Goal: Task Accomplishment & Management: Use online tool/utility

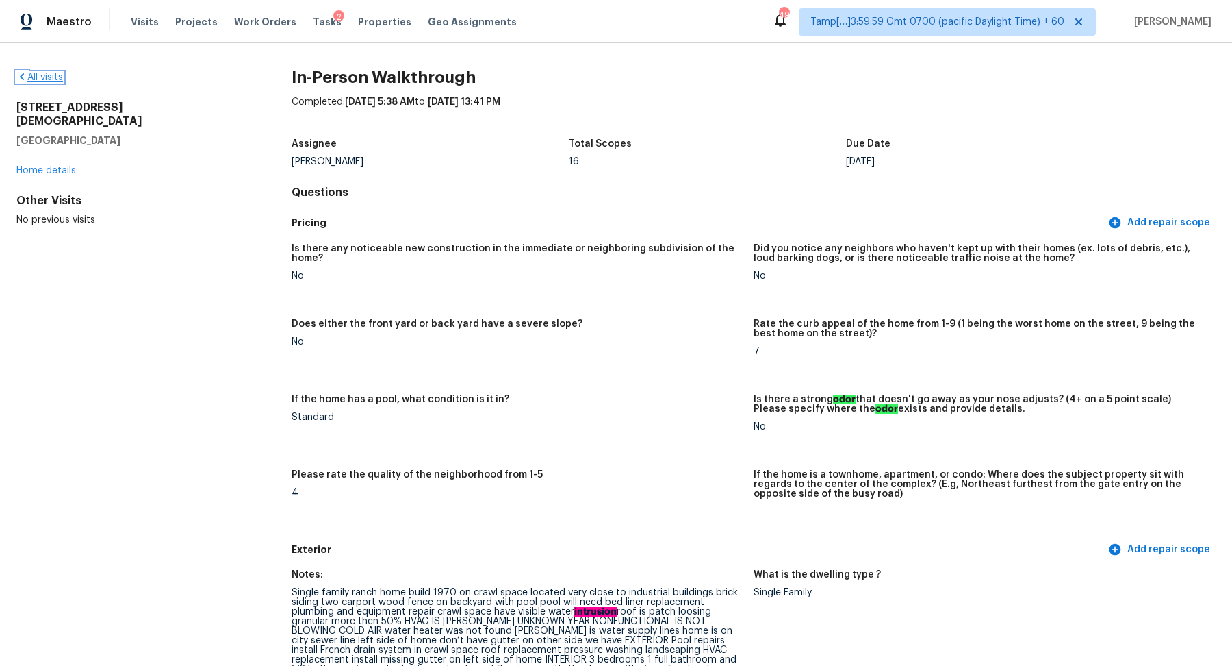
click at [42, 78] on link "All visits" at bounding box center [39, 78] width 47 height 10
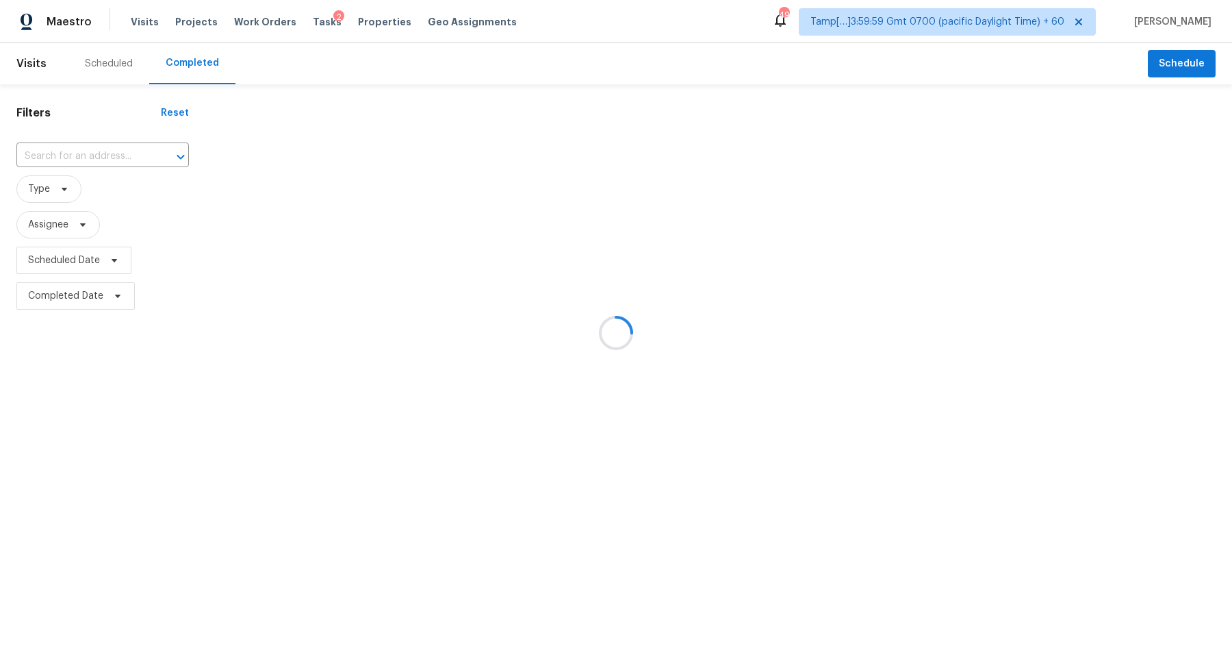
click at [92, 149] on div at bounding box center [616, 333] width 1232 height 666
click at [99, 150] on div at bounding box center [616, 333] width 1232 height 666
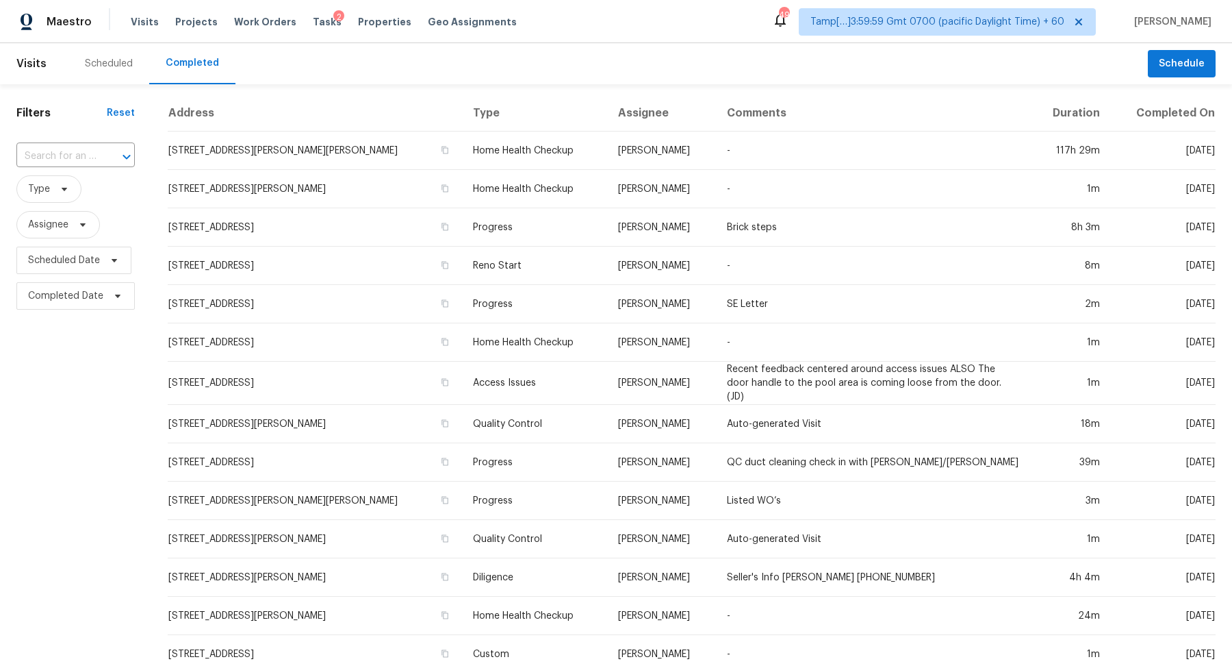
click at [99, 150] on div at bounding box center [117, 156] width 36 height 19
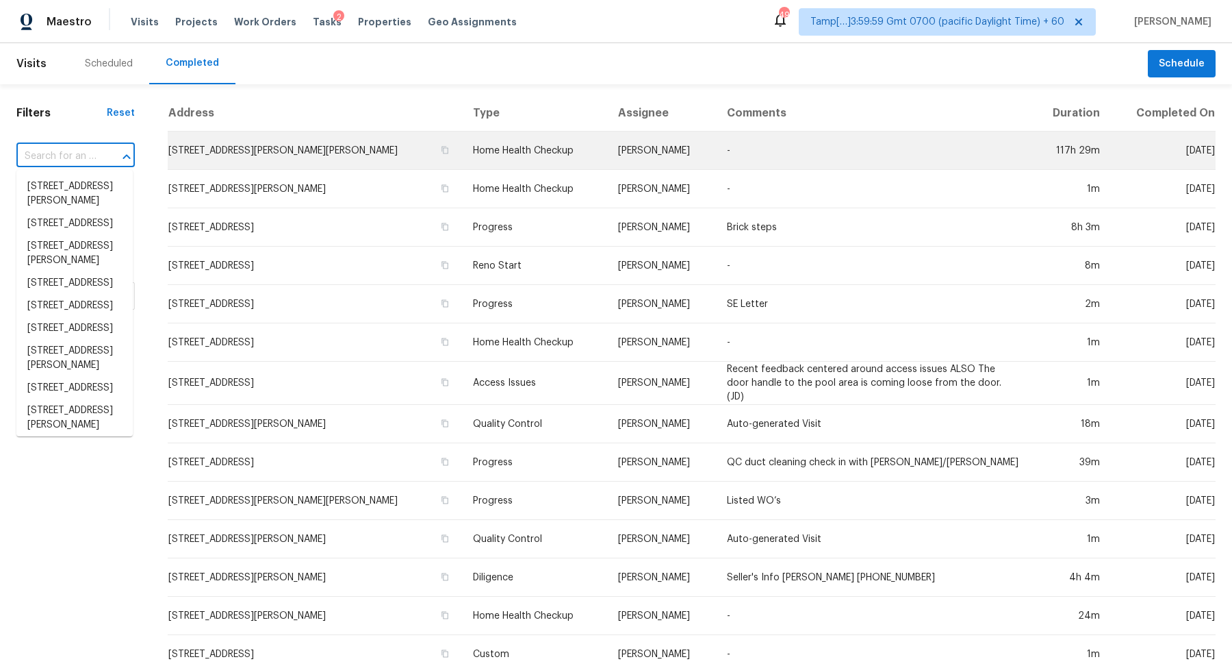
paste input "1421 Fox Run Dr Charlotte NC 28212"
type input "1421 Fox Run Dr Charlotte NC 28212"
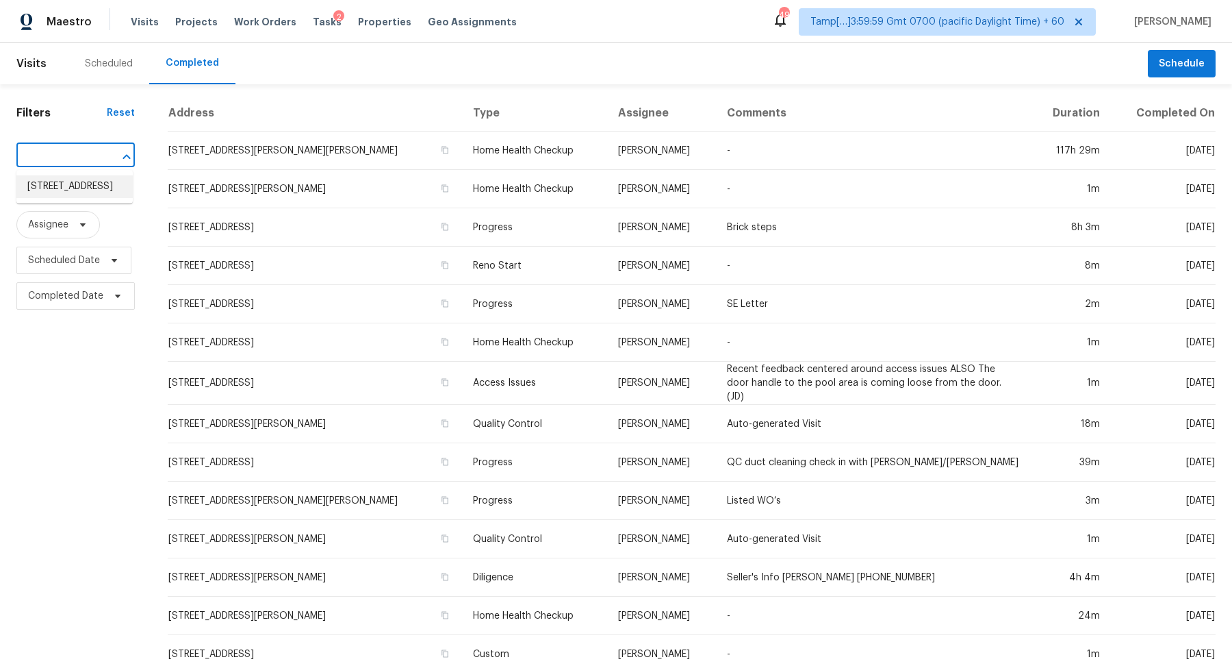
click at [84, 193] on li "1421 Fox Run Dr, Charlotte, NC 28212" at bounding box center [74, 186] width 116 height 23
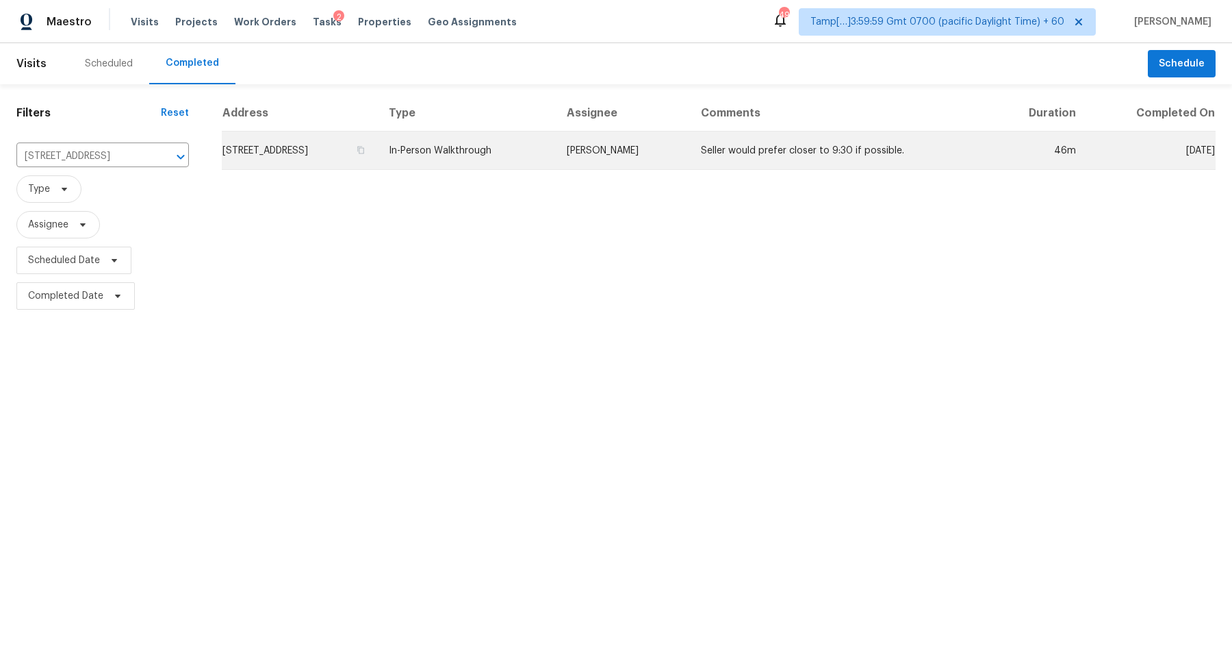
click at [294, 152] on td "1421 Fox Run Dr, Charlotte, NC 28212" at bounding box center [300, 150] width 156 height 38
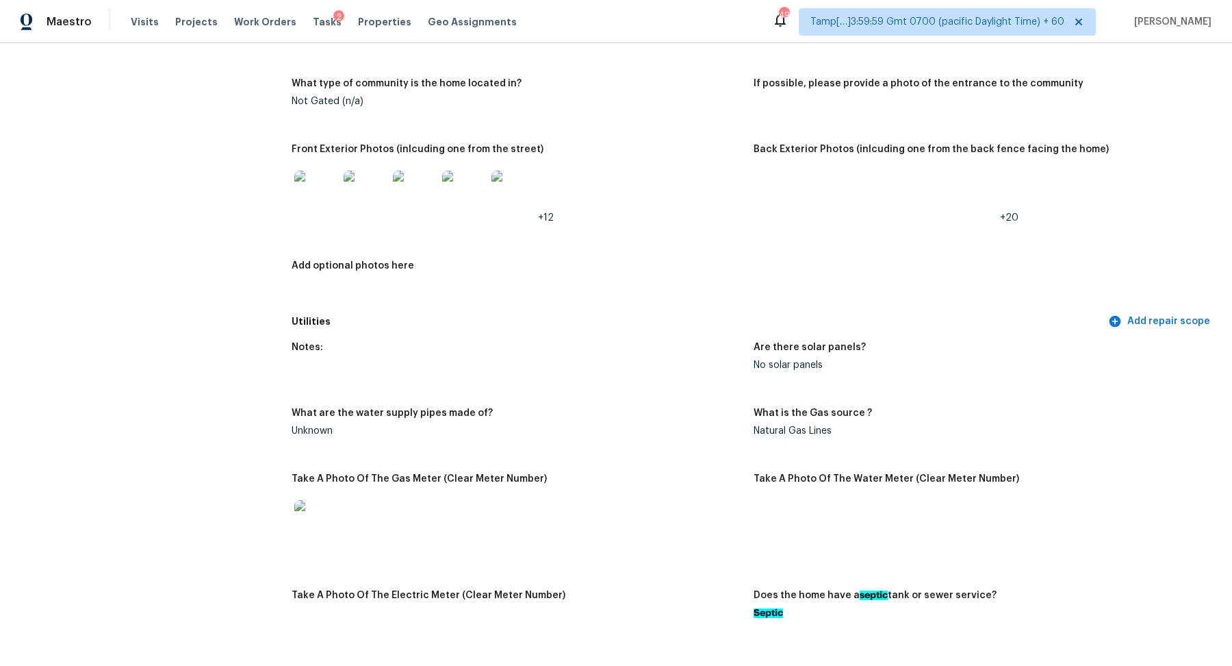
scroll to position [591, 0]
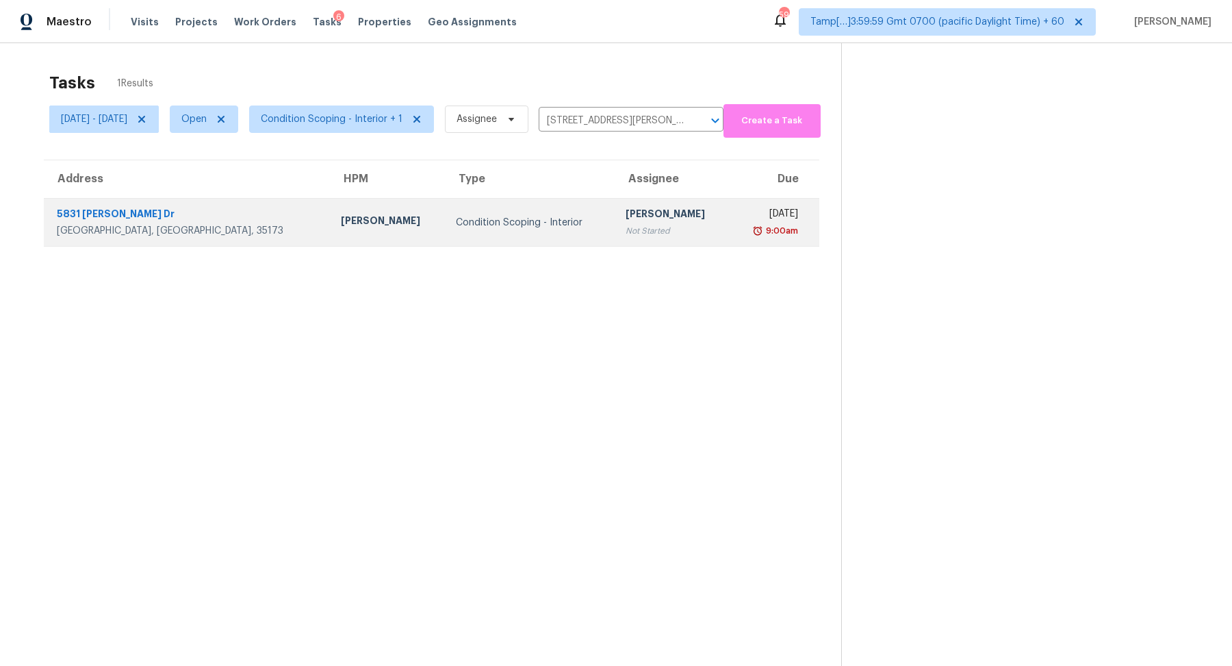
click at [505, 216] on div "Condition Scoping - Interior" at bounding box center [530, 223] width 148 height 14
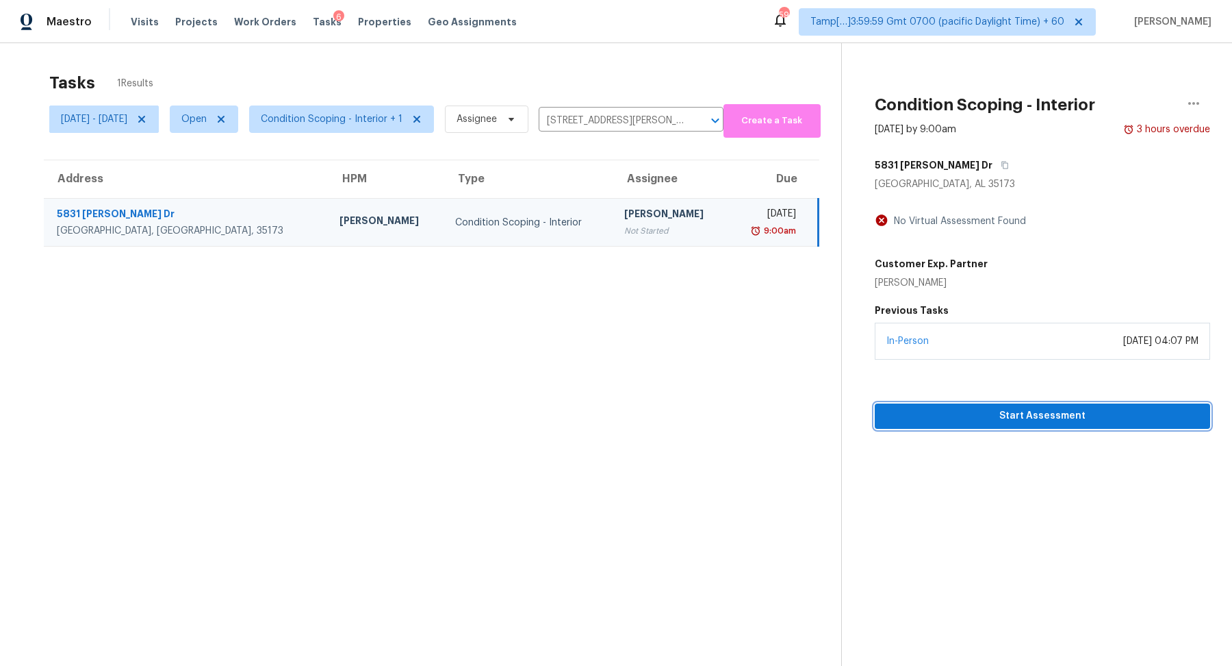
click at [954, 412] on span "Start Assessment" at bounding box center [1043, 415] width 314 height 17
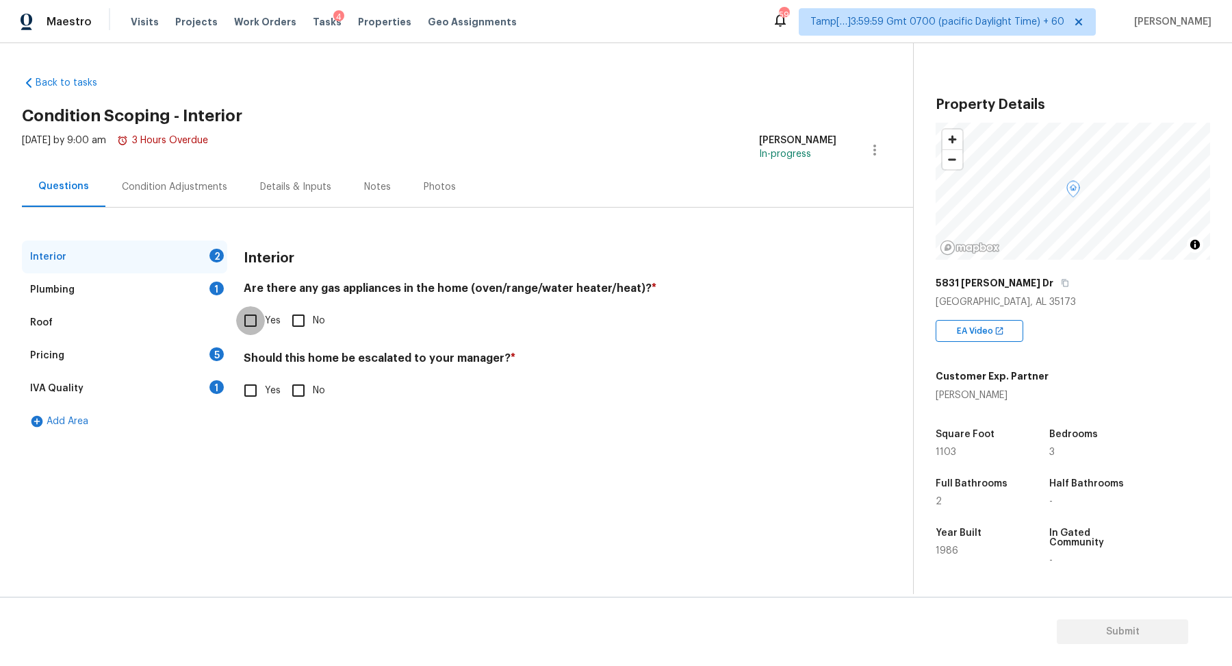
click at [264, 318] on input "Yes" at bounding box center [250, 320] width 29 height 29
checkbox input "true"
click at [246, 381] on input "Yes" at bounding box center [250, 390] width 29 height 29
checkbox input "true"
click at [273, 479] on div at bounding box center [271, 498] width 55 height 55
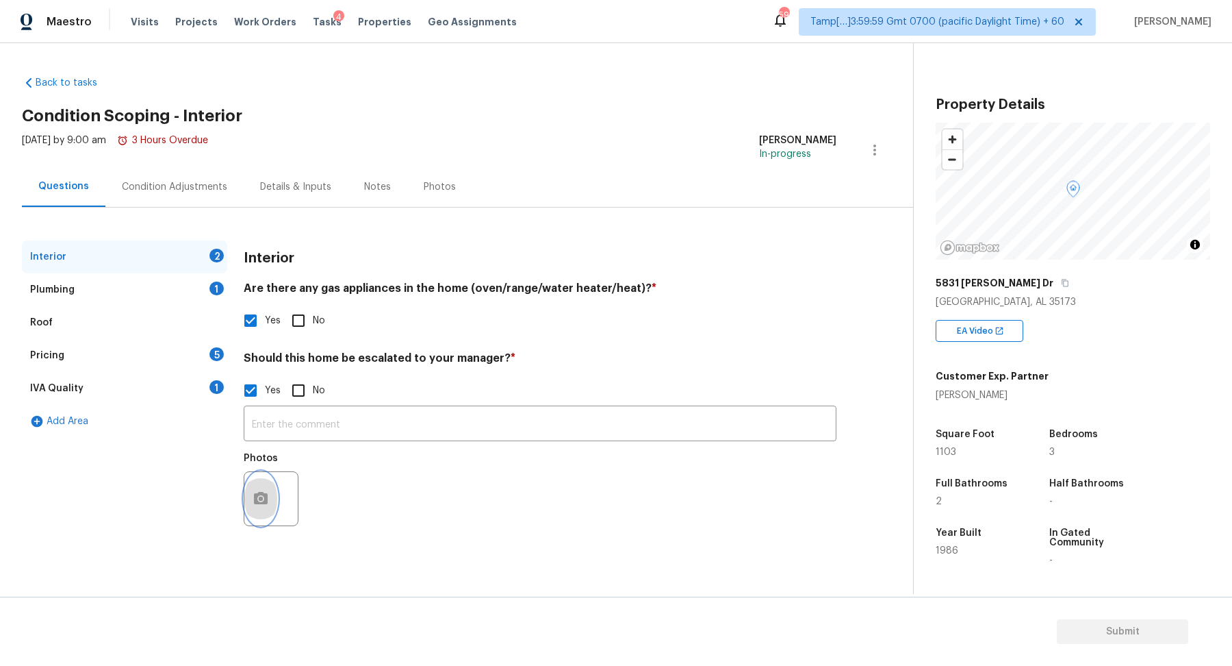
click at [258, 501] on icon "button" at bounding box center [261, 498] width 14 height 12
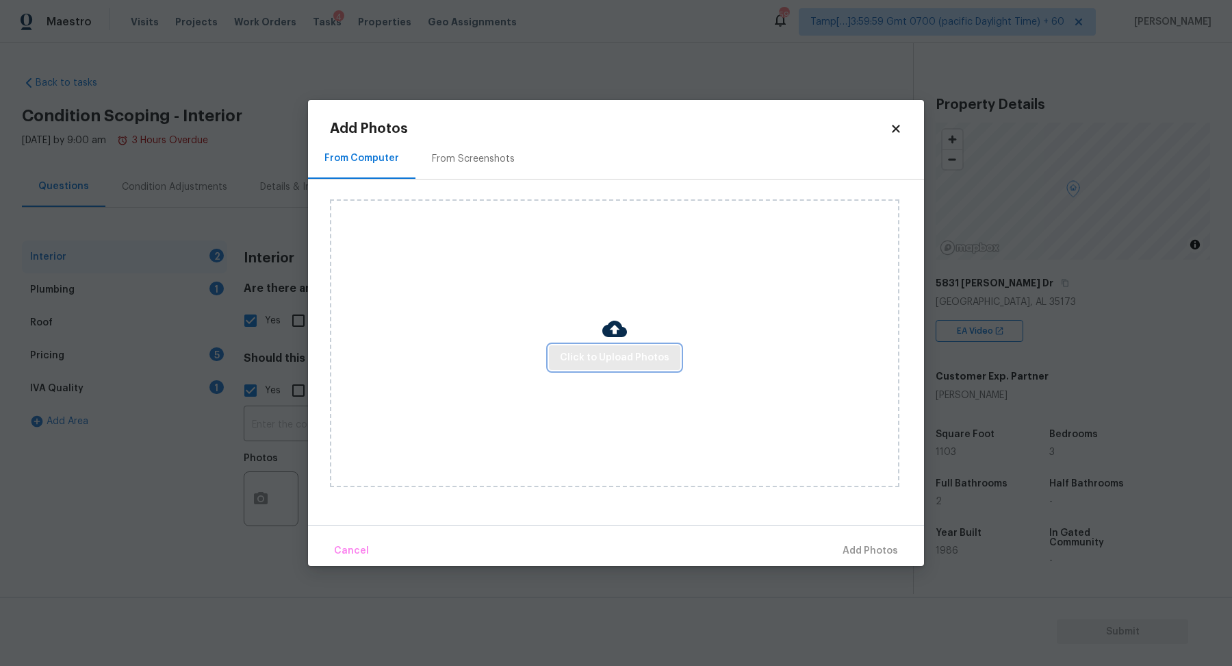
click at [598, 357] on span "Click to Upload Photos" at bounding box center [615, 357] width 110 height 17
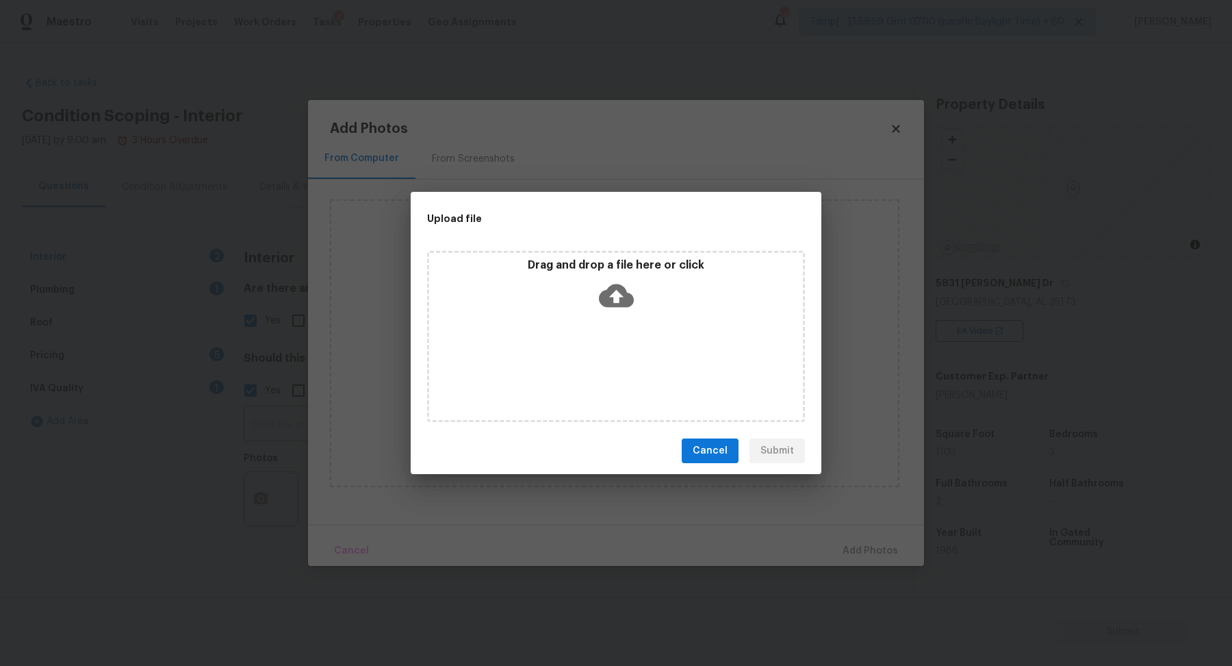
click at [607, 347] on div "Drag and drop a file here or click" at bounding box center [616, 336] width 378 height 171
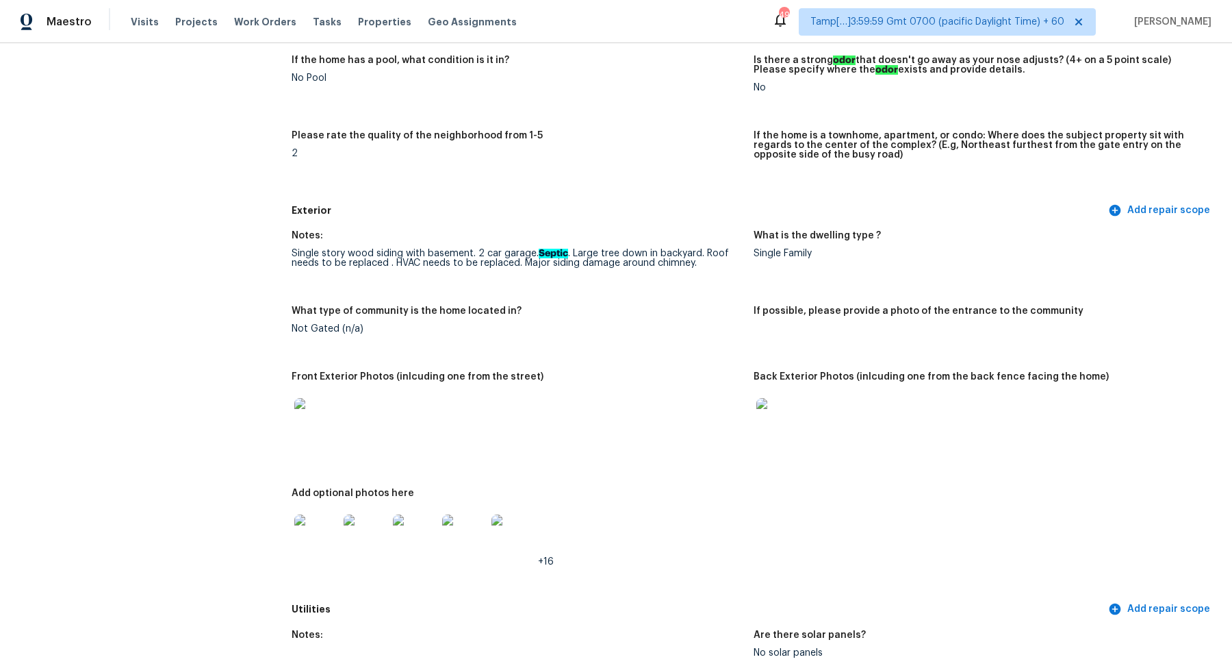
scroll to position [481, 0]
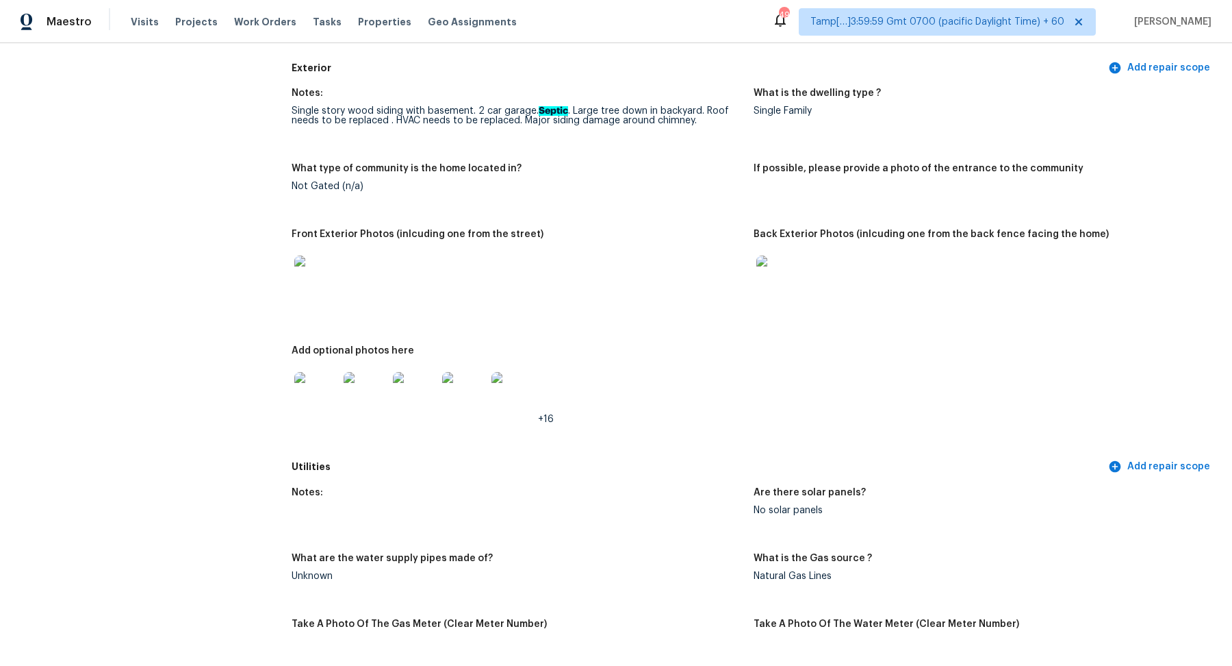
click at [317, 285] on img at bounding box center [316, 277] width 44 height 44
click at [795, 273] on img at bounding box center [779, 277] width 44 height 44
click at [320, 392] on img at bounding box center [316, 394] width 44 height 44
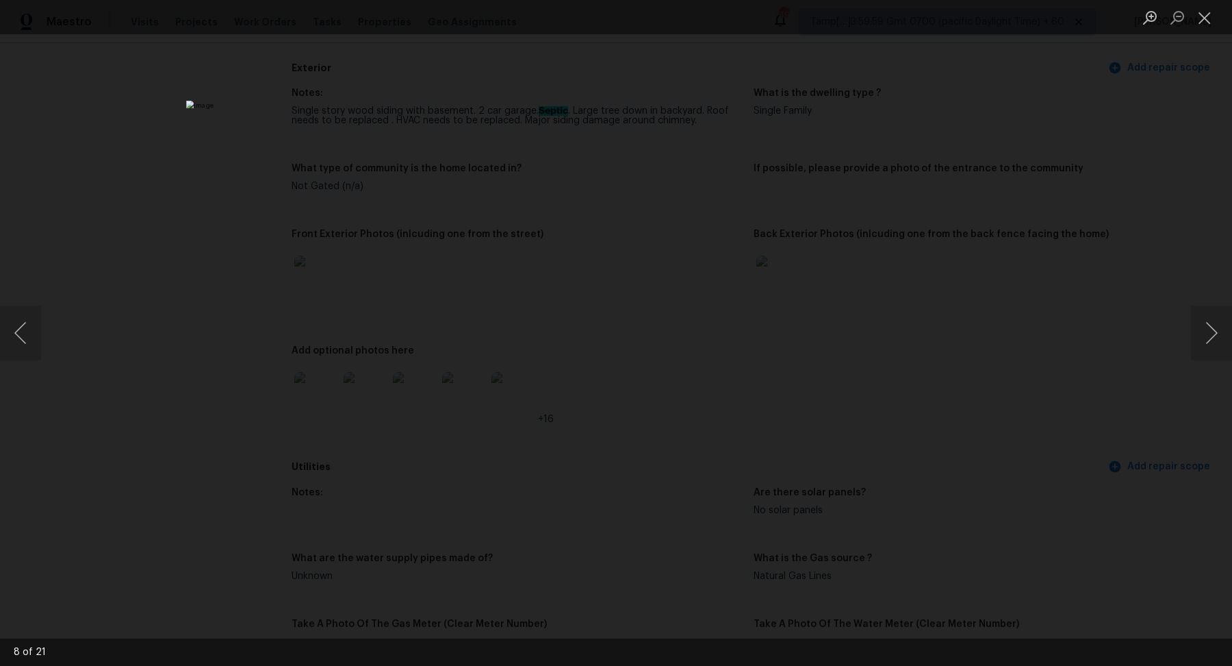
scroll to position [53, 0]
click at [1002, 97] on div "Lightbox" at bounding box center [616, 333] width 1232 height 666
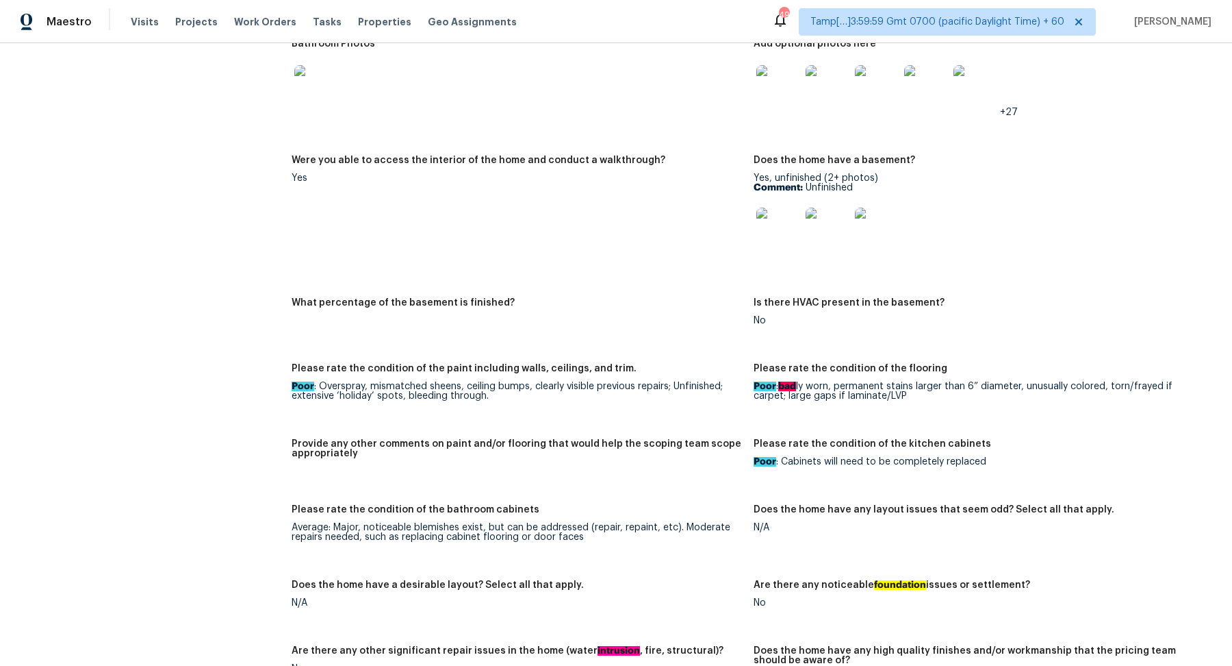
scroll to position [1455, 0]
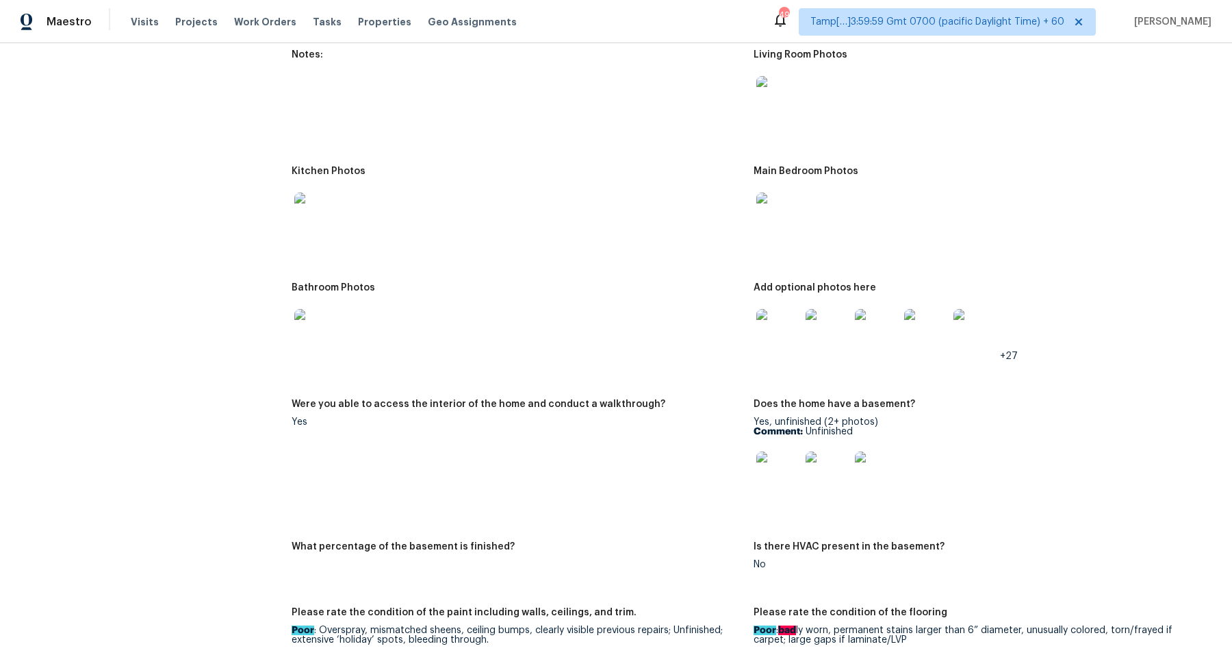
click at [756, 337] on div at bounding box center [778, 331] width 49 height 60
click at [789, 327] on img at bounding box center [779, 331] width 44 height 44
click at [783, 351] on img at bounding box center [779, 331] width 44 height 44
click at [784, 339] on img at bounding box center [779, 331] width 44 height 44
click at [794, 469] on img at bounding box center [779, 473] width 44 height 44
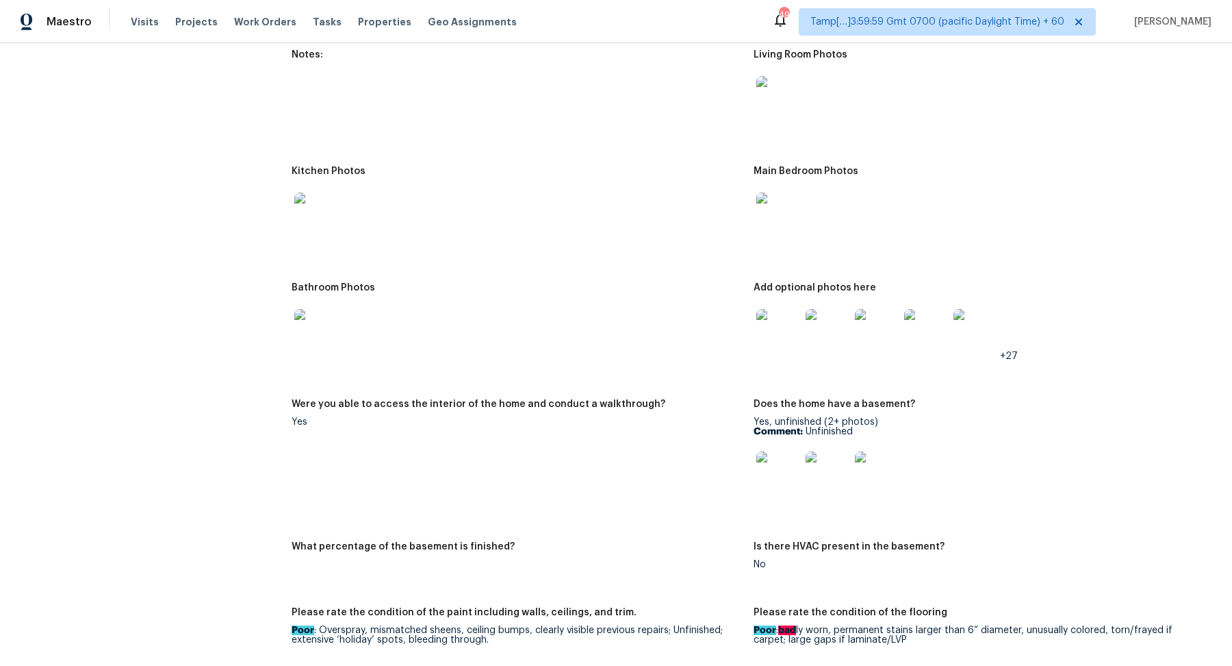
click at [310, 342] on img at bounding box center [316, 331] width 44 height 44
click at [296, 216] on img at bounding box center [316, 214] width 44 height 44
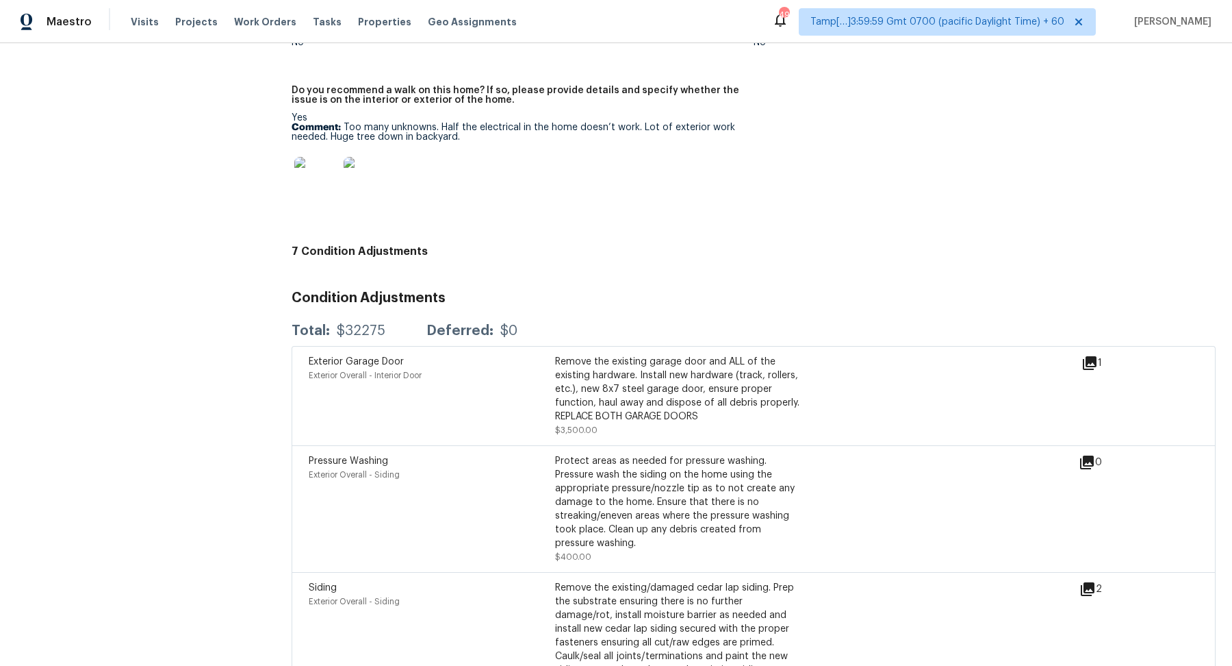
scroll to position [2866, 0]
click at [1102, 358] on div "1" at bounding box center [1114, 365] width 64 height 16
click at [1098, 363] on div "1" at bounding box center [1114, 365] width 64 height 16
click at [1090, 371] on icon at bounding box center [1090, 365] width 16 height 16
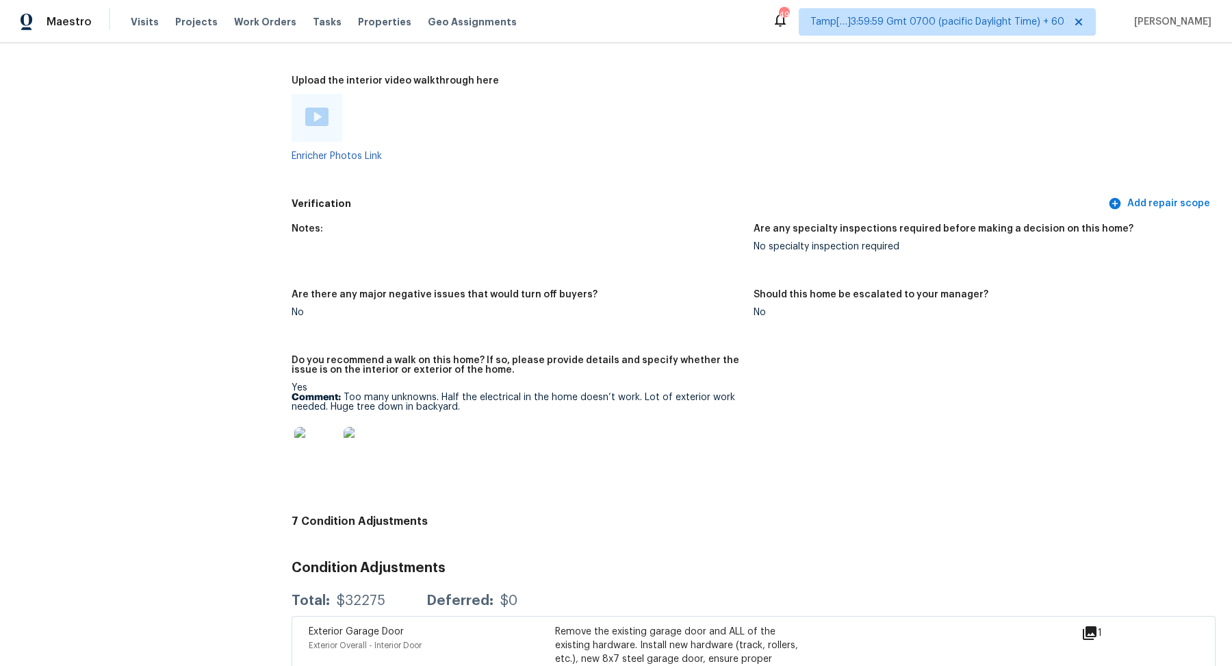
scroll to position [2822, 0]
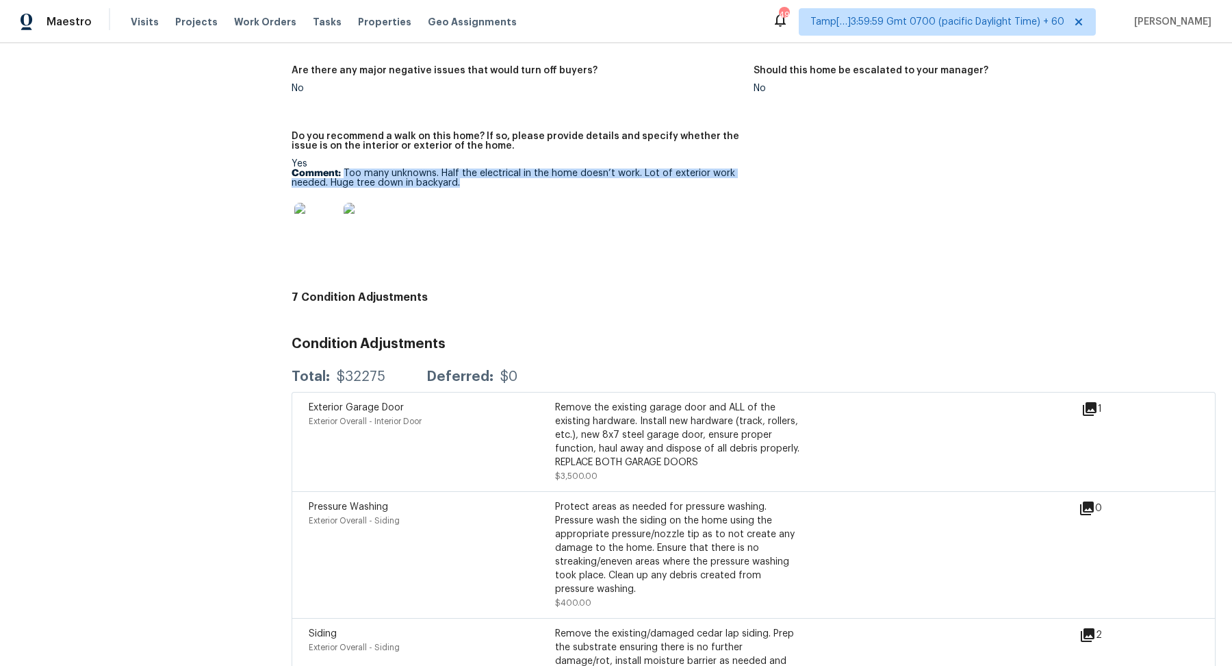
drag, startPoint x: 345, startPoint y: 174, endPoint x: 483, endPoint y: 187, distance: 138.9
click at [483, 187] on p "Comment: Too many unknowns. Half the electrical in the home doesn’t work. Lot o…" at bounding box center [517, 177] width 451 height 19
copy p "Too many unknowns. Half the electrical in the home doesn’t work. Lot of exterio…"
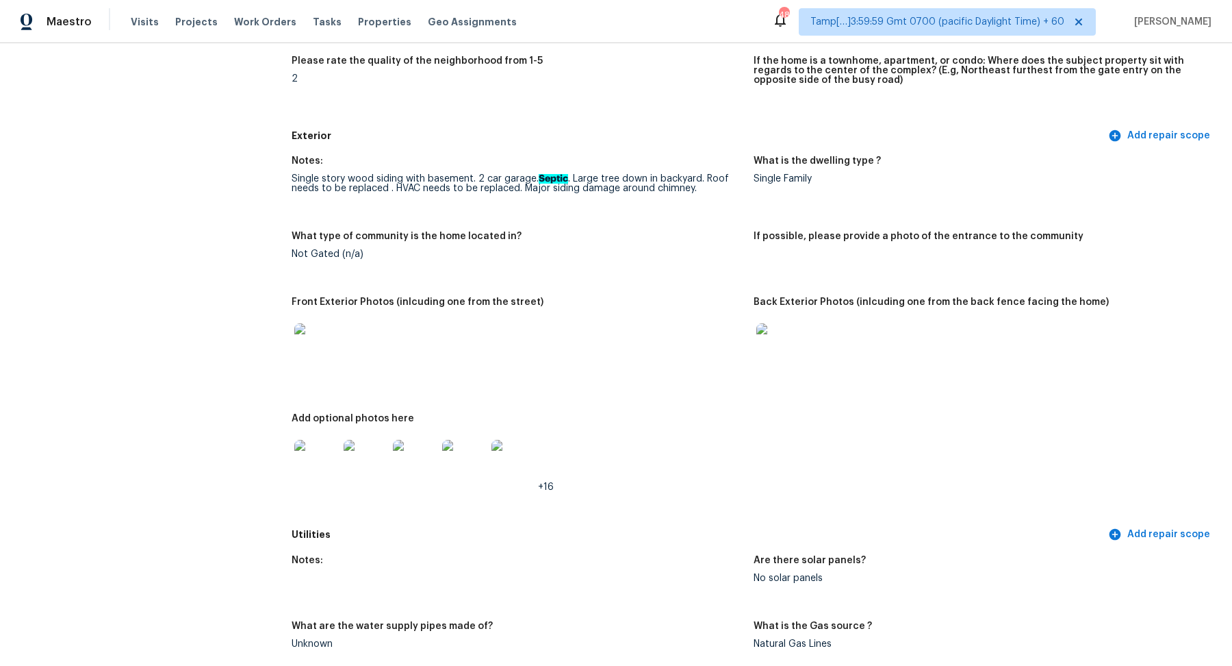
scroll to position [0, 0]
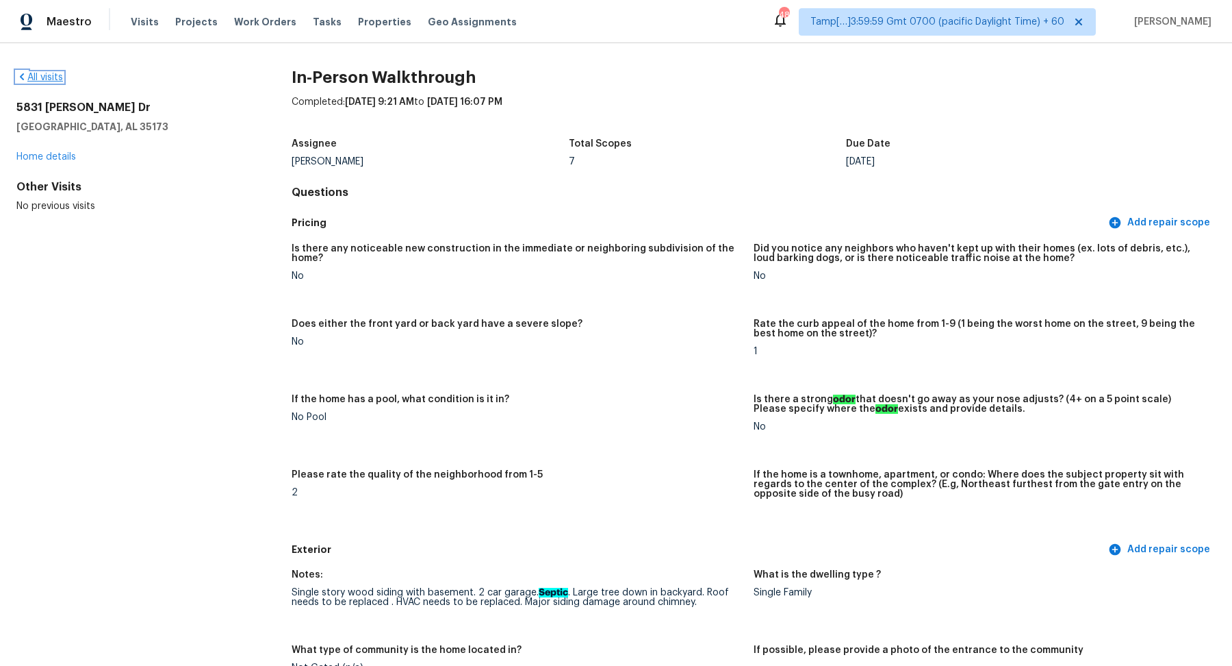
click at [46, 75] on link "All visits" at bounding box center [39, 78] width 47 height 10
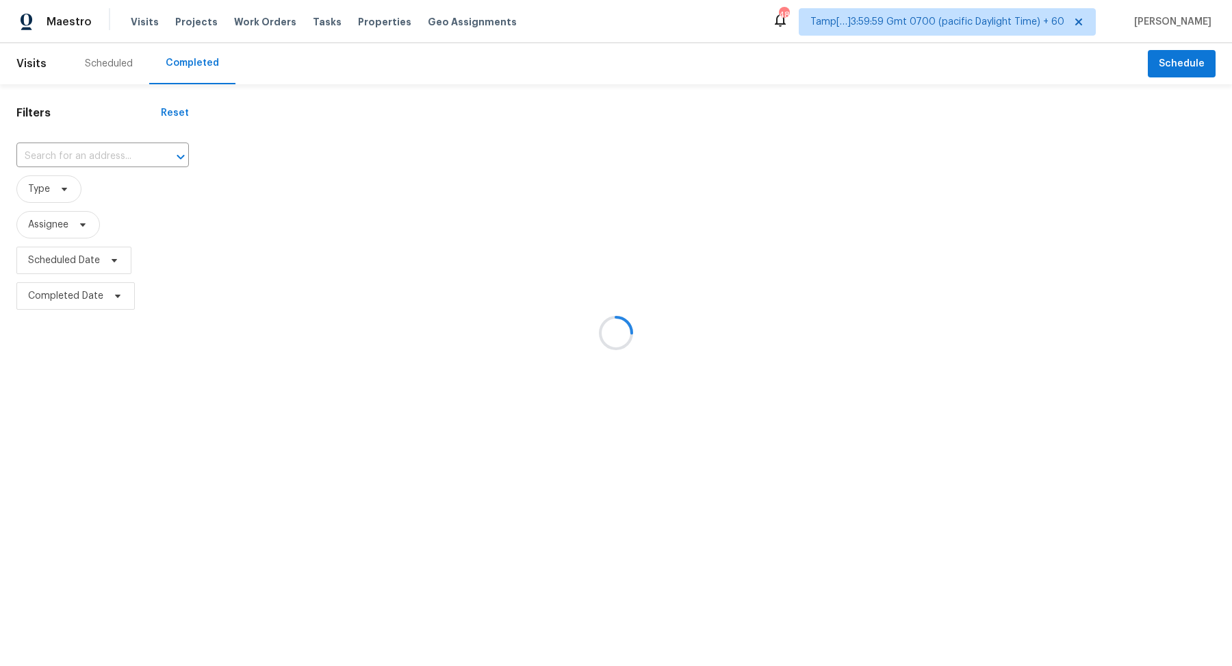
click at [89, 160] on div at bounding box center [616, 333] width 1232 height 666
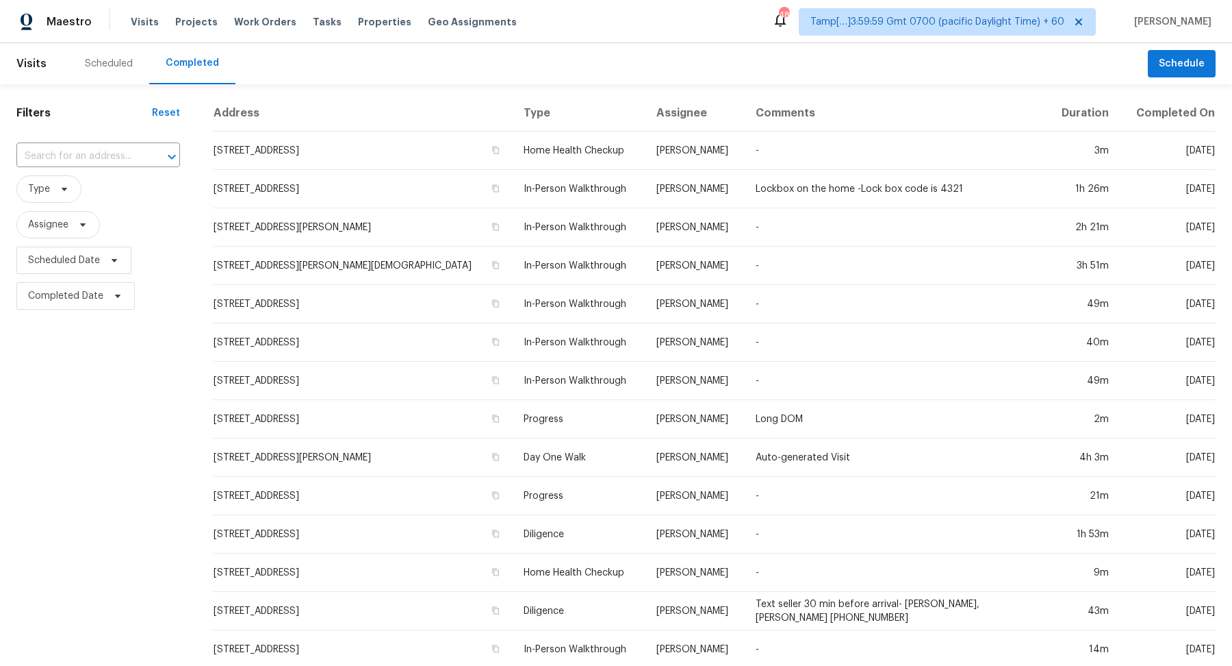
click at [89, 160] on input "text" at bounding box center [78, 156] width 125 height 21
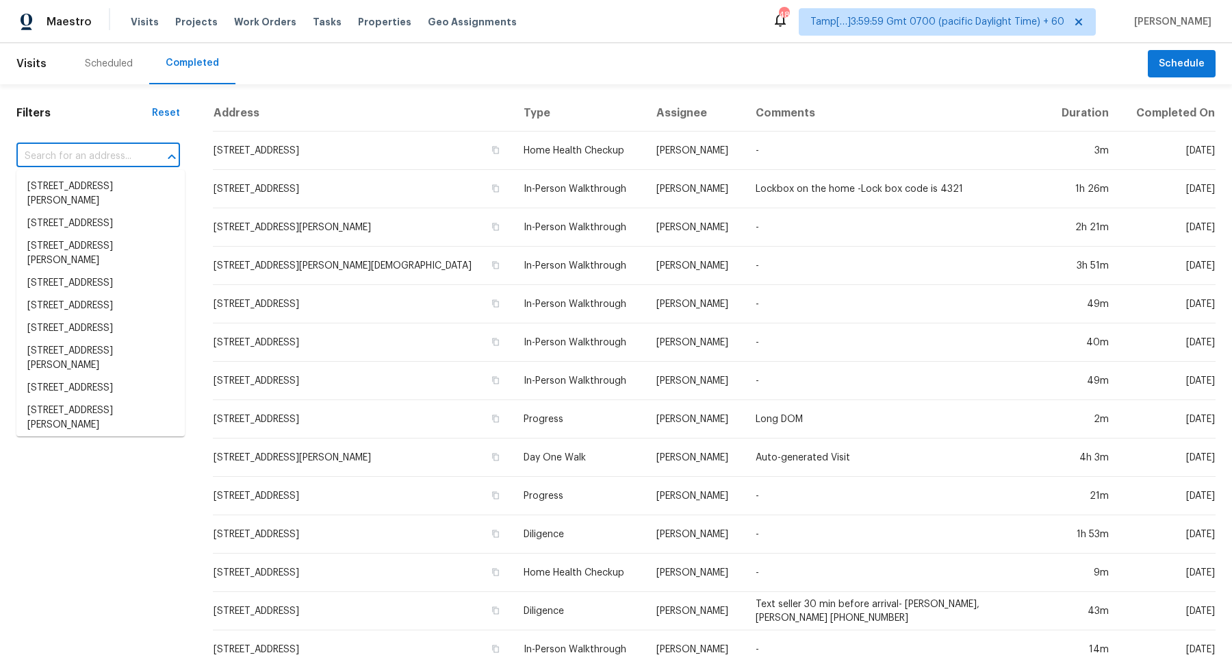
click at [89, 160] on input "text" at bounding box center [78, 156] width 125 height 21
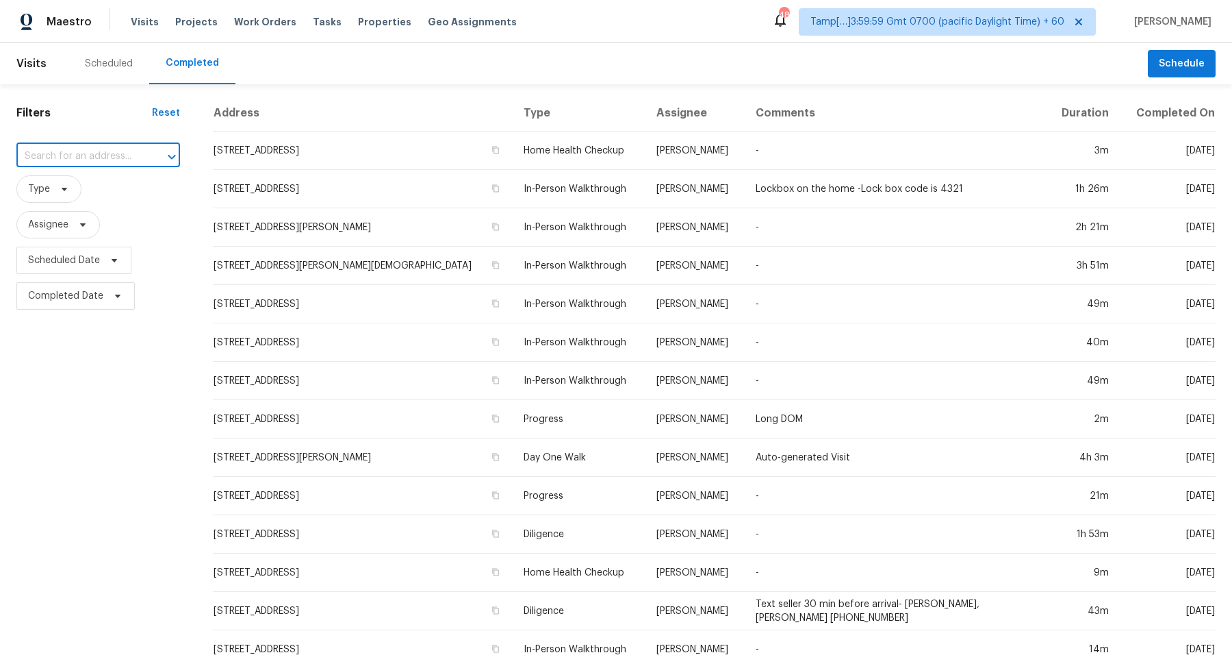
paste input "5564 S Jasper Way Centennial CO 80015"
type input "5564 S Jasper Way Centennial CO 80015"
click at [101, 185] on li "5564 S Jasper Way, Centennial, CO 80015" at bounding box center [100, 186] width 168 height 23
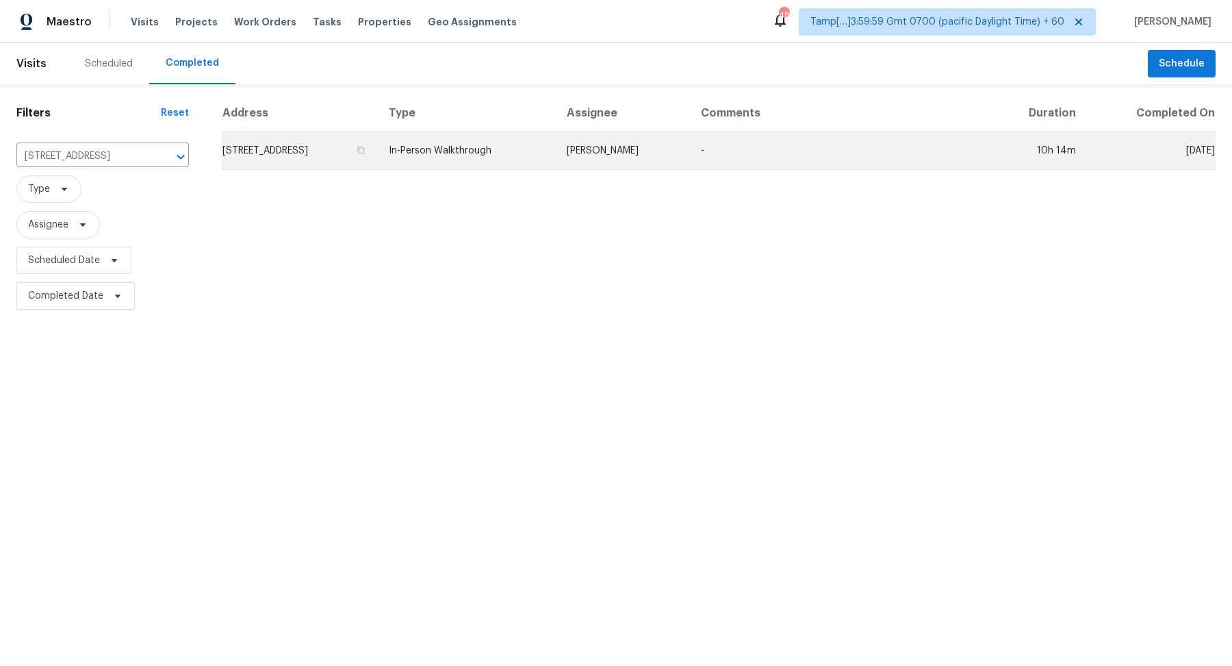
click at [342, 163] on td "5564 S Jasper Way, Centennial, CO 80015" at bounding box center [300, 150] width 156 height 38
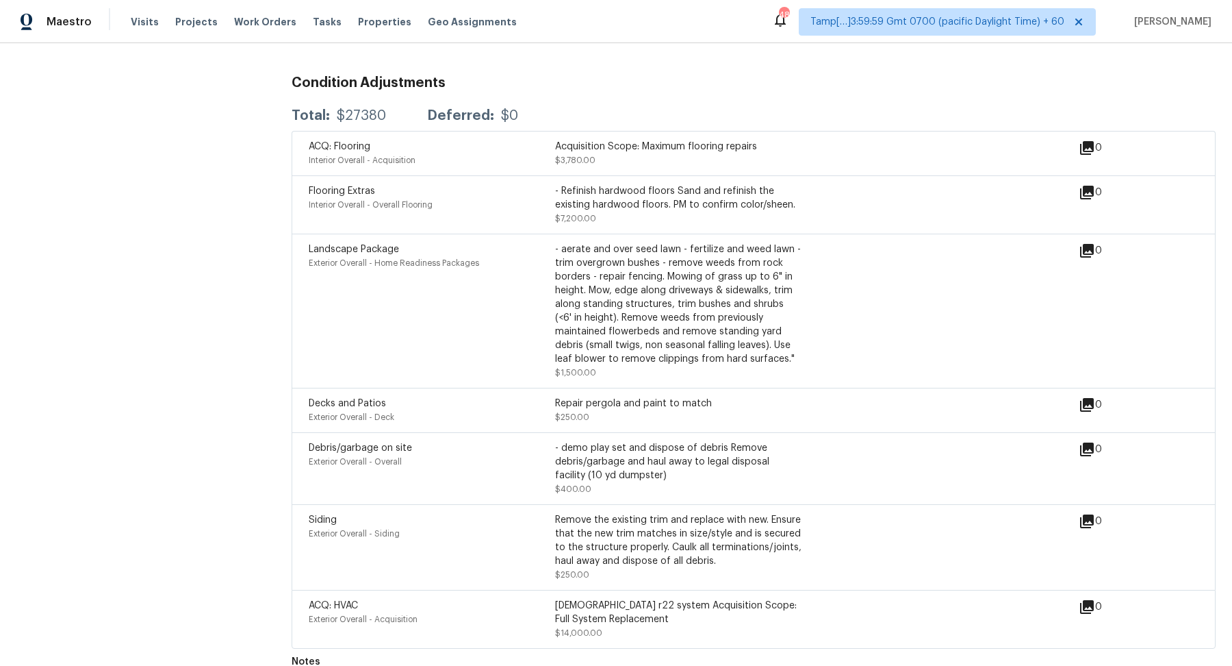
scroll to position [3306, 0]
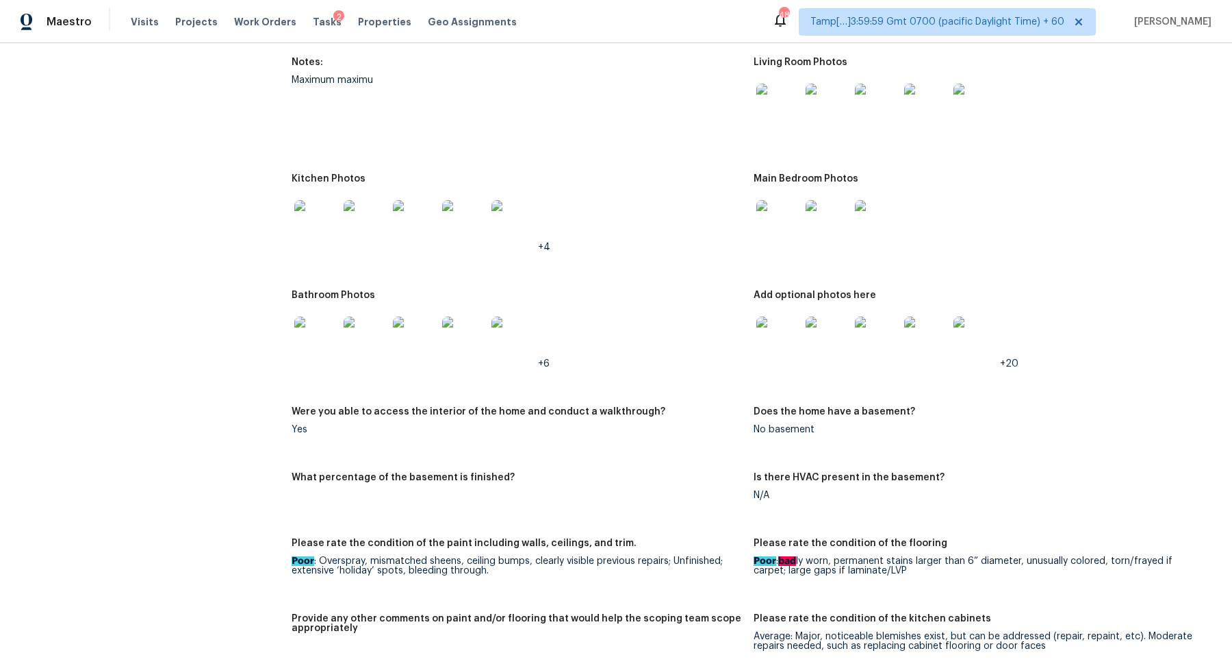
scroll to position [1286, 0]
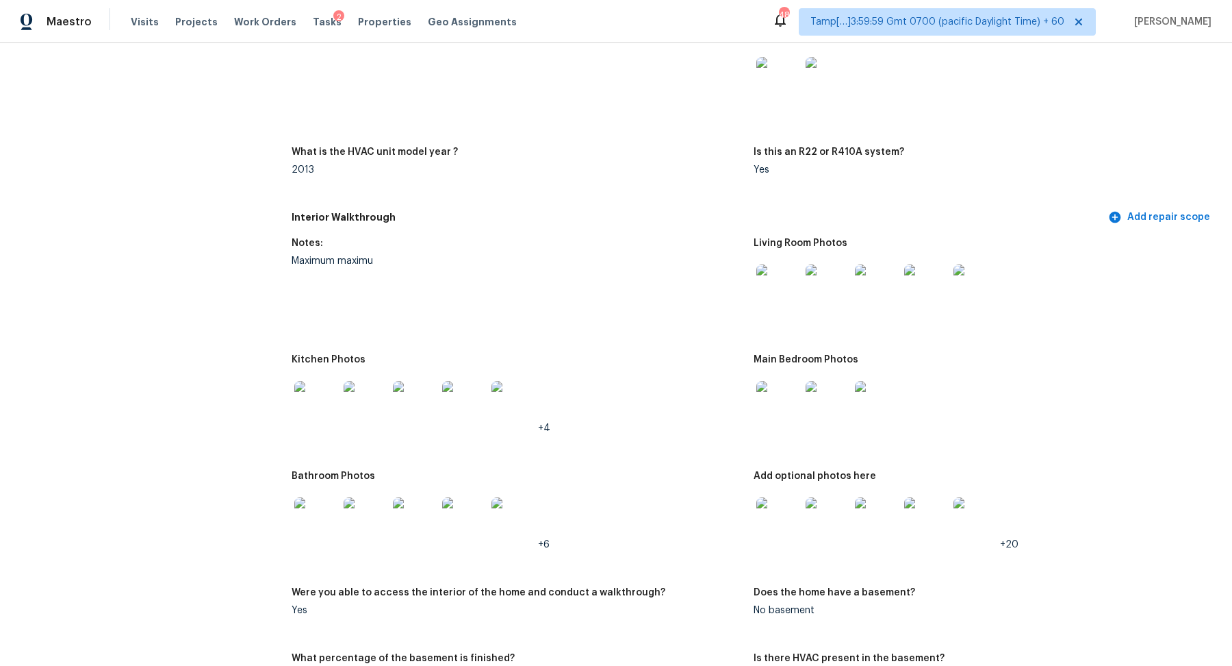
click at [777, 294] on img at bounding box center [779, 286] width 44 height 44
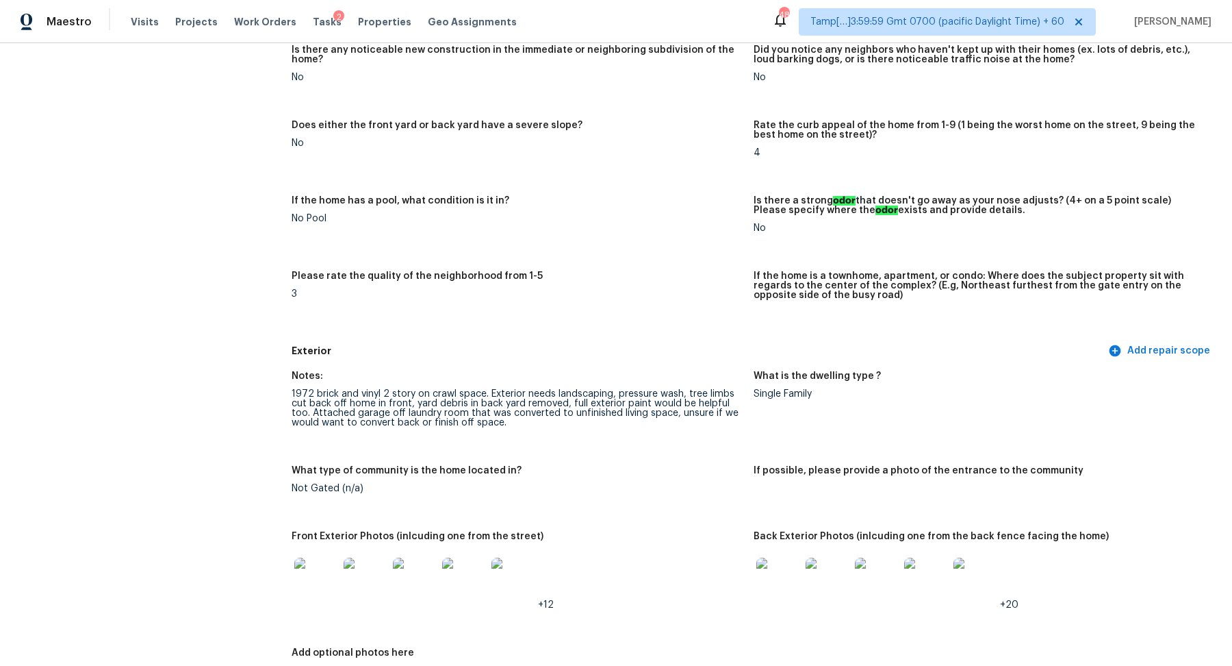
scroll to position [385, 0]
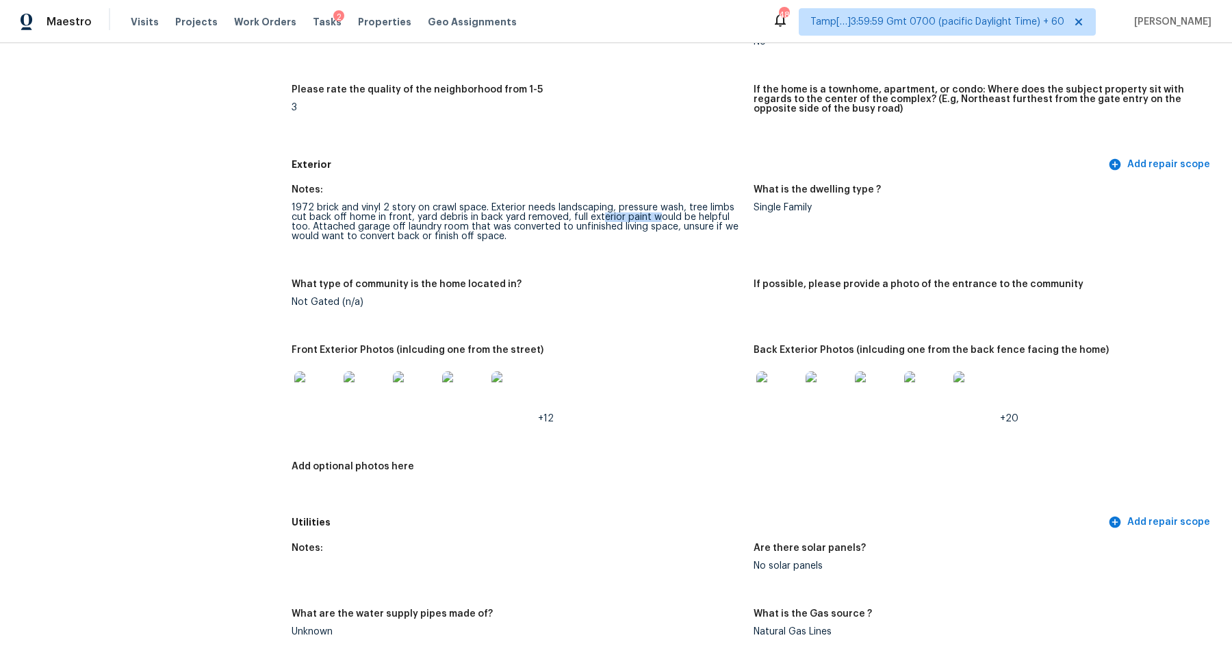
drag, startPoint x: 598, startPoint y: 220, endPoint x: 690, endPoint y: 220, distance: 92.4
click at [690, 220] on div "1972 brick and vinyl 2 story on crawl space. Exterior needs landscaping, pressu…" at bounding box center [517, 222] width 451 height 38
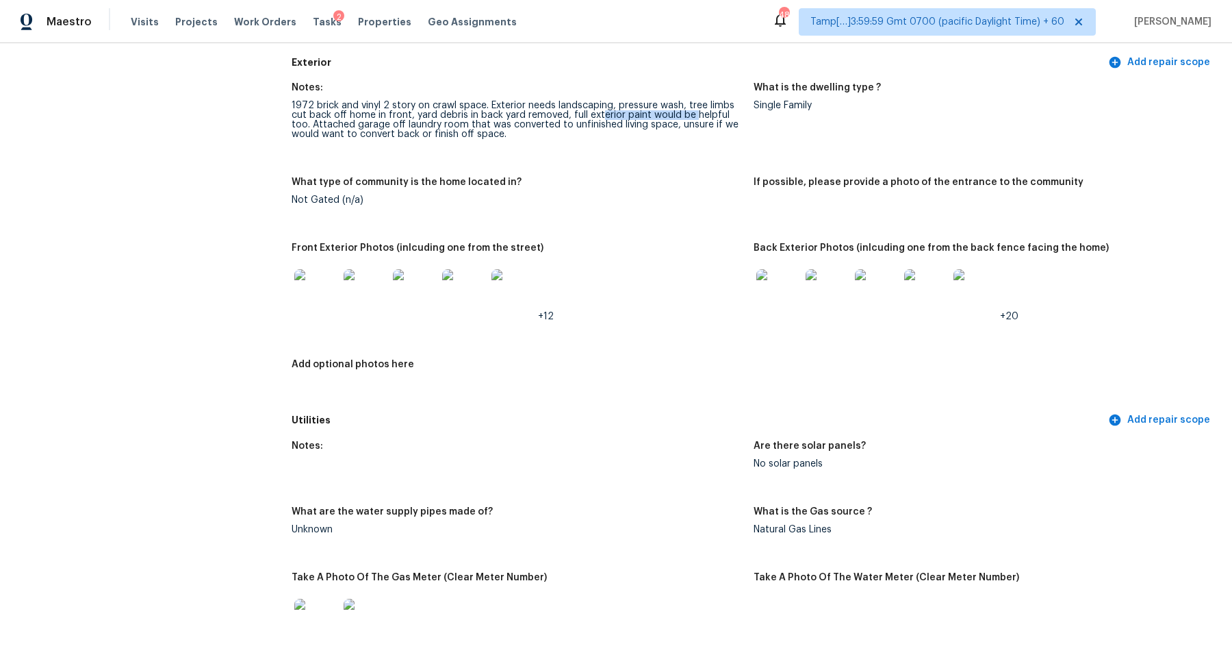
scroll to position [497, 0]
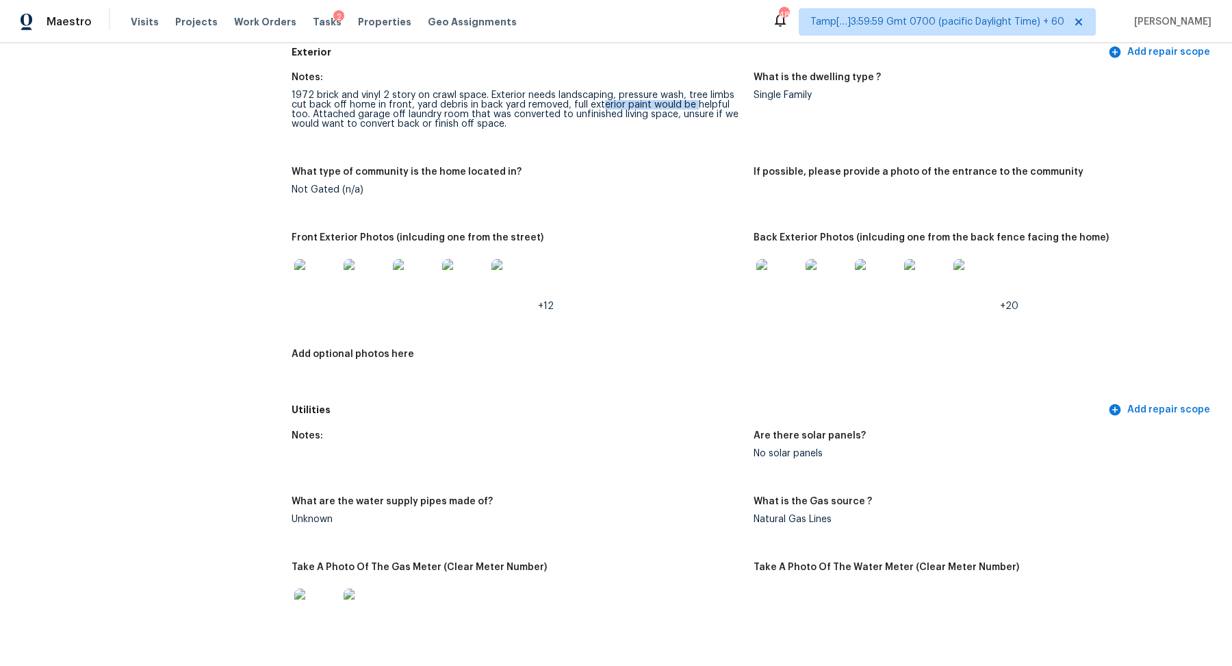
click at [322, 297] on img at bounding box center [316, 281] width 44 height 44
click at [768, 279] on img at bounding box center [779, 281] width 44 height 44
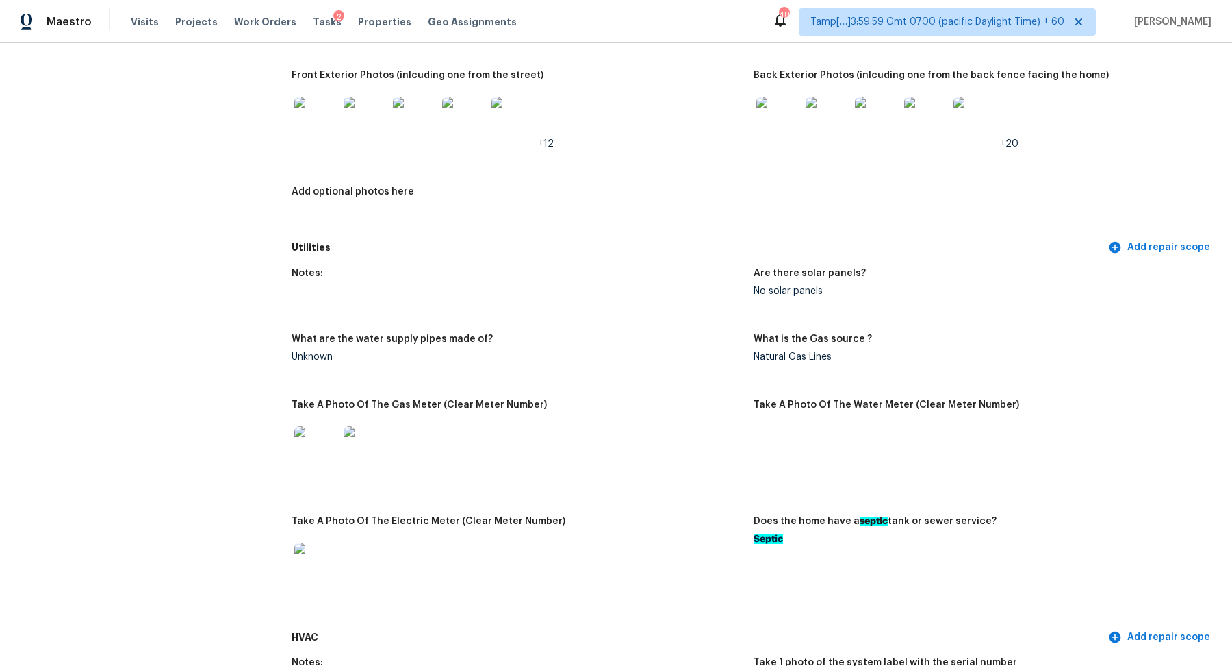
scroll to position [793, 0]
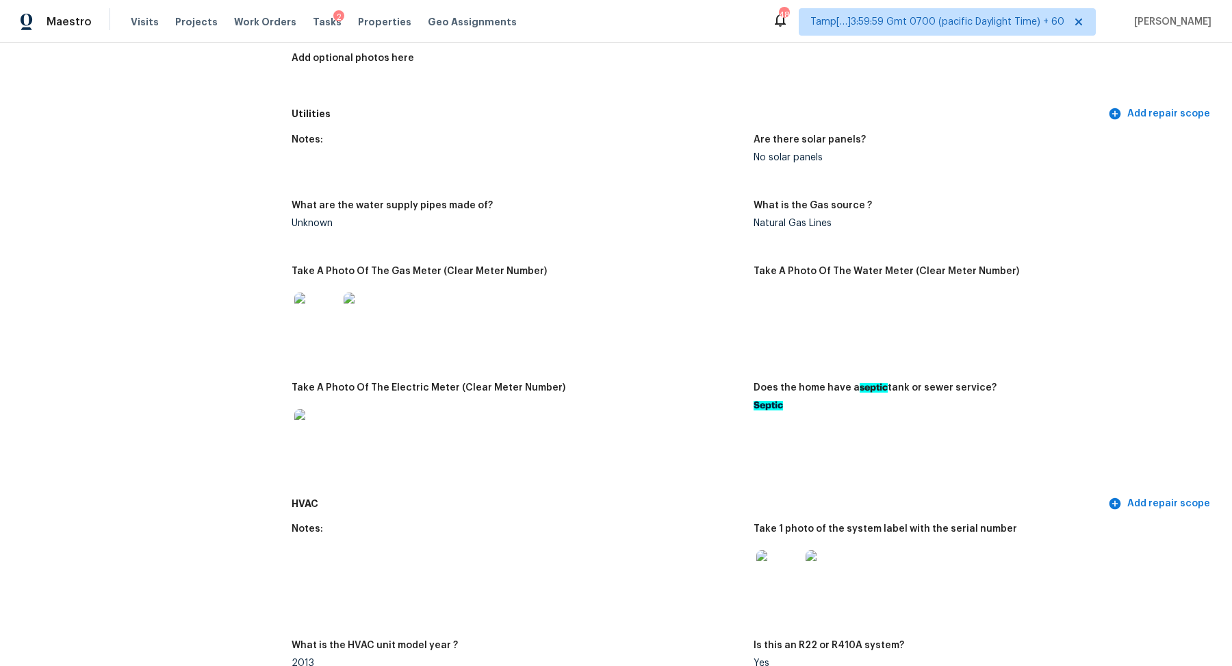
click at [330, 301] on img at bounding box center [316, 314] width 44 height 44
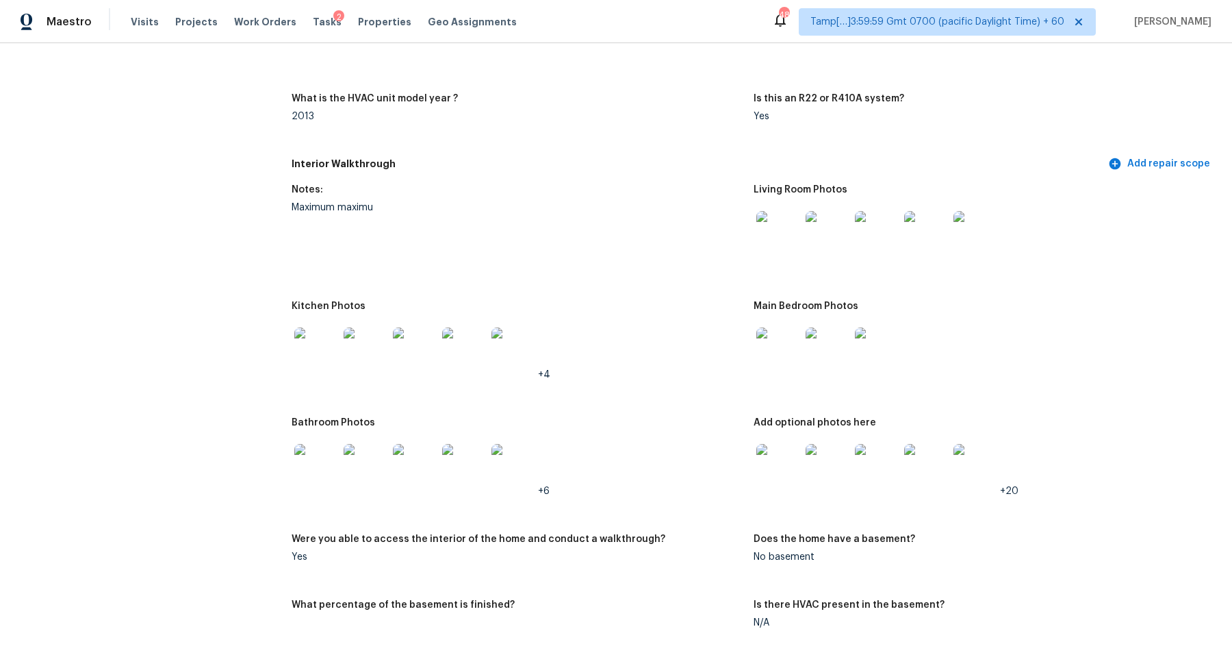
scroll to position [1390, 0]
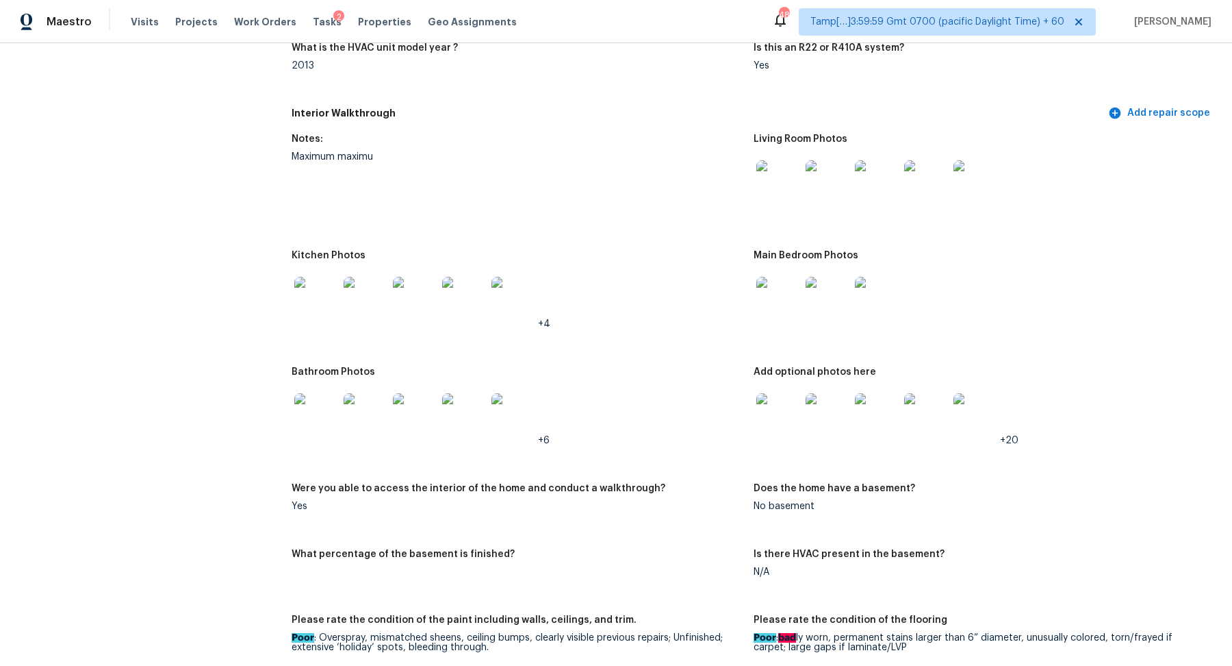
click at [792, 187] on img at bounding box center [779, 182] width 44 height 44
click at [804, 309] on div at bounding box center [827, 298] width 49 height 60
click at [794, 317] on img at bounding box center [779, 299] width 44 height 44
click at [327, 412] on img at bounding box center [316, 415] width 44 height 44
click at [790, 431] on img at bounding box center [779, 415] width 44 height 44
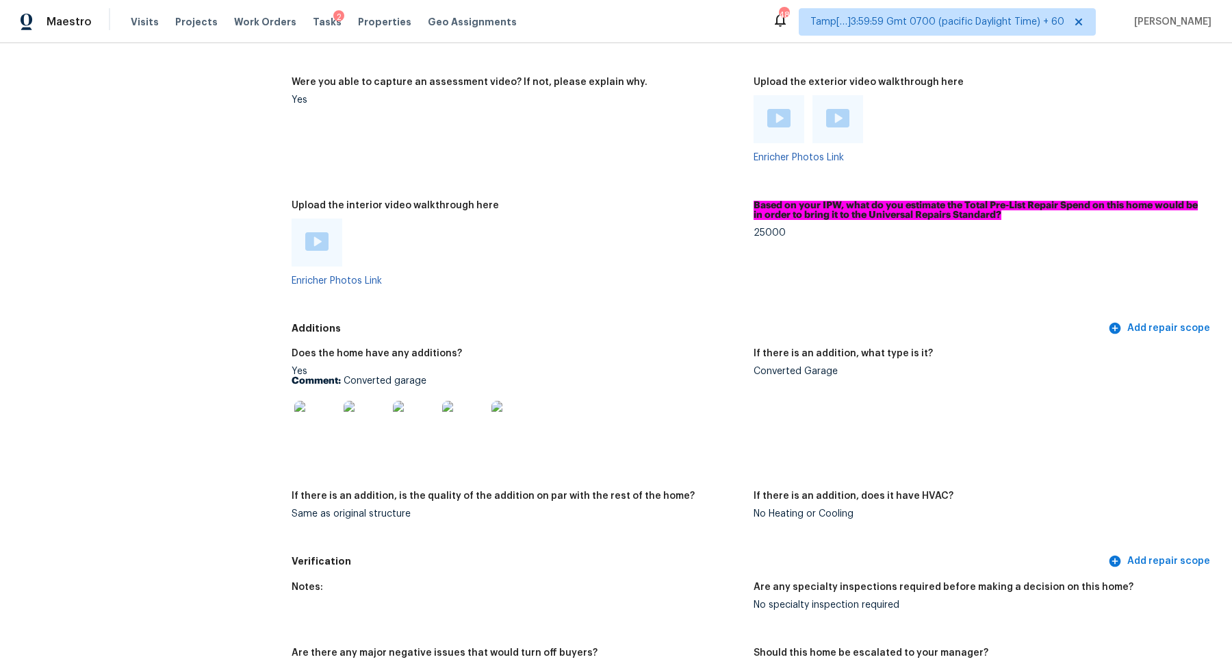
scroll to position [2533, 0]
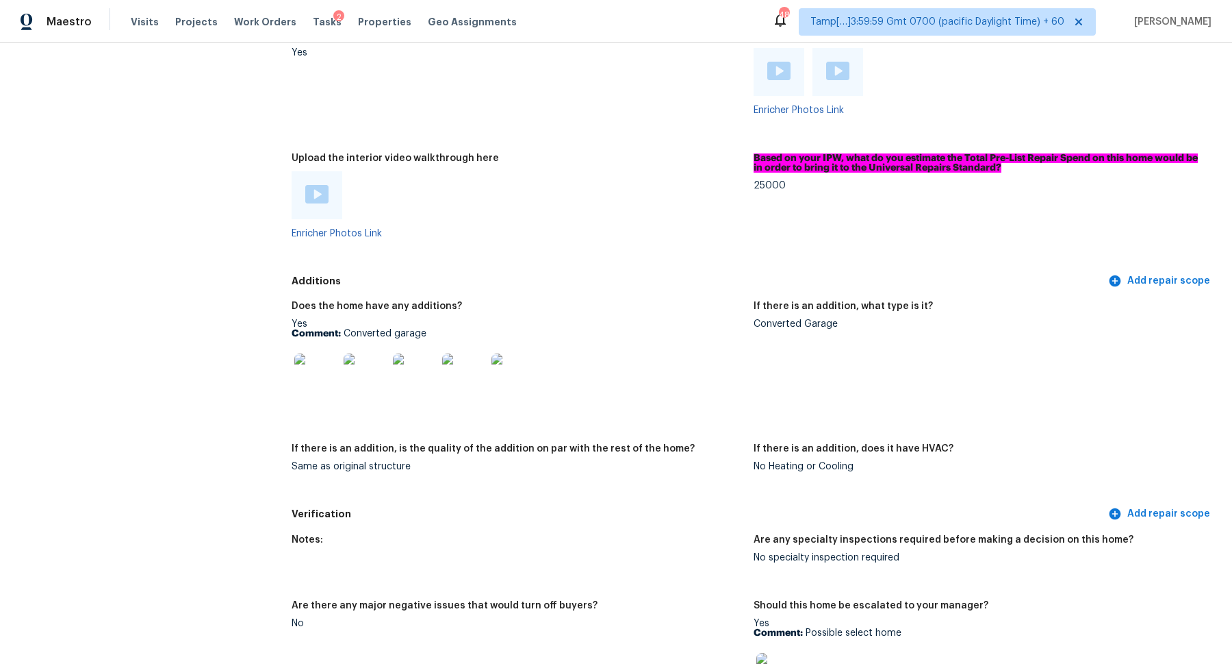
click at [320, 385] on img at bounding box center [316, 375] width 44 height 44
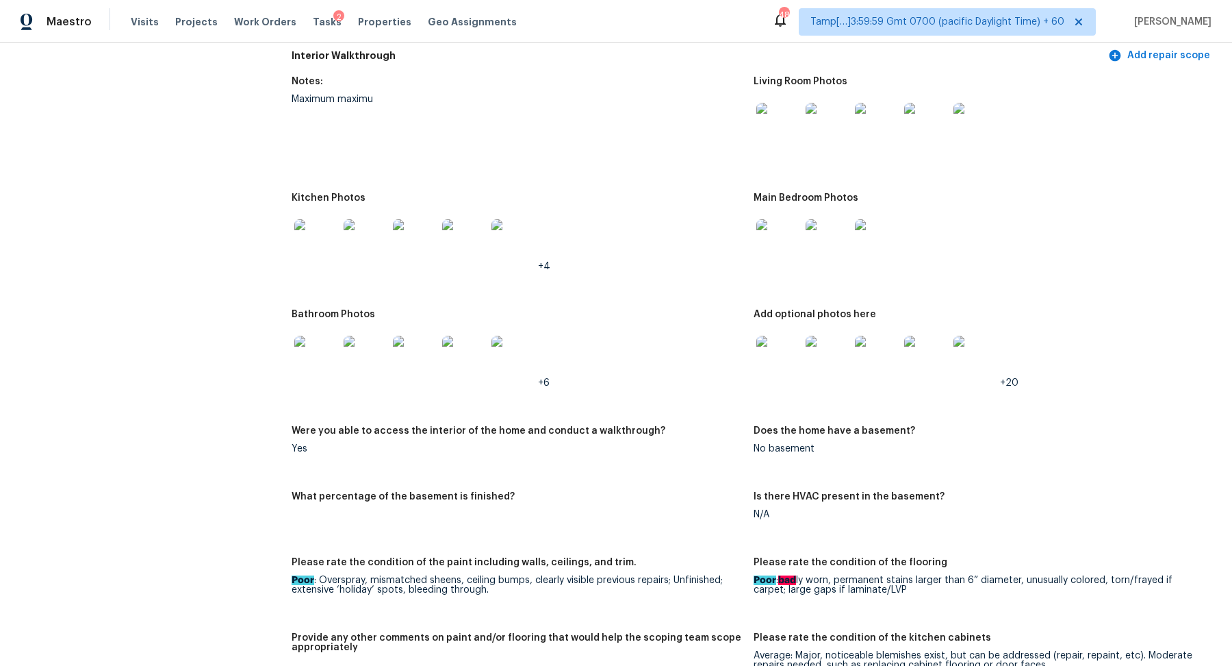
scroll to position [1418, 0]
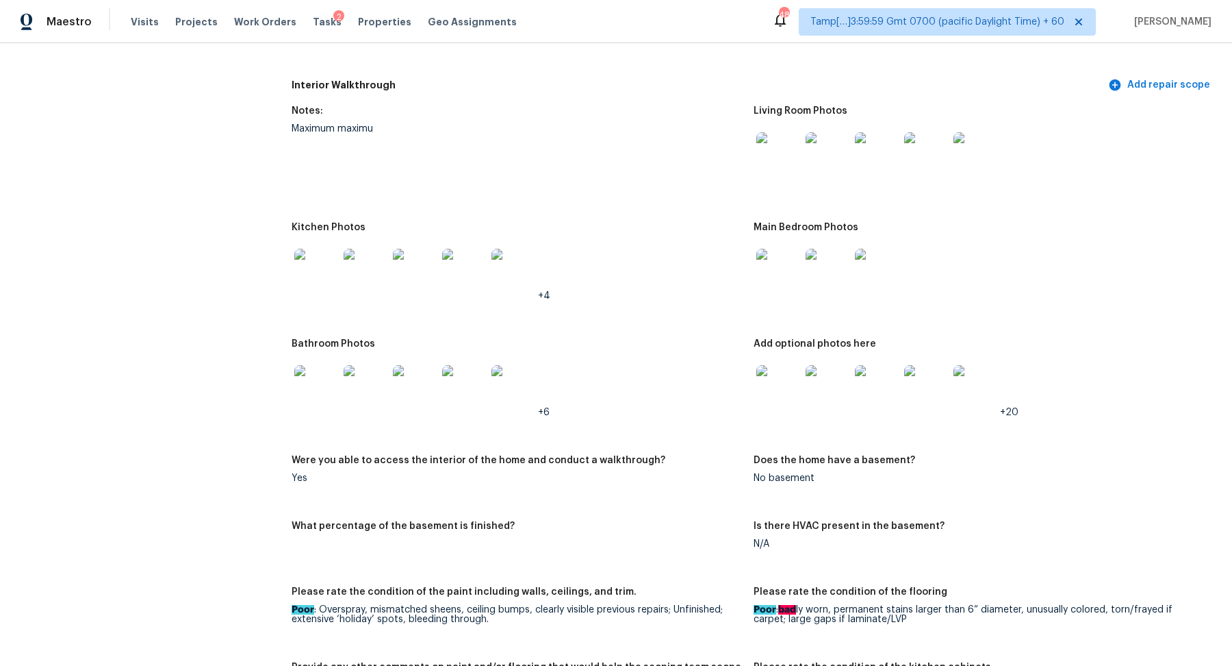
click at [774, 264] on img at bounding box center [779, 271] width 44 height 44
click at [783, 150] on img at bounding box center [779, 154] width 44 height 44
click at [781, 273] on img at bounding box center [779, 271] width 44 height 44
click at [795, 390] on img at bounding box center [779, 387] width 44 height 44
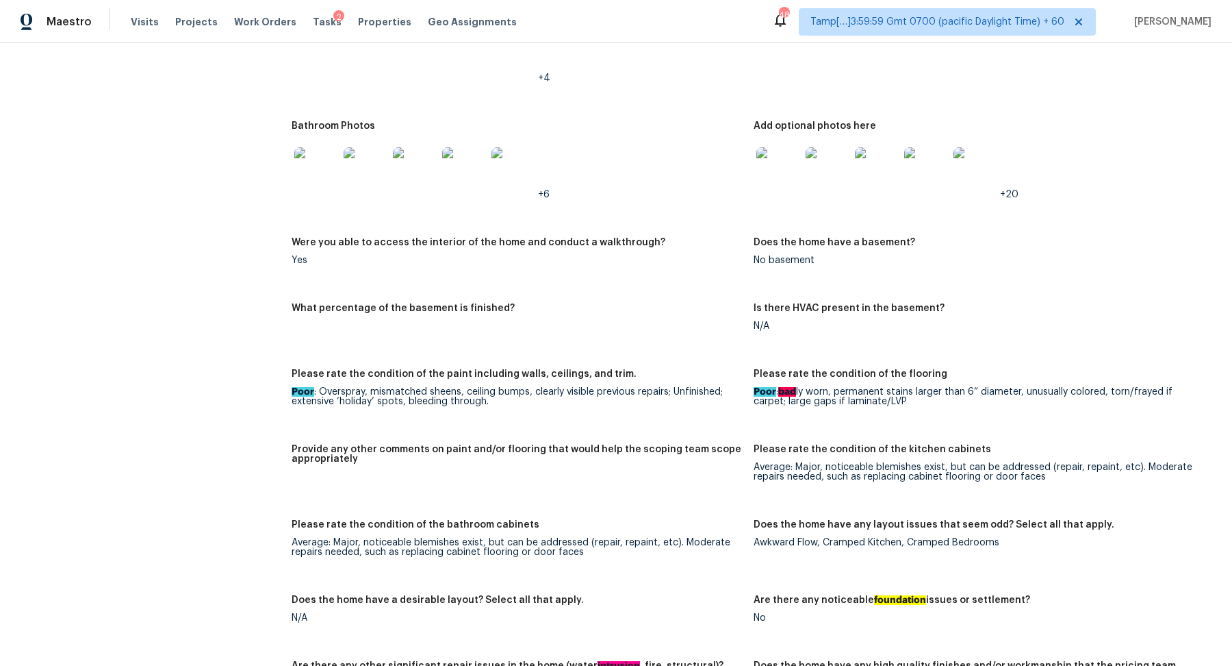
scroll to position [1560, 0]
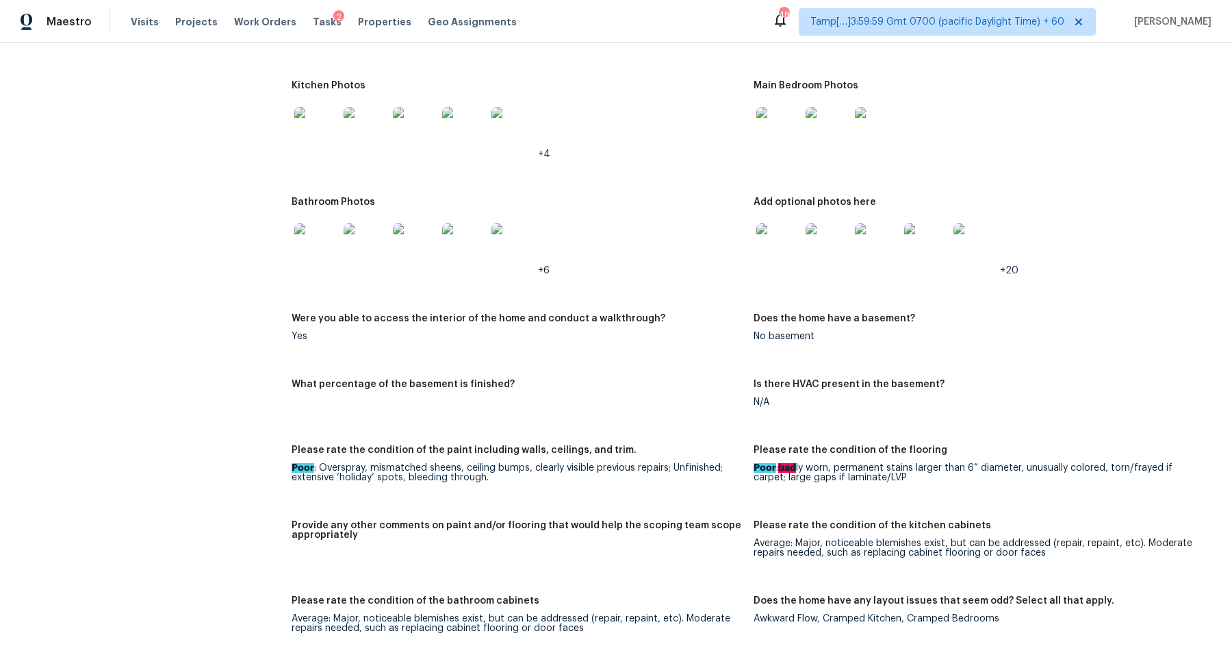
click at [755, 148] on div at bounding box center [778, 129] width 49 height 60
click at [768, 144] on img at bounding box center [779, 129] width 44 height 44
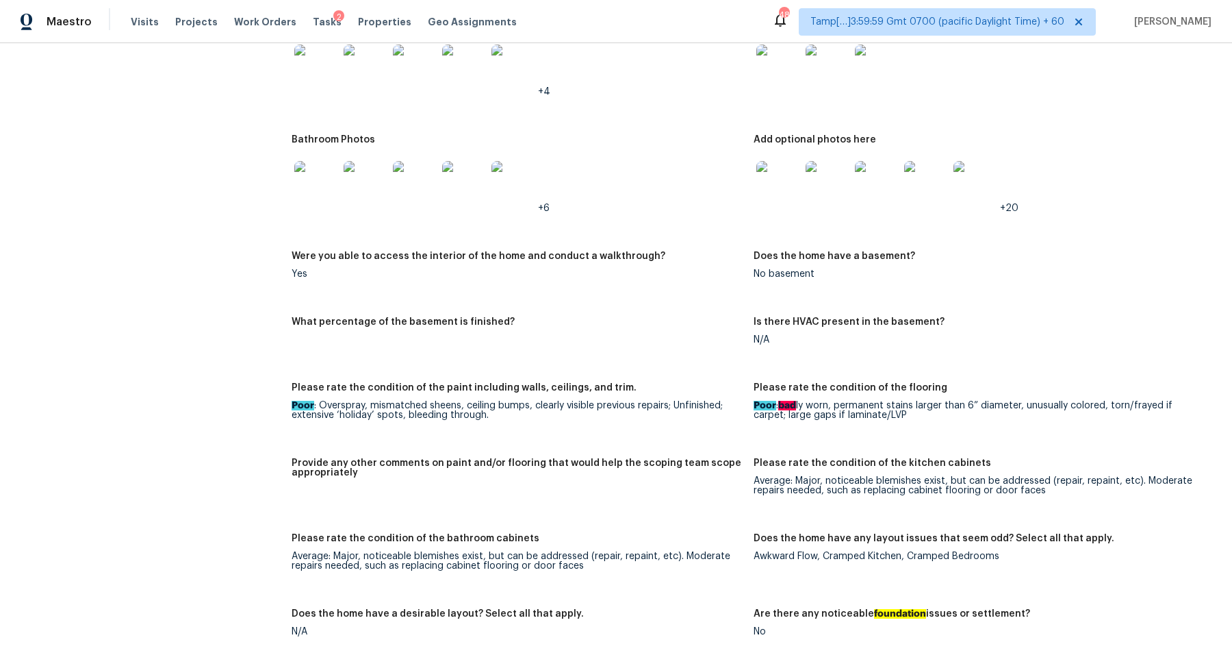
scroll to position [1517, 0]
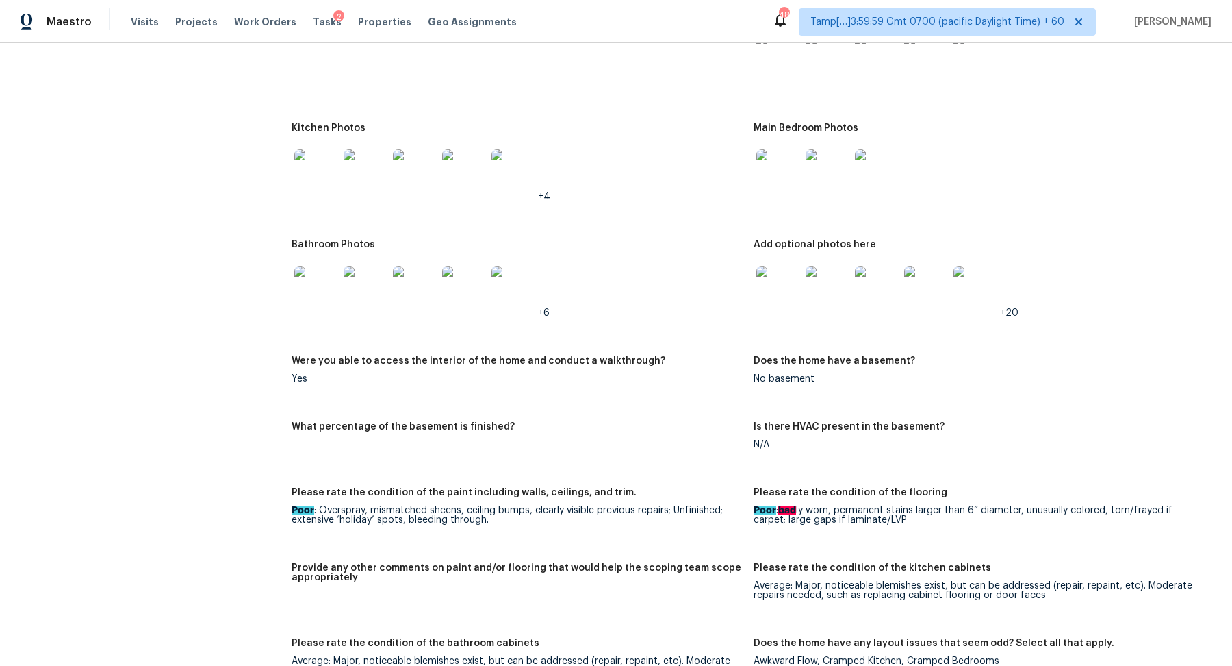
click at [331, 299] on img at bounding box center [316, 288] width 44 height 44
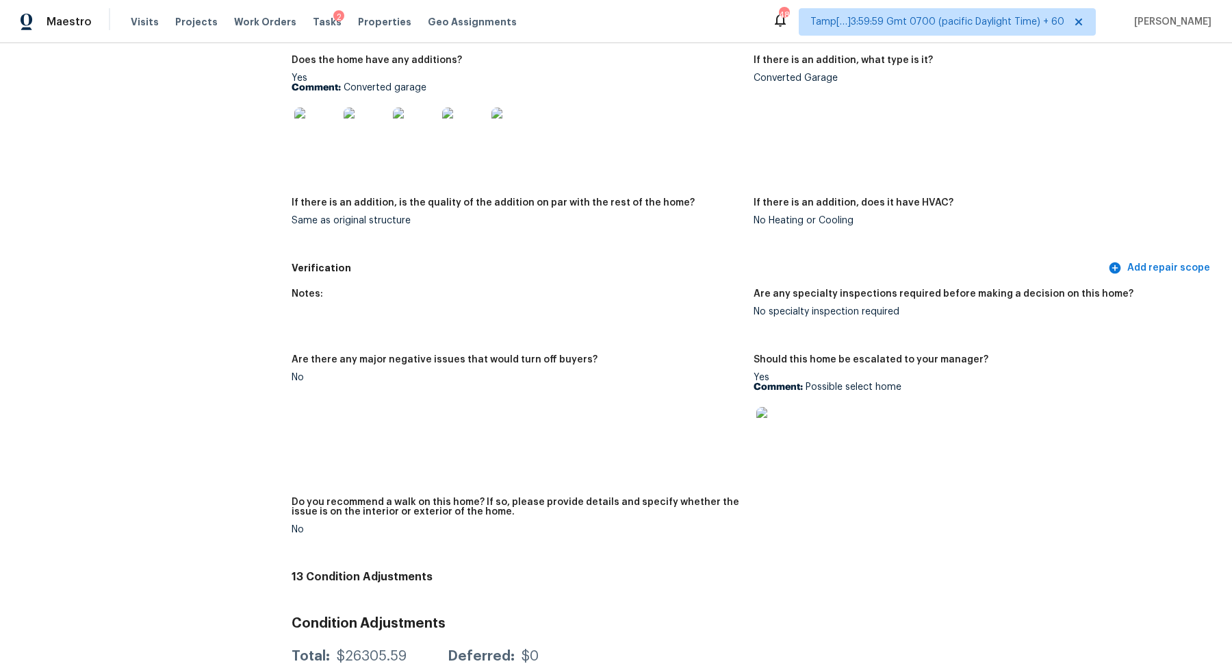
scroll to position [2632, 0]
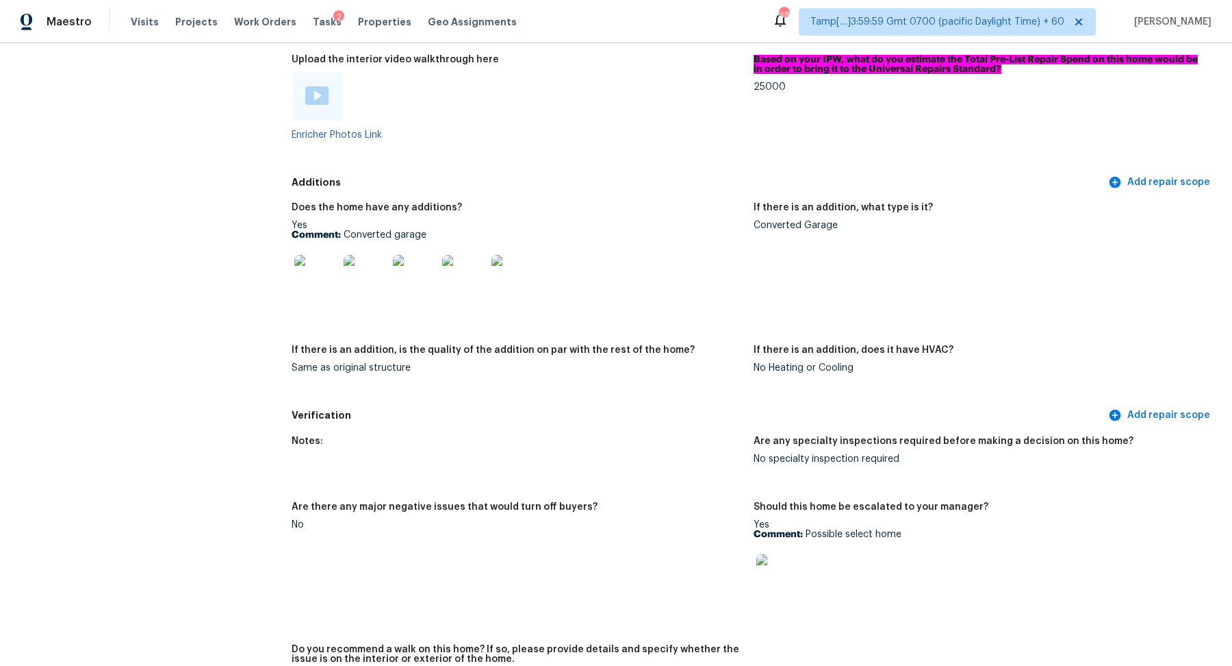
click at [328, 261] on img at bounding box center [316, 277] width 44 height 44
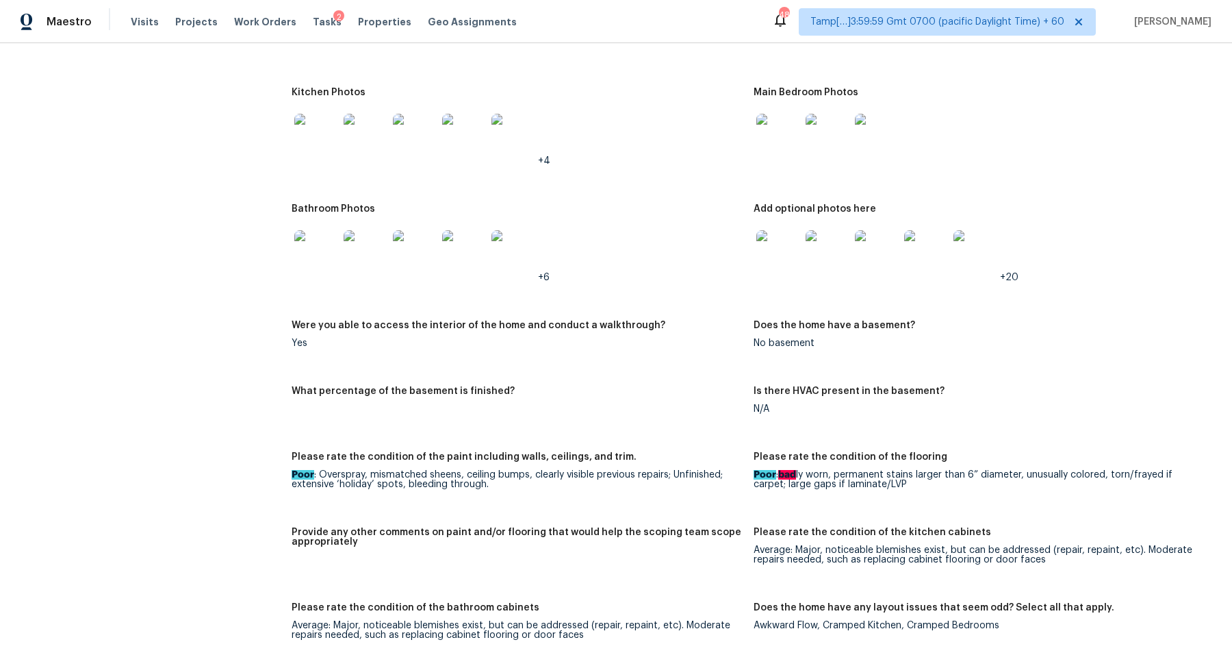
scroll to position [1516, 0]
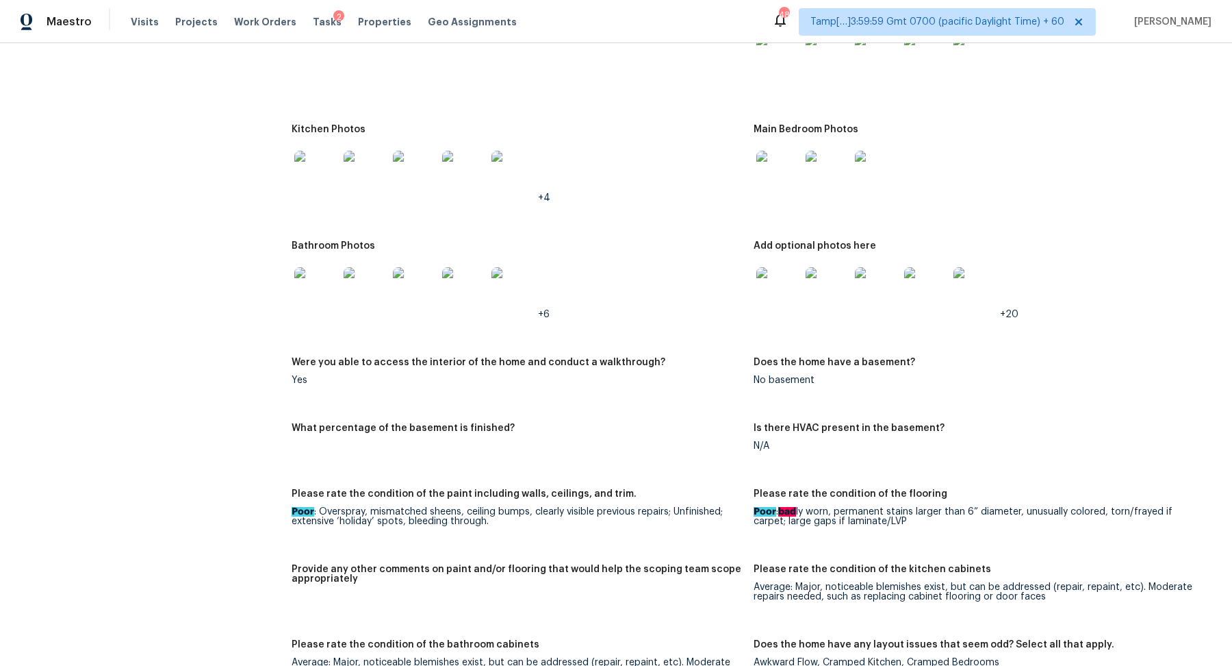
click at [301, 279] on img at bounding box center [316, 289] width 44 height 44
click at [330, 280] on img at bounding box center [316, 289] width 44 height 44
click at [766, 187] on img at bounding box center [779, 173] width 44 height 44
click at [316, 159] on img at bounding box center [316, 173] width 44 height 44
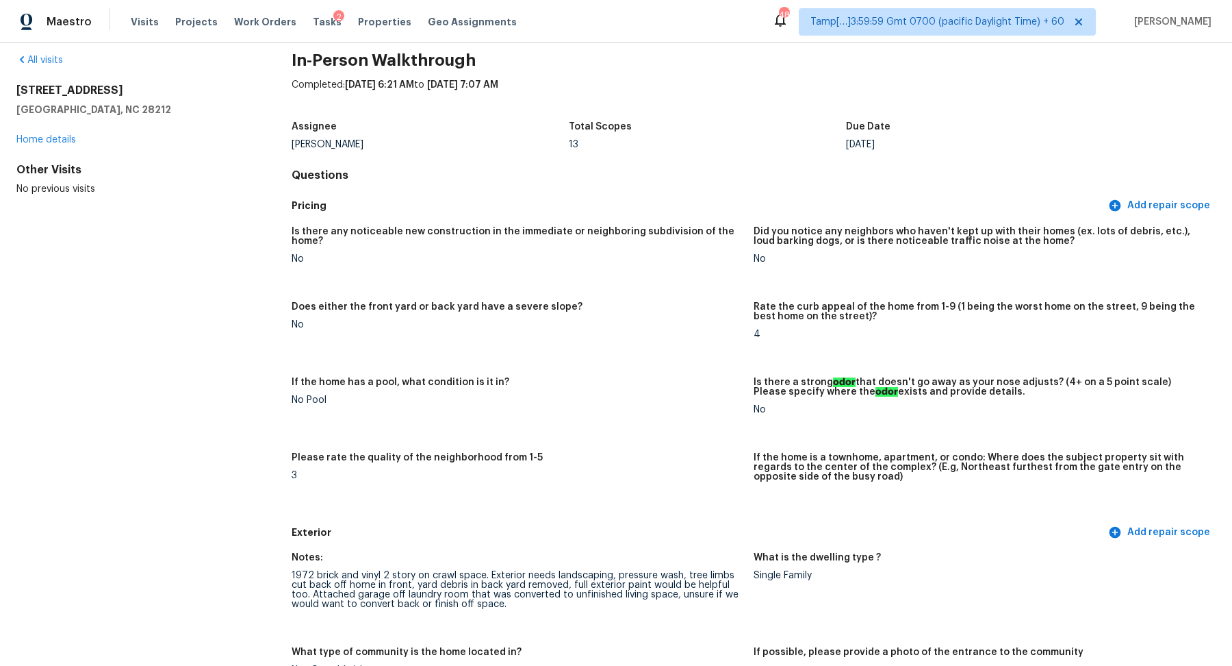
scroll to position [0, 0]
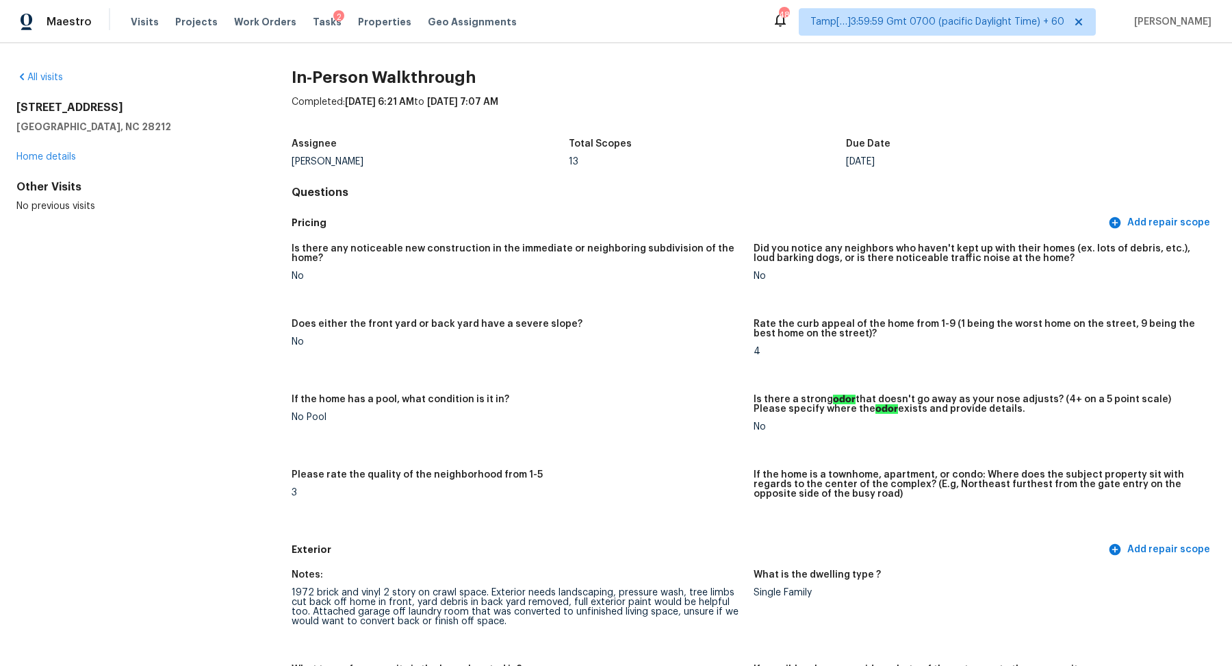
click at [49, 71] on div "All visits" at bounding box center [131, 78] width 231 height 14
click at [39, 78] on link "All visits" at bounding box center [39, 78] width 47 height 10
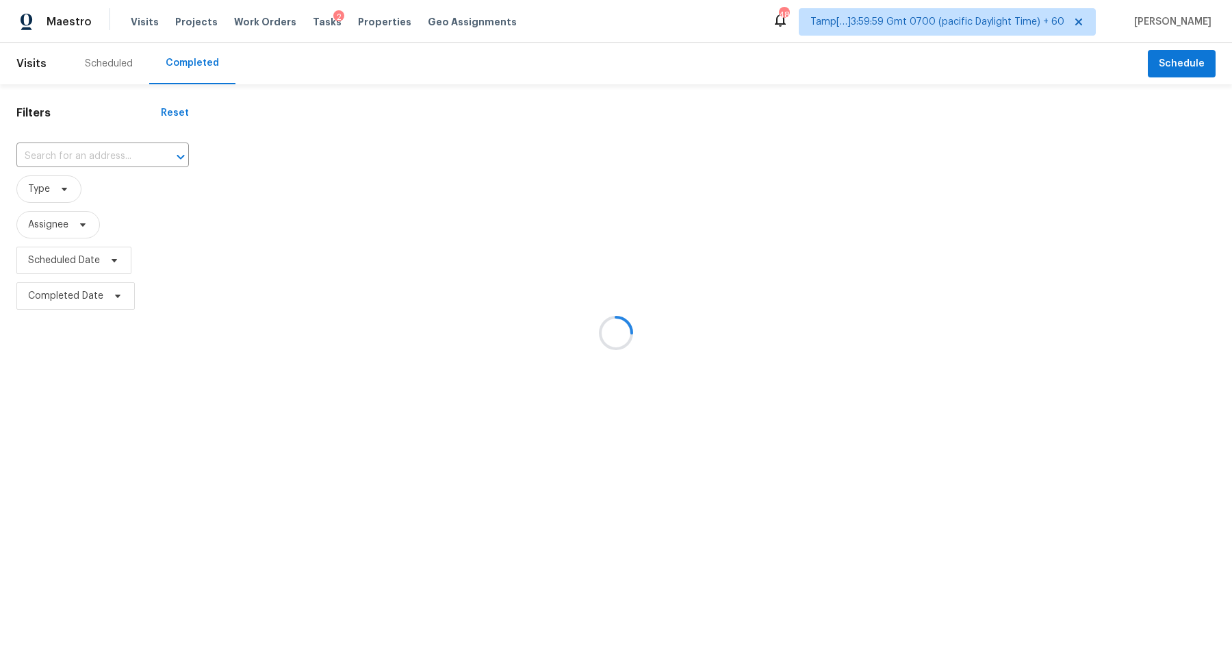
click at [118, 164] on div at bounding box center [616, 333] width 1232 height 666
click at [127, 160] on div at bounding box center [616, 333] width 1232 height 666
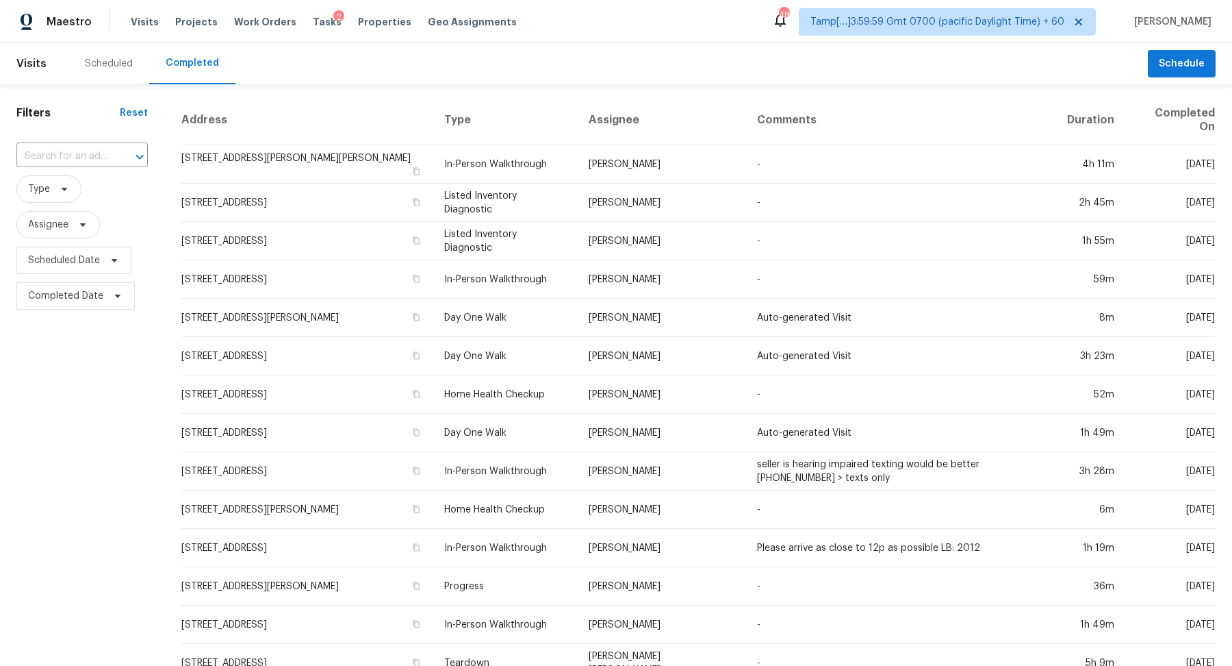
click at [127, 160] on div at bounding box center [130, 156] width 36 height 19
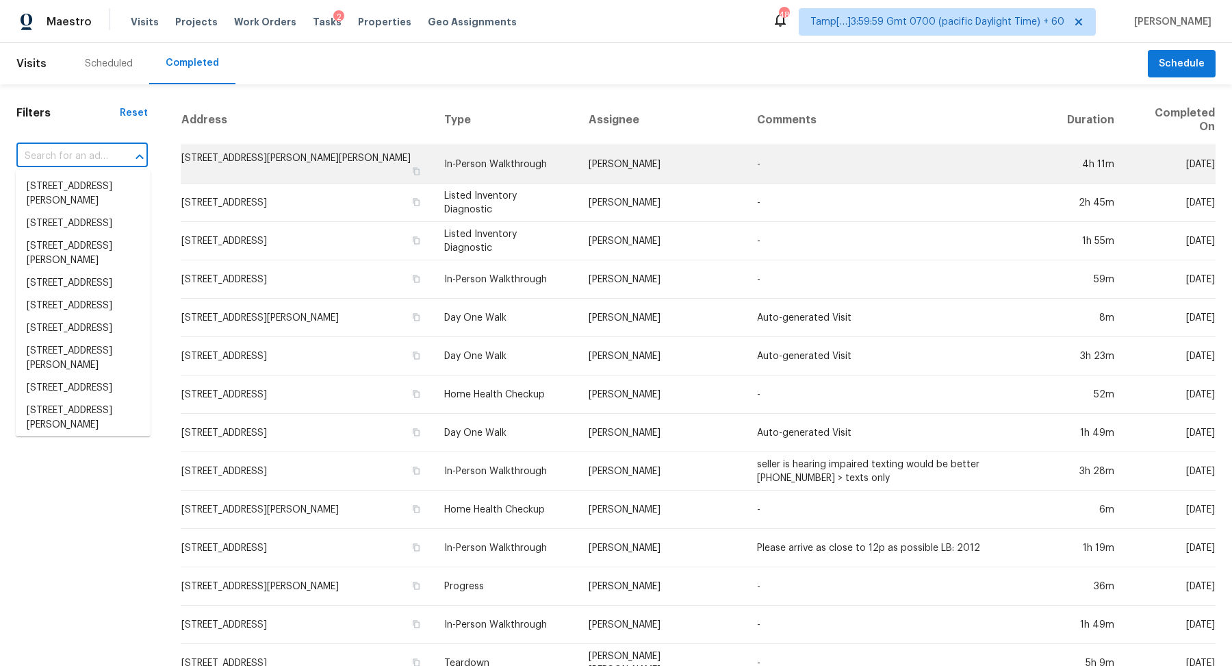
paste input "14641 Lattice Ct Jacksonville FL 32226"
type input "14641 Lattice Ct Jacksonville FL 32226"
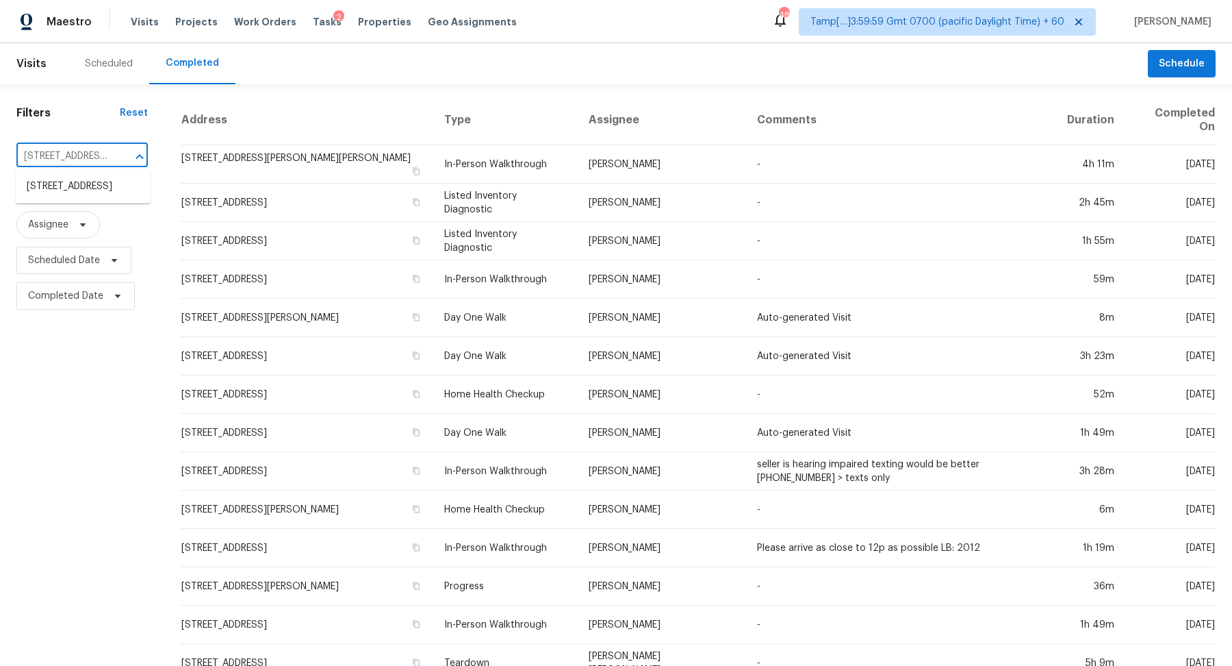
click at [105, 197] on li "14641 Lattice Ct, Jacksonville, FL 32226" at bounding box center [83, 186] width 135 height 23
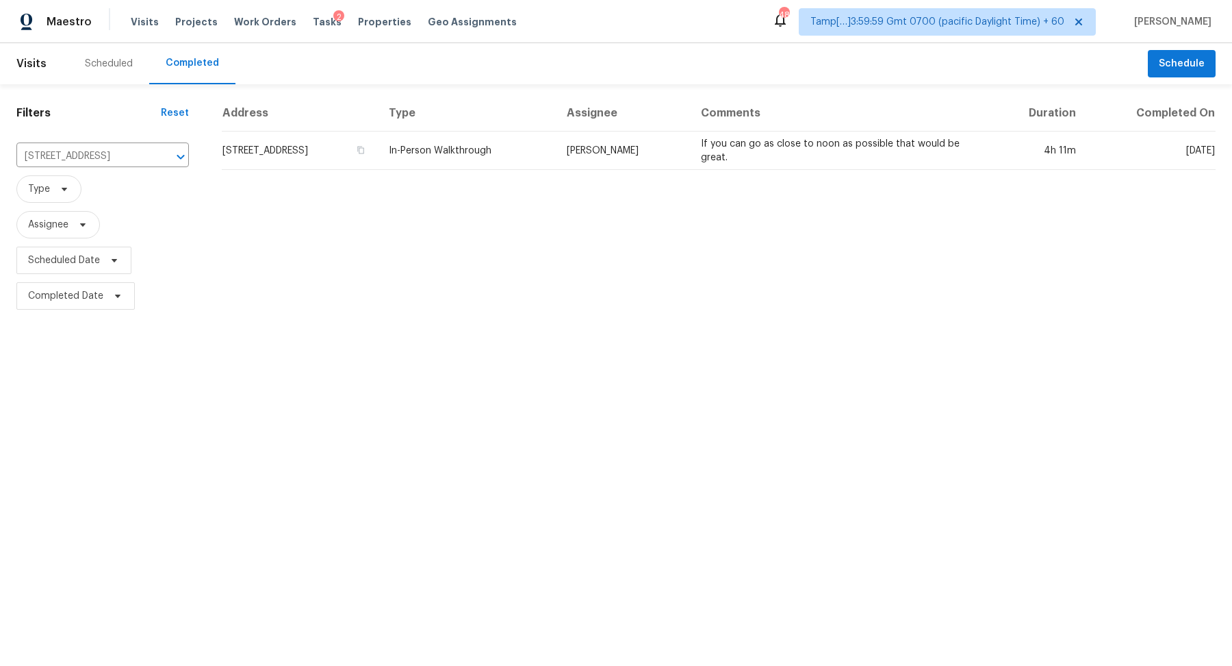
click at [305, 155] on td "14641 Lattice Ct, Jacksonville, FL 32226" at bounding box center [300, 150] width 156 height 38
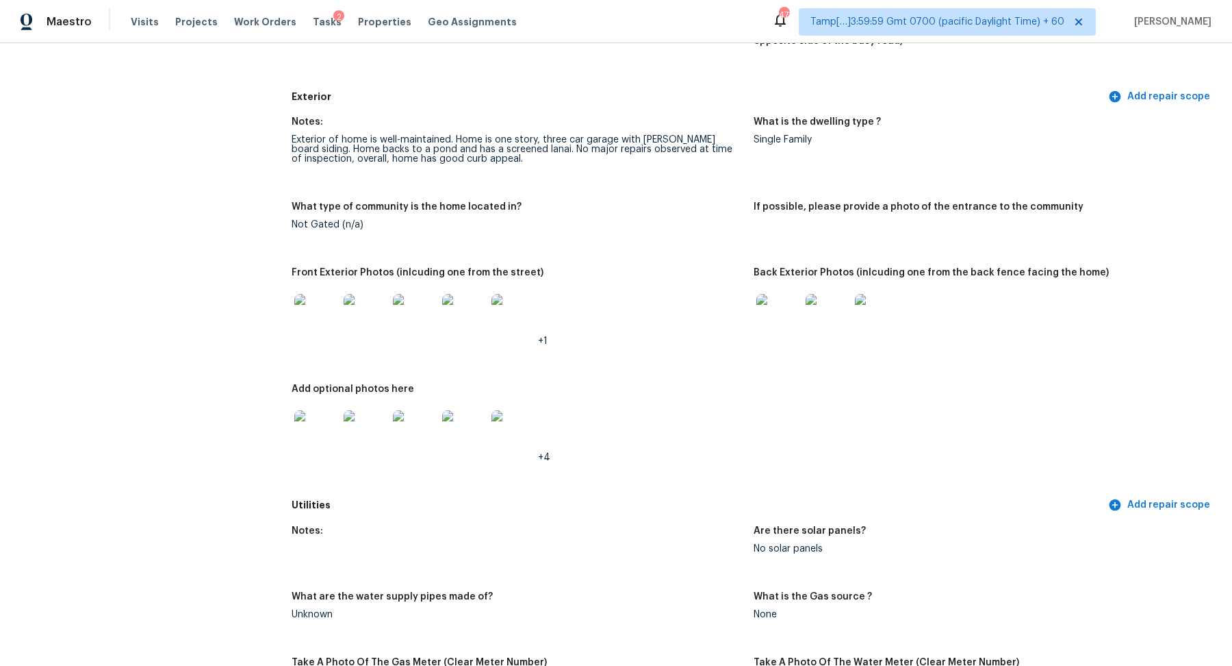
scroll to position [574, 0]
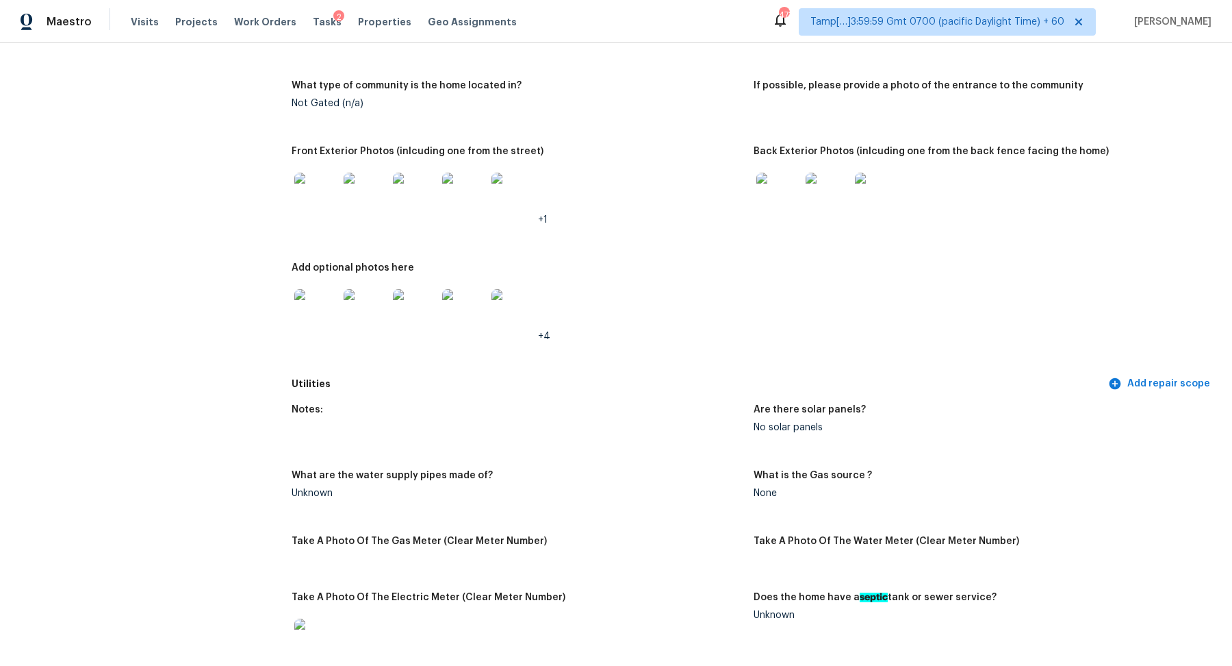
click at [325, 207] on img at bounding box center [316, 195] width 44 height 44
click at [774, 205] on img at bounding box center [779, 195] width 44 height 44
click at [336, 312] on img at bounding box center [316, 311] width 44 height 44
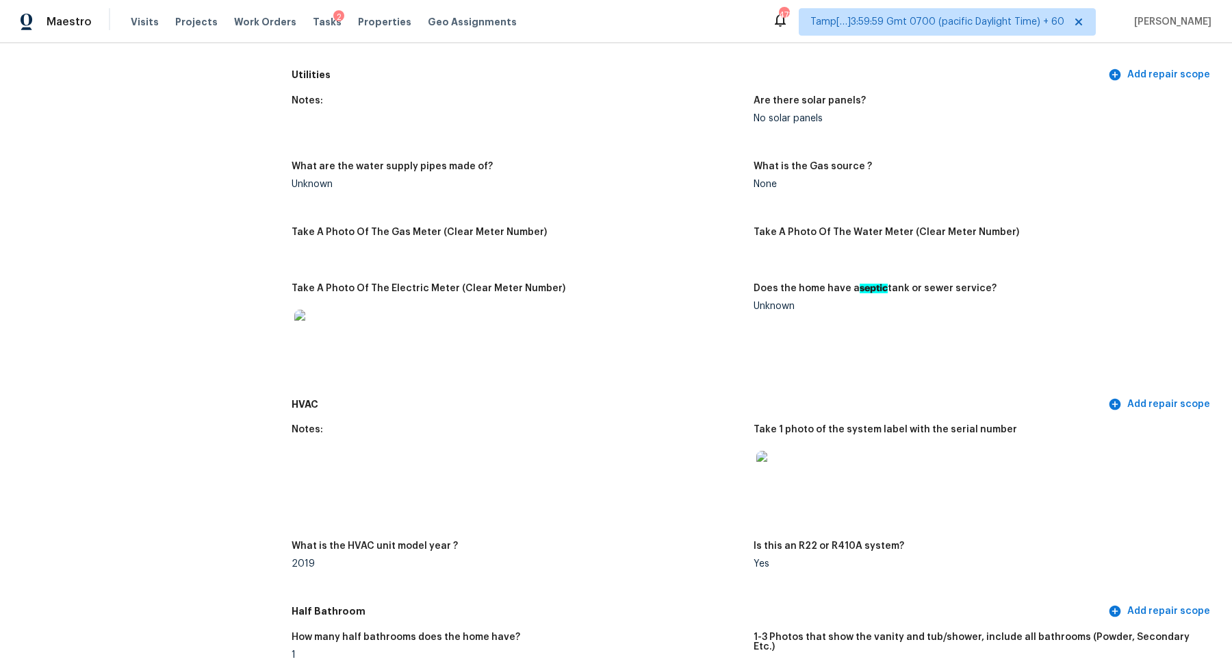
scroll to position [899, 0]
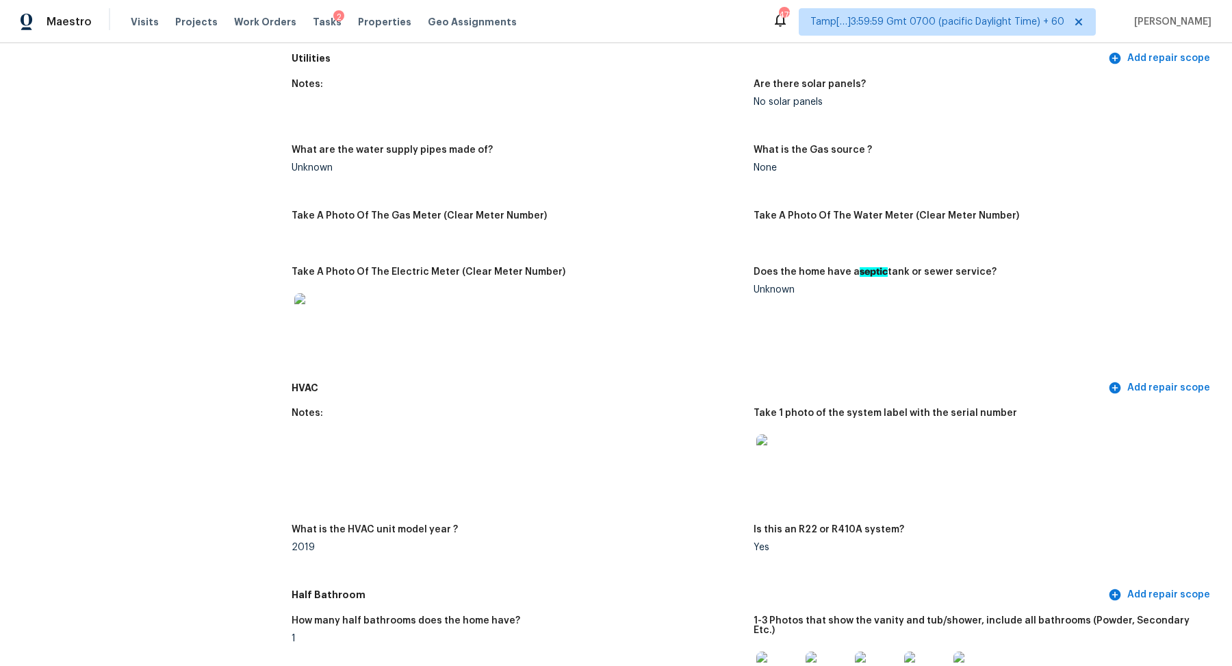
click at [769, 455] on img at bounding box center [779, 456] width 44 height 44
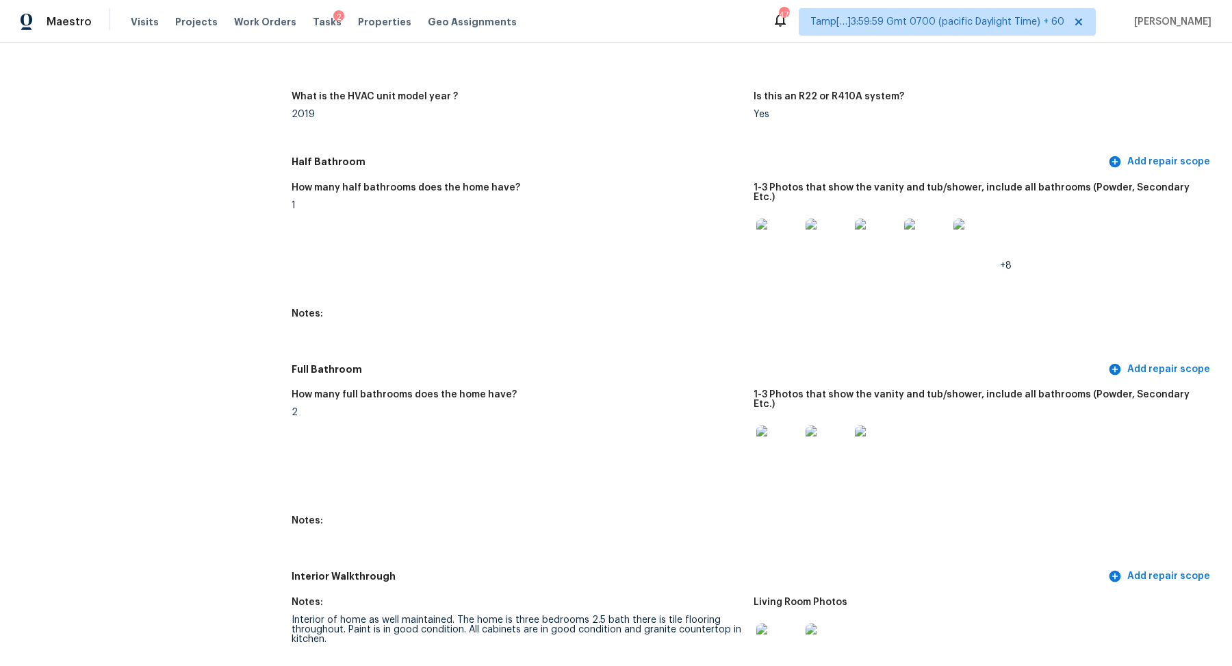
click at [789, 233] on img at bounding box center [779, 240] width 44 height 44
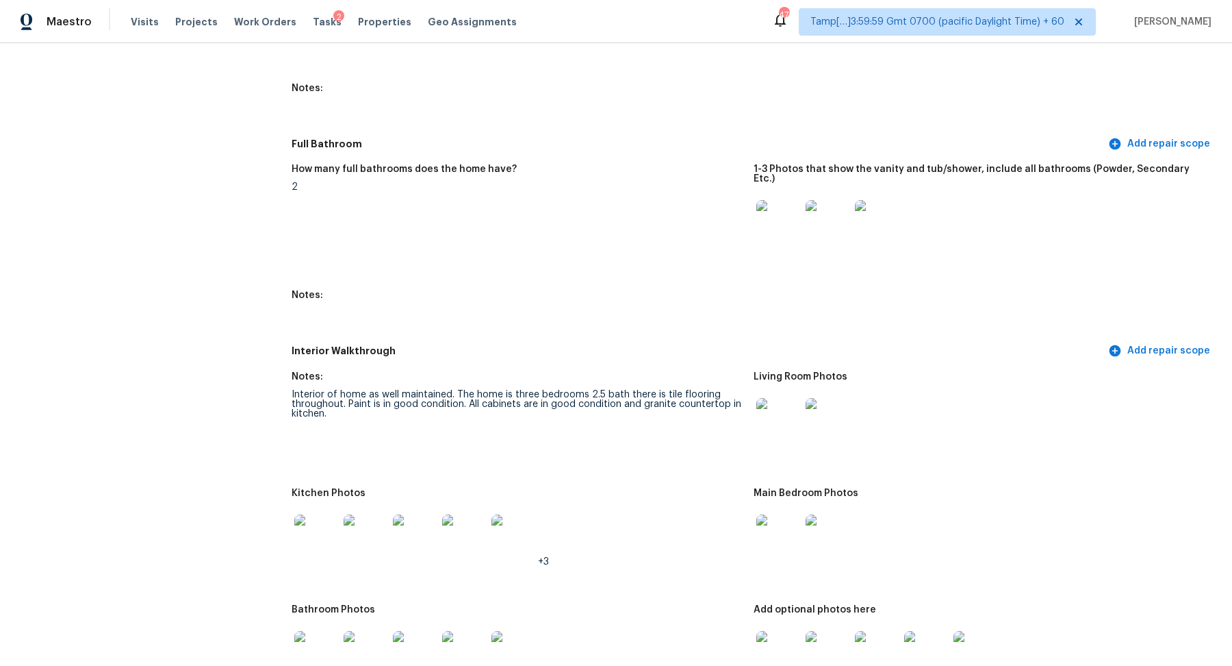
scroll to position [1636, 0]
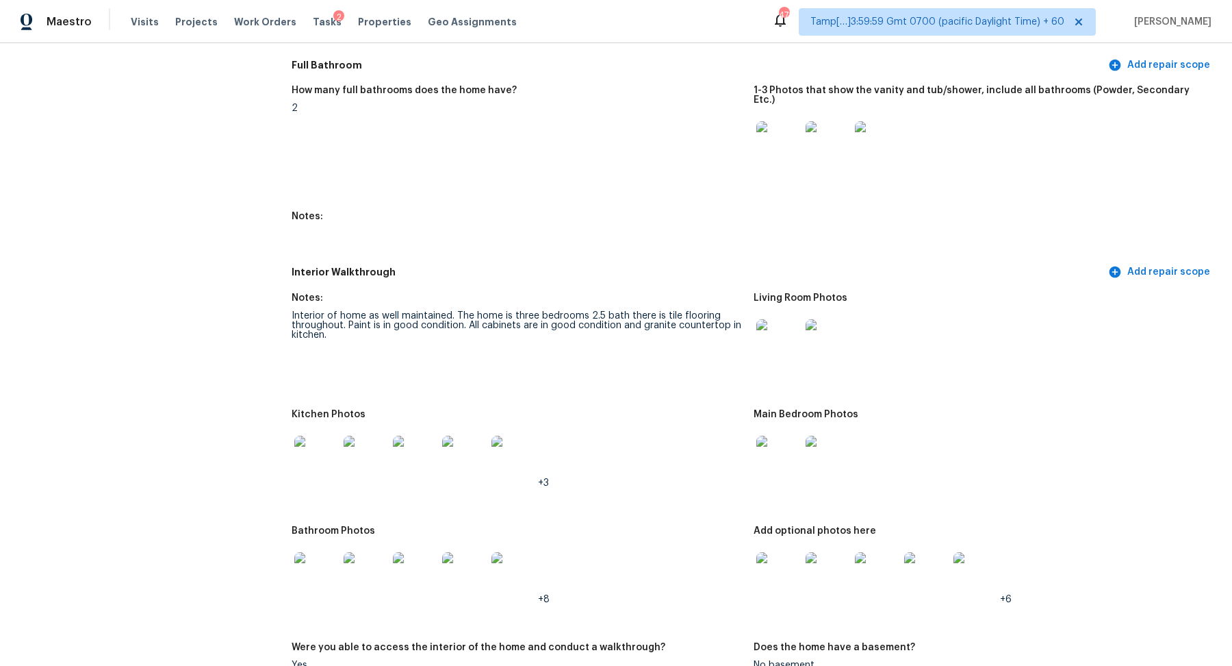
click at [335, 445] on img at bounding box center [316, 457] width 44 height 44
click at [787, 338] on img at bounding box center [779, 341] width 44 height 44
click at [324, 559] on img at bounding box center [316, 574] width 44 height 44
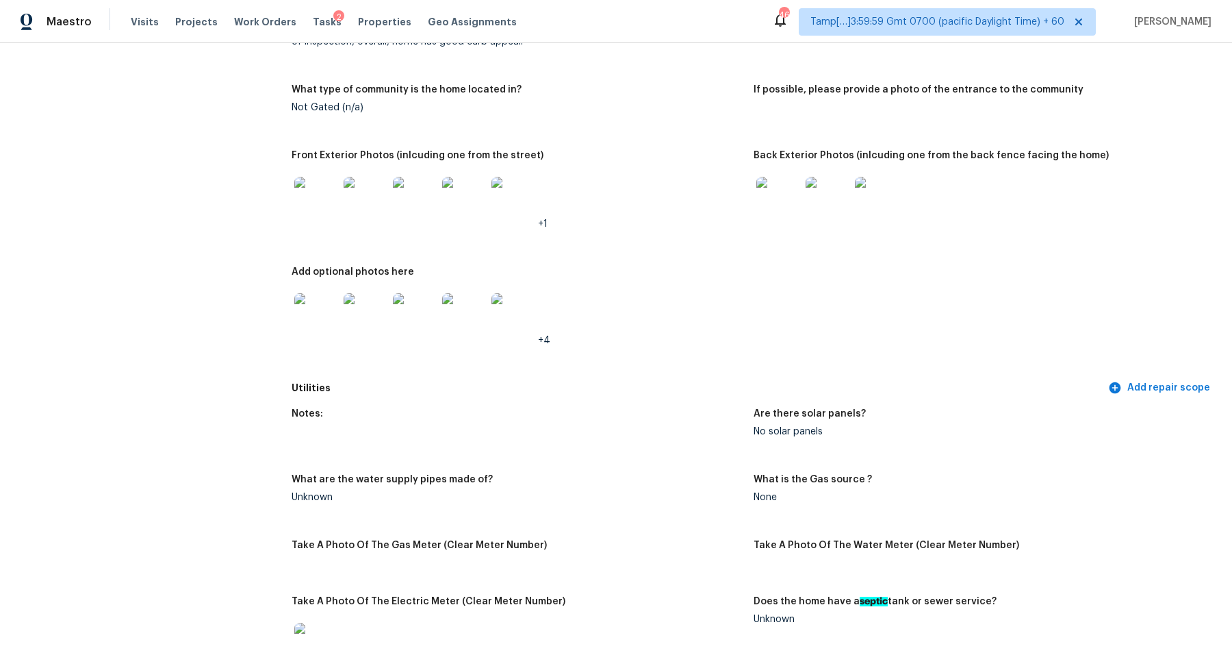
scroll to position [0, 0]
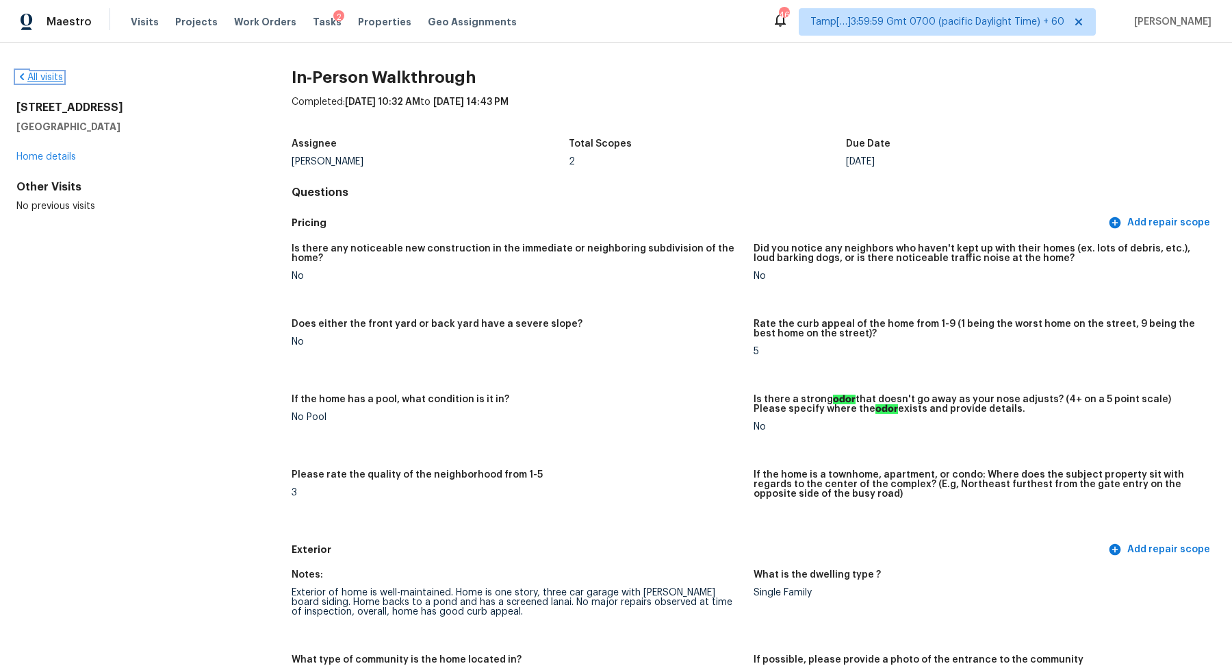
click at [49, 73] on link "All visits" at bounding box center [39, 78] width 47 height 10
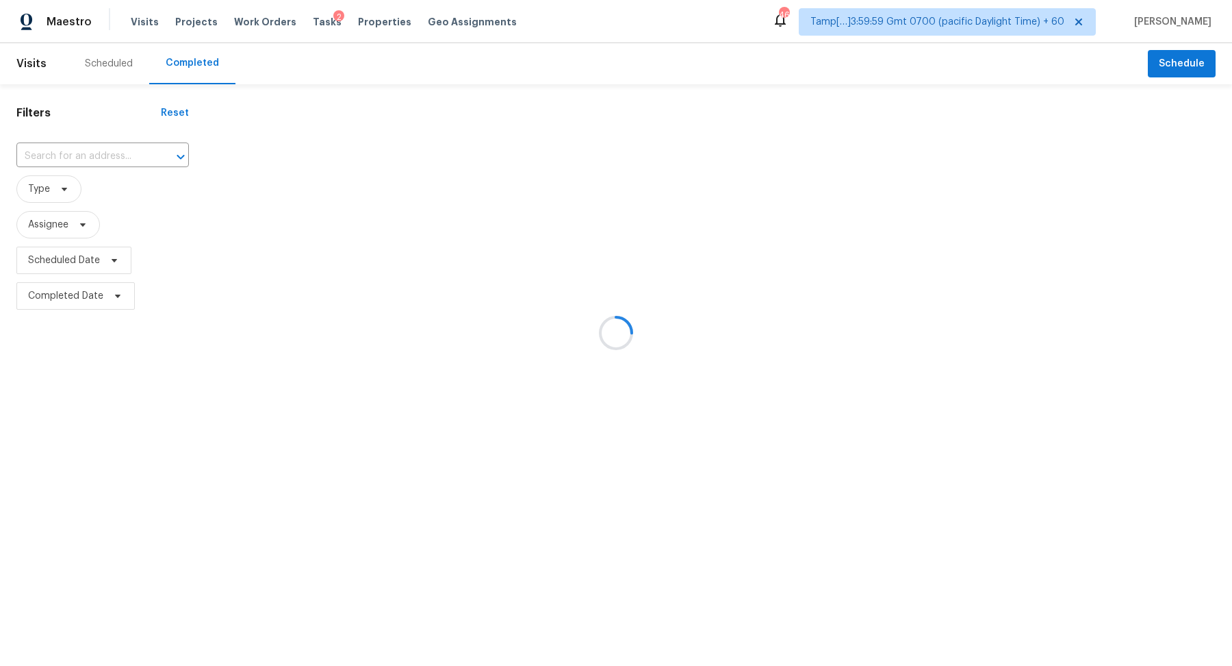
click at [48, 141] on div at bounding box center [616, 333] width 1232 height 666
click at [62, 144] on div at bounding box center [616, 333] width 1232 height 666
click at [79, 152] on div at bounding box center [616, 333] width 1232 height 666
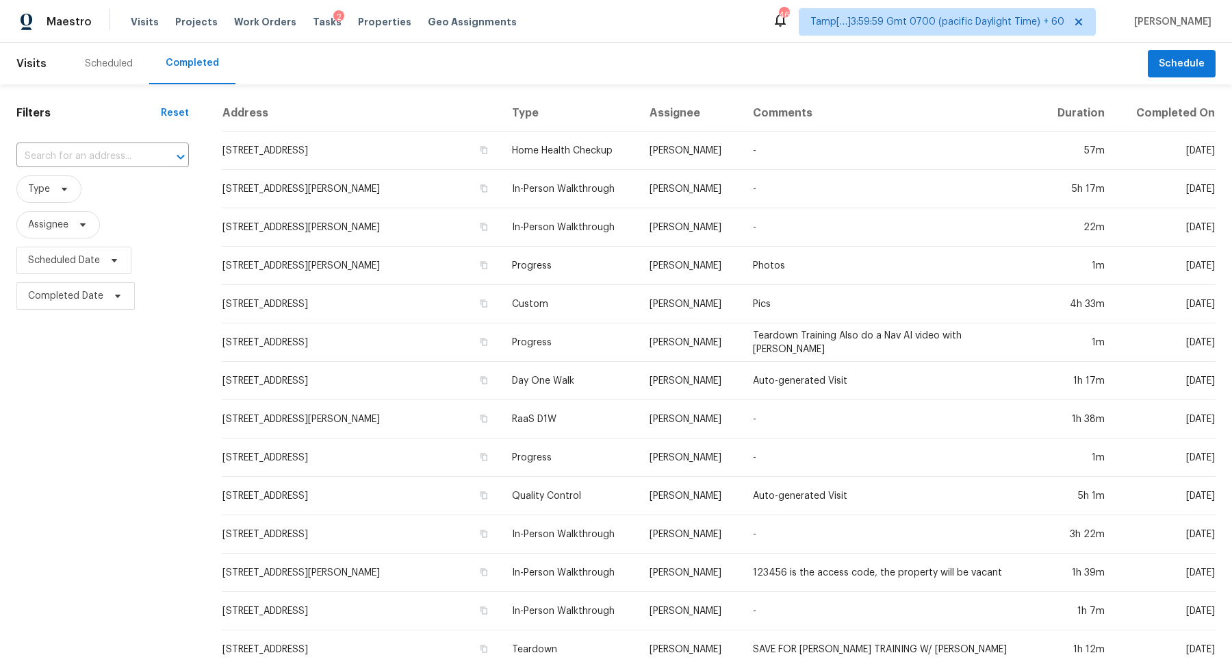
click at [79, 152] on input "text" at bounding box center [83, 156] width 134 height 21
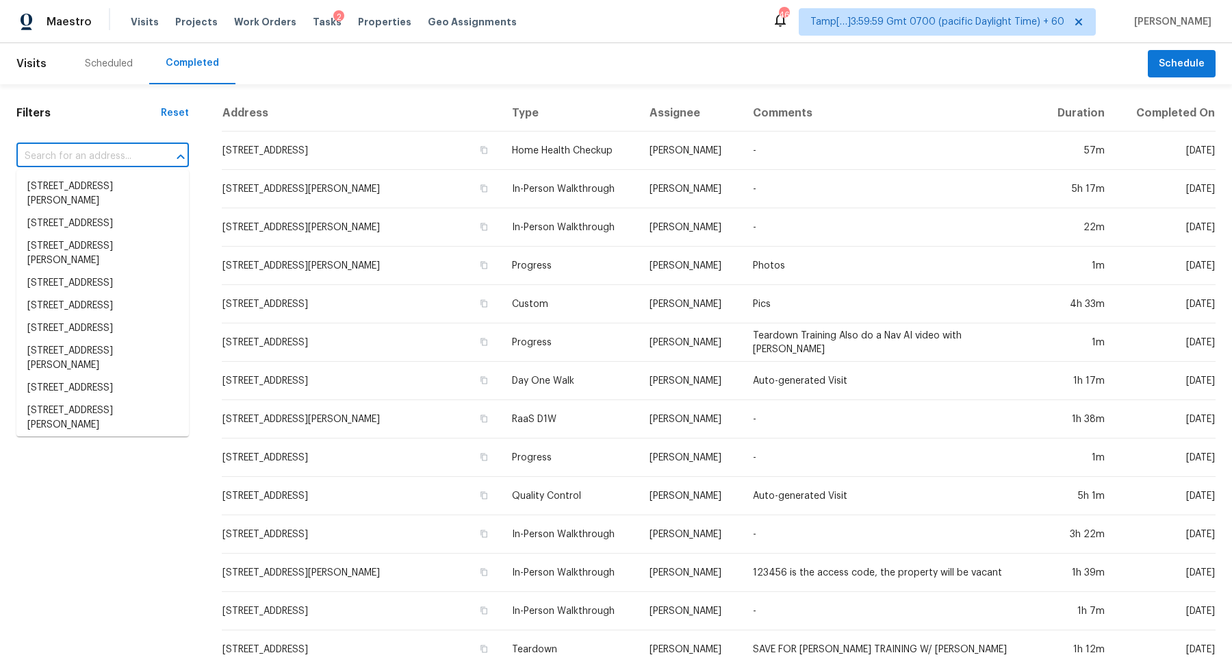
paste input "914 Fleetwood Dr, Fayetteville, NC 28305"
type input "914 Fleetwood Dr, Fayetteville, NC 28305"
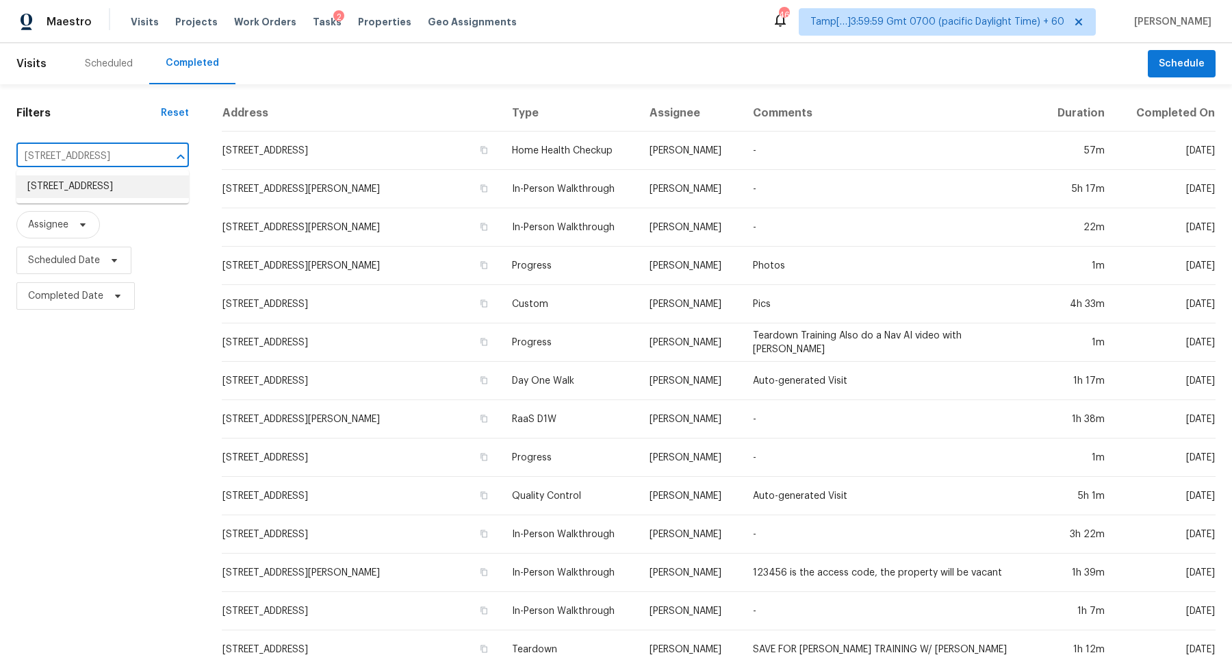
click at [112, 189] on li "914 Fleetwood Dr, Fayetteville, NC 28305" at bounding box center [102, 186] width 173 height 23
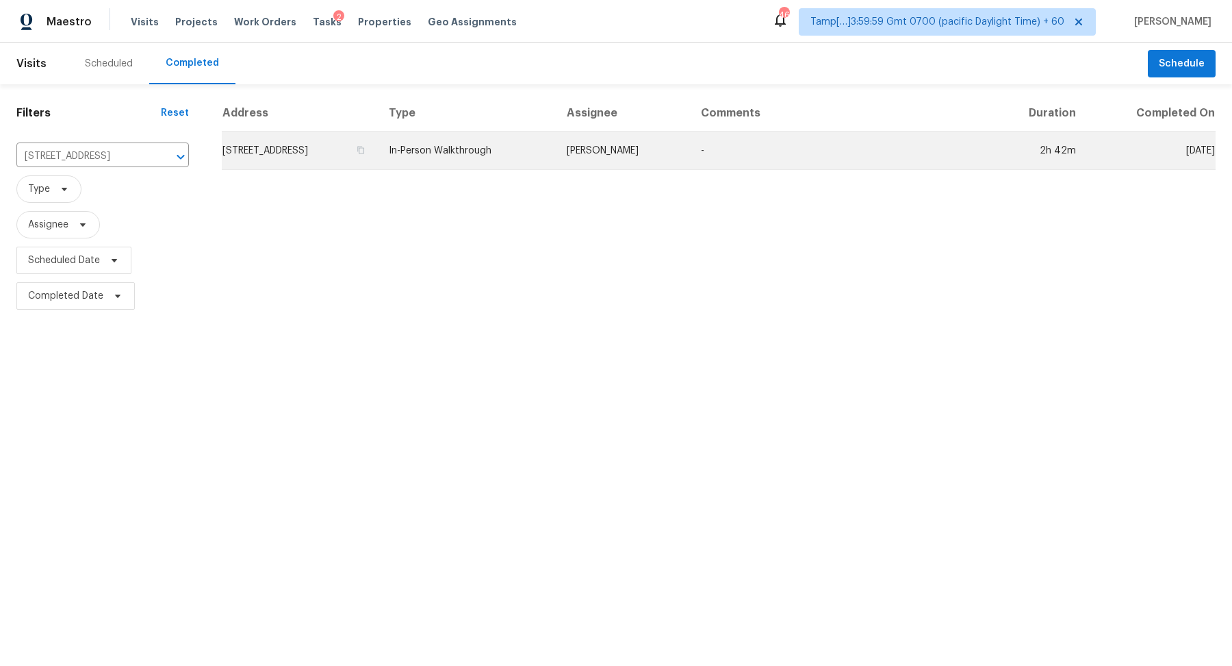
click at [329, 138] on td "914 Fleetwood Dr, Fayetteville, NC 28305" at bounding box center [300, 150] width 156 height 38
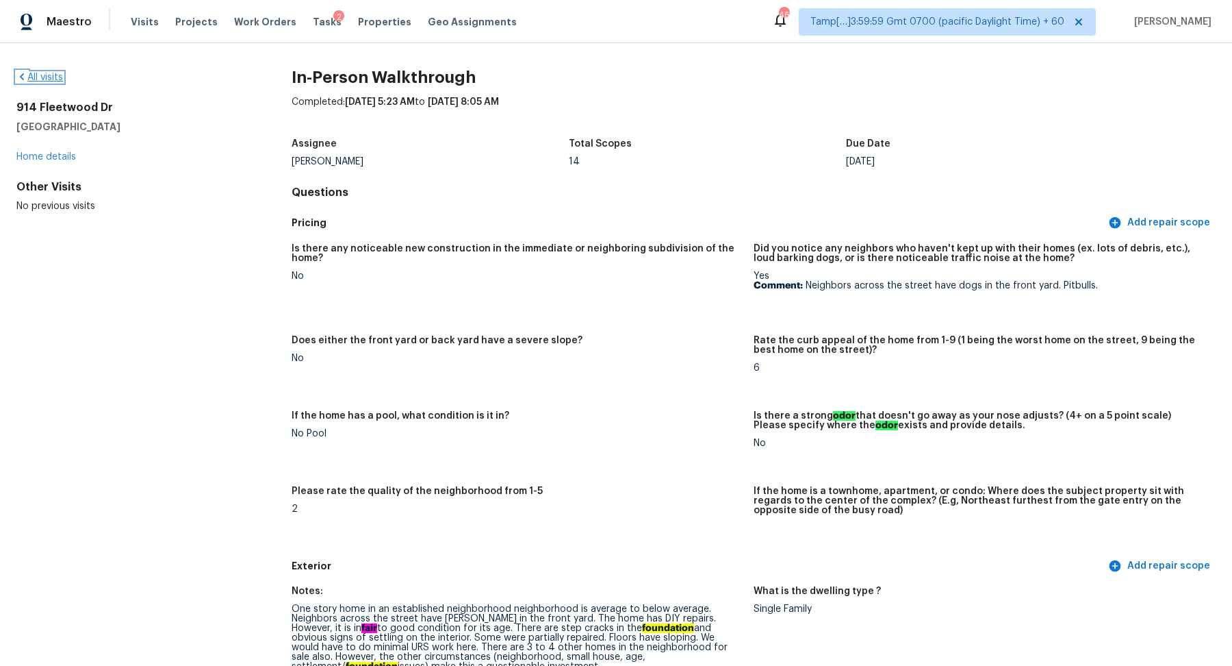
click at [22, 77] on icon at bounding box center [22, 76] width 4 height 7
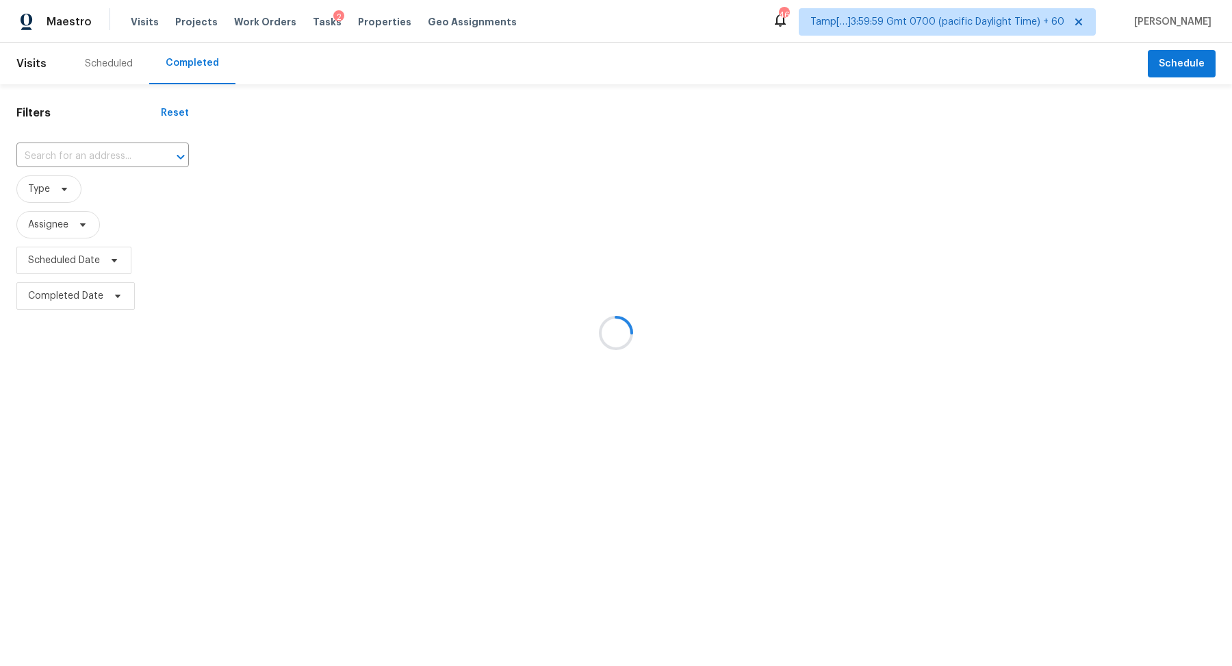
click at [85, 156] on div at bounding box center [616, 333] width 1232 height 666
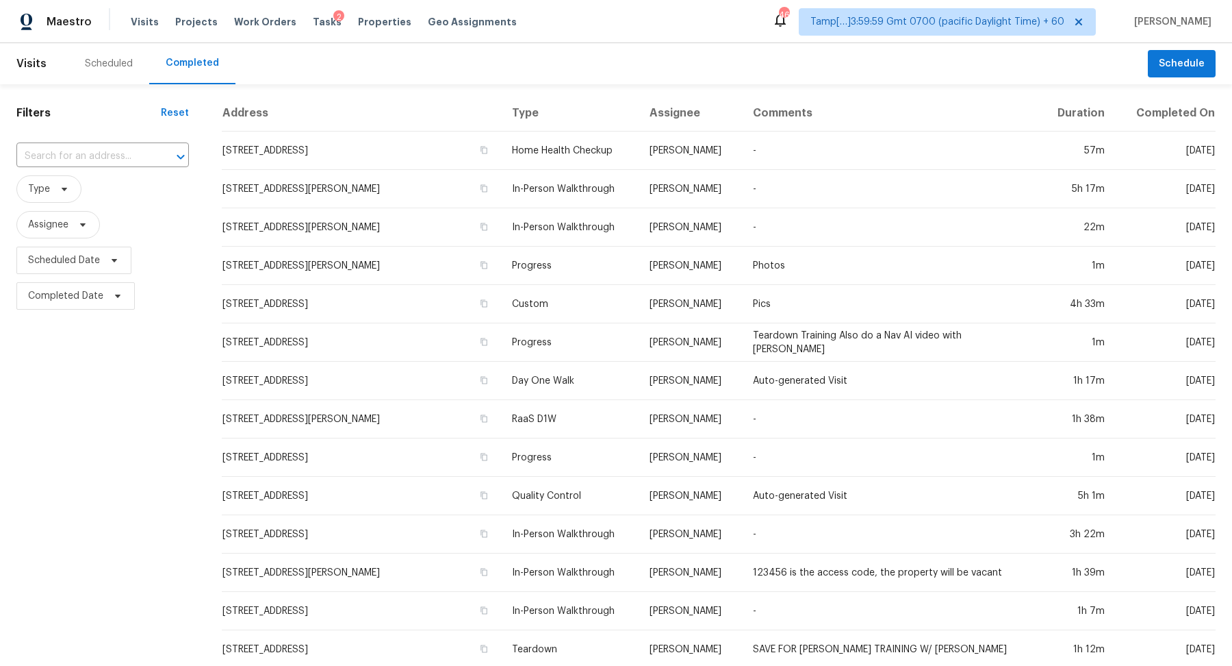
click at [85, 156] on input "text" at bounding box center [83, 156] width 134 height 21
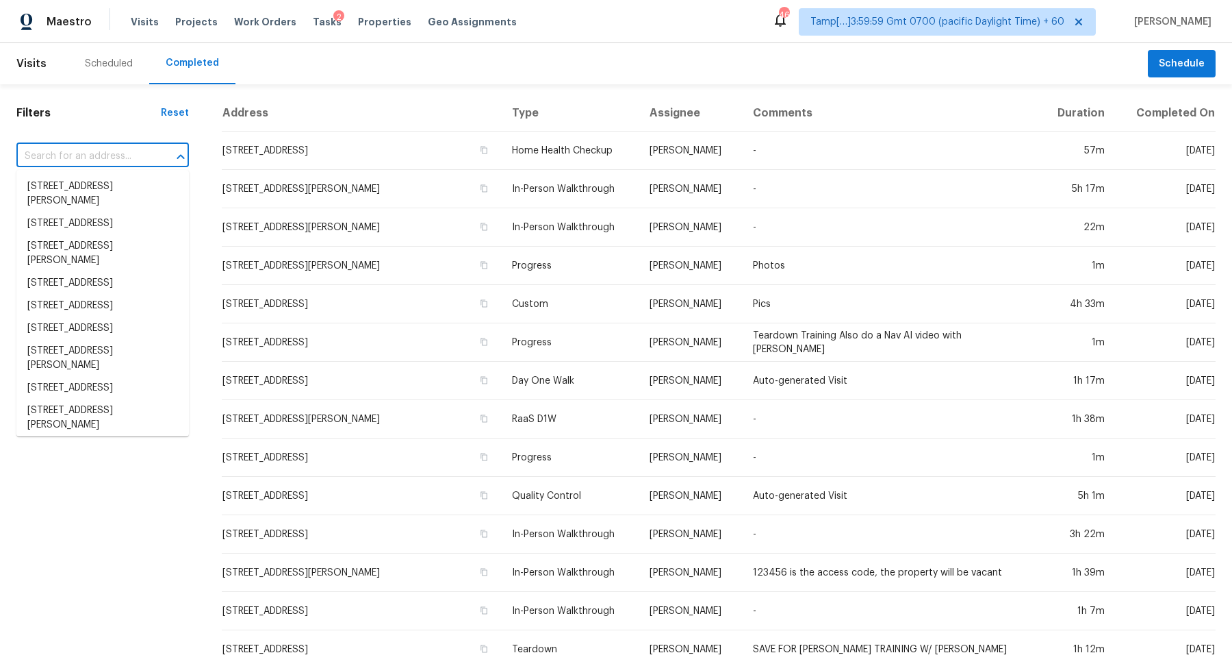
click at [85, 156] on input "text" at bounding box center [83, 156] width 134 height 21
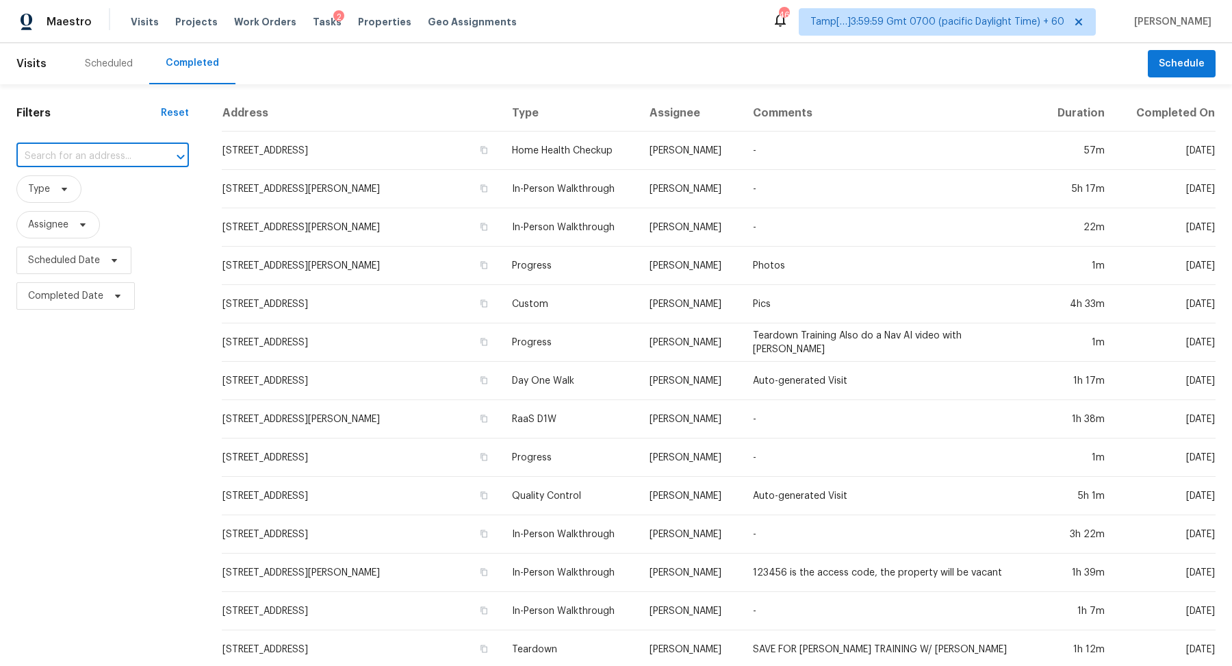
paste input "2000 Gabriel View Dr, Georgetown, TX 78628"
type input "2000 Gabriel View Dr, Georgetown, TX 78628"
click at [118, 184] on li "2000 Gabriel View Dr, Georgetown, TX 78628" at bounding box center [102, 193] width 173 height 37
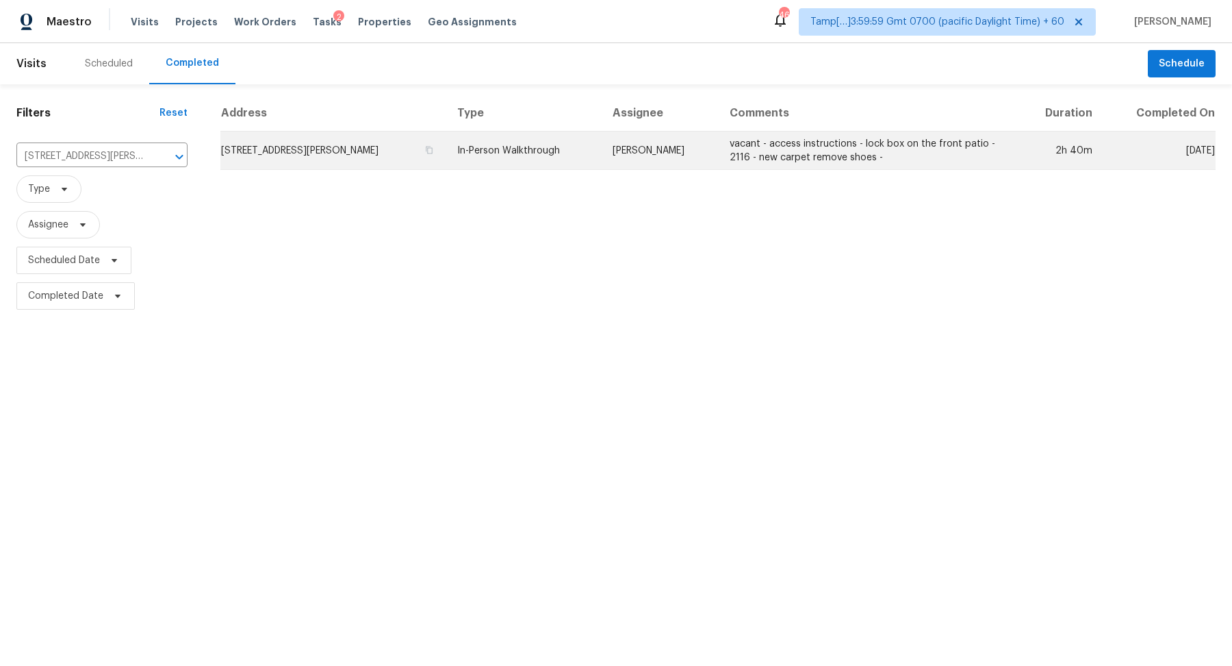
click at [267, 152] on td "2000 Gabriel View Dr, Georgetown, TX 78628" at bounding box center [333, 150] width 226 height 38
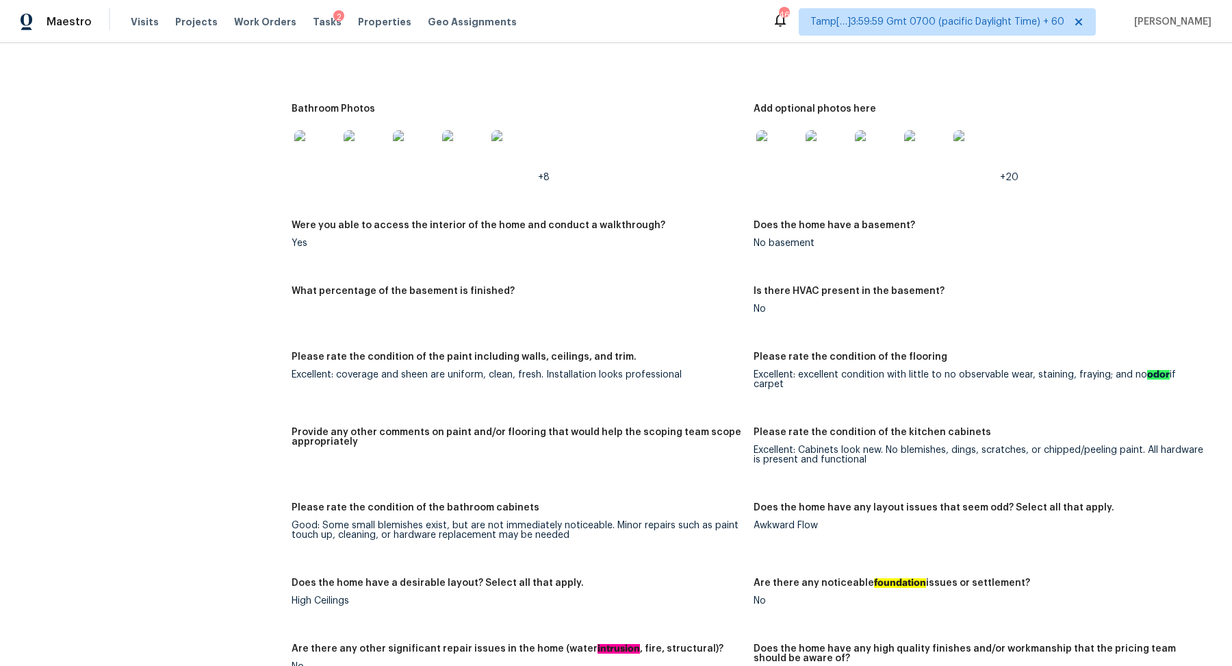
scroll to position [1763, 0]
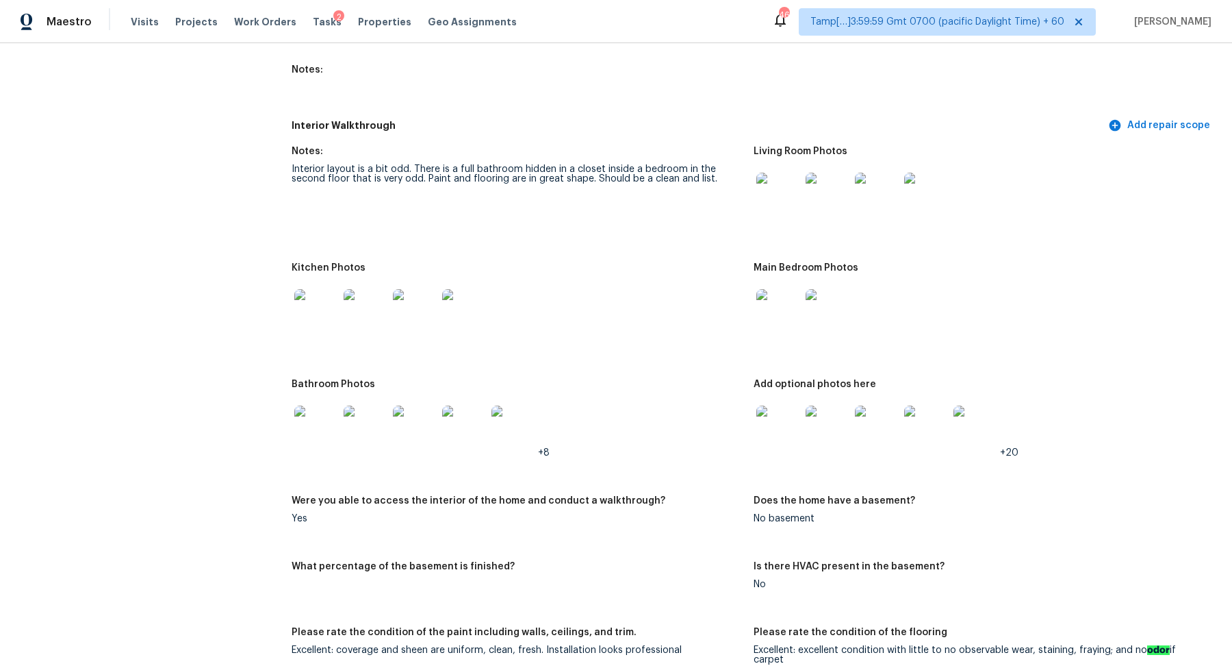
click at [774, 173] on img at bounding box center [779, 195] width 44 height 44
click at [330, 297] on img at bounding box center [316, 311] width 44 height 44
click at [784, 305] on img at bounding box center [779, 311] width 44 height 44
click at [322, 412] on img at bounding box center [316, 427] width 44 height 44
click at [767, 419] on img at bounding box center [779, 427] width 44 height 44
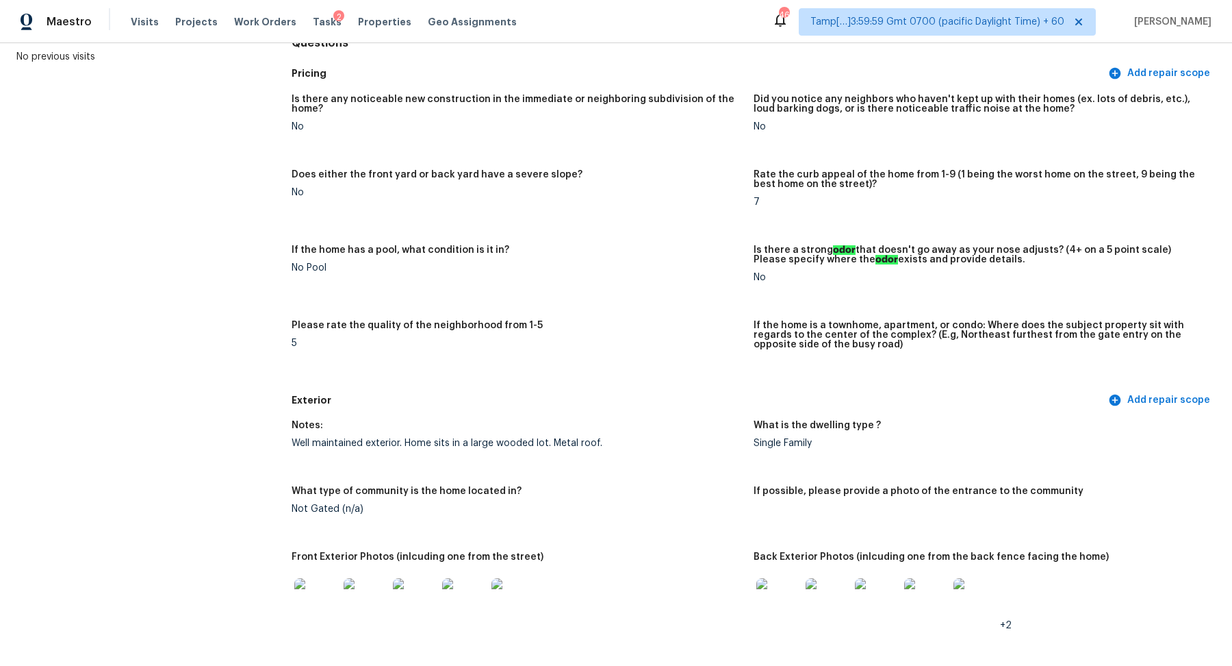
scroll to position [405, 0]
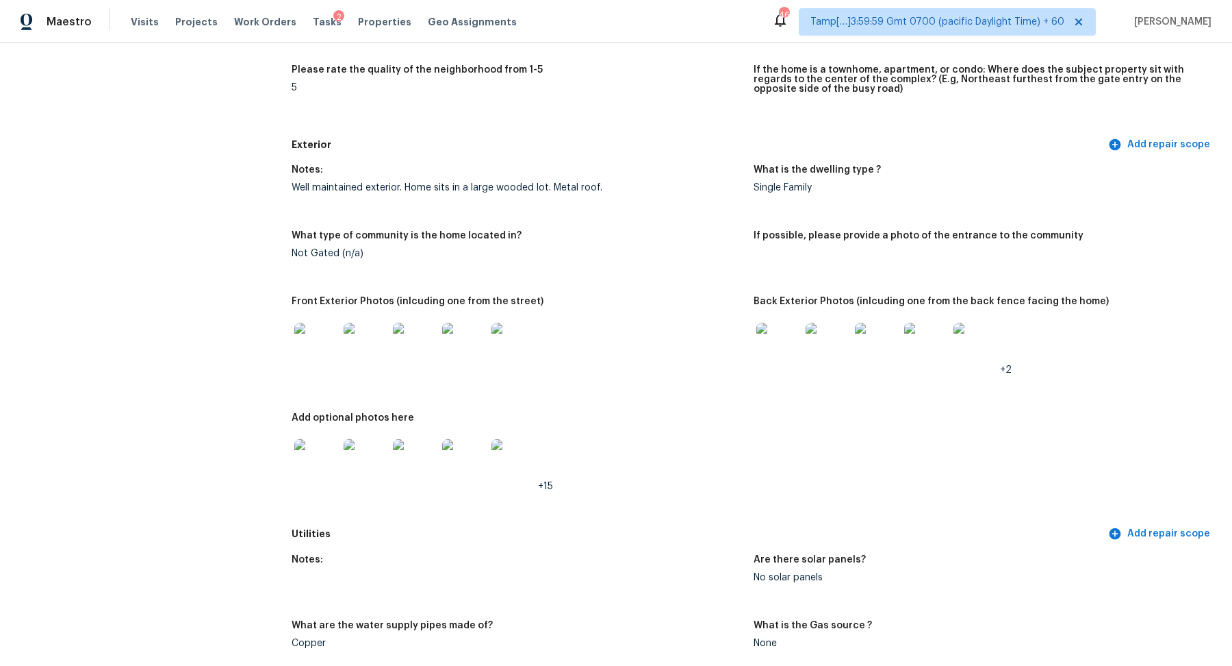
click at [302, 363] on img at bounding box center [316, 344] width 44 height 44
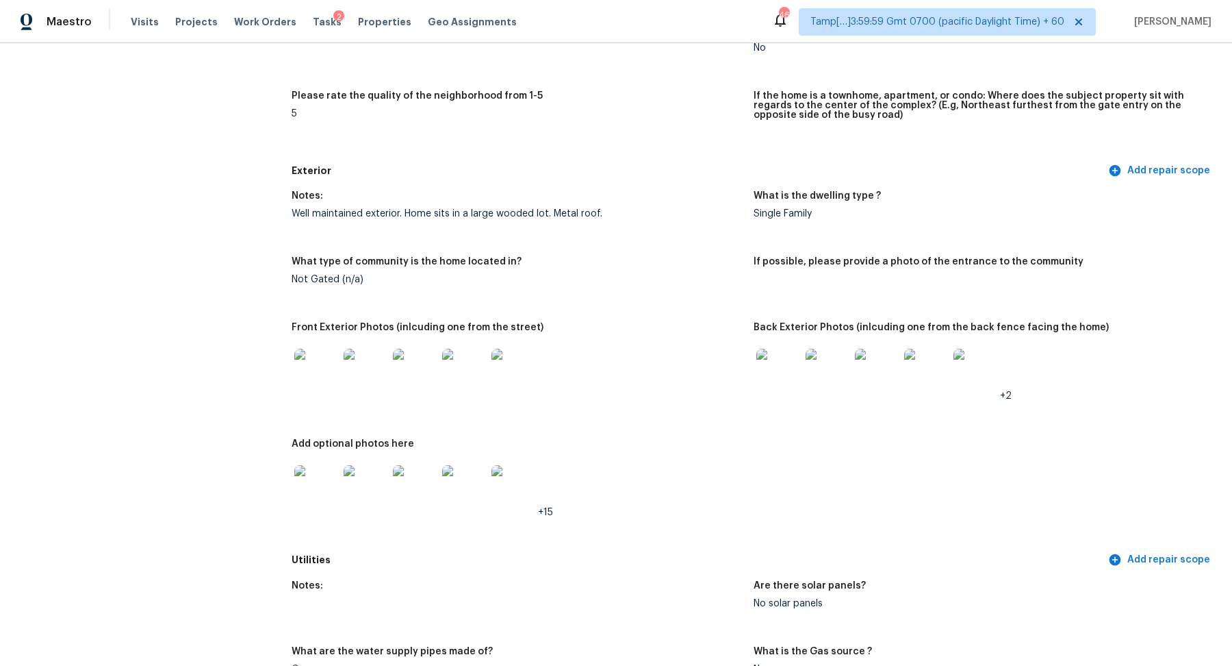
scroll to position [375, 0]
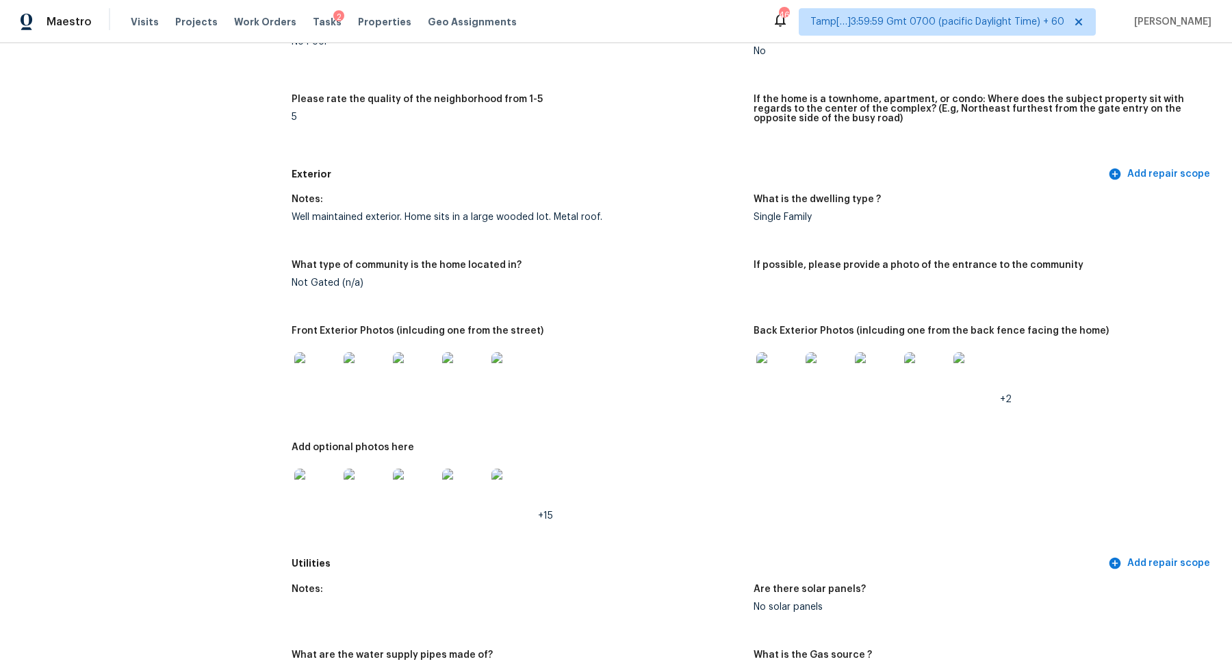
click at [769, 359] on img at bounding box center [779, 374] width 44 height 44
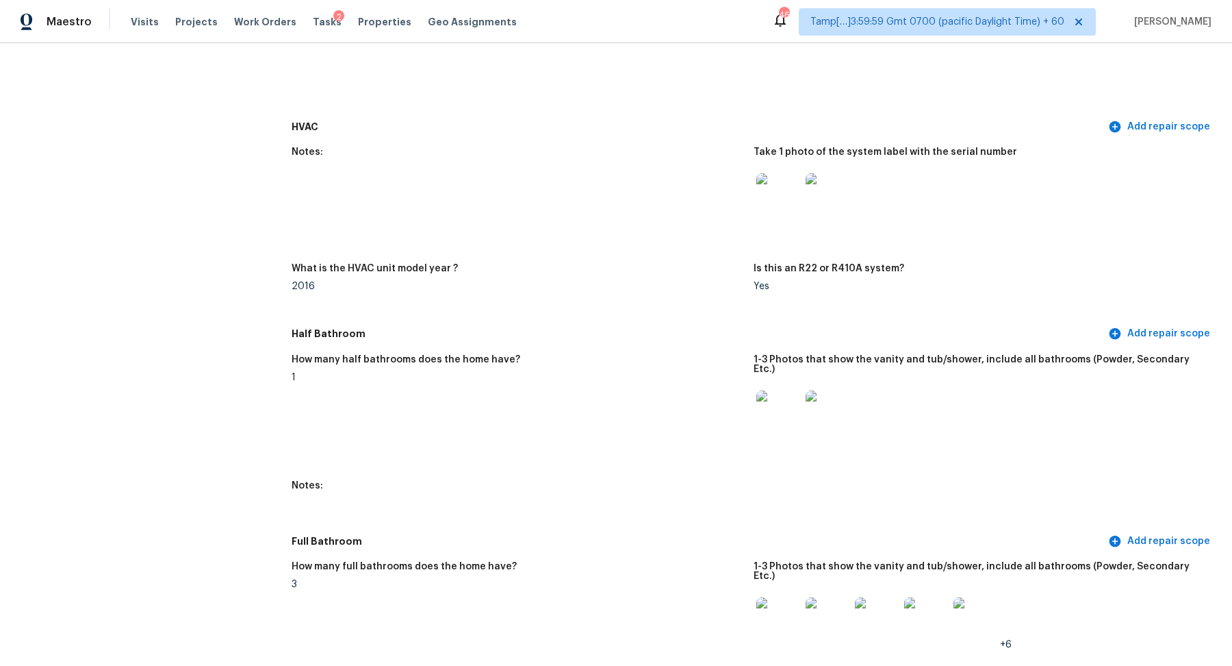
scroll to position [1258, 0]
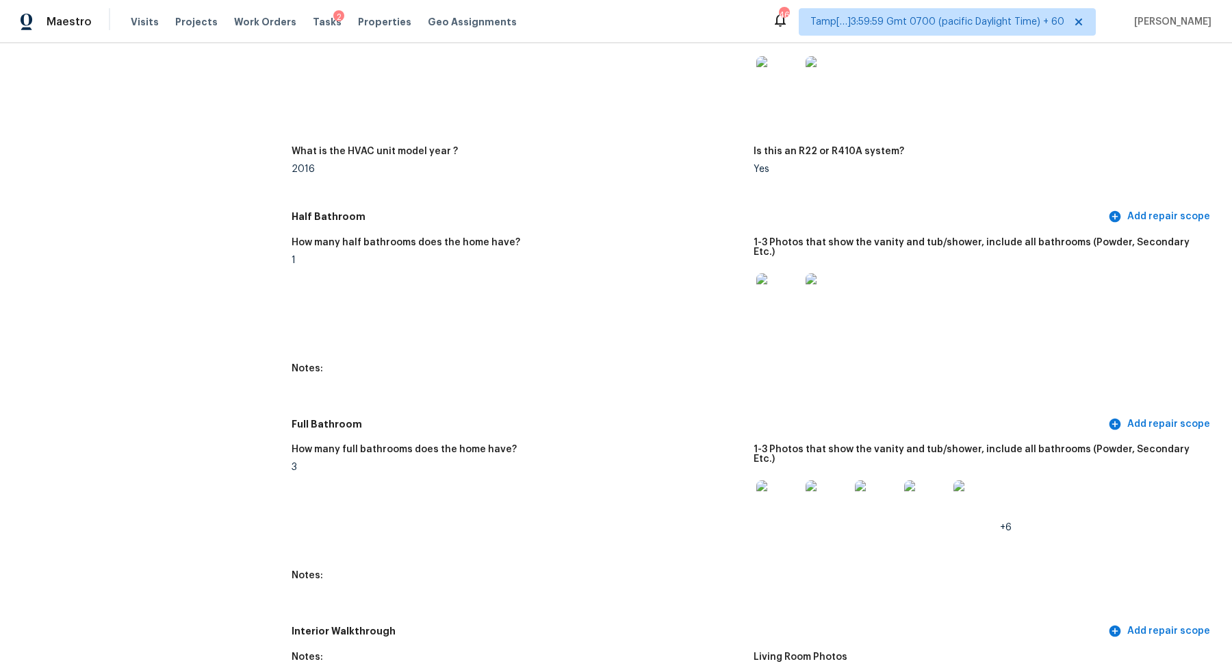
click at [783, 494] on img at bounding box center [779, 502] width 44 height 44
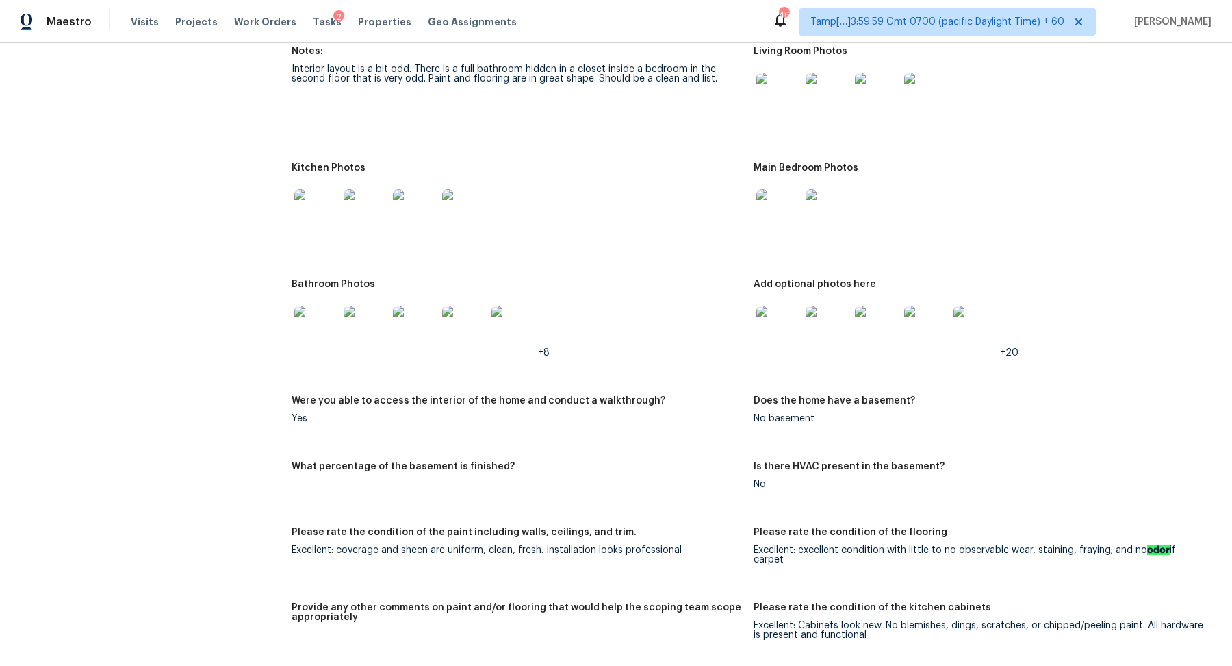
scroll to position [1767, 0]
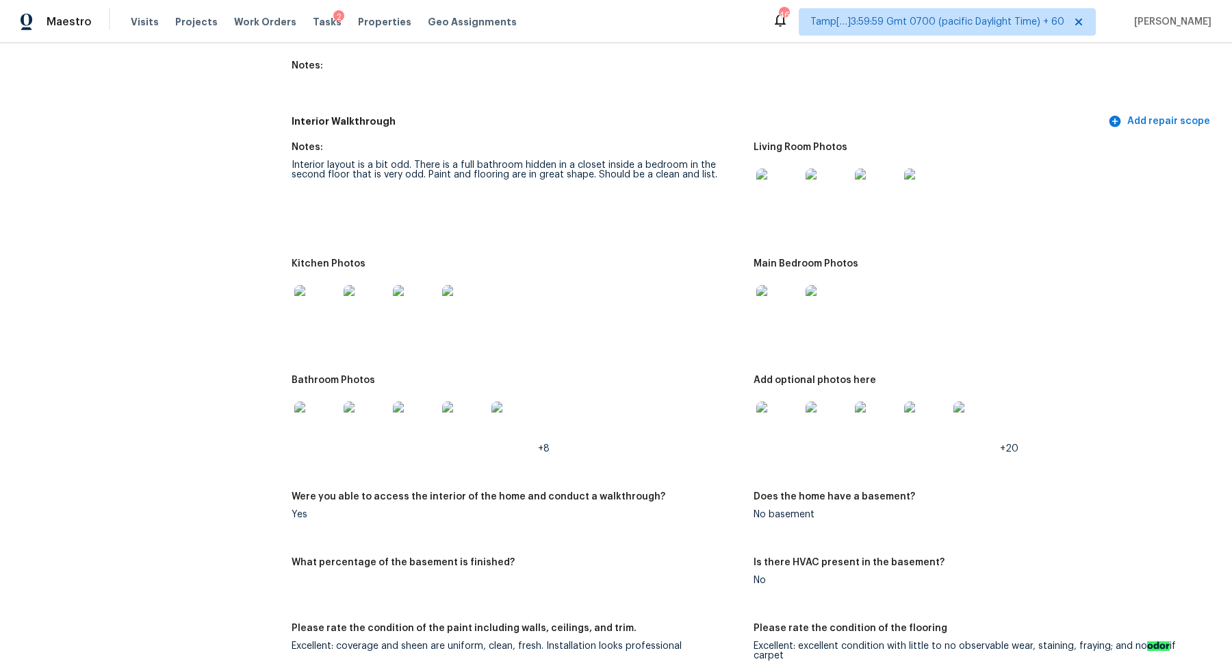
click at [314, 401] on img at bounding box center [316, 423] width 44 height 44
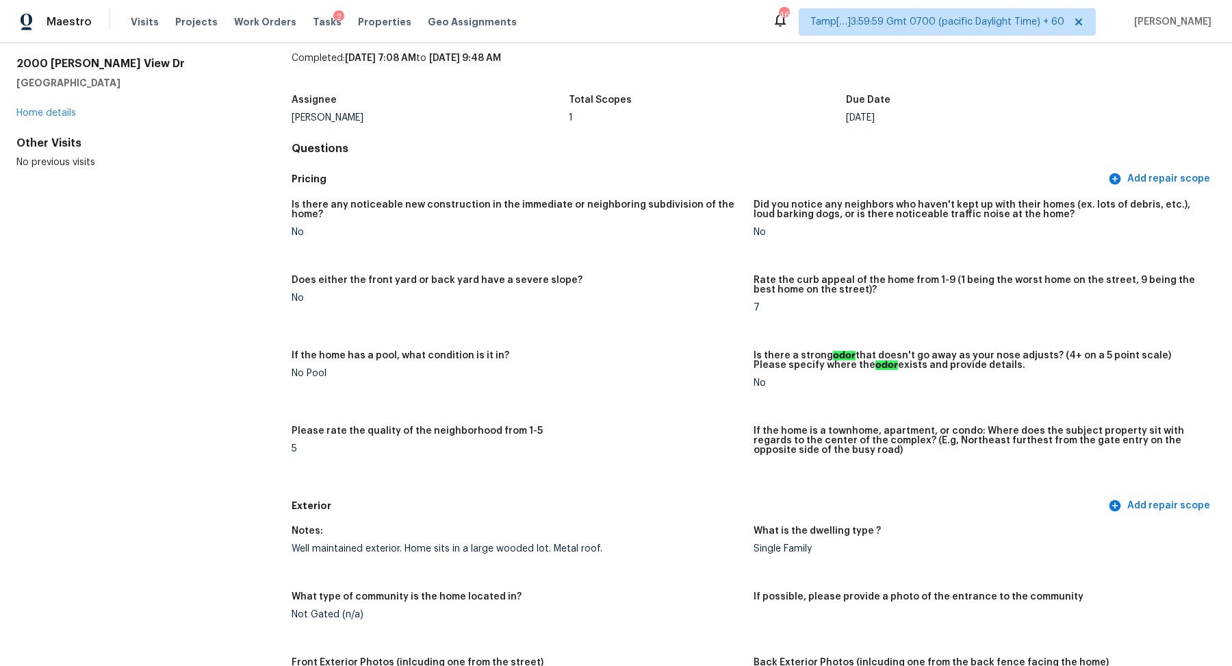
scroll to position [0, 0]
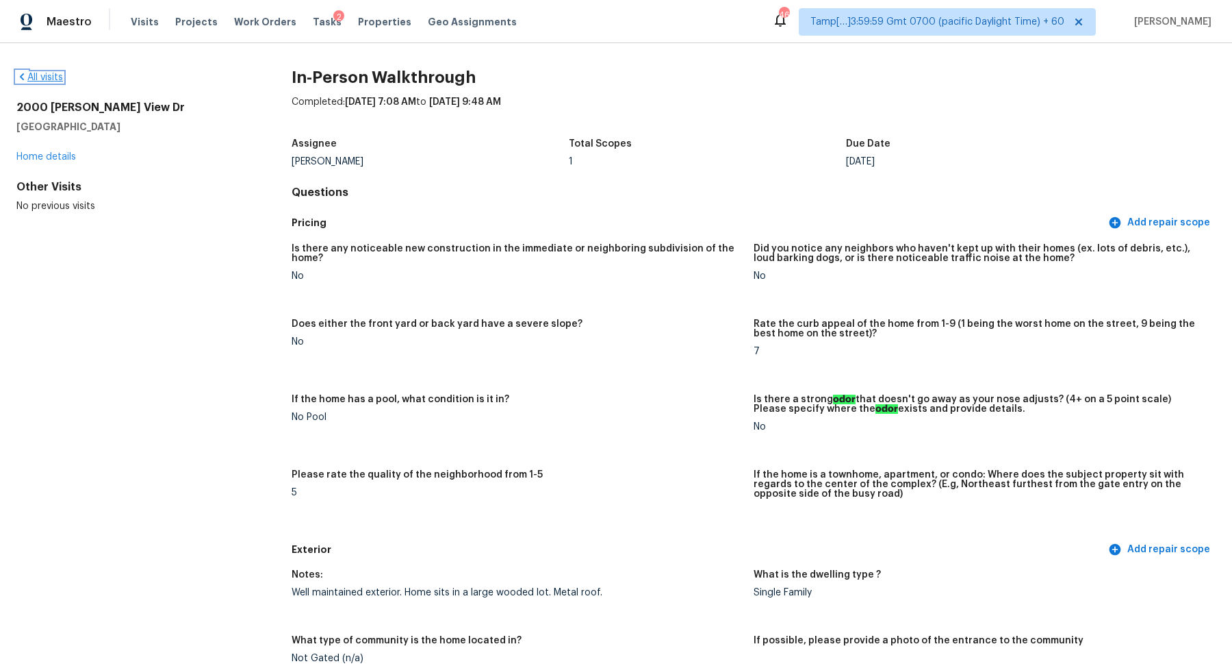
click at [46, 77] on link "All visits" at bounding box center [39, 78] width 47 height 10
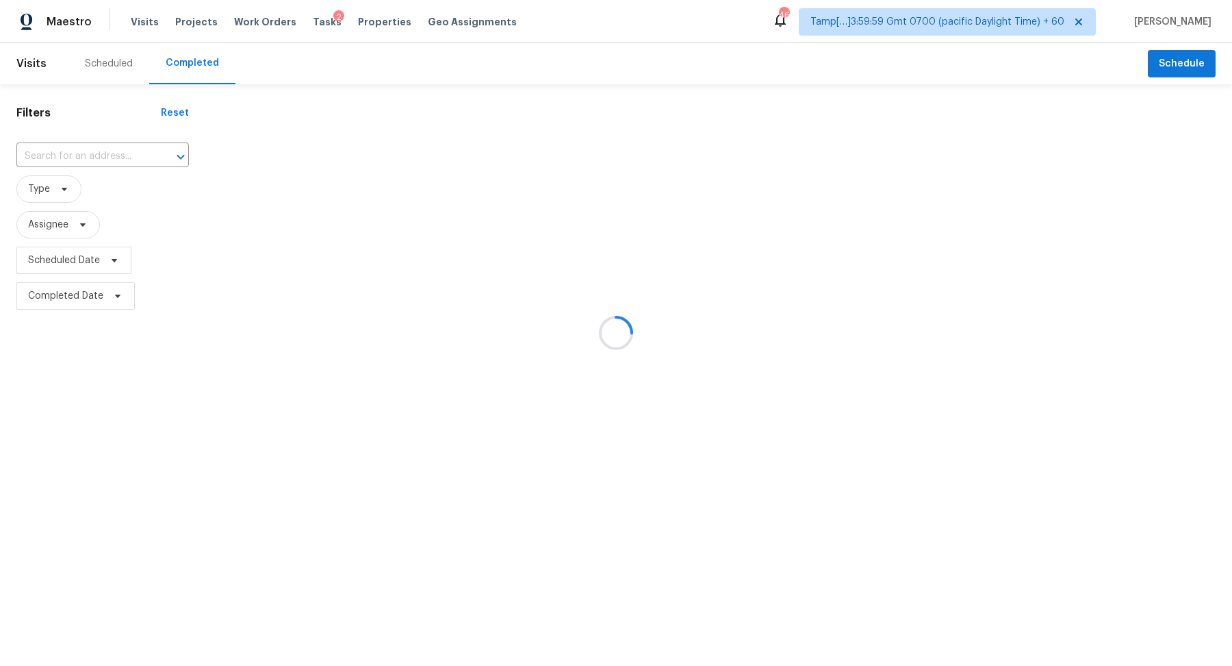
click at [92, 179] on div at bounding box center [616, 333] width 1232 height 666
click at [106, 156] on div at bounding box center [616, 333] width 1232 height 666
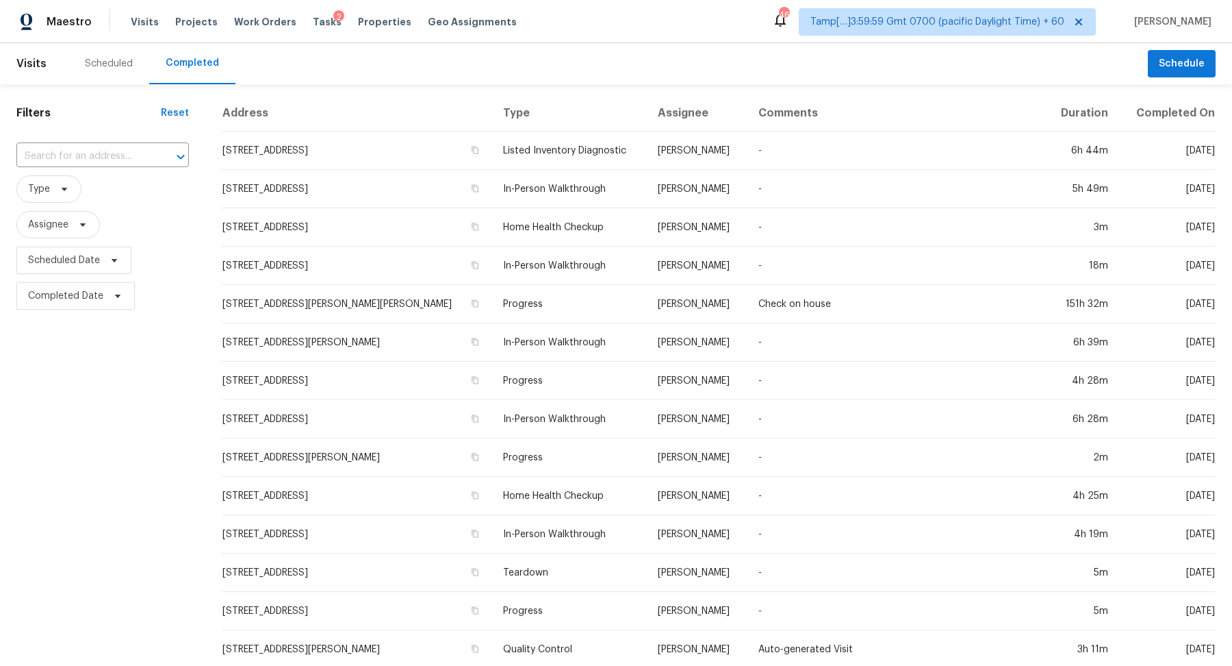
click at [106, 156] on input "text" at bounding box center [83, 156] width 134 height 21
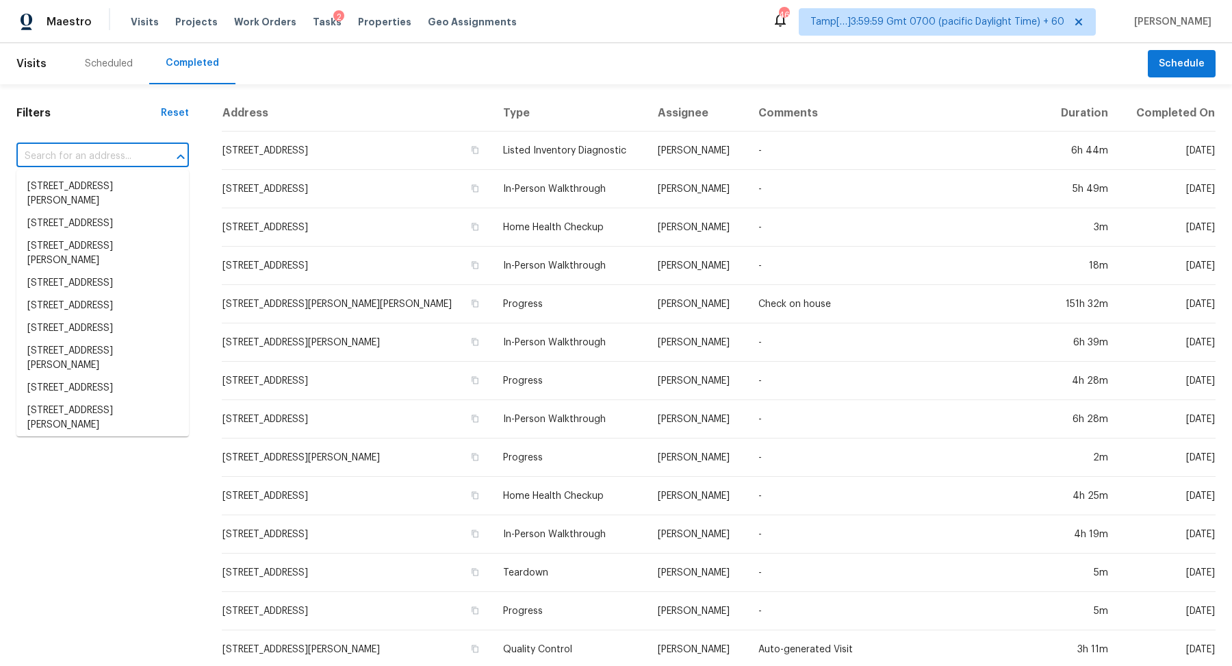
click at [106, 156] on input "text" at bounding box center [83, 156] width 134 height 21
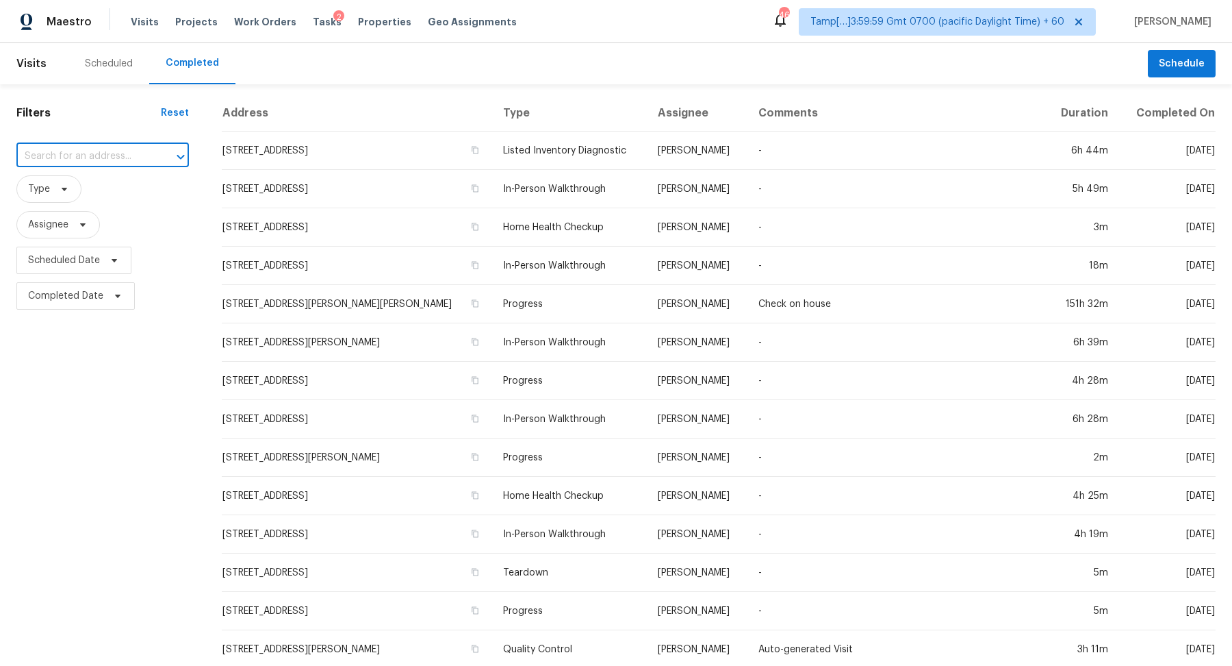
paste input "914 Fleetwood Dr, Fayetteville, NC 28305"
type input "914 Fleetwood Dr, Fayetteville, NC 28305"
click at [129, 194] on li "914 Fleetwood Dr, Fayetteville, NC 28305" at bounding box center [102, 186] width 173 height 23
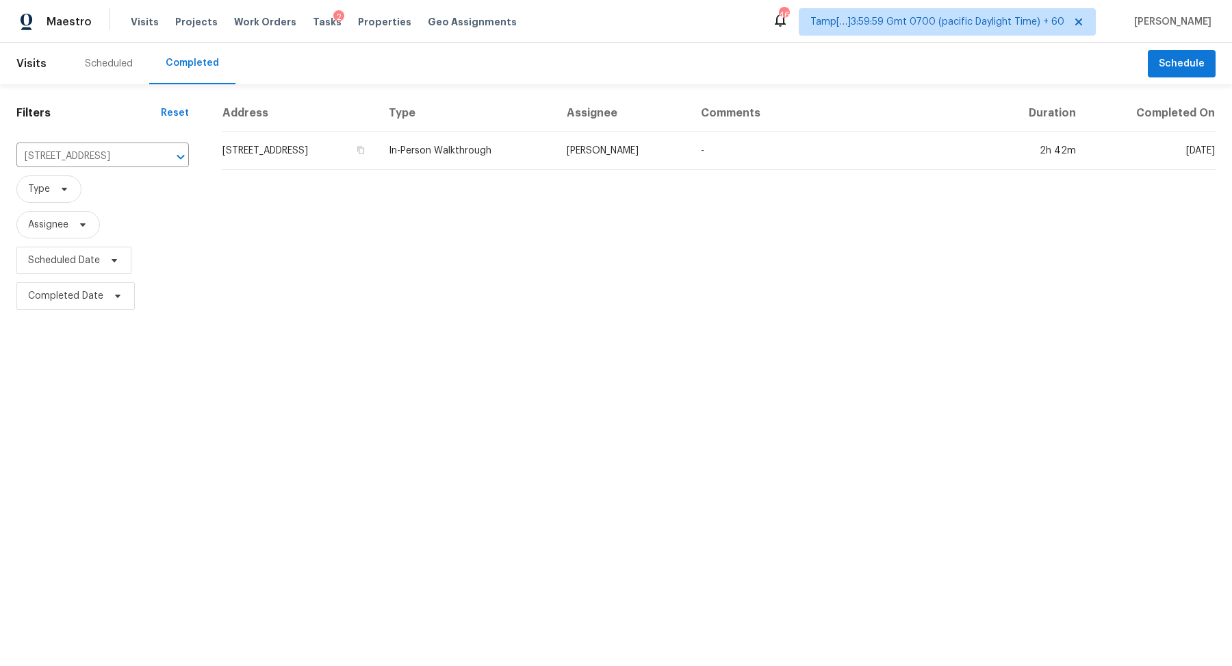
click at [294, 156] on td "914 Fleetwood Dr, Fayetteville, NC 28305" at bounding box center [300, 150] width 156 height 38
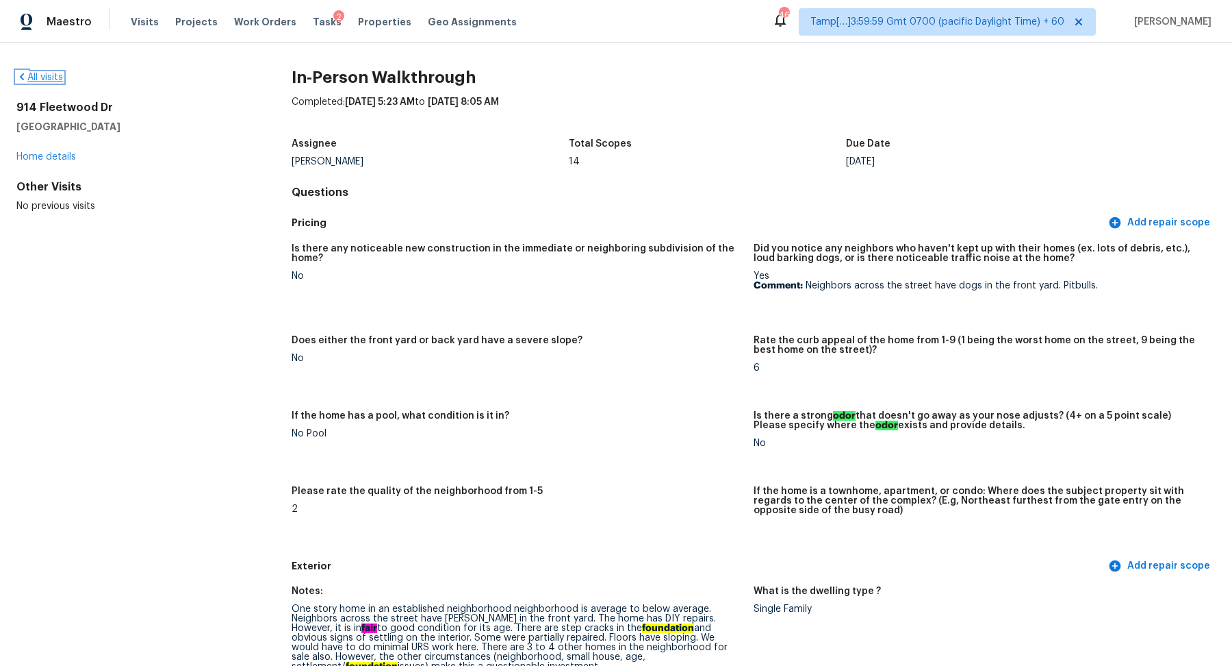
click at [42, 79] on link "All visits" at bounding box center [39, 78] width 47 height 10
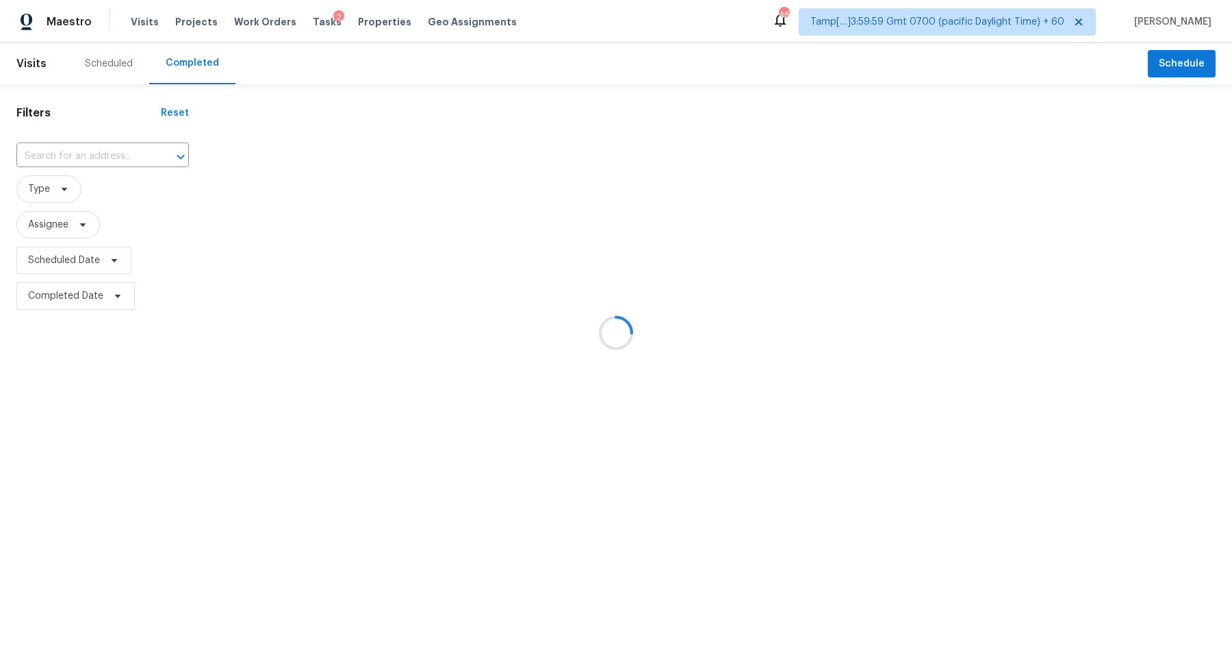
click at [121, 156] on div at bounding box center [616, 333] width 1232 height 666
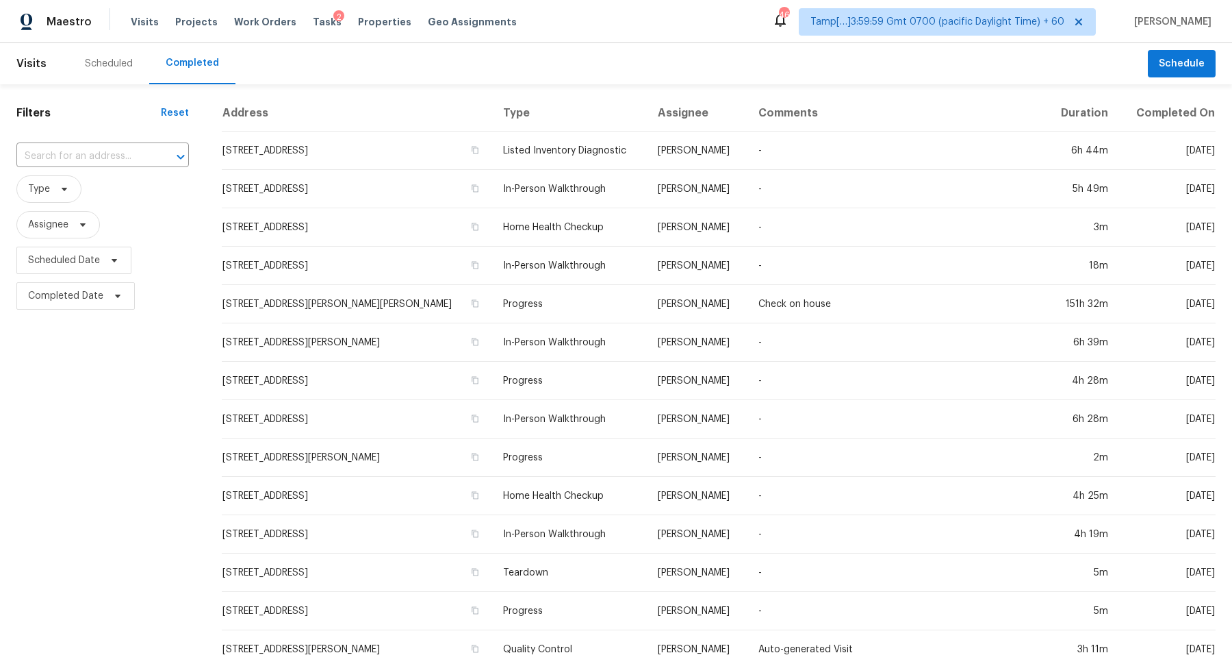
click at [121, 156] on input "text" at bounding box center [83, 156] width 134 height 21
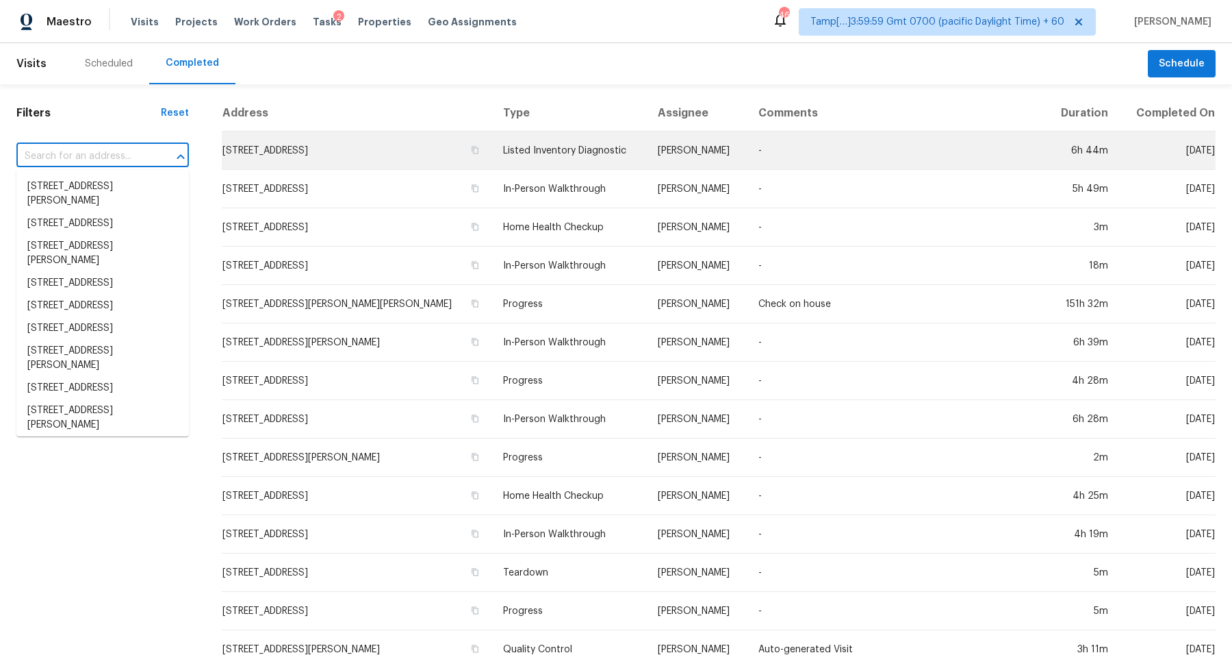
paste input "231 Sarah Ln, Lawrenceville, GA 30046"
type input "231 Sarah Ln, Lawrenceville, GA 30046"
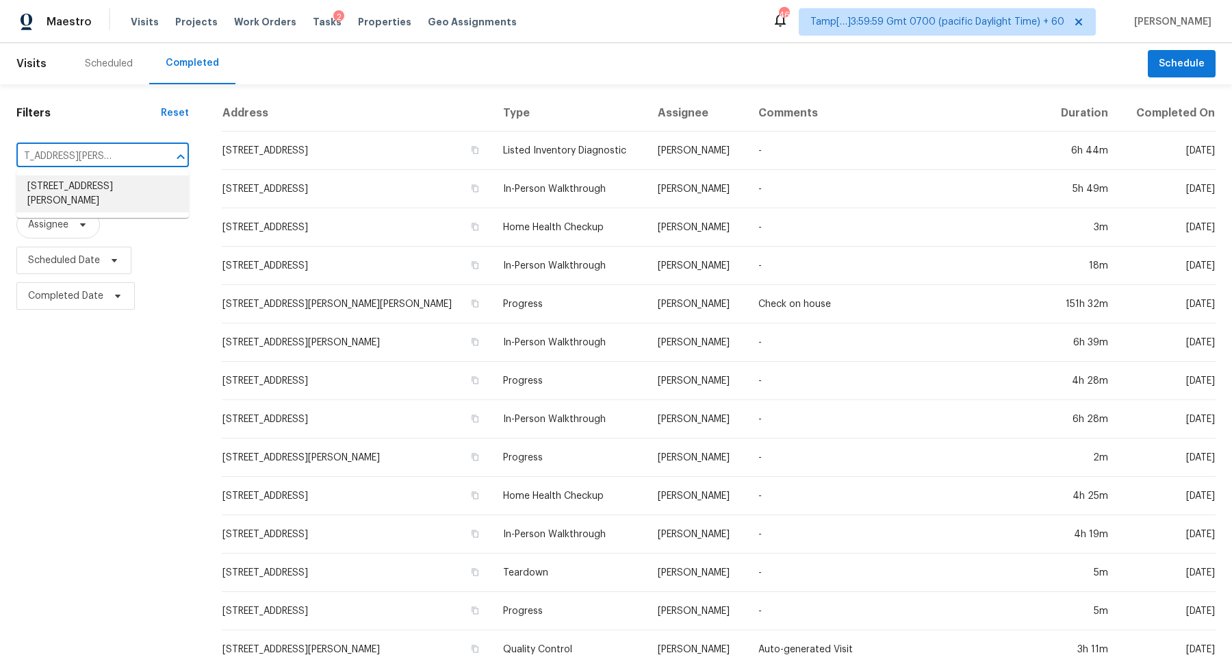
click at [108, 195] on li "231 Sarah Ln, Lawrenceville, GA 30046" at bounding box center [102, 193] width 173 height 37
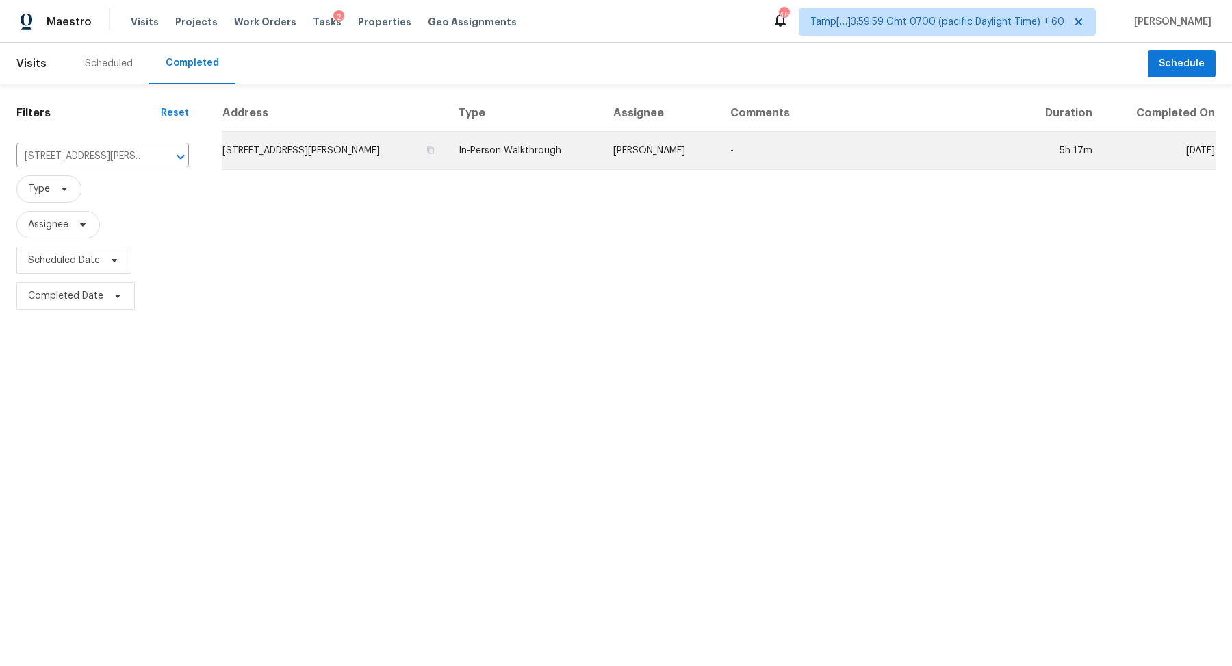
click at [280, 149] on td "231 Sarah Ln, Lawrenceville, GA 30046" at bounding box center [335, 150] width 226 height 38
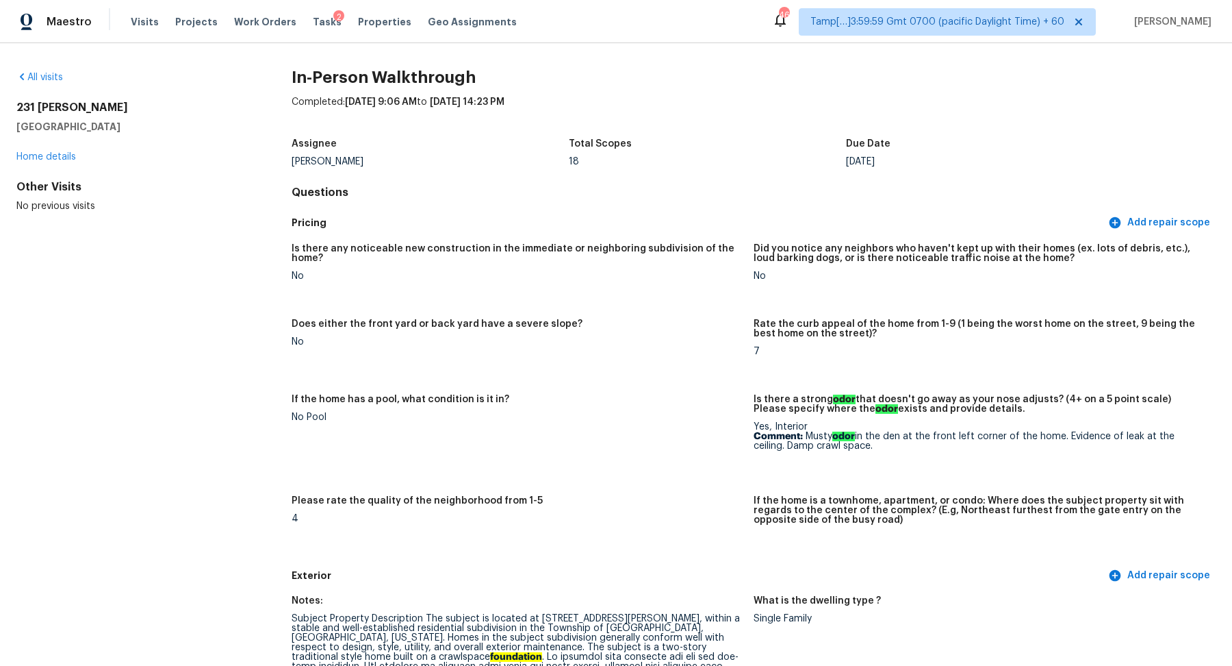
click at [47, 68] on div "All visits 231 Sarah Ln Lawrenceville, GA 30046 Home details Other Visits No pr…" at bounding box center [616, 354] width 1232 height 622
click at [51, 77] on link "All visits" at bounding box center [39, 78] width 47 height 10
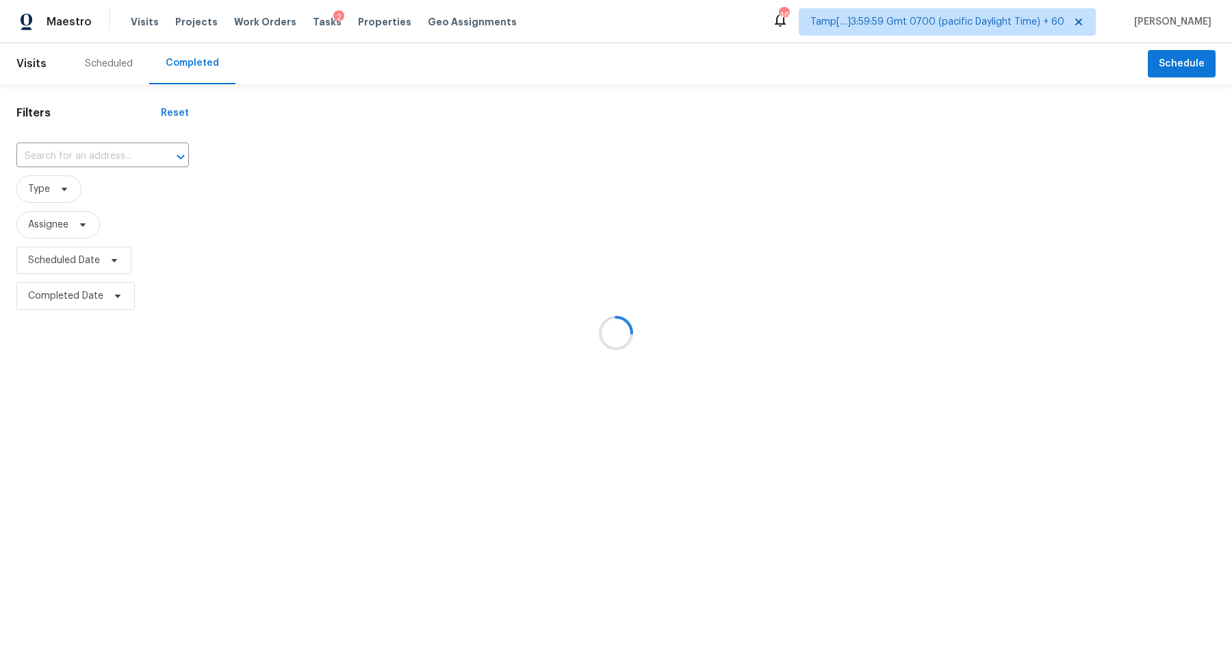
click at [121, 160] on div at bounding box center [616, 333] width 1232 height 666
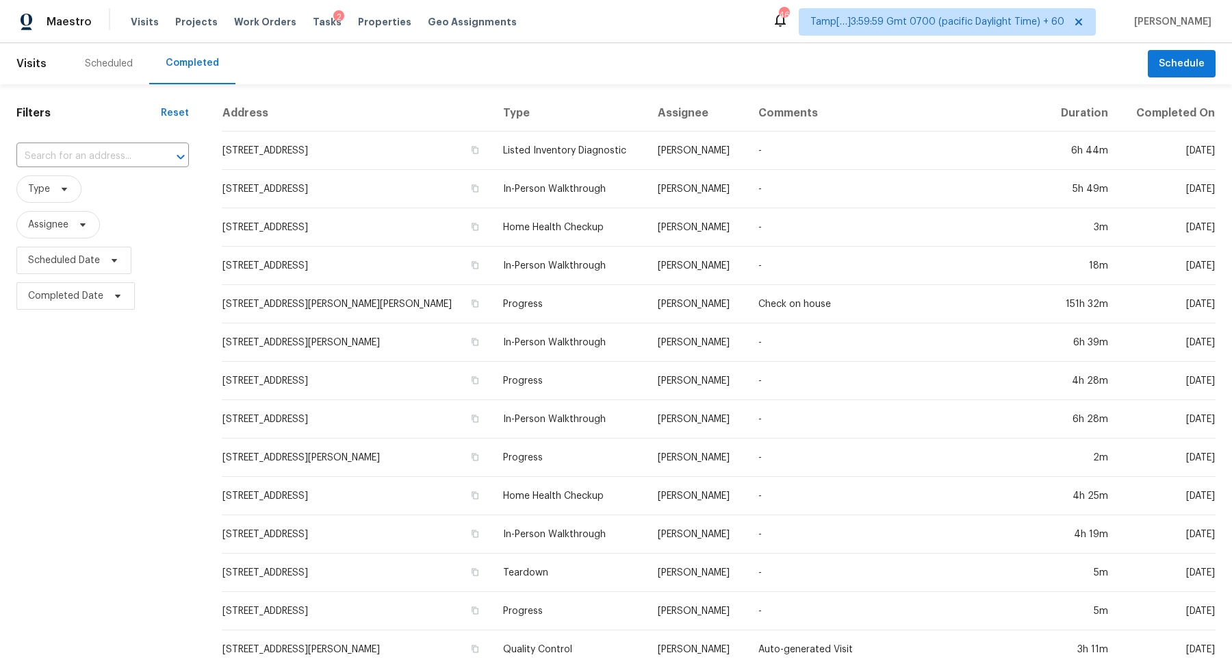
click at [121, 160] on input "text" at bounding box center [83, 156] width 134 height 21
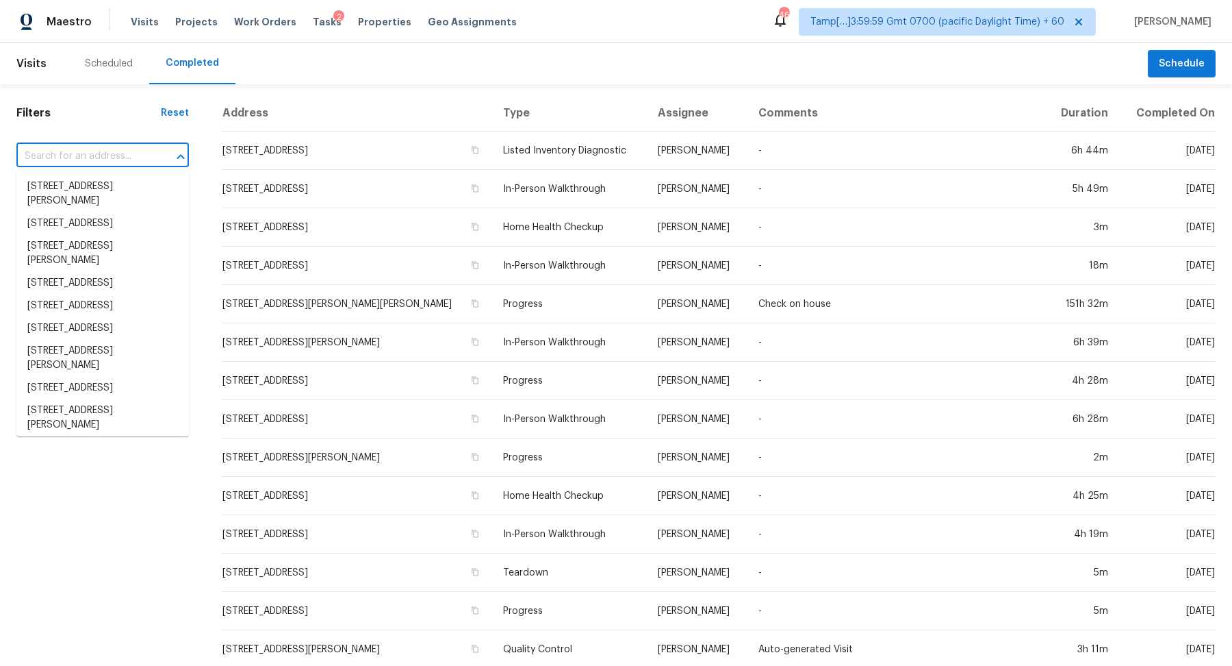
paste input "3214 Toddway Ct, Nashville, TN 37214"
type input "3214 Toddway Ct, Nashville, TN 37214"
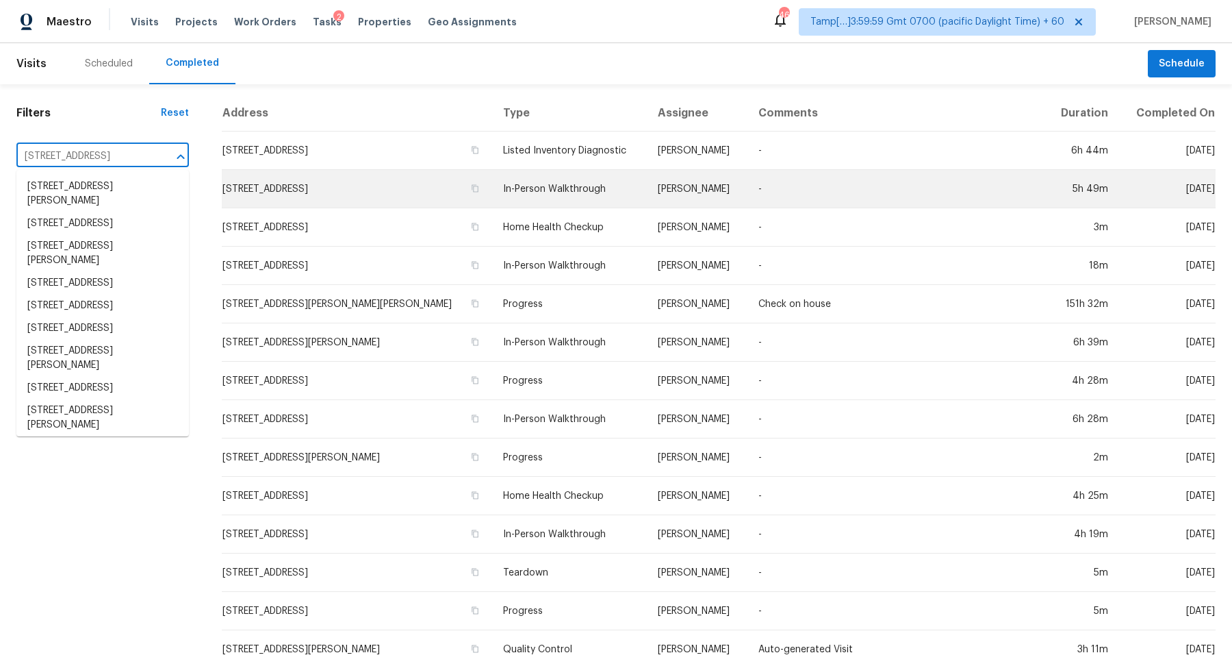
scroll to position [0, 41]
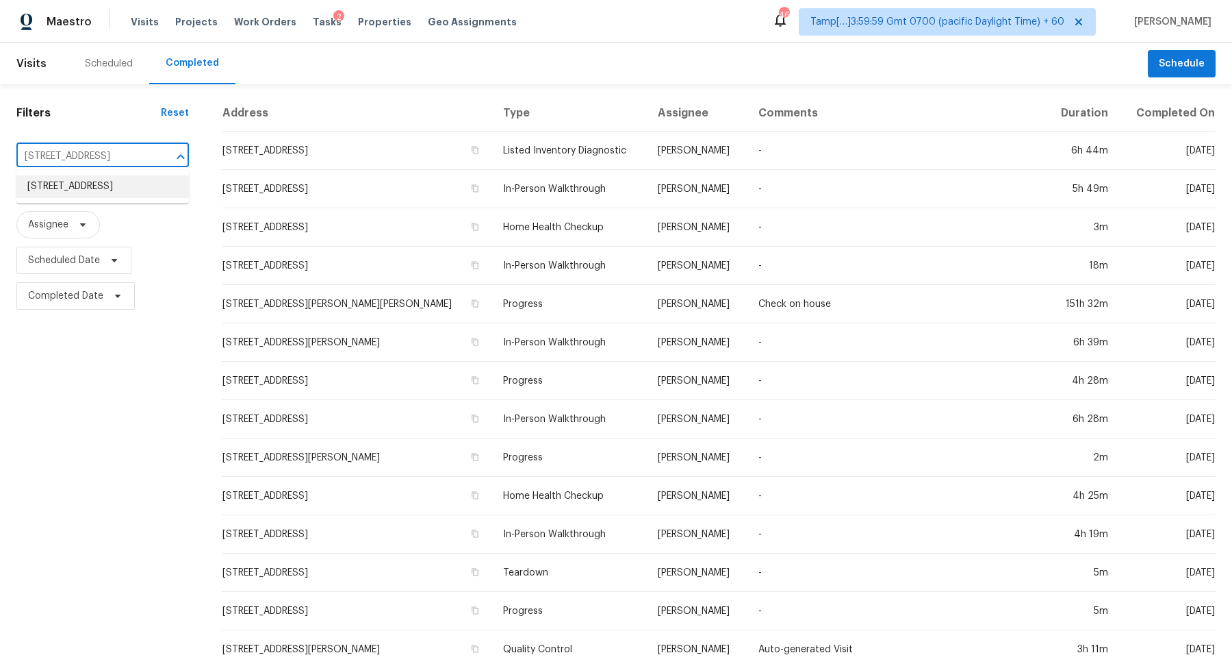
click at [134, 198] on li "3214 Toddway Ct, Nashville, TN 37214" at bounding box center [102, 186] width 173 height 23
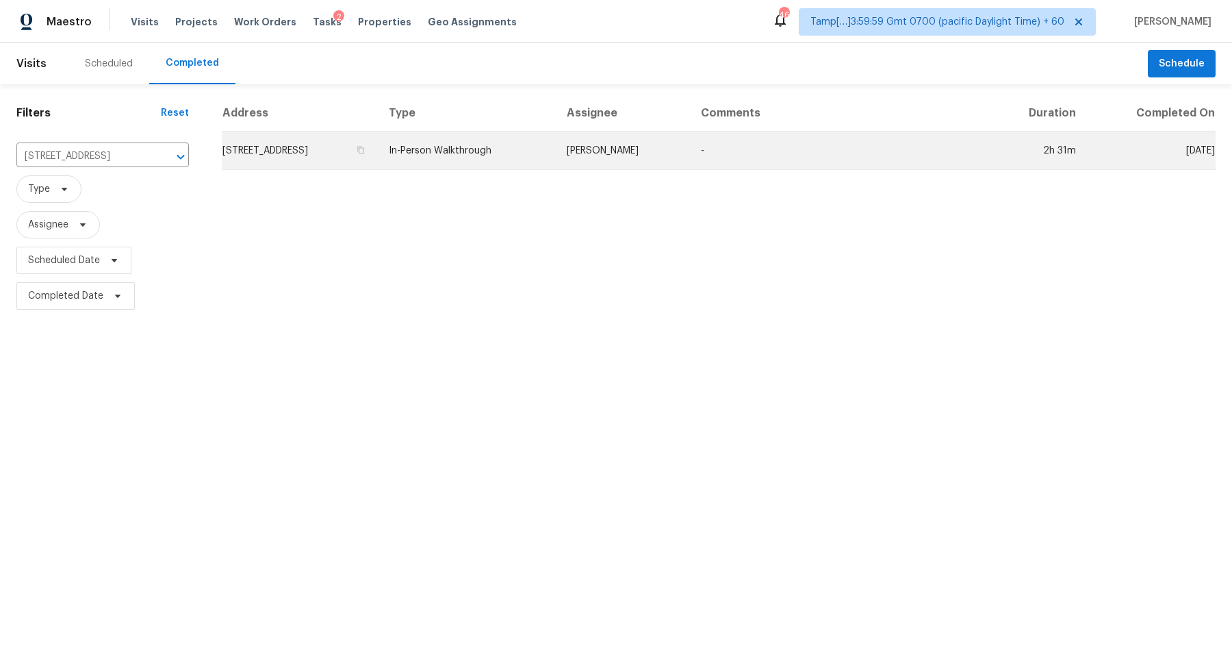
click at [307, 166] on td "3214 Toddway Ct, Nashville, TN 37214" at bounding box center [300, 150] width 156 height 38
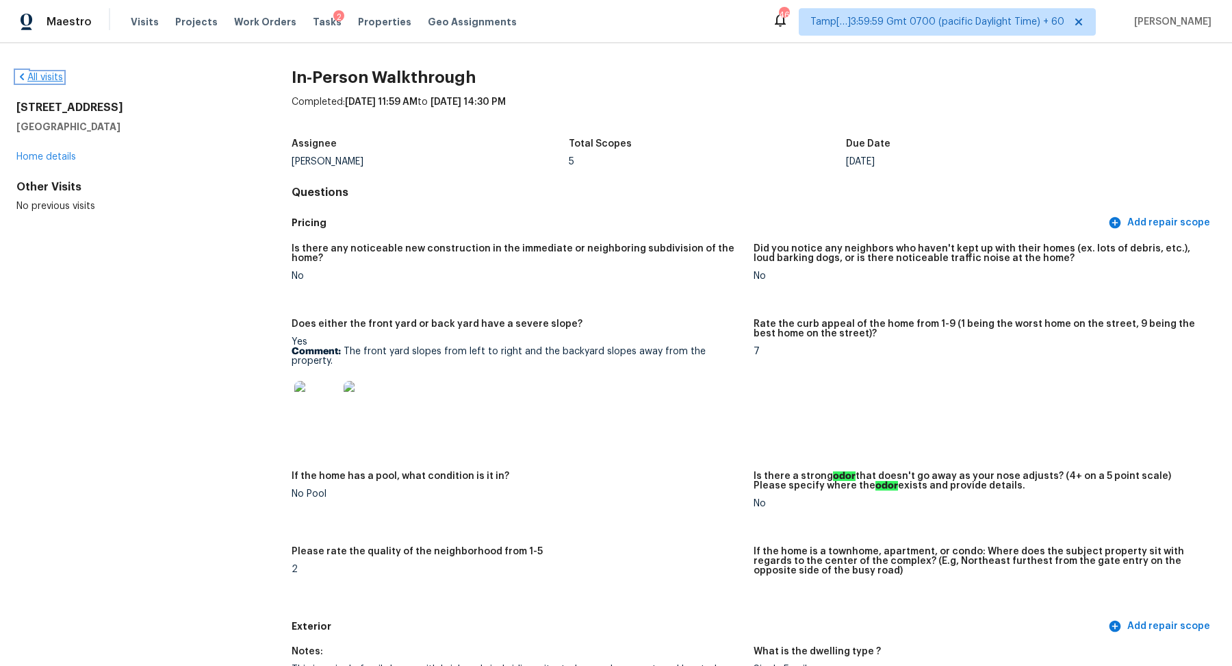
click at [51, 75] on link "All visits" at bounding box center [39, 78] width 47 height 10
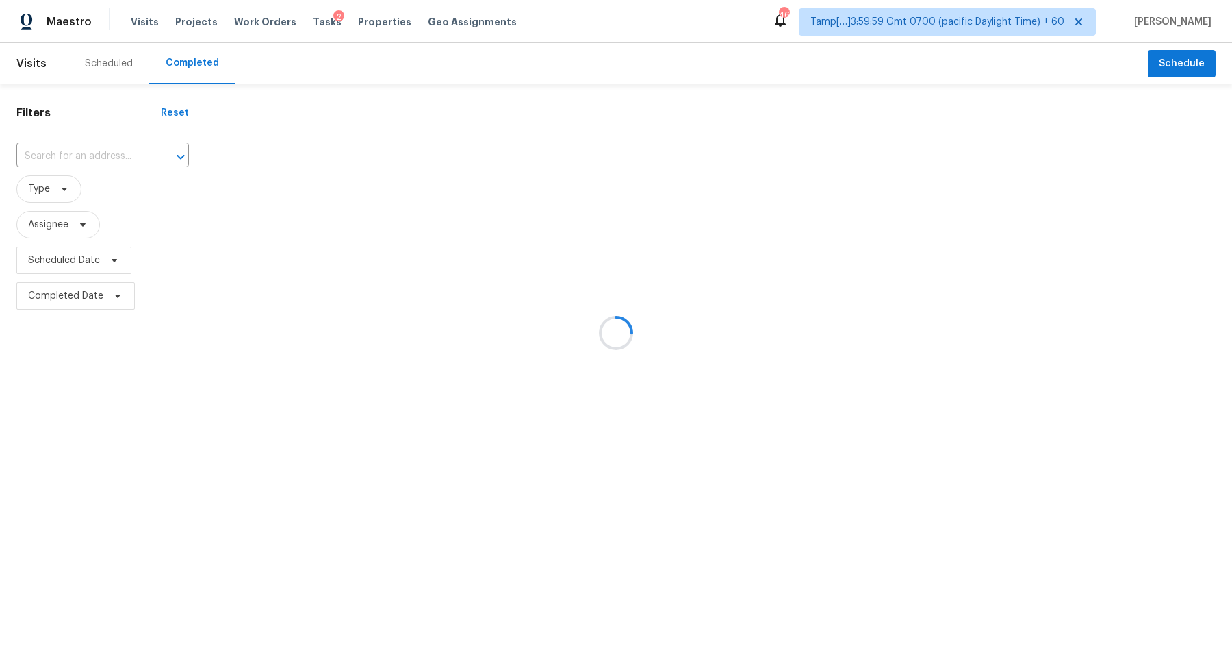
click at [102, 147] on div at bounding box center [616, 333] width 1232 height 666
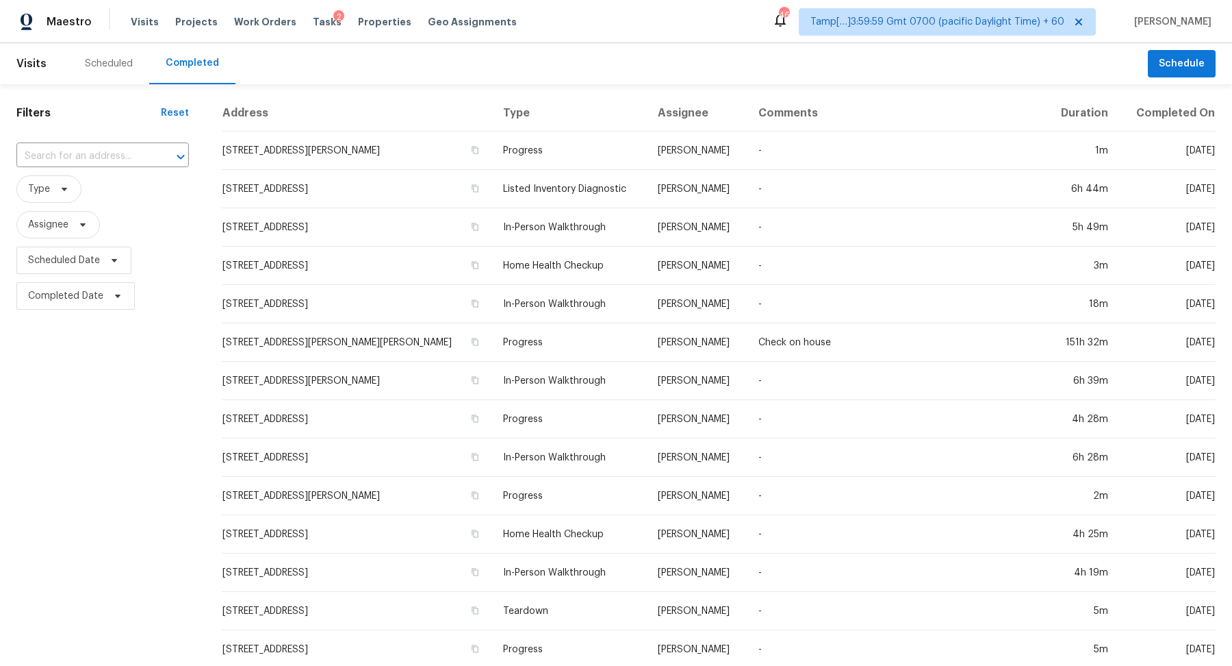
click at [81, 158] on input "text" at bounding box center [83, 156] width 134 height 21
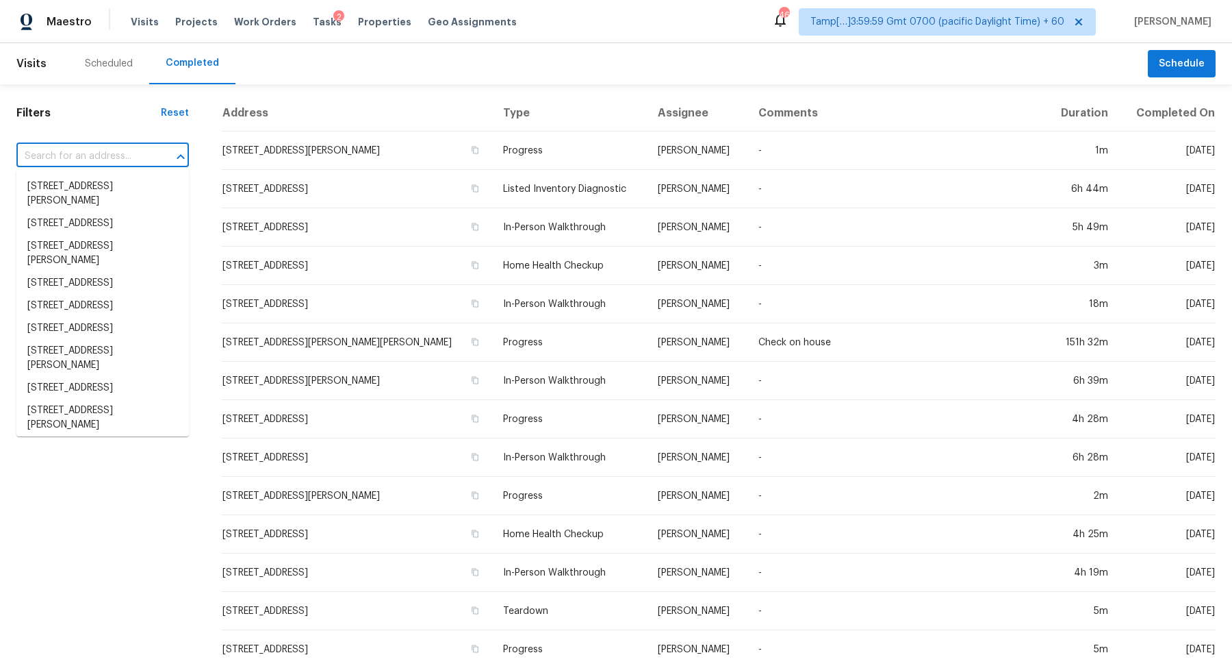
paste input "120 N 221st Ave, Buckeye, AZ 85326"
type input "120 N 221st Ave, Buckeye, AZ 85326"
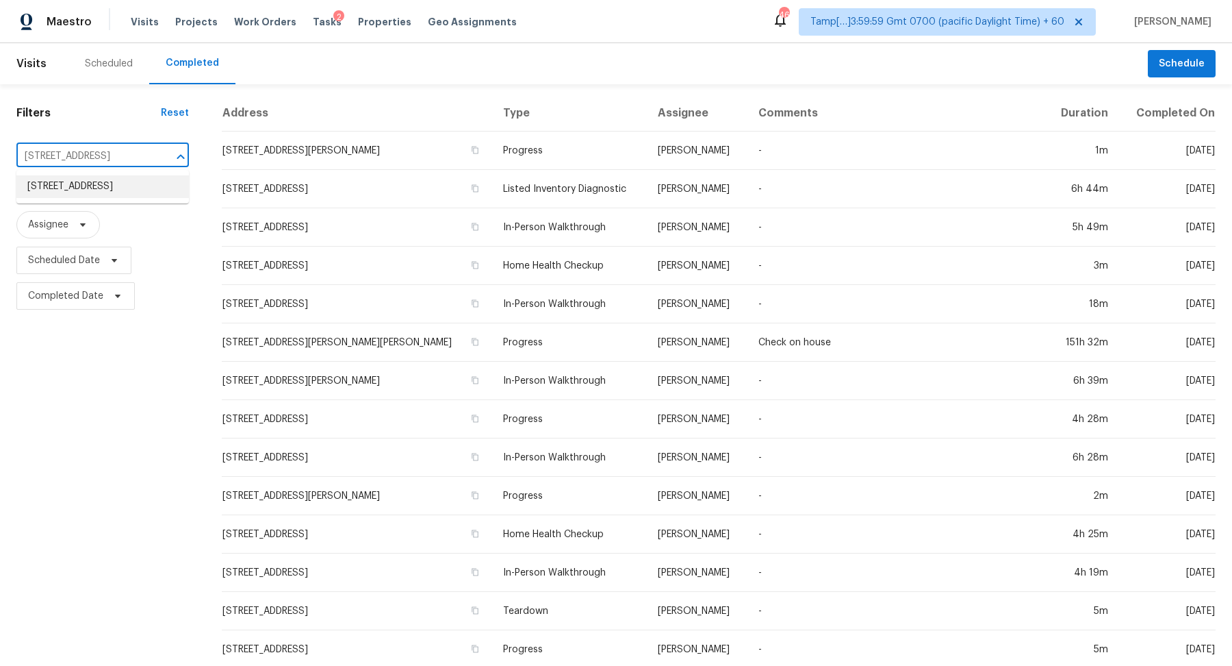
click at [119, 198] on li "120 N 221st Ave, Buckeye, AZ 85326" at bounding box center [102, 186] width 173 height 23
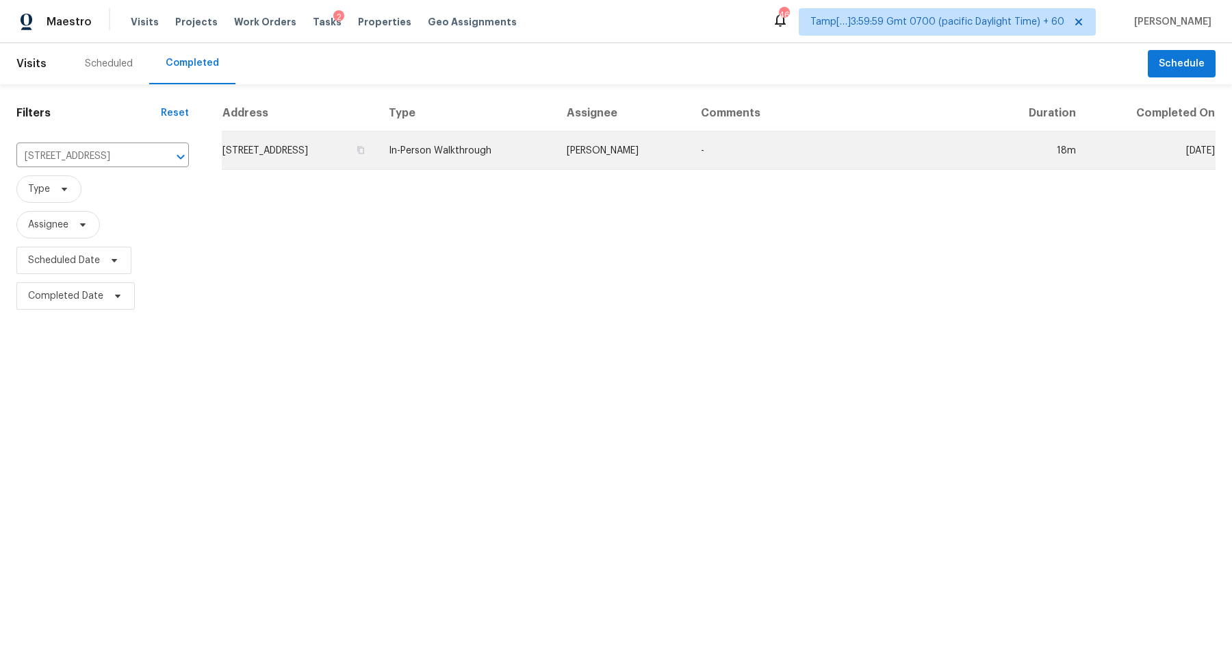
click at [303, 141] on td "120 N 221st Ave, Buckeye, AZ 85326" at bounding box center [300, 150] width 156 height 38
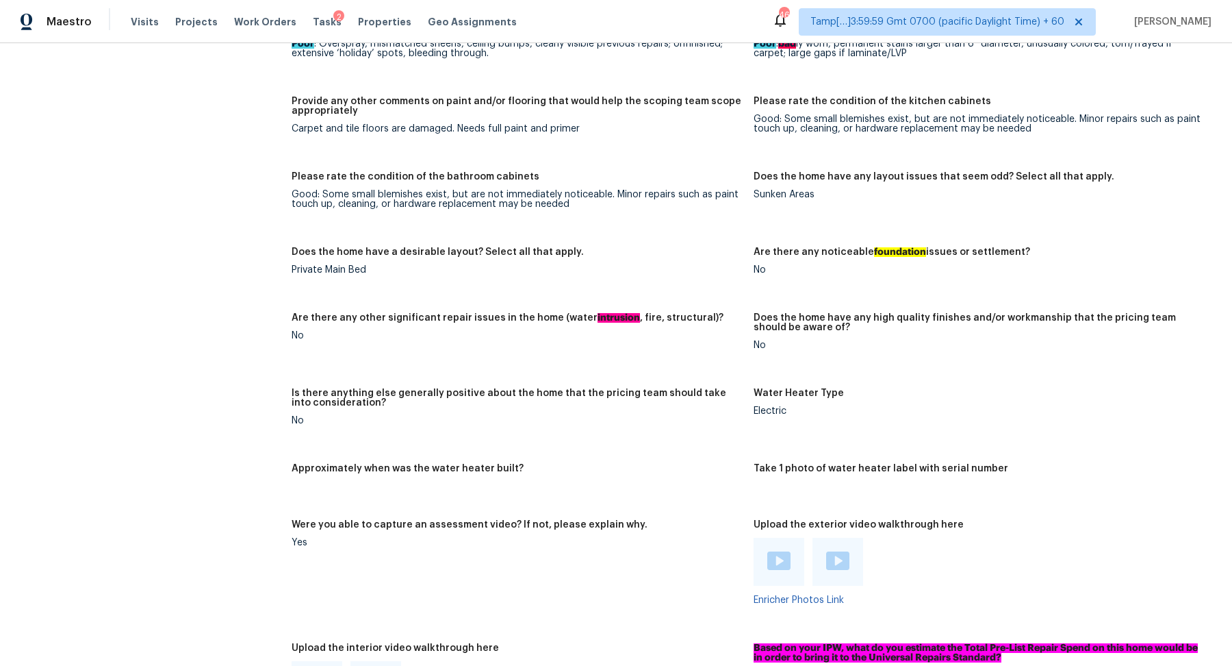
scroll to position [1860, 0]
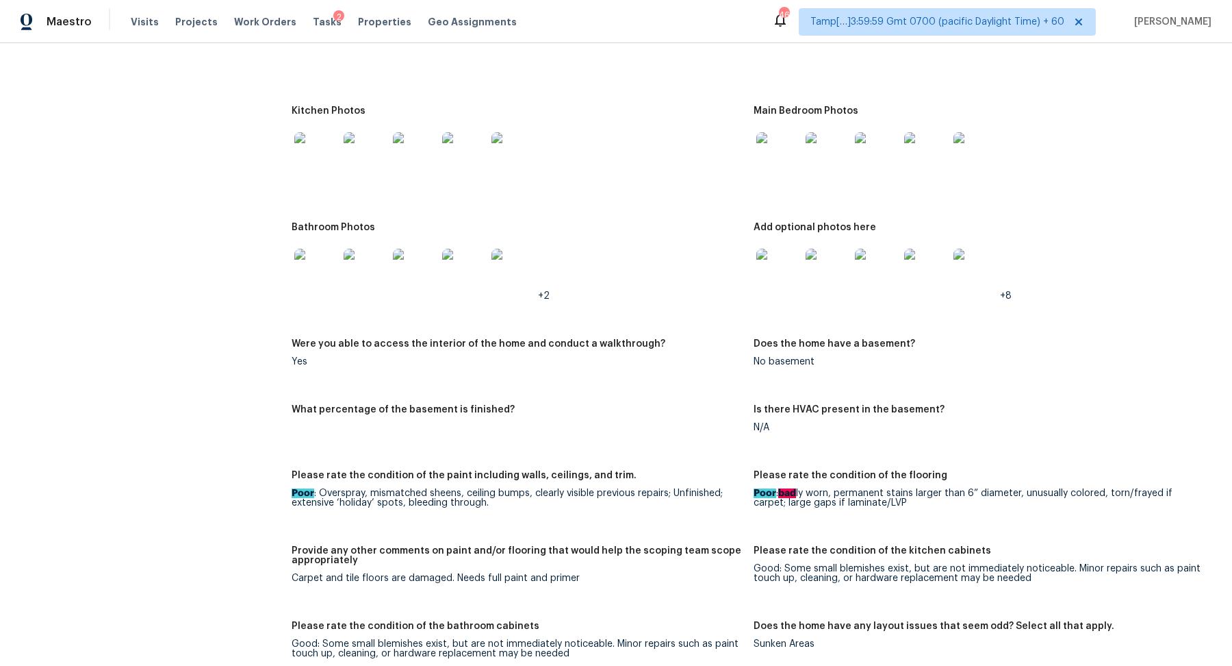
click at [311, 143] on img at bounding box center [316, 154] width 44 height 44
click at [783, 146] on img at bounding box center [779, 154] width 44 height 44
click at [766, 252] on img at bounding box center [779, 271] width 44 height 44
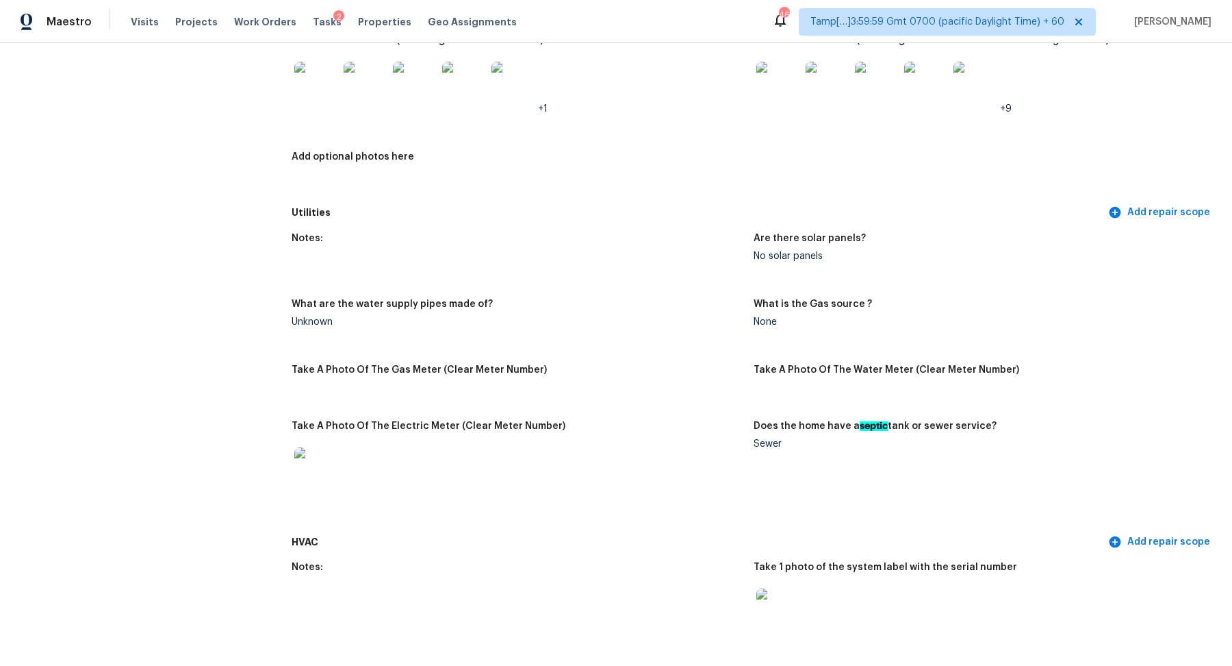
scroll to position [0, 0]
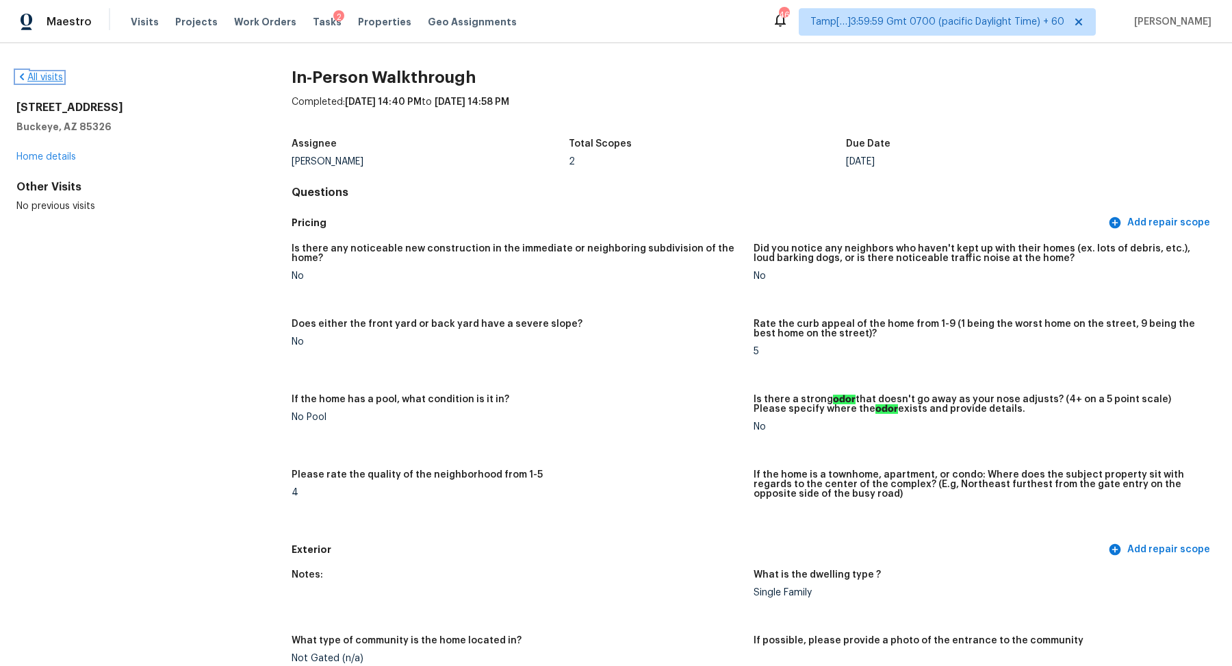
click at [34, 77] on link "All visits" at bounding box center [39, 78] width 47 height 10
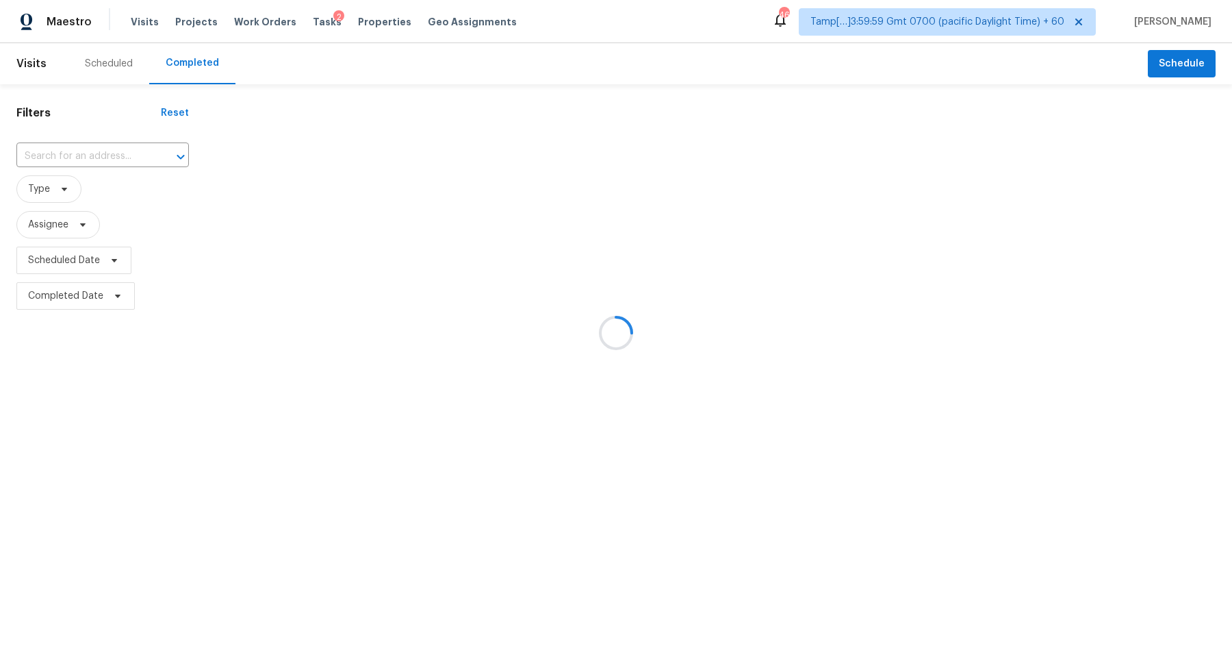
click at [103, 148] on div at bounding box center [616, 333] width 1232 height 666
click at [104, 152] on div at bounding box center [616, 333] width 1232 height 666
click at [104, 152] on input "text" at bounding box center [83, 156] width 134 height 21
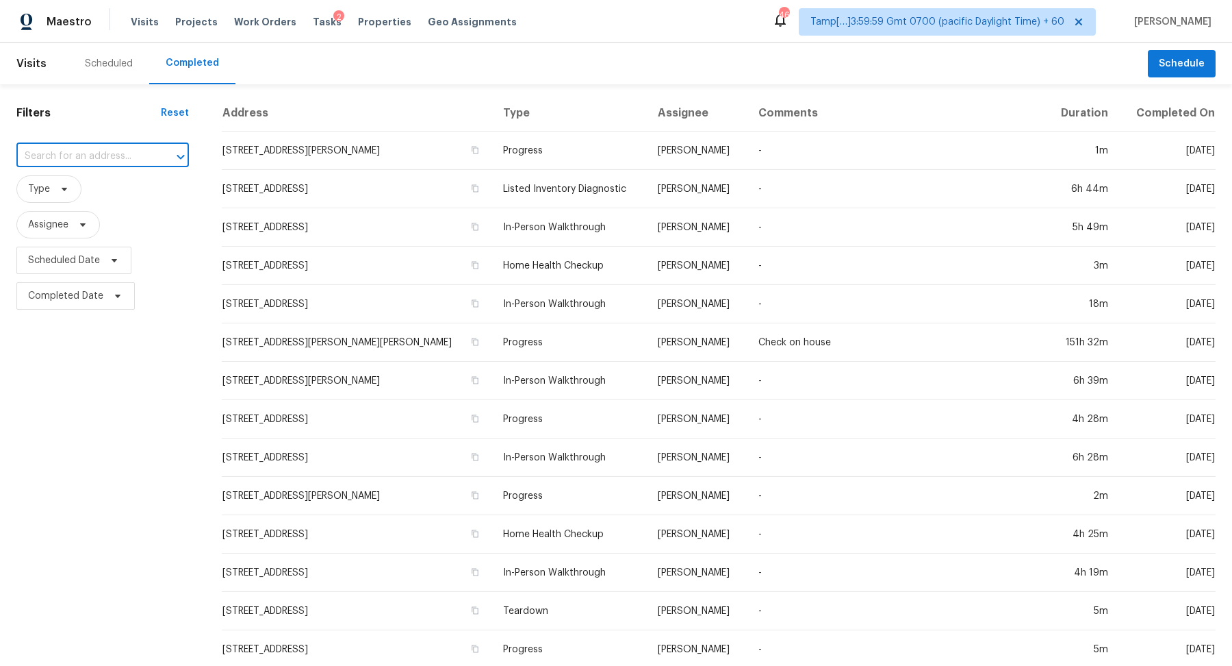
click at [103, 160] on input "text" at bounding box center [83, 156] width 134 height 21
paste input "43 Poole Bridge Ct, Hiram, GA 30141"
type input "43 Poole Bridge Ct, Hiram, GA 30141"
click at [116, 185] on li "43 Poole Bridge Ct, Hiram, GA 30141" at bounding box center [102, 193] width 173 height 37
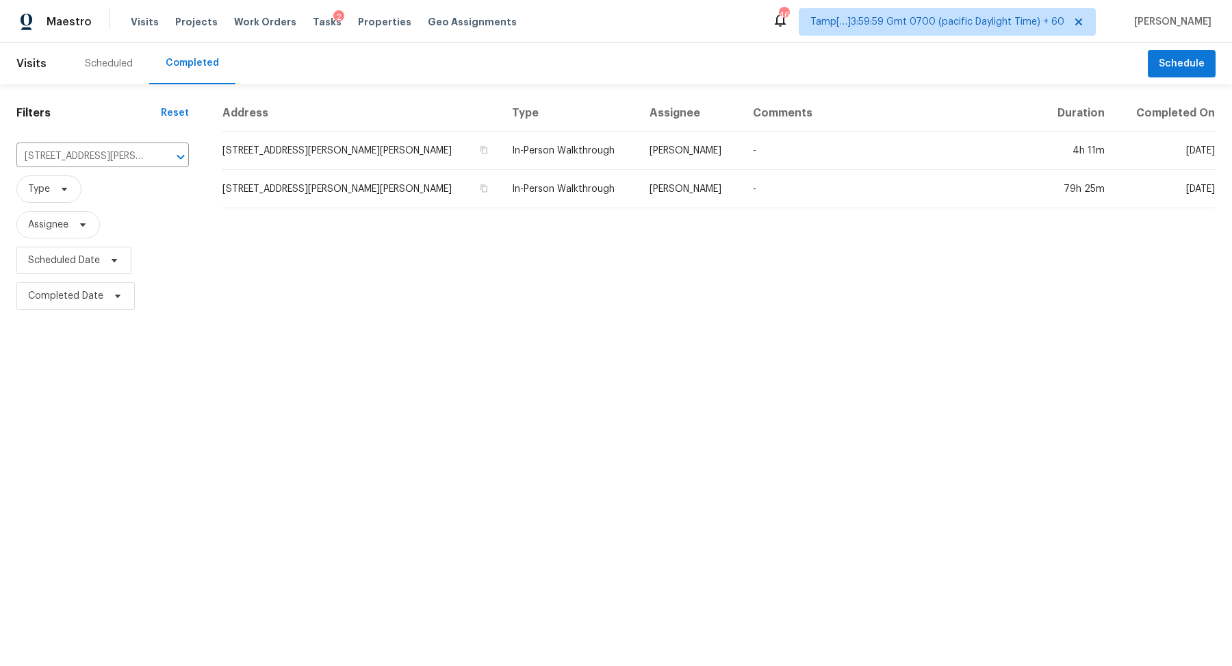
click at [405, 140] on td "43 Poole Bridge Ct, Hiram, GA 30141" at bounding box center [361, 150] width 279 height 38
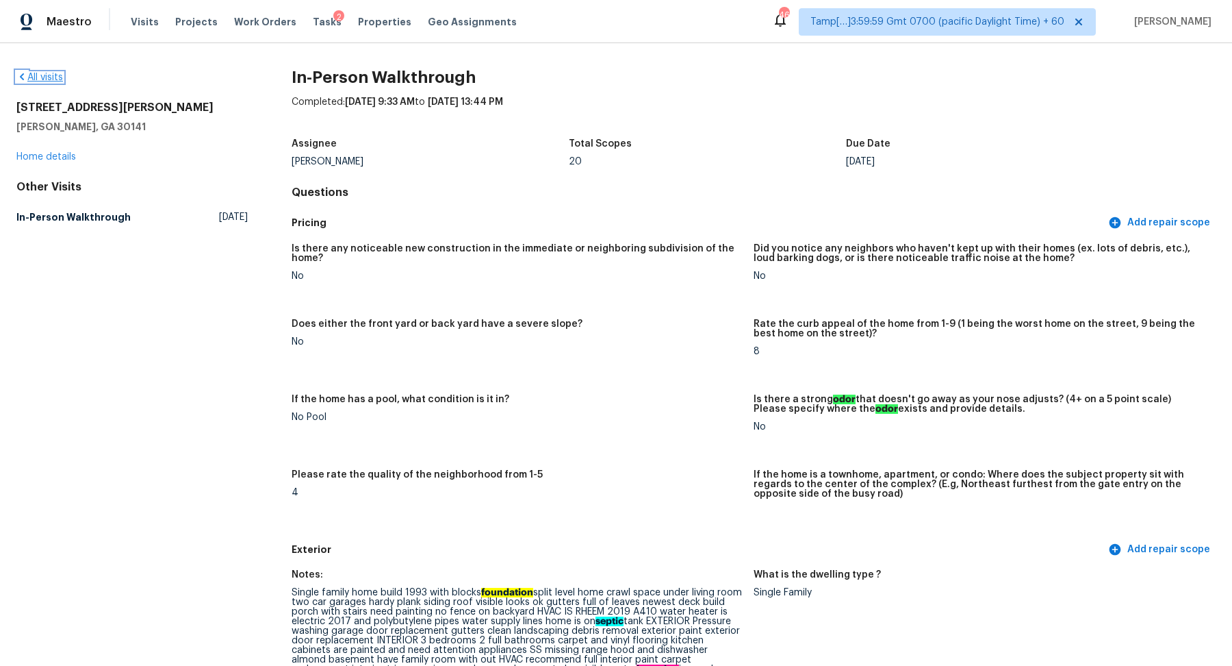
click at [48, 79] on link "All visits" at bounding box center [39, 78] width 47 height 10
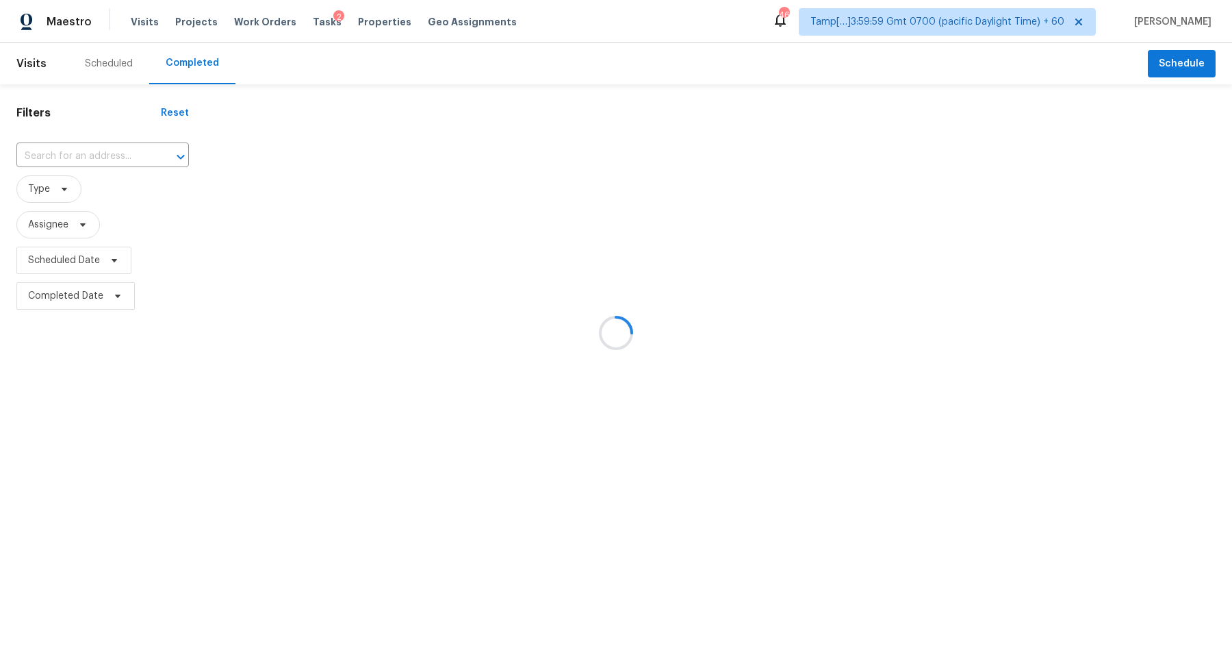
click at [54, 166] on div at bounding box center [616, 333] width 1232 height 666
click at [76, 164] on div at bounding box center [616, 333] width 1232 height 666
click at [104, 151] on div at bounding box center [616, 333] width 1232 height 666
click at [84, 153] on div at bounding box center [616, 333] width 1232 height 666
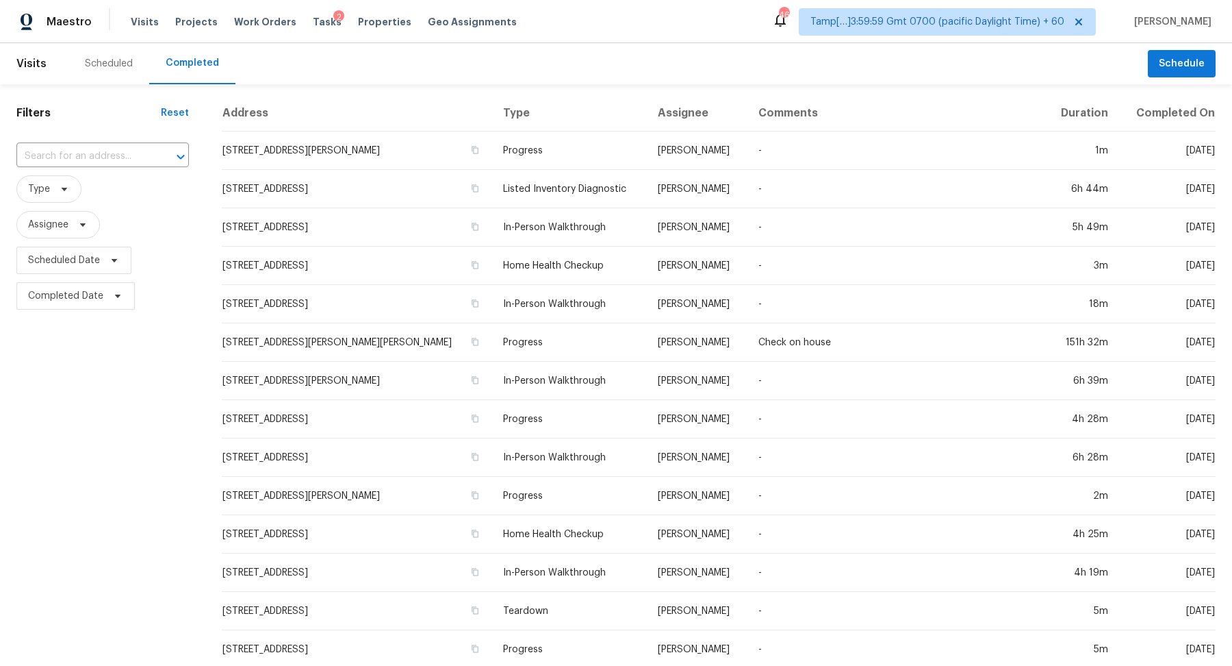
click at [84, 153] on input "text" at bounding box center [83, 156] width 134 height 21
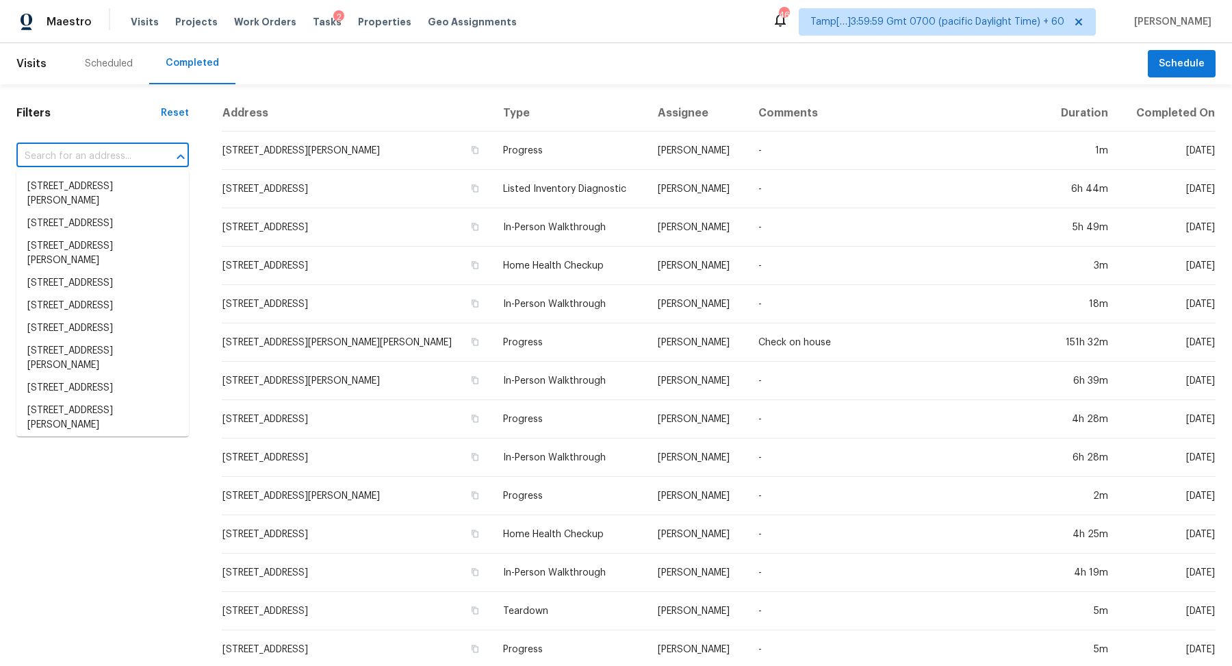
paste input "147 Lake Cove Approach, Newnan, GA 30265"
type input "147 Lake Cove Approach, Newnan, GA 30265"
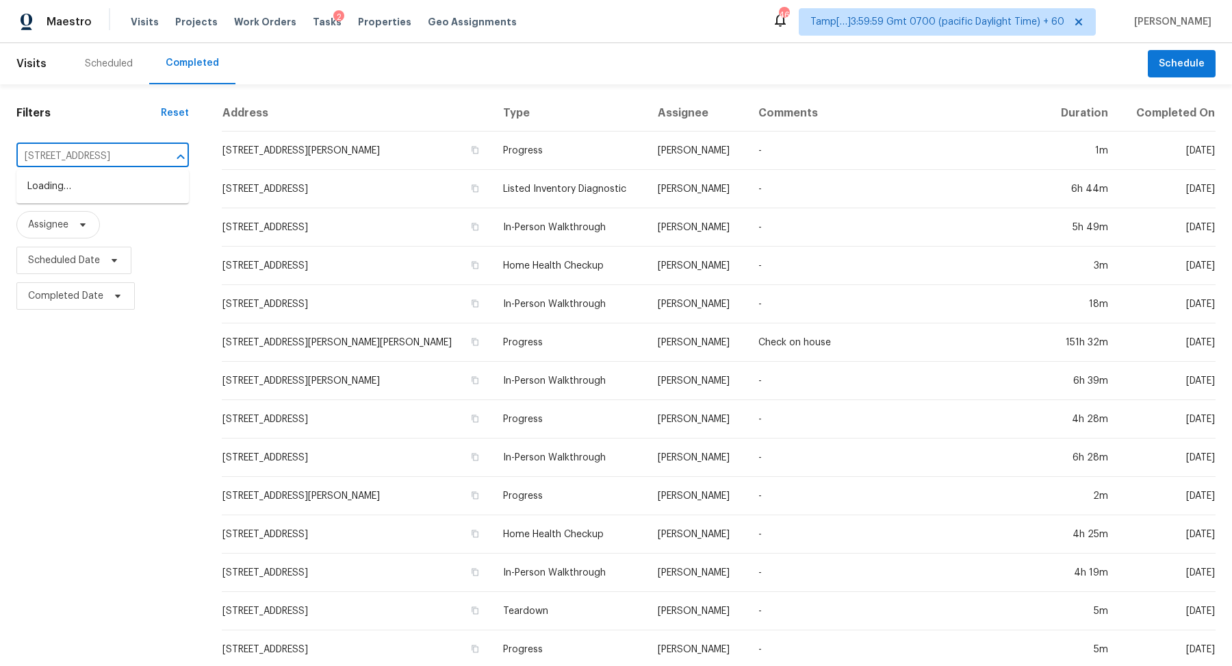
scroll to position [0, 75]
click at [88, 186] on li "147 Lake Cove Approach, Newnan, GA 30265" at bounding box center [102, 186] width 173 height 23
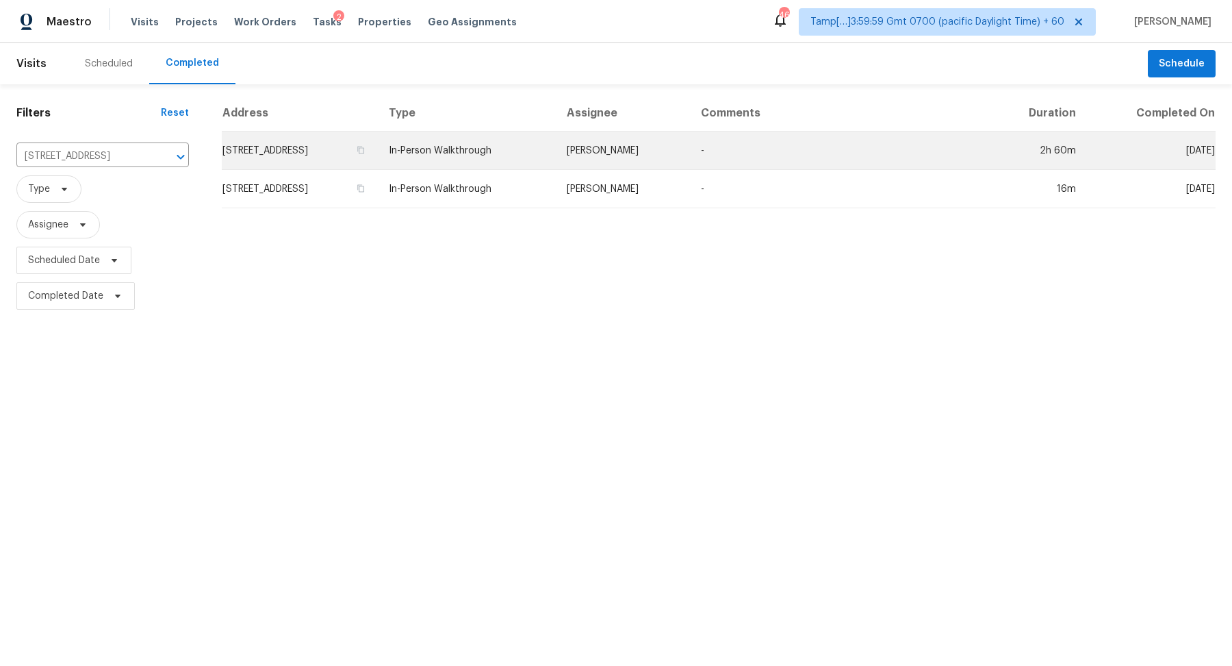
click at [319, 142] on td "147 Lake Cove Approach, Newnan, GA 30265" at bounding box center [300, 150] width 156 height 38
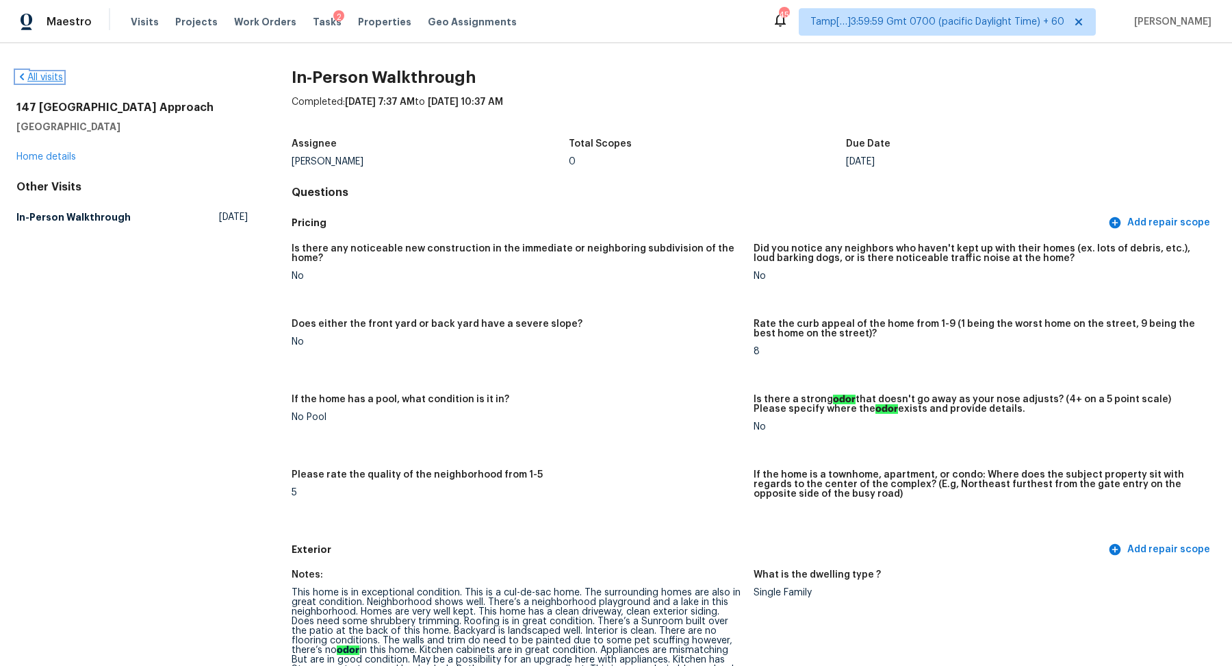
click at [47, 81] on link "All visits" at bounding box center [39, 78] width 47 height 10
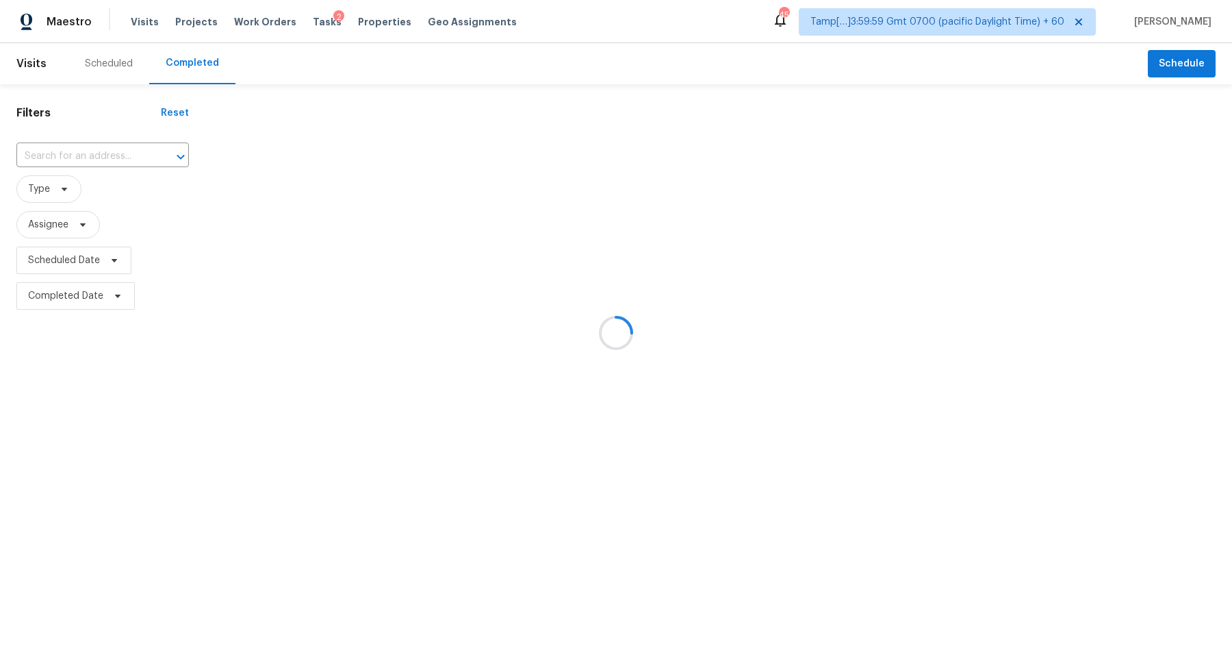
click at [86, 149] on div at bounding box center [616, 333] width 1232 height 666
click at [87, 151] on div at bounding box center [616, 333] width 1232 height 666
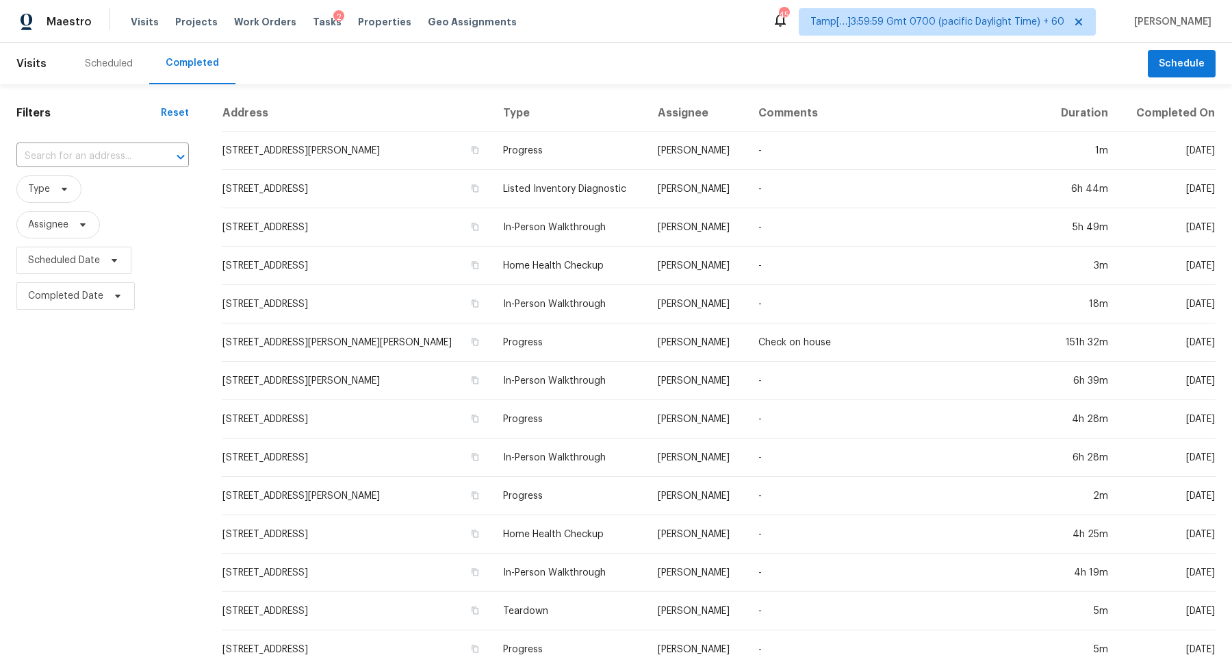
click at [87, 151] on input "text" at bounding box center [83, 156] width 134 height 21
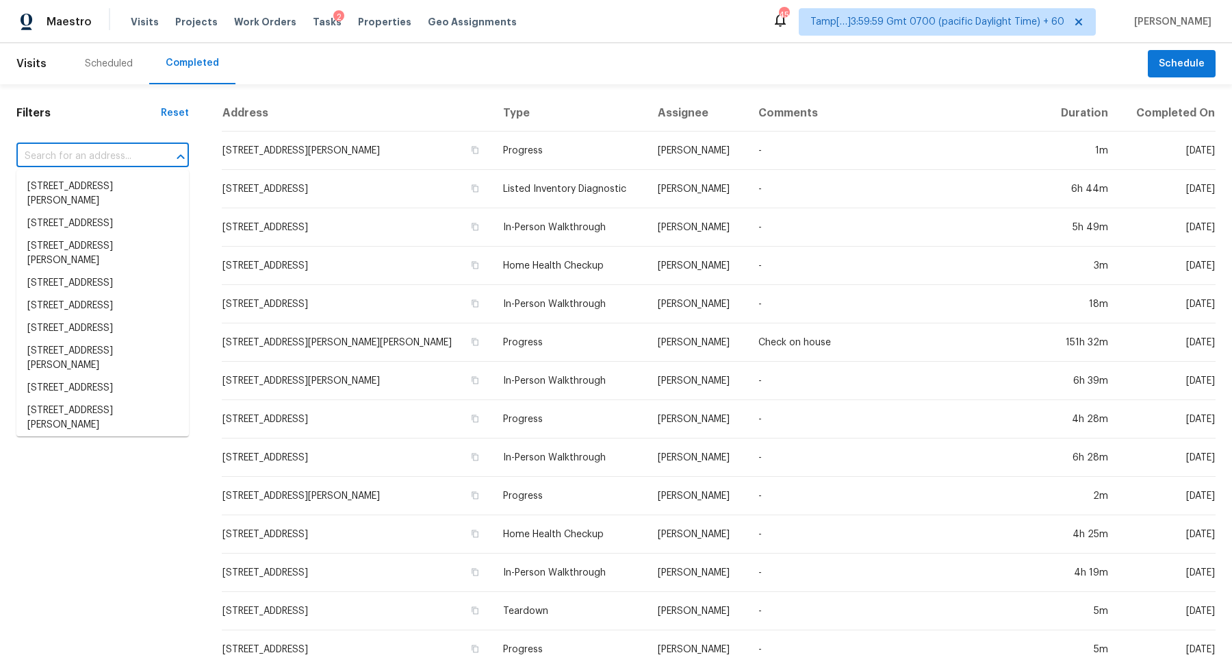
paste input "4129 NW 61st St, Oklahoma City, OK 73112"
type input "4129 NW 61st St, Oklahoma City, OK 73112"
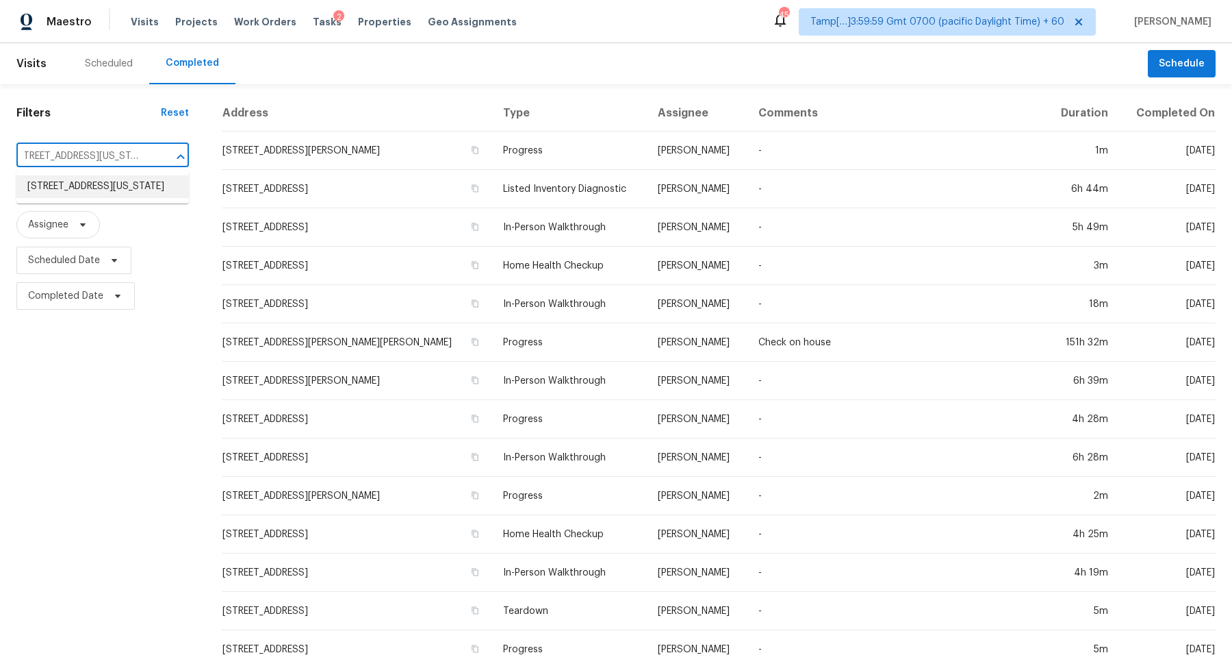
click at [97, 185] on li "4129 NW 61st St, Oklahoma City, OK 73112" at bounding box center [102, 186] width 173 height 23
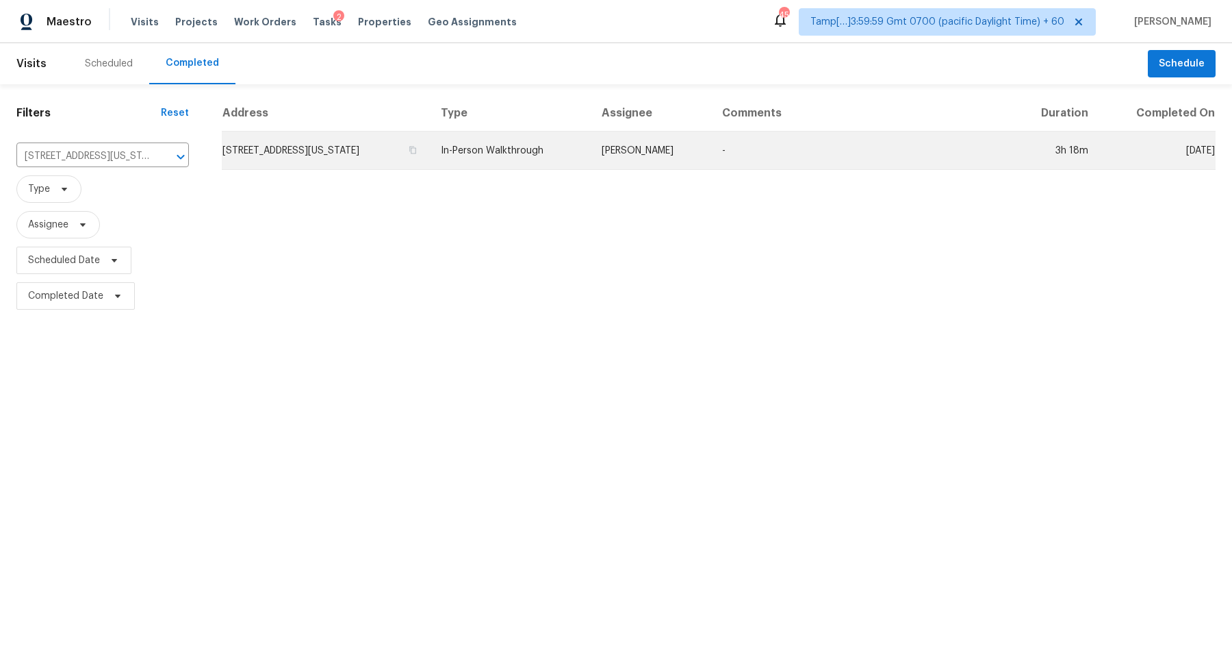
click at [285, 166] on td "4129 NW 61st St, Oklahoma City, OK 73112" at bounding box center [326, 150] width 208 height 38
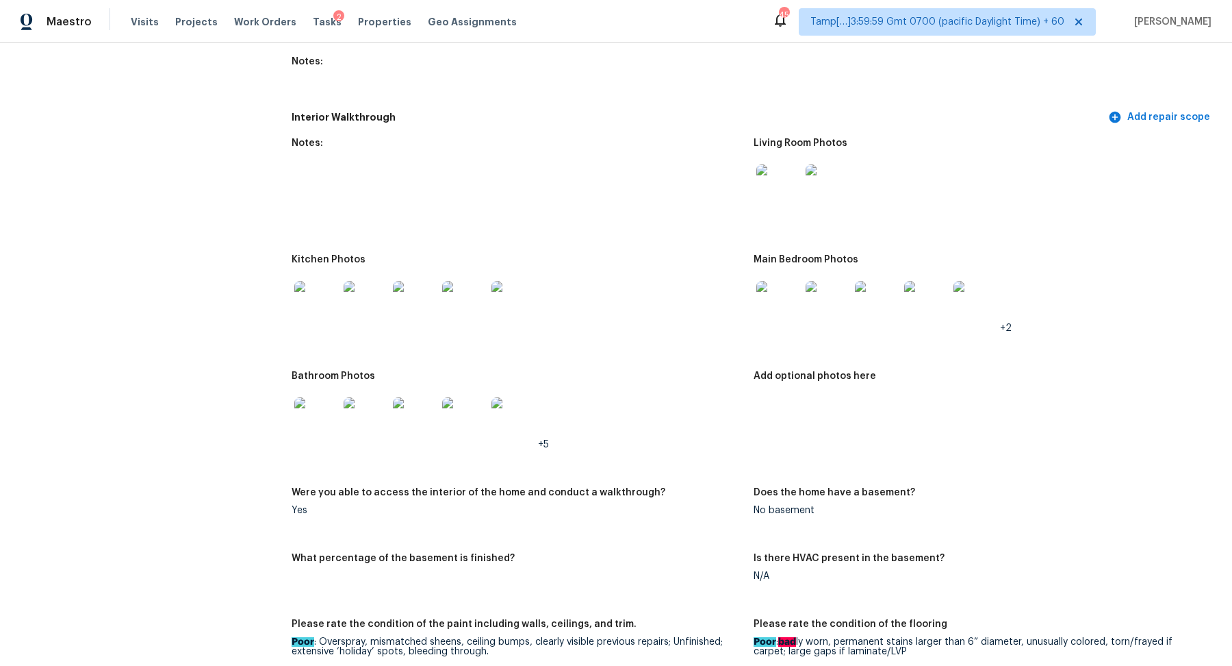
scroll to position [1743, 0]
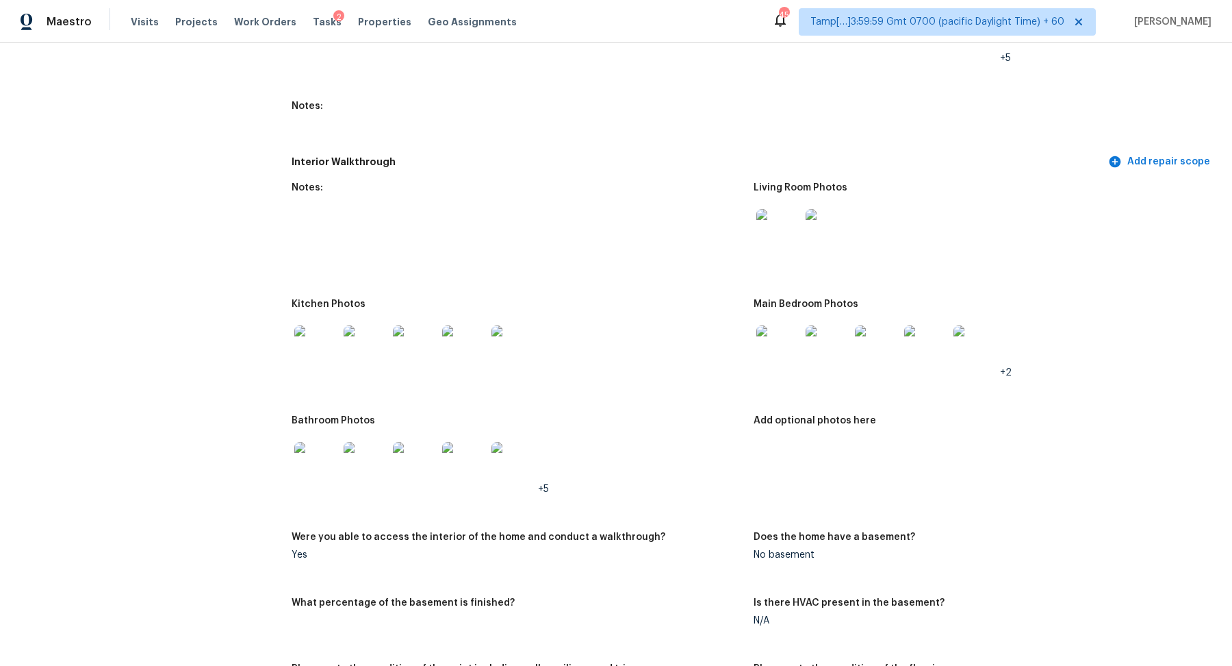
click at [785, 325] on img at bounding box center [779, 347] width 44 height 44
click at [347, 337] on img at bounding box center [366, 347] width 44 height 44
click at [796, 218] on img at bounding box center [779, 231] width 44 height 44
click at [332, 442] on img at bounding box center [316, 464] width 44 height 44
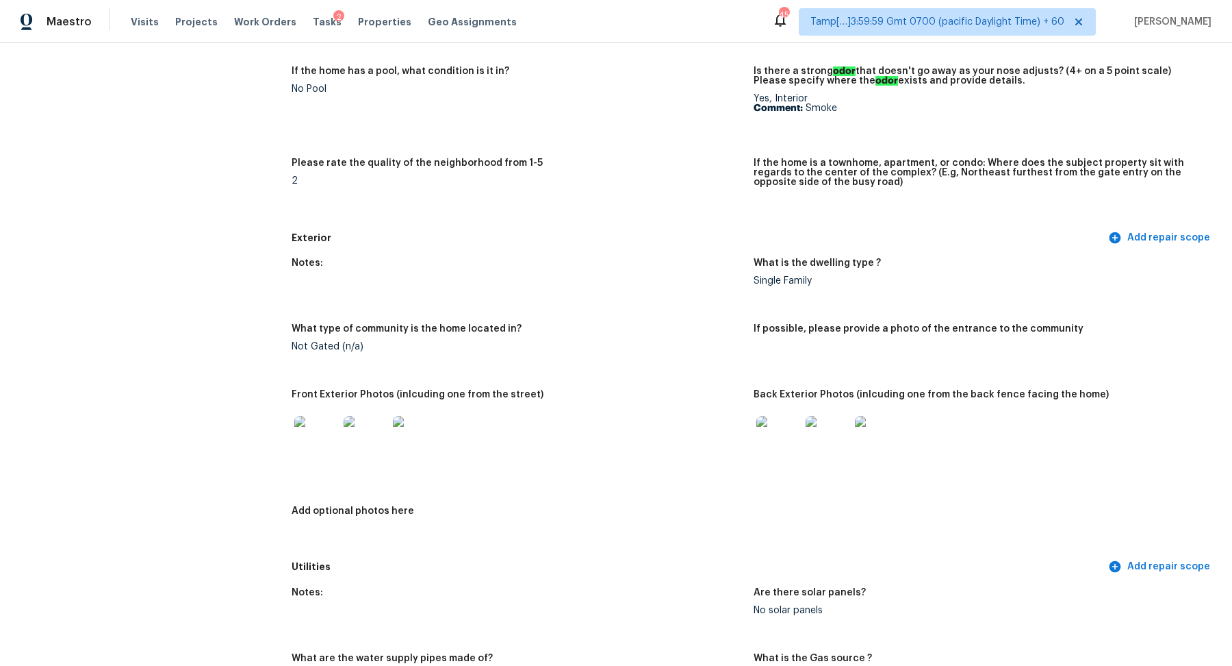
scroll to position [0, 0]
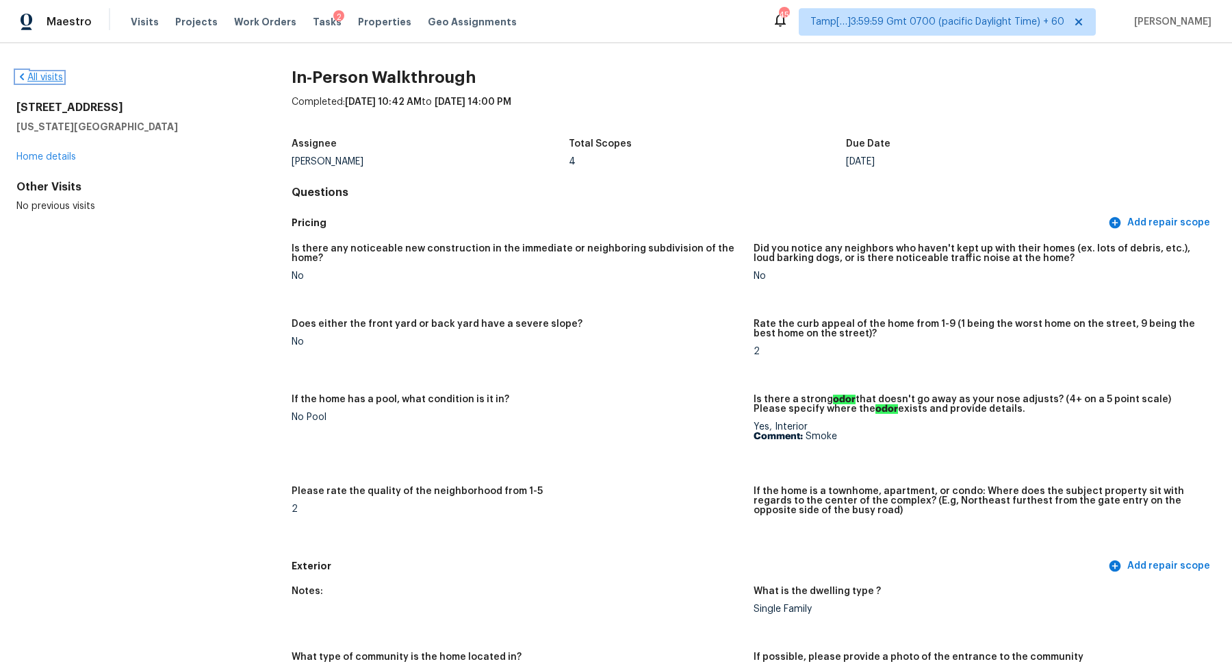
click at [45, 78] on link "All visits" at bounding box center [39, 78] width 47 height 10
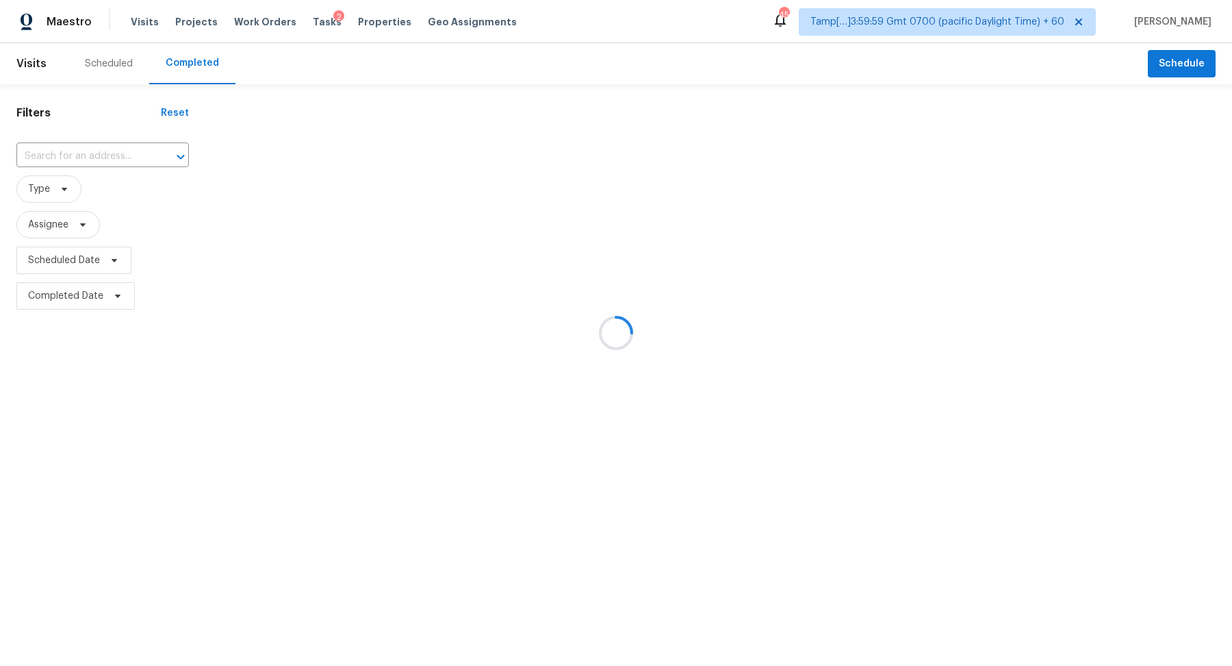
click at [97, 149] on div at bounding box center [616, 333] width 1232 height 666
click at [99, 152] on div at bounding box center [616, 333] width 1232 height 666
click at [106, 156] on div at bounding box center [616, 333] width 1232 height 666
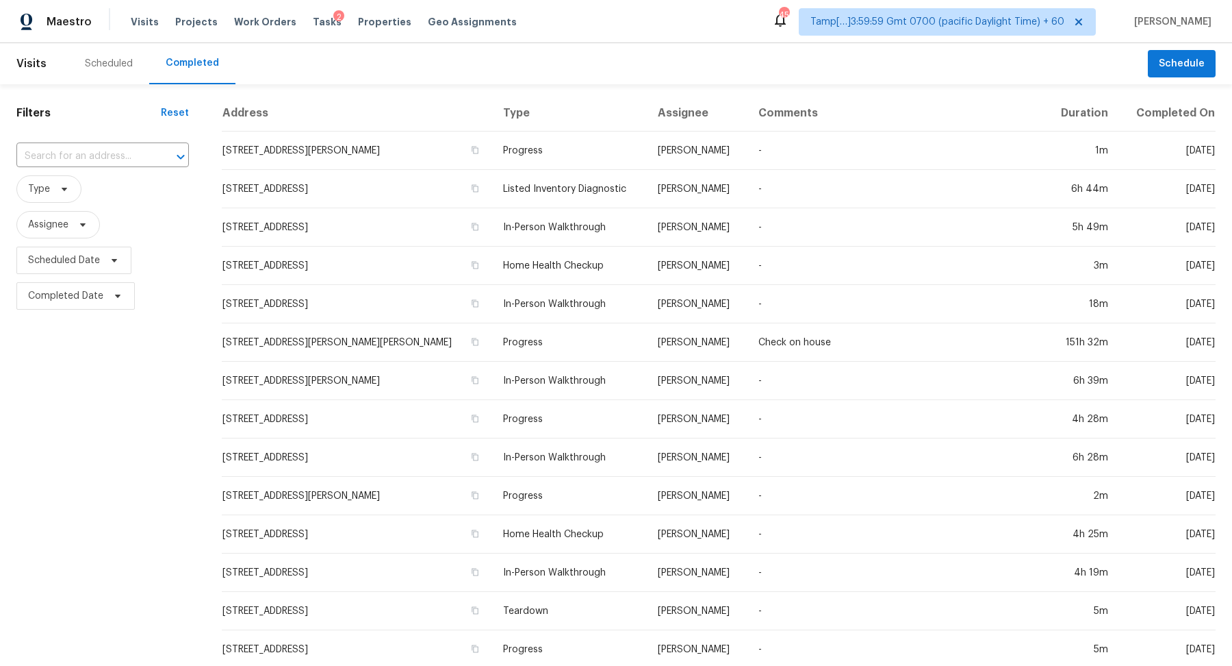
click at [106, 156] on input "text" at bounding box center [83, 156] width 134 height 21
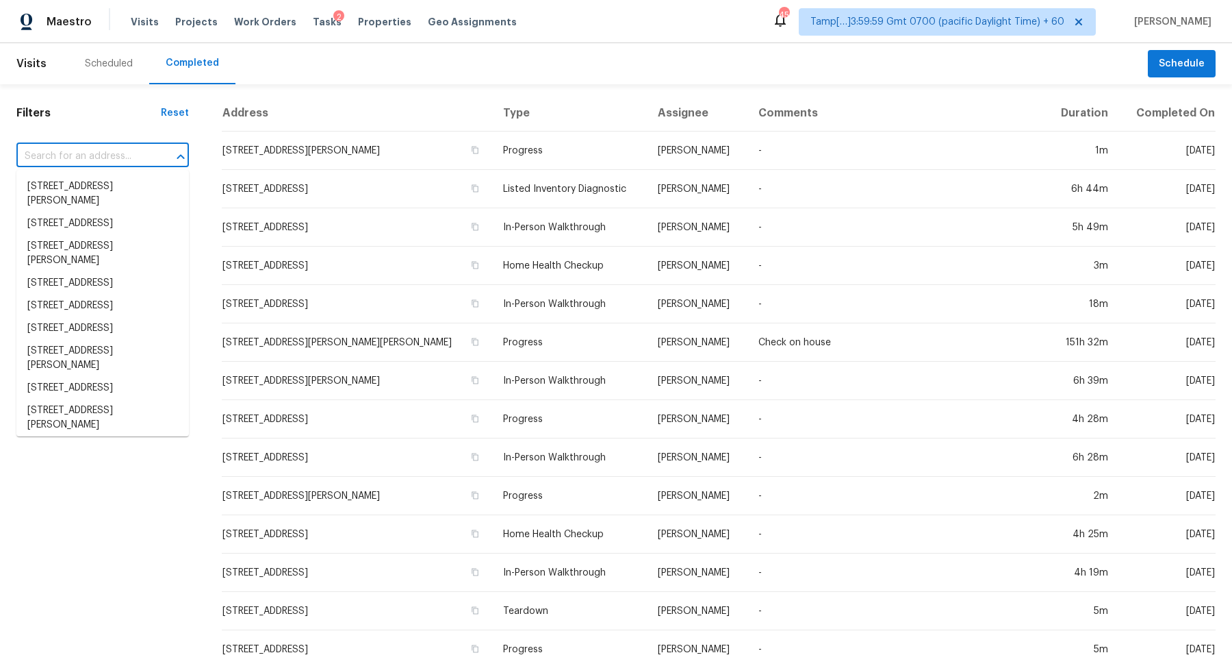
paste input "129 Cedar Field Ln, Columbia, SC 29212"
type input "129 Cedar Field Ln, Columbia, SC 29212"
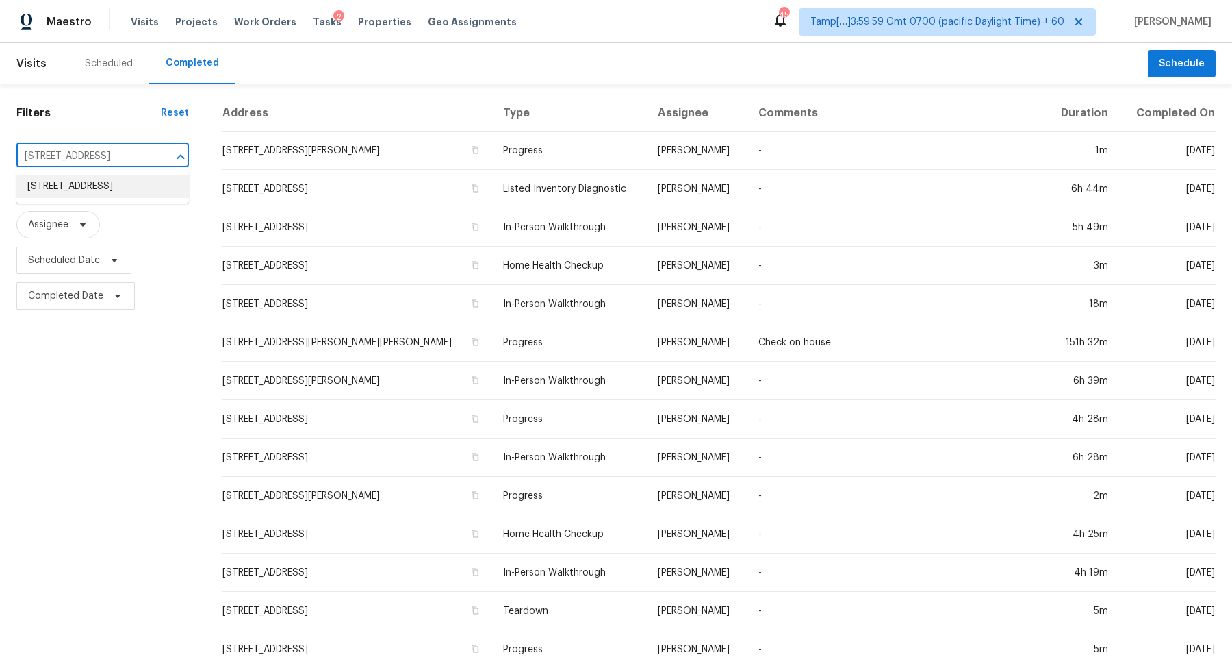
click at [95, 190] on li "129 Cedar Field Ln, Columbia, SC 29212" at bounding box center [102, 186] width 173 height 23
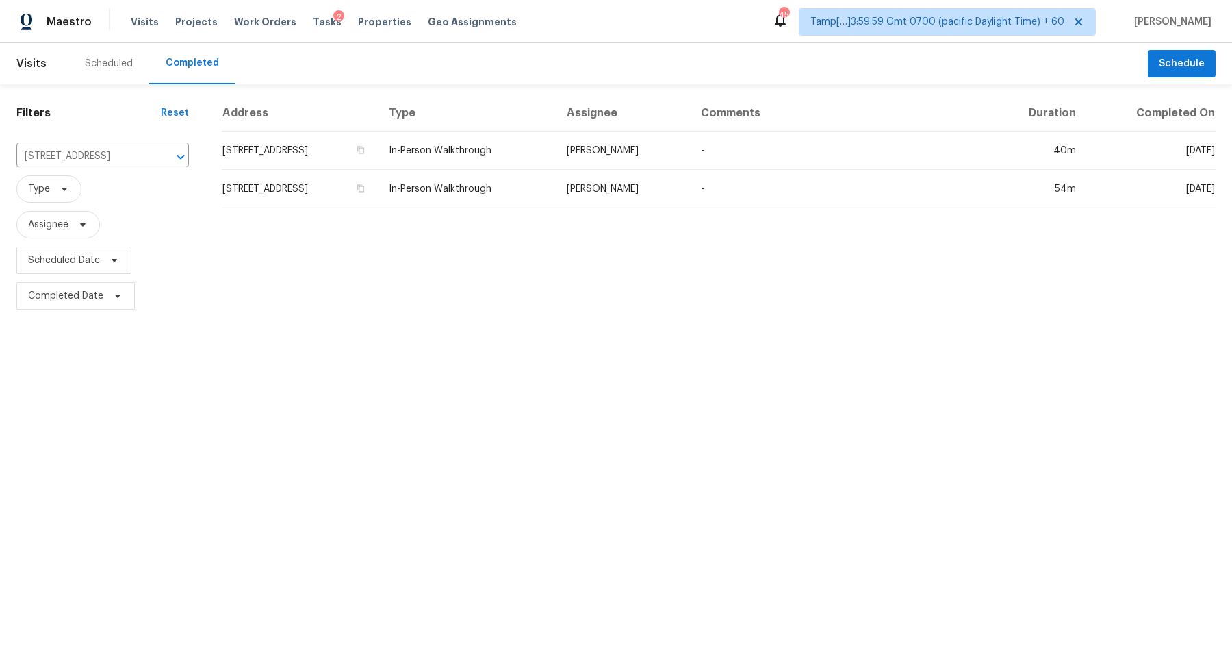
click at [301, 157] on td "129 Cedar Field Ln, Columbia, SC 29212" at bounding box center [300, 150] width 156 height 38
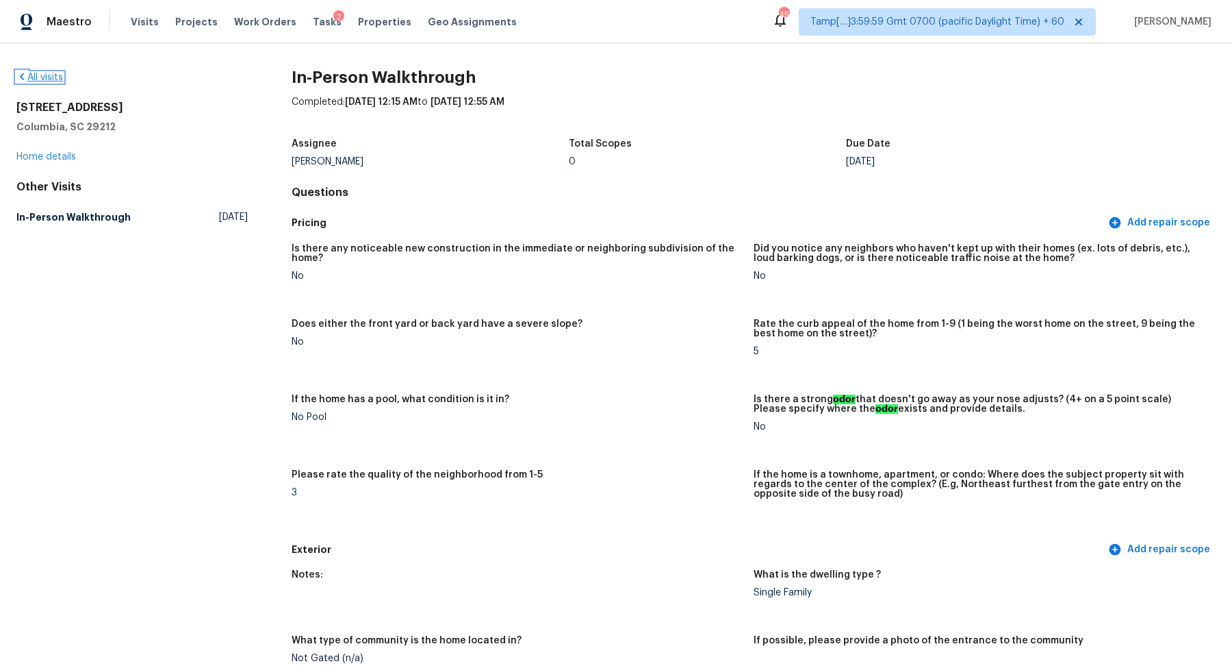
click at [51, 74] on link "All visits" at bounding box center [39, 78] width 47 height 10
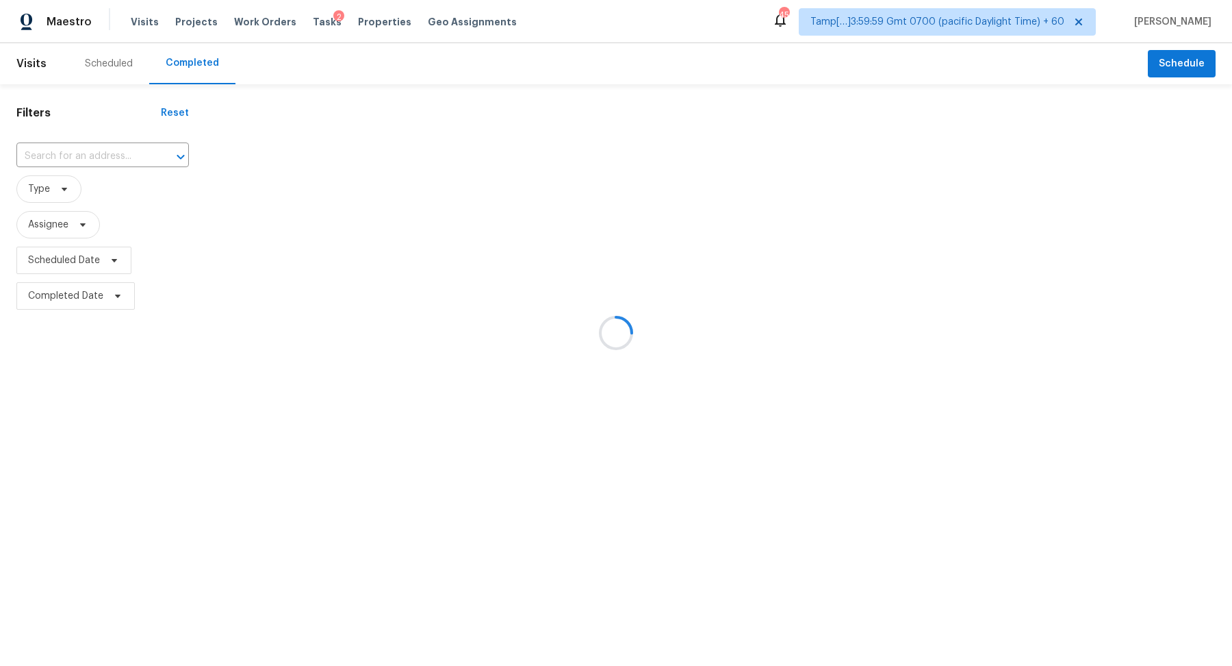
click at [114, 147] on div at bounding box center [616, 333] width 1232 height 666
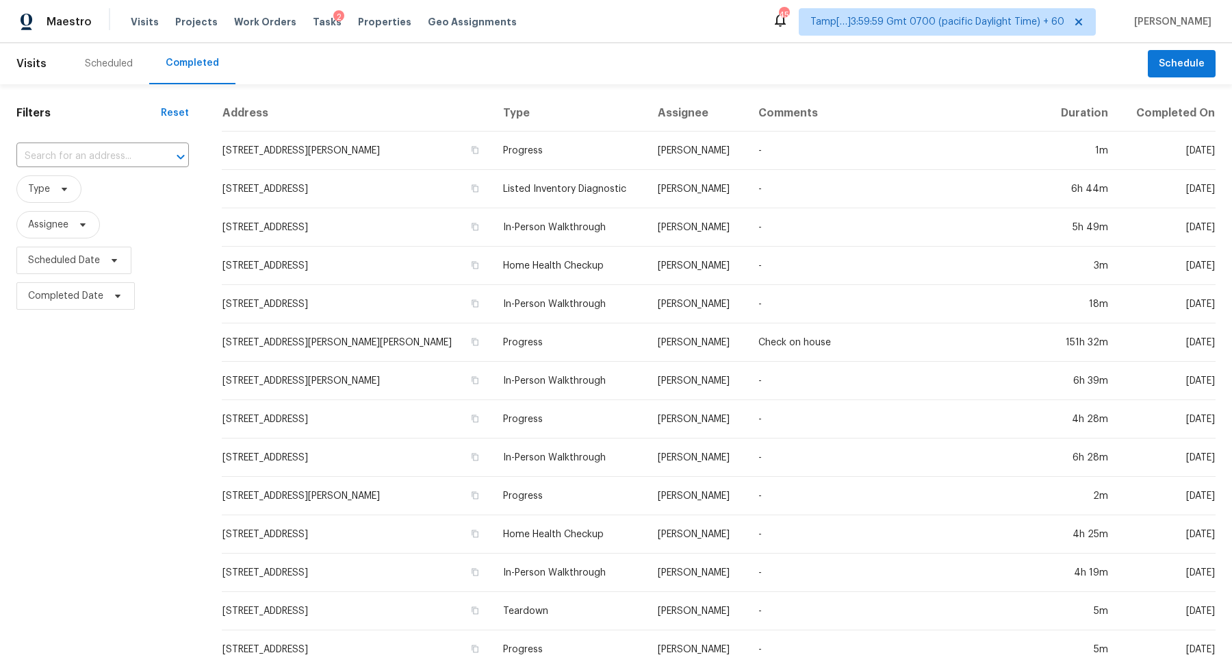
click at [114, 147] on input "text" at bounding box center [83, 156] width 134 height 21
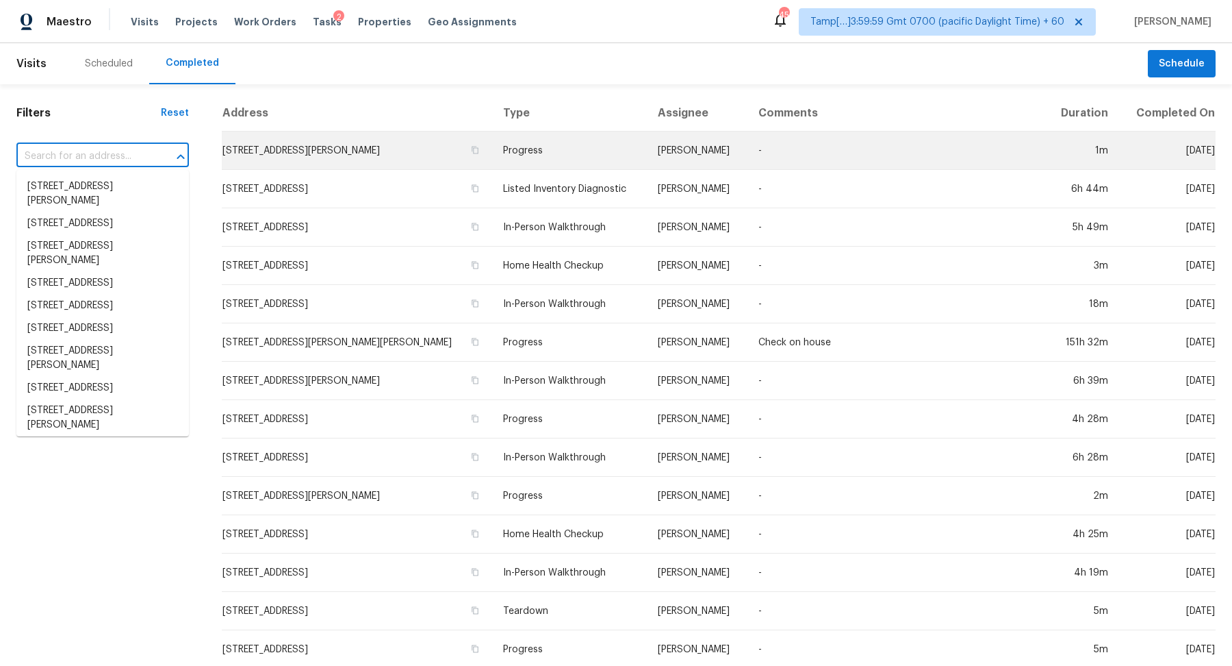
paste input "1040 Soledad Way, Lady Lake, FL 32159"
type input "1040 Soledad Way, Lady Lake, FL 32159"
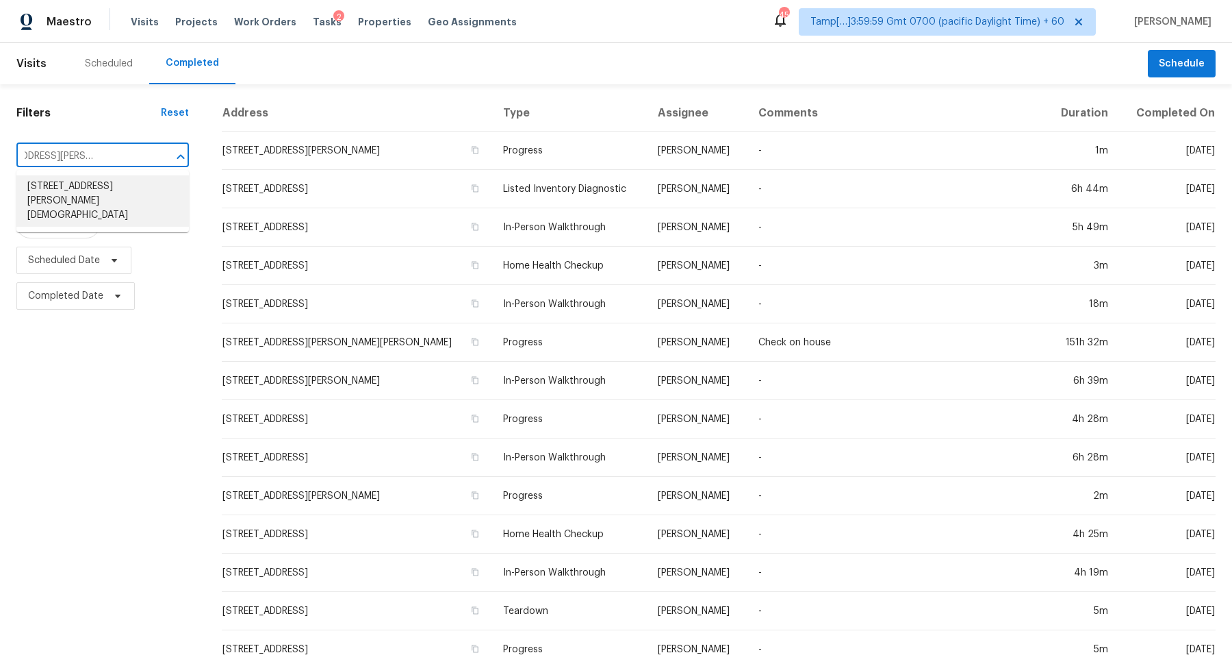
click at [125, 183] on li "1040 Soledad Way, Lady Lake, FL 32159" at bounding box center [102, 200] width 173 height 51
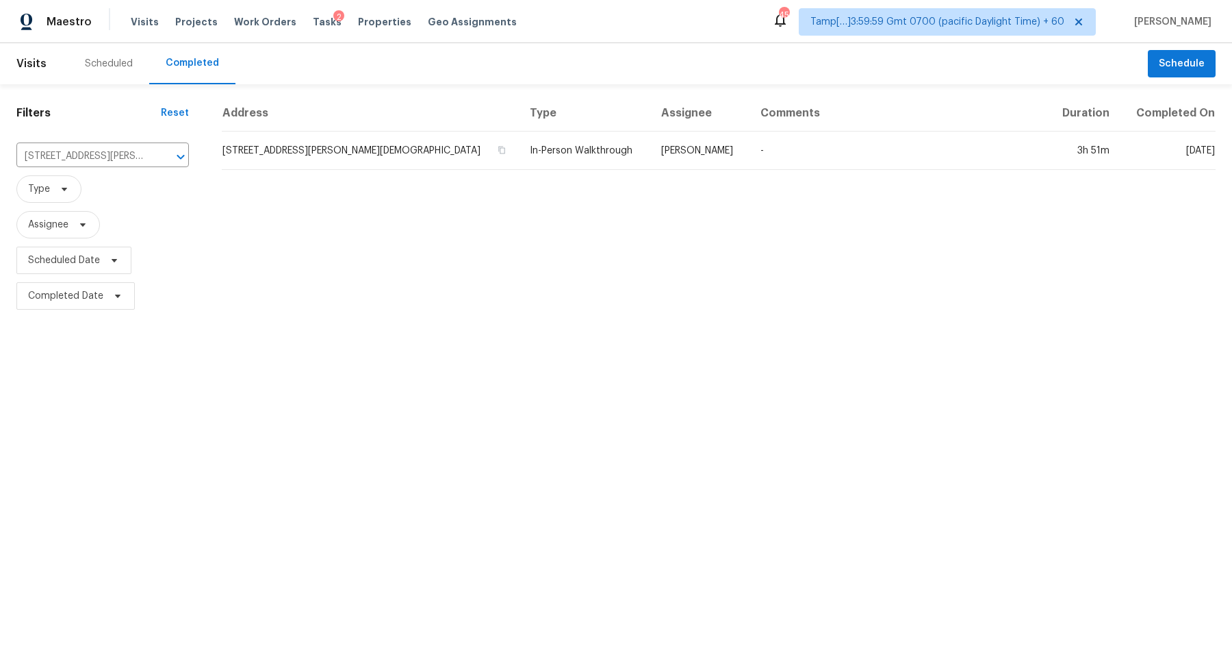
click at [327, 154] on td "1040 Soledad Way, Lady Lake, FL 32159" at bounding box center [370, 150] width 297 height 38
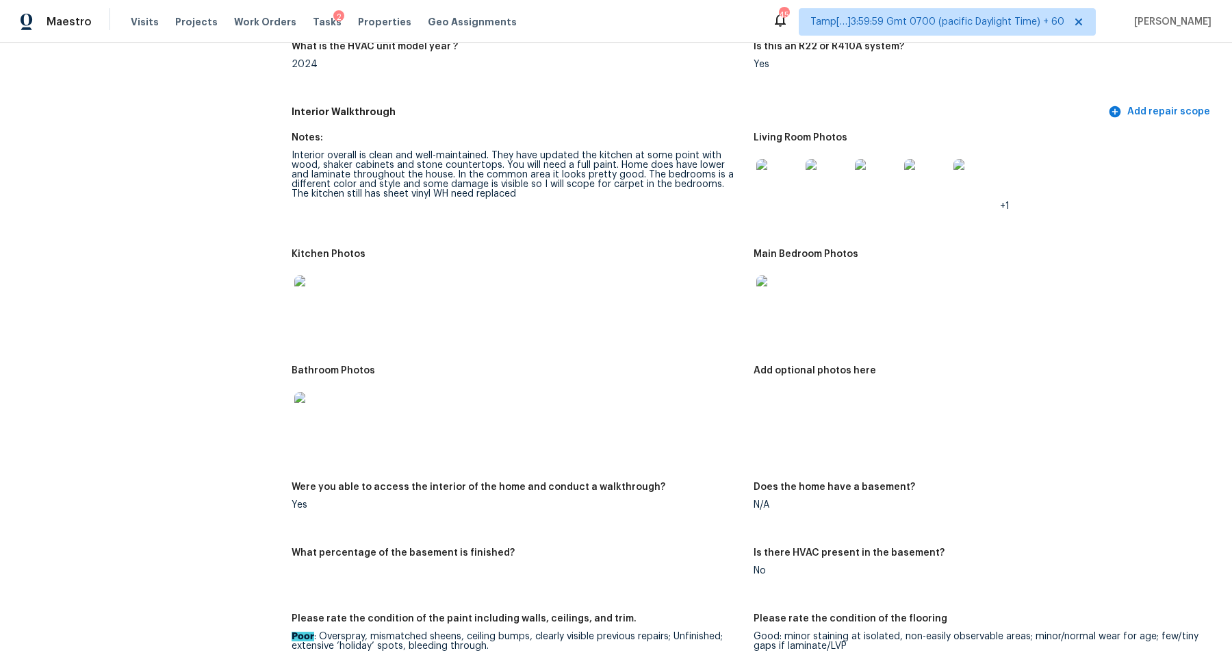
scroll to position [1186, 0]
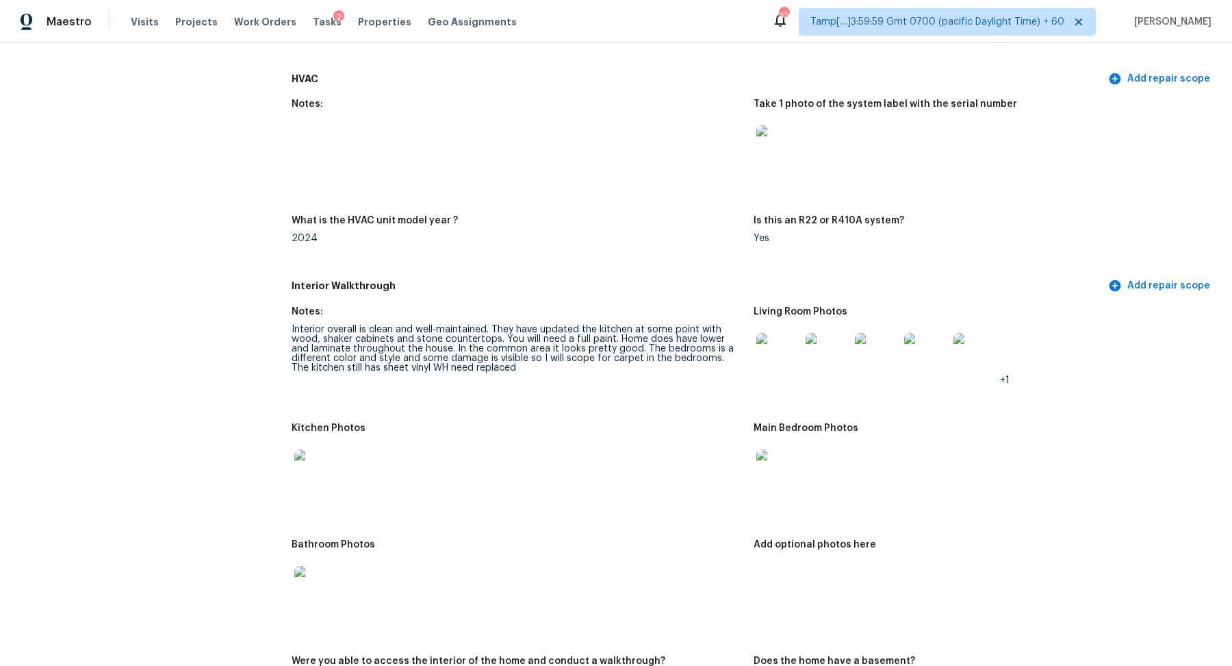
click at [782, 334] on img at bounding box center [779, 355] width 44 height 44
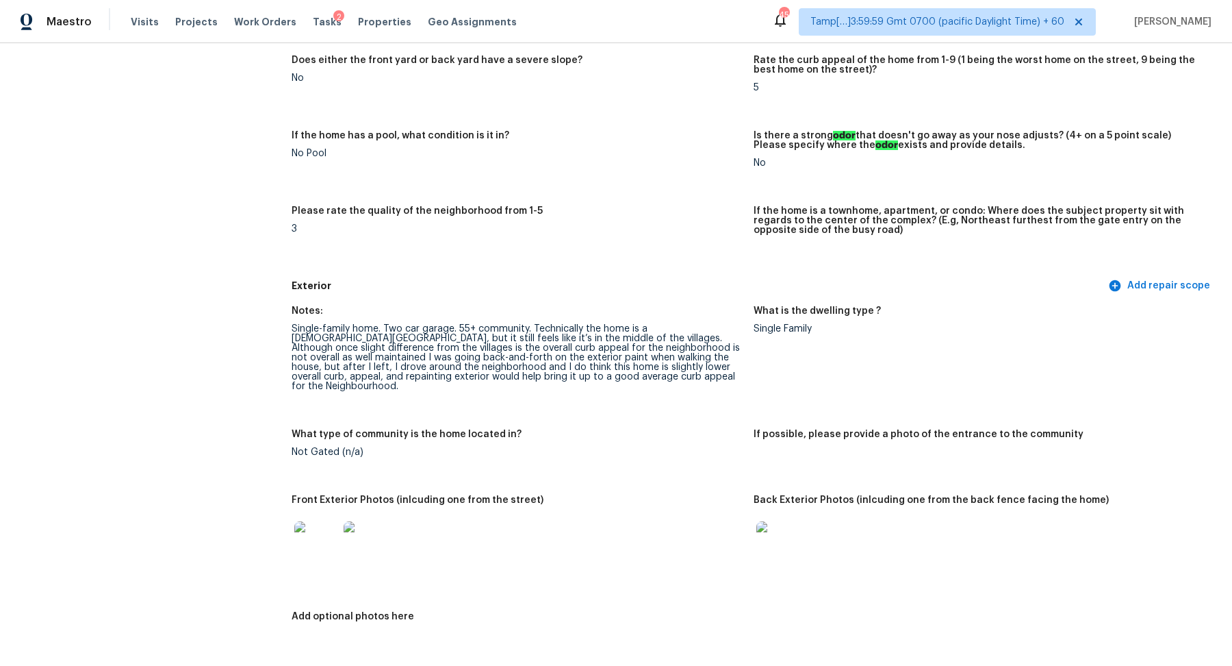
scroll to position [0, 0]
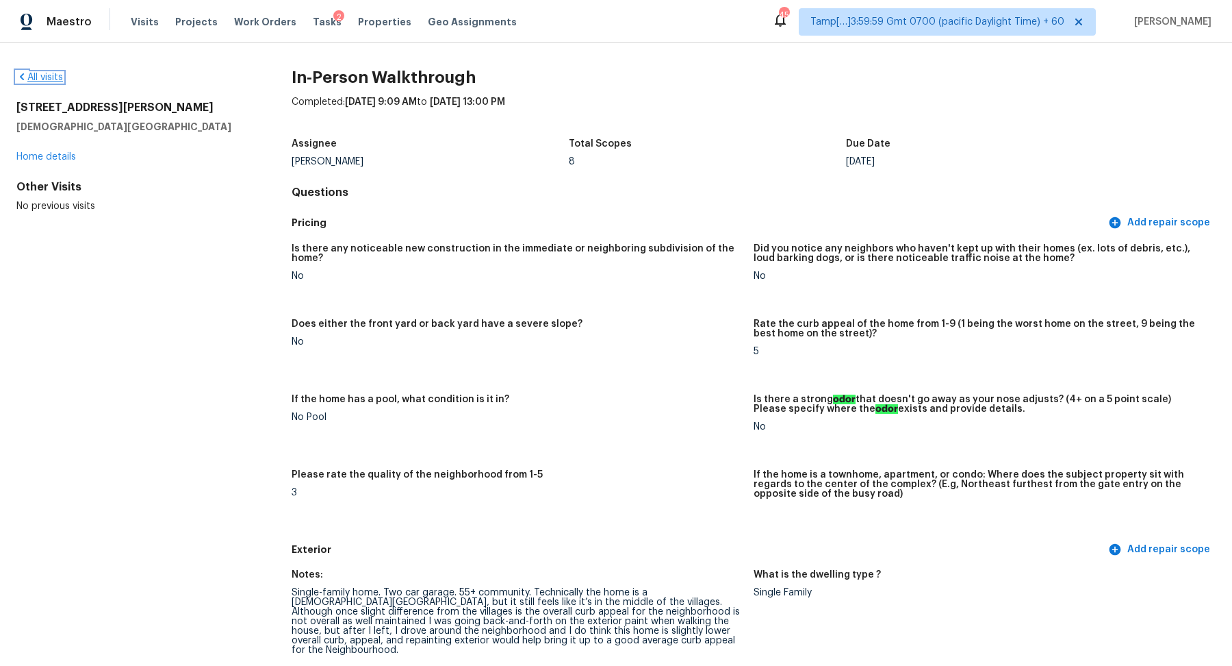
click at [45, 81] on link "All visits" at bounding box center [39, 78] width 47 height 10
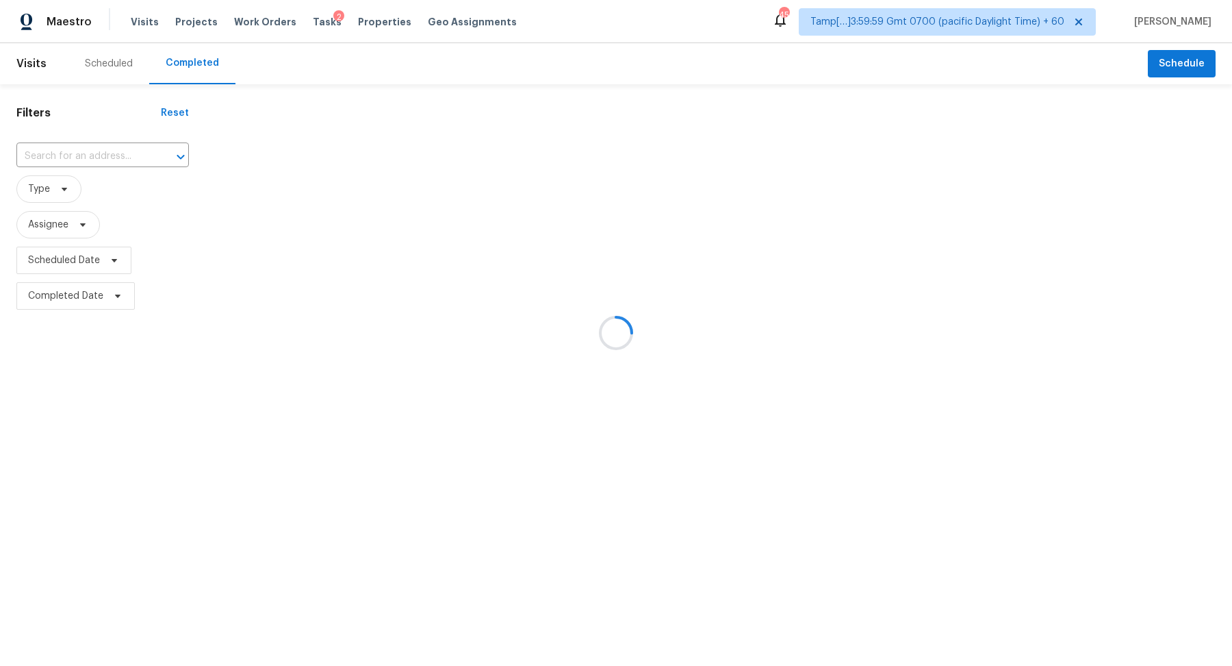
click at [76, 149] on div at bounding box center [616, 333] width 1232 height 666
click at [84, 151] on div at bounding box center [616, 333] width 1232 height 666
click at [84, 151] on input "text" at bounding box center [83, 156] width 134 height 21
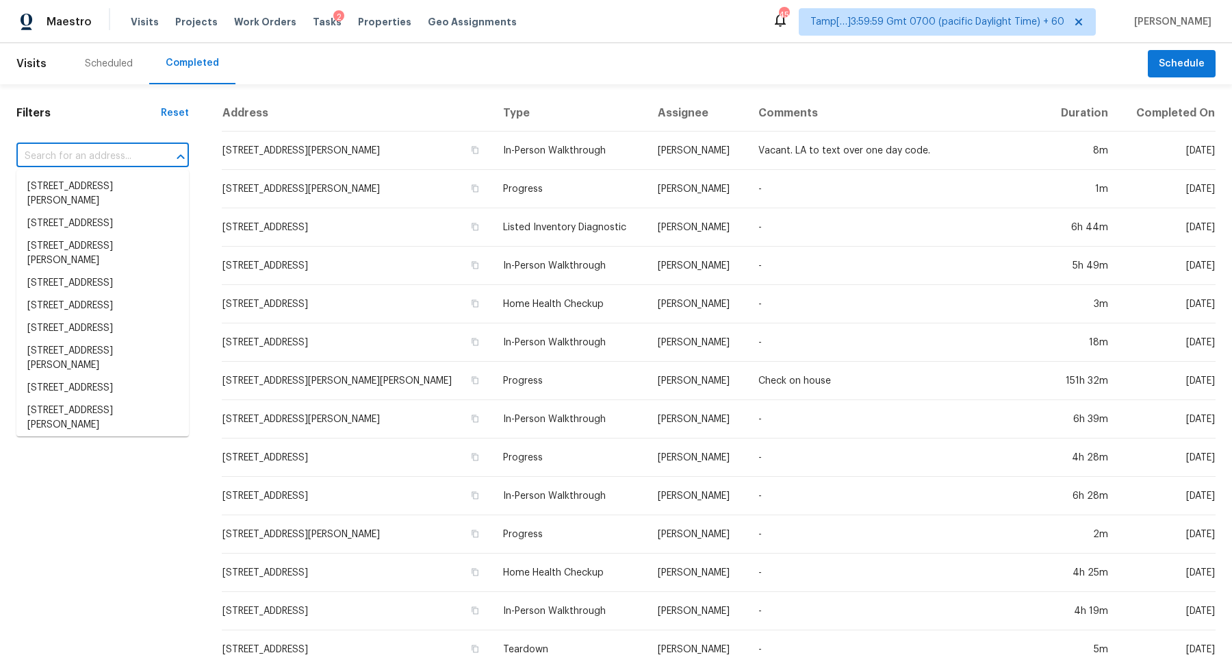
click at [84, 151] on input "text" at bounding box center [83, 156] width 134 height 21
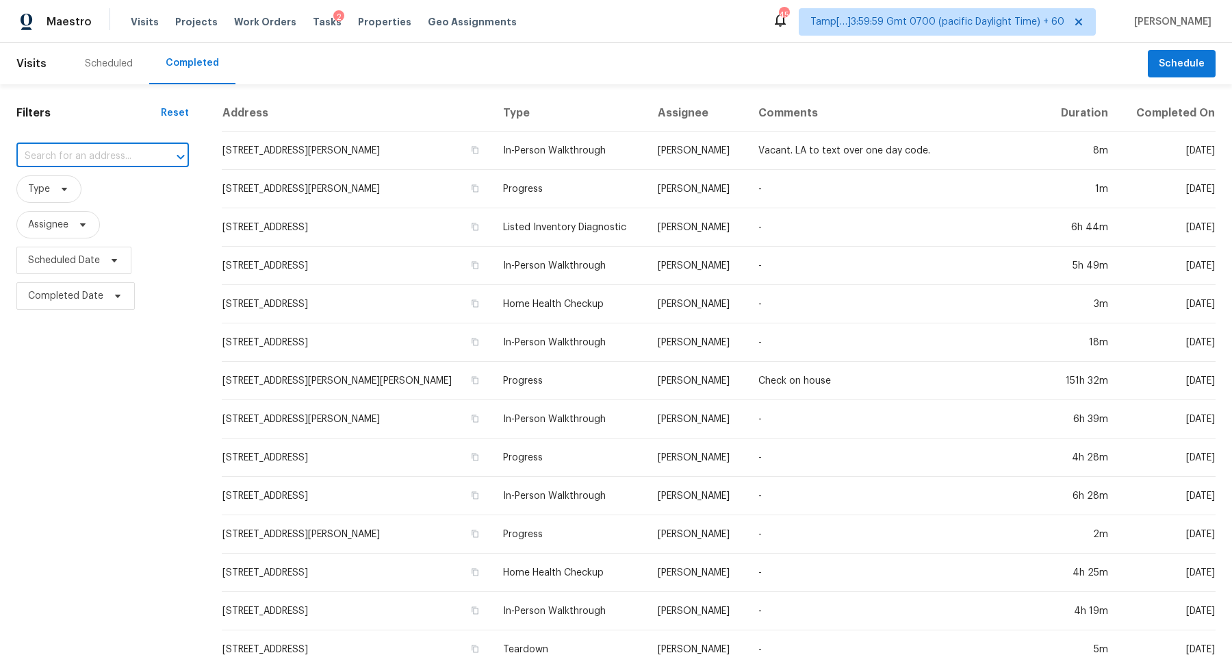
paste input "120 N 221st Ave, Buckeye, AZ 85326"
type input "120 N 221st Ave, Buckeye, AZ 85326"
click at [71, 198] on li "120 N 221st Ave, Buckeye, AZ 85326" at bounding box center [102, 186] width 173 height 23
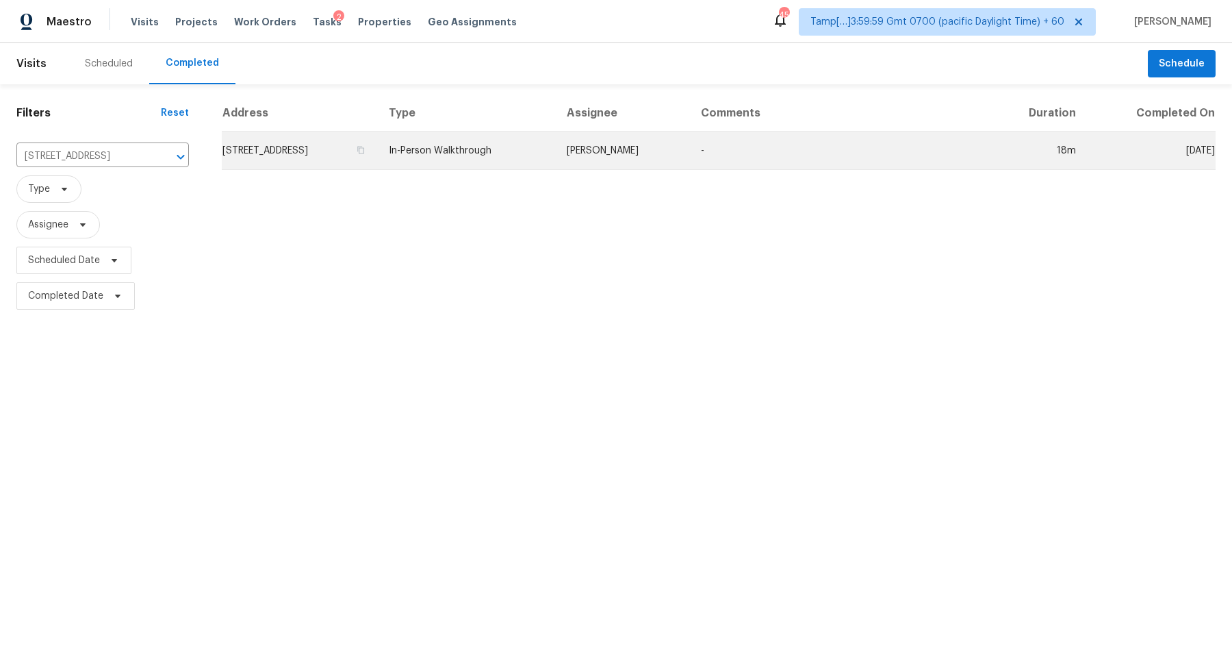
click at [313, 143] on td "120 N 221st Ave, Buckeye, AZ 85326" at bounding box center [300, 150] width 156 height 38
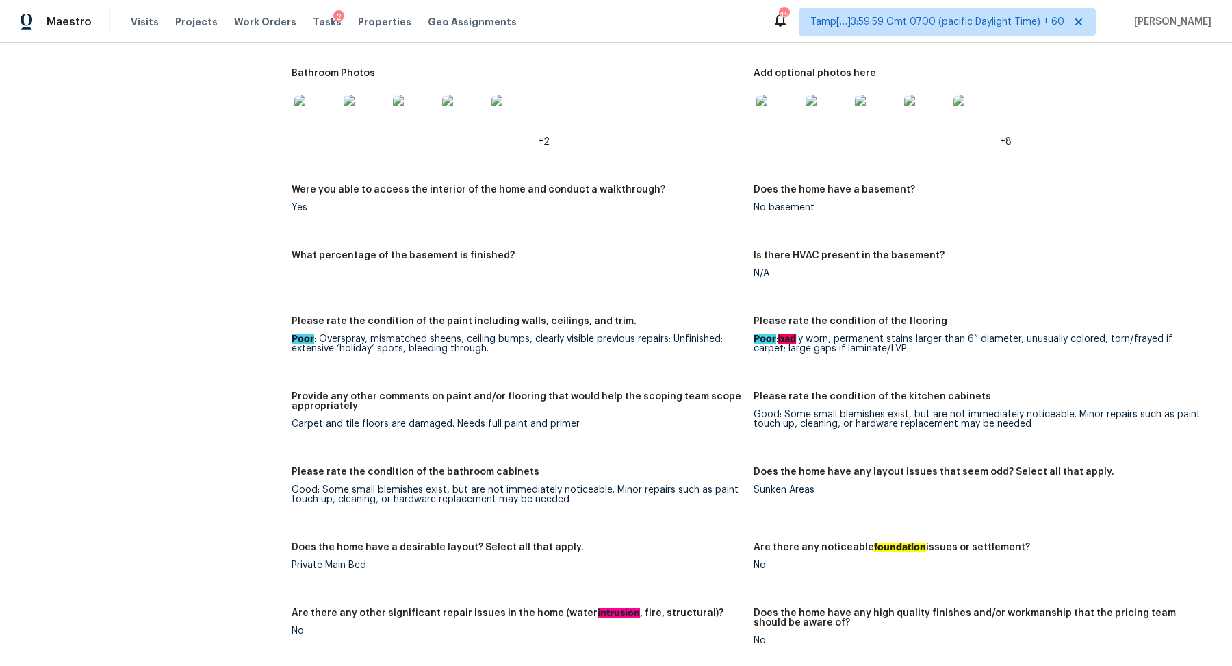
scroll to position [1645, 0]
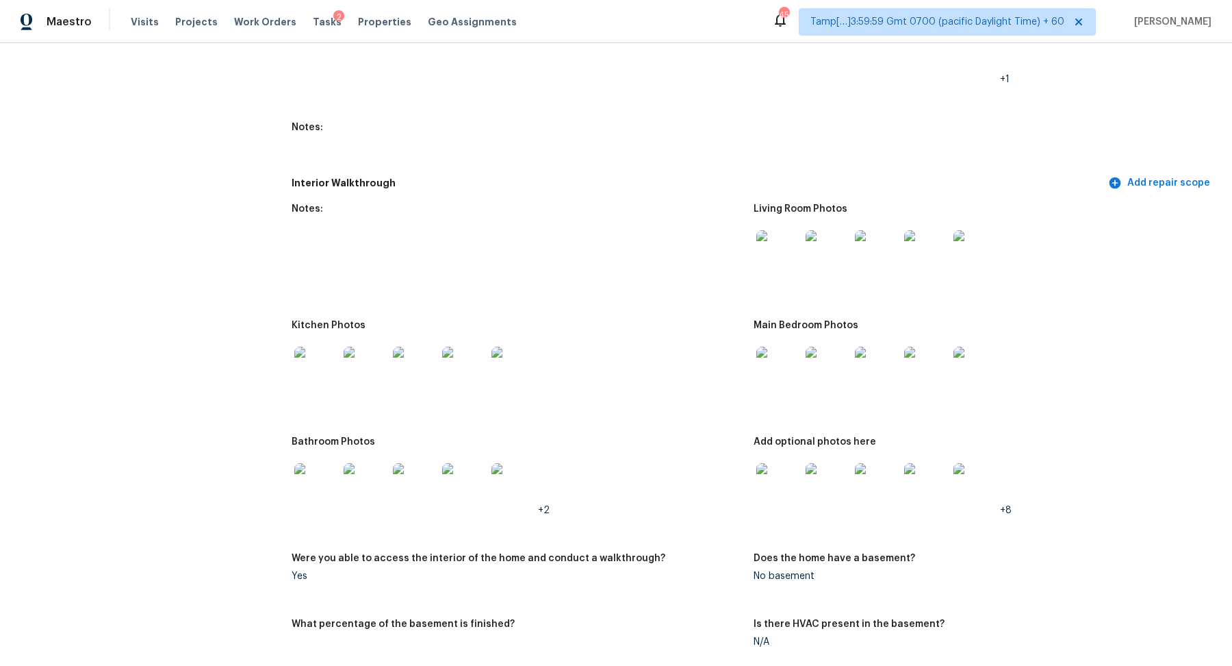
click at [779, 245] on img at bounding box center [779, 252] width 44 height 44
click at [307, 358] on img at bounding box center [316, 368] width 44 height 44
click at [779, 355] on img at bounding box center [779, 368] width 44 height 44
click at [778, 352] on img at bounding box center [779, 368] width 44 height 44
click at [320, 469] on img at bounding box center [316, 485] width 44 height 44
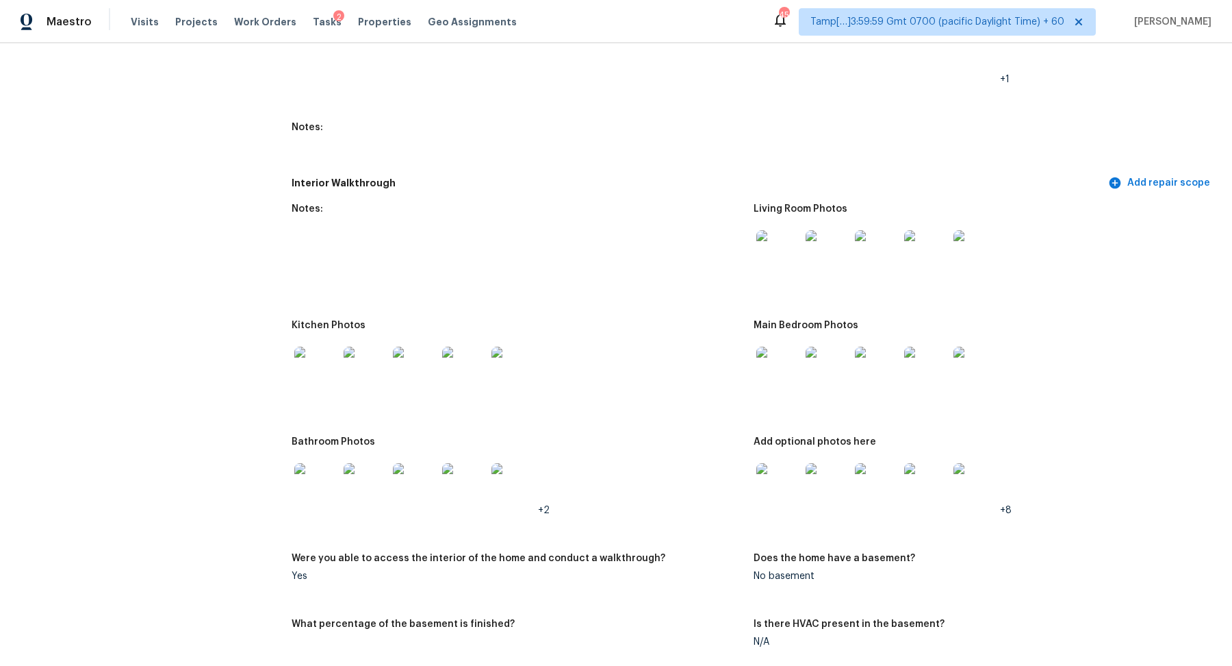
click at [796, 465] on img at bounding box center [779, 485] width 44 height 44
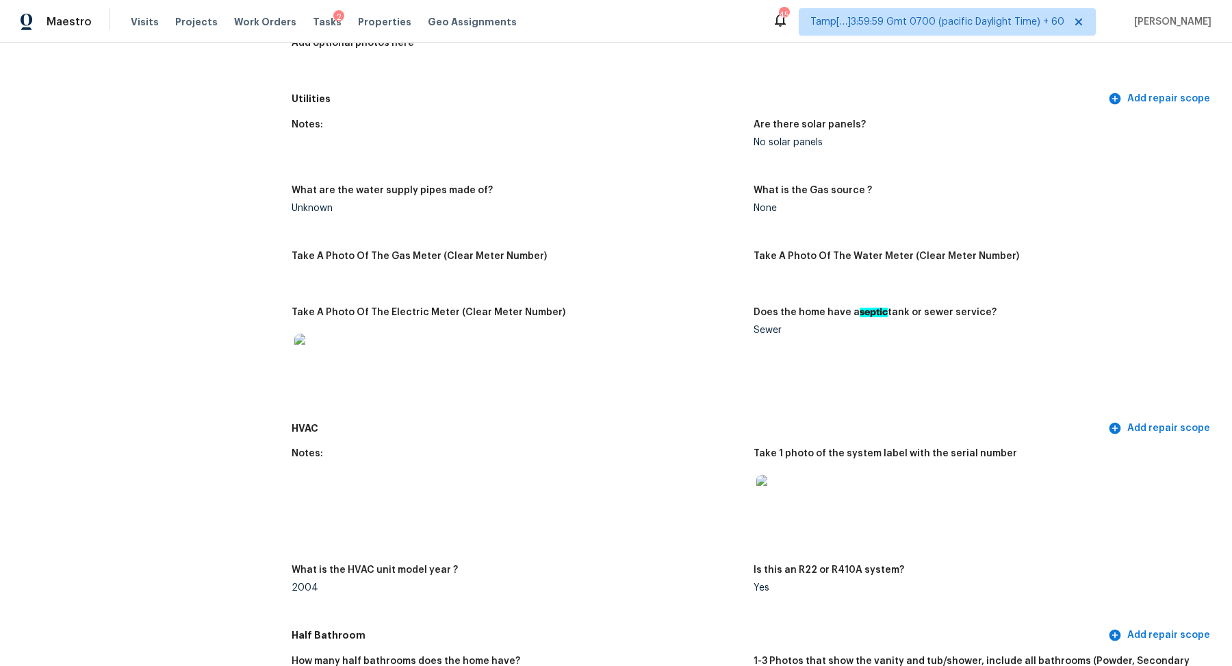
scroll to position [373, 0]
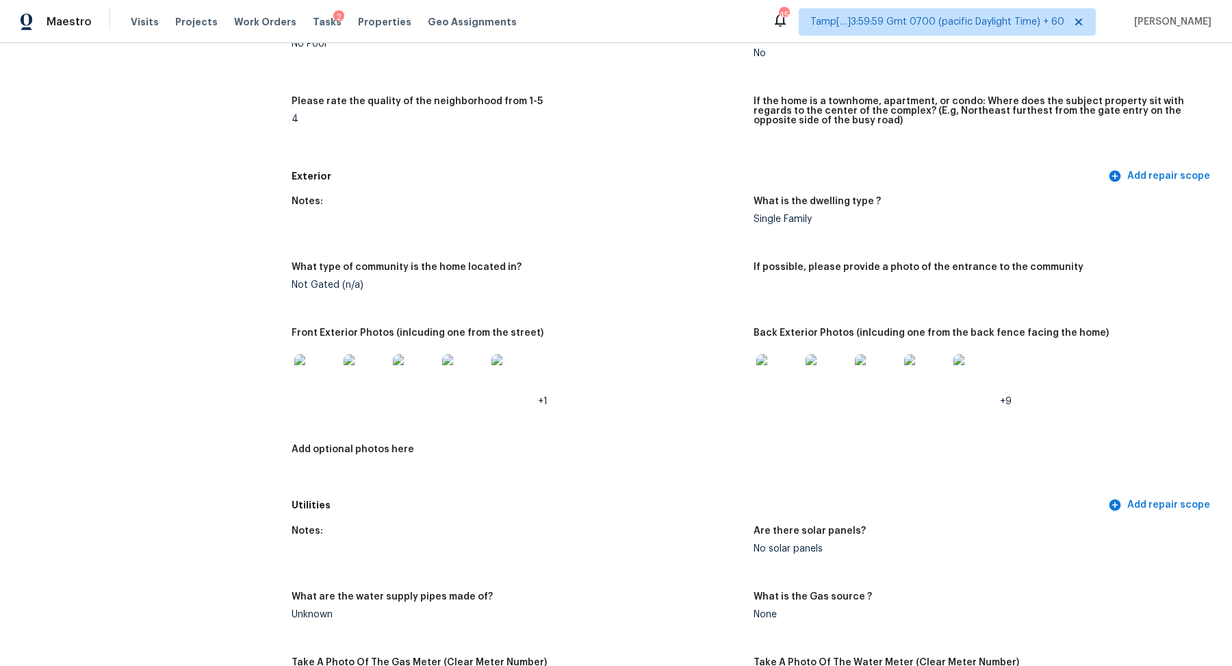
click at [794, 387] on img at bounding box center [779, 376] width 44 height 44
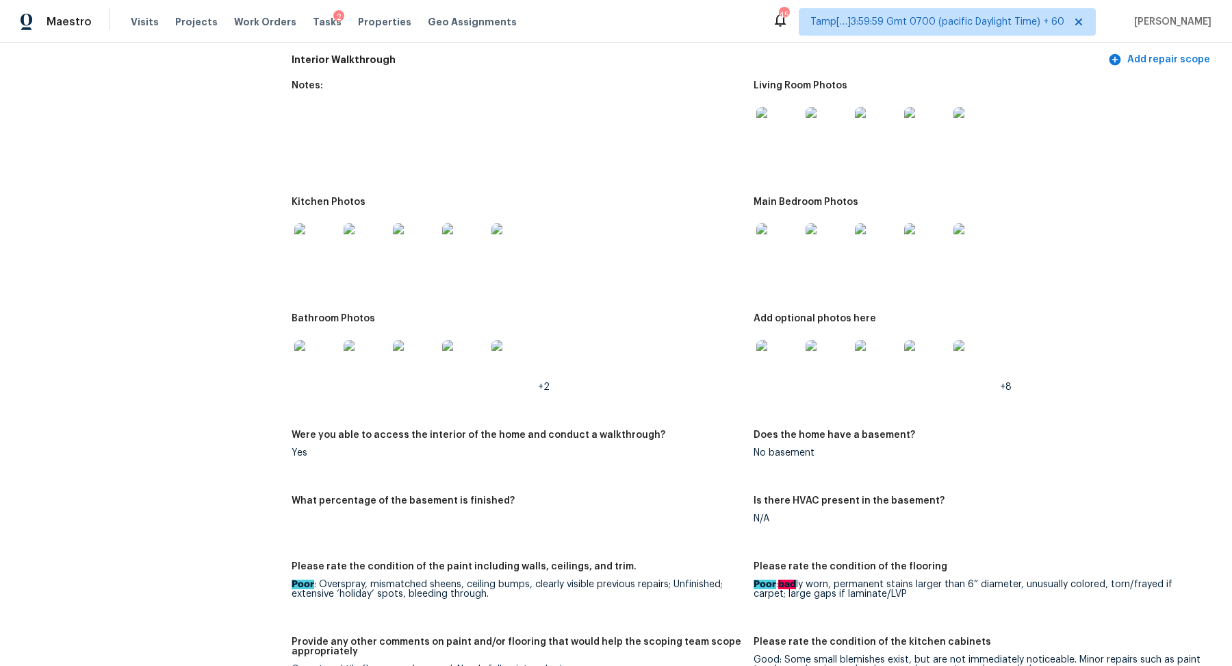
scroll to position [1999, 0]
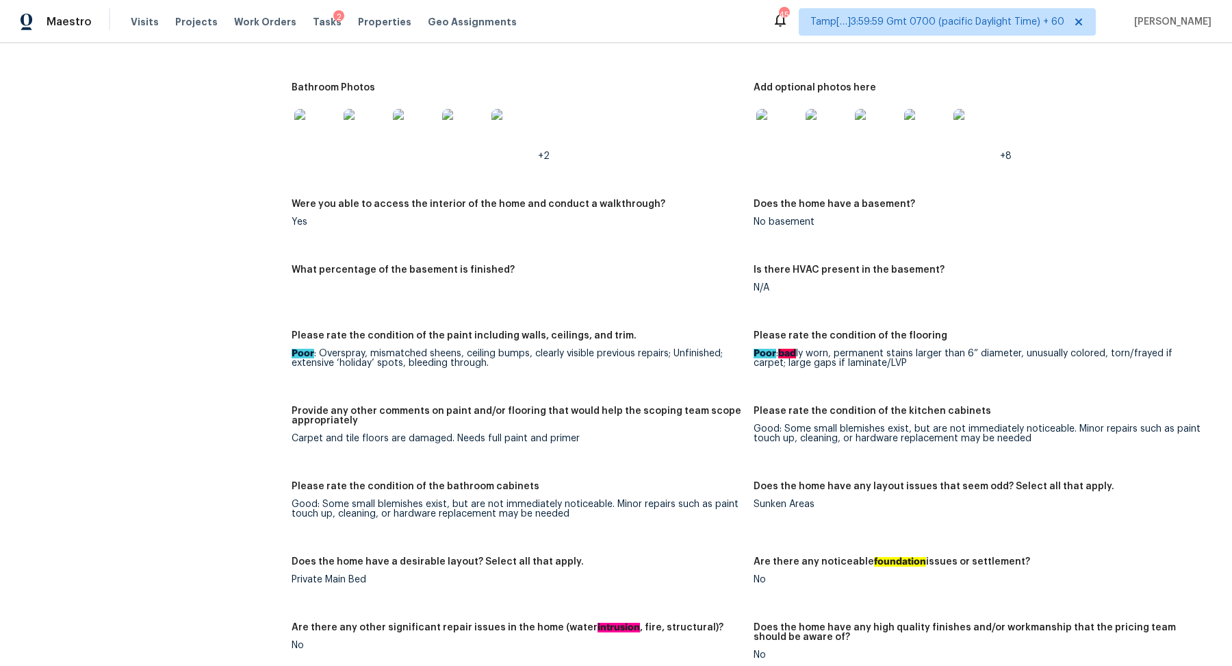
click at [775, 123] on img at bounding box center [779, 131] width 44 height 44
click at [307, 127] on img at bounding box center [316, 131] width 44 height 44
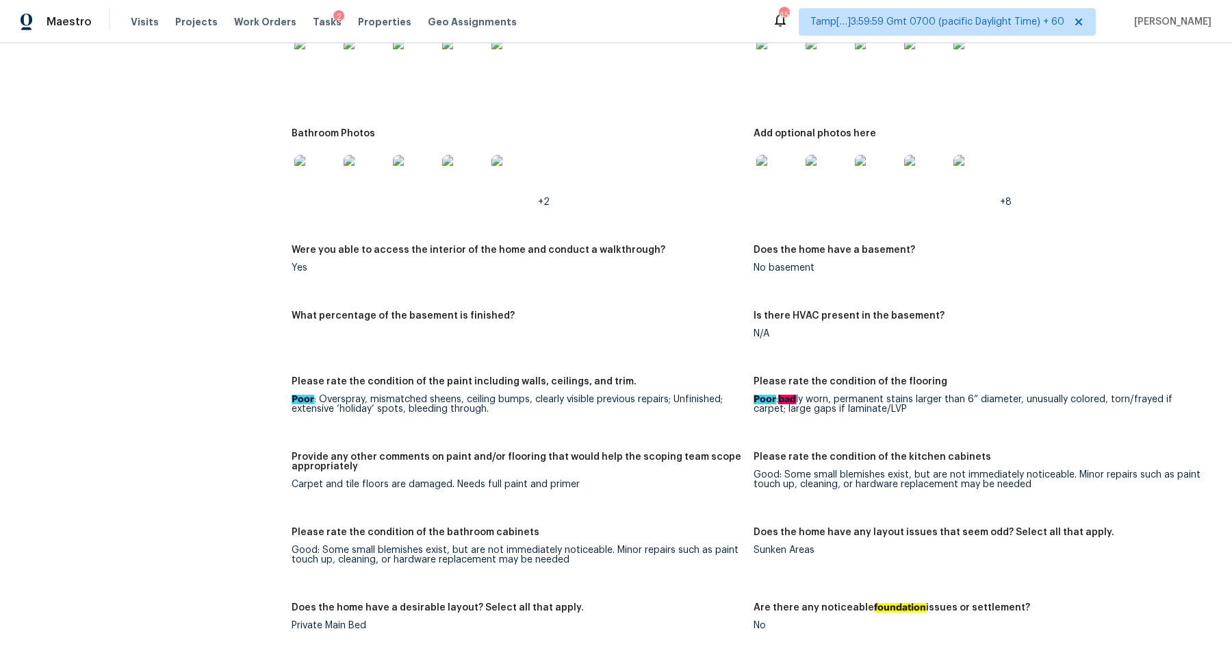
scroll to position [1893, 0]
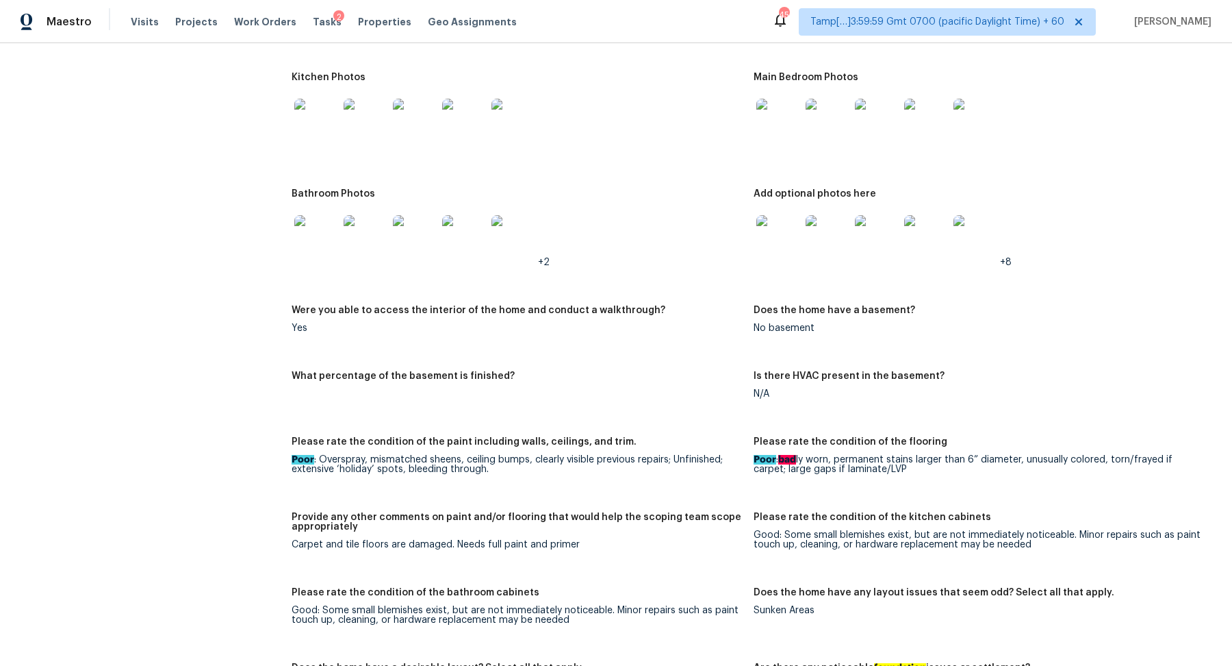
click at [329, 113] on img at bounding box center [316, 121] width 44 height 44
click at [784, 101] on img at bounding box center [779, 121] width 44 height 44
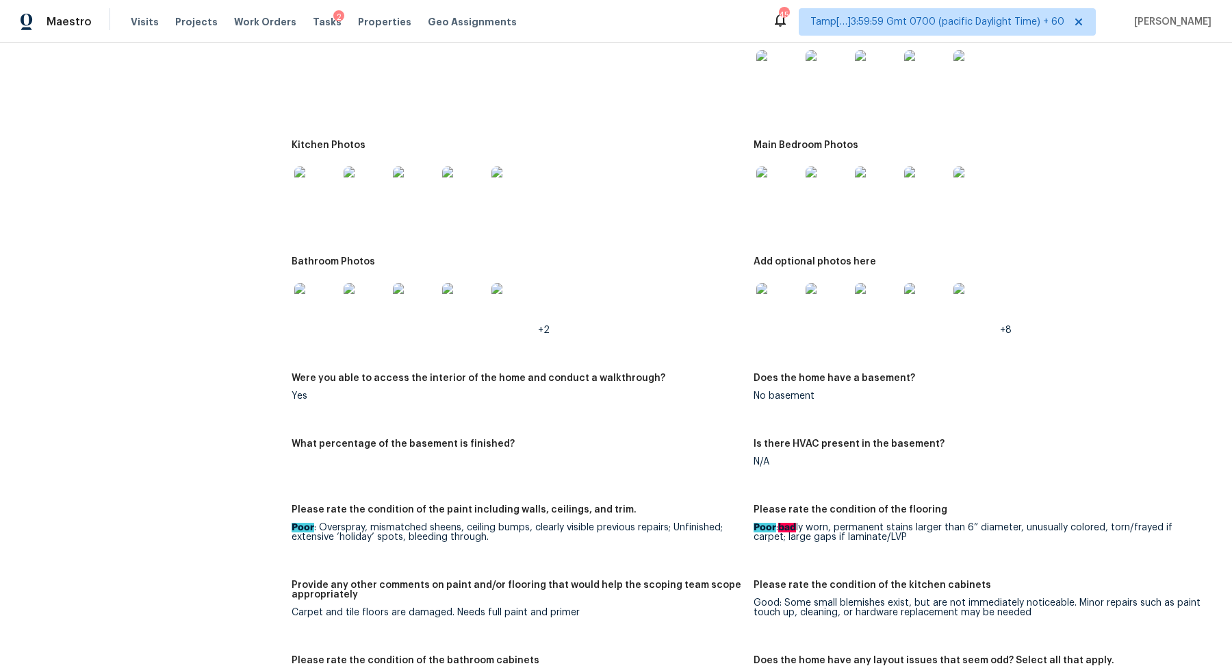
scroll to position [1747, 0]
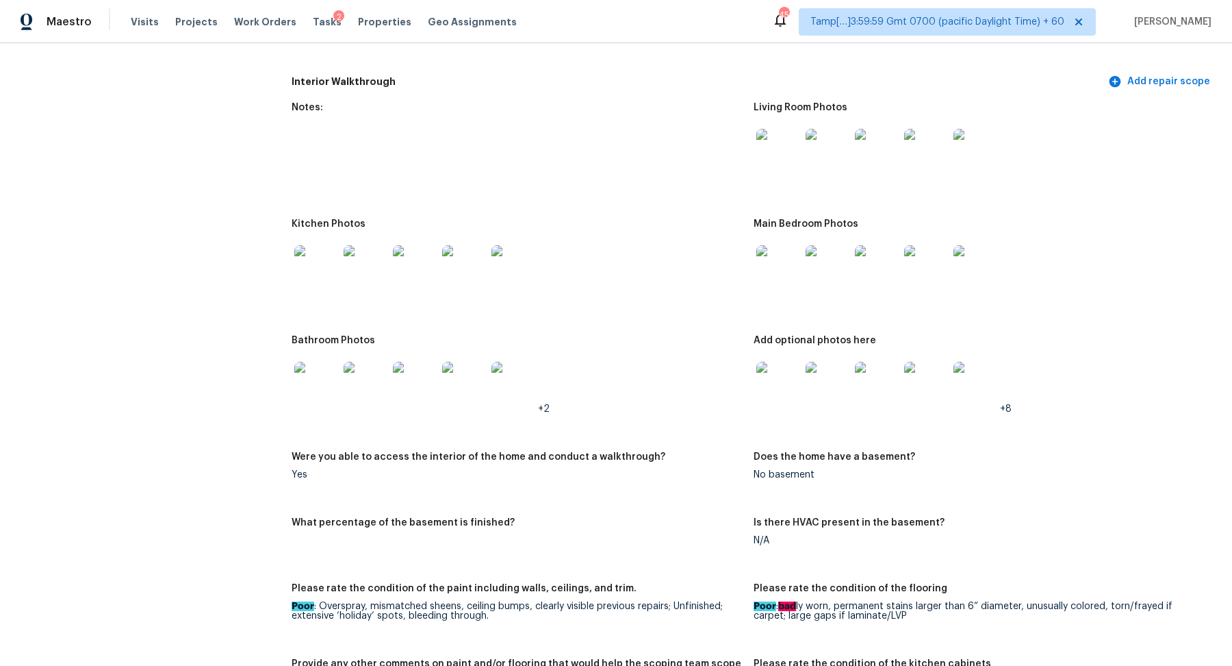
click at [792, 143] on img at bounding box center [779, 151] width 44 height 44
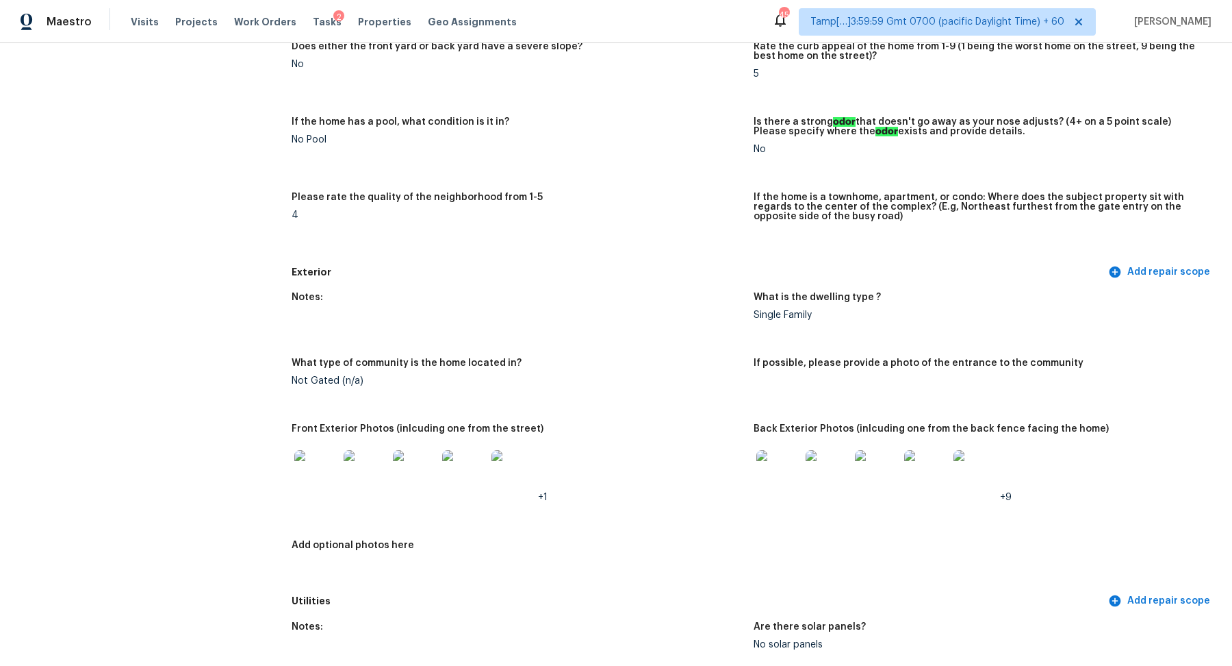
scroll to position [0, 0]
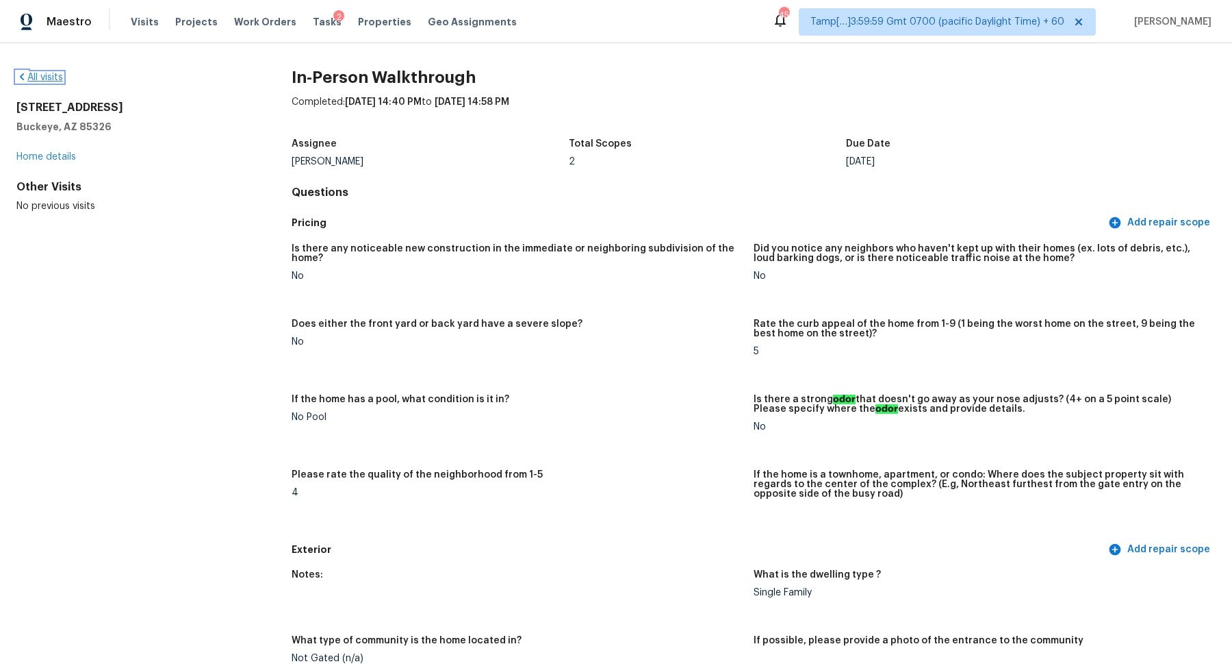
click at [49, 76] on link "All visits" at bounding box center [39, 78] width 47 height 10
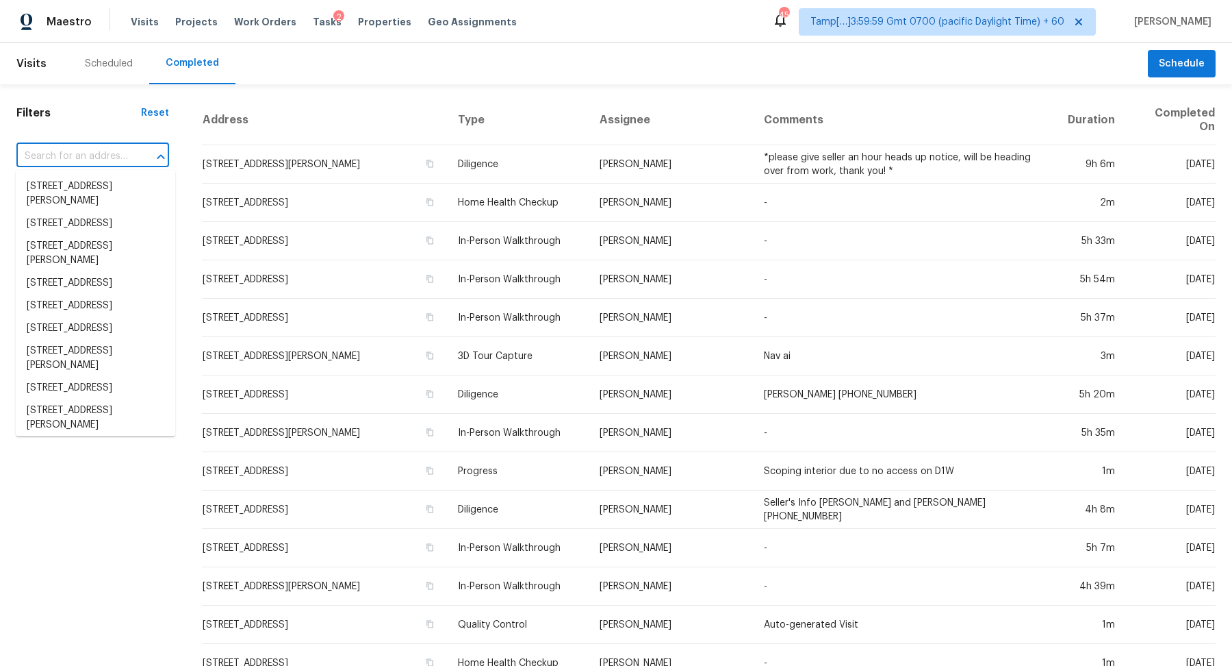
click at [80, 160] on input "text" at bounding box center [73, 156] width 114 height 21
paste input "129 Cedar Field Ln, Columbia, SC 29212"
type input "129 Cedar Field Ln, Columbia, SC 29212"
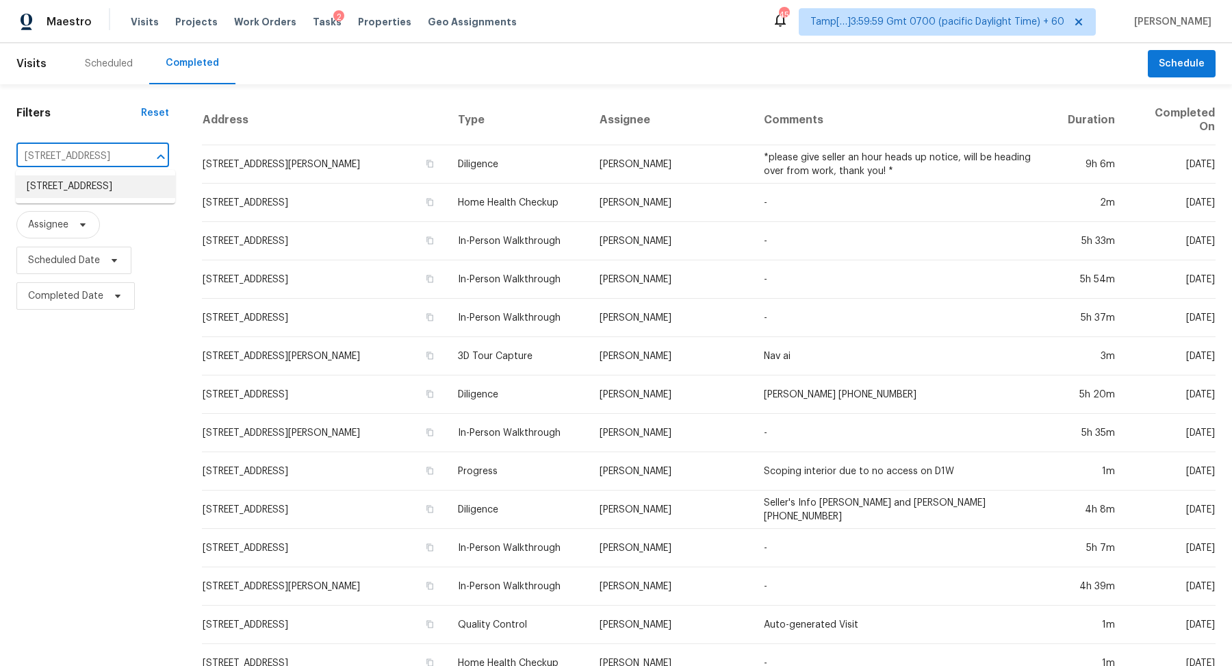
click at [101, 190] on li "129 Cedar Field Ln, Columbia, SC 29212" at bounding box center [96, 186] width 160 height 23
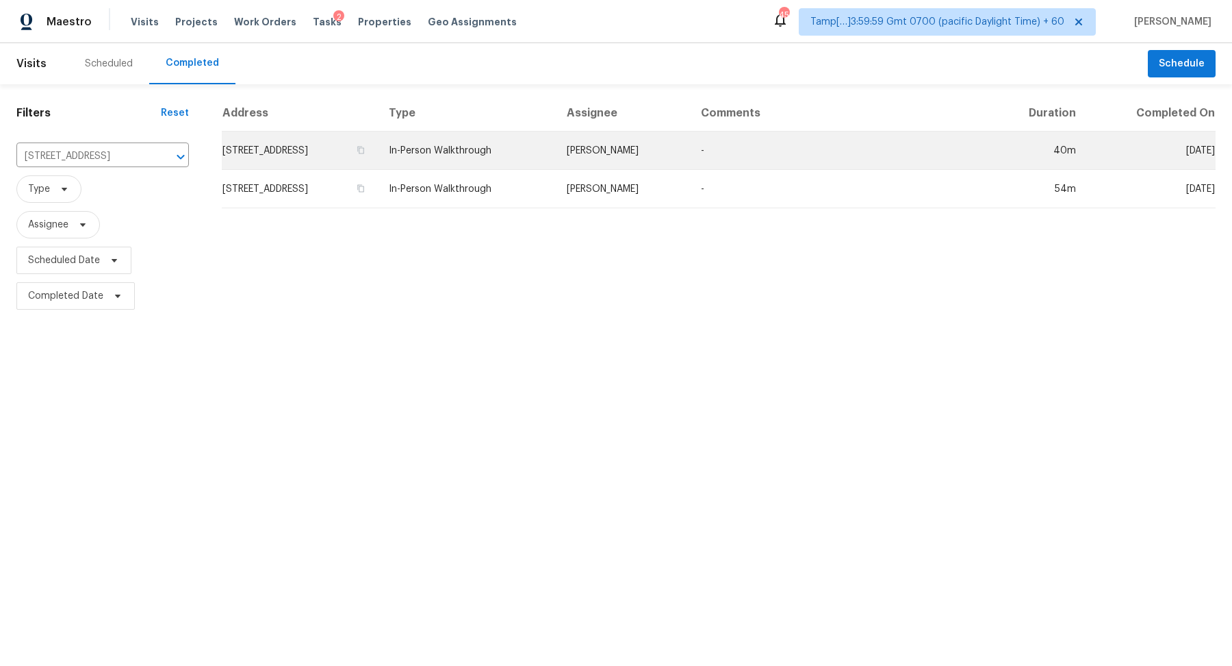
click at [260, 157] on td "129 Cedar Field Ln, Columbia, SC 29212" at bounding box center [300, 150] width 156 height 38
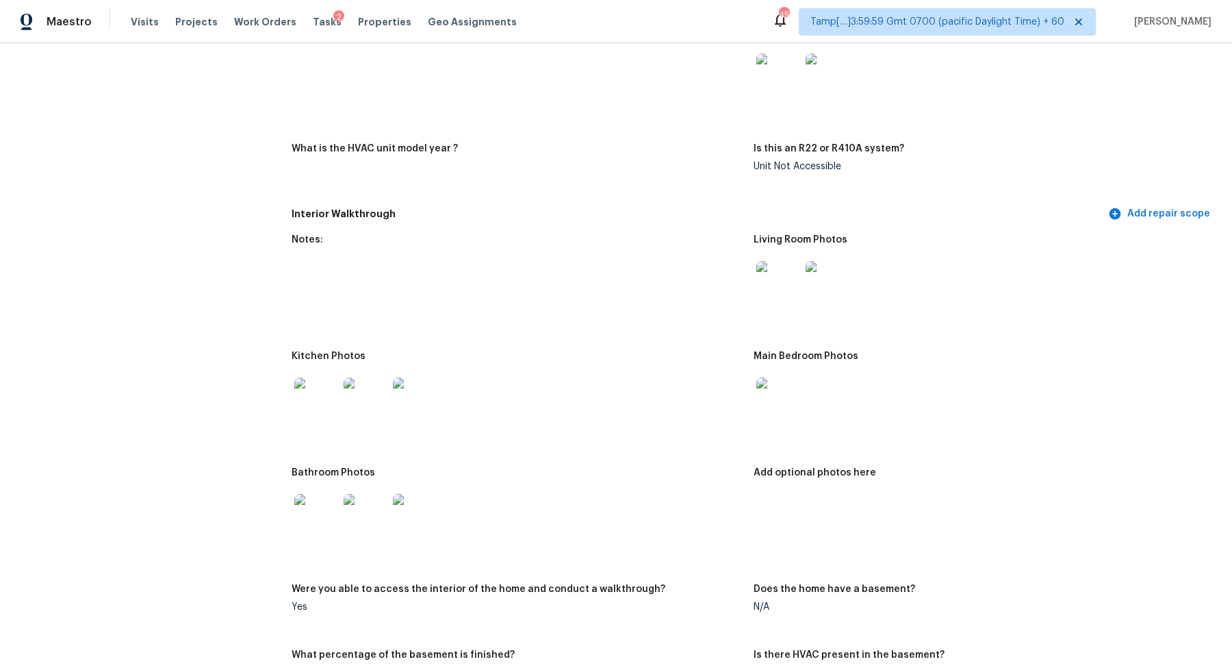
scroll to position [1143, 0]
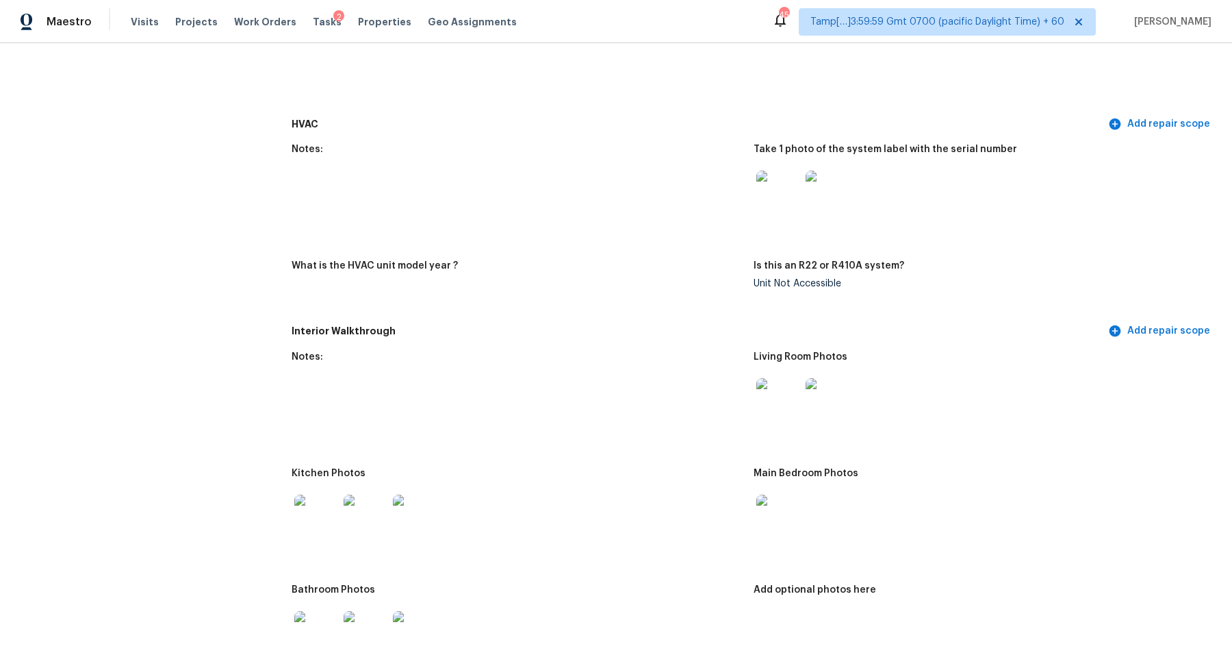
click at [768, 418] on img at bounding box center [779, 400] width 44 height 44
click at [293, 509] on div at bounding box center [316, 516] width 49 height 60
click at [304, 510] on img at bounding box center [316, 516] width 44 height 44
click at [775, 510] on img at bounding box center [779, 516] width 44 height 44
click at [332, 634] on img at bounding box center [316, 633] width 44 height 44
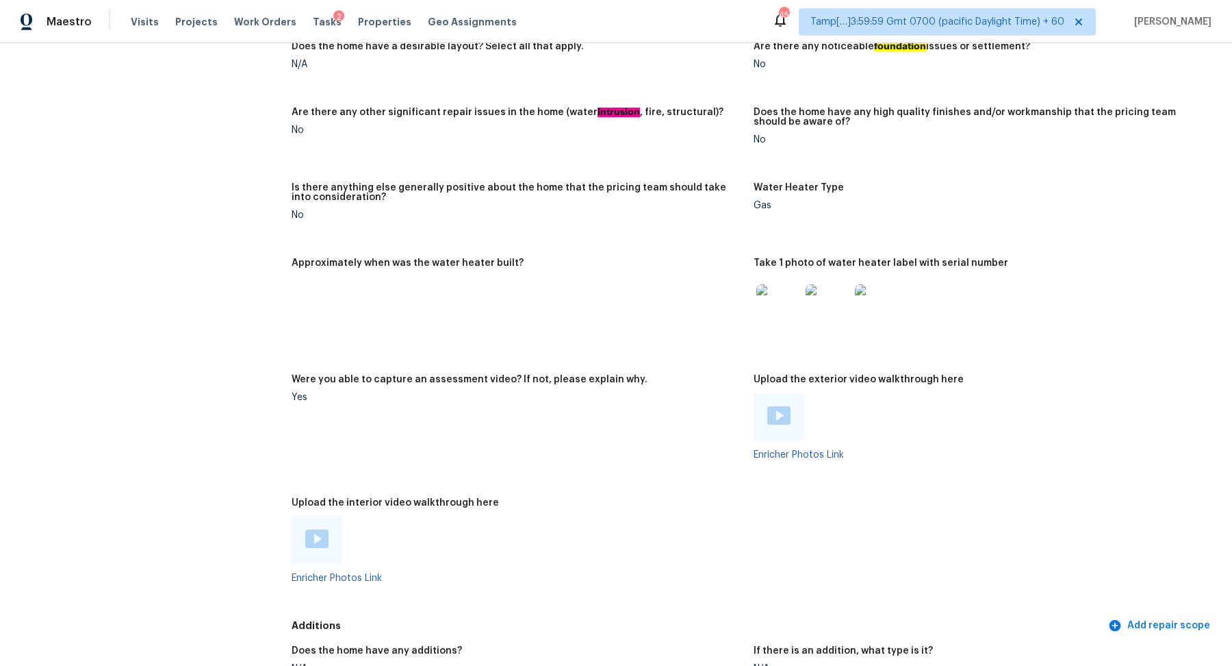
scroll to position [2393, 0]
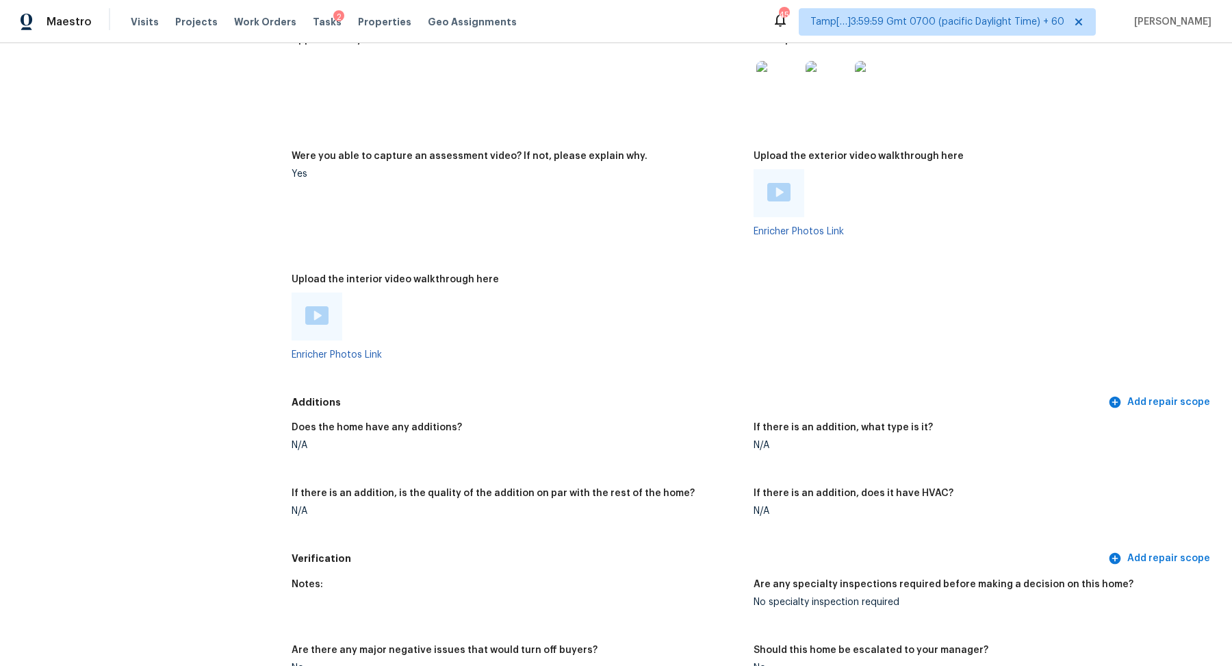
click at [788, 88] on img at bounding box center [779, 83] width 44 height 44
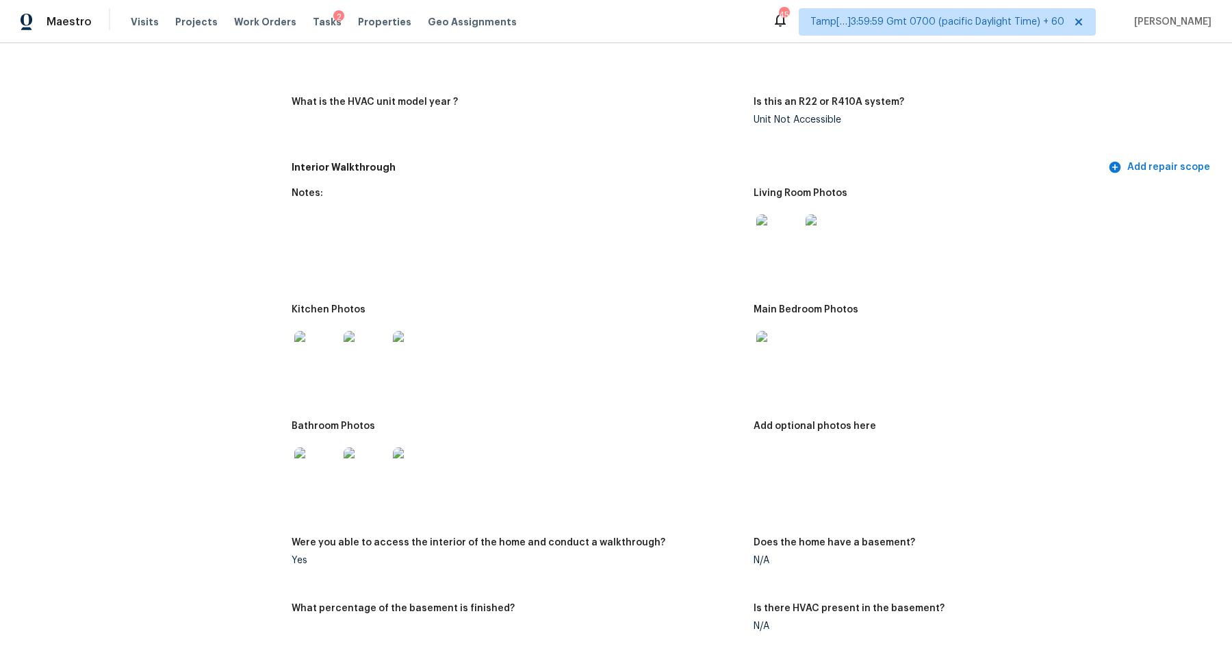
scroll to position [1406, 0]
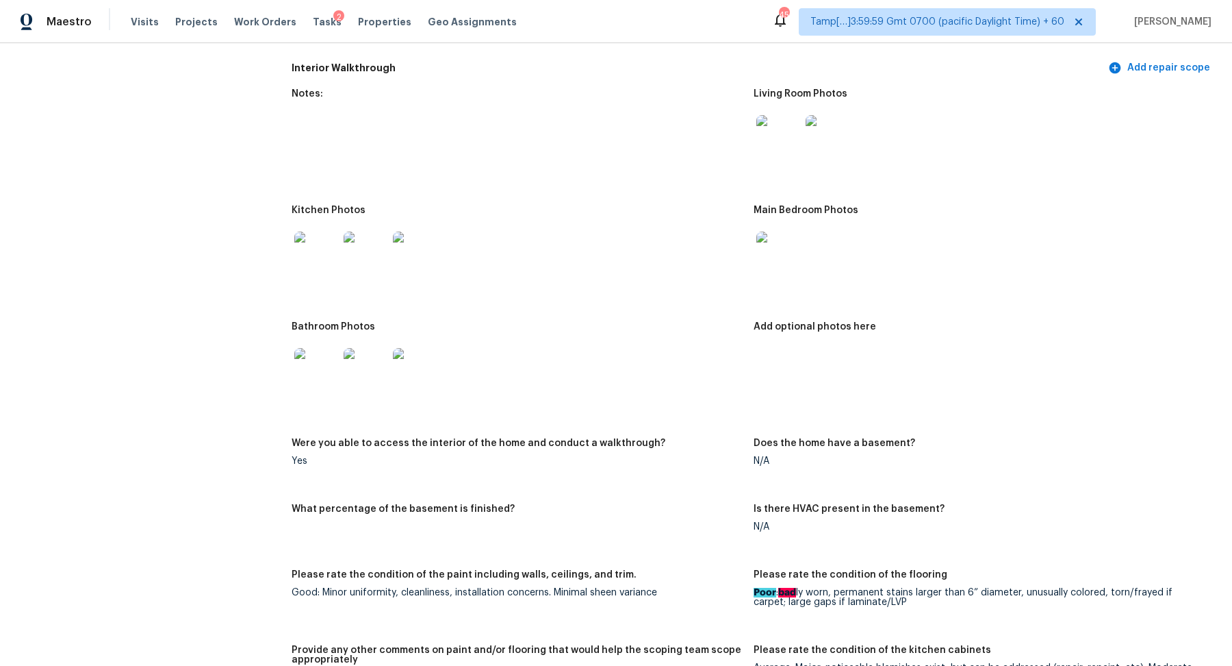
click at [787, 151] on img at bounding box center [779, 137] width 44 height 44
click at [773, 135] on img at bounding box center [779, 137] width 44 height 44
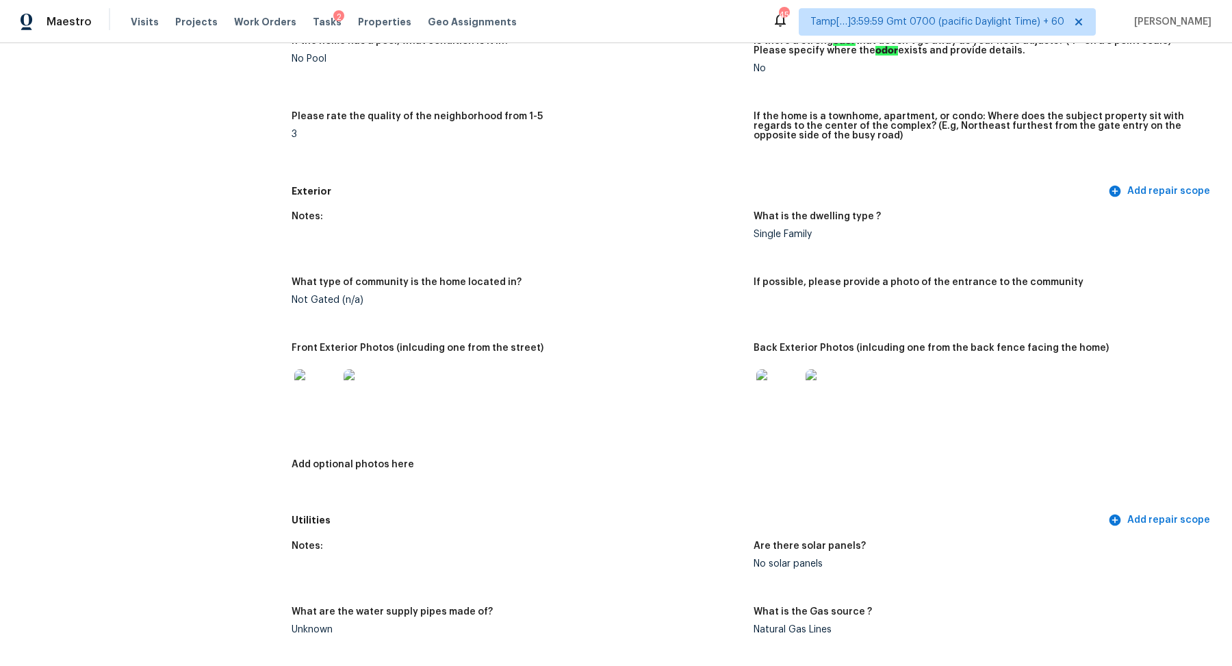
scroll to position [190, 0]
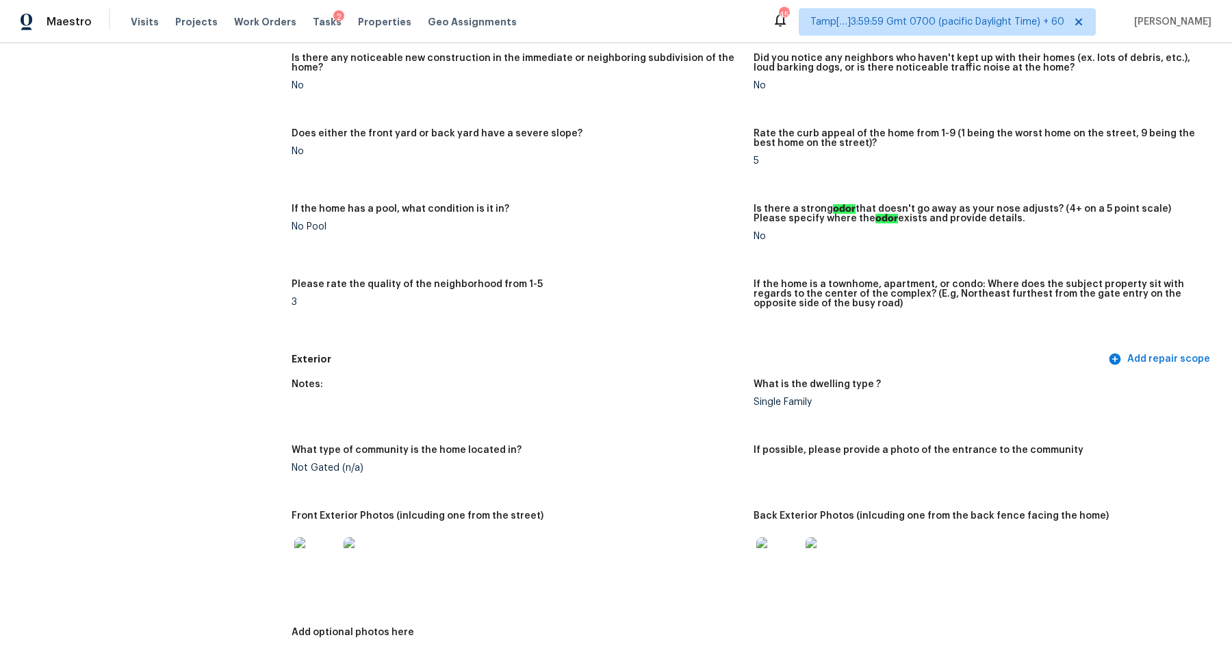
click at [804, 574] on div at bounding box center [827, 559] width 49 height 60
click at [775, 570] on img at bounding box center [779, 559] width 44 height 44
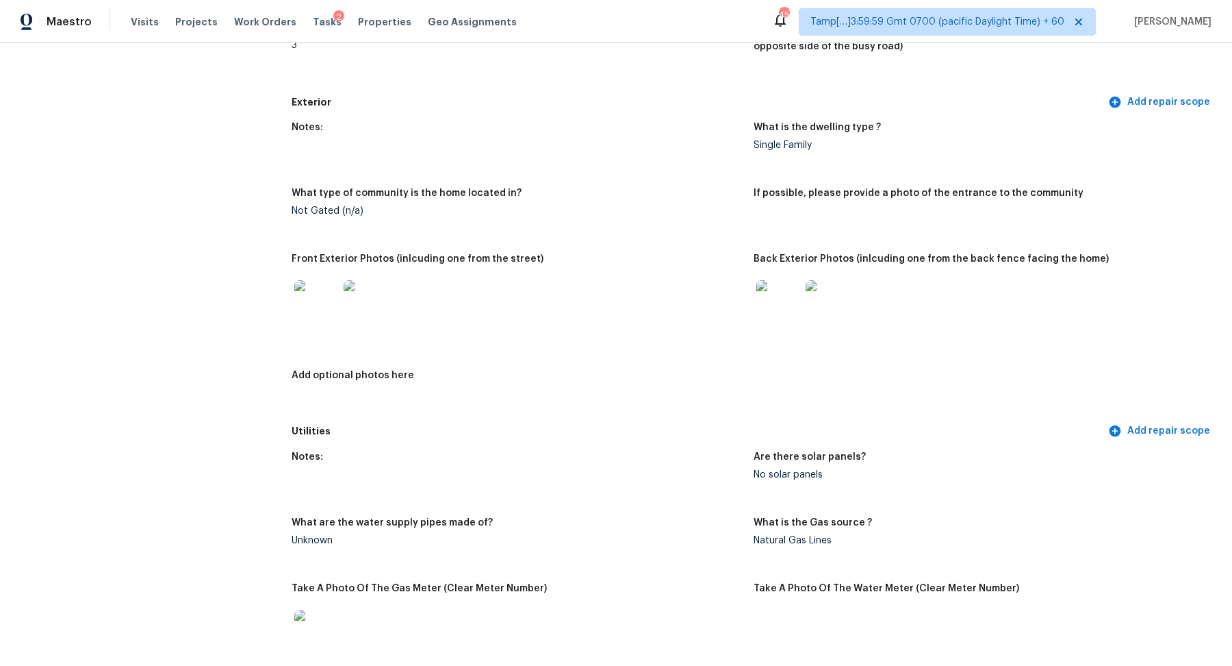
scroll to position [0, 0]
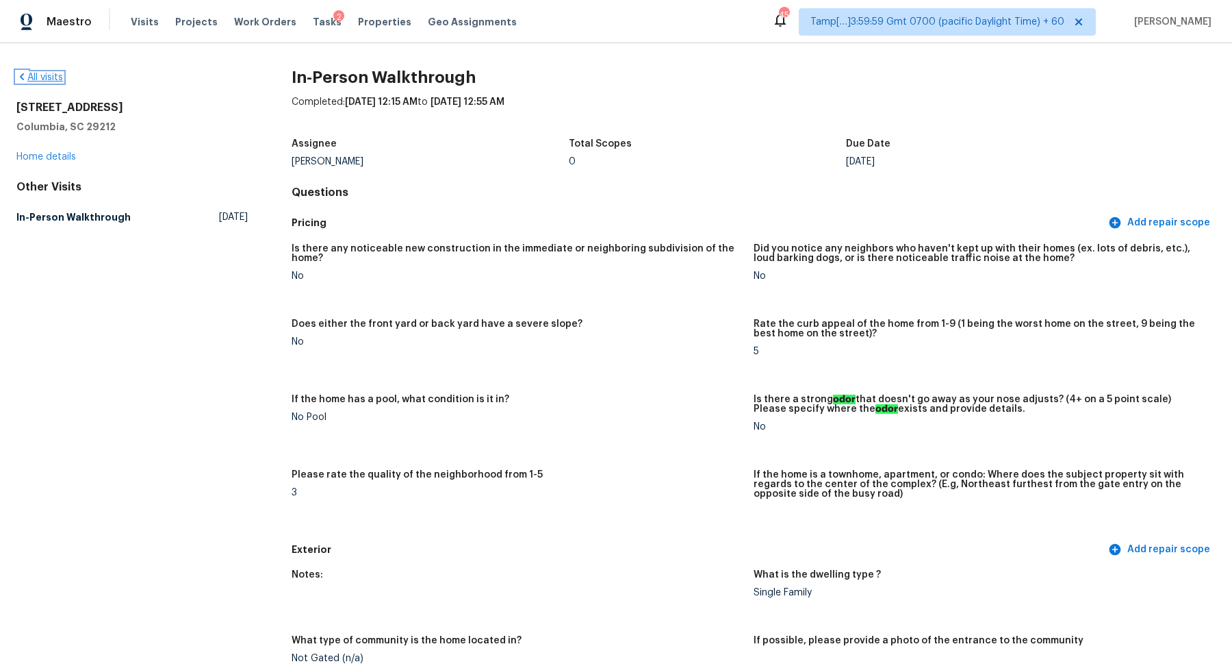
click at [60, 79] on link "All visits" at bounding box center [39, 78] width 47 height 10
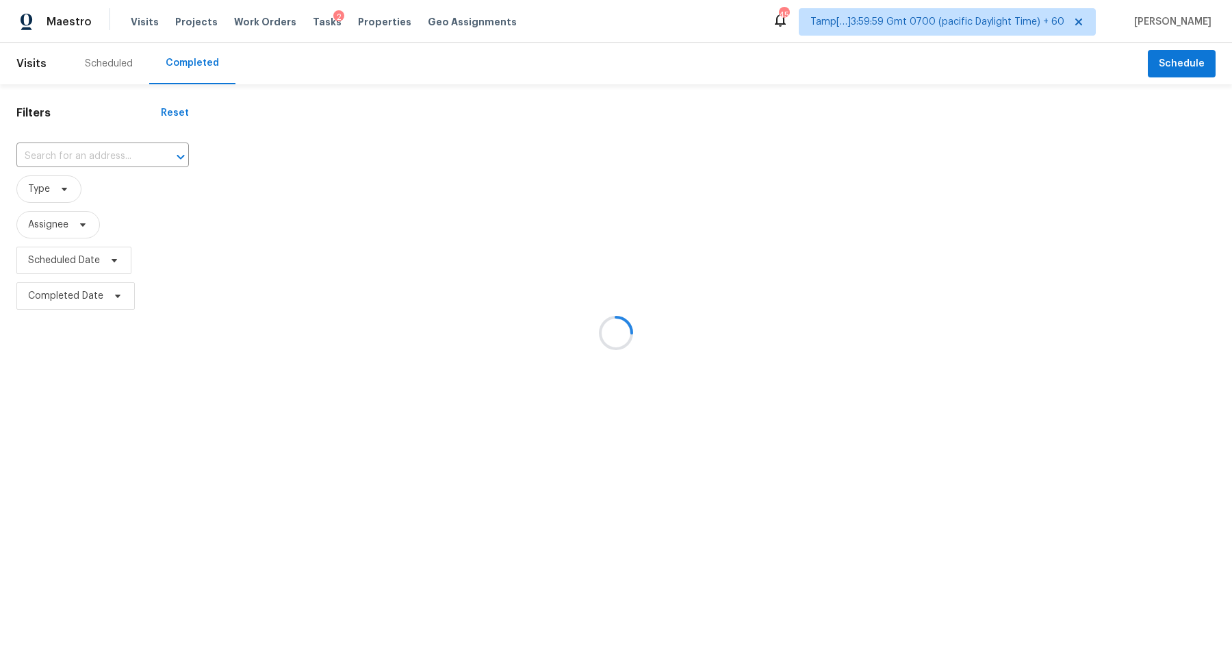
click at [103, 157] on div at bounding box center [616, 333] width 1232 height 666
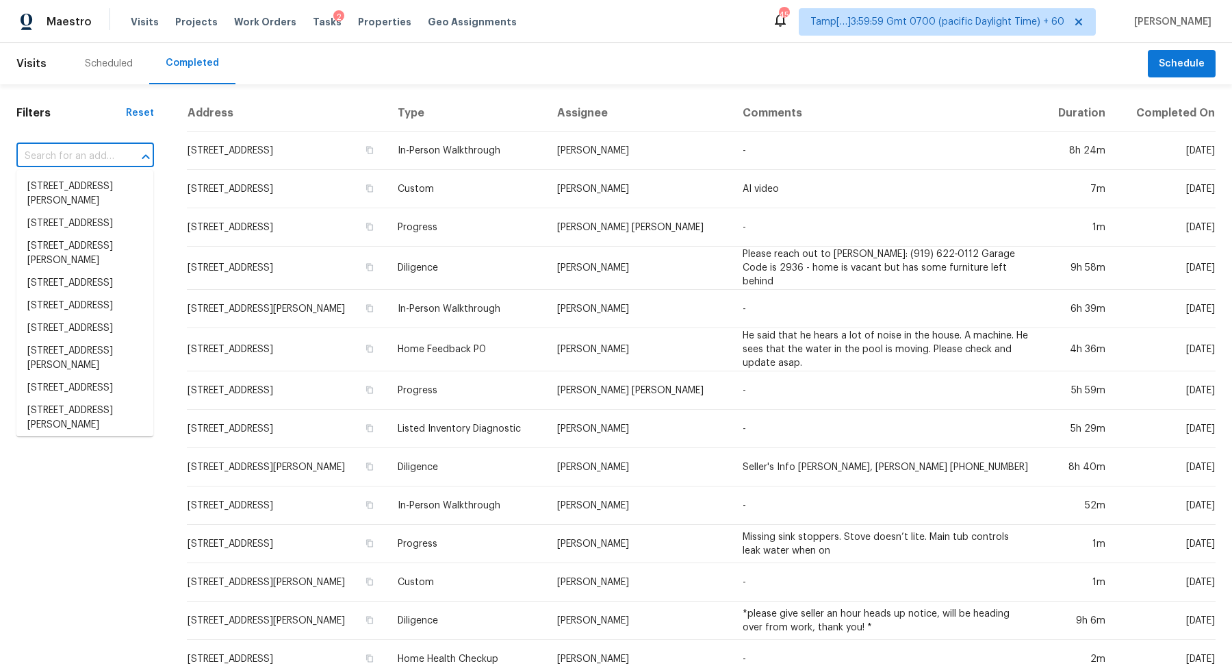
click at [88, 157] on input "text" at bounding box center [65, 156] width 99 height 21
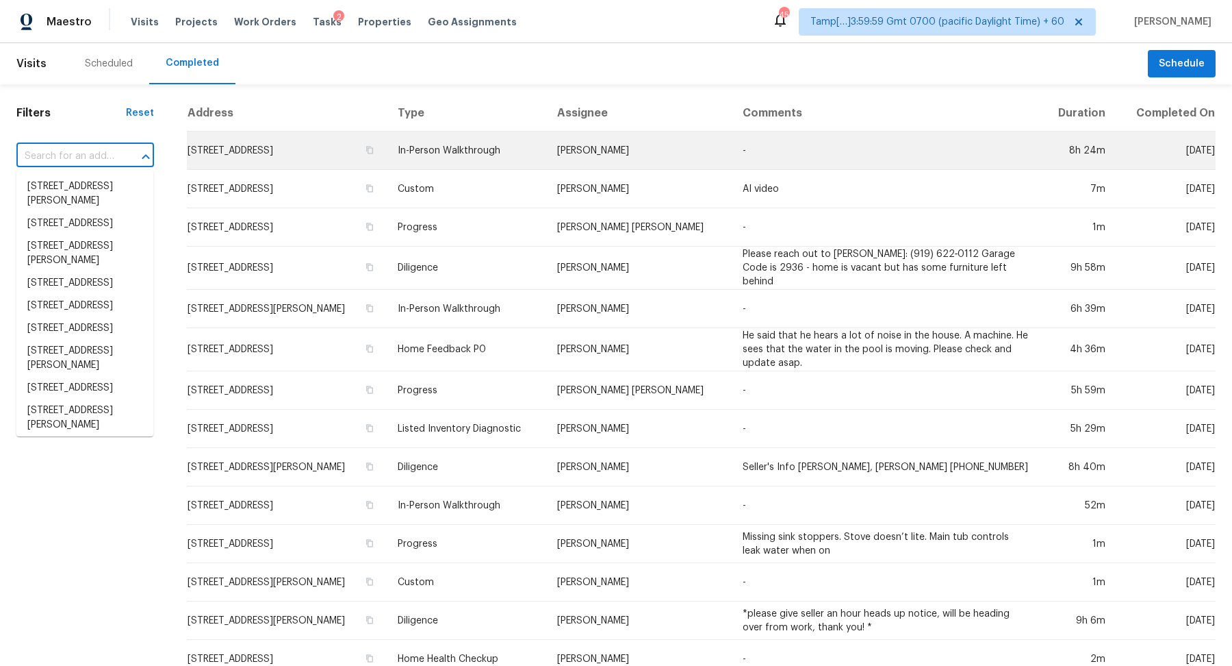
paste input "214 Albany Ave, Vacaville, CA 95687"
type input "214 Albany Ave, Vacaville, CA 95687"
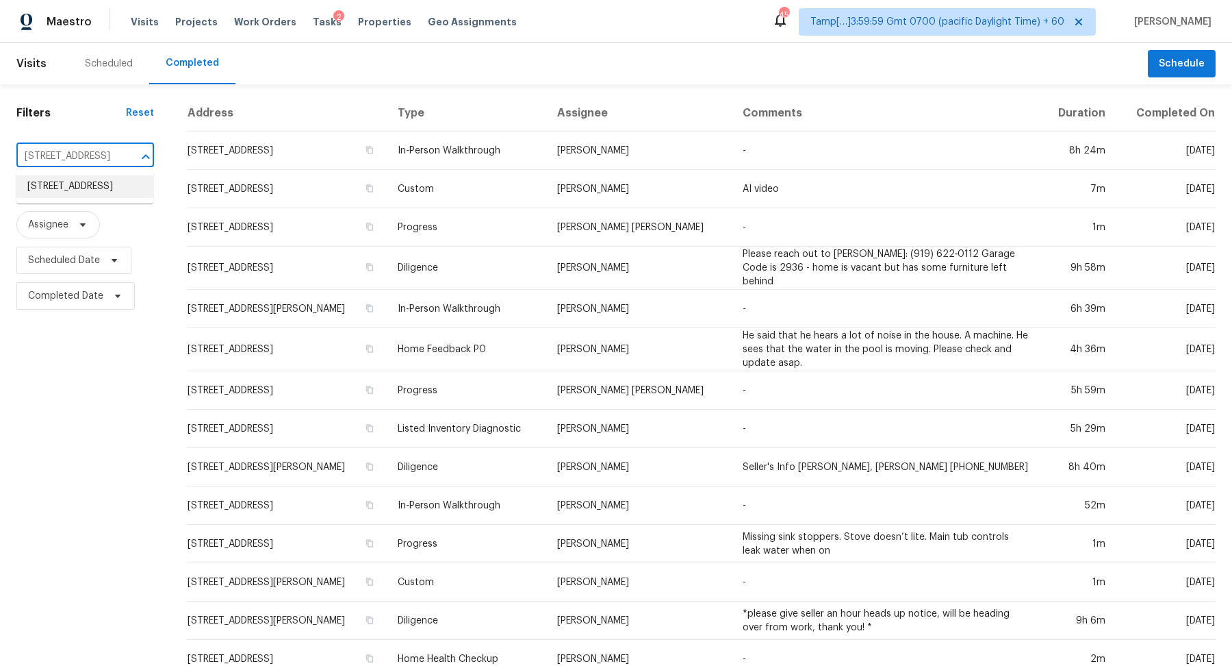
click at [51, 182] on li "214 Albany Ave, Vacaville, CA 95687" at bounding box center [84, 186] width 137 height 23
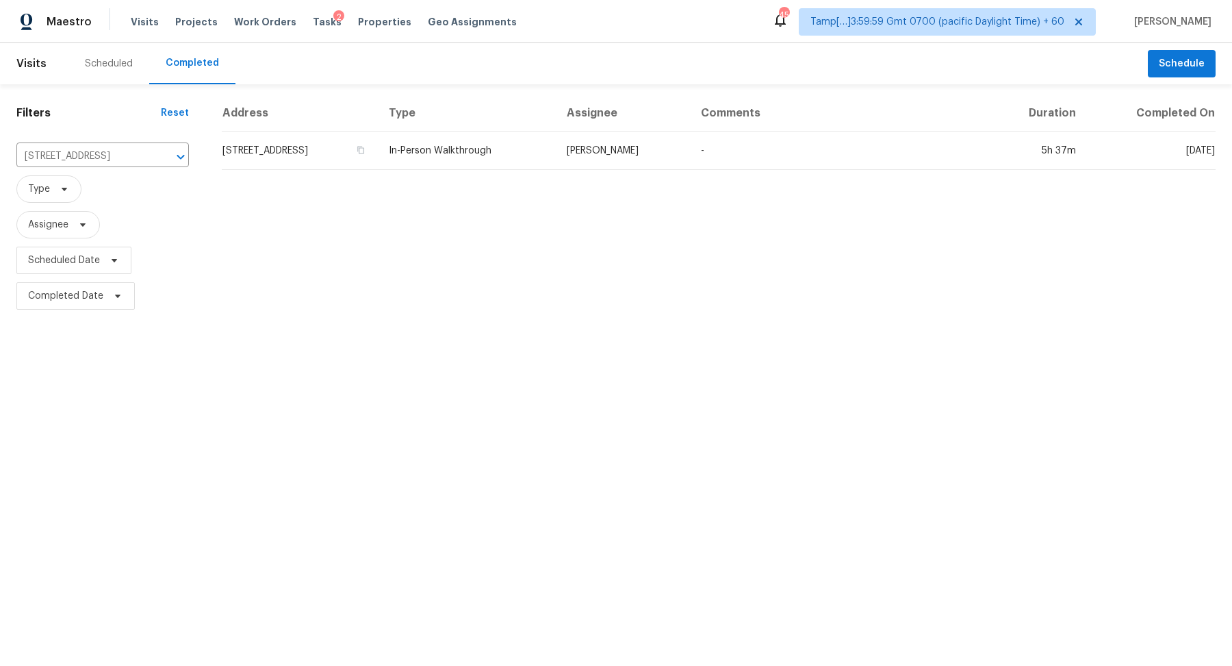
click at [304, 147] on td "214 Albany Ave, Vacaville, CA 95687" at bounding box center [300, 150] width 156 height 38
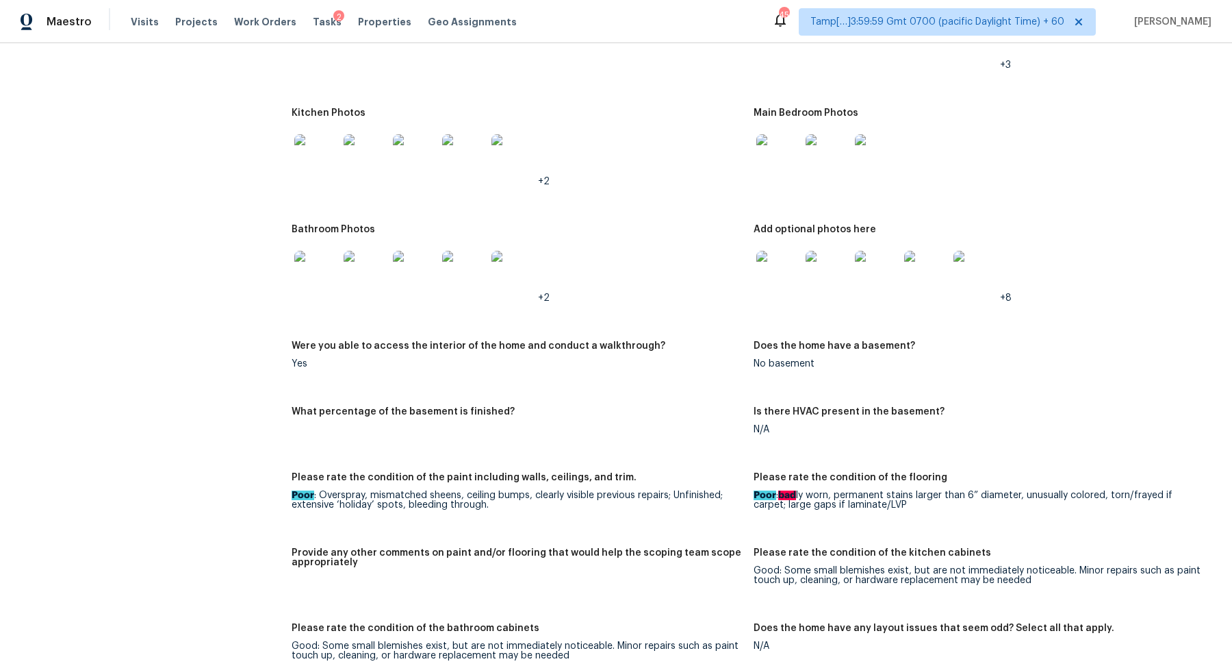
scroll to position [1322, 0]
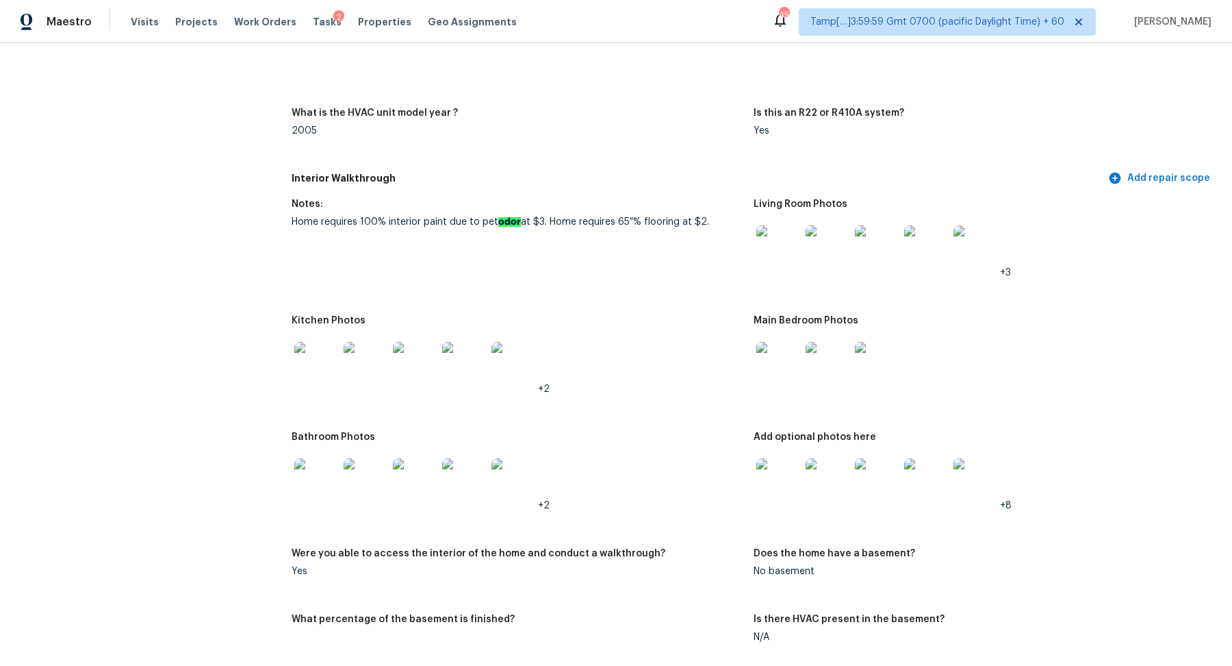
drag, startPoint x: 441, startPoint y: 225, endPoint x: 647, endPoint y: 225, distance: 206.1
click at [647, 225] on div "Home requires 100% interior paint due to pet odor at $3. Home requires 65 % flo…" at bounding box center [517, 222] width 451 height 10
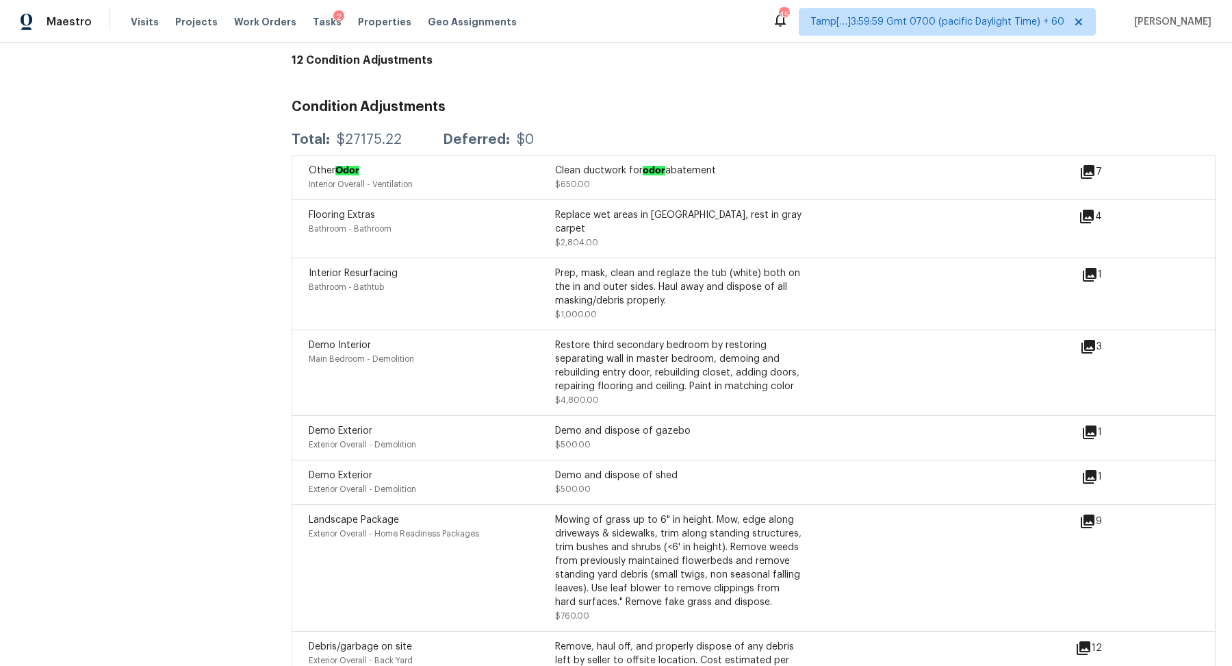
scroll to position [3063, 0]
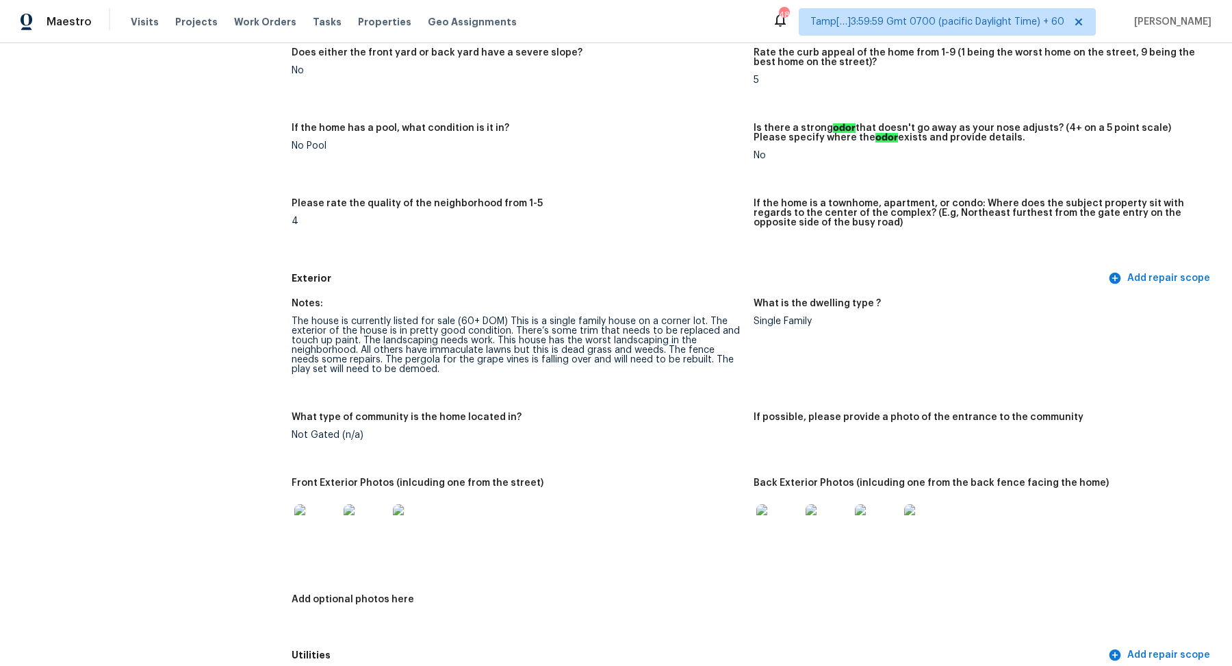
scroll to position [546, 0]
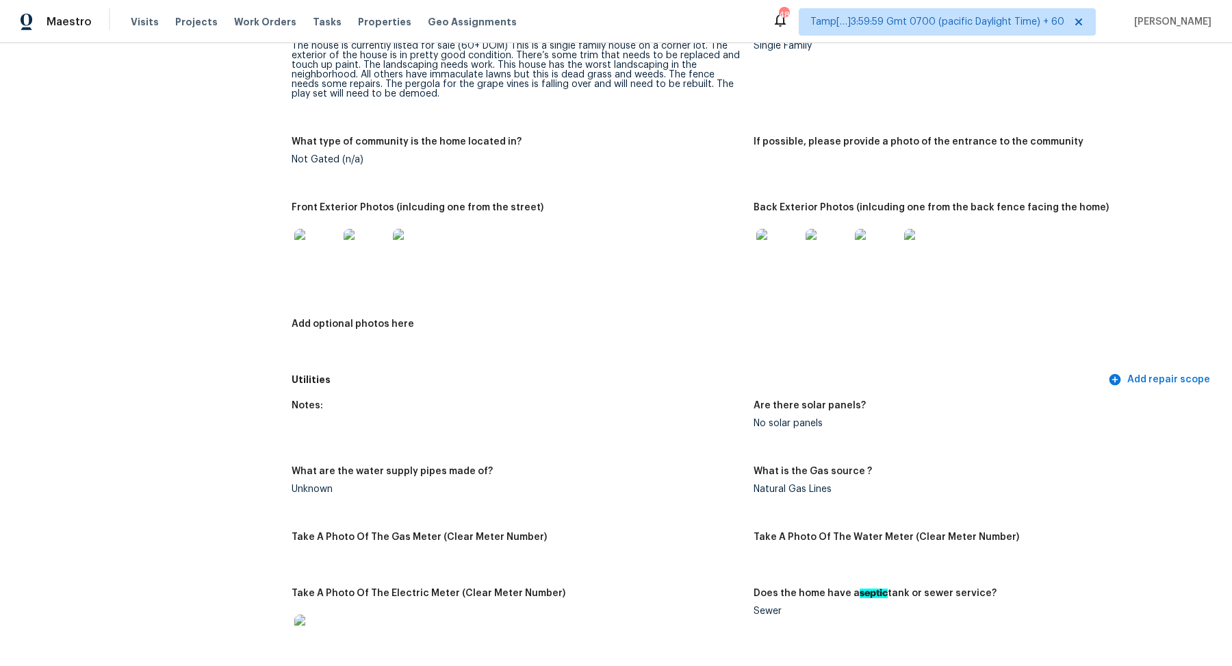
click at [322, 249] on img at bounding box center [316, 251] width 44 height 44
click at [299, 266] on img at bounding box center [316, 251] width 44 height 44
click at [774, 267] on img at bounding box center [779, 251] width 44 height 44
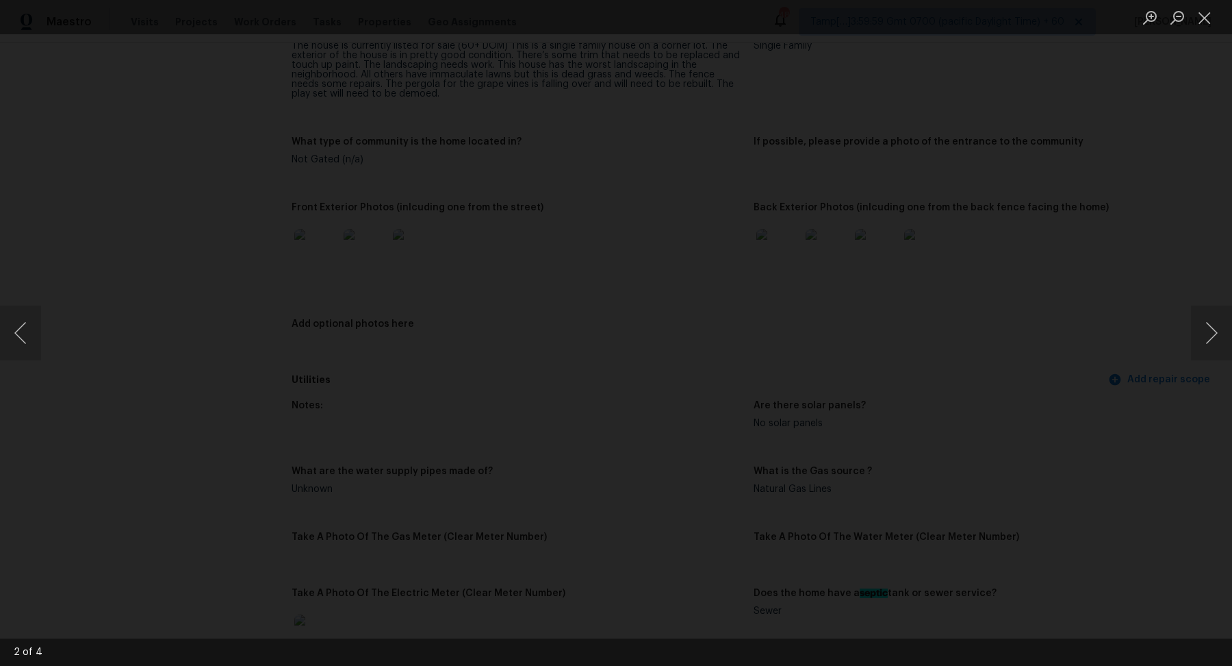
click at [610, 390] on img "Lightbox" at bounding box center [618, 308] width 1777 height 960
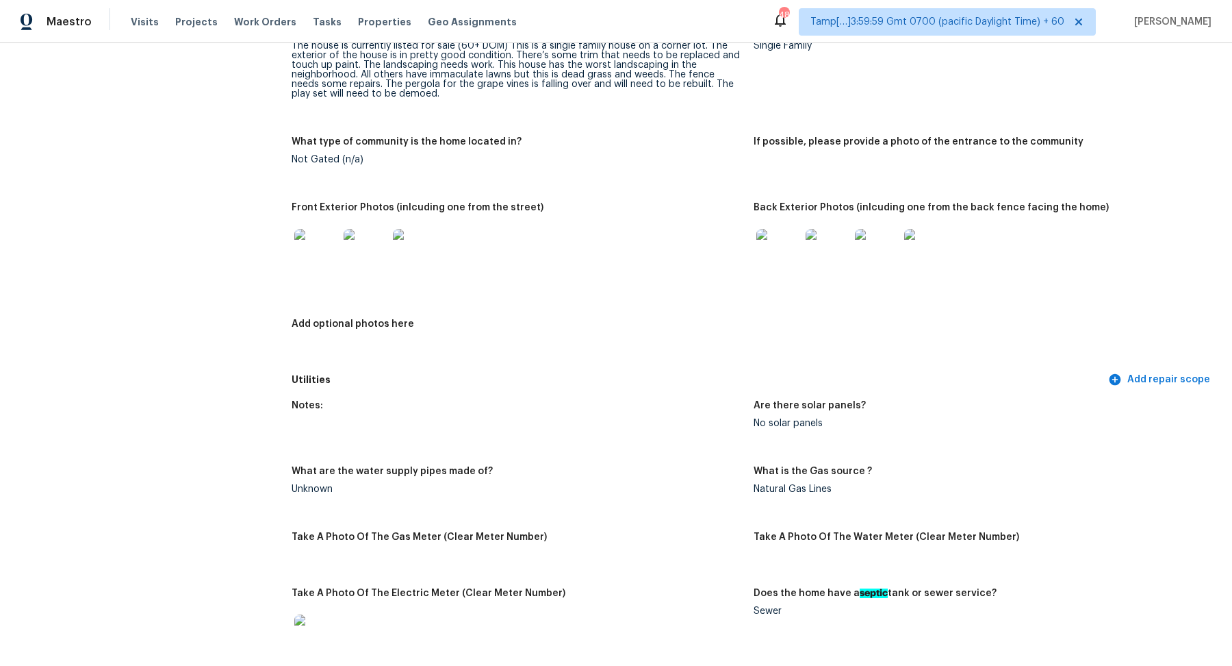
click at [763, 253] on img at bounding box center [779, 251] width 44 height 44
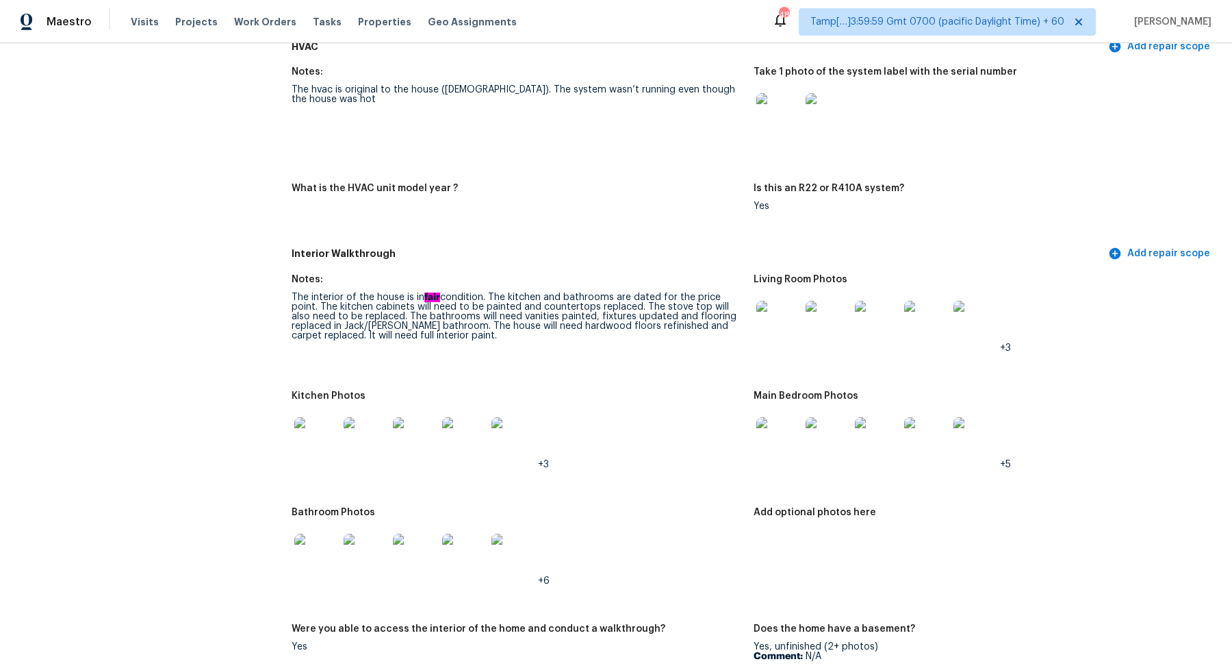
scroll to position [1159, 0]
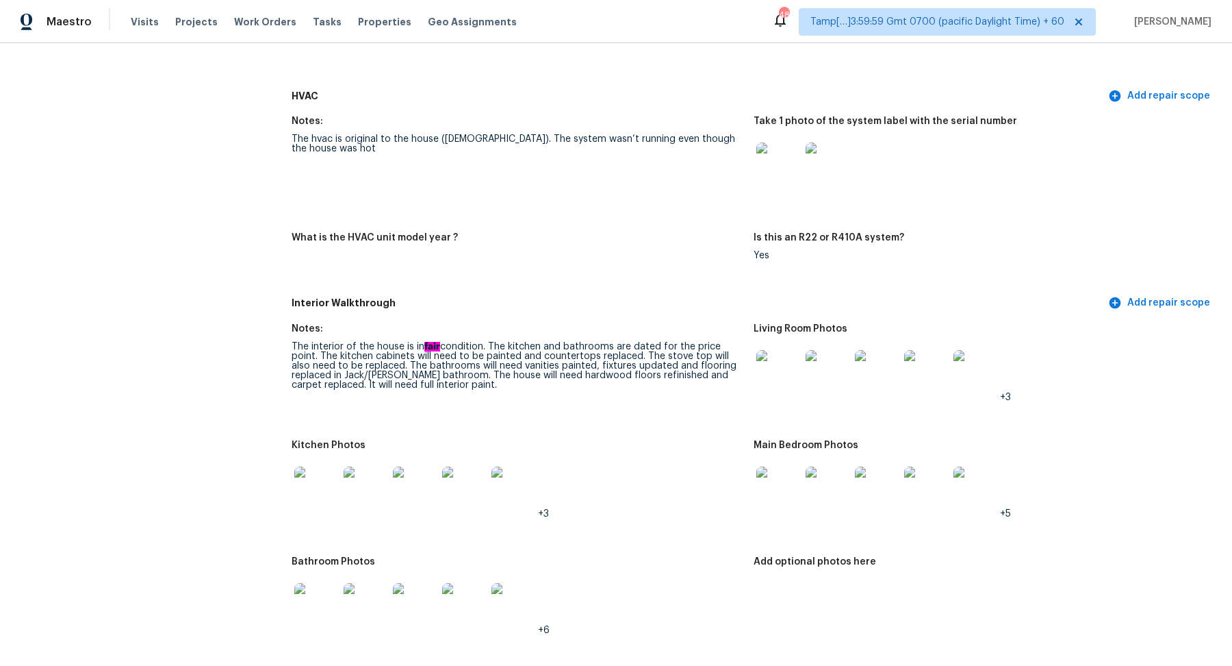
click at [787, 386] on img at bounding box center [779, 372] width 44 height 44
click at [773, 363] on img at bounding box center [779, 372] width 44 height 44
click at [778, 480] on img at bounding box center [779, 488] width 44 height 44
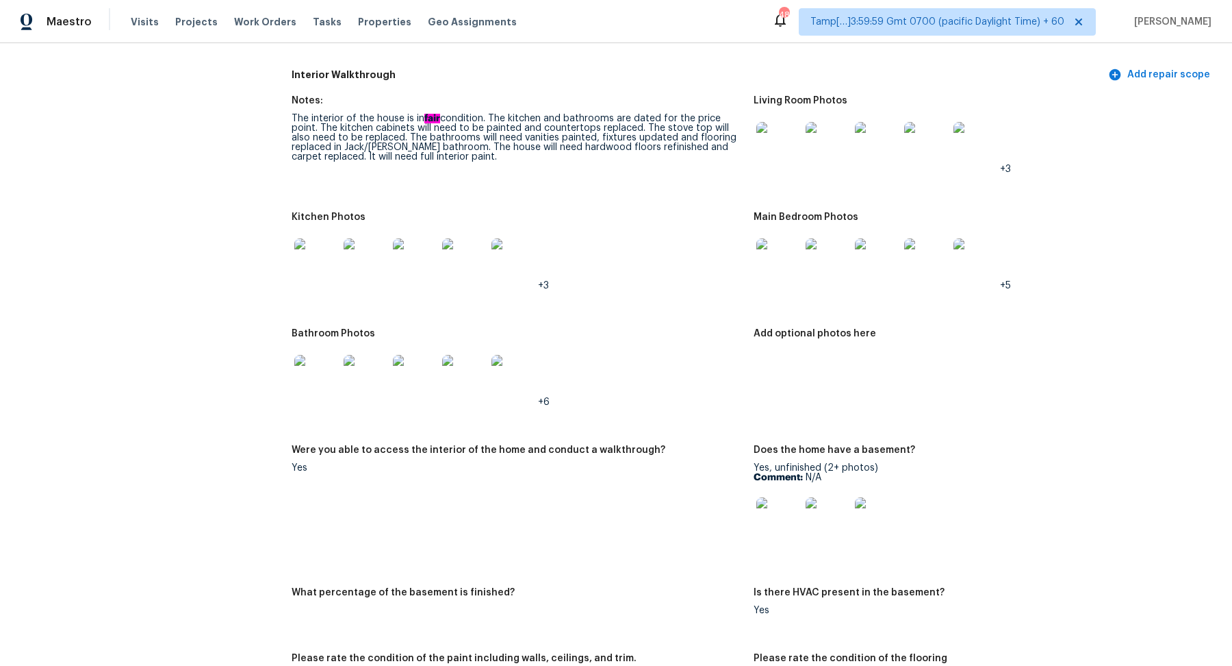
click at [312, 374] on img at bounding box center [316, 377] width 44 height 44
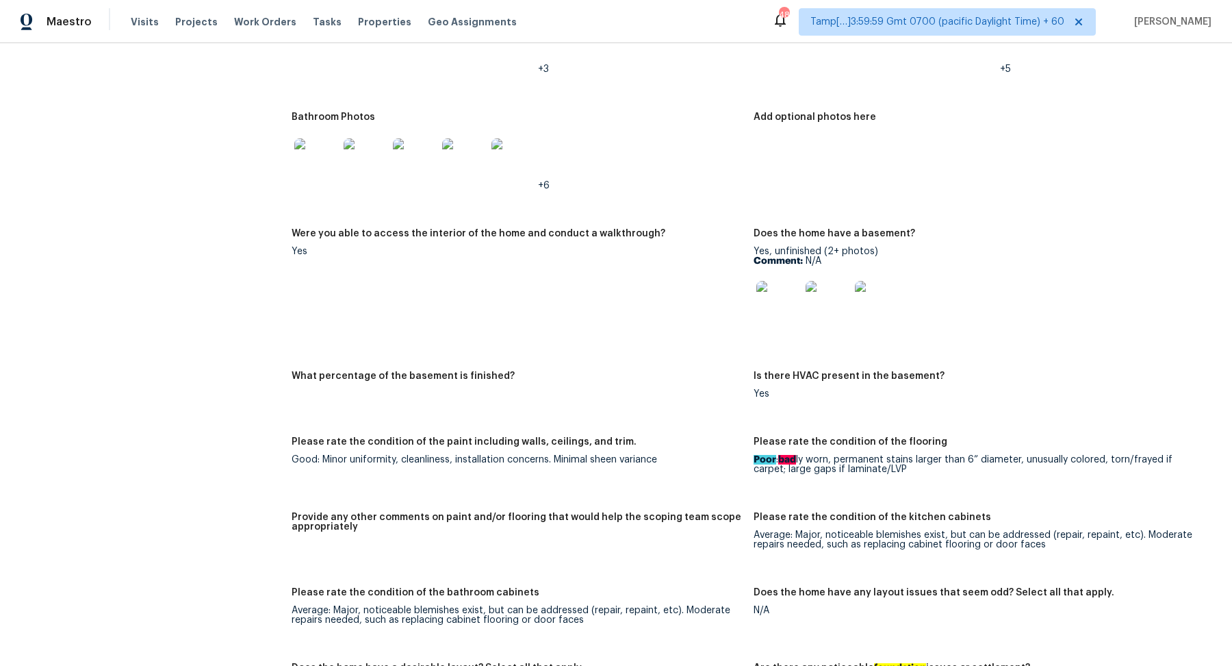
click at [774, 294] on img at bounding box center [779, 303] width 44 height 44
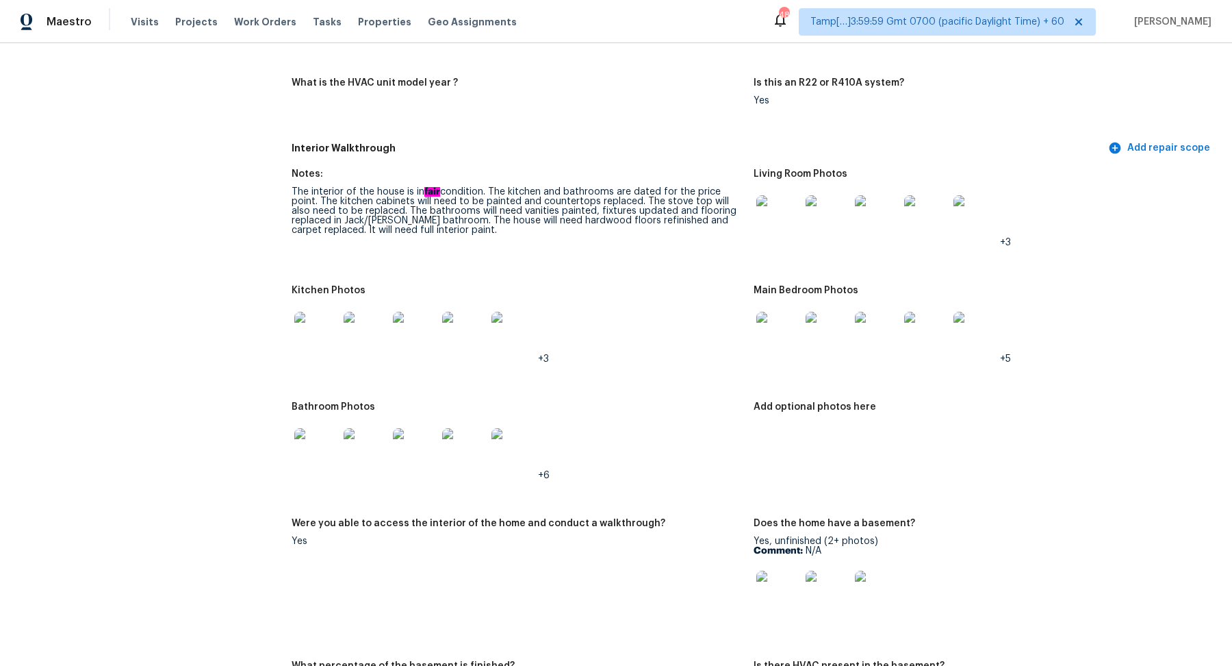
scroll to position [1285, 0]
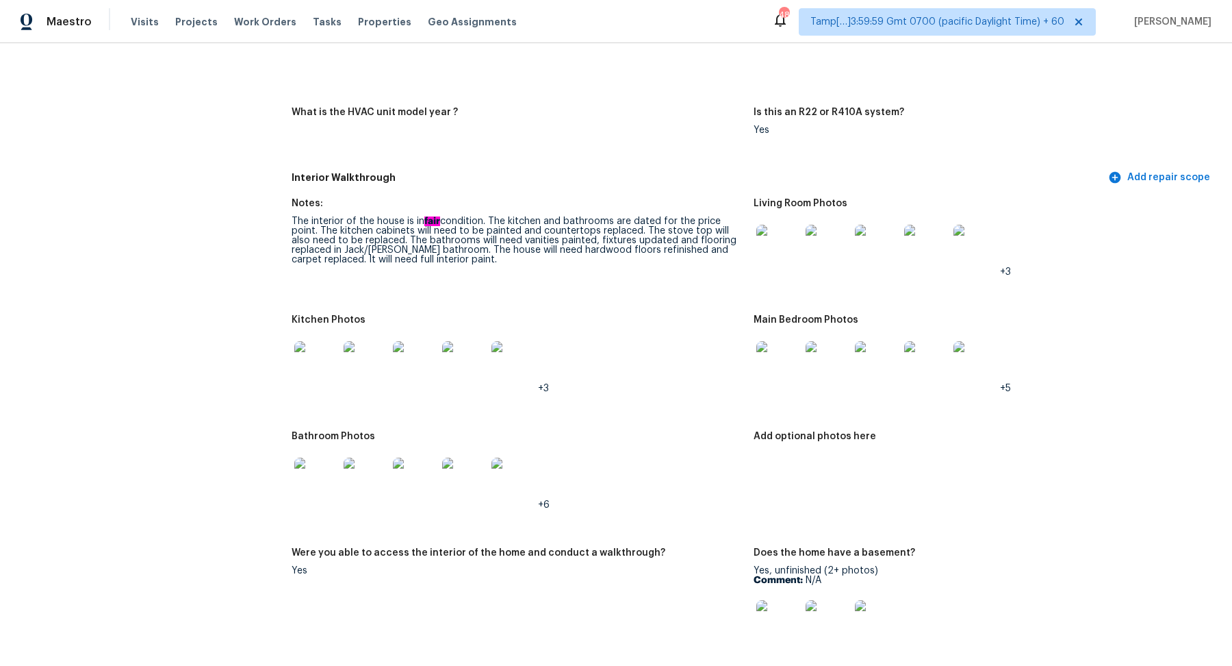
click at [305, 372] on img at bounding box center [316, 363] width 44 height 44
drag, startPoint x: 500, startPoint y: 233, endPoint x: 608, endPoint y: 233, distance: 108.2
click at [608, 233] on div "The interior of the house is in fair condition. The kitchen and bathrooms are d…" at bounding box center [517, 240] width 451 height 48
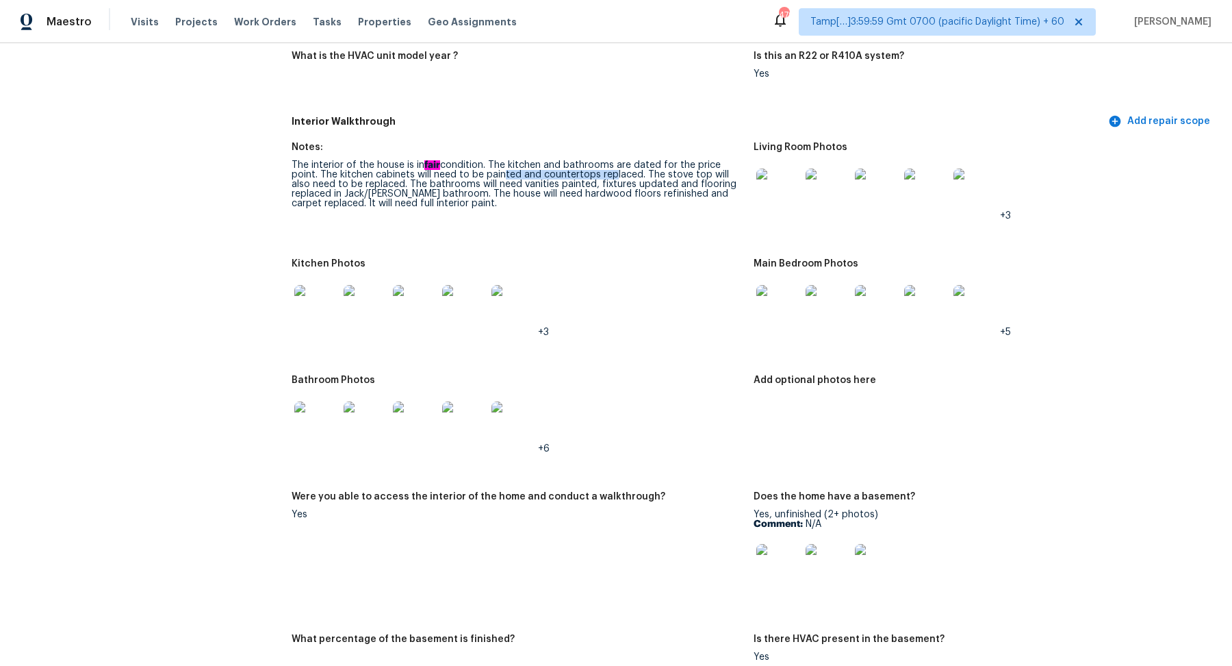
scroll to position [1288, 0]
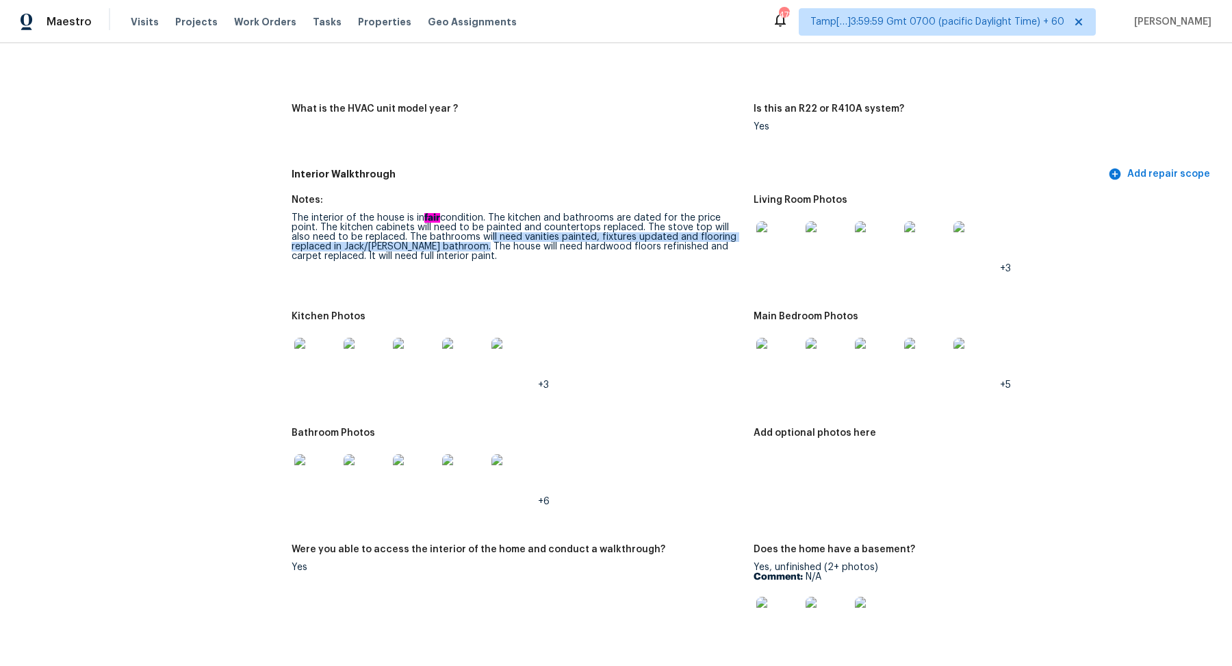
drag, startPoint x: 466, startPoint y: 240, endPoint x: 466, endPoint y: 223, distance: 17.1
click at [466, 225] on div "The interior of the house is in fair condition. The kitchen and bathrooms are d…" at bounding box center [517, 237] width 451 height 48
click at [571, 218] on div "The interior of the house is in fair condition. The kitchen and bathrooms are d…" at bounding box center [517, 237] width 451 height 48
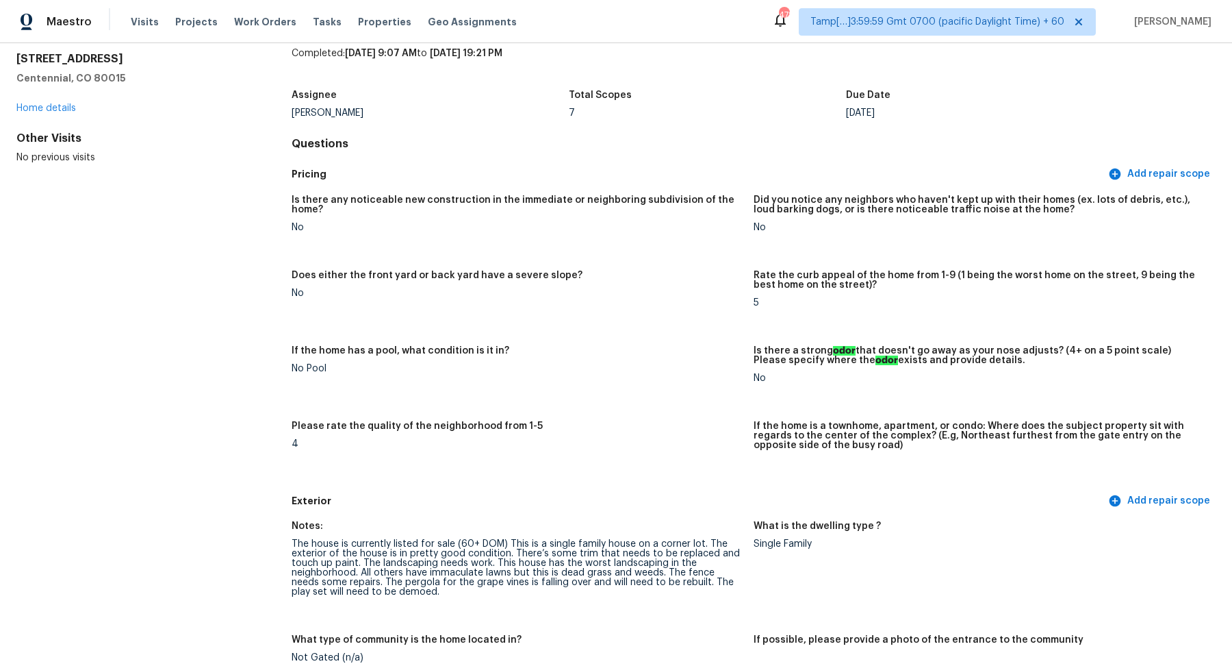
scroll to position [0, 0]
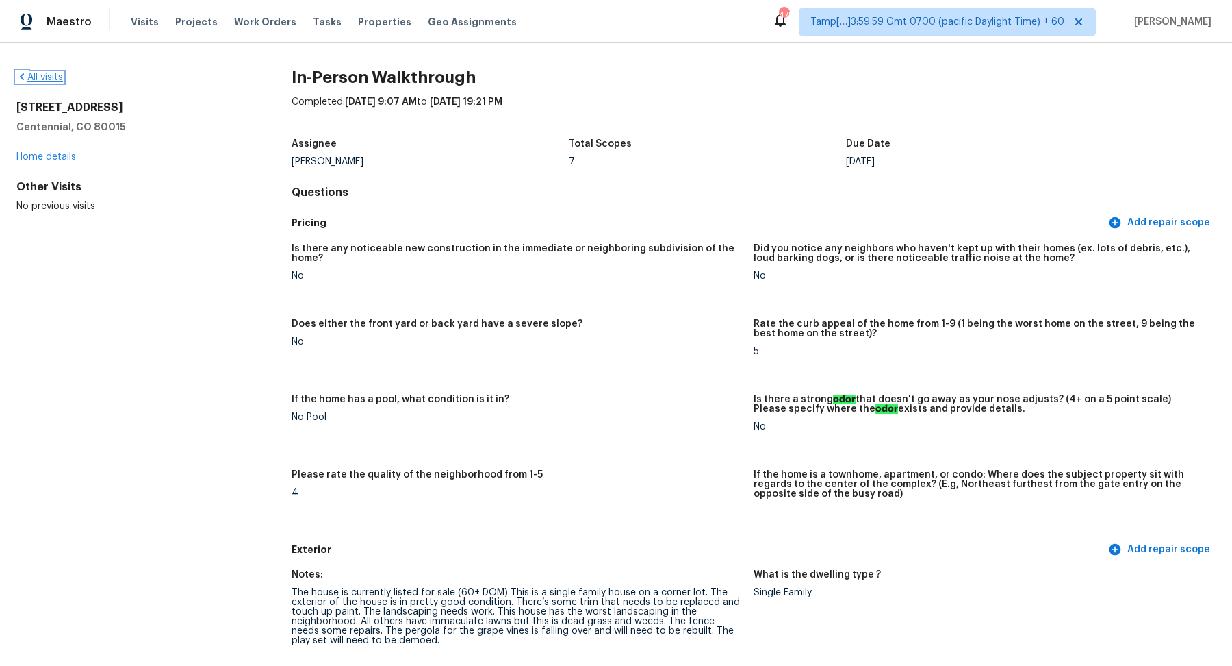
click at [59, 73] on link "All visits" at bounding box center [39, 78] width 47 height 10
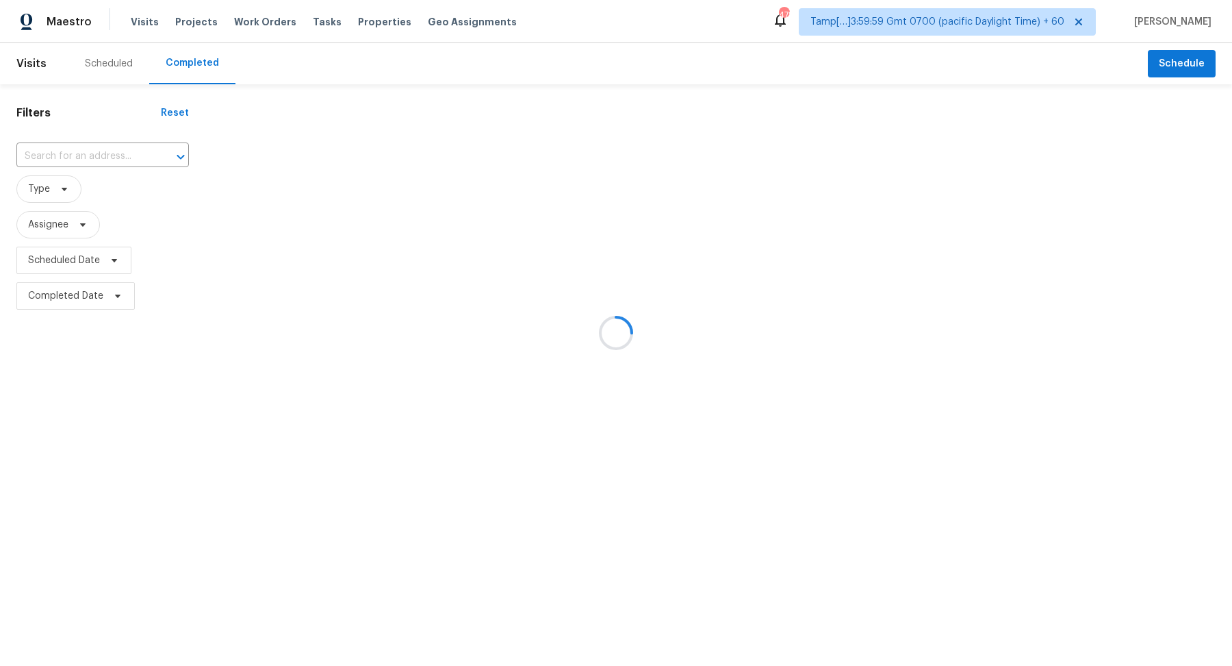
click at [121, 140] on div at bounding box center [616, 333] width 1232 height 666
click at [121, 149] on div at bounding box center [616, 333] width 1232 height 666
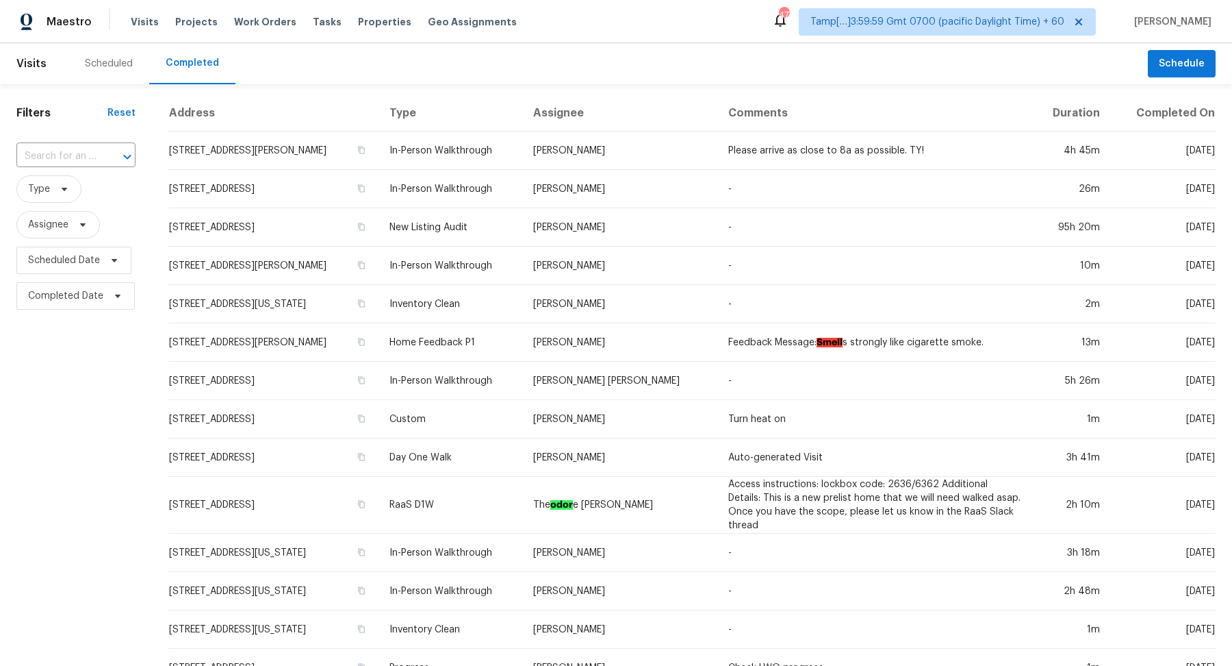
click at [121, 149] on icon "Open" at bounding box center [127, 157] width 16 height 16
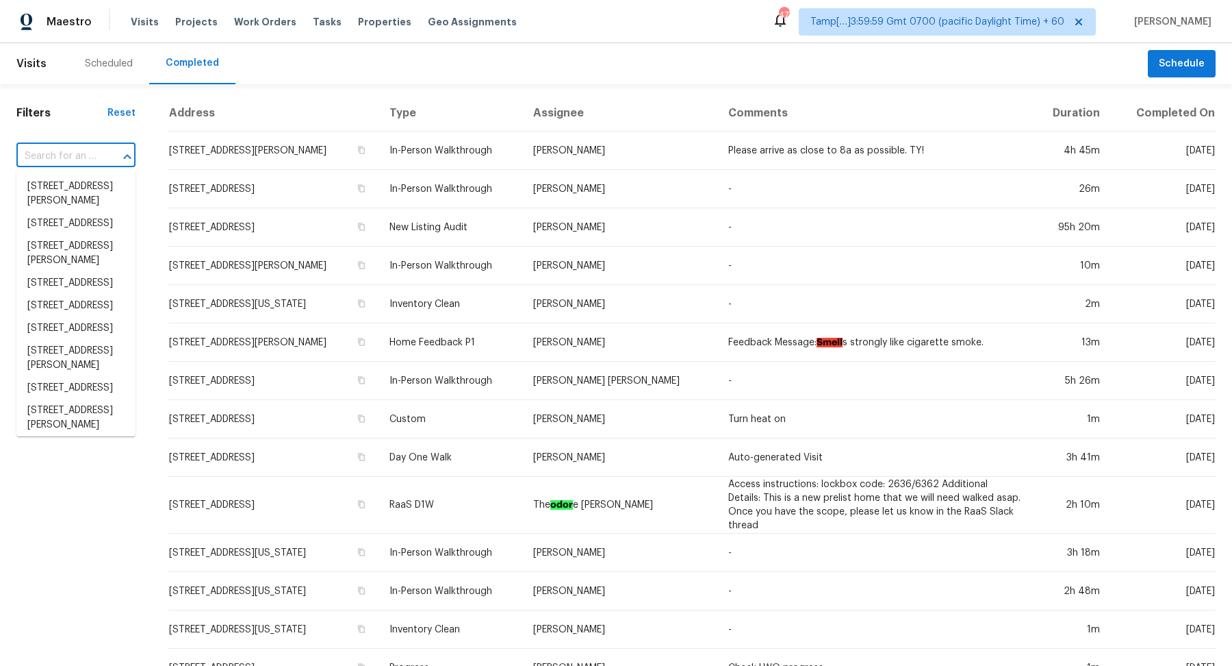
click at [121, 149] on icon "Close" at bounding box center [127, 157] width 16 height 16
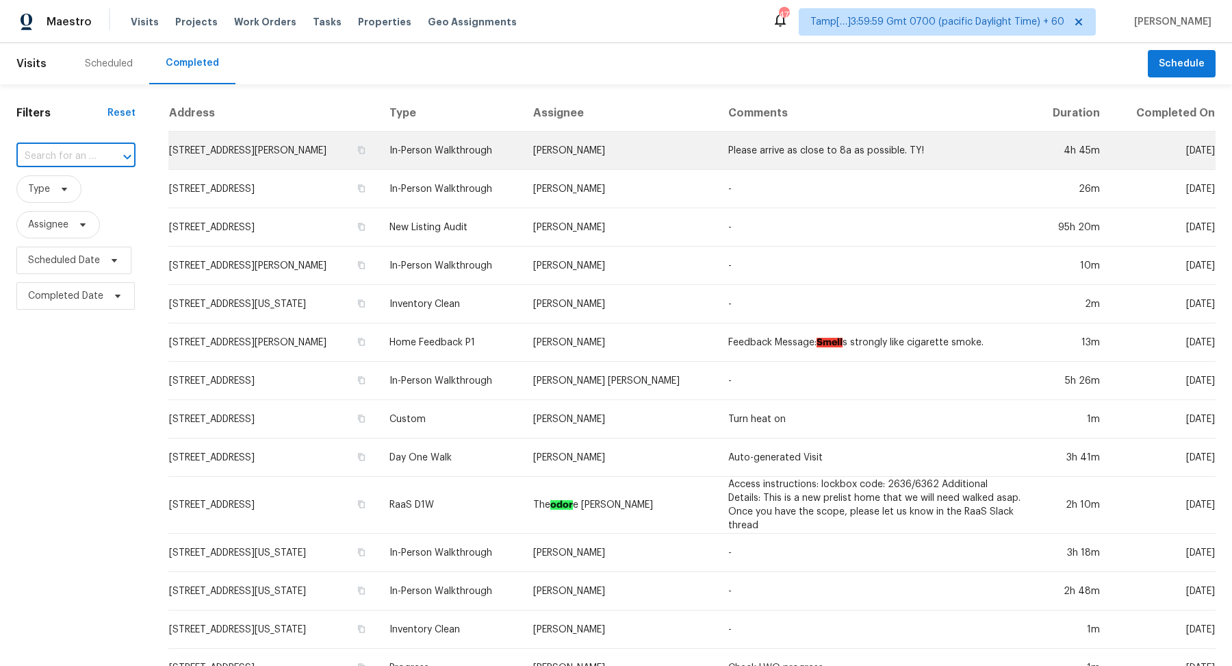
paste input "205 Peaceful Haven Way, Hutto, TX 78634"
type input "205 Peaceful Haven Way, Hutto, TX 78634"
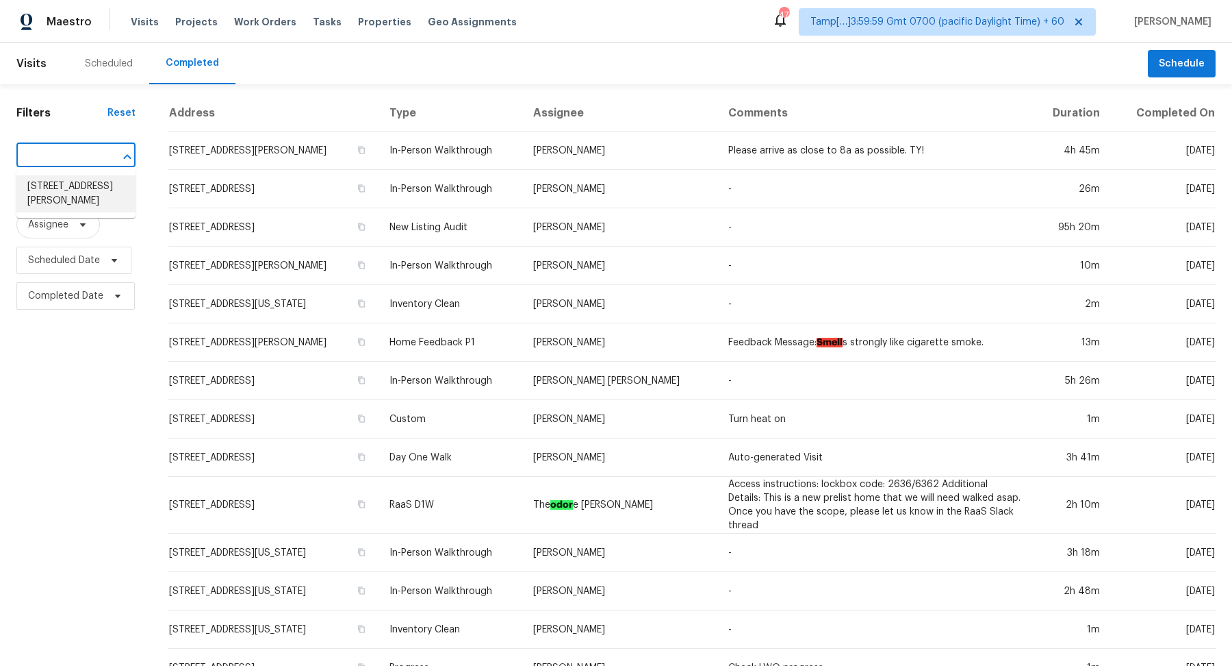
click at [68, 190] on li "205 Peaceful Haven Way, Hutto, TX 78634" at bounding box center [75, 193] width 119 height 37
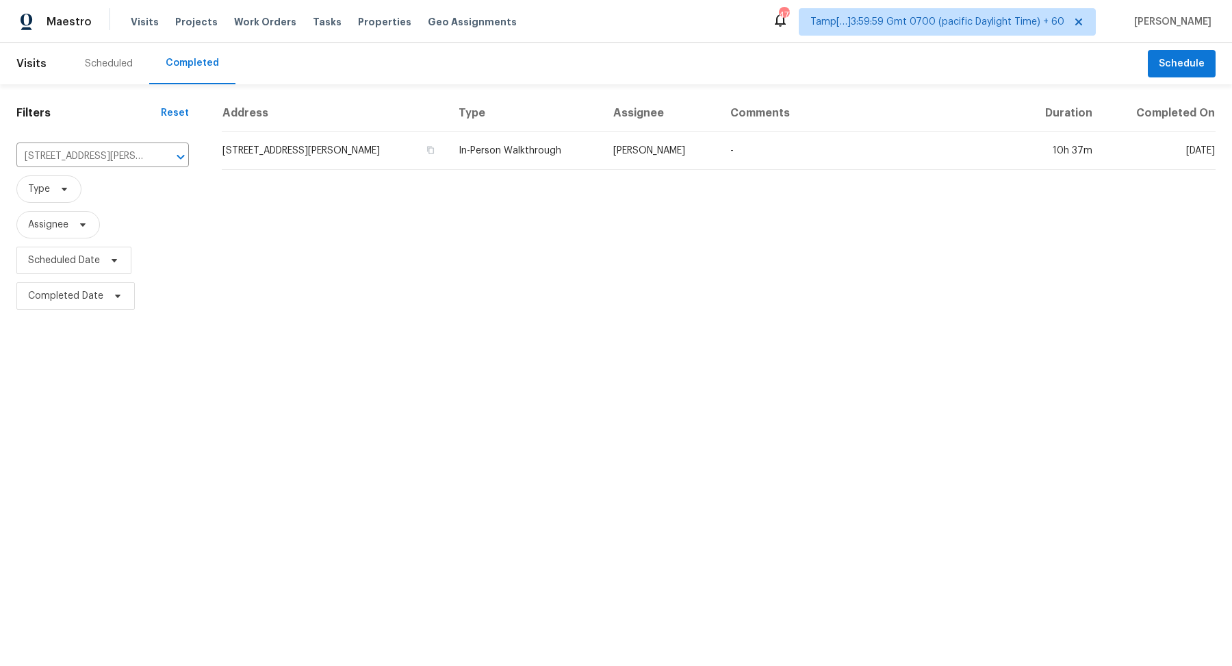
click at [330, 155] on td "205 Peaceful Haven Way, Hutto, TX 78634" at bounding box center [335, 150] width 226 height 38
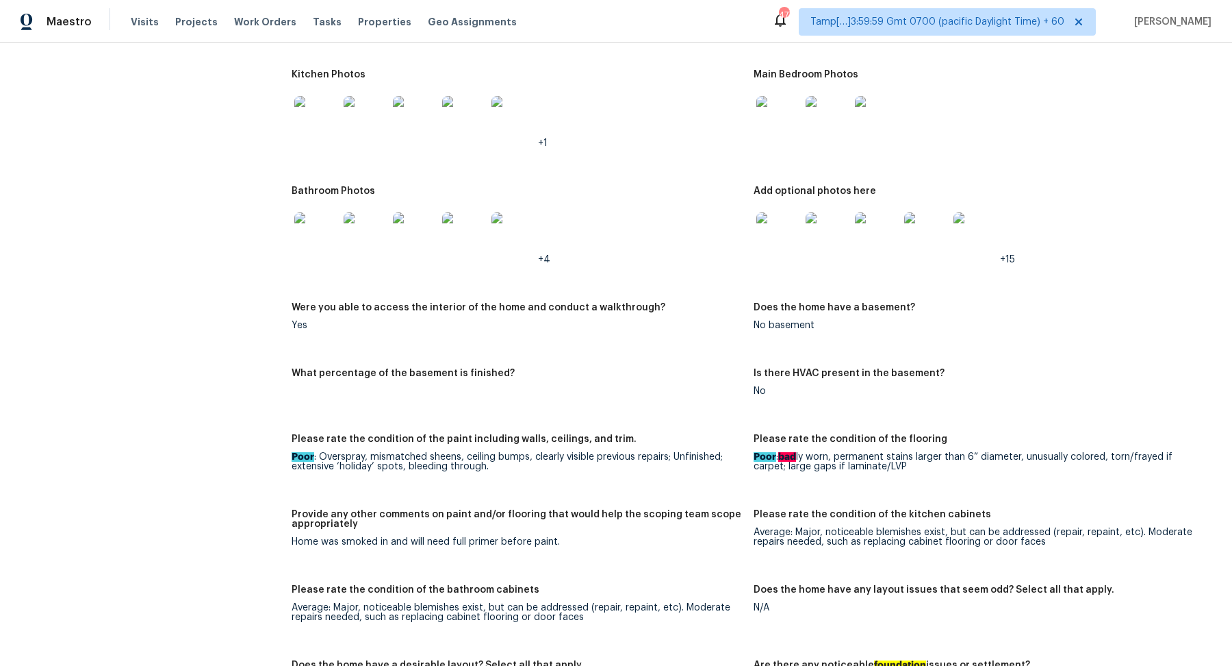
scroll to position [1528, 0]
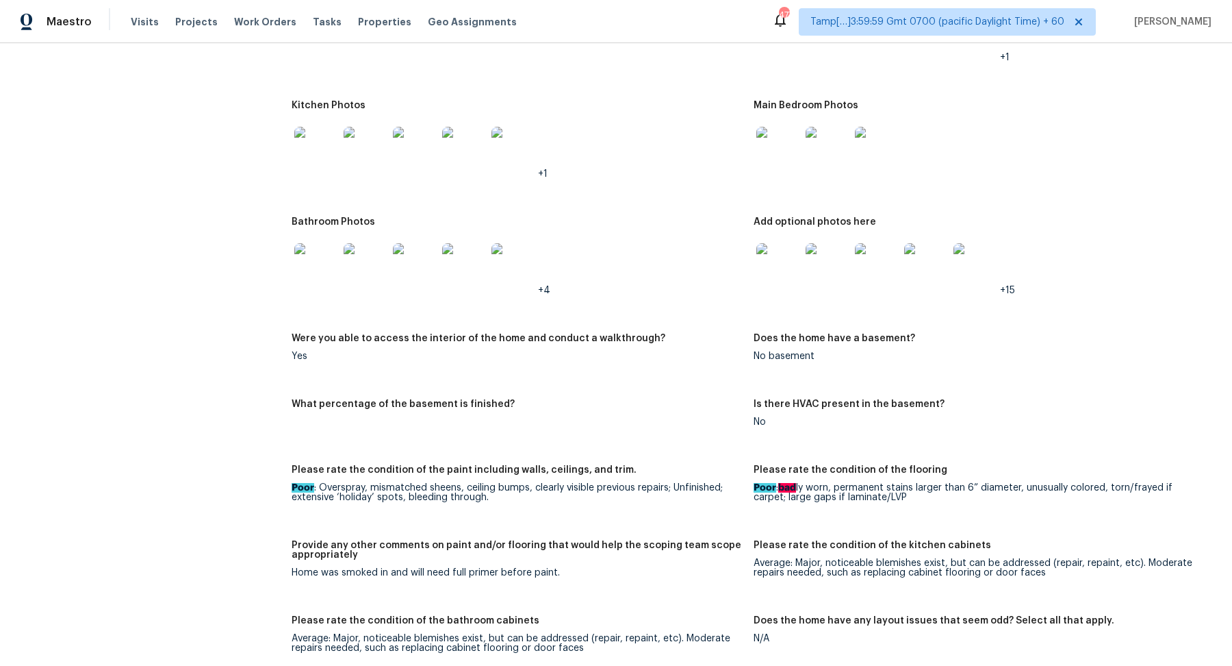
click at [769, 166] on img at bounding box center [779, 149] width 44 height 44
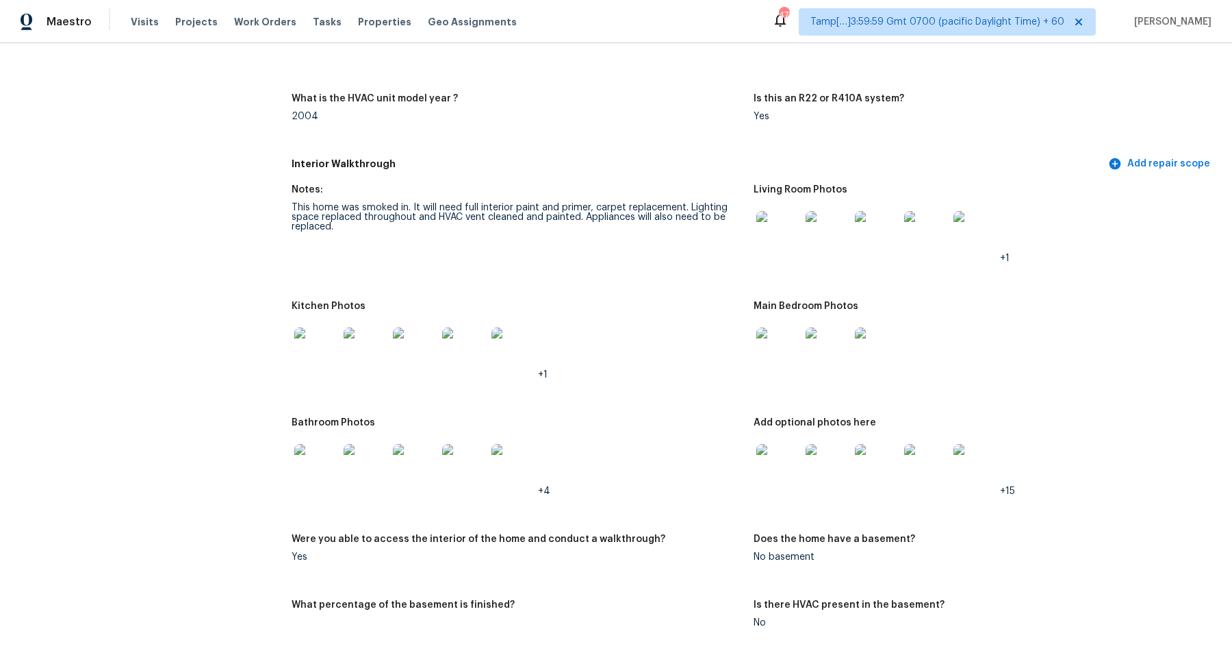
scroll to position [1309, 0]
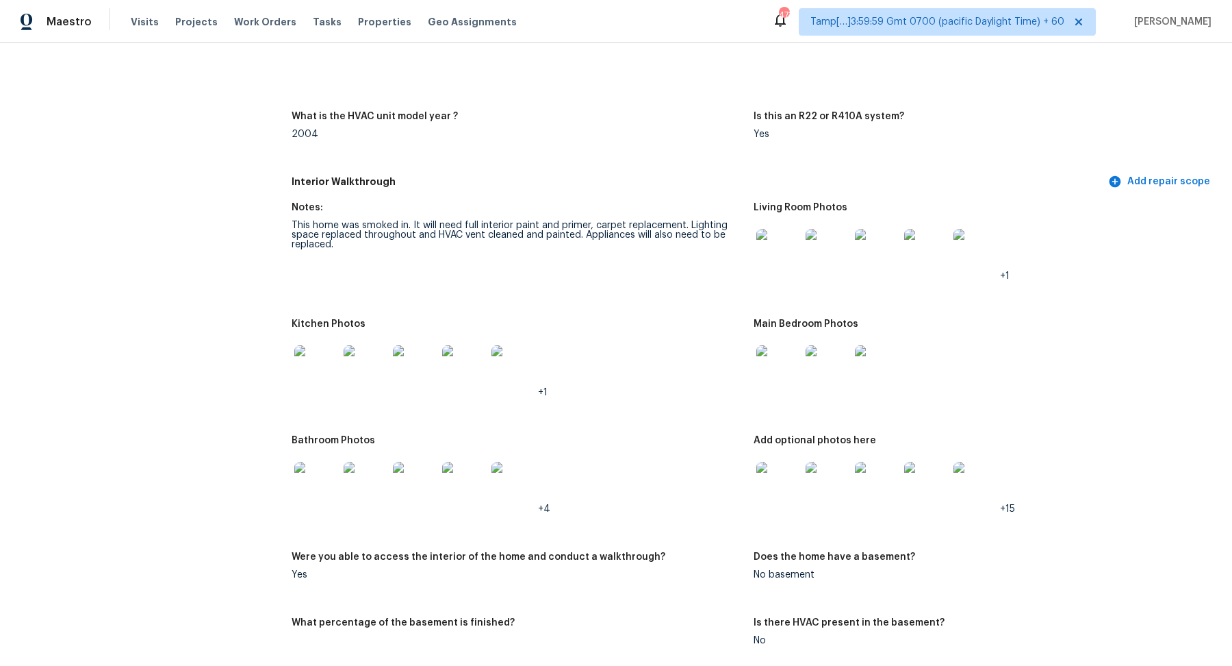
click at [792, 270] on img at bounding box center [779, 251] width 44 height 44
click at [779, 368] on img at bounding box center [779, 367] width 44 height 44
click at [334, 488] on img at bounding box center [316, 483] width 44 height 44
click at [763, 381] on img at bounding box center [779, 367] width 44 height 44
click at [796, 496] on img at bounding box center [779, 483] width 44 height 44
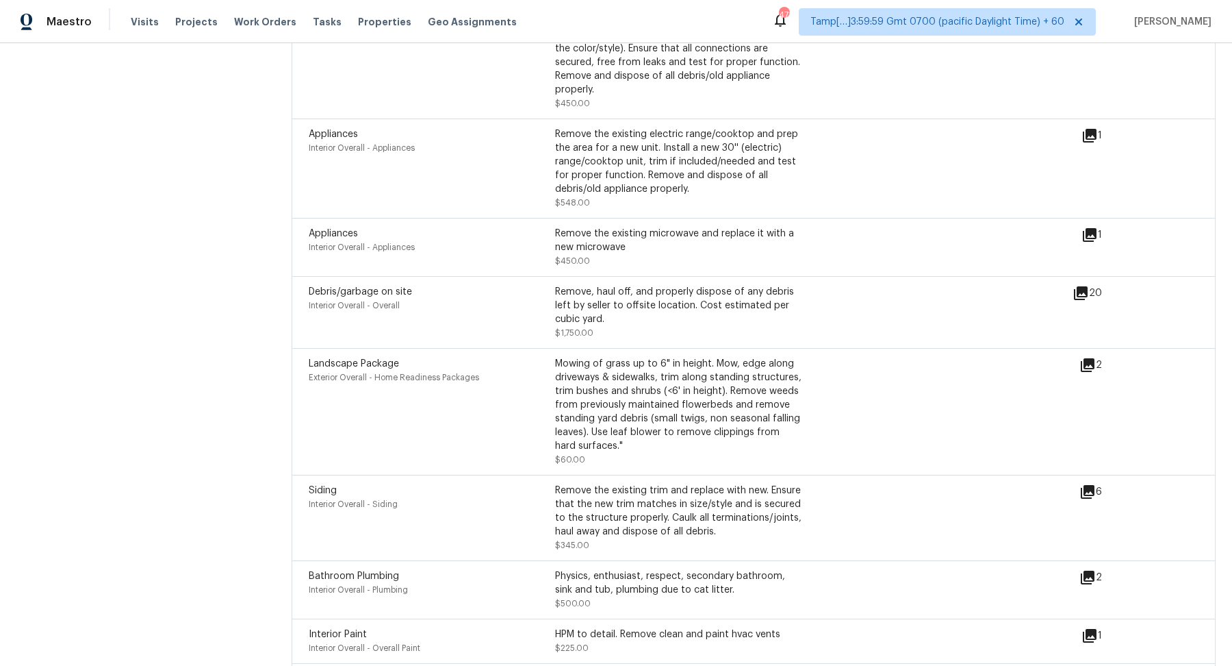
scroll to position [3613, 0]
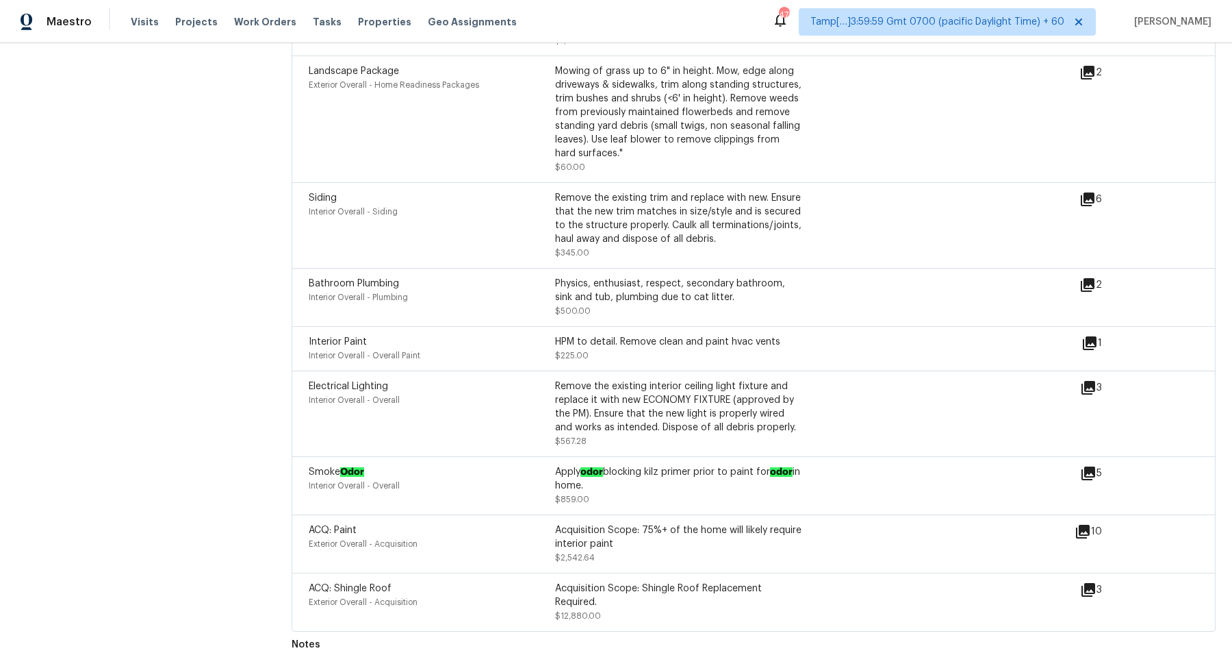
click at [1087, 285] on icon at bounding box center [1088, 285] width 14 height 14
drag, startPoint x: 570, startPoint y: 280, endPoint x: 710, endPoint y: 309, distance: 142.7
click at [710, 309] on div "Physics, enthusiast, respect, secondary bathroom, sink and tub, plumbing due to…" at bounding box center [678, 297] width 246 height 41
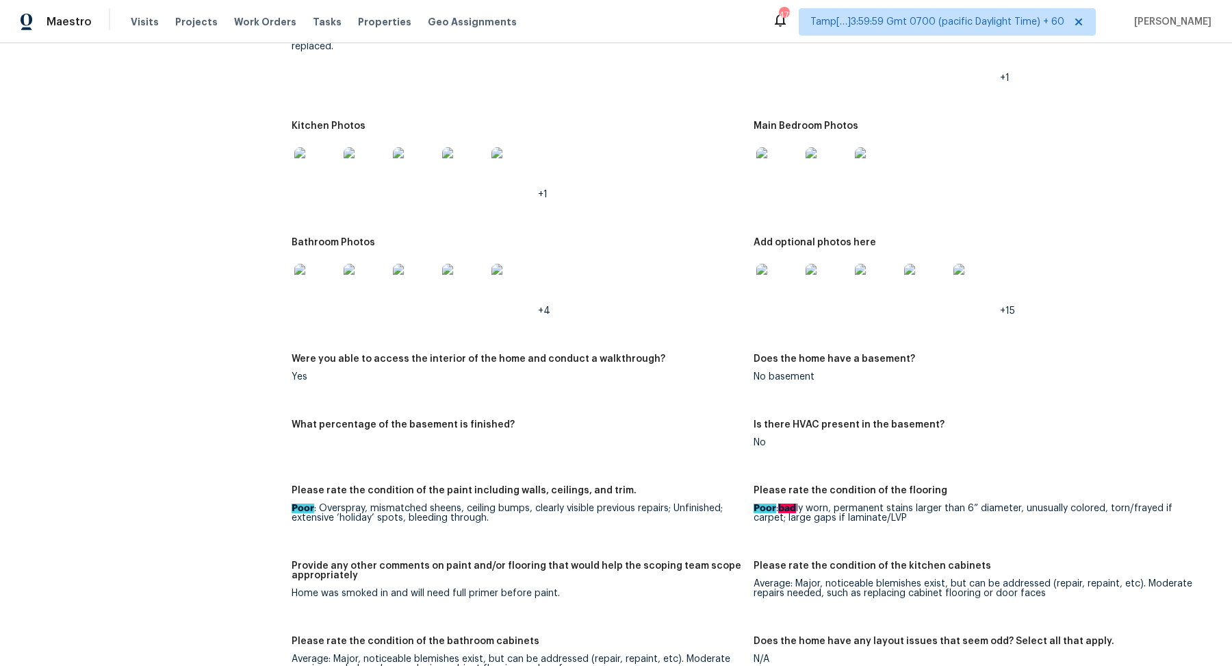
scroll to position [1471, 0]
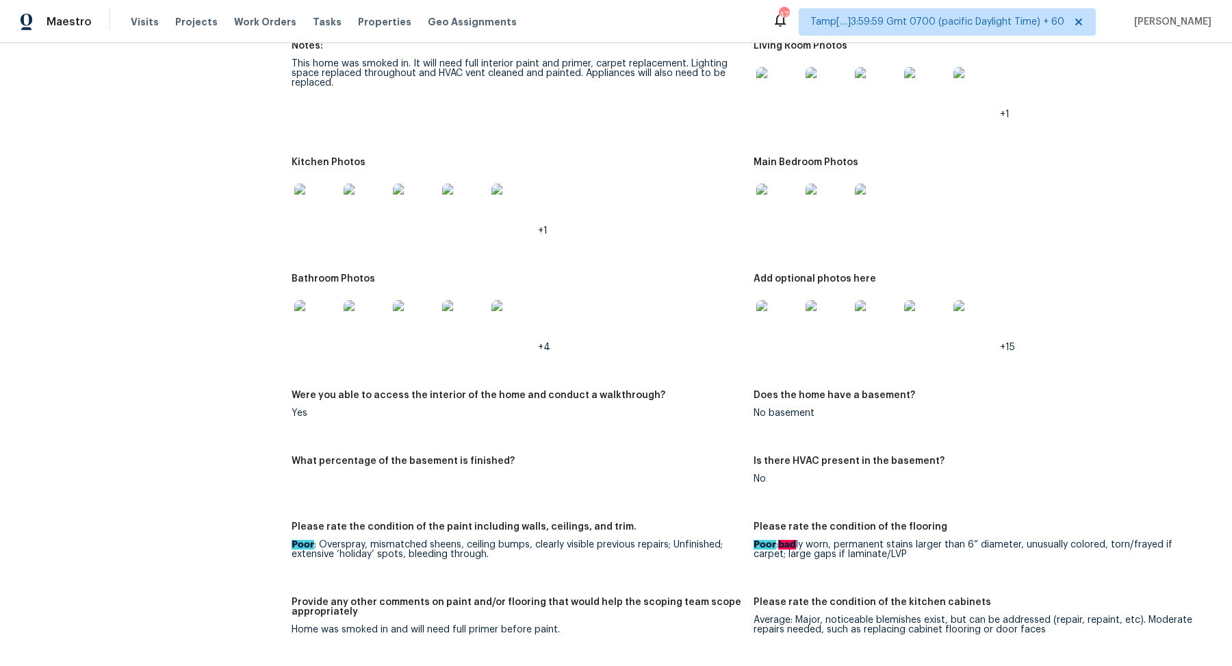
click at [301, 223] on img at bounding box center [316, 206] width 44 height 44
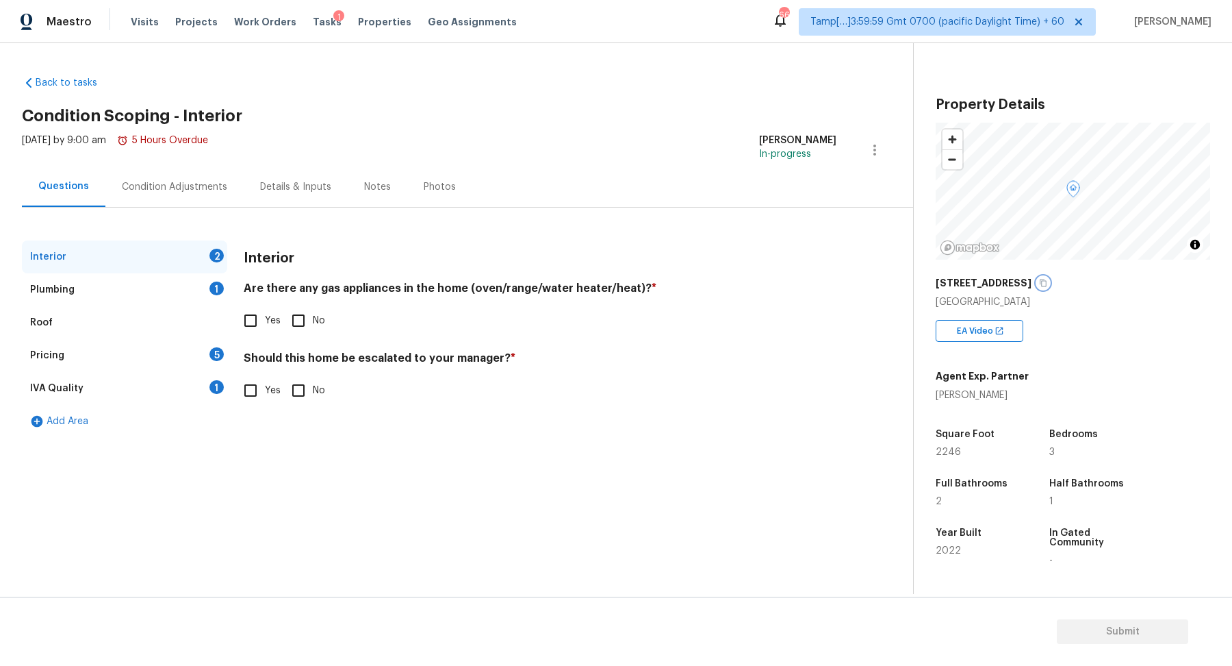
click at [1037, 277] on button "button" at bounding box center [1043, 283] width 12 height 12
click at [1039, 286] on icon "button" at bounding box center [1043, 283] width 8 height 8
click at [309, 329] on input "No" at bounding box center [298, 320] width 29 height 29
checkbox input "true"
click at [309, 372] on div "Should this home be escalated to your manager? * Yes No" at bounding box center [540, 379] width 593 height 53
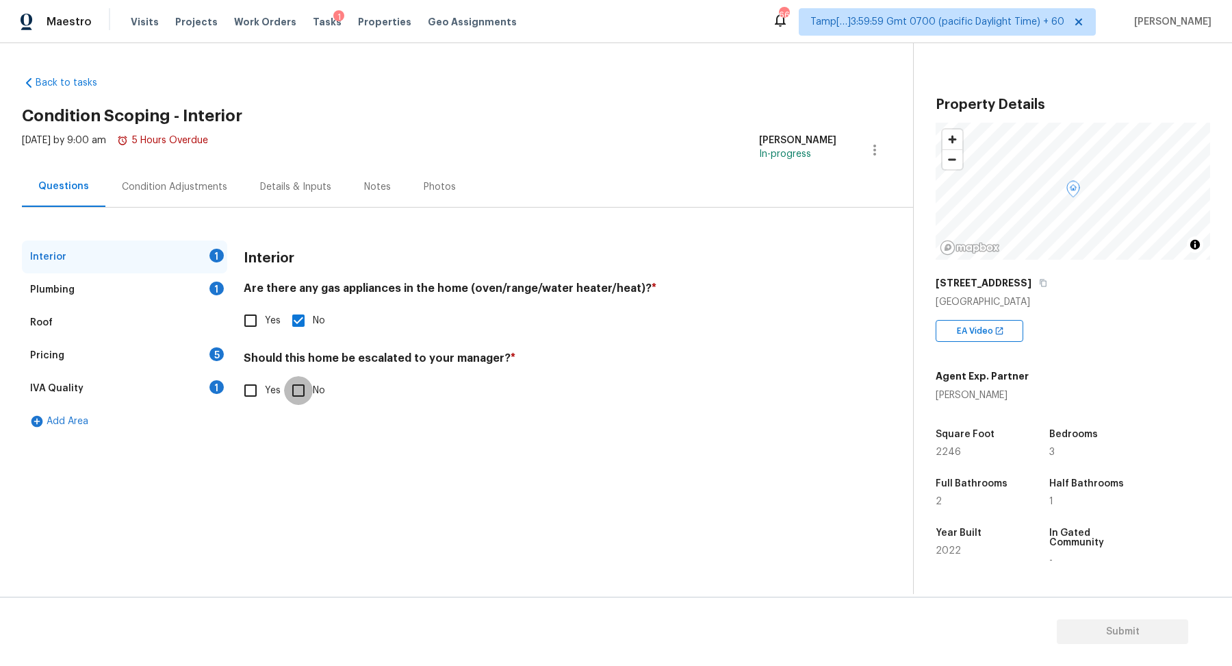
click at [302, 389] on input "No" at bounding box center [298, 390] width 29 height 29
checkbox input "true"
click at [204, 295] on div "Plumbing 1" at bounding box center [124, 289] width 205 height 33
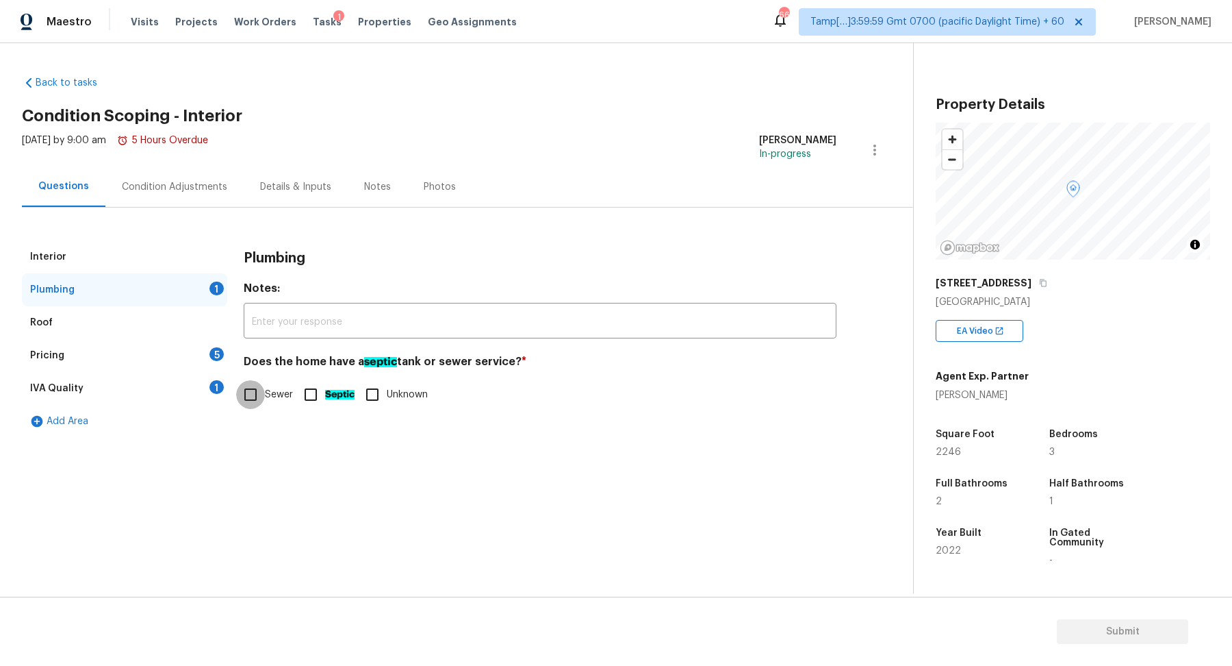
click at [264, 394] on input "Sewer" at bounding box center [250, 394] width 29 height 29
checkbox input "true"
click at [196, 364] on div "Pricing 5" at bounding box center [124, 355] width 205 height 33
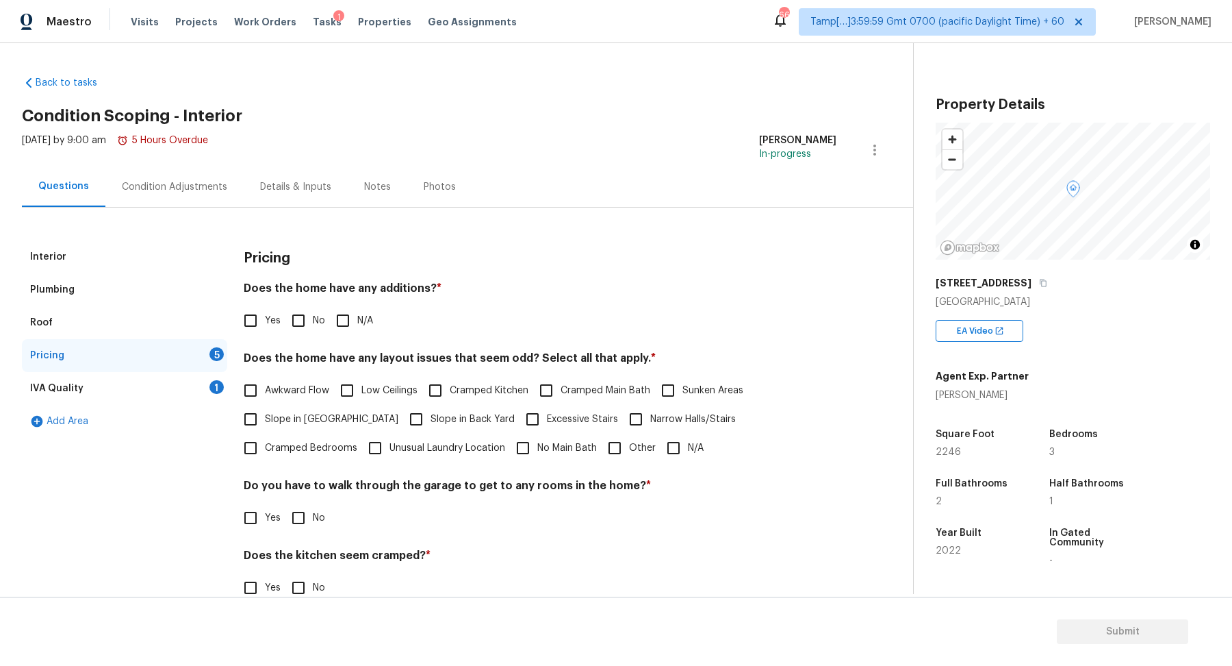
click at [314, 316] on span "No" at bounding box center [319, 321] width 12 height 14
click at [313, 316] on input "No" at bounding box center [298, 320] width 29 height 29
checkbox input "true"
click at [314, 414] on span "Slope in [GEOGRAPHIC_DATA]" at bounding box center [332, 419] width 134 height 14
click at [265, 414] on input "Slope in [GEOGRAPHIC_DATA]" at bounding box center [250, 419] width 29 height 29
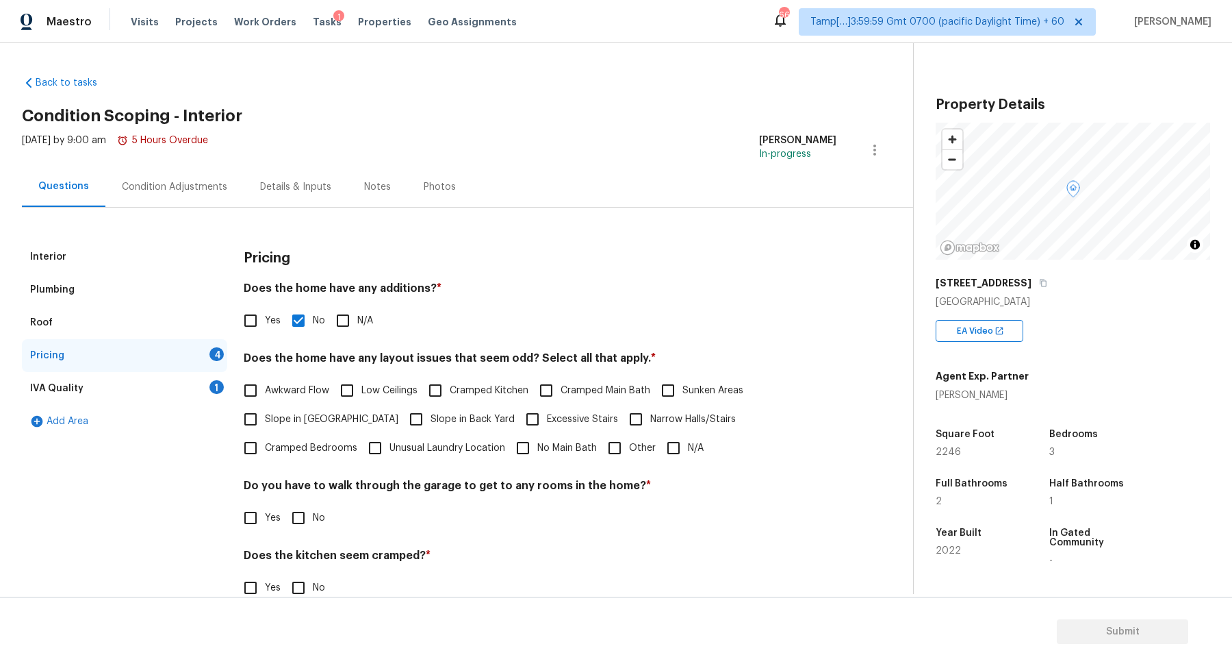
checkbox input "true"
click at [431, 414] on span "Slope in Back Yard" at bounding box center [473, 421] width 84 height 14
click at [402, 414] on input "Slope in Back Yard" at bounding box center [416, 420] width 29 height 29
checkbox input "true"
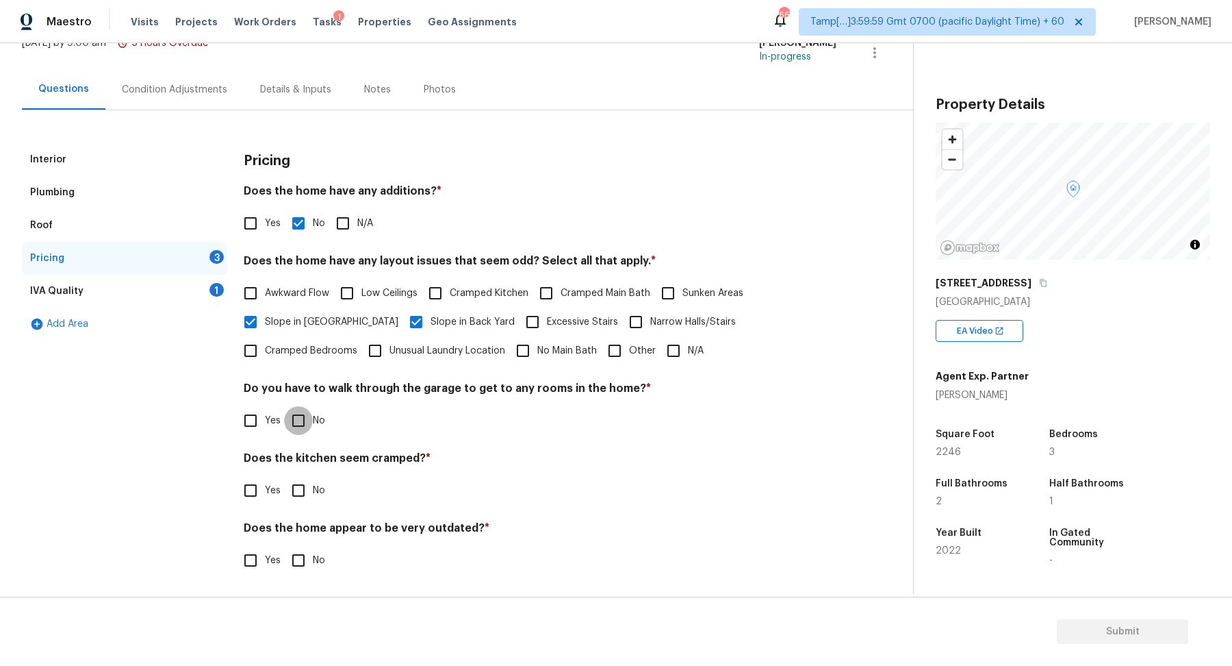
click at [297, 425] on input "No" at bounding box center [298, 420] width 29 height 29
checkbox input "true"
click at [284, 476] on input "No" at bounding box center [298, 490] width 29 height 29
checkbox input "true"
click at [284, 547] on input "No" at bounding box center [298, 561] width 29 height 29
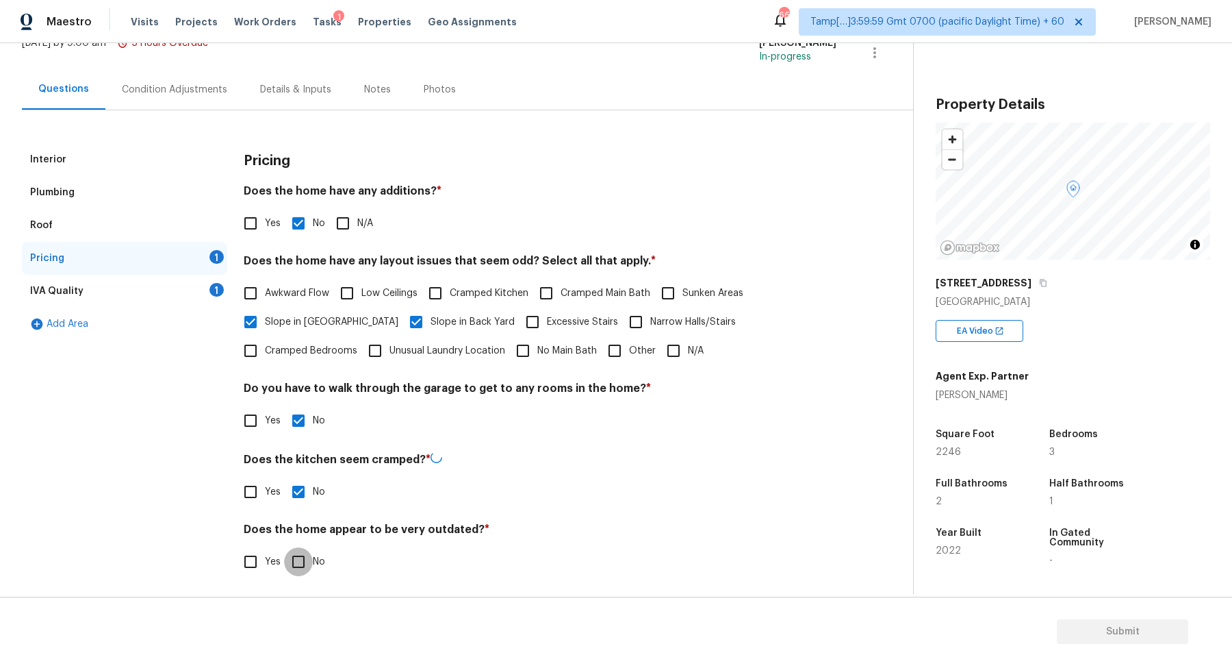
checkbox input "true"
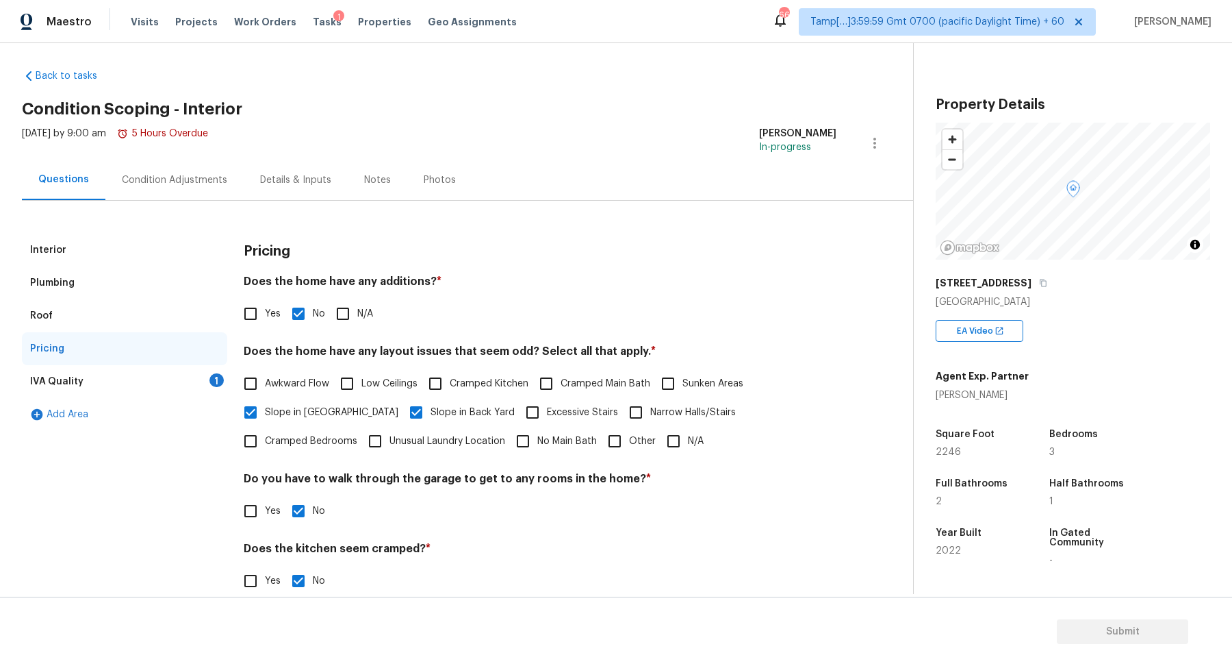
click at [186, 383] on div "IVA Quality 1" at bounding box center [124, 381] width 205 height 33
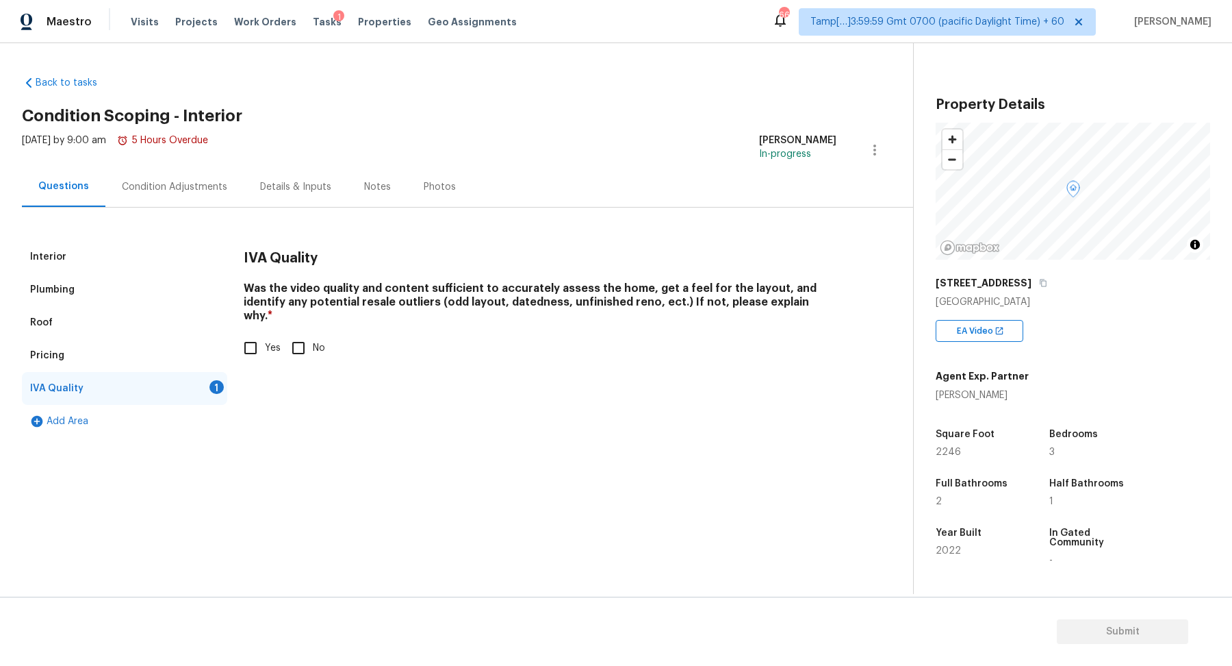
click at [247, 335] on input "Yes" at bounding box center [250, 347] width 29 height 29
checkbox input "true"
click at [181, 197] on div "Condition Adjustments" at bounding box center [174, 186] width 138 height 40
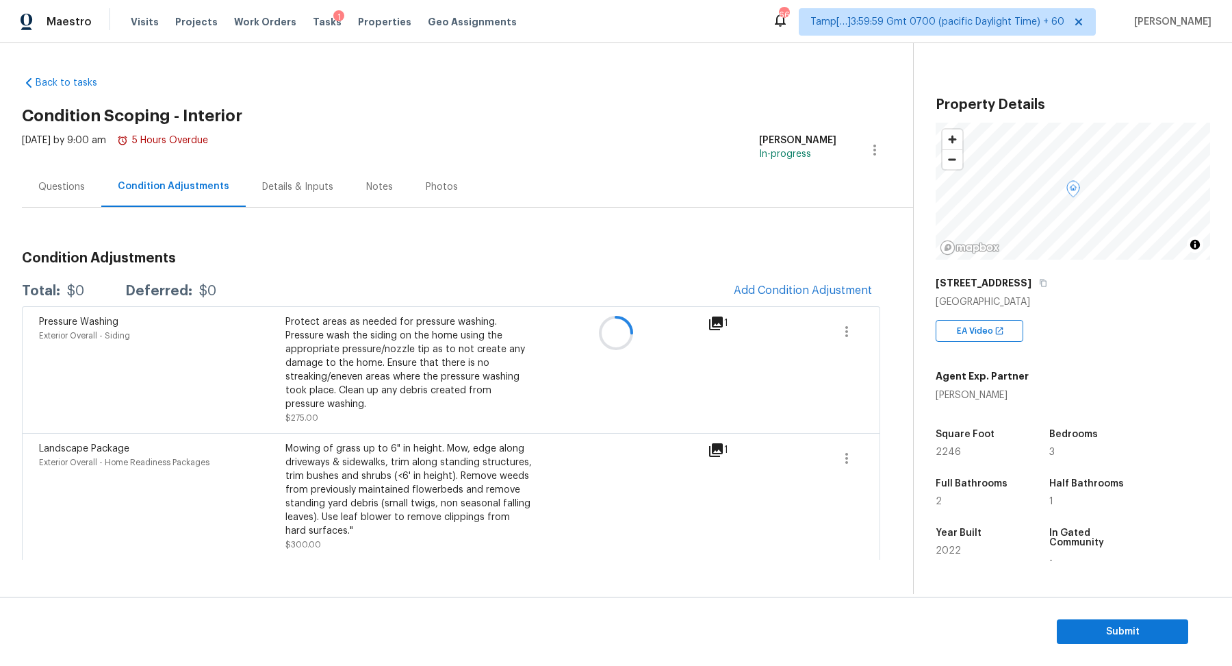
click at [804, 290] on div at bounding box center [616, 333] width 1232 height 666
click at [804, 290] on span "Add Condition Adjustment" at bounding box center [803, 290] width 138 height 12
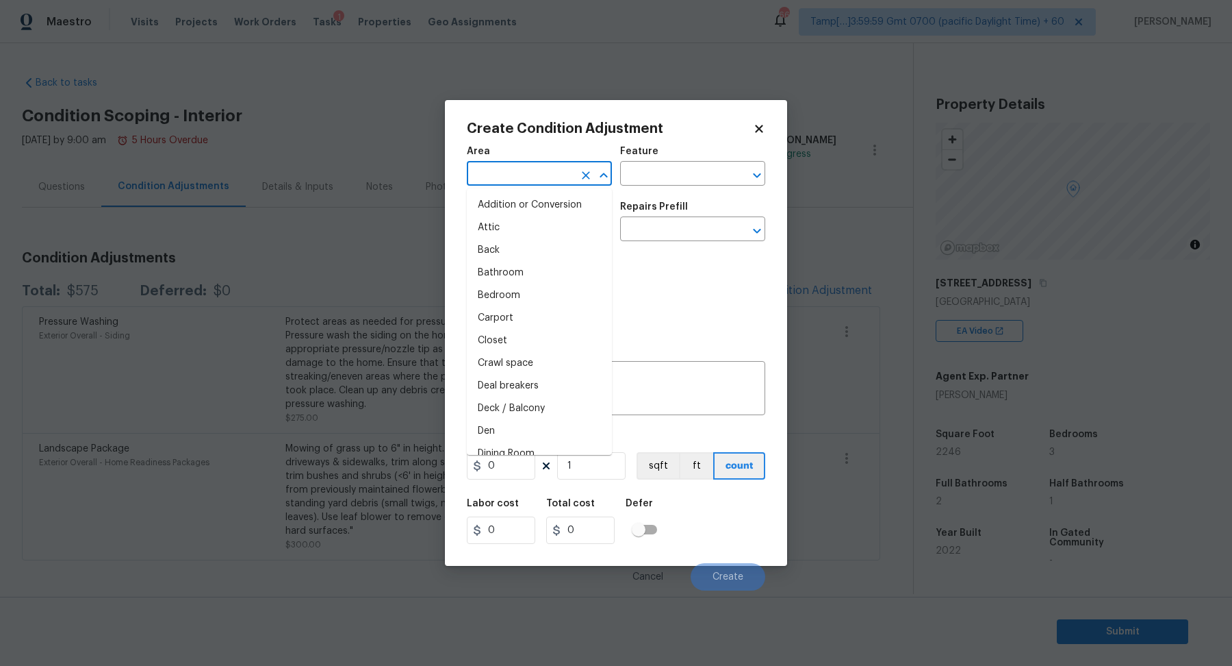
click at [539, 179] on input "text" at bounding box center [520, 174] width 107 height 21
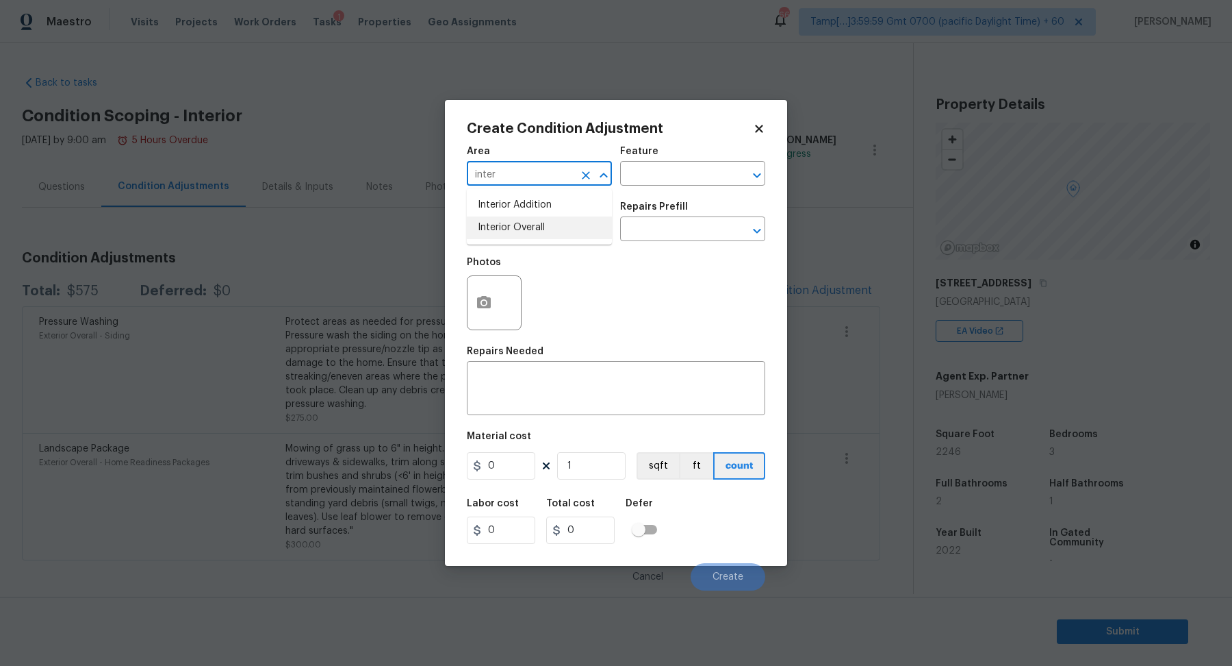
click at [533, 233] on li "Interior Overall" at bounding box center [539, 227] width 145 height 23
type input "Interior Overall"
click at [533, 233] on input "text" at bounding box center [520, 230] width 107 height 21
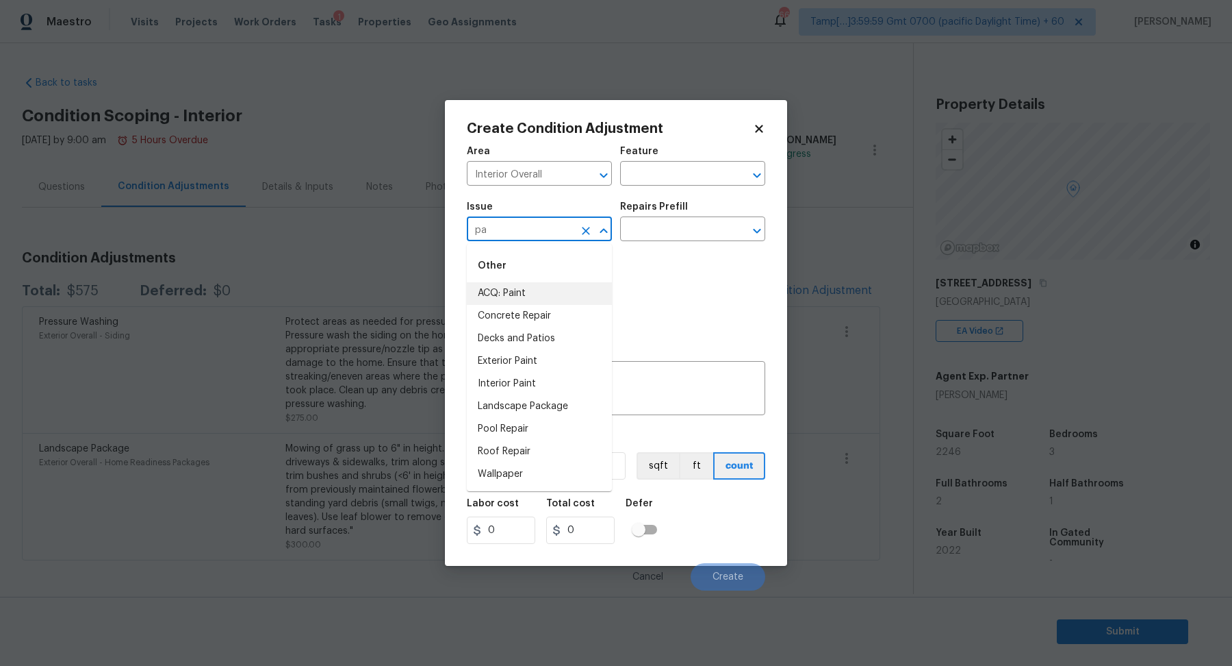
click at [531, 302] on li "ACQ: Paint" at bounding box center [539, 293] width 145 height 23
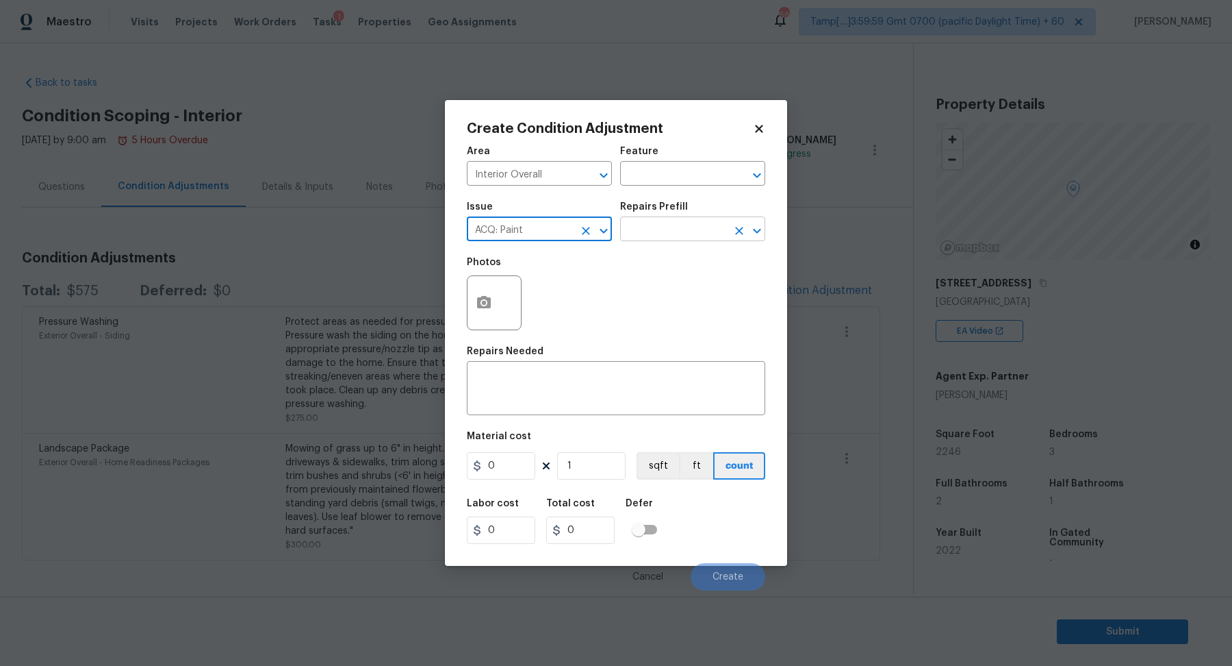
type input "ACQ: Paint"
click at [670, 237] on input "text" at bounding box center [673, 230] width 107 height 21
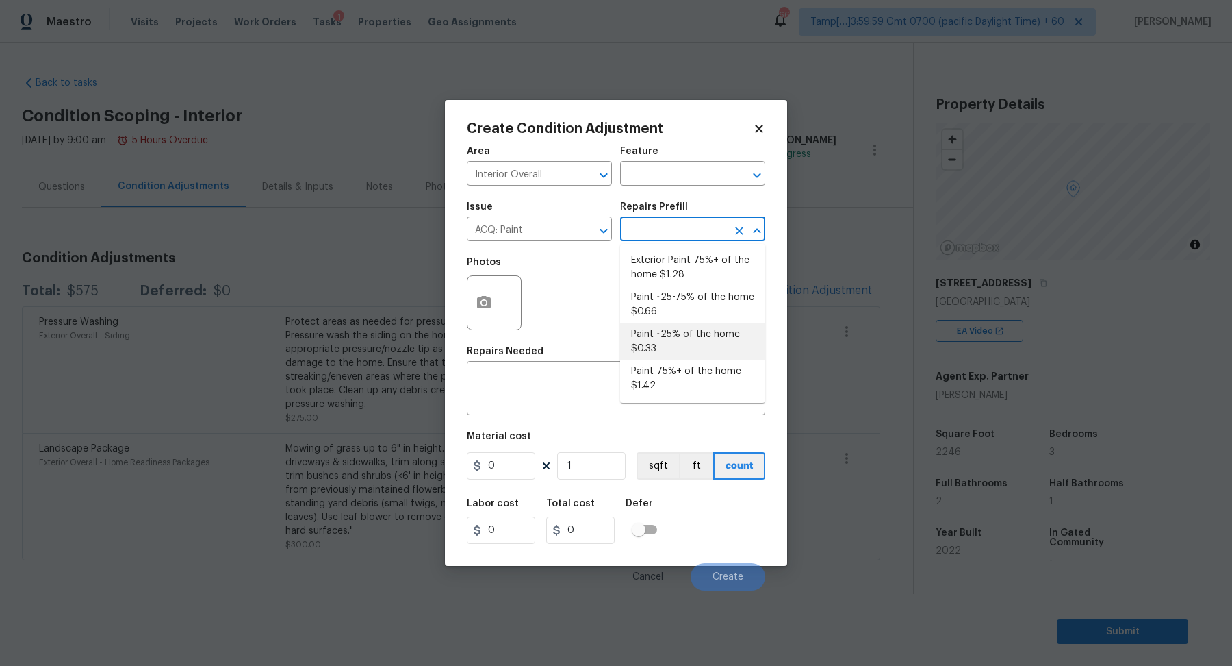
click at [672, 353] on li "Paint ~25% of the home $0.33" at bounding box center [692, 341] width 145 height 37
type input "Acquisition"
type textarea "Acquisition Scope: ~25% of the home needs interior paint"
type input "0.33"
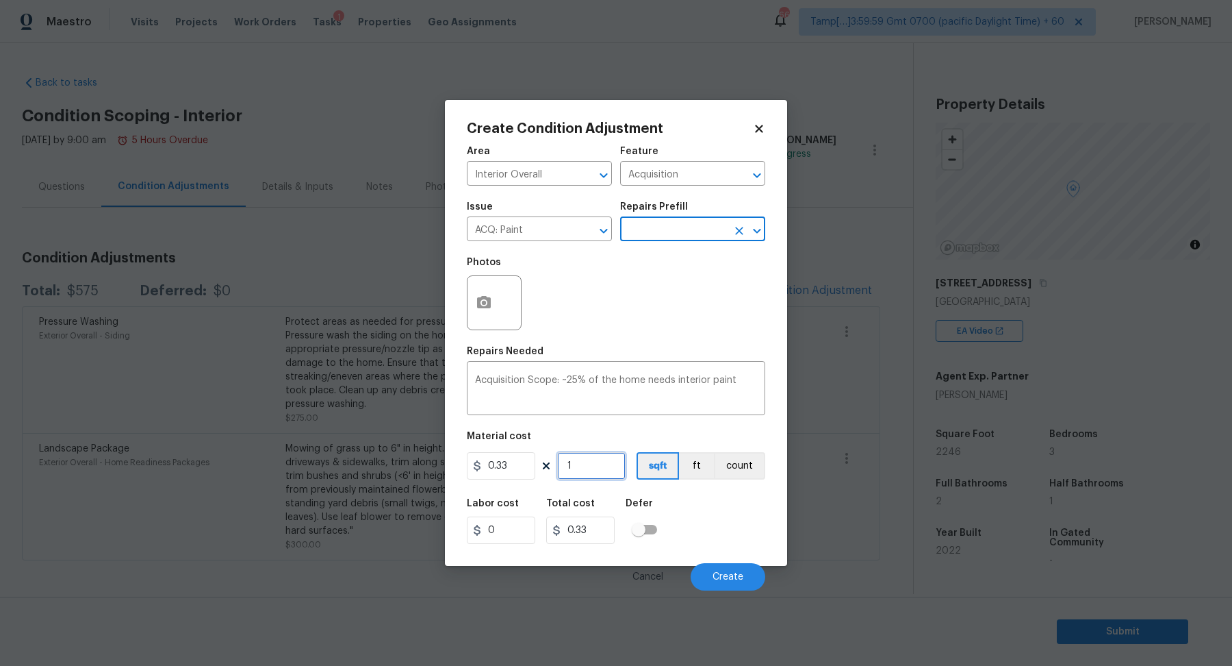
click at [598, 471] on input "1" at bounding box center [591, 465] width 68 height 27
type input "0"
type input "2"
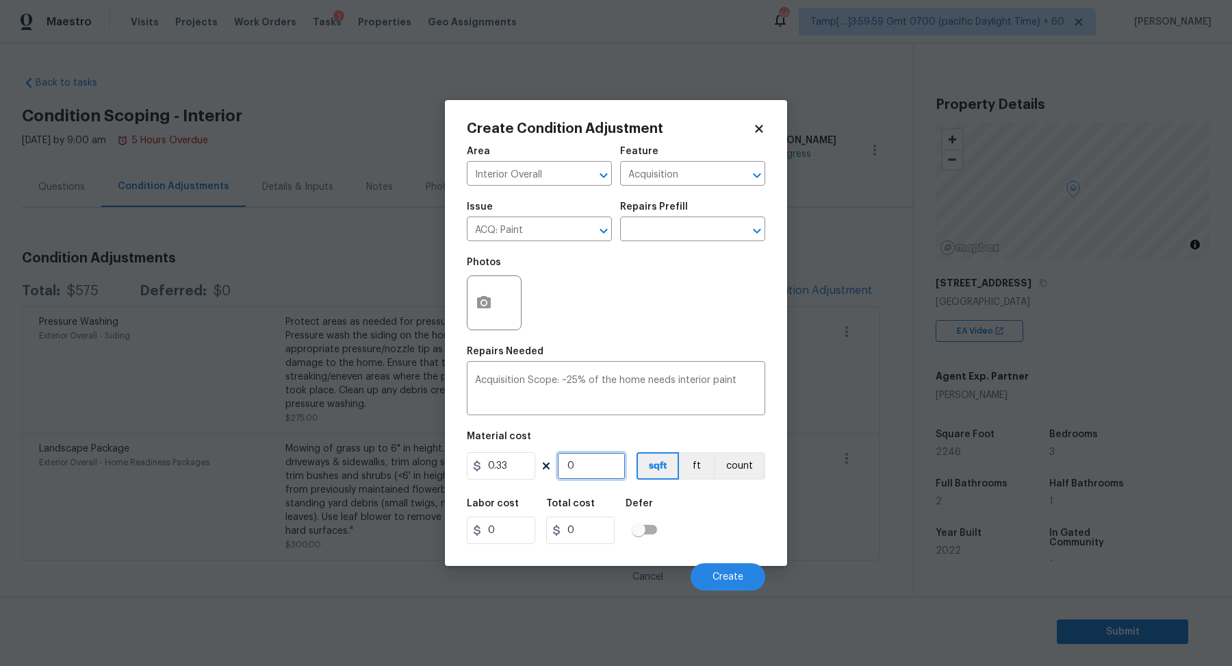
type input "0.66"
type input "22"
type input "7.26"
type input "224"
type input "73.92"
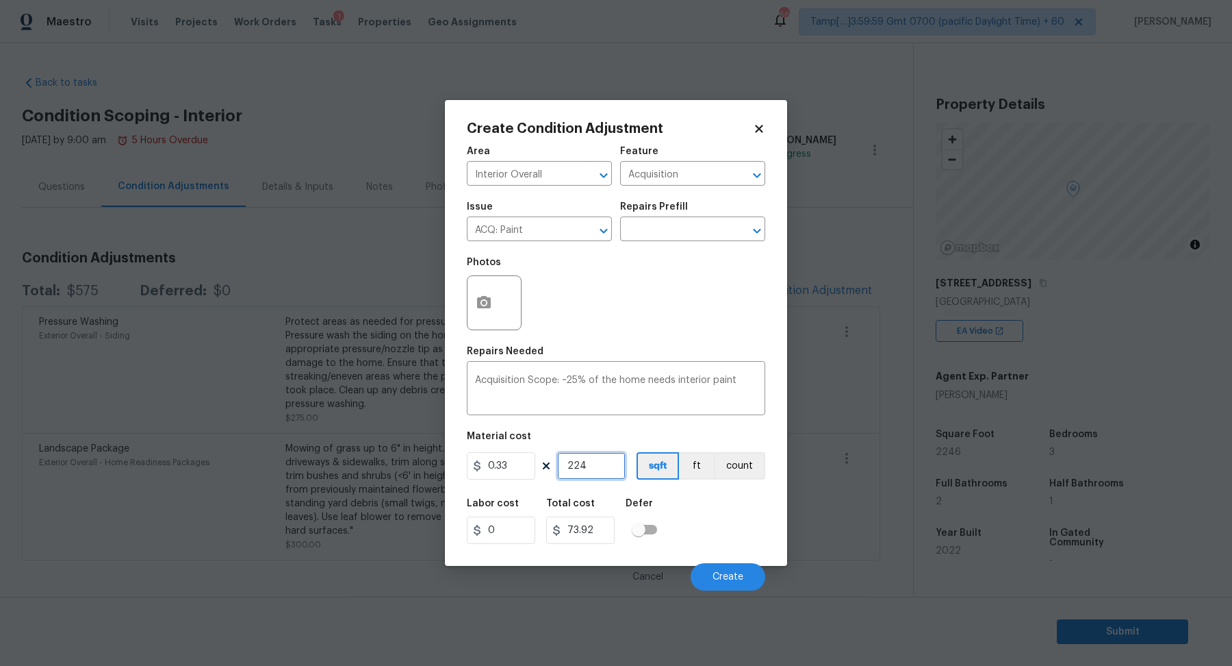
type input "2246"
type input "741.18"
type input "2246"
click at [755, 577] on button "Create" at bounding box center [728, 576] width 75 height 27
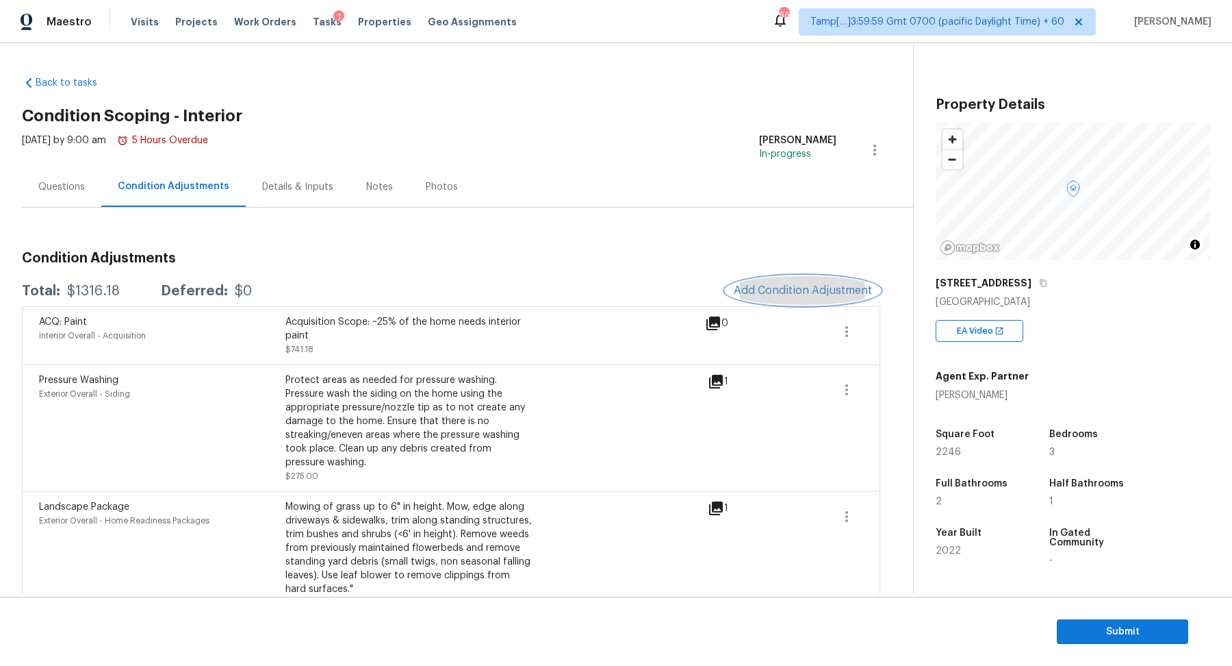
click at [824, 296] on button "Add Condition Adjustment" at bounding box center [803, 290] width 155 height 29
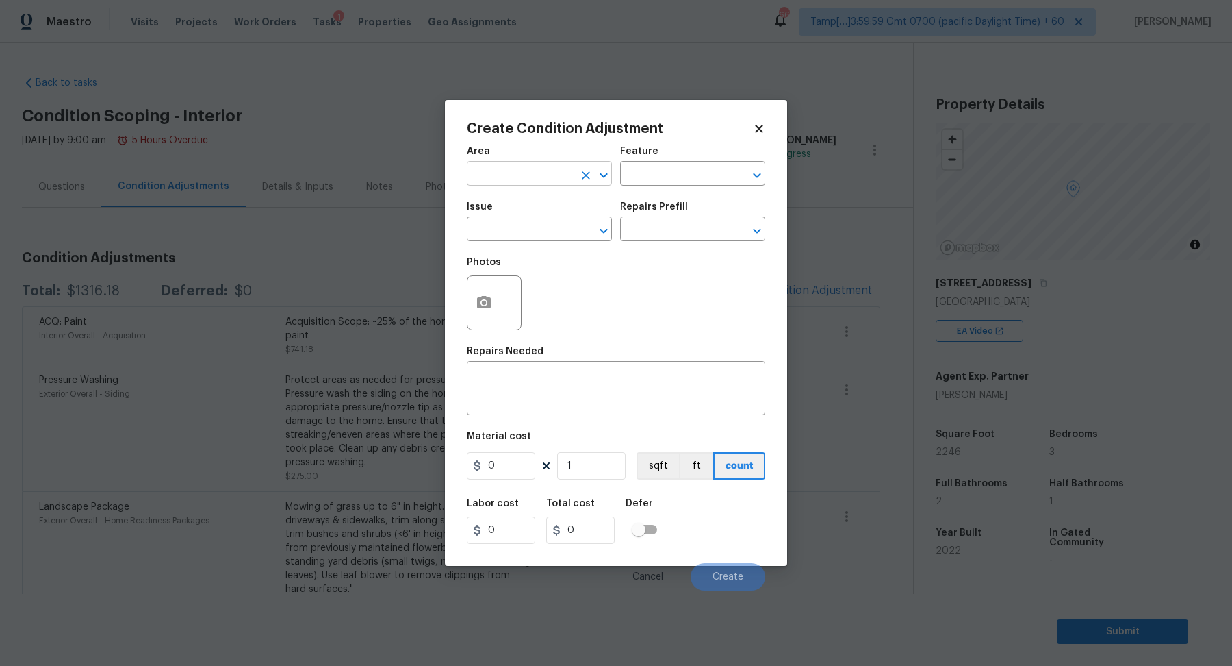
click at [518, 173] on input "text" at bounding box center [520, 174] width 107 height 21
click at [495, 233] on li "Interior Overall" at bounding box center [539, 227] width 145 height 23
type input "Interior Overall"
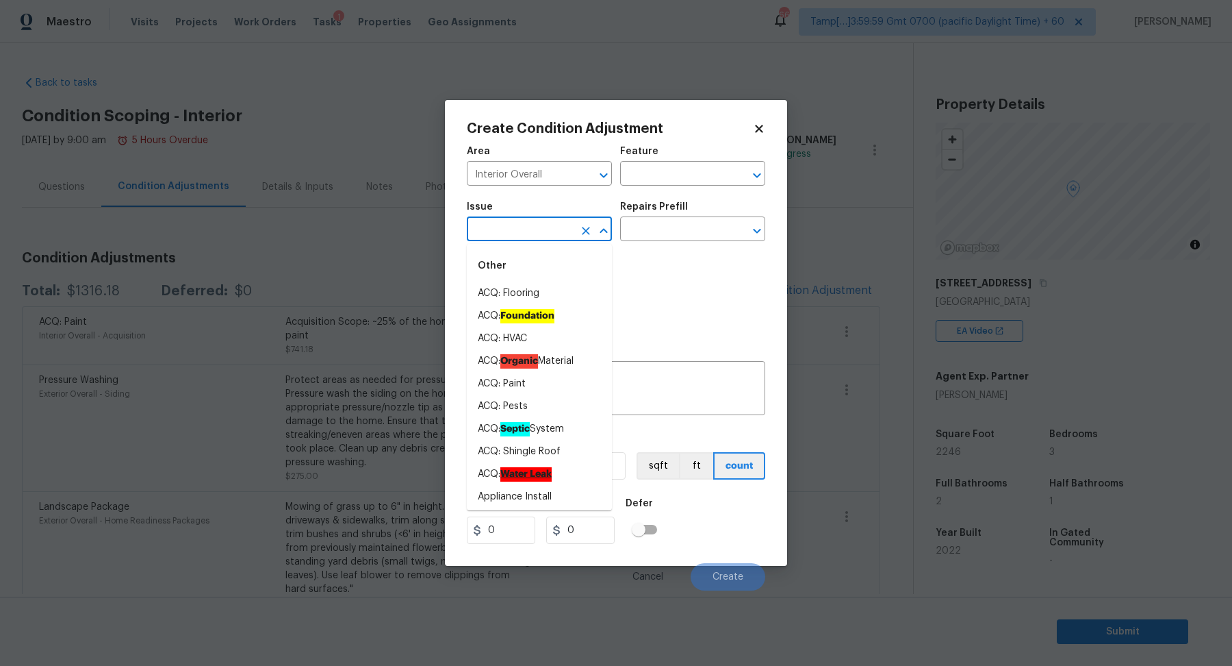
click at [495, 233] on input "text" at bounding box center [520, 230] width 107 height 21
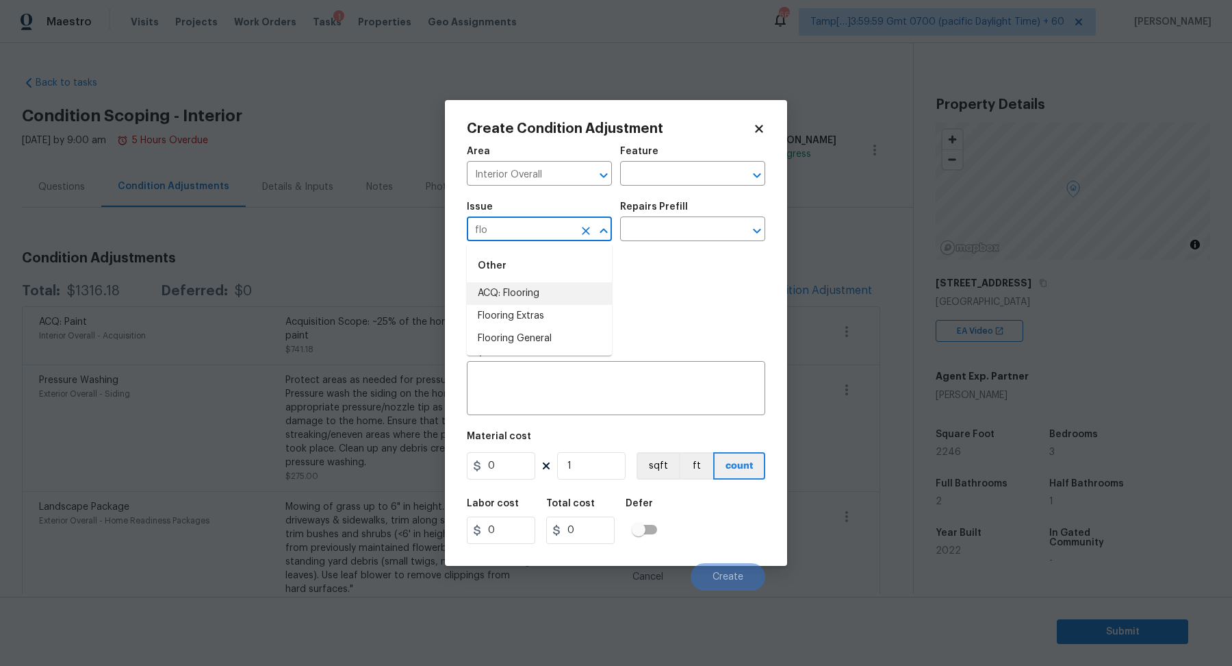
click at [532, 296] on li "ACQ: Flooring" at bounding box center [539, 293] width 145 height 23
type input "ACQ: Flooring"
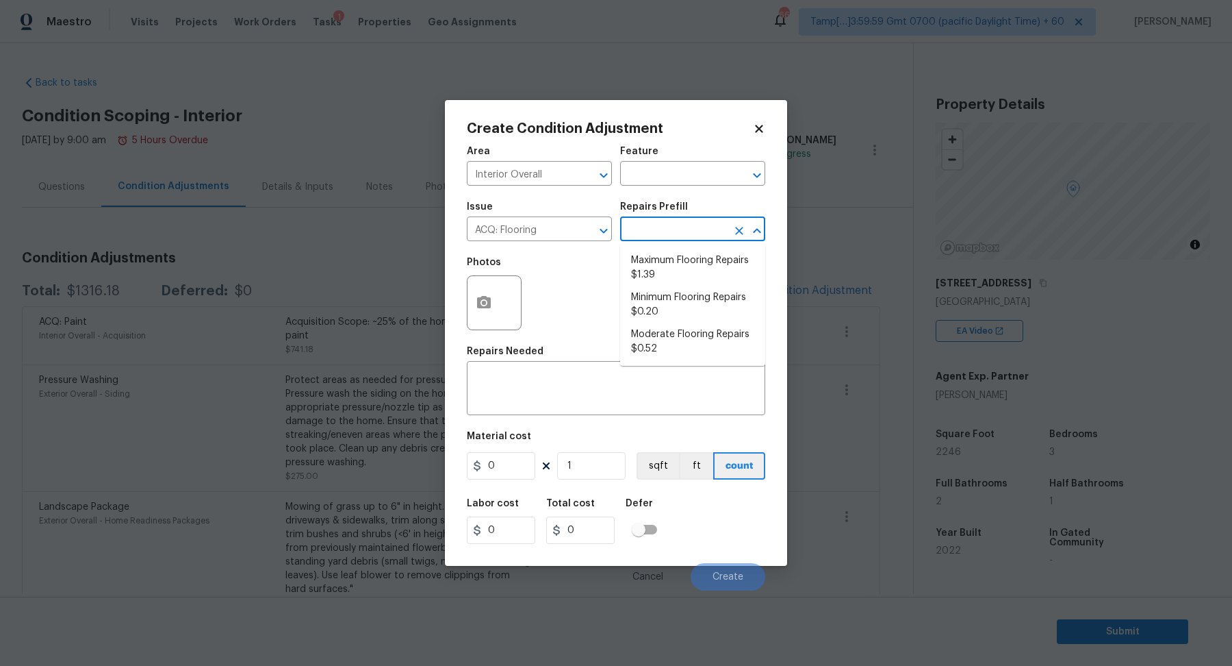
click at [651, 231] on input "text" at bounding box center [673, 230] width 107 height 21
click at [690, 294] on li "Minimum Flooring Repairs $0.20" at bounding box center [692, 304] width 145 height 37
type input "Acquisition"
type textarea "Acquisition Scope: Minimum flooring repairs"
type input "0.2"
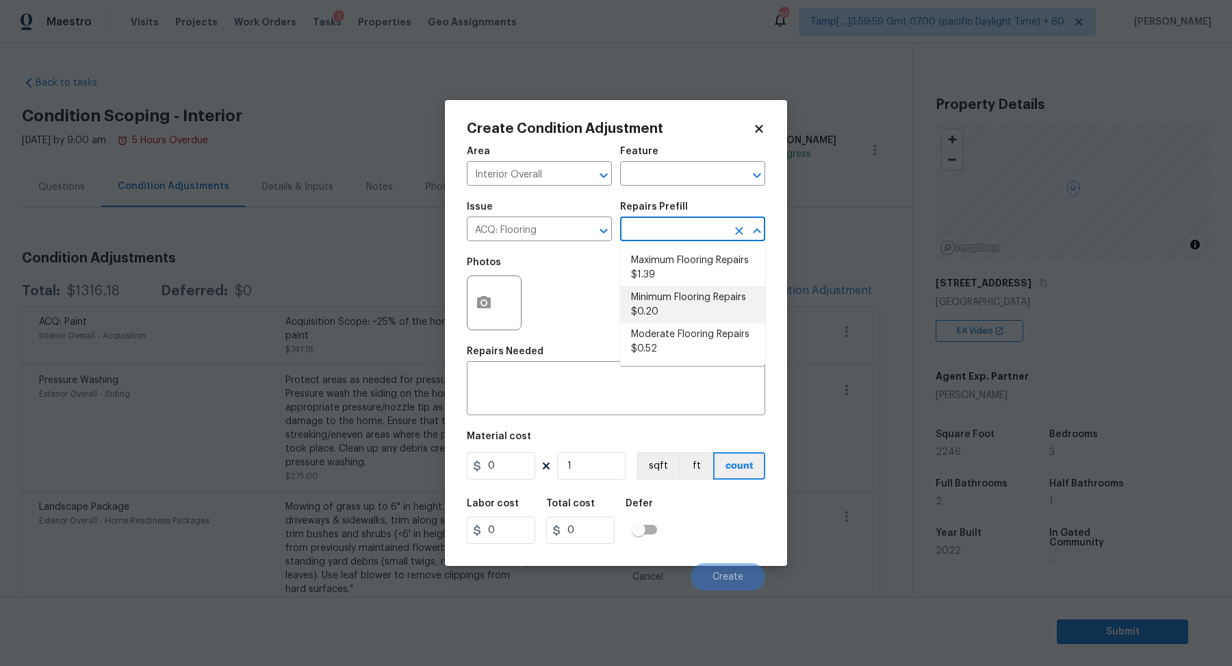
type input "0.2"
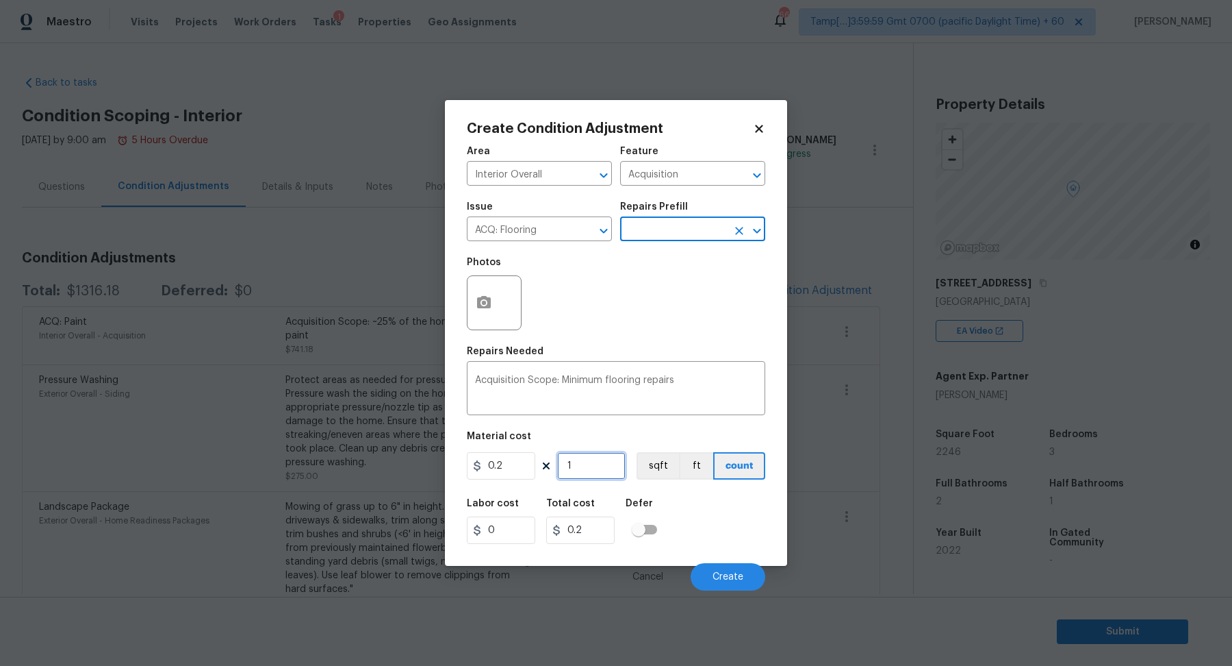
click at [603, 469] on input "1" at bounding box center [591, 465] width 68 height 27
type input "2"
type input "0.4"
type input "22"
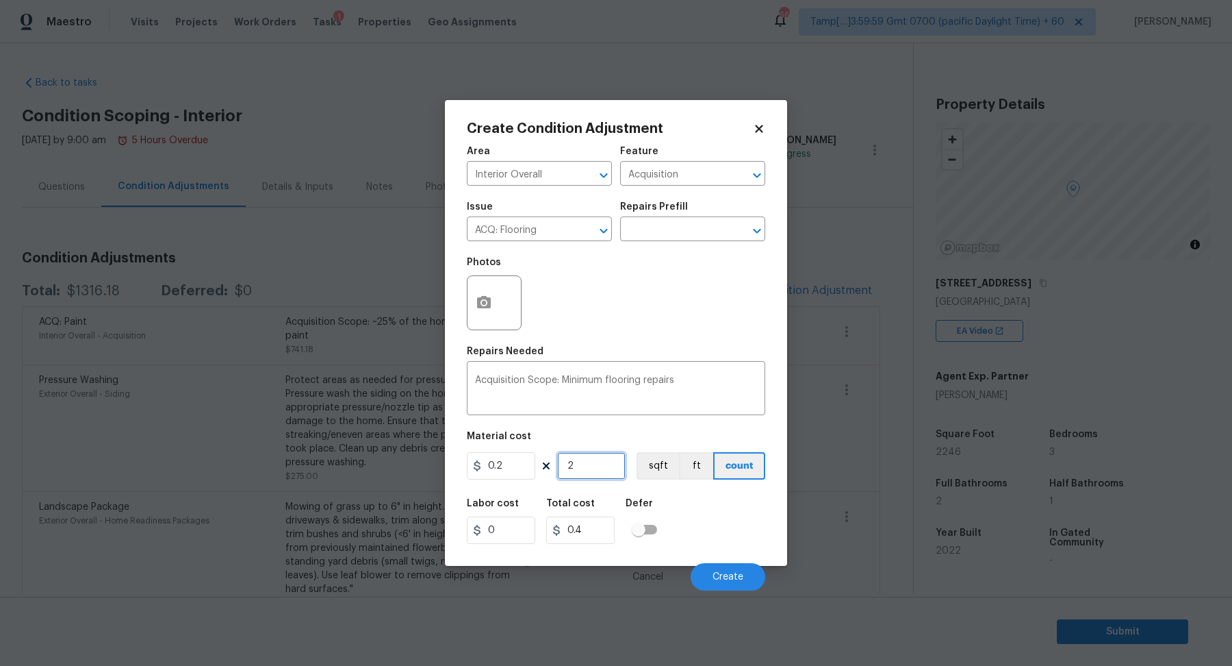
type input "4.4"
type input "224"
type input "44.8"
type input "2246"
type input "449.2"
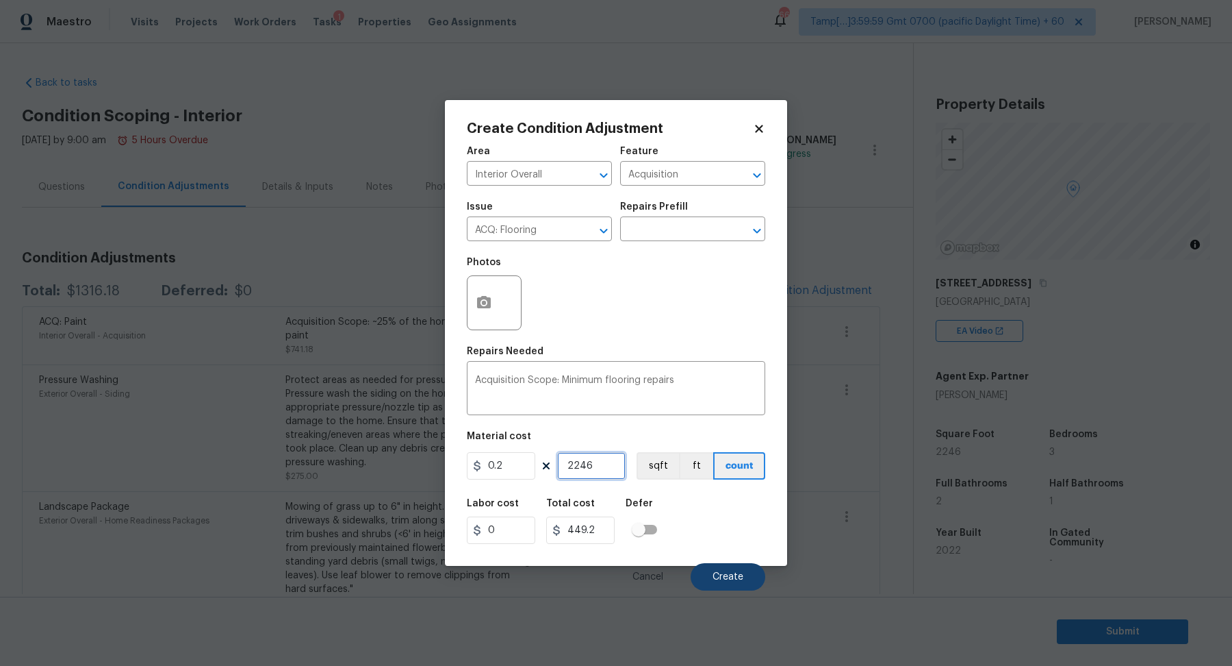
type input "2246"
click at [733, 572] on span "Create" at bounding box center [728, 577] width 31 height 10
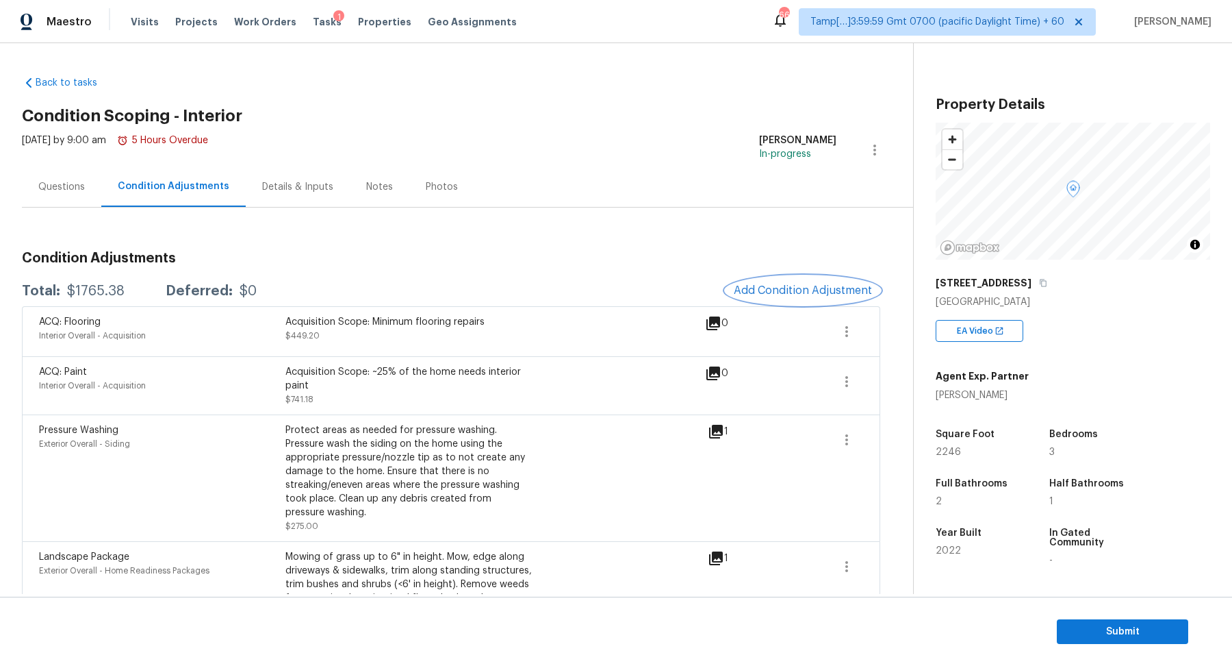
click at [775, 292] on span "Add Condition Adjustment" at bounding box center [803, 290] width 138 height 12
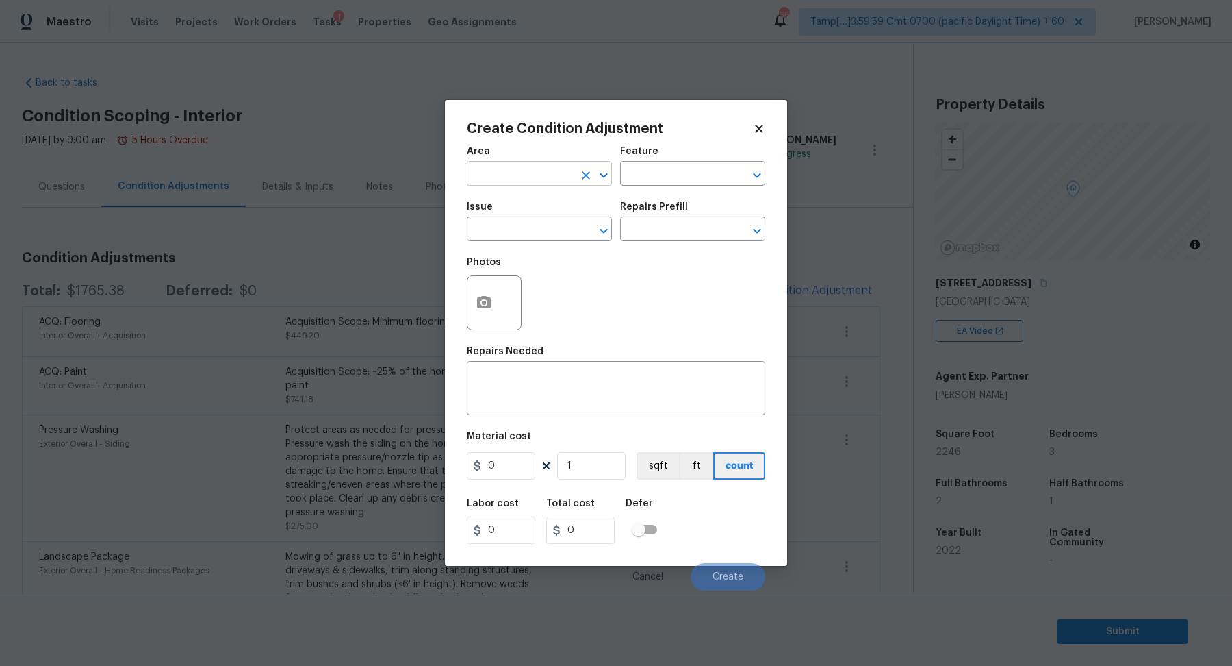
click at [516, 184] on input "text" at bounding box center [520, 174] width 107 height 21
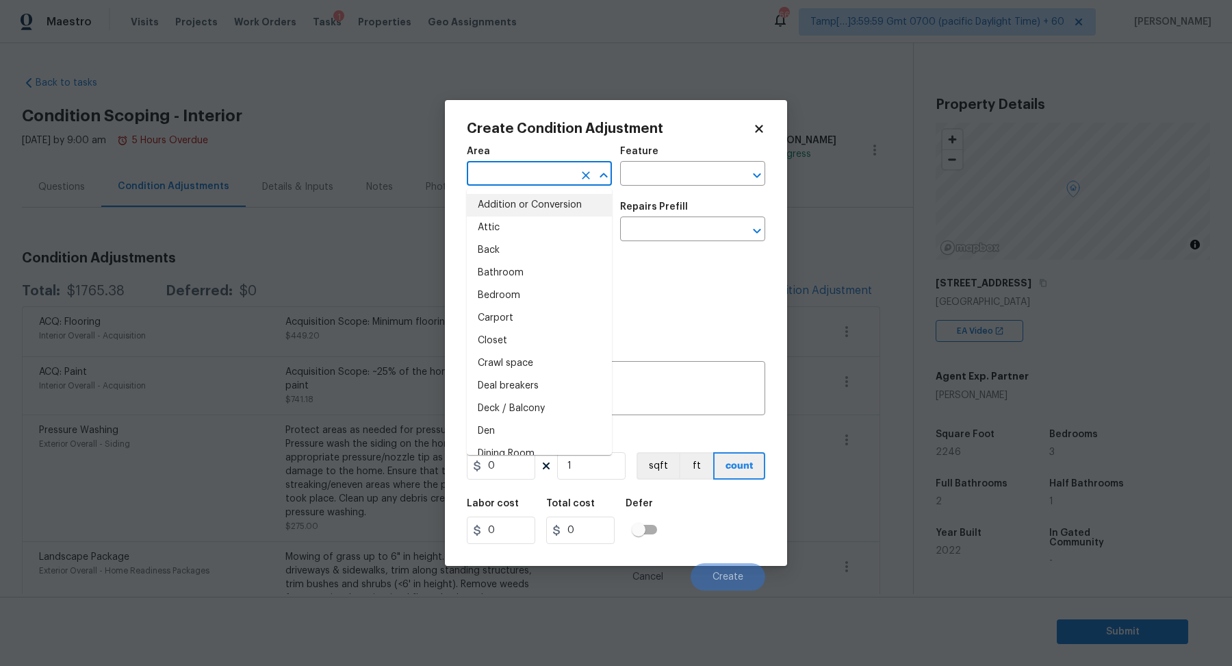
click at [368, 229] on body "Maestro Visits Projects Work Orders Tasks 1 Properties Geo Assignments 660 Tamp…" at bounding box center [616, 333] width 1232 height 666
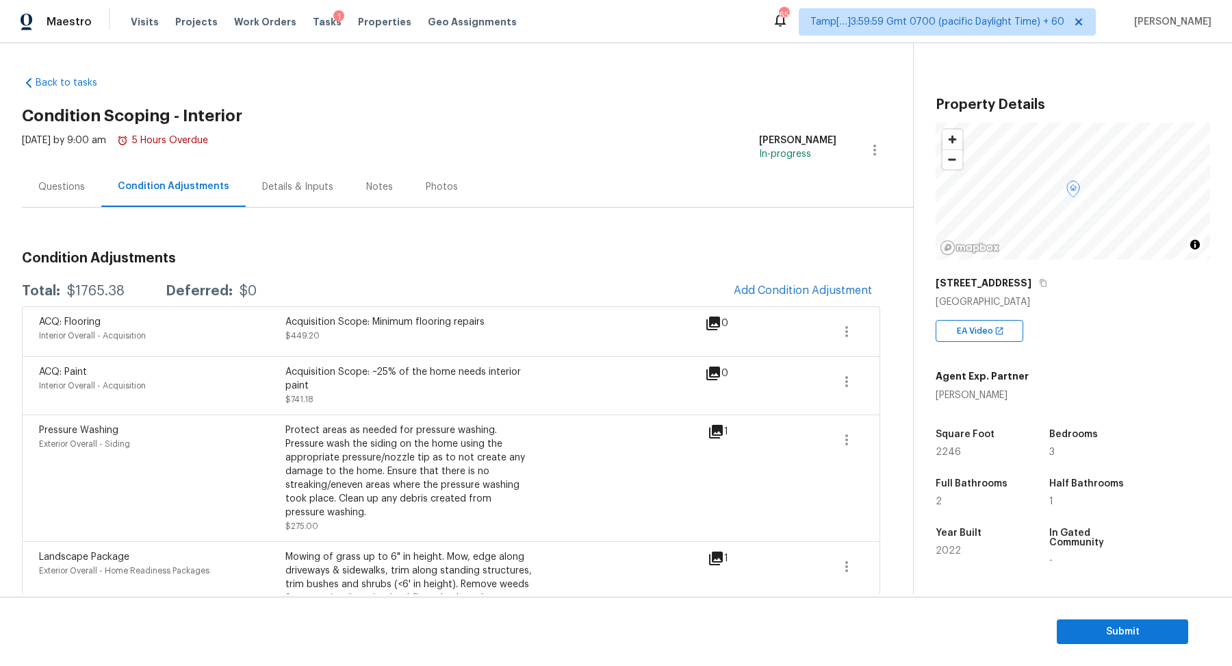
click at [90, 290] on div "$1765.38" at bounding box center [96, 291] width 58 height 14
copy div "$1765.38"
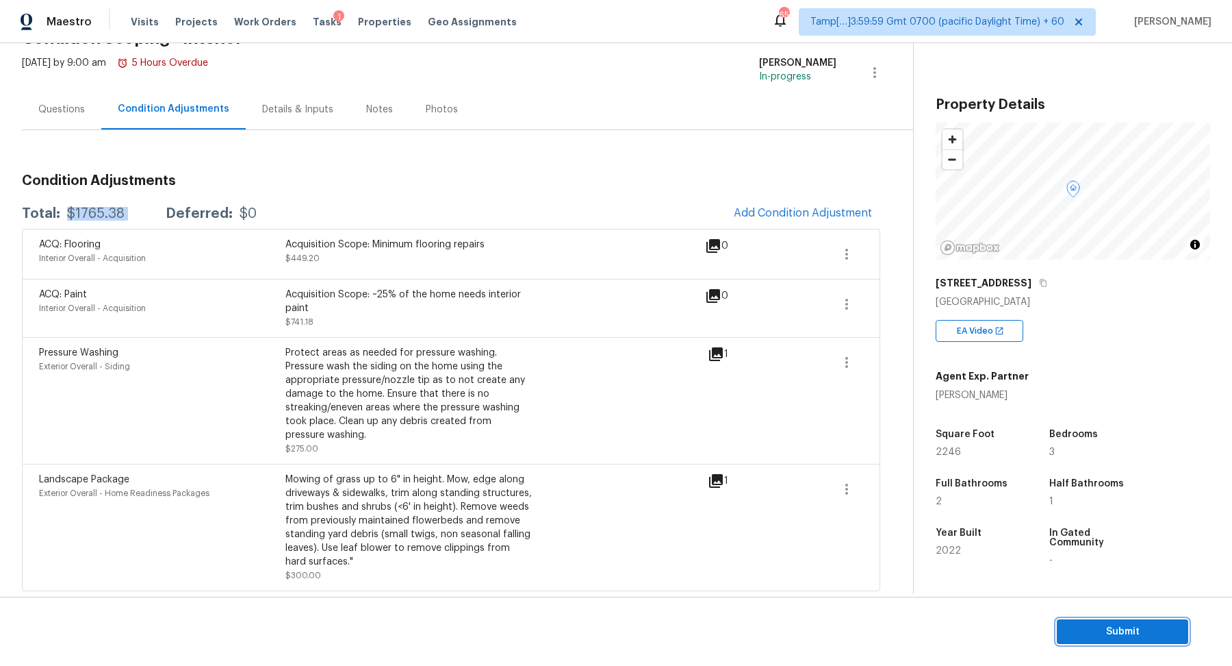
click at [1092, 626] on span "Submit" at bounding box center [1123, 631] width 110 height 17
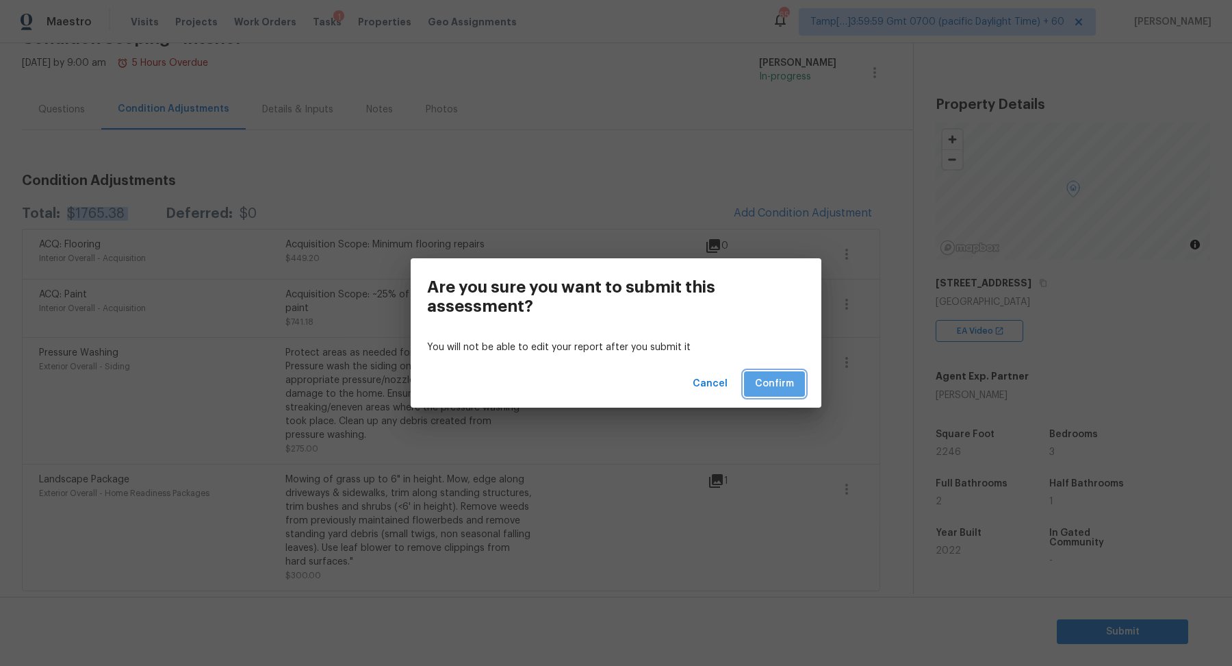
click at [798, 377] on button "Confirm" at bounding box center [774, 383] width 61 height 25
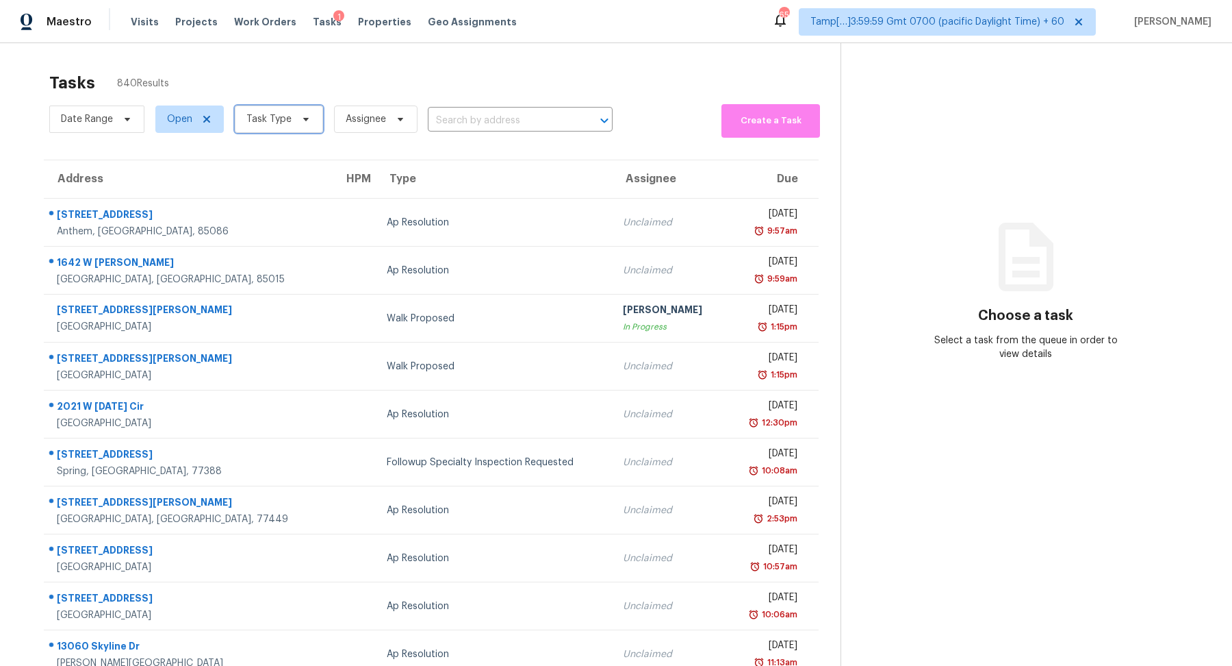
click at [259, 127] on span "Task Type" at bounding box center [279, 118] width 88 height 27
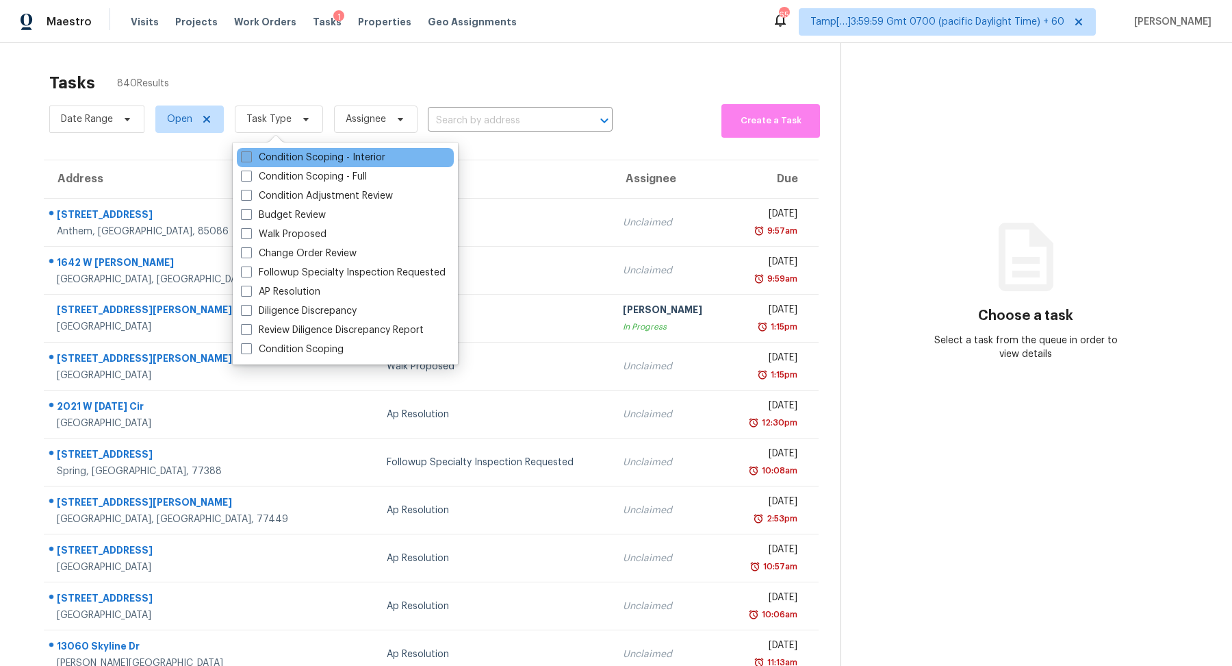
click at [294, 157] on label "Condition Scoping - Interior" at bounding box center [313, 158] width 144 height 14
click at [250, 157] on input "Condition Scoping - Interior" at bounding box center [245, 155] width 9 height 9
checkbox input "true"
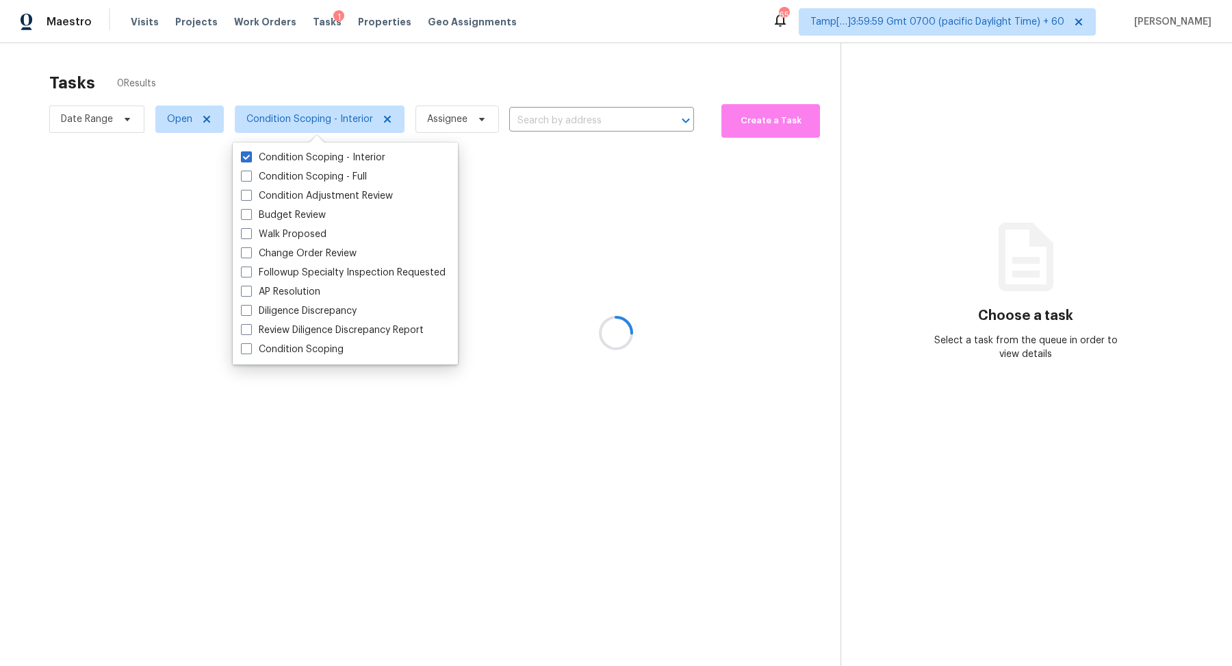
click at [420, 73] on div at bounding box center [616, 333] width 1232 height 666
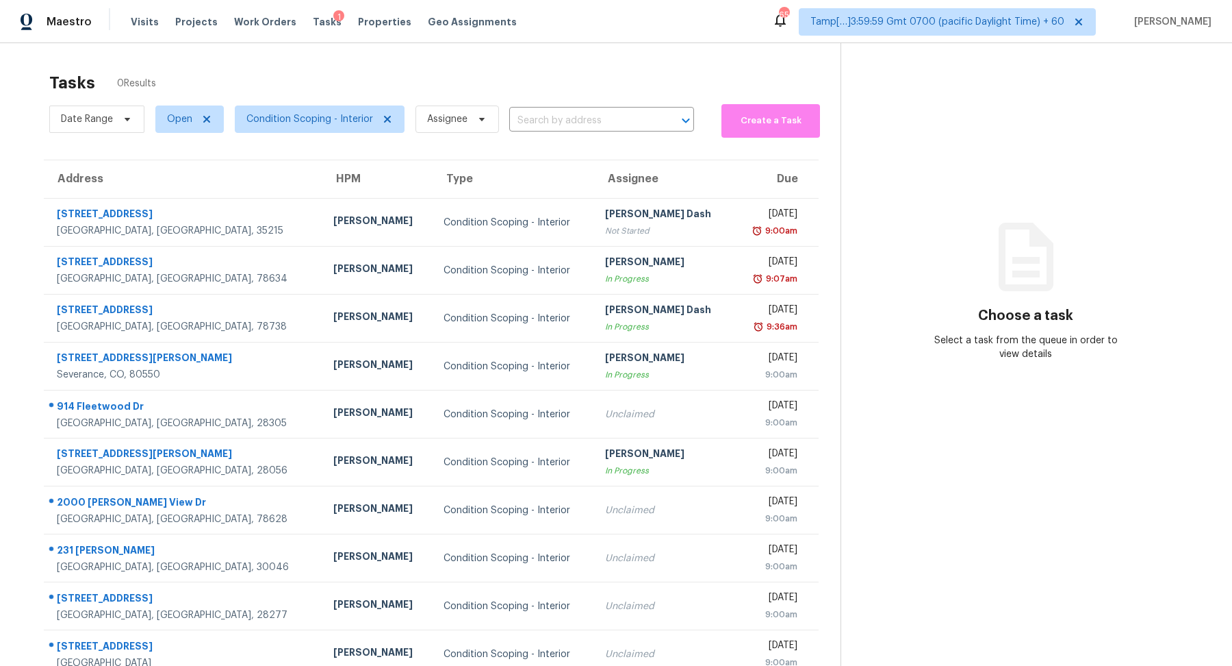
scroll to position [42, 0]
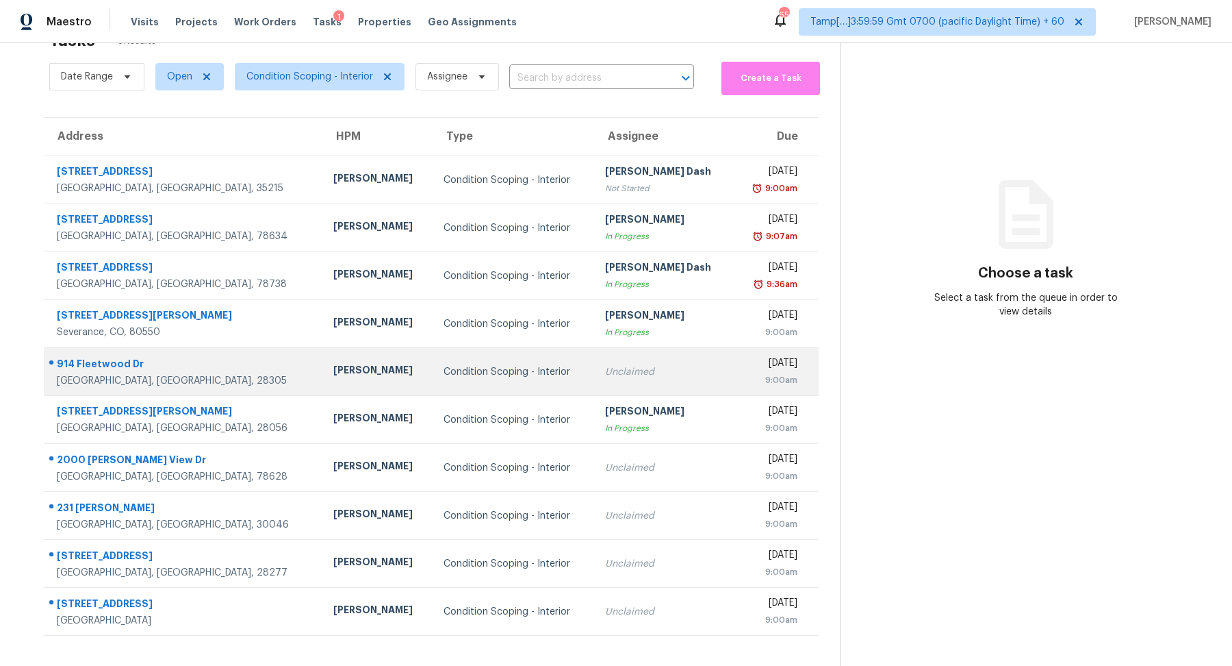
click at [594, 362] on td "Unclaimed" at bounding box center [664, 372] width 140 height 48
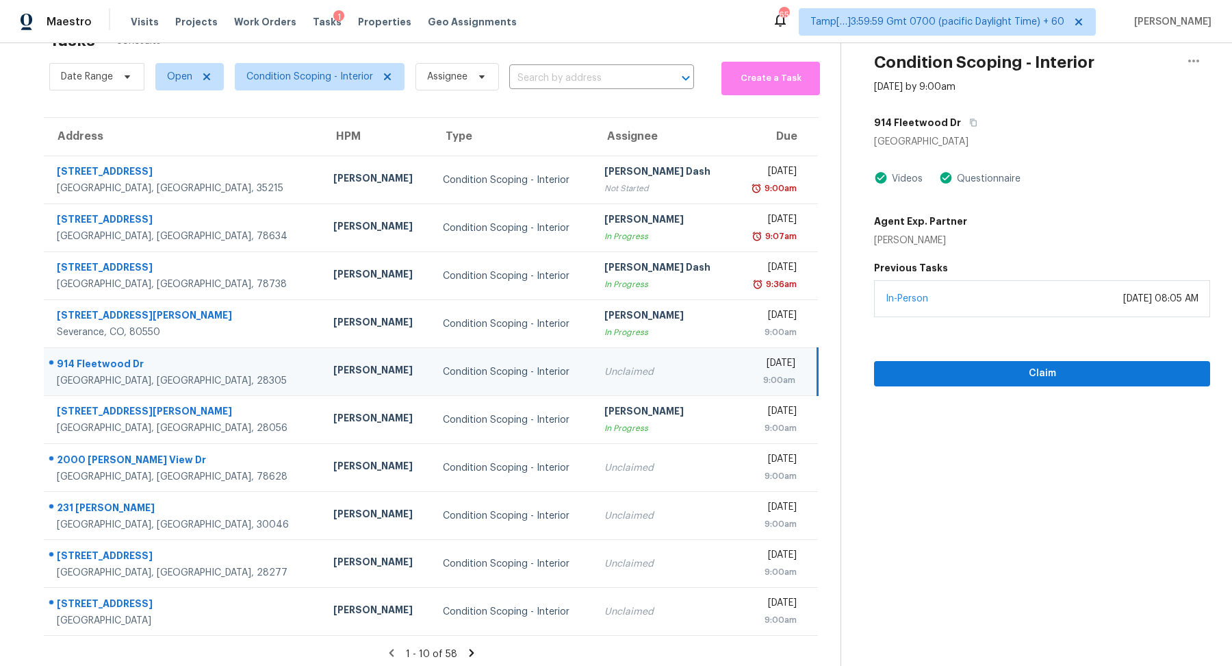
click at [972, 129] on div "914 Fleetwood Dr" at bounding box center [1042, 122] width 336 height 25
click at [961, 127] on button "button" at bounding box center [970, 122] width 18 height 25
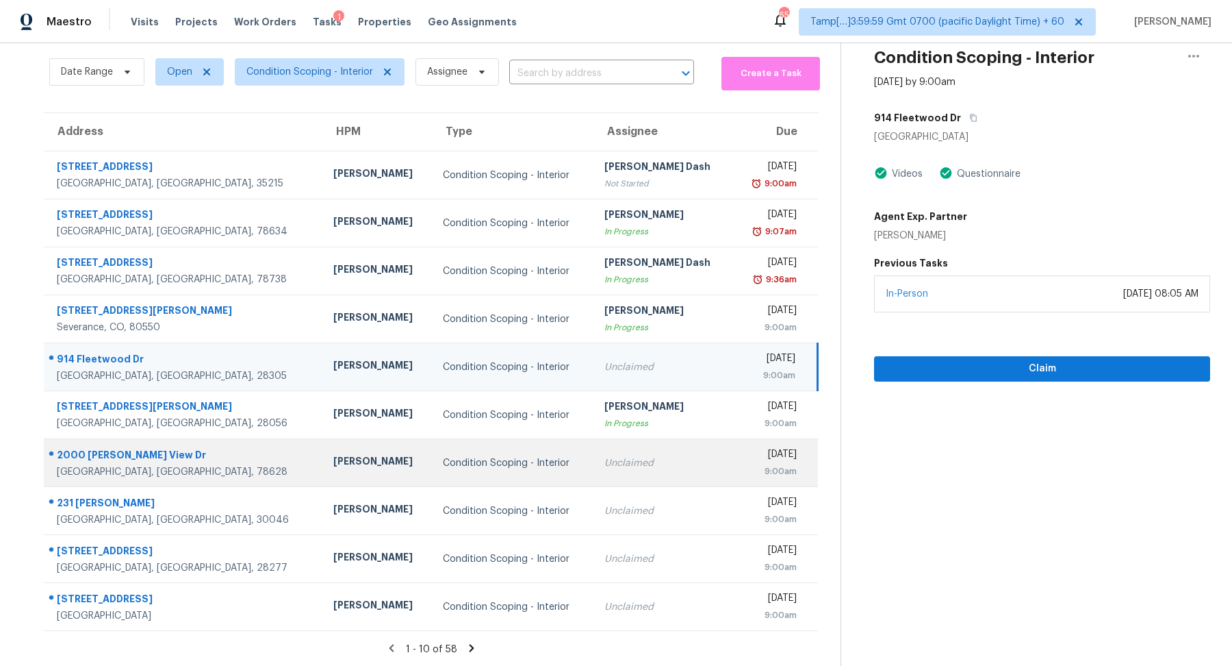
click at [605, 460] on div "Unclaimed" at bounding box center [663, 463] width 117 height 14
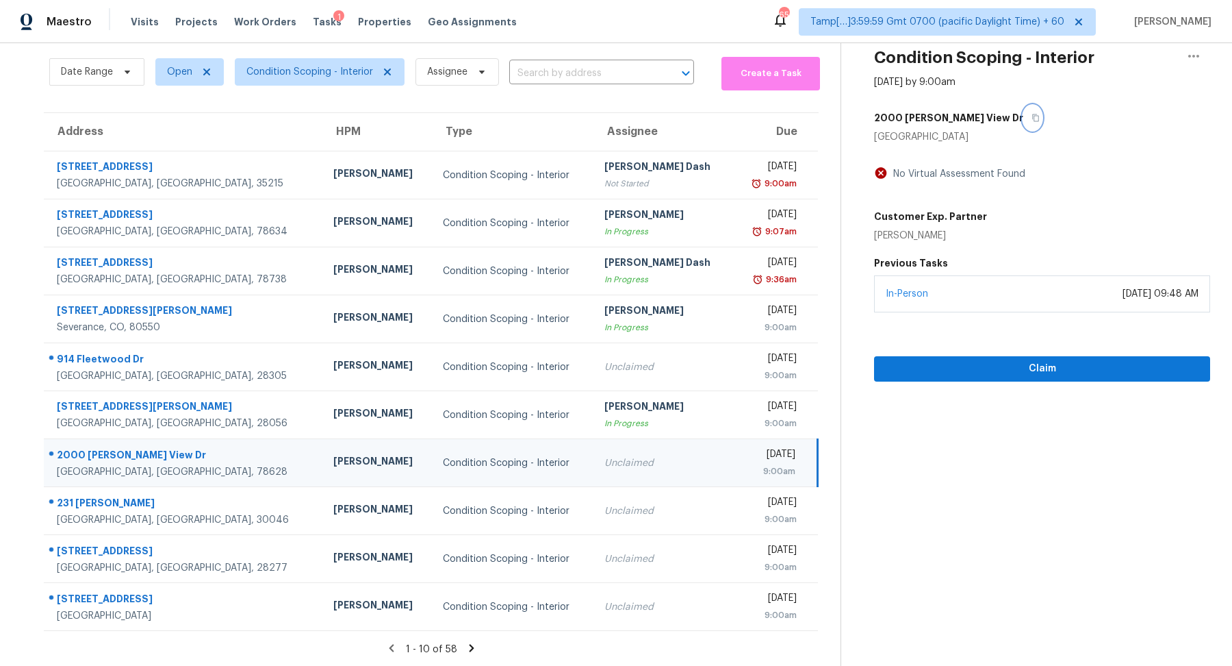
click at [1024, 123] on button "button" at bounding box center [1033, 117] width 18 height 25
click at [940, 356] on button "Claim" at bounding box center [1042, 368] width 336 height 25
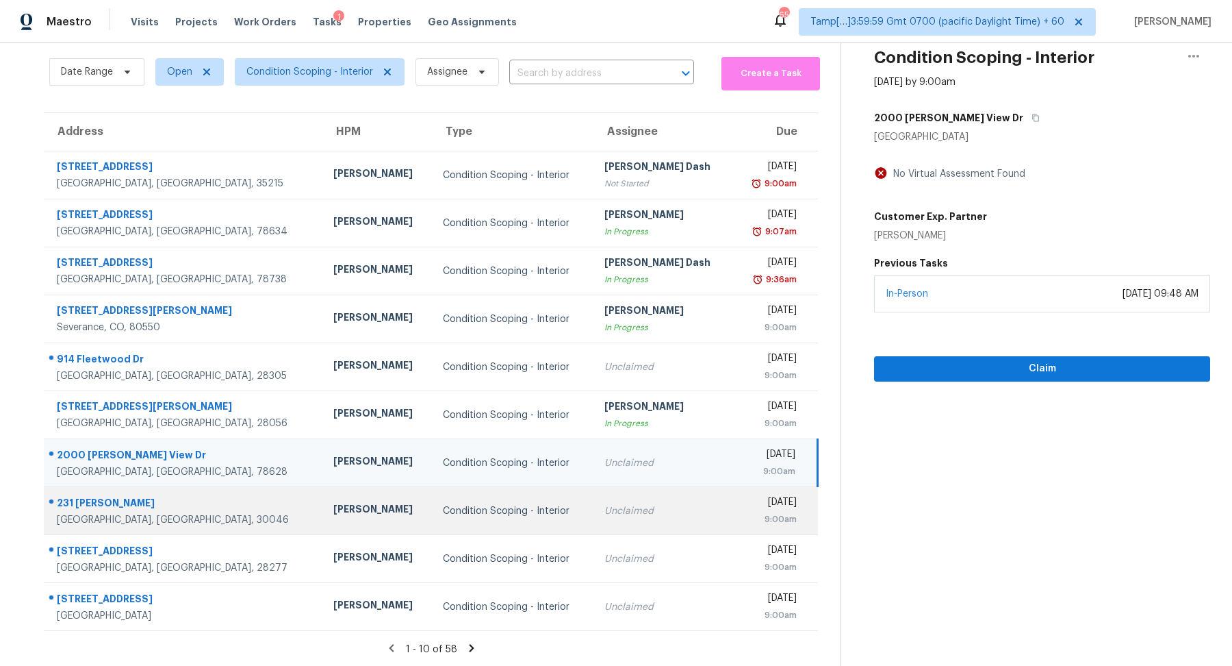
click at [677, 514] on td "Unclaimed" at bounding box center [663, 511] width 139 height 48
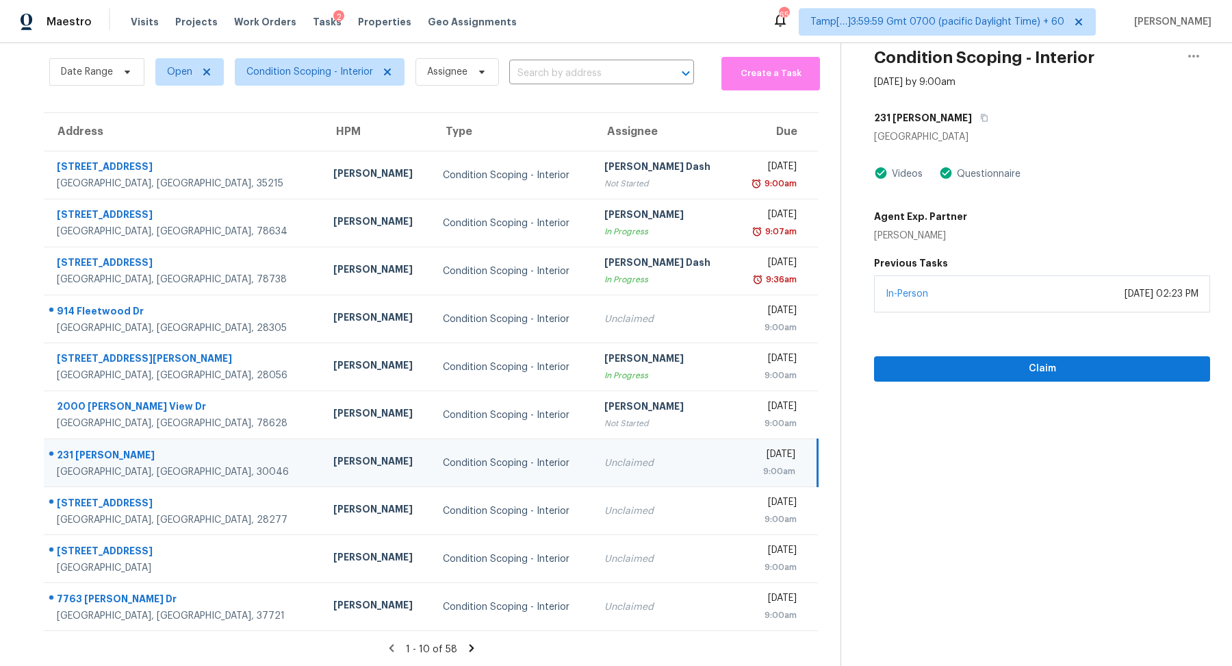
click at [760, 470] on div "9:00am" at bounding box center [769, 471] width 51 height 14
click at [949, 124] on div "231 Sarah Ln" at bounding box center [1042, 117] width 336 height 25
click at [972, 122] on button "button" at bounding box center [981, 117] width 18 height 25
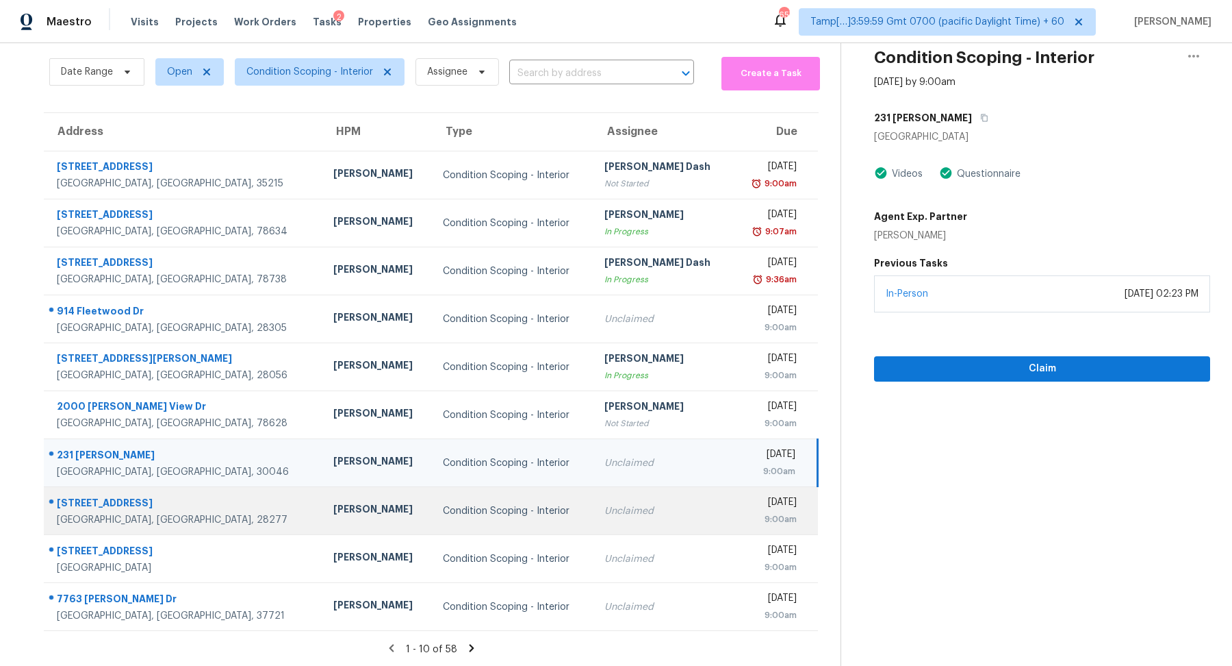
click at [480, 501] on td "Condition Scoping - Interior" at bounding box center [513, 511] width 162 height 48
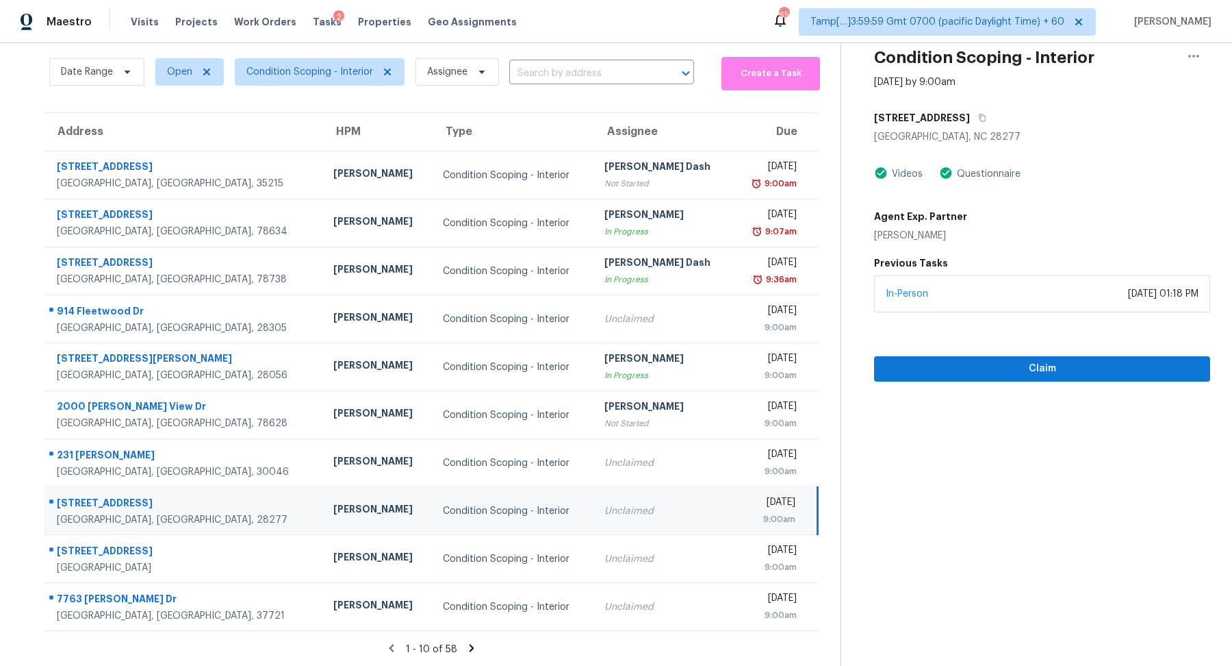
click at [1019, 112] on div "16659 Commons Creek Dr" at bounding box center [1042, 117] width 336 height 25
click at [989, 112] on button "button" at bounding box center [979, 117] width 18 height 25
click at [968, 375] on span "Claim" at bounding box center [1042, 368] width 314 height 17
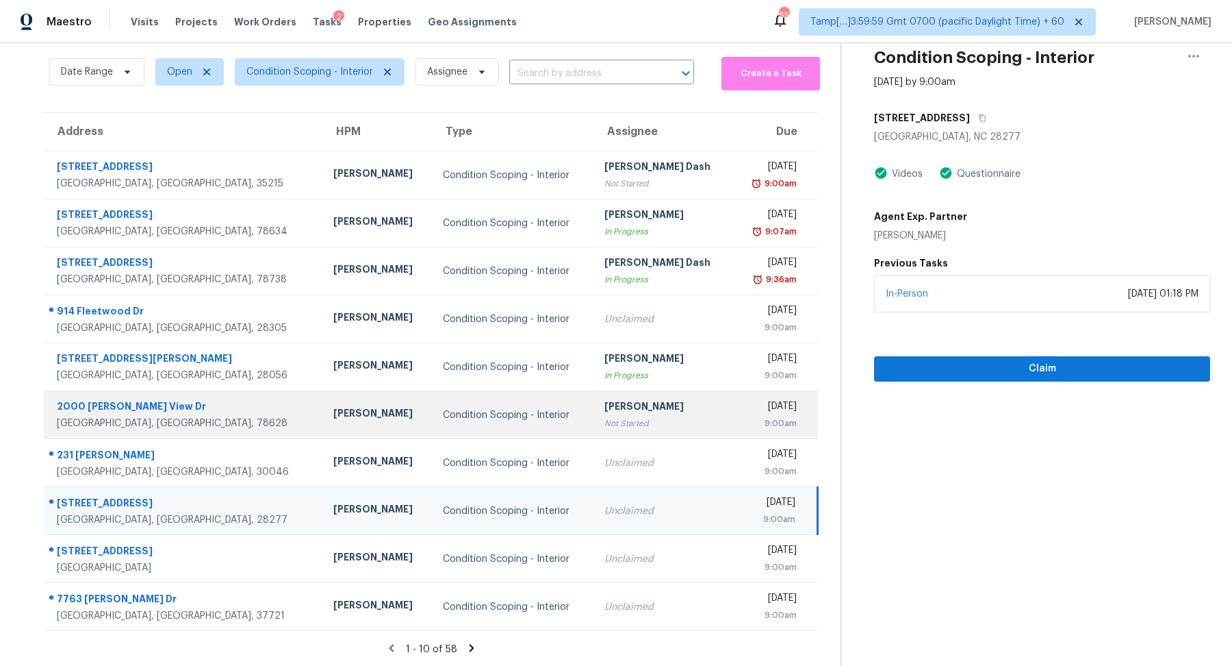
click at [607, 419] on div "Not Started" at bounding box center [663, 423] width 117 height 14
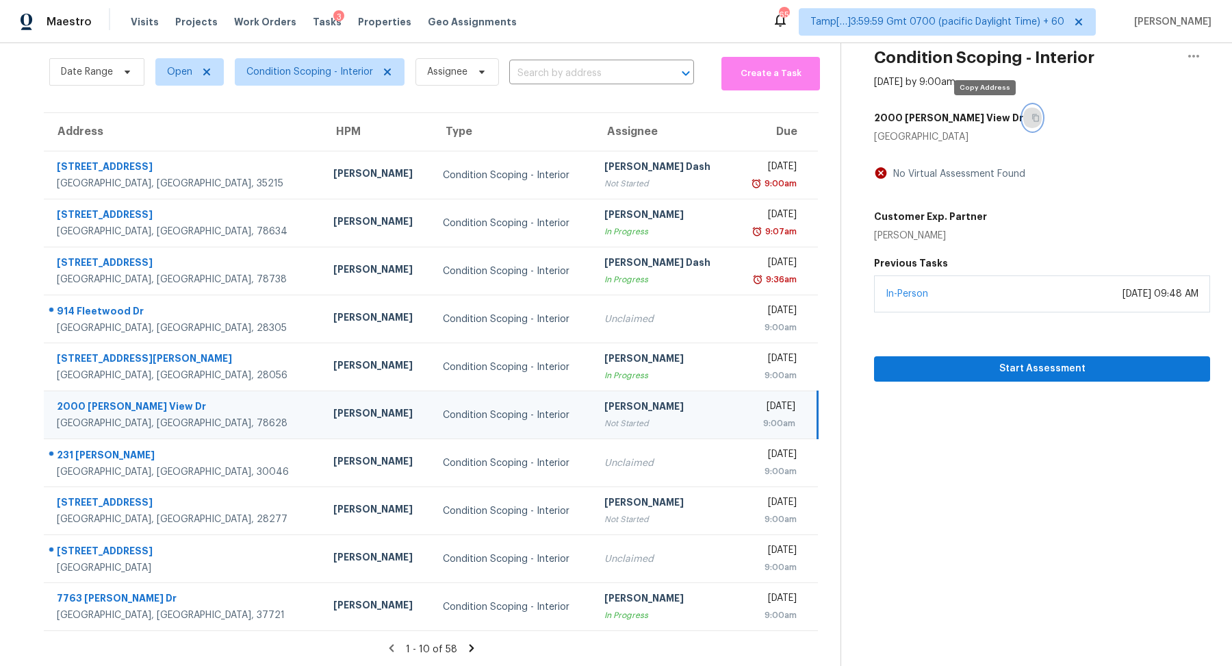
click at [1024, 123] on button "button" at bounding box center [1033, 117] width 18 height 25
click at [1034, 376] on button "Start Assessment" at bounding box center [1042, 368] width 336 height 25
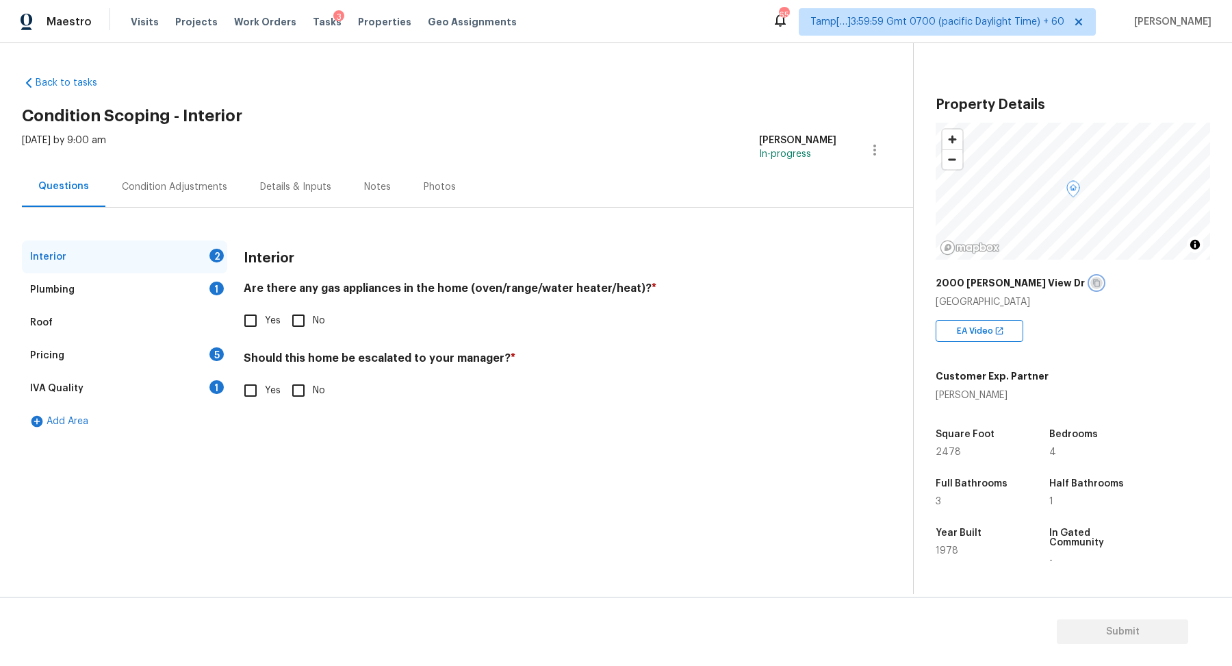
click at [1093, 279] on icon "button" at bounding box center [1097, 283] width 8 height 8
click at [271, 322] on span "Yes" at bounding box center [273, 321] width 16 height 14
click at [265, 322] on input "Yes" at bounding box center [250, 320] width 29 height 29
checkbox input "true"
click at [307, 323] on input "No" at bounding box center [298, 320] width 29 height 29
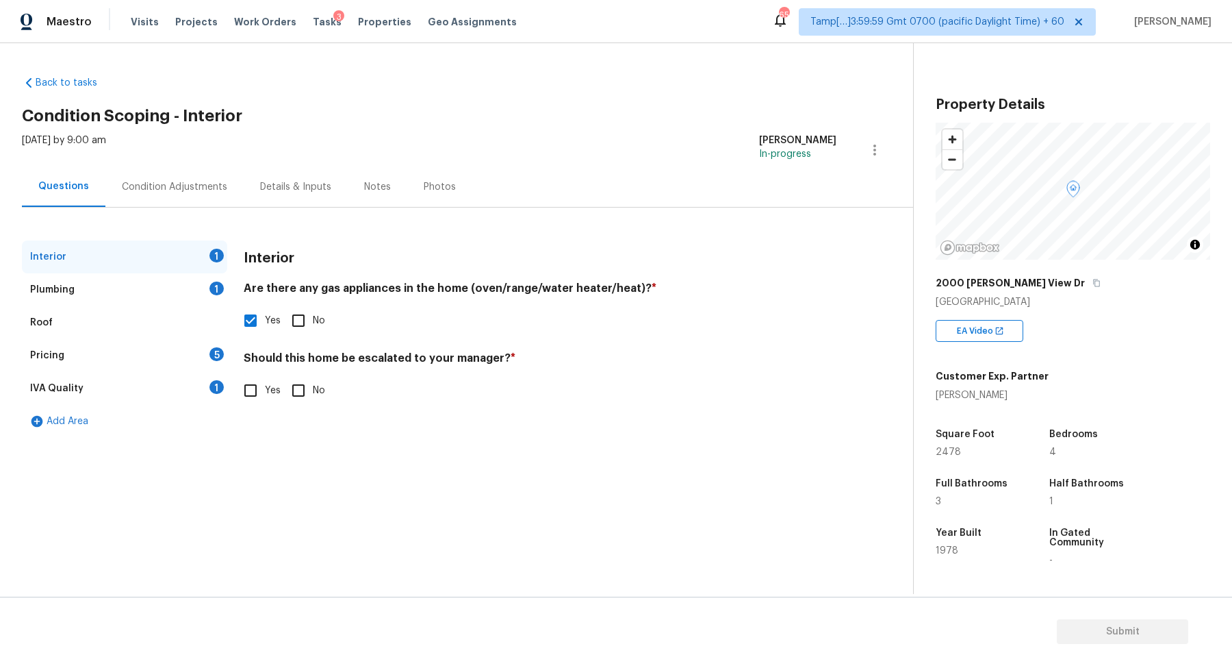
checkbox input "true"
checkbox input "false"
click at [303, 395] on input "No" at bounding box center [298, 391] width 29 height 29
checkbox input "true"
click at [185, 303] on div "Plumbing 1" at bounding box center [124, 289] width 205 height 33
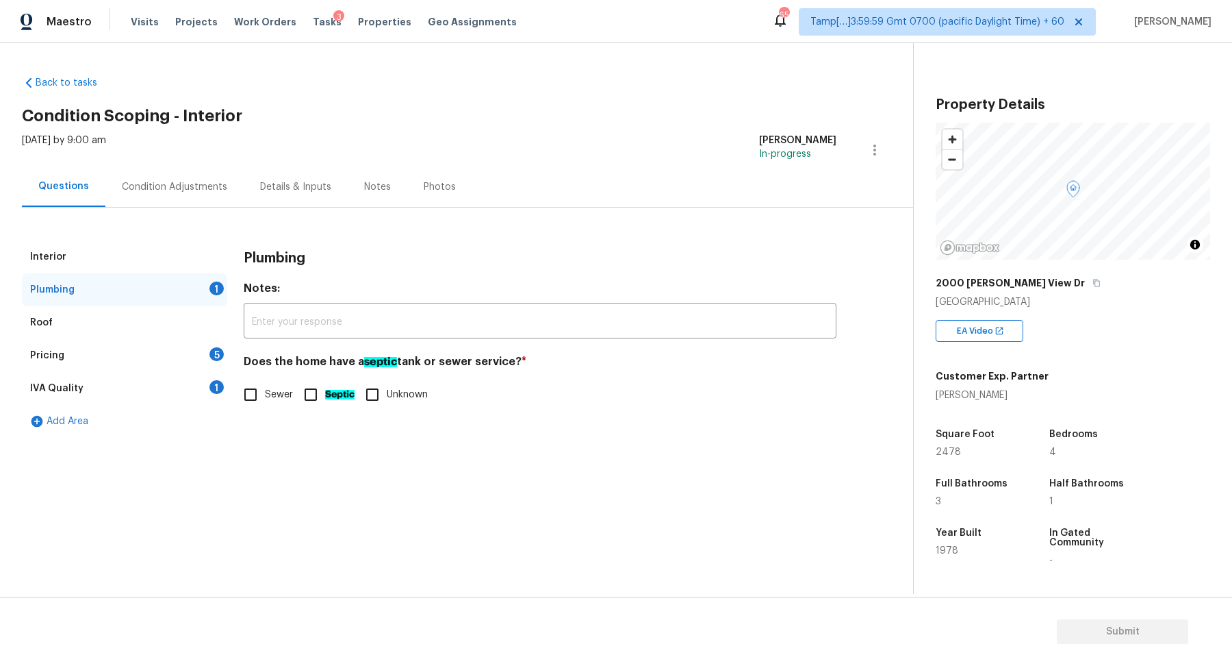
click at [253, 380] on input "Sewer" at bounding box center [250, 394] width 29 height 29
checkbox input "true"
click at [186, 346] on div "Pricing 5" at bounding box center [124, 355] width 205 height 33
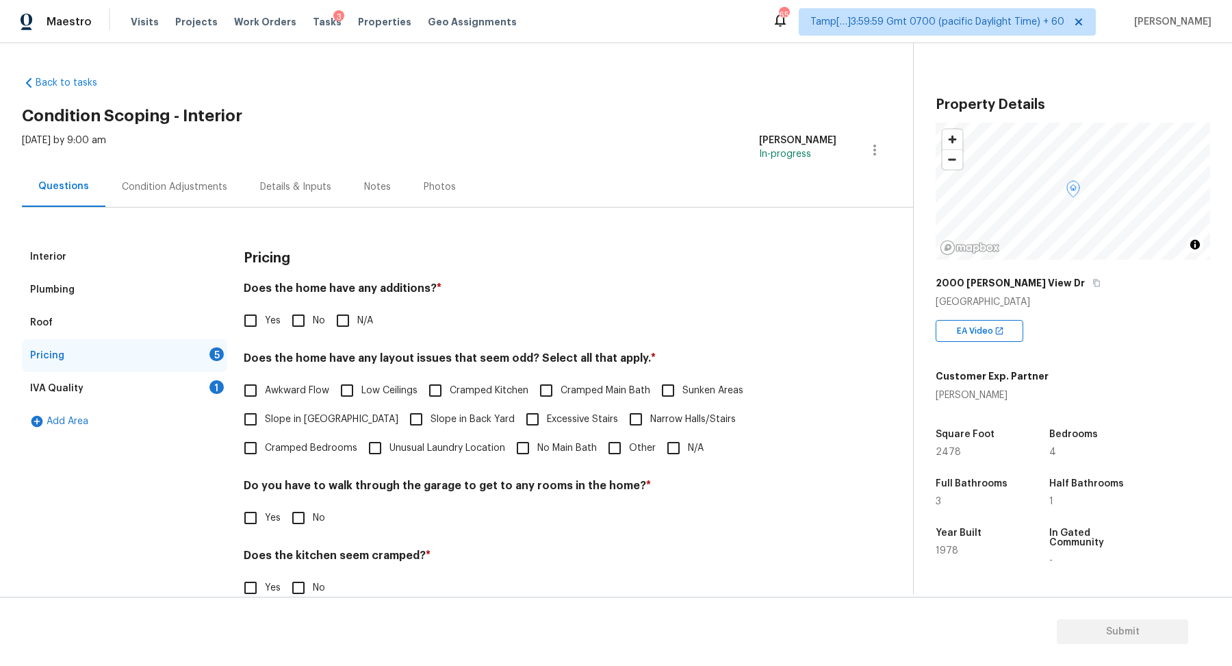
click at [299, 322] on input "No" at bounding box center [298, 320] width 29 height 29
checkbox input "true"
click at [270, 424] on span "Slope in Front Yard" at bounding box center [332, 419] width 134 height 14
click at [265, 424] on input "Slope in Front Yard" at bounding box center [250, 419] width 29 height 29
checkbox input "true"
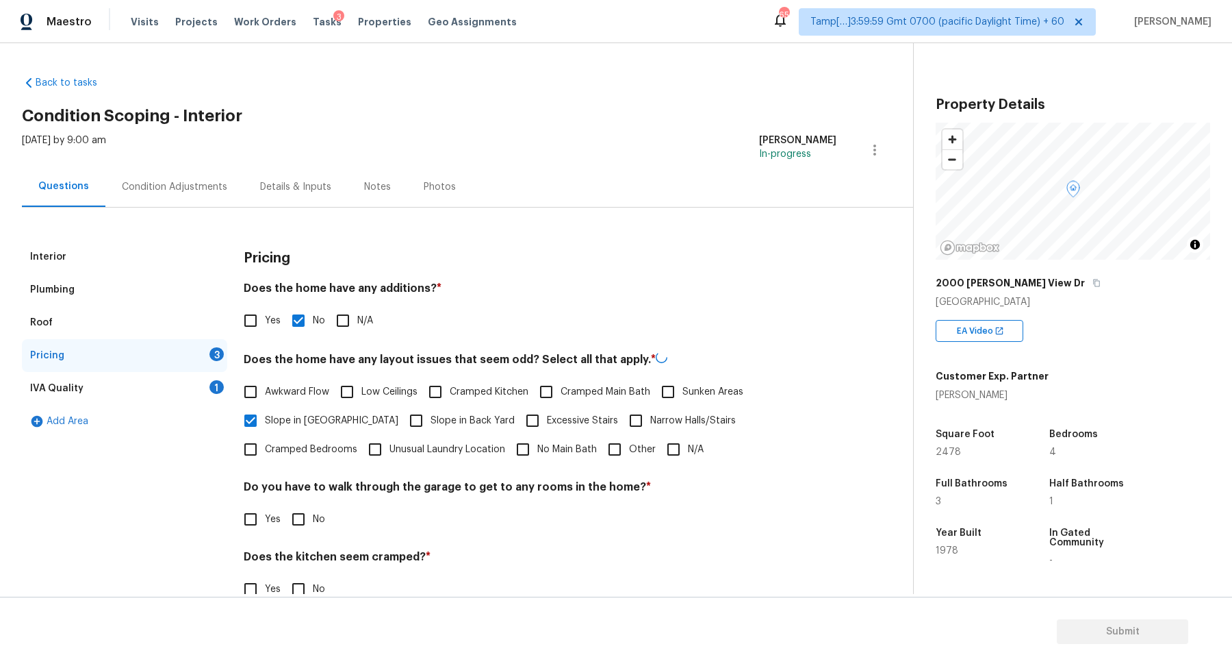
click at [431, 421] on span "Slope in Back Yard" at bounding box center [473, 421] width 84 height 14
click at [408, 421] on input "Slope in Back Yard" at bounding box center [416, 420] width 29 height 29
checkbox input "true"
click at [295, 516] on input "No" at bounding box center [298, 517] width 29 height 29
checkbox input "true"
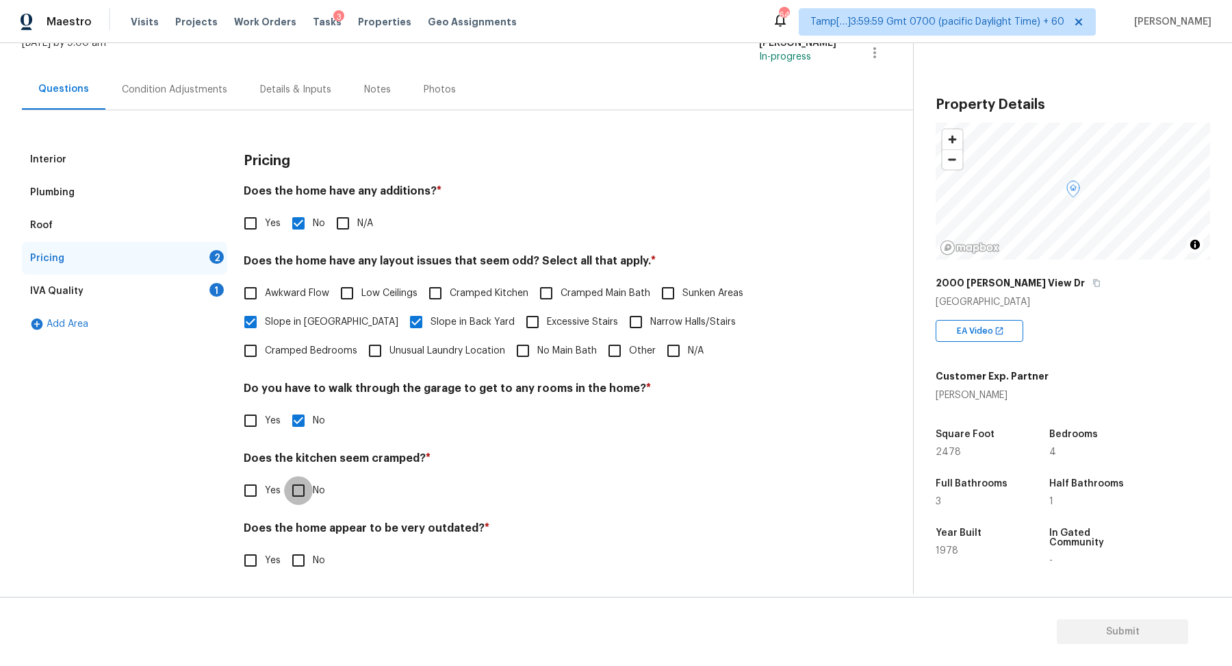
click at [284, 476] on input "No" at bounding box center [298, 490] width 29 height 29
checkbox input "true"
click at [284, 545] on input "No" at bounding box center [298, 559] width 29 height 29
checkbox input "true"
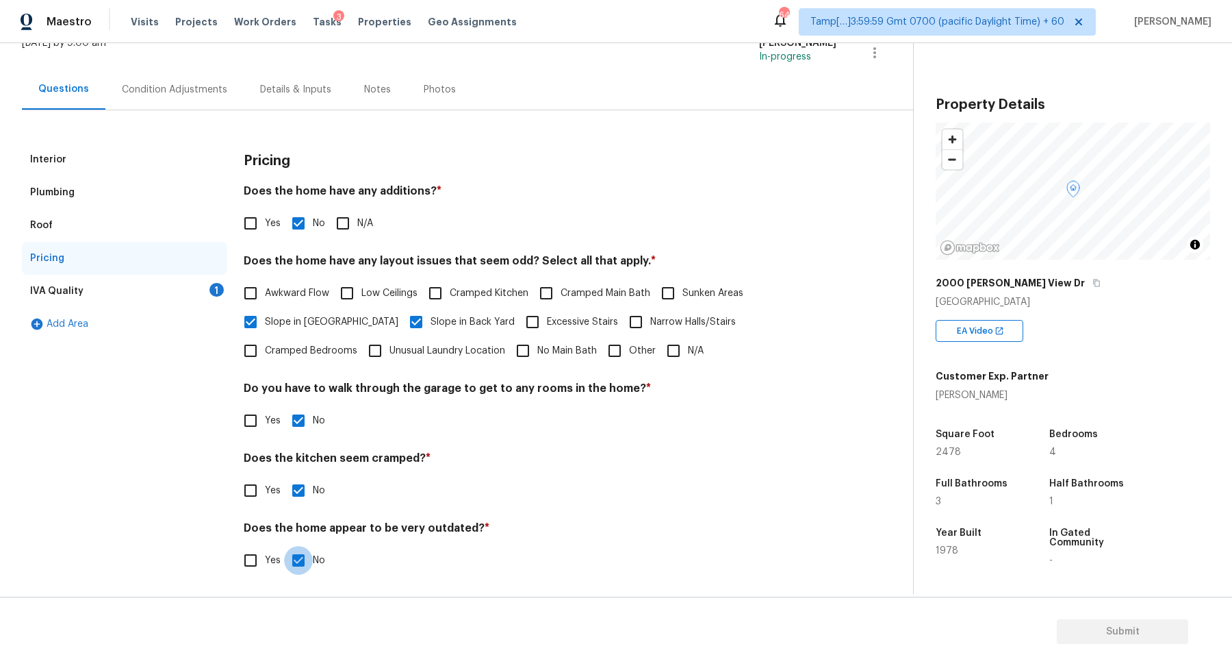
click at [188, 283] on div "IVA Quality 1" at bounding box center [124, 291] width 205 height 33
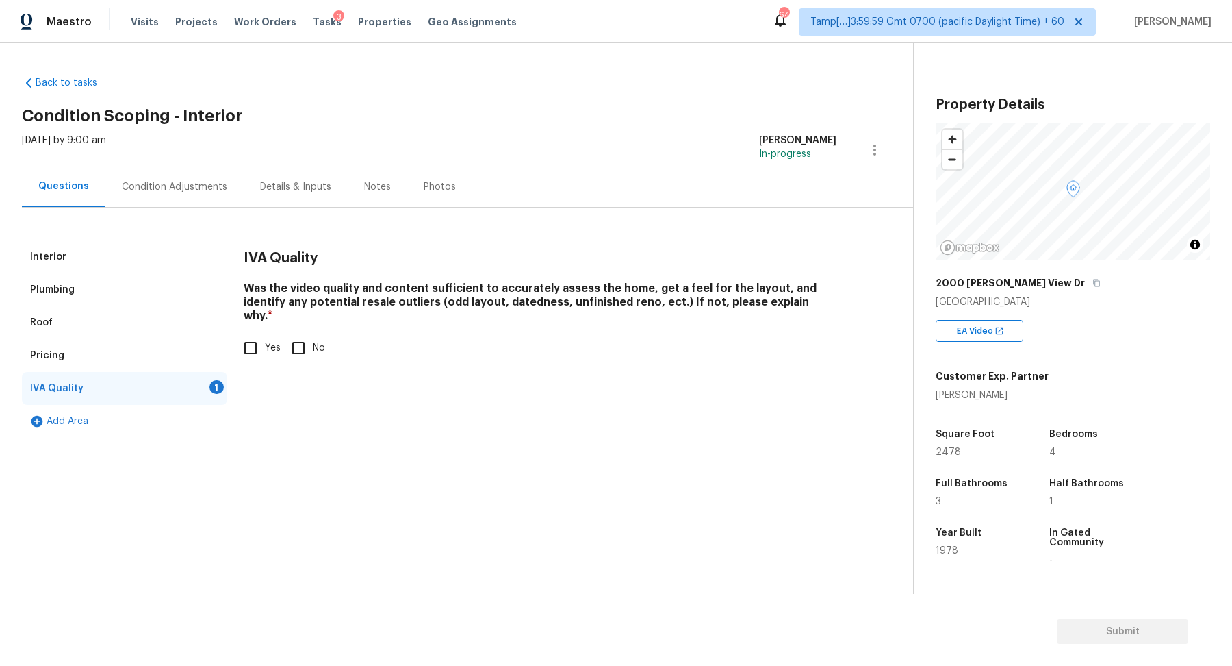
scroll to position [0, 0]
click at [257, 333] on input "Yes" at bounding box center [250, 347] width 29 height 29
checkbox input "true"
click at [166, 184] on div "Condition Adjustments" at bounding box center [174, 187] width 105 height 14
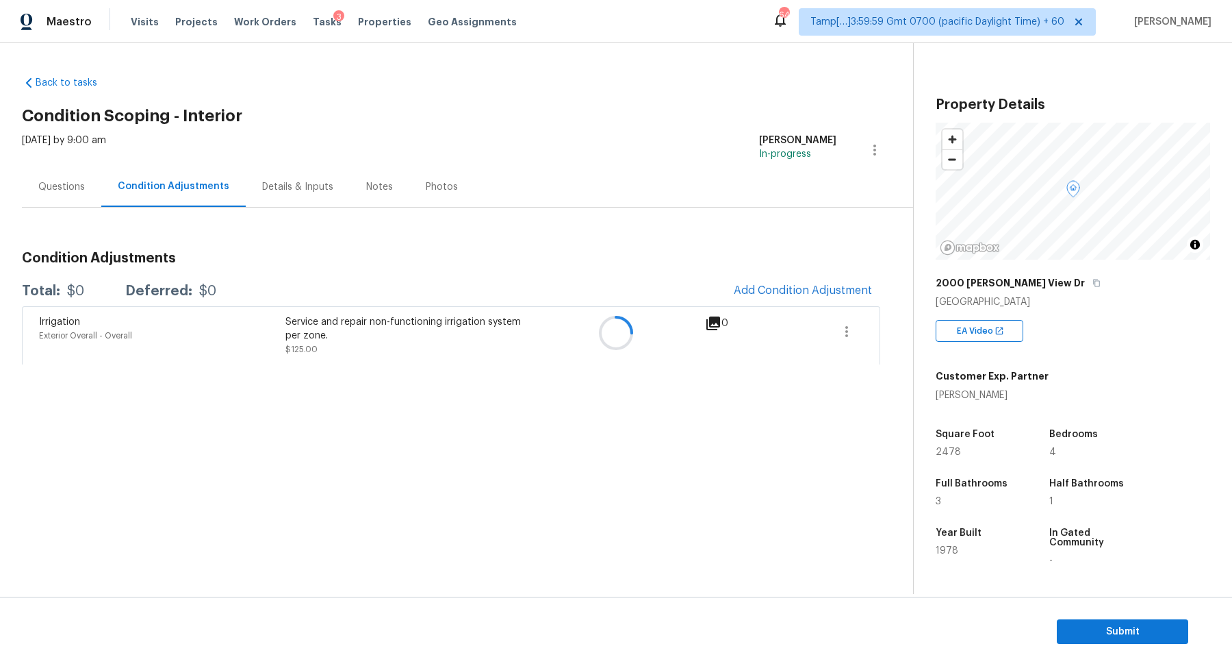
click at [744, 296] on div at bounding box center [616, 333] width 1232 height 666
click at [771, 292] on div at bounding box center [616, 333] width 1232 height 666
click at [795, 288] on div at bounding box center [616, 333] width 1232 height 666
click at [776, 288] on div at bounding box center [616, 333] width 1232 height 666
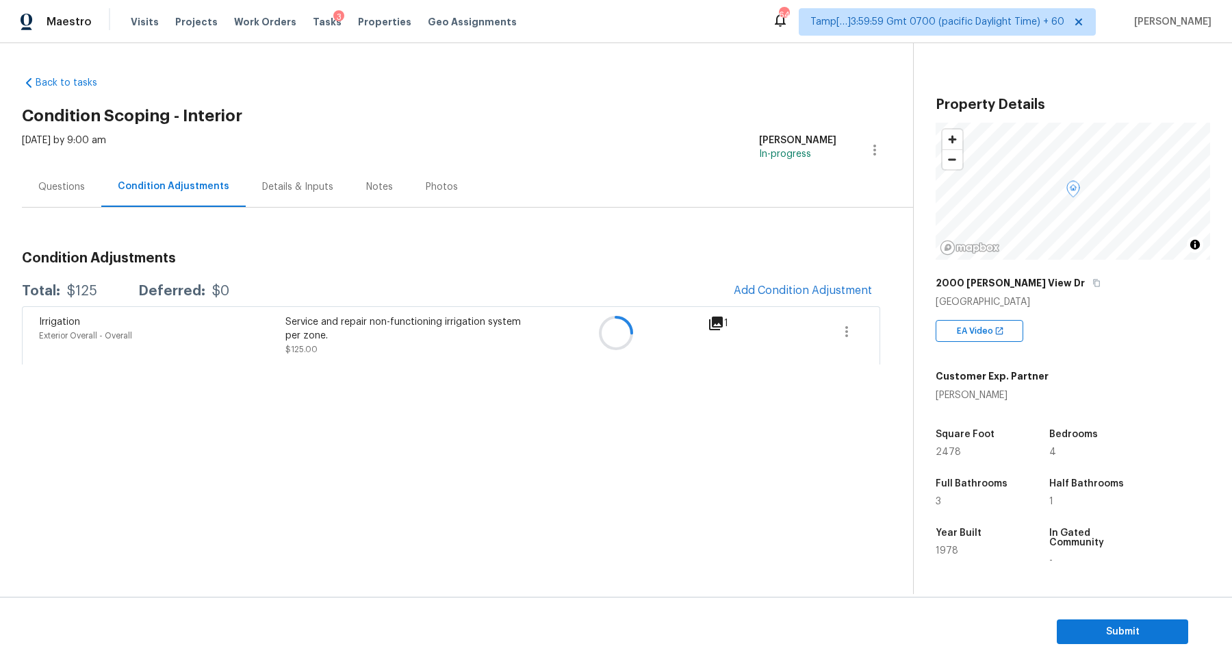
click at [797, 288] on div at bounding box center [616, 333] width 1232 height 666
click at [800, 348] on div at bounding box center [616, 333] width 1232 height 666
click at [809, 281] on div at bounding box center [616, 333] width 1232 height 666
click at [62, 184] on div at bounding box center [616, 333] width 1232 height 666
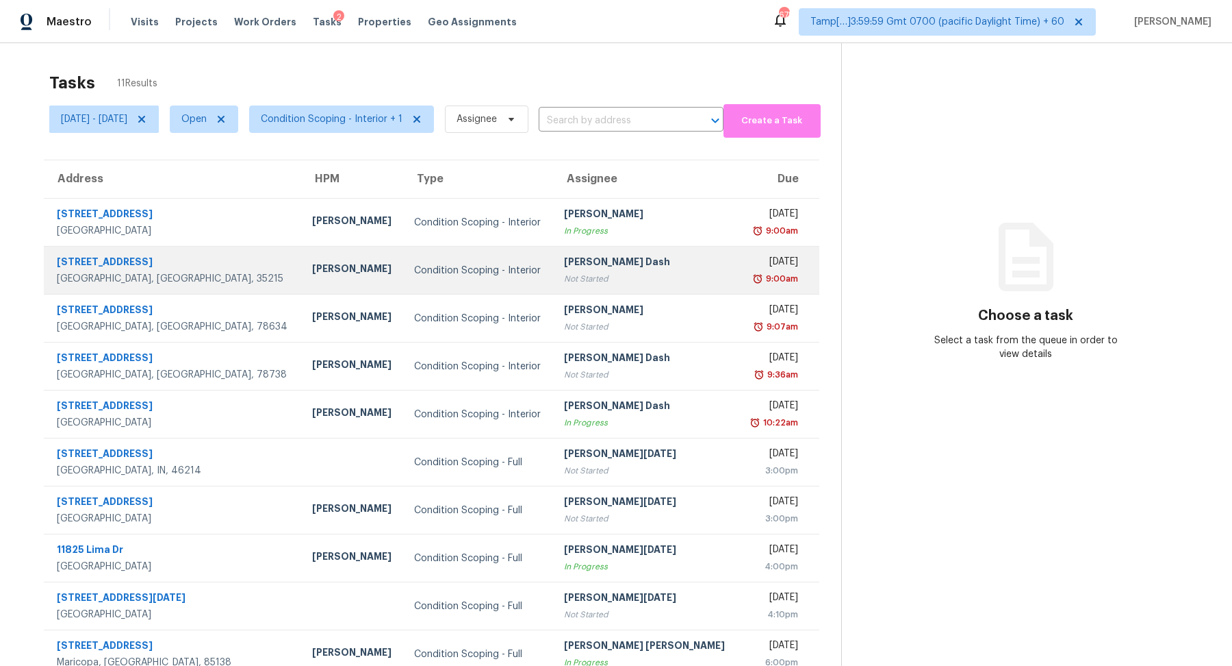
scroll to position [47, 0]
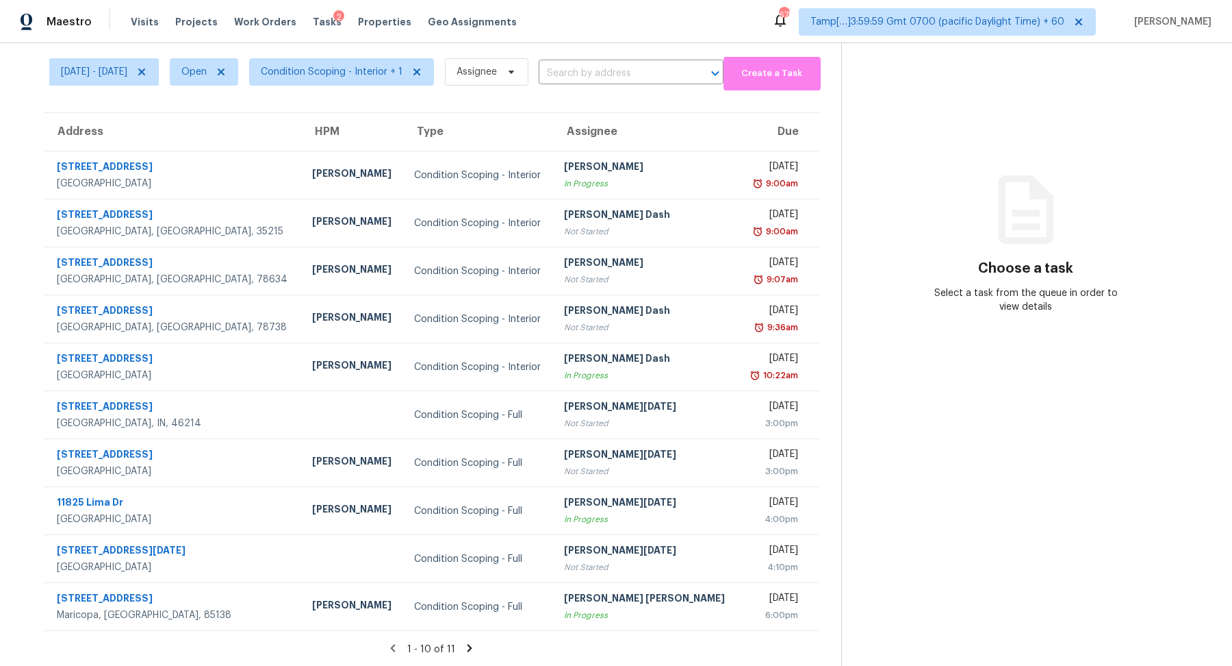
click at [468, 647] on icon at bounding box center [470, 648] width 12 height 12
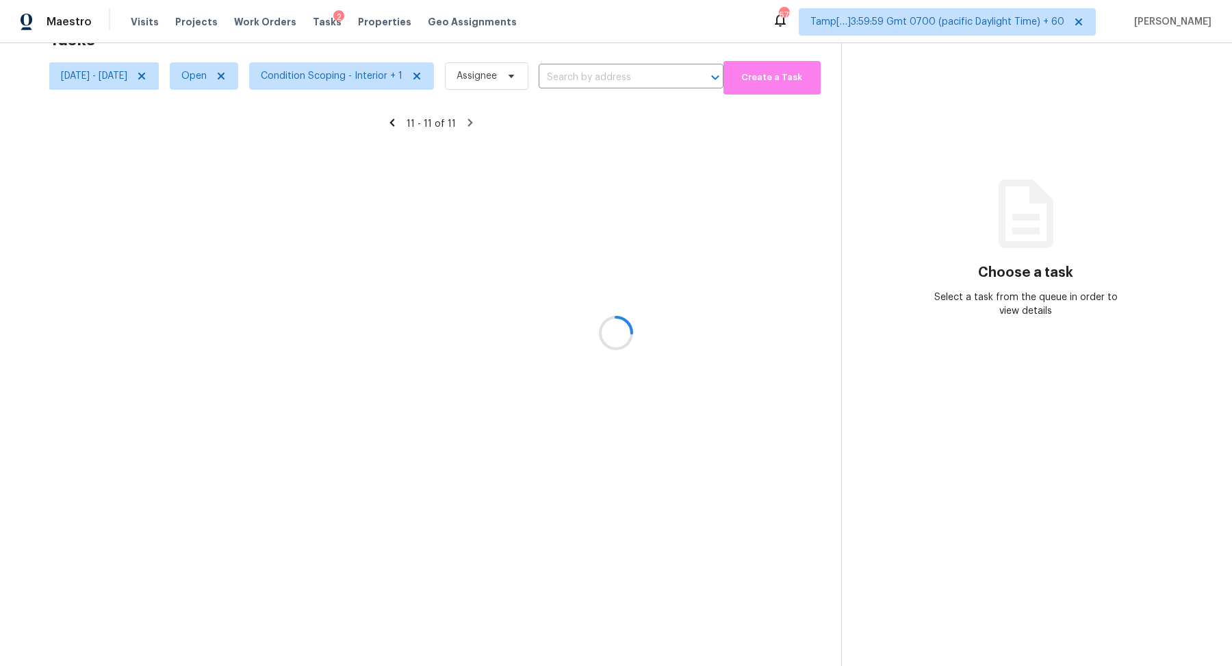
scroll to position [42, 0]
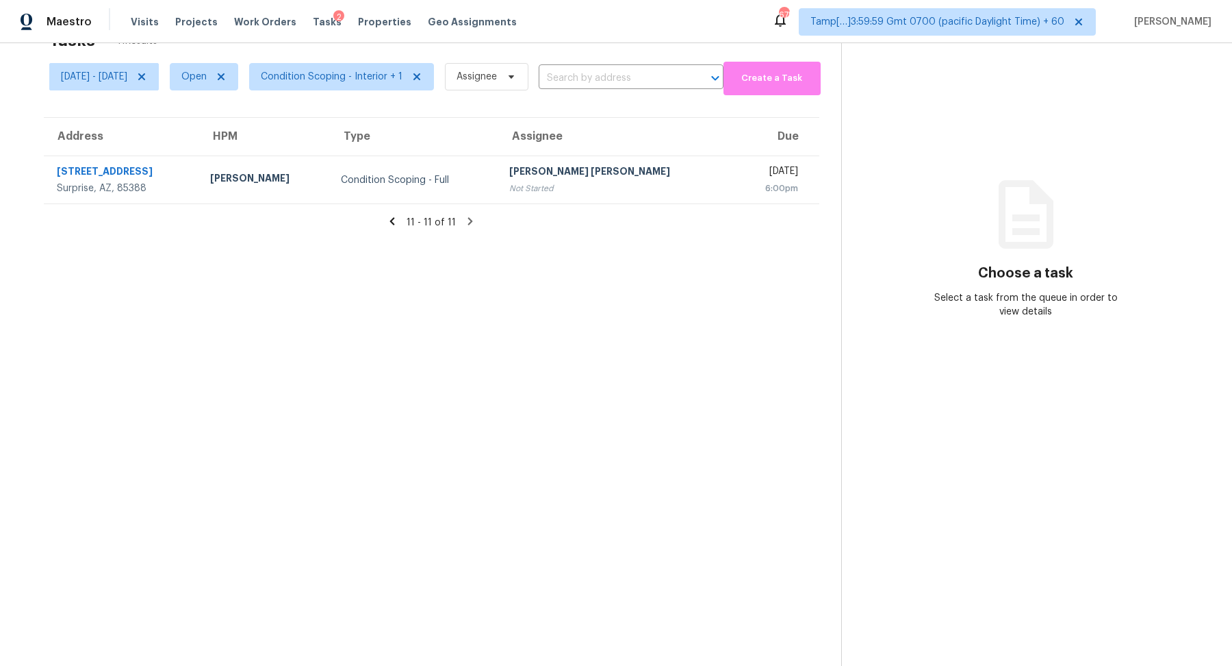
click at [396, 219] on icon at bounding box center [392, 221] width 12 height 12
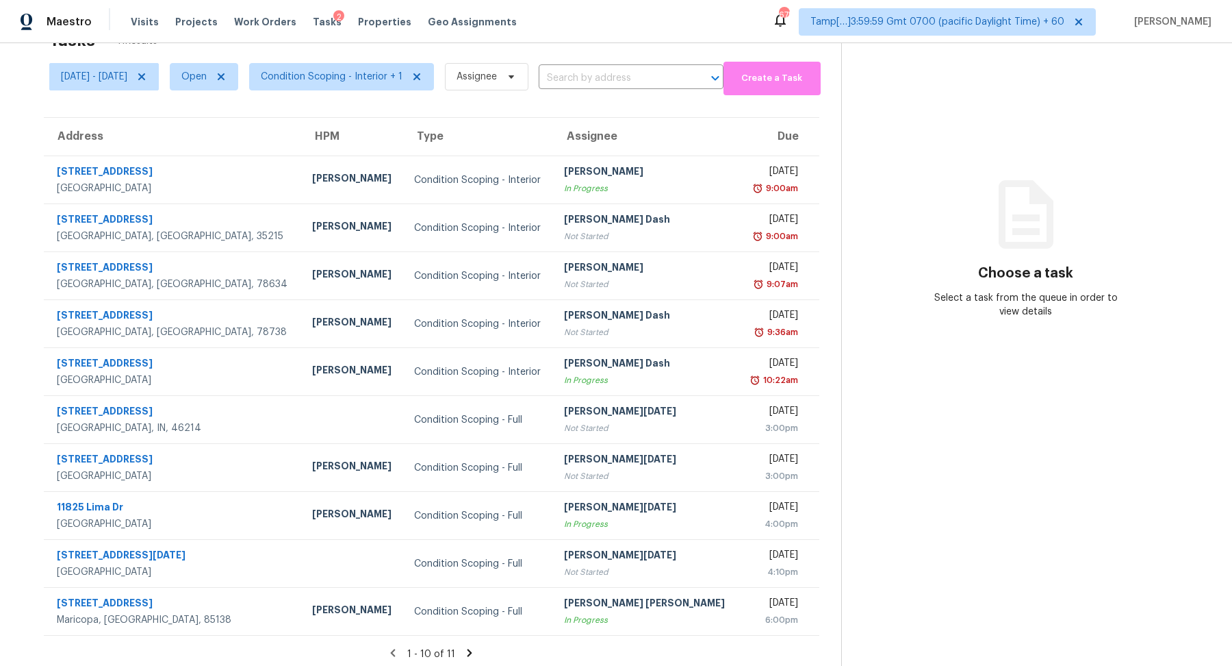
scroll to position [47, 0]
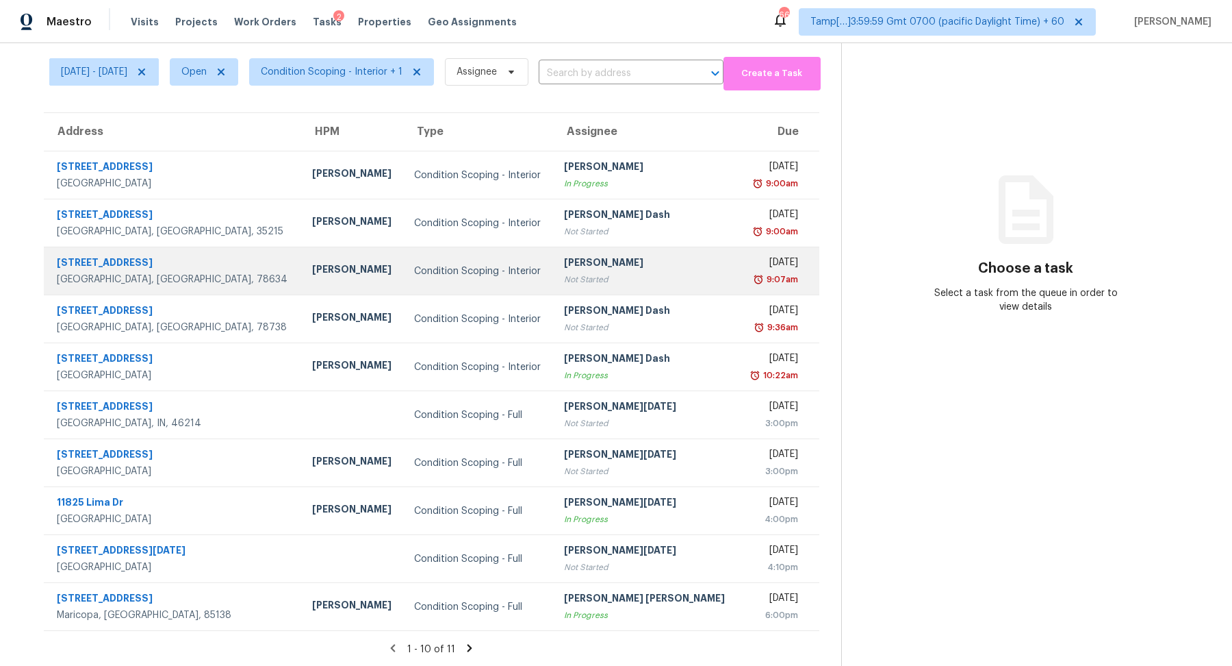
click at [738, 288] on td "[DATE] 9:07am" at bounding box center [778, 271] width 81 height 48
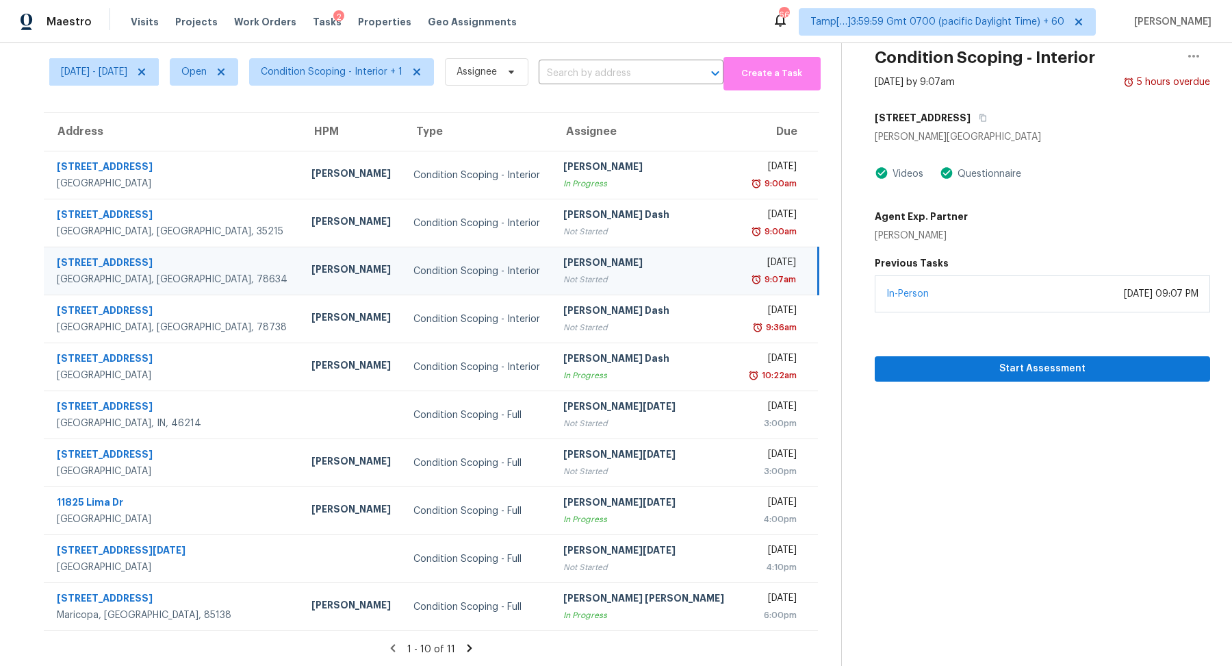
click at [947, 381] on section "Condition Scoping - Interior [DATE] by 9:07am 5 hours overdue [STREET_ADDRESS][…" at bounding box center [1026, 331] width 369 height 671
click at [959, 374] on span "Start Assessment" at bounding box center [1043, 368] width 314 height 17
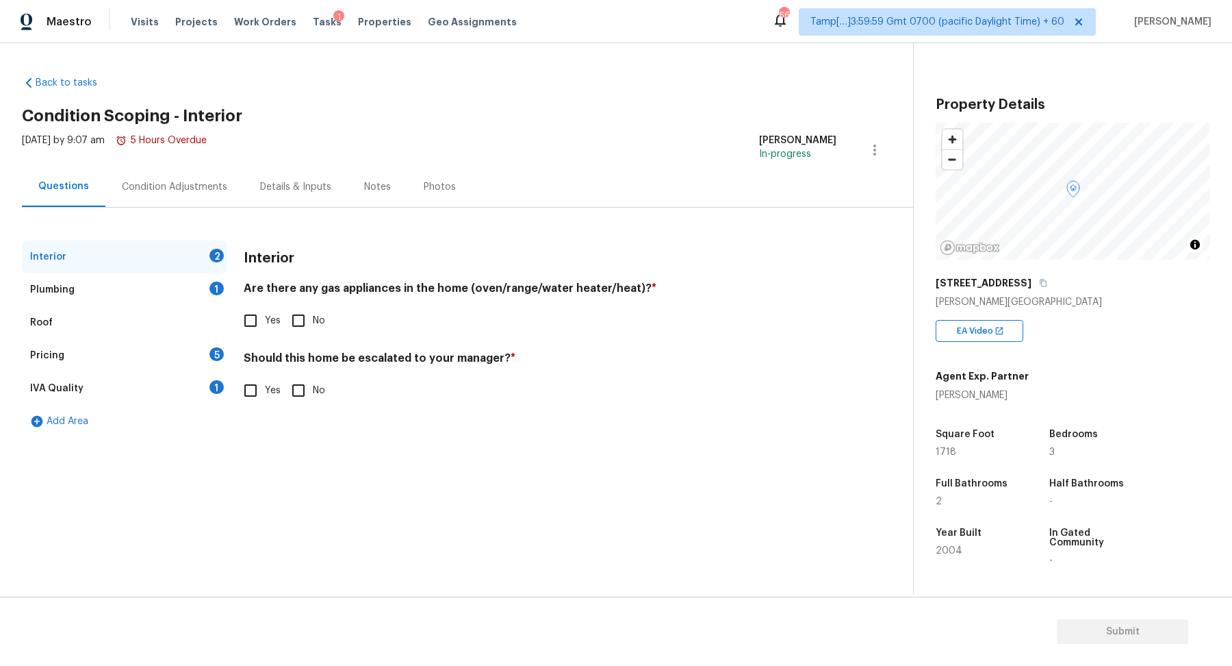
click at [533, 199] on div "Questions Condition Adjustments Details & Inputs Notes Photos" at bounding box center [467, 186] width 891 height 41
click at [250, 336] on div "Interior Are there any gas appliances in the home (oven/range/water heater/heat…" at bounding box center [540, 330] width 593 height 181
click at [258, 325] on input "Yes" at bounding box center [250, 320] width 29 height 29
checkbox input "true"
click at [287, 396] on input "No" at bounding box center [298, 390] width 29 height 29
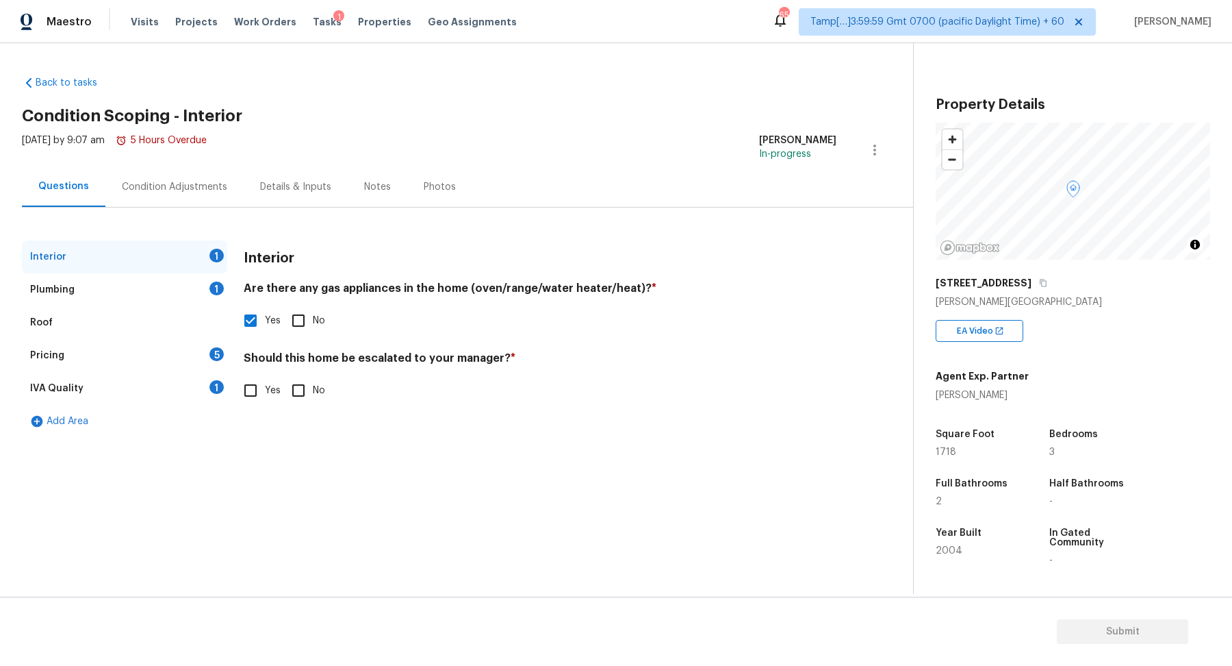
checkbox input "true"
click at [284, 333] on input "No" at bounding box center [298, 320] width 29 height 29
checkbox input "true"
checkbox input "false"
click at [212, 290] on div "1" at bounding box center [217, 288] width 14 height 14
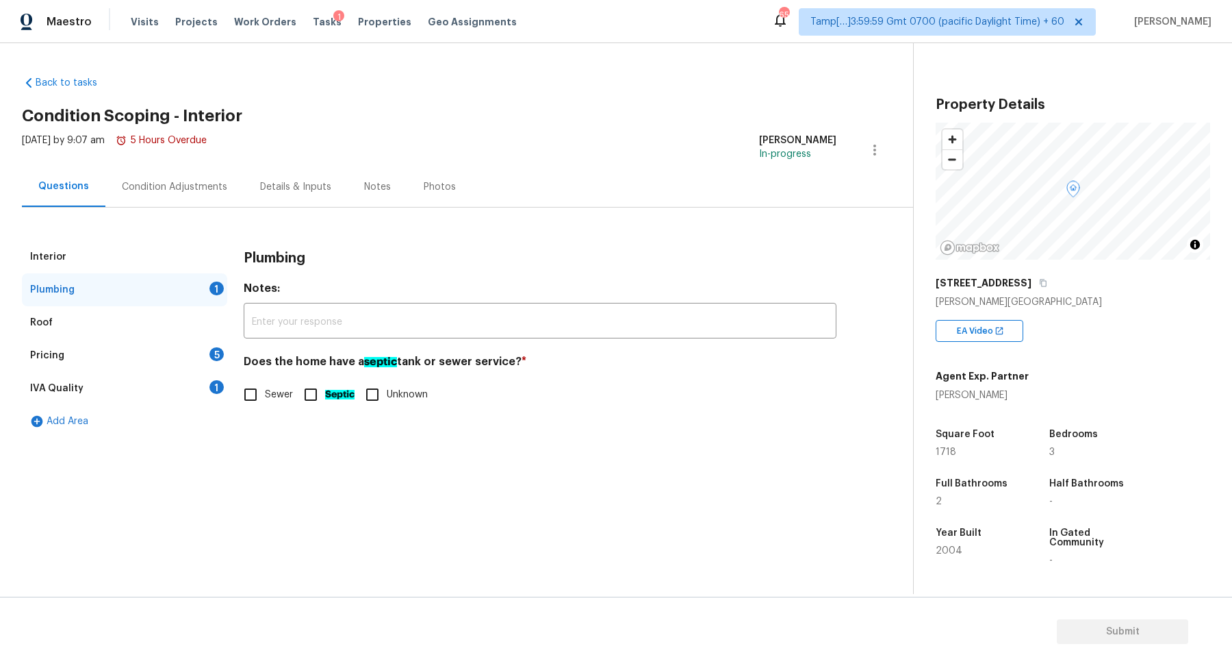
click at [288, 396] on span "Sewer" at bounding box center [279, 395] width 28 height 14
click at [265, 396] on input "Sewer" at bounding box center [250, 394] width 29 height 29
checkbox input "true"
click at [197, 350] on div "Pricing 5" at bounding box center [124, 355] width 205 height 33
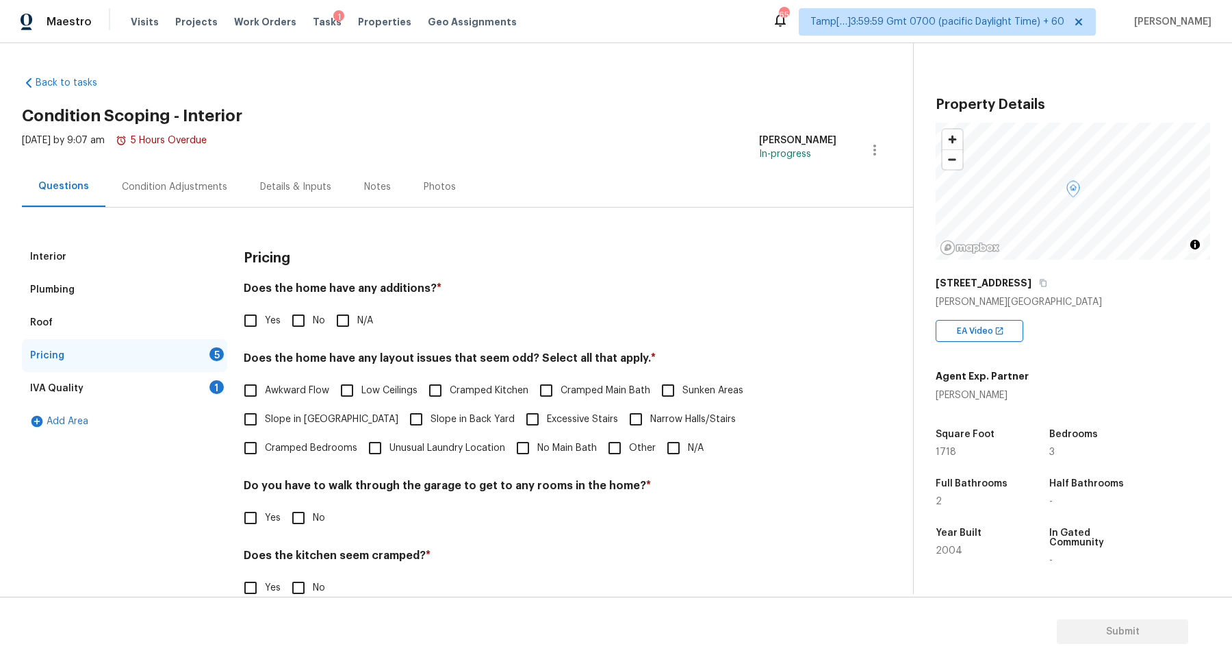
click at [301, 328] on input "No" at bounding box center [298, 320] width 29 height 29
checkbox input "true"
click at [280, 426] on label "Slope in [GEOGRAPHIC_DATA]" at bounding box center [317, 419] width 162 height 29
click at [265, 426] on input "Slope in [GEOGRAPHIC_DATA]" at bounding box center [250, 419] width 29 height 29
checkbox input "true"
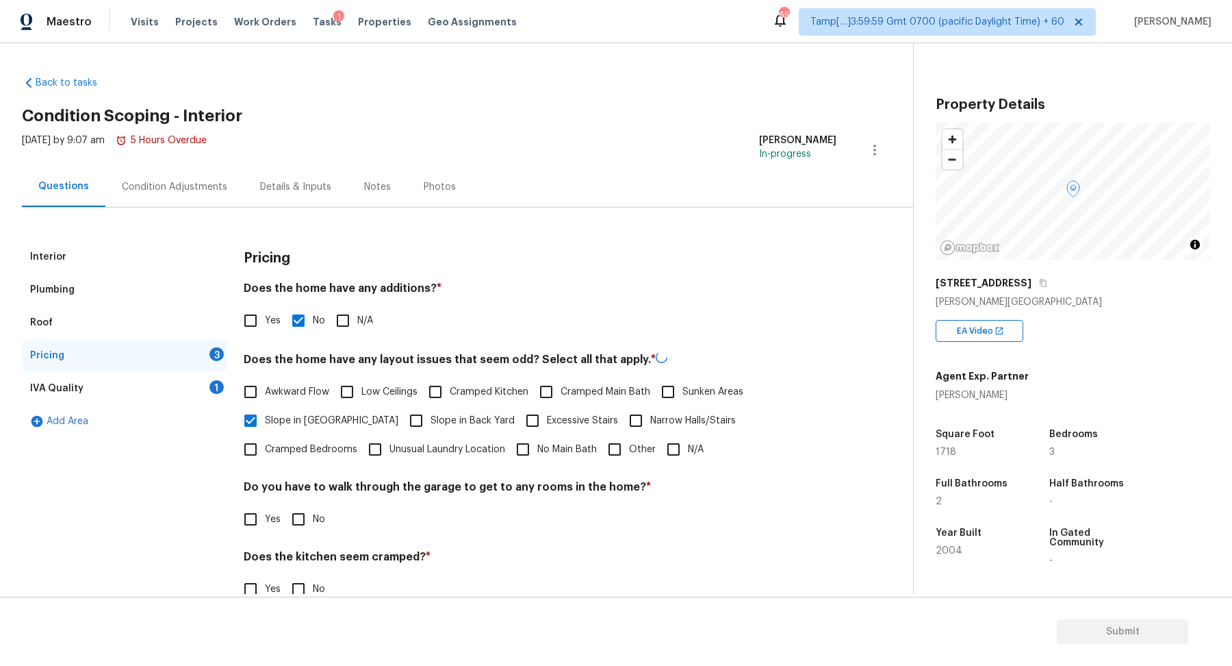
click at [431, 414] on span "Slope in Back Yard" at bounding box center [473, 421] width 84 height 14
click at [402, 414] on input "Slope in Back Yard" at bounding box center [416, 420] width 29 height 29
checkbox input "true"
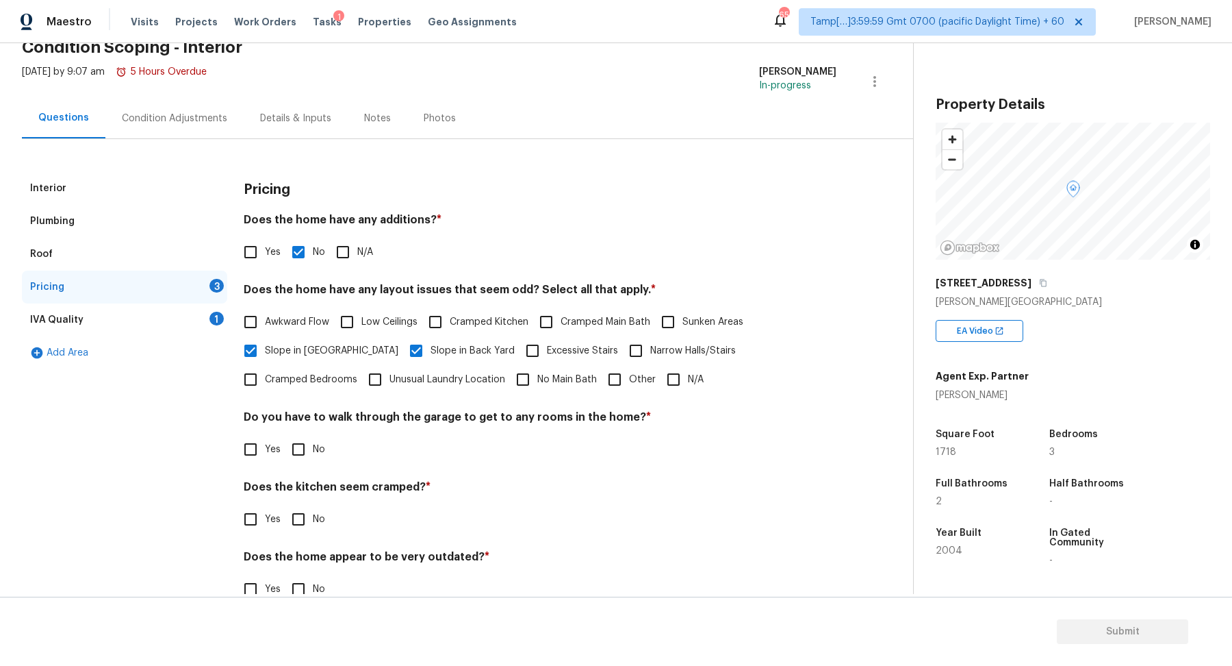
scroll to position [80, 0]
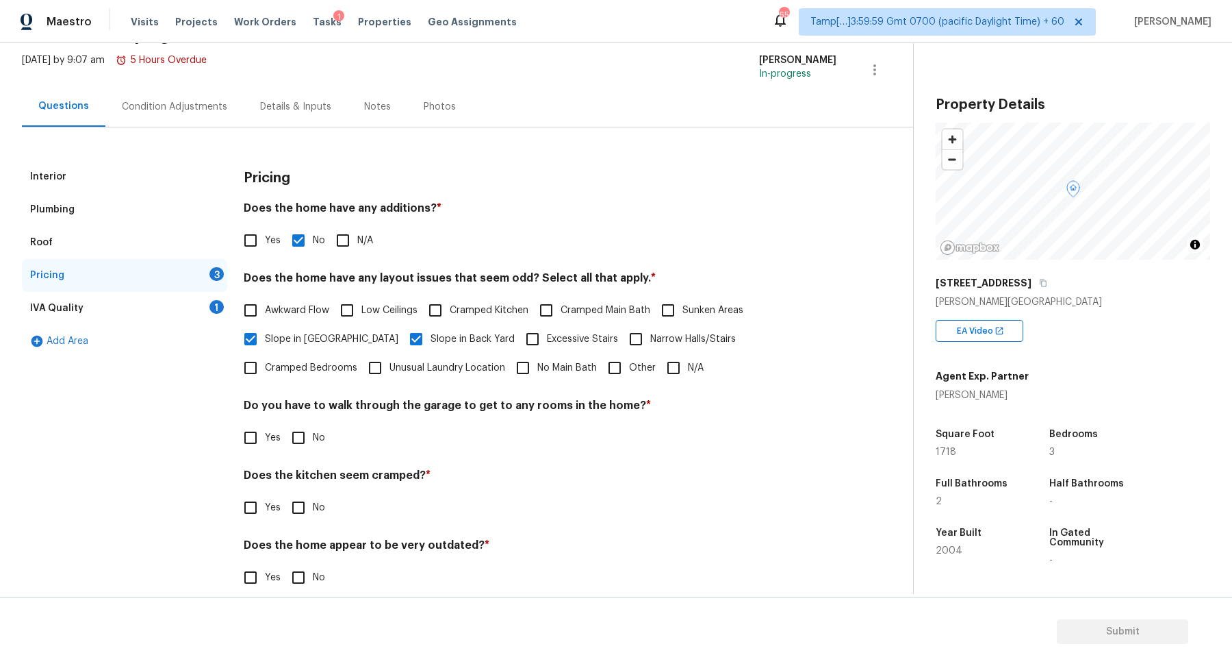
click at [301, 446] on input "No" at bounding box center [298, 437] width 29 height 29
checkbox input "true"
click at [284, 493] on input "No" at bounding box center [298, 507] width 29 height 29
checkbox input "true"
click at [284, 564] on input "No" at bounding box center [298, 578] width 29 height 29
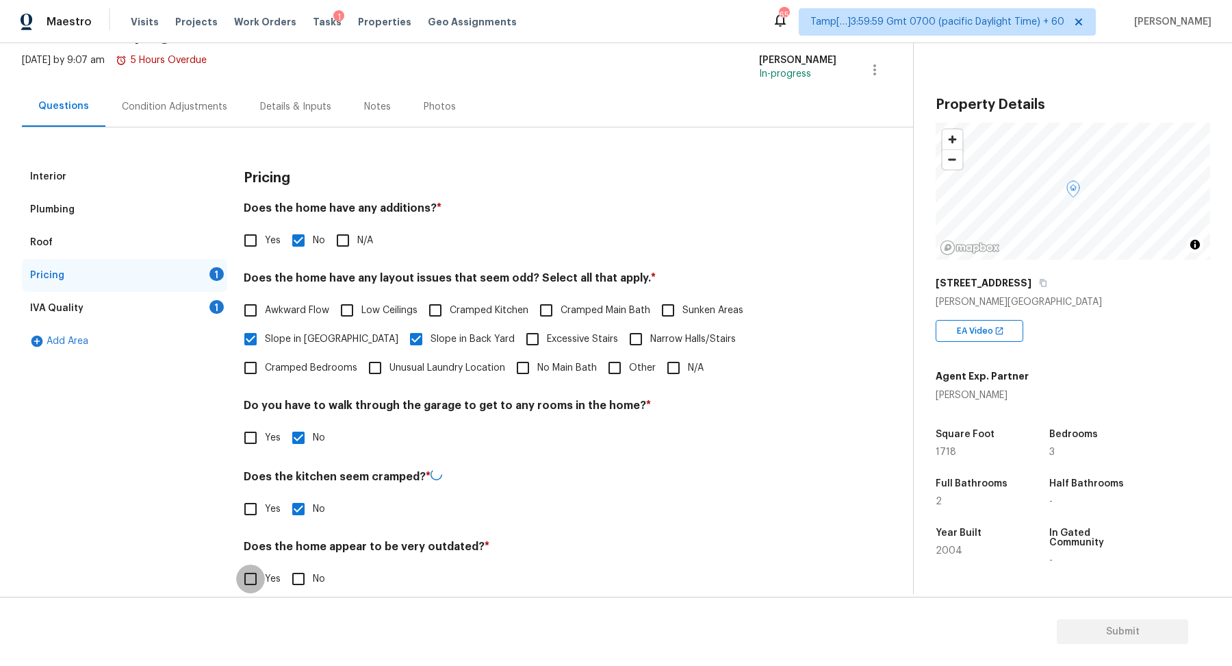
checkbox input "true"
click at [169, 303] on div "IVA Quality 1" at bounding box center [124, 308] width 205 height 33
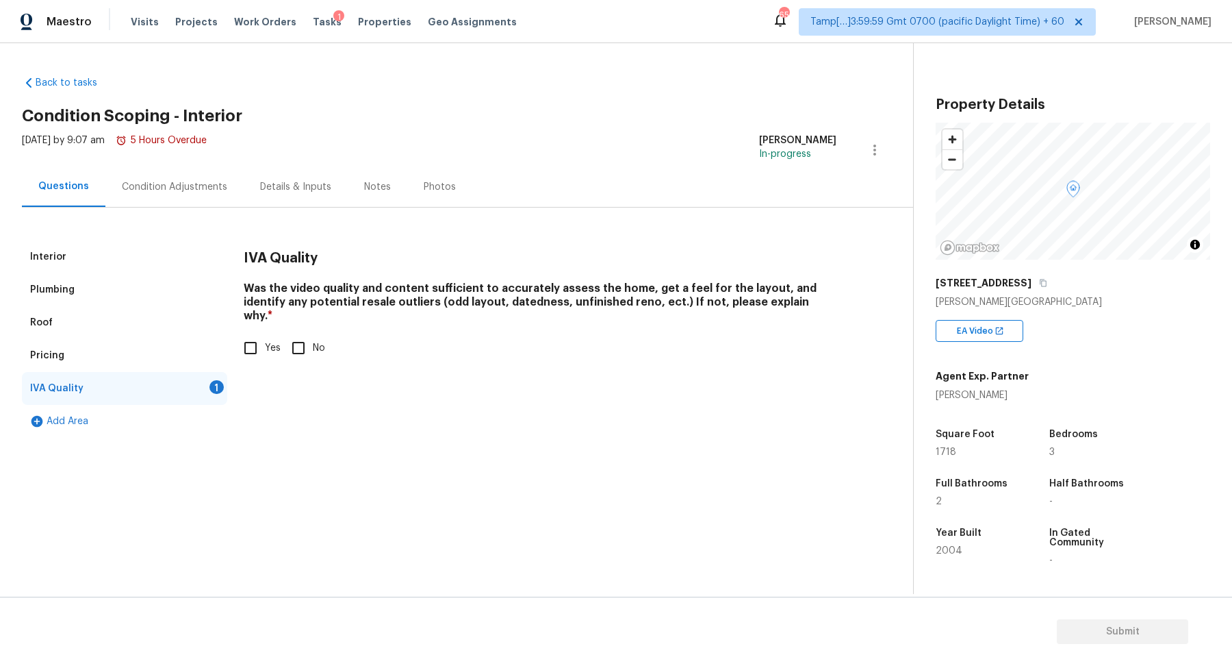
scroll to position [0, 0]
click at [244, 337] on input "Yes" at bounding box center [250, 347] width 29 height 29
checkbox input "true"
click at [182, 190] on div "Condition Adjustments" at bounding box center [174, 187] width 105 height 14
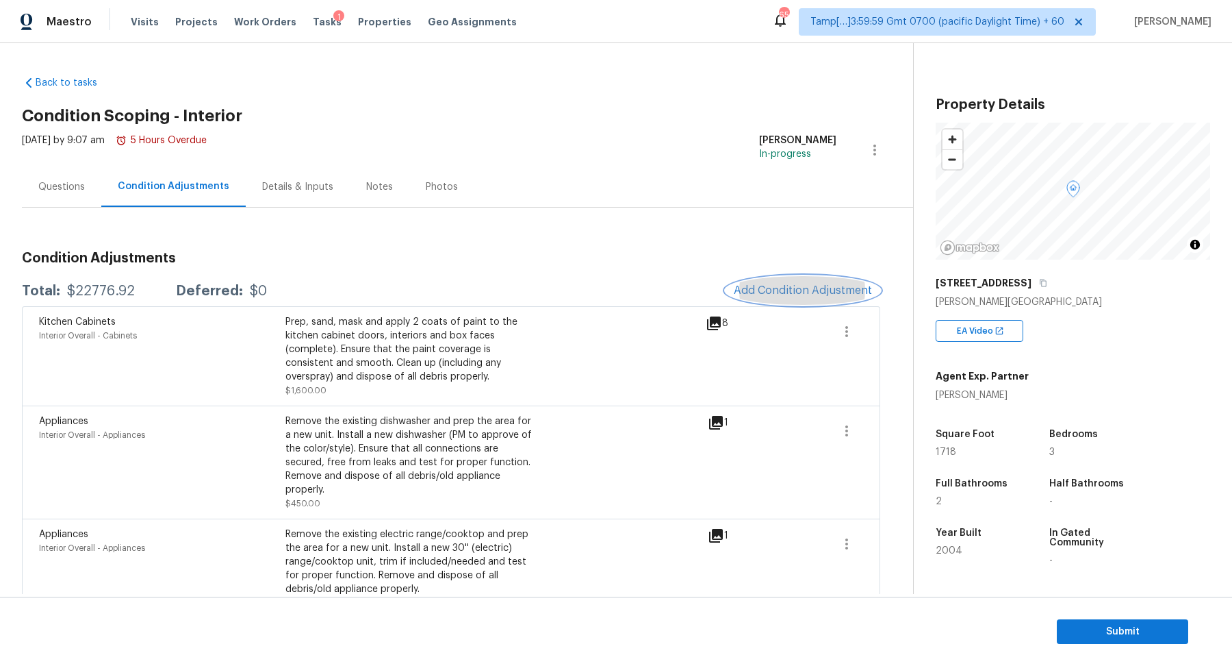
click at [795, 278] on button "Add Condition Adjustment" at bounding box center [803, 290] width 155 height 29
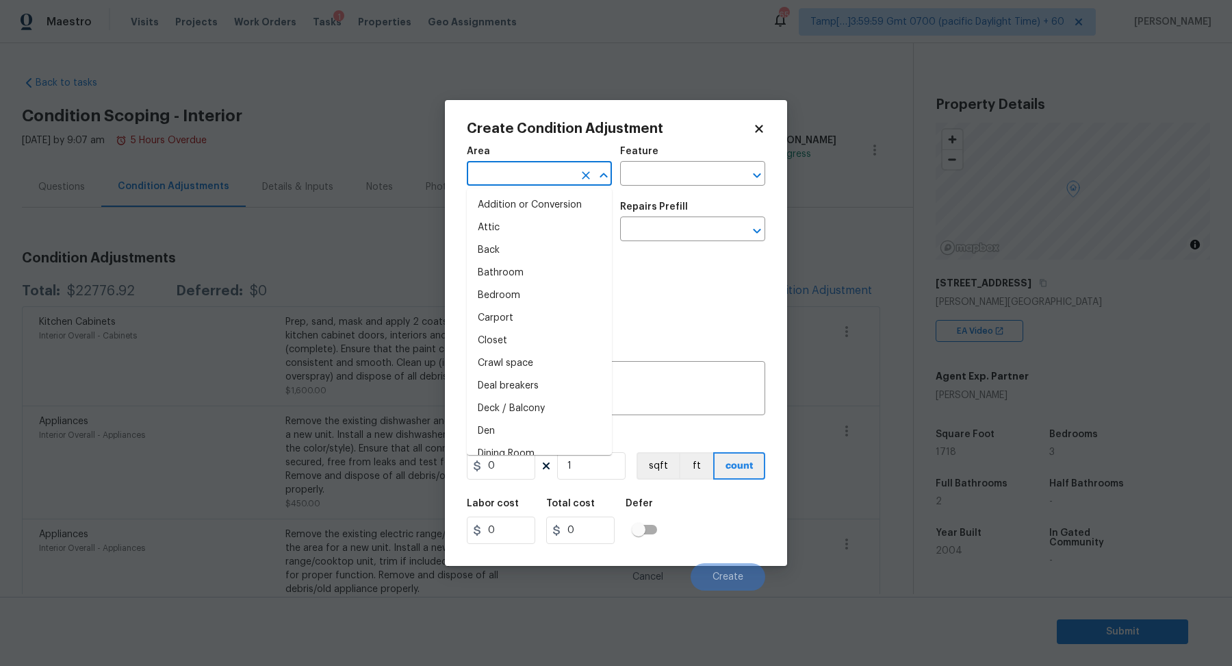
click at [523, 180] on input "text" at bounding box center [520, 174] width 107 height 21
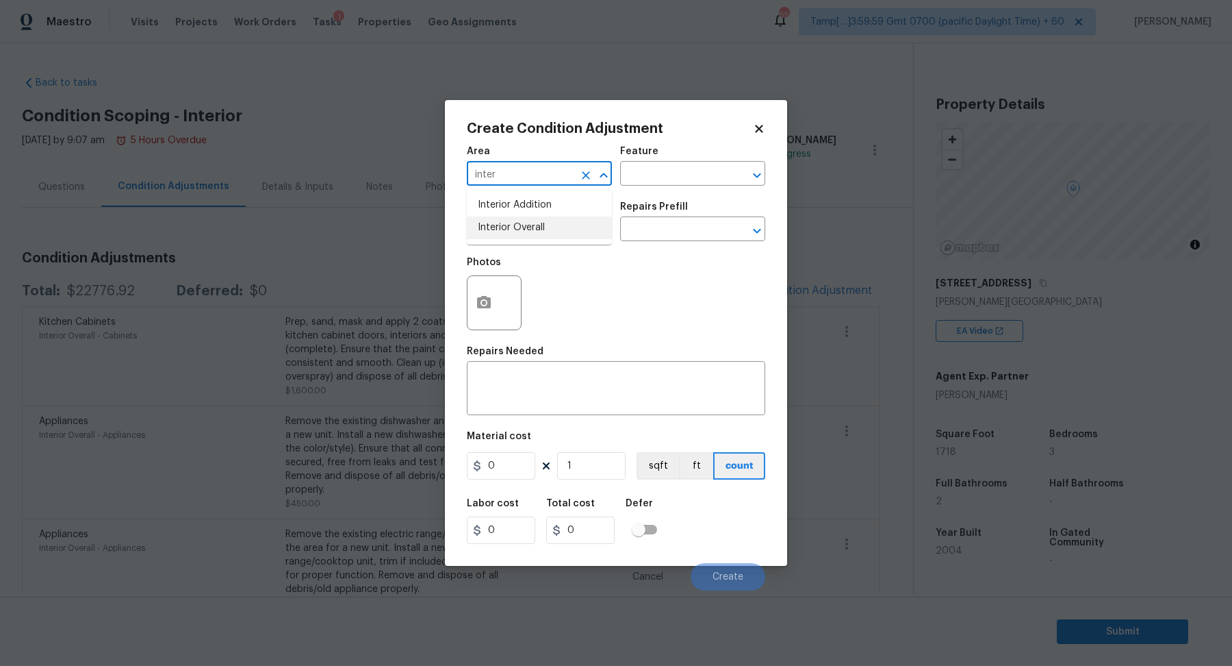
click at [537, 233] on li "Interior Overall" at bounding box center [539, 227] width 145 height 23
type input "Interior Overall"
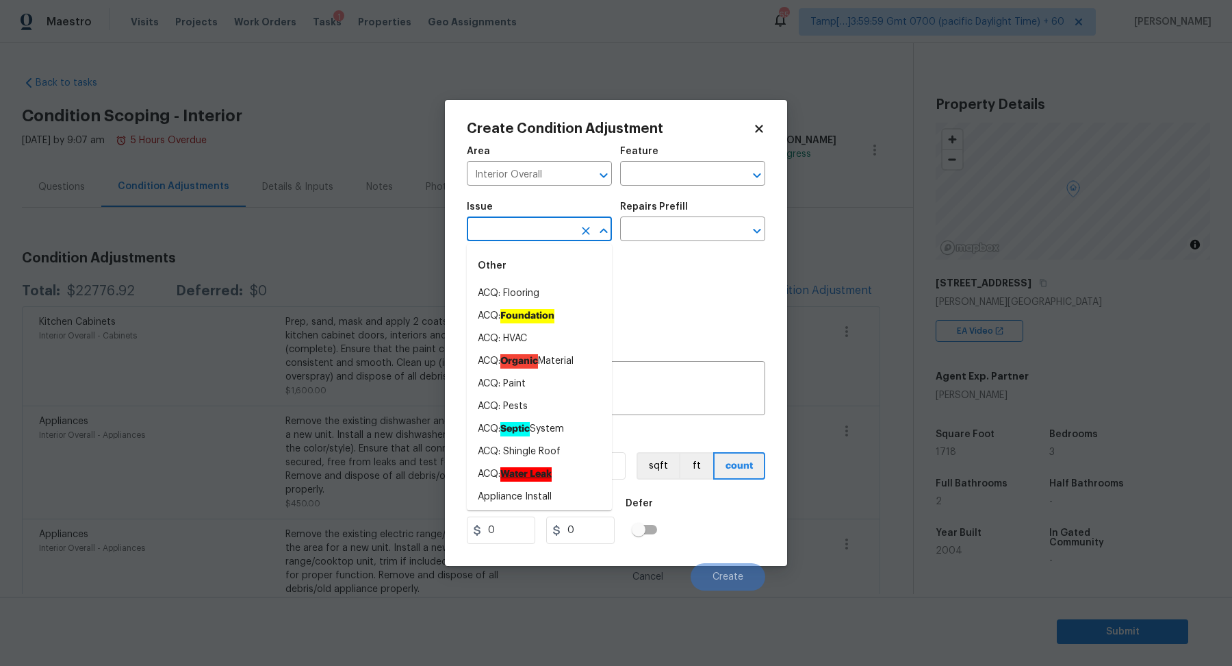
click at [537, 233] on input "text" at bounding box center [520, 230] width 107 height 21
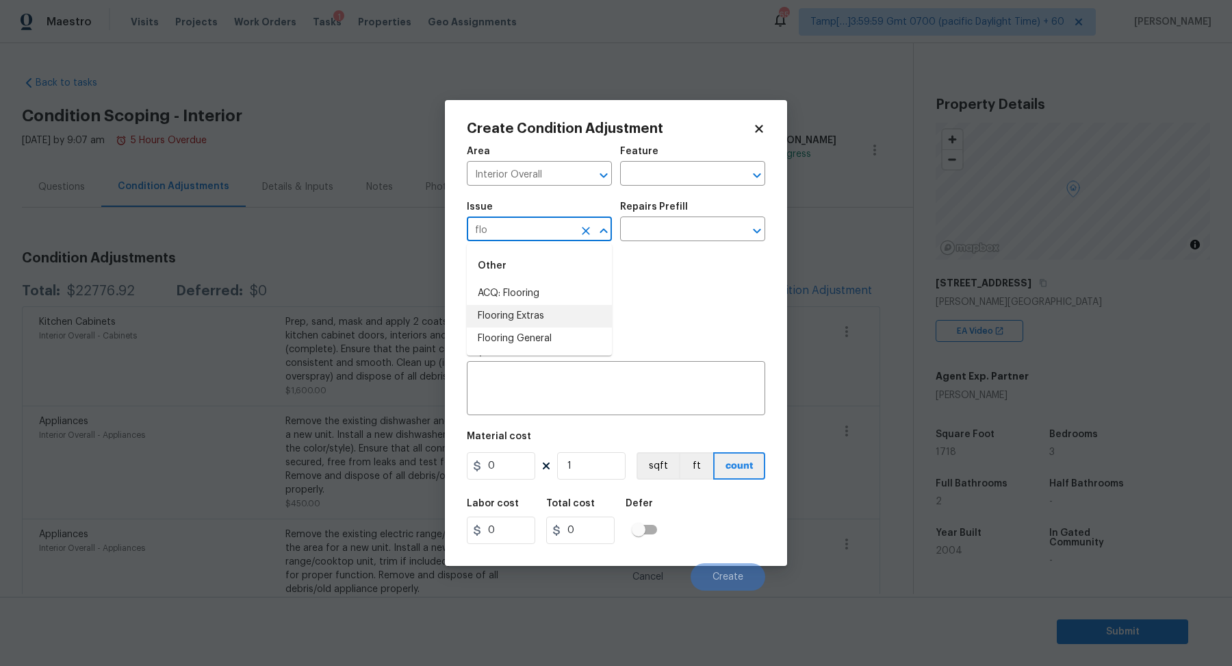
click at [544, 301] on li "ACQ: Flooring" at bounding box center [539, 293] width 145 height 23
type input "ACQ: Flooring"
click at [675, 240] on input "text" at bounding box center [673, 230] width 107 height 21
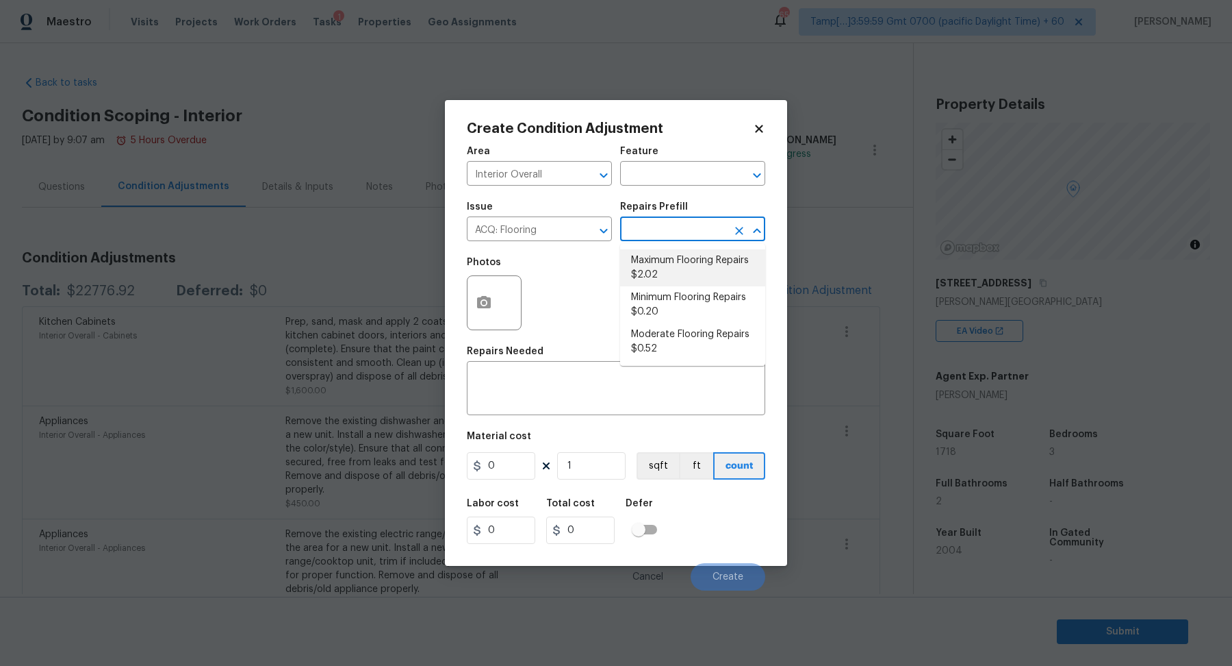
click at [731, 276] on li "Maximum Flooring Repairs $2.02" at bounding box center [692, 267] width 145 height 37
type input "Acquisition"
type textarea "Acquisition Scope: Maximum flooring repairs"
type input "2.02"
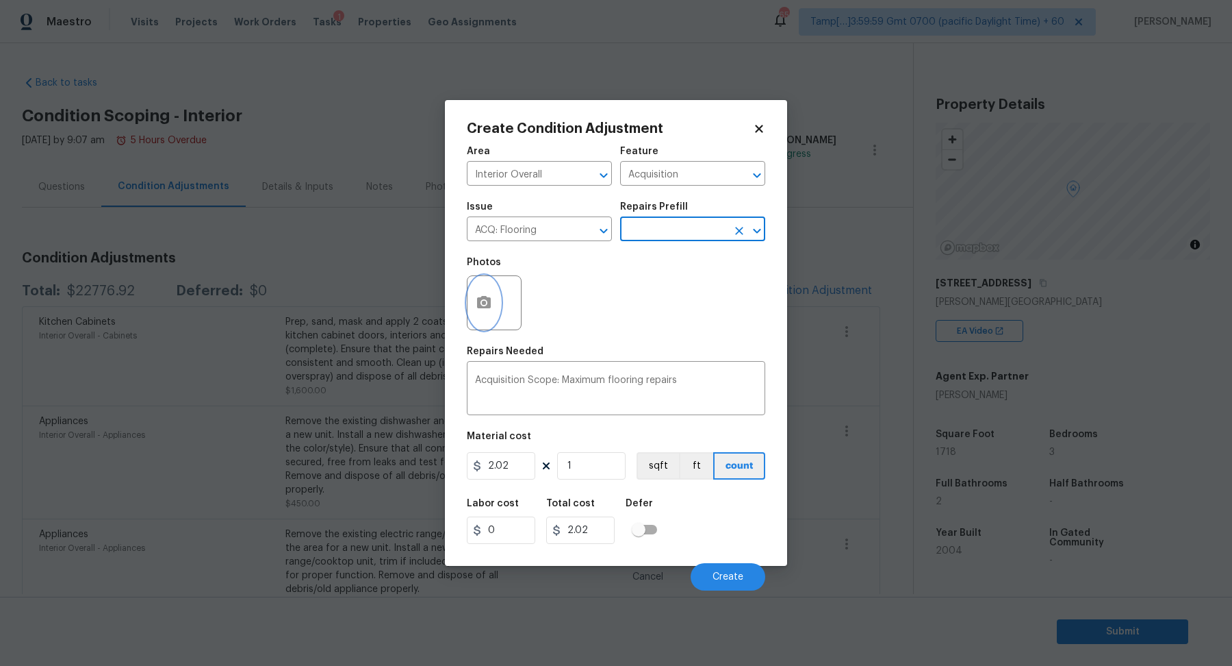
click at [483, 299] on icon "button" at bounding box center [484, 302] width 16 height 16
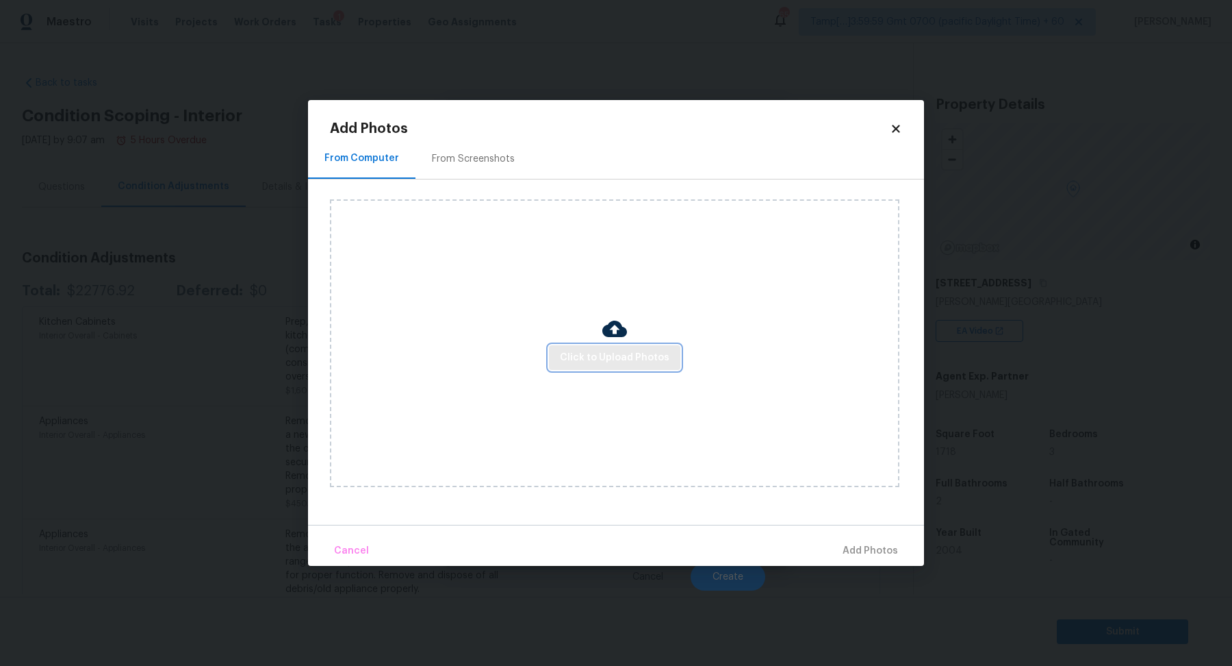
click at [591, 353] on span "Click to Upload Photos" at bounding box center [615, 357] width 110 height 17
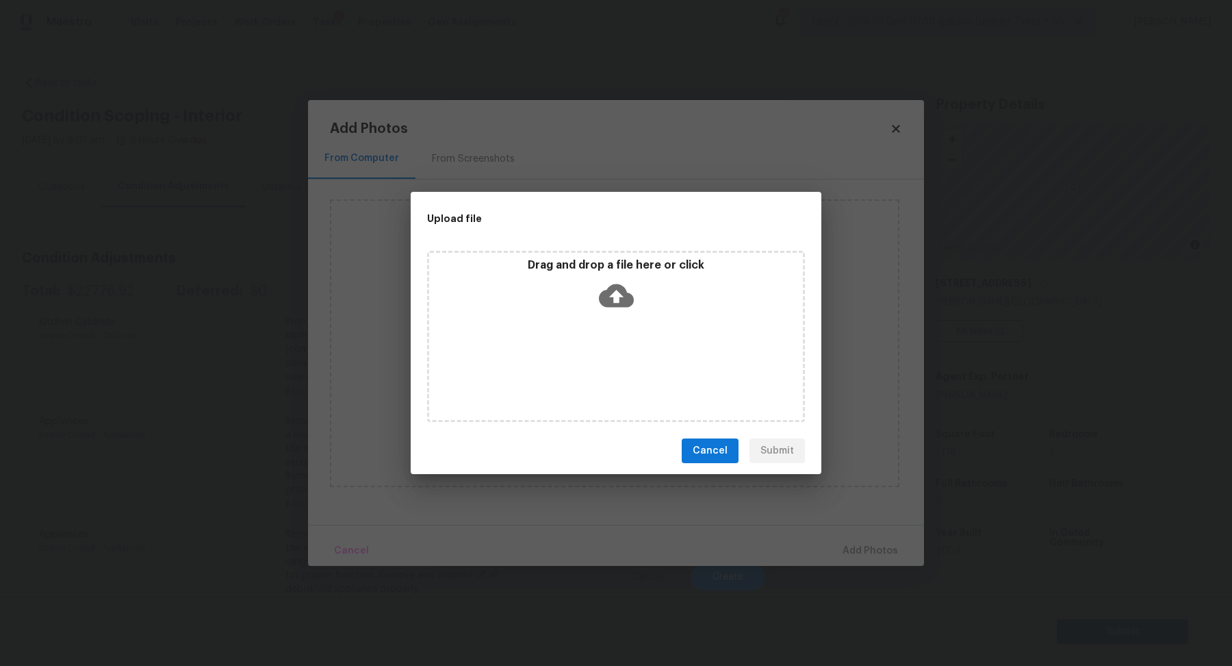
click at [620, 315] on div "Drag and drop a file here or click" at bounding box center [616, 287] width 374 height 59
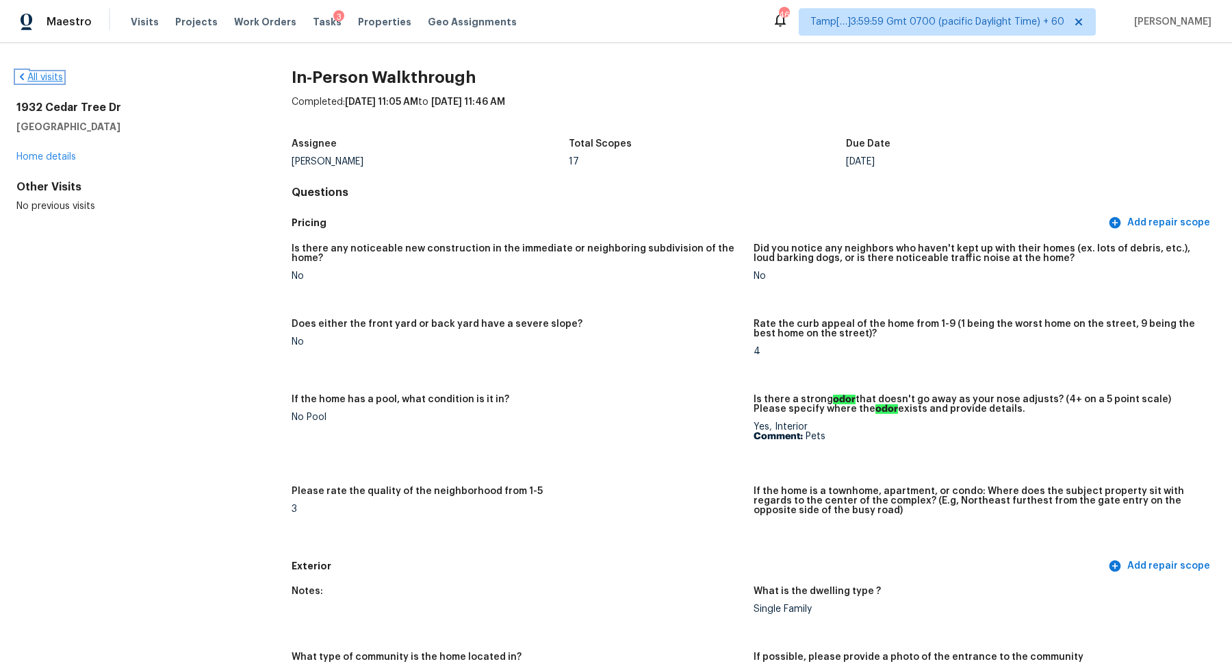
click at [55, 81] on link "All visits" at bounding box center [39, 78] width 47 height 10
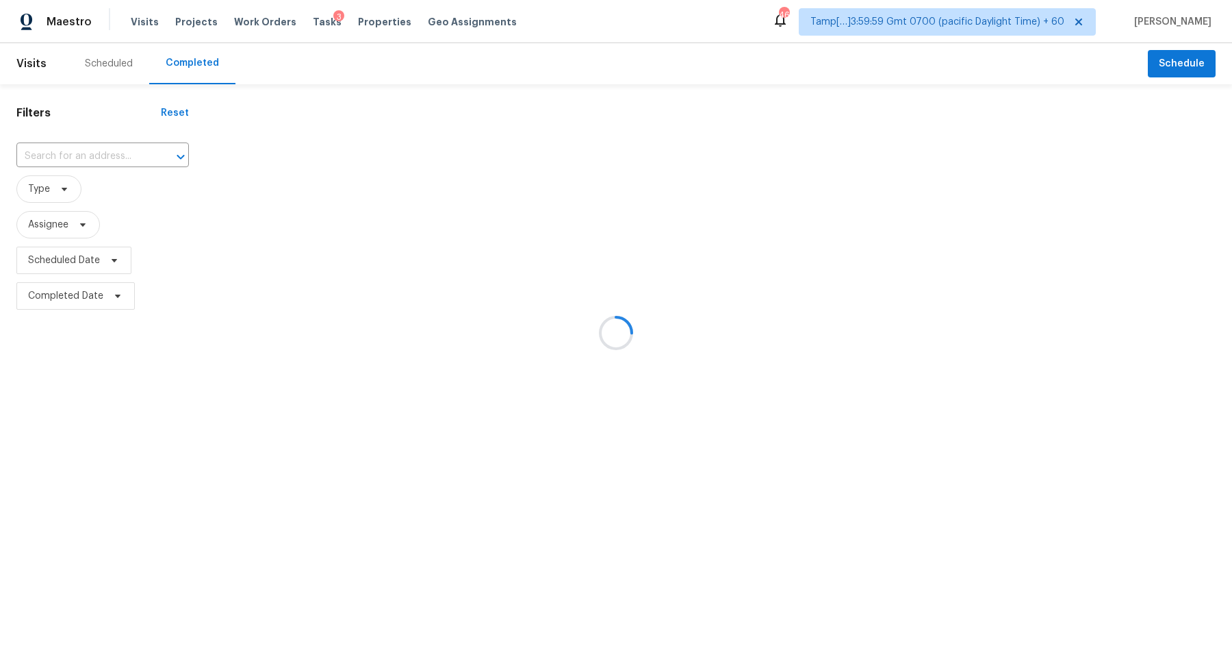
click at [106, 130] on div at bounding box center [616, 333] width 1232 height 666
click at [106, 147] on div at bounding box center [616, 333] width 1232 height 666
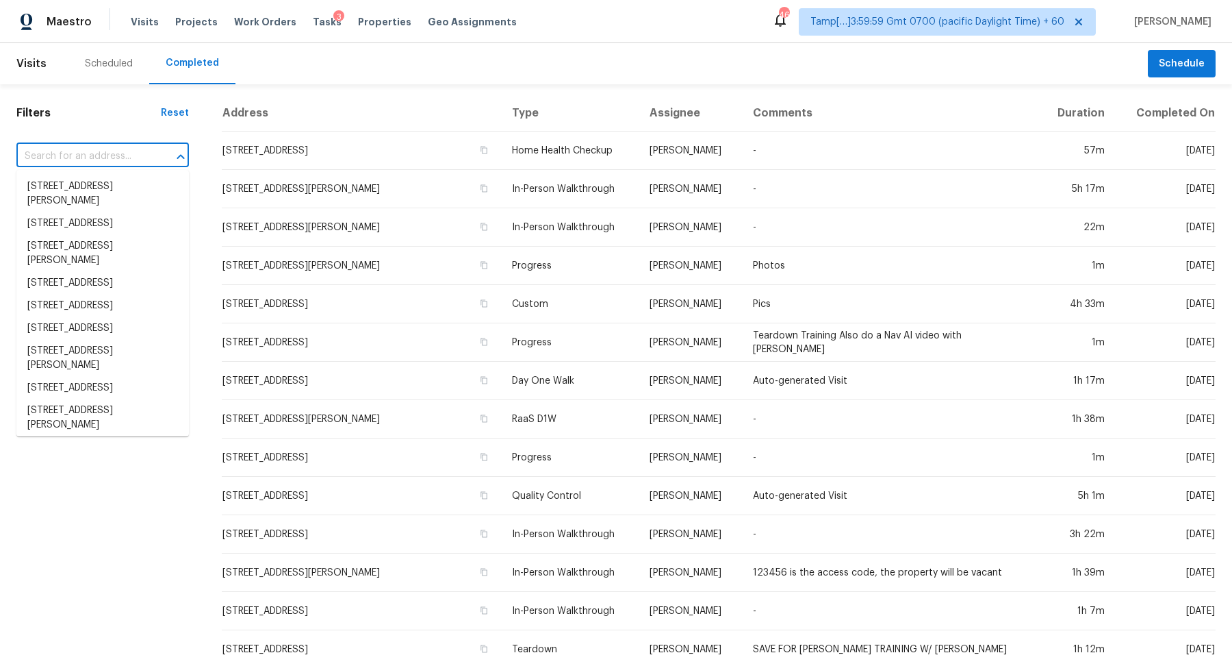
click at [107, 150] on input "text" at bounding box center [83, 156] width 134 height 21
paste input "[STREET_ADDRESS][PERSON_NAME]"
type input "[STREET_ADDRESS][PERSON_NAME]"
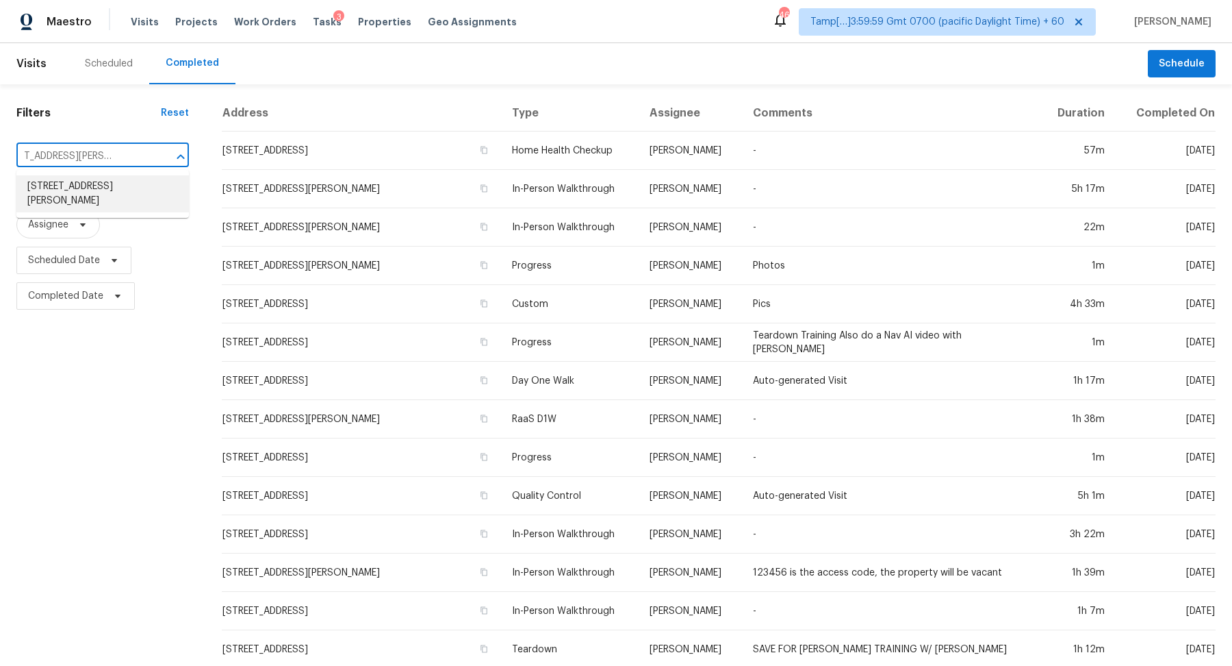
click at [91, 186] on li "[STREET_ADDRESS][PERSON_NAME]" at bounding box center [102, 193] width 173 height 37
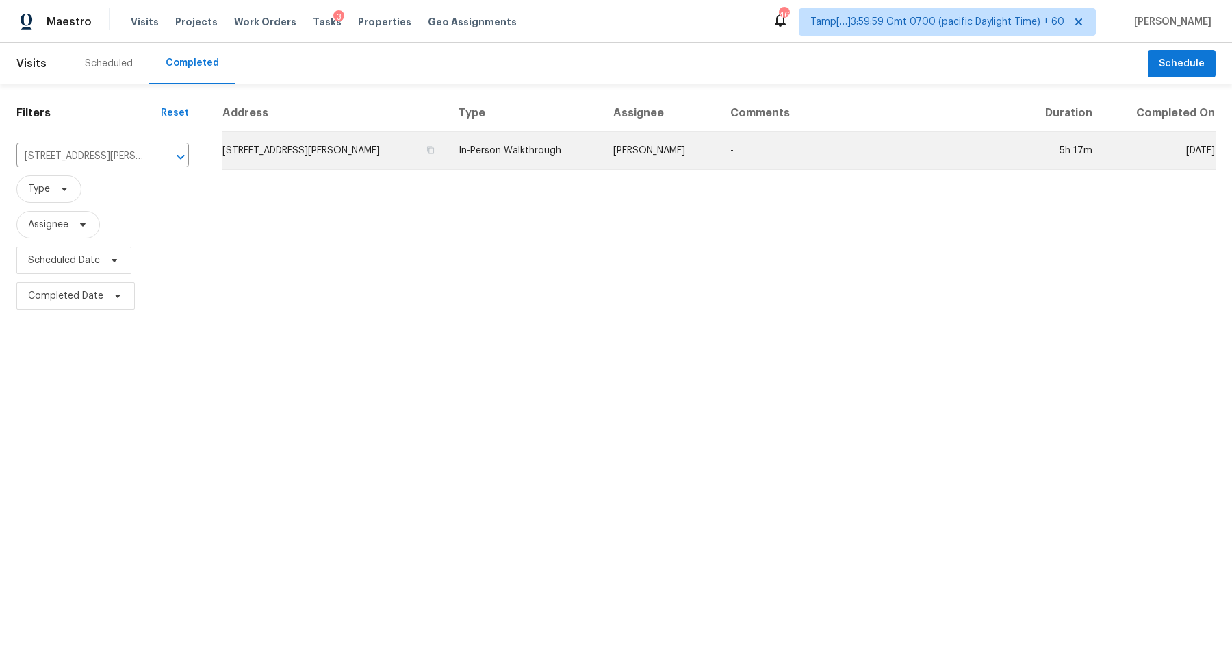
click at [381, 164] on td "[STREET_ADDRESS][PERSON_NAME]" at bounding box center [335, 150] width 226 height 38
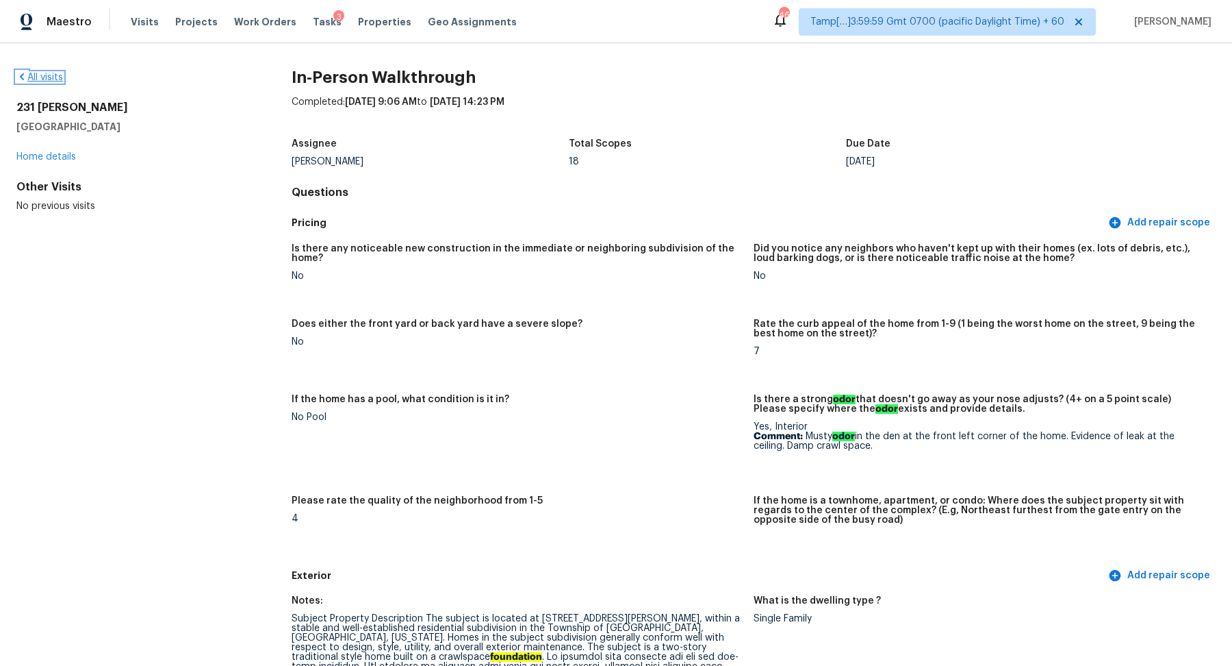
click at [33, 80] on link "All visits" at bounding box center [39, 78] width 47 height 10
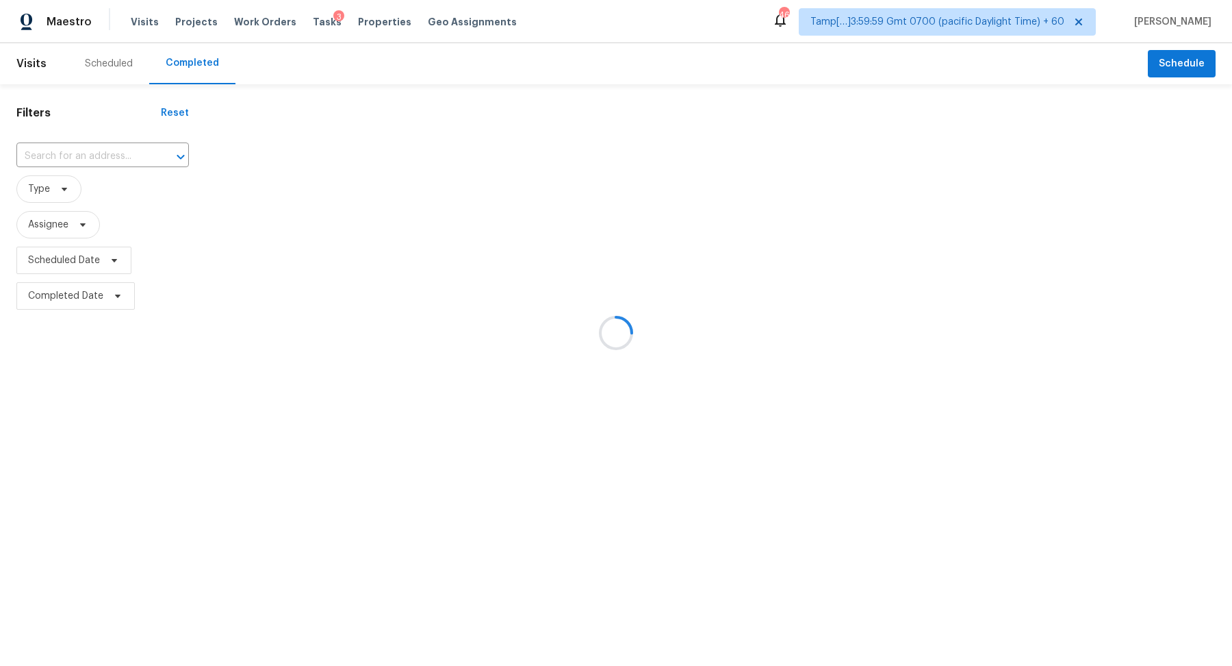
click at [82, 134] on div at bounding box center [616, 333] width 1232 height 666
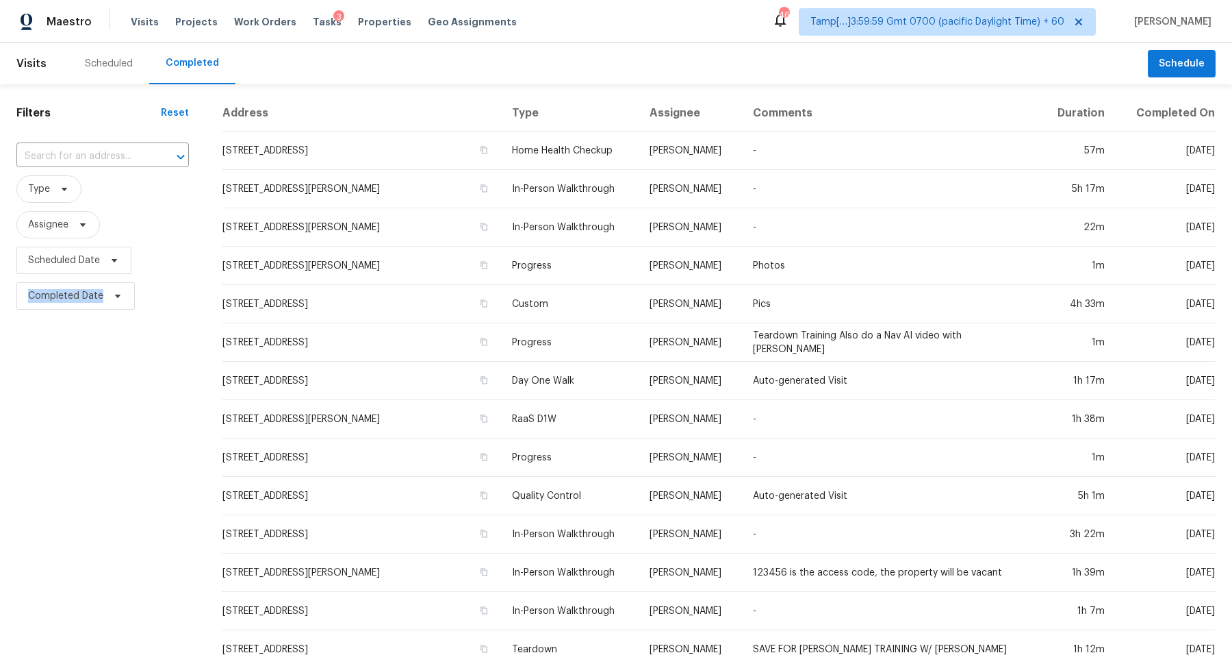
click at [96, 142] on div "​" at bounding box center [102, 156] width 173 height 29
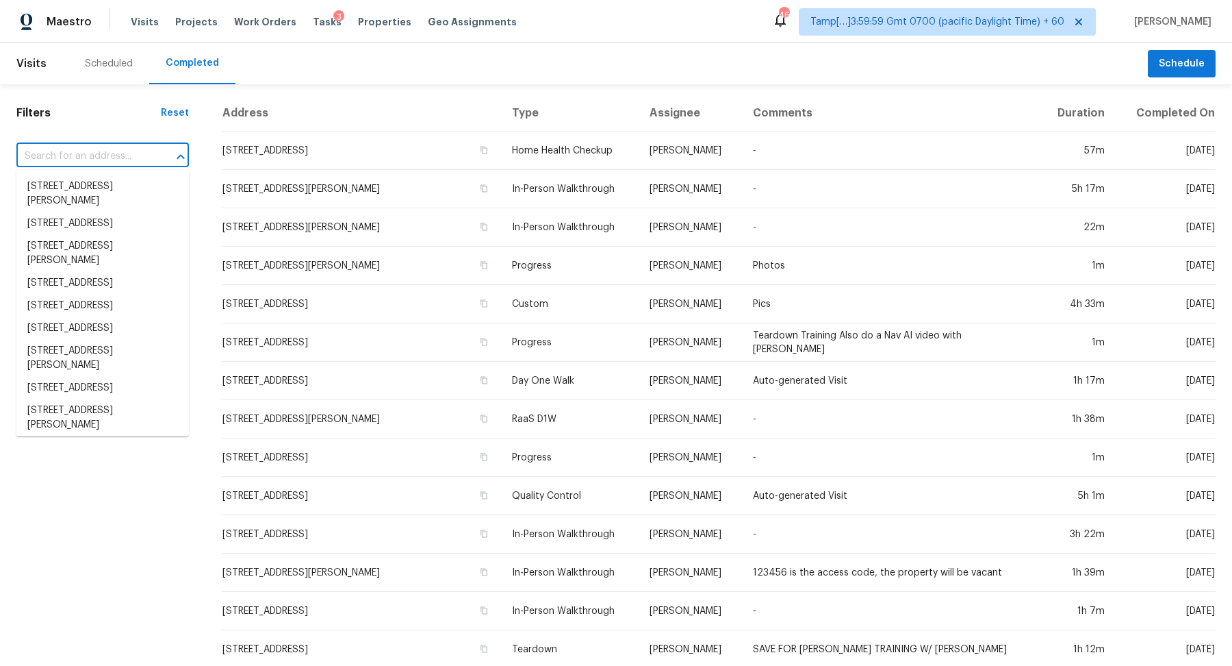
click at [97, 165] on input "text" at bounding box center [83, 156] width 134 height 21
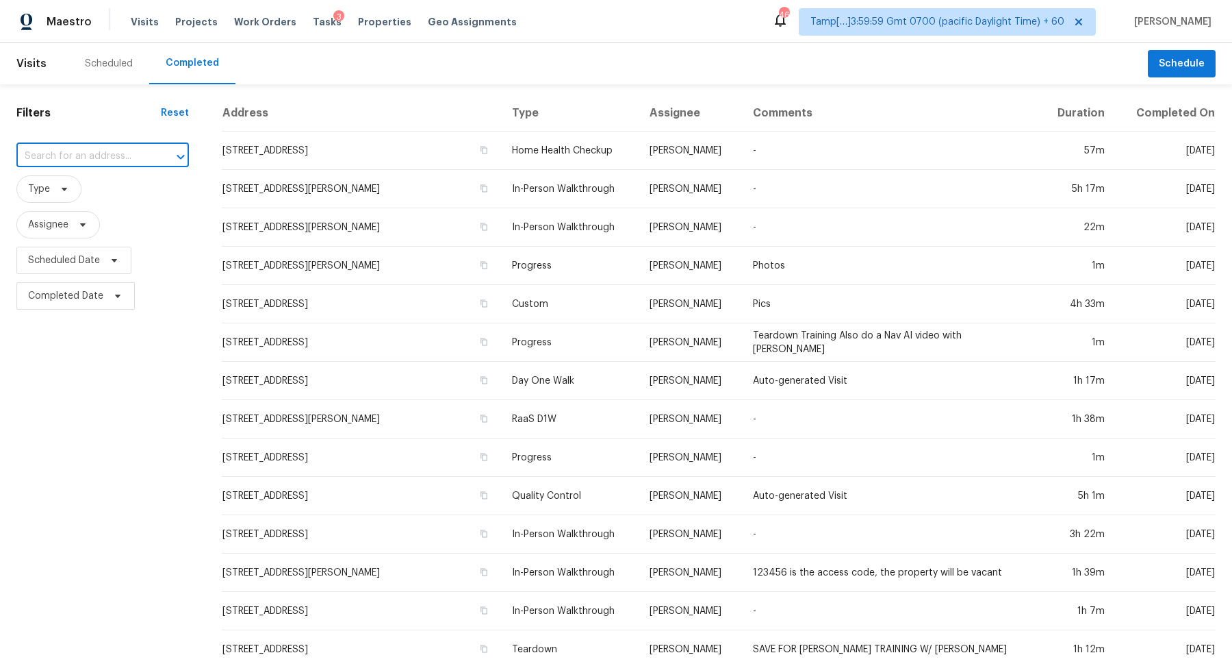
paste input "[STREET_ADDRESS]"
type input "[STREET_ADDRESS]"
click at [88, 189] on li "[STREET_ADDRESS]" at bounding box center [102, 186] width 173 height 23
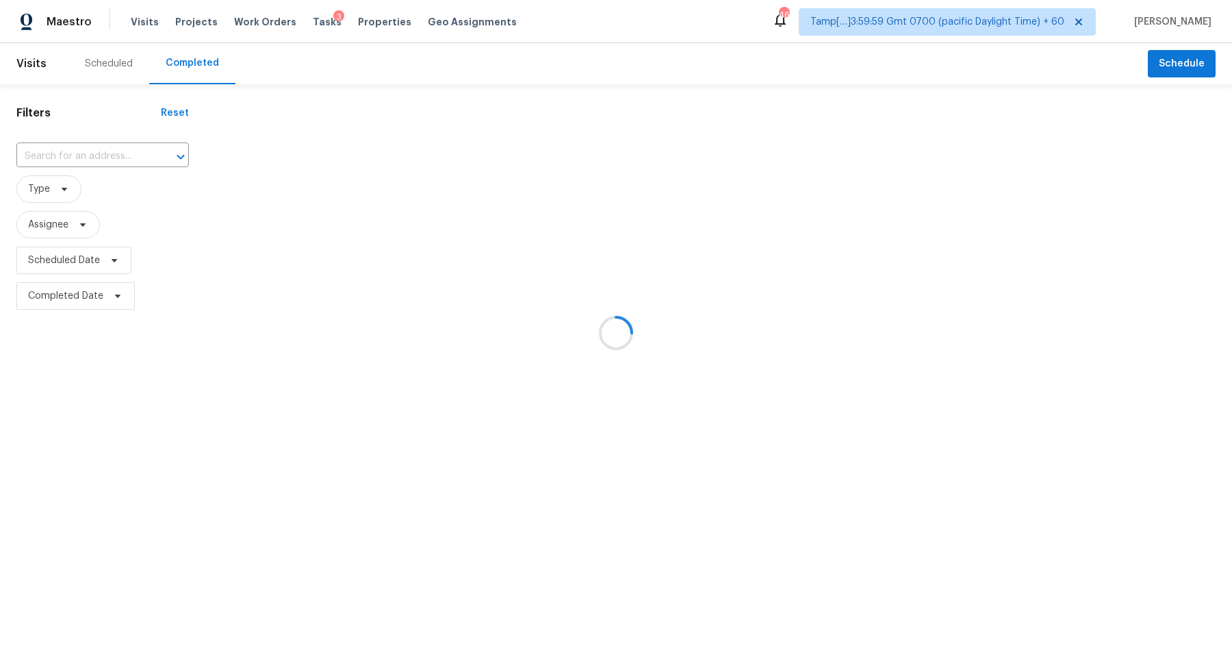
type input "[STREET_ADDRESS]"
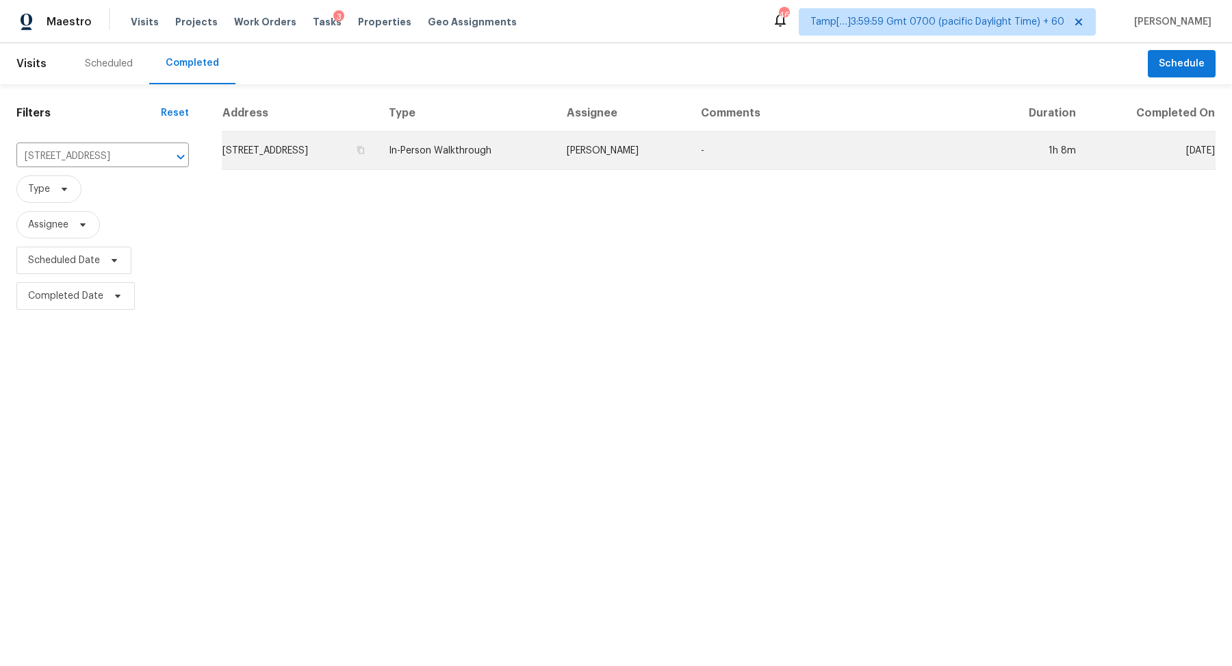
click at [378, 150] on td "[STREET_ADDRESS]" at bounding box center [300, 150] width 156 height 38
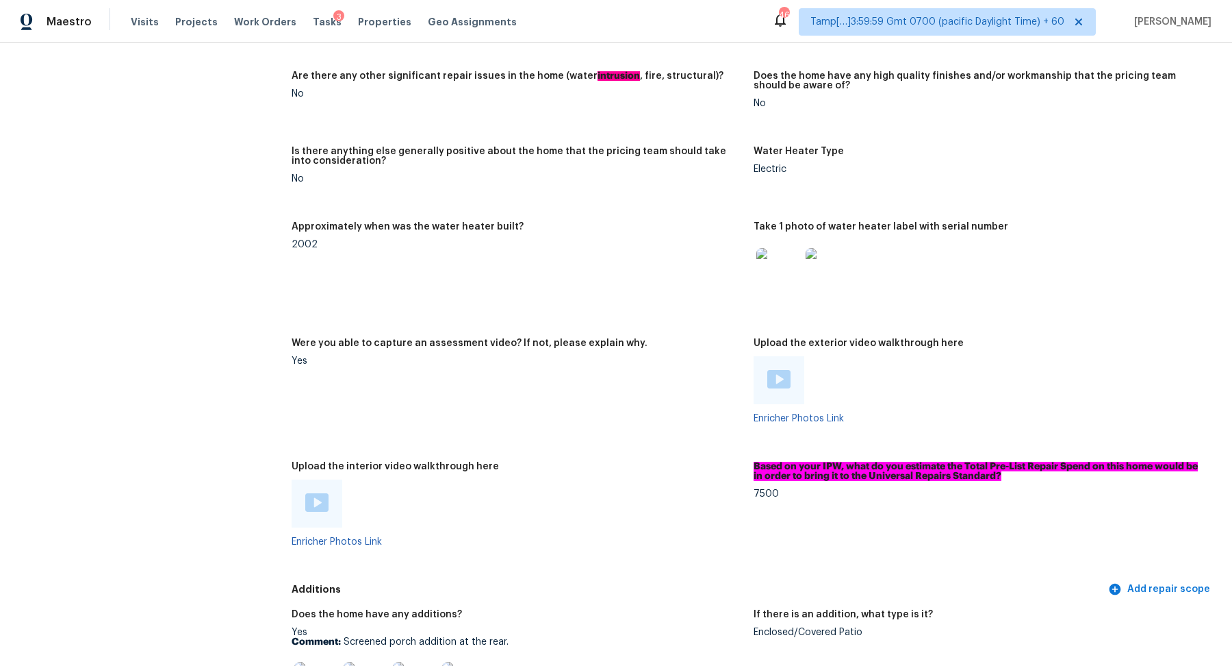
scroll to position [2492, 0]
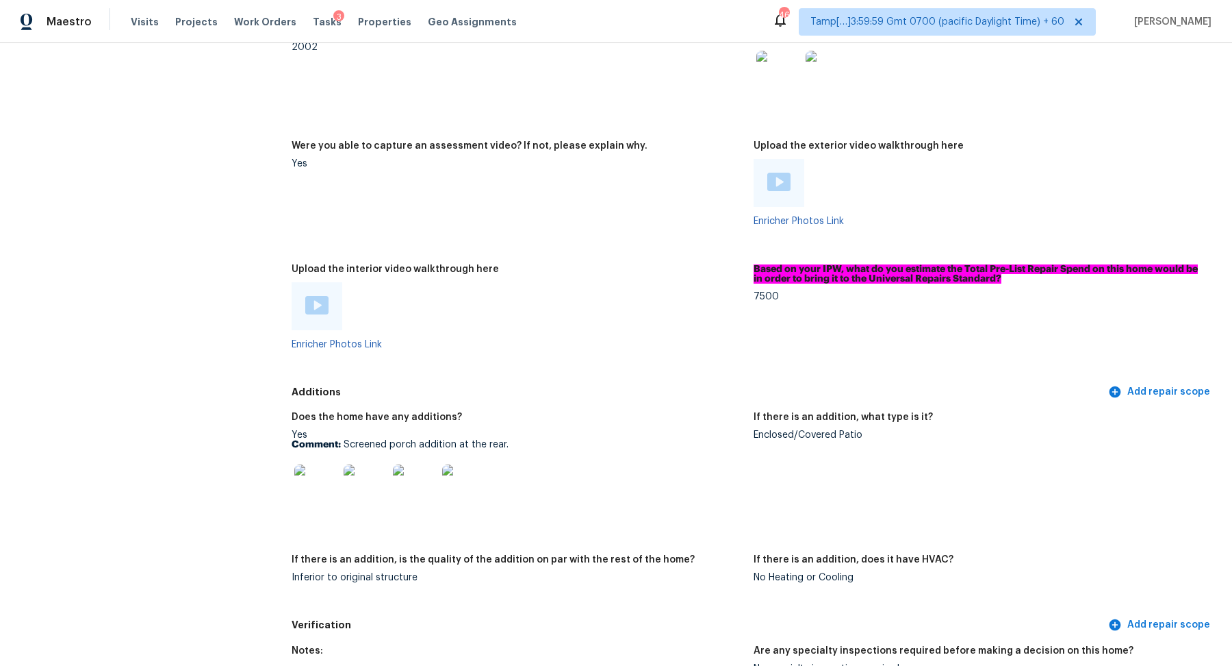
click at [329, 497] on img at bounding box center [316, 486] width 44 height 44
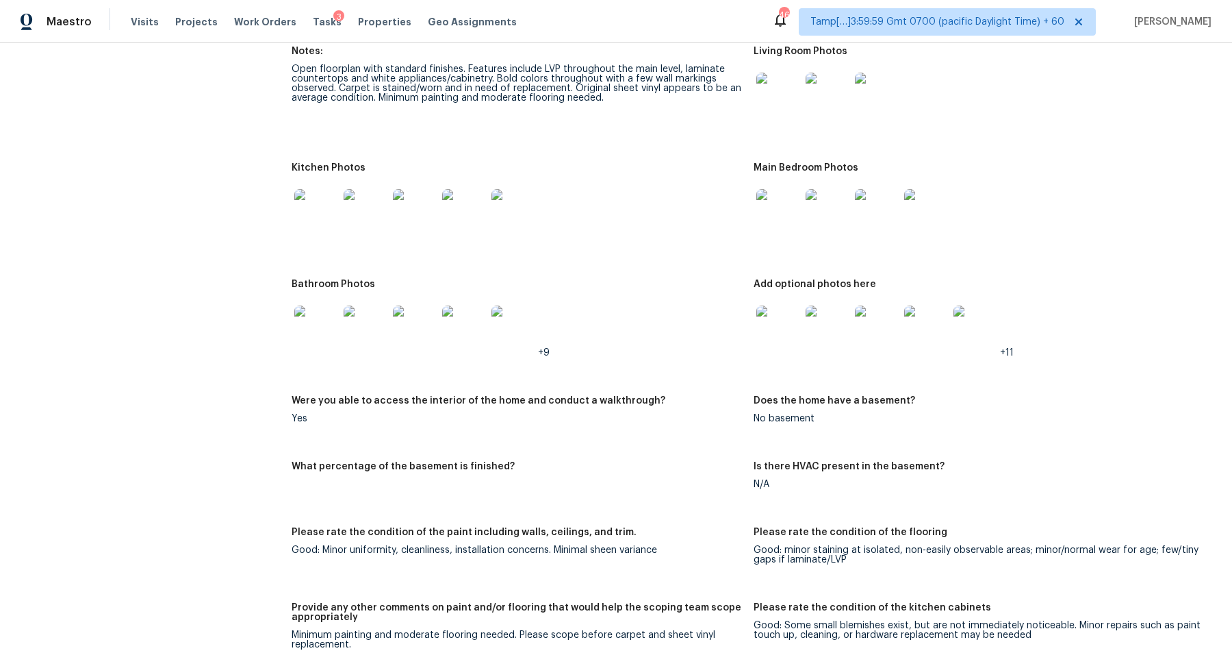
scroll to position [1359, 0]
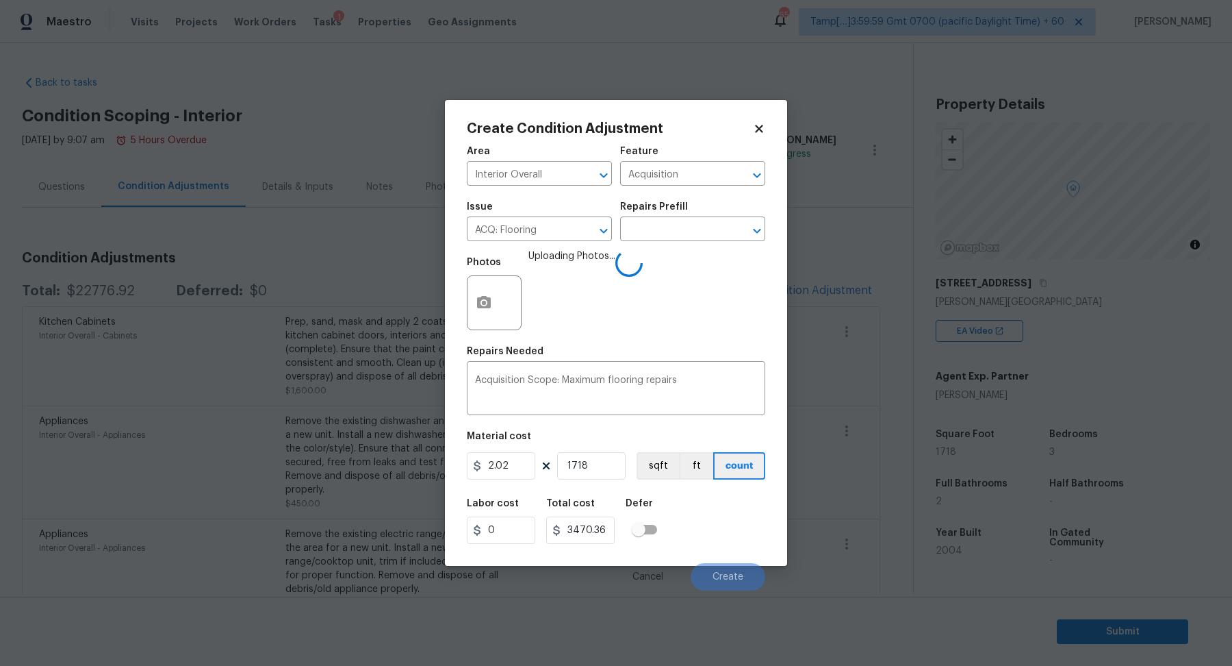
click at [737, 541] on div "Labor cost 0 Total cost 3470.36 Defer" at bounding box center [616, 521] width 299 height 62
click at [741, 543] on div "Labor cost 0 Total cost 3470.36 Defer" at bounding box center [616, 521] width 299 height 62
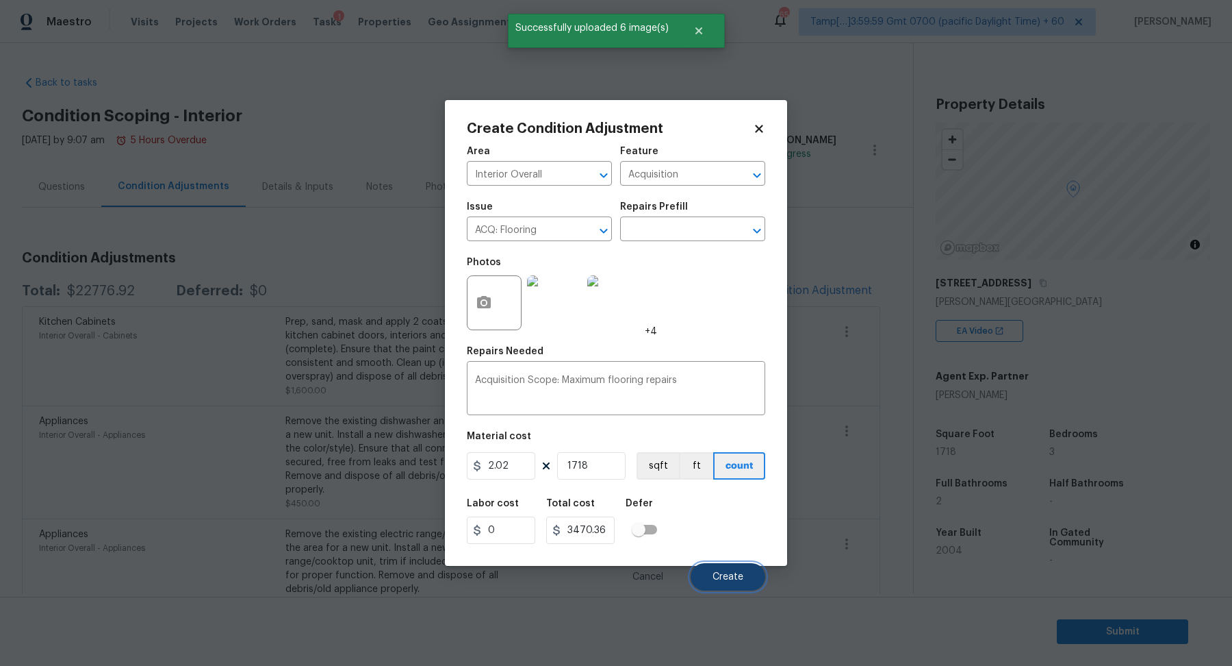
click at [735, 572] on span "Create" at bounding box center [728, 577] width 31 height 10
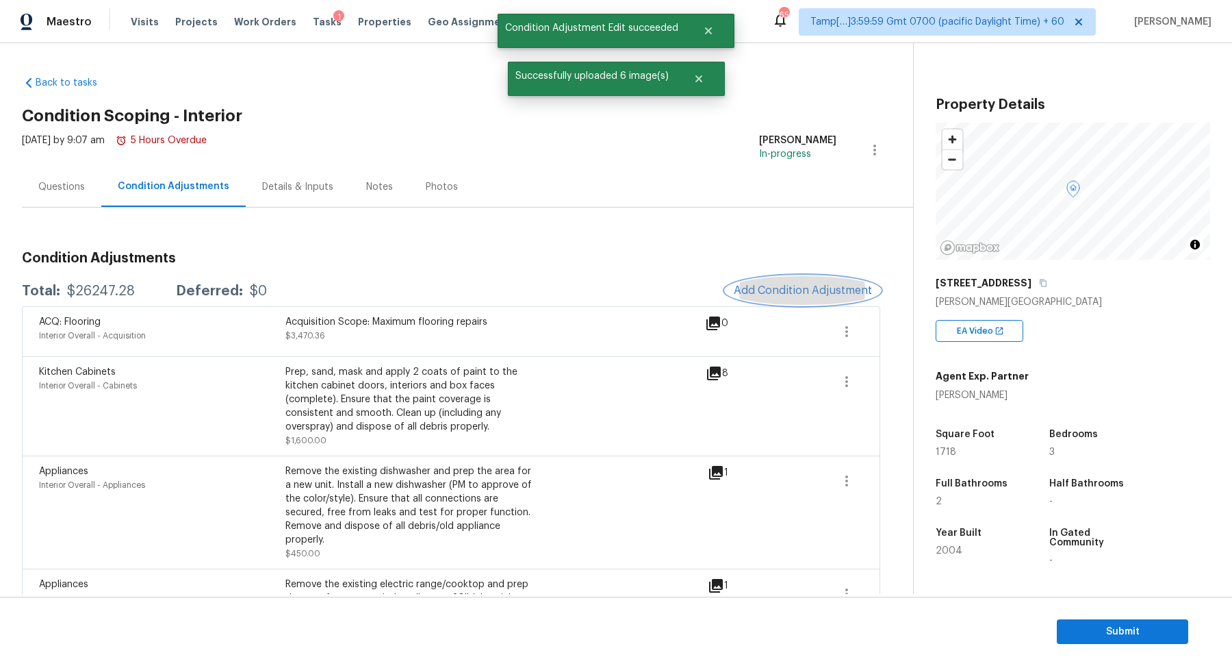
click at [813, 291] on span "Add Condition Adjustment" at bounding box center [803, 290] width 138 height 12
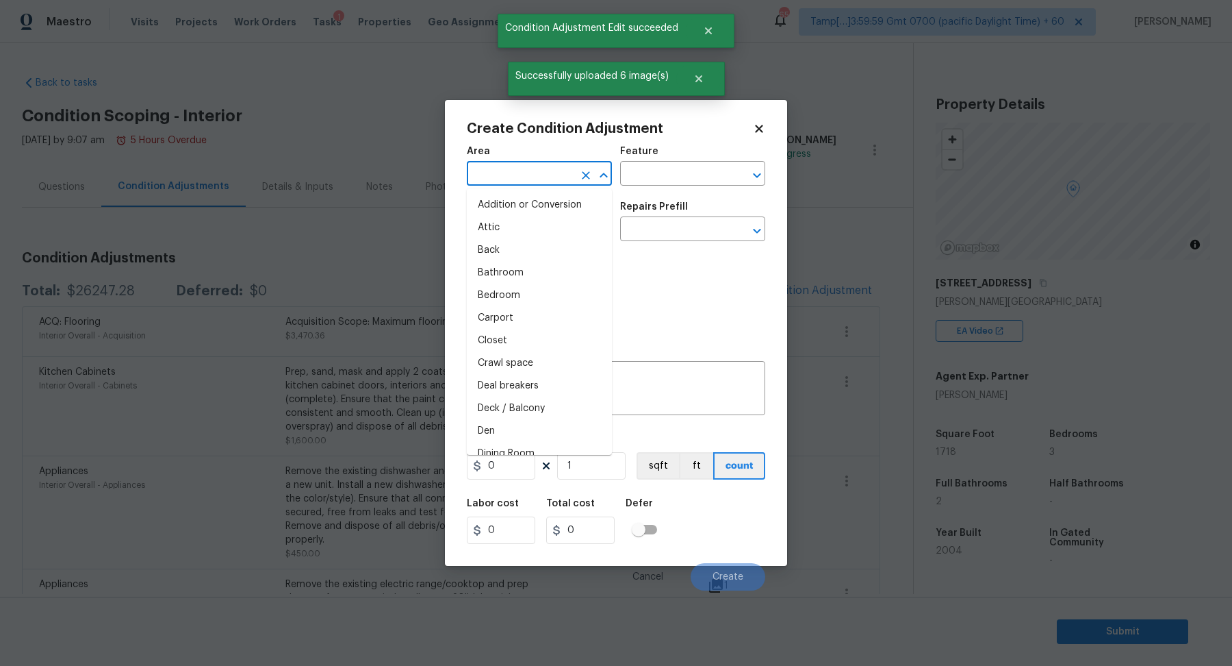
click at [544, 175] on input "text" at bounding box center [520, 174] width 107 height 21
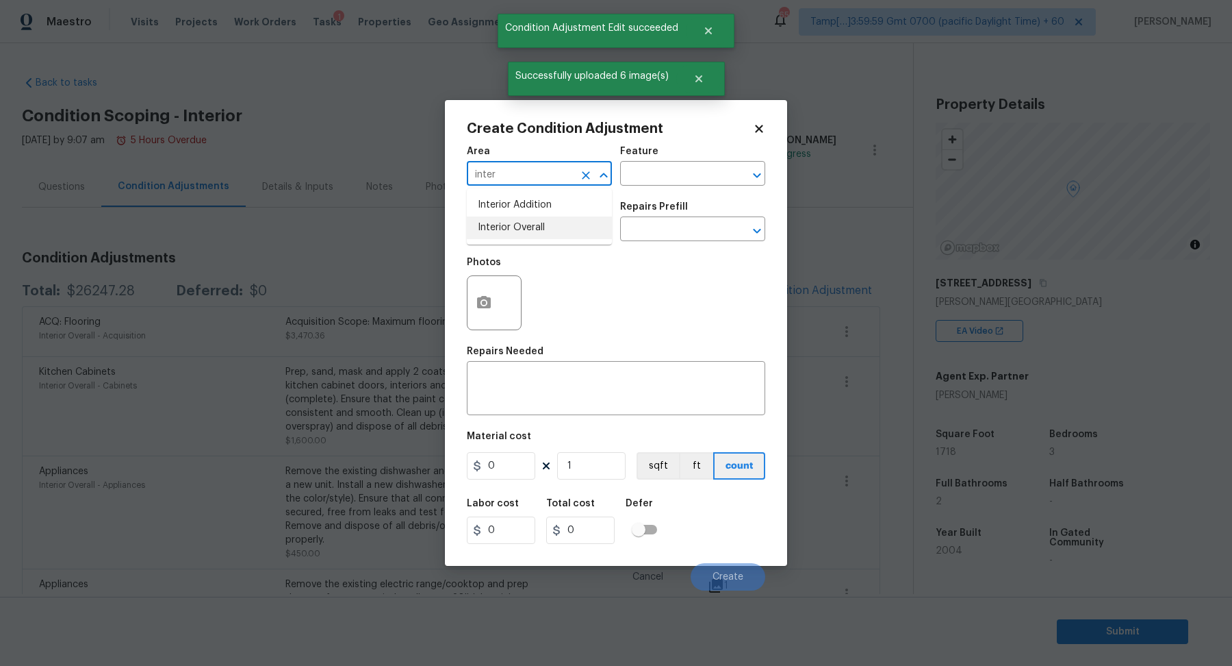
click at [519, 232] on li "Interior Overall" at bounding box center [539, 227] width 145 height 23
type input "Interior Overall"
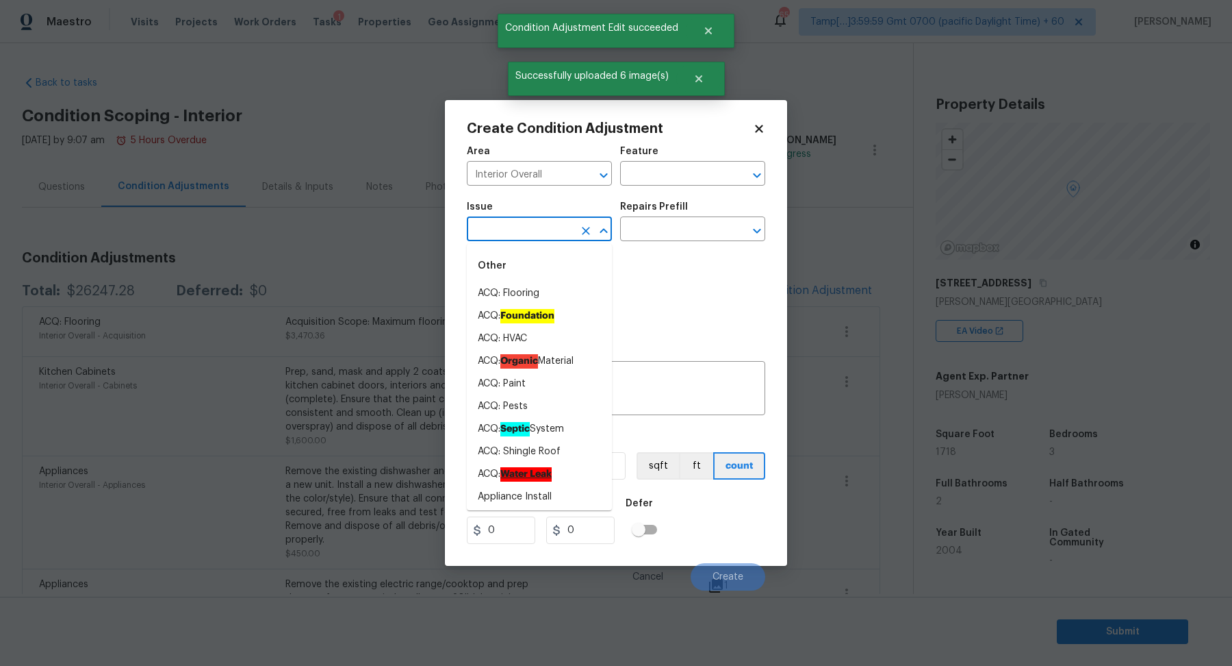
click at [519, 232] on input "text" at bounding box center [520, 230] width 107 height 21
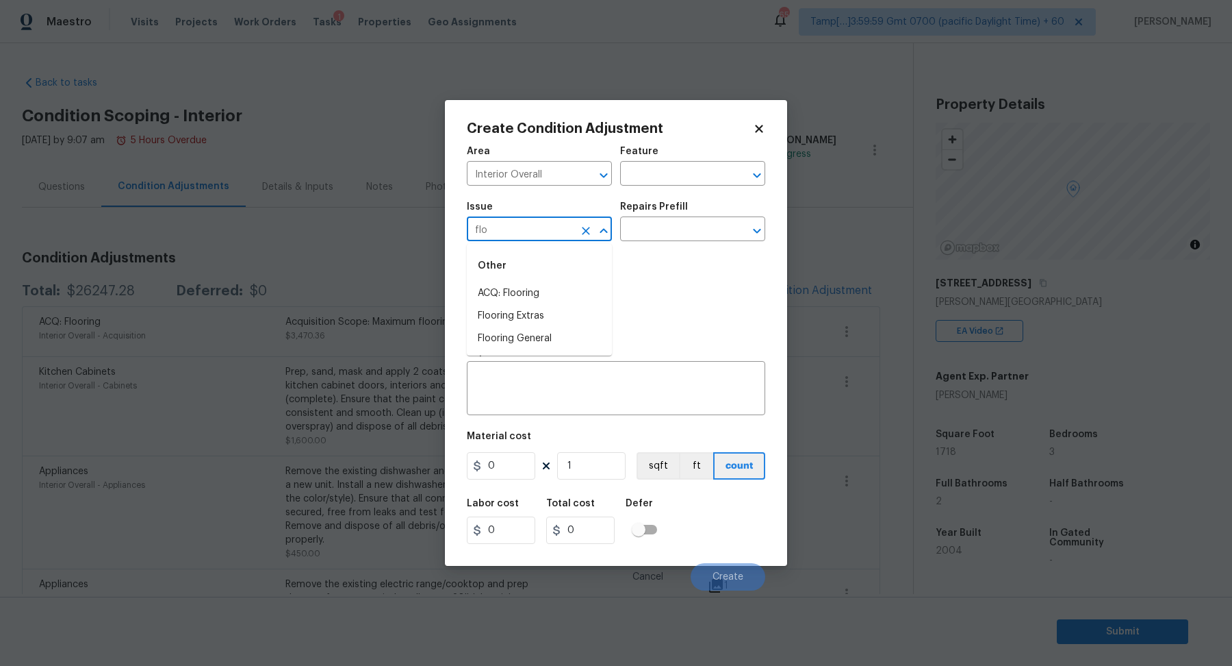
click at [544, 236] on input "flo" at bounding box center [520, 230] width 107 height 21
click at [576, 290] on li "Light Pet Odor" at bounding box center [539, 293] width 145 height 23
click at [675, 236] on input "text" at bounding box center [673, 230] width 107 height 21
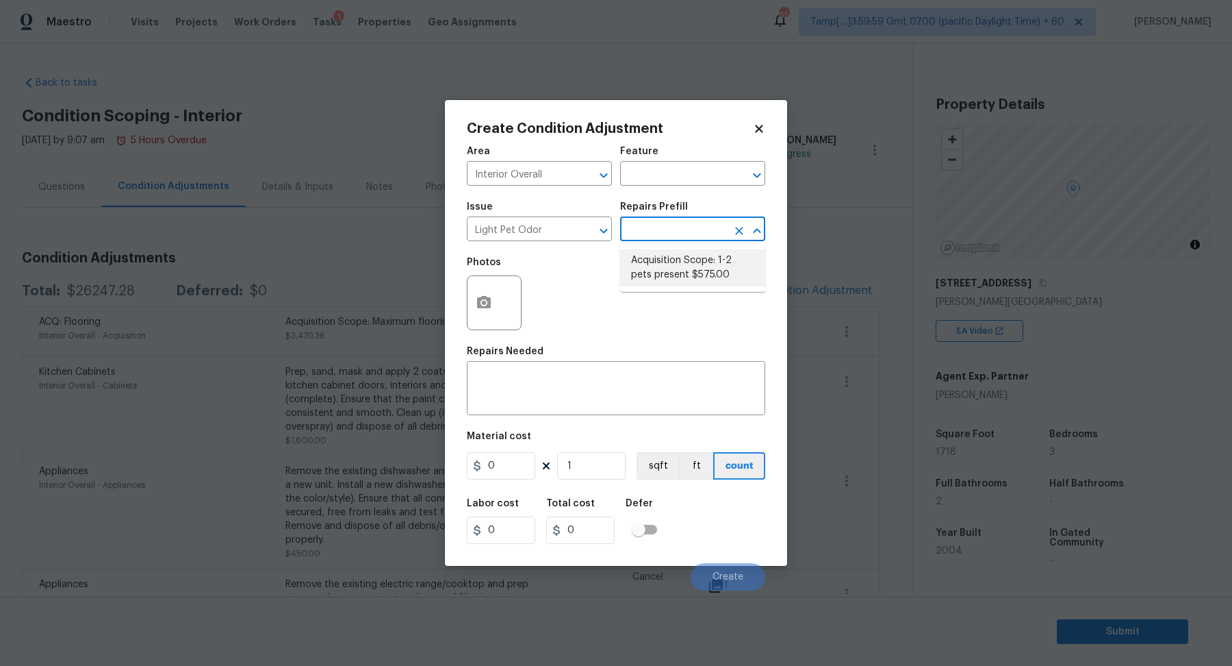
click at [543, 242] on span "Issue Light Pet Odor ​" at bounding box center [539, 221] width 145 height 55
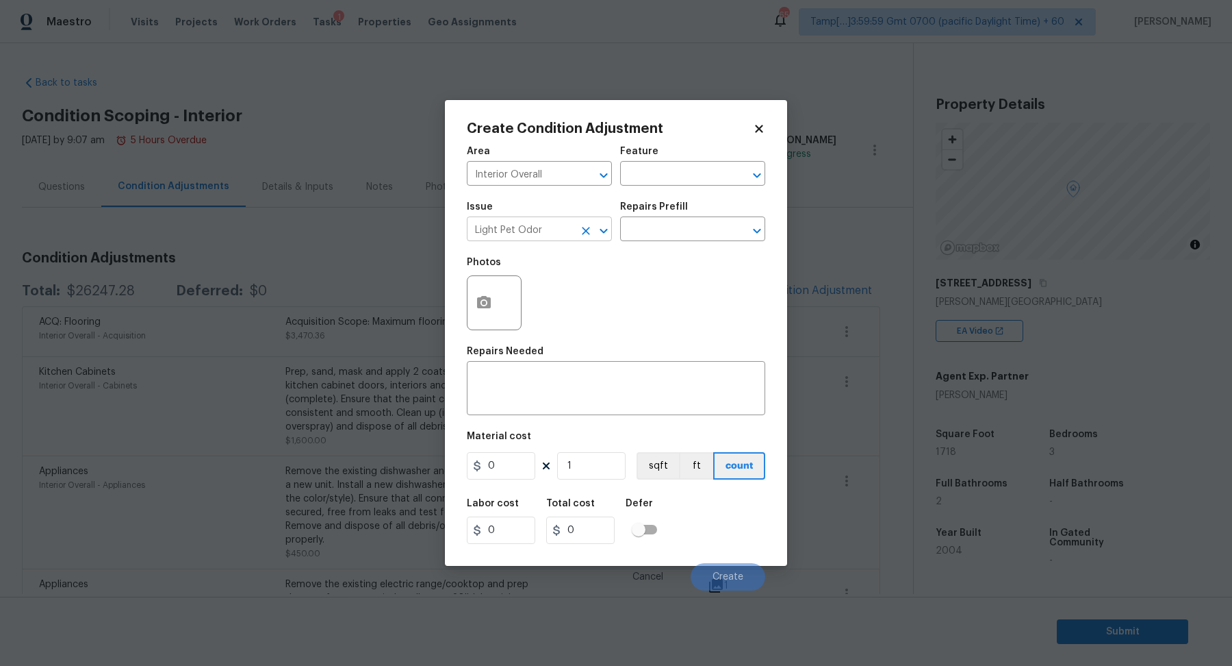
click at [557, 231] on input "Light Pet Odor" at bounding box center [520, 230] width 107 height 21
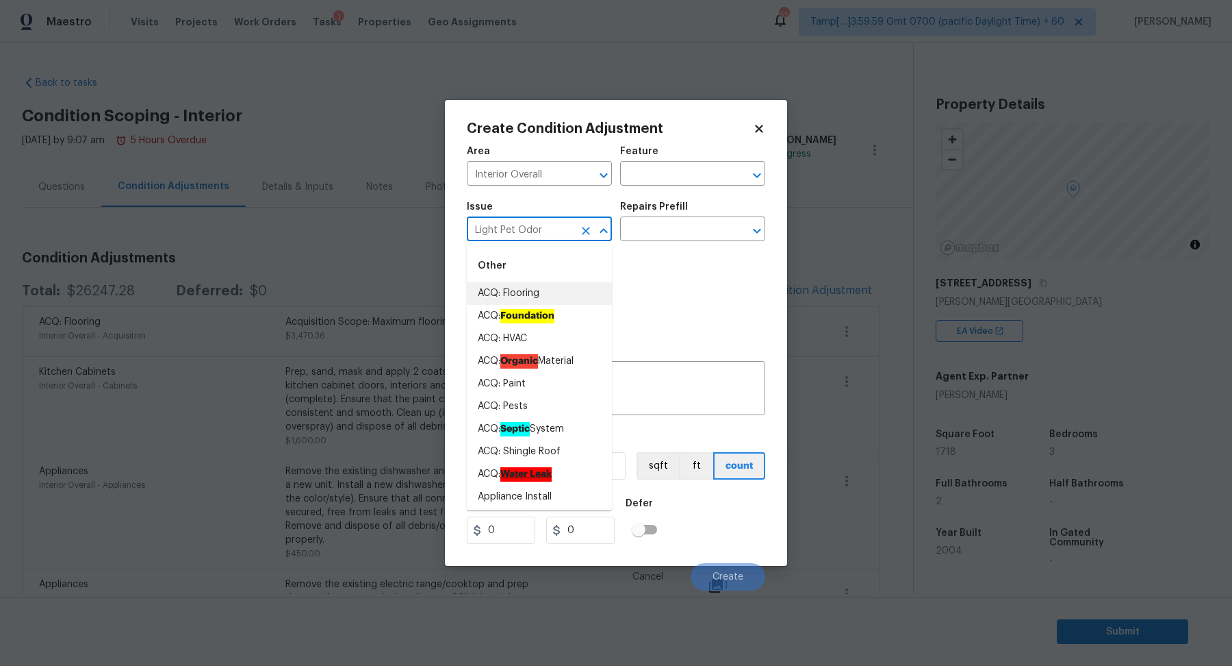
click at [557, 231] on input "Light Pet Odor" at bounding box center [520, 230] width 107 height 21
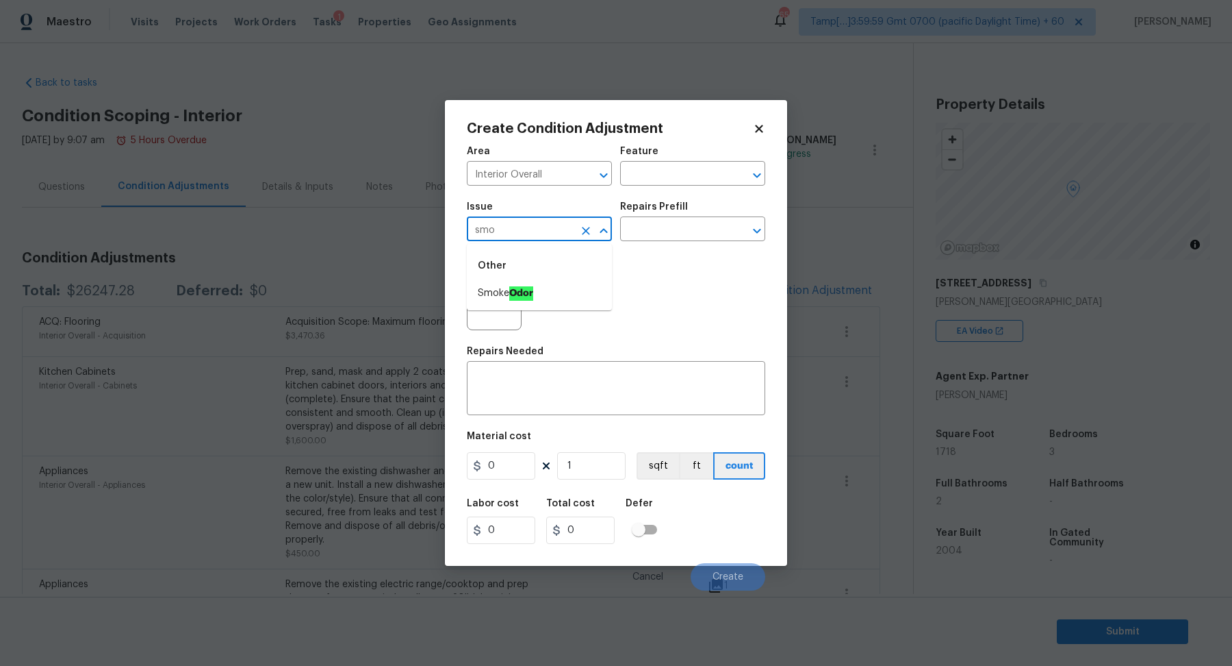
click at [479, 284] on li "Smoke Odor" at bounding box center [539, 293] width 145 height 23
type input "Smoke Odor"
click at [685, 226] on input "text" at bounding box center [673, 230] width 107 height 21
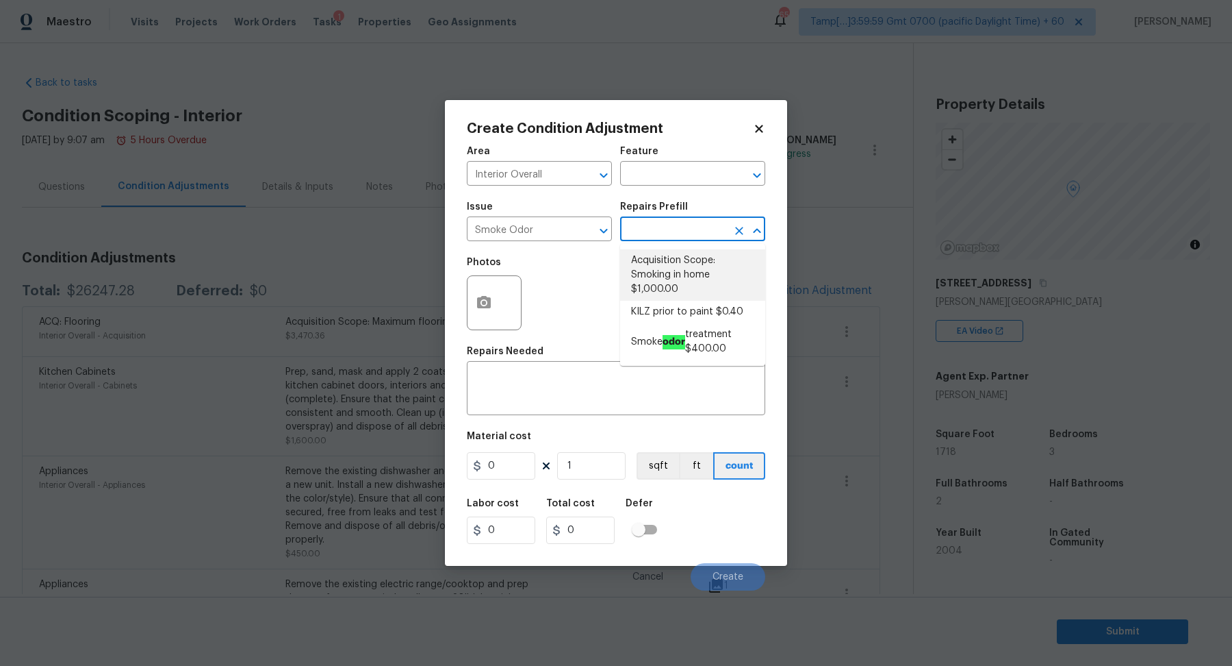
click at [721, 297] on li "Acquisition Scope: Smoking in home $1,000.00" at bounding box center [692, 274] width 145 height 51
type textarea "Acquisition Scope: Smoking in home"
type input "1000"
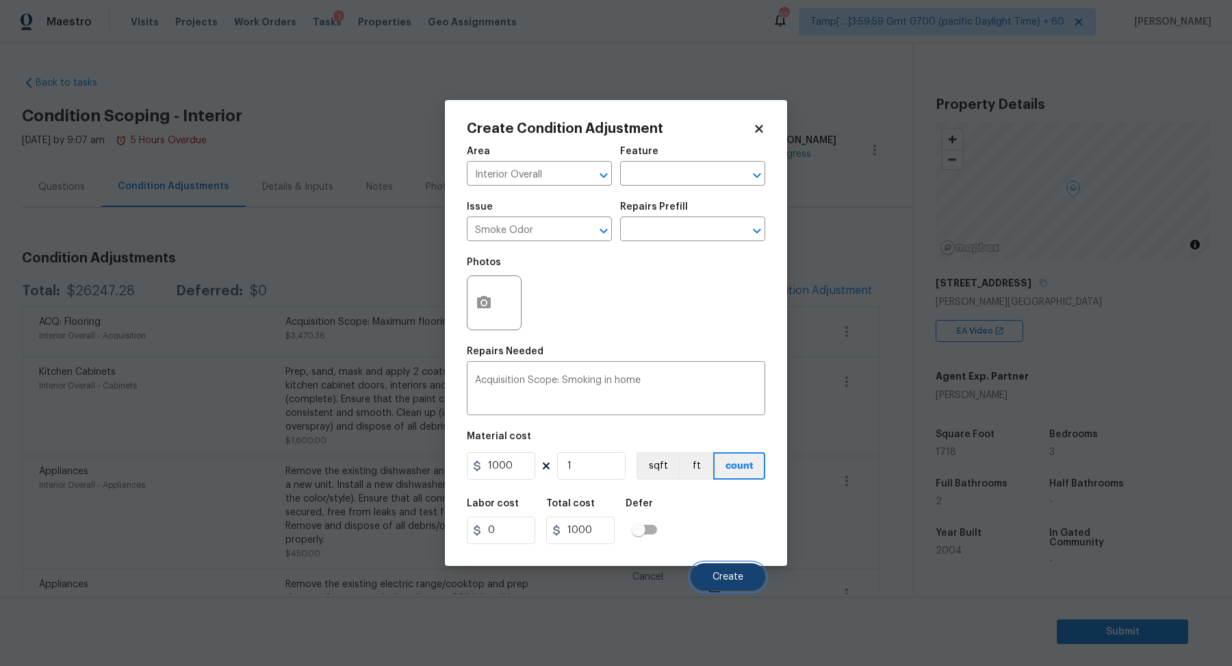
click at [733, 583] on button "Create" at bounding box center [728, 576] width 75 height 27
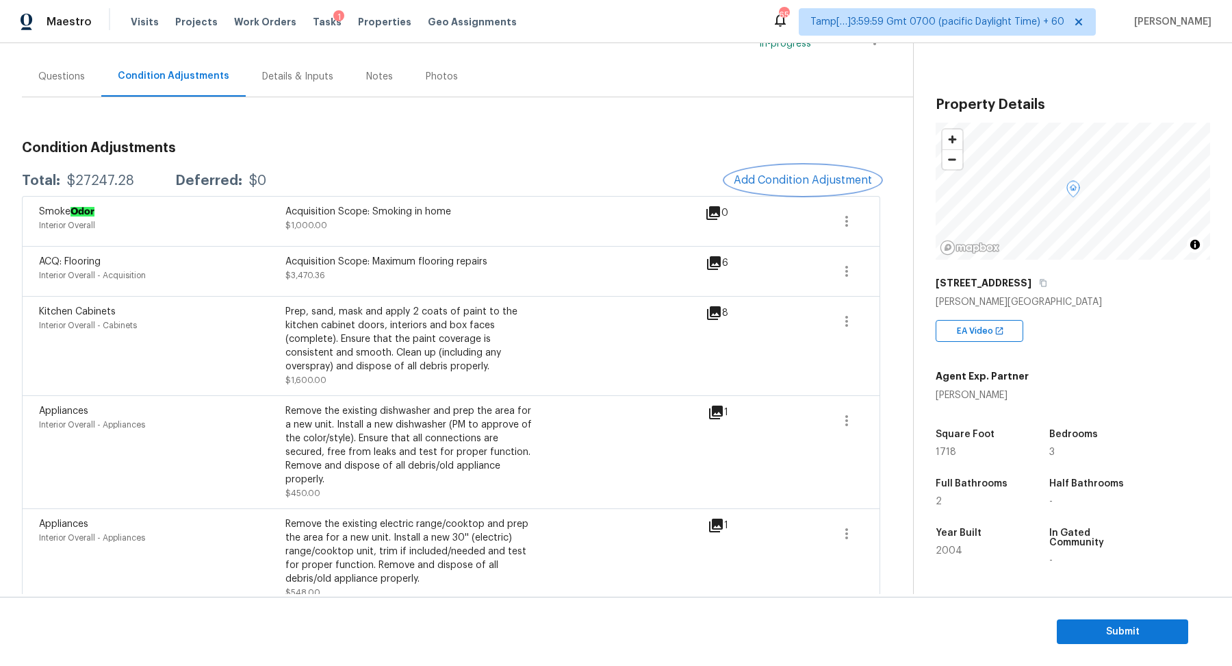
scroll to position [93, 0]
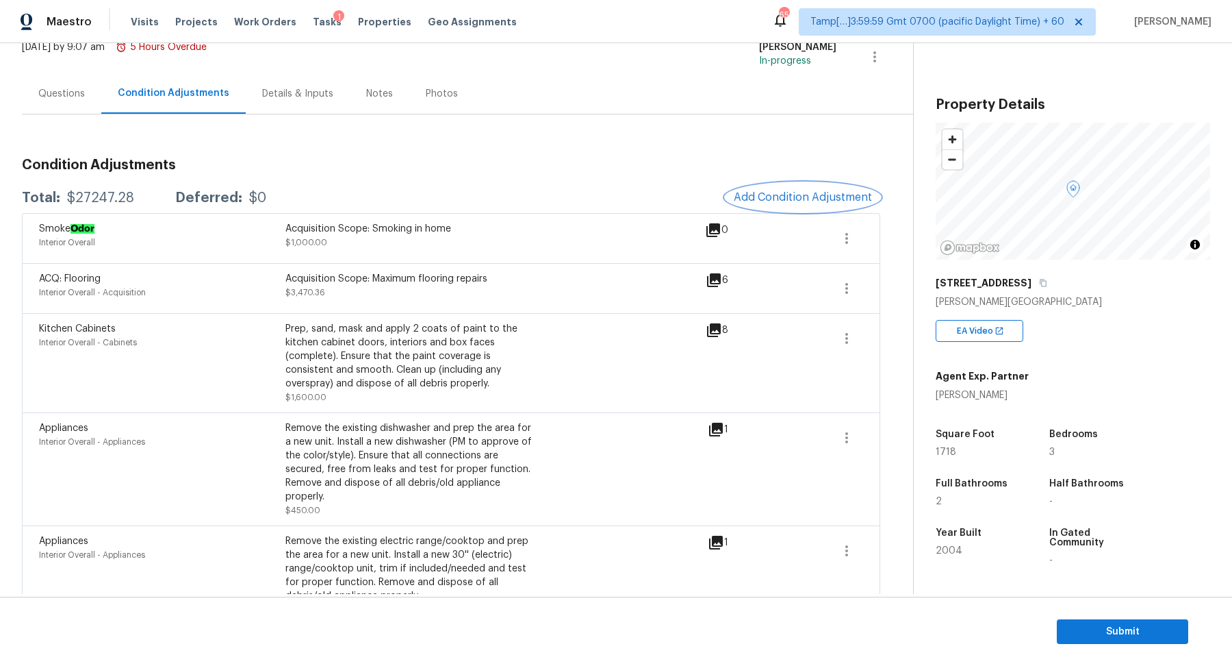
click at [789, 198] on span "Add Condition Adjustment" at bounding box center [803, 197] width 138 height 12
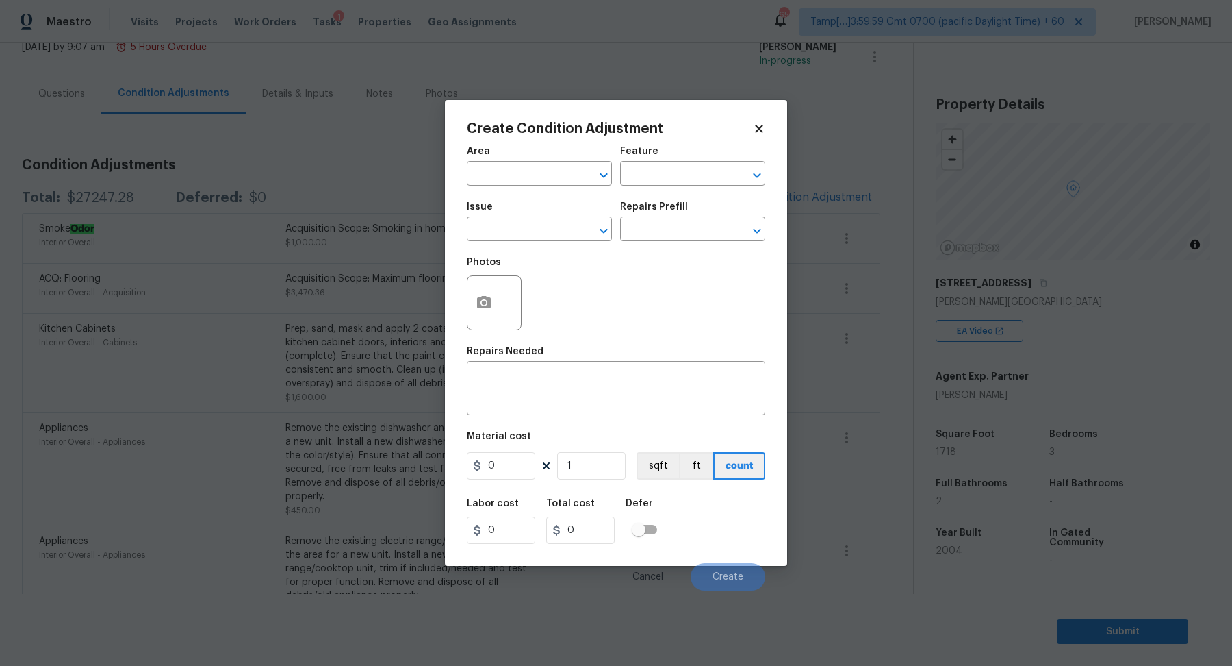
click at [542, 186] on span "Area ​" at bounding box center [539, 165] width 145 height 55
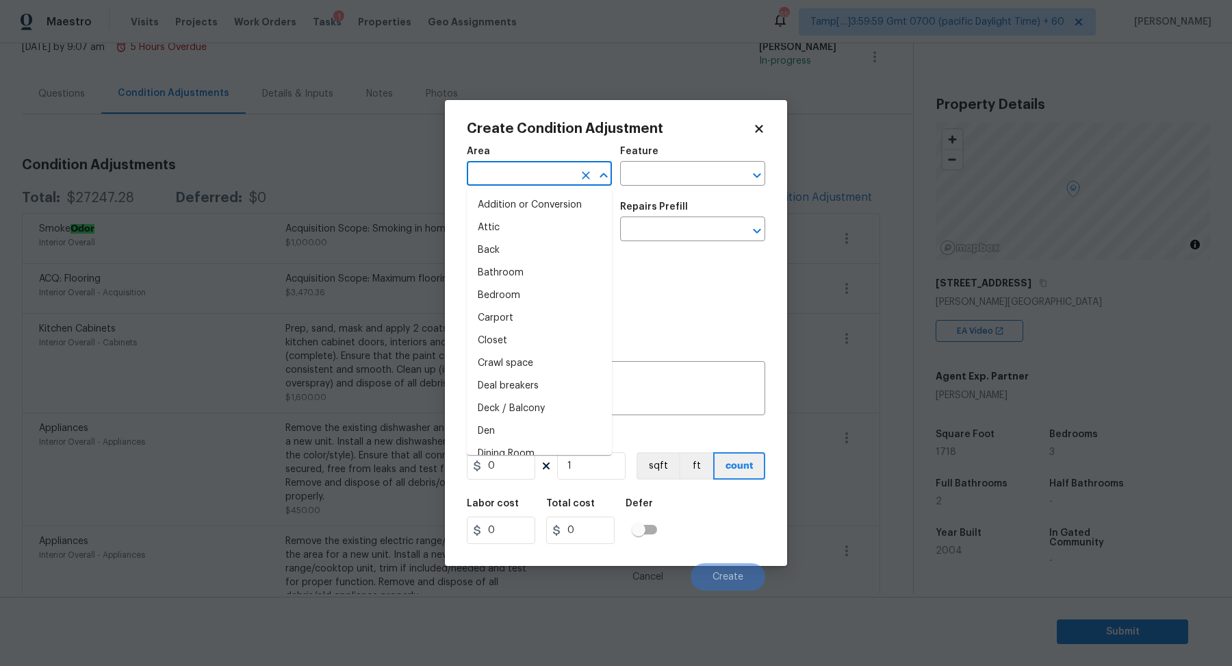
click at [549, 180] on input "text" at bounding box center [520, 174] width 107 height 21
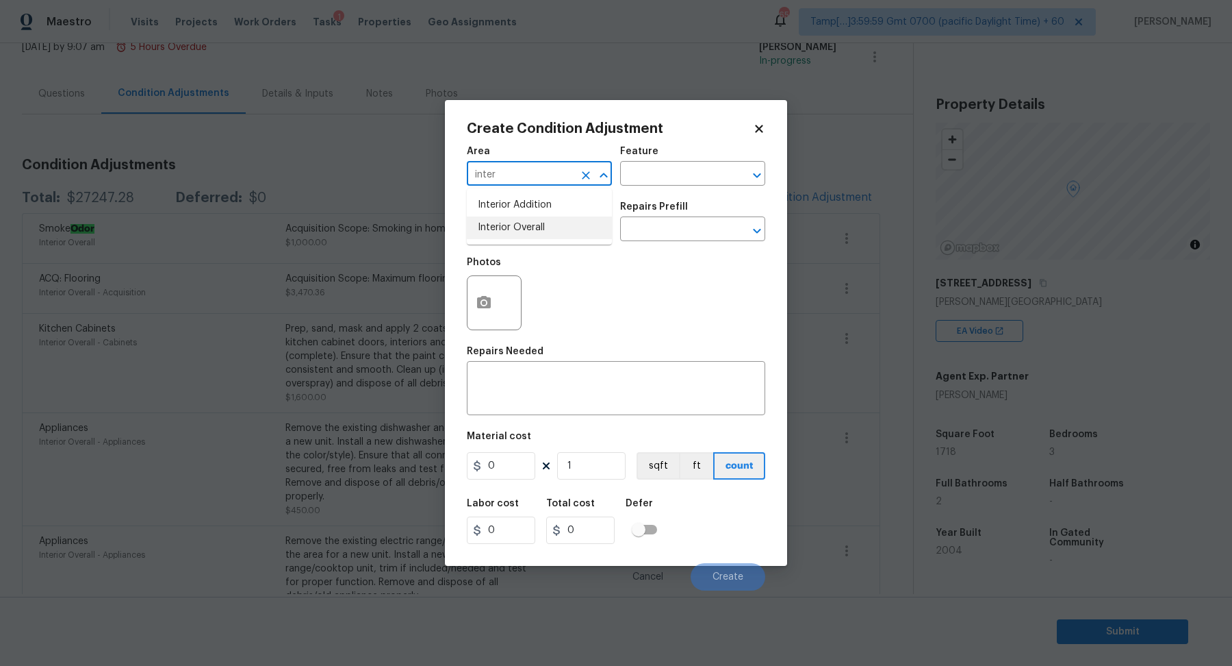
click at [561, 226] on li "Interior Overall" at bounding box center [539, 227] width 145 height 23
type input "Interior Overall"
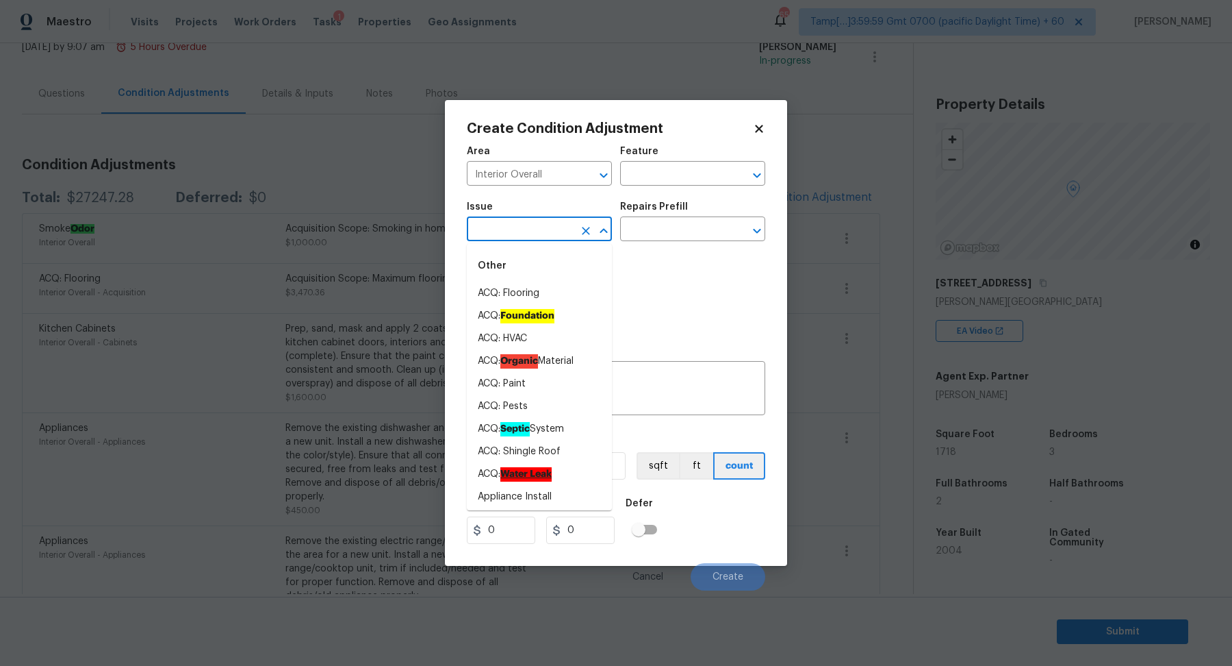
click at [561, 226] on input "text" at bounding box center [520, 230] width 107 height 21
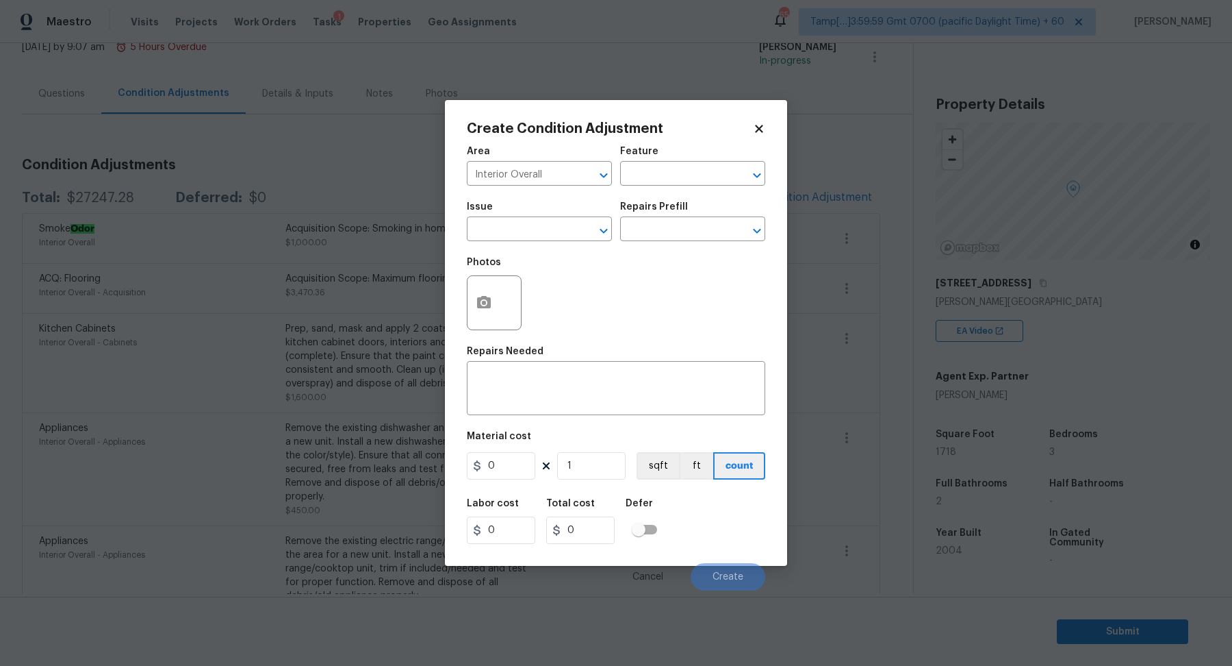
click at [668, 280] on div "Photos" at bounding box center [616, 293] width 299 height 89
click at [473, 300] on button "button" at bounding box center [484, 302] width 33 height 53
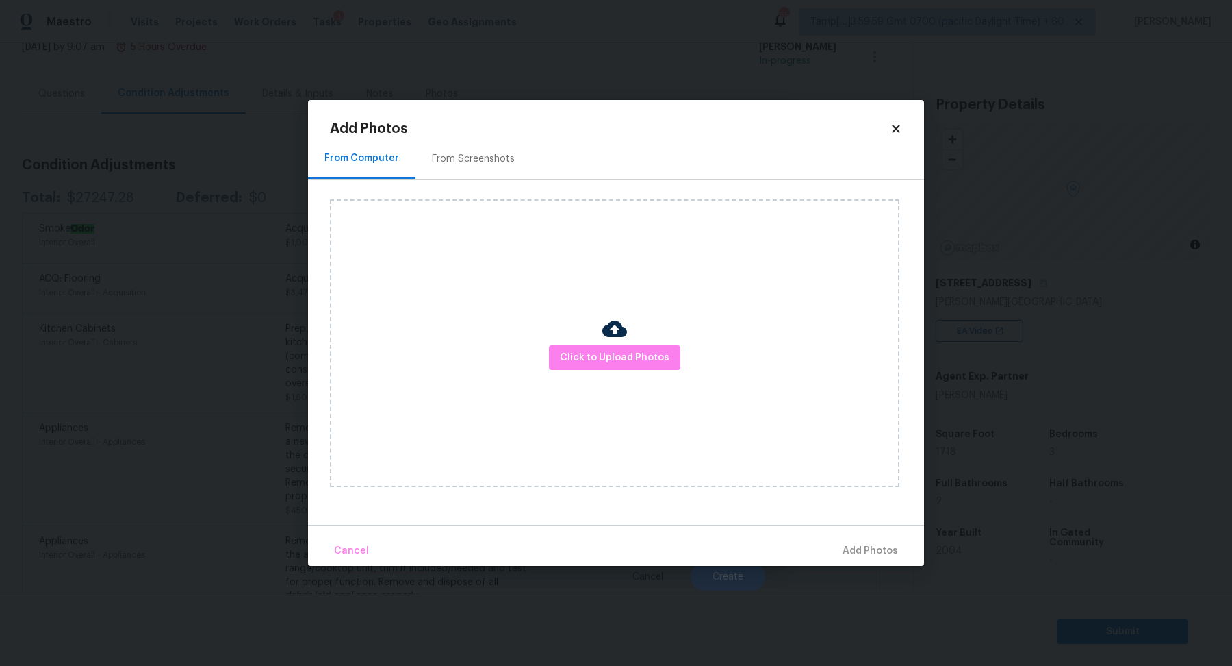
click at [607, 342] on div at bounding box center [615, 330] width 25 height 29
click at [607, 347] on button "Click to Upload Photos" at bounding box center [614, 357] width 131 height 25
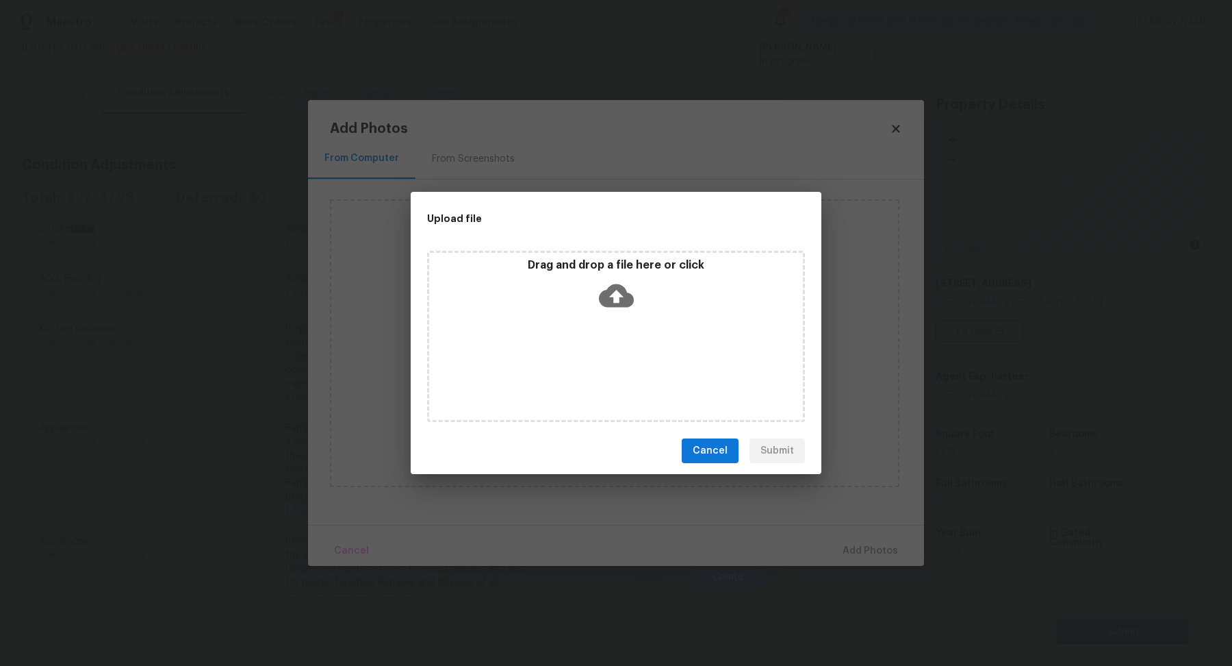
click at [635, 314] on div "Drag and drop a file here or click" at bounding box center [616, 287] width 374 height 59
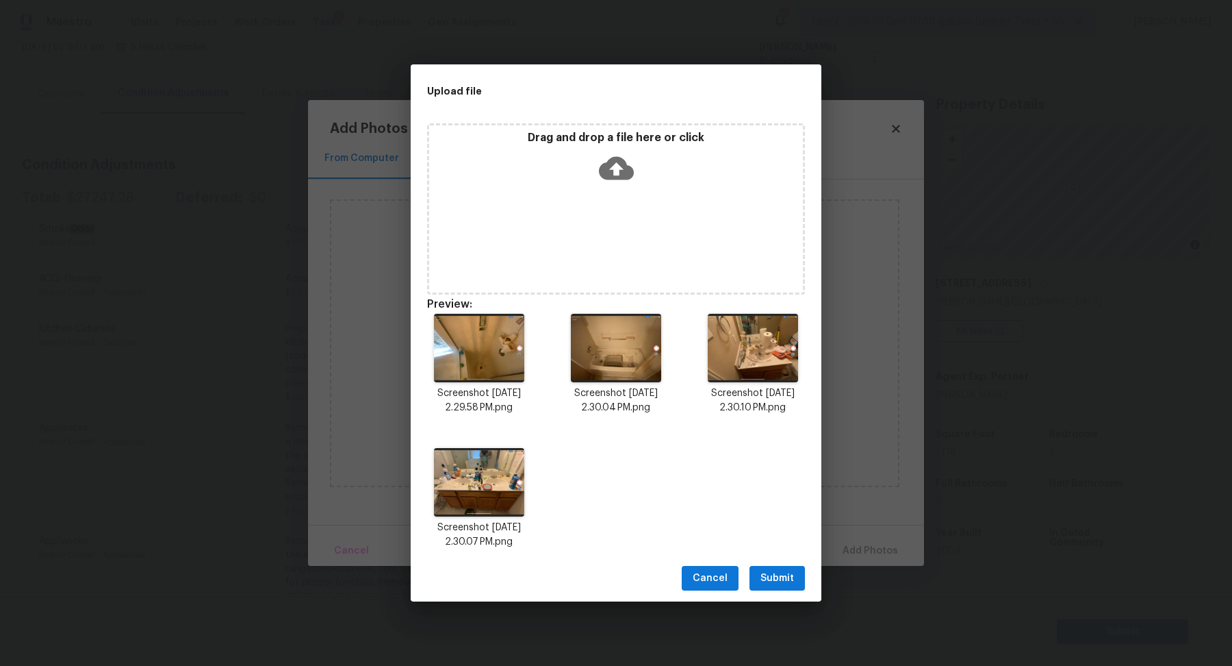
click at [789, 574] on span "Submit" at bounding box center [778, 578] width 34 height 17
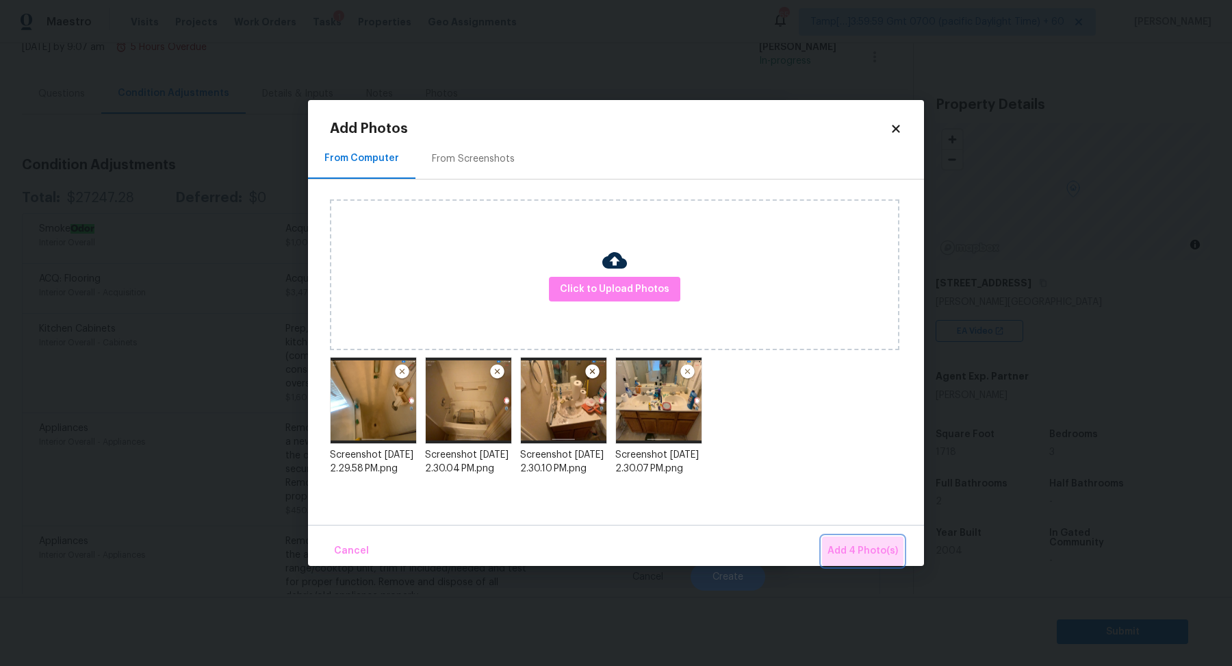
click at [888, 553] on span "Add 4 Photo(s)" at bounding box center [863, 550] width 71 height 17
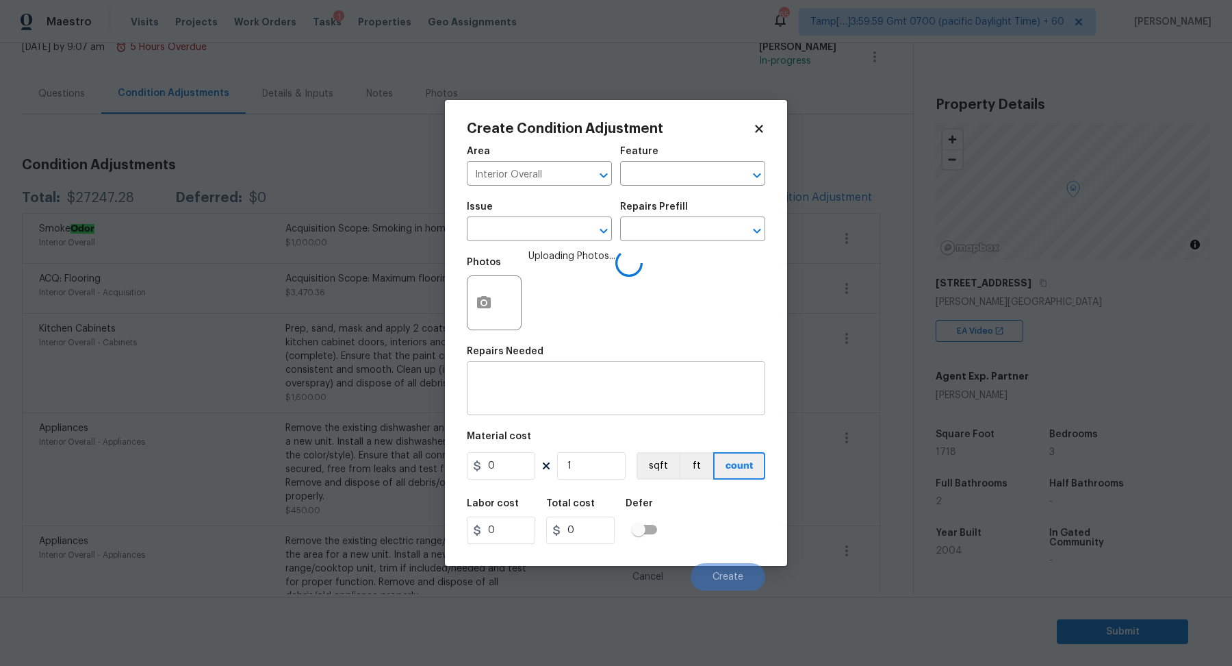
click at [573, 368] on div "x ​" at bounding box center [616, 389] width 299 height 51
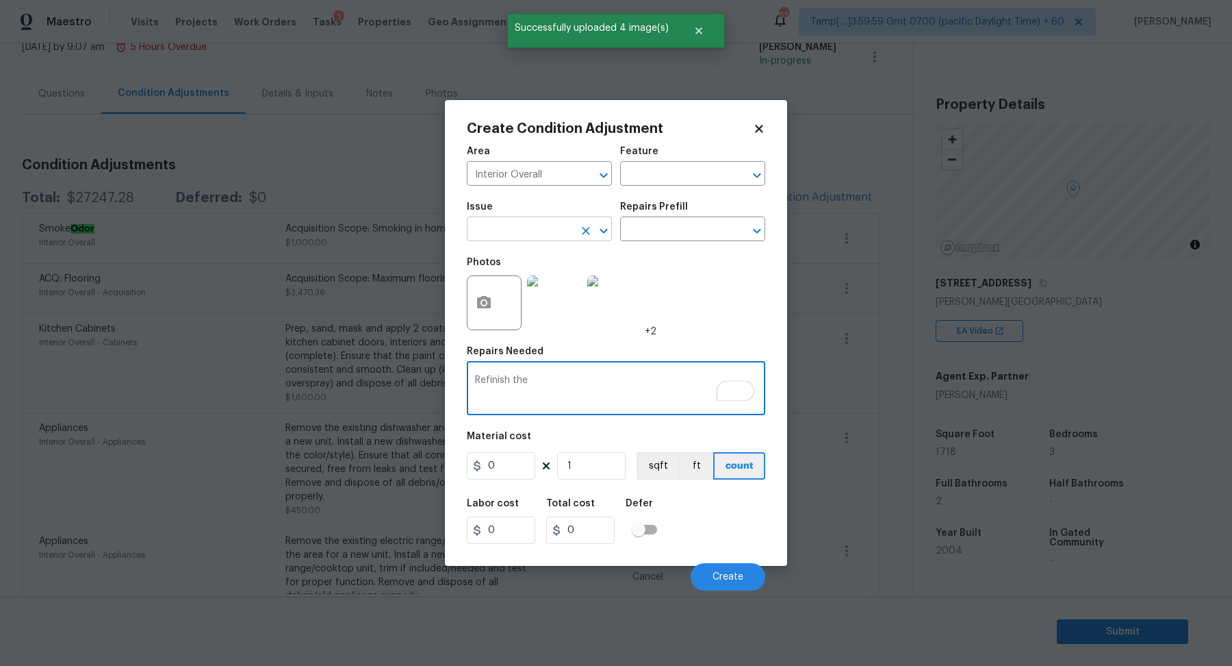
type textarea "Refinish the"
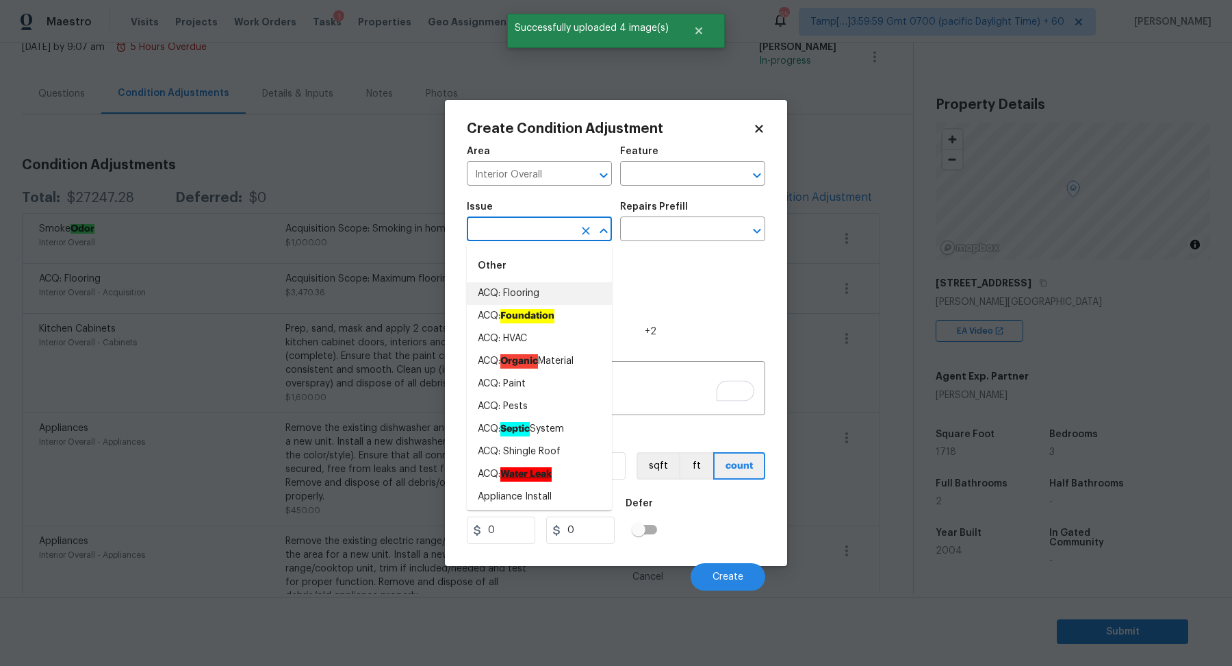
click at [524, 231] on input "text" at bounding box center [520, 230] width 107 height 21
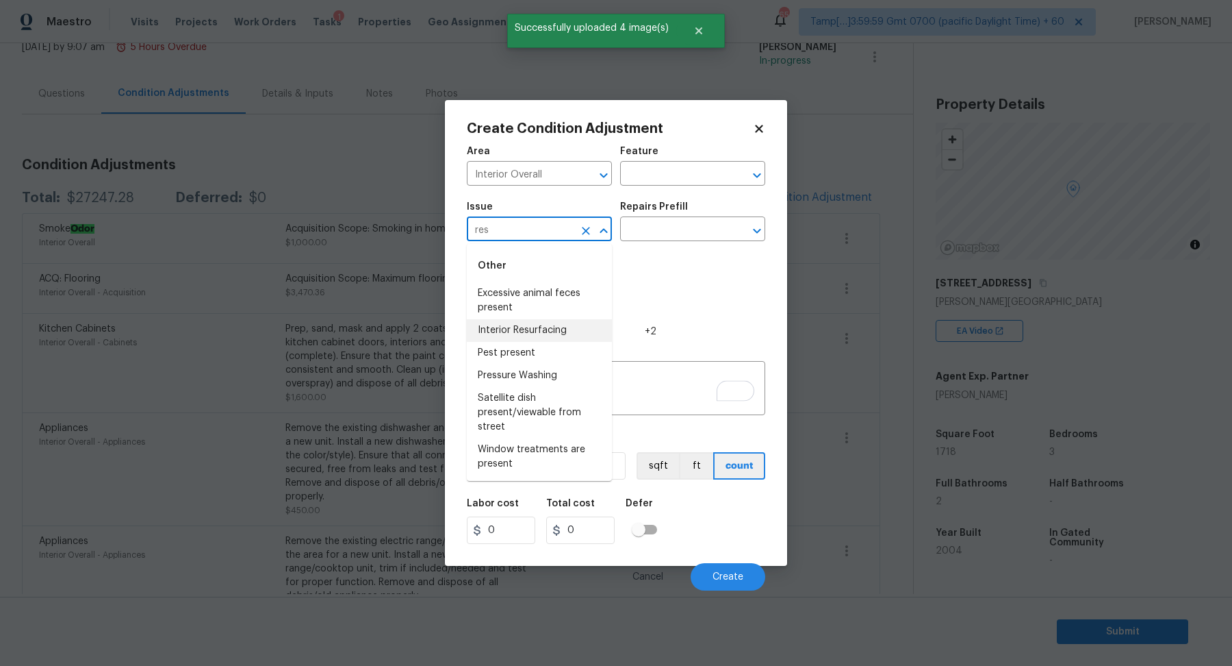
click at [527, 334] on li "Interior Resurfacing" at bounding box center [539, 330] width 145 height 23
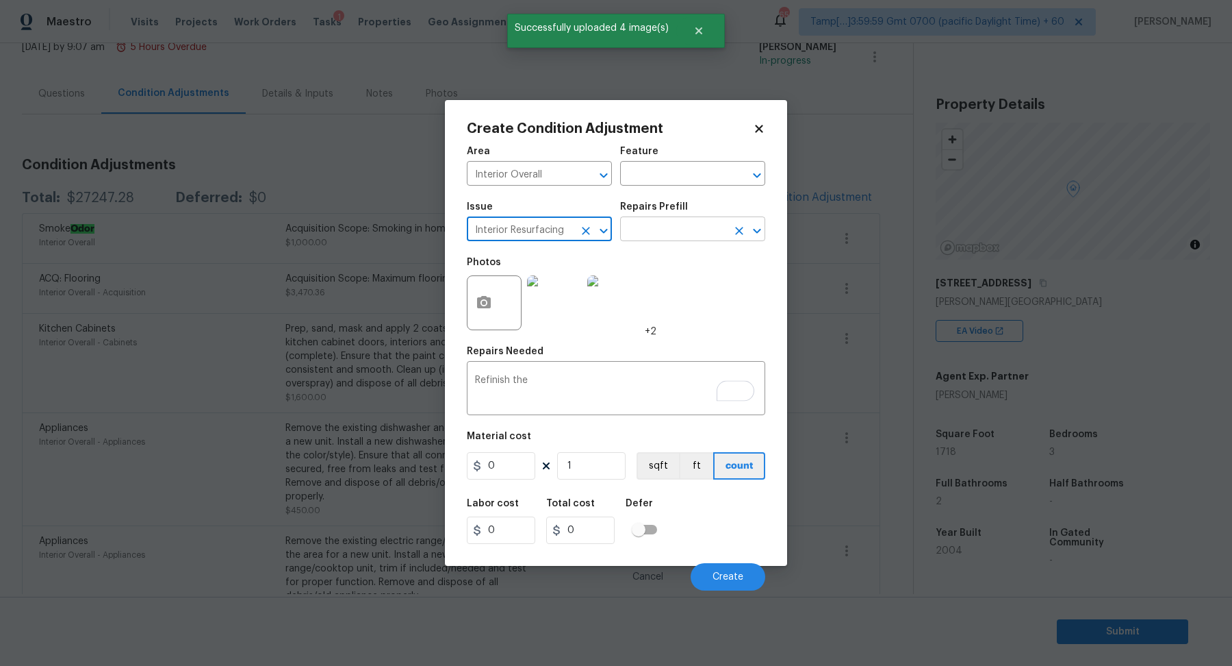
type input "Interior Resurfacing"
click at [687, 238] on input "text" at bounding box center [673, 230] width 107 height 21
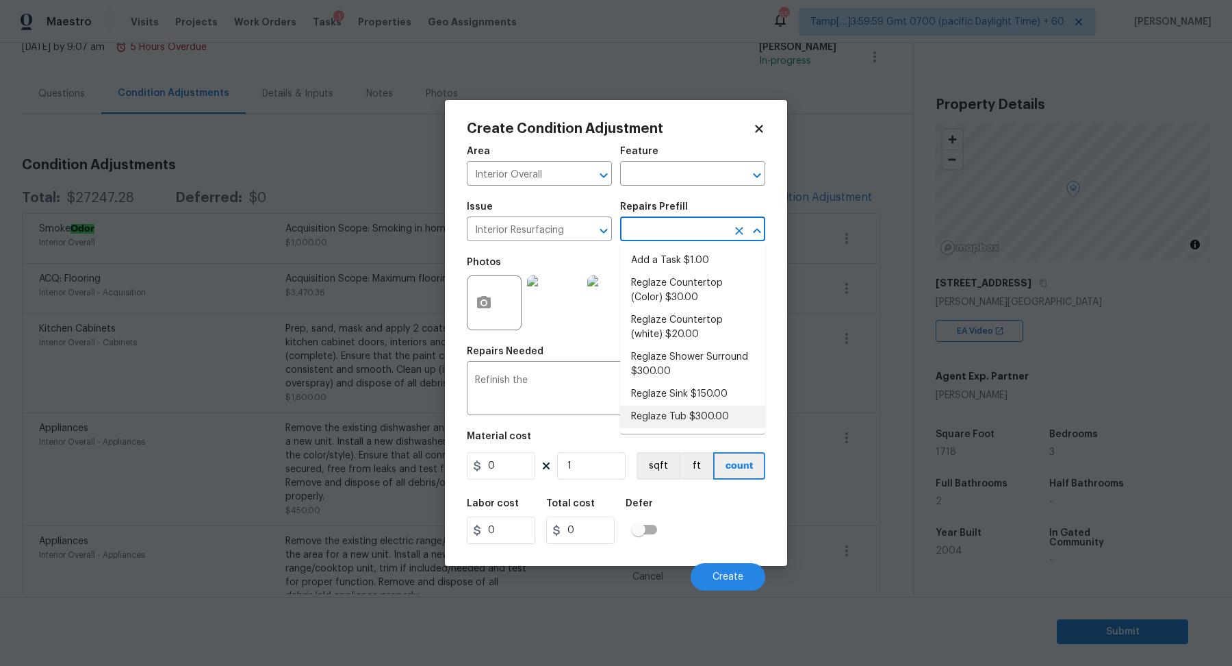
click at [689, 407] on li "Reglaze Tub $300.00" at bounding box center [692, 416] width 145 height 23
type textarea "Prep, mask, clean and reglaze the tub (white) both on the in and outer sides. H…"
type input "300"
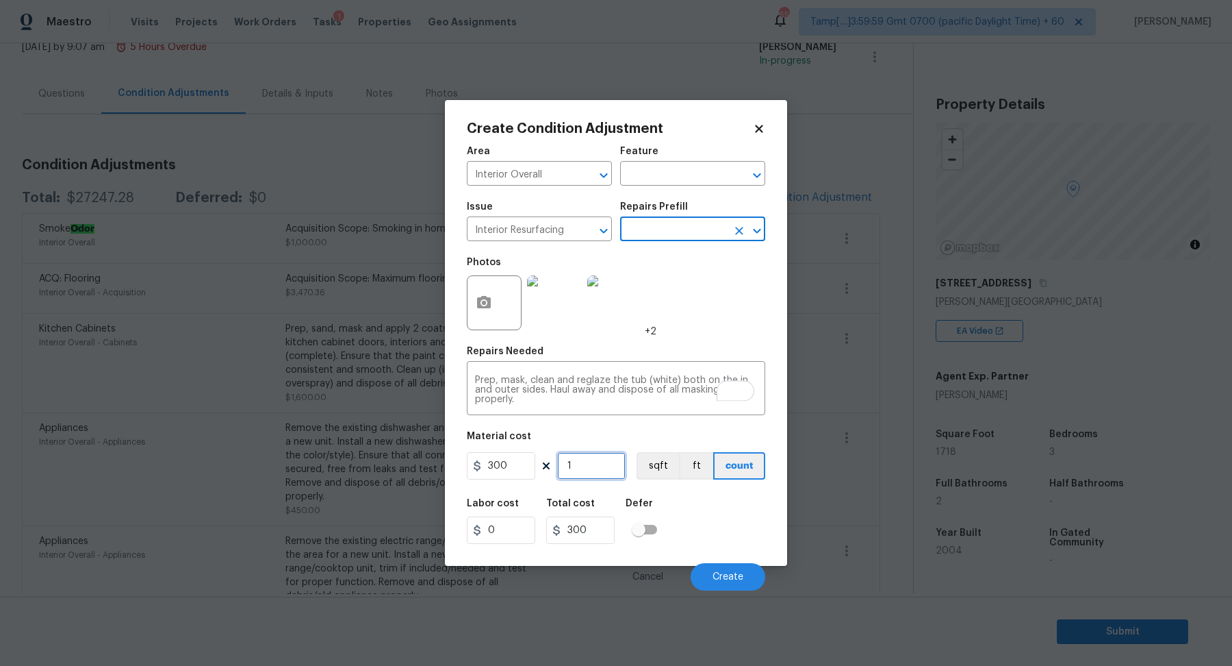
click at [575, 467] on input "1" at bounding box center [591, 465] width 68 height 27
type input "3"
type input "900"
type input "3"
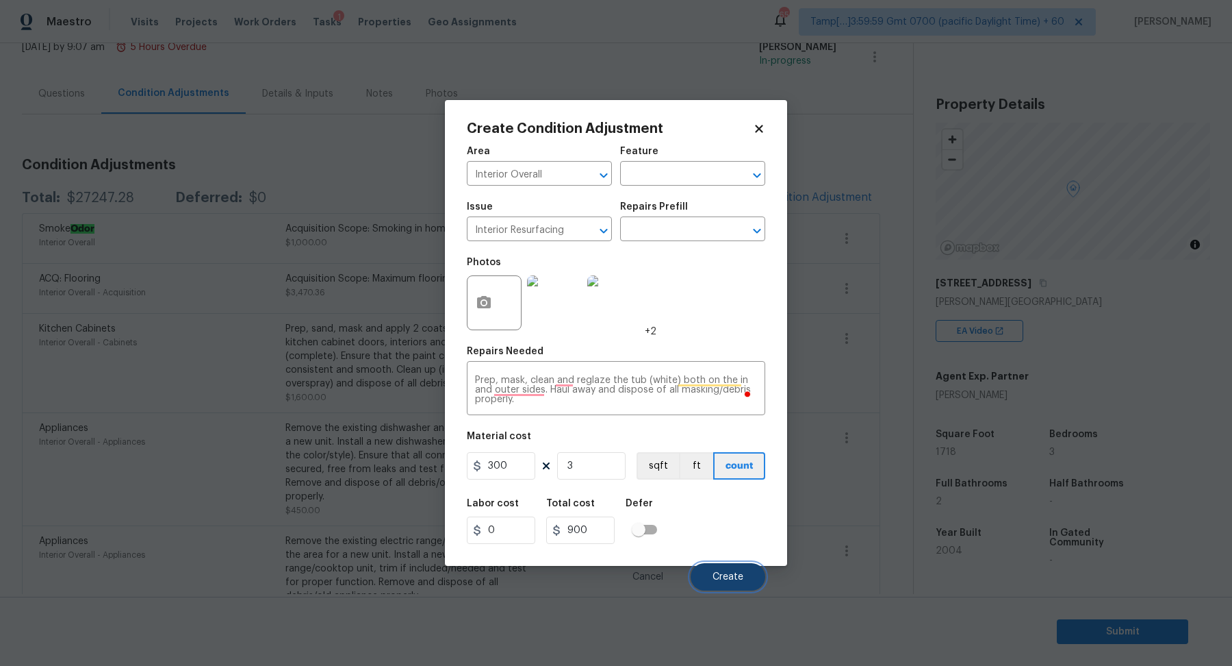
click at [715, 581] on span "Create" at bounding box center [728, 577] width 31 height 10
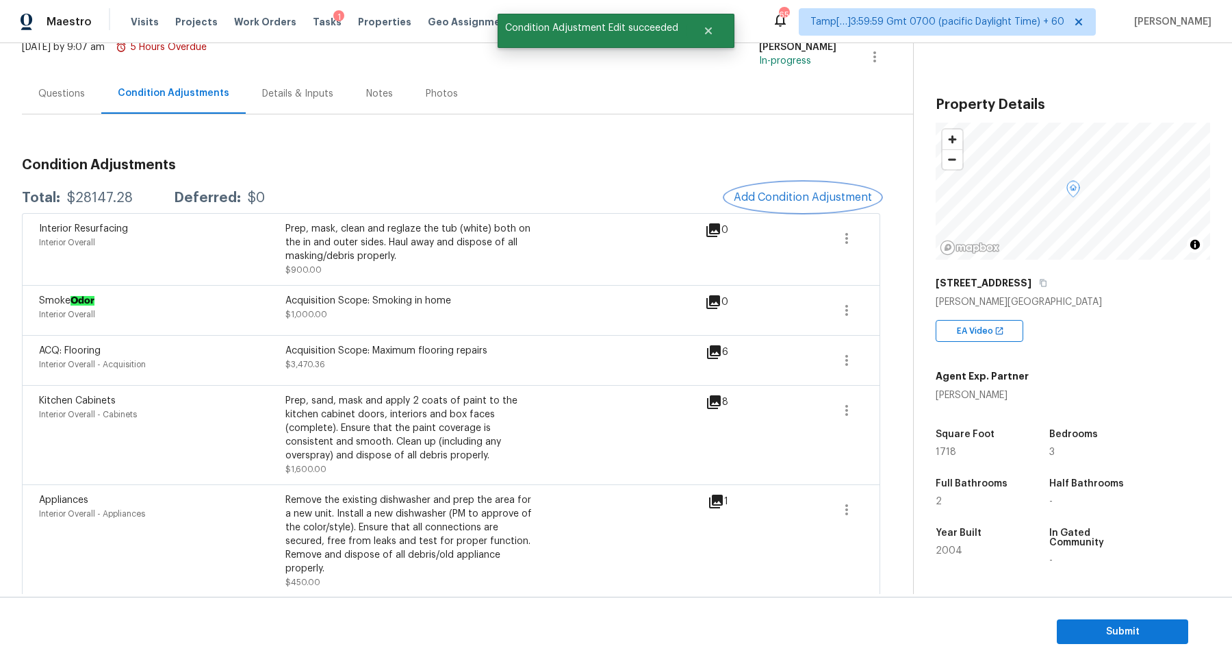
click at [830, 197] on span "Add Condition Adjustment" at bounding box center [803, 197] width 138 height 12
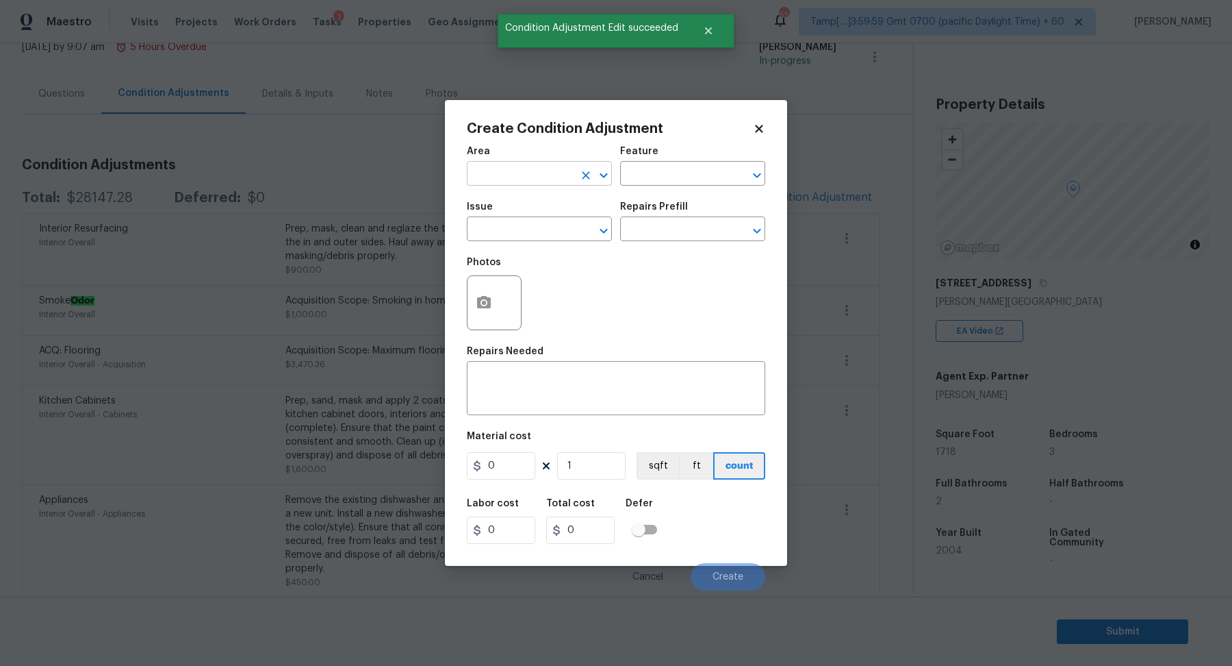
click at [490, 185] on input "text" at bounding box center [520, 174] width 107 height 21
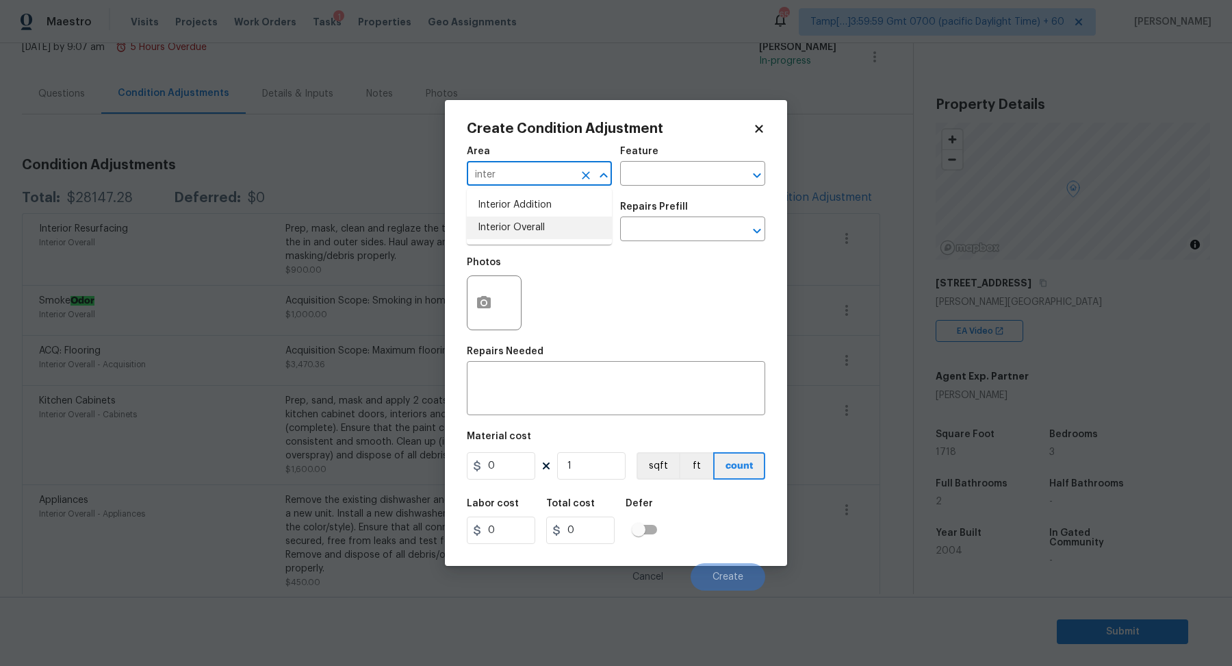
click at [527, 232] on li "Interior Overall" at bounding box center [539, 227] width 145 height 23
type input "Interior Overall"
click at [527, 232] on input "text" at bounding box center [520, 230] width 107 height 21
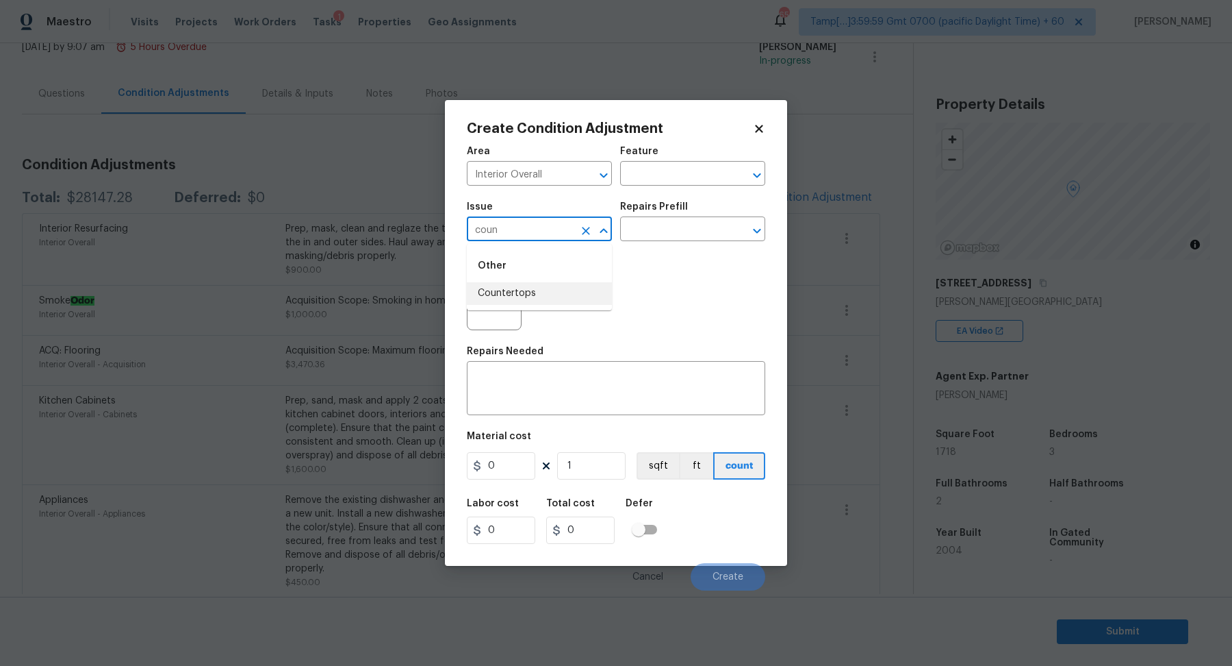
click at [492, 298] on li "Countertops" at bounding box center [539, 293] width 145 height 23
type input "Countertops"
click at [692, 231] on input "text" at bounding box center [673, 230] width 107 height 21
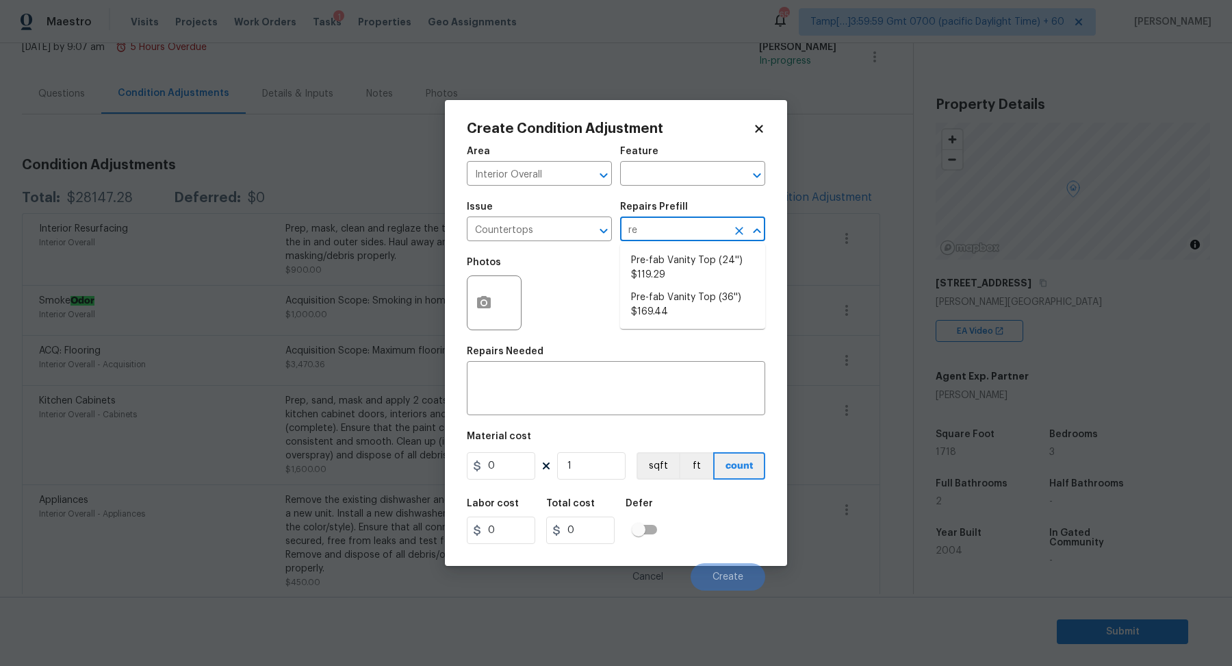
scroll to position [0, 0]
type input "res"
click at [528, 227] on input "Countertops" at bounding box center [520, 230] width 107 height 21
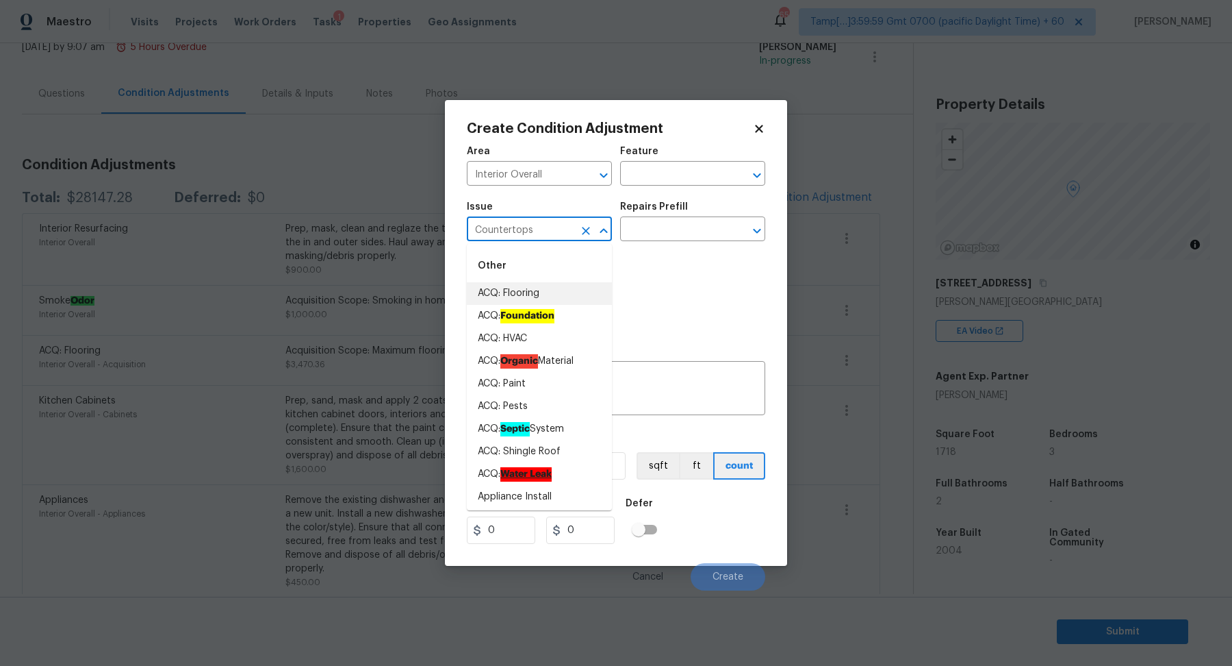
click at [528, 227] on input "Countertops" at bounding box center [520, 230] width 107 height 21
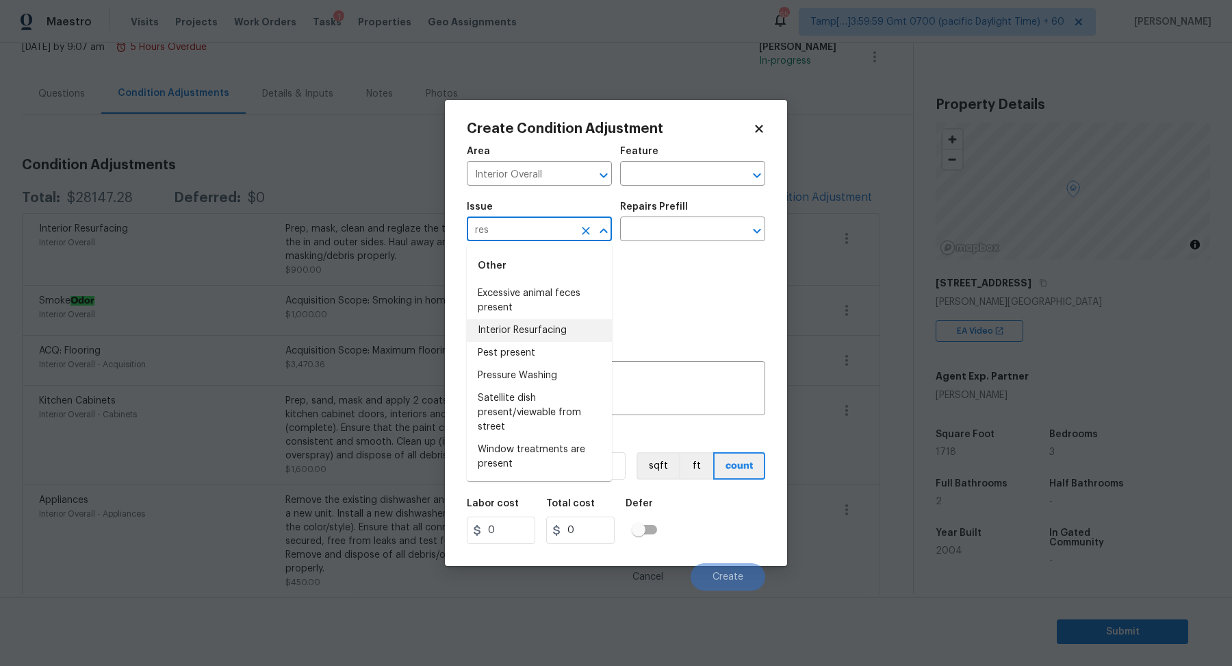
click at [520, 327] on li "Interior Resurfacing" at bounding box center [539, 330] width 145 height 23
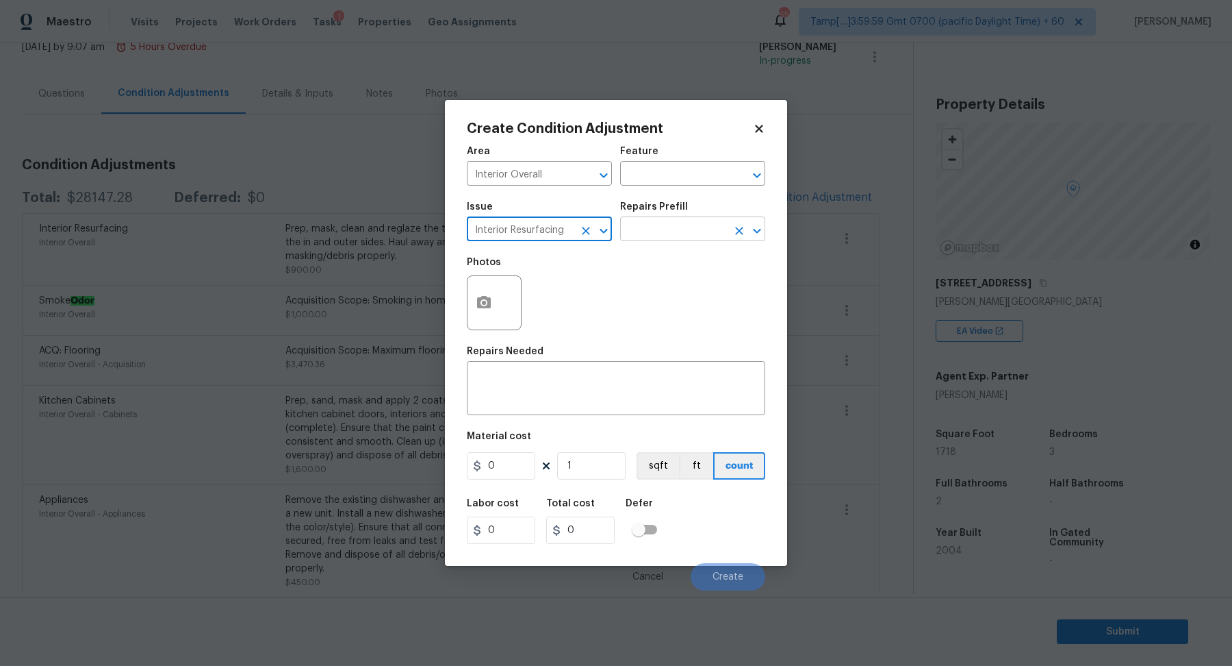
type input "Interior Resurfacing"
click at [677, 233] on input "text" at bounding box center [673, 230] width 107 height 21
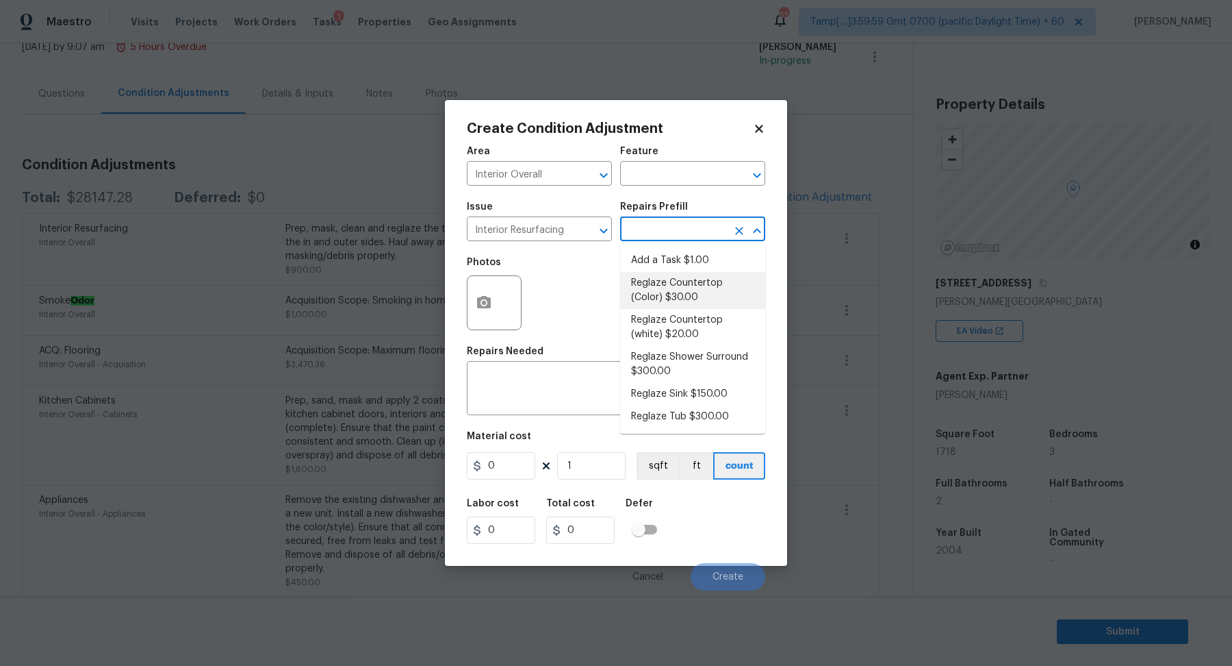
click at [743, 294] on li "Reglaze Countertop (Color) $30.00" at bounding box center [692, 290] width 145 height 37
type textarea "Prep, mask and reglaze finish the countertop (Speckle) PM to approve of finish …"
type input "30"
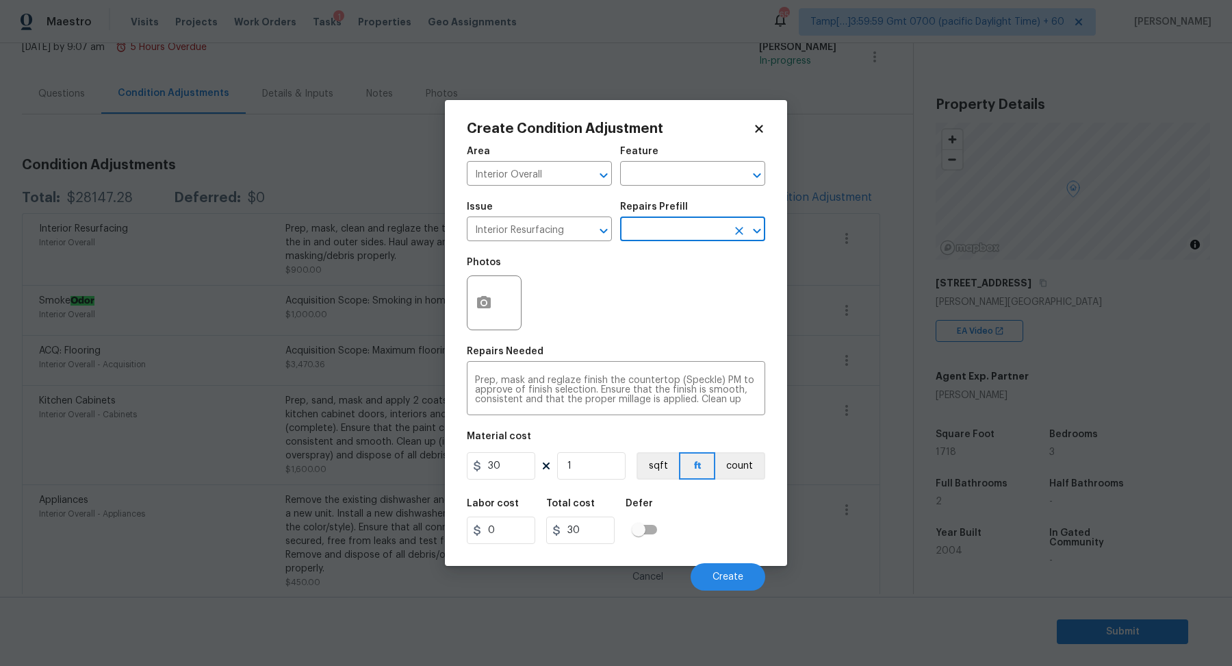
click at [695, 232] on input "text" at bounding box center [673, 230] width 107 height 21
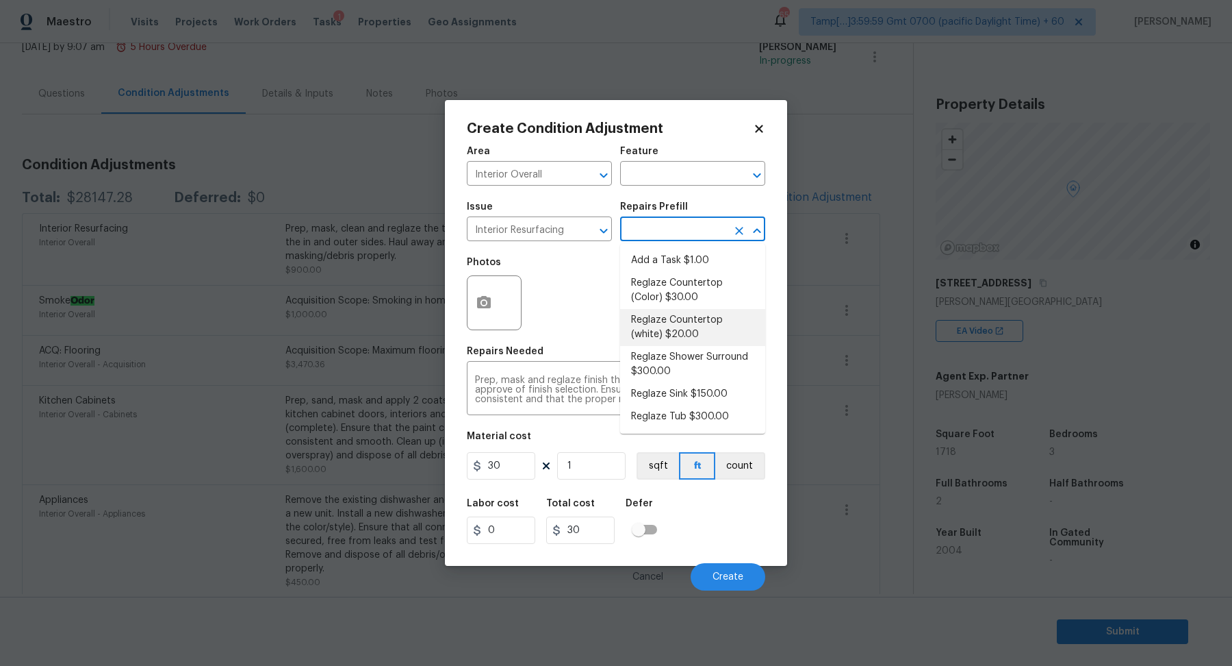
click at [722, 325] on li "Reglaze Countertop (white) $20.00" at bounding box center [692, 327] width 145 height 37
type textarea "Prep, mask and reglaze finish the countertop (white). Ensure that the finish is…"
type input "20"
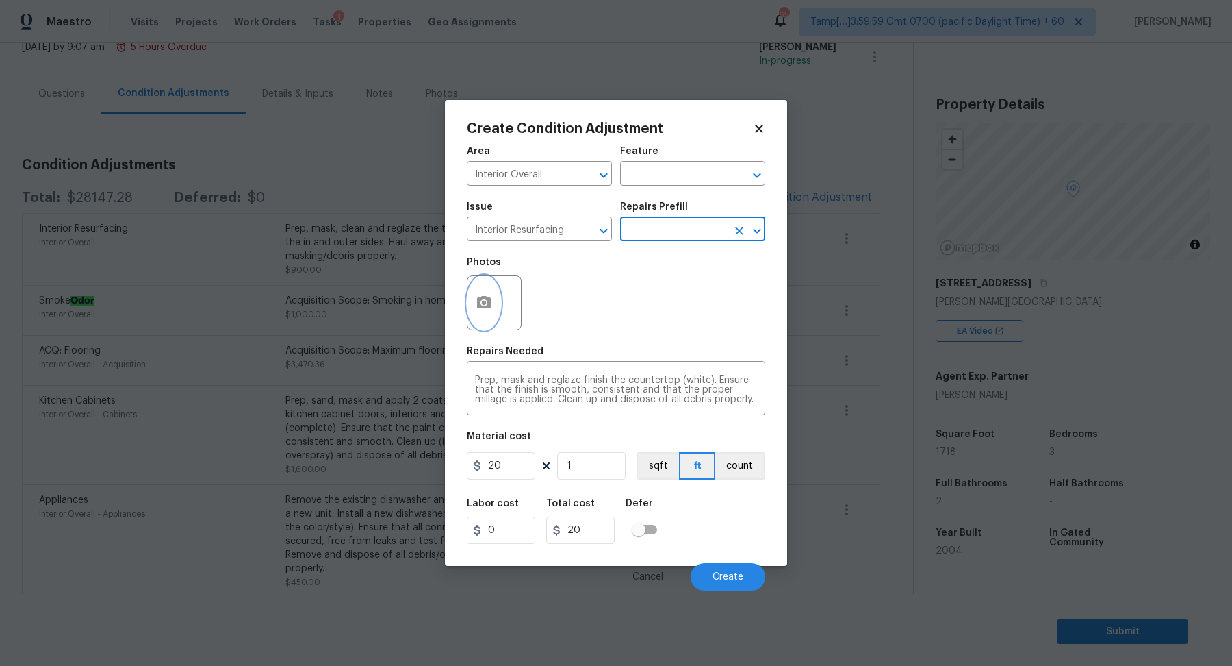
click at [485, 302] on circle "button" at bounding box center [484, 303] width 4 height 4
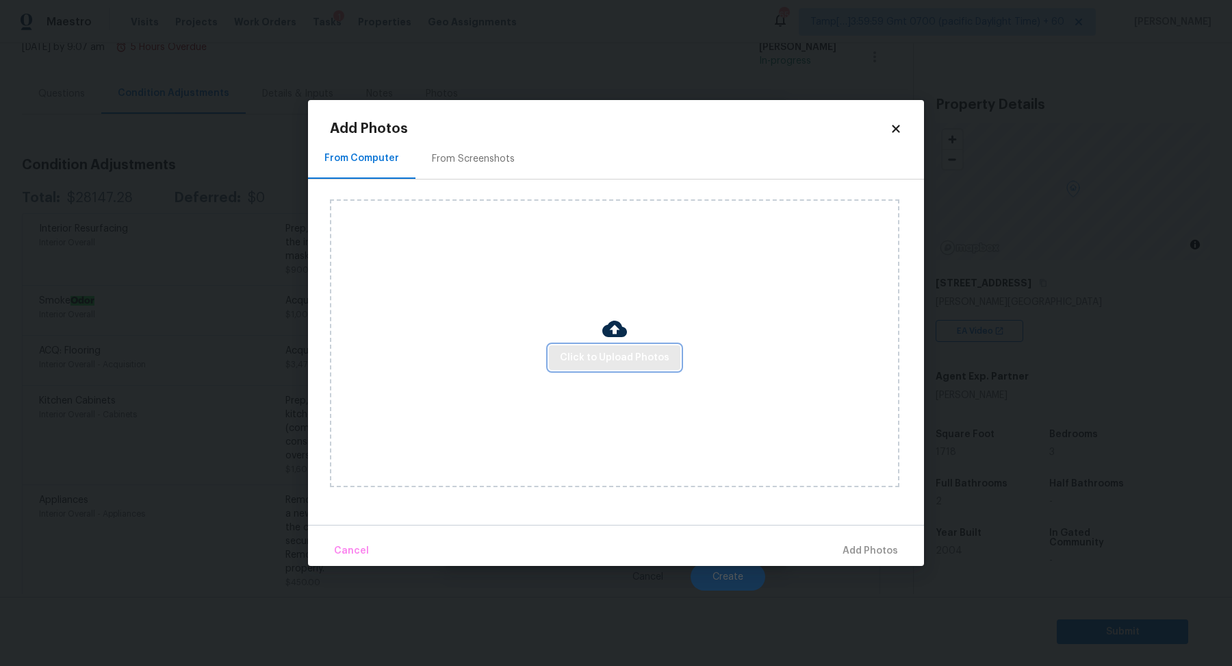
click at [603, 346] on button "Click to Upload Photos" at bounding box center [614, 357] width 131 height 25
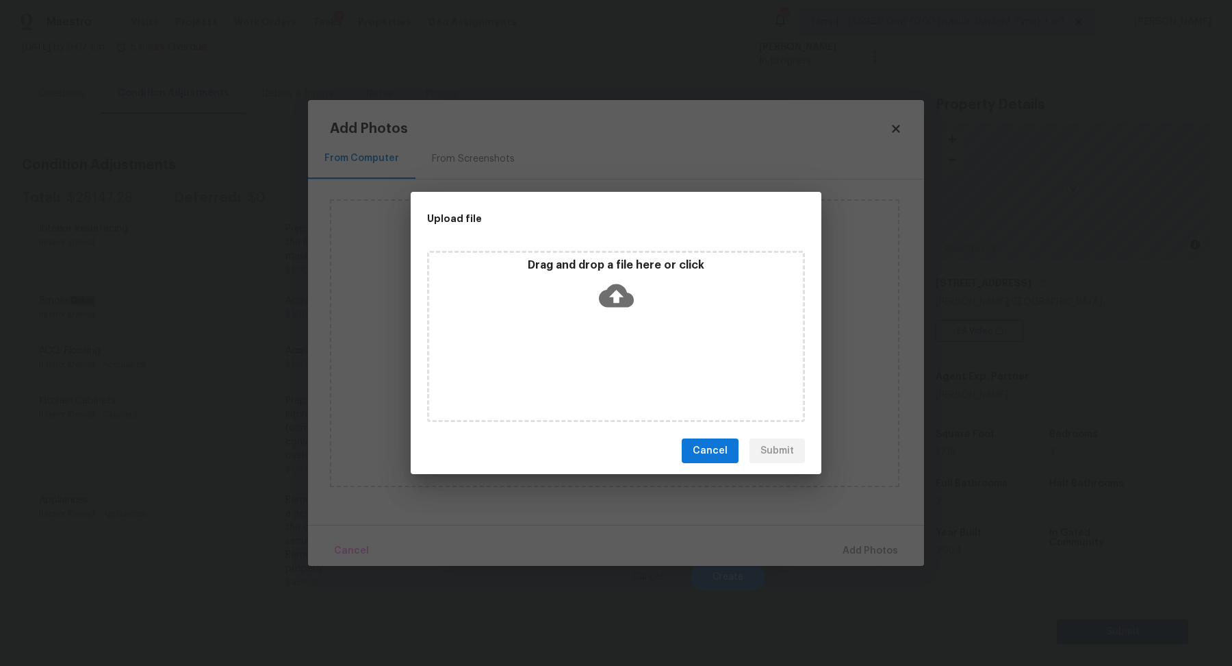
click at [620, 318] on div "Drag and drop a file here or click" at bounding box center [616, 336] width 378 height 171
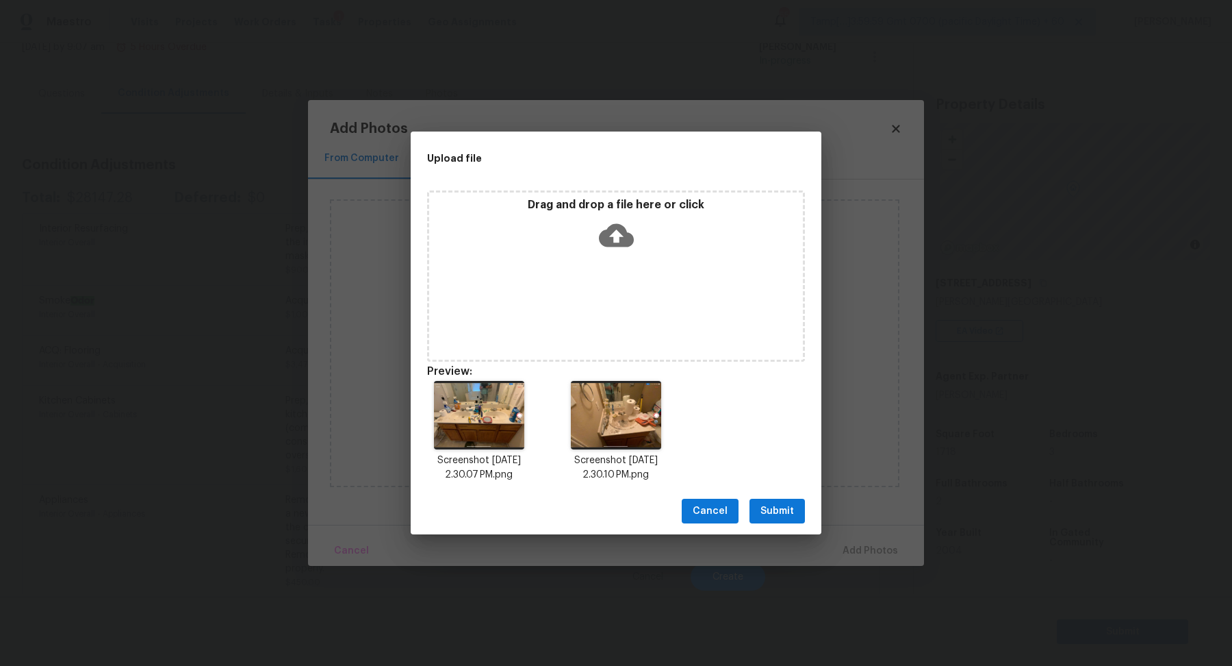
click at [793, 518] on span "Submit" at bounding box center [778, 511] width 34 height 17
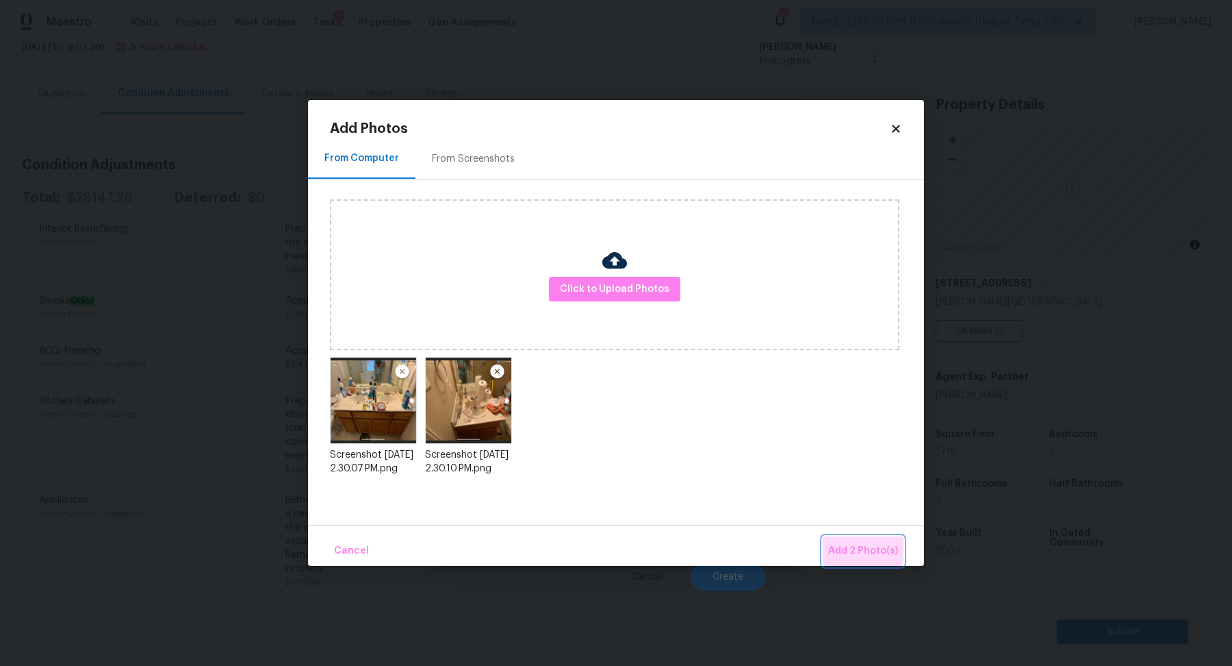
click at [855, 542] on span "Add 2 Photo(s)" at bounding box center [863, 550] width 70 height 17
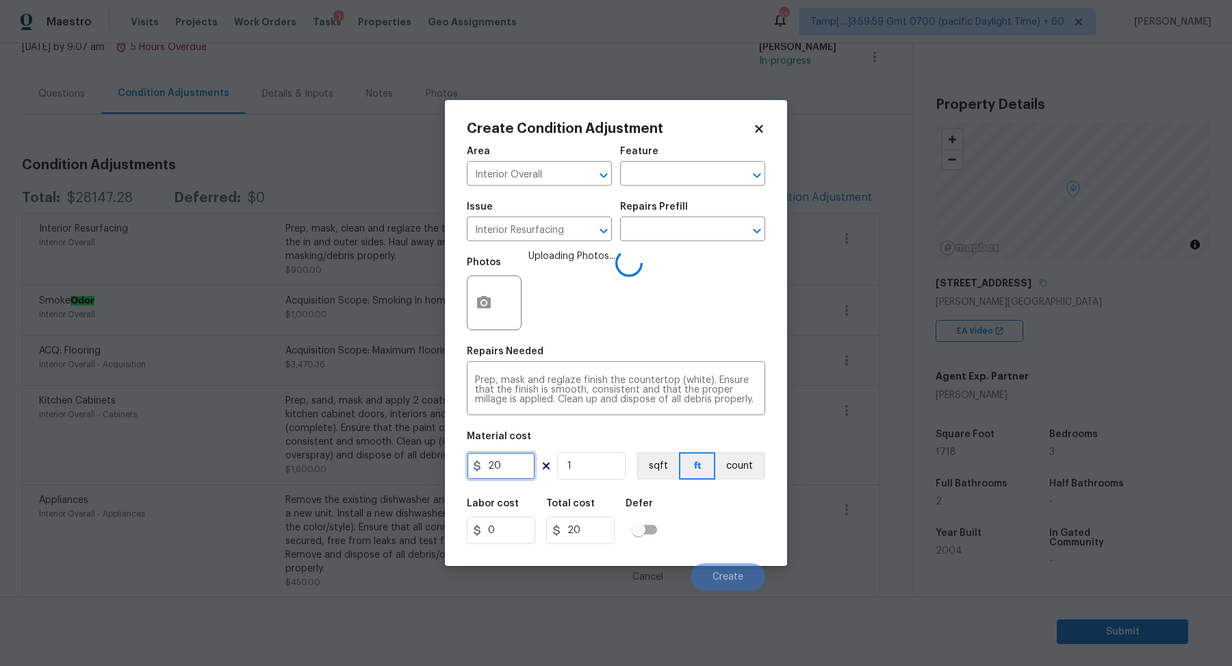
click at [510, 465] on input "20" at bounding box center [501, 465] width 68 height 27
type input "600"
click at [779, 529] on div "Create Condition Adjustment Area Interior Overall ​ Feature ​ Issue Interior Re…" at bounding box center [616, 333] width 342 height 466
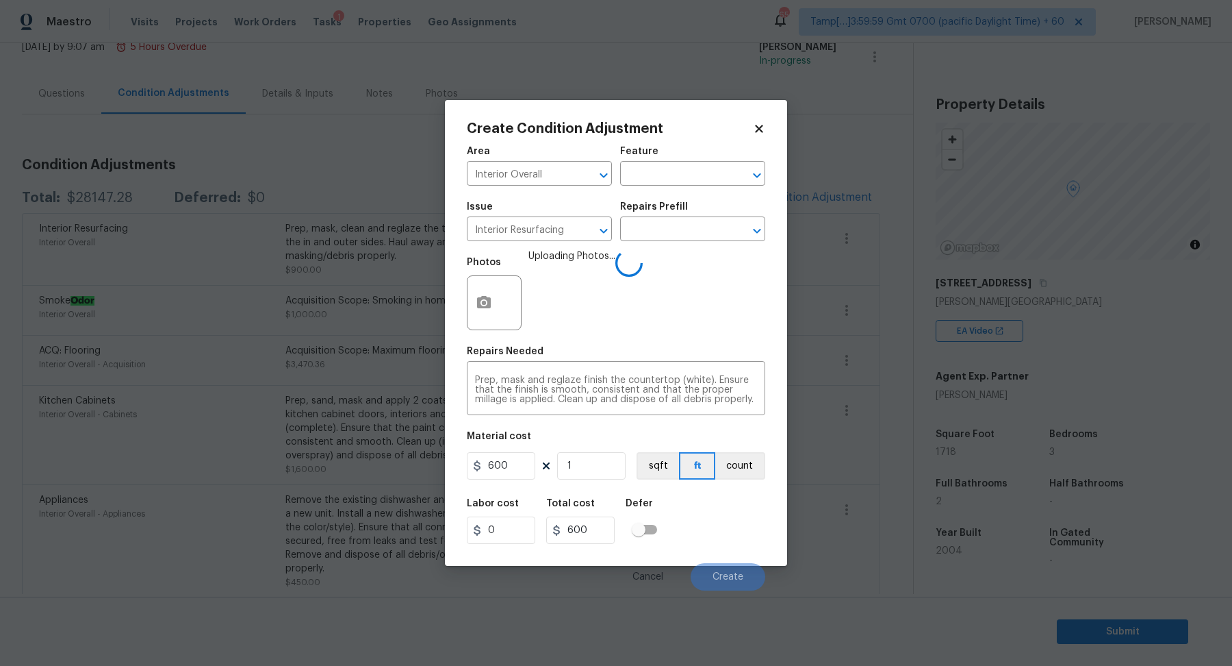
click at [749, 529] on div "Labor cost 0 Total cost 600 Defer" at bounding box center [616, 521] width 299 height 62
click at [518, 469] on input "600" at bounding box center [501, 465] width 68 height 27
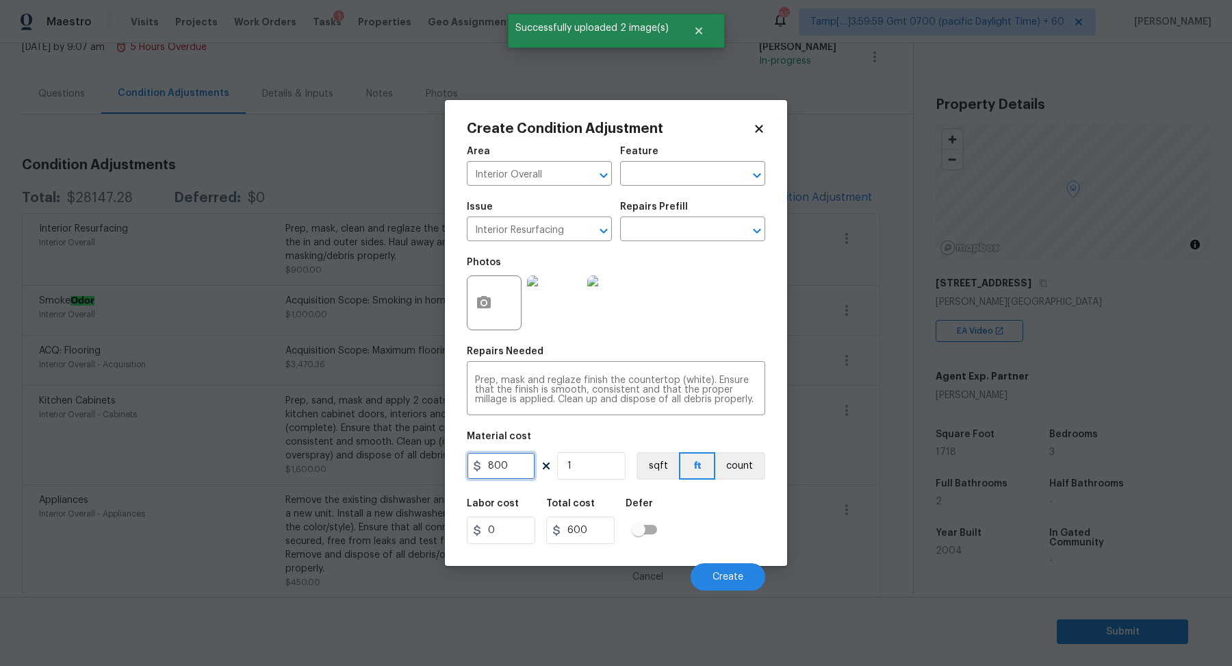
click at [516, 472] on input "800" at bounding box center [501, 465] width 68 height 27
type input "600"
click at [715, 564] on button "Create" at bounding box center [728, 576] width 75 height 27
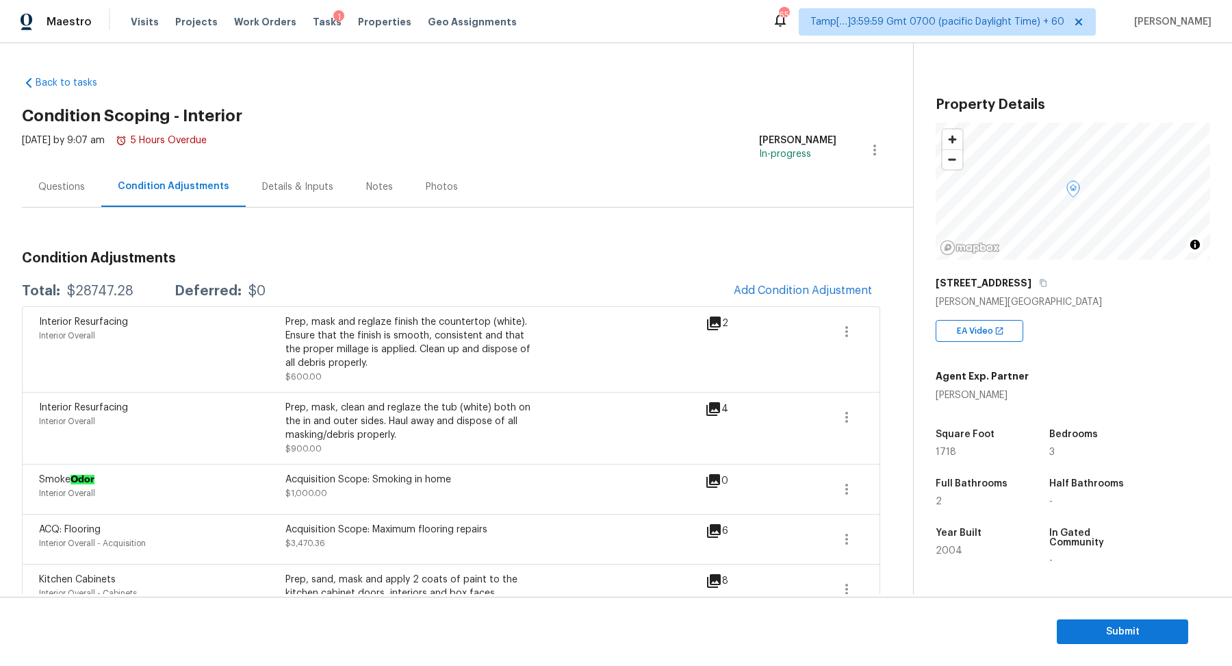
click at [98, 281] on div "Total: $28747.28 Deferred: $0 Add Condition Adjustment" at bounding box center [451, 291] width 859 height 30
copy div "$28747.28"
click at [84, 161] on div "Tue, Sep 16 2025 by 9:07 am 5 Hours Overdue" at bounding box center [114, 150] width 185 height 33
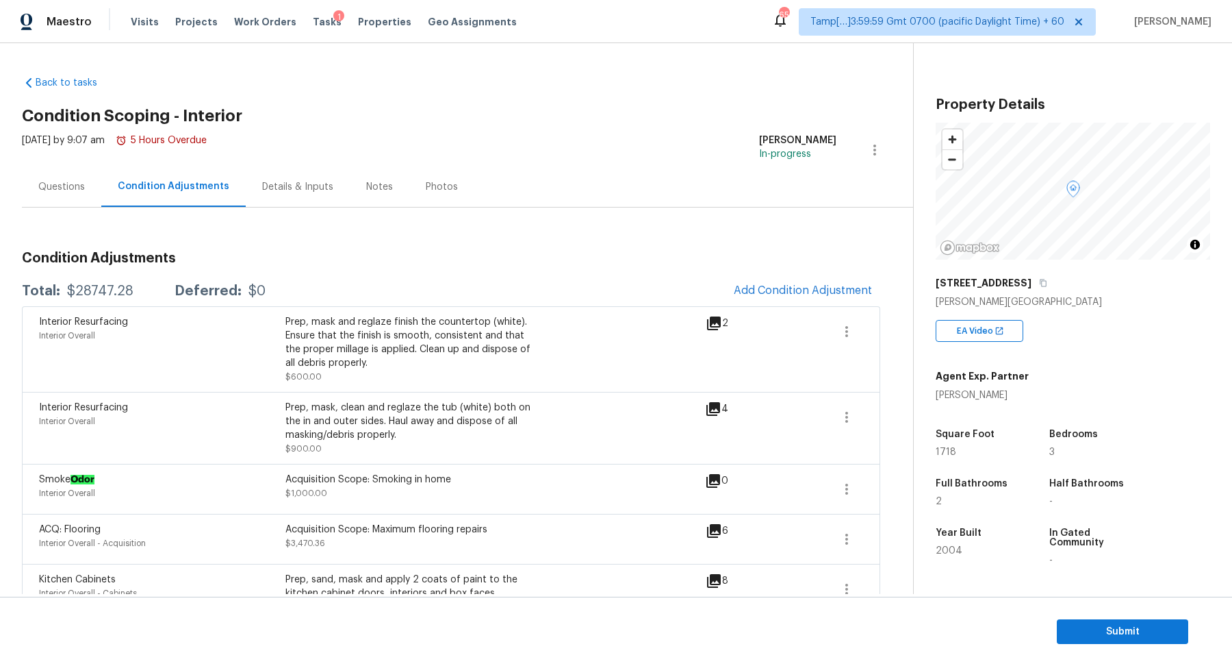
click at [76, 186] on div "Questions" at bounding box center [61, 187] width 47 height 14
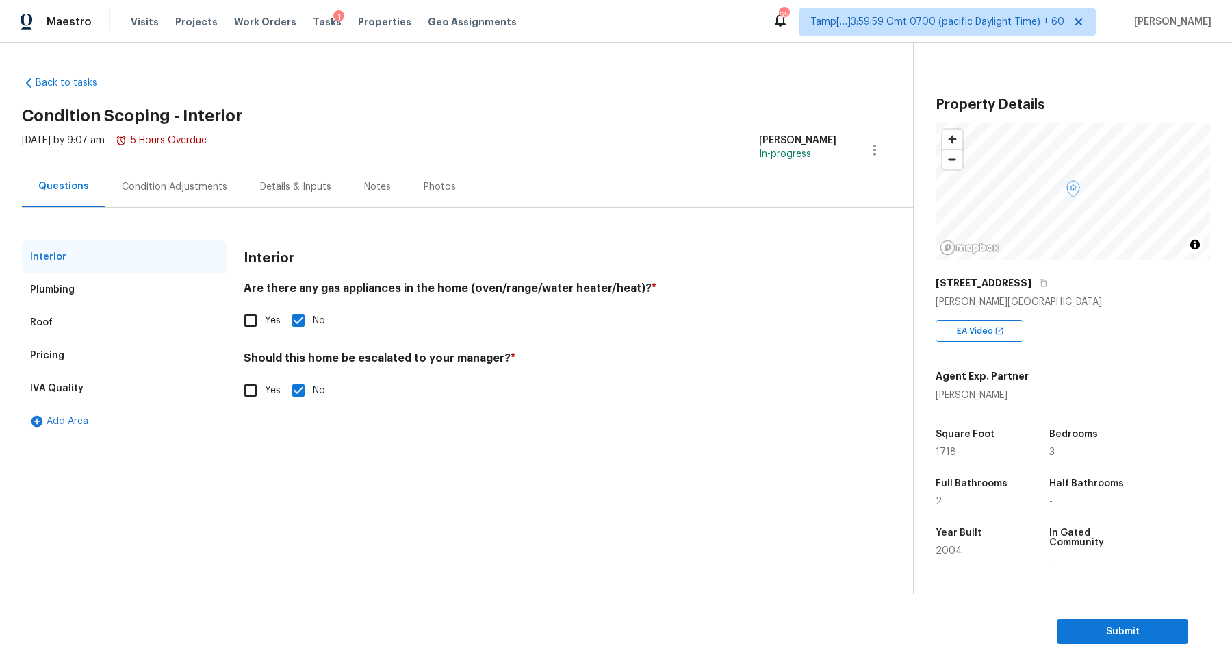
click at [56, 351] on div "Pricing" at bounding box center [47, 356] width 34 height 14
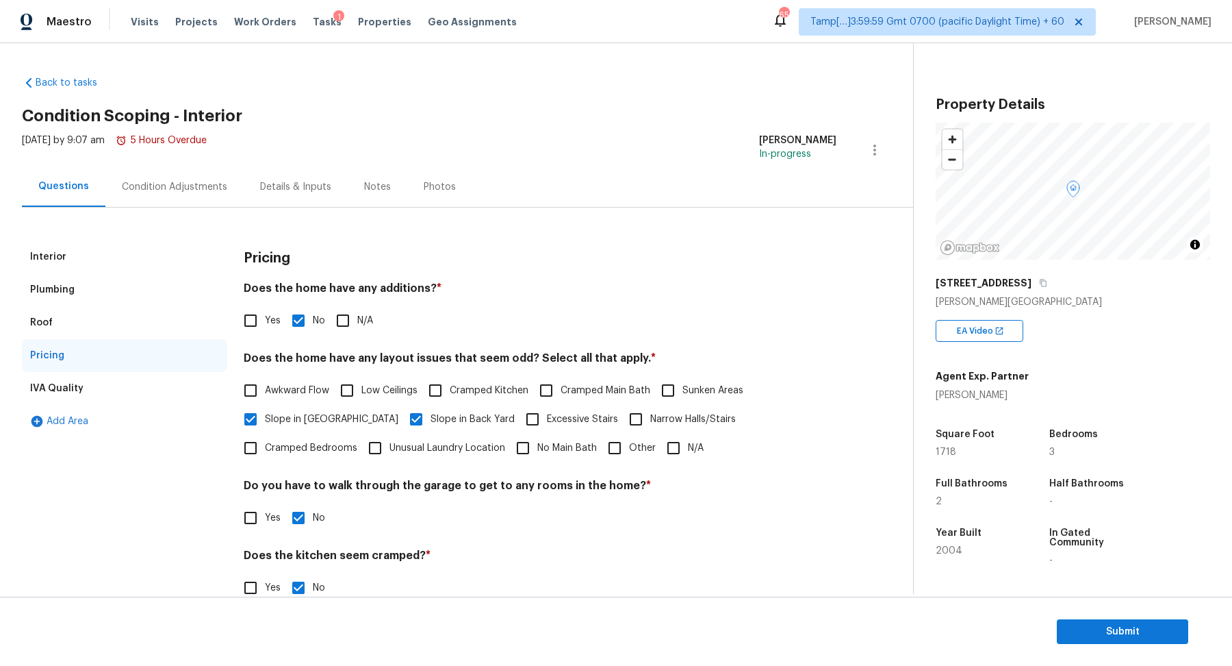
scroll to position [97, 0]
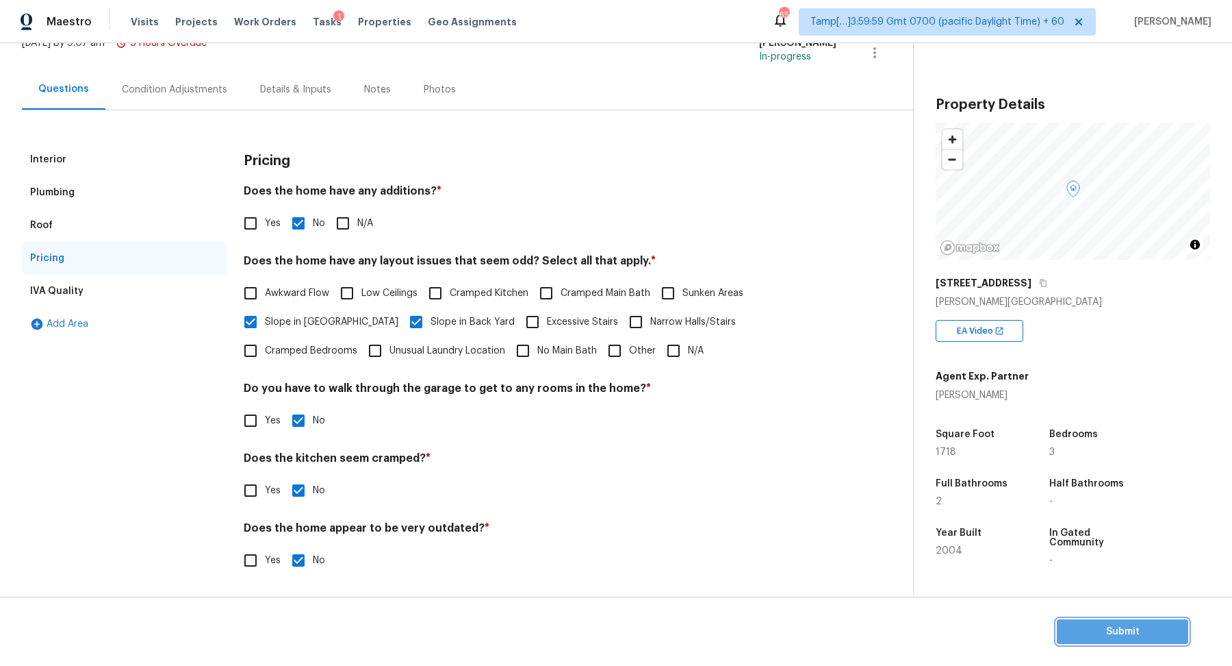
click at [1075, 639] on span "Submit" at bounding box center [1123, 631] width 110 height 17
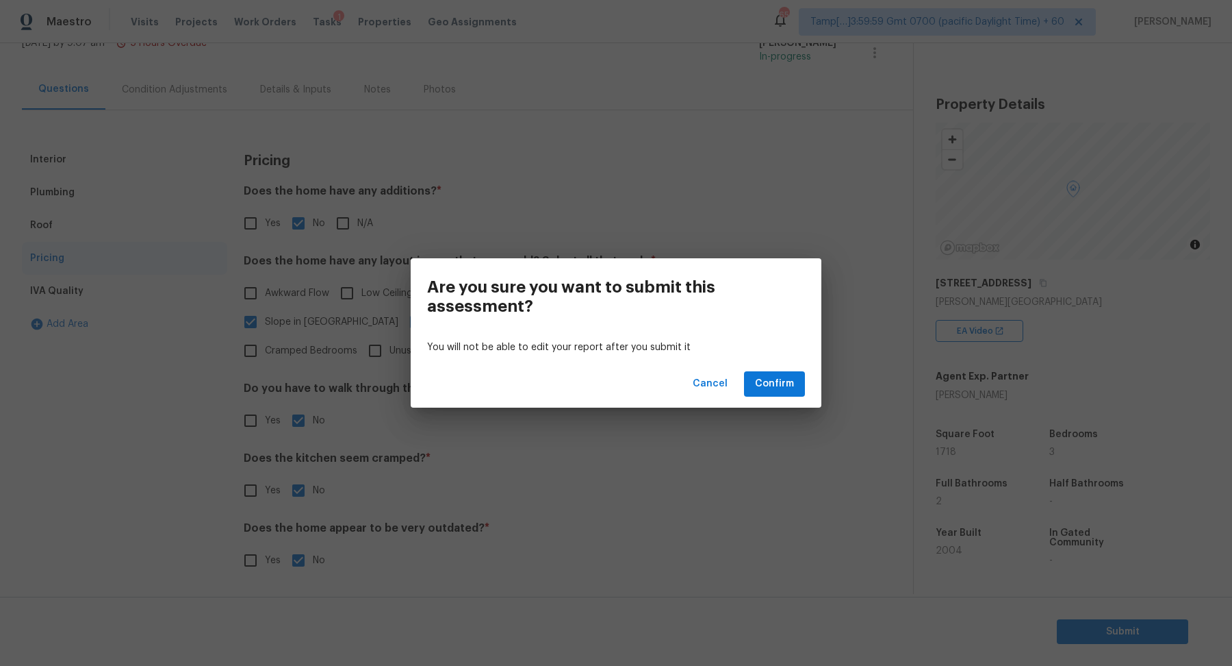
click at [787, 398] on div "Cancel Confirm" at bounding box center [616, 383] width 411 height 47
click at [776, 389] on span "Confirm" at bounding box center [774, 383] width 39 height 17
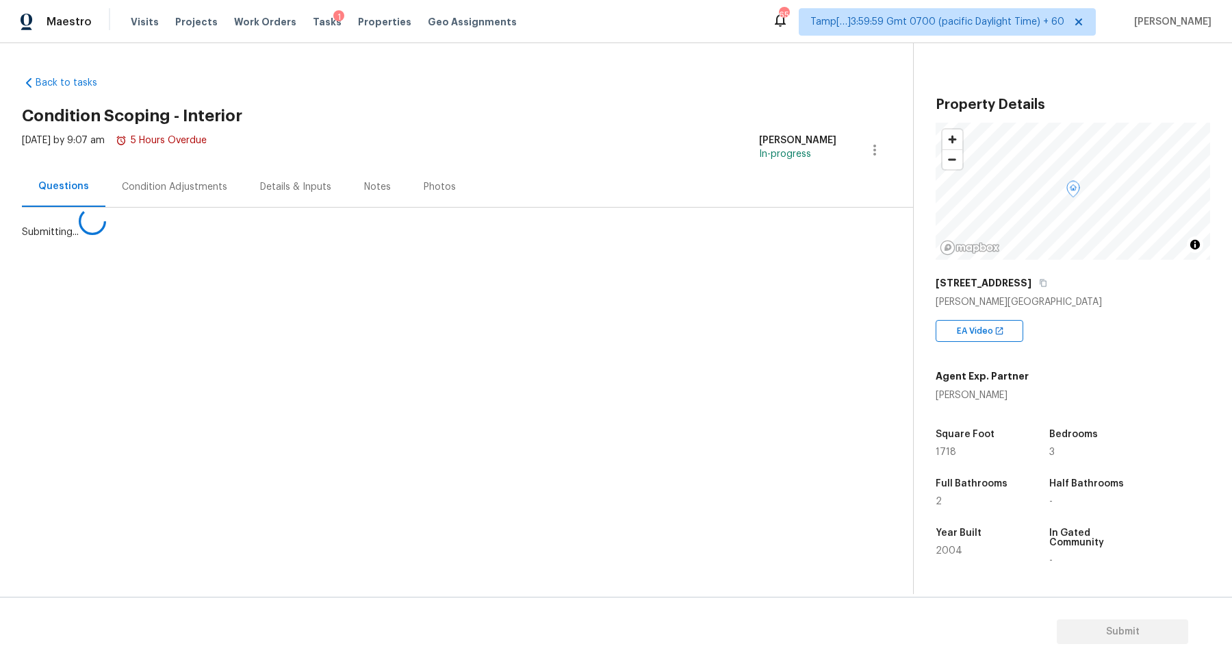
scroll to position [0, 0]
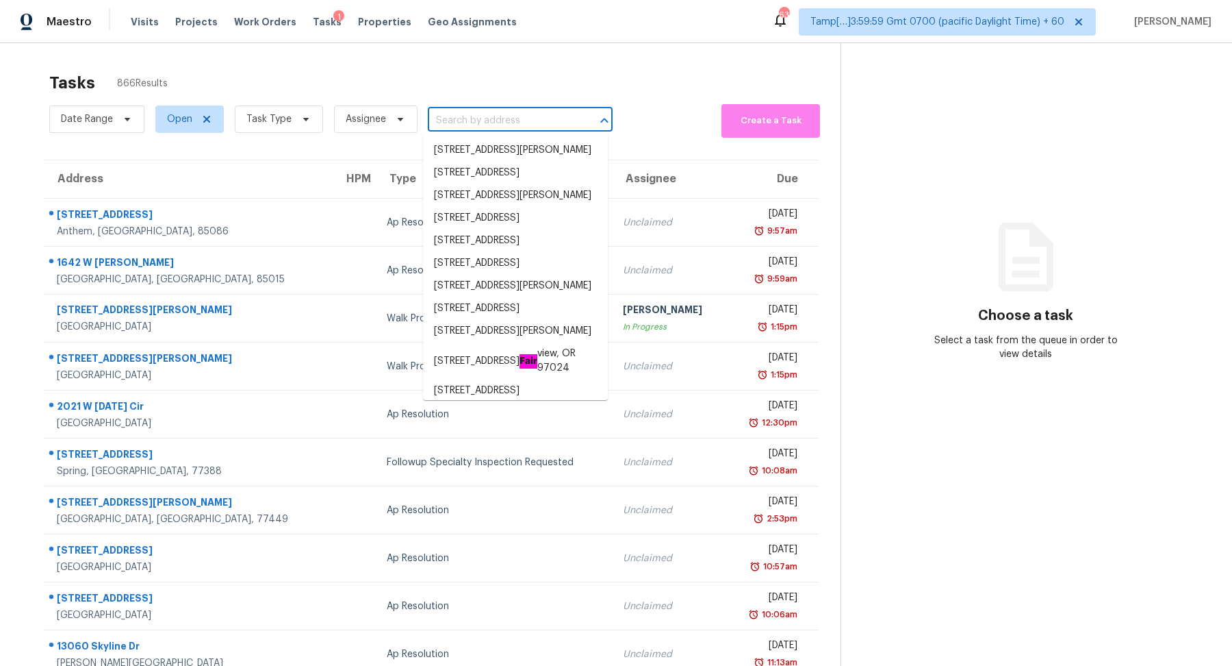
click at [472, 111] on input "text" at bounding box center [501, 120] width 147 height 21
paste input "16659 Commons Creek Dr, Charlotte, NC 28277"
type input "16659 Commons Creek Dr, Charlotte, NC 28277"
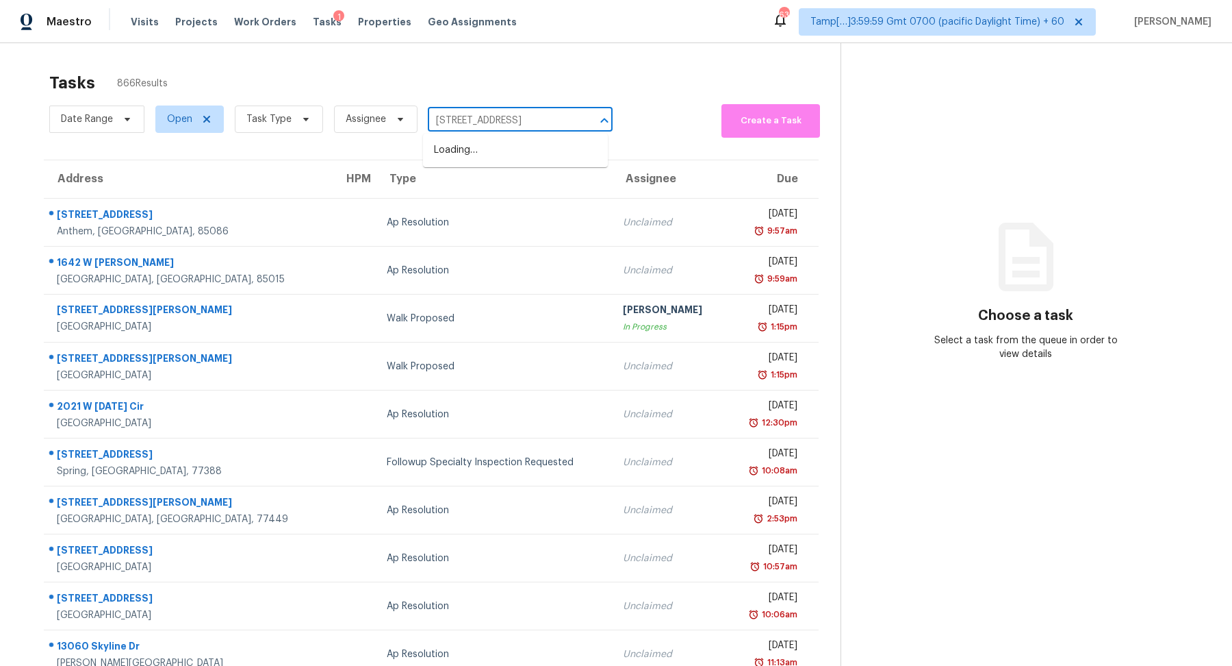
scroll to position [0, 73]
click at [513, 157] on li "16659 Commons Creek Dr, Charlotte, NC 28277" at bounding box center [515, 150] width 185 height 23
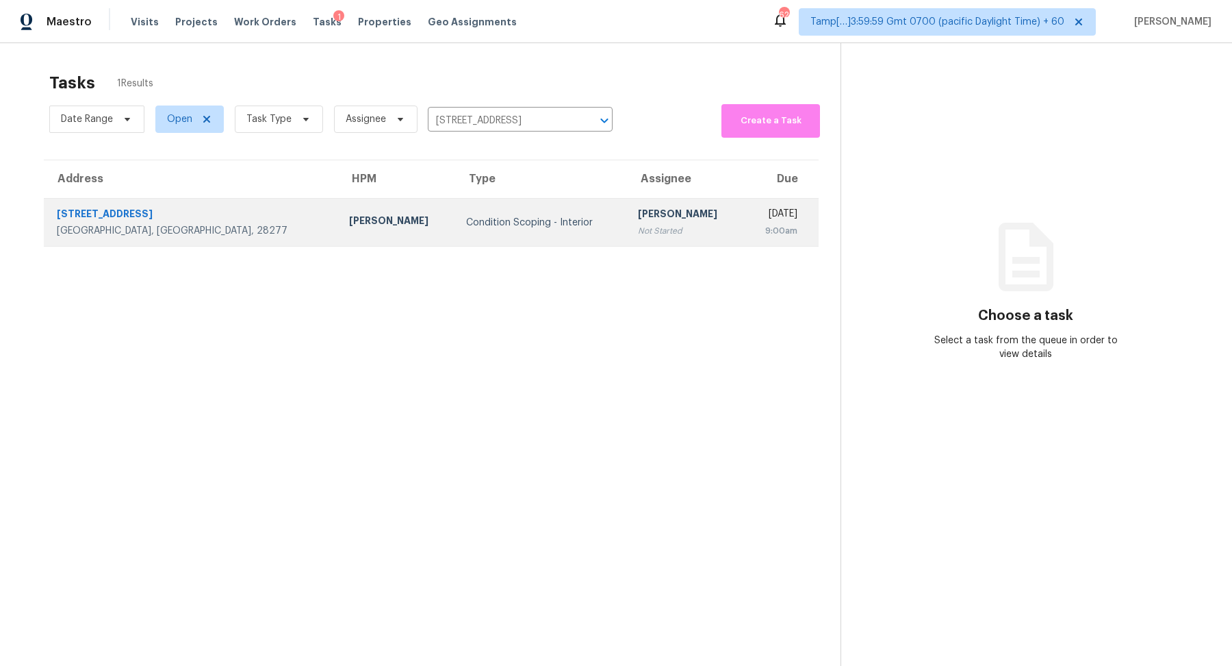
click at [638, 236] on div "Not Started" at bounding box center [685, 231] width 95 height 14
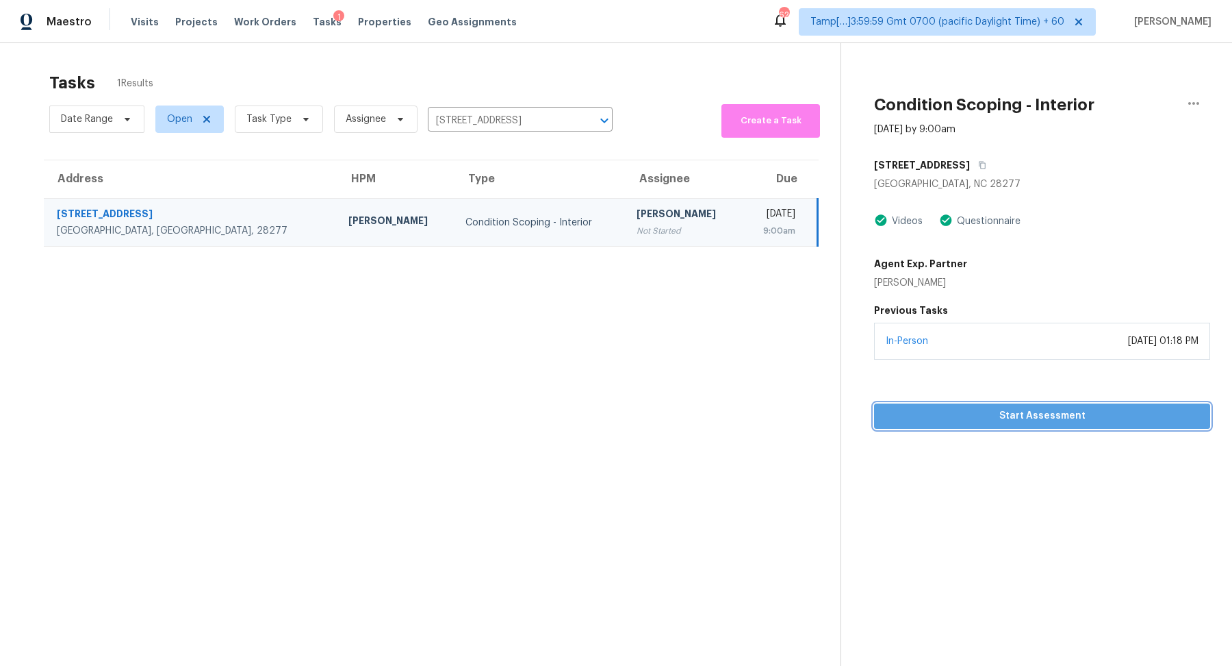
click at [957, 405] on button "Start Assessment" at bounding box center [1042, 415] width 336 height 25
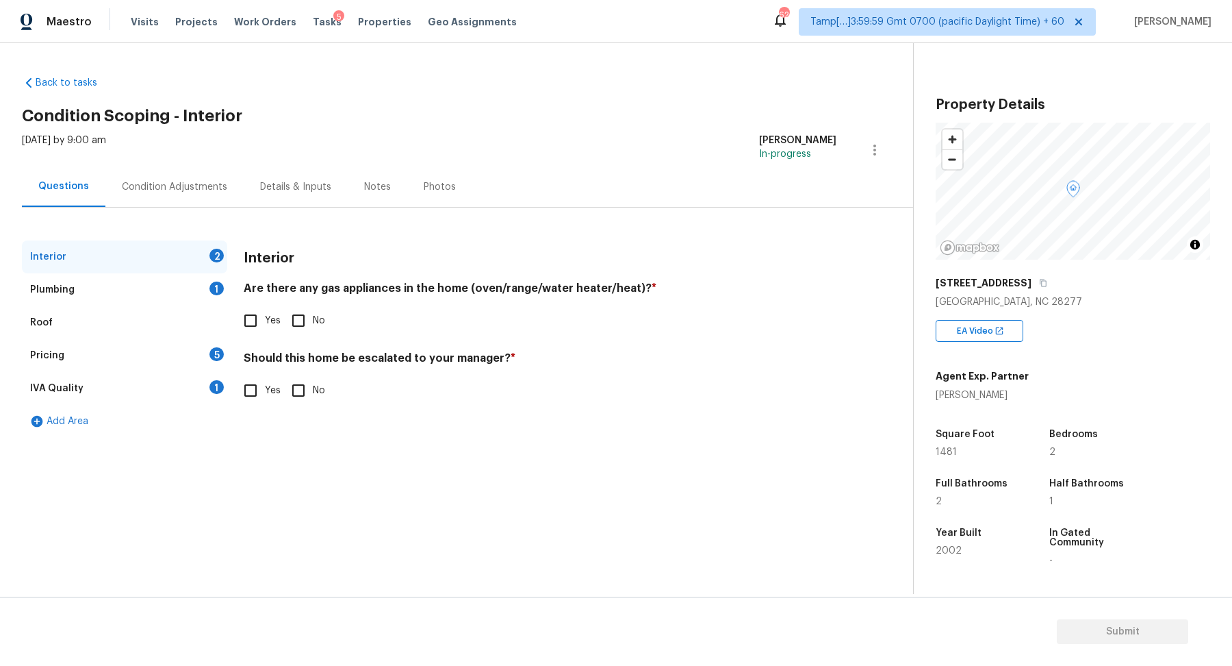
click at [257, 302] on div "Are there any gas appliances in the home (oven/range/water heater/heat)? * Yes …" at bounding box center [540, 307] width 593 height 53
click at [257, 307] on input "Yes" at bounding box center [250, 320] width 29 height 29
checkbox input "true"
click at [296, 390] on input "No" at bounding box center [298, 390] width 29 height 29
checkbox input "true"
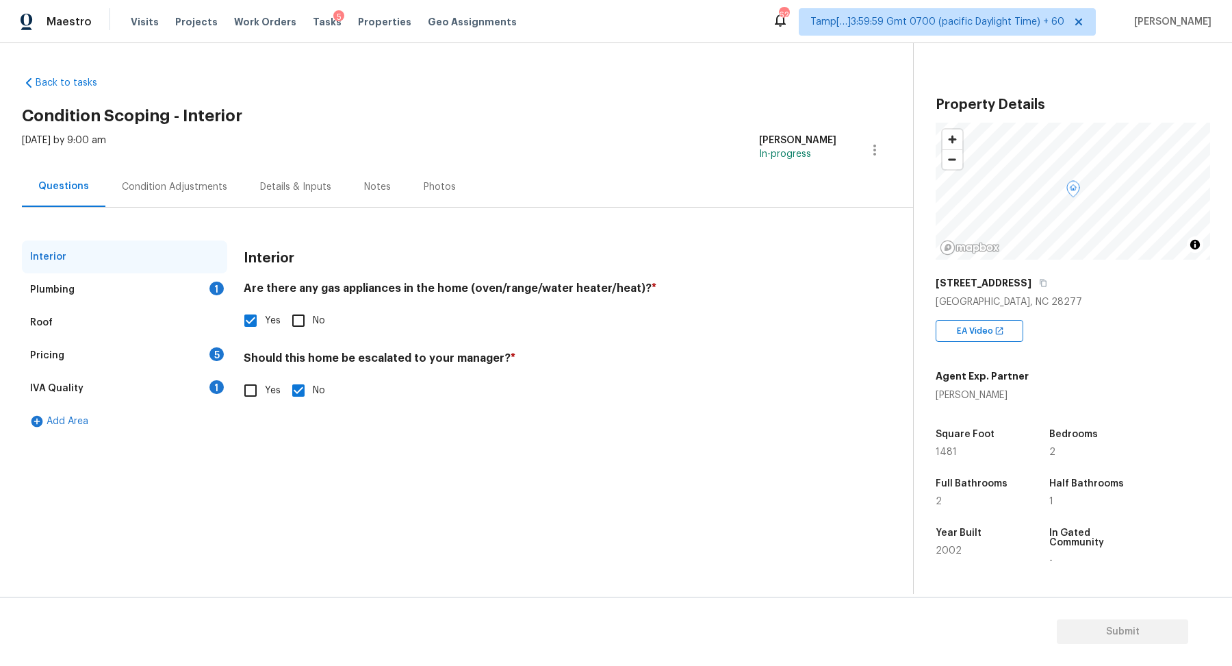
click at [170, 299] on div "Plumbing 1" at bounding box center [124, 289] width 205 height 33
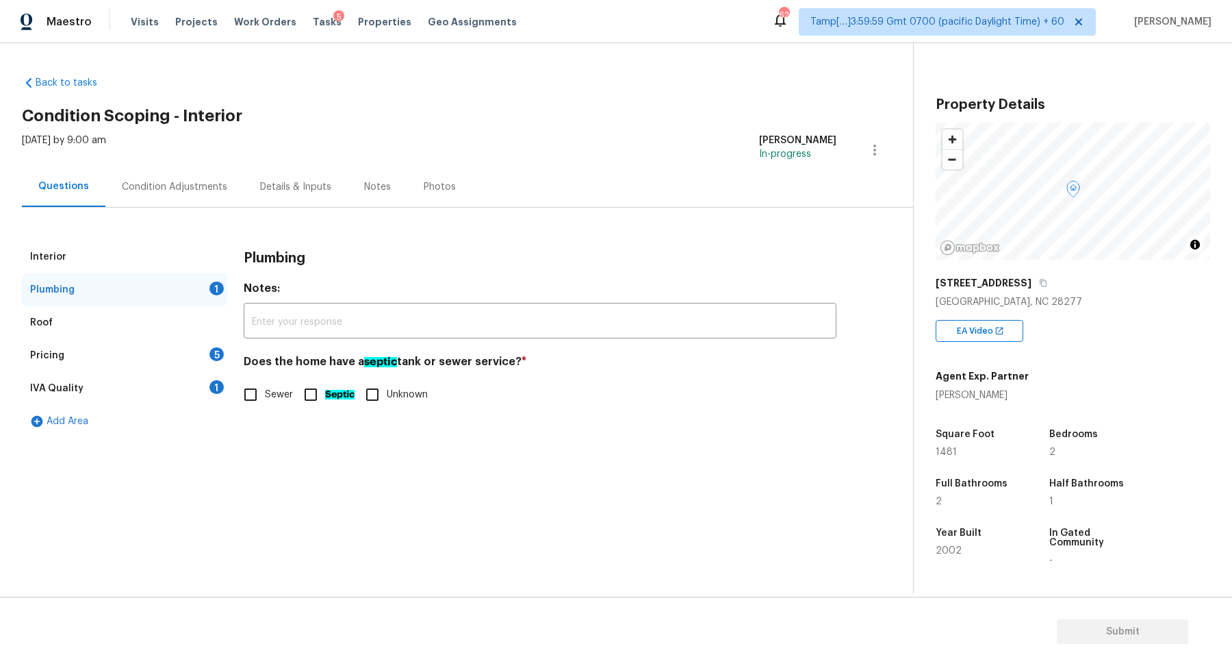
click at [151, 262] on div "Interior" at bounding box center [124, 256] width 205 height 33
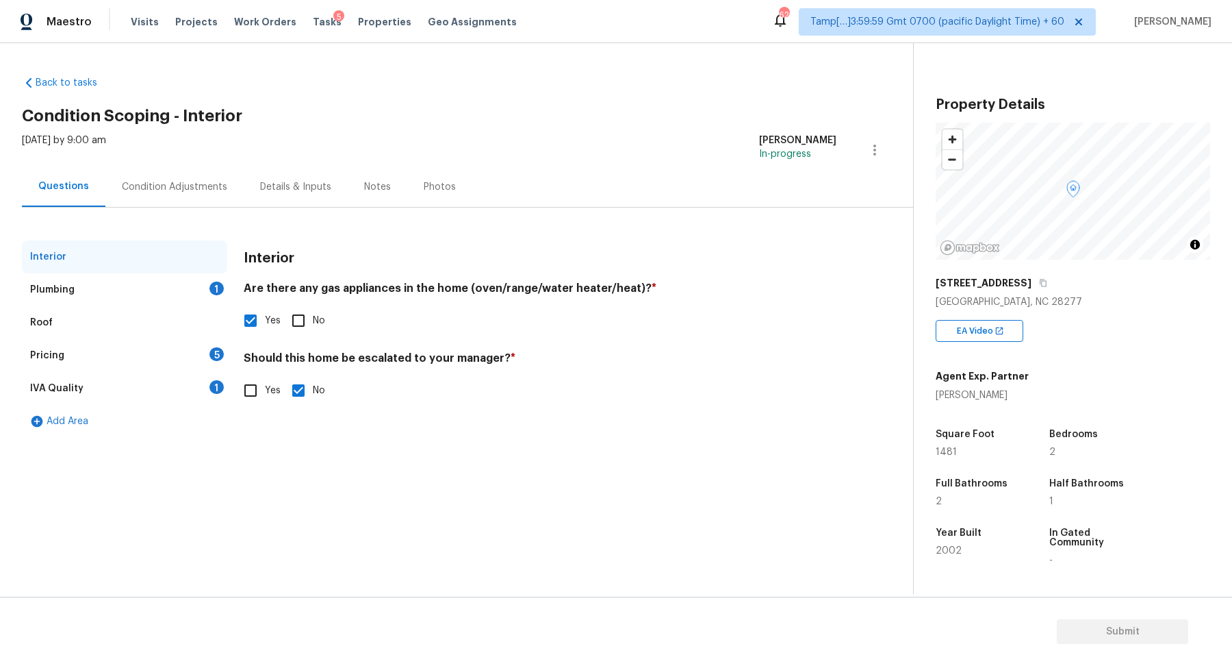
click at [254, 396] on input "Yes" at bounding box center [250, 390] width 29 height 29
checkbox input "true"
checkbox input "false"
click at [251, 494] on button "button" at bounding box center [260, 498] width 33 height 53
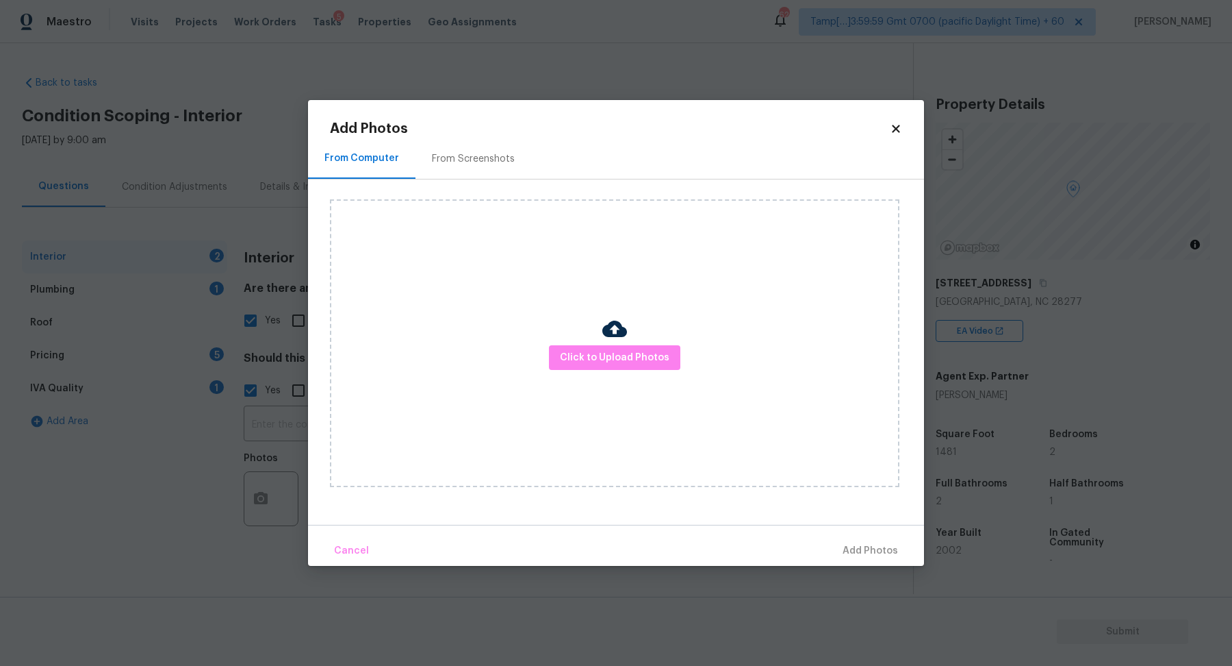
click at [548, 358] on div "Click to Upload Photos" at bounding box center [615, 343] width 570 height 288
click at [570, 358] on span "Click to Upload Photos" at bounding box center [615, 357] width 110 height 17
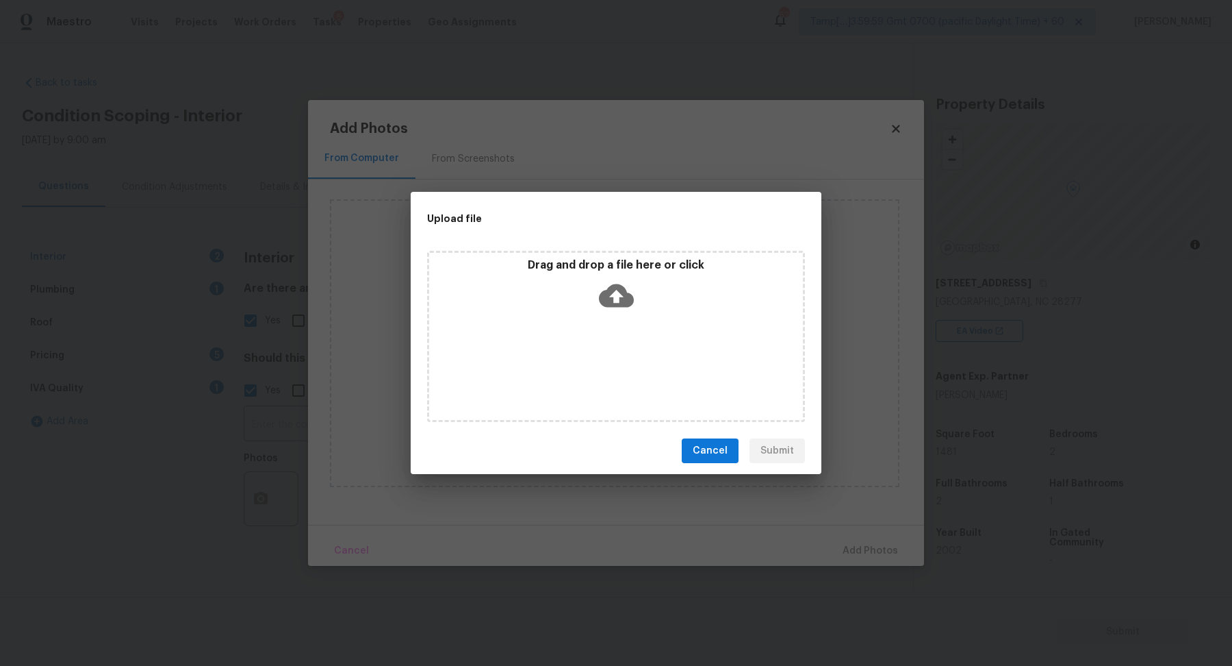
click at [633, 311] on div "Drag and drop a file here or click" at bounding box center [616, 287] width 374 height 59
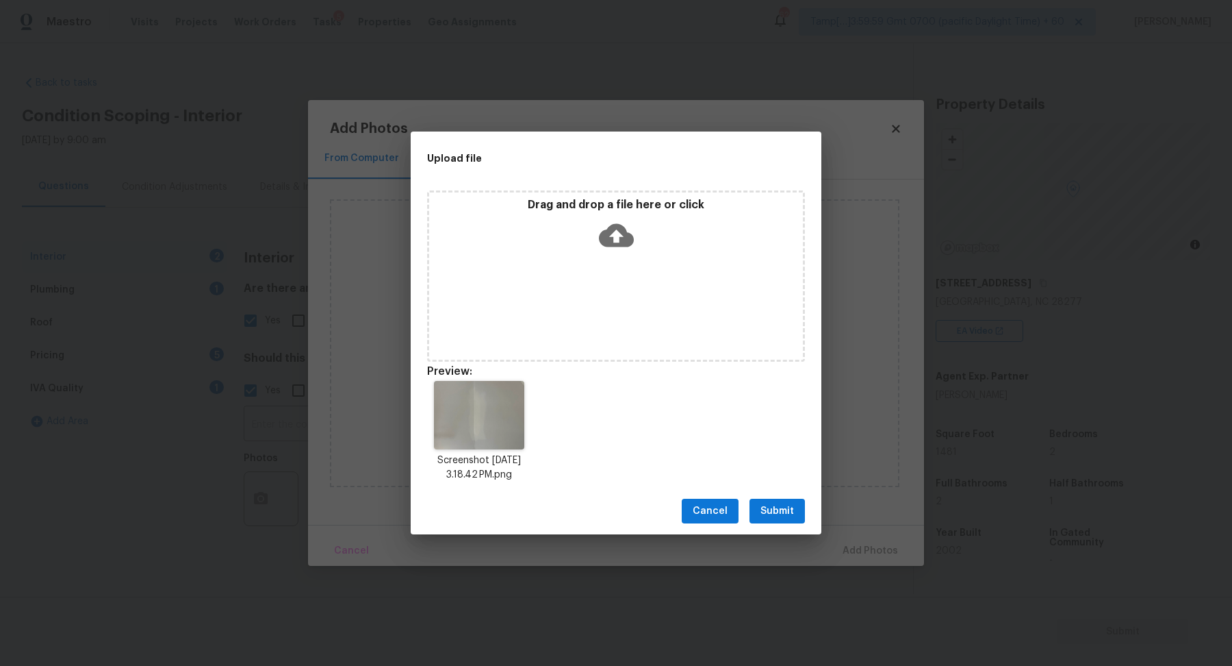
click at [802, 509] on button "Submit" at bounding box center [777, 510] width 55 height 25
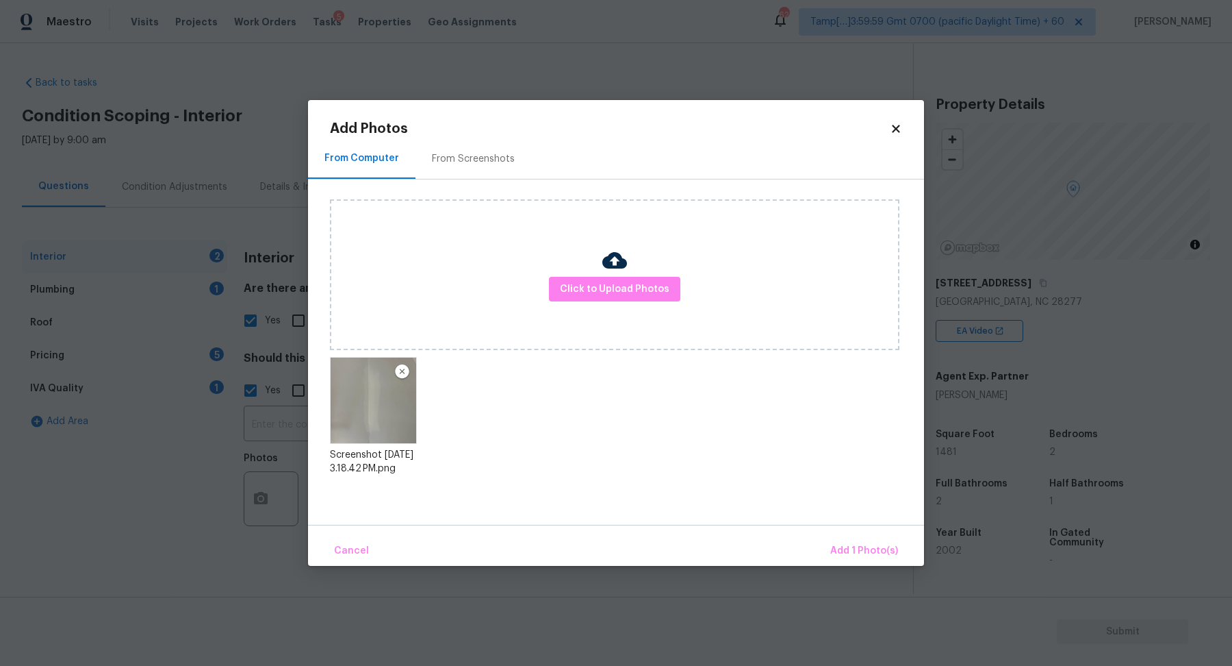
click at [833, 529] on div "Cancel Add 1 Photo(s)" at bounding box center [616, 544] width 616 height 41
click at [833, 537] on button "Add 1 Photo(s)" at bounding box center [864, 550] width 79 height 29
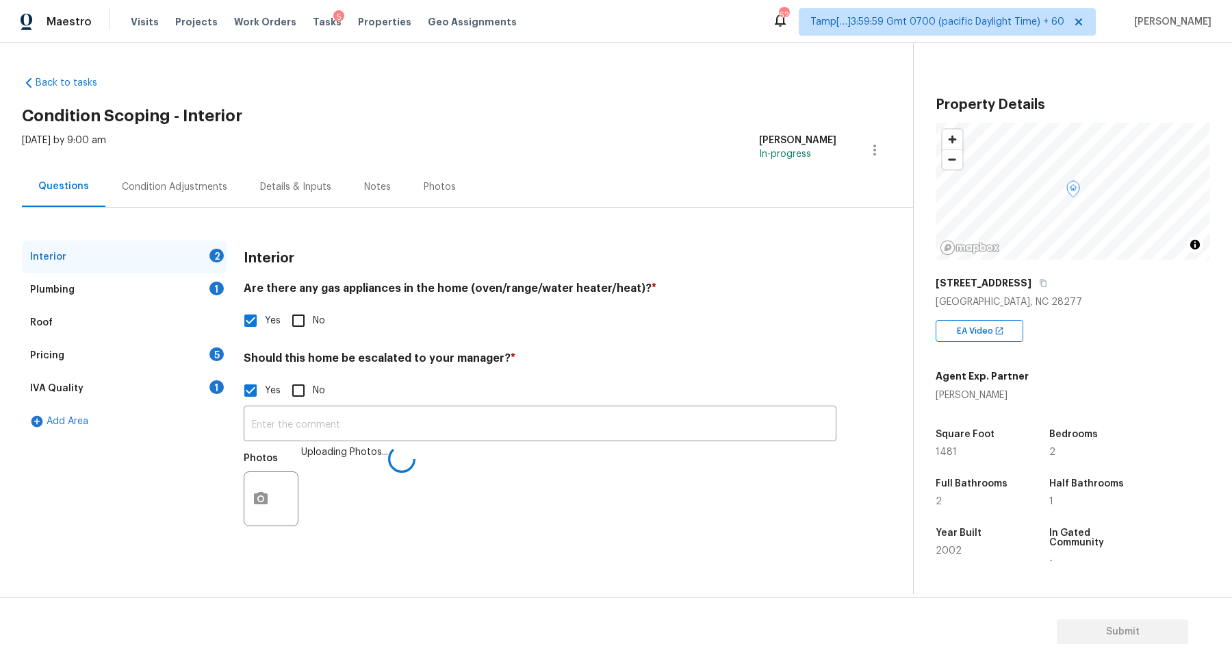
click at [609, 433] on input "text" at bounding box center [540, 425] width 593 height 32
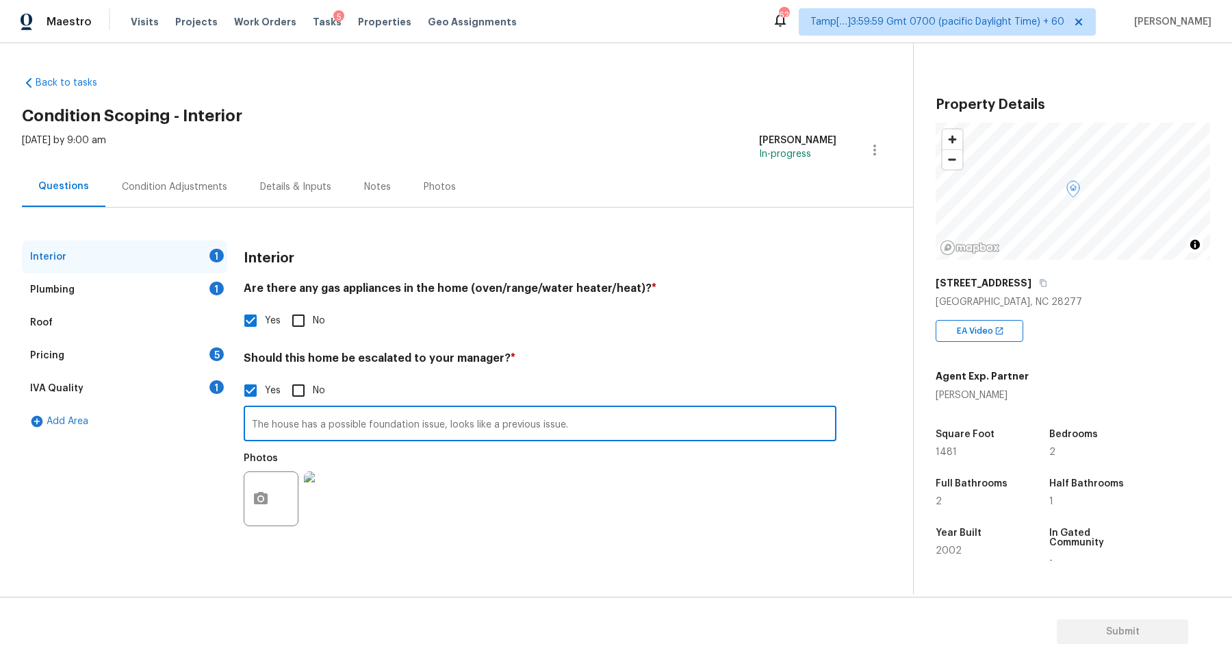
type input "The house has a possible foundation issue, looks like a previous issue."
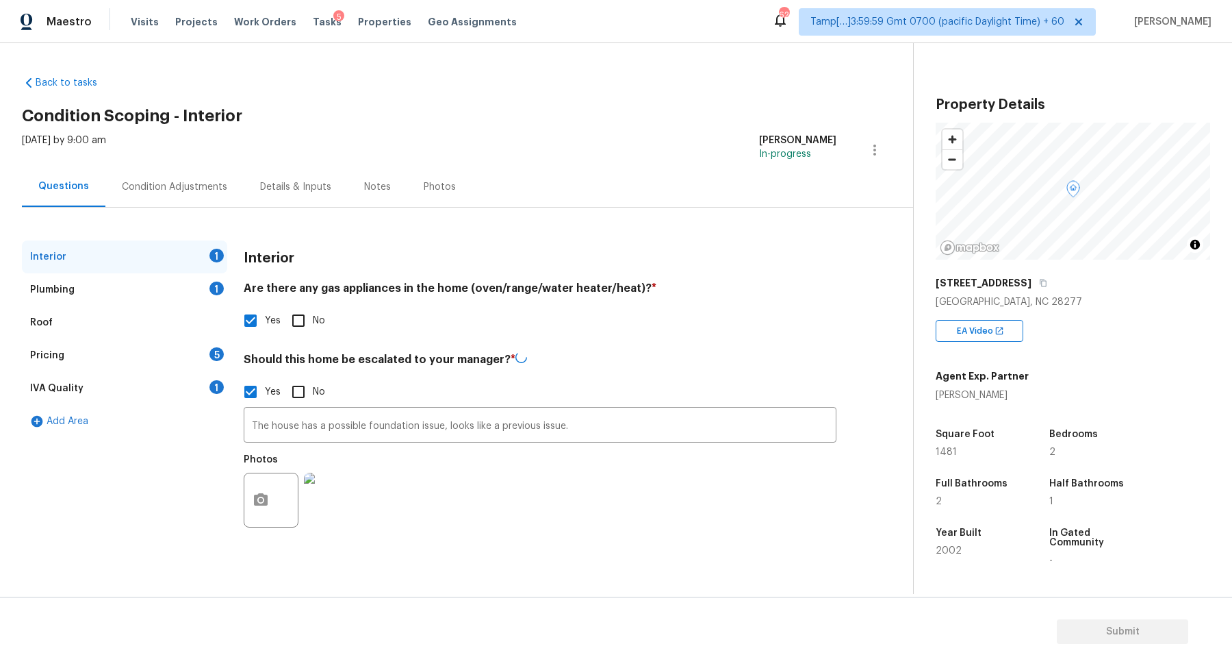
click at [819, 357] on h4 "Should this home be escalated to your manager? *" at bounding box center [540, 361] width 593 height 21
click at [169, 293] on div "Plumbing 1" at bounding box center [124, 289] width 205 height 33
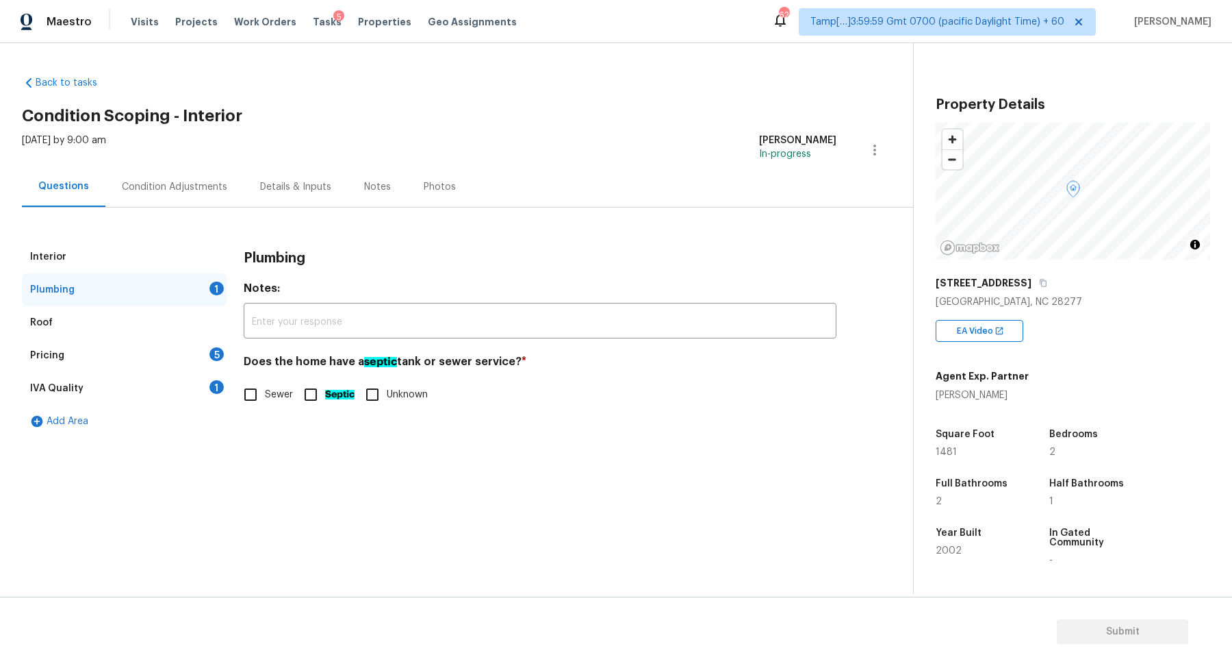
click at [273, 402] on label "Sewer" at bounding box center [264, 394] width 57 height 29
click at [265, 402] on input "Sewer" at bounding box center [250, 394] width 29 height 29
checkbox input "true"
click at [181, 344] on div "Pricing 5" at bounding box center [124, 355] width 205 height 33
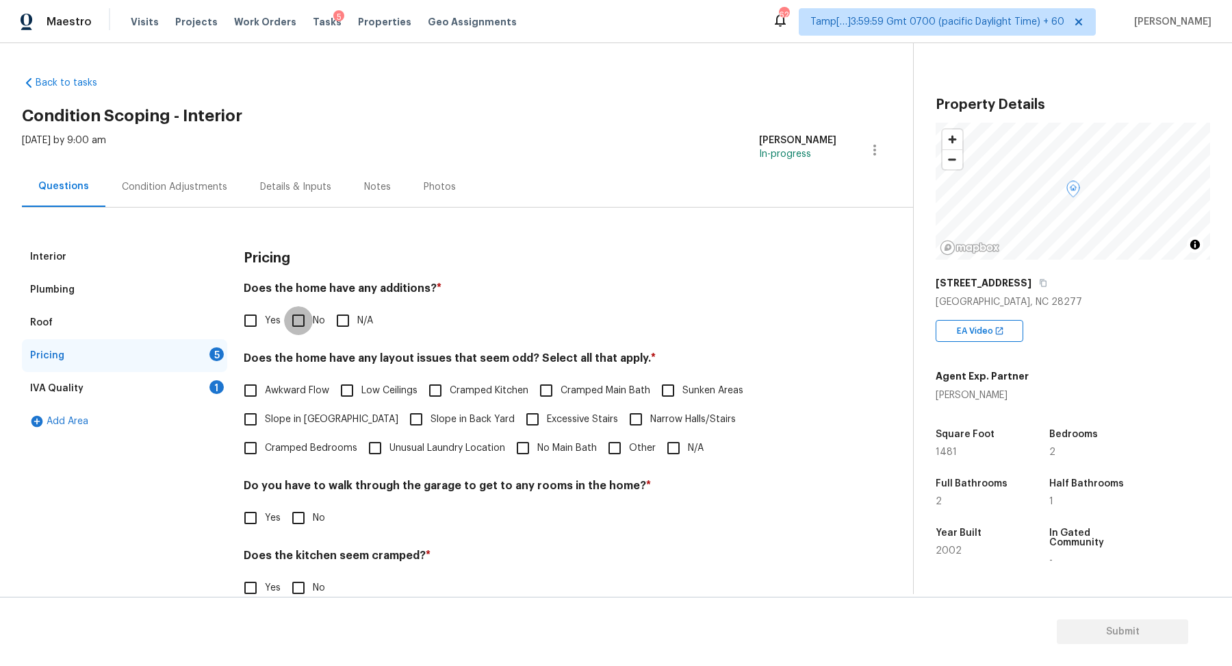
click at [309, 317] on input "No" at bounding box center [298, 320] width 29 height 29
checkbox input "true"
click at [242, 322] on input "Yes" at bounding box center [250, 321] width 29 height 29
checkbox input "true"
checkbox input "false"
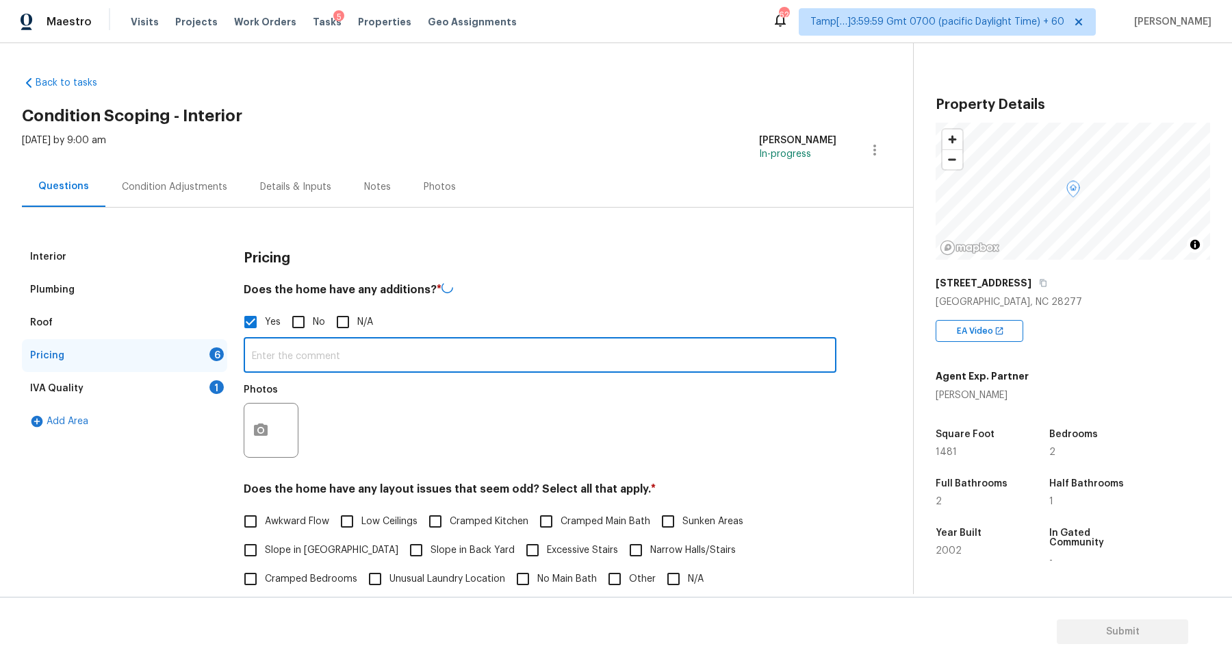
click at [323, 355] on input "text" at bounding box center [540, 356] width 593 height 32
type input "Screened porch"
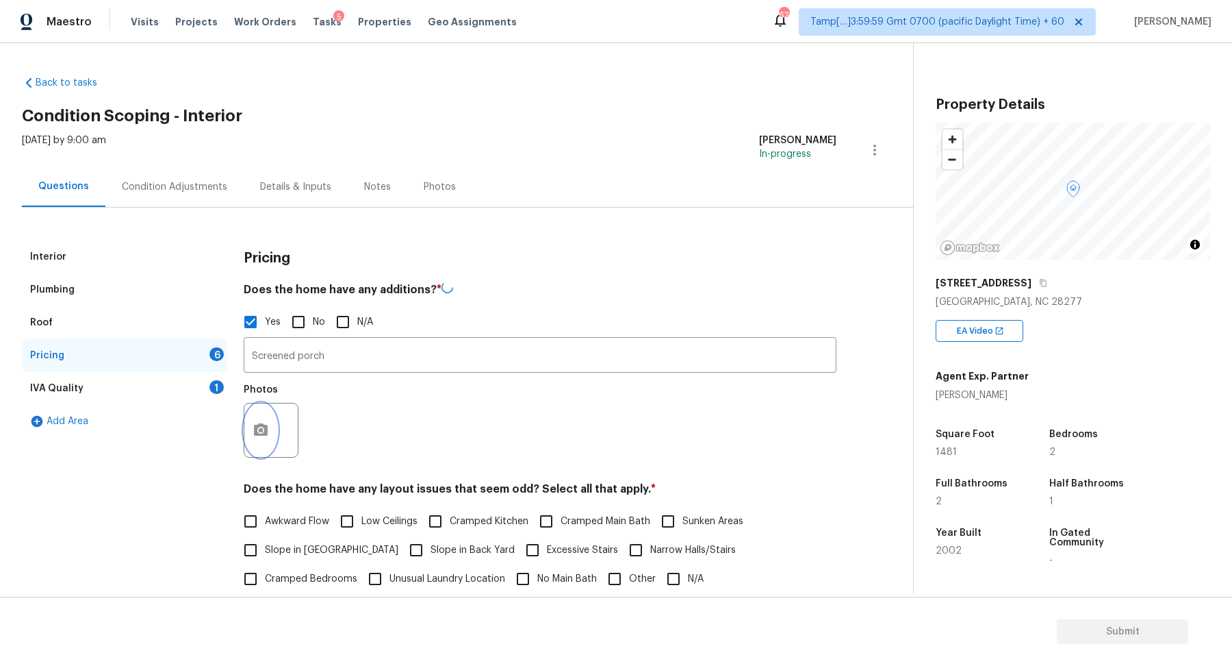
click at [259, 403] on div at bounding box center [271, 430] width 55 height 55
click at [260, 437] on button "button" at bounding box center [260, 428] width 33 height 53
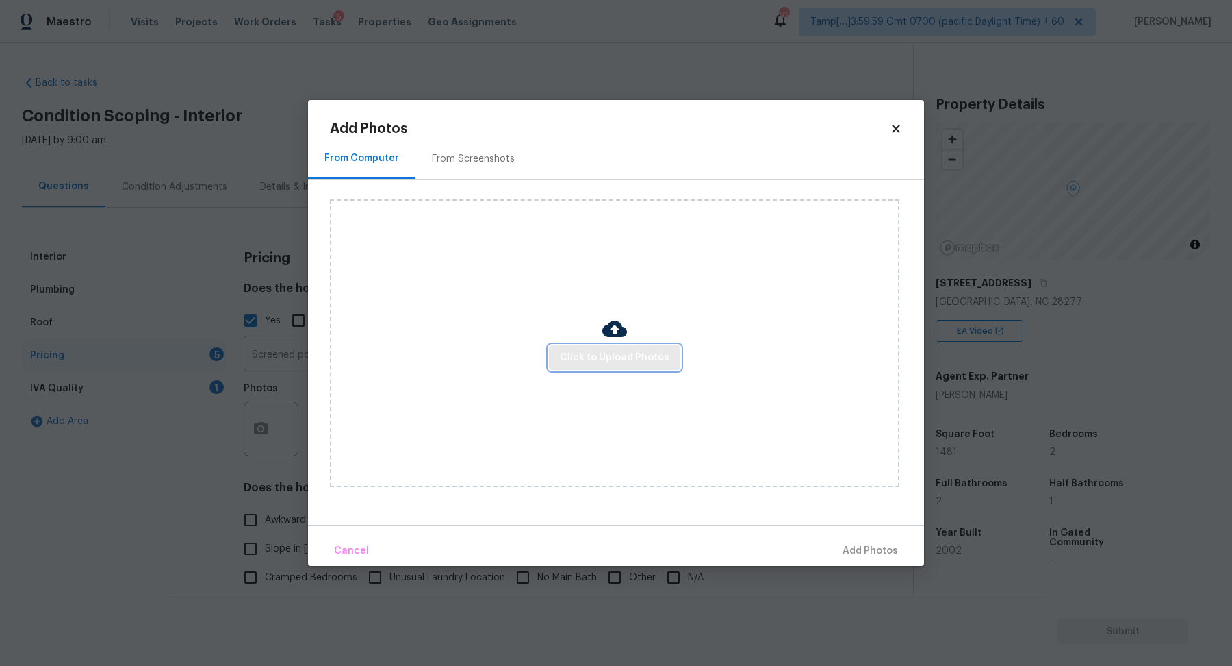
click at [602, 364] on span "Click to Upload Photos" at bounding box center [615, 357] width 110 height 17
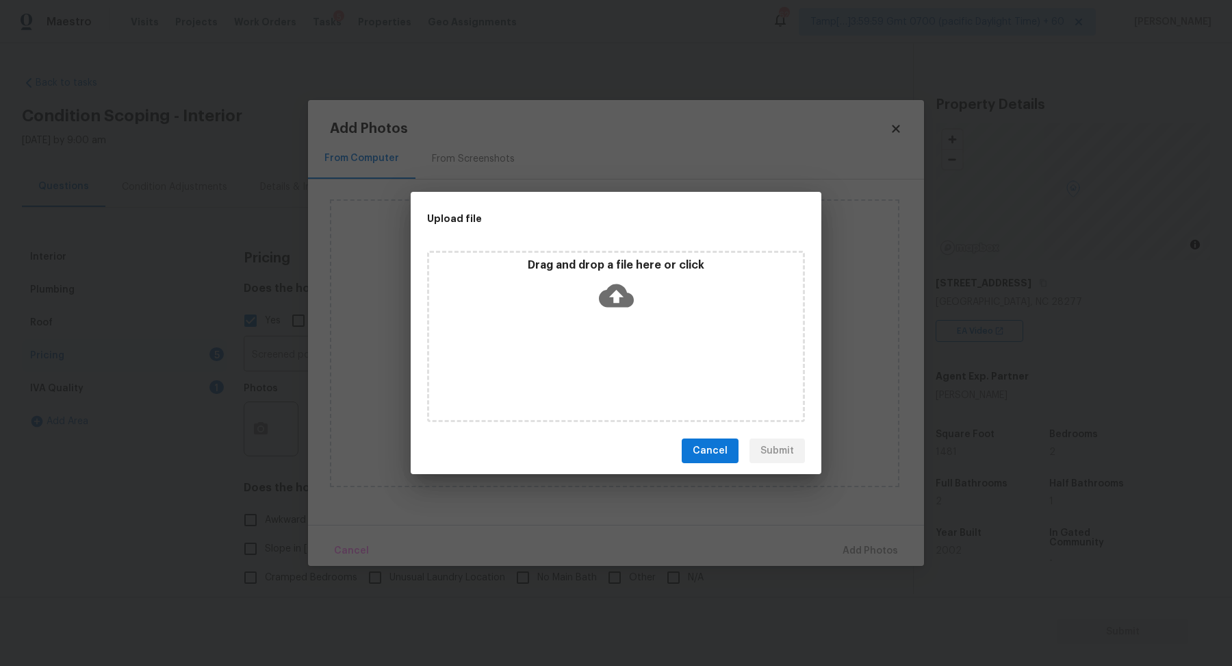
click at [638, 307] on div "Drag and drop a file here or click" at bounding box center [616, 287] width 374 height 59
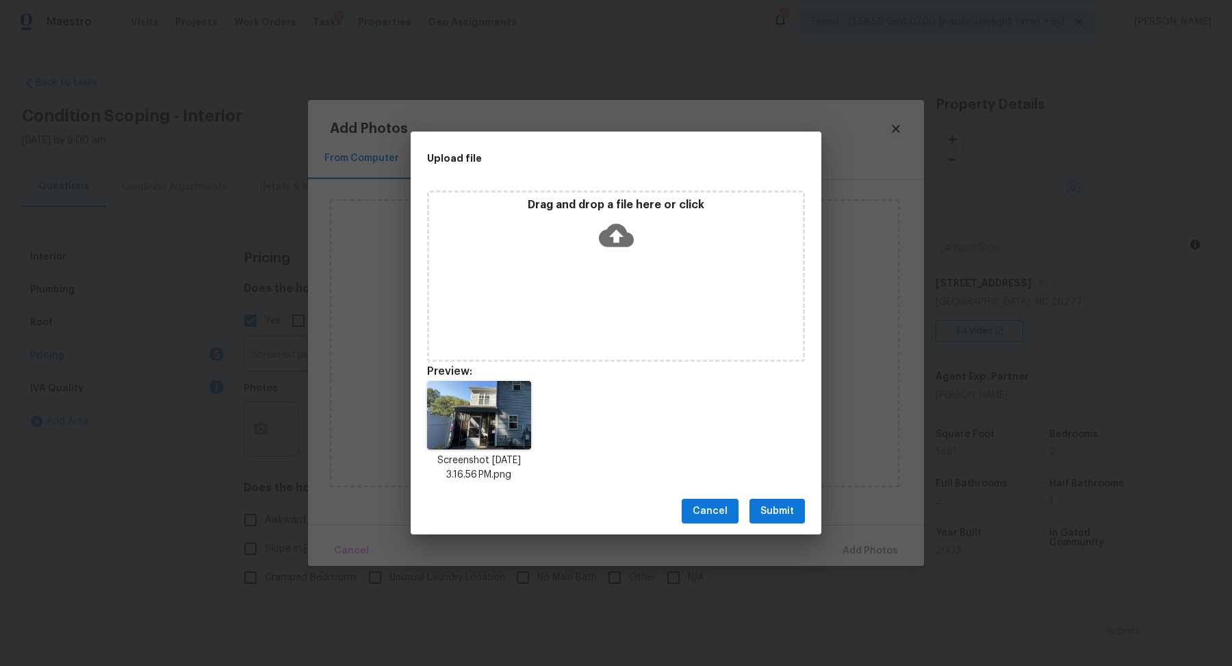
click at [759, 511] on button "Submit" at bounding box center [777, 510] width 55 height 25
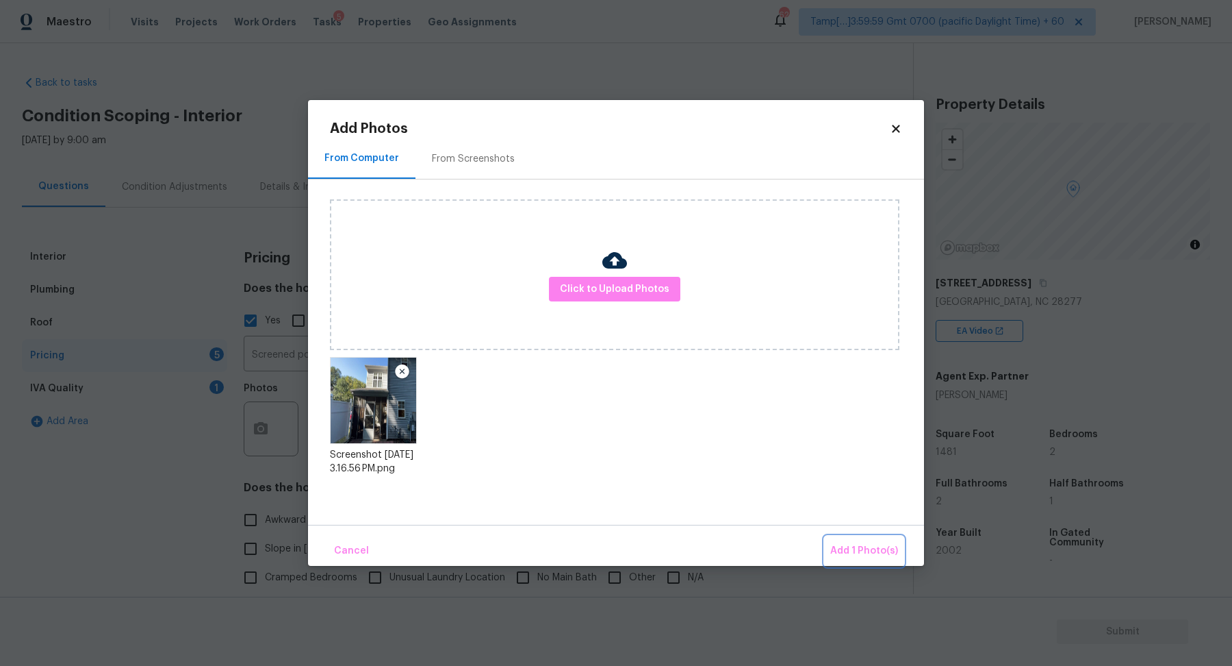
click at [865, 537] on button "Add 1 Photo(s)" at bounding box center [864, 550] width 79 height 29
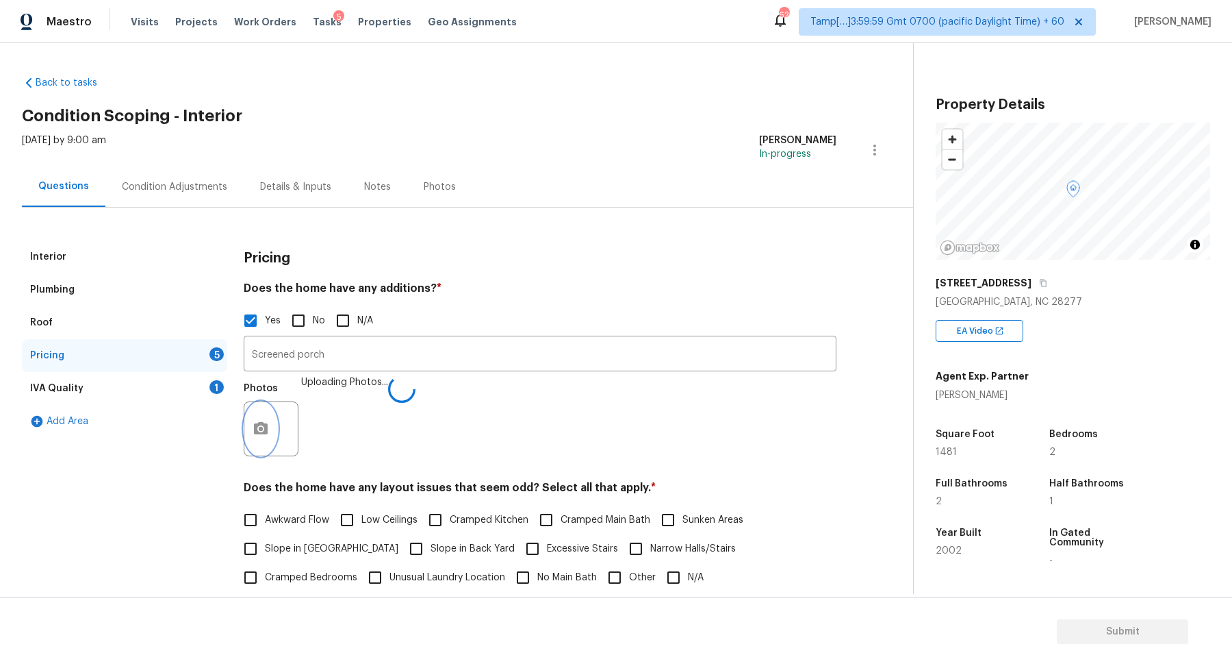
scroll to position [227, 0]
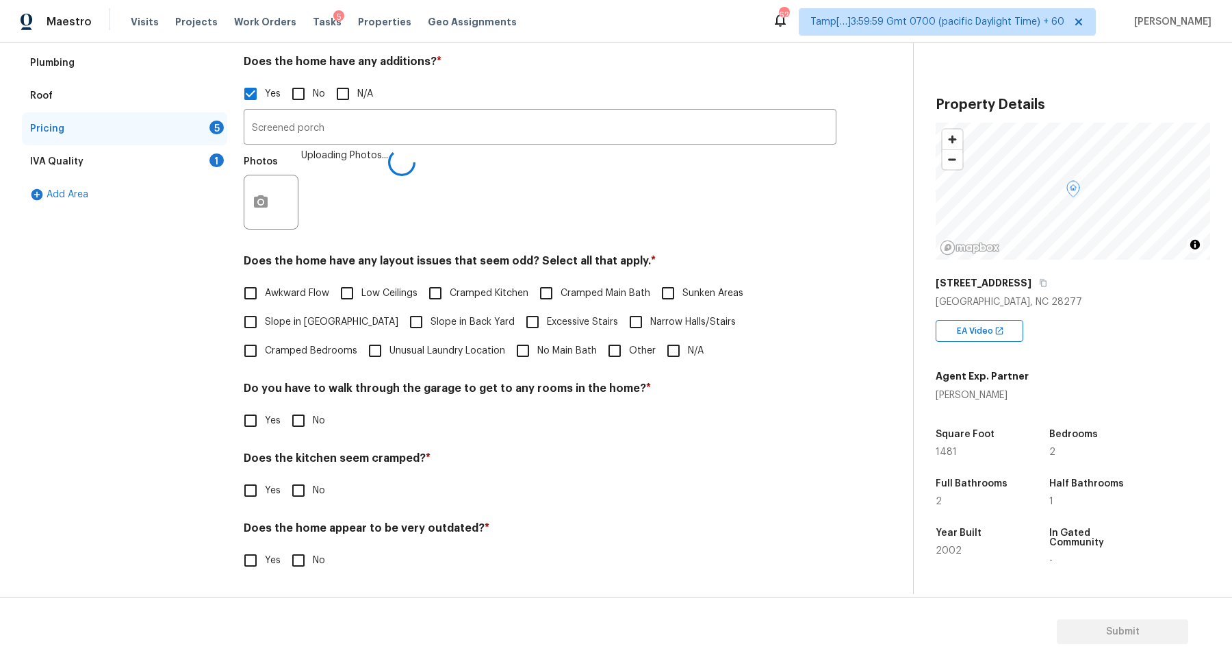
click at [303, 303] on label "Awkward Flow" at bounding box center [282, 293] width 93 height 29
click at [265, 303] on input "Awkward Flow" at bounding box center [250, 293] width 29 height 29
click at [303, 290] on span "Awkward Flow" at bounding box center [297, 293] width 64 height 14
click at [265, 290] on input "Awkward Flow" at bounding box center [250, 293] width 29 height 29
checkbox input "false"
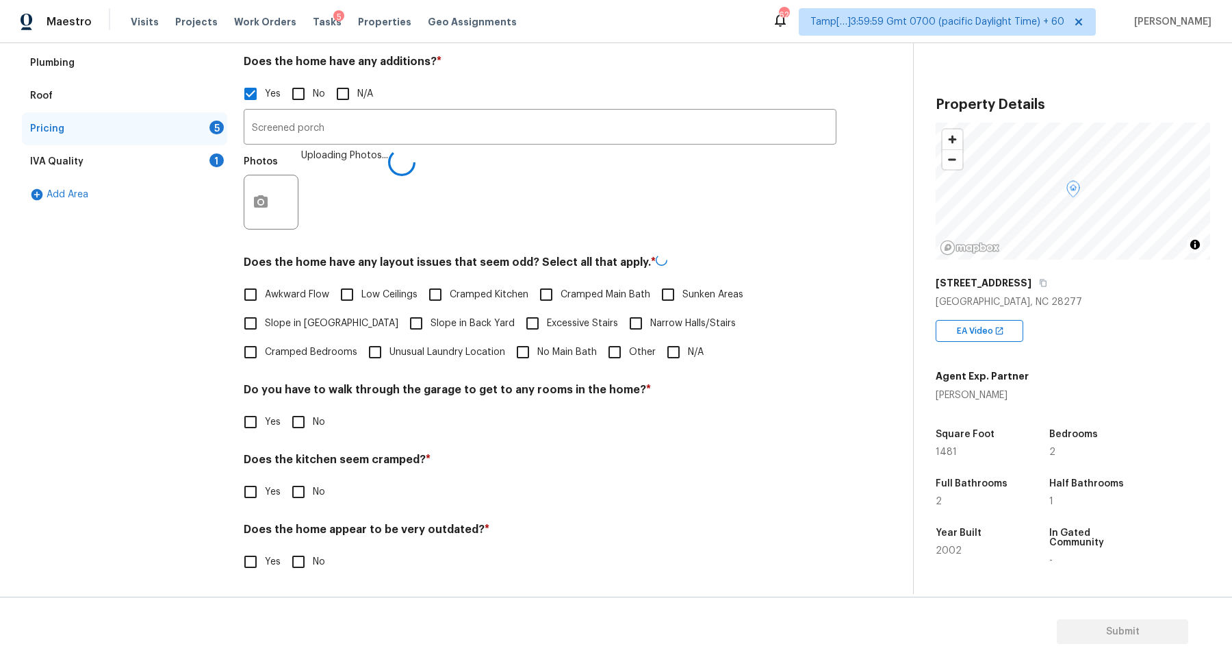
click at [309, 316] on span "Slope in Front Yard" at bounding box center [332, 323] width 134 height 14
click at [265, 316] on input "Slope in Front Yard" at bounding box center [250, 323] width 29 height 29
checkbox input "true"
click at [431, 318] on span "Slope in Back Yard" at bounding box center [473, 323] width 84 height 14
click at [402, 318] on input "Slope in Back Yard" at bounding box center [416, 323] width 29 height 29
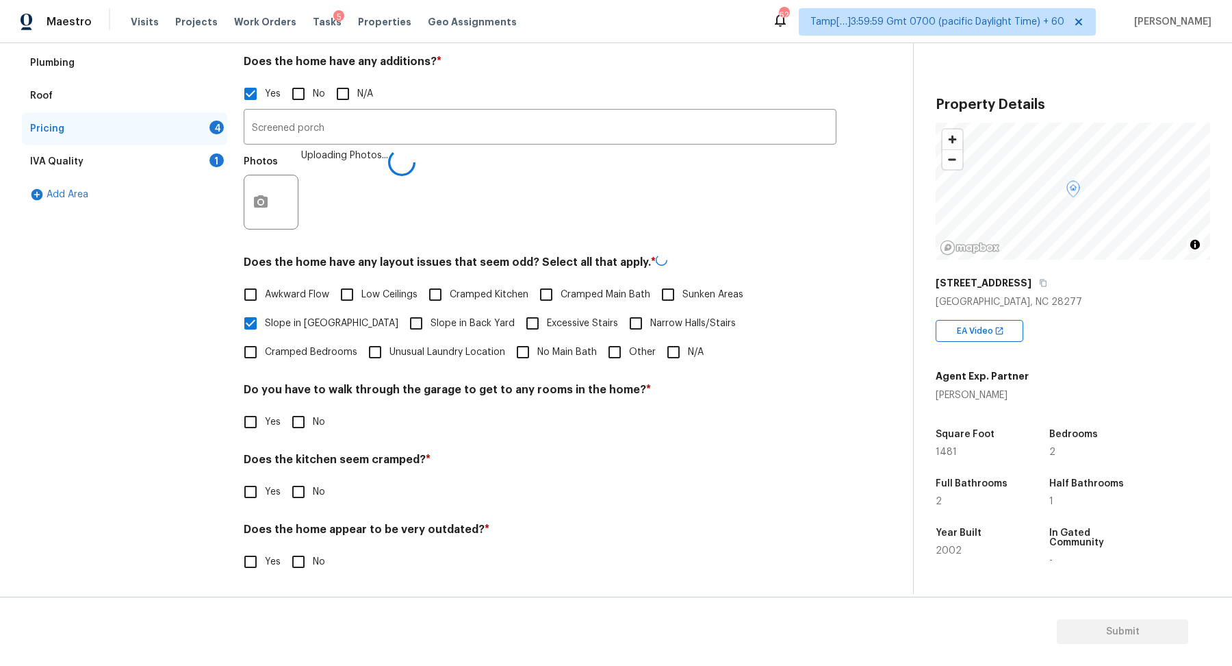
checkbox input "true"
click at [300, 412] on input "No" at bounding box center [298, 420] width 29 height 29
checkbox input "true"
click at [284, 476] on input "No" at bounding box center [298, 490] width 29 height 29
checkbox input "true"
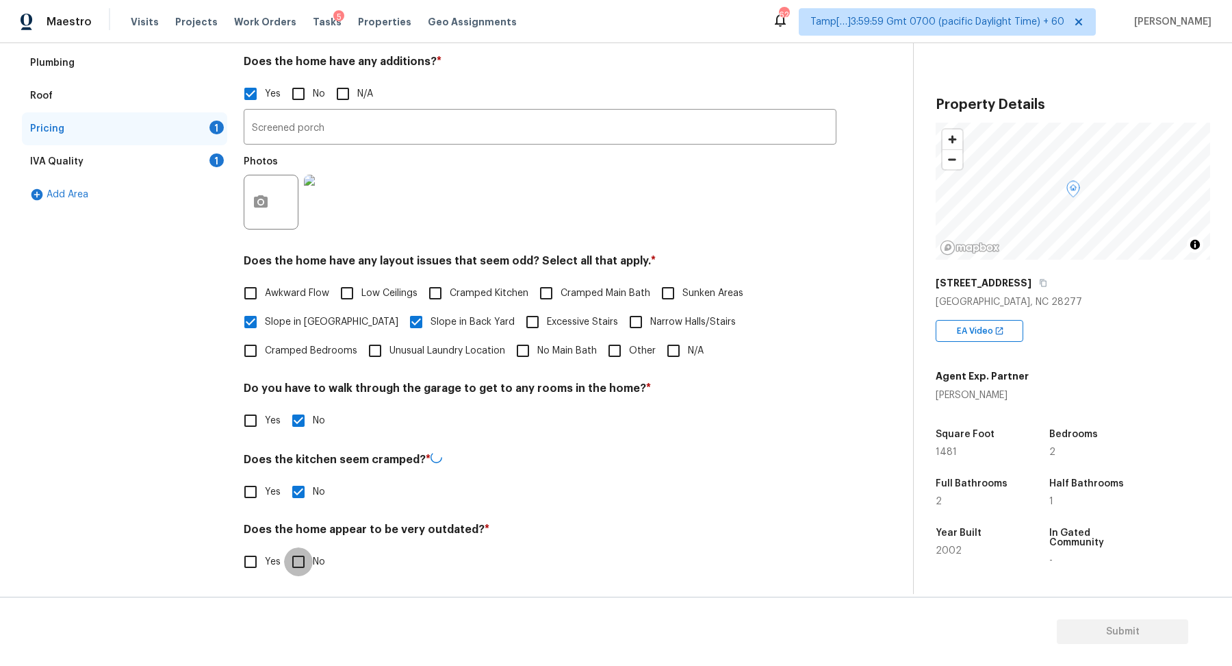
click at [284, 547] on input "No" at bounding box center [298, 561] width 29 height 29
checkbox input "true"
click at [128, 154] on div "IVA Quality 1" at bounding box center [124, 161] width 205 height 33
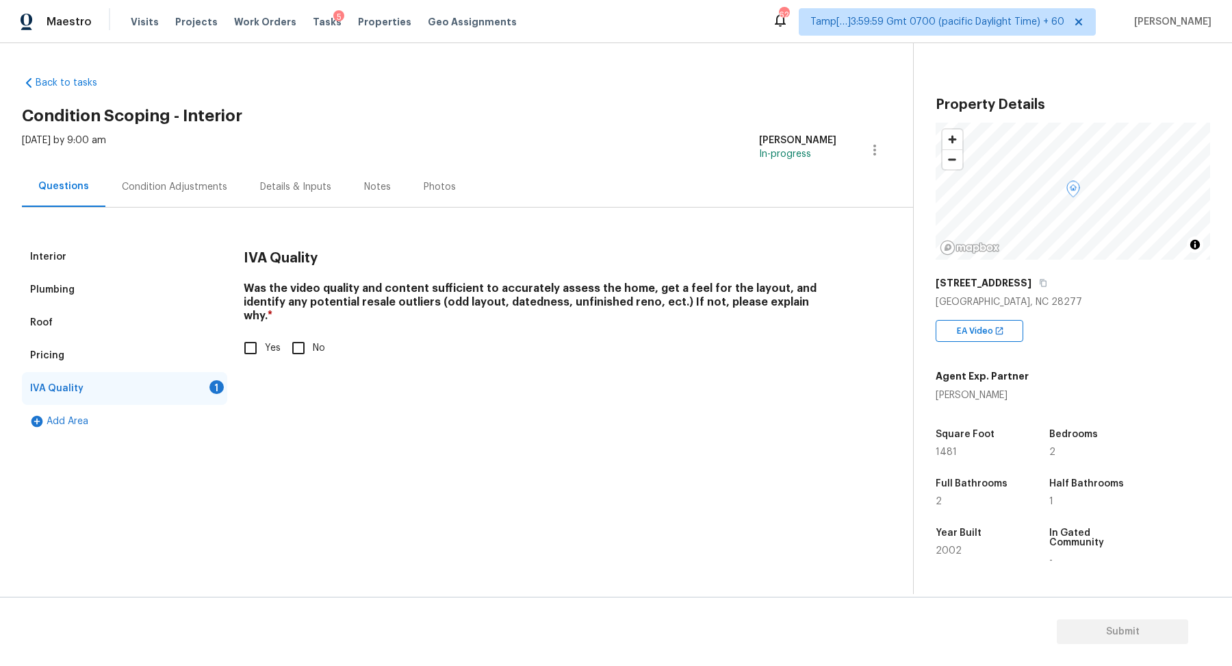
scroll to position [0, 0]
click at [266, 316] on div "Was the video quality and content sufficient to accurately assess the home, get…" at bounding box center [540, 321] width 593 height 81
click at [263, 333] on input "Yes" at bounding box center [250, 347] width 29 height 29
checkbox input "true"
click at [172, 166] on div "Condition Adjustments" at bounding box center [174, 186] width 138 height 40
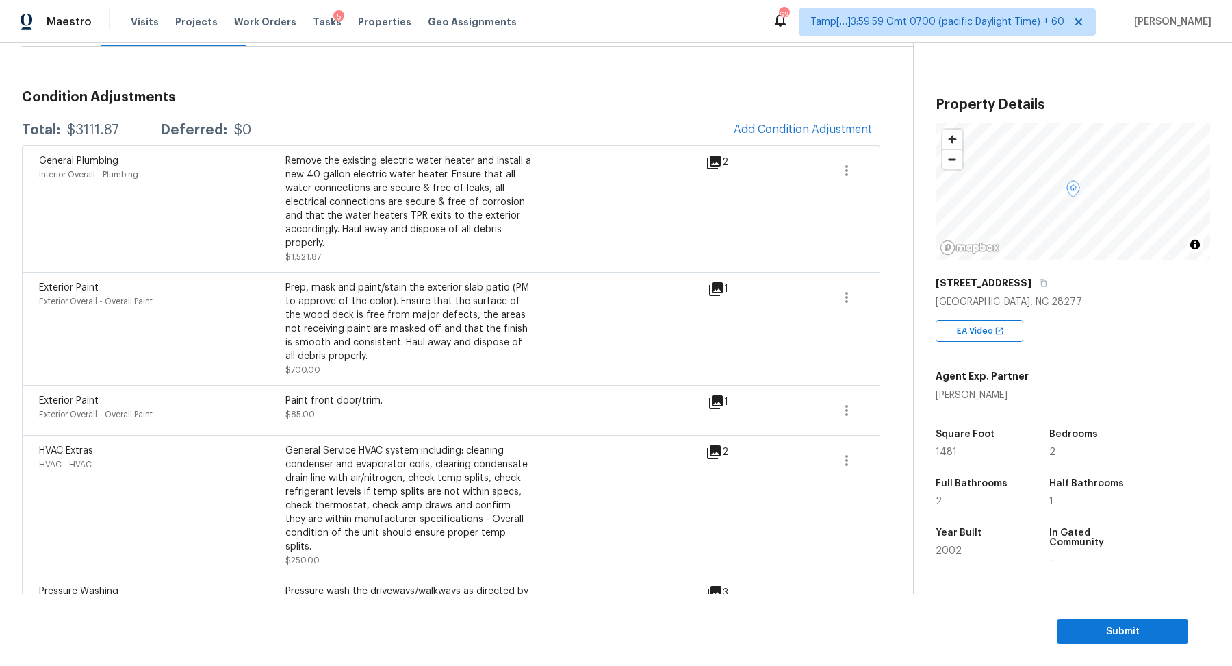
scroll to position [135, 0]
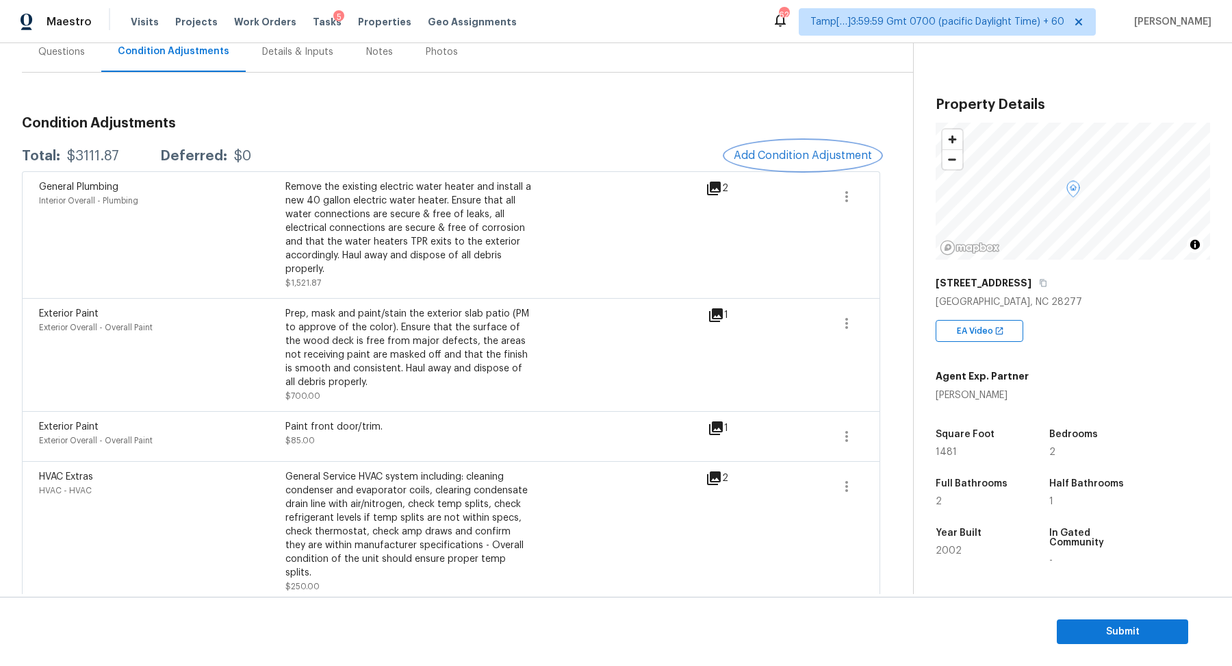
click at [813, 157] on span "Add Condition Adjustment" at bounding box center [803, 155] width 138 height 12
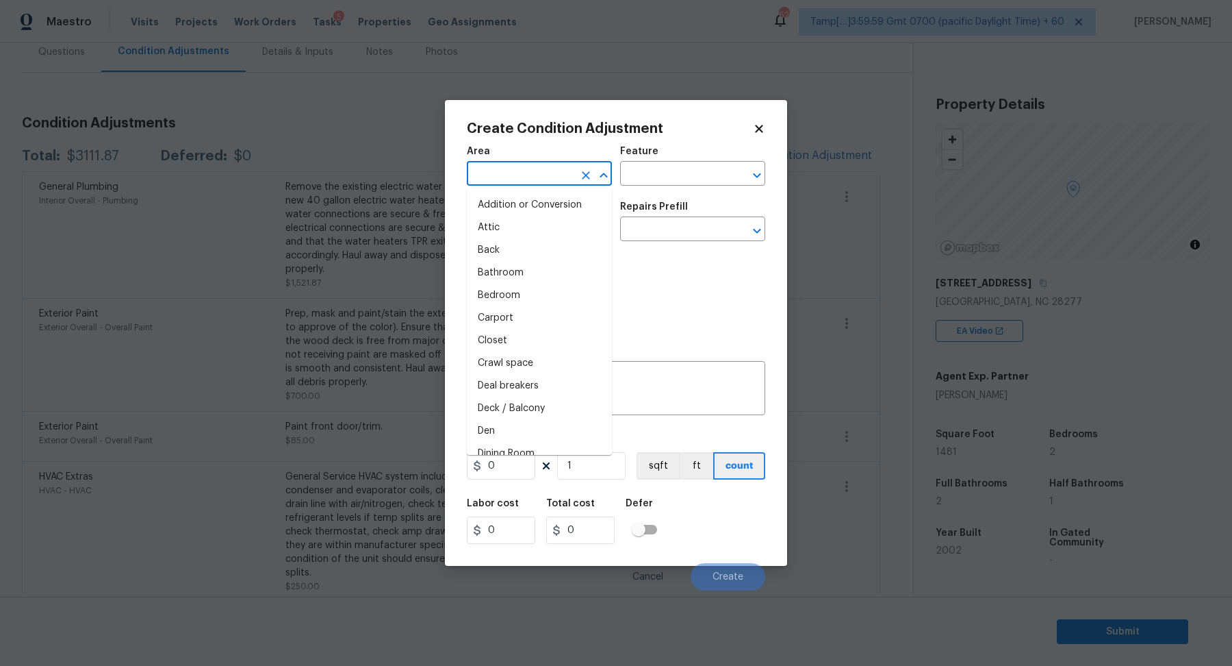
click at [548, 171] on input "text" at bounding box center [520, 174] width 107 height 21
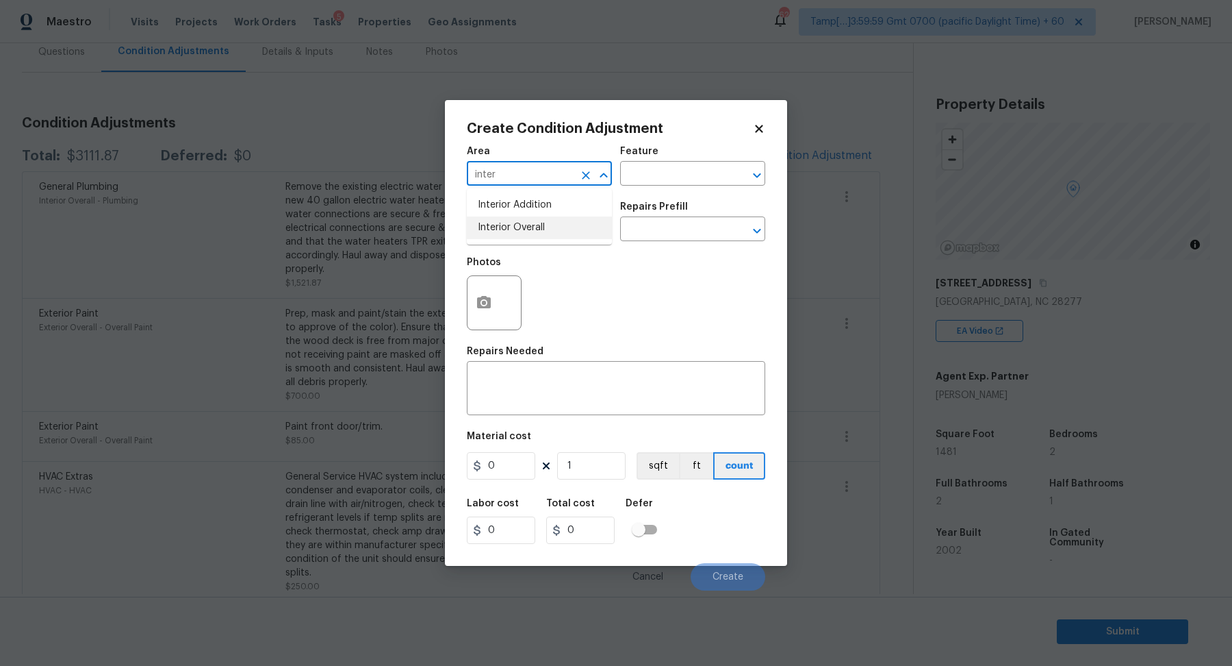
click at [545, 236] on li "Interior Overall" at bounding box center [539, 227] width 145 height 23
type input "Interior Overall"
click at [545, 236] on input "text" at bounding box center [520, 230] width 107 height 21
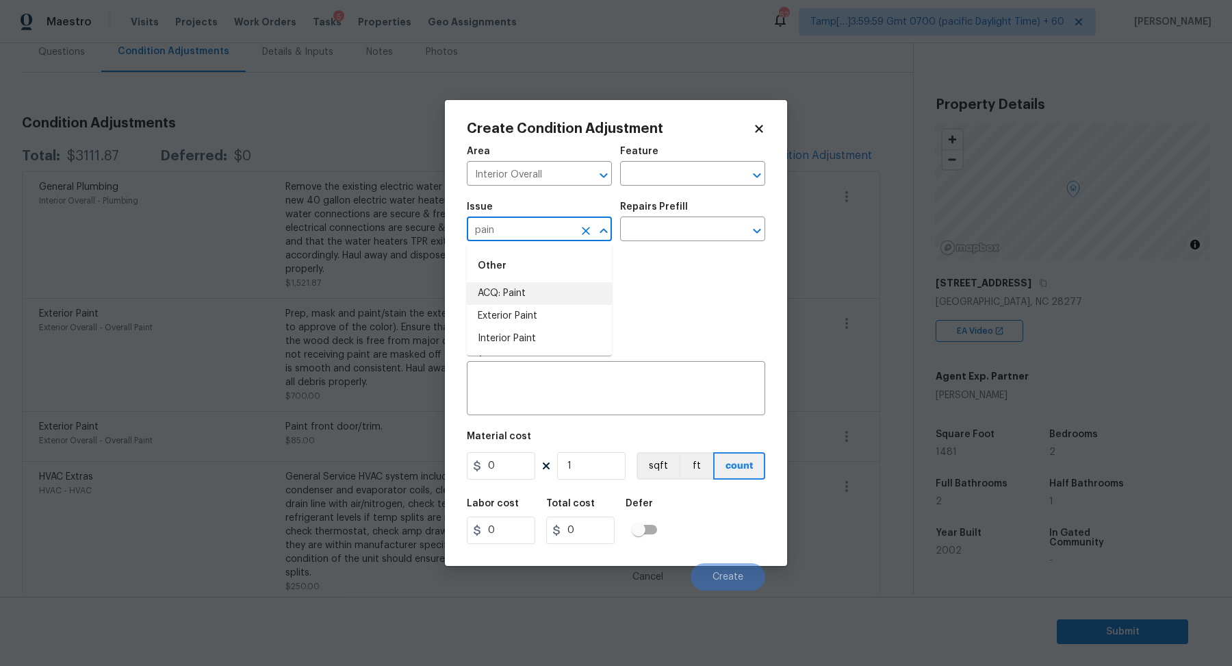
click at [540, 296] on li "ACQ: Paint" at bounding box center [539, 293] width 145 height 23
type input "ACQ: Paint"
click at [689, 221] on input "text" at bounding box center [673, 230] width 107 height 21
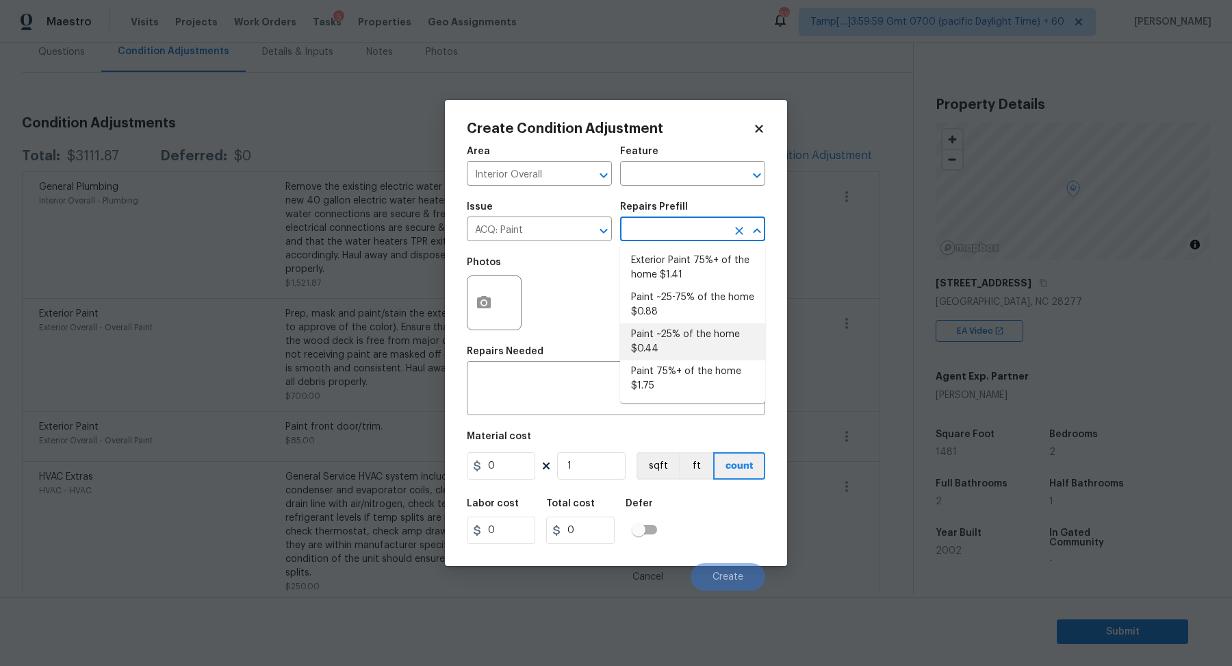
click at [679, 340] on li "Paint ~25% of the home $0.44" at bounding box center [692, 341] width 145 height 37
type input "Acquisition"
type textarea "Acquisition Scope: ~25% of the home needs interior paint"
type input "0.44"
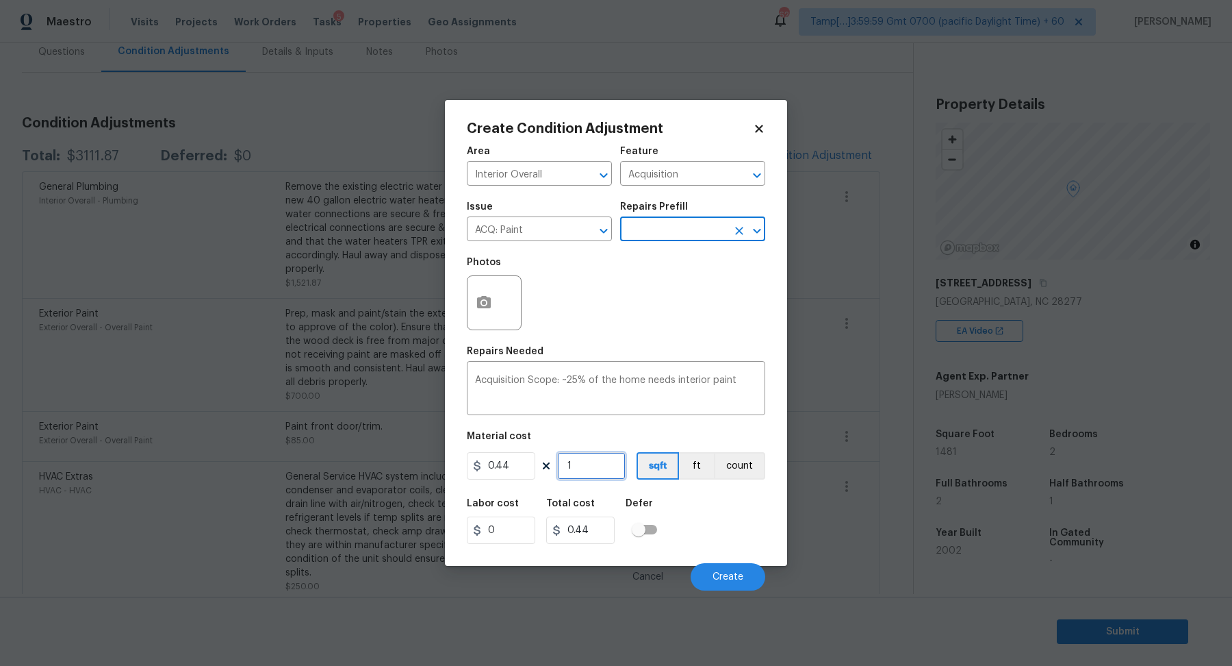
click at [580, 461] on input "1" at bounding box center [591, 465] width 68 height 27
type input "14"
type input "6.16"
type input "148"
type input "65.12"
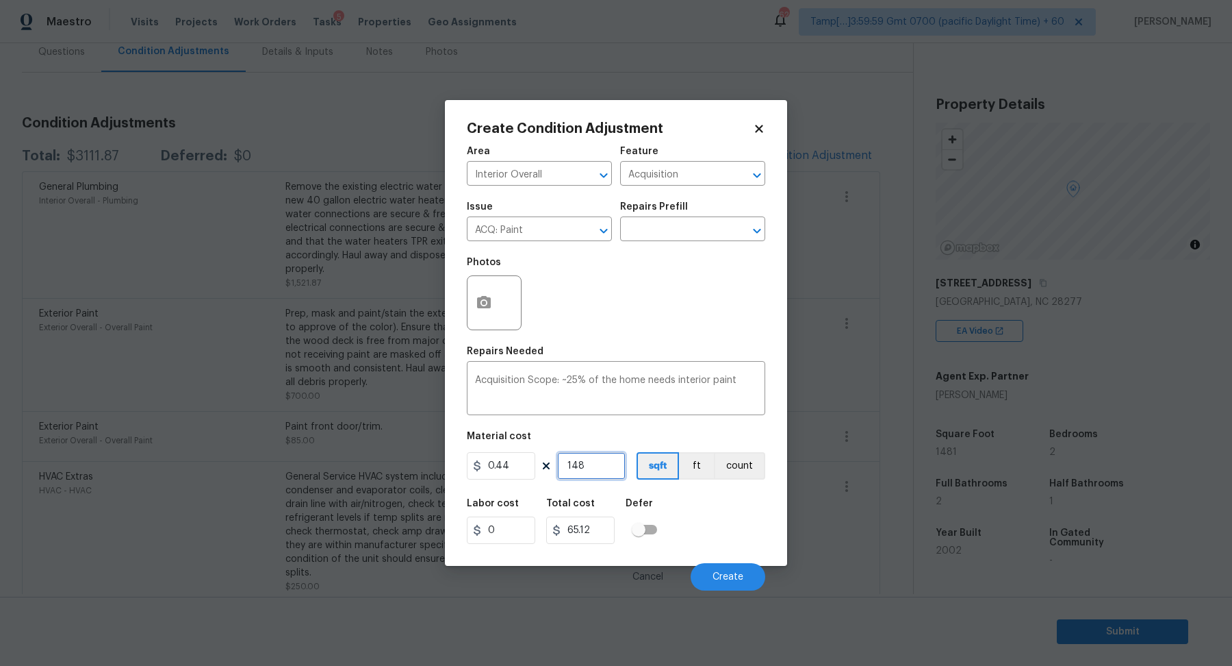
type input "1481"
type input "651.64"
type input "1481"
click at [714, 579] on span "Create" at bounding box center [728, 577] width 31 height 10
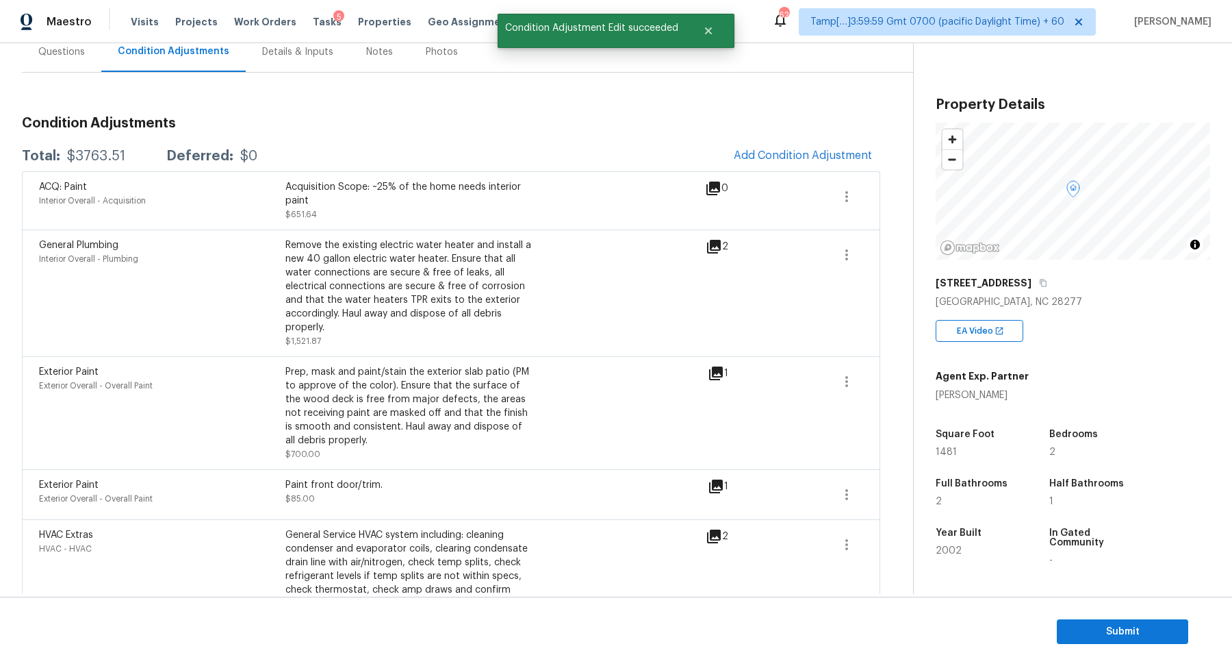
click at [781, 140] on div "Condition Adjustments Total: $3763.51 Deferred: $0 Add Condition Adjustment ACQ…" at bounding box center [451, 546] width 859 height 883
click at [782, 143] on button "Add Condition Adjustment" at bounding box center [803, 155] width 155 height 29
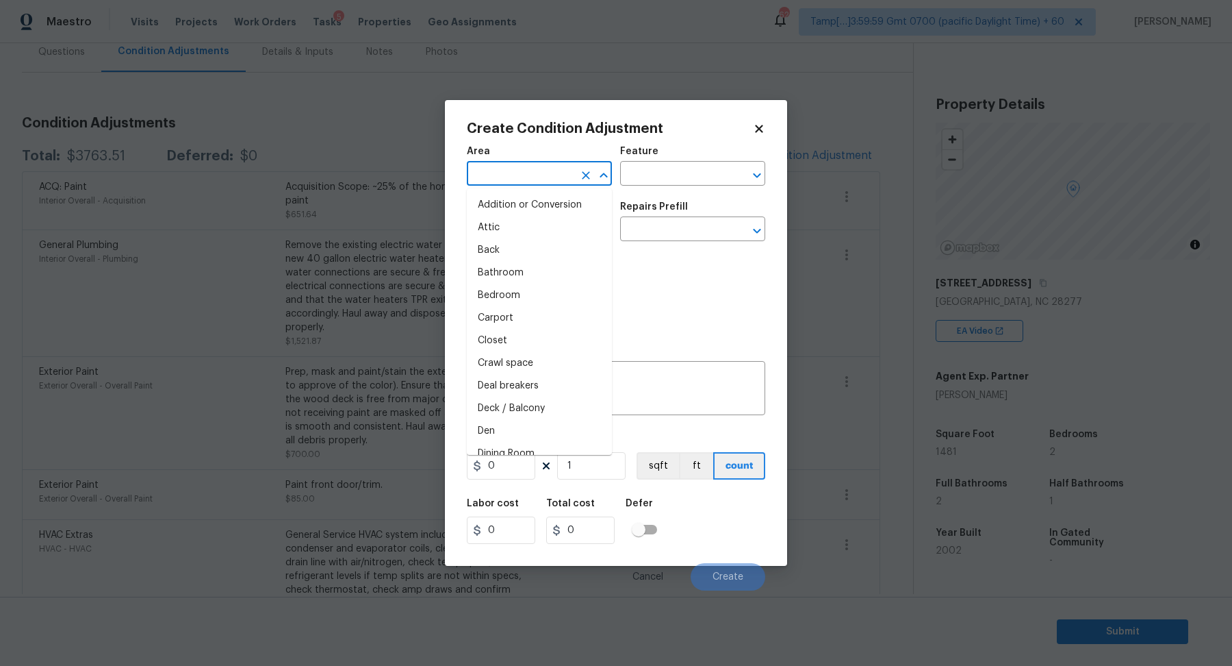
click at [542, 166] on input "text" at bounding box center [520, 174] width 107 height 21
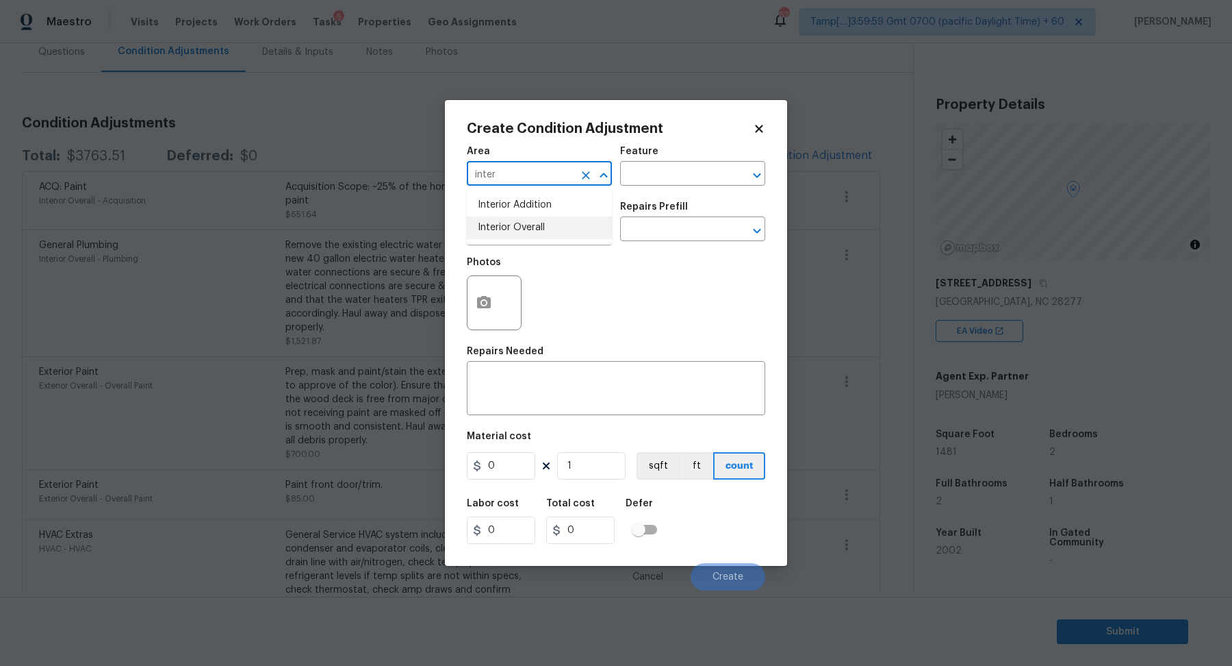
click at [542, 229] on li "Interior Overall" at bounding box center [539, 227] width 145 height 23
type input "Interior Overall"
click at [542, 229] on input "text" at bounding box center [520, 230] width 107 height 21
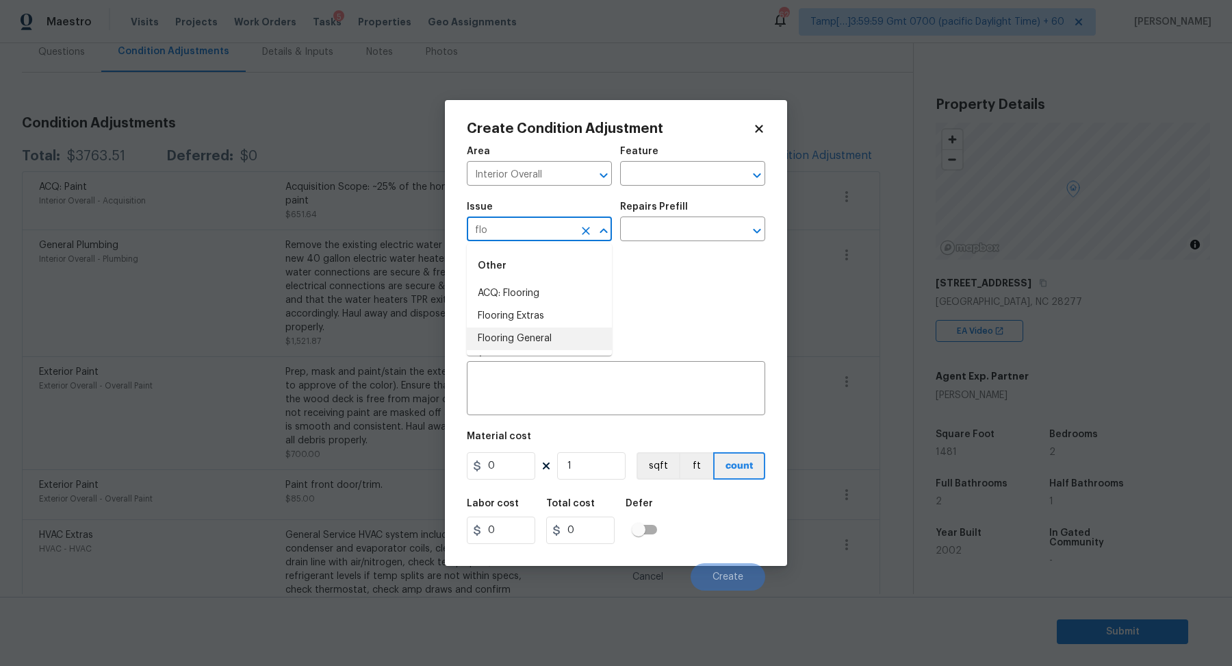
click at [539, 339] on li "Flooring General" at bounding box center [539, 338] width 145 height 23
type input "Flooring General"
click at [687, 229] on input "text" at bounding box center [673, 230] width 107 height 21
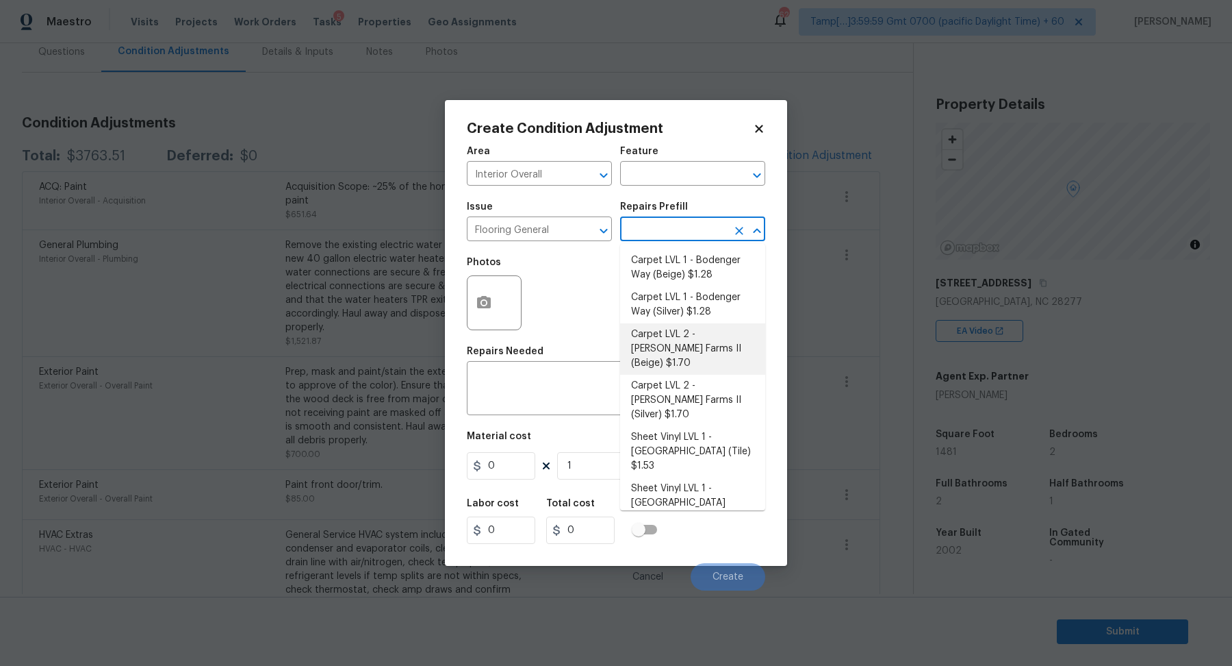
click at [722, 342] on li "Carpet LVL 2 - Abshire Farms II (Beige) $1.70" at bounding box center [692, 348] width 145 height 51
type input "Overall Flooring"
type textarea "Install new carpet (Abshire Farms II - 749 Stony Glade) at all previously carpe…"
type input "1.7"
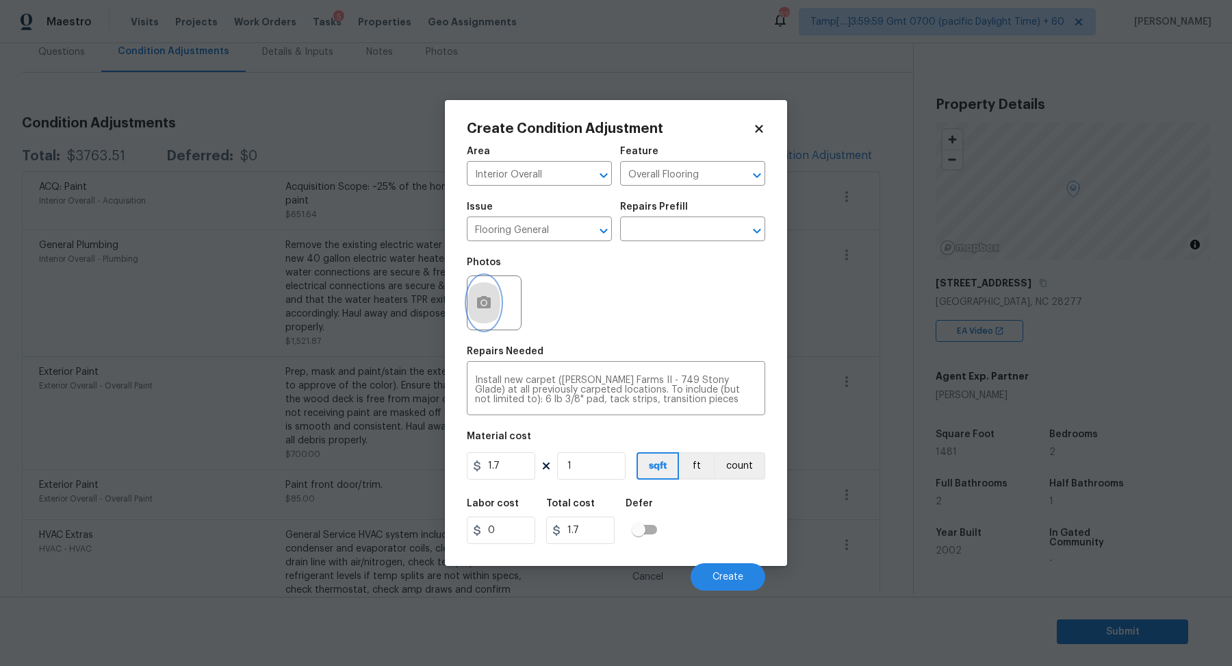
click at [471, 303] on button "button" at bounding box center [484, 302] width 33 height 53
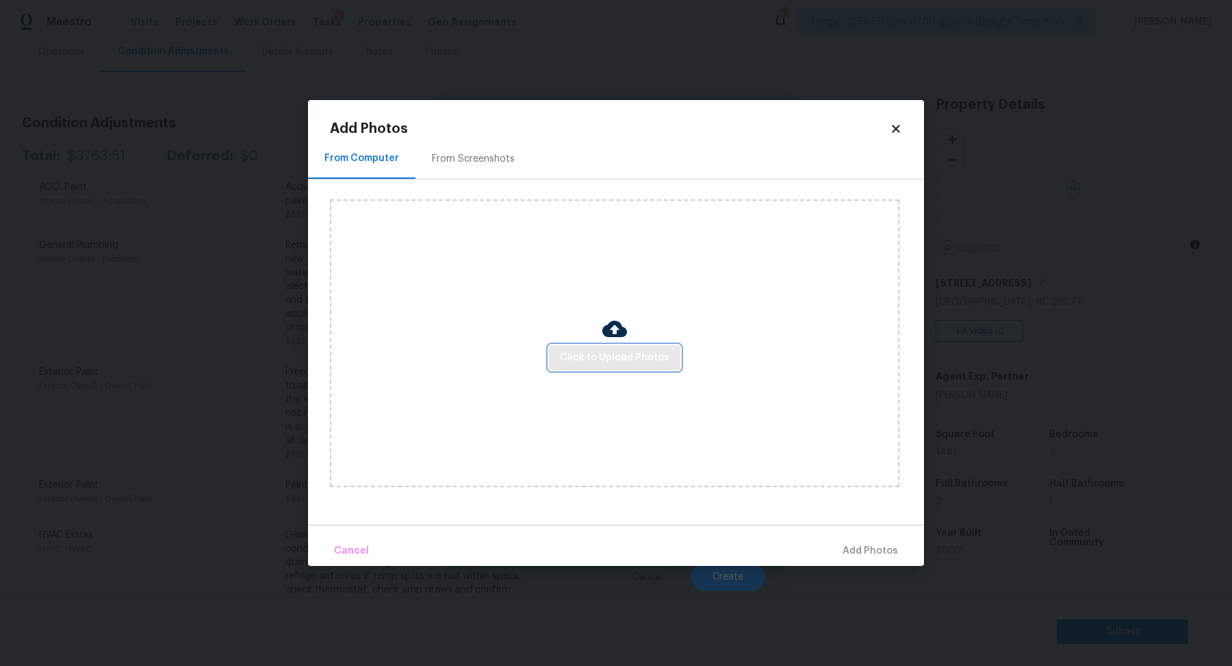
click at [611, 357] on span "Click to Upload Photos" at bounding box center [615, 357] width 110 height 17
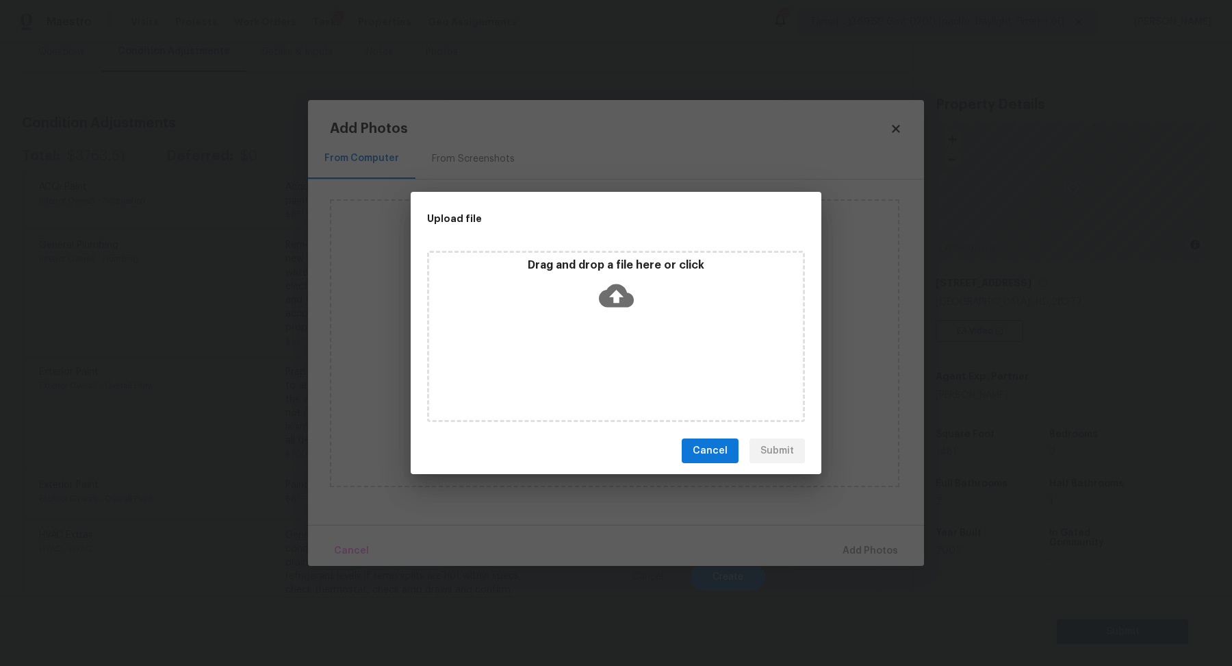
click at [646, 290] on div "Drag and drop a file here or click" at bounding box center [616, 287] width 374 height 59
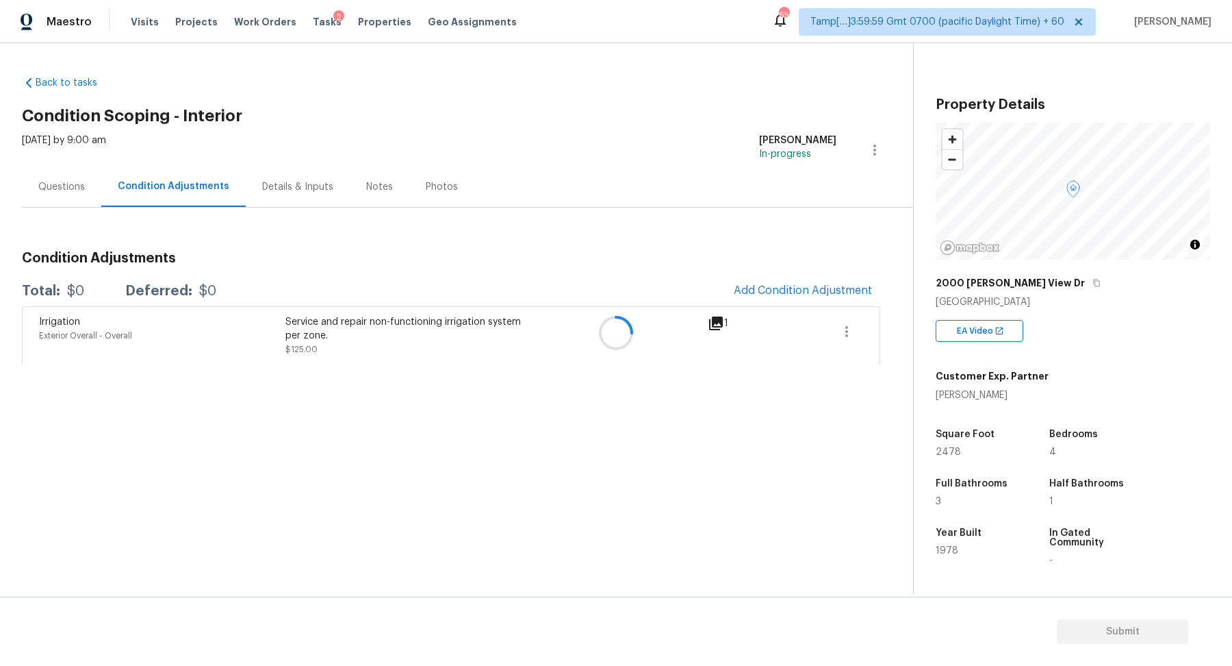
click at [61, 195] on div at bounding box center [616, 333] width 1232 height 666
click at [61, 195] on div "Questions" at bounding box center [61, 186] width 79 height 40
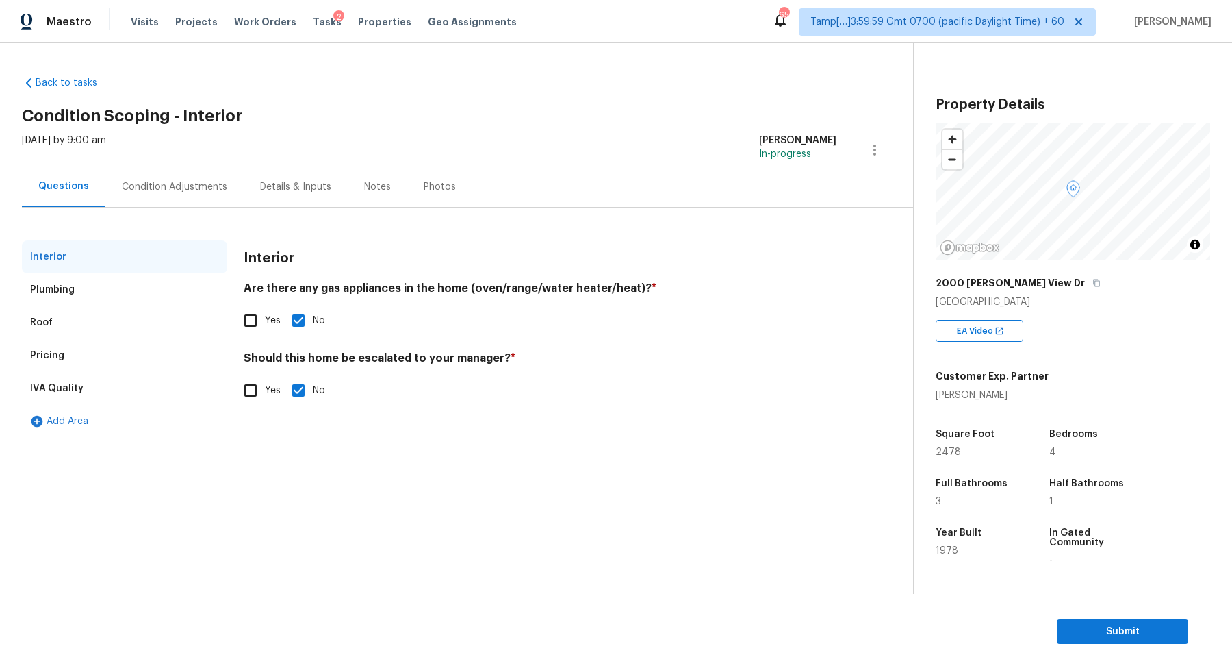
click at [81, 361] on div "Pricing" at bounding box center [124, 355] width 205 height 33
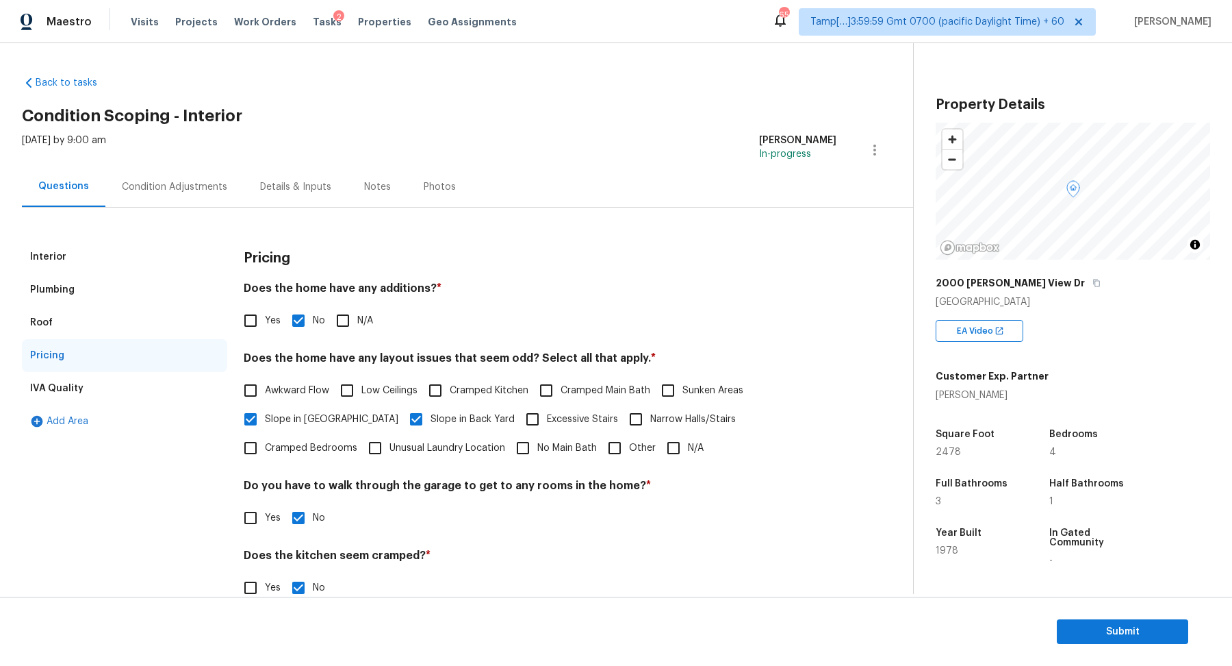
click at [600, 455] on input "Other" at bounding box center [614, 447] width 29 height 29
checkbox input "true"
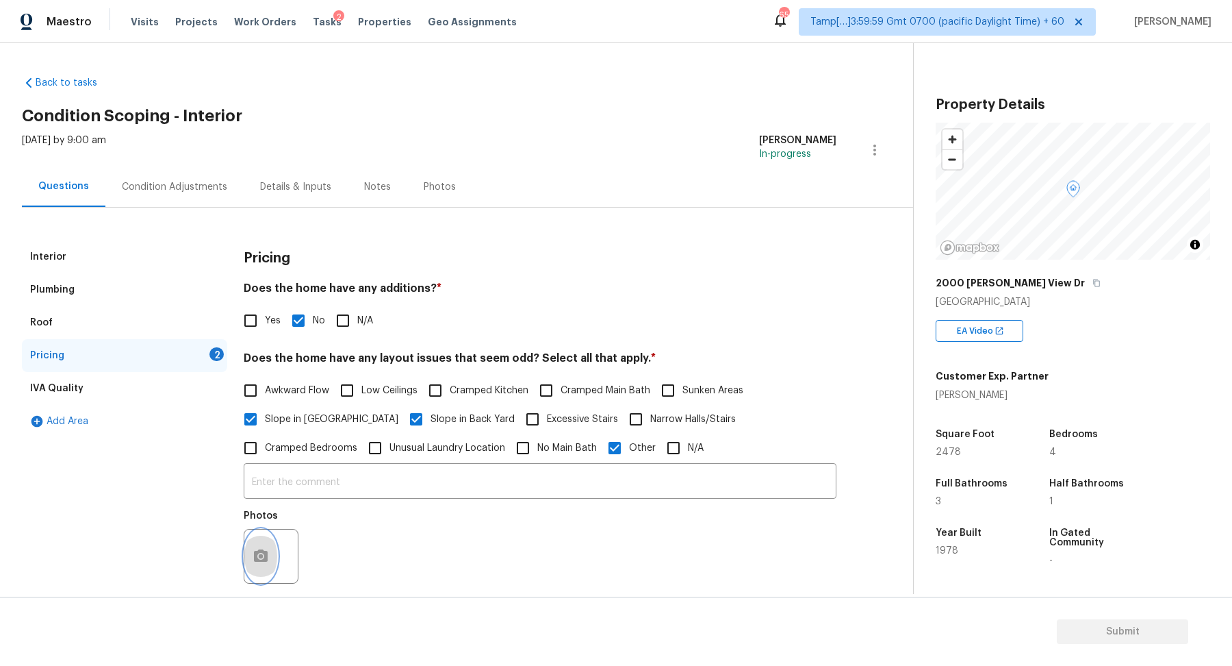
click at [269, 537] on button "button" at bounding box center [260, 555] width 33 height 53
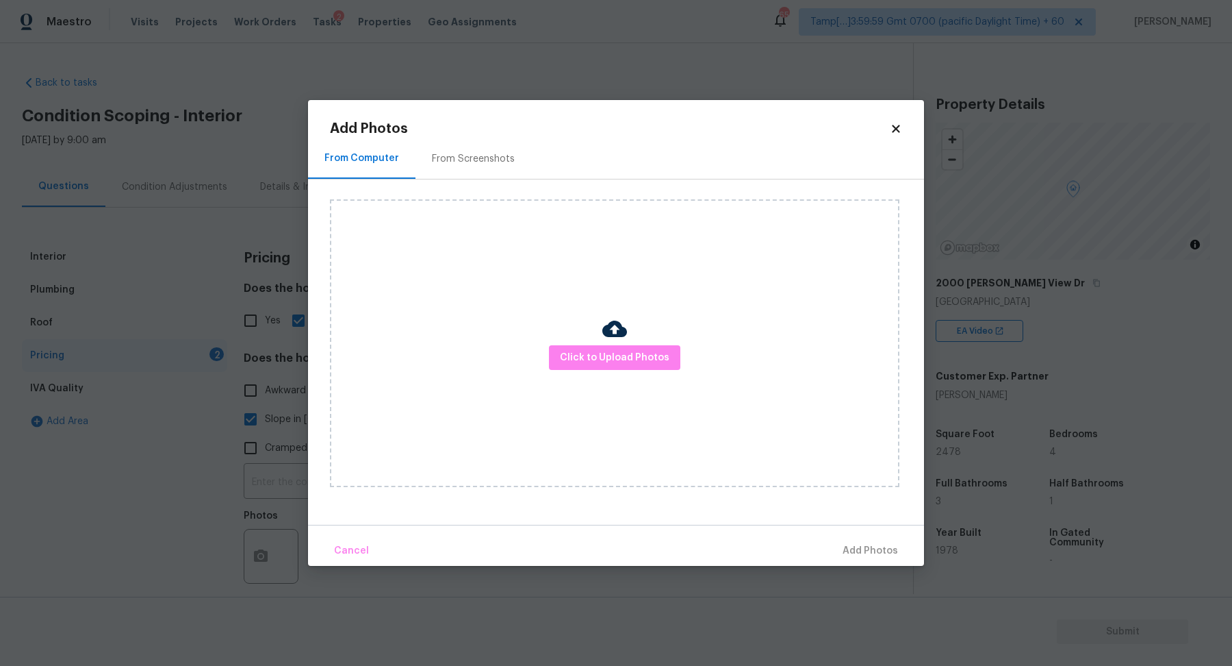
click at [645, 340] on div "Click to Upload Photos" at bounding box center [615, 343] width 570 height 288
click at [643, 349] on span "Click to Upload Photos" at bounding box center [615, 357] width 110 height 17
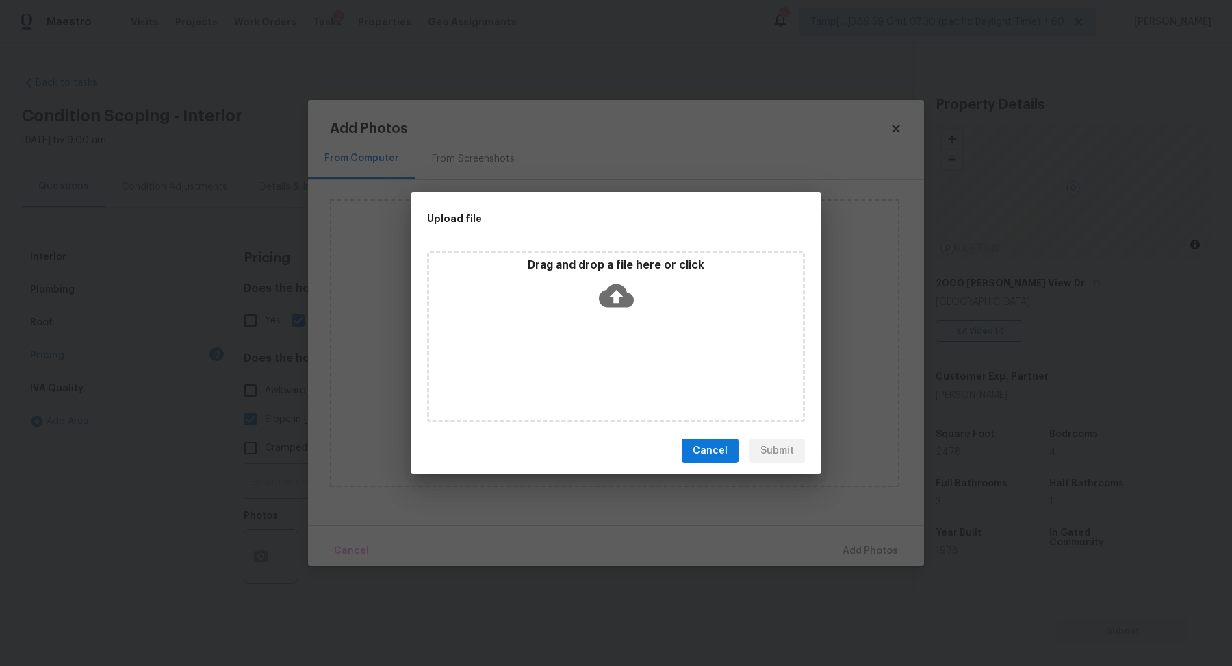
click at [659, 278] on div "Drag and drop a file here or click" at bounding box center [616, 287] width 374 height 59
click at [616, 297] on icon at bounding box center [616, 295] width 35 height 35
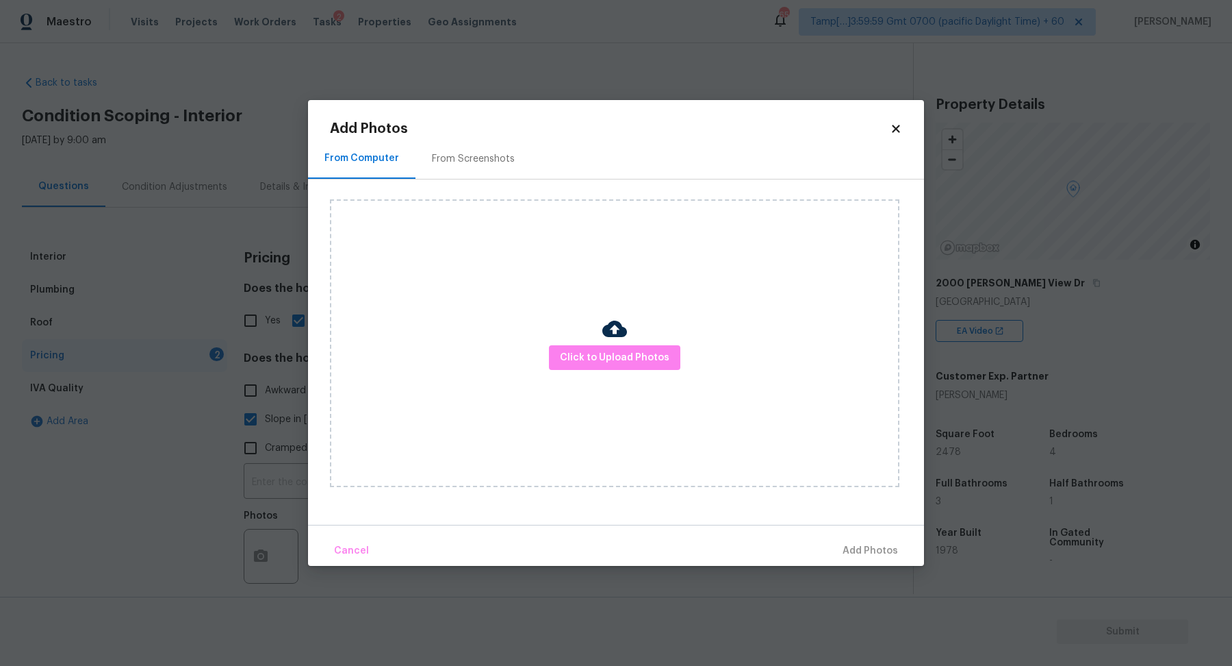
click at [637, 340] on div "Click to Upload Photos" at bounding box center [615, 343] width 570 height 288
click at [637, 355] on span "Click to Upload Photos" at bounding box center [615, 357] width 110 height 17
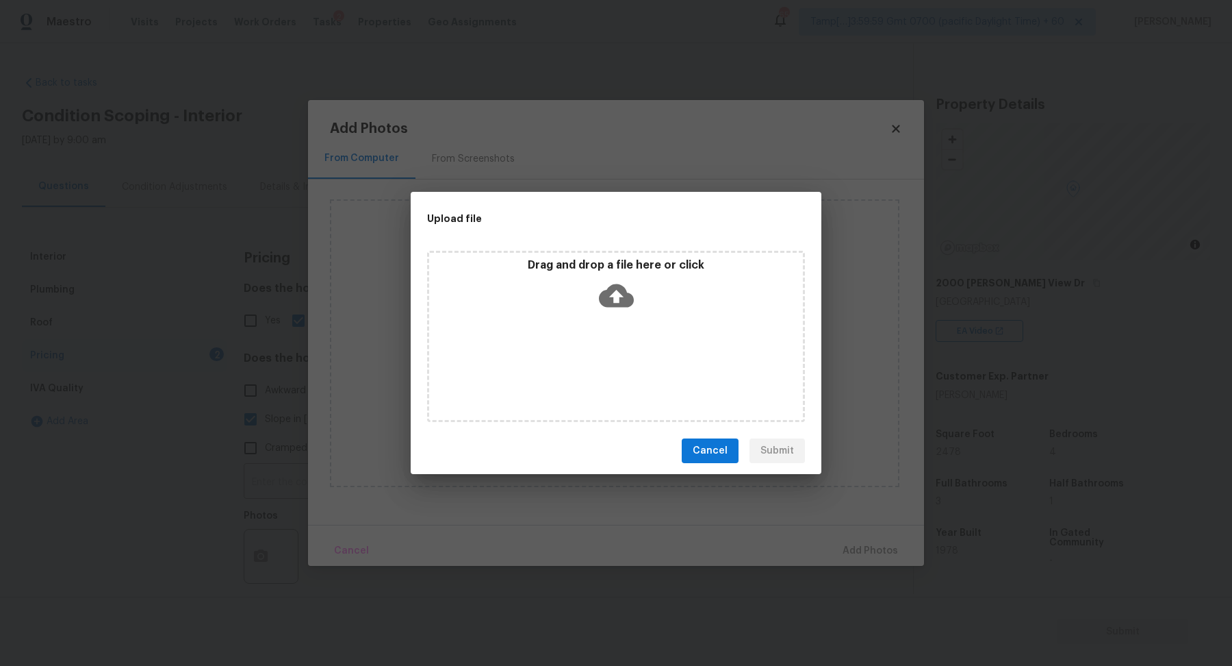
click at [653, 307] on div "Drag and drop a file here or click" at bounding box center [616, 287] width 374 height 59
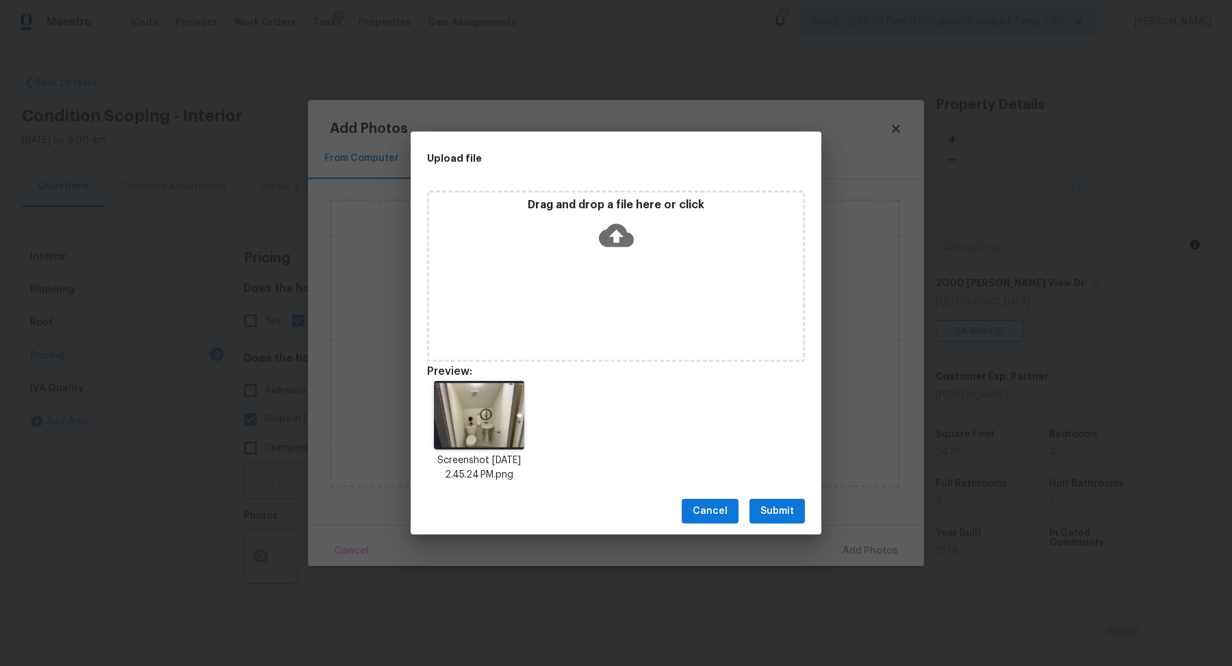
click at [795, 503] on button "Submit" at bounding box center [777, 510] width 55 height 25
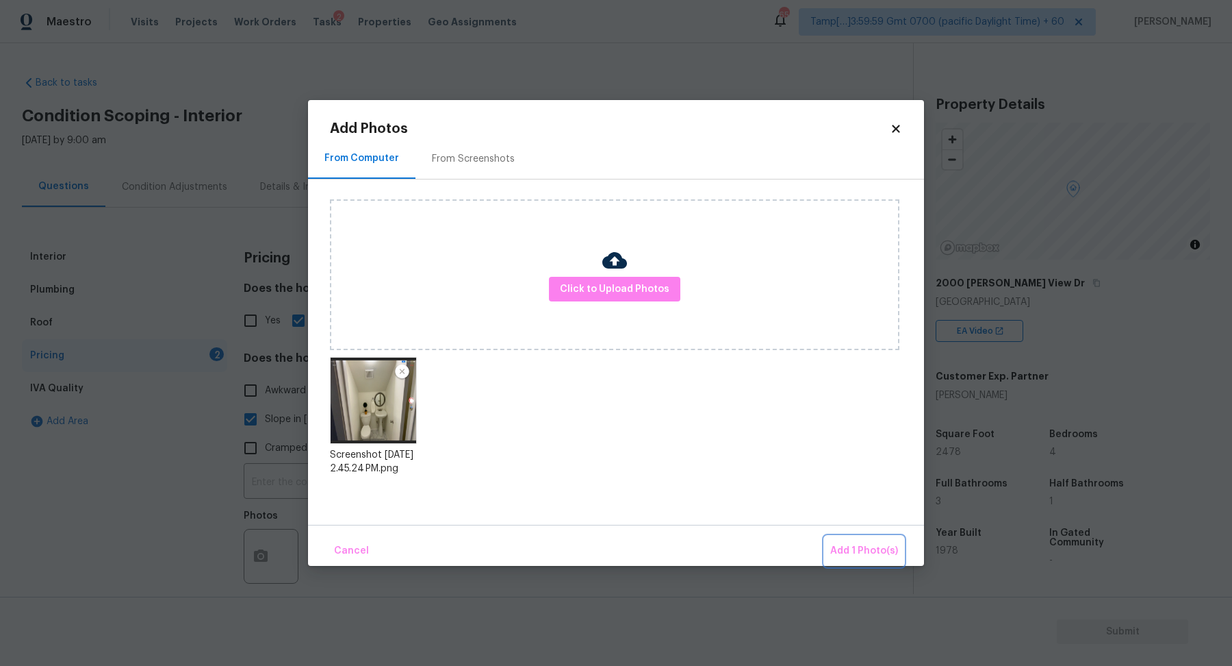
click at [850, 544] on span "Add 1 Photo(s)" at bounding box center [865, 550] width 68 height 17
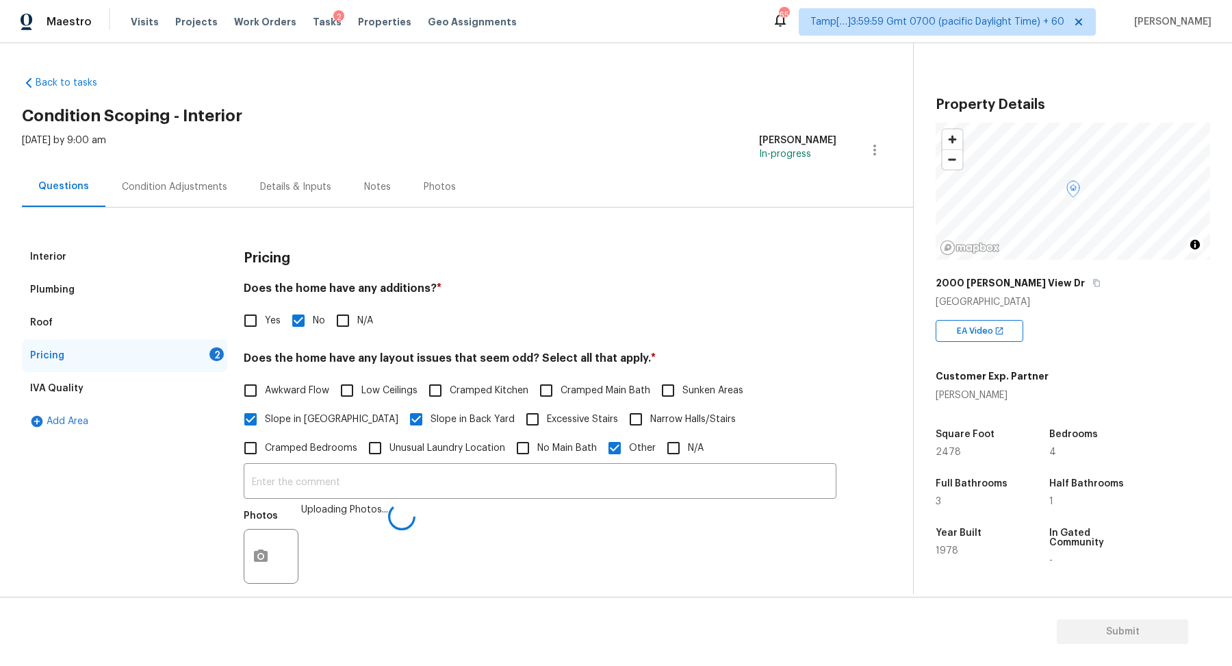
click at [646, 448] on div "Awkward Flow Low Ceilings Cramped Kitchen Cramped Main Bath Sunken Areas Slope …" at bounding box center [540, 419] width 593 height 86
click at [646, 479] on input "text" at bounding box center [540, 482] width 593 height 32
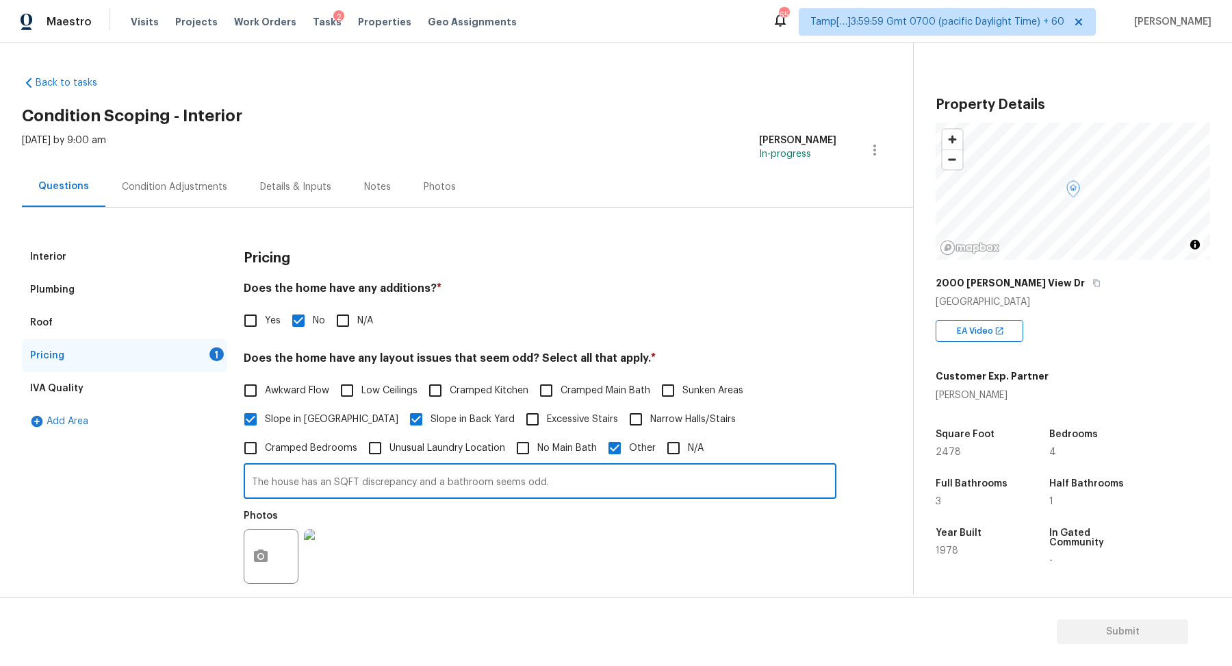
type input "The house has an SQFT discrepancy and a bathroom seems odd."
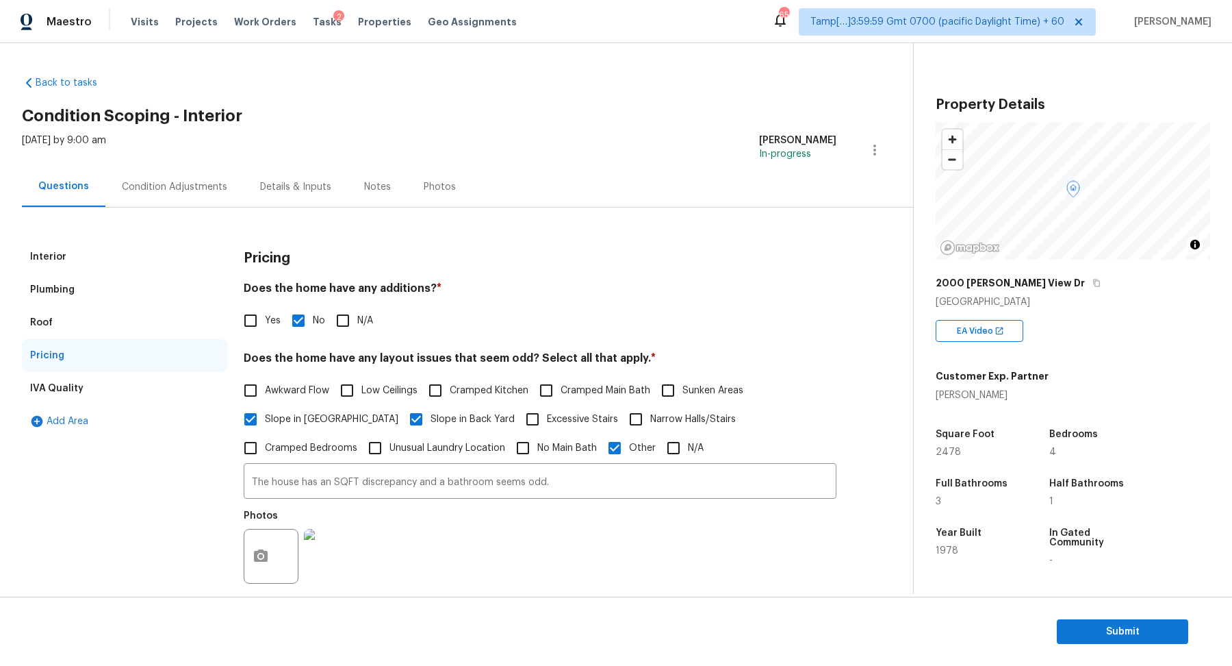
click at [757, 299] on h4 "Does the home have any additions? *" at bounding box center [540, 290] width 593 height 19
click at [220, 176] on div "Condition Adjustments" at bounding box center [174, 186] width 138 height 40
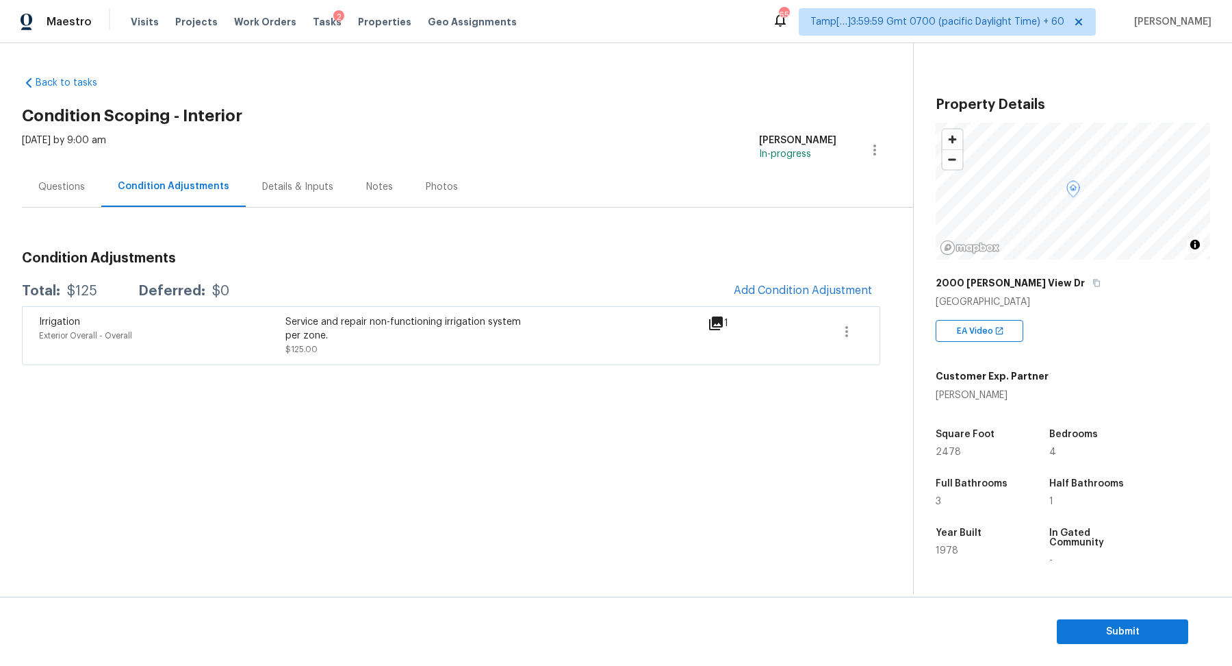
click at [731, 283] on span "Add Condition Adjustment" at bounding box center [803, 291] width 155 height 30
click at [764, 284] on span "Add Condition Adjustment" at bounding box center [803, 290] width 138 height 12
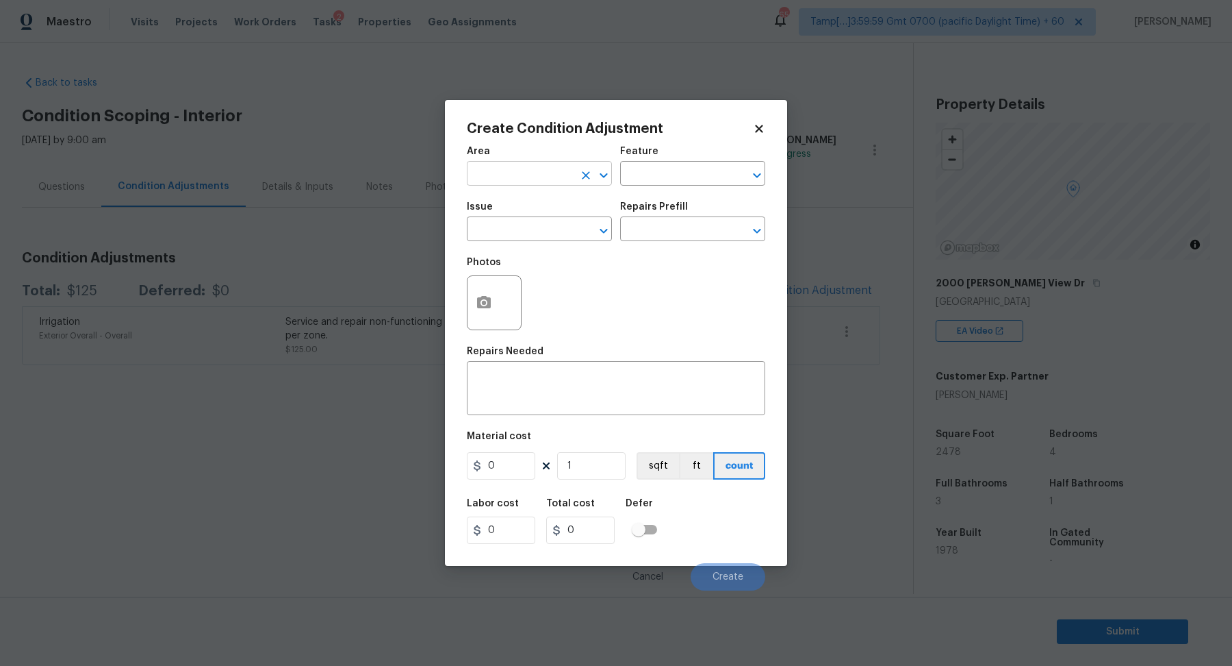
click at [553, 184] on input "text" at bounding box center [520, 174] width 107 height 21
click at [564, 236] on li "Interior Overall" at bounding box center [539, 227] width 145 height 23
type input "Interior Overall"
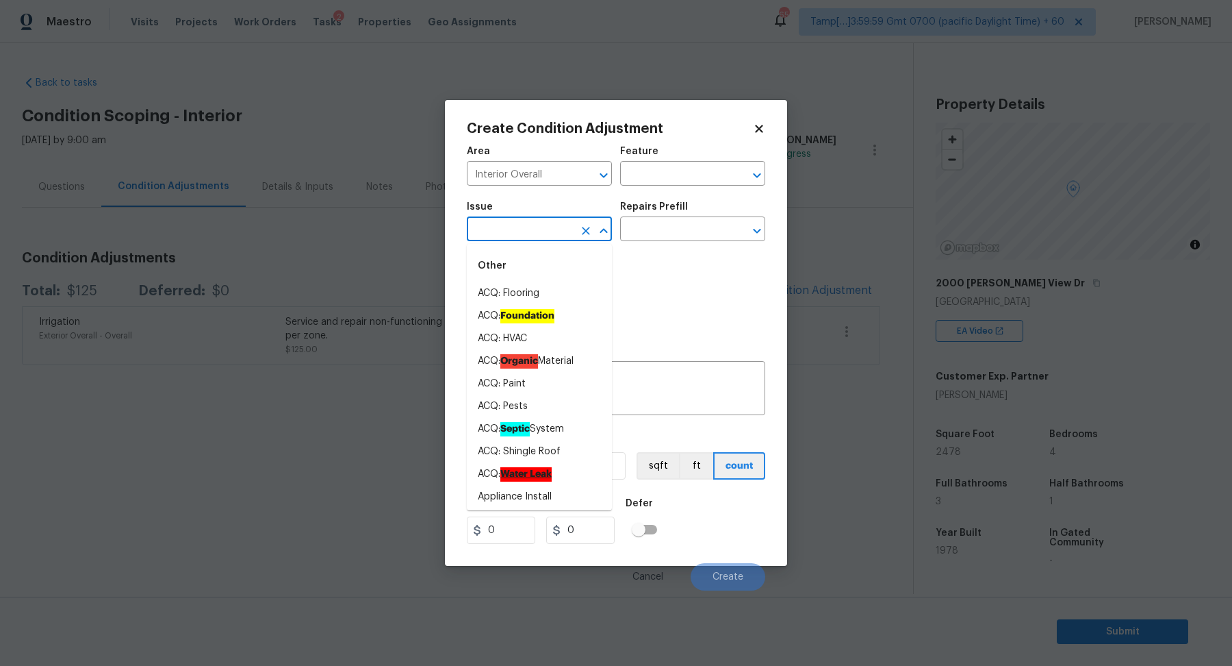
click at [564, 236] on input "text" at bounding box center [520, 230] width 107 height 21
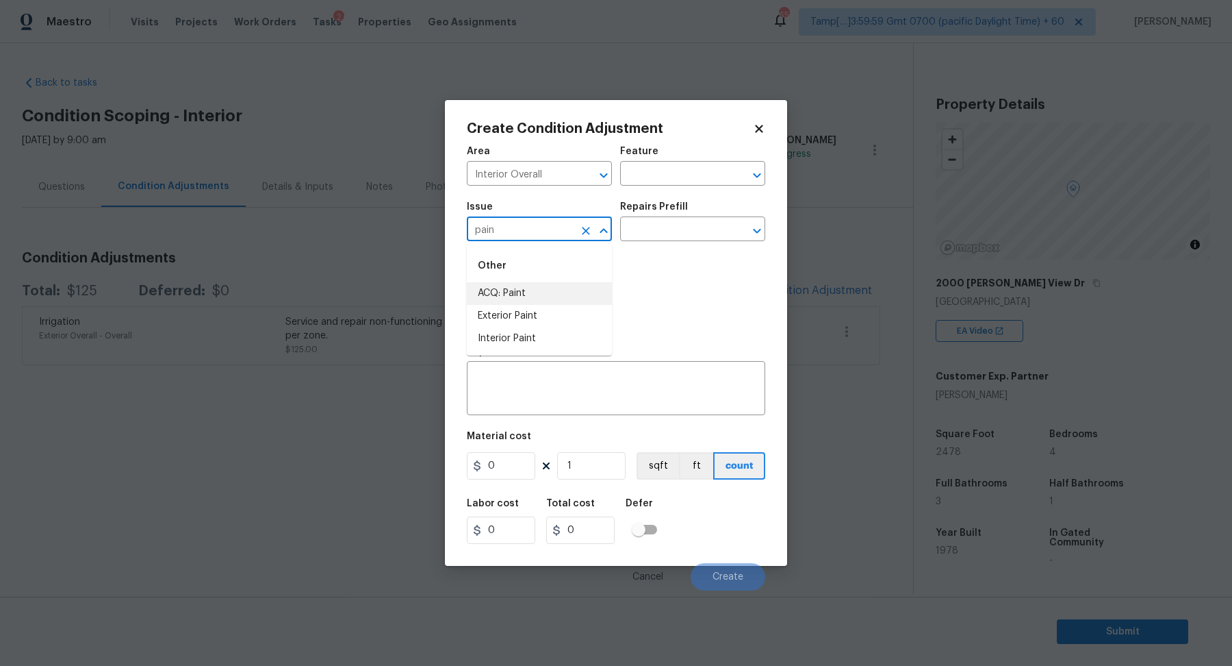
drag, startPoint x: 524, startPoint y: 308, endPoint x: 527, endPoint y: 301, distance: 8.0
click at [527, 300] on ul "ACQ: Paint Exterior Paint Interior Paint" at bounding box center [539, 316] width 145 height 68
click at [527, 301] on li "ACQ: Paint" at bounding box center [539, 293] width 145 height 23
type input "ACQ: Paint"
click at [688, 225] on input "text" at bounding box center [673, 230] width 107 height 21
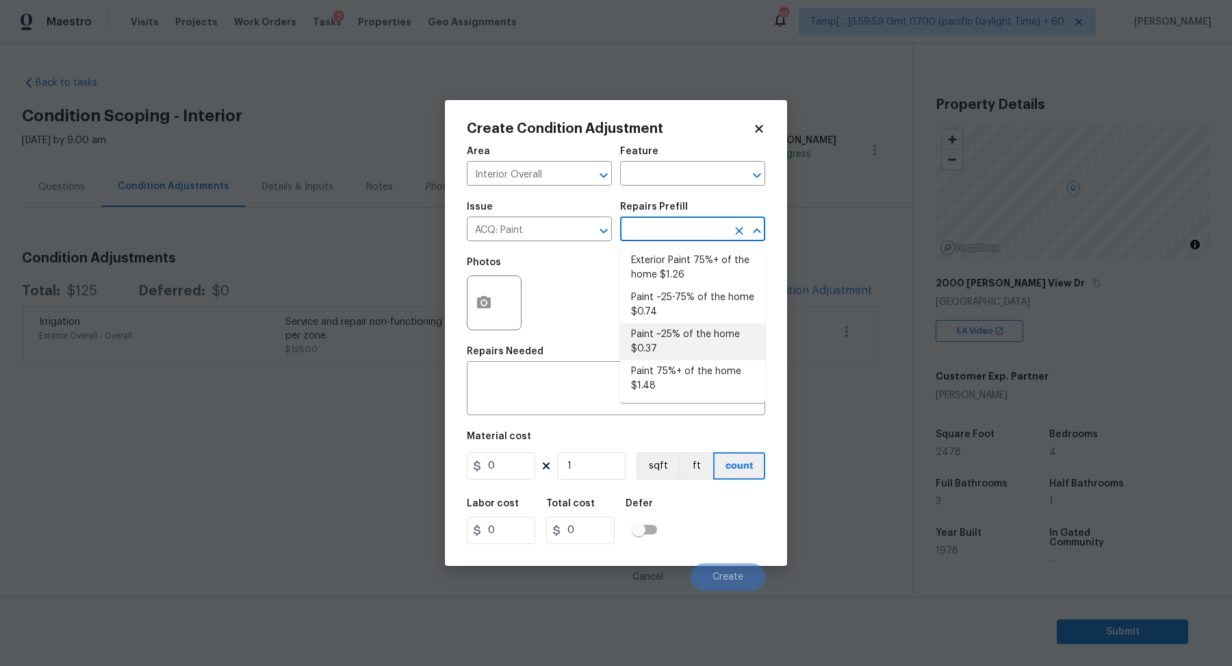
click at [681, 345] on li "Paint ~25% of the home $0.37" at bounding box center [692, 341] width 145 height 37
type input "Acquisition"
type textarea "Acquisition Scope: ~25% of the home needs interior paint"
type input "0.37"
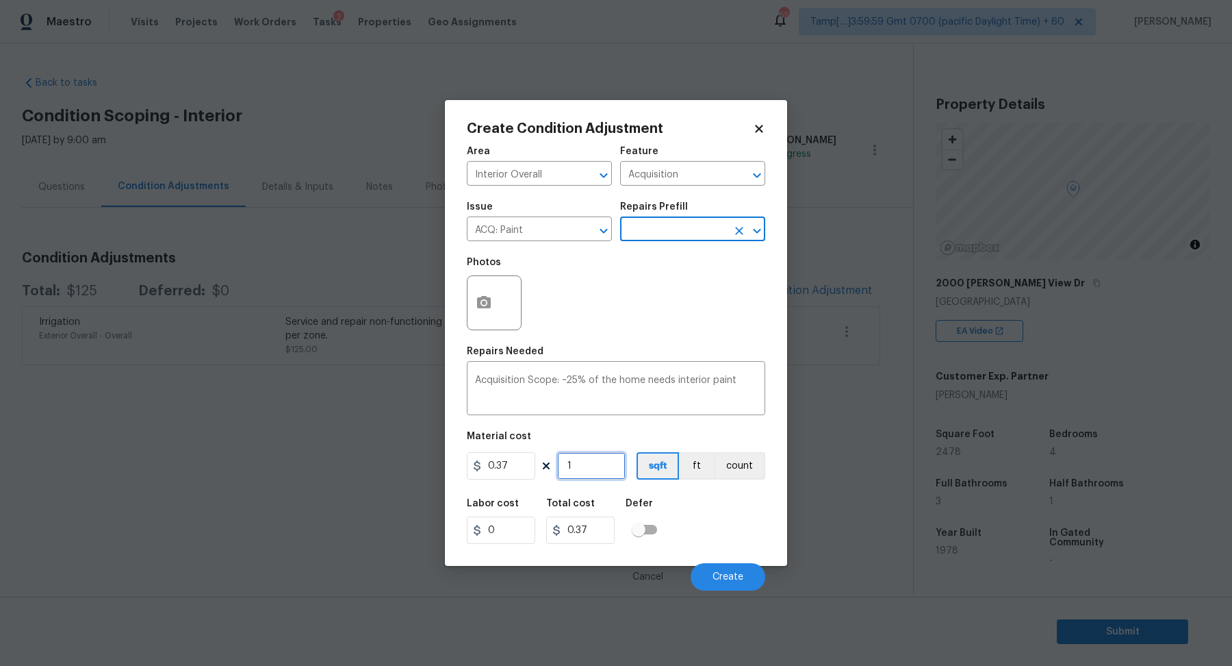
click at [600, 466] on input "1" at bounding box center [591, 465] width 68 height 27
type input "2"
type input "0.74"
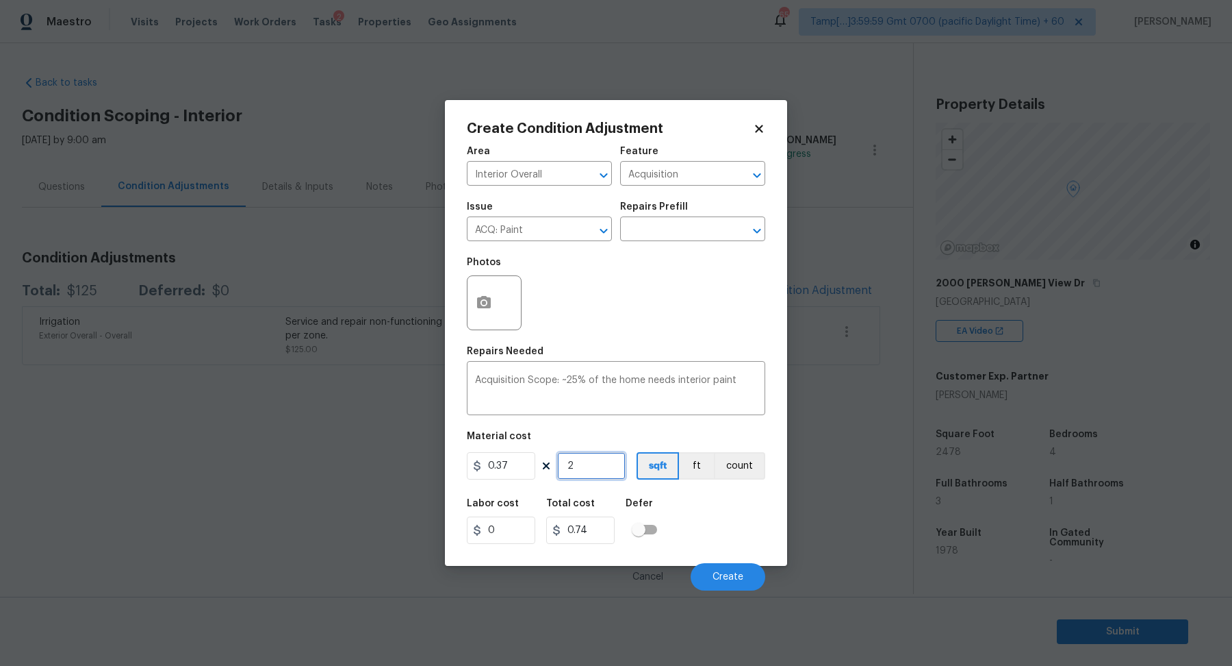
type input "25"
type input "9.25"
type input "250"
type input "92.5"
type input "2500"
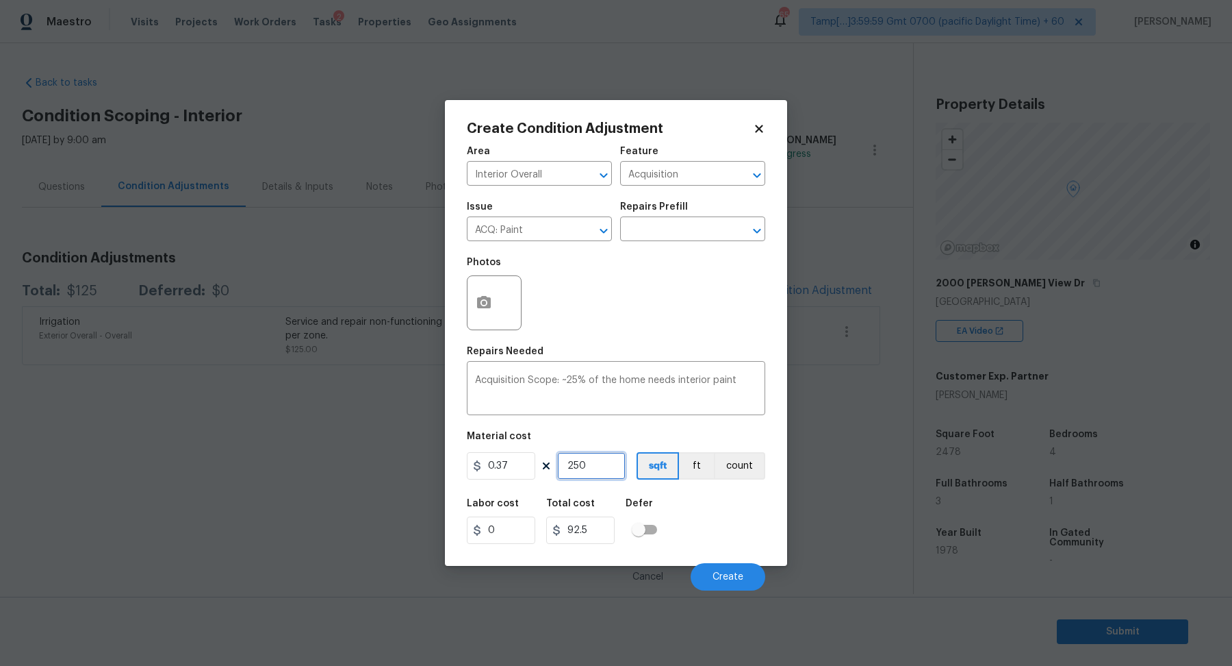
type input "925"
type input "2500"
click at [726, 570] on button "Create" at bounding box center [728, 576] width 75 height 27
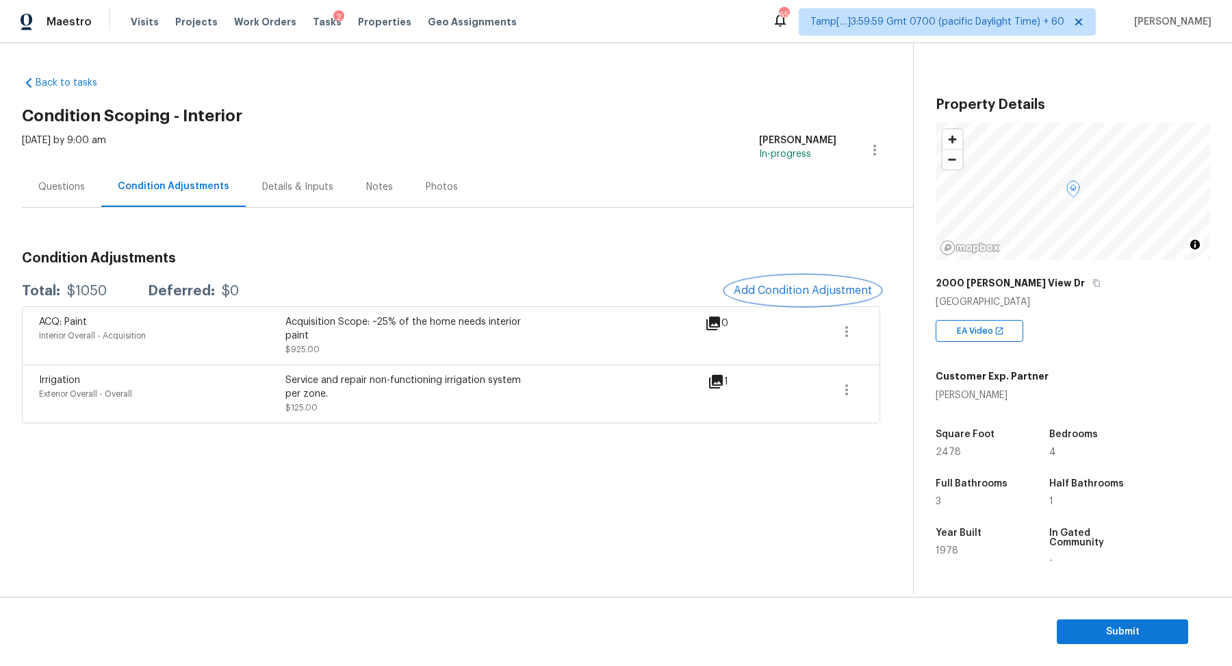
click at [812, 298] on button "Add Condition Adjustment" at bounding box center [803, 290] width 155 height 29
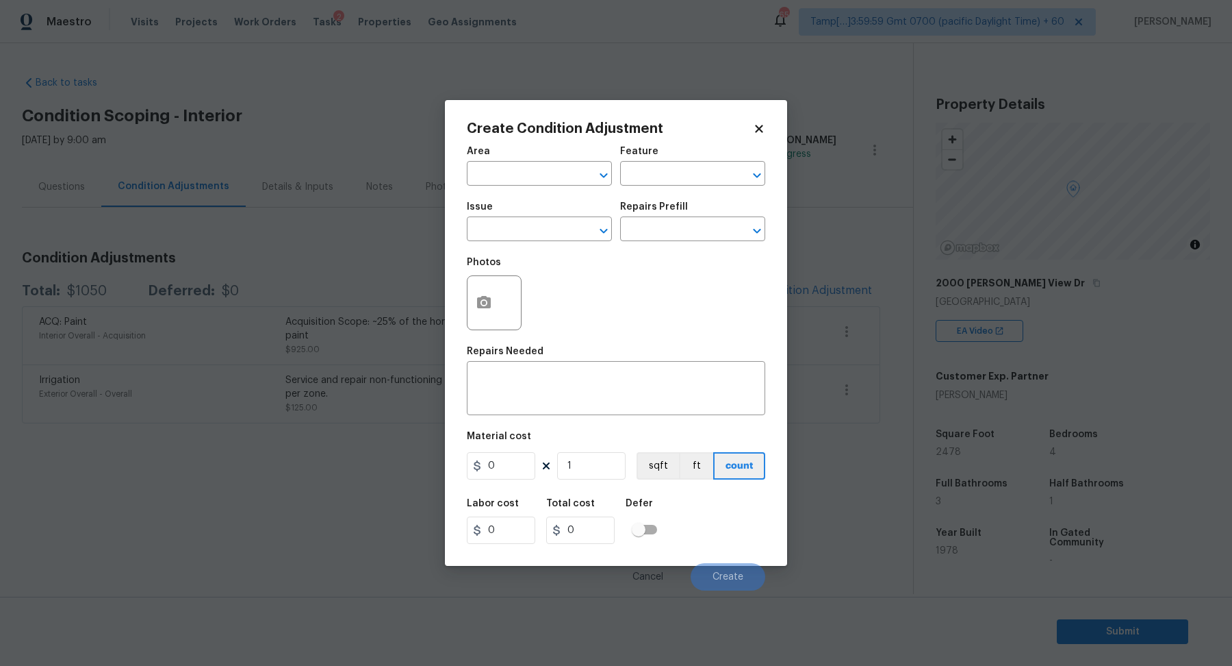
click at [546, 186] on span "Area ​" at bounding box center [539, 165] width 145 height 55
click at [540, 180] on input "text" at bounding box center [520, 174] width 107 height 21
click at [557, 226] on li "Interior Overall" at bounding box center [539, 227] width 145 height 23
type input "Interior Overall"
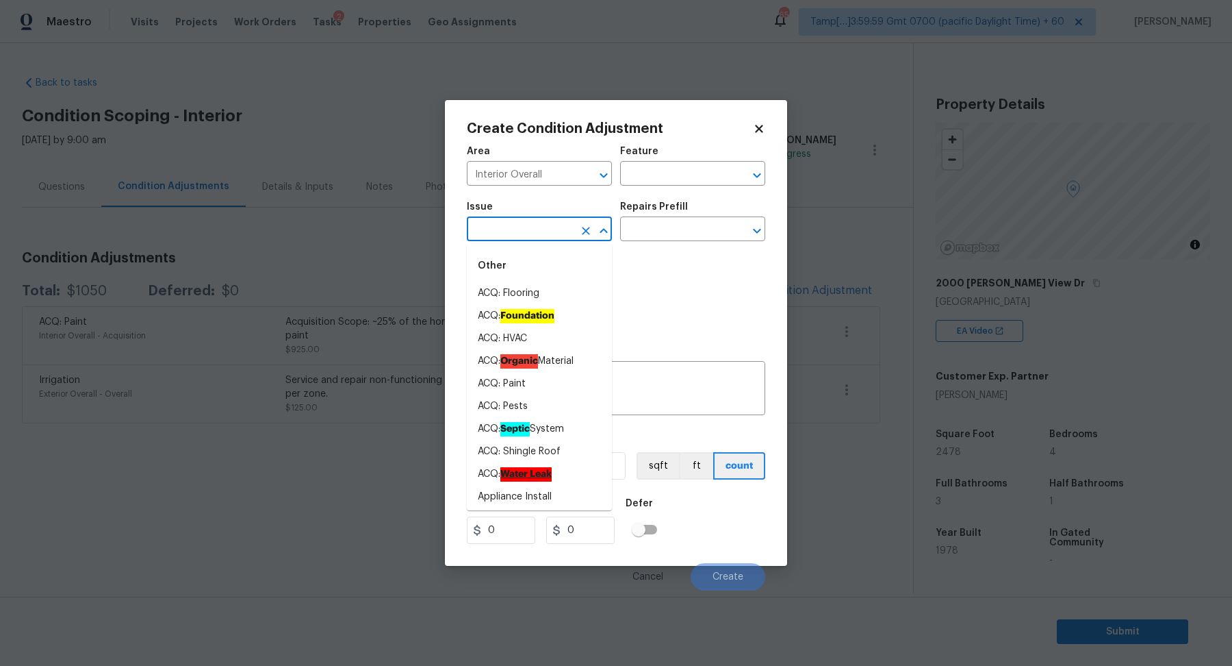
click at [557, 226] on input "text" at bounding box center [520, 230] width 107 height 21
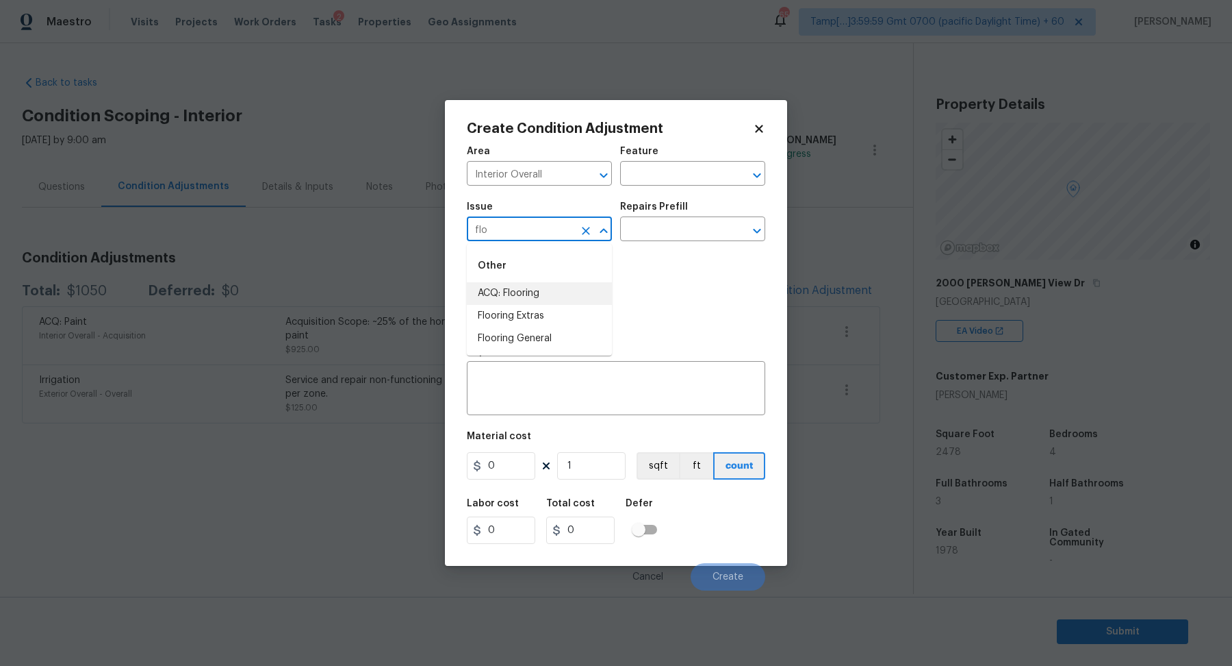
click at [574, 289] on li "ACQ: Flooring" at bounding box center [539, 293] width 145 height 23
type input "ACQ: Flooring"
click at [679, 224] on input "text" at bounding box center [673, 230] width 107 height 21
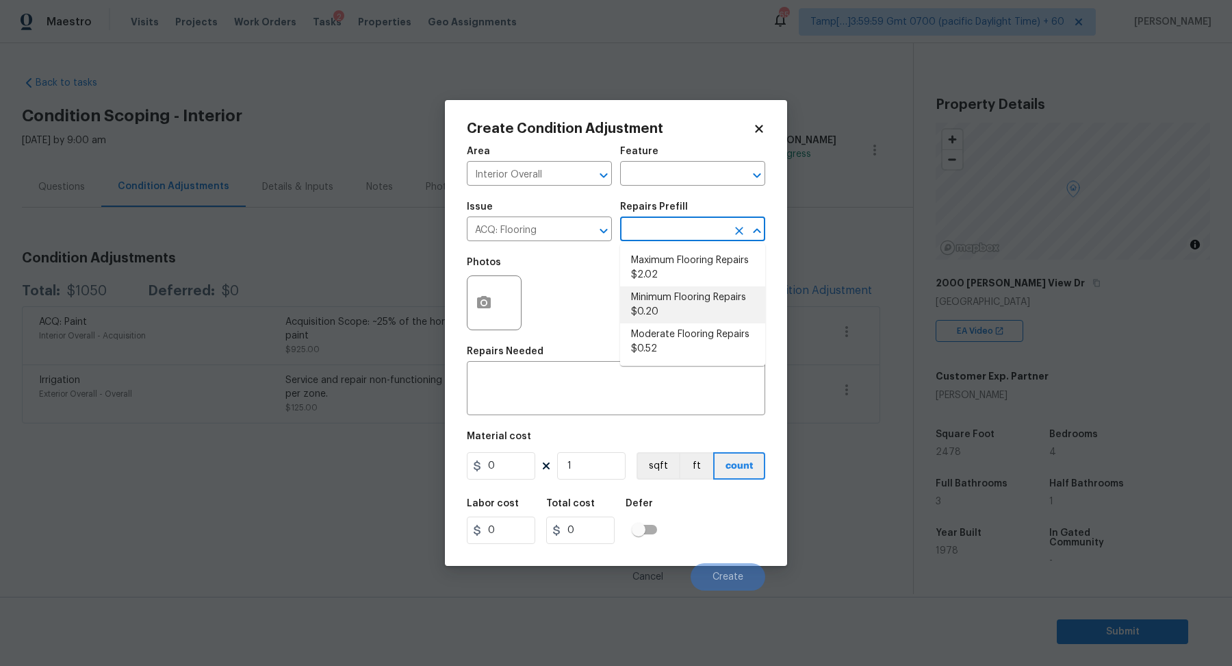
click at [694, 321] on li "Minimum Flooring Repairs $0.20" at bounding box center [692, 304] width 145 height 37
type input "Acquisition"
type textarea "Acquisition Scope: Minimum flooring repairs"
type input "0.2"
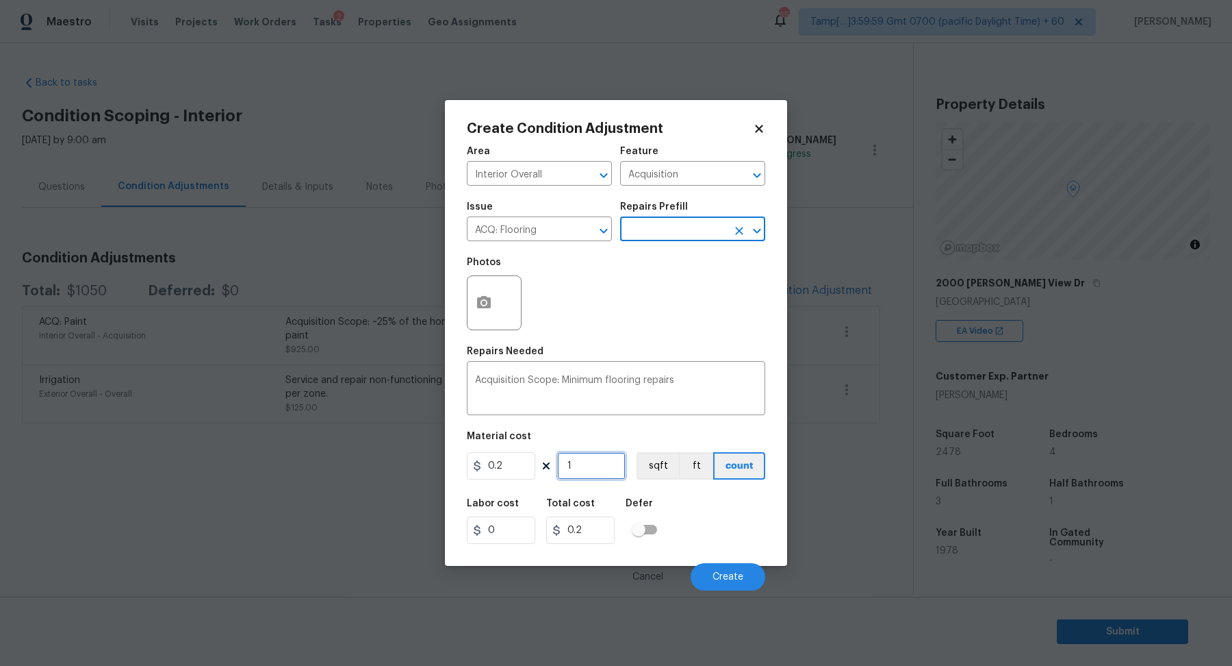
click at [599, 470] on input "1" at bounding box center [591, 465] width 68 height 27
type input "2"
type input "0.4"
type input "25"
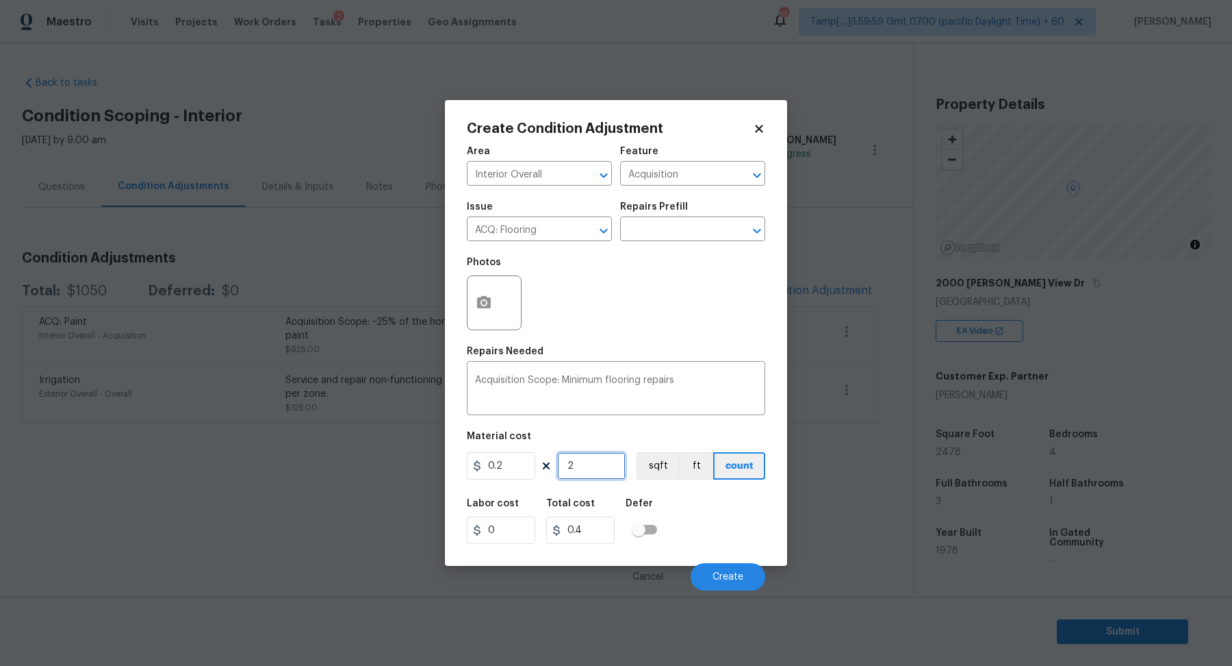
type input "5"
type input "250"
type input "50"
type input "2500"
type input "500"
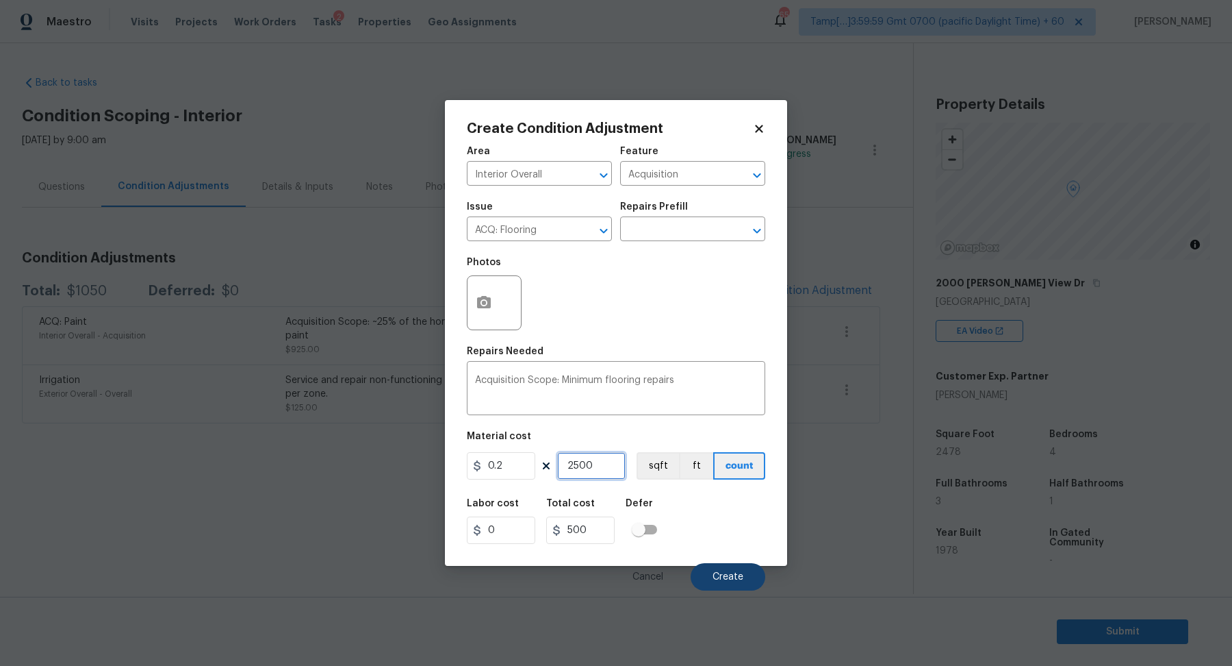
type input "2500"
click at [738, 577] on span "Create" at bounding box center [728, 577] width 31 height 10
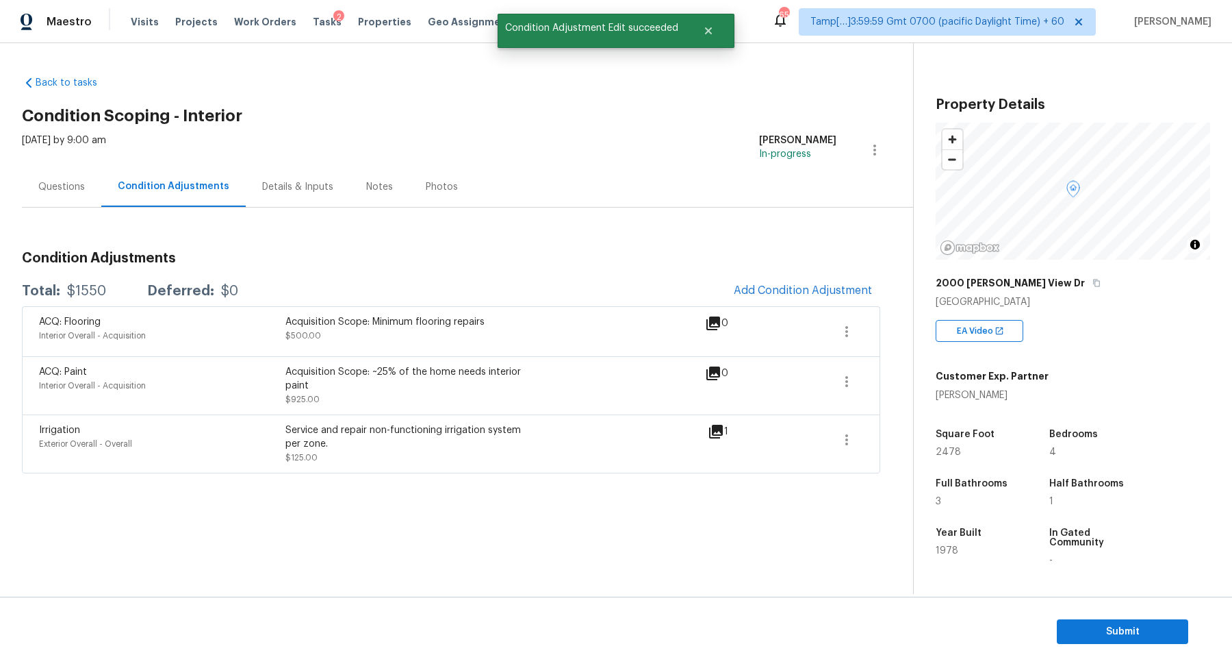
click at [84, 296] on div "$1550" at bounding box center [86, 291] width 39 height 14
copy div "$1550"
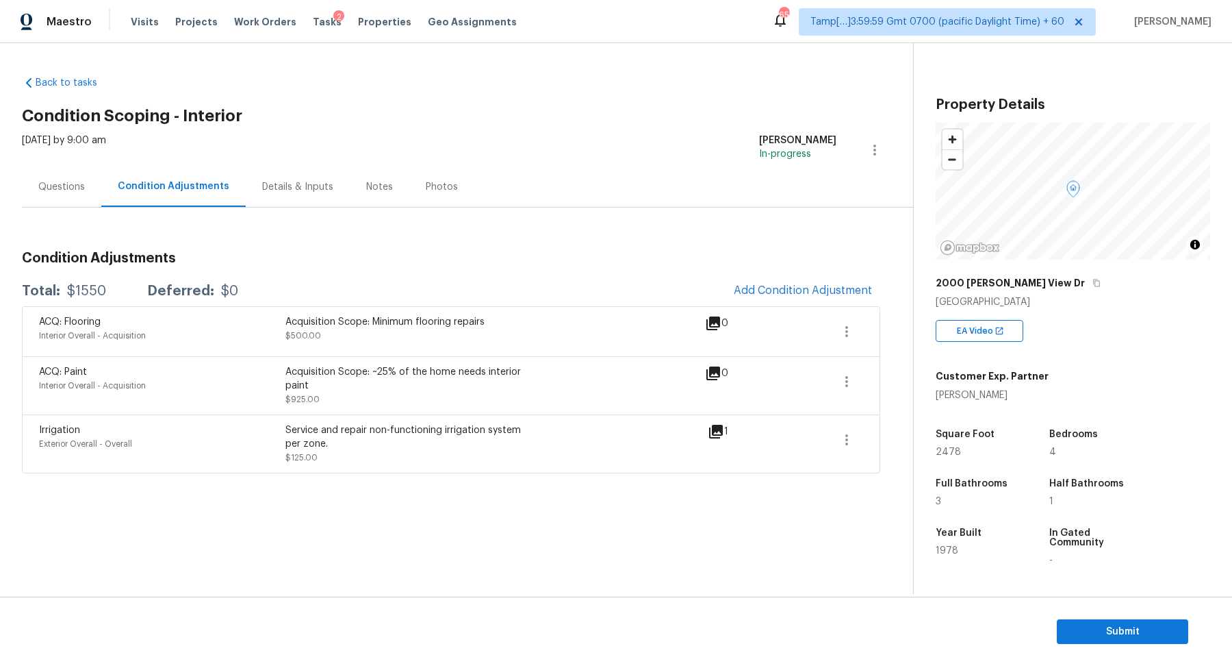
click at [55, 203] on div "Questions" at bounding box center [61, 186] width 79 height 40
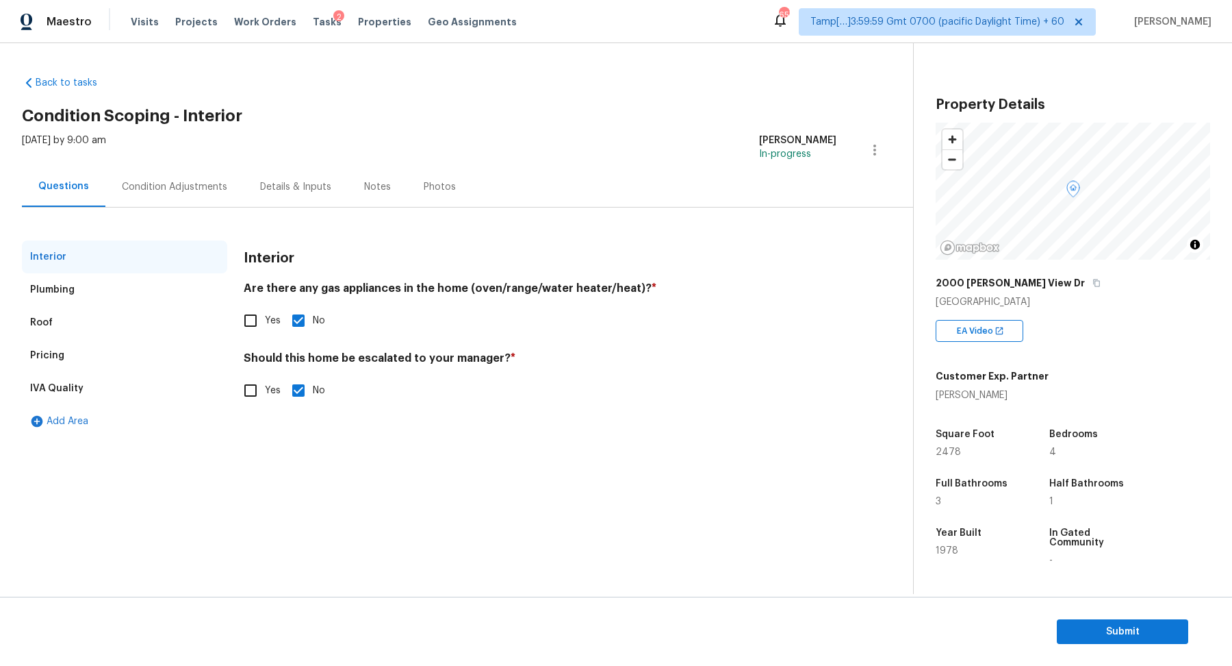
click at [87, 331] on div "Roof" at bounding box center [124, 322] width 205 height 33
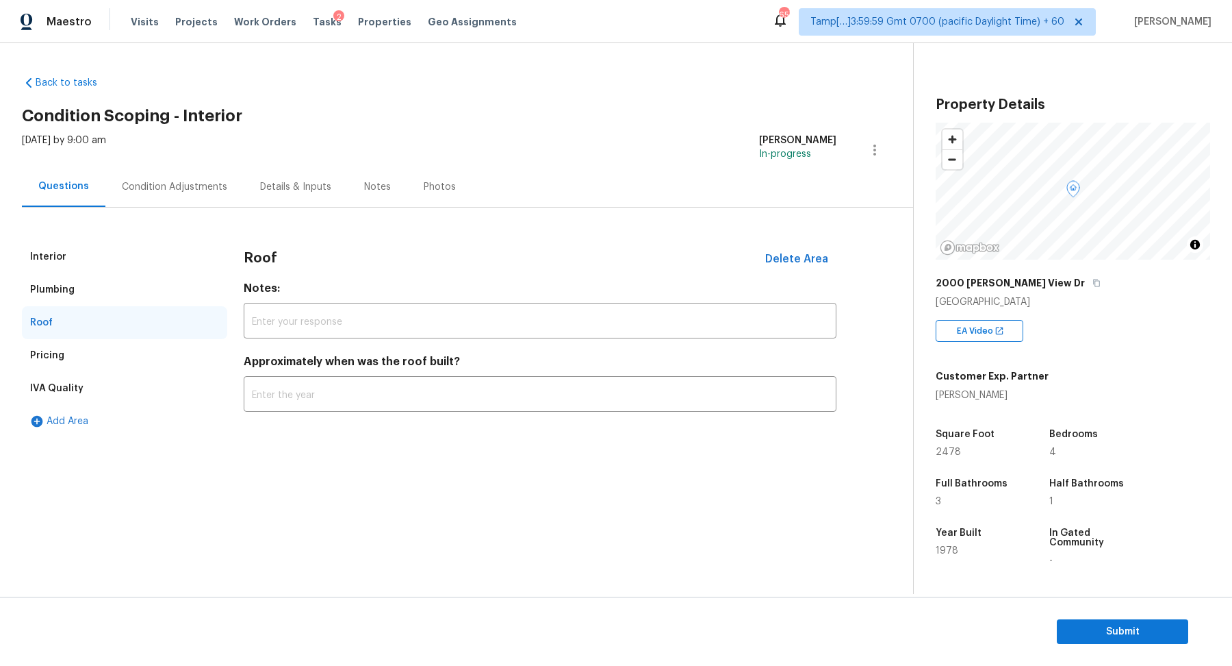
click at [88, 343] on div "Pricing" at bounding box center [124, 355] width 205 height 33
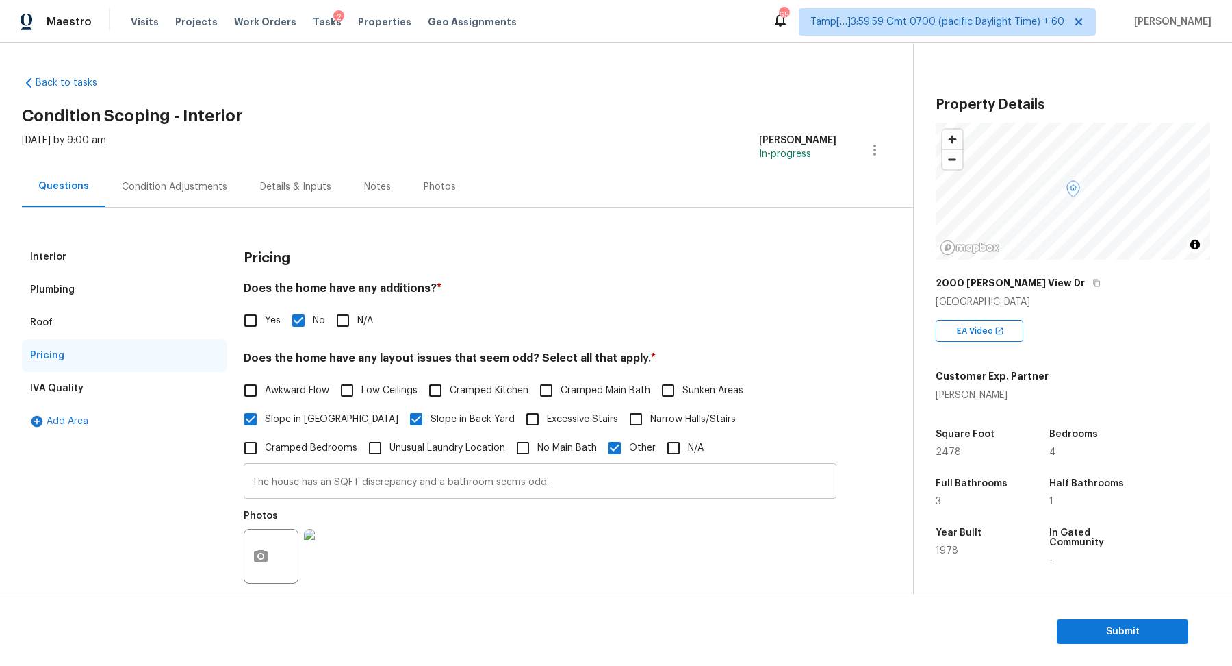
click at [277, 485] on input "The house has an SQFT discrepancy and a bathroom seems odd." at bounding box center [540, 482] width 593 height 32
click at [1078, 627] on span "Submit" at bounding box center [1123, 631] width 110 height 17
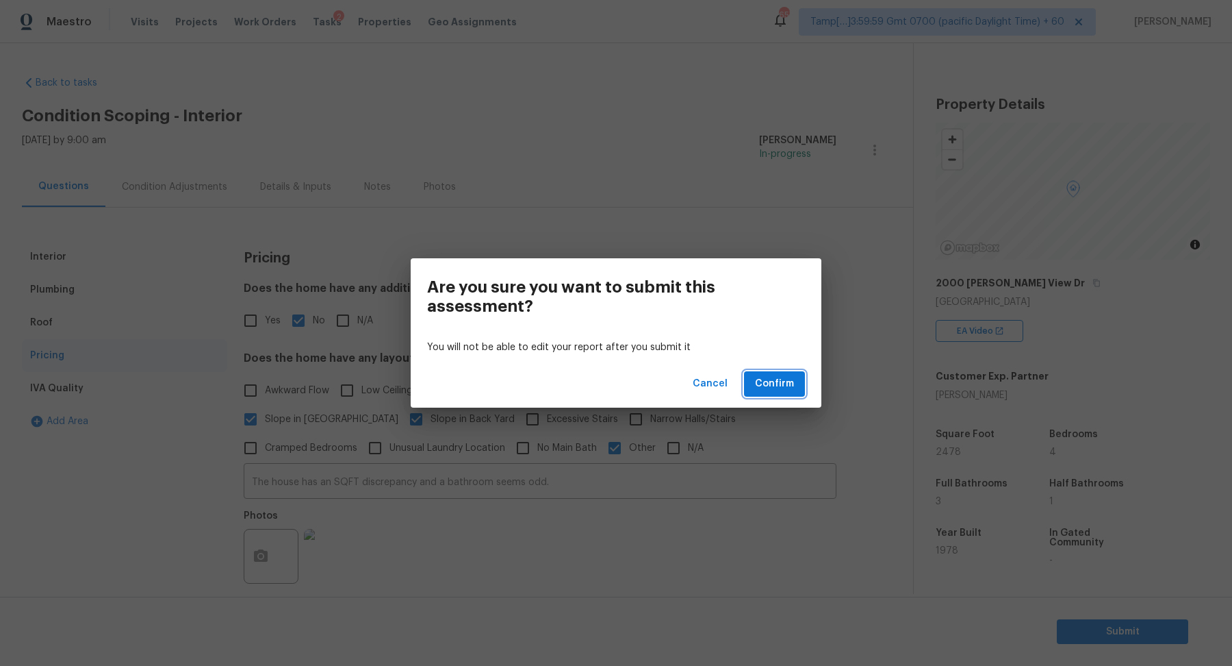
click at [781, 392] on span "Confirm" at bounding box center [774, 383] width 39 height 17
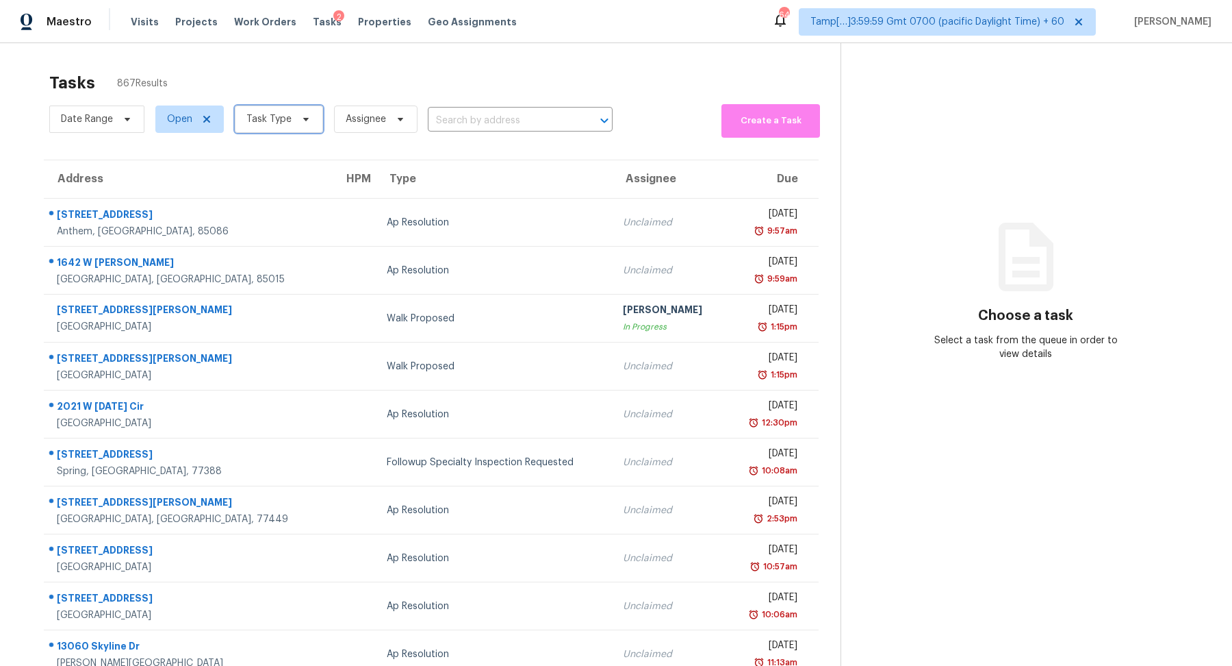
click at [287, 116] on span "Task Type" at bounding box center [268, 119] width 45 height 14
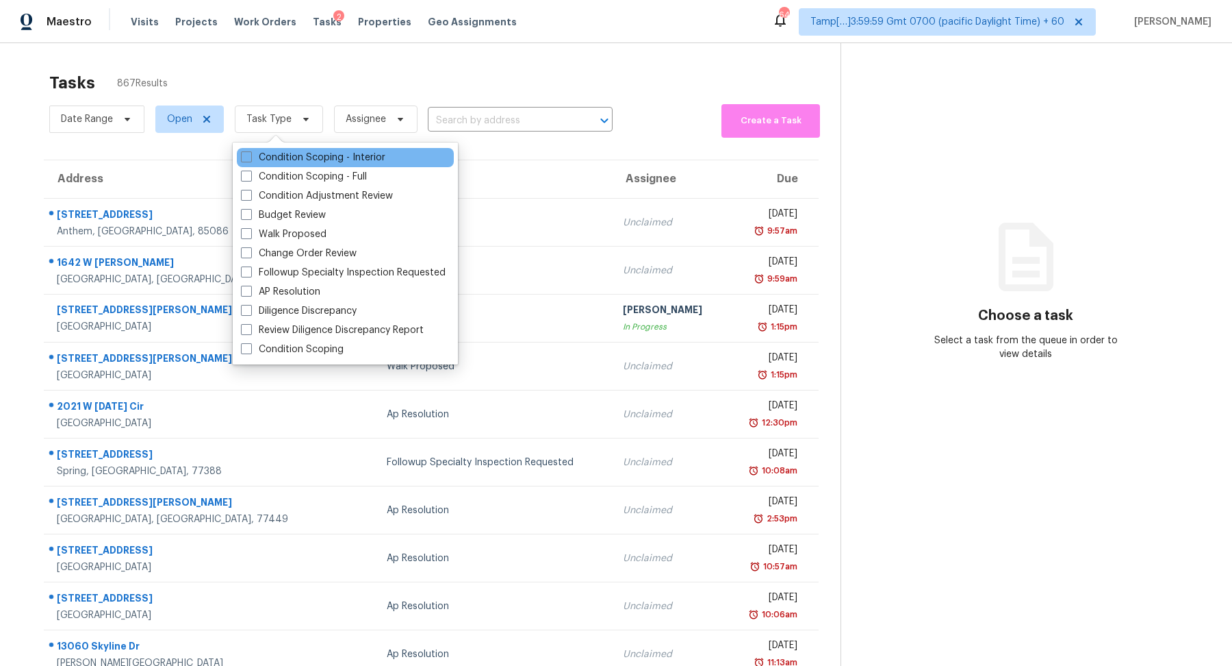
click at [281, 164] on div "Condition Scoping - Interior" at bounding box center [345, 157] width 217 height 19
click at [347, 159] on label "Condition Scoping - Interior" at bounding box center [313, 158] width 144 height 14
click at [250, 159] on input "Condition Scoping - Interior" at bounding box center [245, 155] width 9 height 9
checkbox input "true"
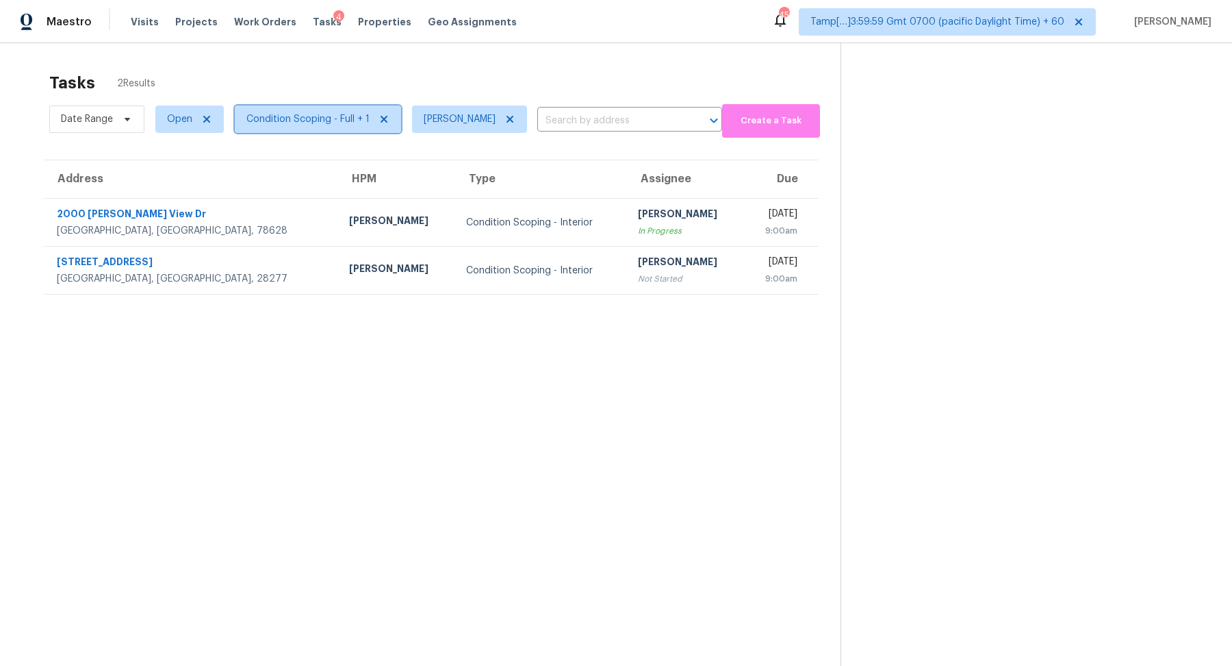
click at [323, 116] on span "Condition Scoping - Full + 1" at bounding box center [307, 119] width 123 height 14
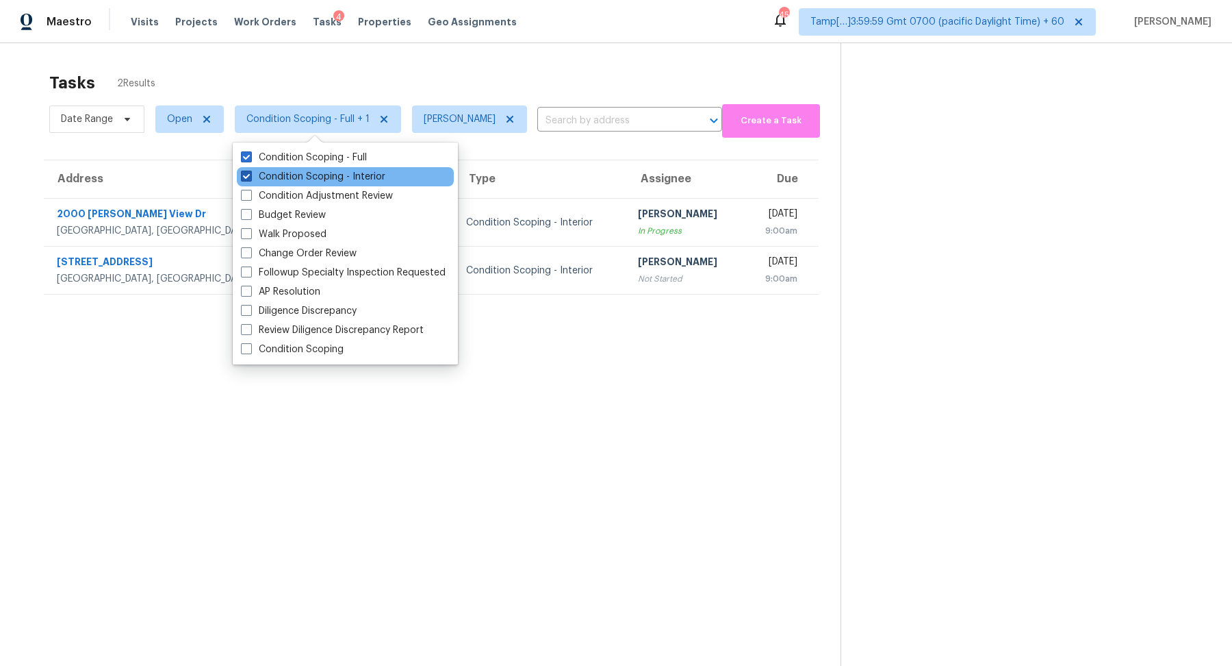
click at [314, 179] on label "Condition Scoping - Interior" at bounding box center [313, 177] width 144 height 14
click at [250, 179] on input "Condition Scoping - Interior" at bounding box center [245, 174] width 9 height 9
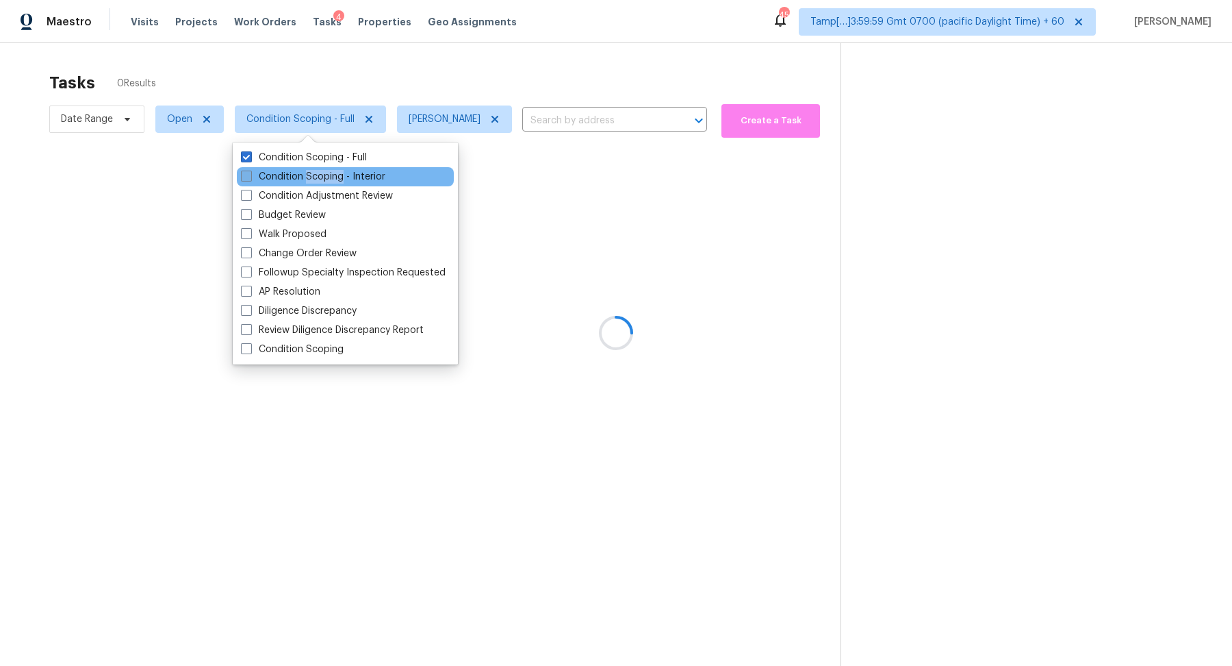
click at [314, 179] on label "Condition Scoping - Interior" at bounding box center [313, 177] width 144 height 14
click at [250, 179] on input "Condition Scoping - Interior" at bounding box center [245, 174] width 9 height 9
checkbox input "true"
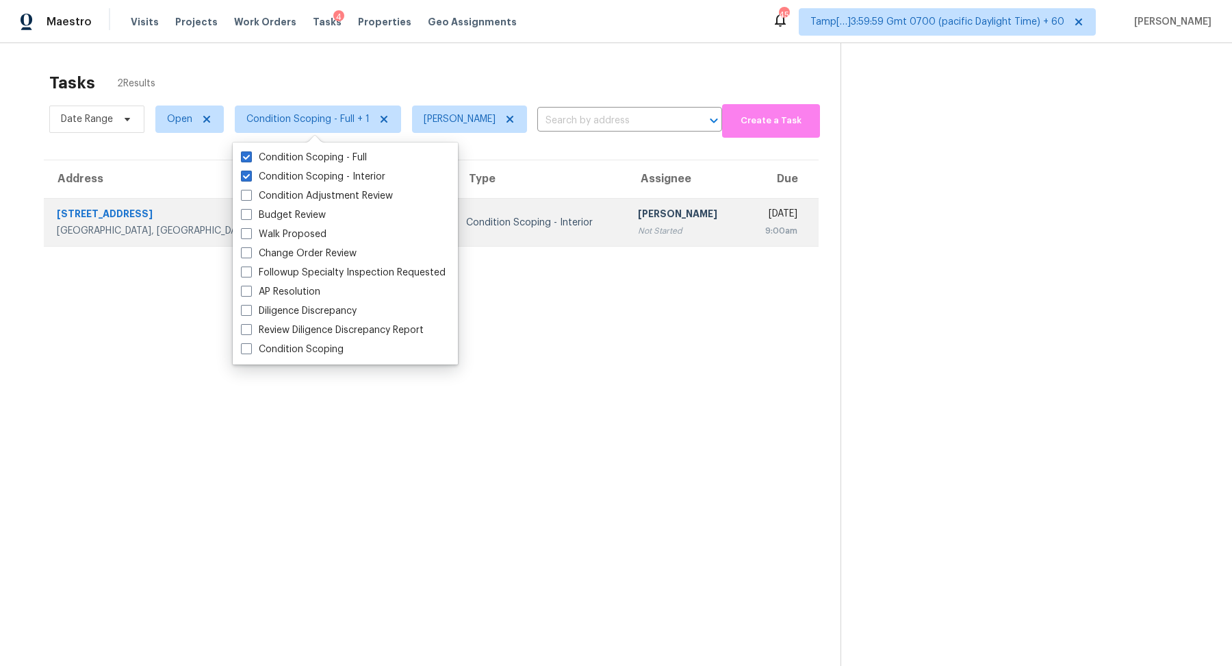
click at [481, 232] on td "Condition Scoping - Interior" at bounding box center [541, 223] width 172 height 48
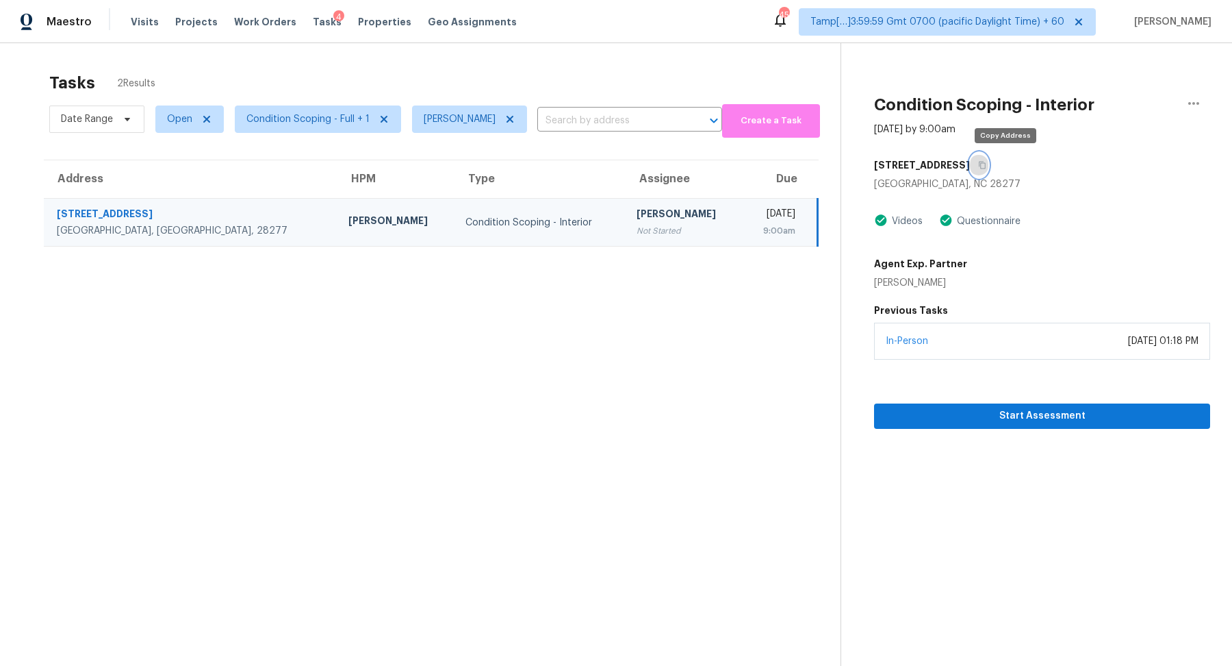
click at [989, 158] on button "button" at bounding box center [979, 165] width 18 height 25
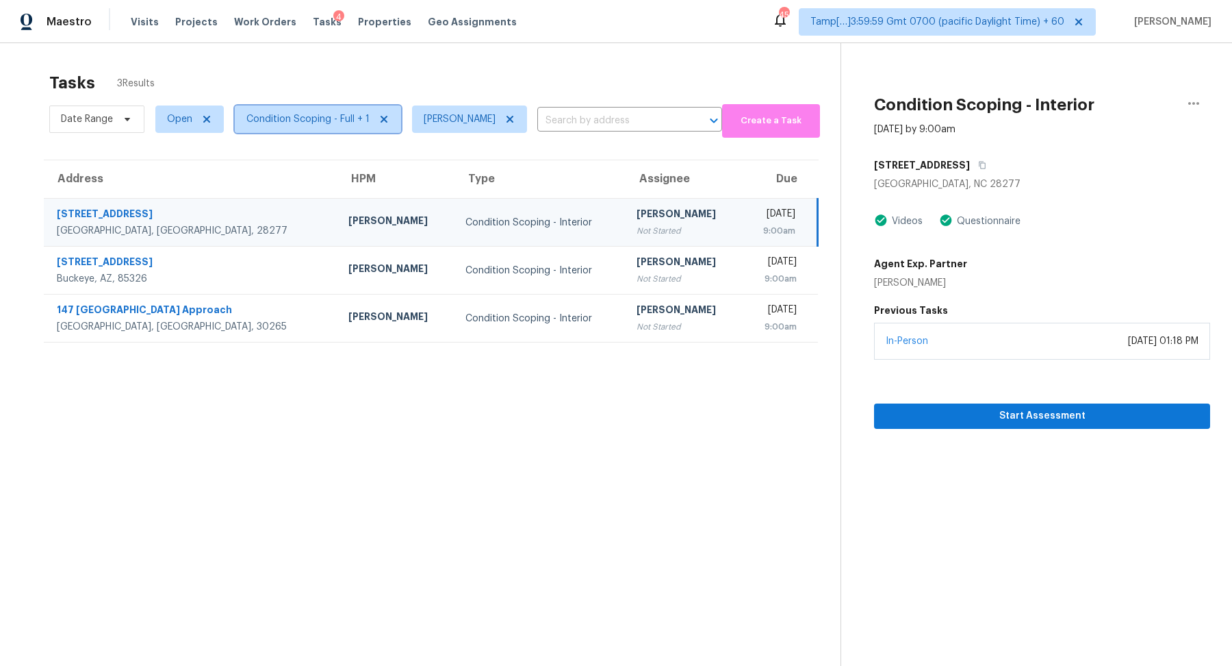
click at [283, 118] on span "Condition Scoping - Full + 1" at bounding box center [307, 119] width 123 height 14
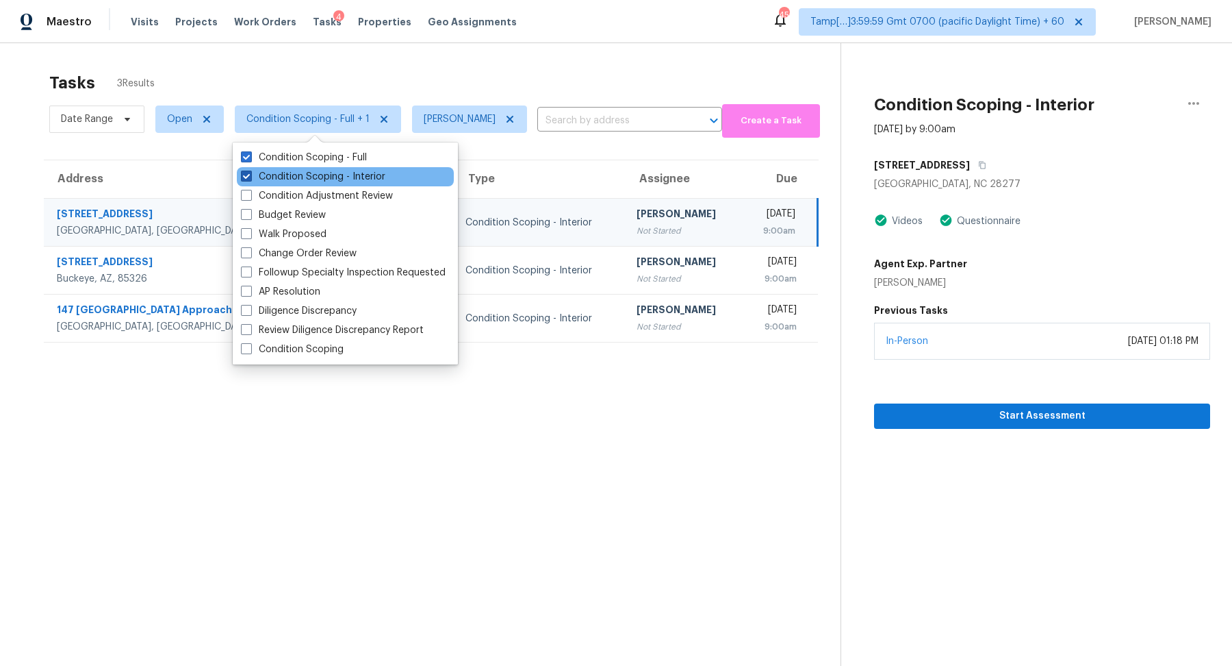
click at [301, 169] on div "Condition Scoping - Interior" at bounding box center [345, 176] width 217 height 19
click at [301, 170] on label "Condition Scoping - Interior" at bounding box center [313, 177] width 144 height 14
click at [250, 170] on input "Condition Scoping - Interior" at bounding box center [245, 174] width 9 height 9
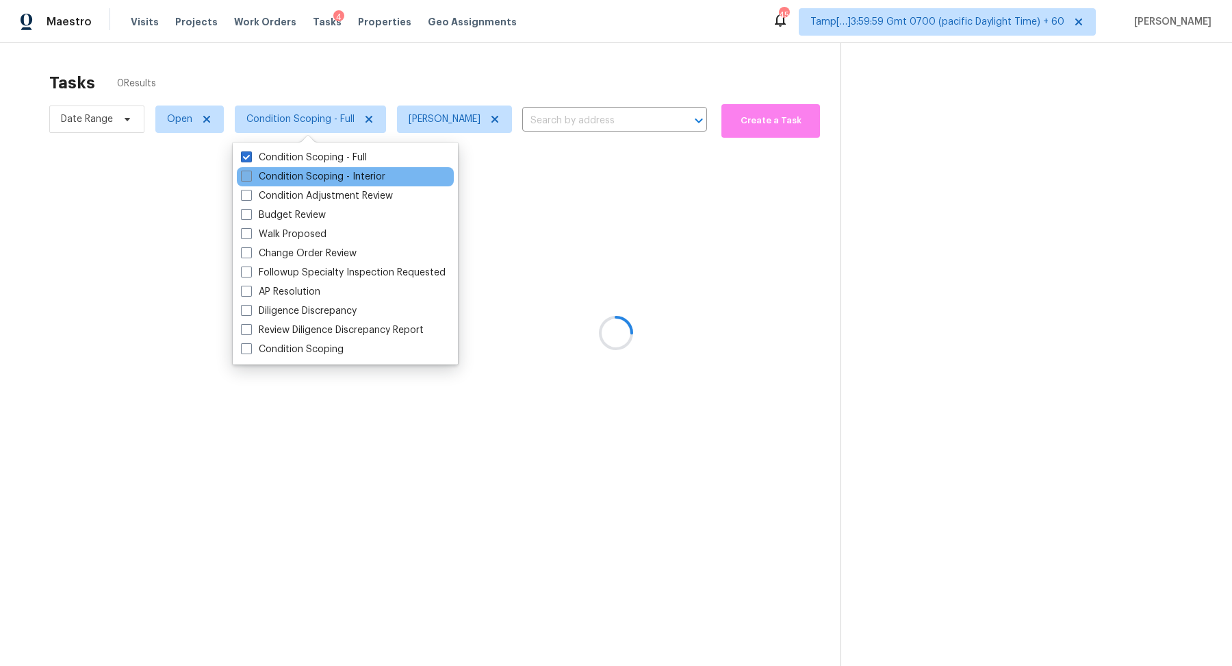
click at [301, 170] on label "Condition Scoping - Interior" at bounding box center [313, 177] width 144 height 14
click at [250, 170] on input "Condition Scoping - Interior" at bounding box center [245, 174] width 9 height 9
checkbox input "true"
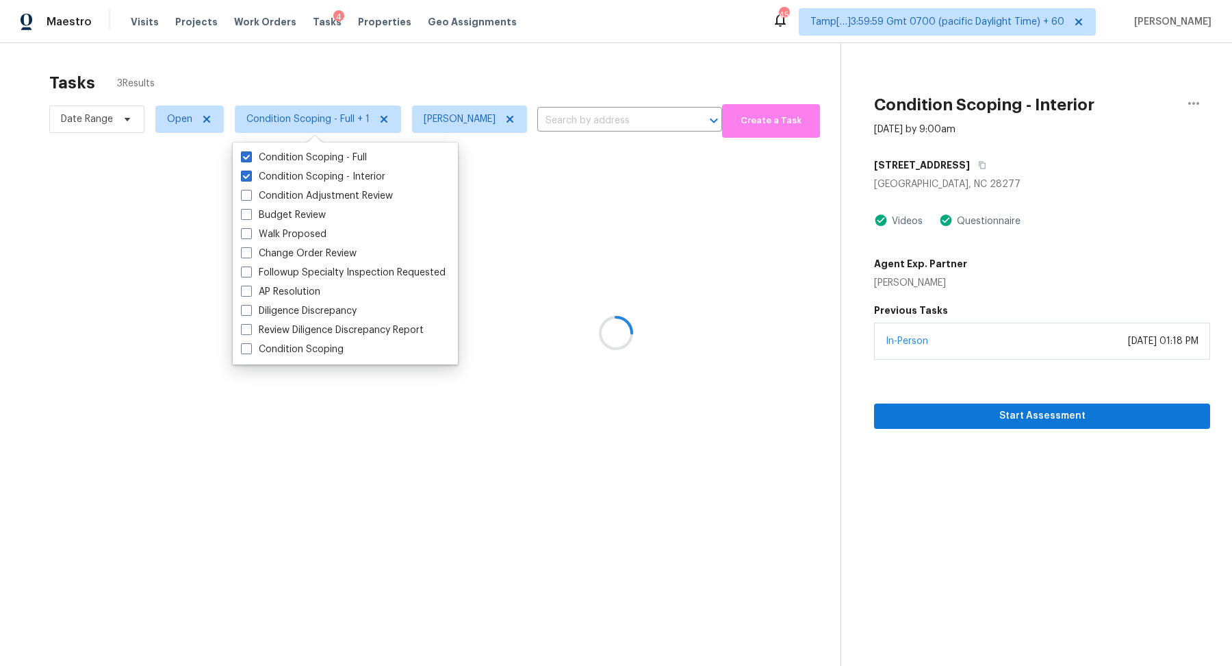
click at [454, 91] on div "Tasks 3 Results" at bounding box center [445, 83] width 792 height 36
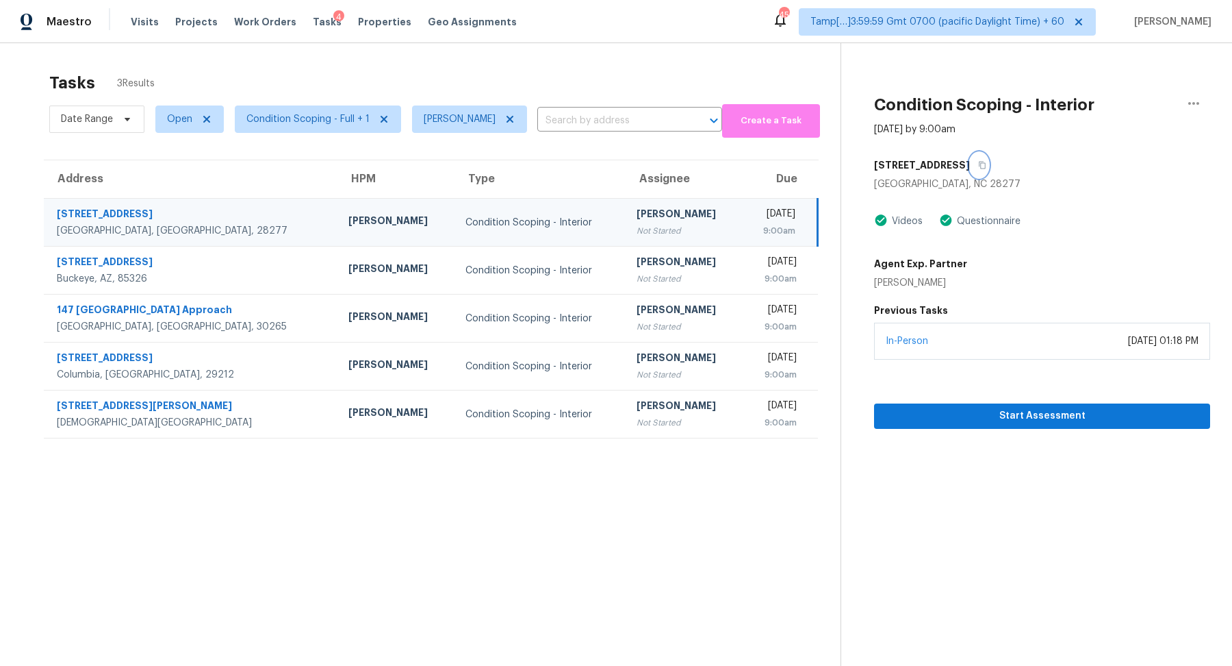
click at [987, 164] on icon "button" at bounding box center [982, 165] width 8 height 8
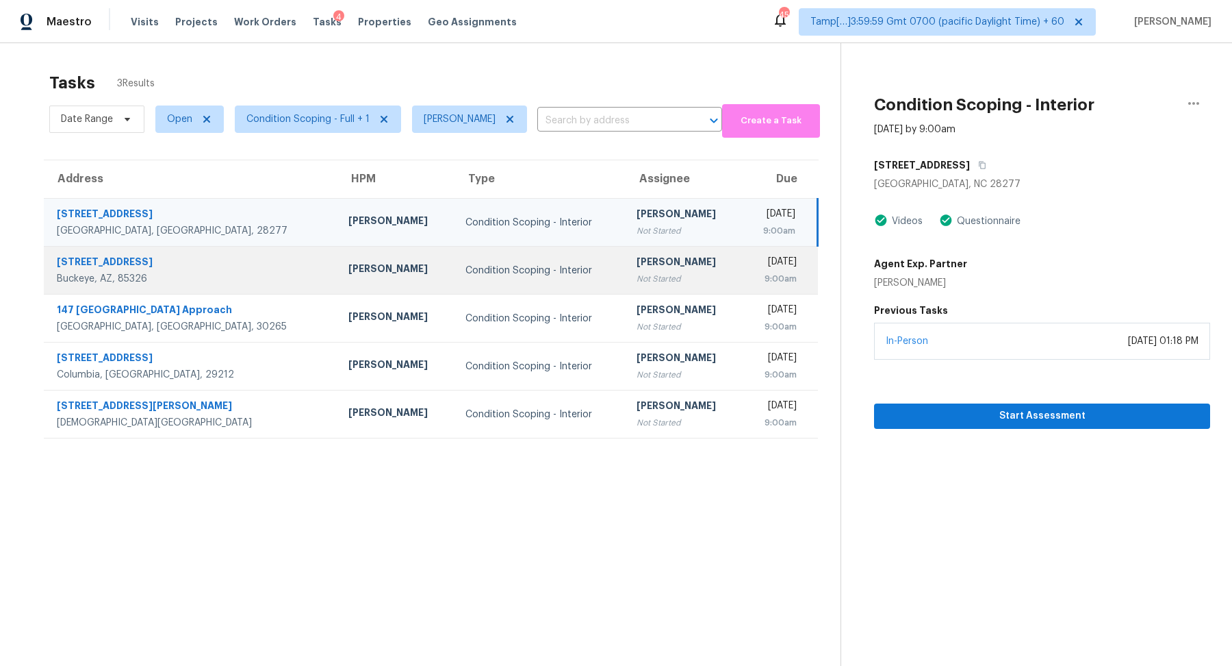
click at [754, 270] on div "[DATE]" at bounding box center [775, 263] width 43 height 17
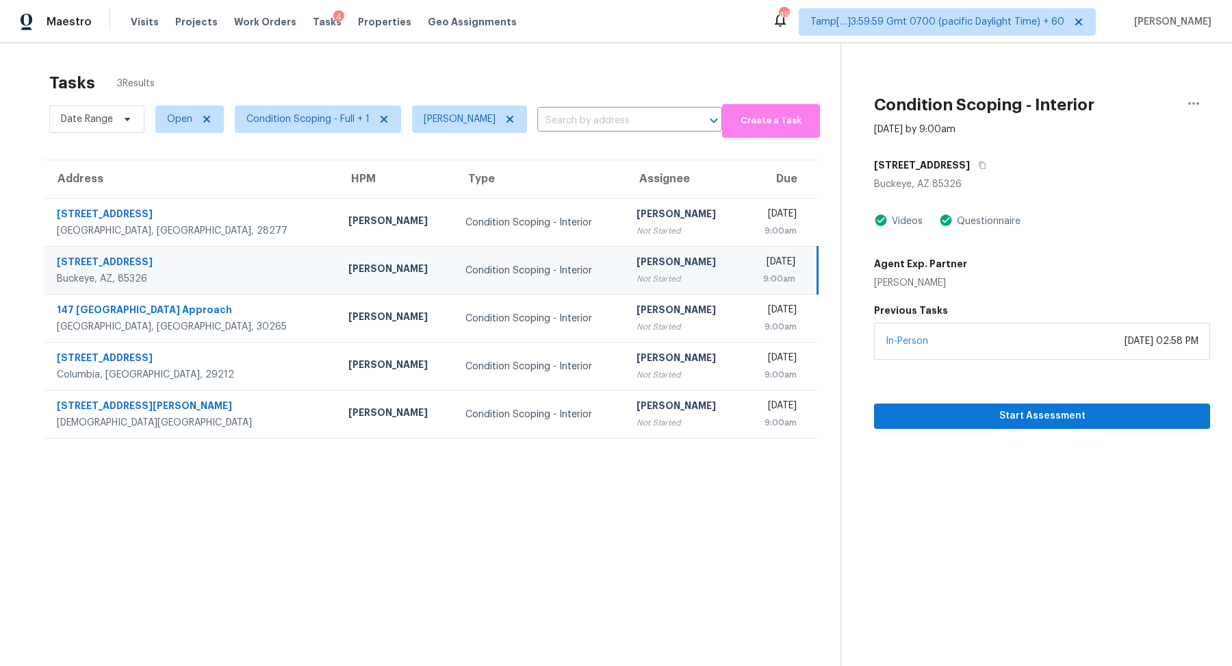
click at [942, 170] on h5 "120 N 221st Ave" at bounding box center [922, 165] width 96 height 14
click at [970, 170] on button "button" at bounding box center [979, 165] width 18 height 25
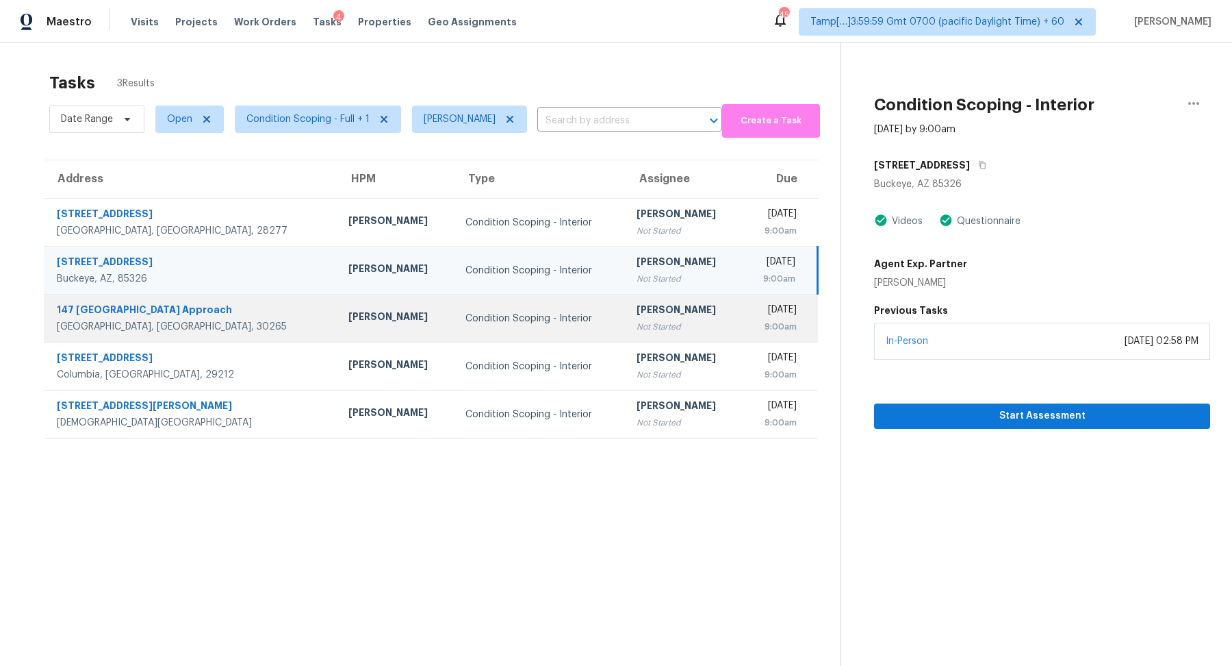
click at [754, 324] on div "9:00am" at bounding box center [775, 327] width 43 height 14
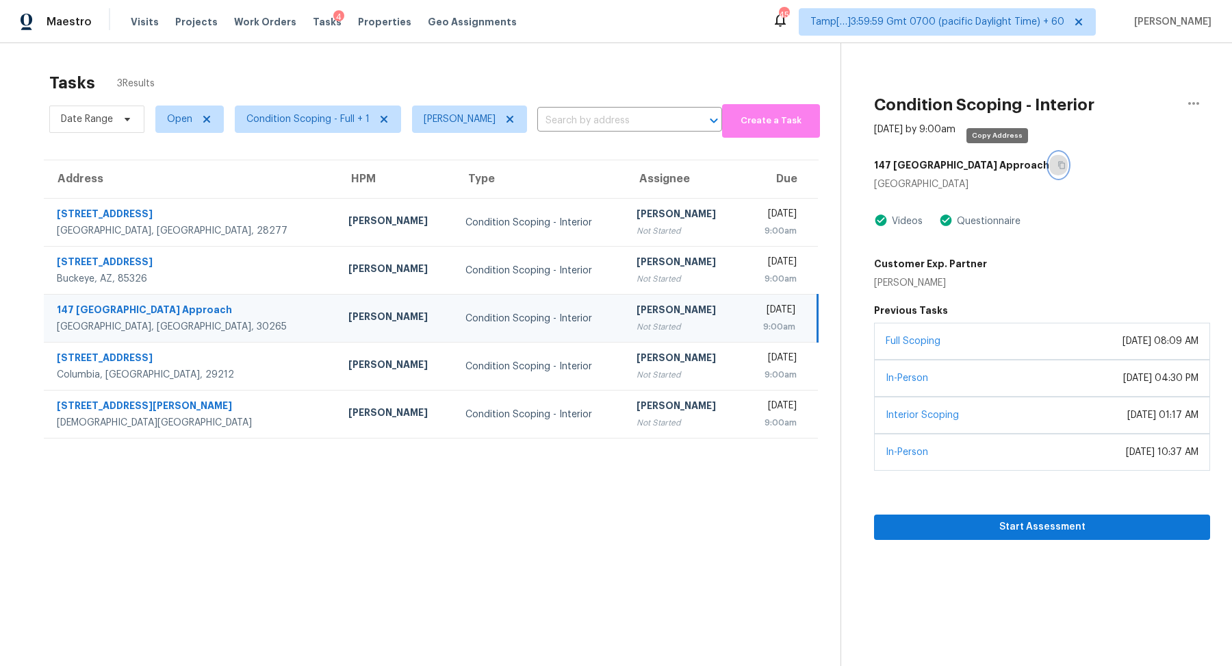
click at [1058, 168] on icon "button" at bounding box center [1062, 165] width 8 height 8
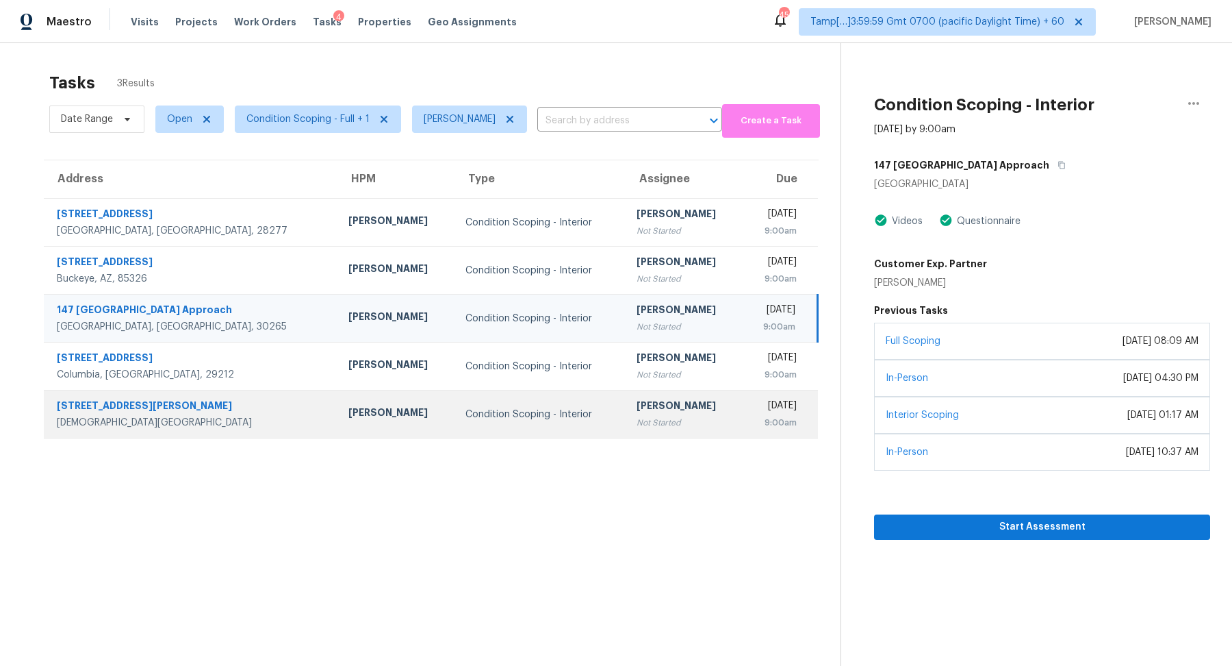
click at [743, 390] on td "Wed, Sep 17th 2025 9:00am" at bounding box center [780, 414] width 75 height 48
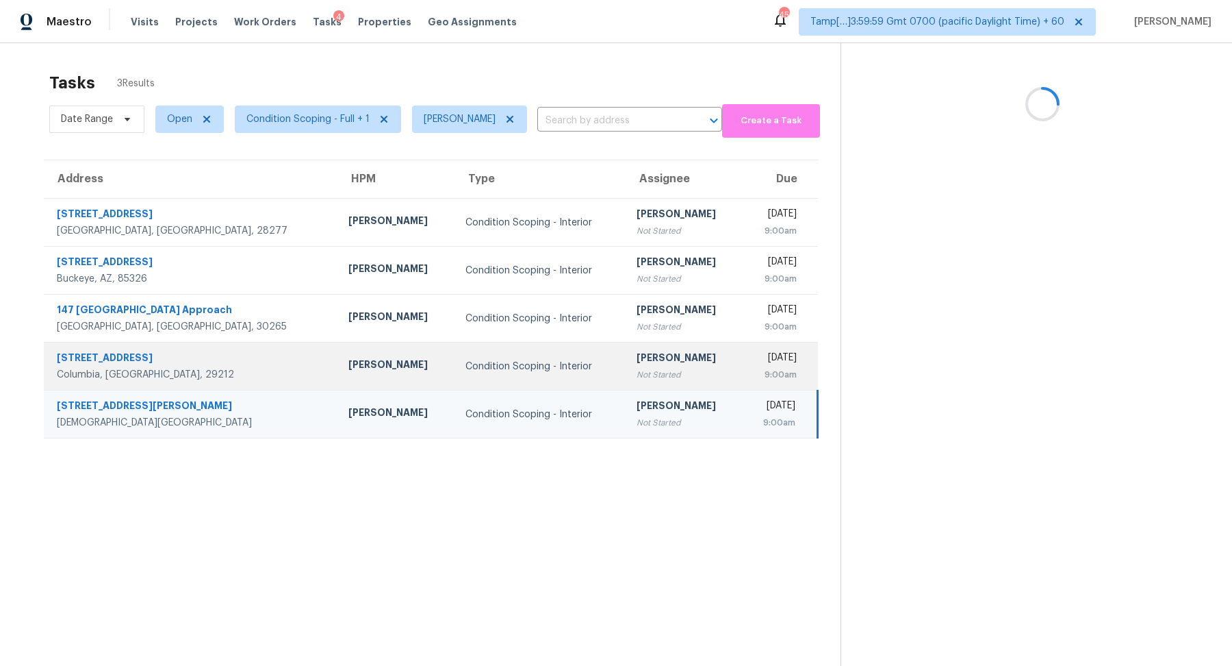
click at [754, 370] on div "9:00am" at bounding box center [775, 375] width 43 height 14
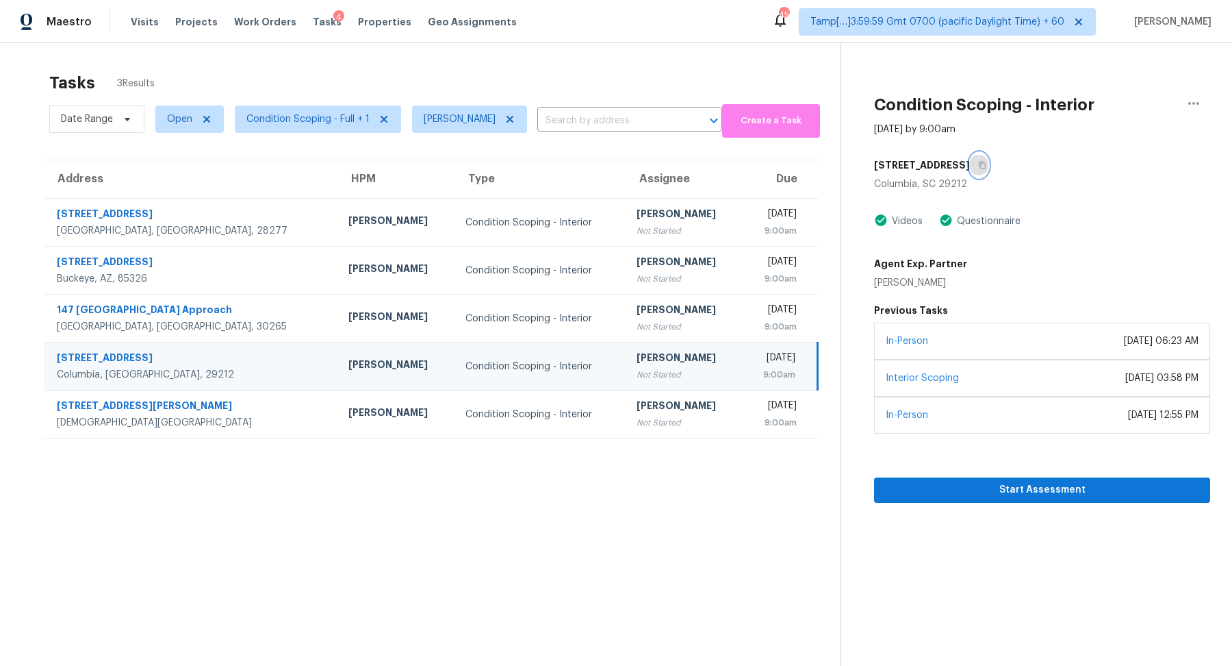
click at [970, 165] on button "button" at bounding box center [979, 165] width 18 height 25
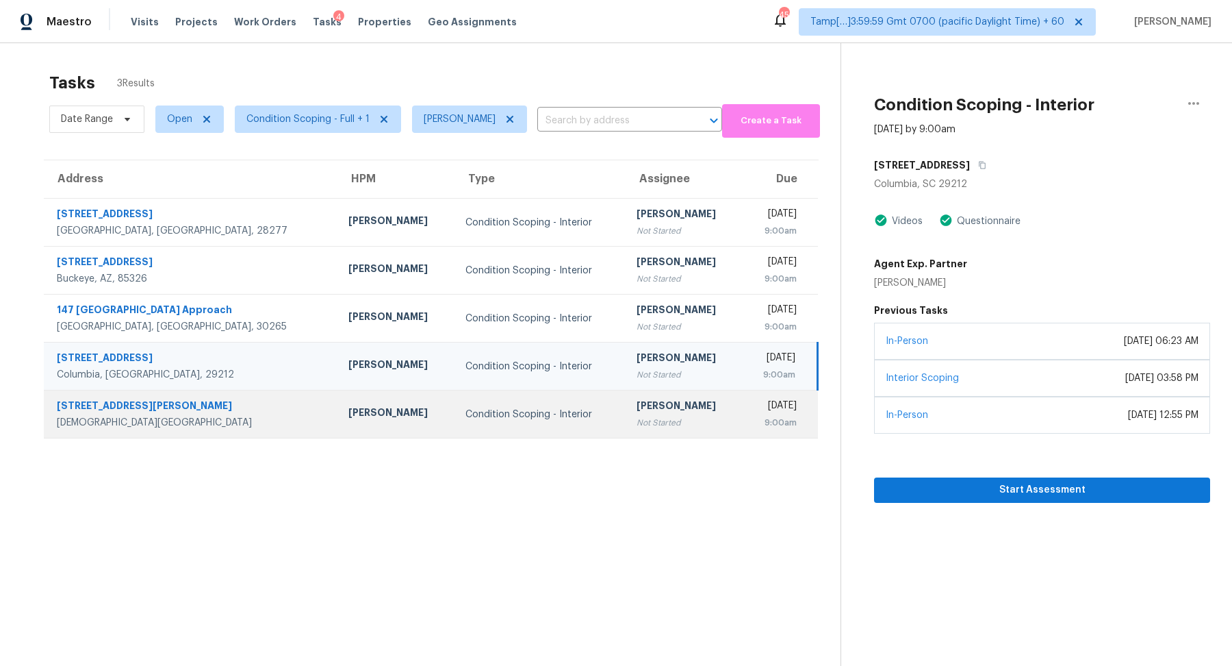
click at [637, 418] on div "Not Started" at bounding box center [684, 423] width 95 height 14
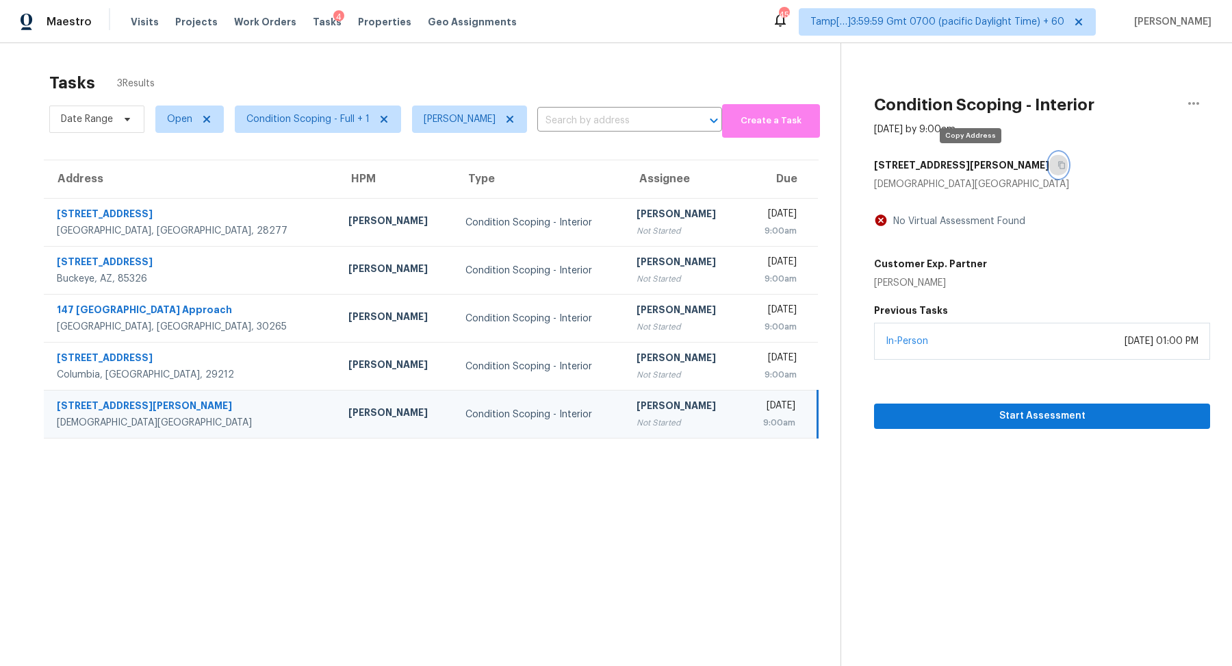
click at [1050, 170] on button "button" at bounding box center [1059, 165] width 18 height 25
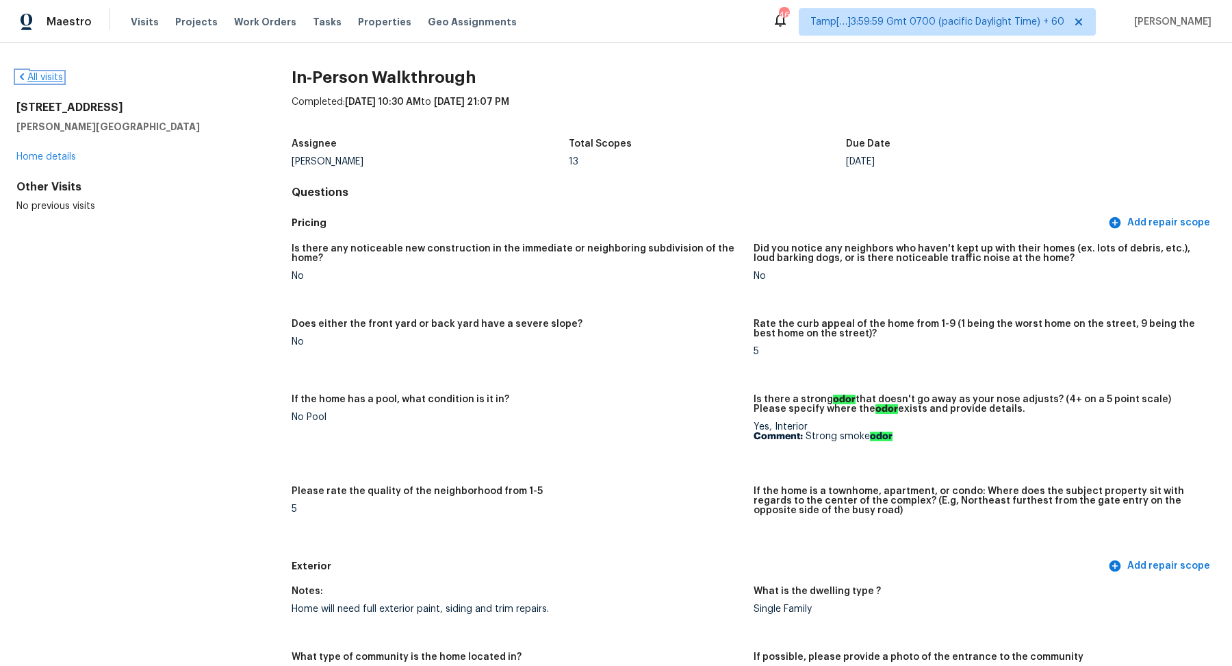
click at [58, 78] on link "All visits" at bounding box center [39, 78] width 47 height 10
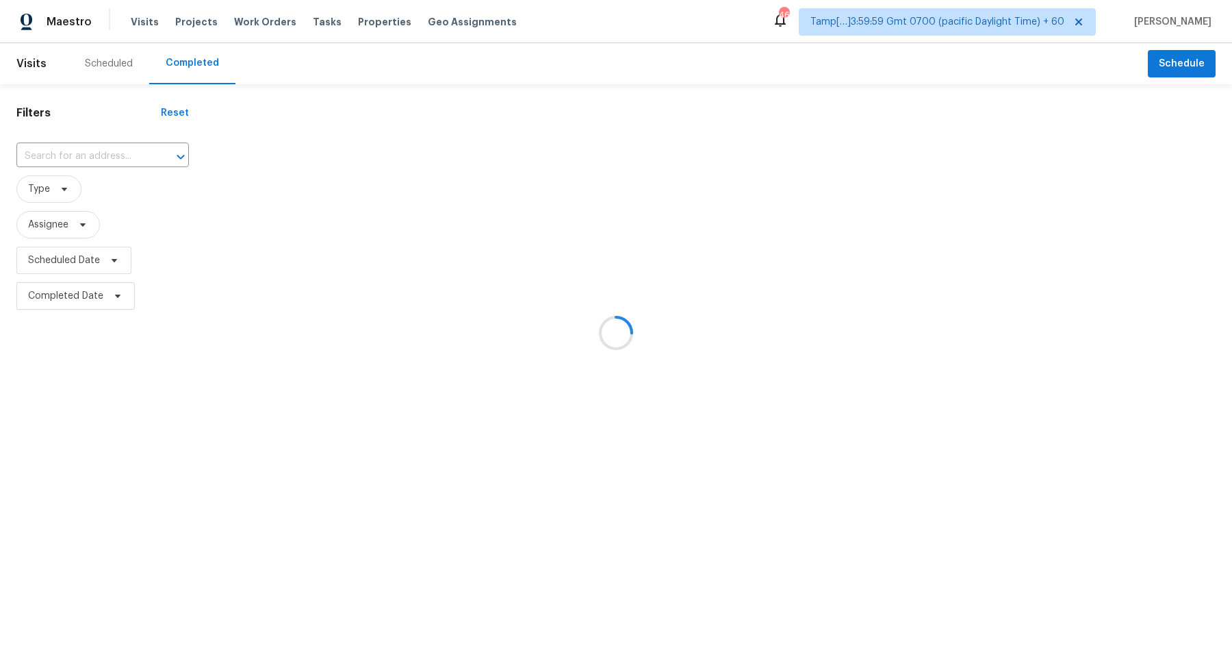
click at [82, 153] on div at bounding box center [616, 333] width 1232 height 666
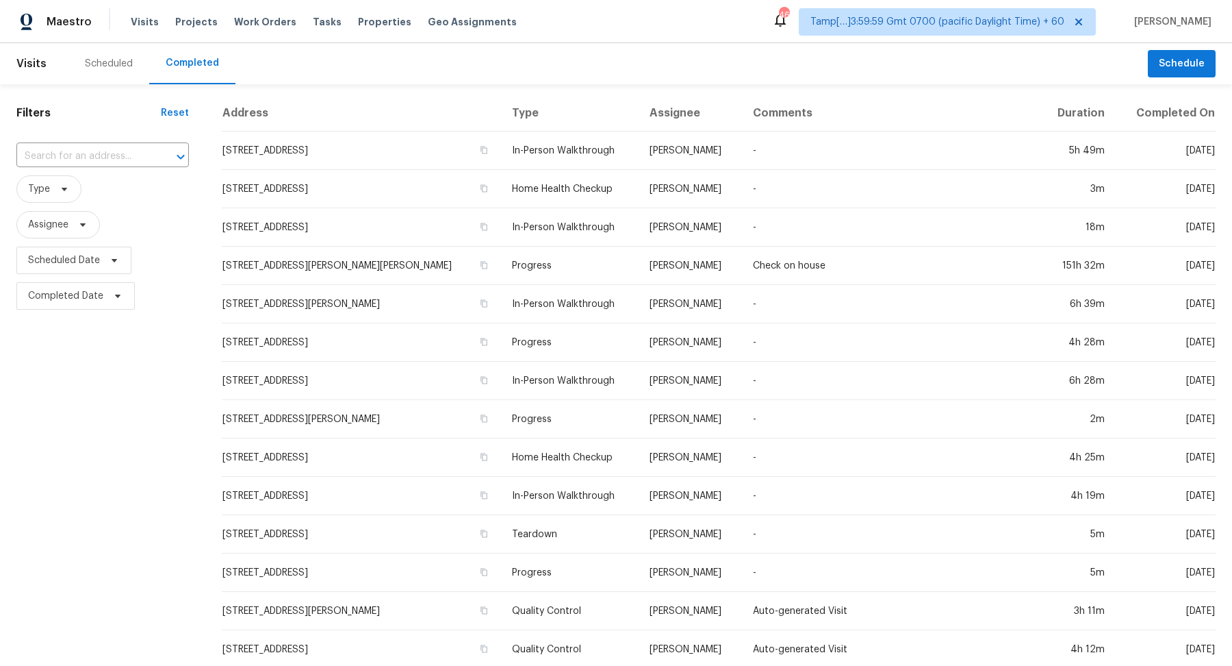
click at [82, 153] on input "text" at bounding box center [83, 156] width 134 height 21
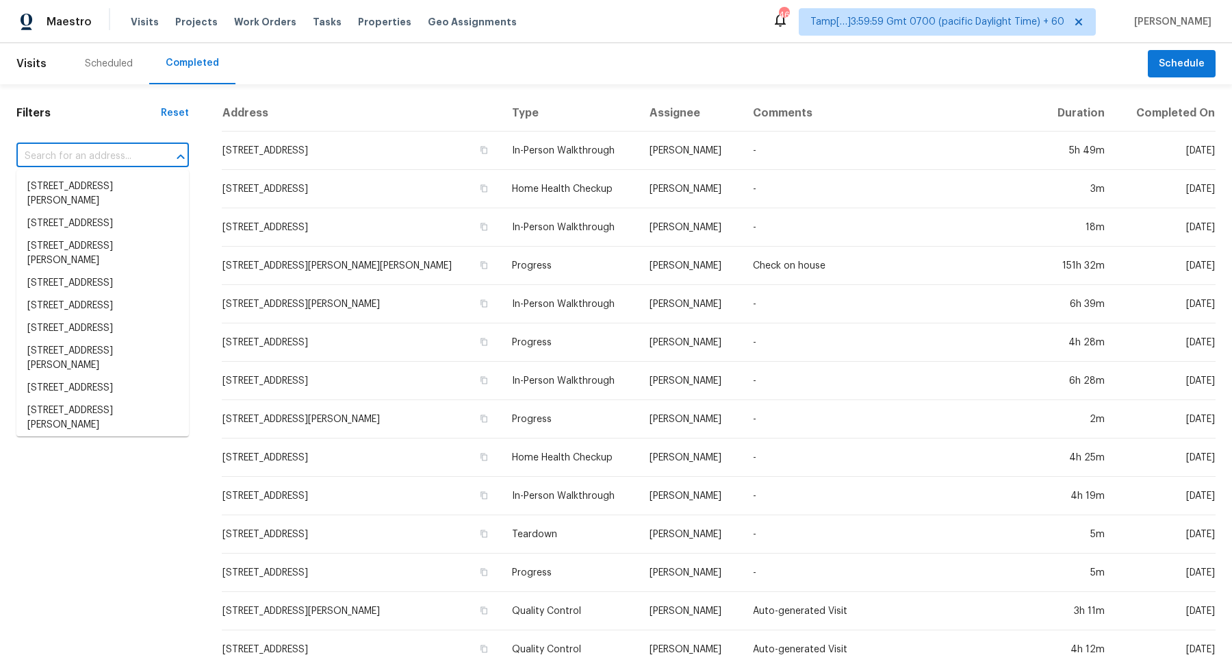
paste input "16659 Commons Creek Dr, Charlotte, NC 28277"
type input "16659 Commons Creek Dr, Charlotte, NC 28277"
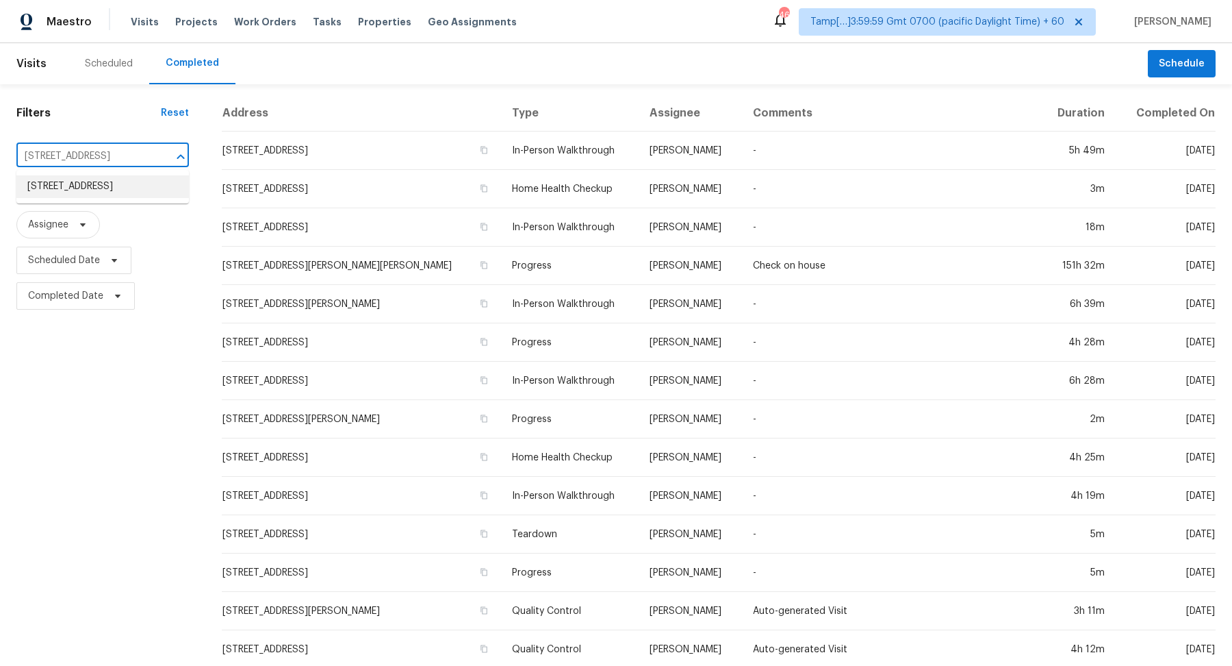
click at [83, 181] on li "16659 Commons Creek Dr, Charlotte, NC 28277" at bounding box center [102, 186] width 173 height 23
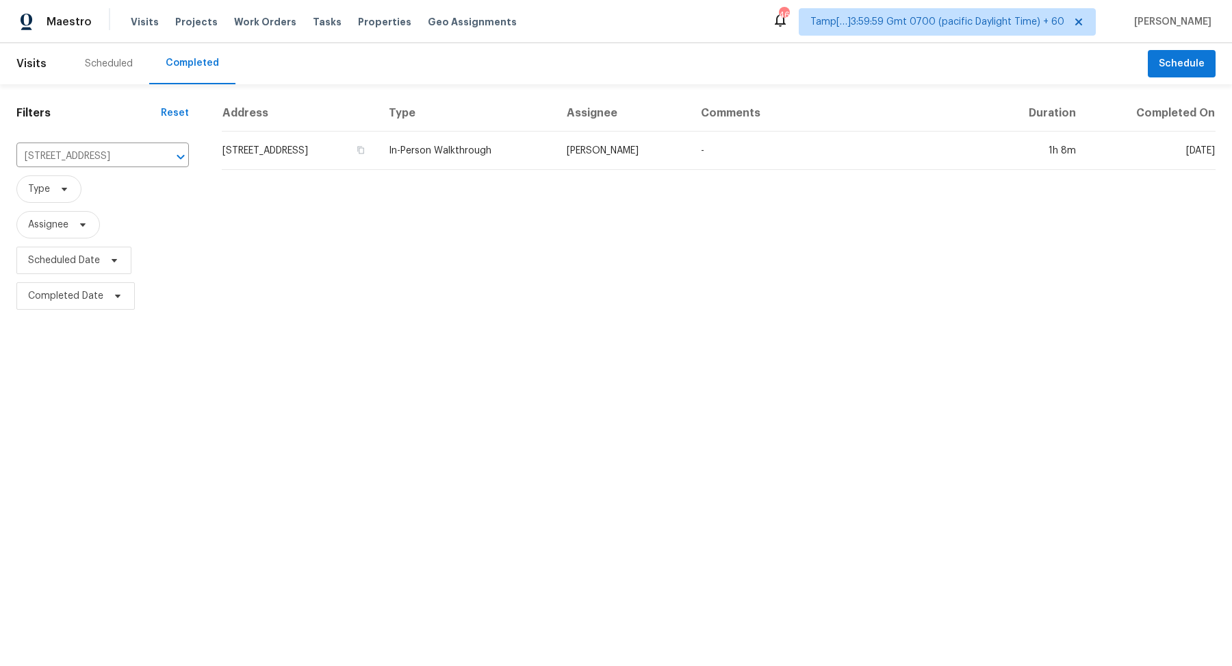
click at [285, 151] on td "16659 Commons Creek Dr, Charlotte, NC 28277" at bounding box center [300, 150] width 156 height 38
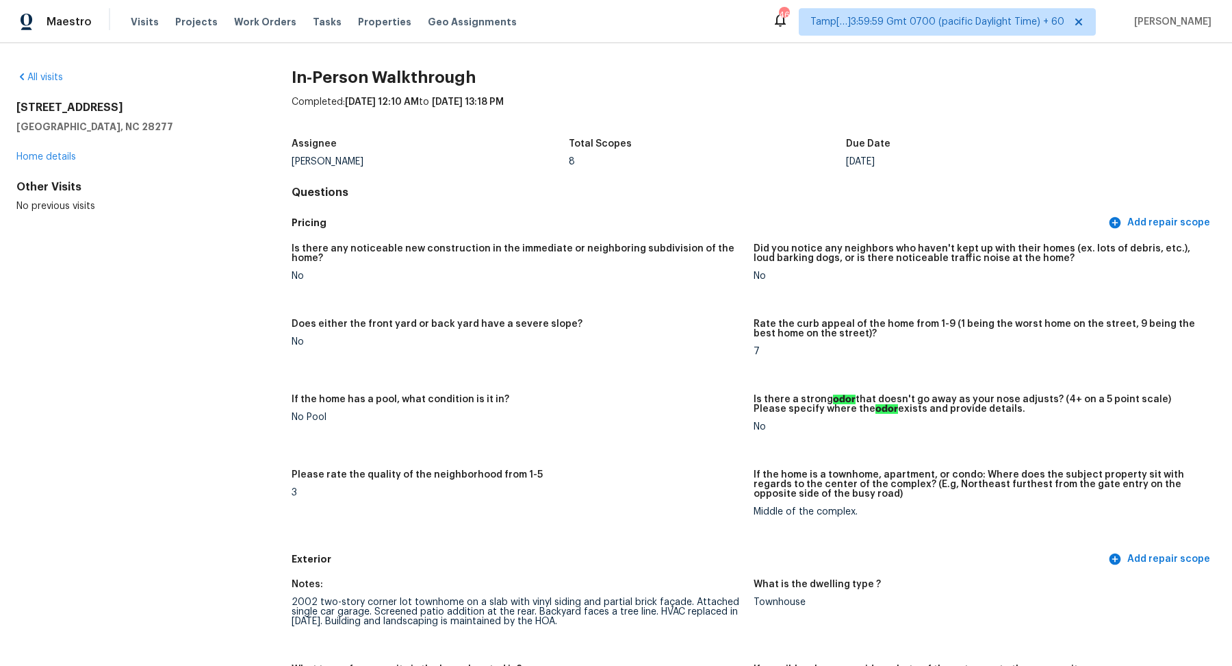
scroll to position [402, 0]
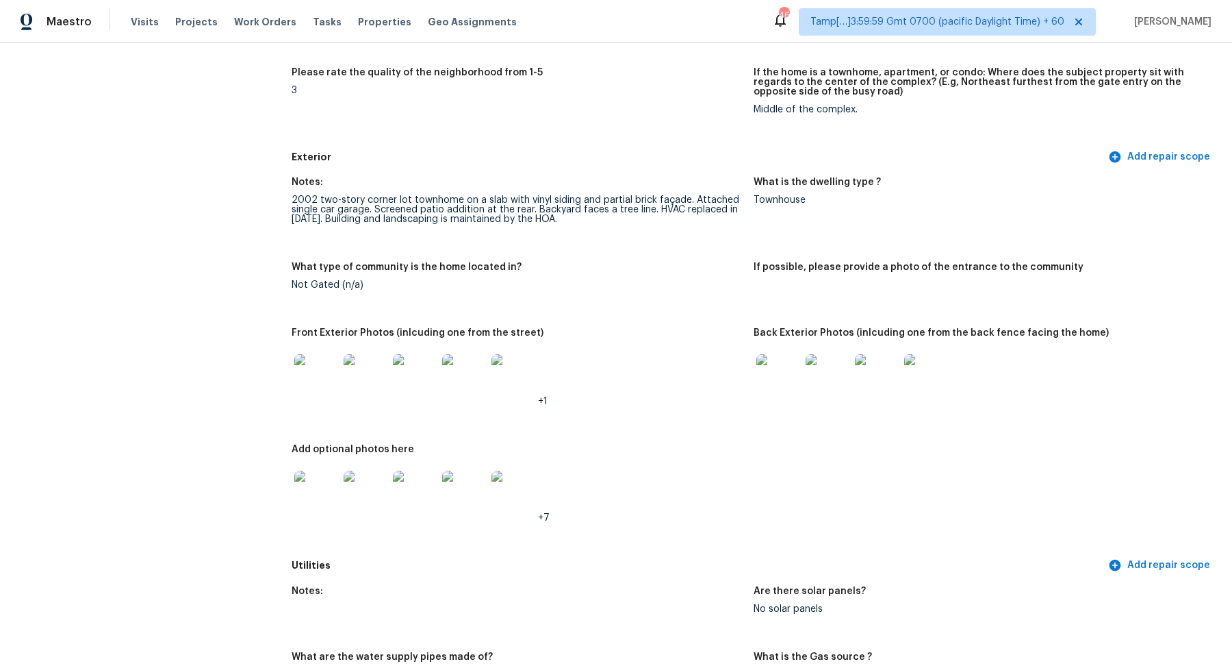
click at [320, 381] on img at bounding box center [316, 376] width 44 height 44
click at [778, 375] on img at bounding box center [779, 376] width 44 height 44
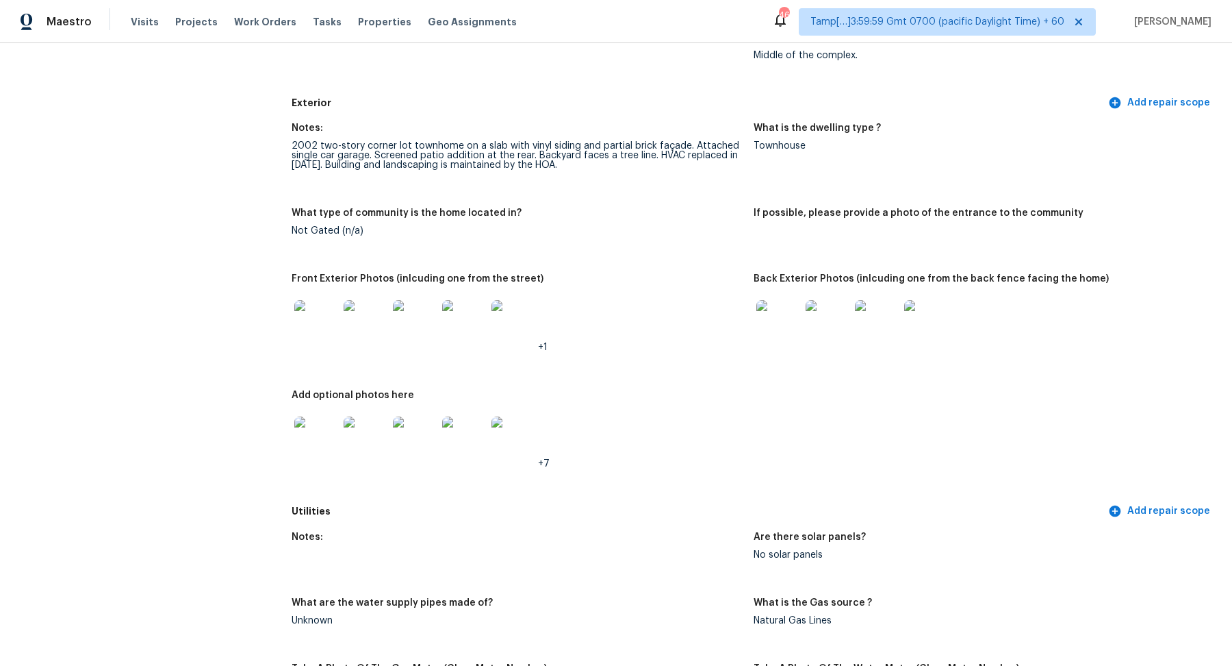
scroll to position [473, 0]
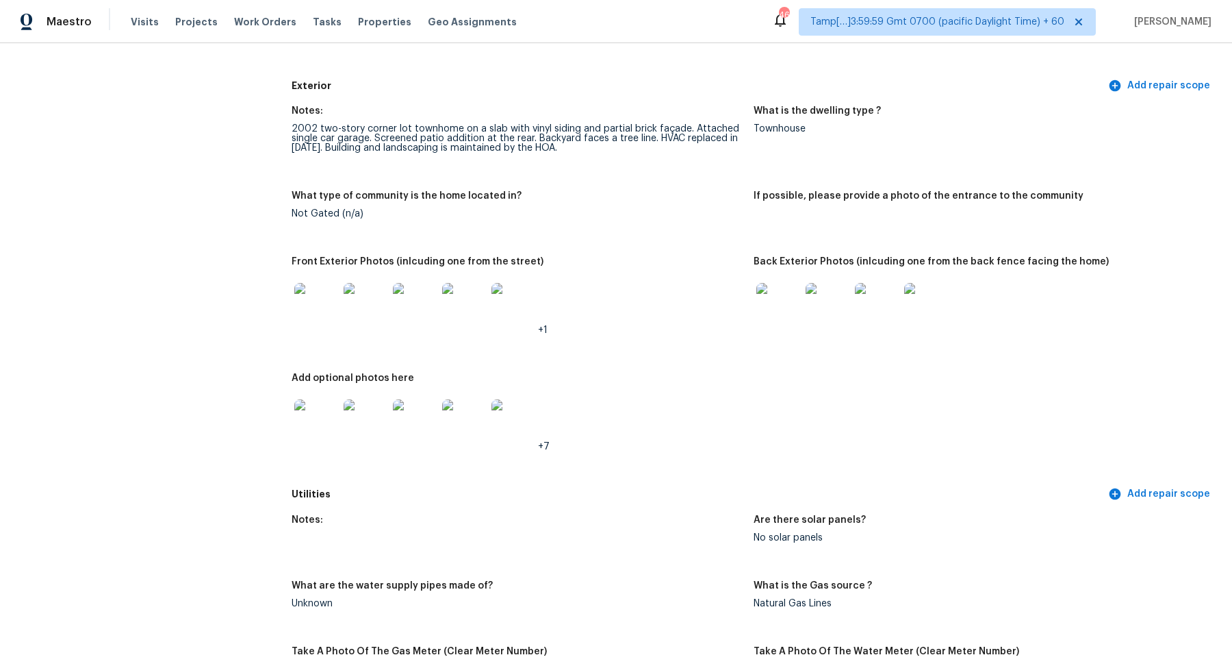
click at [318, 435] on img at bounding box center [316, 421] width 44 height 44
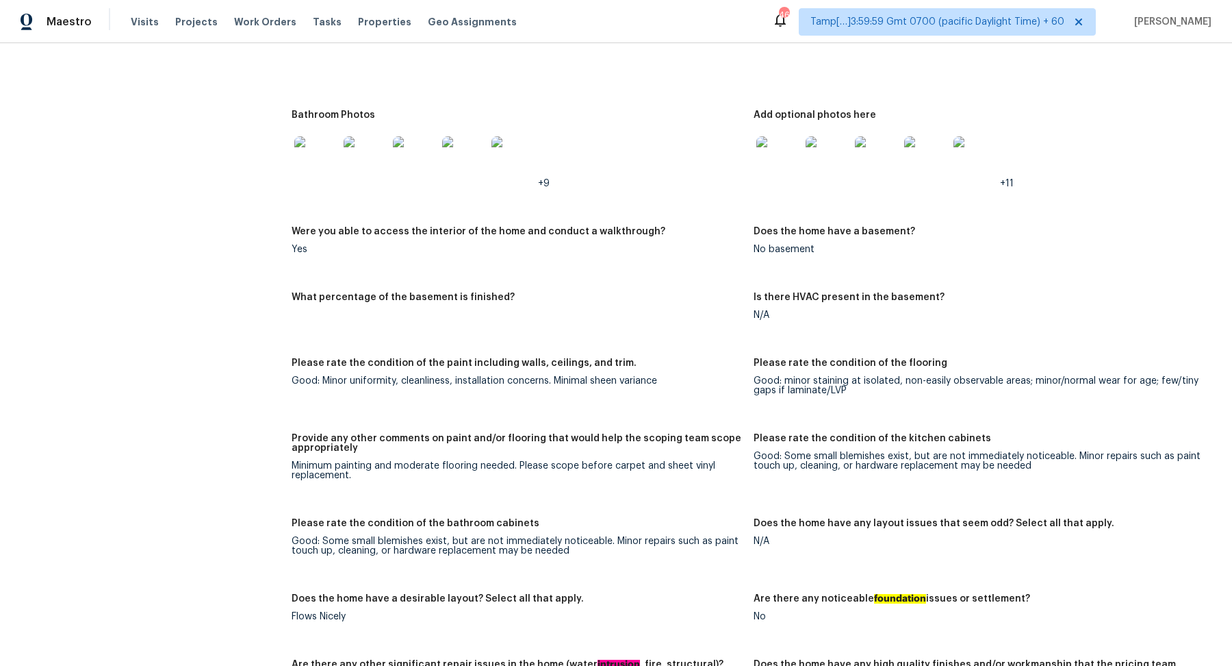
scroll to position [1467, 0]
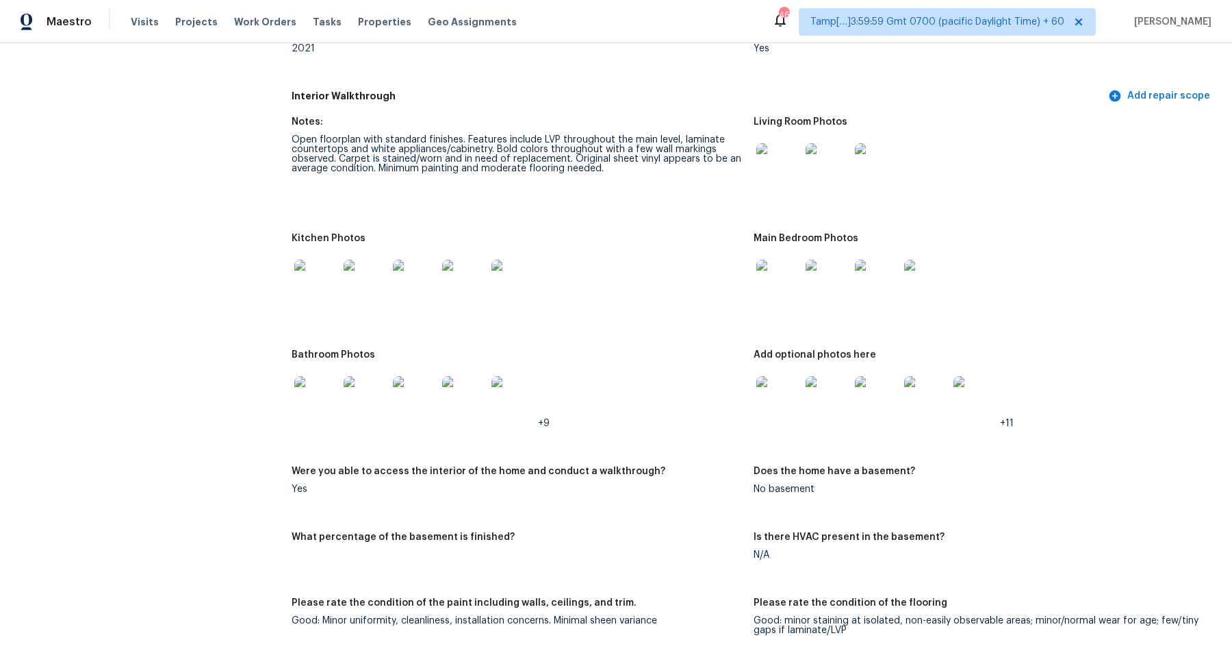
click at [794, 173] on img at bounding box center [779, 165] width 44 height 44
click at [342, 273] on div at bounding box center [365, 281] width 49 height 60
click at [331, 279] on img at bounding box center [316, 282] width 44 height 44
click at [800, 271] on img at bounding box center [779, 282] width 44 height 44
click at [770, 279] on img at bounding box center [779, 282] width 44 height 44
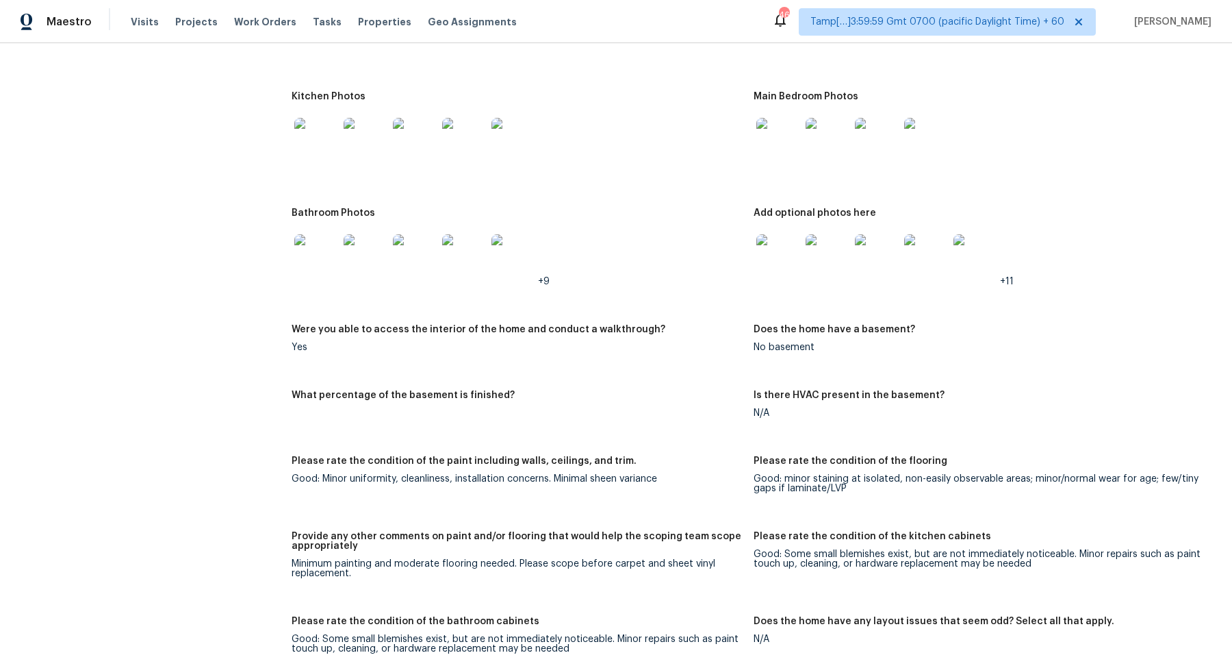
scroll to position [1610, 0]
click at [311, 264] on img at bounding box center [316, 255] width 44 height 44
click at [762, 262] on img at bounding box center [779, 255] width 44 height 44
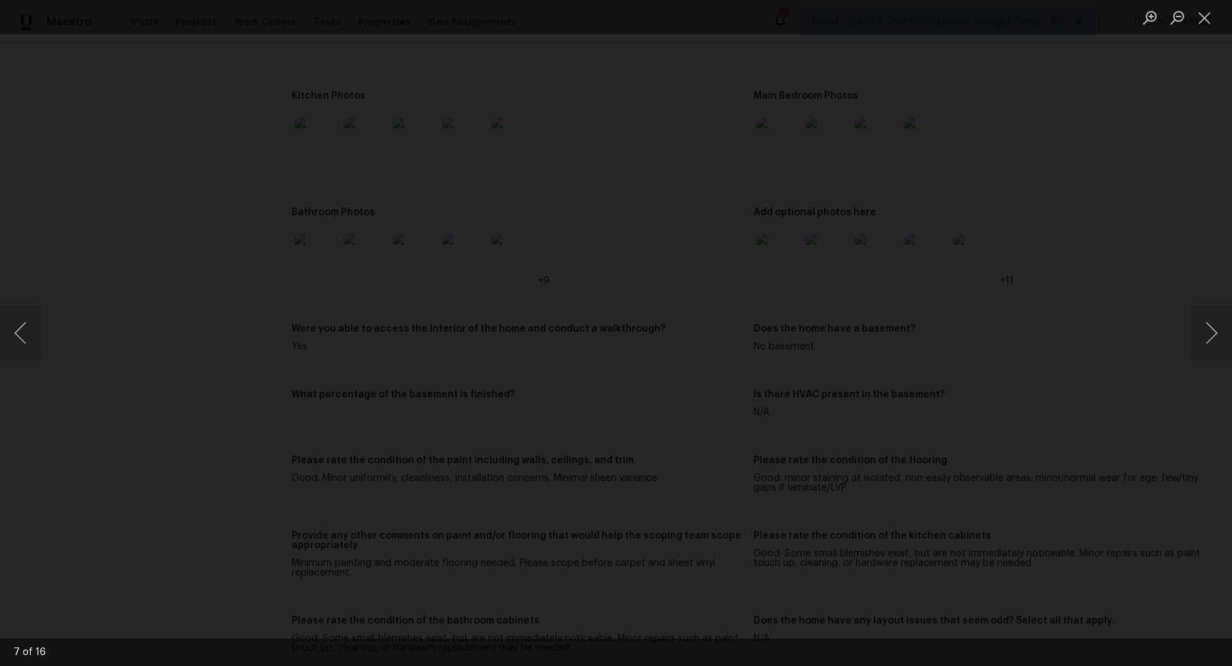
click at [672, 375] on img "Lightbox" at bounding box center [632, 328] width 1658 height 895
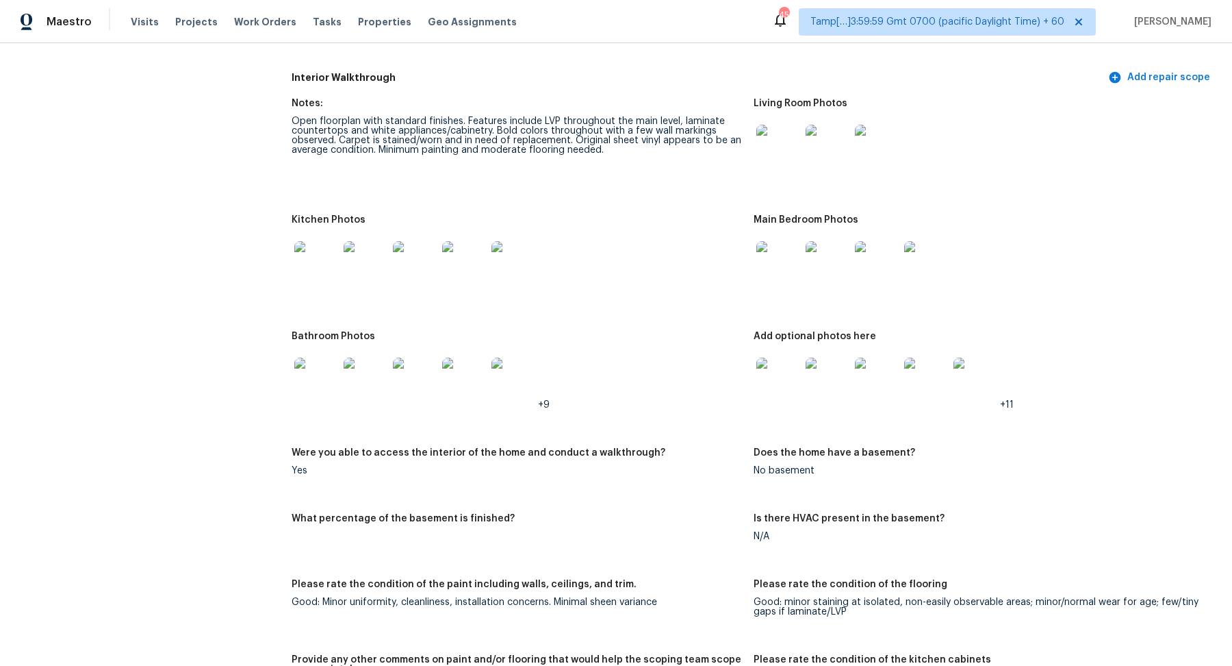
scroll to position [1433, 0]
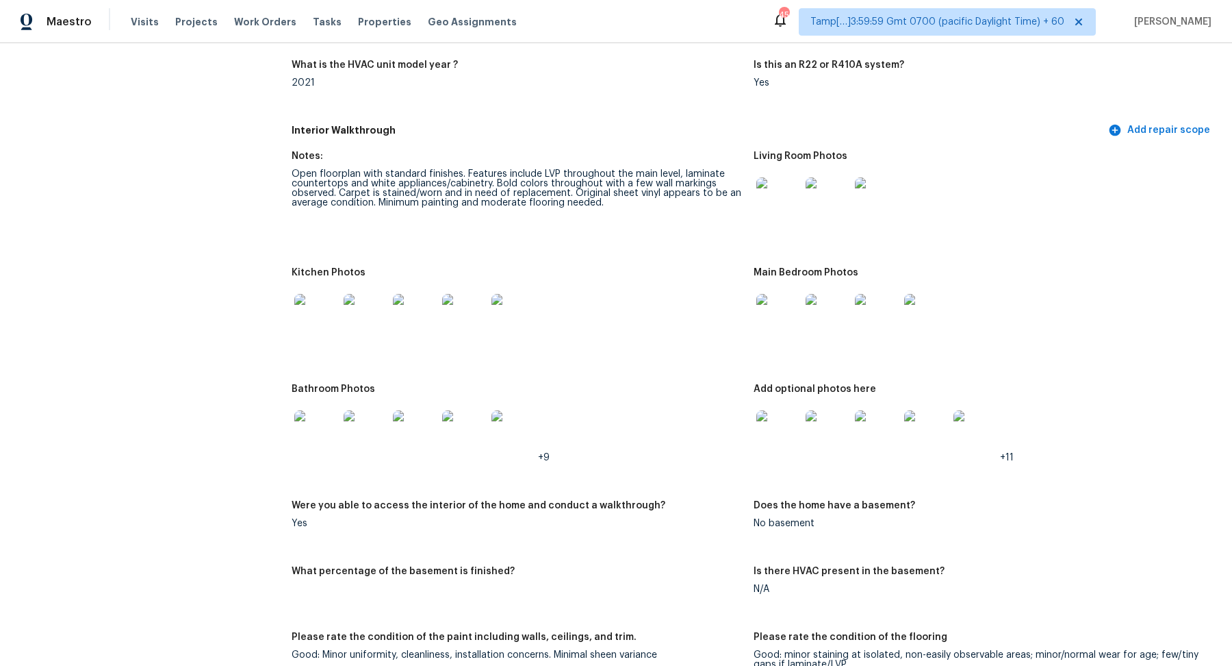
click at [420, 327] on img at bounding box center [415, 316] width 44 height 44
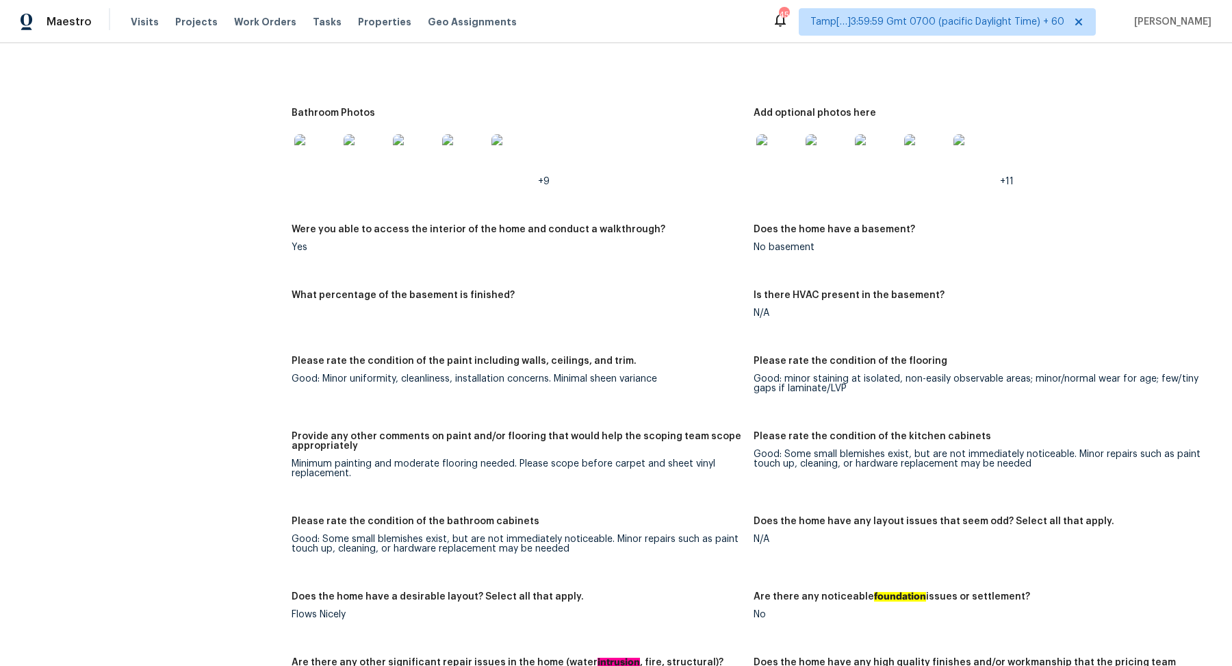
scroll to position [1802, 0]
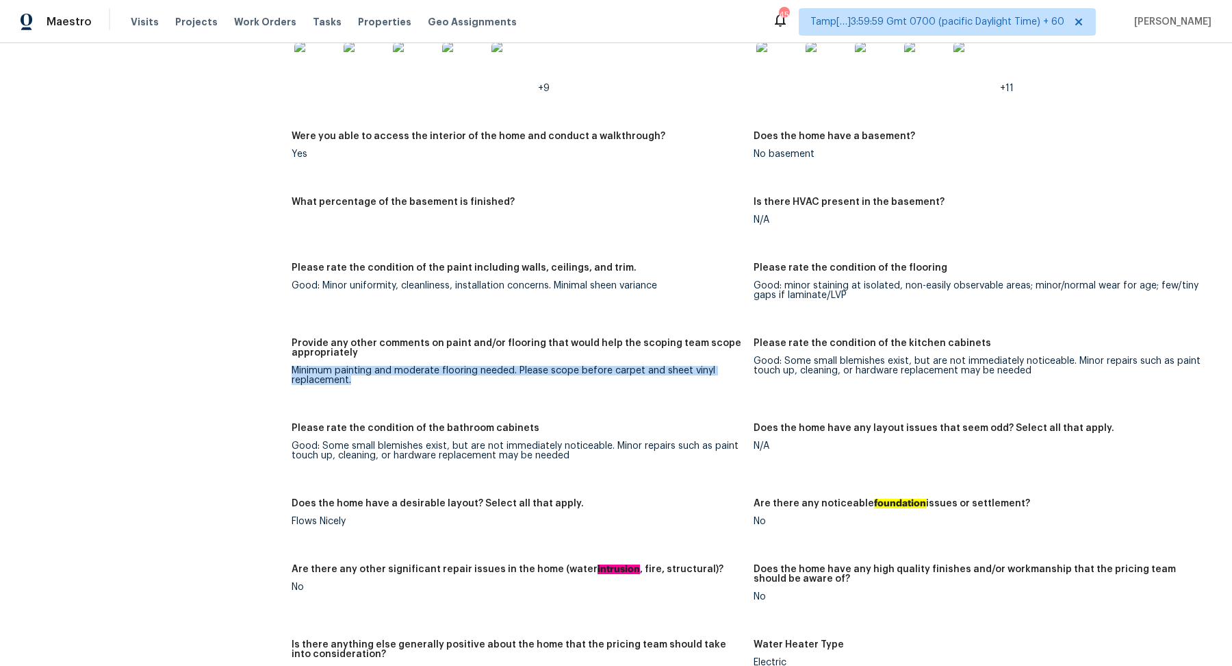
drag, startPoint x: 438, startPoint y: 364, endPoint x: 518, endPoint y: 375, distance: 81.4
click at [518, 375] on figure "Provide any other comments on paint and/or flooring that would help the scoping…" at bounding box center [523, 372] width 462 height 68
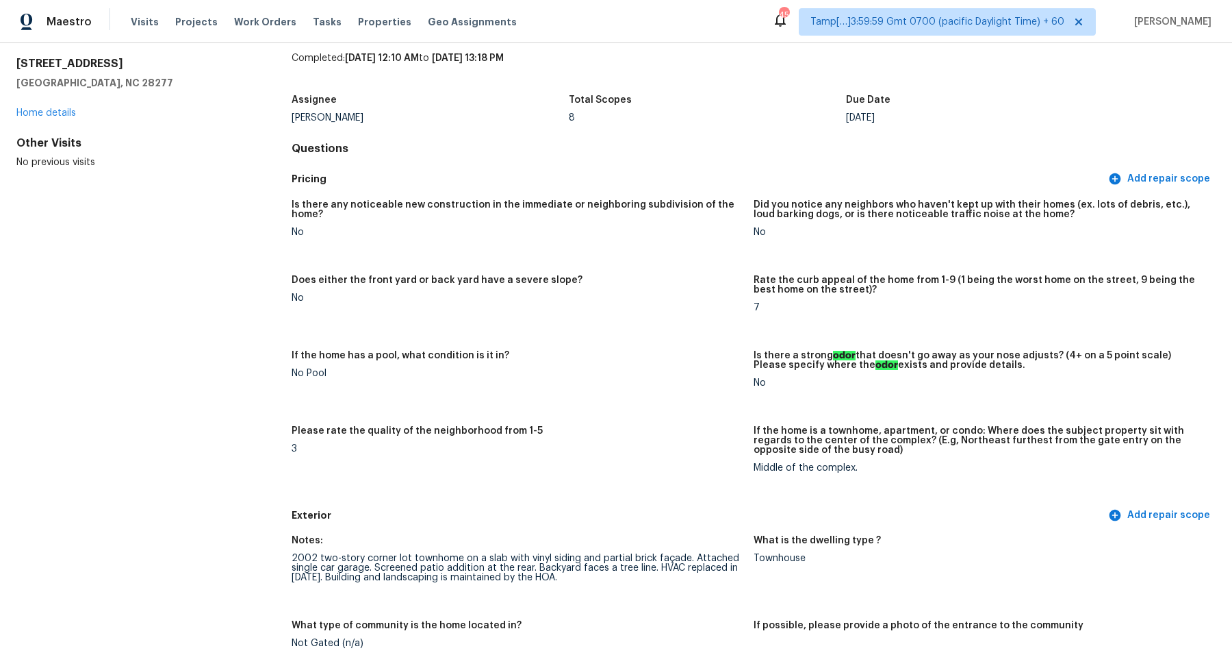
scroll to position [0, 0]
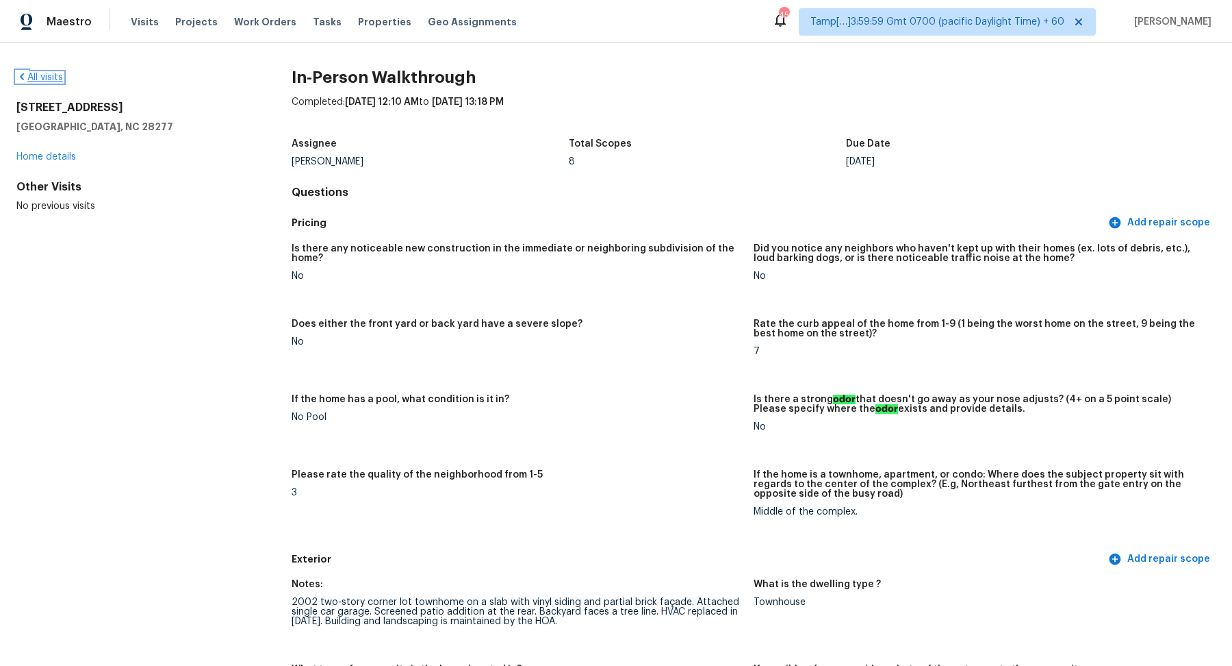
click at [41, 75] on link "All visits" at bounding box center [39, 78] width 47 height 10
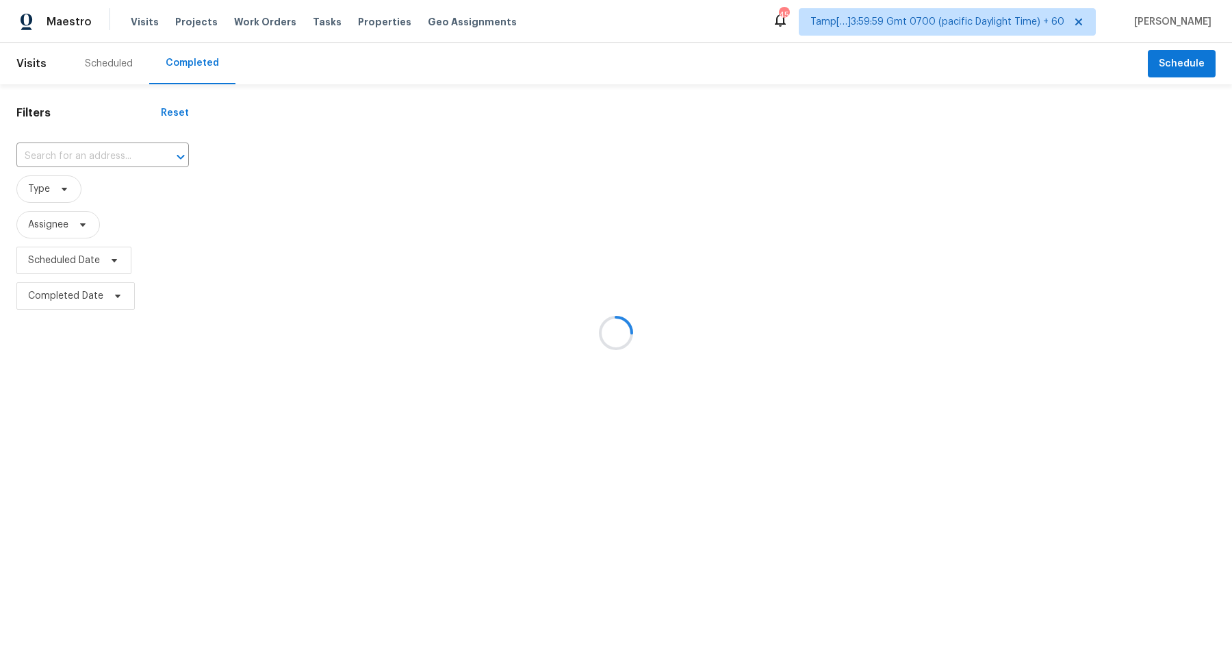
click at [84, 154] on div at bounding box center [616, 333] width 1232 height 666
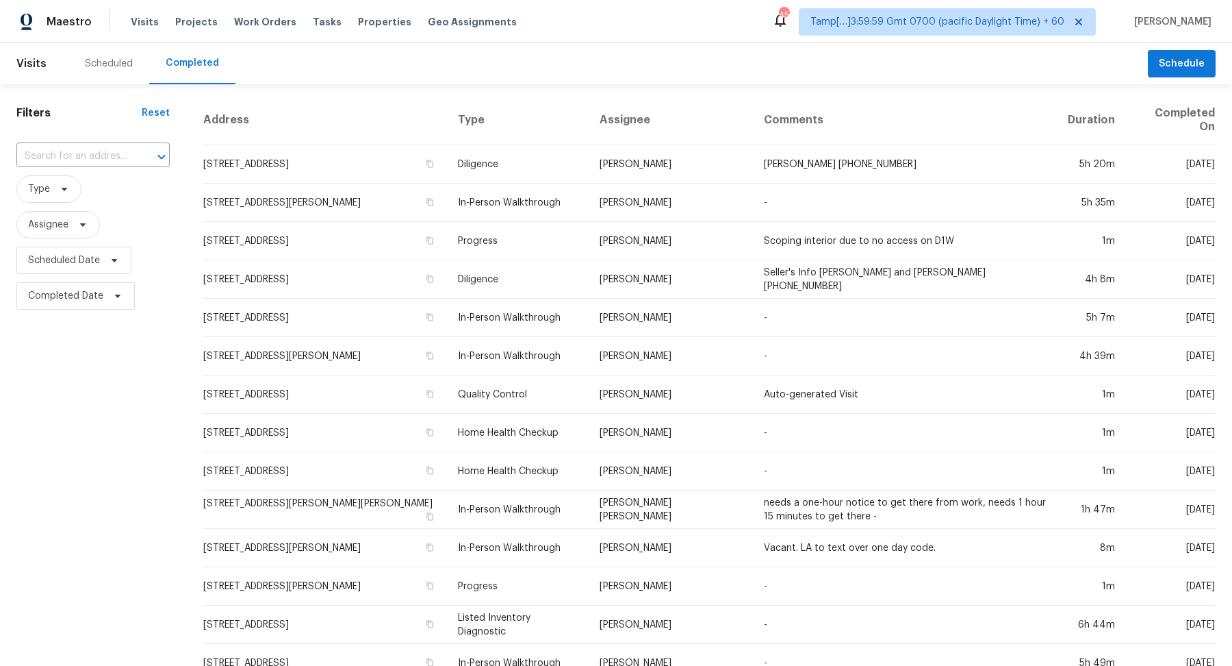
click at [84, 154] on input "text" at bounding box center [73, 156] width 115 height 21
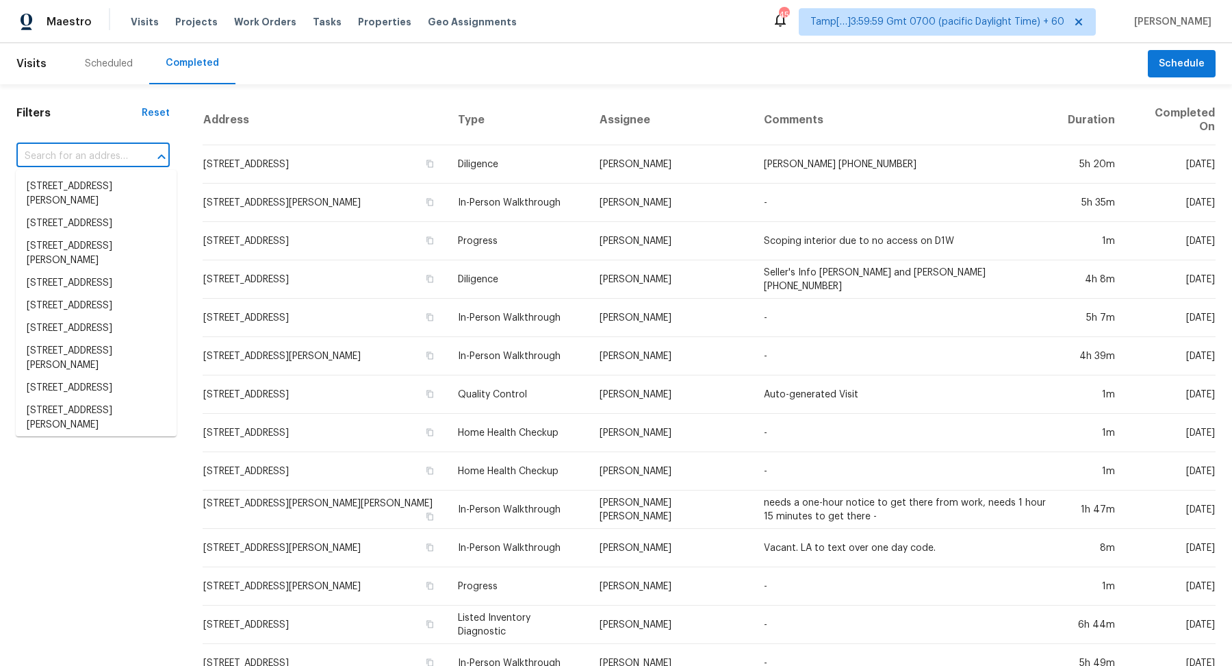
paste input "147 Lake Cove Approach, Newnan, GA 30265"
type input "147 Lake Cove Approach, Newnan, GA 30265"
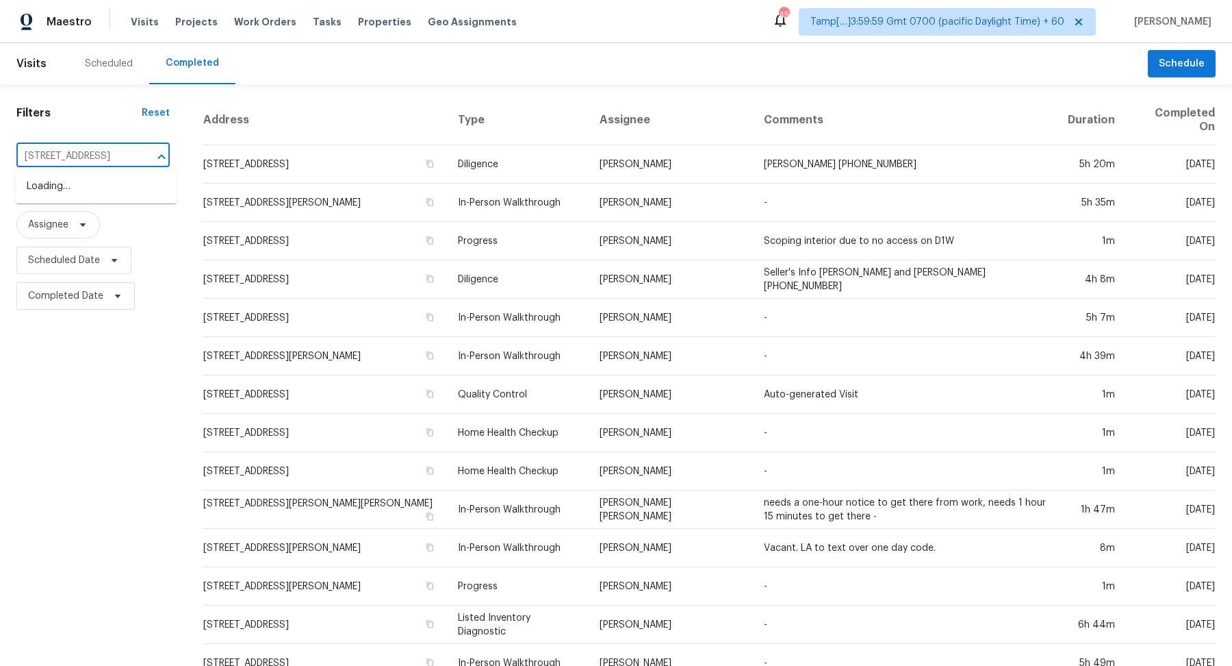
scroll to position [0, 88]
click at [64, 186] on li "147 Lake Cove Approach, Newnan, GA 30265" at bounding box center [96, 186] width 161 height 23
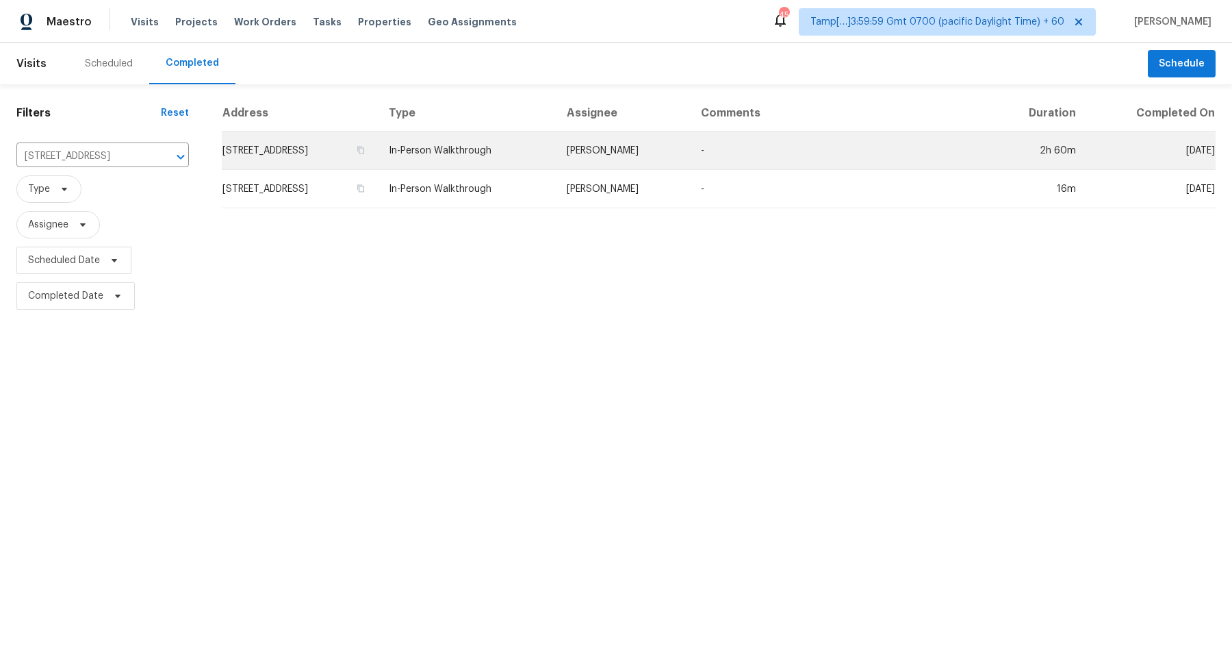
click at [307, 138] on td "147 Lake Cove Approach, Newnan, GA 30265" at bounding box center [300, 150] width 156 height 38
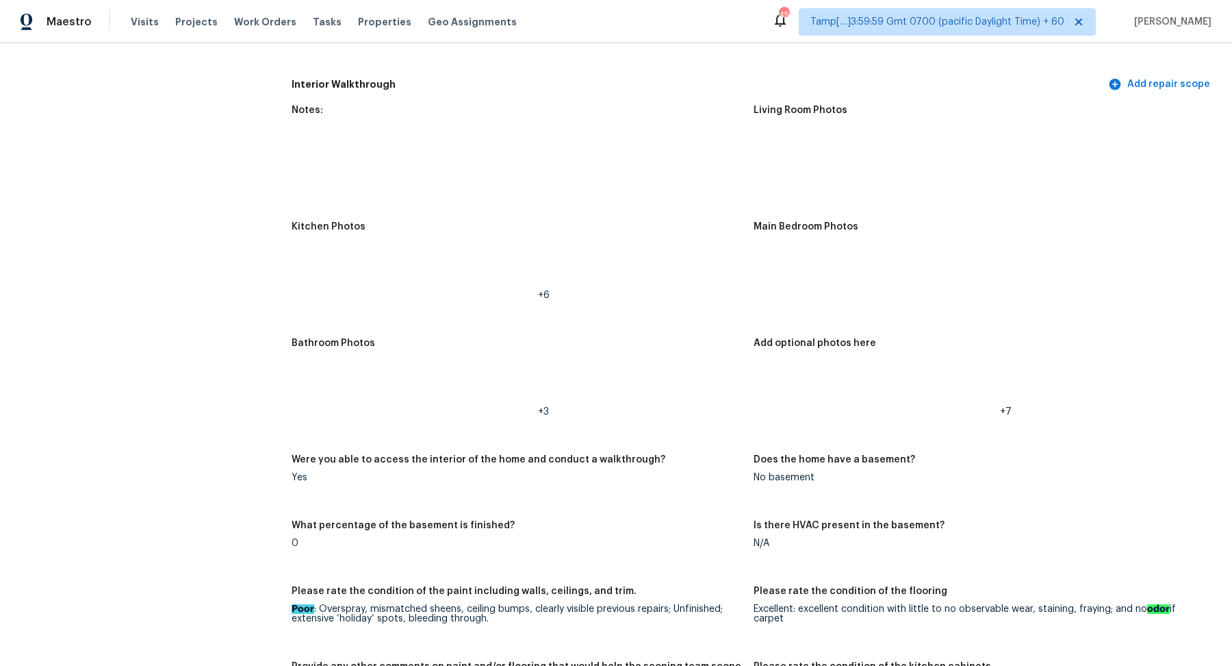
scroll to position [1571, 0]
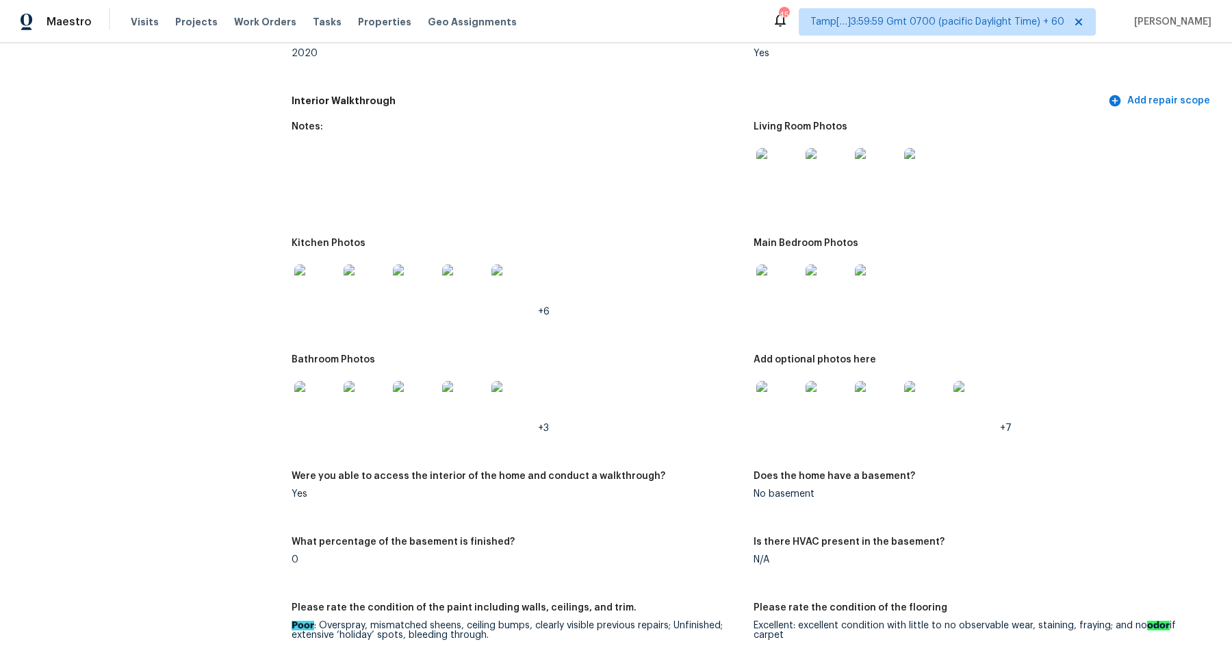
click at [787, 157] on img at bounding box center [779, 170] width 44 height 44
click at [789, 191] on img at bounding box center [779, 170] width 44 height 44
click at [338, 308] on div at bounding box center [316, 286] width 49 height 60
click at [327, 299] on img at bounding box center [316, 286] width 44 height 44
click at [782, 290] on img at bounding box center [779, 286] width 44 height 44
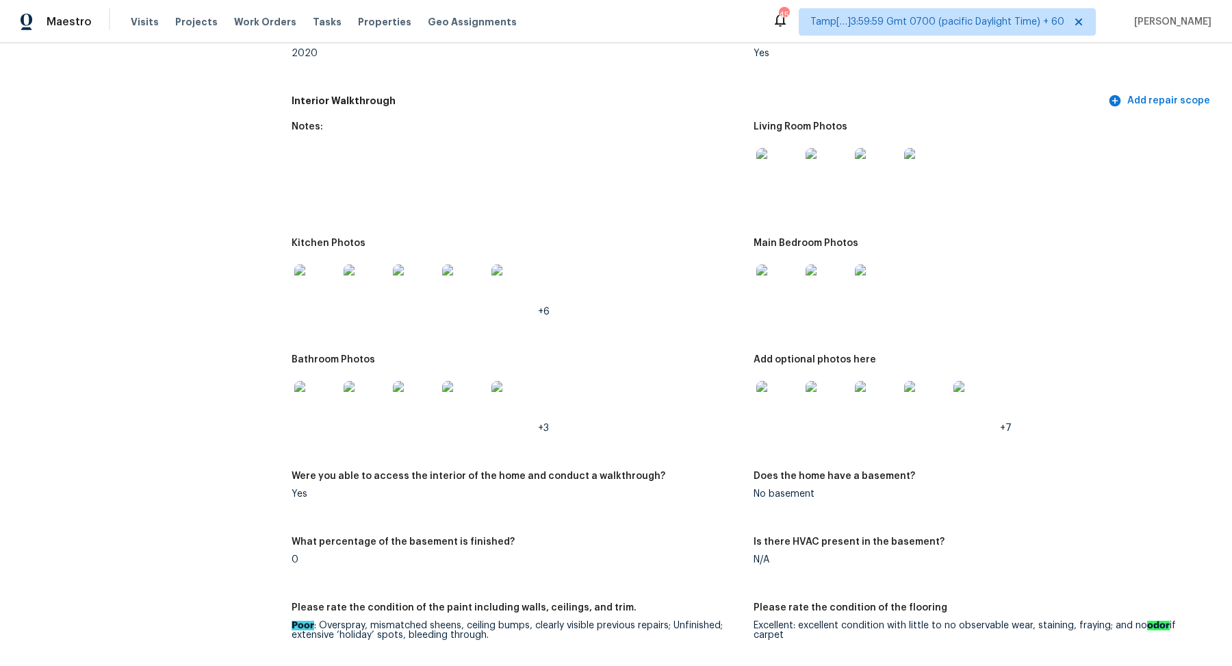
click at [320, 414] on img at bounding box center [316, 403] width 44 height 44
click at [775, 438] on figure "Add optional photos here +7" at bounding box center [985, 405] width 462 height 100
click at [788, 420] on img at bounding box center [779, 403] width 44 height 44
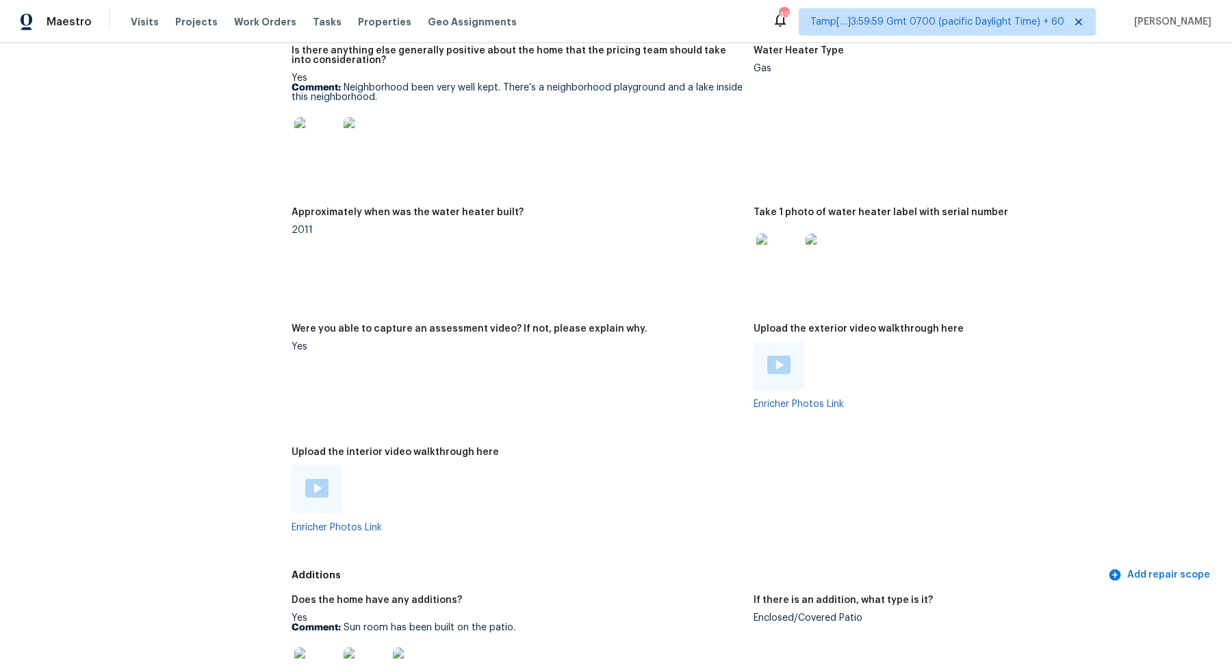
scroll to position [2952, 0]
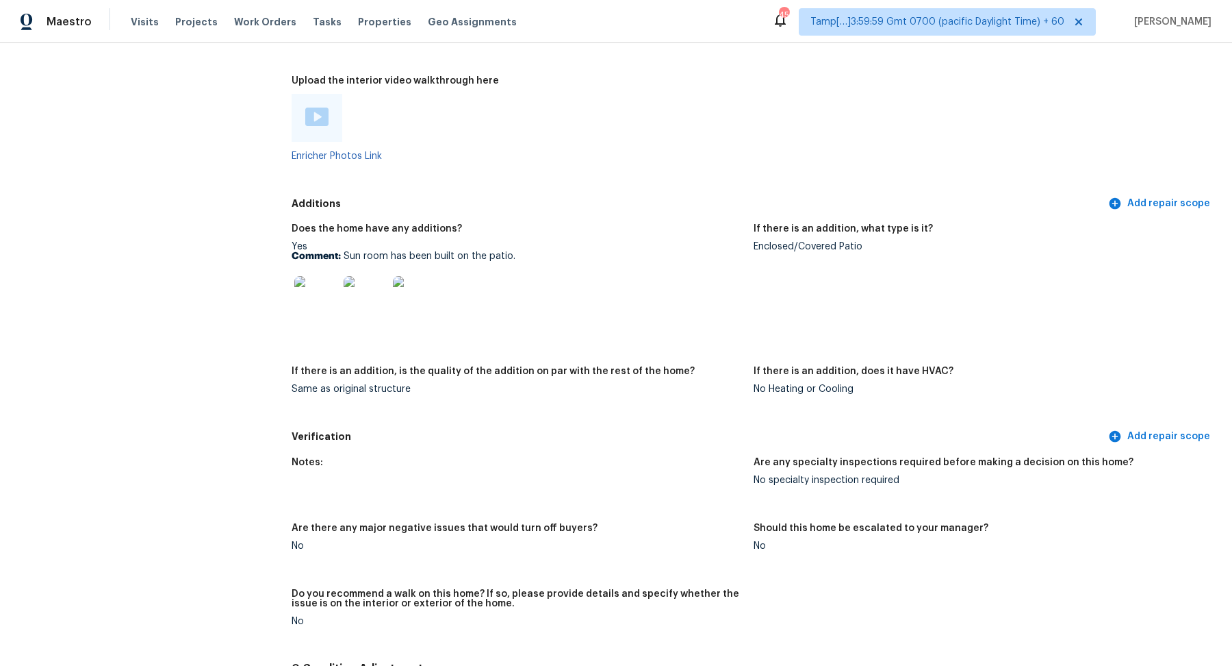
click at [332, 299] on img at bounding box center [316, 298] width 44 height 44
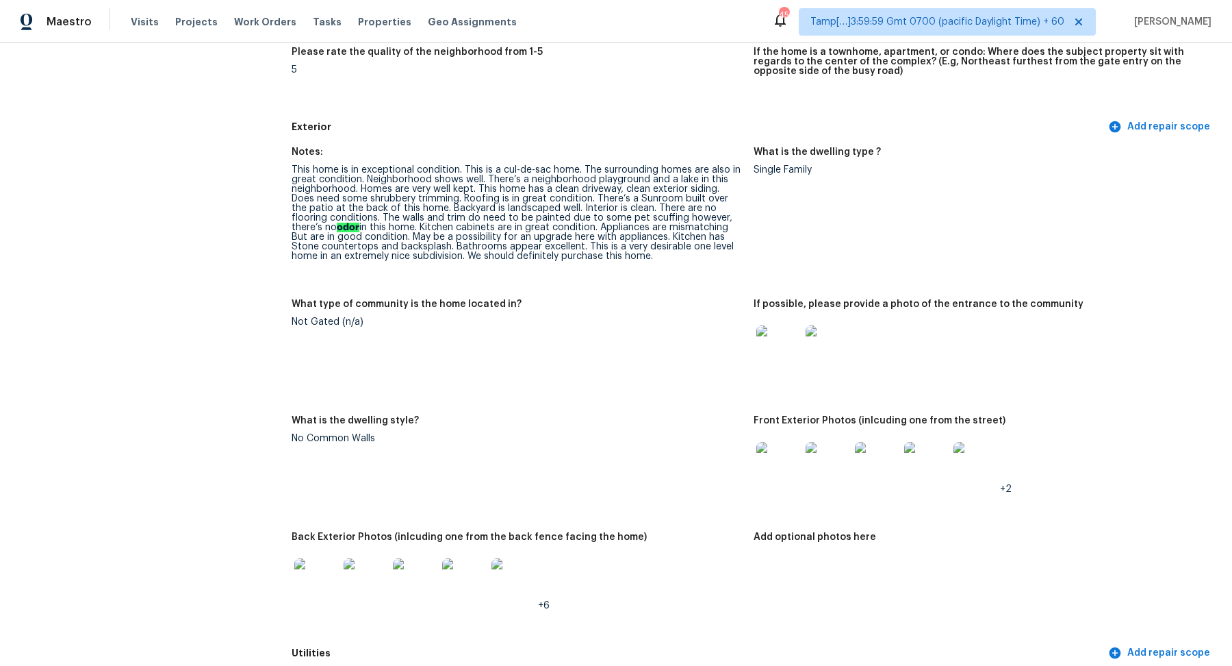
scroll to position [459, 0]
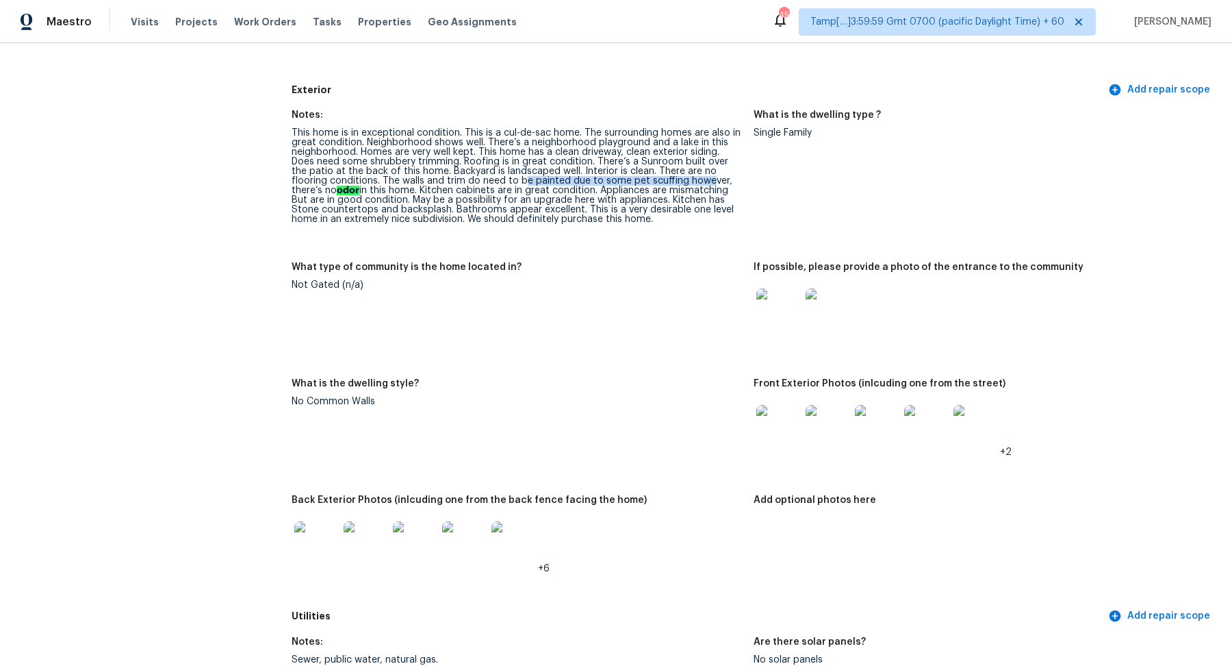
drag, startPoint x: 485, startPoint y: 177, endPoint x: 799, endPoint y: 220, distance: 317.2
click at [794, 218] on div "Notes: This home is in exceptional condition. This is a cul-de-sac home. The su…" at bounding box center [754, 352] width 924 height 501
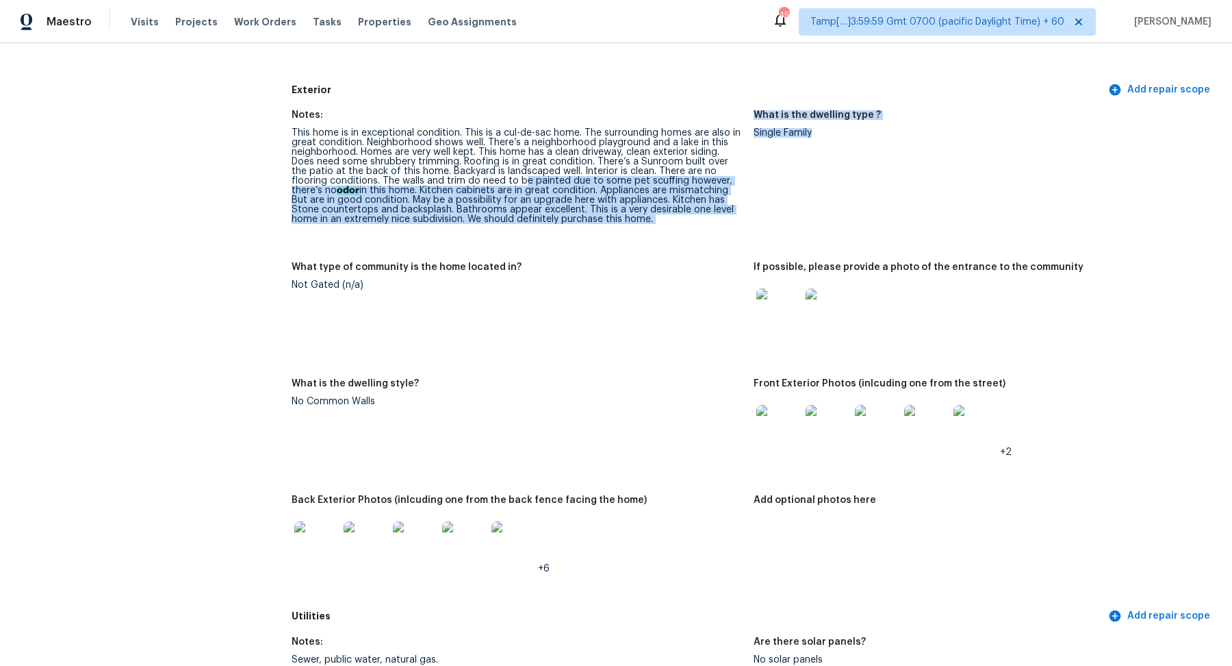
click at [799, 220] on figure "What is the dwelling type ? Single Family" at bounding box center [985, 178] width 462 height 136
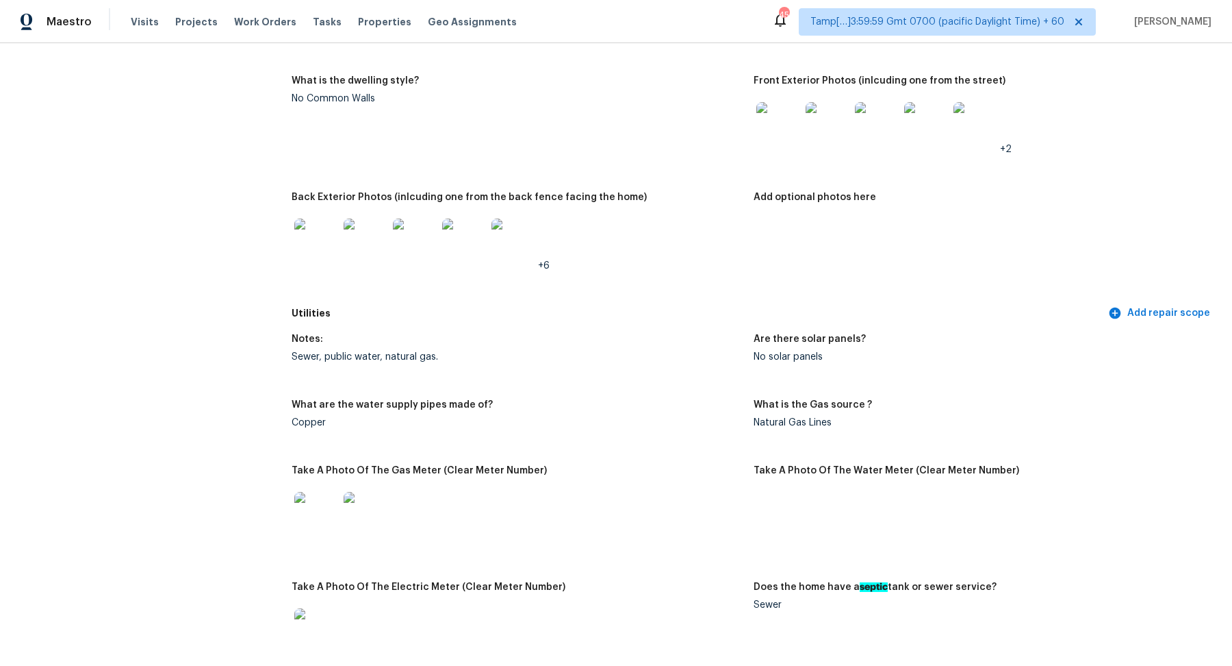
scroll to position [771, 0]
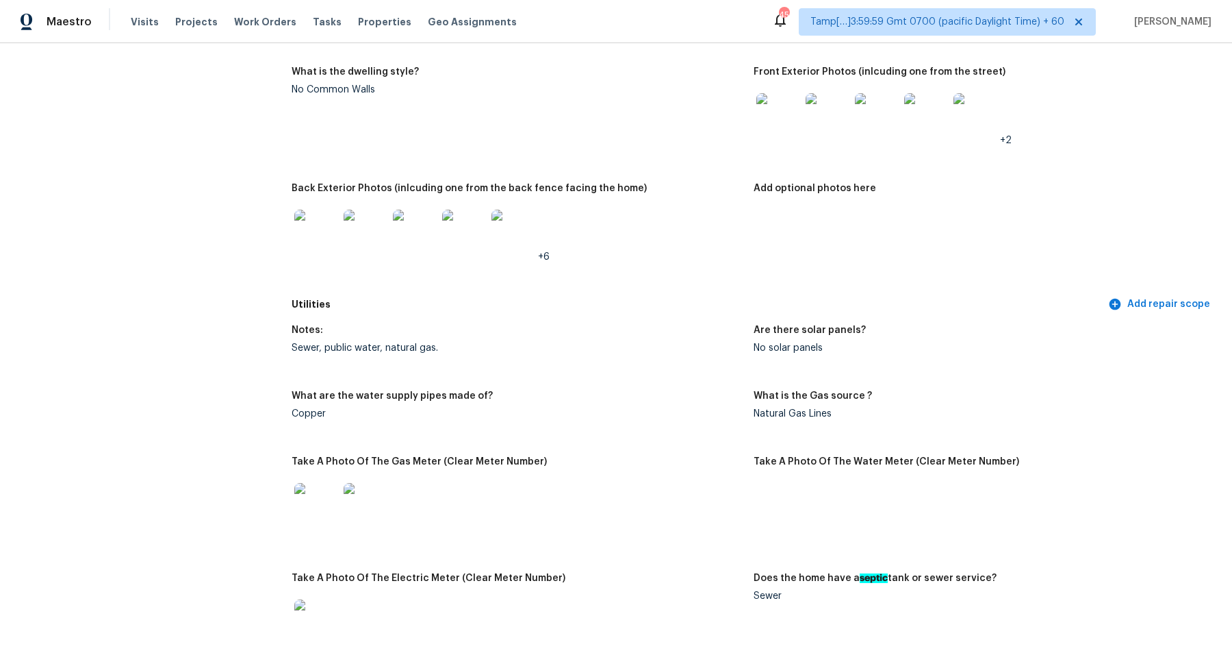
click at [412, 230] on img at bounding box center [415, 232] width 44 height 44
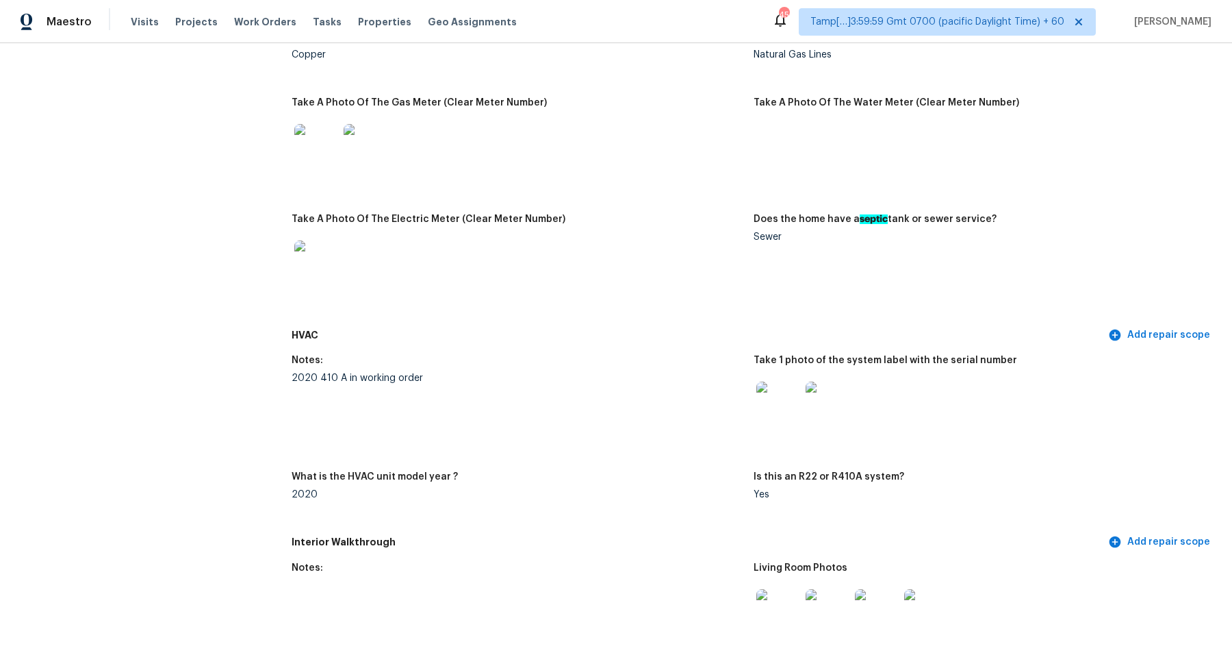
scroll to position [1140, 0]
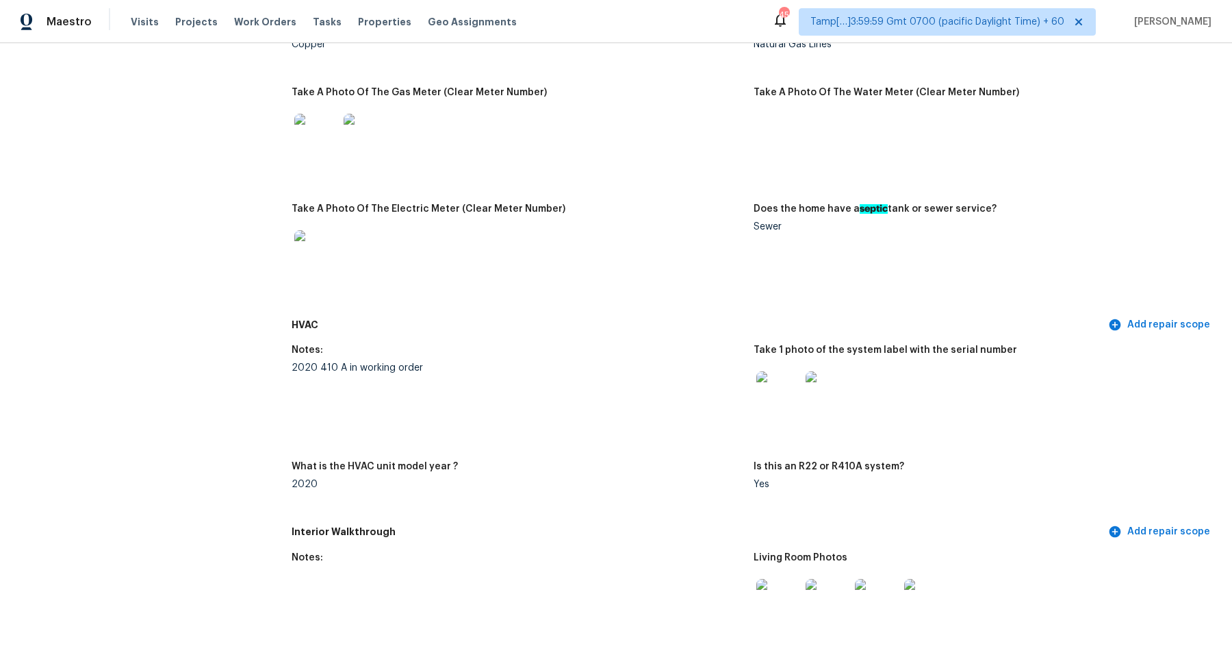
click at [788, 397] on img at bounding box center [779, 393] width 44 height 44
click at [825, 383] on img at bounding box center [828, 393] width 44 height 44
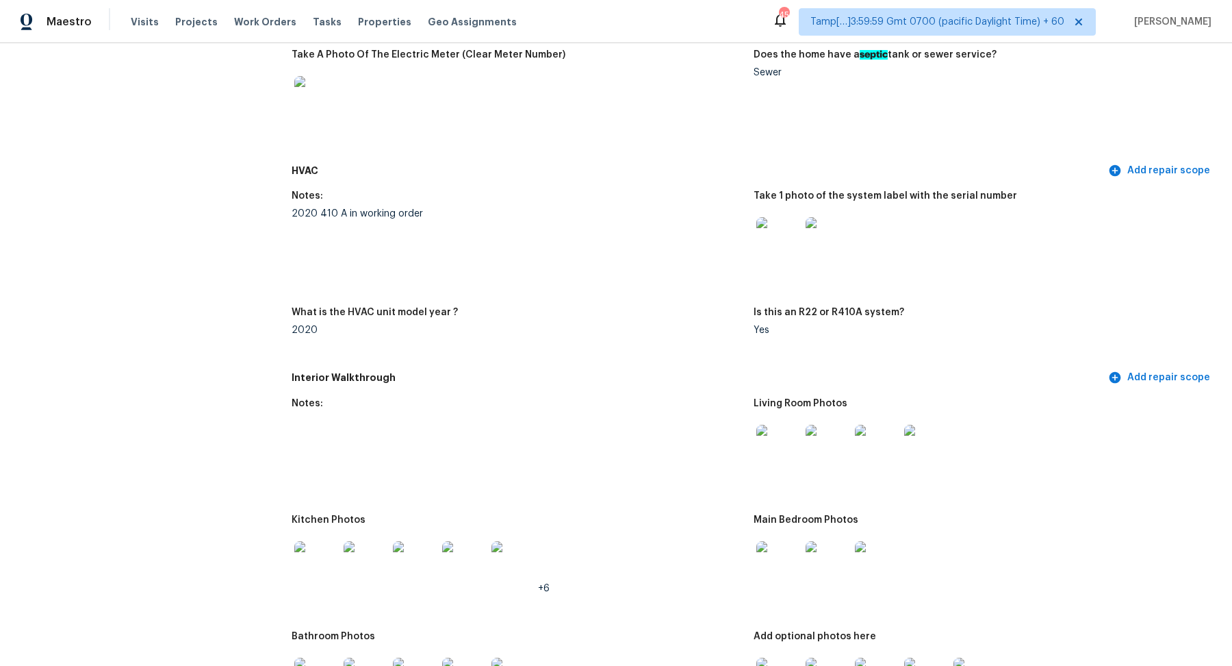
scroll to position [1489, 0]
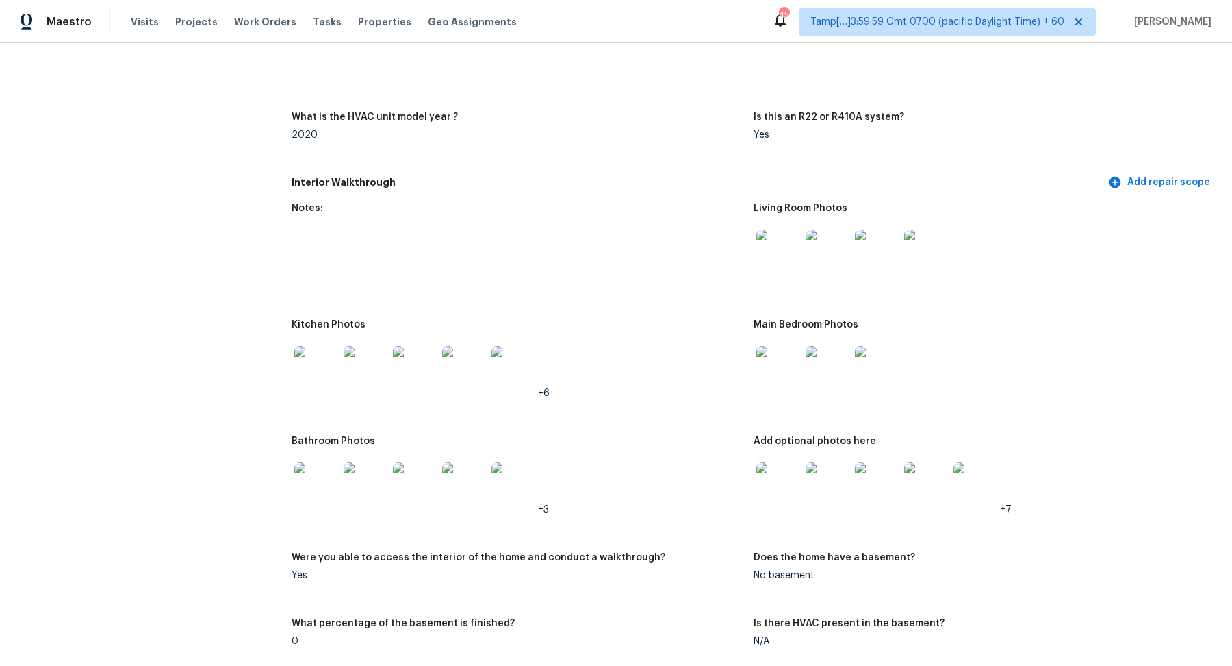
click at [766, 375] on img at bounding box center [779, 368] width 44 height 44
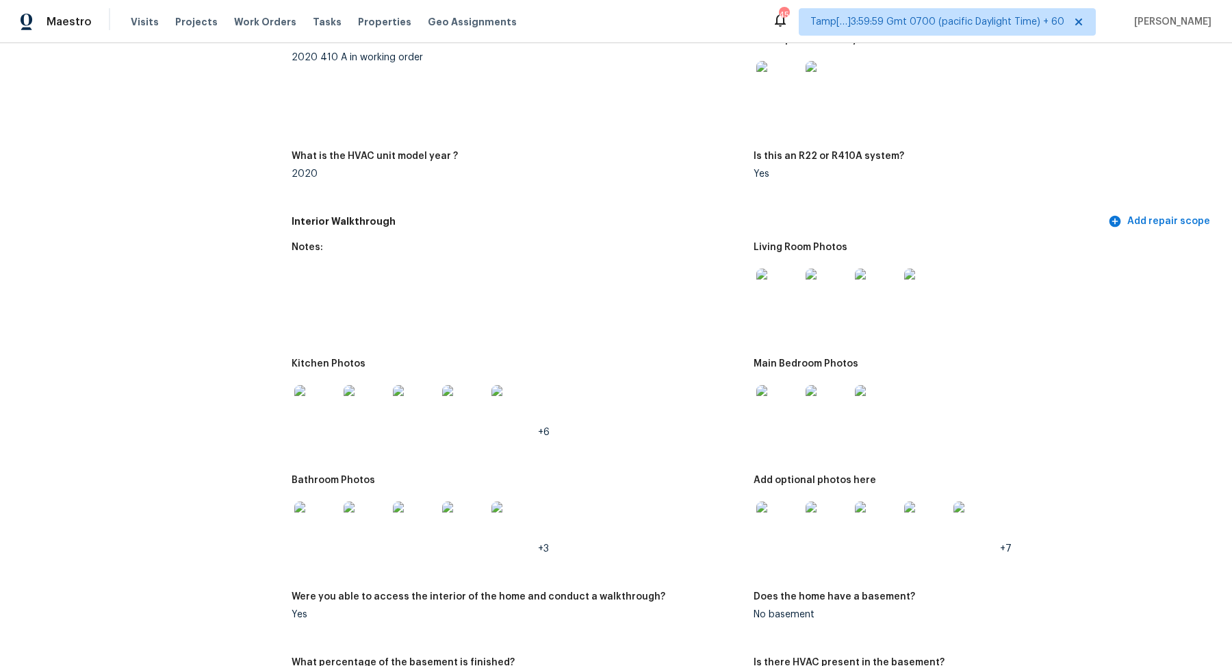
scroll to position [1473, 0]
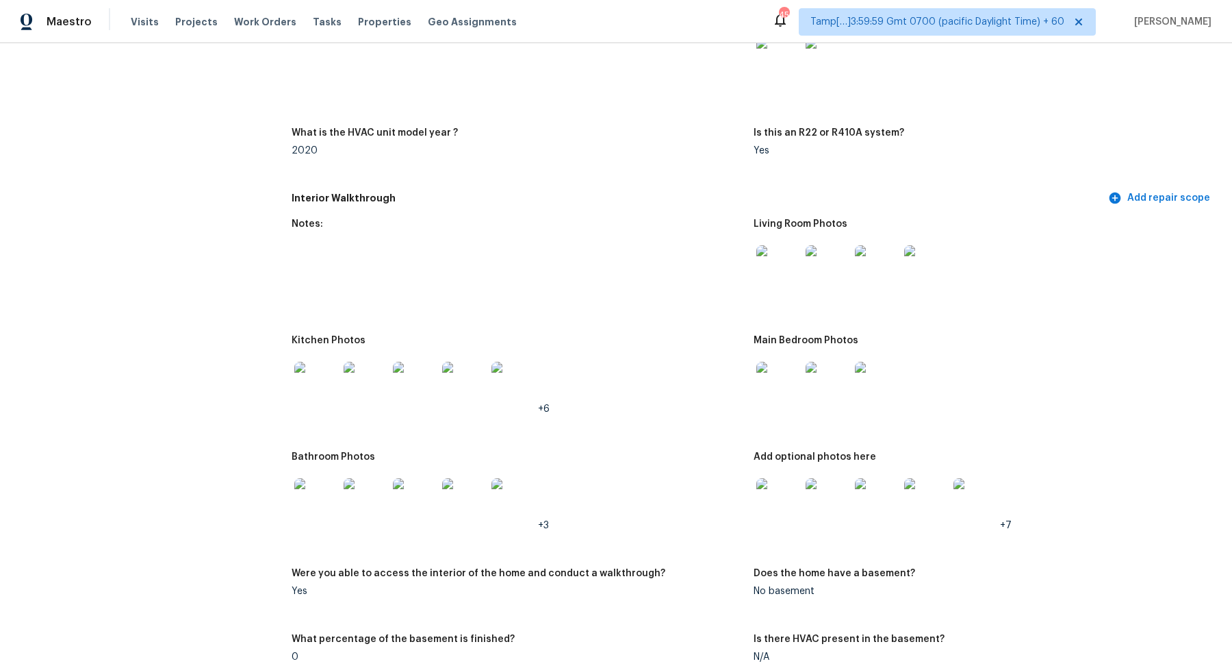
click at [307, 501] on img at bounding box center [316, 500] width 44 height 44
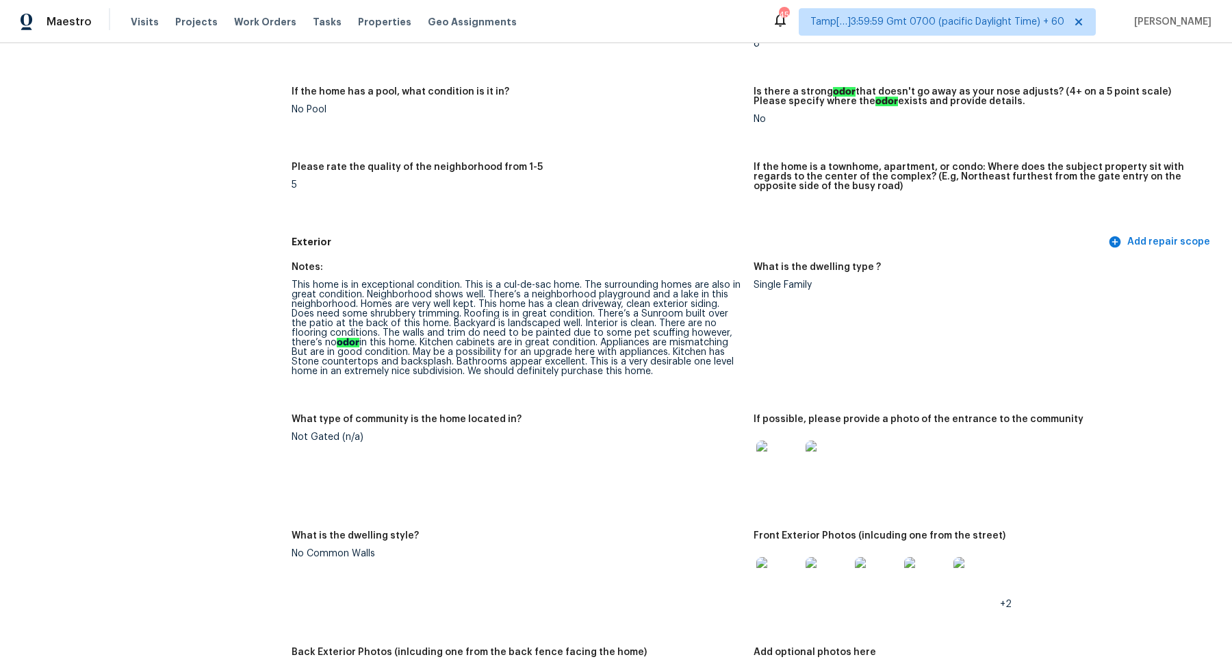
scroll to position [0, 0]
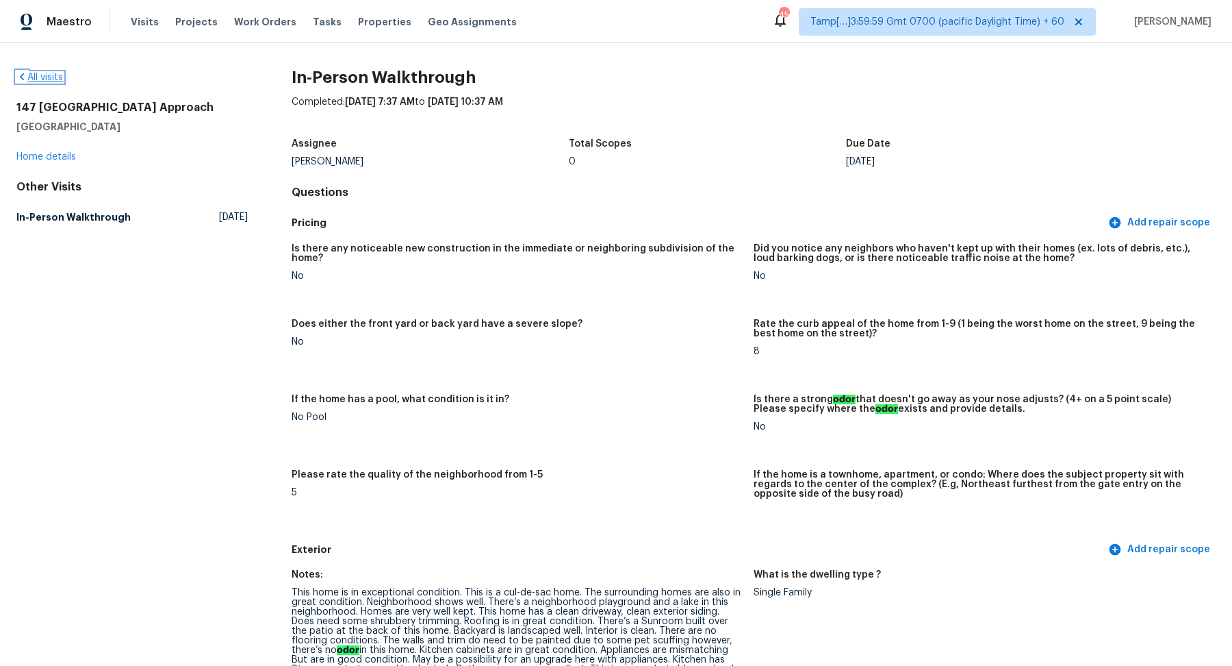
click at [54, 77] on link "All visits" at bounding box center [39, 78] width 47 height 10
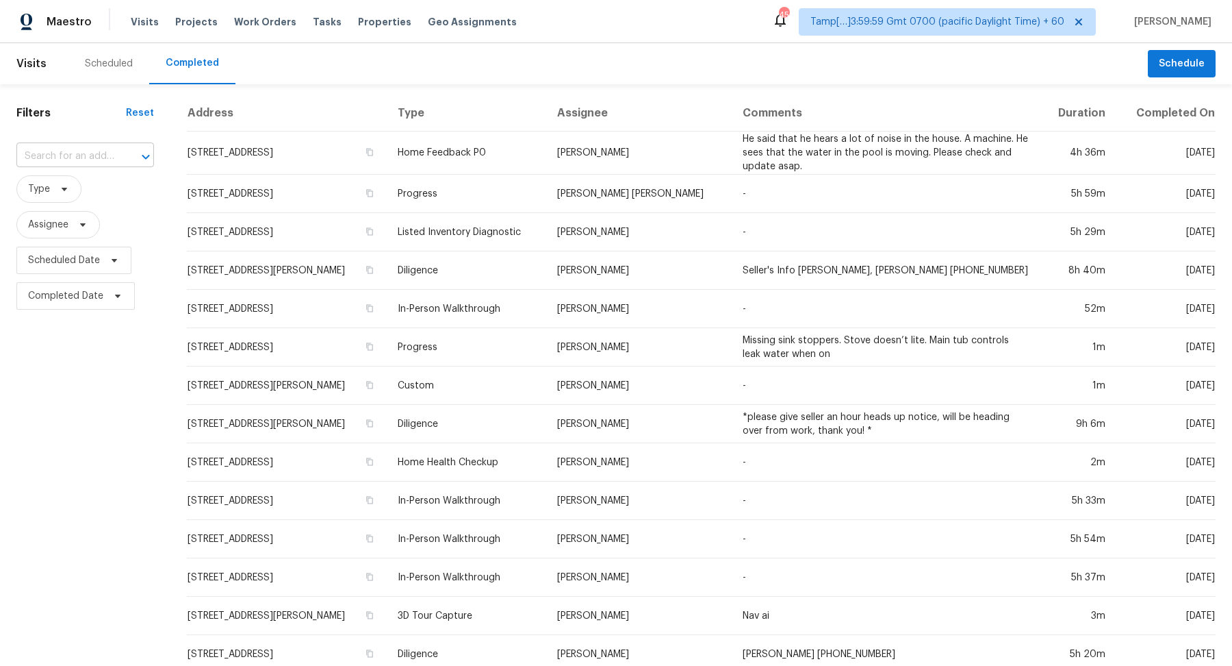
click at [96, 162] on input "text" at bounding box center [65, 156] width 99 height 21
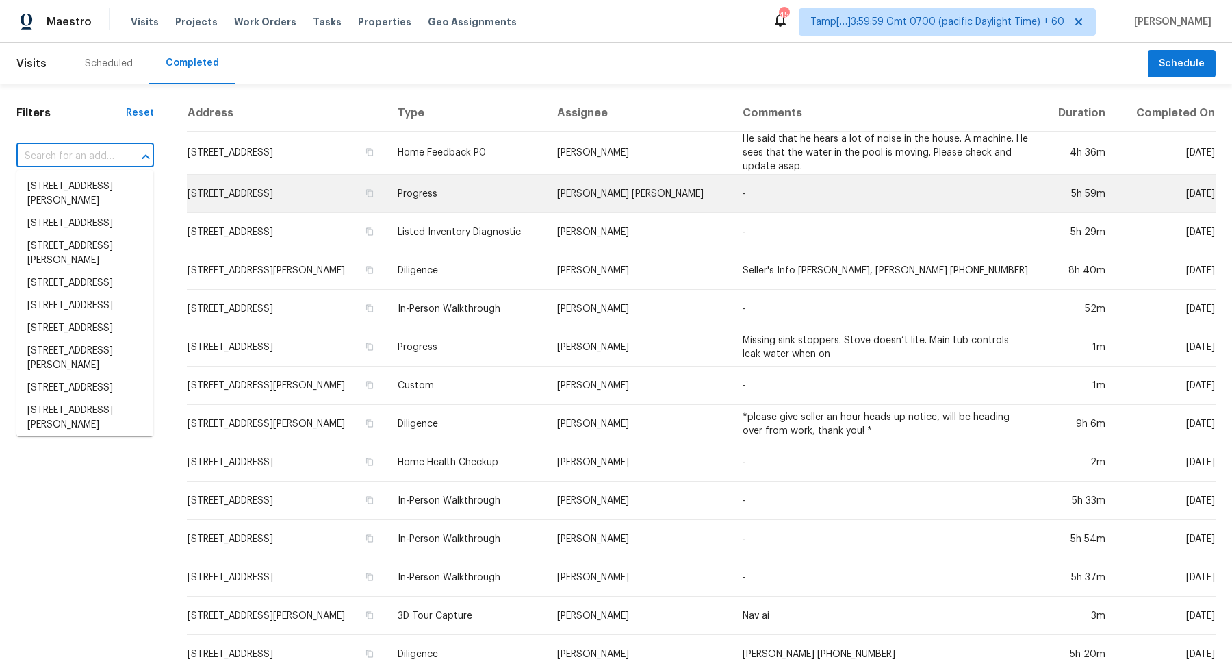
paste input "1040 Soledad Way, Lady Lake, FL 32159"
type input "1040 Soledad Way, Lady Lake, FL 32159"
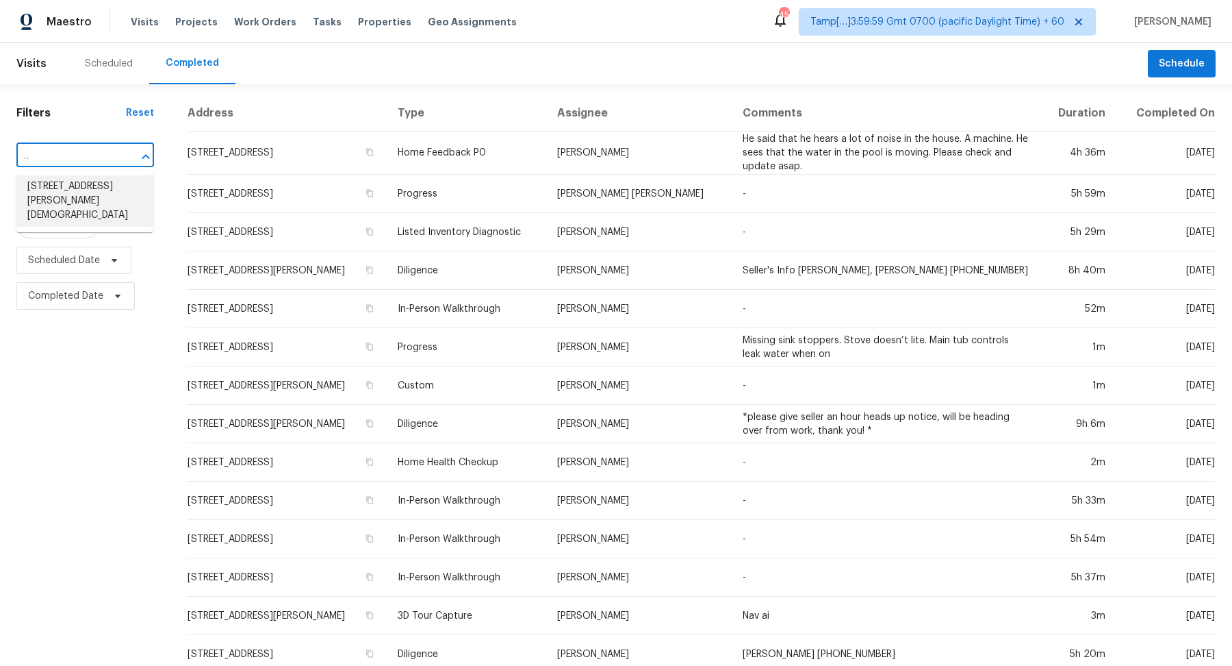
click at [80, 185] on li "1040 Soledad Way, Lady Lake, FL 32159" at bounding box center [84, 200] width 137 height 51
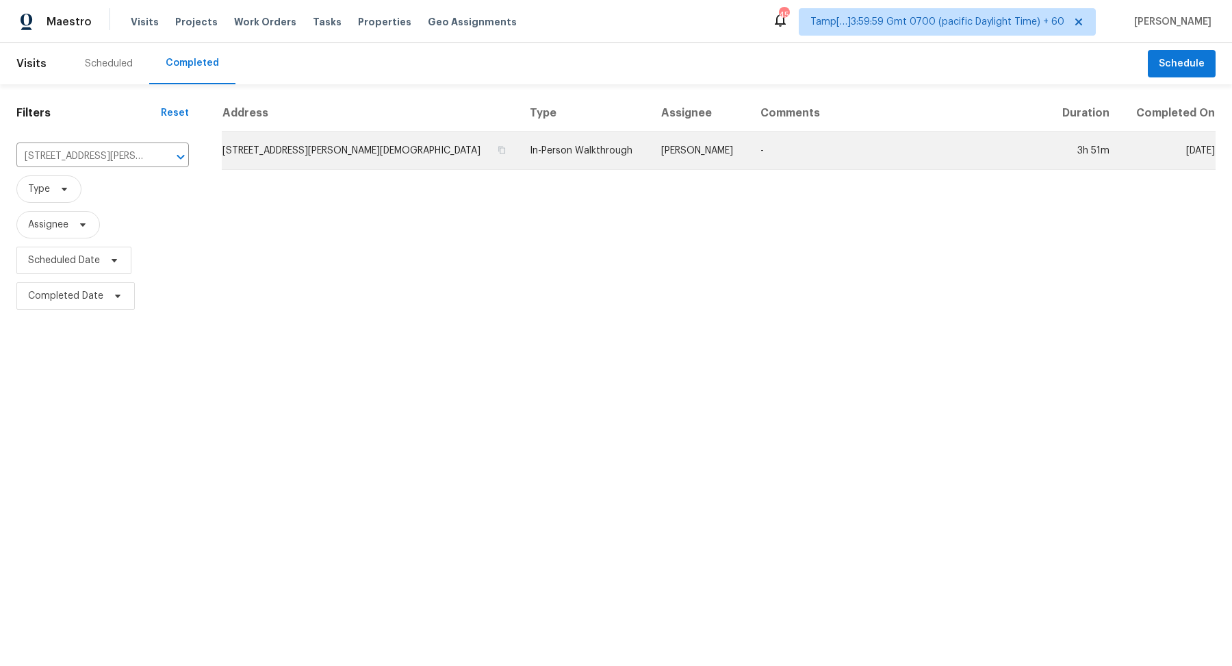
click at [275, 160] on td "1040 Soledad Way, Lady Lake, FL 32159" at bounding box center [370, 150] width 297 height 38
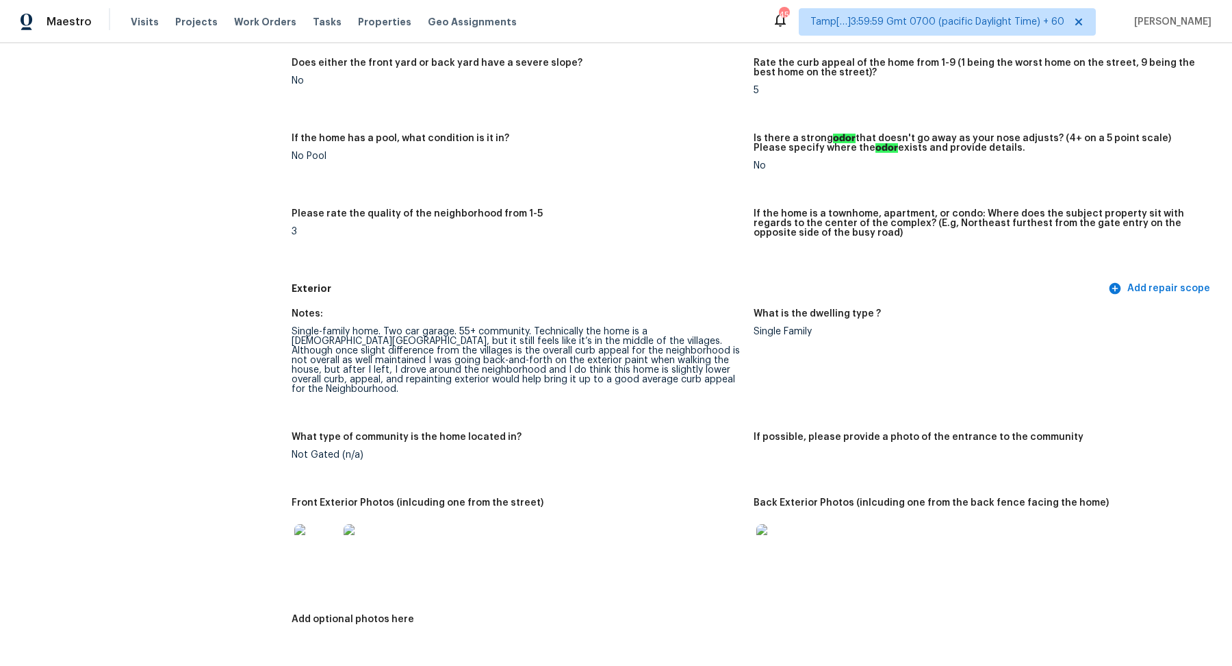
scroll to position [605, 0]
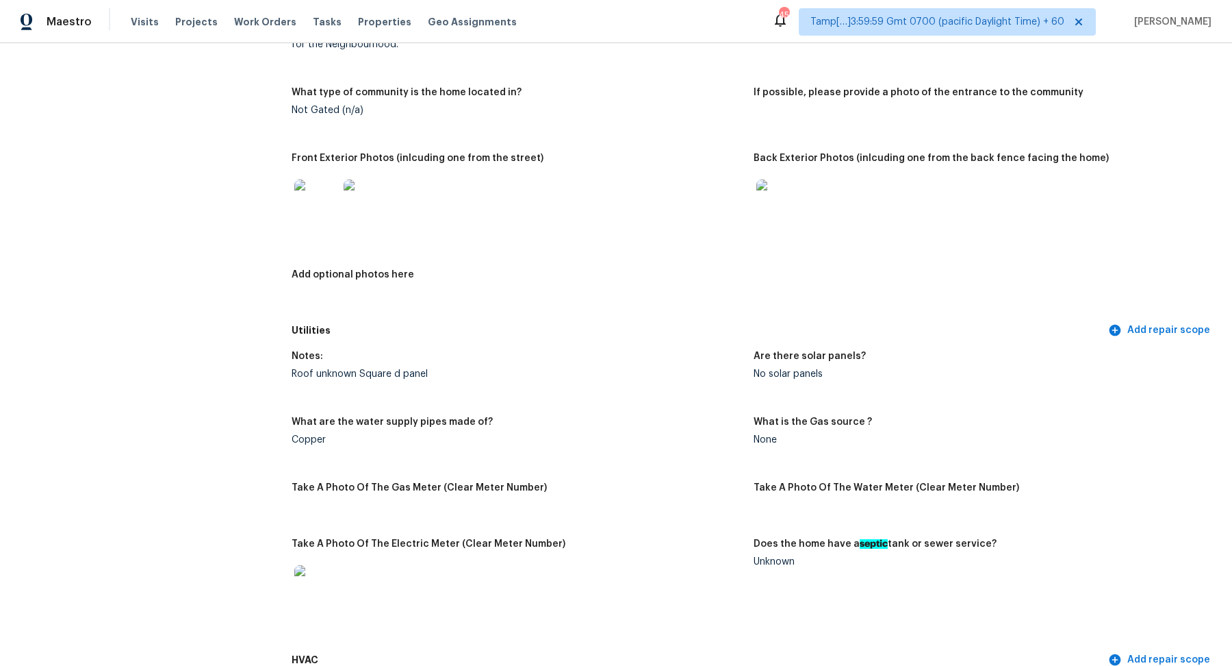
click at [322, 179] on img at bounding box center [316, 201] width 44 height 44
click at [296, 190] on img at bounding box center [316, 201] width 44 height 44
click at [770, 186] on img at bounding box center [779, 201] width 44 height 44
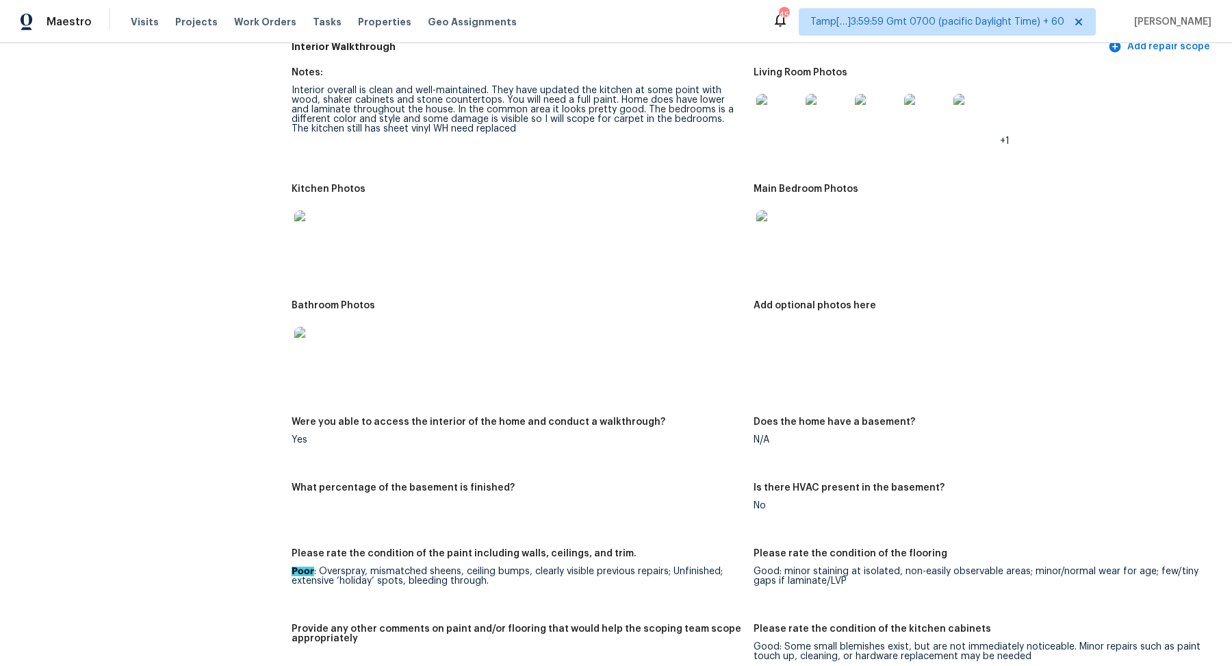
scroll to position [1359, 0]
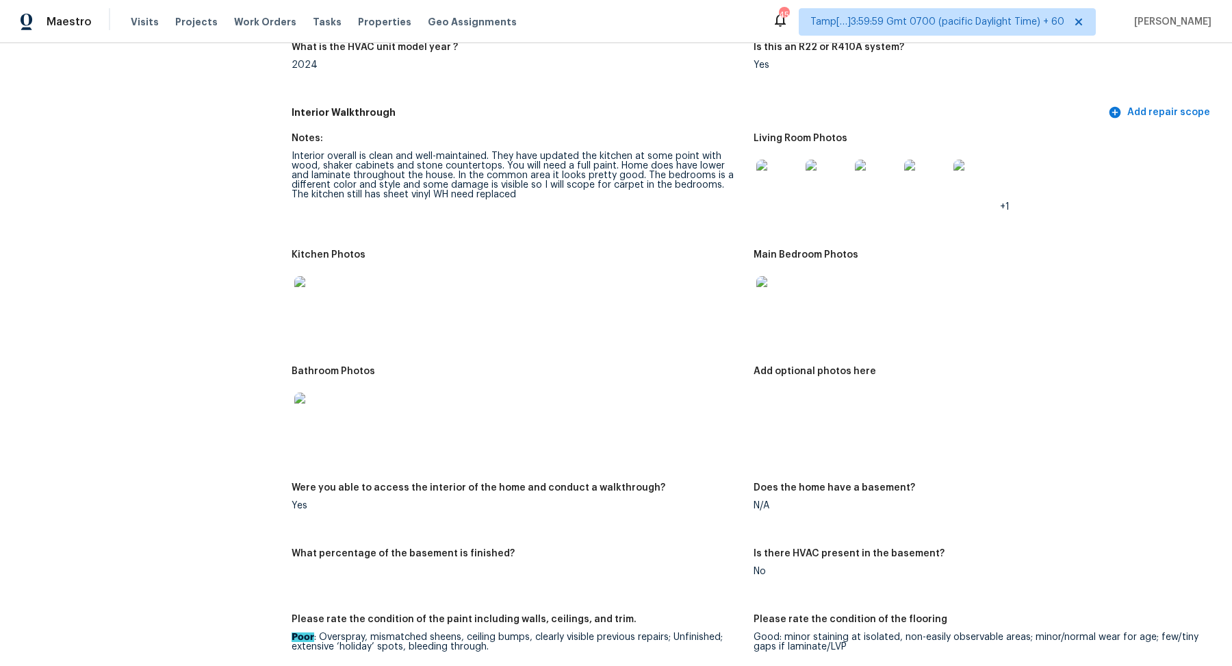
click at [787, 172] on img at bounding box center [779, 182] width 44 height 44
click at [778, 177] on img at bounding box center [779, 182] width 44 height 44
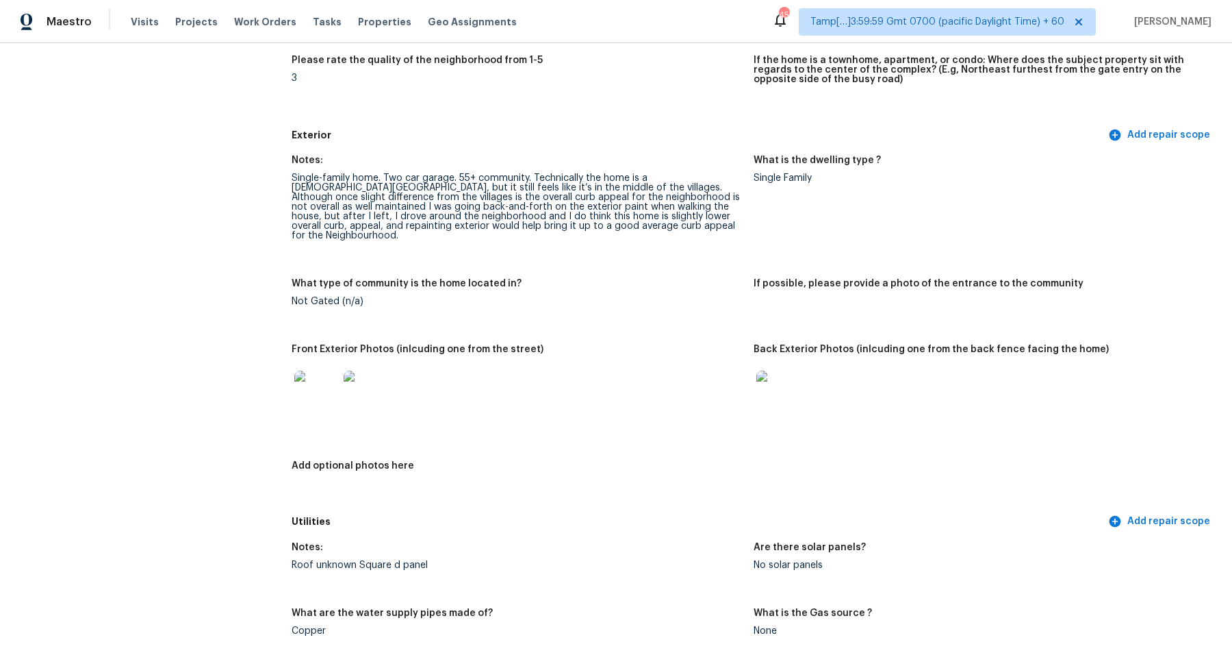
scroll to position [650, 0]
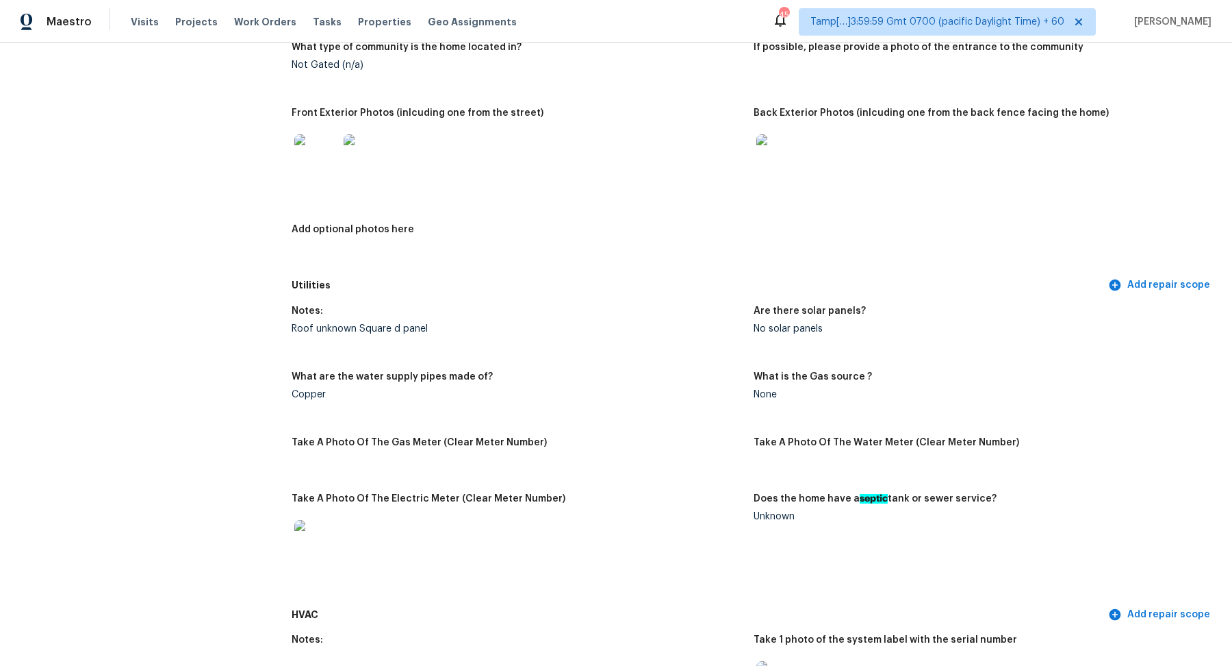
click at [348, 136] on img at bounding box center [366, 156] width 44 height 44
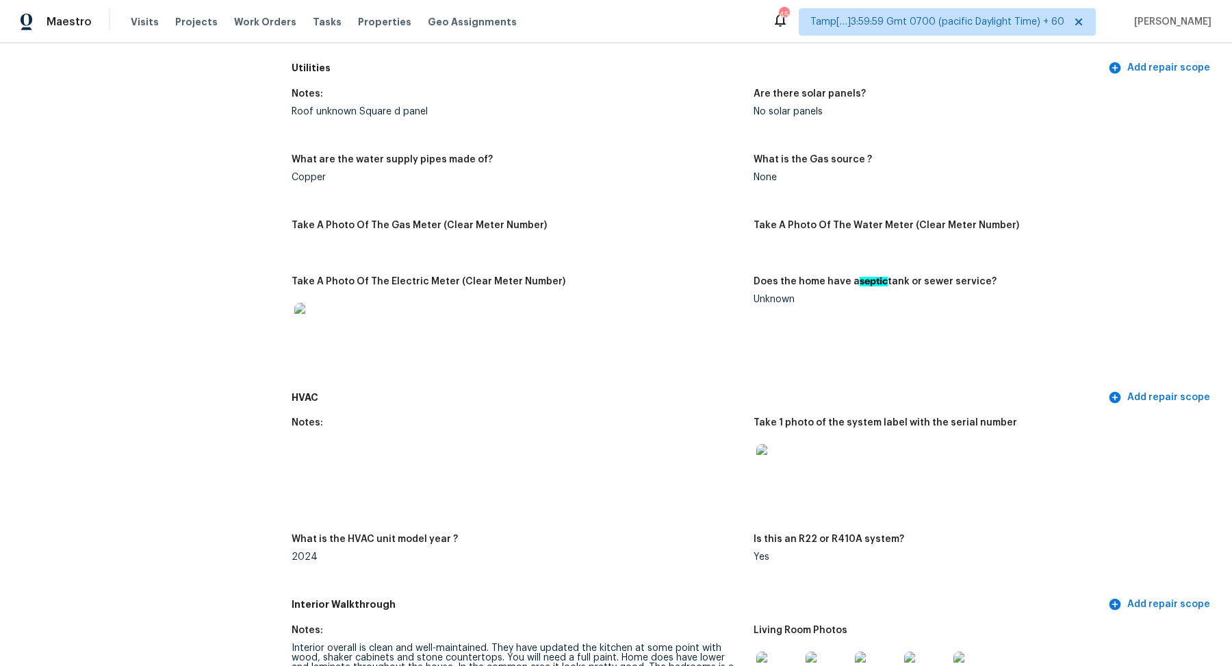
scroll to position [1157, 0]
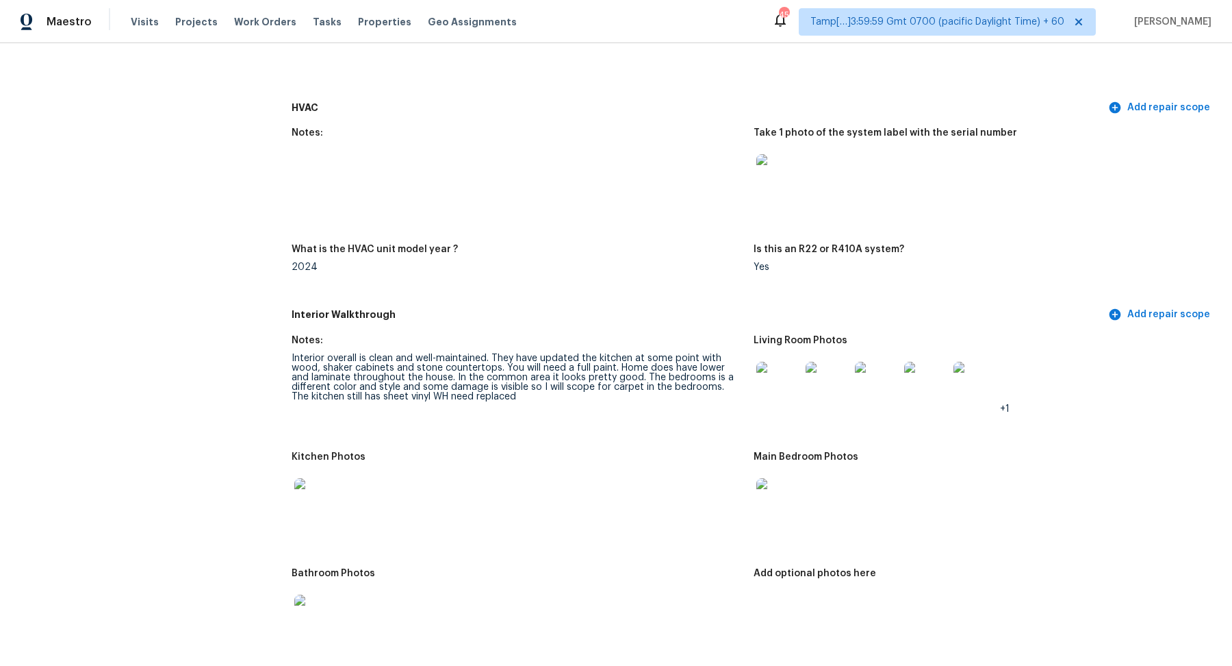
click at [767, 379] on img at bounding box center [779, 384] width 44 height 44
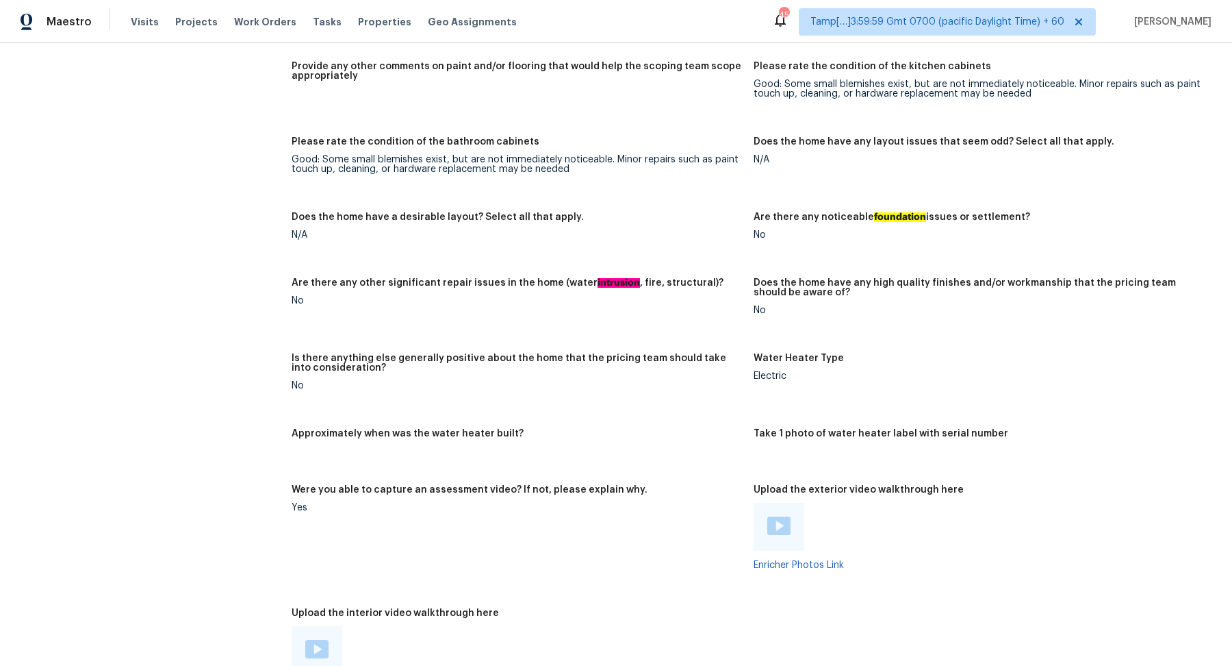
scroll to position [2114, 0]
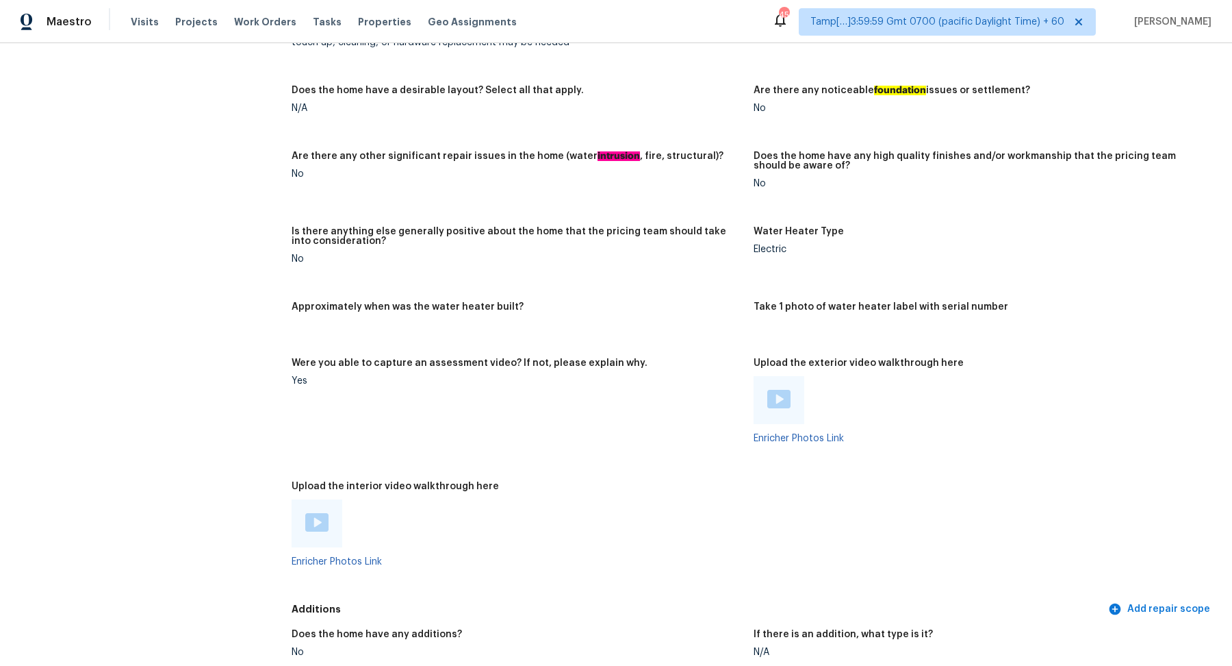
click at [781, 397] on img at bounding box center [779, 399] width 23 height 18
click at [769, 433] on link "Enricher Photos Link" at bounding box center [799, 438] width 90 height 10
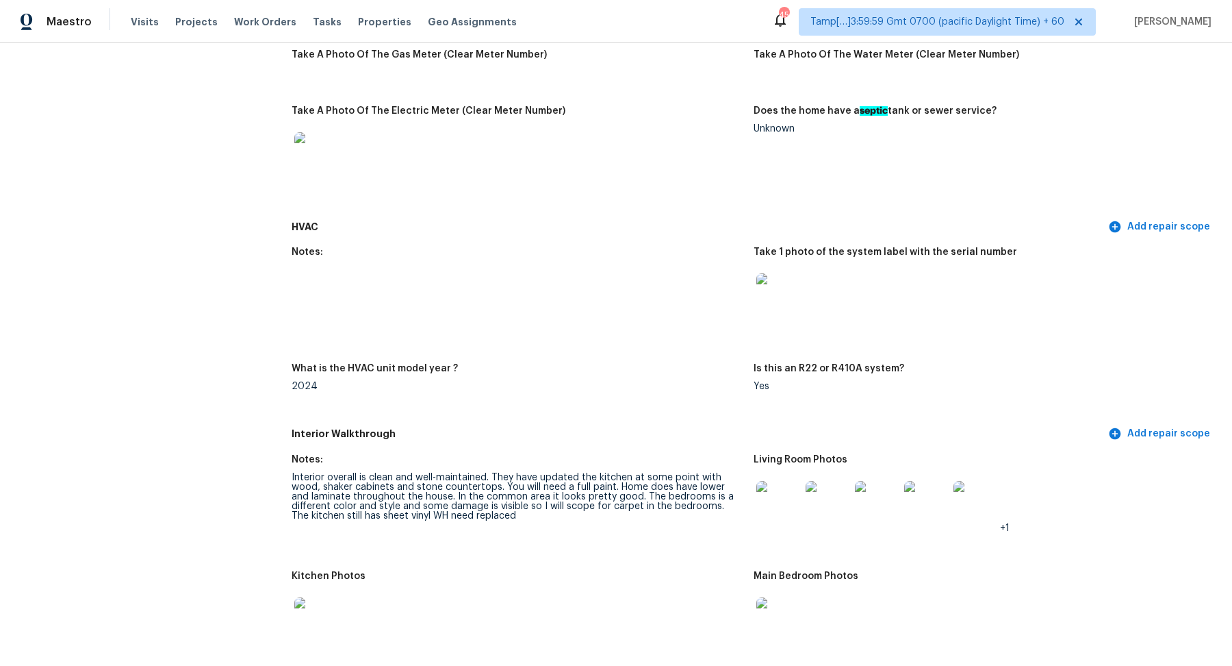
scroll to position [823, 0]
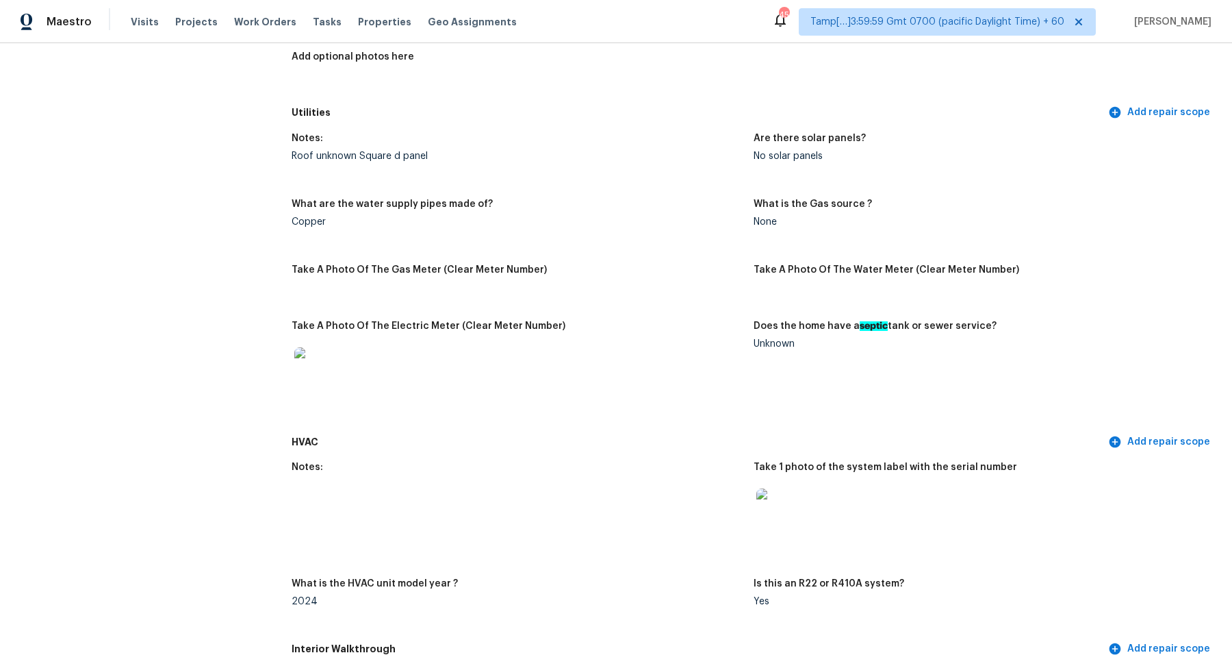
click at [796, 494] on img at bounding box center [779, 510] width 44 height 44
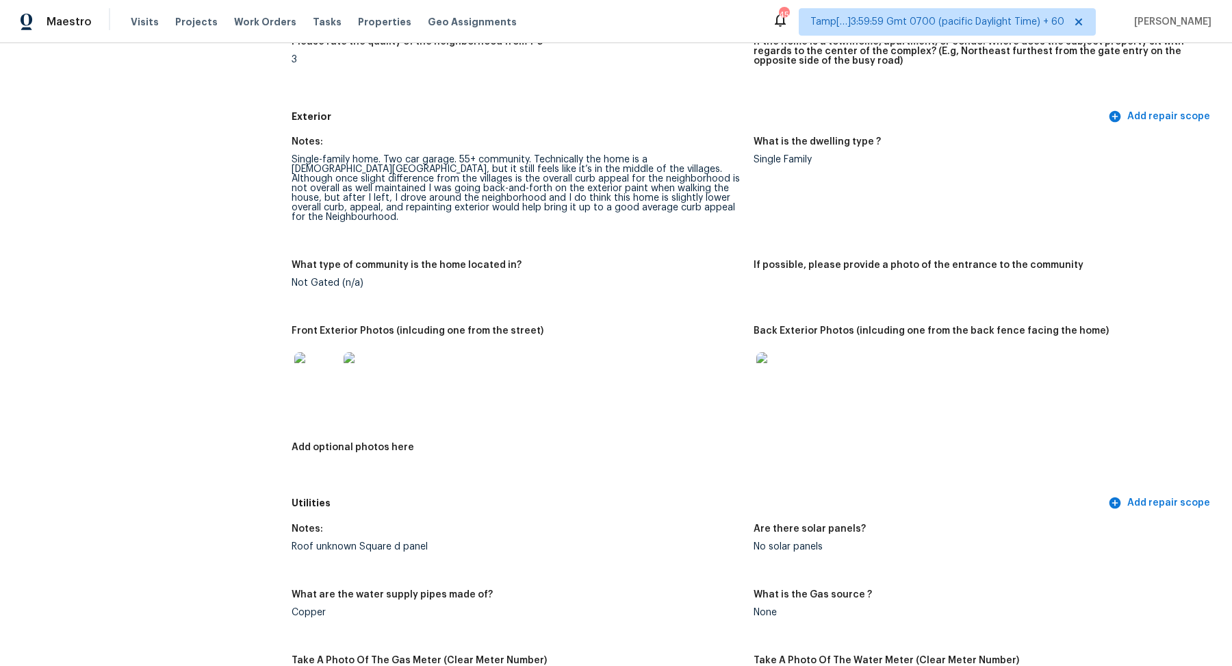
scroll to position [44, 0]
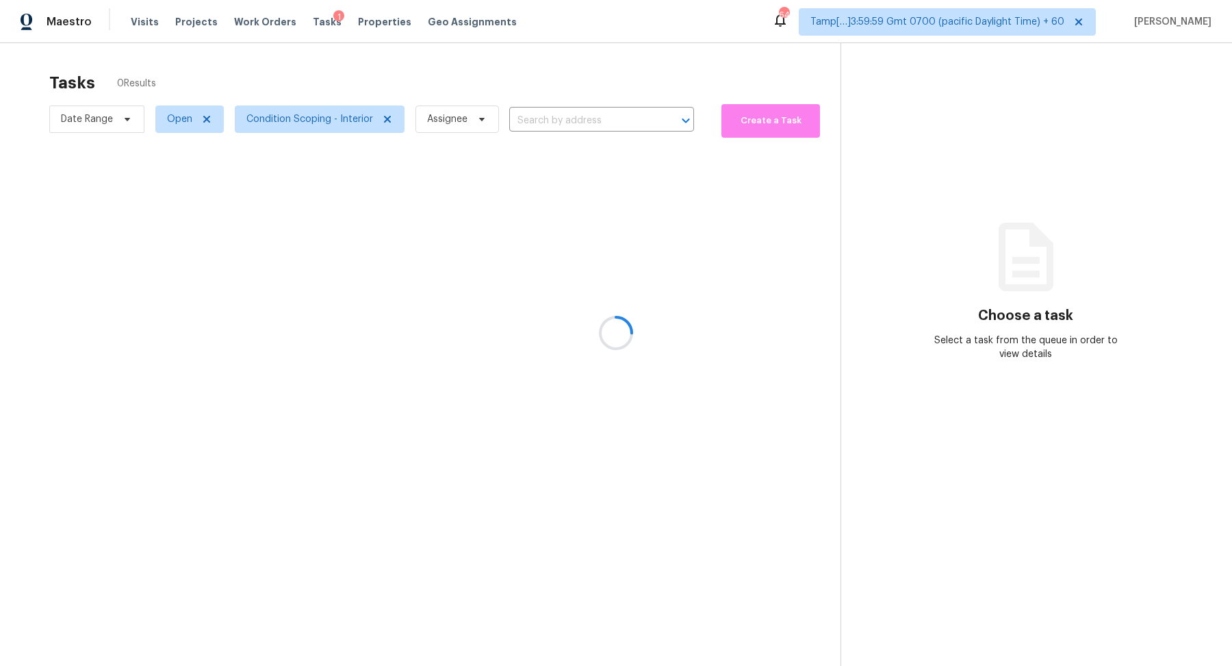
click at [517, 80] on div at bounding box center [616, 333] width 1232 height 666
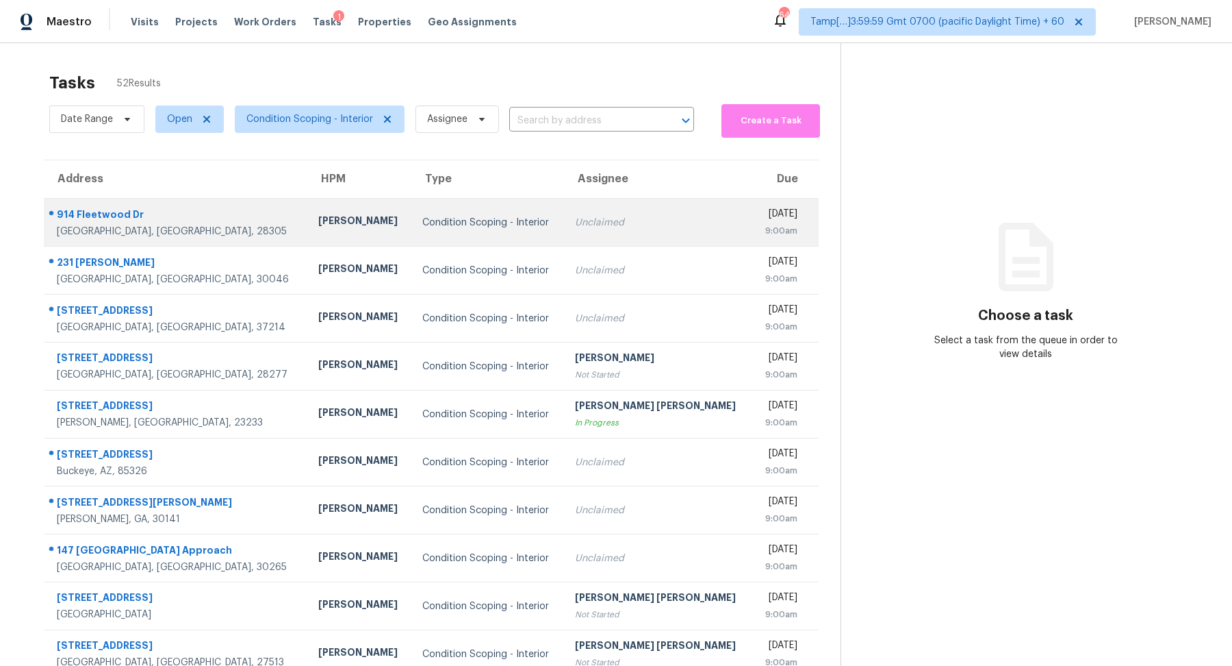
click at [599, 212] on td "Unclaimed" at bounding box center [658, 223] width 188 height 48
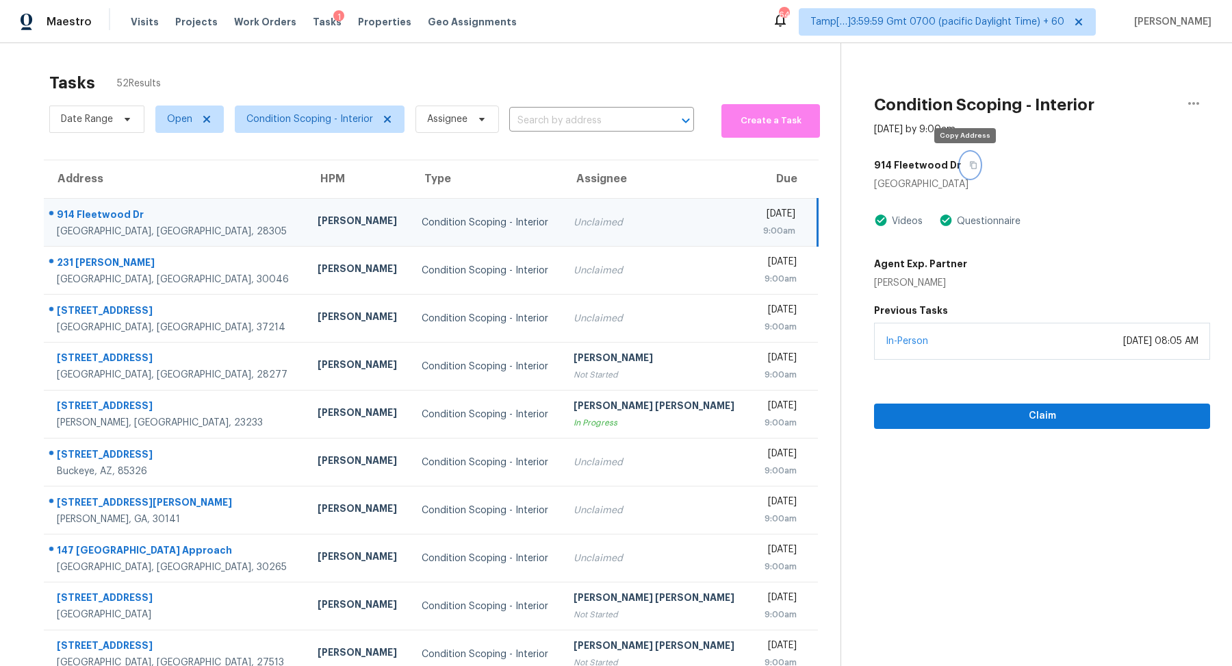
click at [970, 165] on icon "button" at bounding box center [974, 165] width 8 height 8
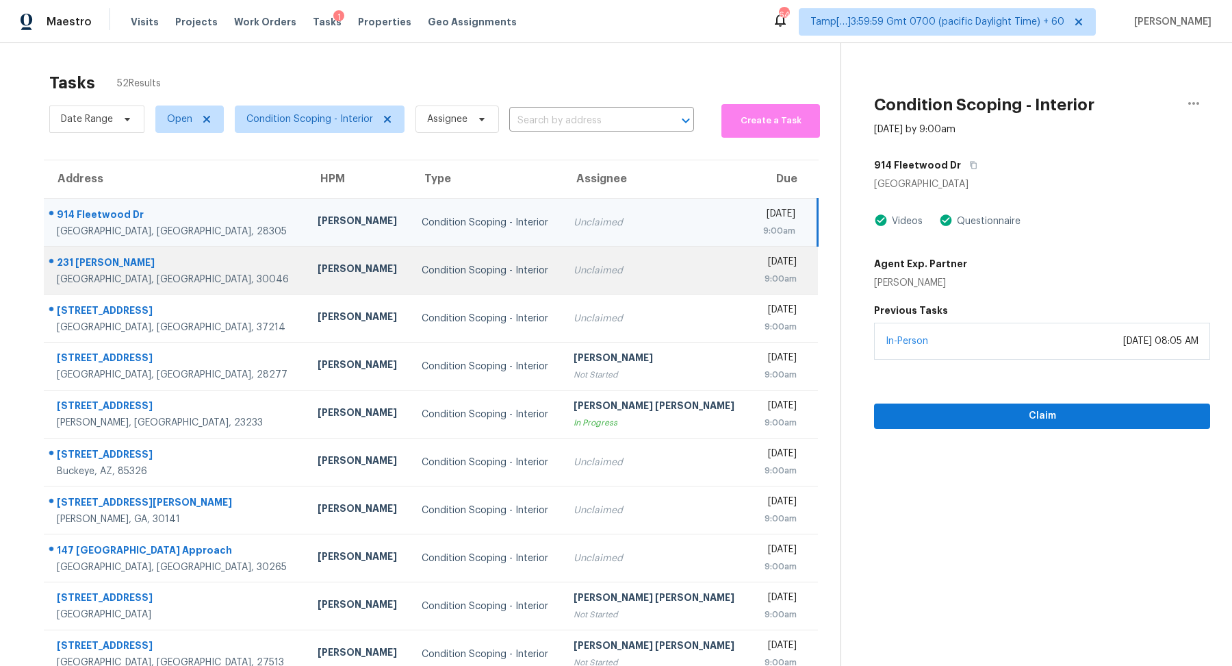
click at [477, 288] on td "Condition Scoping - Interior" at bounding box center [487, 270] width 153 height 48
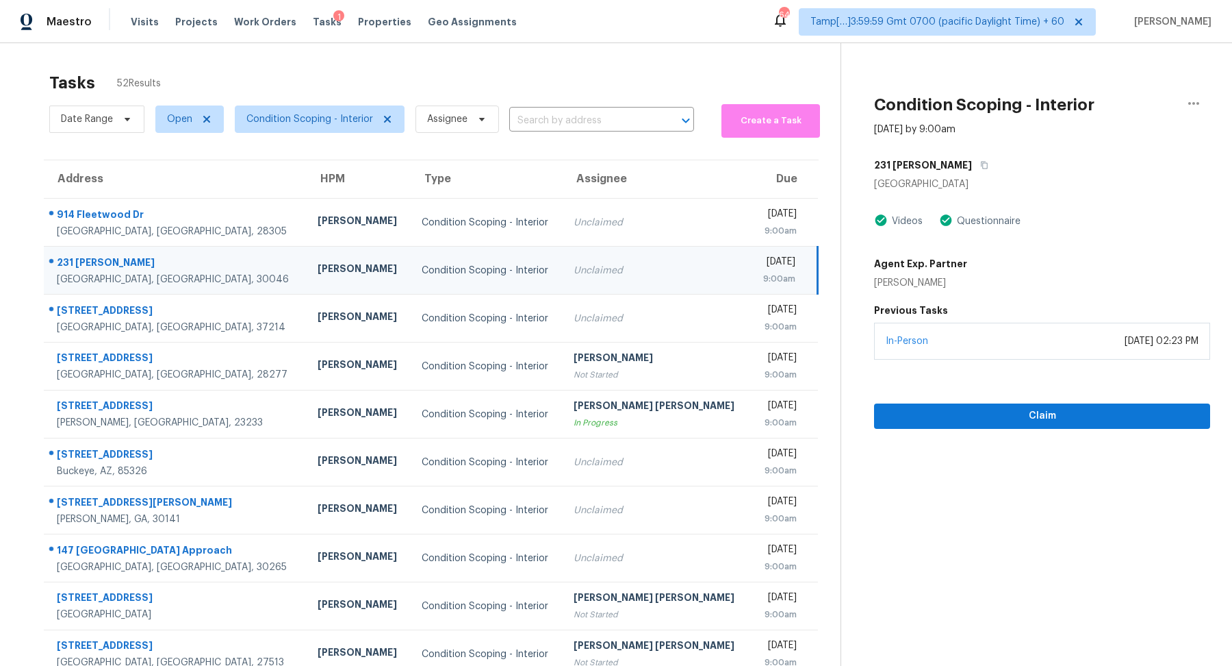
click at [946, 151] on div "Condition Scoping - Interior [DATE] by 9:00am [STREET_ADDRESS][PERSON_NAME] Vid…" at bounding box center [1026, 235] width 369 height 385
click at [972, 155] on button "button" at bounding box center [981, 165] width 18 height 25
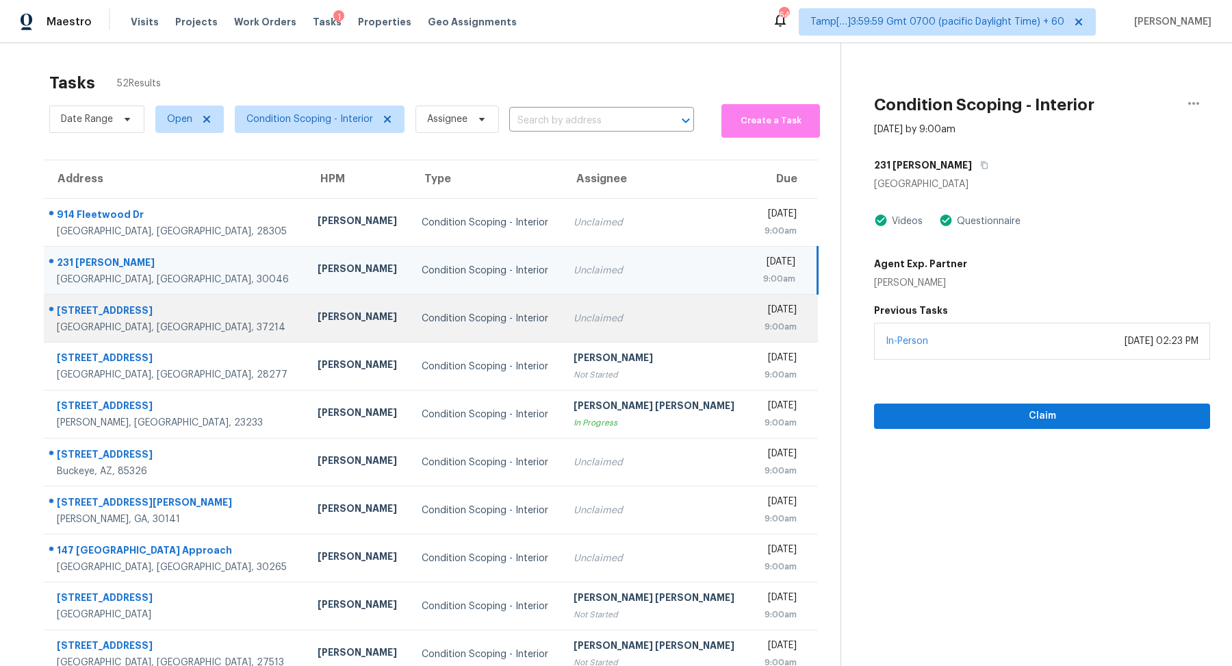
click at [629, 325] on td "Unclaimed" at bounding box center [657, 318] width 188 height 48
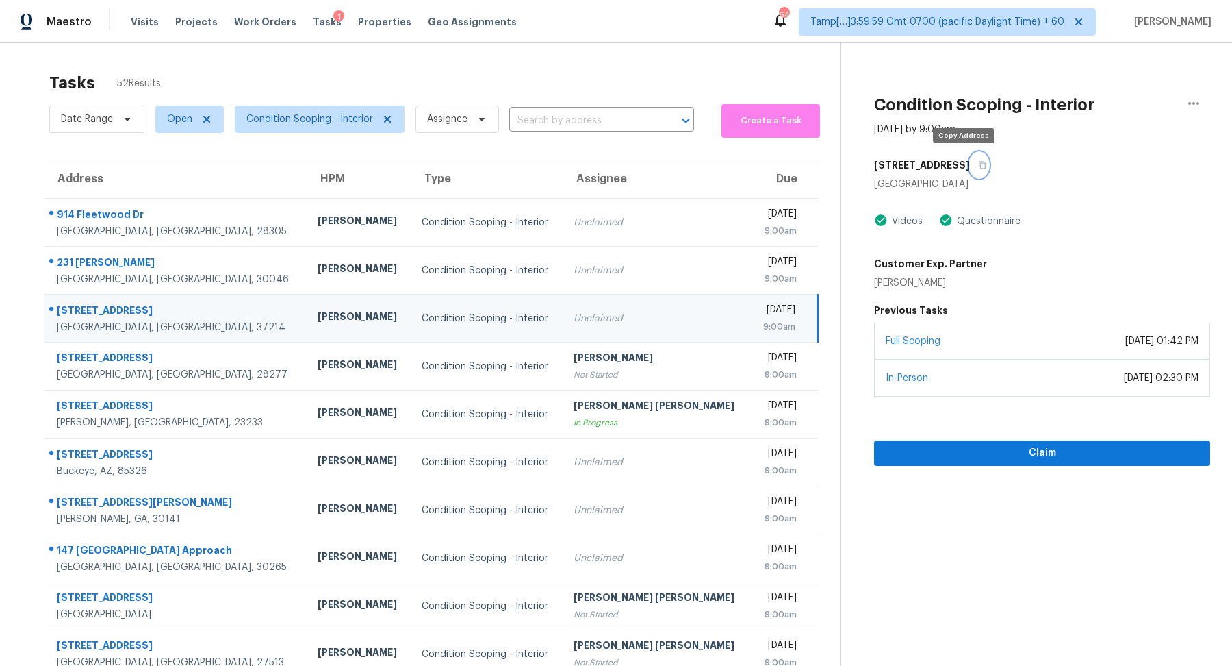
click at [970, 170] on button "button" at bounding box center [979, 165] width 18 height 25
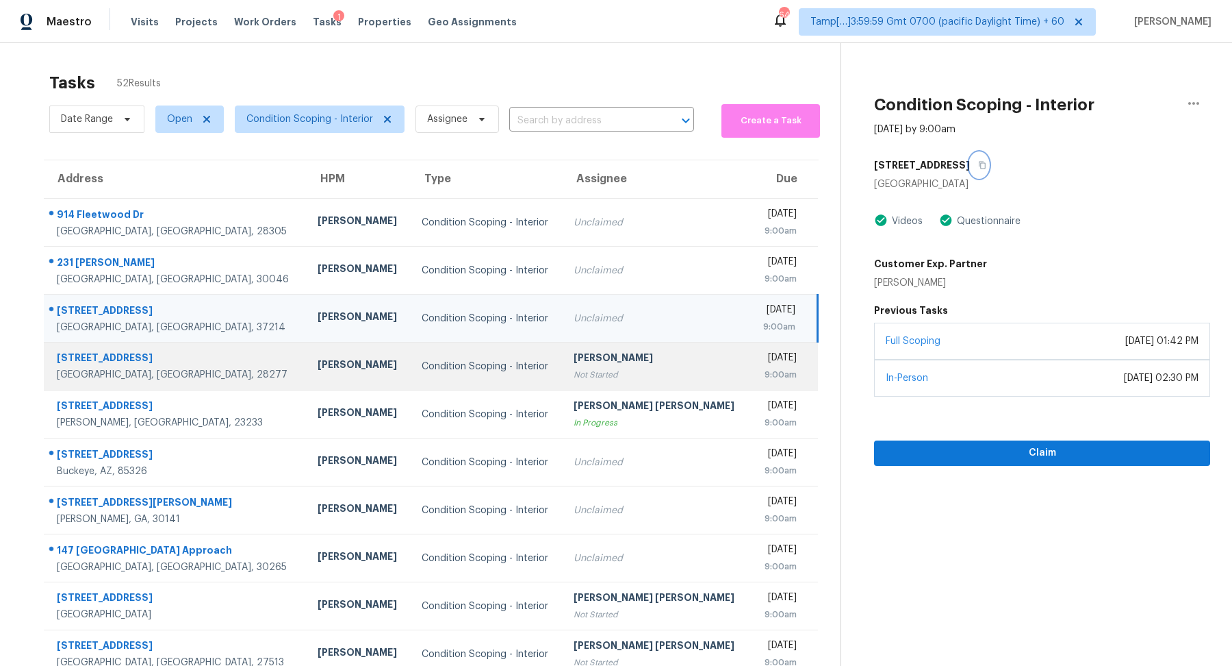
scroll to position [47, 0]
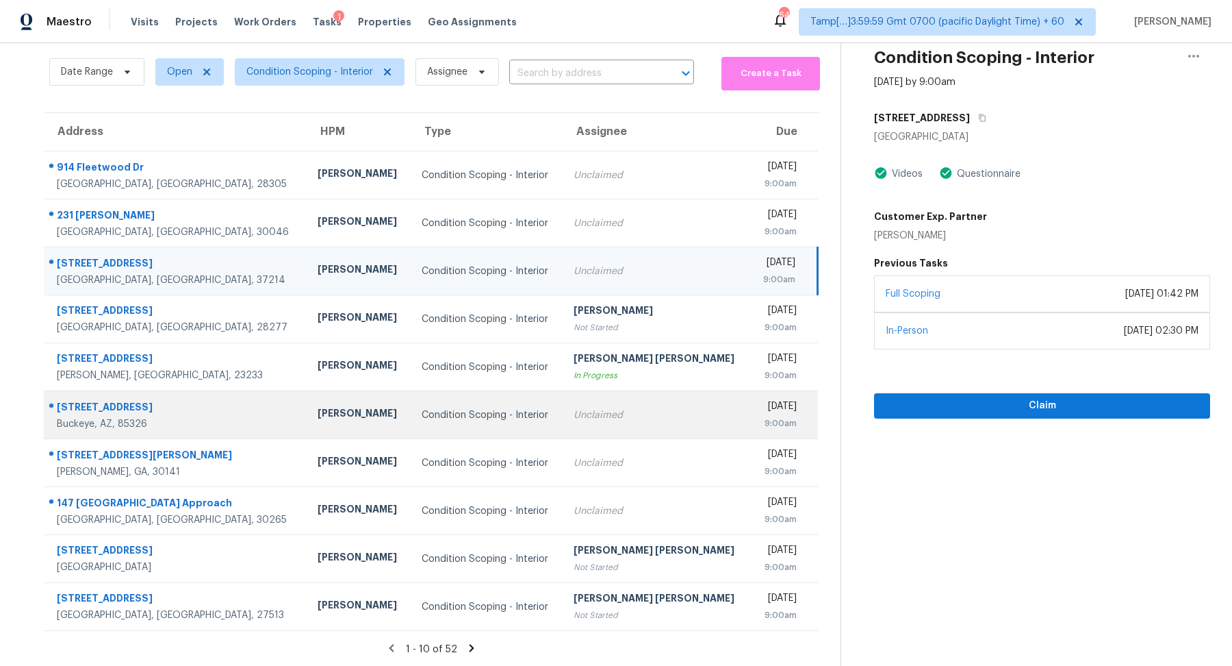
click at [496, 428] on td "Condition Scoping - Interior" at bounding box center [487, 415] width 153 height 48
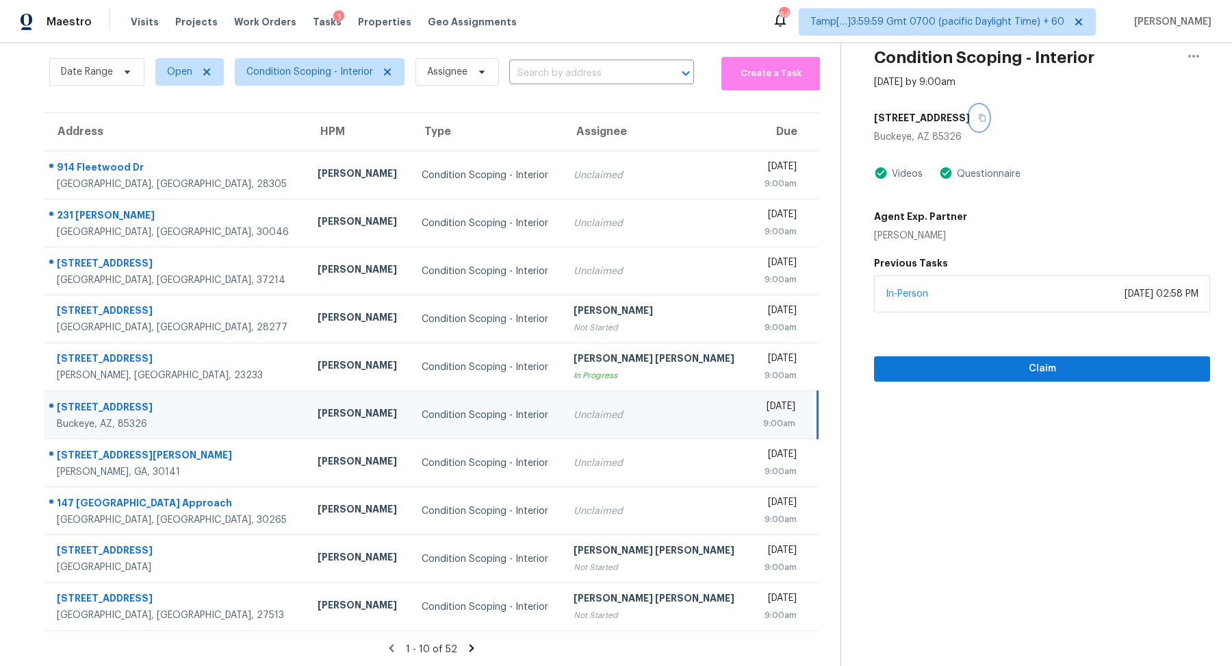
click at [970, 123] on button "button" at bounding box center [979, 117] width 18 height 25
click at [920, 354] on div "Claim" at bounding box center [1042, 346] width 336 height 69
click at [920, 362] on span "Claim" at bounding box center [1042, 368] width 314 height 17
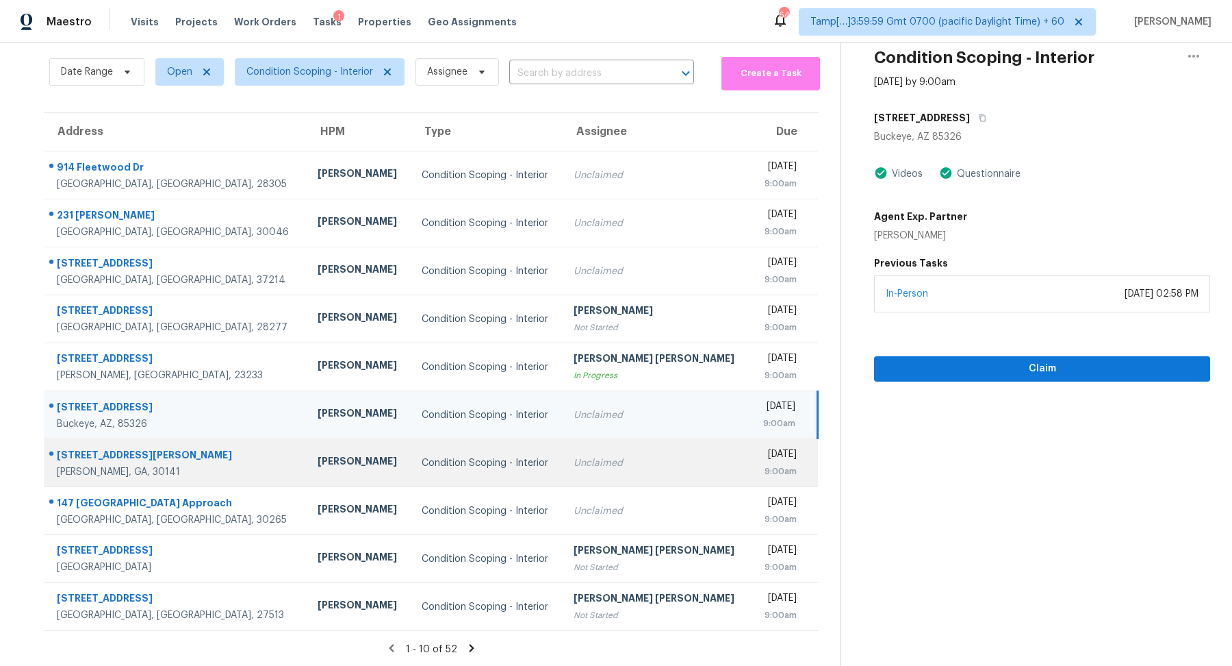
click at [596, 451] on td "Unclaimed" at bounding box center [657, 463] width 188 height 48
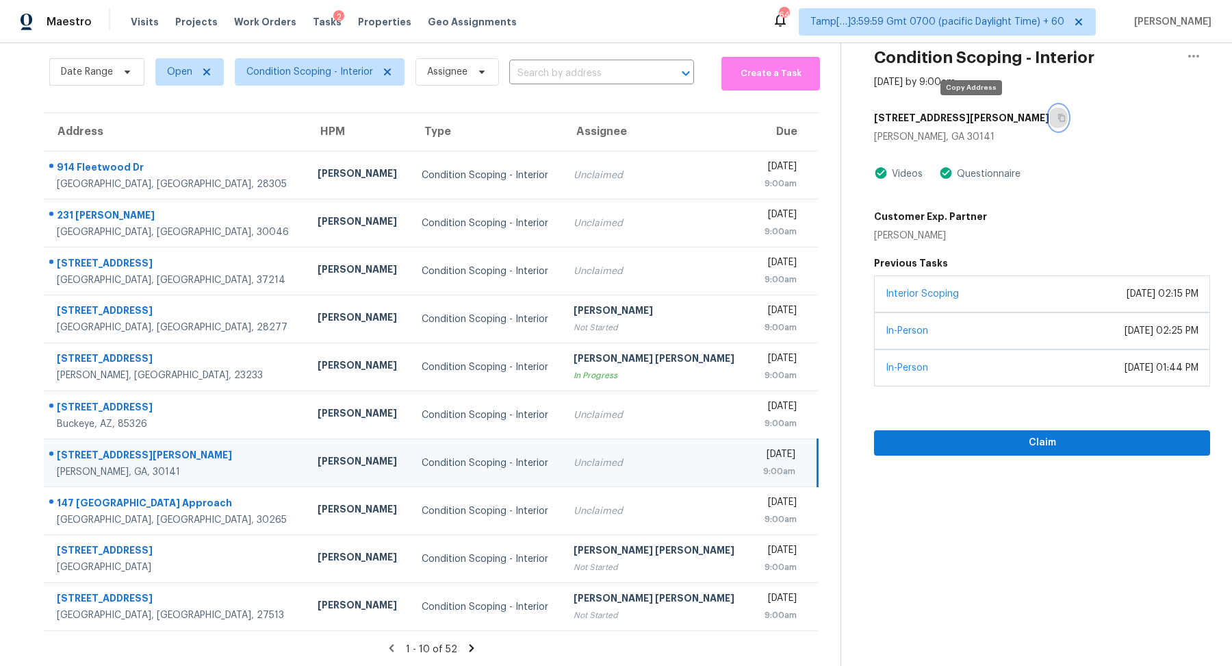
click at [1050, 123] on button "button" at bounding box center [1059, 117] width 18 height 25
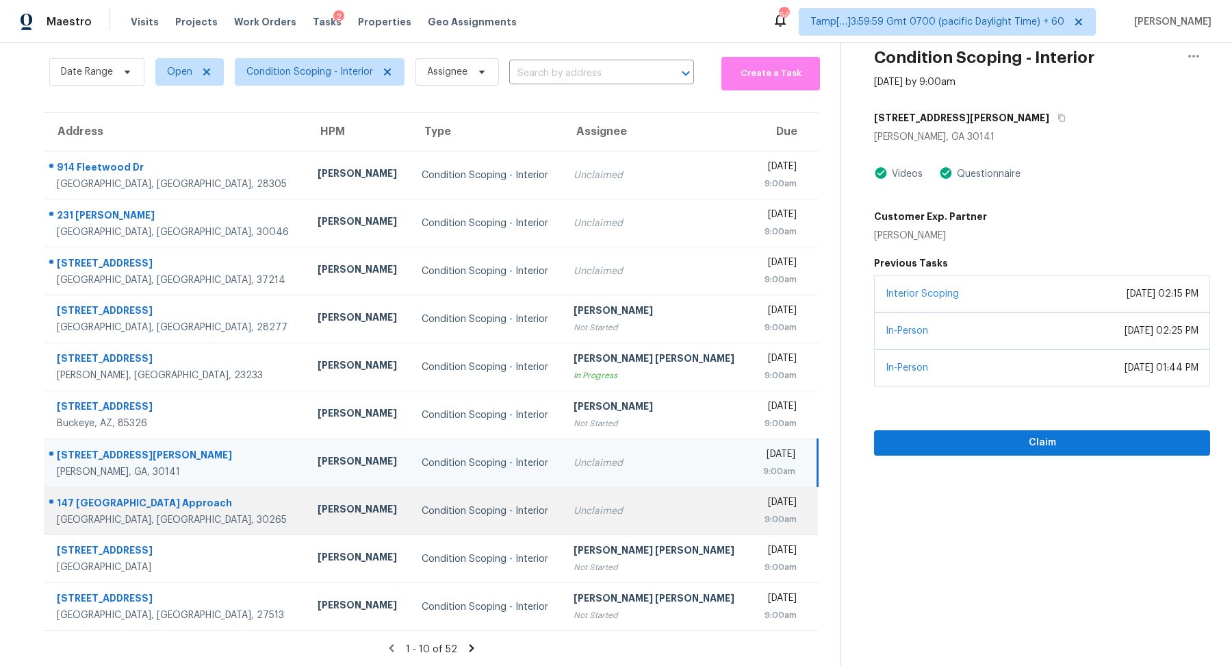
click at [621, 504] on div "Unclaimed" at bounding box center [657, 511] width 166 height 14
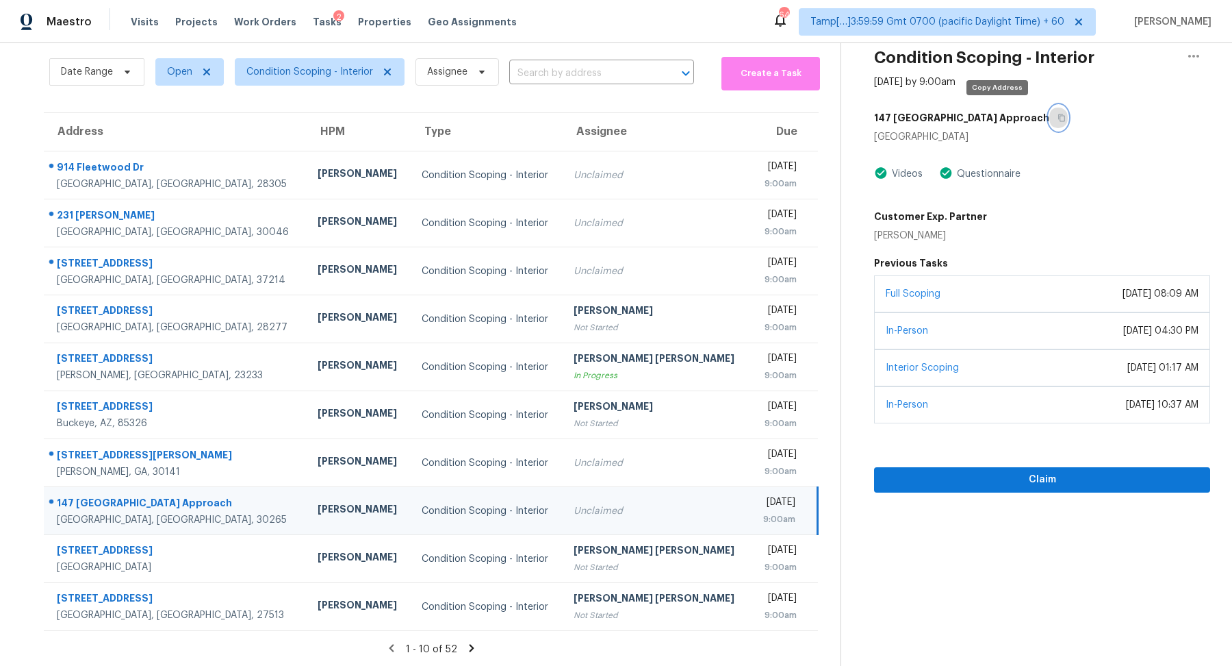
click at [1050, 118] on button "button" at bounding box center [1059, 117] width 18 height 25
click at [952, 471] on span "Claim" at bounding box center [1042, 479] width 314 height 17
click at [466, 642] on icon at bounding box center [472, 648] width 12 height 12
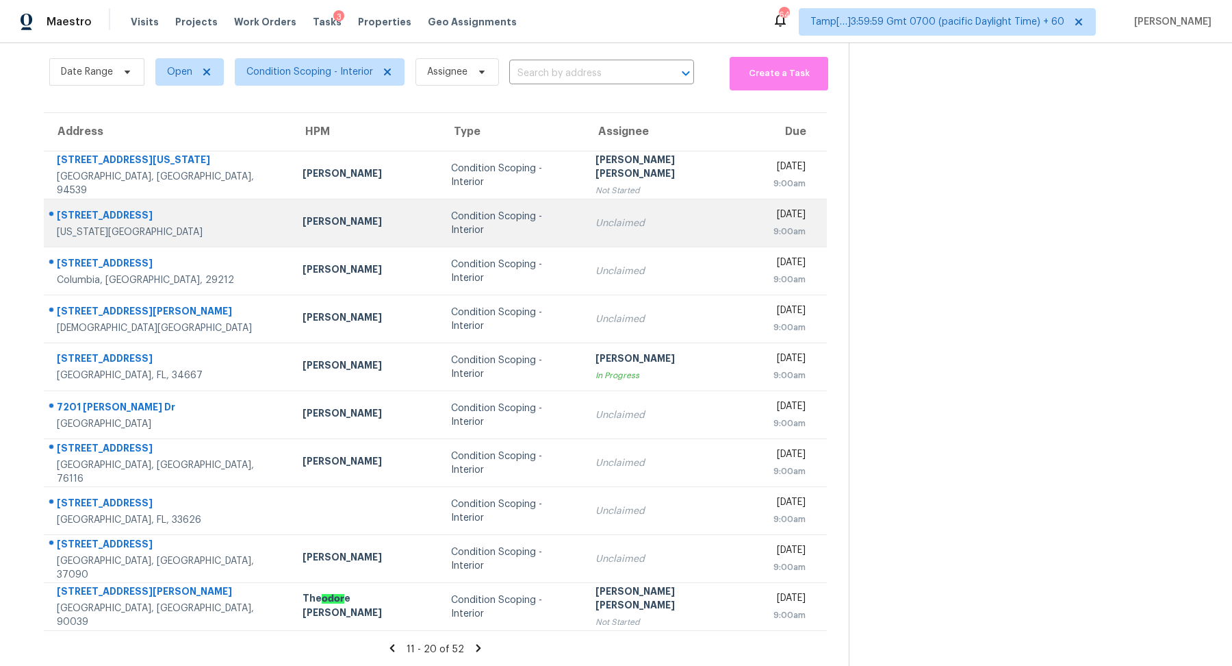
click at [585, 230] on td "Unclaimed" at bounding box center [674, 223] width 178 height 48
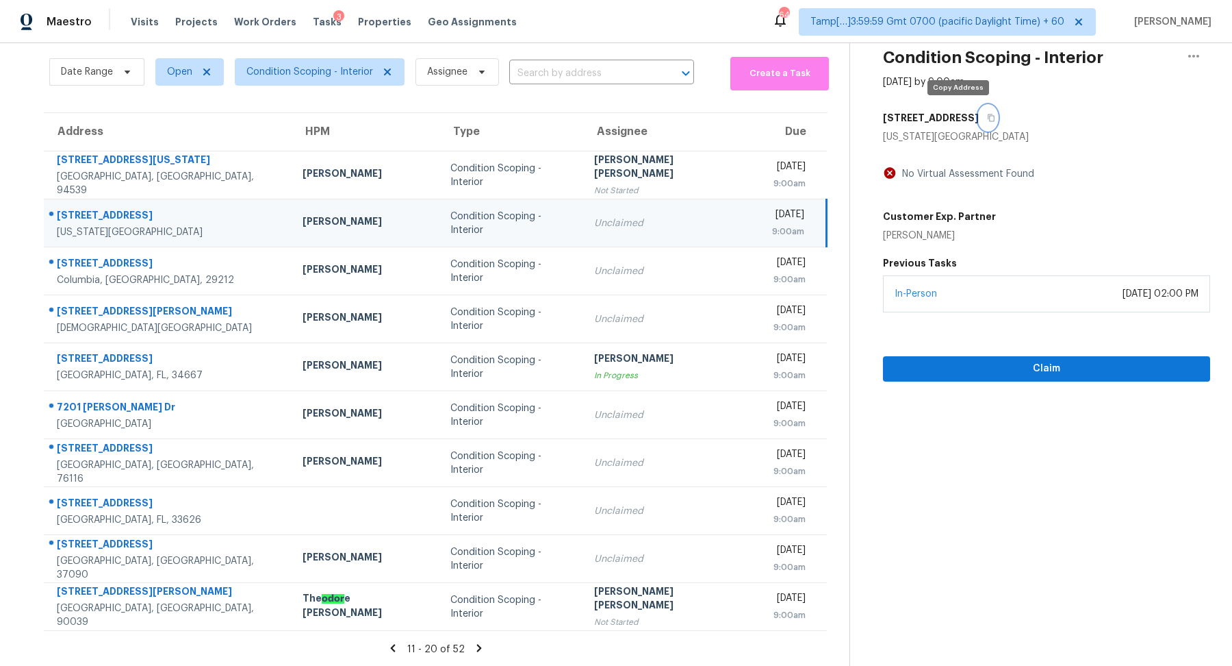
click at [979, 123] on button "button" at bounding box center [988, 117] width 18 height 25
click at [979, 108] on button "button" at bounding box center [988, 117] width 18 height 25
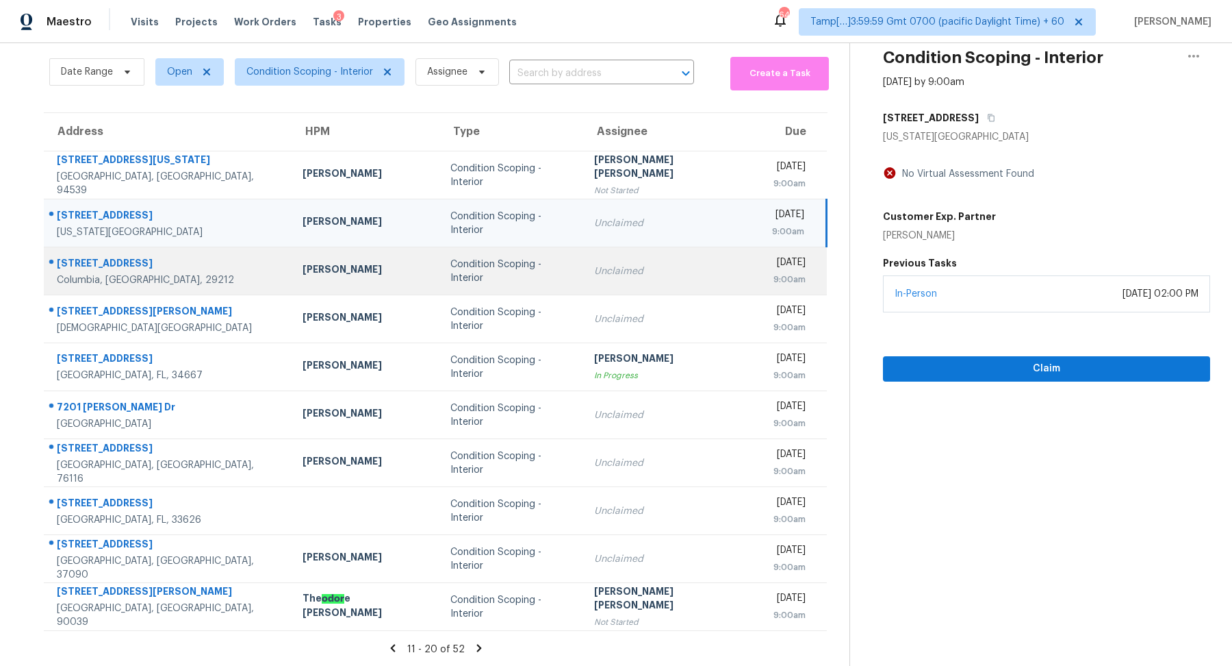
click at [624, 274] on div "Unclaimed" at bounding box center [672, 271] width 156 height 14
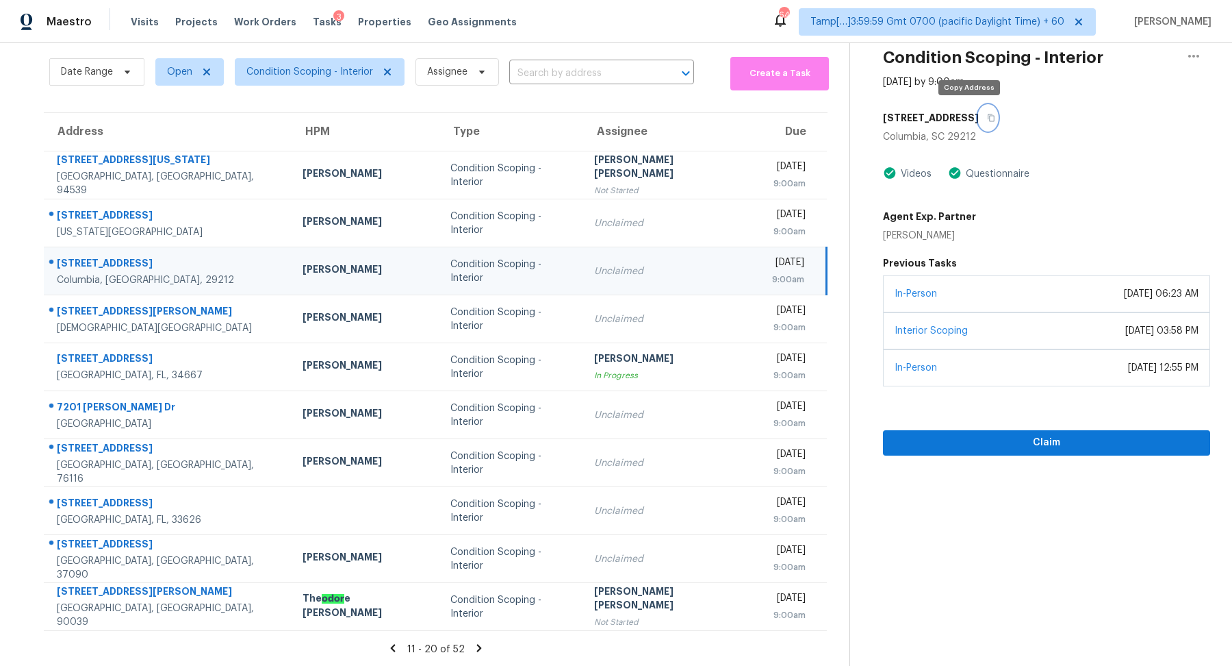
click at [979, 121] on button "button" at bounding box center [988, 117] width 18 height 25
click at [975, 435] on span "Claim" at bounding box center [1046, 442] width 305 height 17
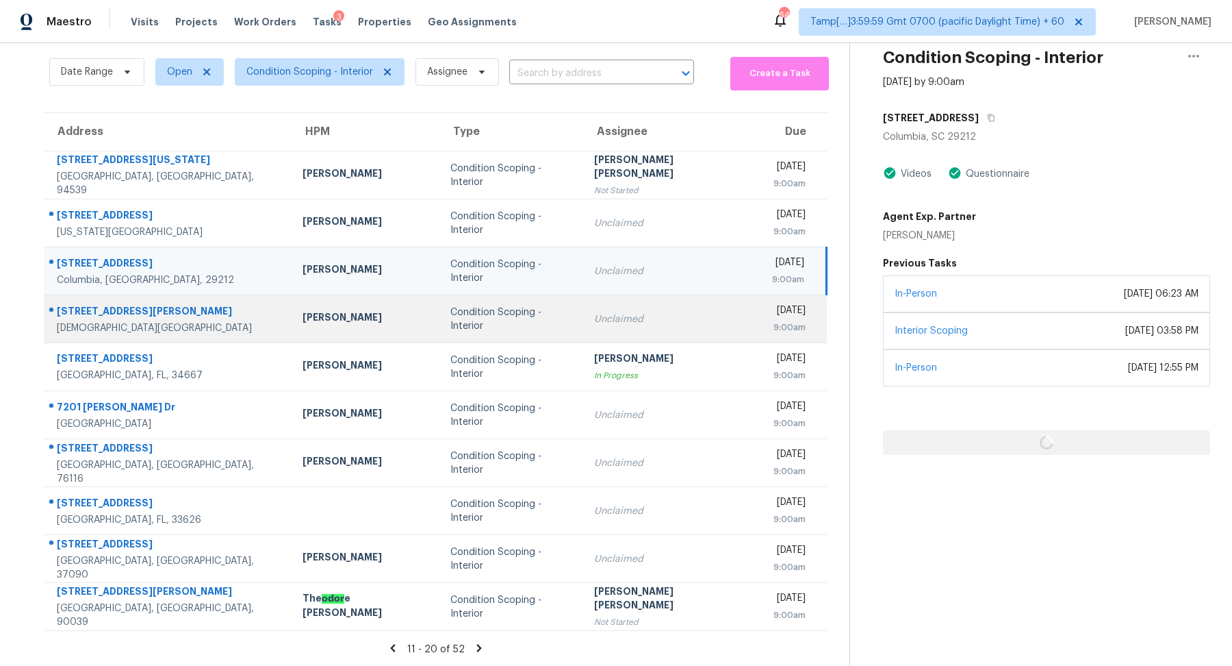
click at [613, 312] on div "Unclaimed" at bounding box center [672, 319] width 156 height 14
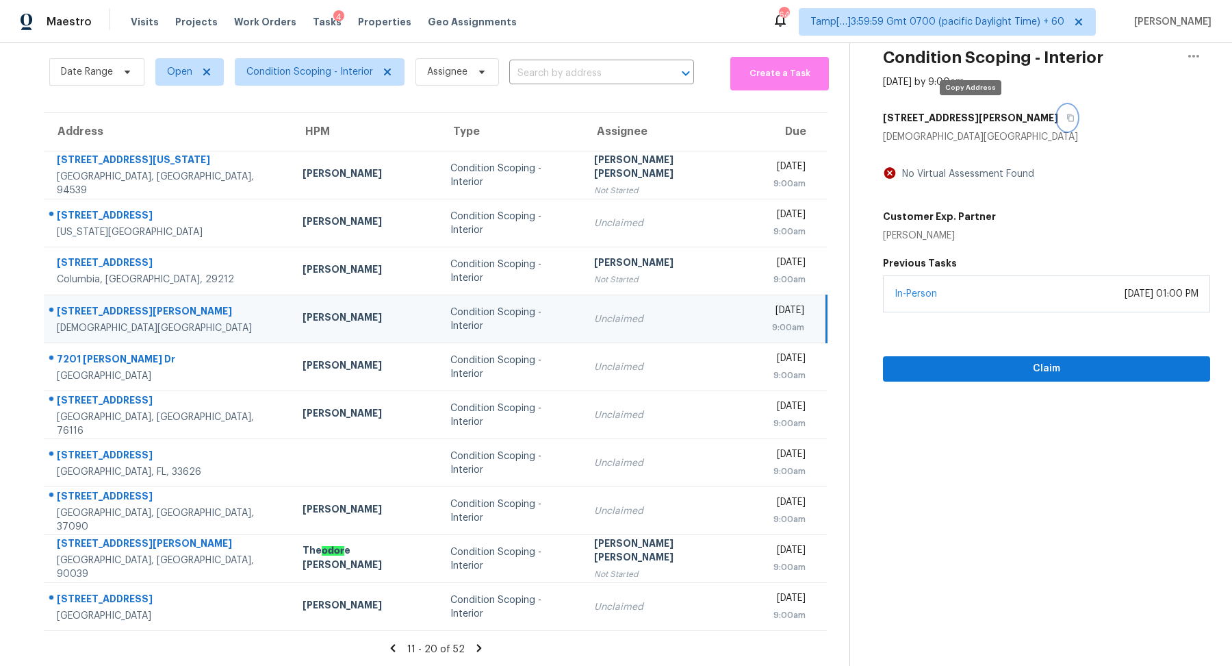
click at [1059, 122] on button "button" at bounding box center [1068, 117] width 18 height 25
click at [1059, 120] on button "button" at bounding box center [1068, 117] width 18 height 25
click at [921, 373] on span "Claim" at bounding box center [1046, 368] width 305 height 17
click at [538, 63] on input "text" at bounding box center [582, 73] width 147 height 21
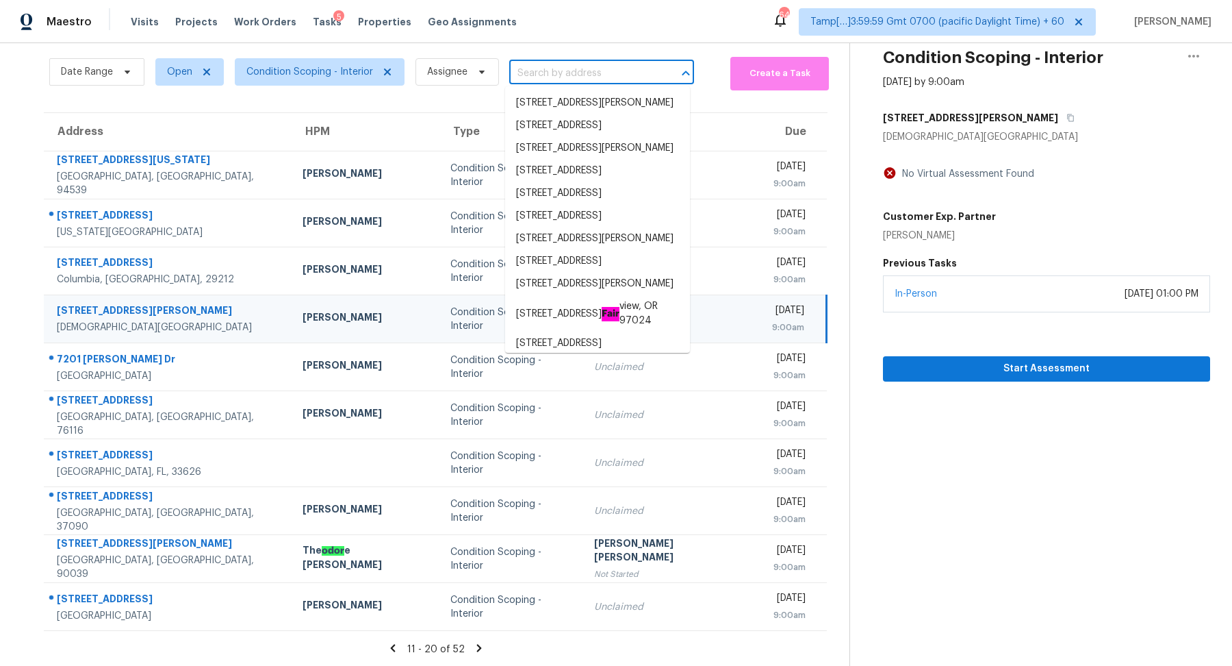
paste input "120 N 221st Ave, Buckeye, AZ 85326"
type input "120 N 221st Ave, Buckeye, AZ 85326"
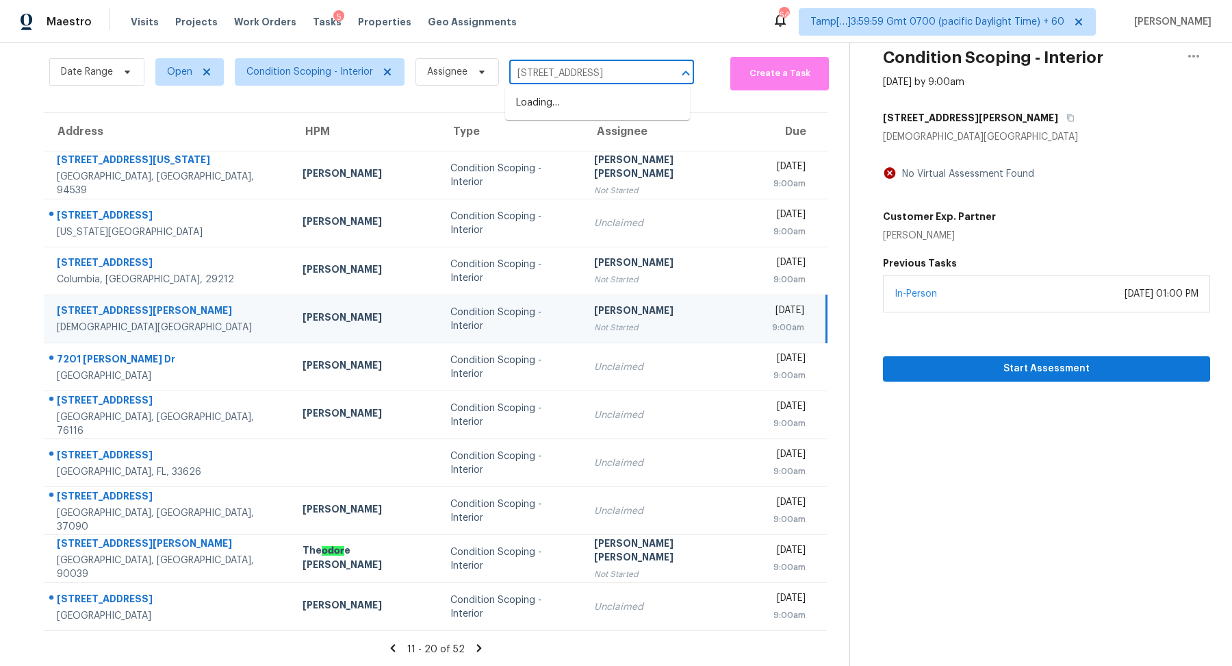
scroll to position [0, 21]
click at [587, 96] on li "120 N 221st Ave, Buckeye, AZ 85326" at bounding box center [597, 103] width 185 height 23
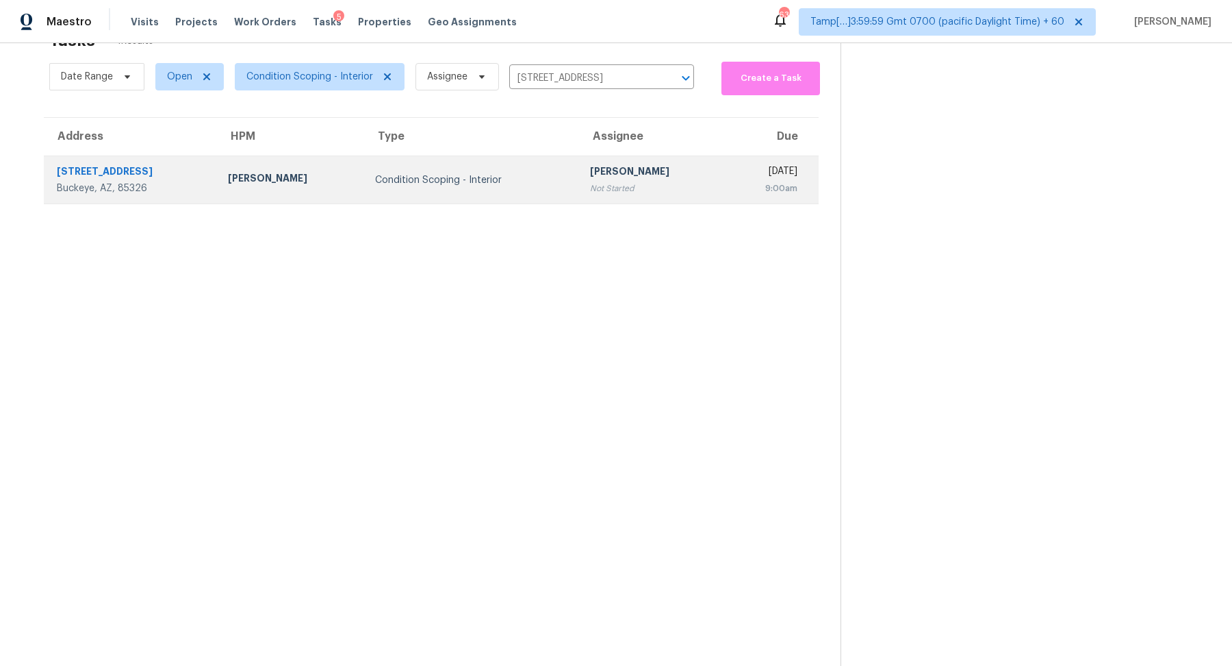
click at [582, 197] on td "Hariharan GV Not Started" at bounding box center [652, 180] width 147 height 48
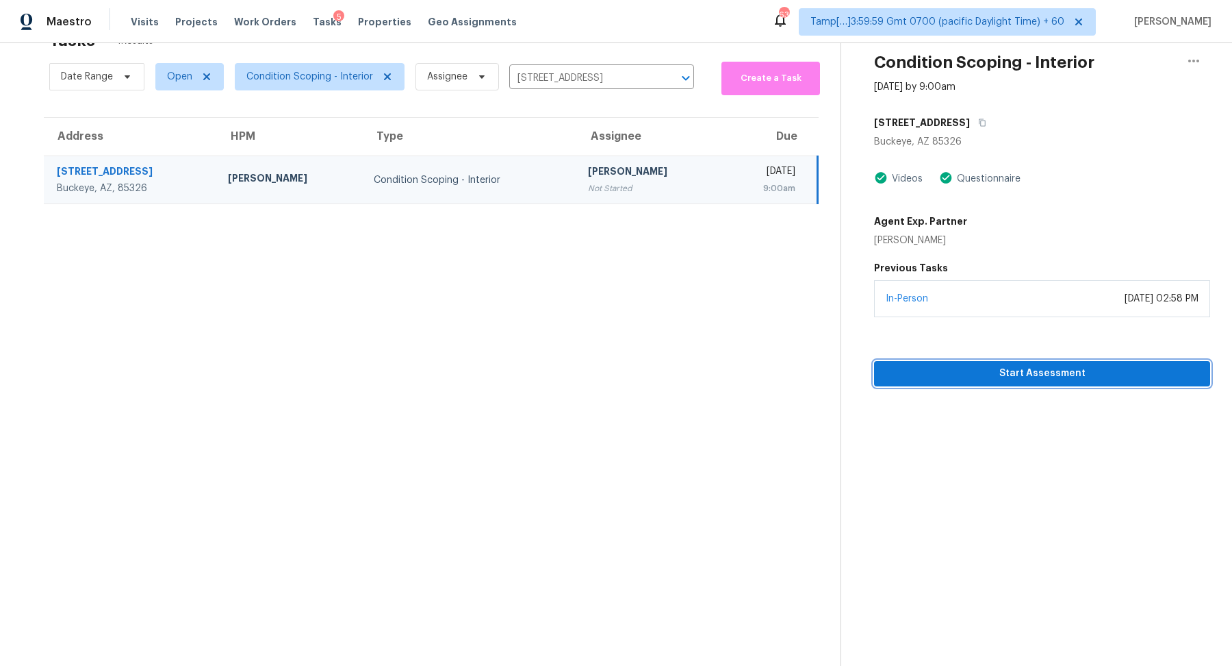
click at [978, 382] on button "Start Assessment" at bounding box center [1042, 373] width 336 height 25
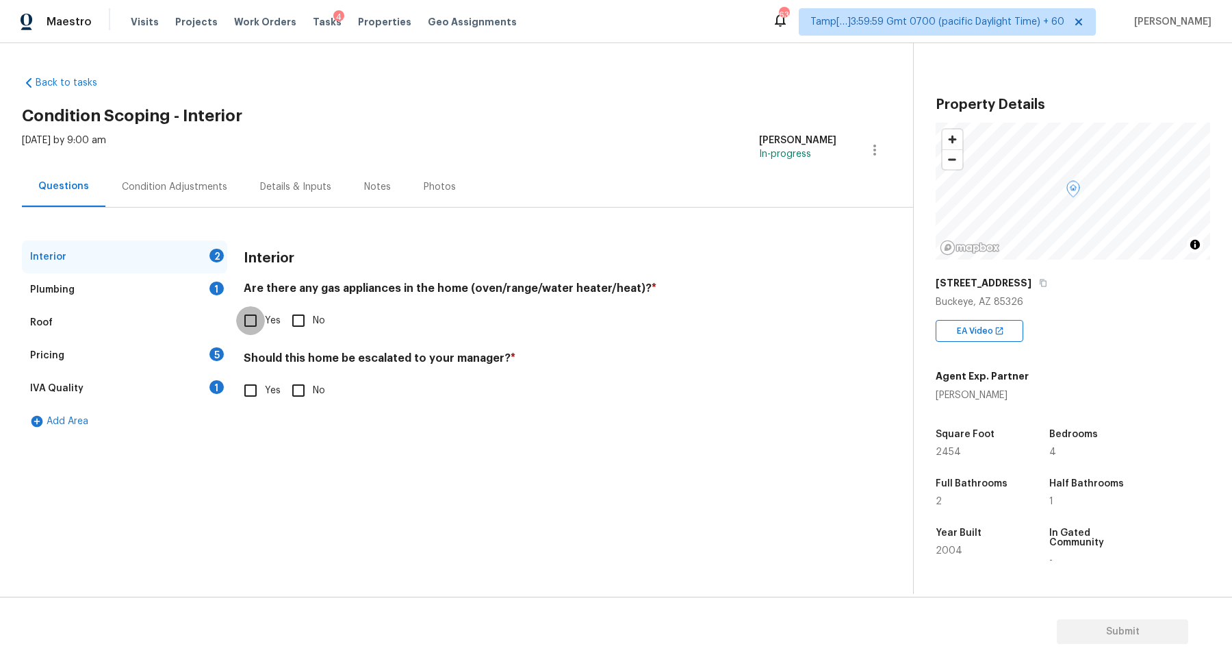
click at [249, 326] on input "Yes" at bounding box center [250, 320] width 29 height 29
checkbox input "true"
click at [306, 372] on div "Should this home be escalated to your manager? * Yes No" at bounding box center [540, 377] width 593 height 53
click at [301, 388] on input "No" at bounding box center [298, 390] width 29 height 29
checkbox input "true"
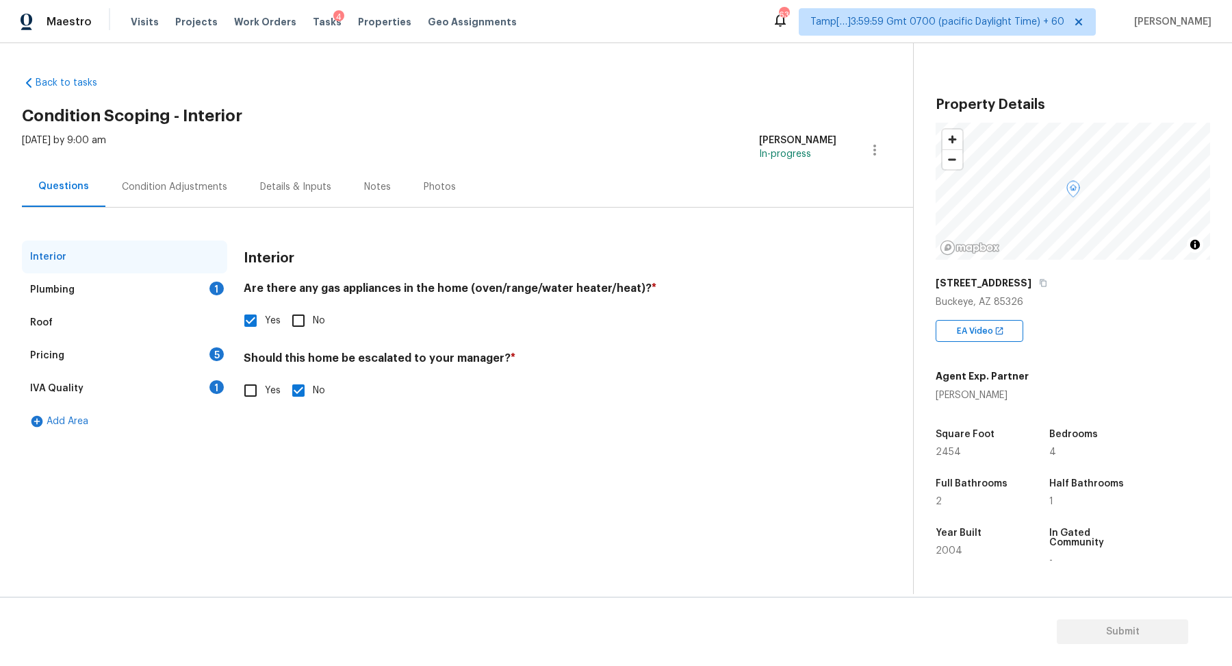
click at [287, 312] on input "No" at bounding box center [298, 320] width 29 height 29
checkbox input "true"
checkbox input "false"
click at [188, 284] on div "Plumbing 1" at bounding box center [124, 289] width 205 height 33
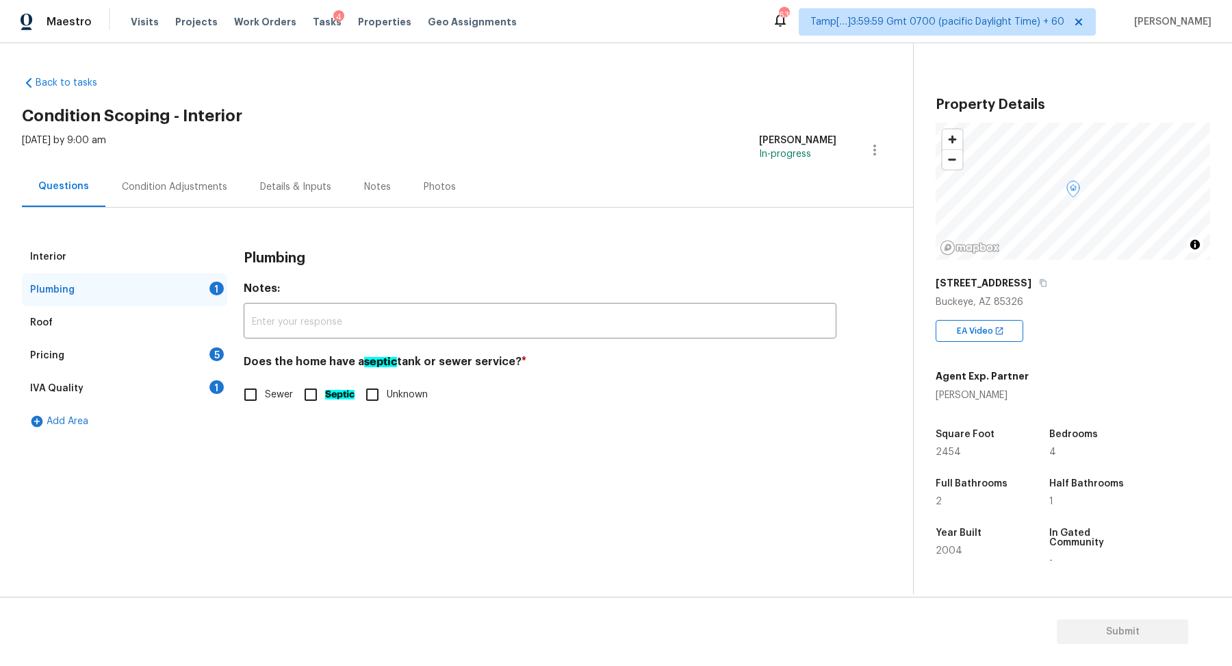
click at [260, 395] on input "Sewer" at bounding box center [250, 394] width 29 height 29
checkbox input "true"
click at [198, 357] on div "Pricing 5" at bounding box center [124, 355] width 205 height 33
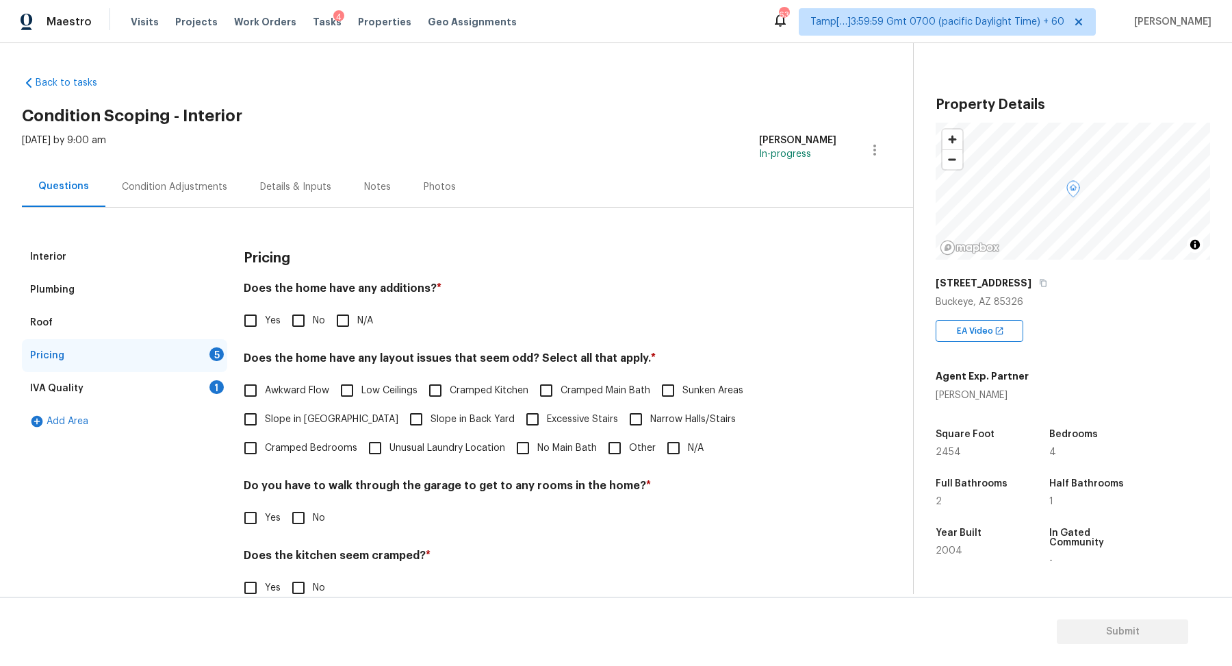
click at [302, 327] on input "No" at bounding box center [298, 320] width 29 height 29
checkbox input "true"
click at [290, 412] on span "Slope in [GEOGRAPHIC_DATA]" at bounding box center [332, 419] width 134 height 14
click at [265, 412] on input "Slope in [GEOGRAPHIC_DATA]" at bounding box center [250, 419] width 29 height 29
checkbox input "true"
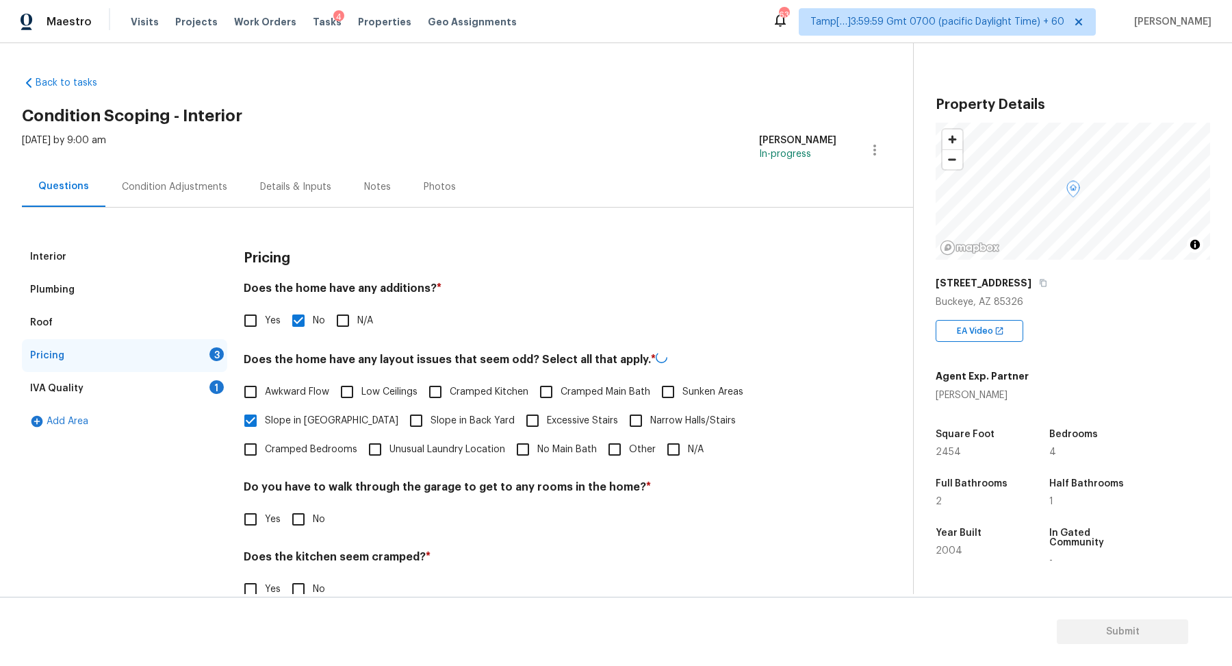
click at [431, 414] on span "Slope in Back Yard" at bounding box center [473, 421] width 84 height 14
click at [402, 414] on input "Slope in Back Yard" at bounding box center [416, 420] width 29 height 29
checkbox input "true"
click at [312, 505] on input "No" at bounding box center [298, 517] width 29 height 29
checkbox input "true"
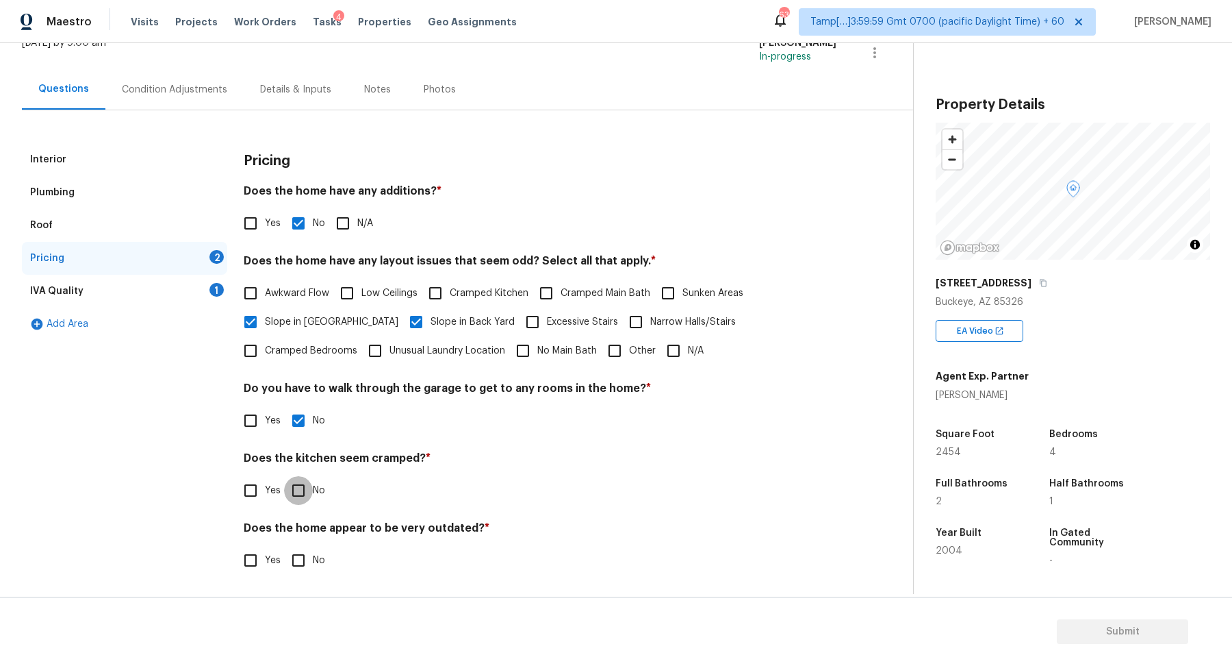
click at [284, 476] on input "No" at bounding box center [298, 490] width 29 height 29
checkbox input "true"
click at [284, 545] on input "No" at bounding box center [298, 559] width 29 height 29
checkbox input "true"
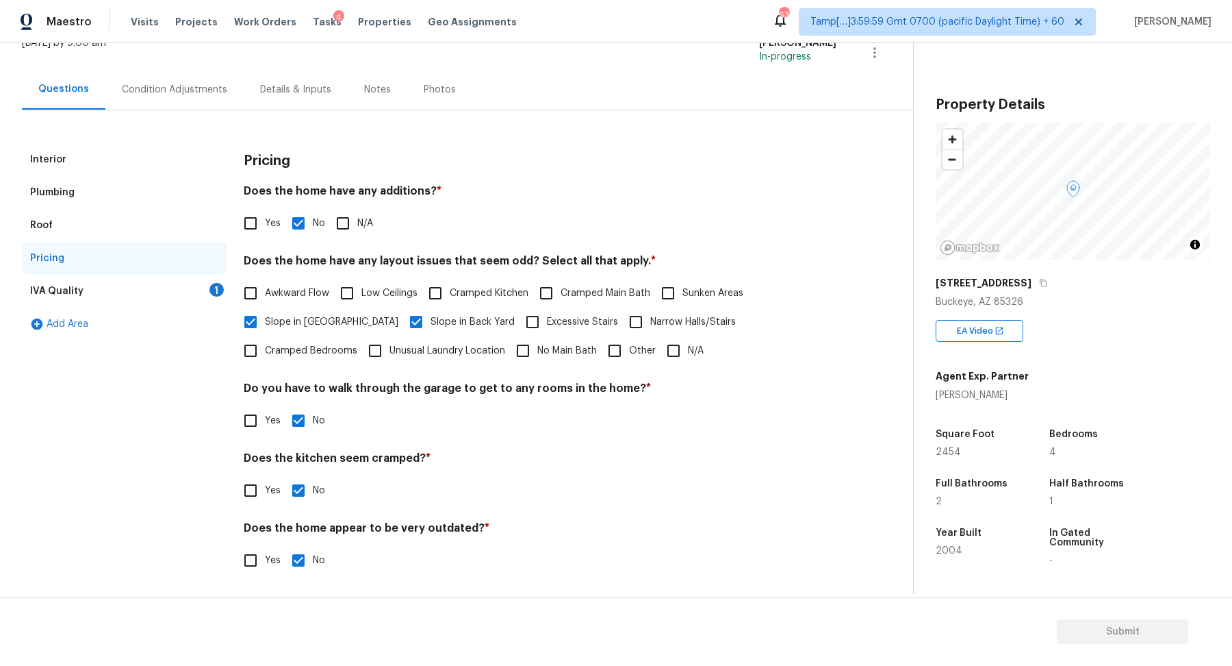
click at [184, 277] on div "IVA Quality 1" at bounding box center [124, 291] width 205 height 33
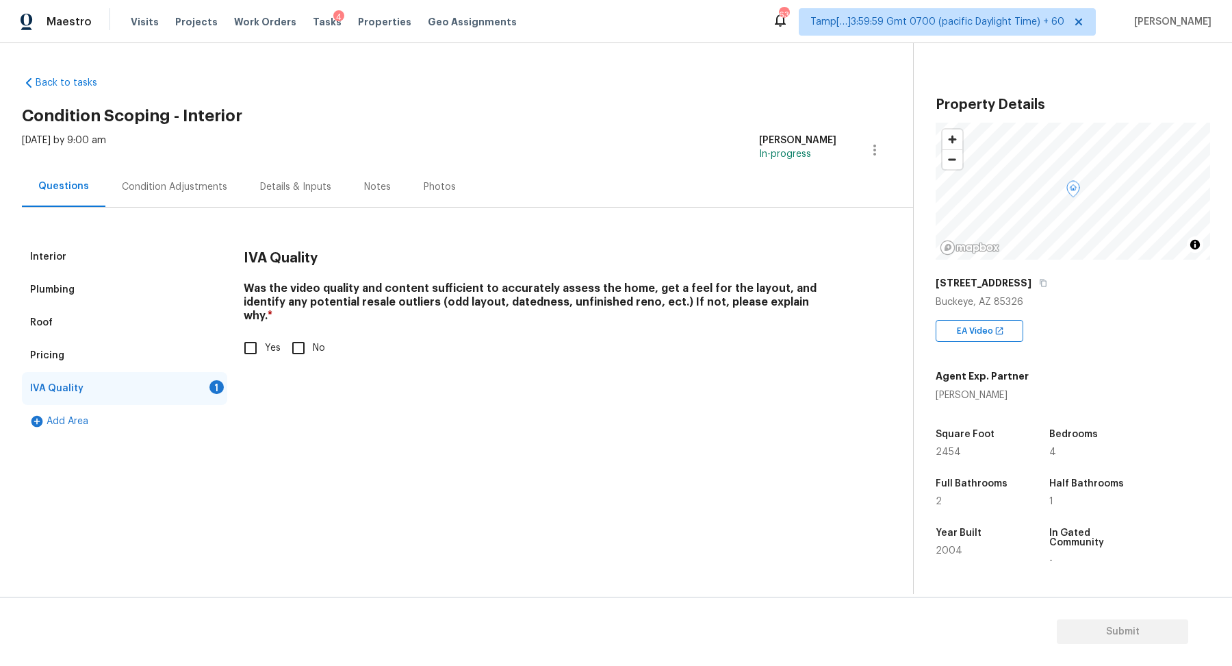
click at [228, 349] on div "Interior Plumbing Roof Pricing IVA Quality 1 Add Area IVA Quality Was the video…" at bounding box center [451, 338] width 859 height 197
click at [246, 340] on input "Yes" at bounding box center [250, 347] width 29 height 29
checkbox input "true"
click at [184, 187] on div "Condition Adjustments" at bounding box center [174, 187] width 105 height 14
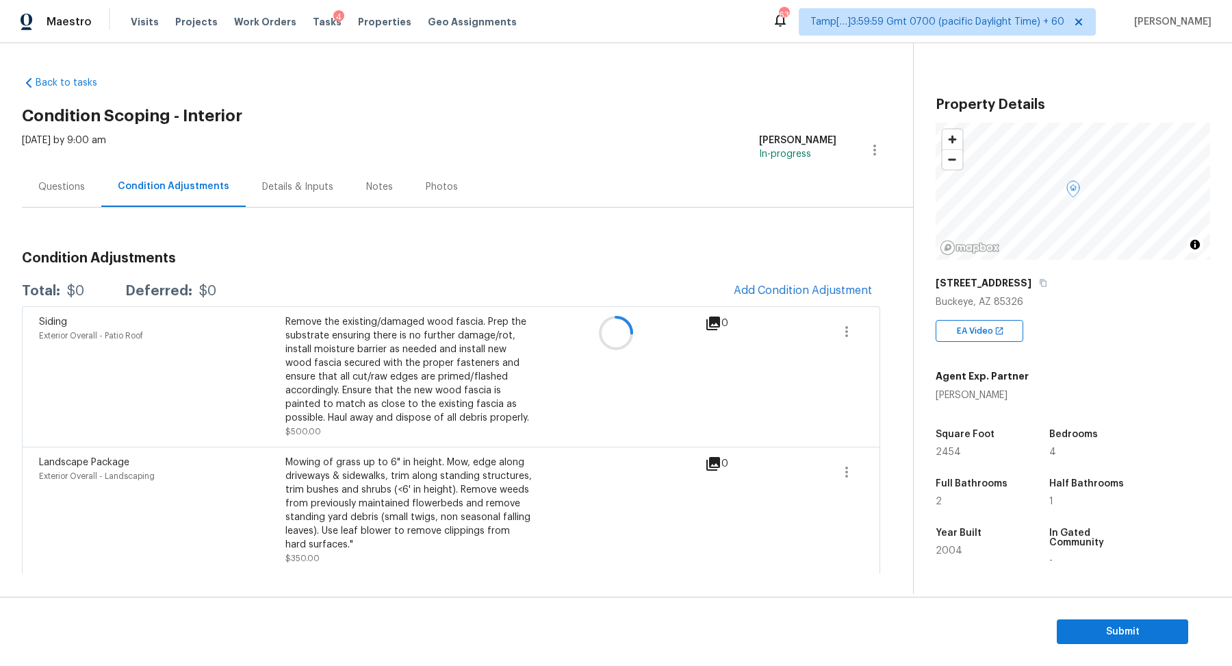
click at [784, 292] on div at bounding box center [616, 333] width 1232 height 666
click at [784, 292] on span "Add Condition Adjustment" at bounding box center [803, 290] width 138 height 12
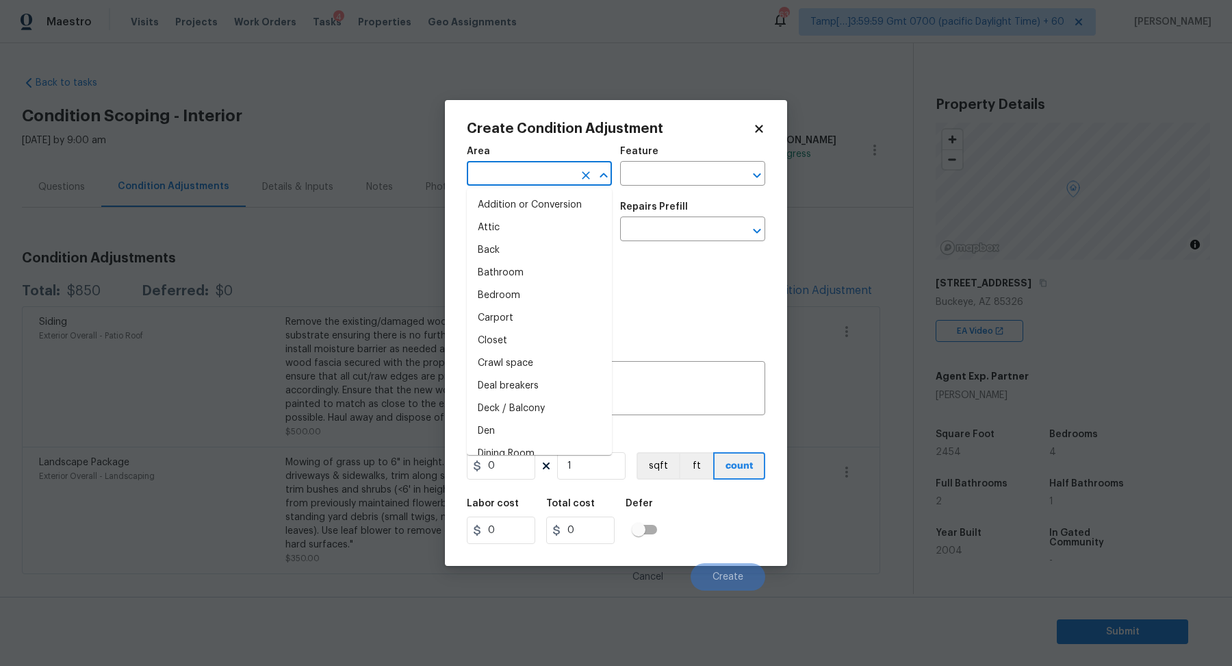
click at [505, 178] on input "text" at bounding box center [520, 174] width 107 height 21
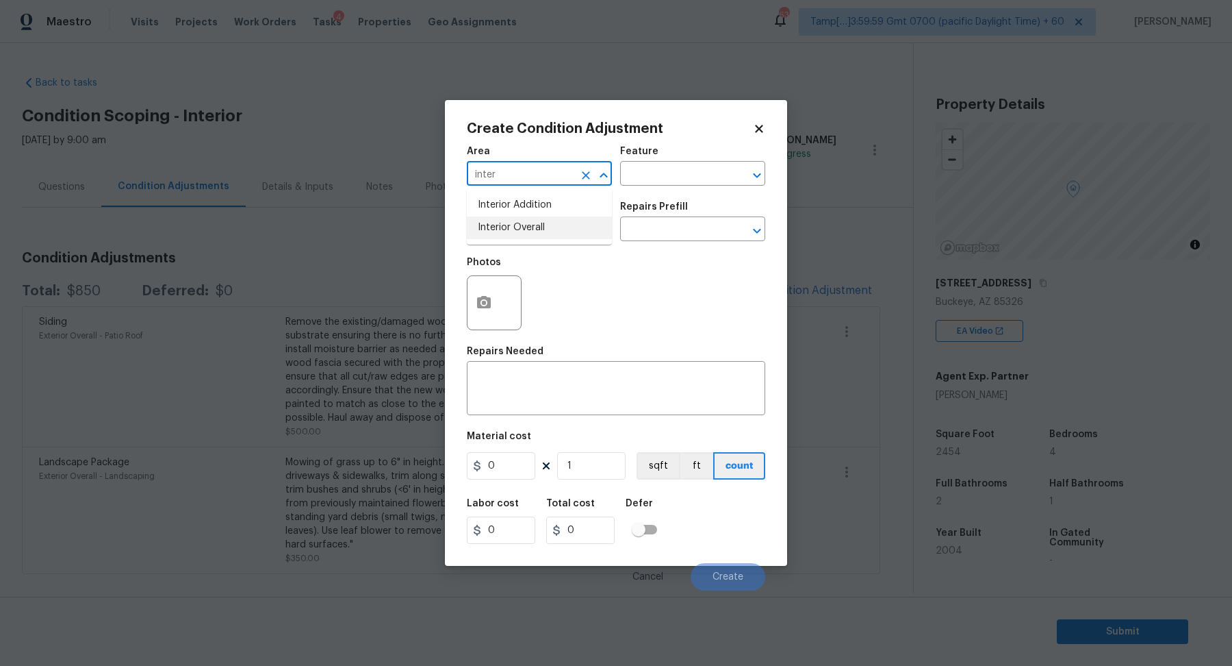
click at [527, 222] on li "Interior Overall" at bounding box center [539, 227] width 145 height 23
type input "Interior Overall"
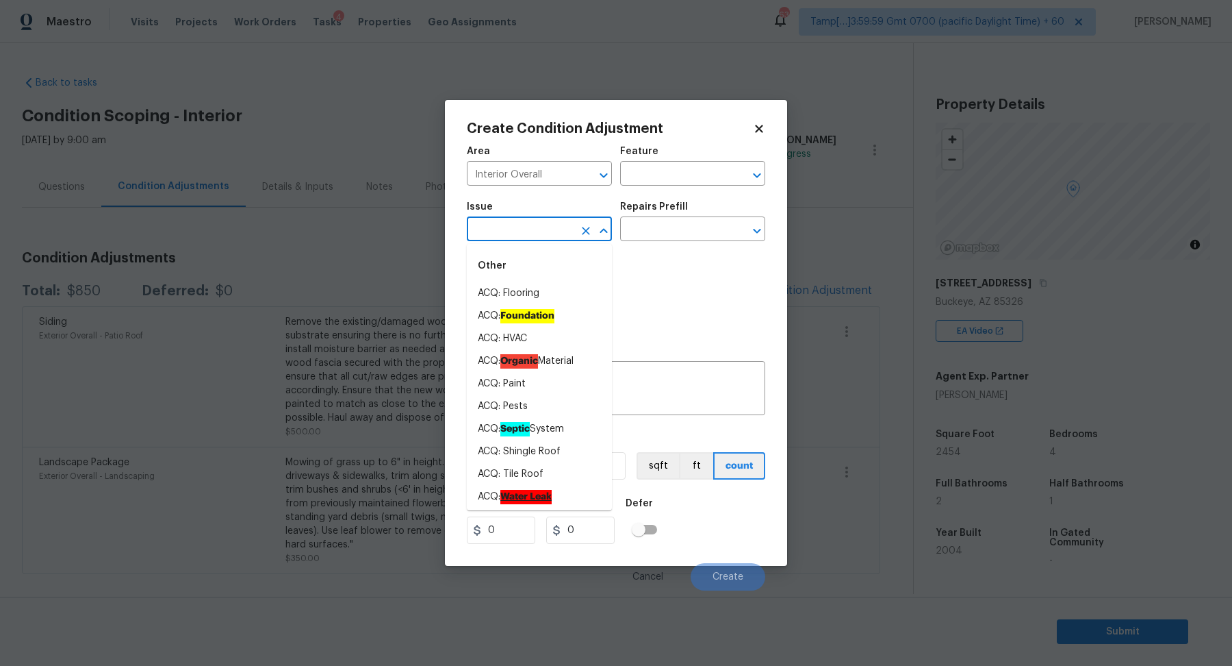
click at [527, 222] on input "text" at bounding box center [520, 230] width 107 height 21
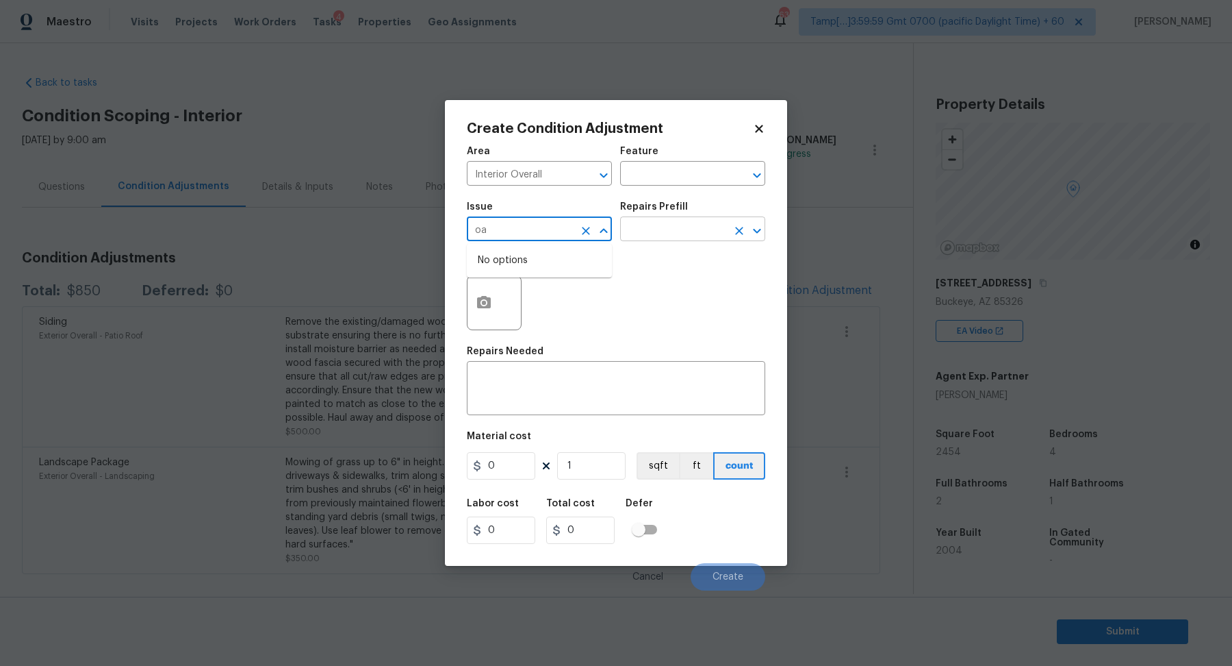
type input "o"
click at [549, 287] on li "ACQ: Paint" at bounding box center [539, 293] width 145 height 23
type input "ACQ: Paint"
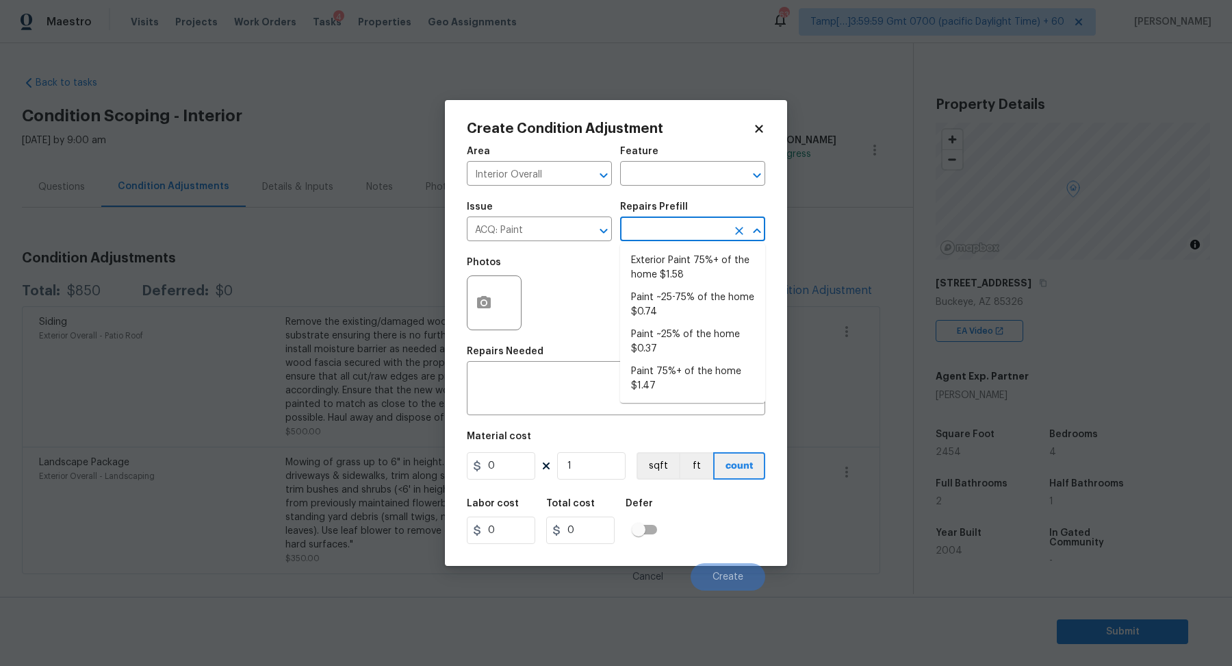
click at [685, 225] on input "text" at bounding box center [673, 230] width 107 height 21
click at [666, 365] on li "Paint 75%+ of the home $1.47" at bounding box center [692, 378] width 145 height 37
type input "Acquisition"
type textarea "Acquisition Scope: 75%+ of the home will likely require interior paint"
type input "1.47"
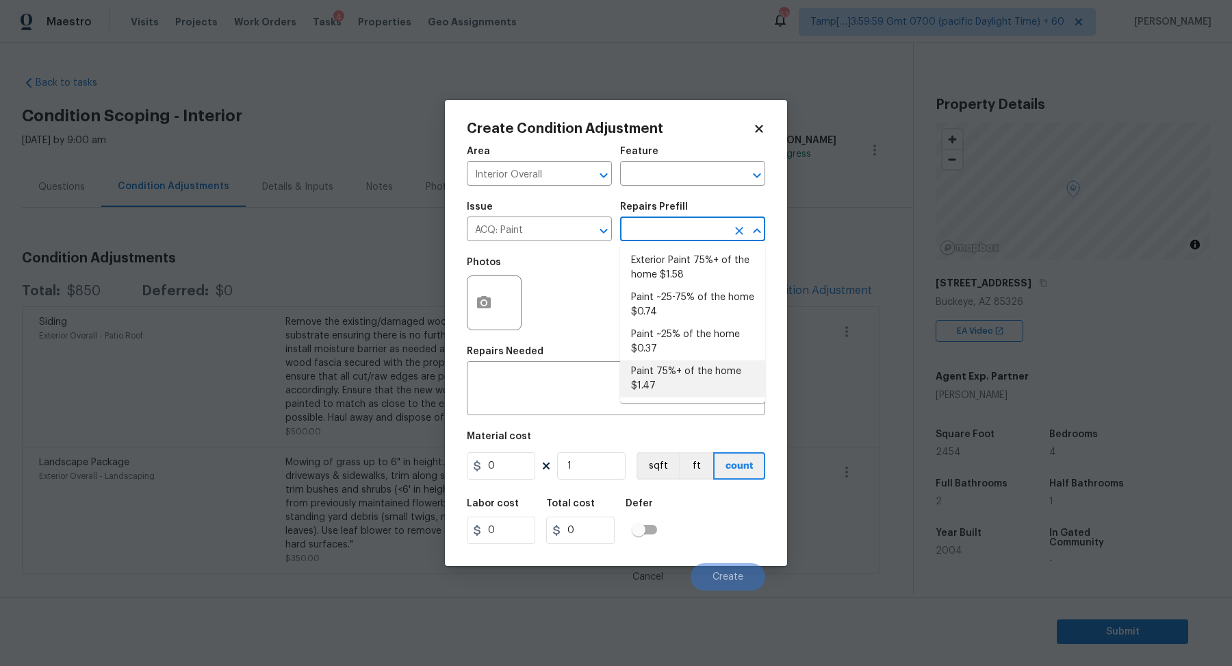
type input "1.47"
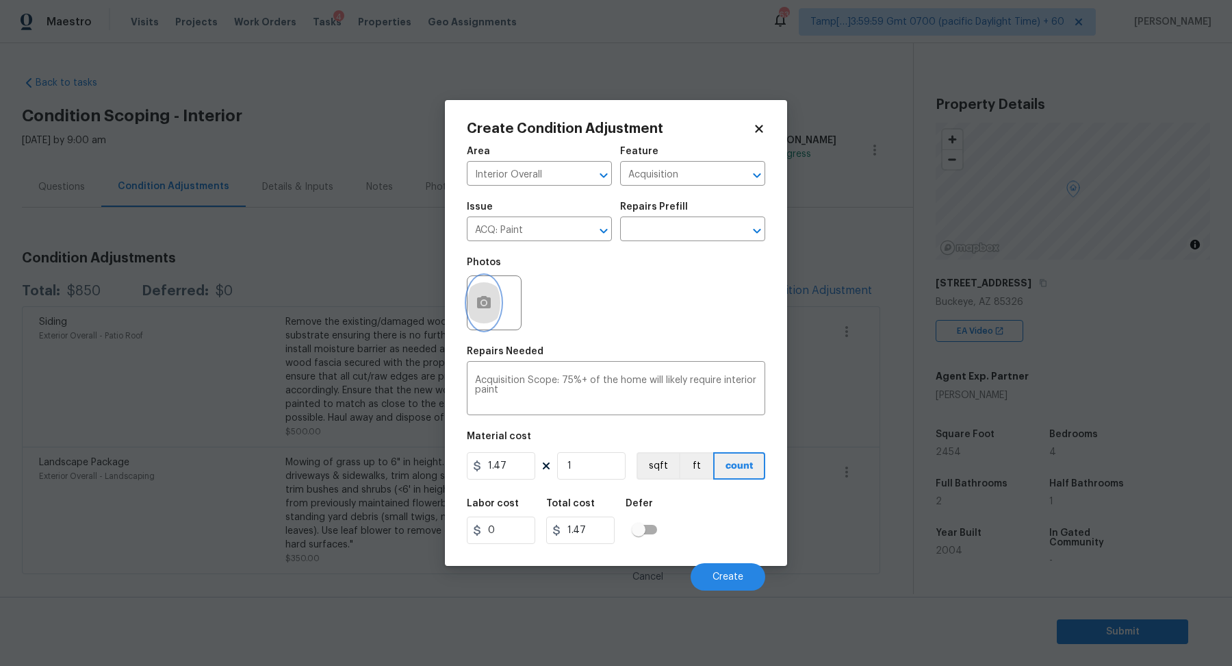
click at [491, 319] on button "button" at bounding box center [484, 302] width 33 height 53
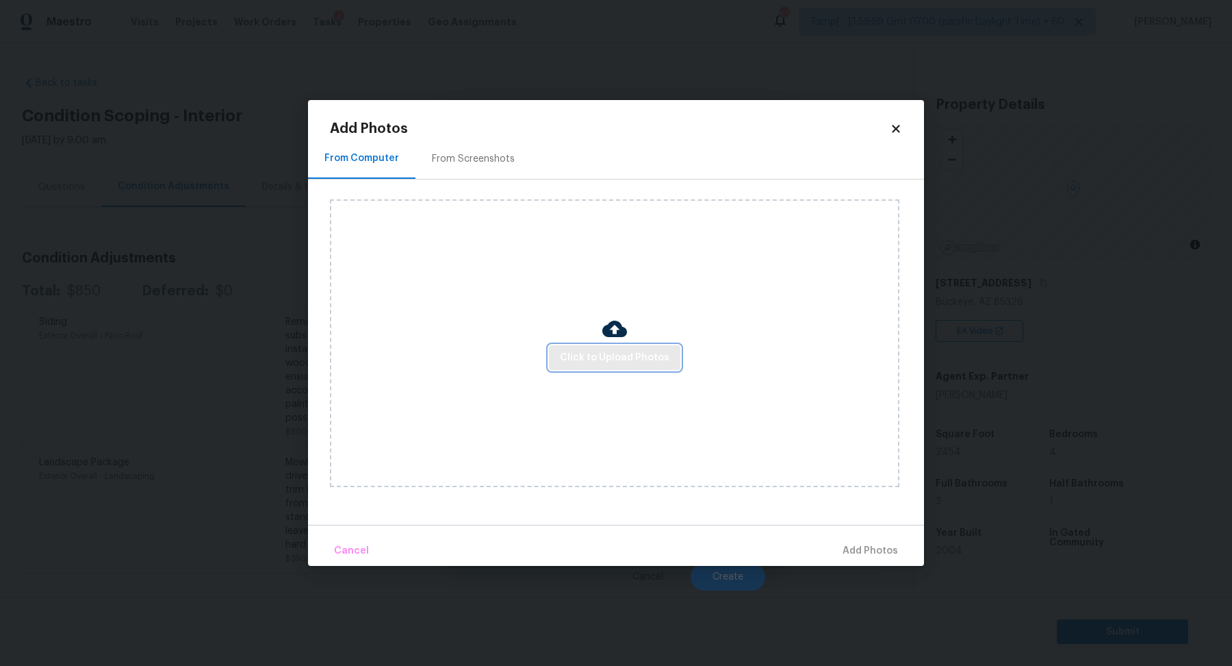
click at [605, 361] on span "Click to Upload Photos" at bounding box center [615, 357] width 110 height 17
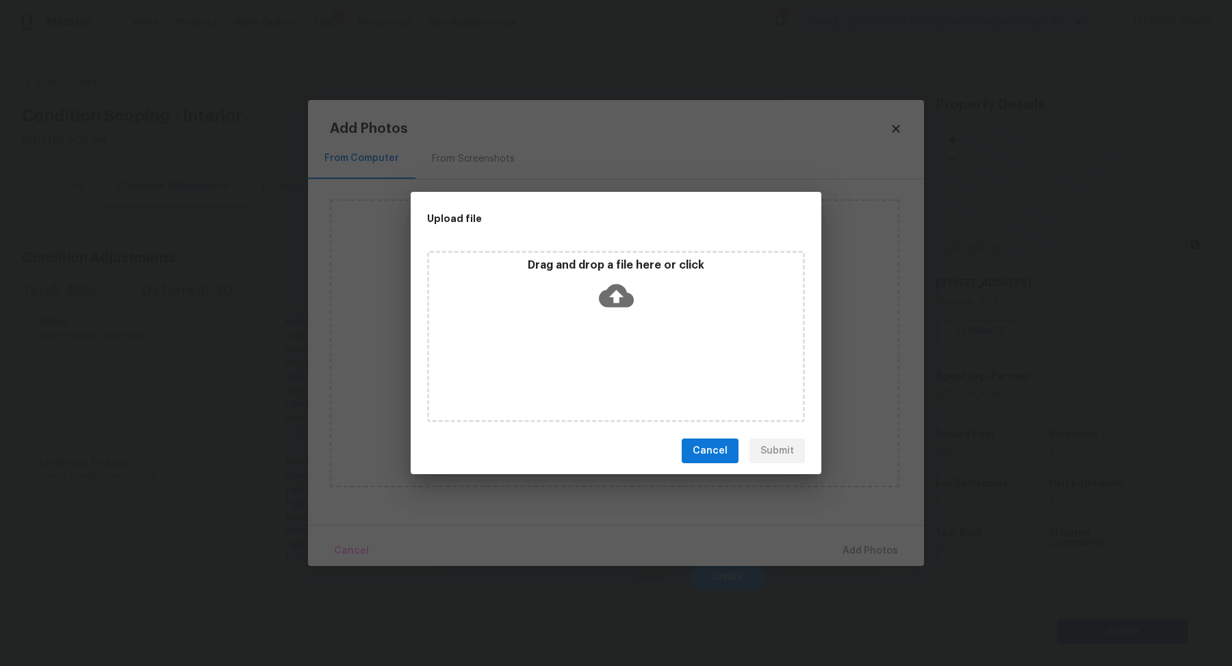
click at [640, 294] on div "Drag and drop a file here or click" at bounding box center [616, 287] width 374 height 59
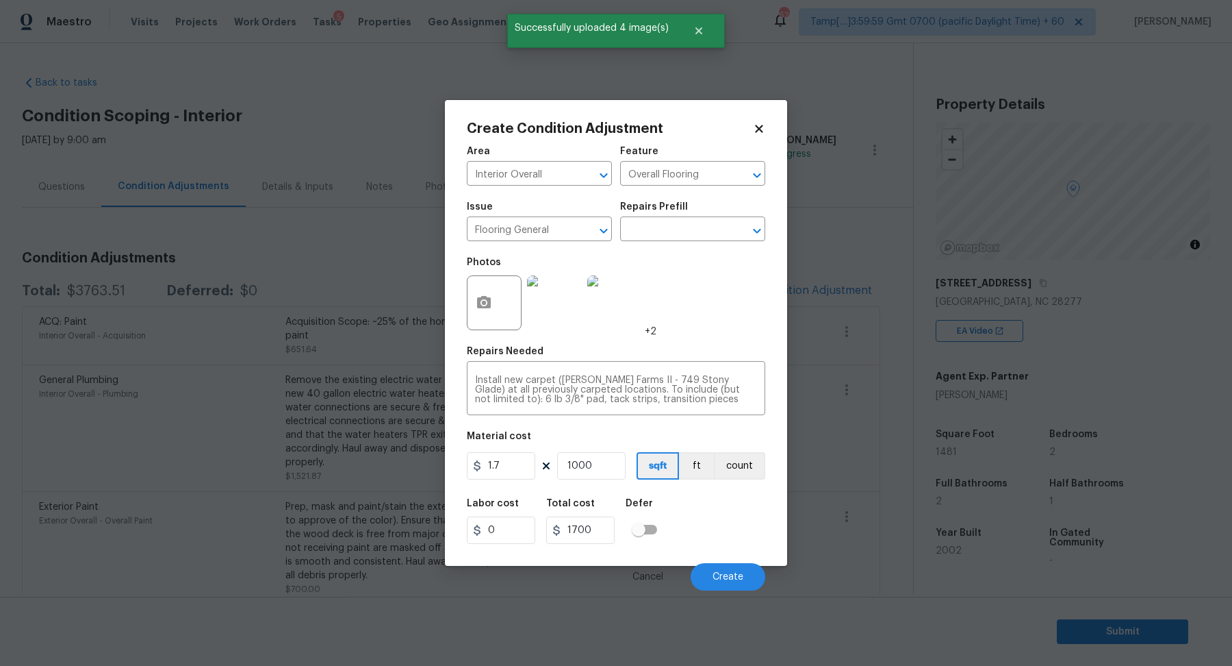
click at [705, 573] on button "Create" at bounding box center [728, 576] width 75 height 27
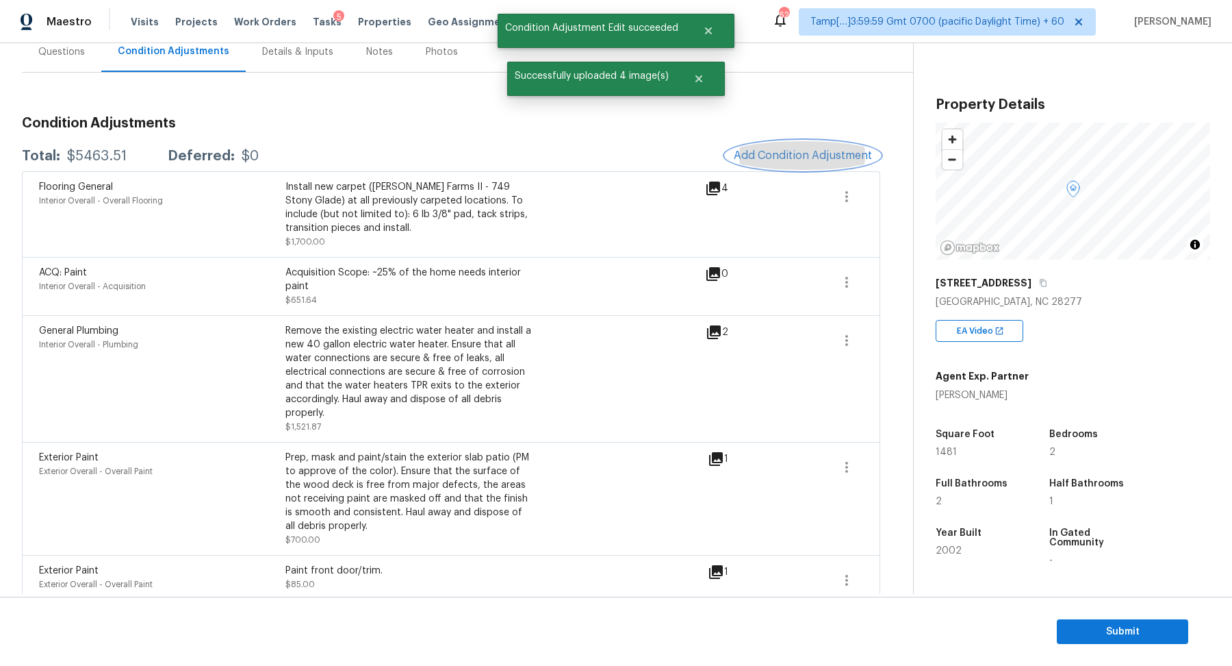
click at [797, 155] on span "Add Condition Adjustment" at bounding box center [803, 155] width 138 height 12
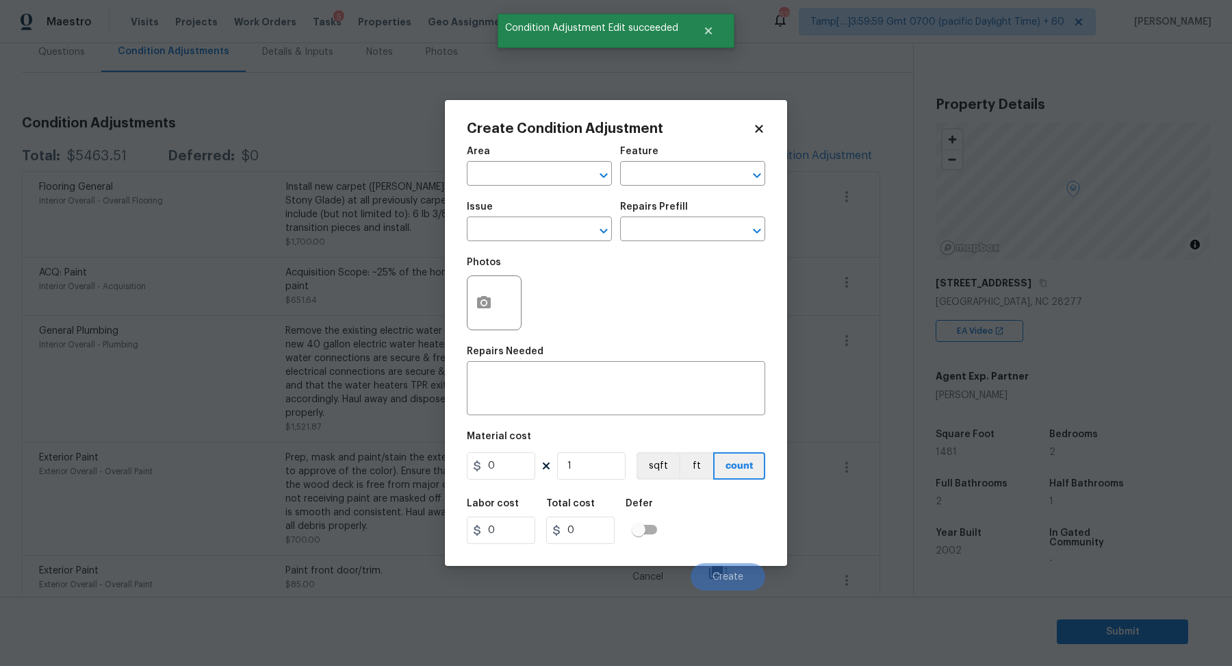
click at [516, 186] on span "Area ​" at bounding box center [539, 165] width 145 height 55
click at [518, 179] on input "text" at bounding box center [520, 174] width 107 height 21
click at [524, 238] on li "Interior Overall" at bounding box center [539, 227] width 145 height 23
type input "Interior Overall"
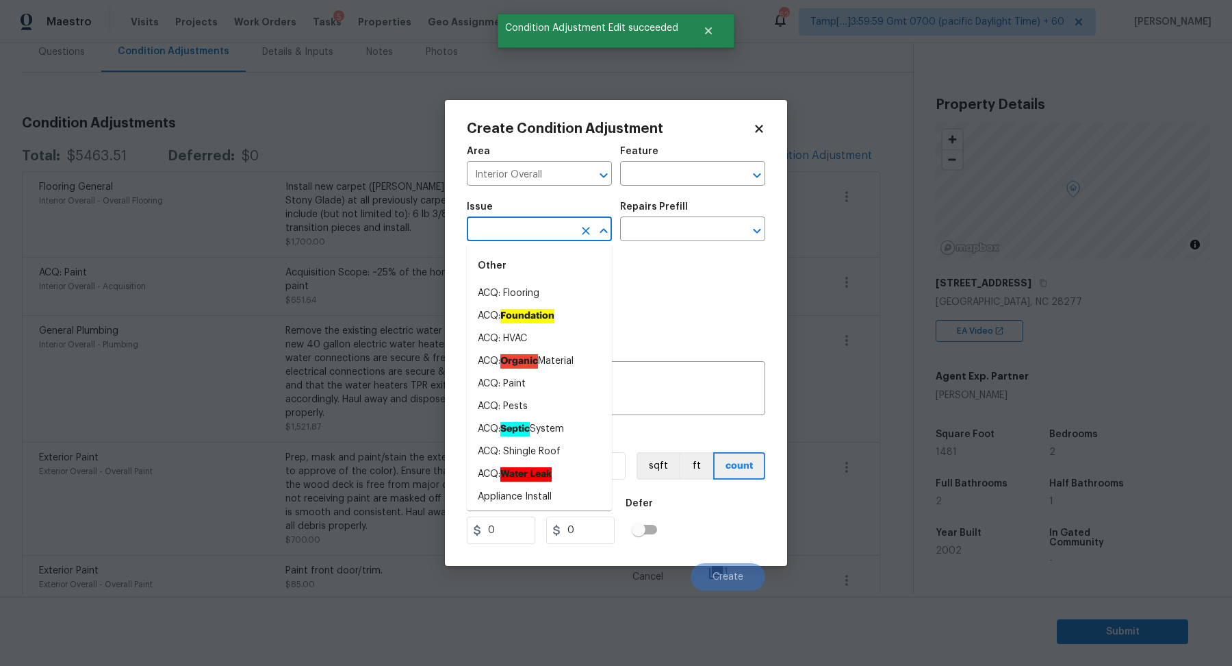
click at [524, 238] on input "text" at bounding box center [520, 230] width 107 height 21
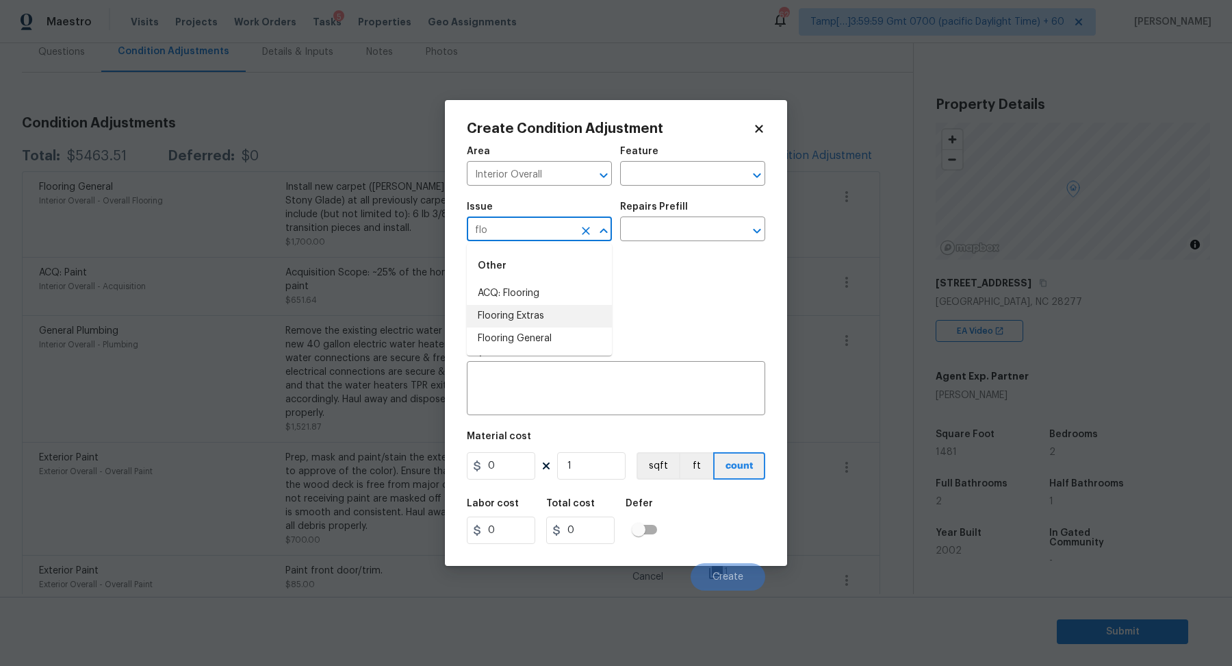
click at [536, 321] on li "Flooring Extras" at bounding box center [539, 316] width 145 height 23
click at [683, 236] on input "text" at bounding box center [673, 230] width 107 height 21
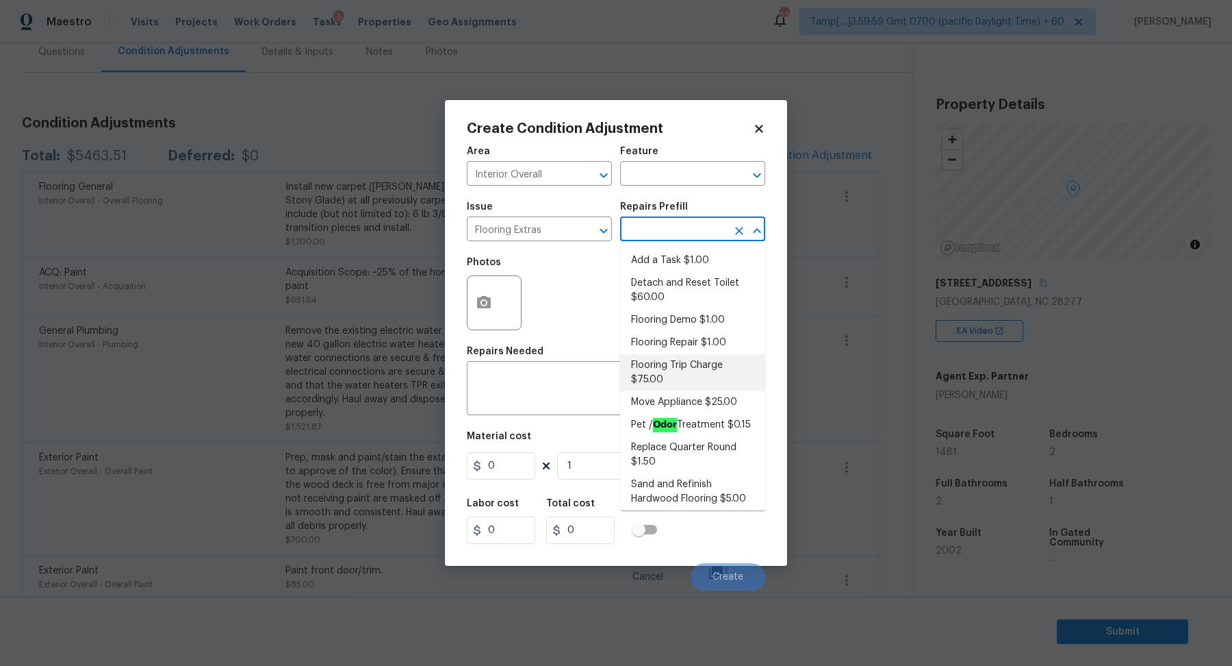
scroll to position [50, 0]
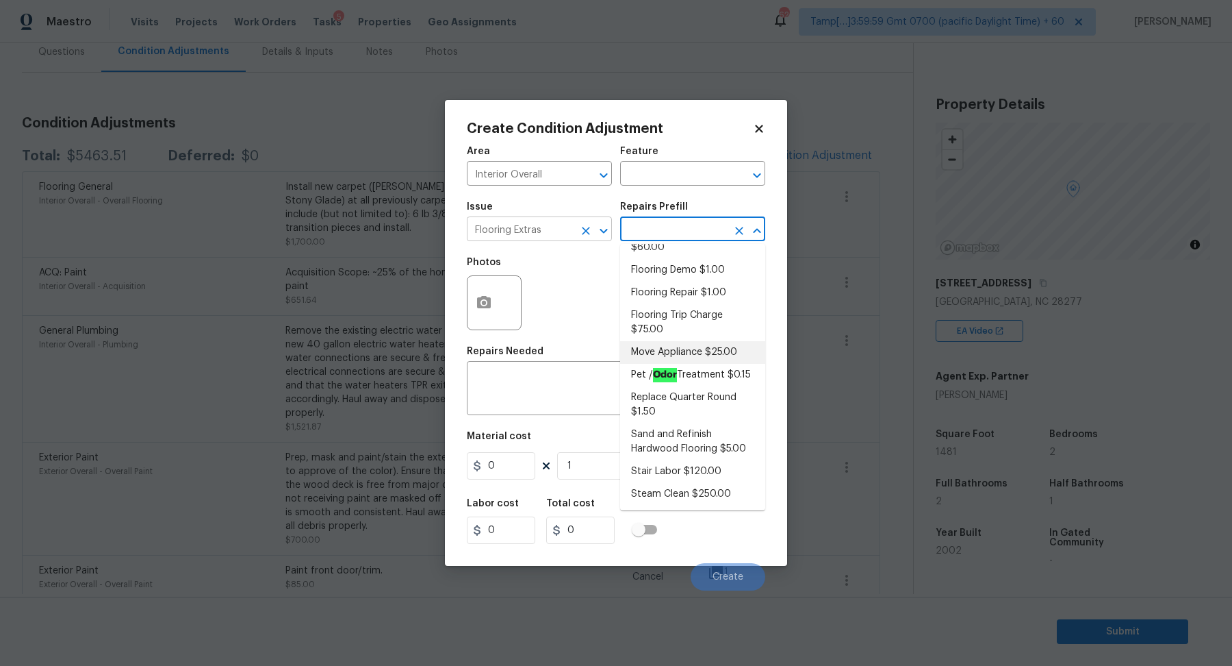
click at [555, 225] on input "Flooring Extras" at bounding box center [520, 230] width 107 height 21
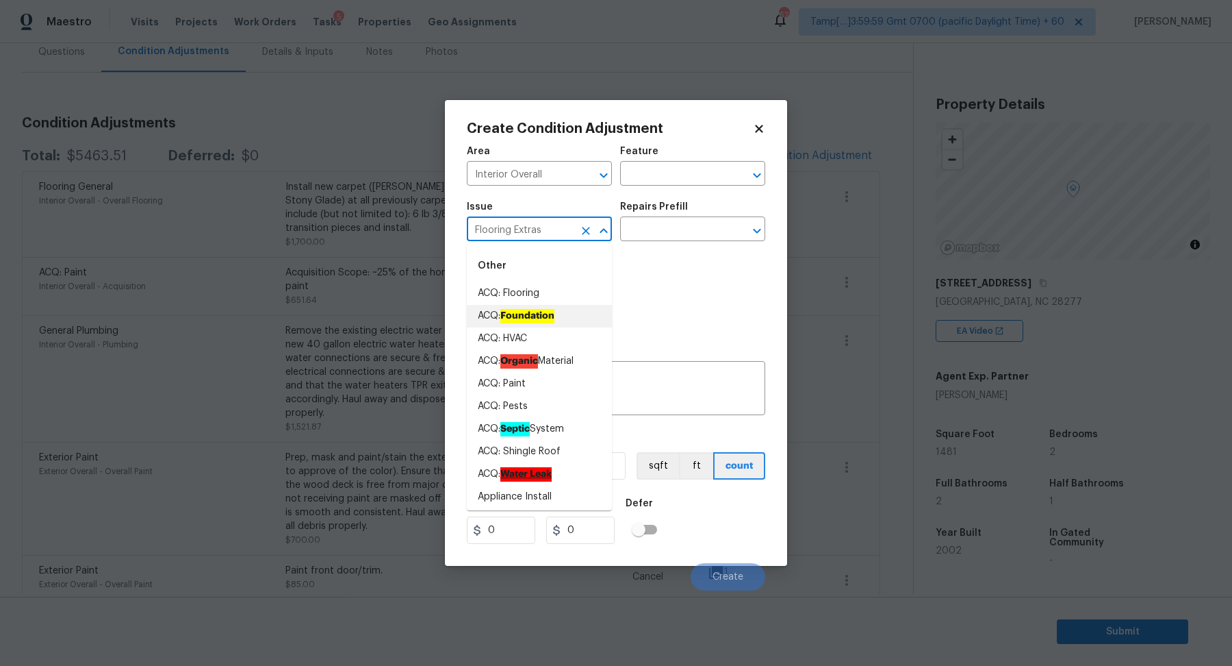
click at [555, 225] on input "Flooring Extras" at bounding box center [520, 230] width 107 height 21
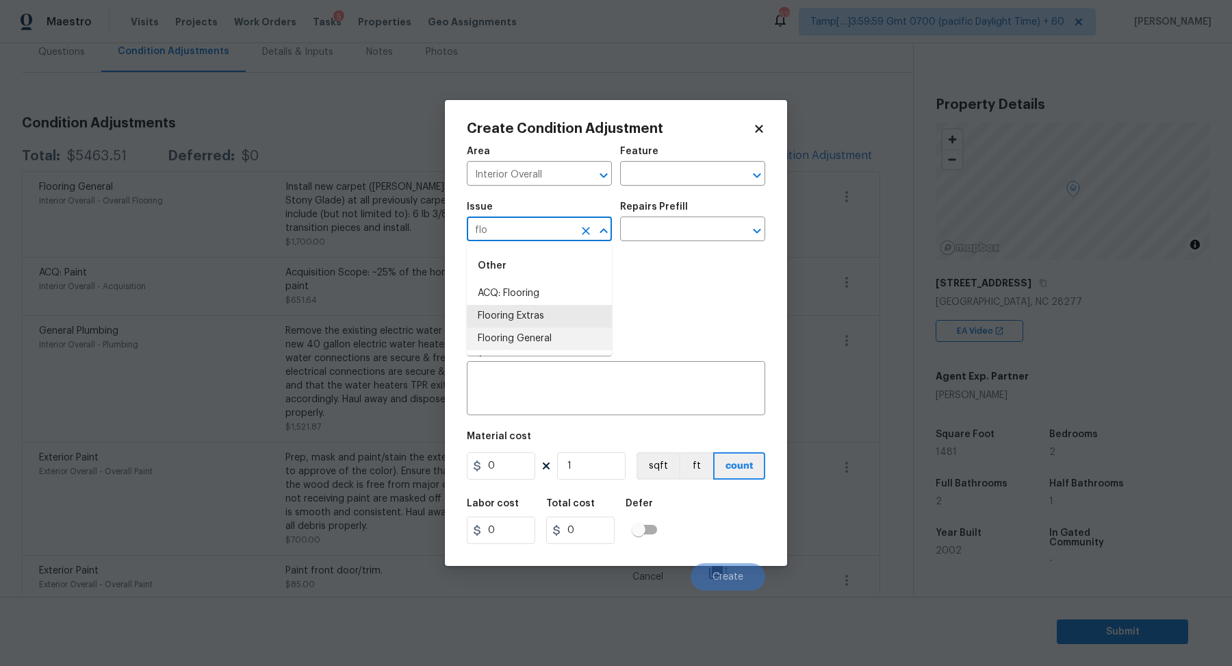
click at [529, 332] on li "Flooring General" at bounding box center [539, 338] width 145 height 23
type input "Flooring General"
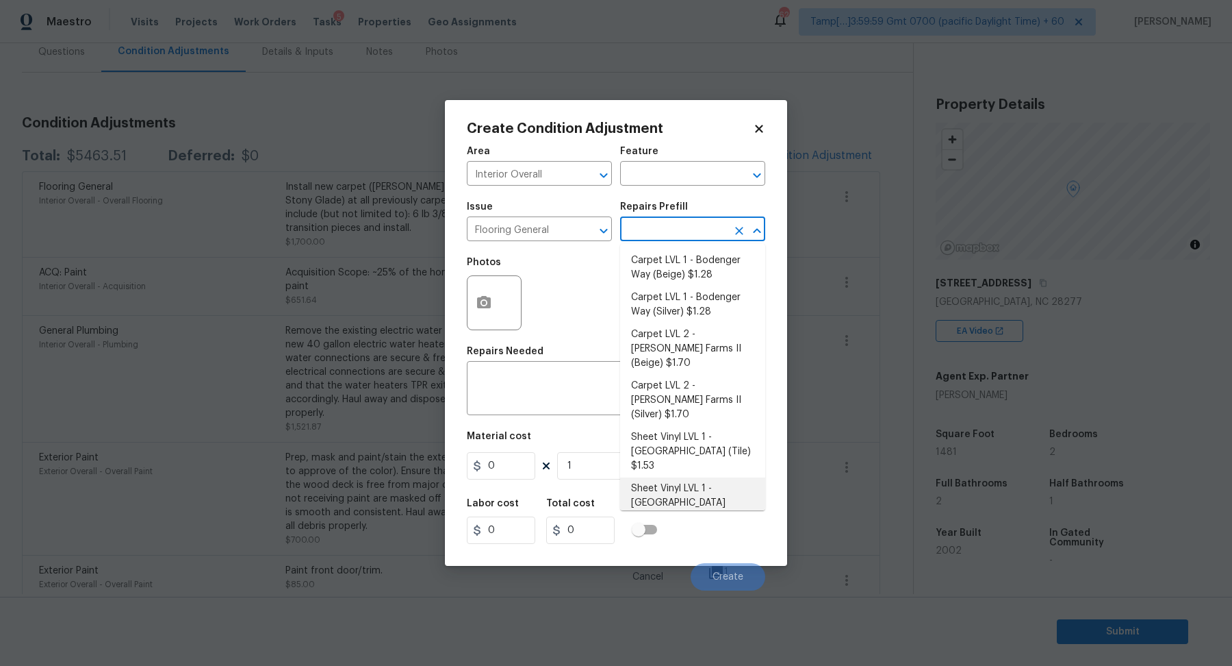
click at [657, 233] on input "text" at bounding box center [673, 230] width 107 height 21
click at [716, 477] on li "Sheet Vinyl LVL 1 - [GEOGRAPHIC_DATA] (Wood 1) $1.53" at bounding box center [692, 502] width 145 height 51
type input "Overall Flooring"
type textarea "Install sheet vinyl flooring ([GEOGRAPHIC_DATA] - Wood "Look", [STREET_ADDRESS]…"
type input "1.53"
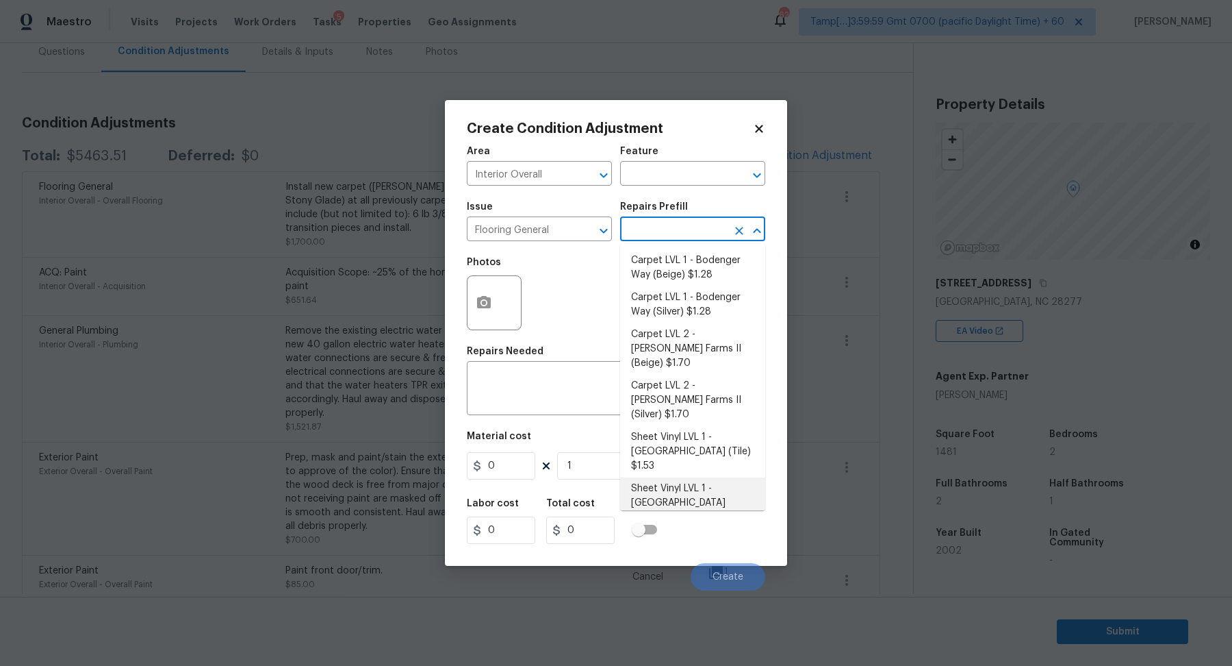
type input "1.53"
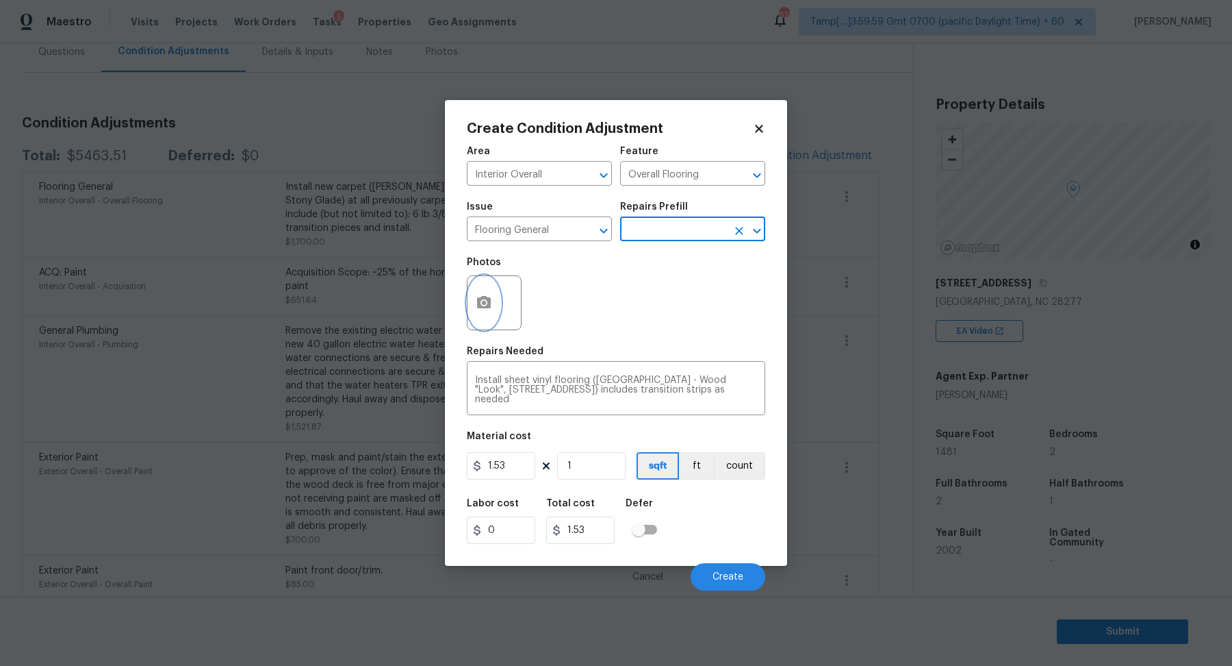
click at [495, 314] on button "button" at bounding box center [484, 302] width 33 height 53
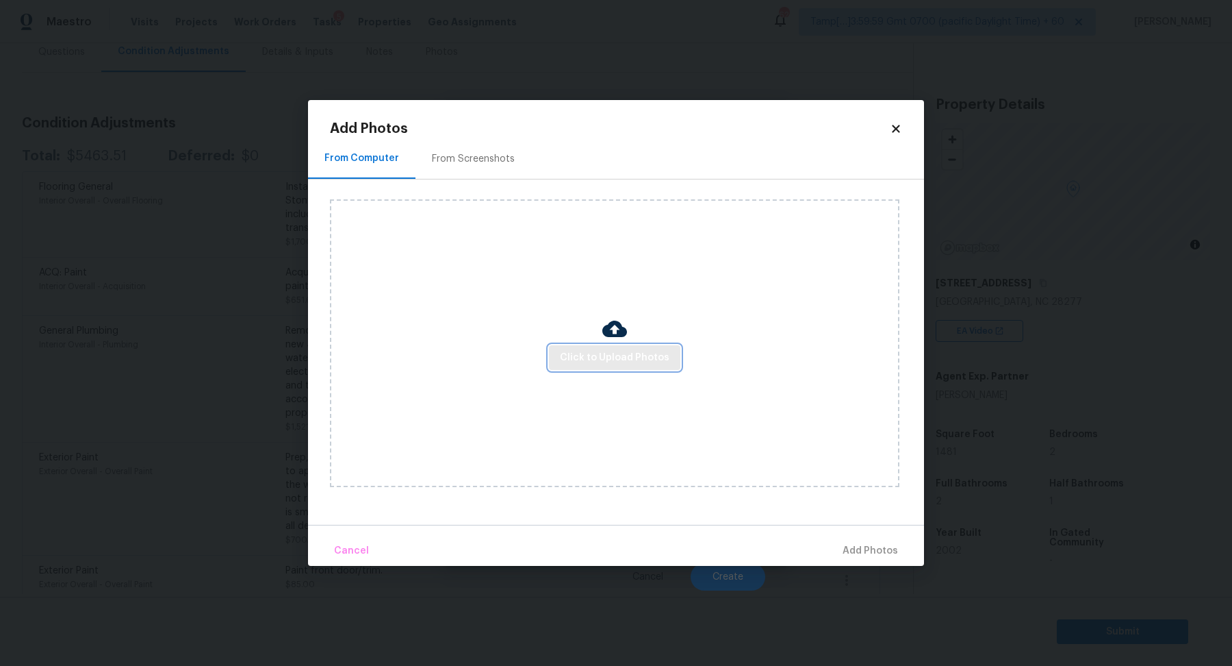
click at [588, 366] on button "Click to Upload Photos" at bounding box center [614, 357] width 131 height 25
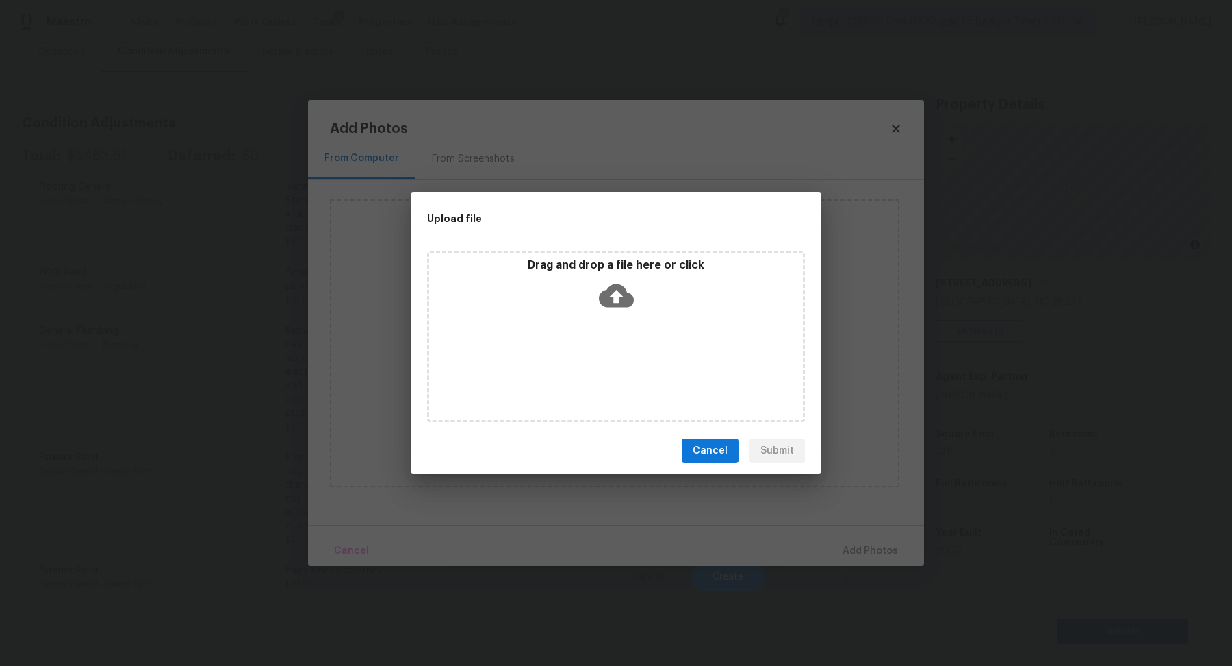
click at [609, 329] on div "Drag and drop a file here or click" at bounding box center [616, 336] width 378 height 171
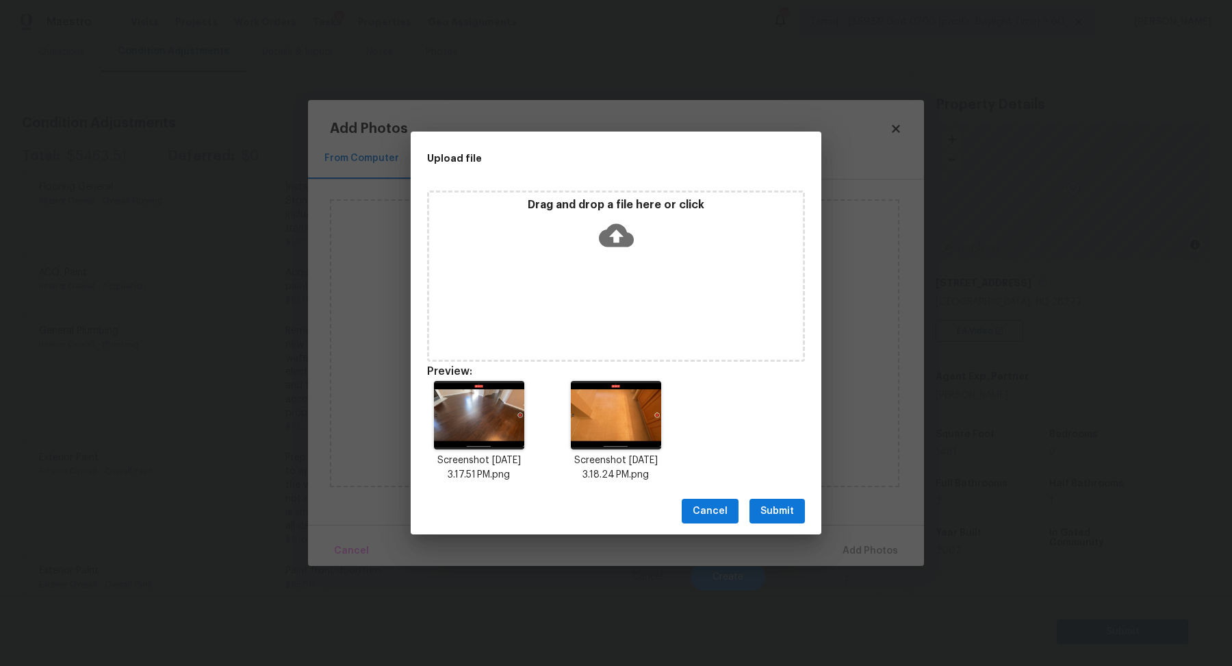
click at [801, 516] on button "Submit" at bounding box center [777, 510] width 55 height 25
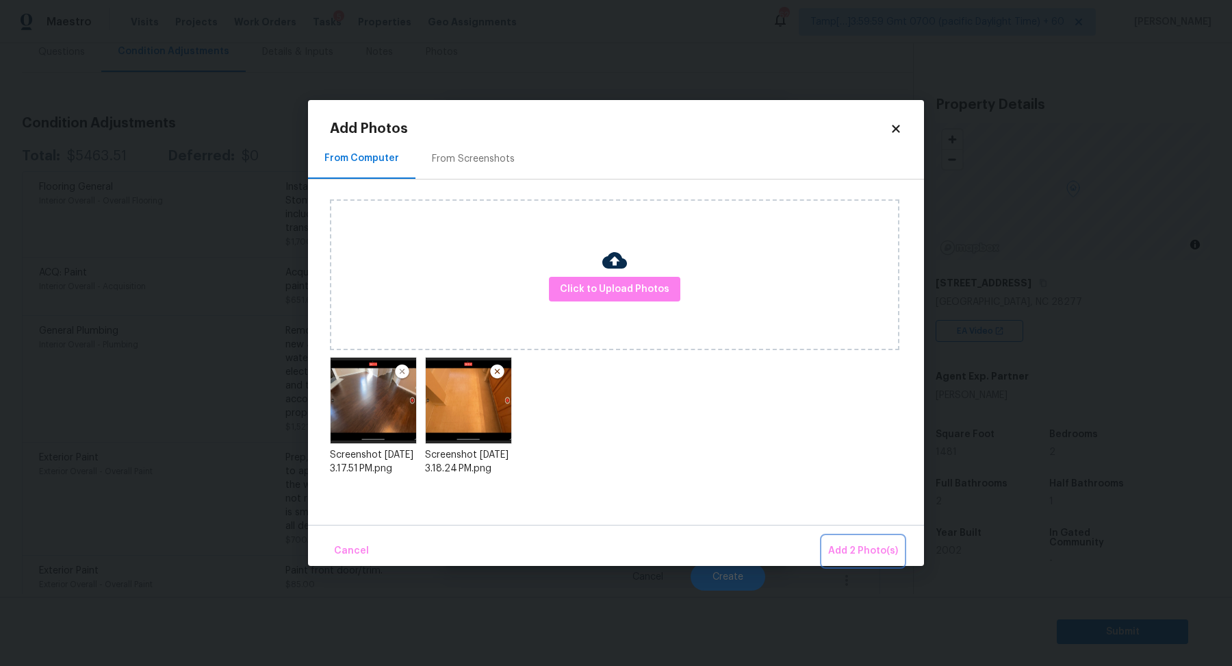
click at [854, 540] on button "Add 2 Photo(s)" at bounding box center [863, 550] width 81 height 29
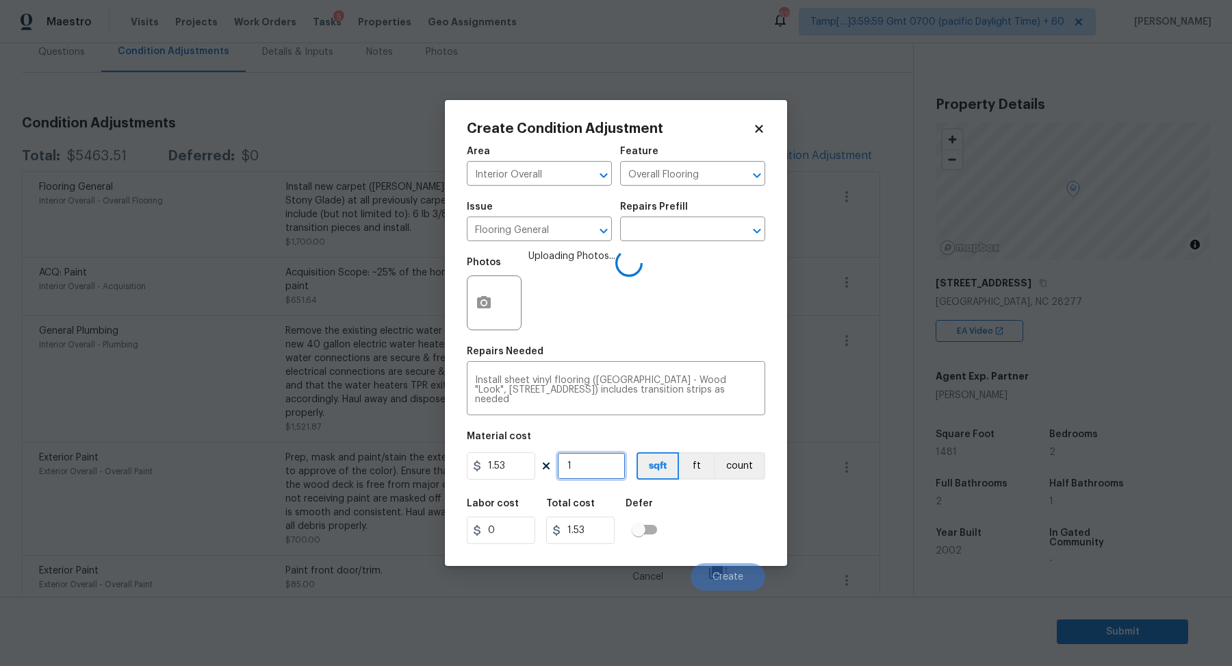
click at [607, 472] on input "1" at bounding box center [591, 465] width 68 height 27
type input "0"
type input "4"
type input "6.12"
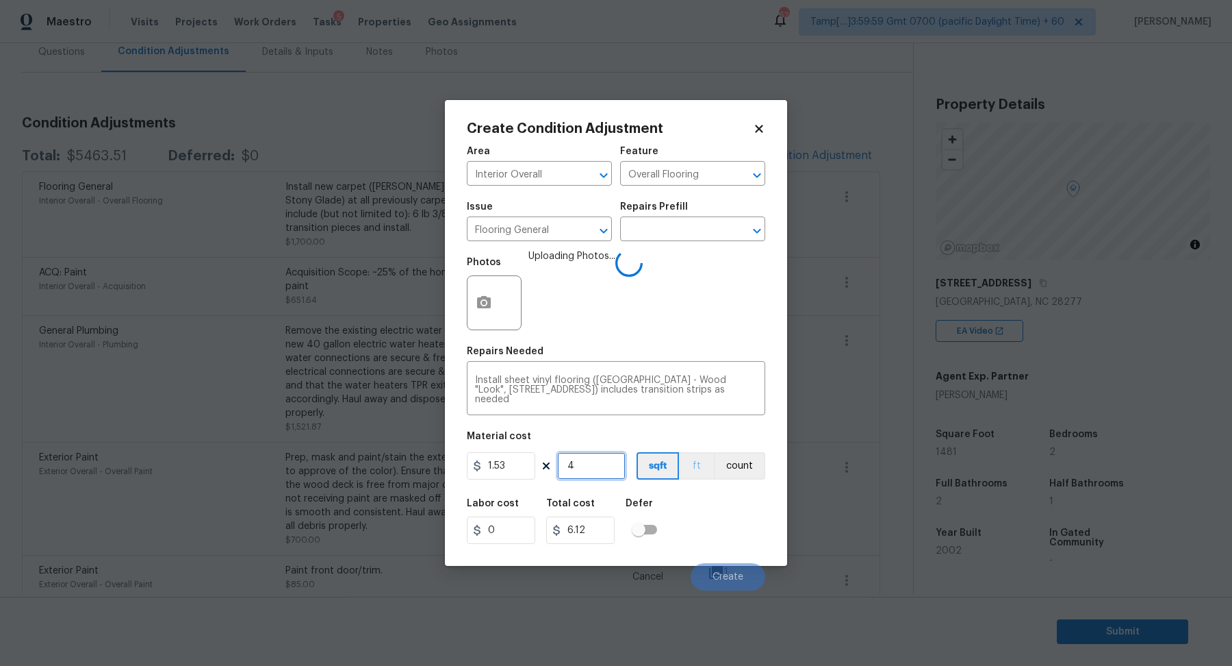
type input "48"
type input "73.44"
type input "481"
type input "735.93"
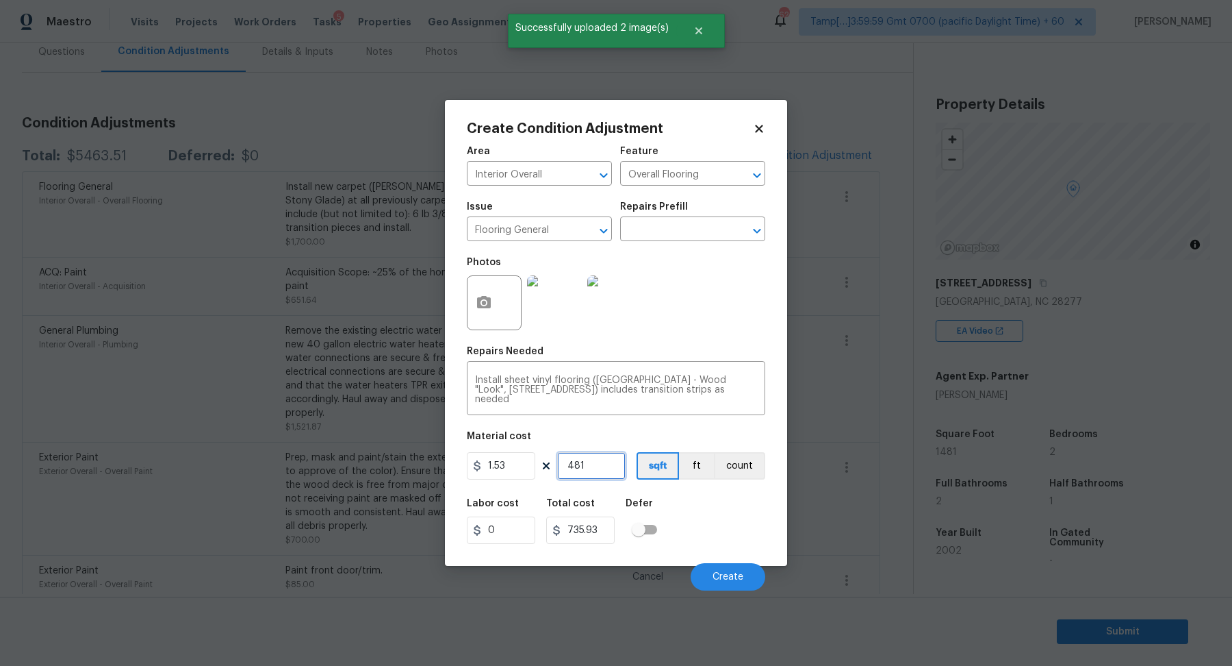
type input "481"
click at [687, 504] on div "Labor cost 0 Total cost 735.93 Defer" at bounding box center [616, 521] width 299 height 62
click at [713, 574] on span "Create" at bounding box center [728, 577] width 31 height 10
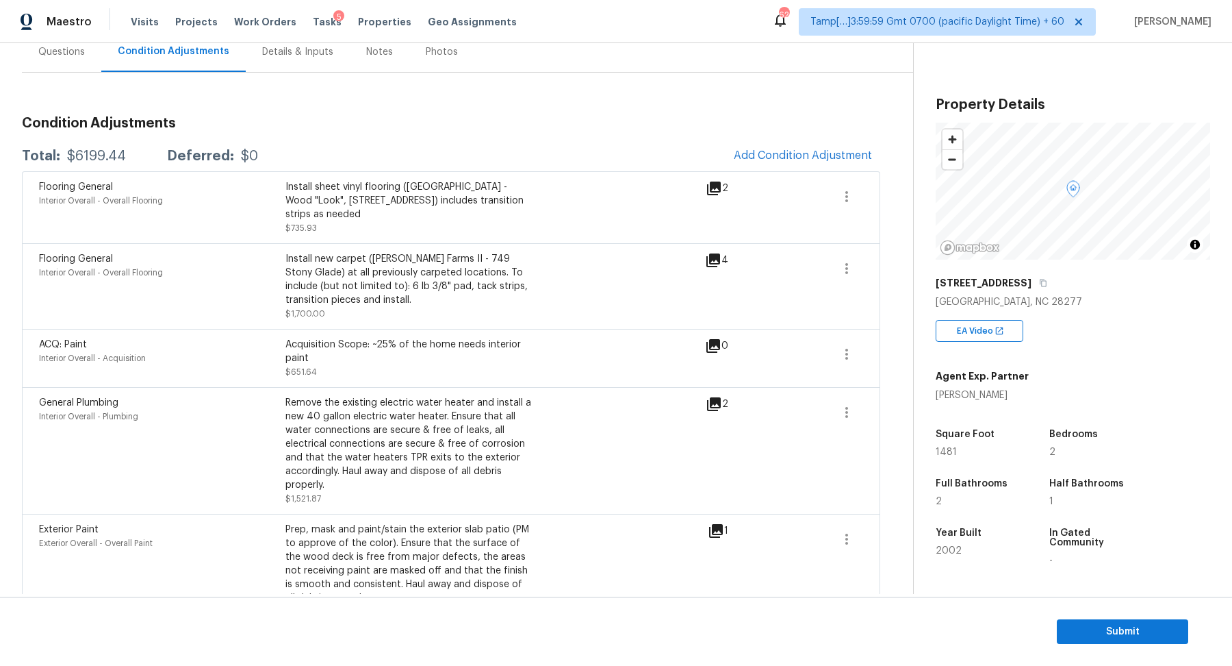
click at [108, 149] on div "$6199.44" at bounding box center [96, 156] width 59 height 14
click at [93, 159] on div "$6199.44" at bounding box center [96, 156] width 59 height 14
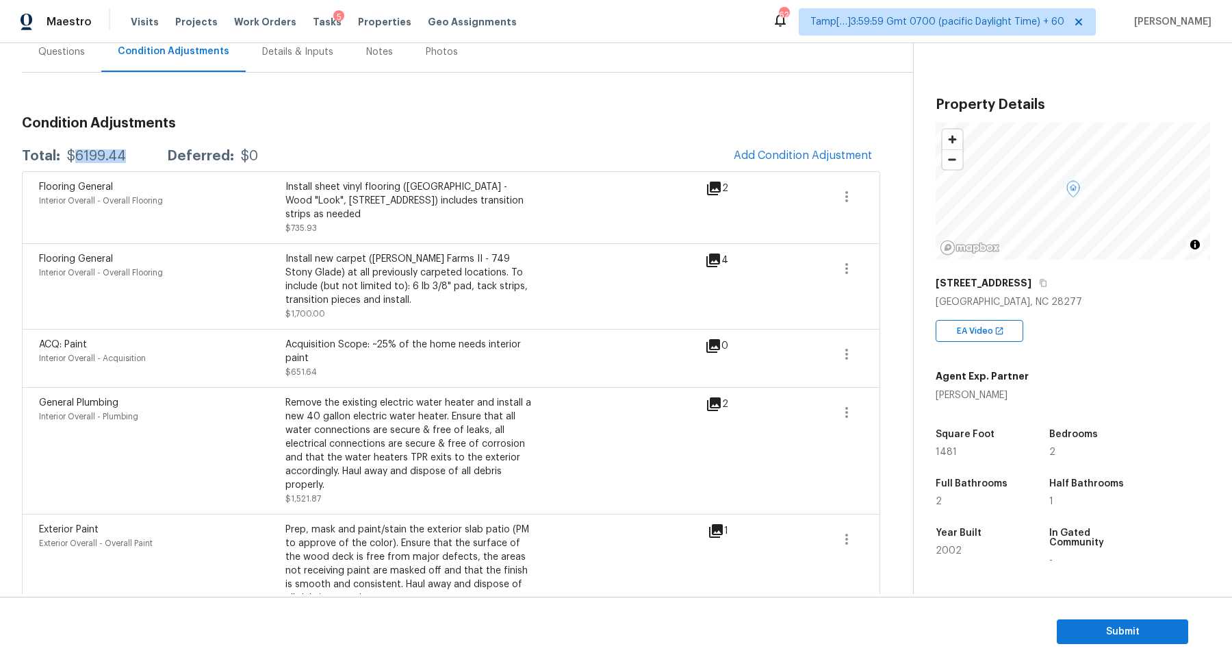
click at [93, 159] on div "$6199.44" at bounding box center [96, 156] width 59 height 14
click at [59, 58] on div "Questions" at bounding box center [61, 52] width 47 height 14
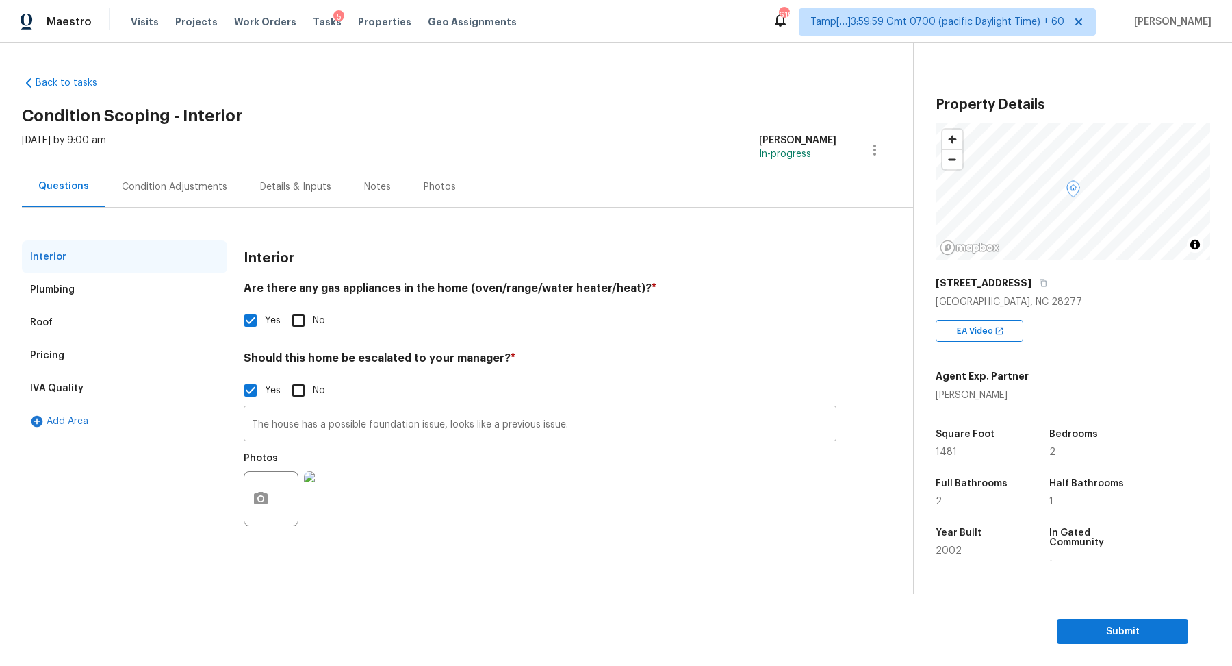
click at [275, 425] on input "The house has a possible foundation issue, looks like a previous issue." at bounding box center [540, 425] width 593 height 32
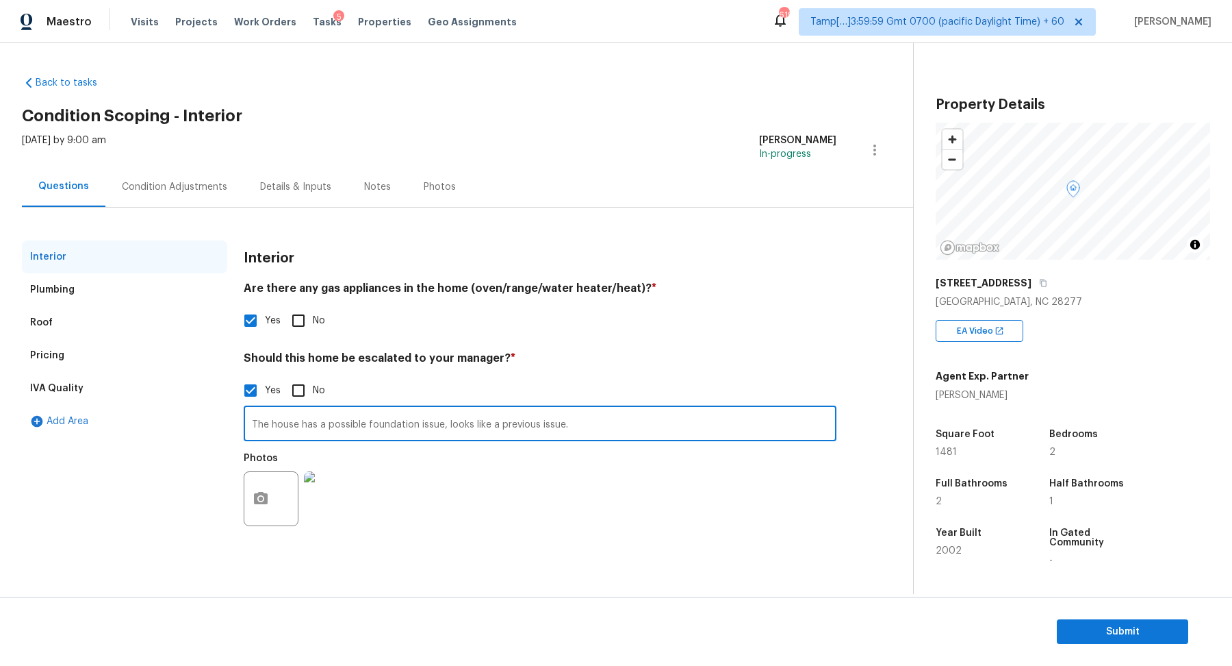
click at [275, 425] on input "The house has a possible foundation issue, looks like a previous issue." at bounding box center [540, 425] width 593 height 32
click at [205, 192] on div "Condition Adjustments" at bounding box center [174, 187] width 105 height 14
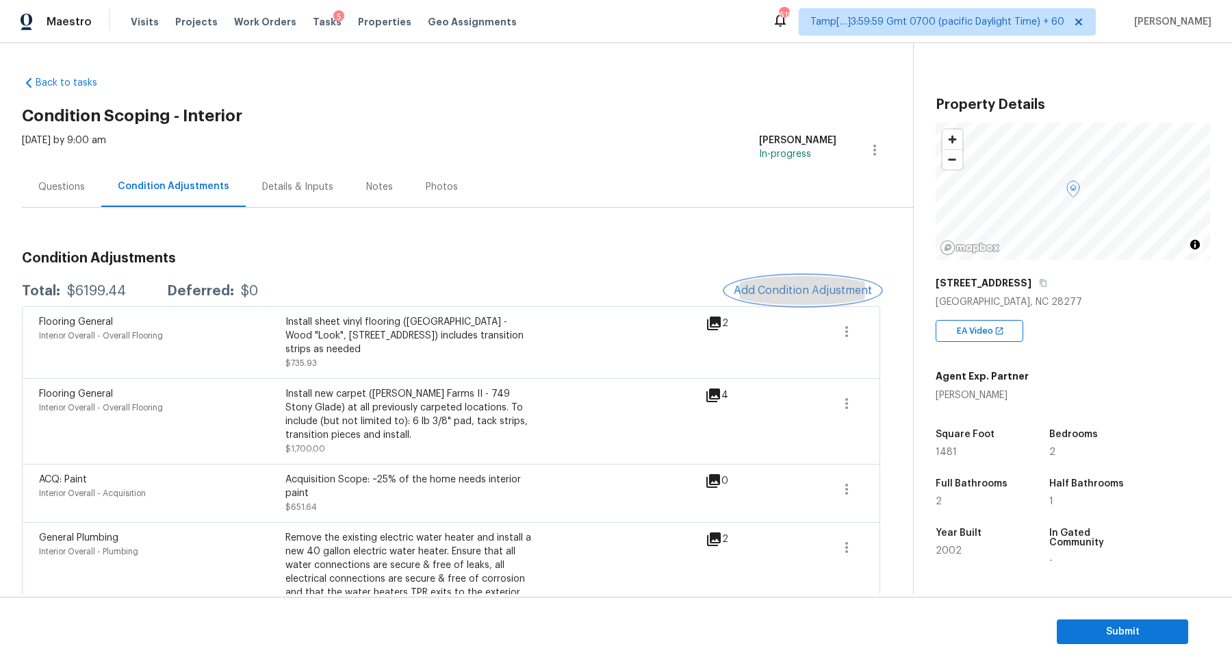
click at [810, 295] on span "Add Condition Adjustment" at bounding box center [803, 290] width 138 height 12
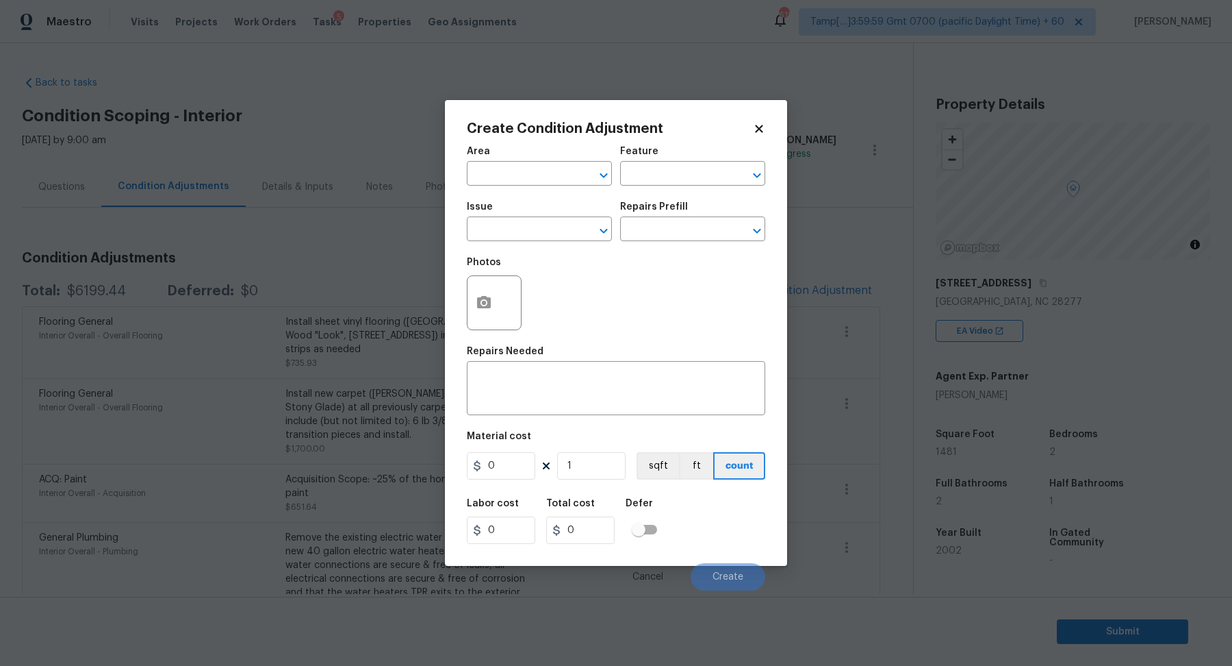
click at [349, 197] on body "Maestro Visits Projects Work Orders Tasks 5 Properties Geo Assignments 619 Tamp…" at bounding box center [616, 333] width 1232 height 666
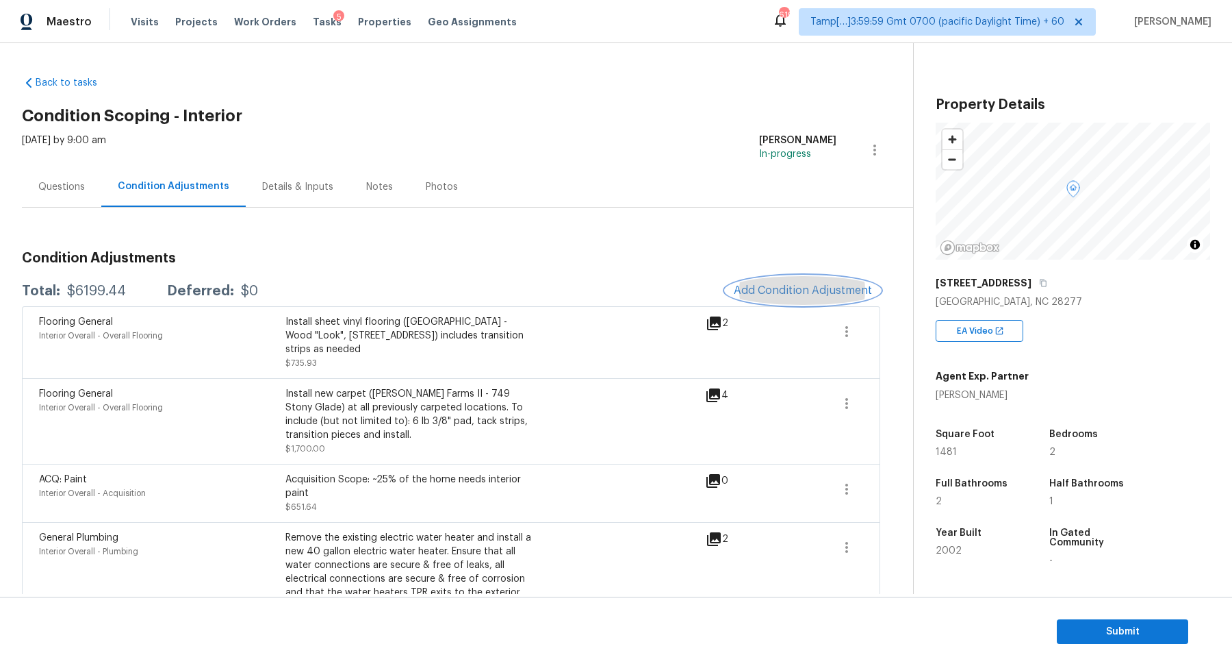
click at [785, 289] on span "Add Condition Adjustment" at bounding box center [803, 290] width 138 height 12
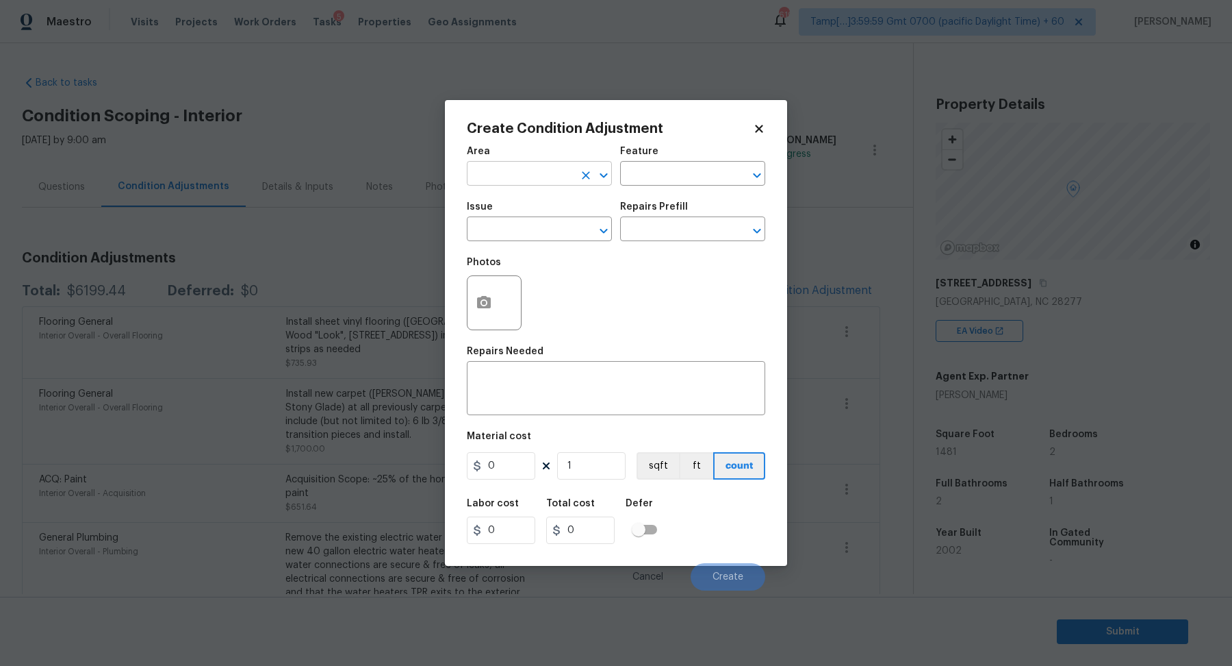
click at [514, 175] on input "text" at bounding box center [520, 174] width 107 height 21
click at [523, 231] on li "Interior Overall" at bounding box center [539, 227] width 145 height 23
type input "Interior Overall"
click at [523, 231] on input "text" at bounding box center [520, 230] width 107 height 21
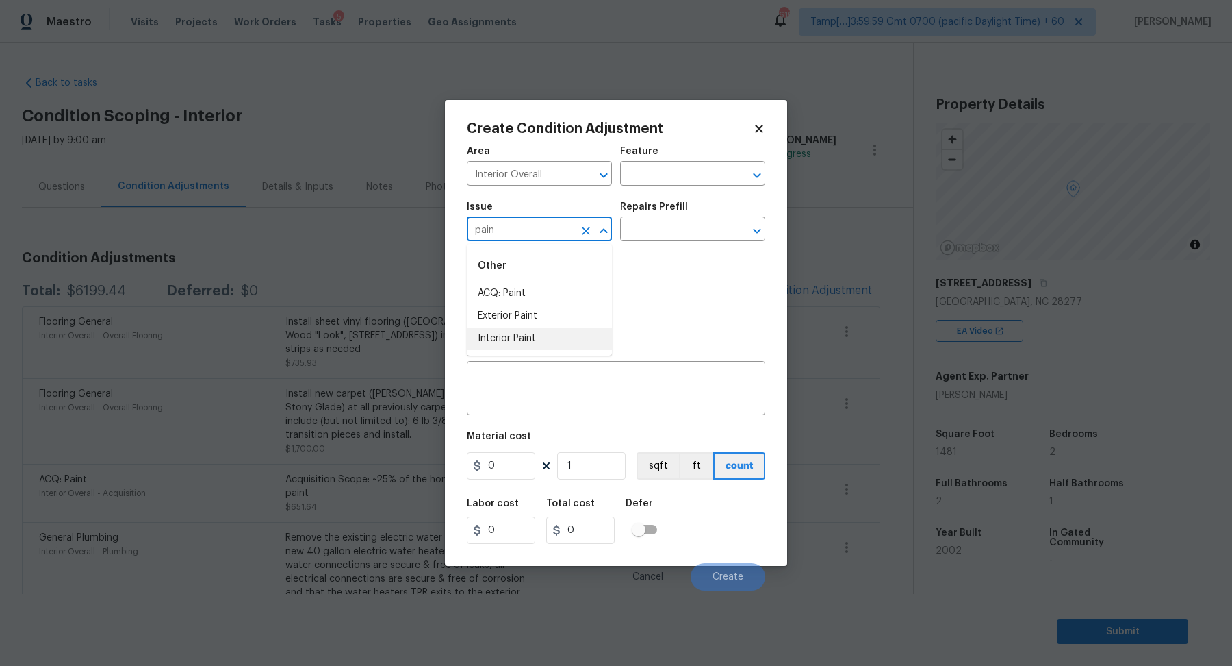
click at [563, 340] on li "Interior Paint" at bounding box center [539, 338] width 145 height 23
type input "Interior Paint"
click at [686, 210] on div "Repairs Prefill" at bounding box center [692, 211] width 145 height 18
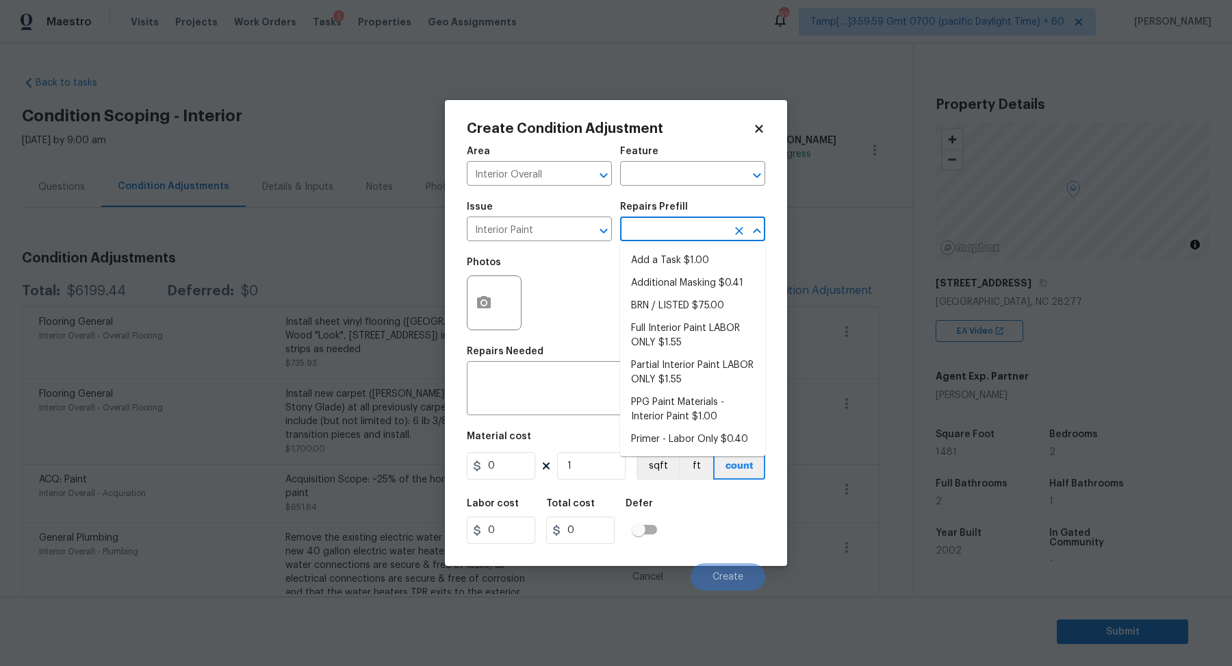
click at [686, 233] on input "text" at bounding box center [673, 230] width 107 height 21
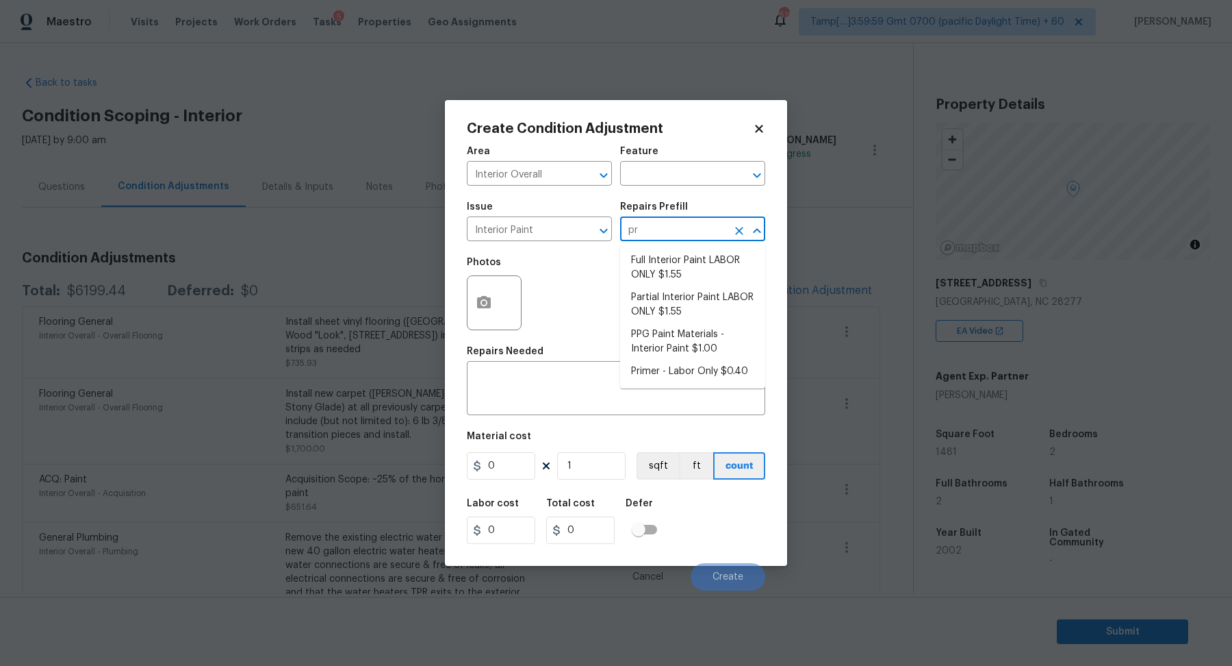
type input "pri"
click at [740, 256] on li "Primer - Labor Only $0.40" at bounding box center [692, 260] width 145 height 23
type input "Overall Paint"
type textarea "Interior primer - PRIMER PROVIDED BY OPENDOOR - All nails, screws, drywall anch…"
type input "0.4"
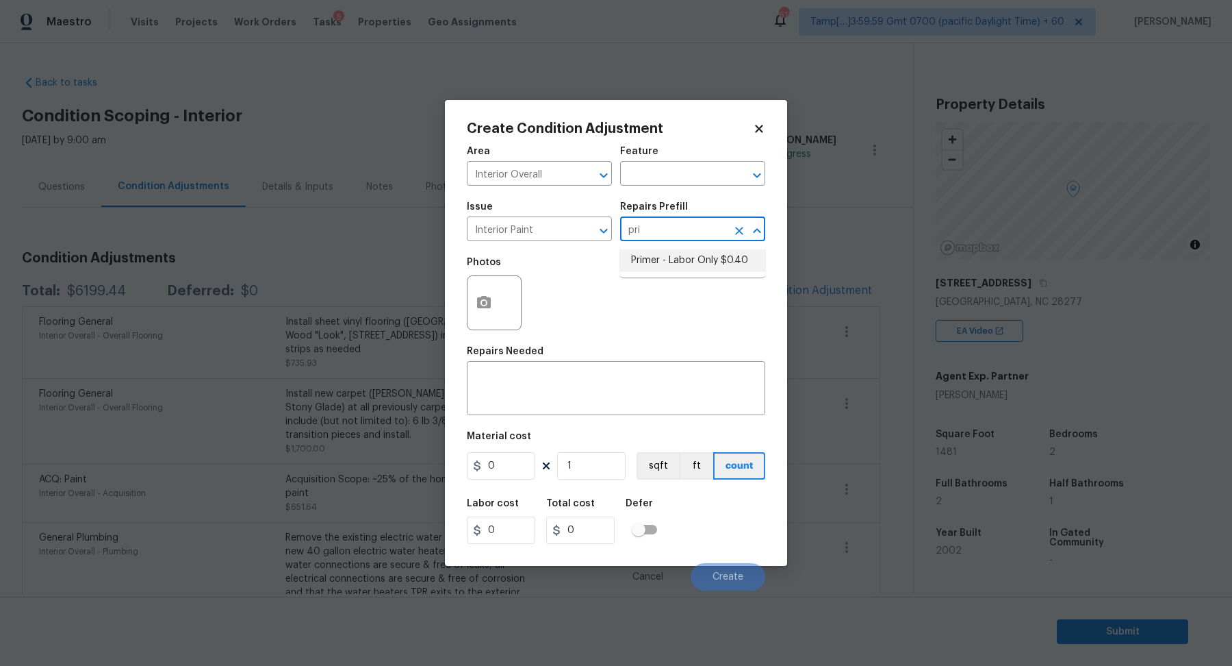
type input "0.4"
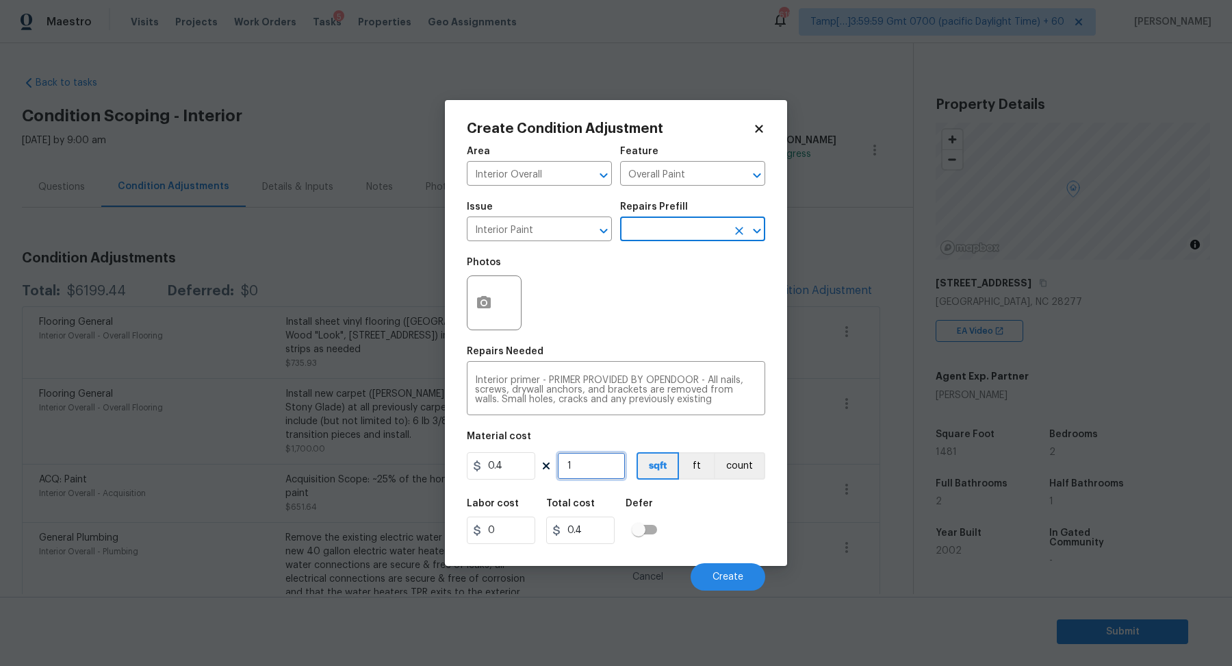
click at [603, 469] on input "1" at bounding box center [591, 465] width 68 height 27
type input "0"
type input "8"
type input "3.2"
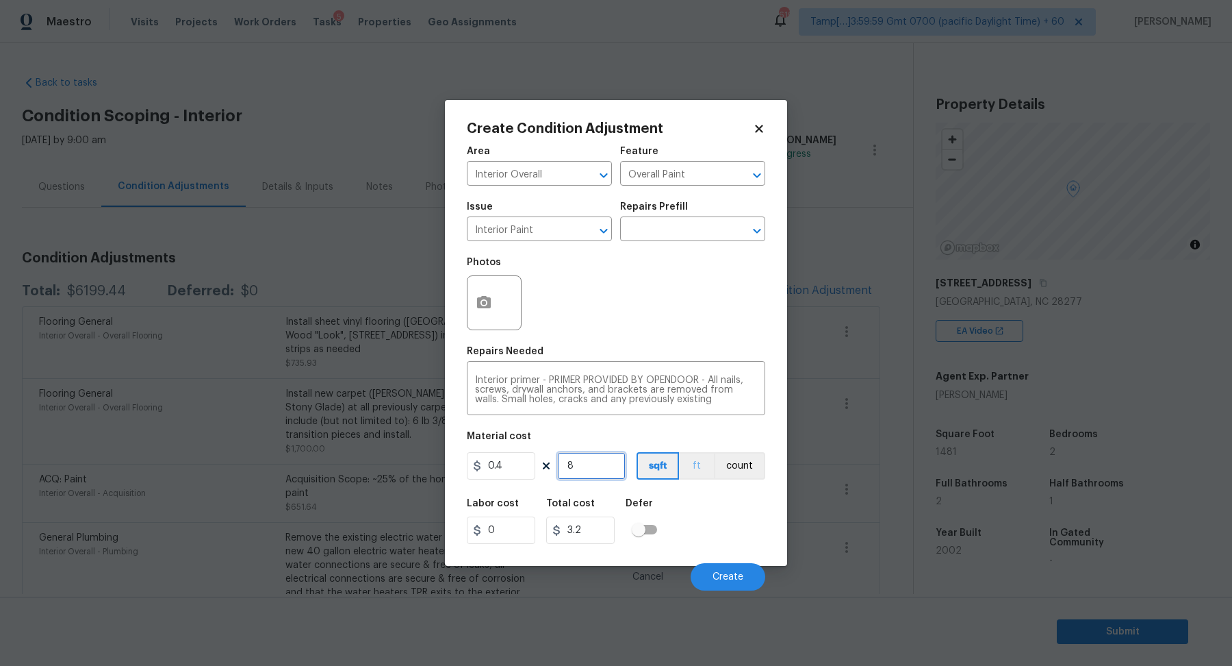
type input "80"
type input "32"
type input "800"
type input "320"
type input "800"
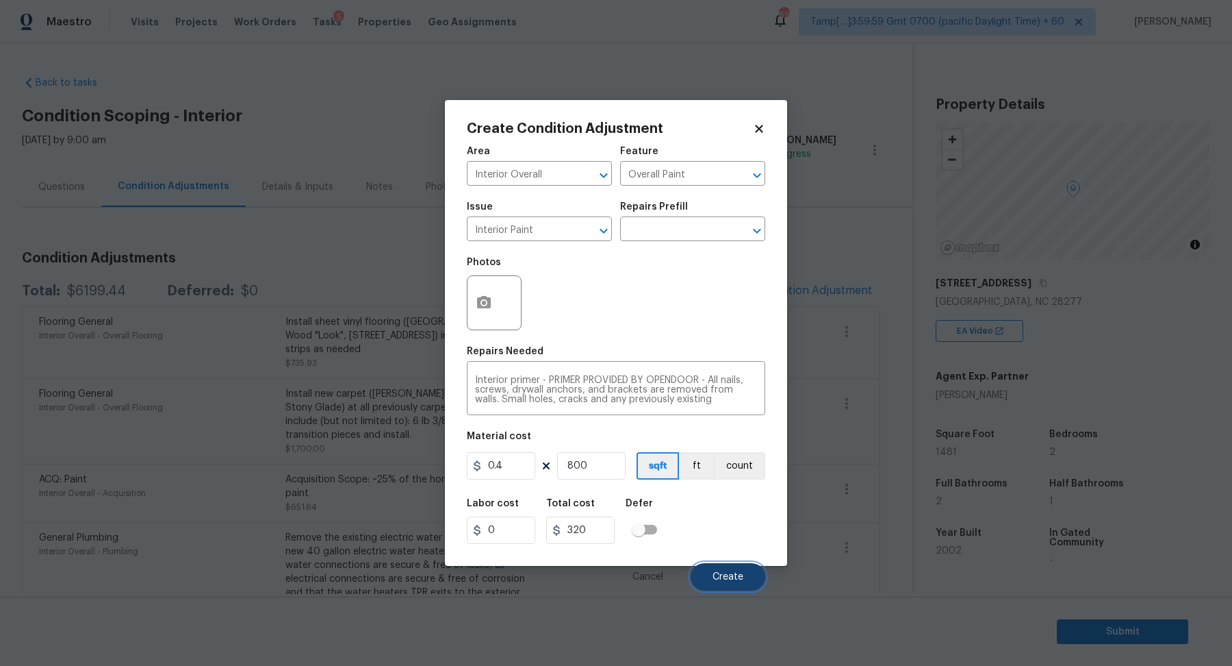
click at [726, 570] on button "Create" at bounding box center [728, 576] width 75 height 27
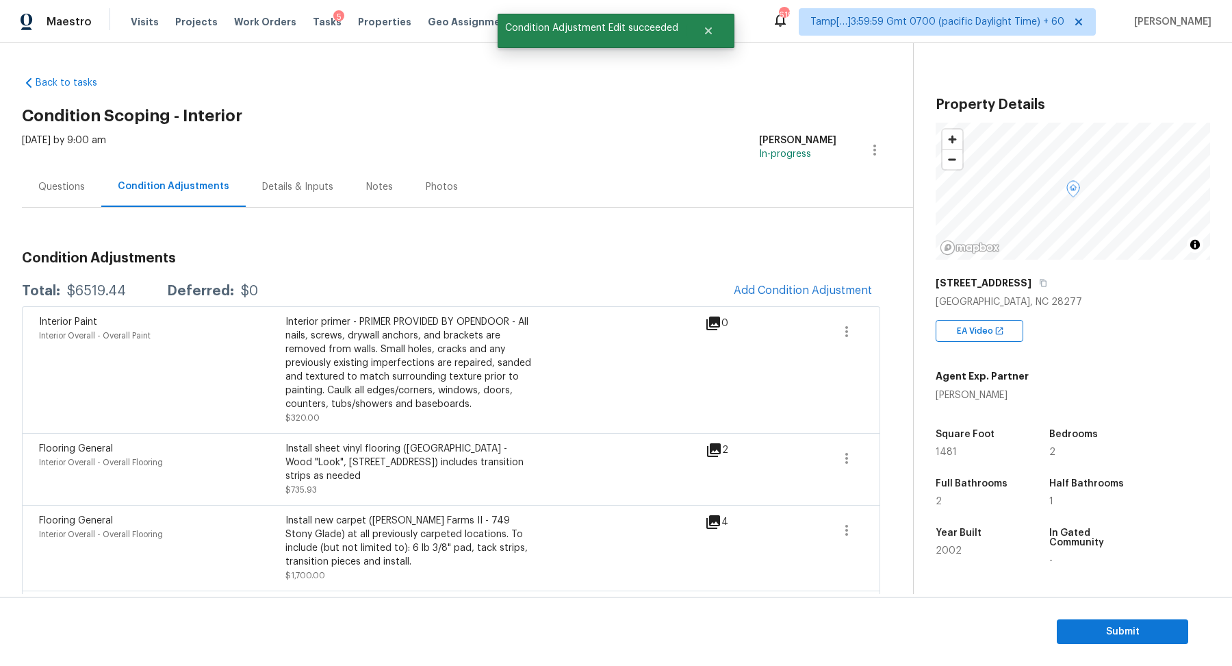
click at [103, 289] on div "$6519.44" at bounding box center [96, 291] width 59 height 14
copy div "$6519.44"
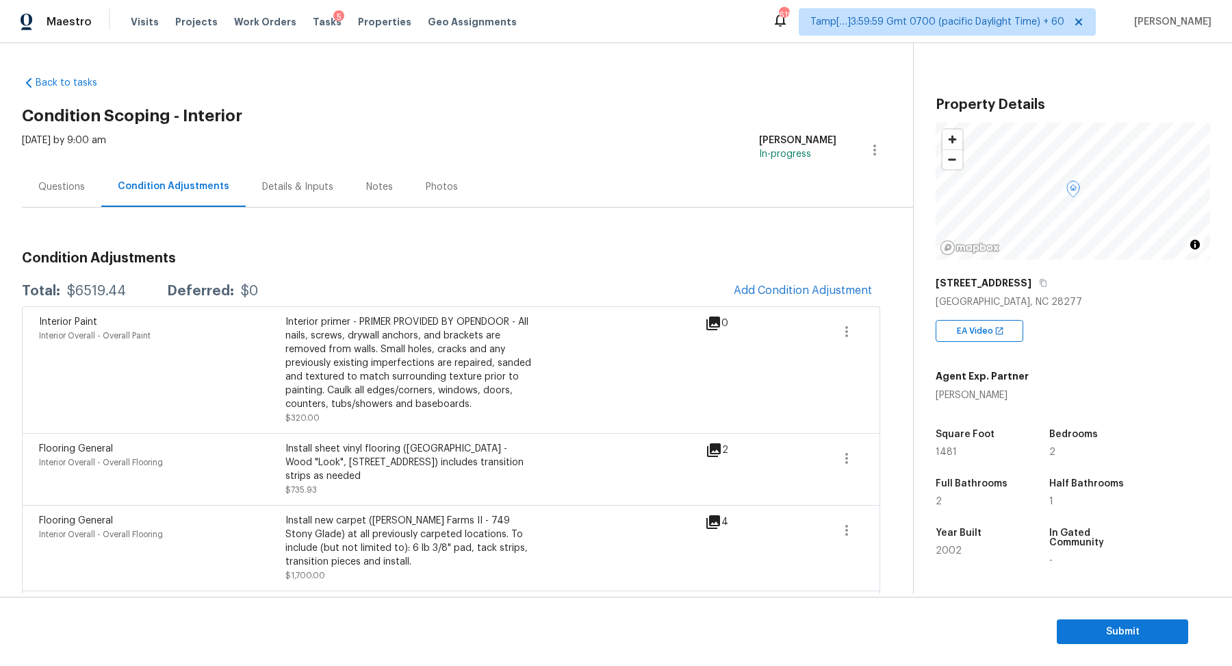
click at [1115, 646] on section "Submit" at bounding box center [616, 631] width 1232 height 70
click at [1130, 620] on button "Submit" at bounding box center [1122, 631] width 131 height 25
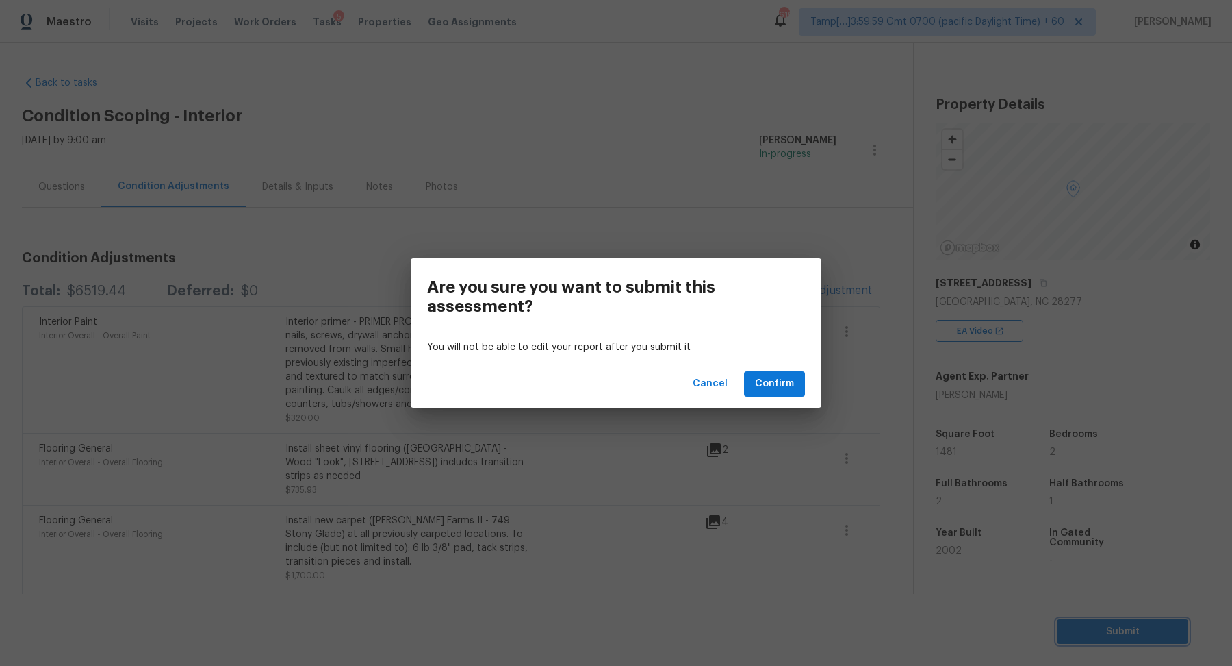
click at [510, 150] on div "Are you sure you want to submit this assessment? You will not be able to edit y…" at bounding box center [616, 333] width 1232 height 666
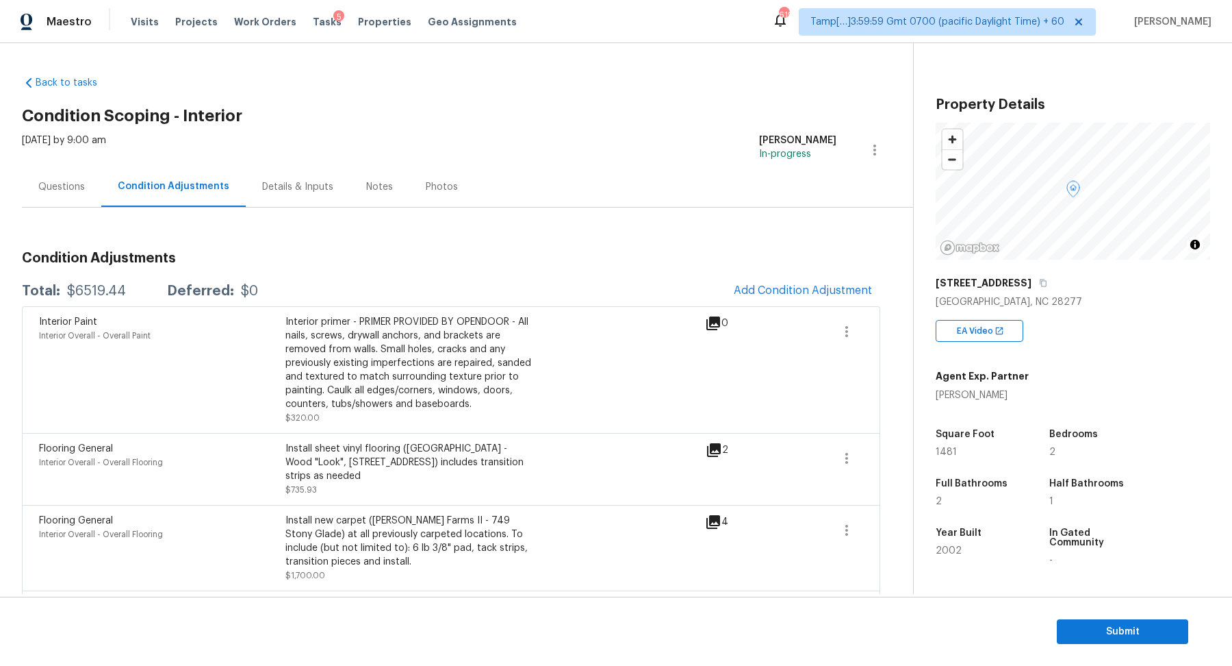
click at [1090, 616] on section "Submit" at bounding box center [616, 631] width 1232 height 70
click at [1091, 620] on button "Submit" at bounding box center [1122, 631] width 131 height 25
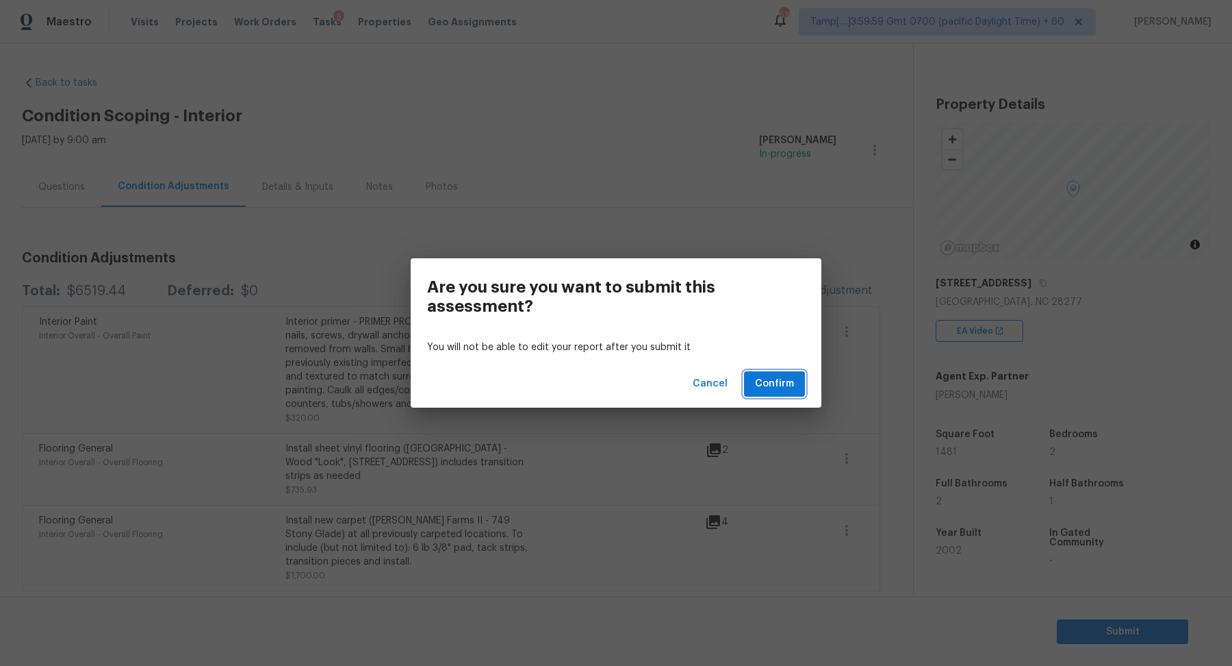
click at [766, 390] on span "Confirm" at bounding box center [774, 383] width 39 height 17
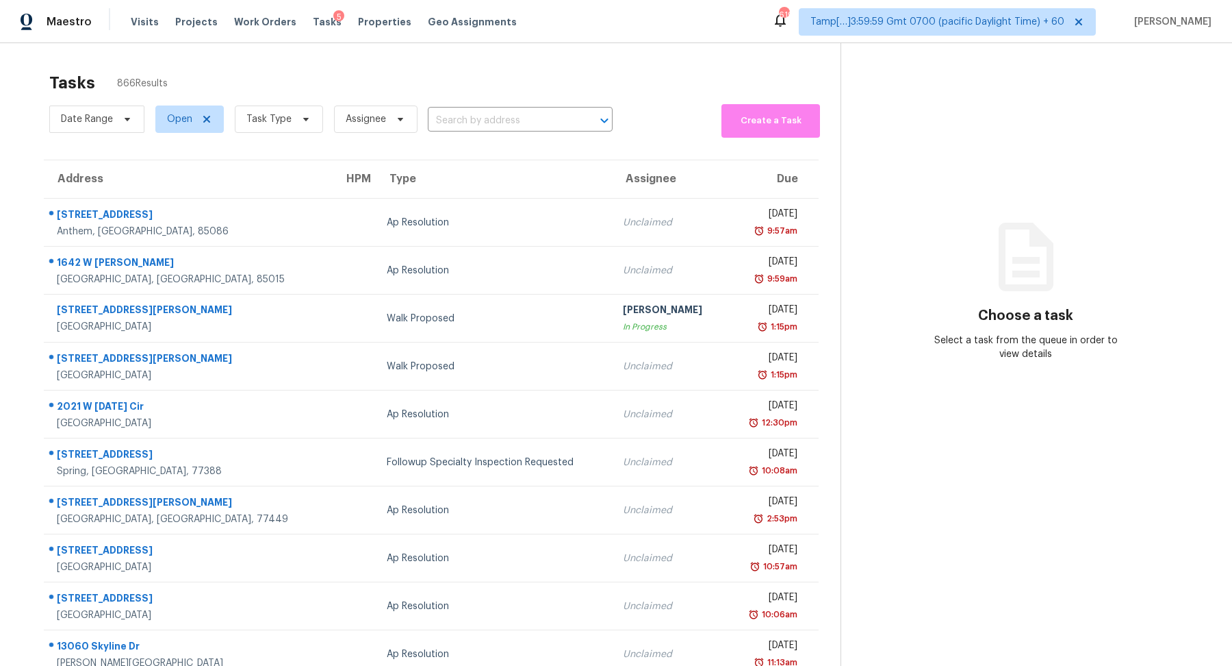
click at [449, 107] on div "Date Range Open Task Type Assignee ​" at bounding box center [331, 119] width 564 height 37
click at [450, 119] on input "text" at bounding box center [501, 120] width 147 height 21
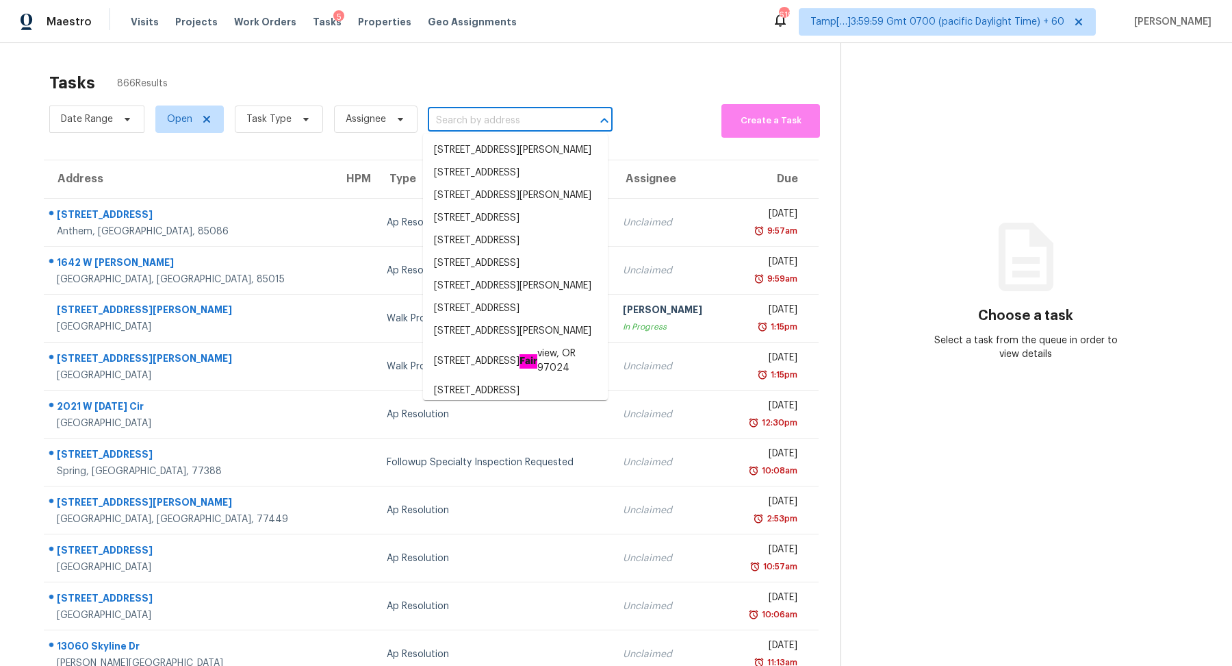
paste input "147 Lake Cove Approach, Newnan, GA 30265"
type input "147 Lake Cove Approach, Newnan, GA 30265"
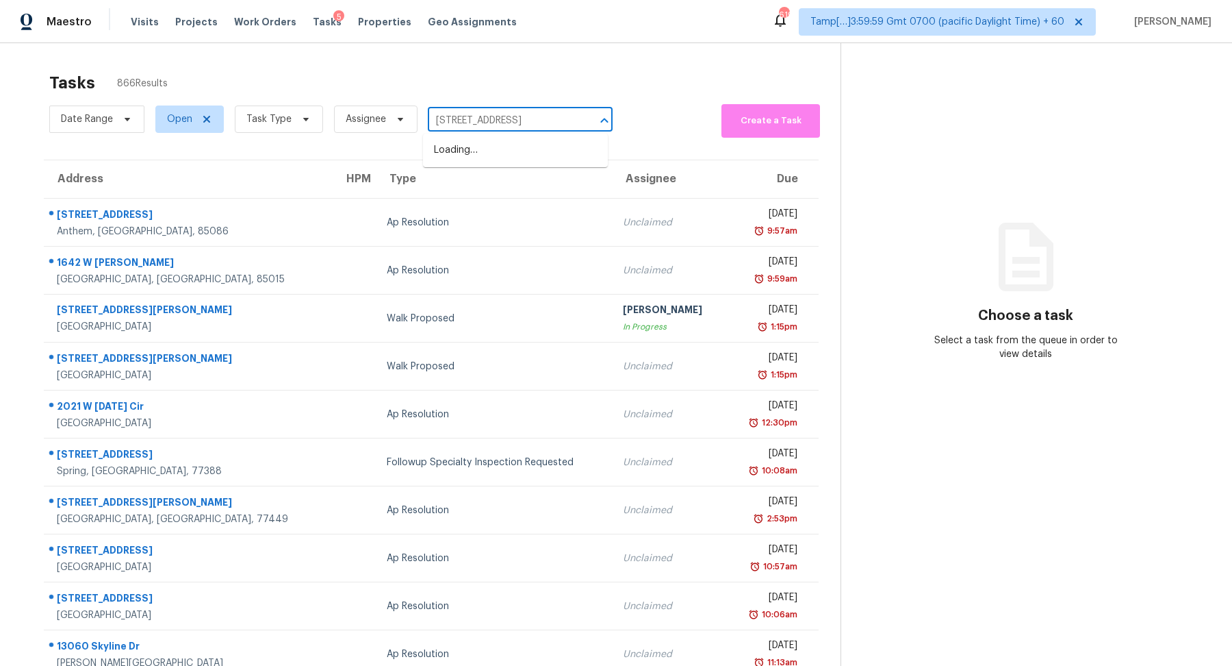
scroll to position [0, 63]
click at [483, 162] on li "147 Lake Cove Approach, Newnan, GA 30265" at bounding box center [515, 150] width 185 height 23
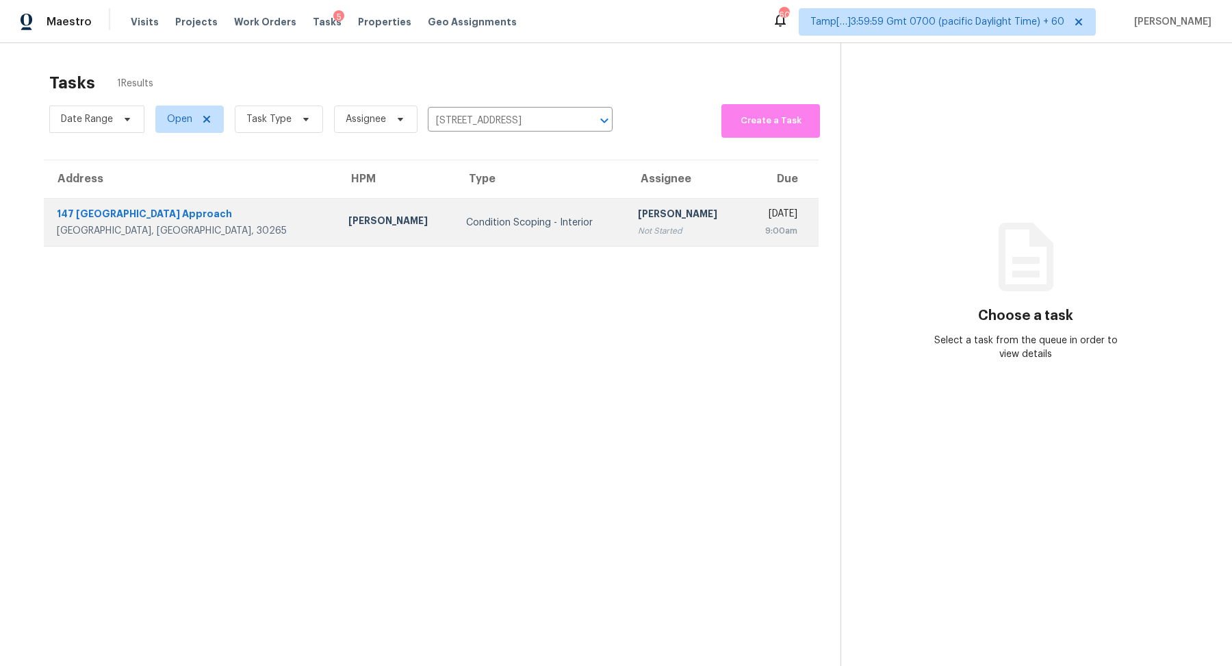
click at [477, 212] on td "Condition Scoping - Interior" at bounding box center [541, 223] width 172 height 48
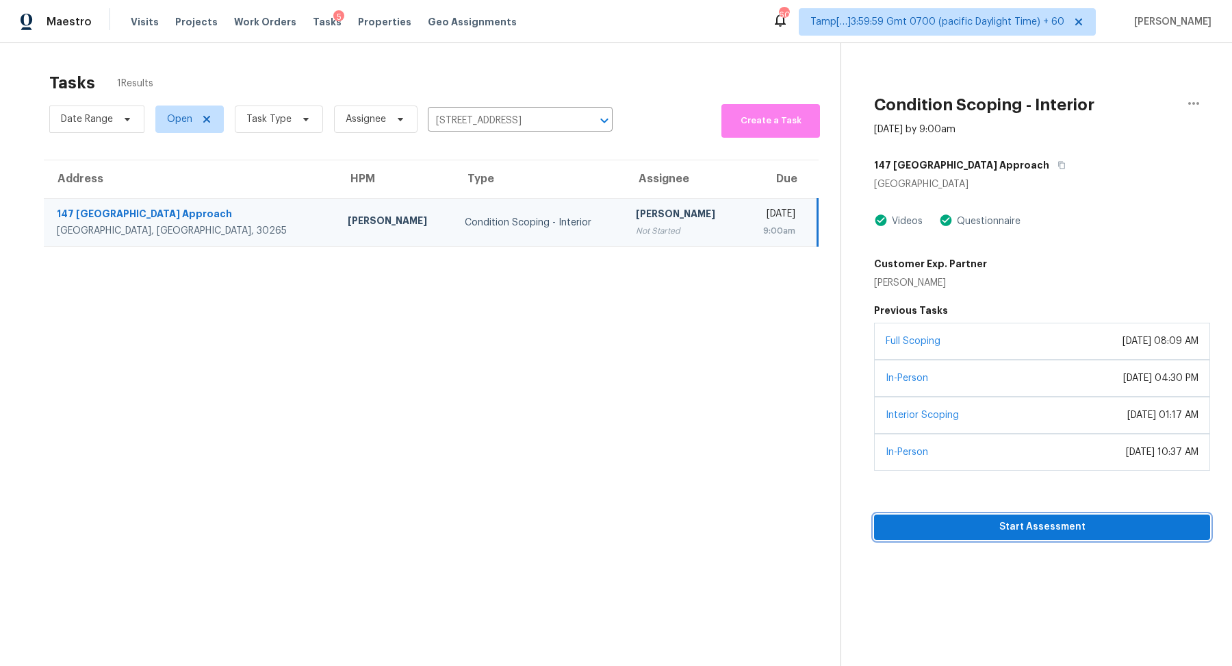
click at [958, 524] on span "Start Assessment" at bounding box center [1042, 526] width 314 height 17
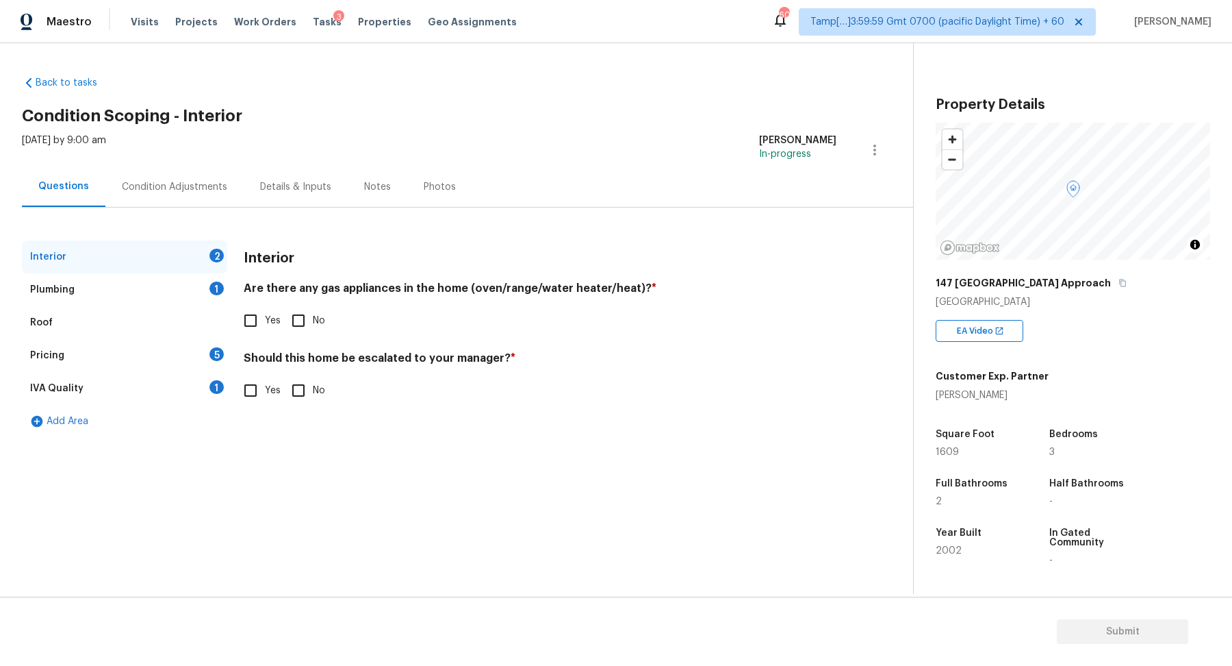
click at [253, 316] on input "Yes" at bounding box center [250, 320] width 29 height 29
checkbox input "true"
click at [305, 381] on input "No" at bounding box center [298, 390] width 29 height 29
checkbox input "true"
click at [184, 301] on div "Plumbing 1" at bounding box center [124, 289] width 205 height 33
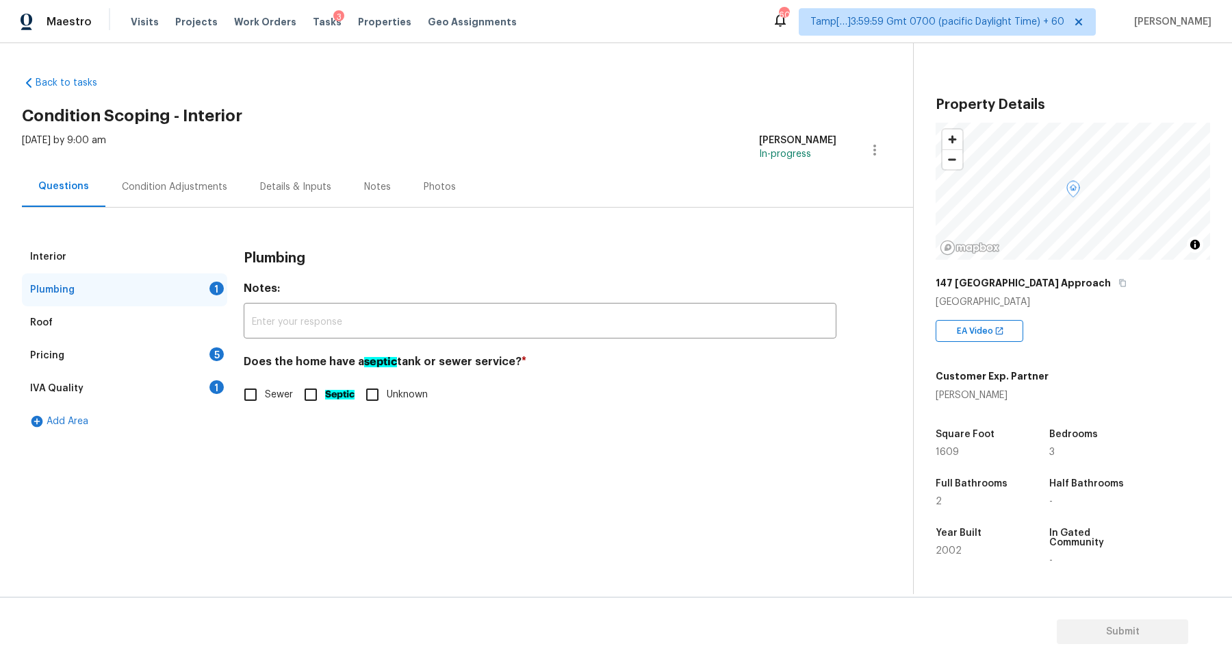
click at [263, 377] on div "Does the home have a septic tank or sewer service? * Sewer Septic Unknown" at bounding box center [540, 382] width 593 height 54
click at [257, 392] on input "Sewer" at bounding box center [250, 394] width 29 height 29
checkbox input "true"
click at [181, 344] on div "Pricing 5" at bounding box center [124, 355] width 205 height 33
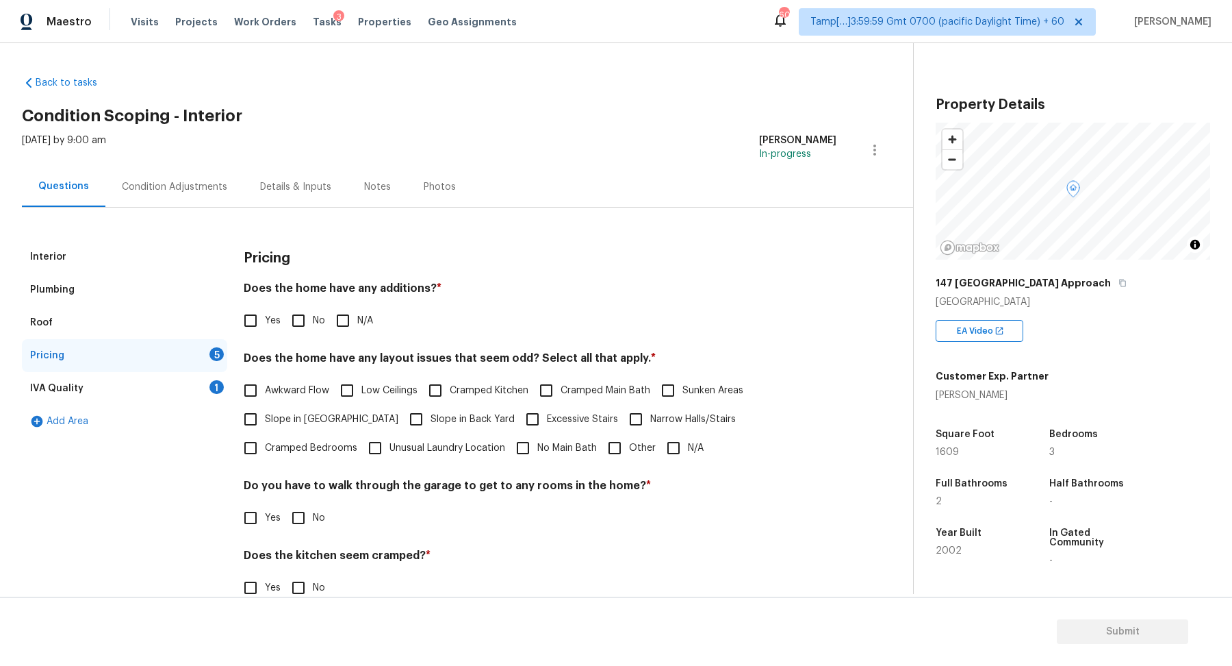
click at [305, 320] on input "No" at bounding box center [298, 320] width 29 height 29
checkbox input "true"
click at [265, 301] on div "Does the home have any additions? * Yes No N/A" at bounding box center [540, 307] width 593 height 53
click at [251, 331] on input "Yes" at bounding box center [250, 320] width 29 height 29
checkbox input "true"
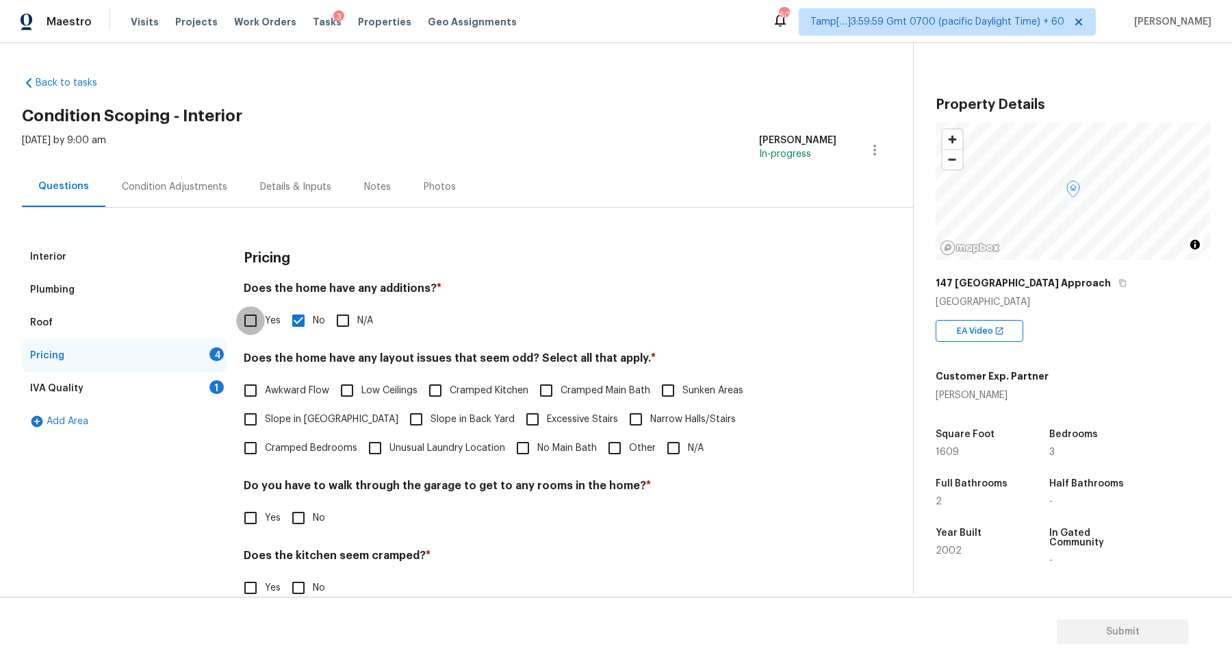
checkbox input "false"
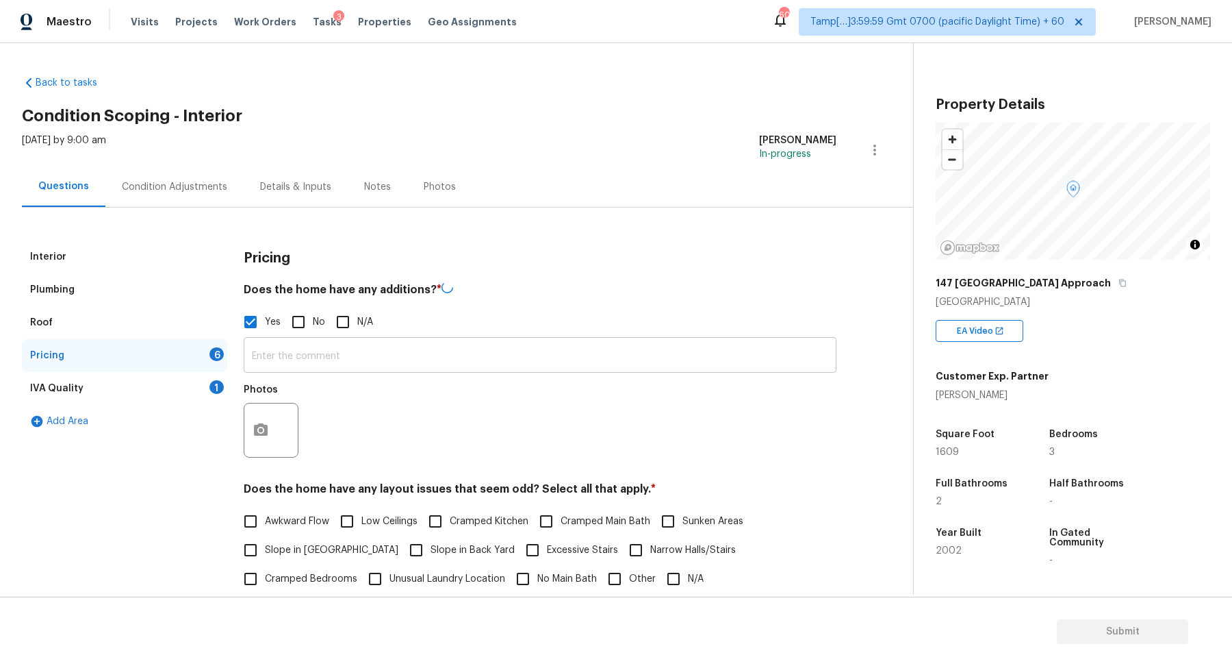
click at [305, 365] on input "text" at bounding box center [540, 356] width 593 height 32
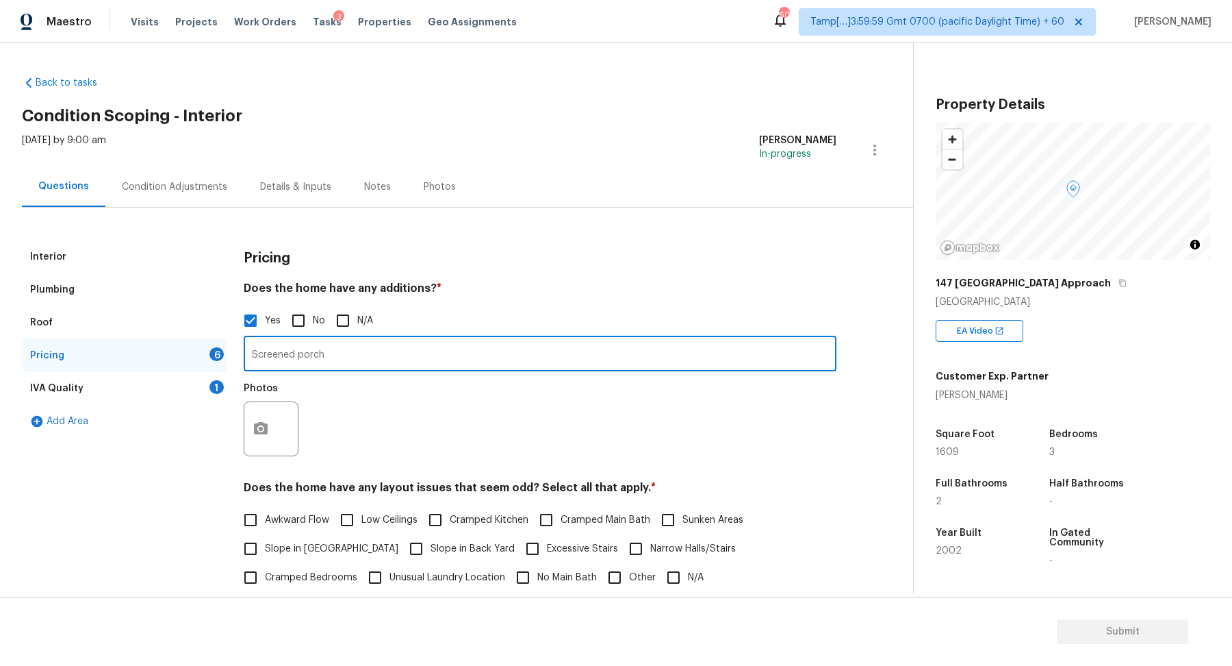
type input "Screened porch"
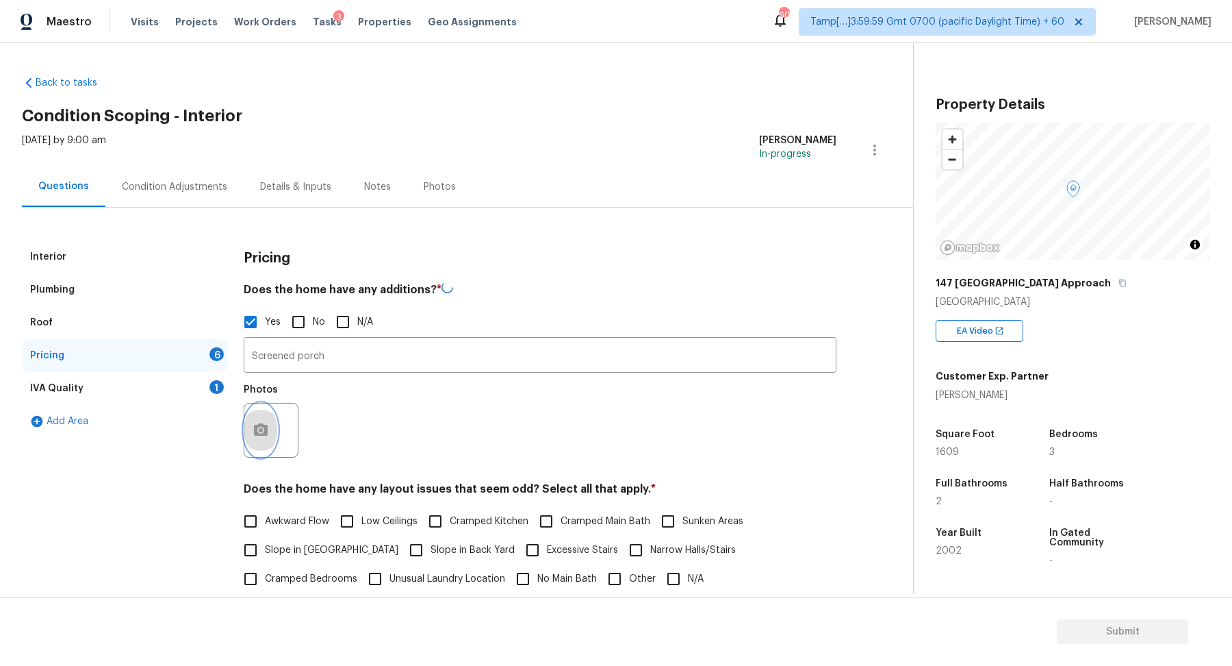
click at [258, 418] on button "button" at bounding box center [260, 429] width 33 height 53
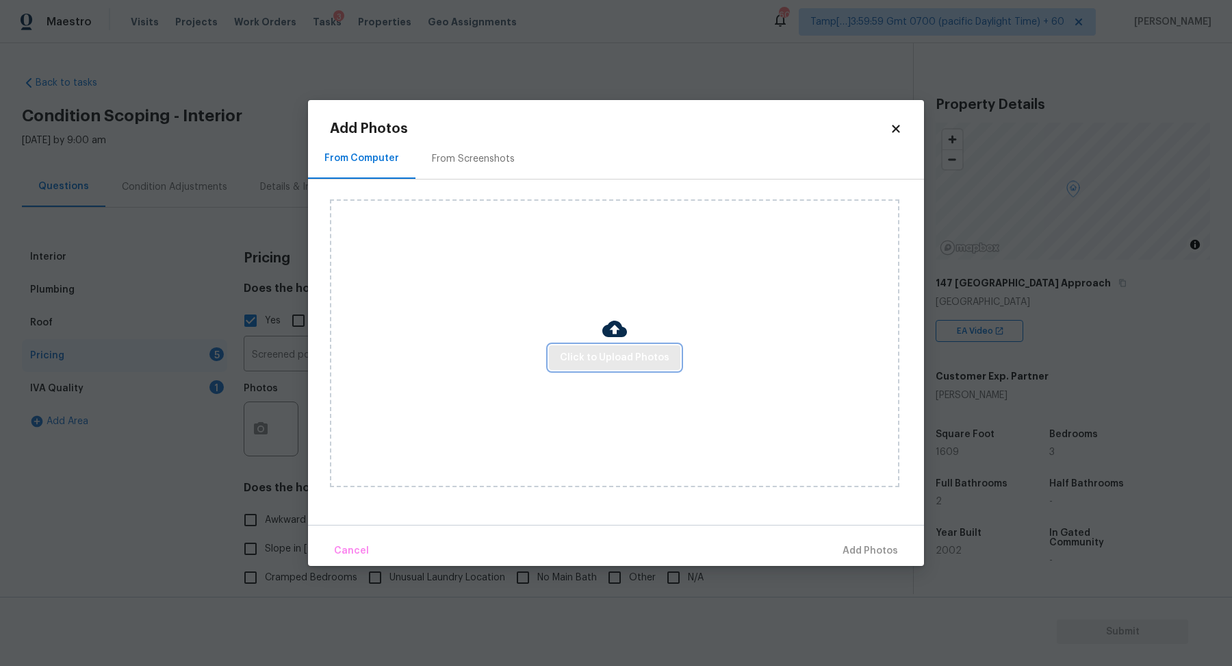
click at [597, 349] on span "Click to Upload Photos" at bounding box center [615, 357] width 110 height 17
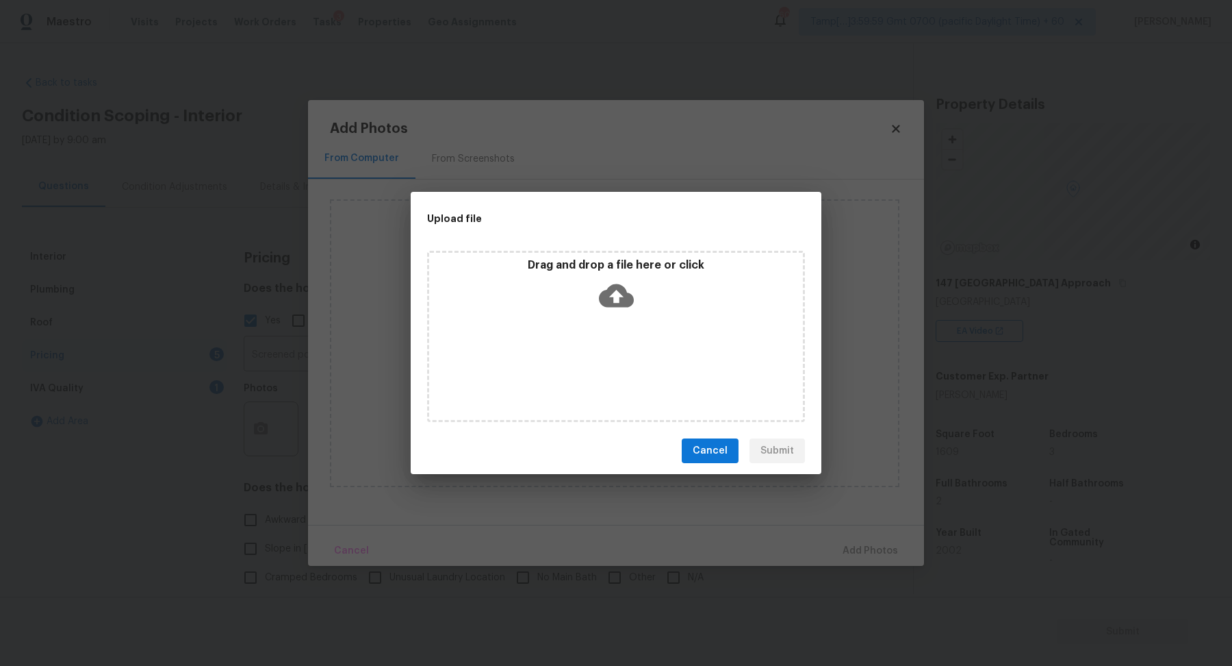
click at [611, 318] on div "Drag and drop a file here or click" at bounding box center [616, 336] width 378 height 171
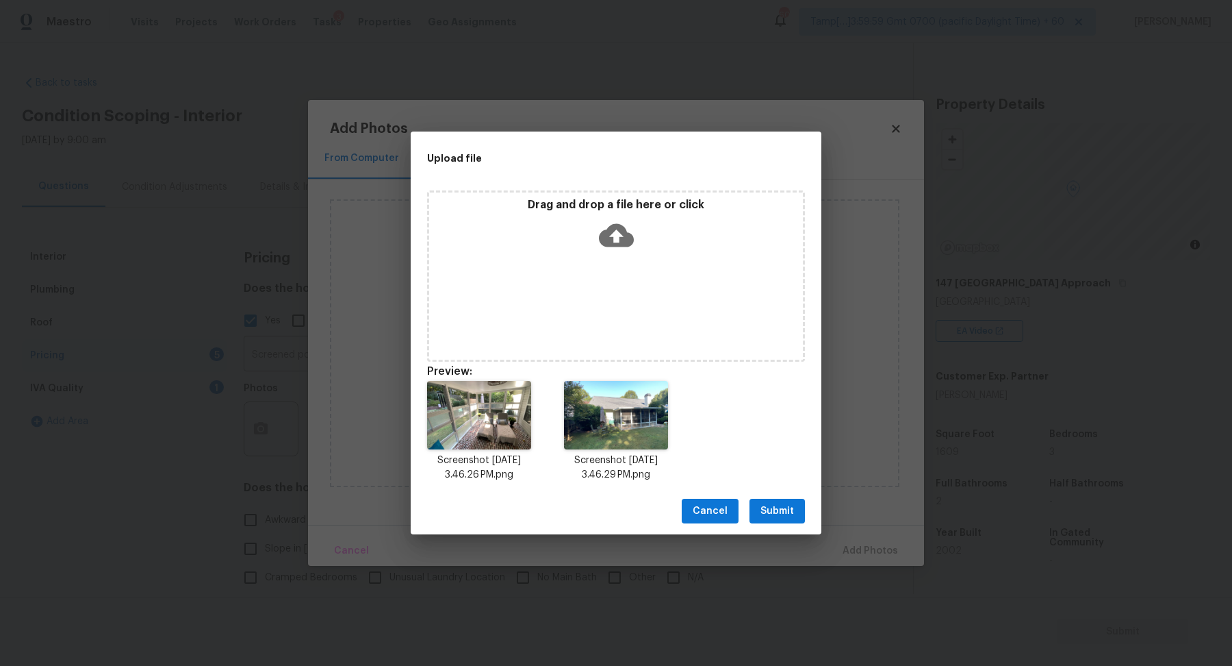
click at [784, 505] on span "Submit" at bounding box center [778, 511] width 34 height 17
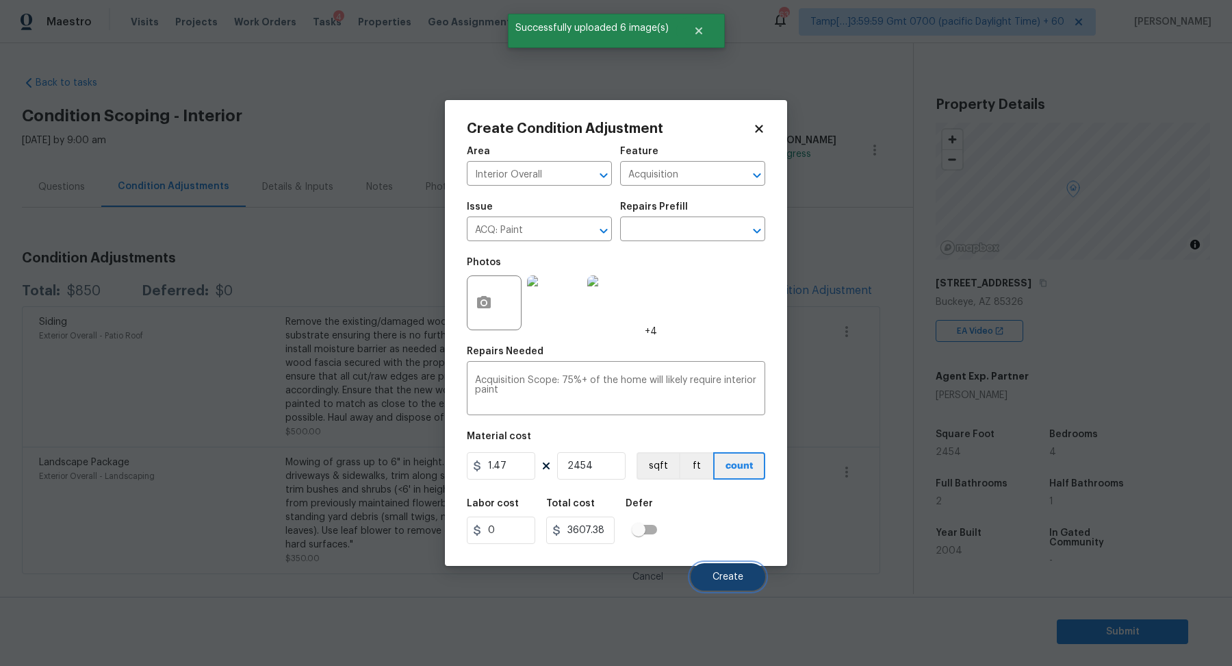
click at [706, 569] on button "Create" at bounding box center [728, 576] width 75 height 27
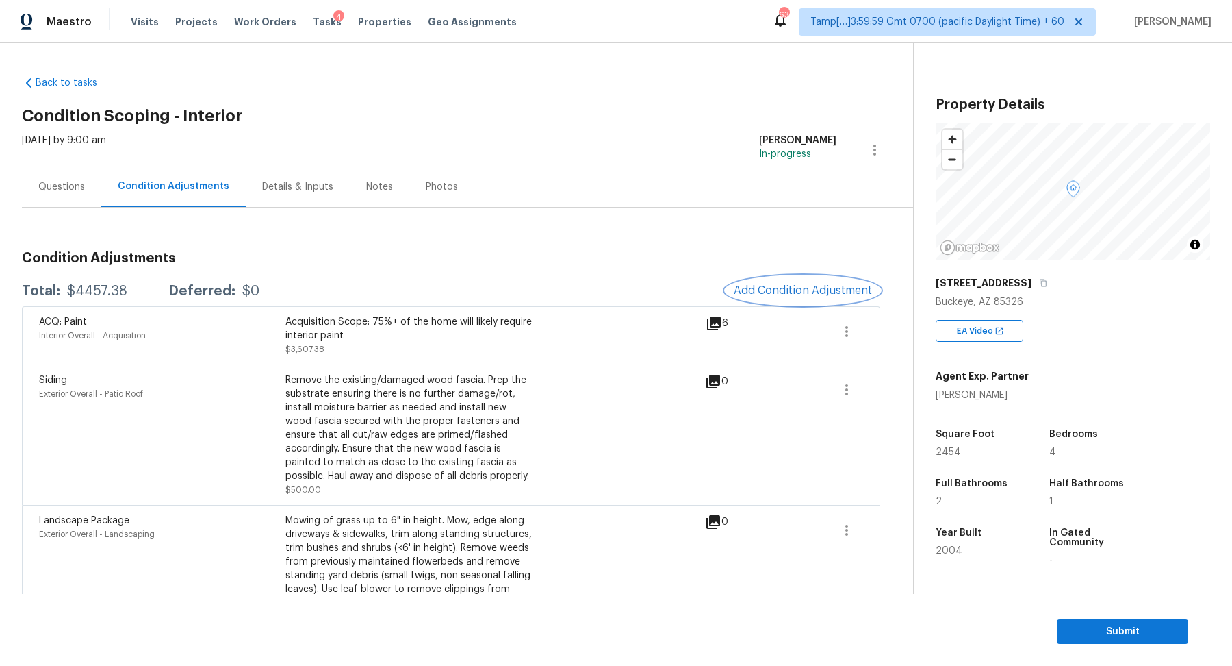
click at [781, 294] on span "Add Condition Adjustment" at bounding box center [803, 290] width 138 height 12
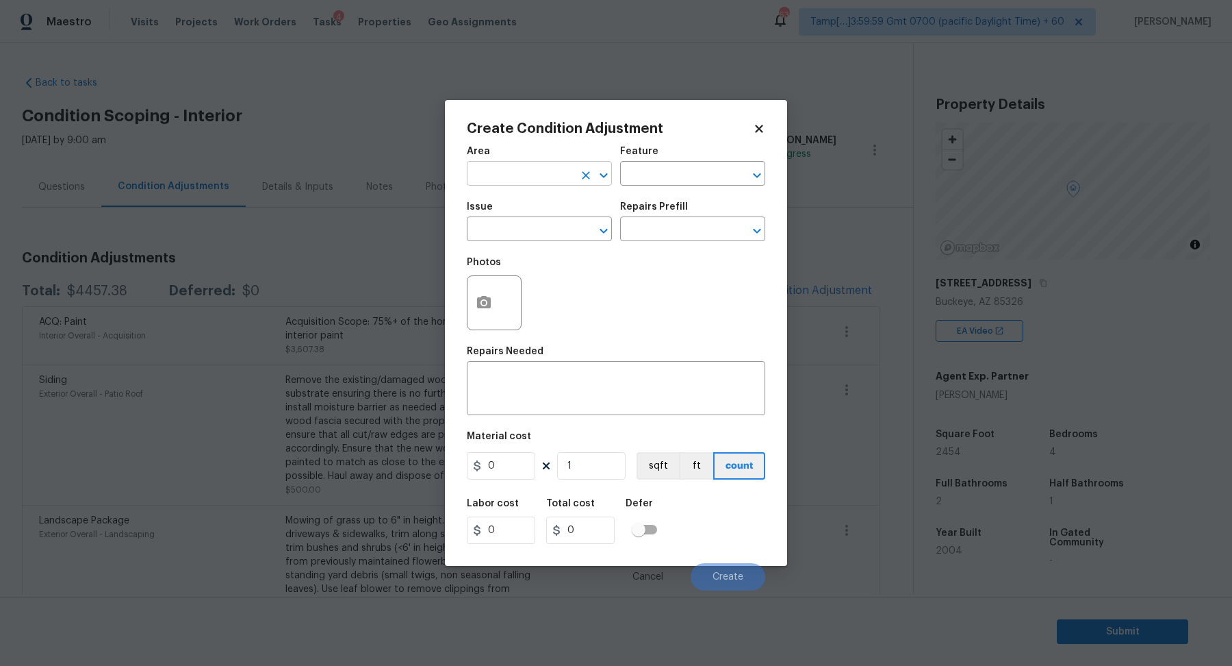
click at [532, 175] on input "text" at bounding box center [520, 174] width 107 height 21
click at [548, 223] on li "Interior Overall" at bounding box center [539, 227] width 145 height 23
type input "Interior Overall"
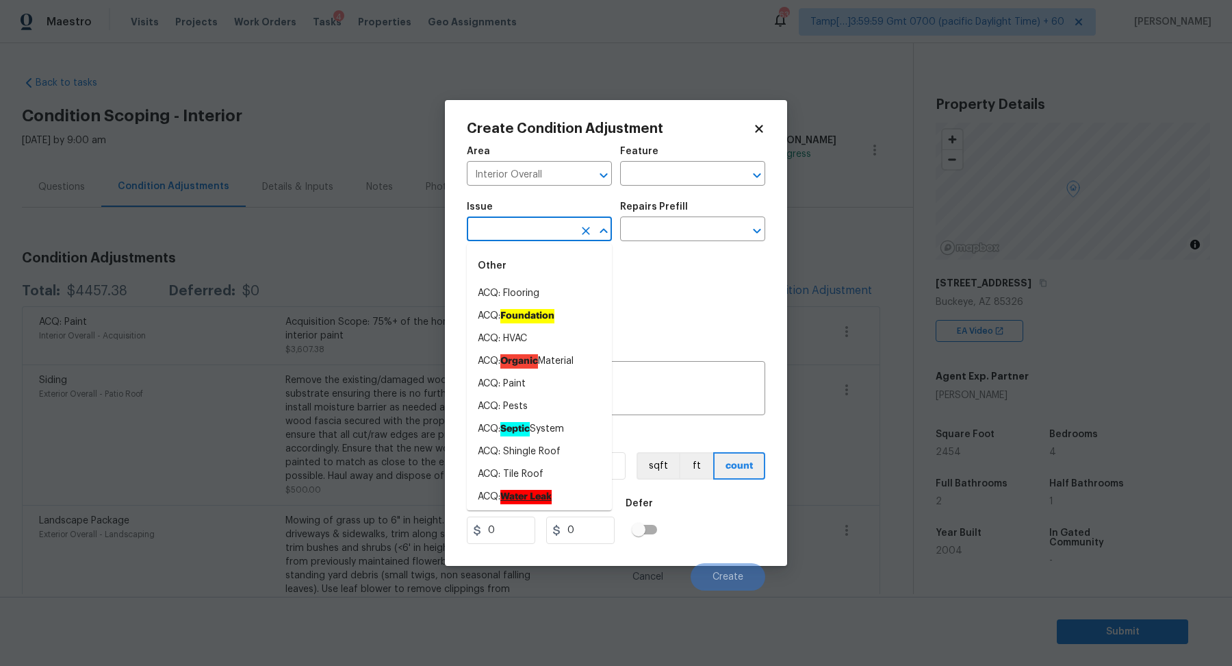
click at [548, 223] on input "text" at bounding box center [520, 230] width 107 height 21
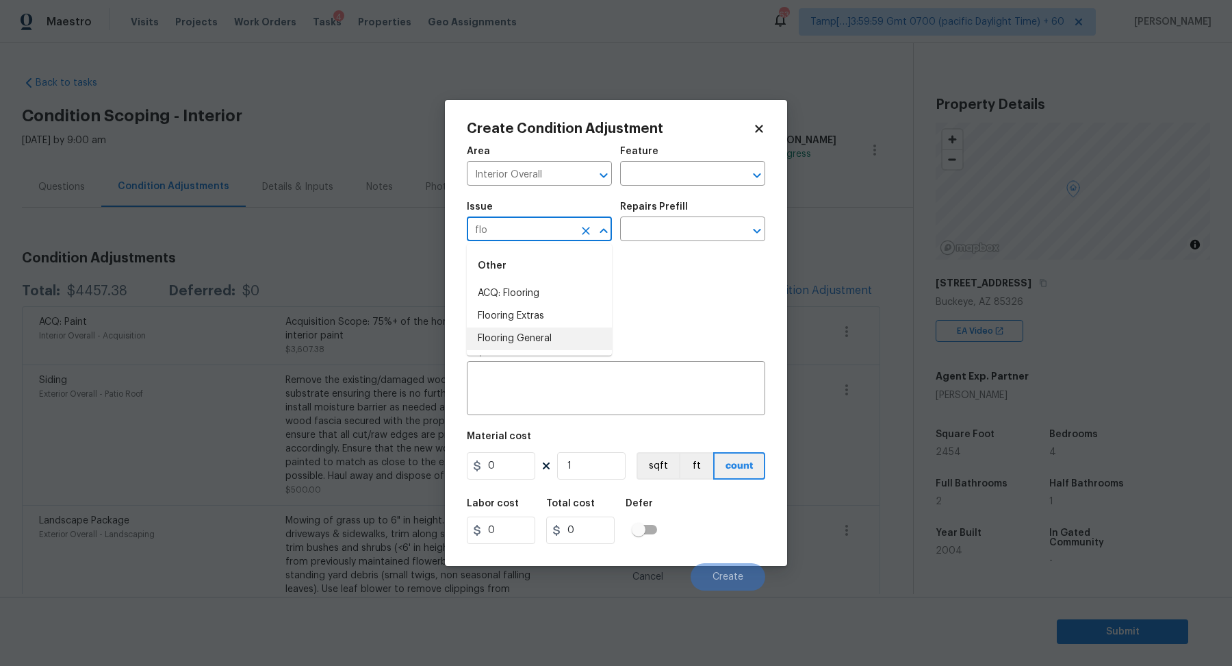
click at [556, 342] on li "Flooring General" at bounding box center [539, 338] width 145 height 23
type input "Flooring General"
click at [665, 221] on input "text" at bounding box center [673, 230] width 107 height 21
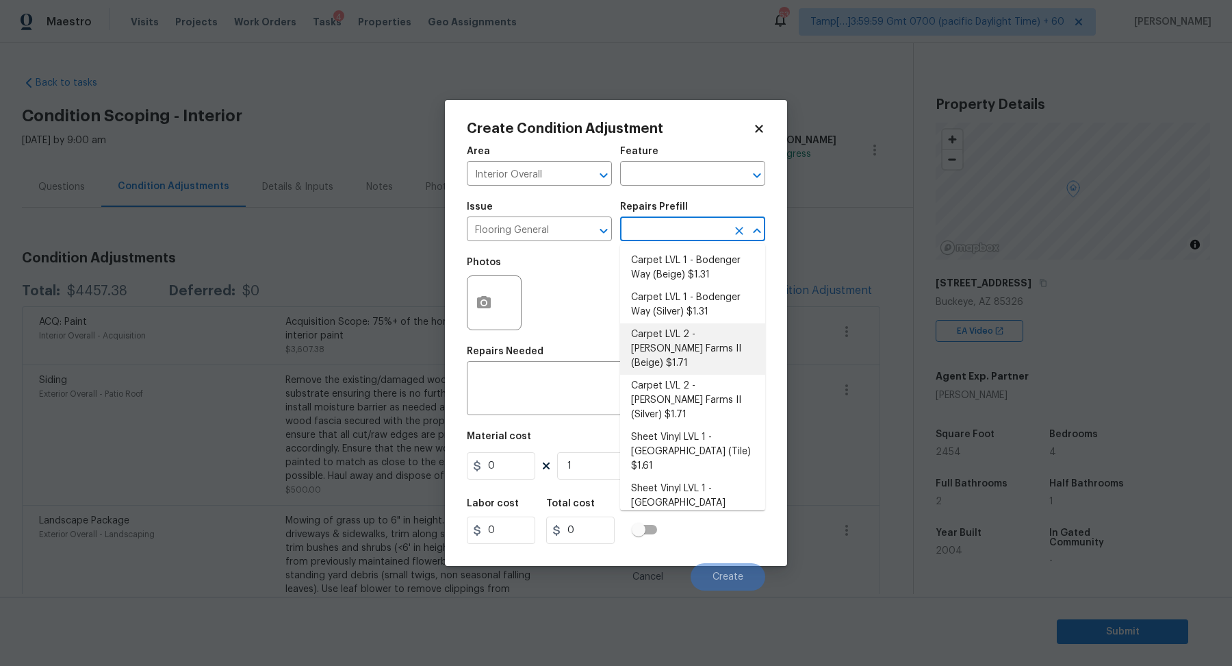
click at [721, 349] on li "Carpet LVL 2 - [PERSON_NAME] Farms II (Beige) $1.71" at bounding box center [692, 348] width 145 height 51
type input "Overall Flooring"
type textarea "Install new carpet ([PERSON_NAME] Farms II - 749 Stony Glade) at all previously…"
type input "1.71"
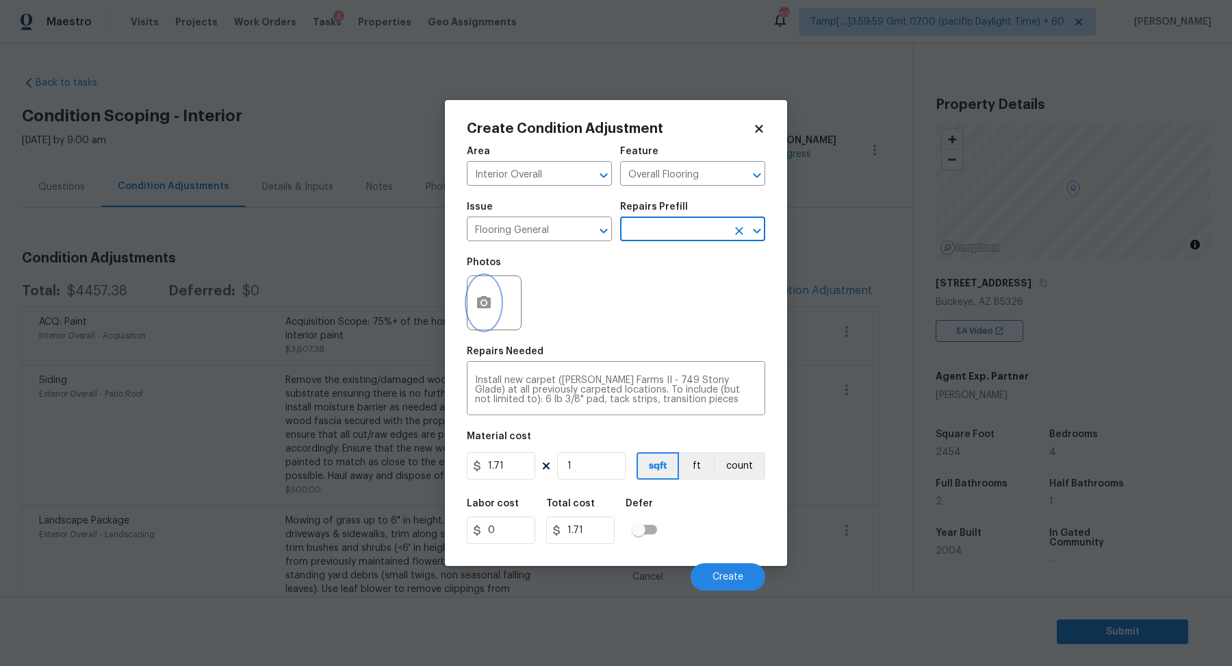
click at [476, 297] on icon "button" at bounding box center [484, 302] width 16 height 16
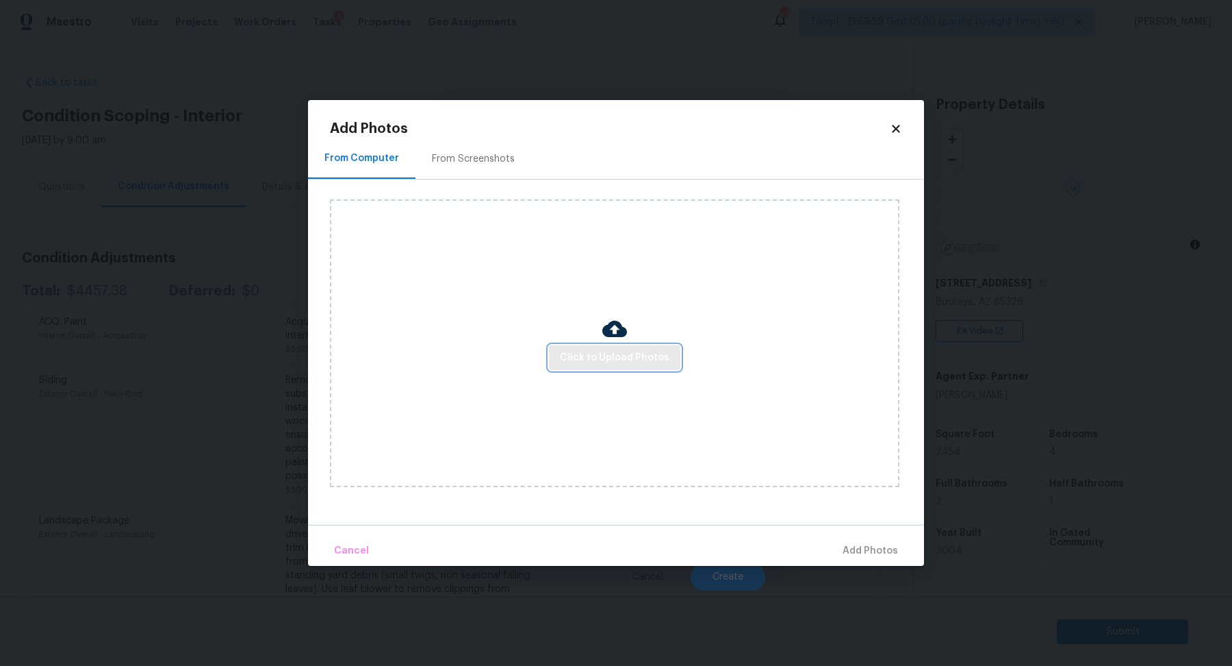
click at [597, 350] on span "Click to Upload Photos" at bounding box center [615, 357] width 110 height 17
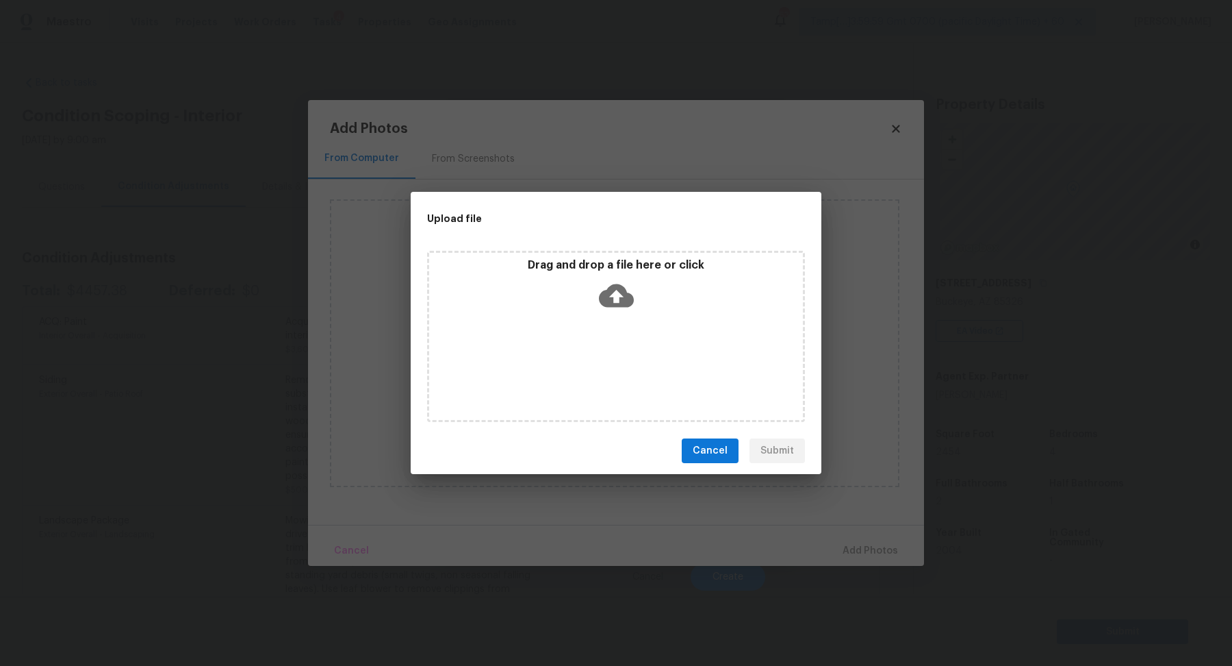
click at [631, 299] on icon at bounding box center [616, 295] width 35 height 23
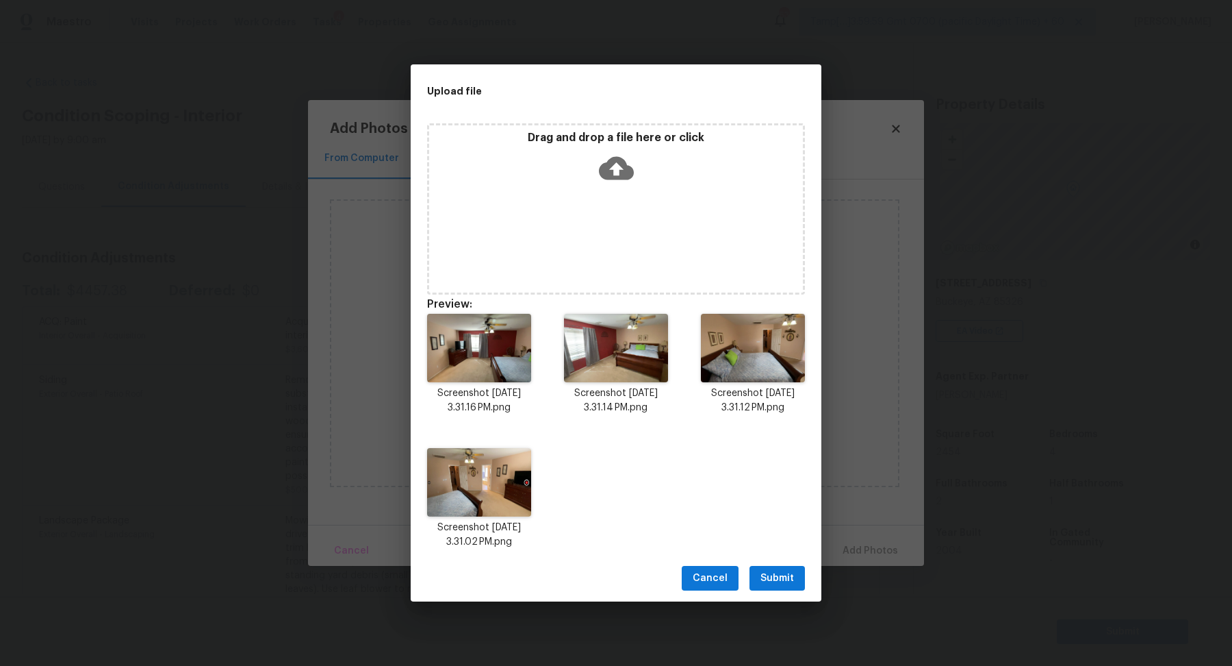
click at [782, 570] on span "Submit" at bounding box center [778, 578] width 34 height 17
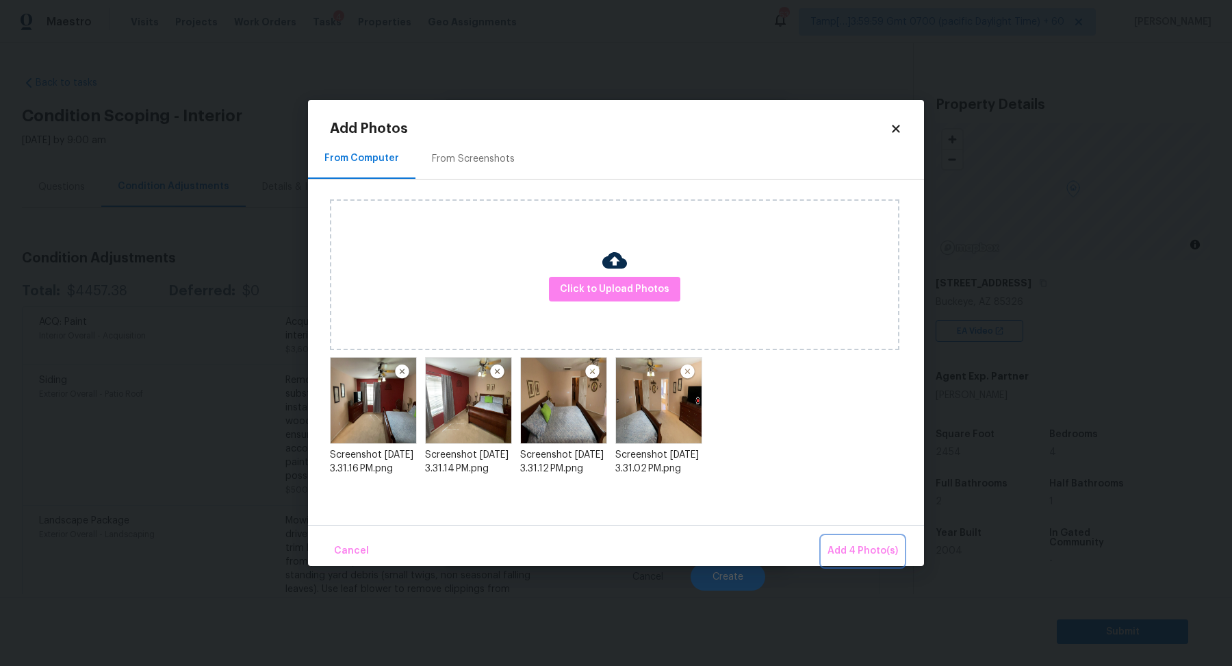
click at [885, 542] on span "Add 4 Photo(s)" at bounding box center [863, 550] width 71 height 17
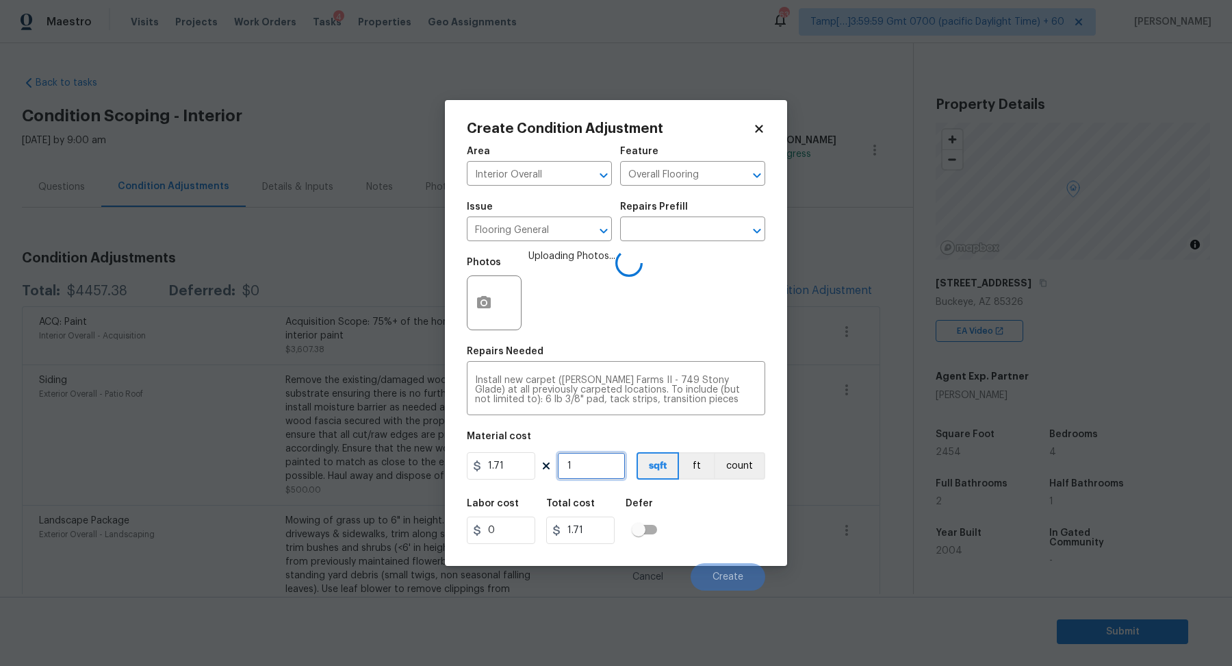
click at [585, 463] on input "1" at bounding box center [591, 465] width 68 height 27
type input "14"
type input "23.94"
type input "140"
type input "239.4"
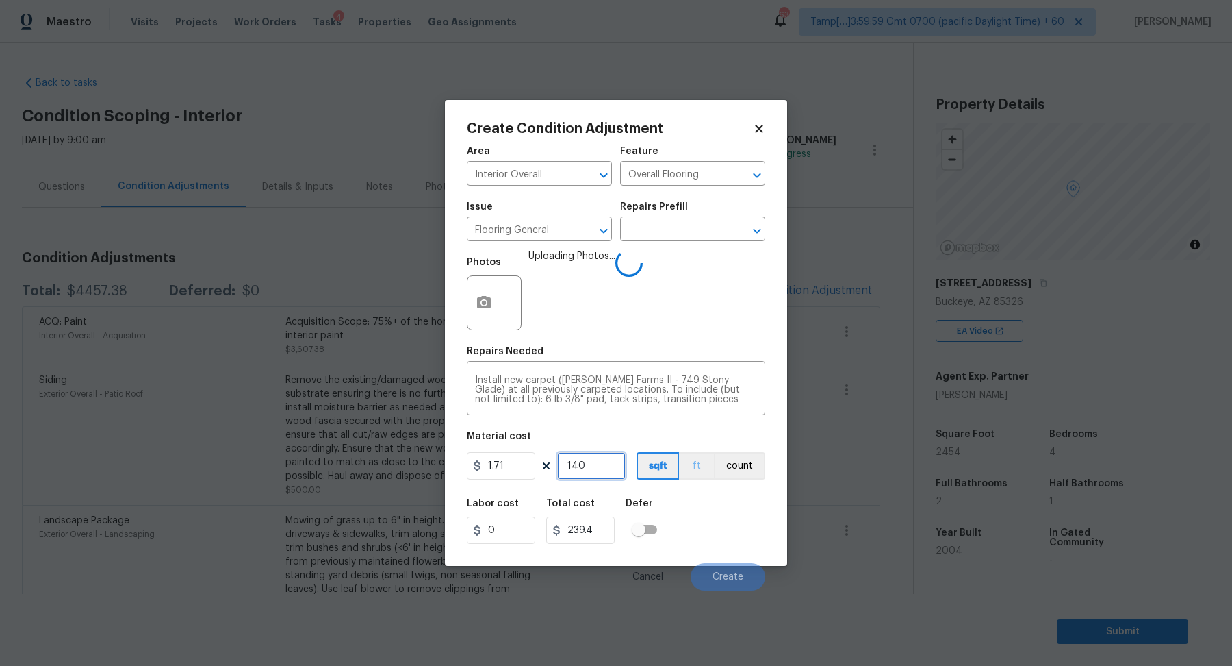
type input "1400"
type input "2394"
click at [605, 461] on input "1400" at bounding box center [591, 465] width 68 height 27
click at [593, 467] on input "1400" at bounding box center [591, 465] width 68 height 27
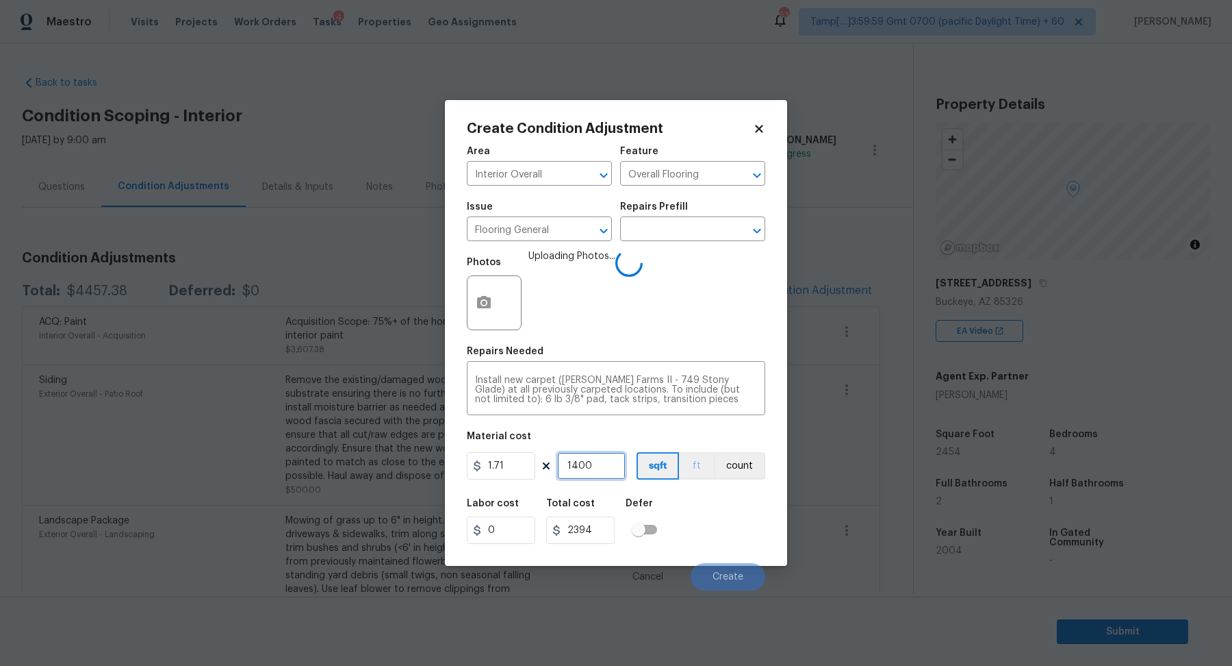
type input "140"
type input "239.4"
type input "14"
type input "23.94"
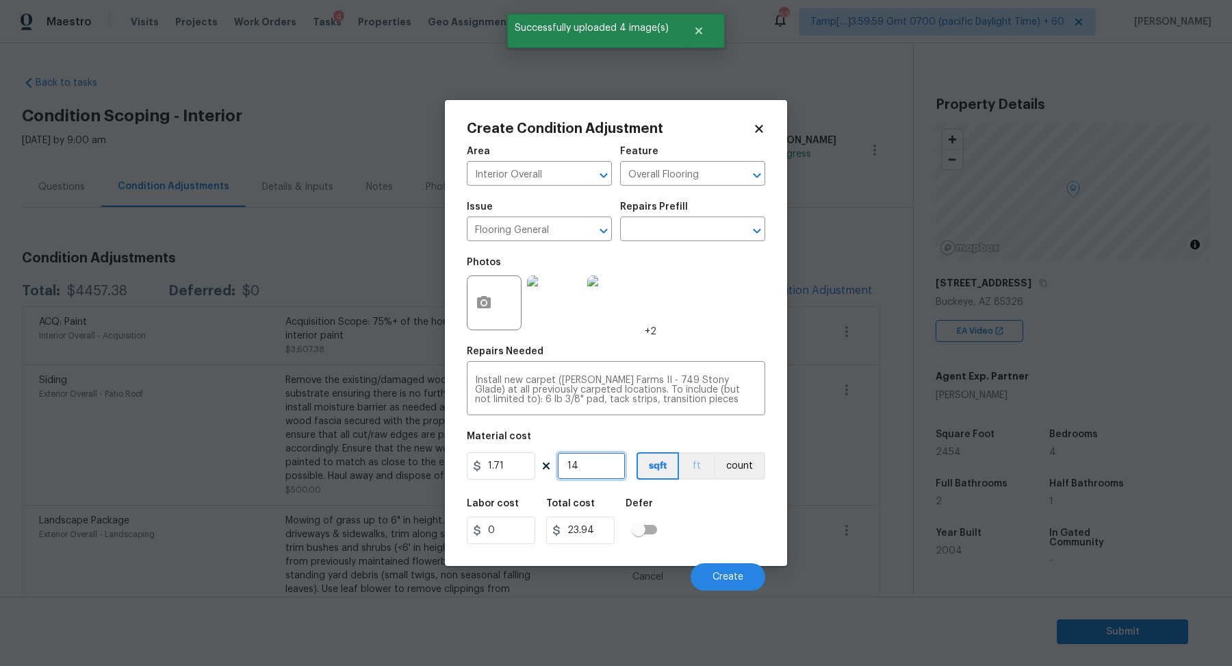
type input "145"
type input "247.95"
type input "1454"
type input "2486.34"
type input "1454"
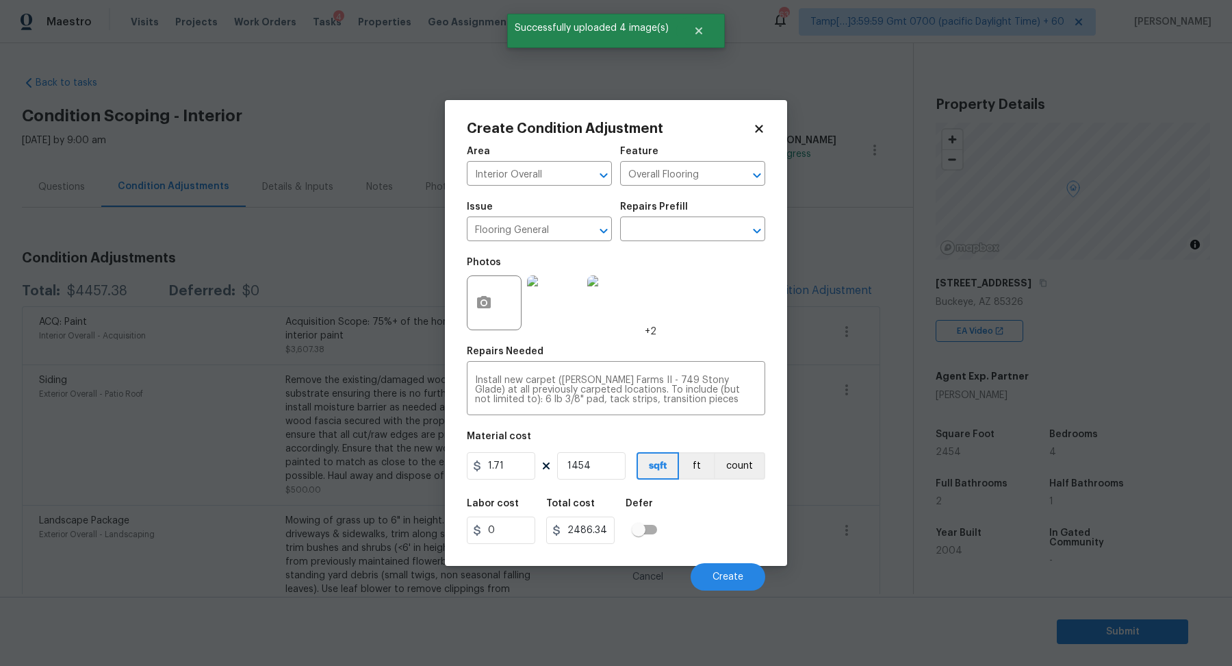
click at [736, 496] on div "Labor cost 0 Total cost 2486.34 Defer" at bounding box center [616, 521] width 299 height 62
click at [607, 465] on input "1454" at bounding box center [591, 465] width 68 height 27
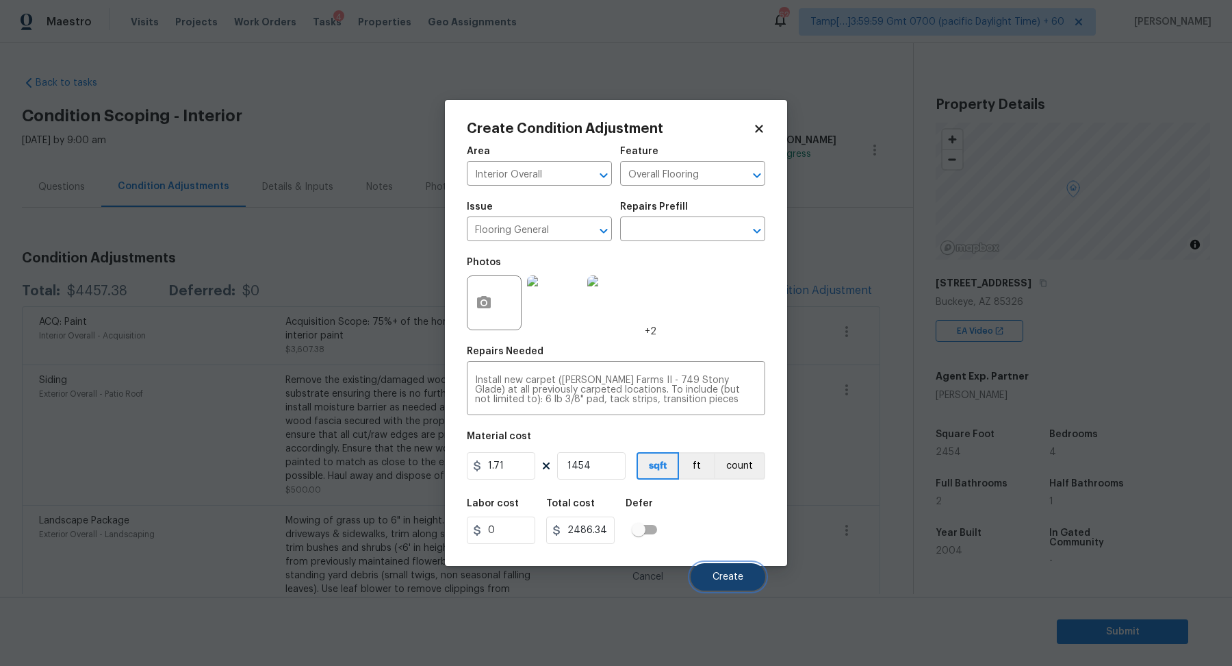
click at [709, 572] on button "Create" at bounding box center [728, 576] width 75 height 27
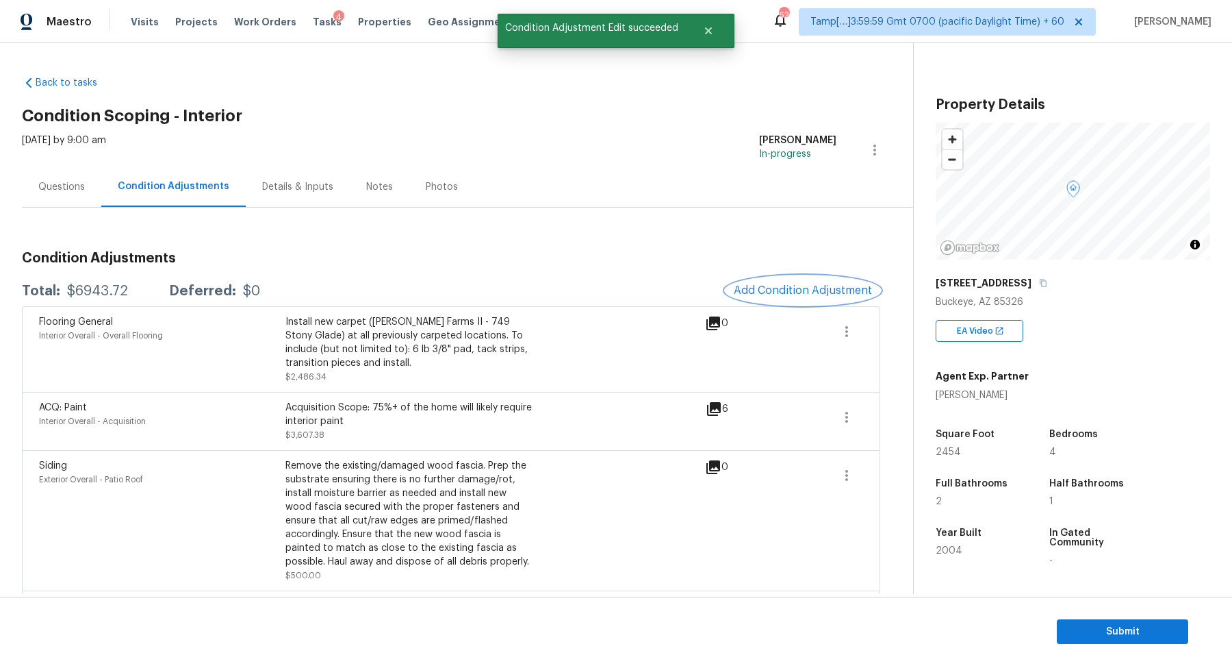
click at [783, 283] on button "Add Condition Adjustment" at bounding box center [803, 290] width 155 height 29
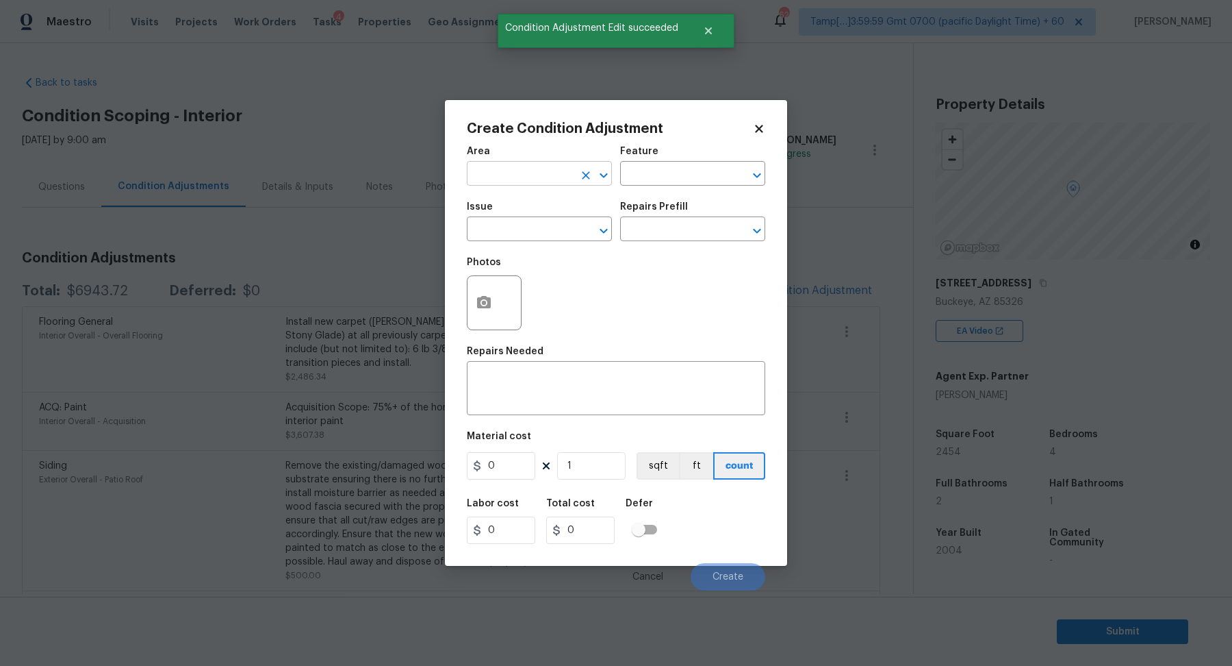
click at [507, 165] on input "text" at bounding box center [520, 174] width 107 height 21
click at [558, 231] on li "Interior Overall" at bounding box center [539, 227] width 145 height 23
type input "Interior Overall"
click at [558, 231] on input "text" at bounding box center [520, 230] width 107 height 21
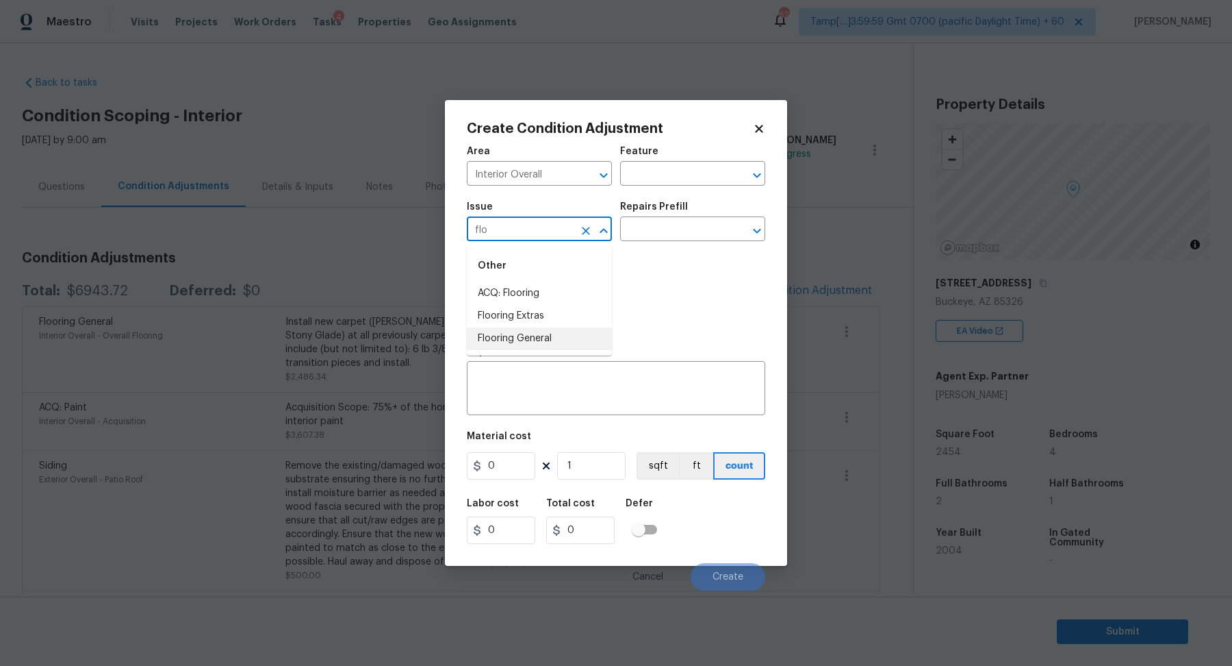
click at [535, 331] on li "Flooring General" at bounding box center [539, 338] width 145 height 23
type input "Flooring General"
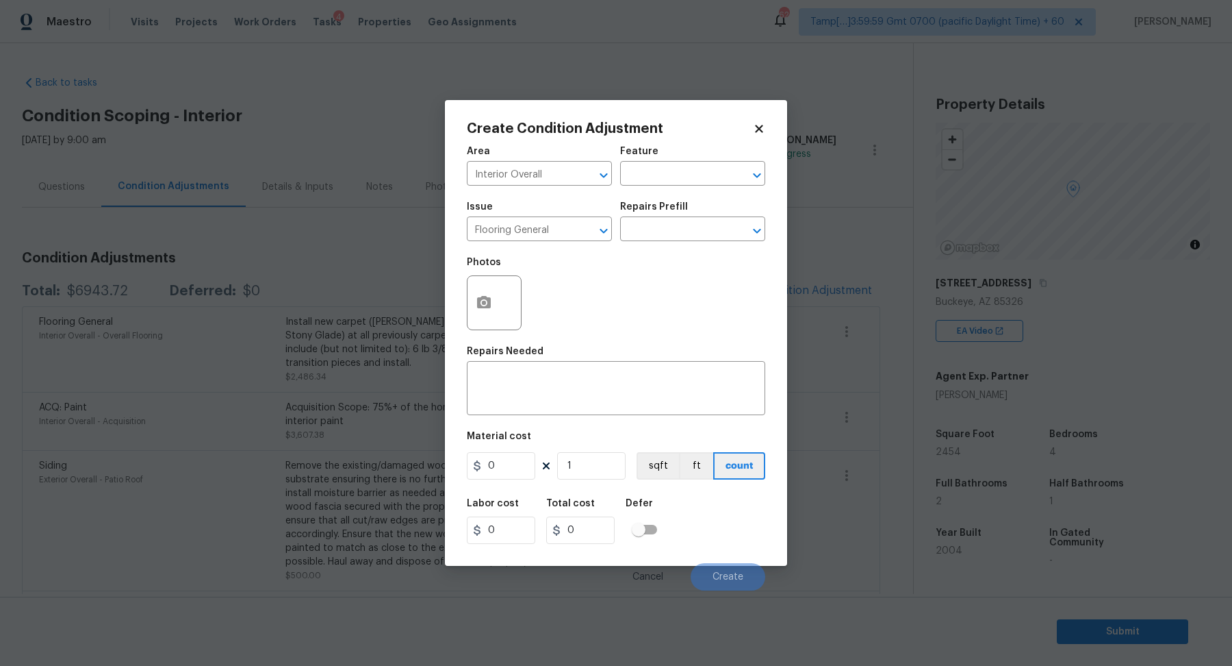
click at [644, 242] on div "Issue Flooring General ​ Repairs Prefill ​" at bounding box center [616, 221] width 299 height 55
click at [653, 237] on input "text" at bounding box center [673, 230] width 107 height 21
click at [574, 237] on div "Flooring General ​" at bounding box center [539, 230] width 145 height 21
type input "ti"
click at [574, 237] on div "Flooring General ​" at bounding box center [539, 230] width 145 height 21
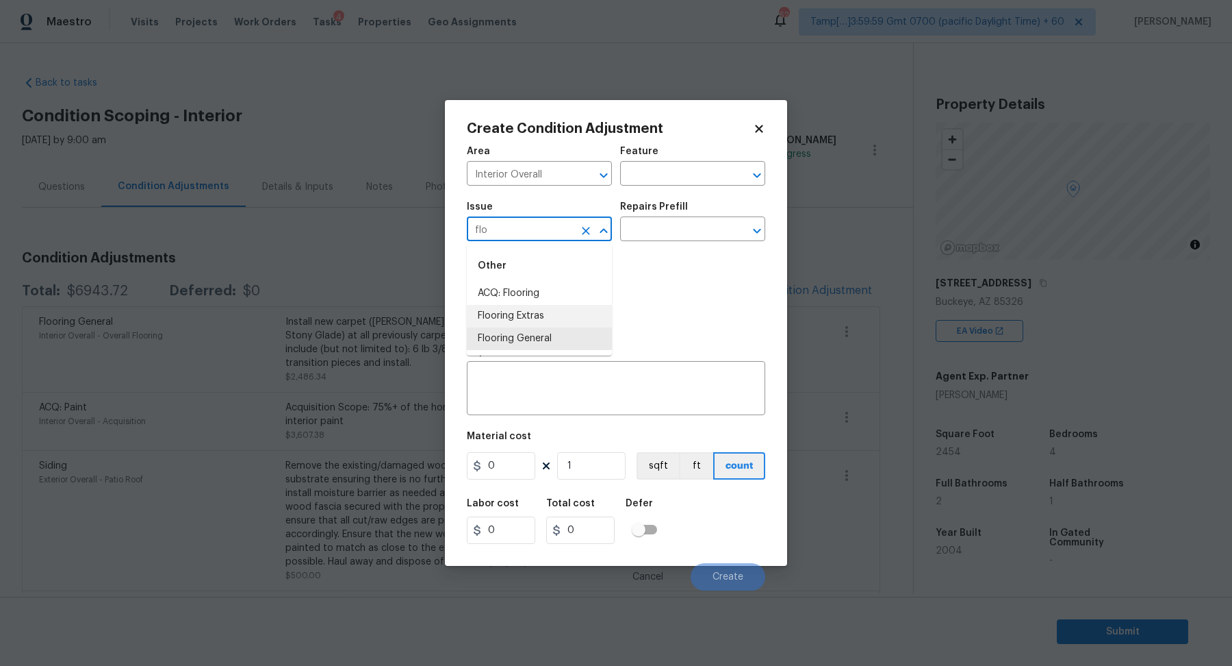
click at [598, 316] on li "Flooring Extras" at bounding box center [539, 316] width 145 height 23
type input "Flooring Extras"
click at [494, 303] on button "button" at bounding box center [484, 302] width 33 height 53
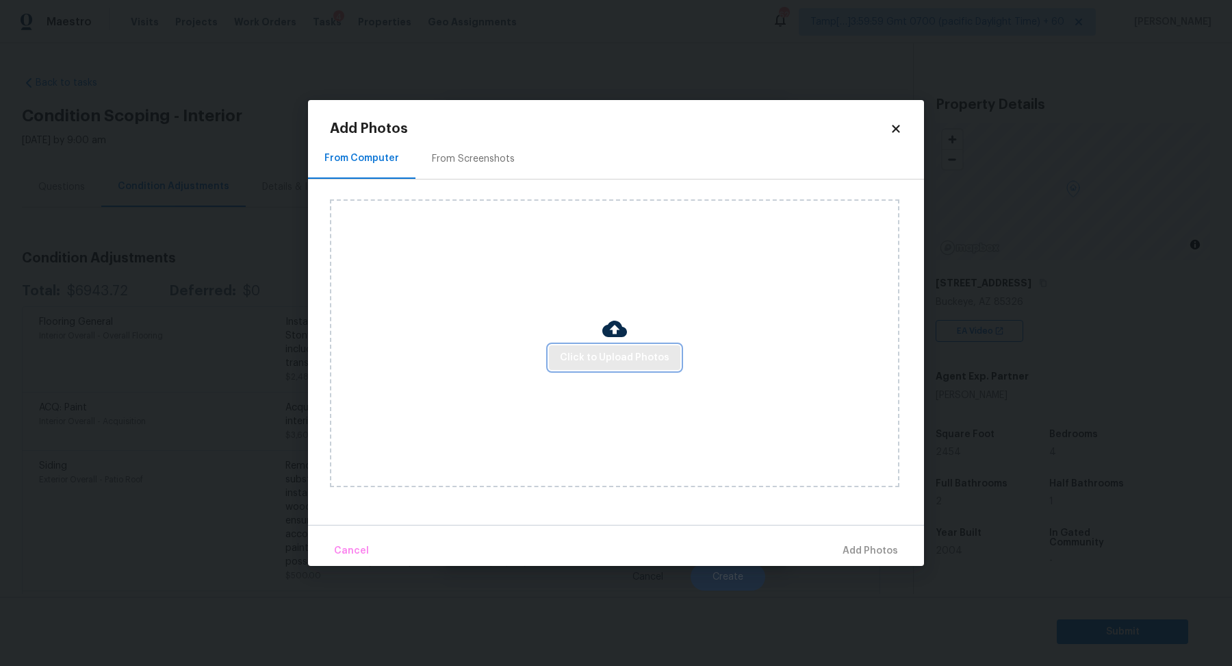
click at [581, 348] on button "Click to Upload Photos" at bounding box center [614, 357] width 131 height 25
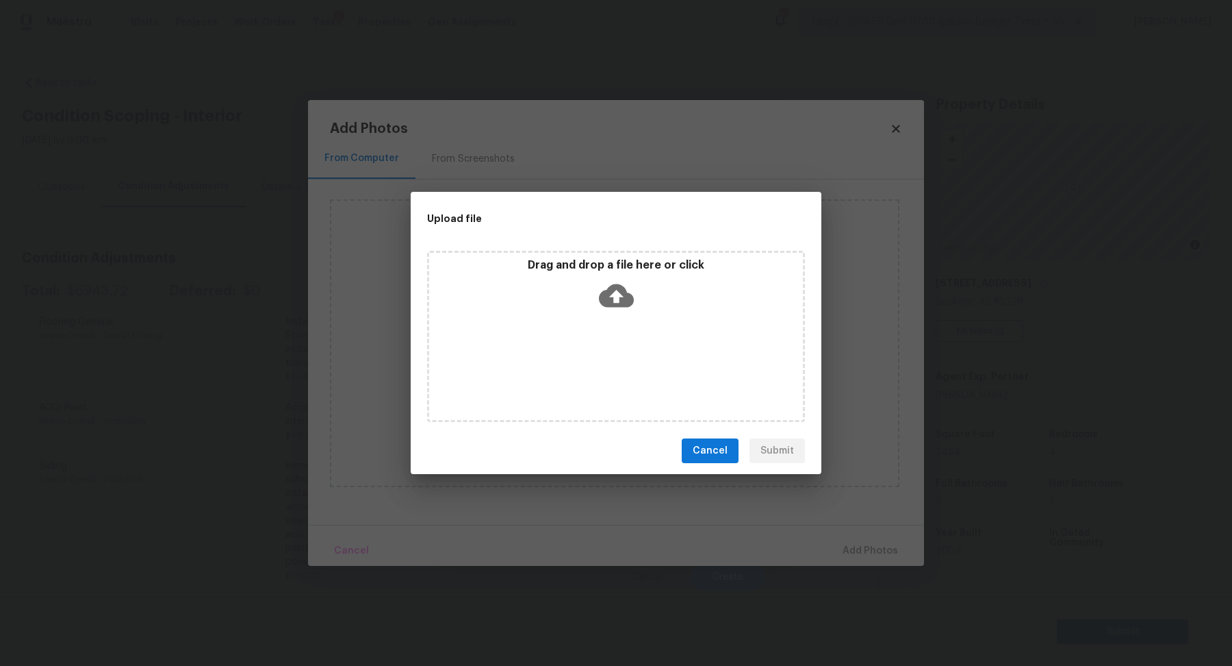
click at [623, 308] on icon at bounding box center [616, 295] width 35 height 35
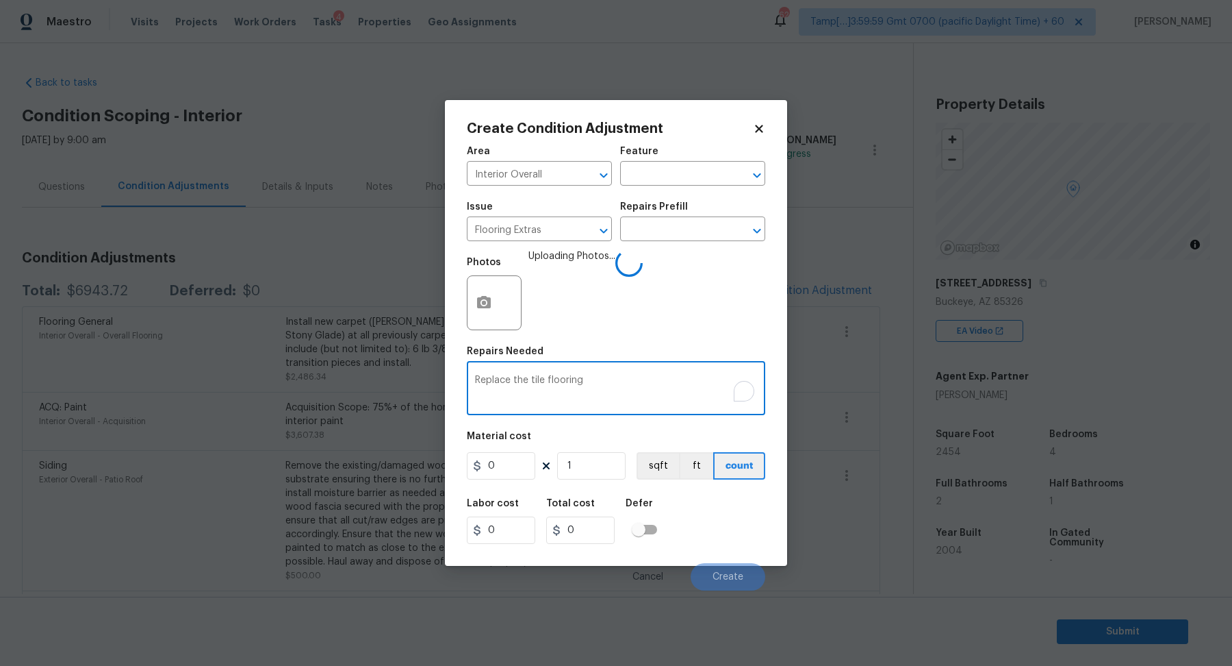
type textarea "Replace the tile flooring"
click at [506, 472] on input "0" at bounding box center [501, 465] width 68 height 27
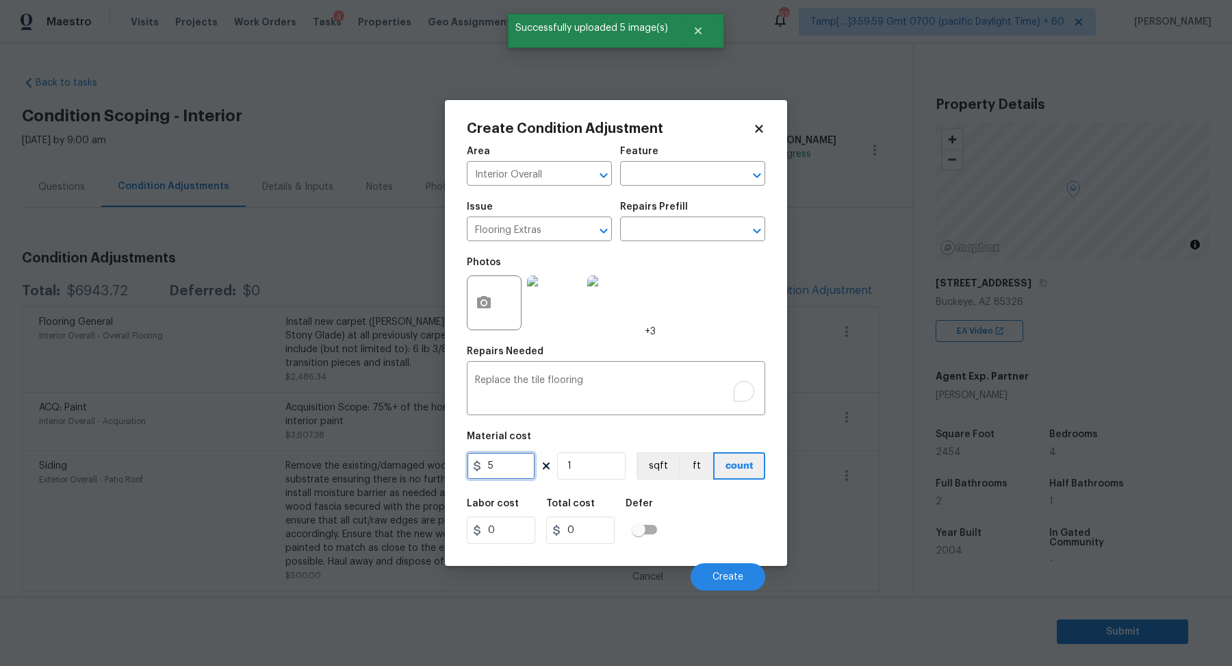
type input "5"
click at [580, 472] on input "1" at bounding box center [591, 465] width 68 height 27
type input "5"
click at [580, 472] on input "1" at bounding box center [591, 465] width 68 height 27
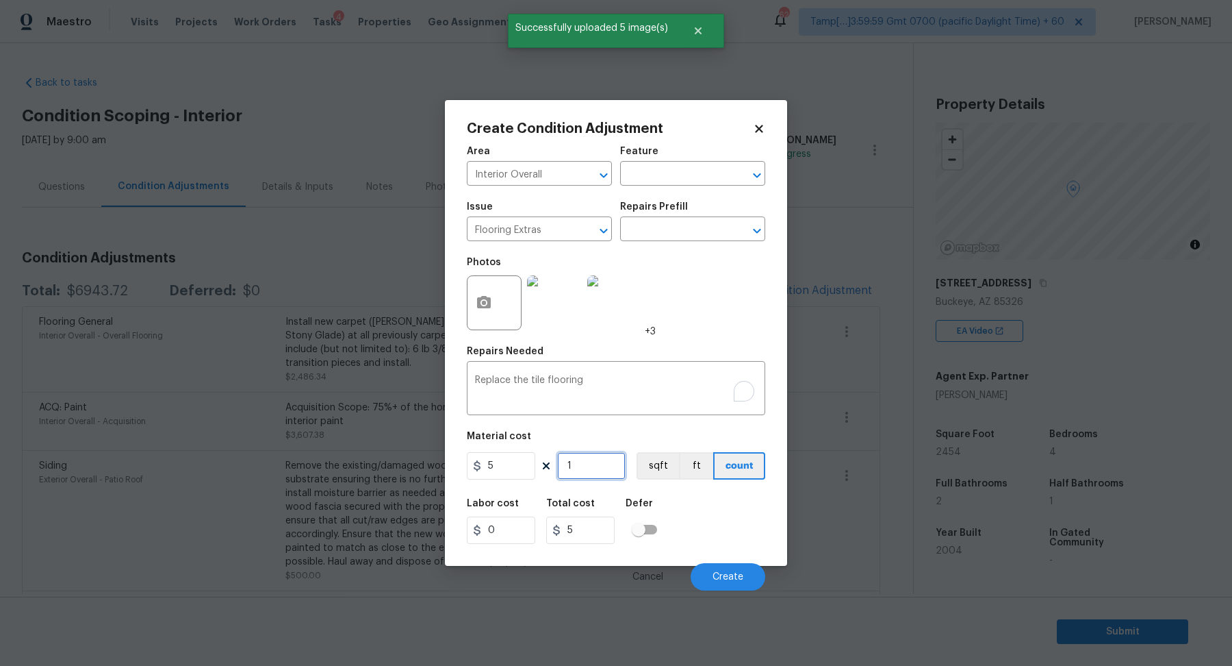
click at [605, 463] on input "1" at bounding box center [591, 465] width 68 height 27
type input "10"
type input "50"
type input "100"
type input "500"
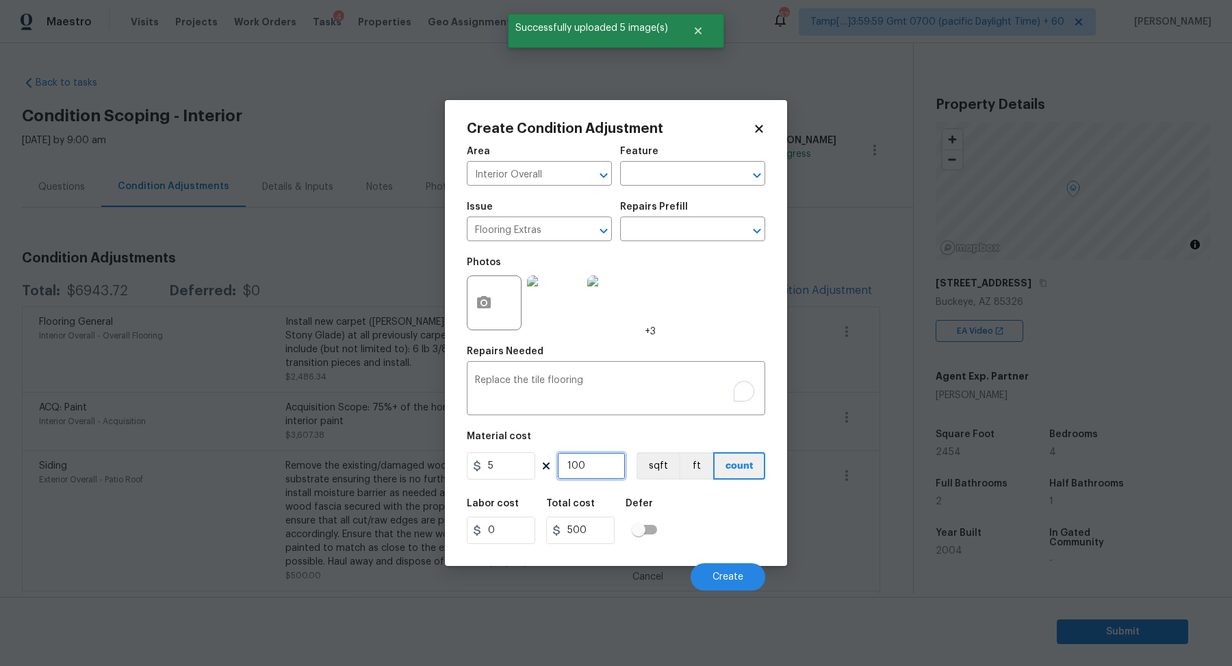
type input "1000"
type input "5000"
type input "1000"
click at [712, 575] on button "Create" at bounding box center [728, 576] width 75 height 27
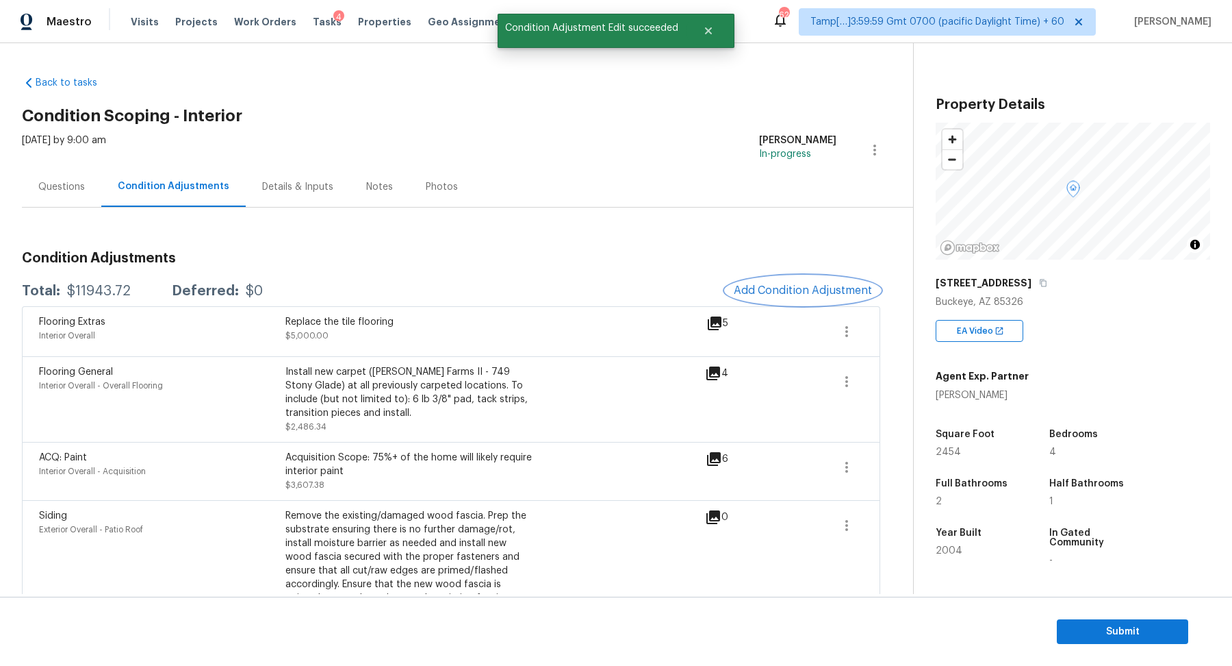
click at [779, 283] on button "Add Condition Adjustment" at bounding box center [803, 290] width 155 height 29
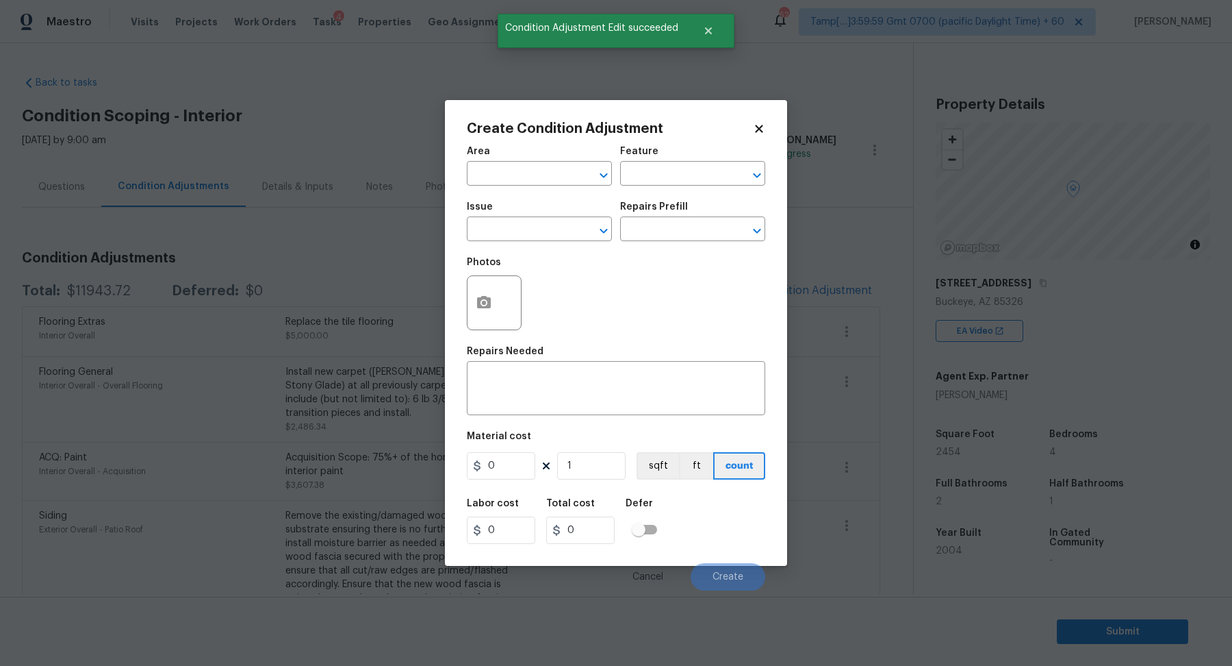
click at [679, 296] on div "Photos" at bounding box center [616, 293] width 299 height 89
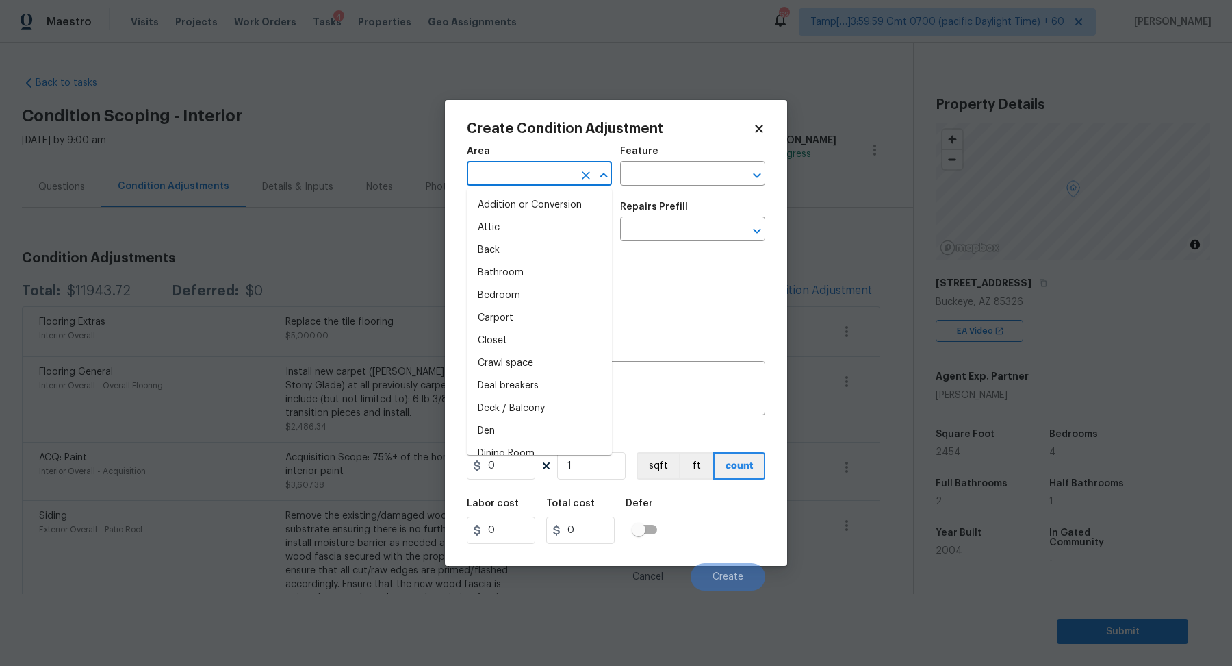
click at [528, 183] on input "text" at bounding box center [520, 174] width 107 height 21
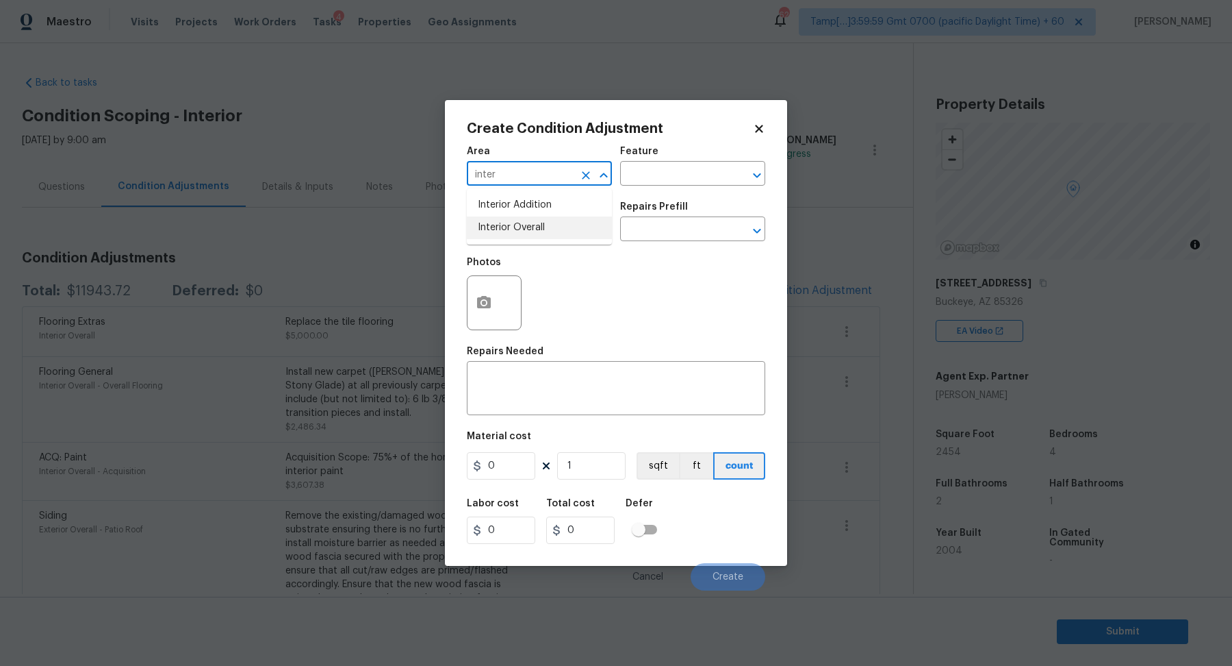
click at [537, 230] on li "Interior Overall" at bounding box center [539, 227] width 145 height 23
type input "Interior Overall"
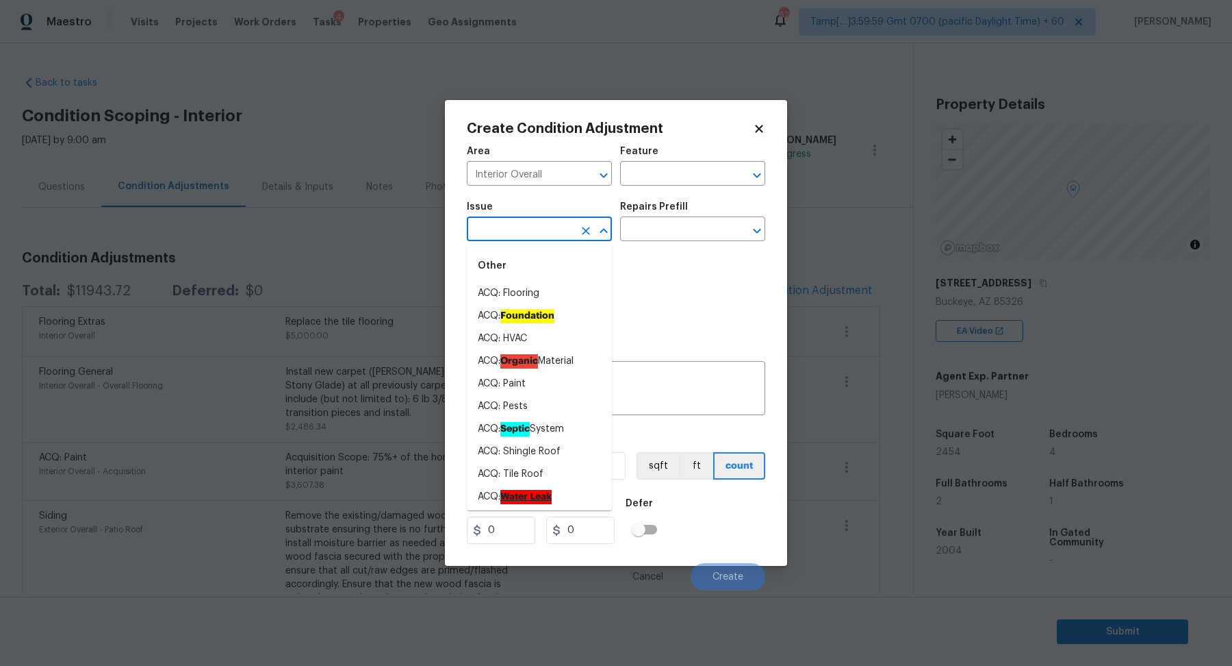
click at [537, 230] on input "text" at bounding box center [520, 230] width 107 height 21
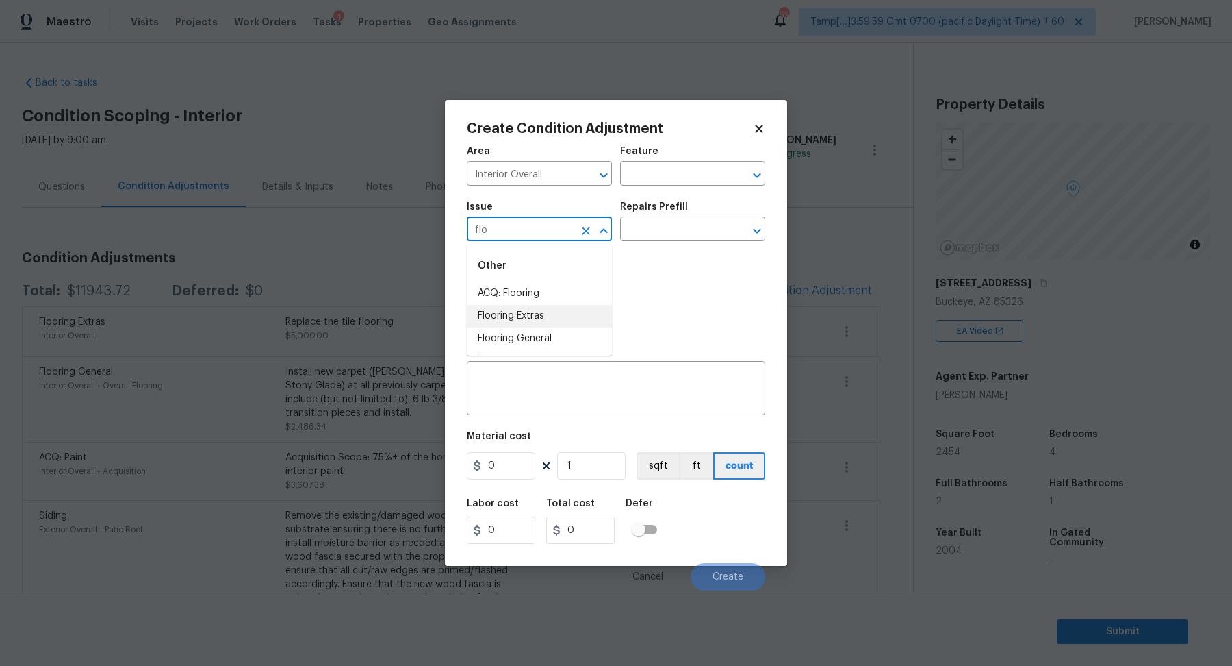
click at [561, 316] on li "Flooring Extras" at bounding box center [539, 316] width 145 height 23
type input "Flooring Extras"
click at [663, 234] on input "text" at bounding box center [673, 230] width 107 height 21
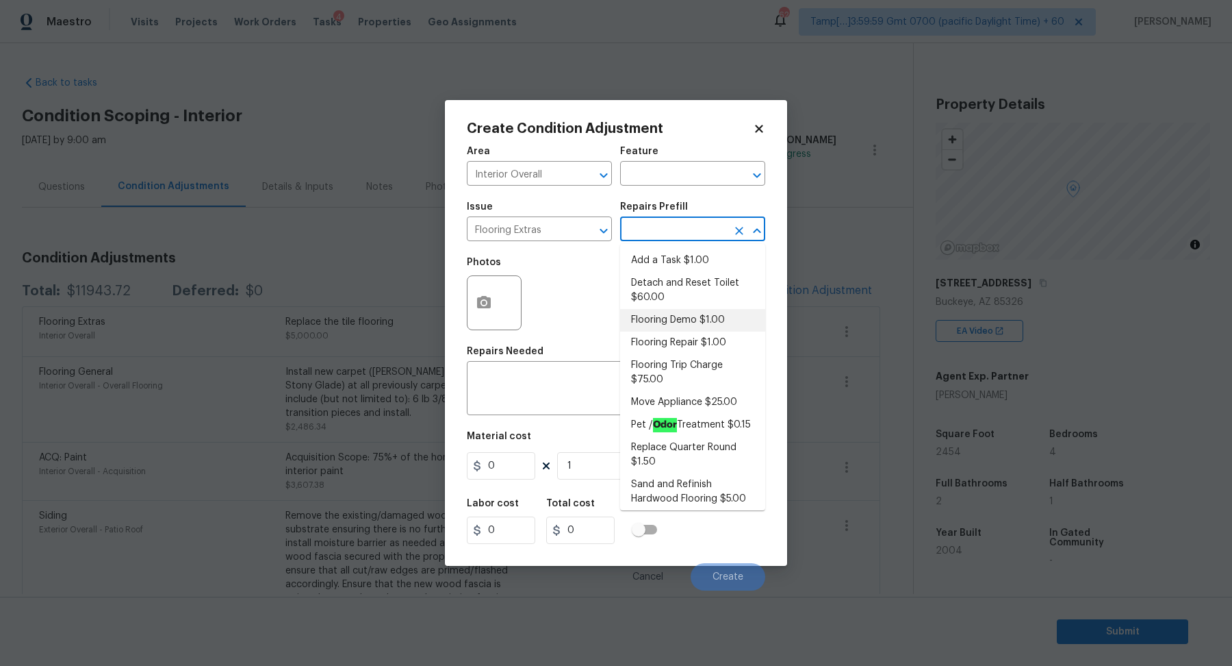
click at [674, 320] on li "Flooring Demo $1.00" at bounding box center [692, 320] width 145 height 23
type input "Overall Flooring"
type textarea "Demo existing flooring."
type input "1"
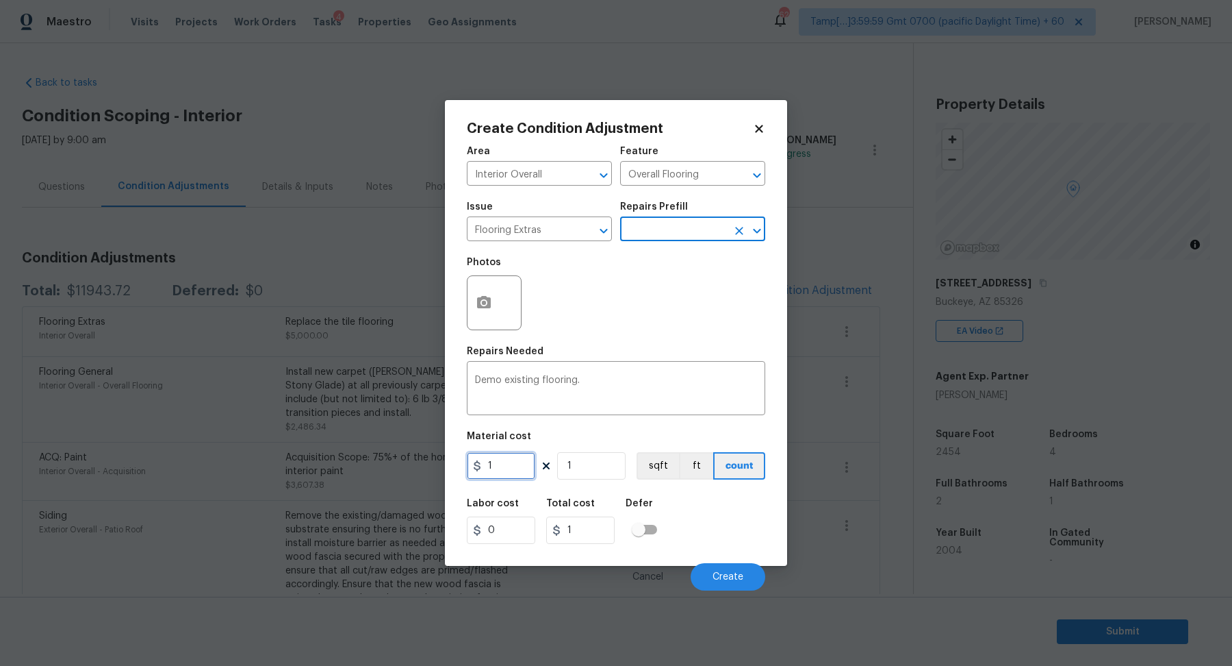
click at [530, 459] on input "1" at bounding box center [501, 465] width 68 height 27
type input "2"
click at [604, 464] on input "1" at bounding box center [591, 465] width 68 height 27
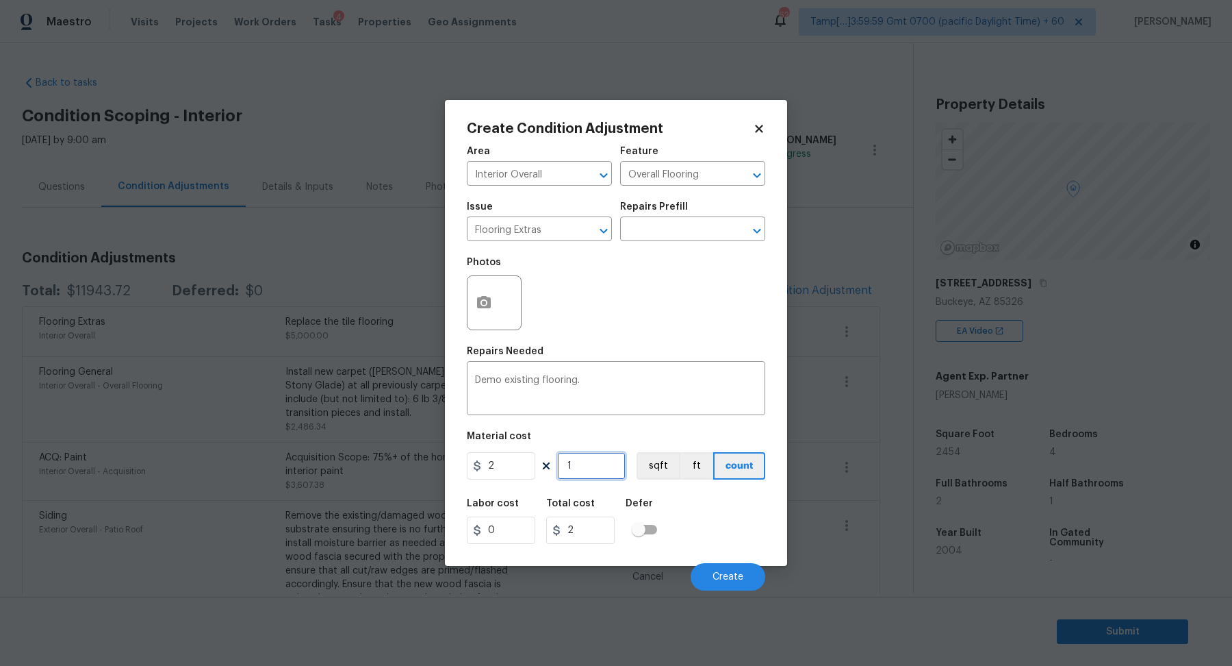
type input "10"
type input "20"
type input "100"
type input "200"
type input "1000"
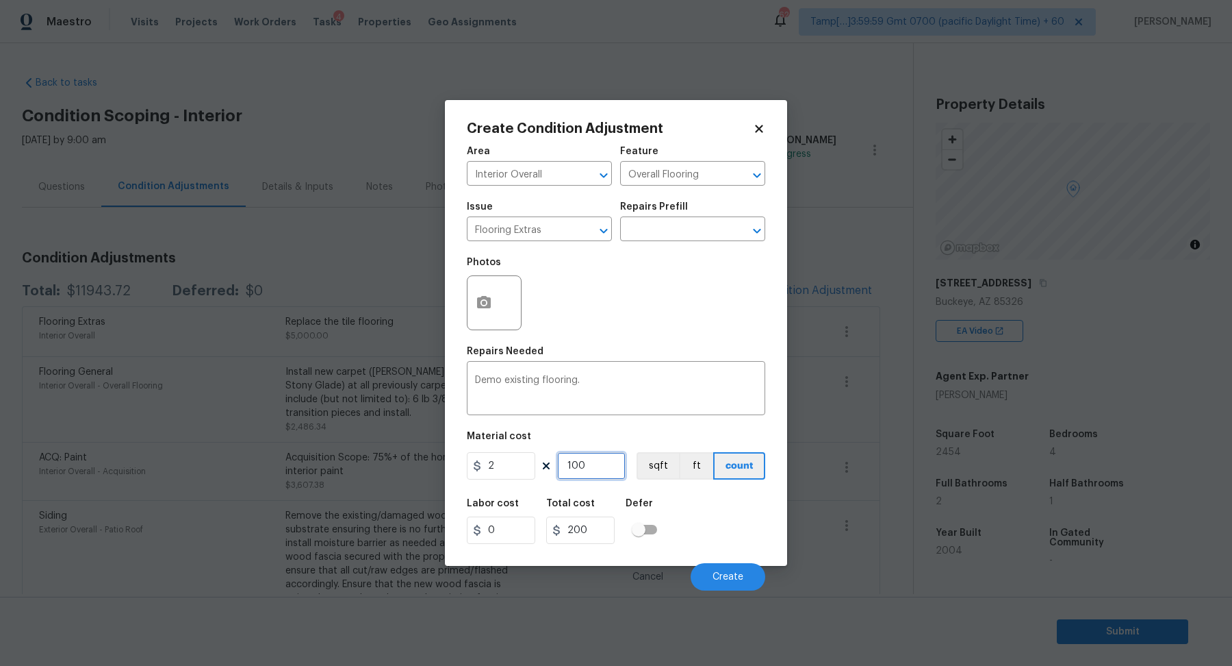
type input "2000"
type input "1000"
click at [761, 580] on button "Create" at bounding box center [728, 576] width 75 height 27
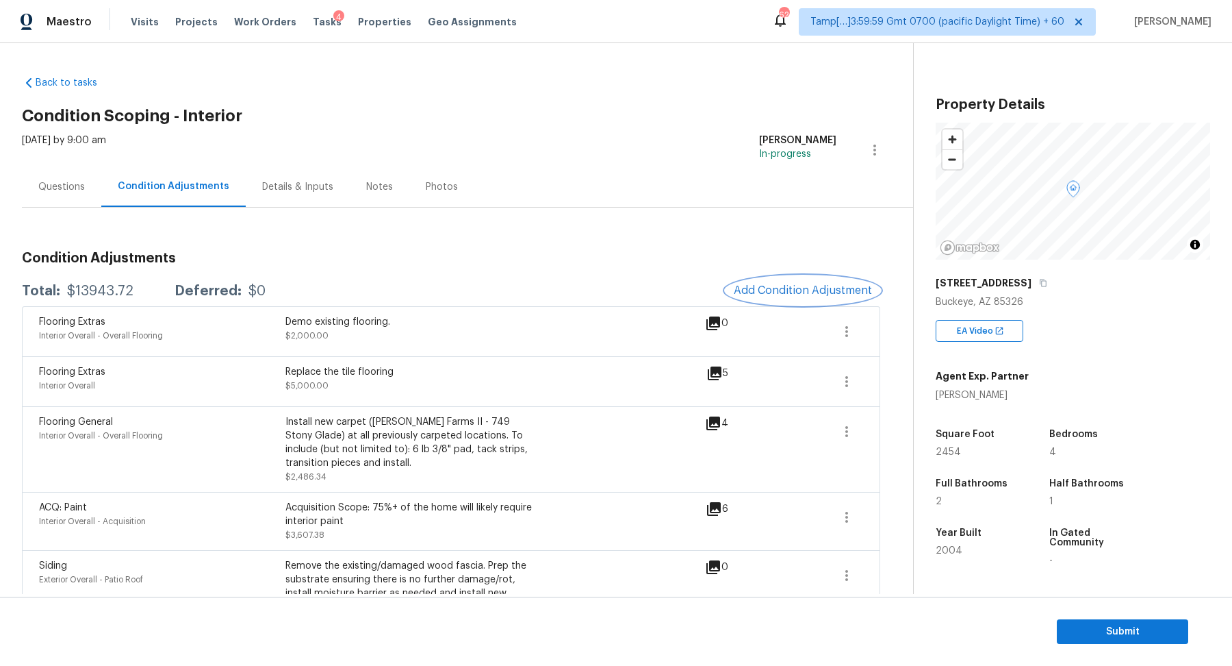
click at [807, 302] on button "Add Condition Adjustment" at bounding box center [803, 290] width 155 height 29
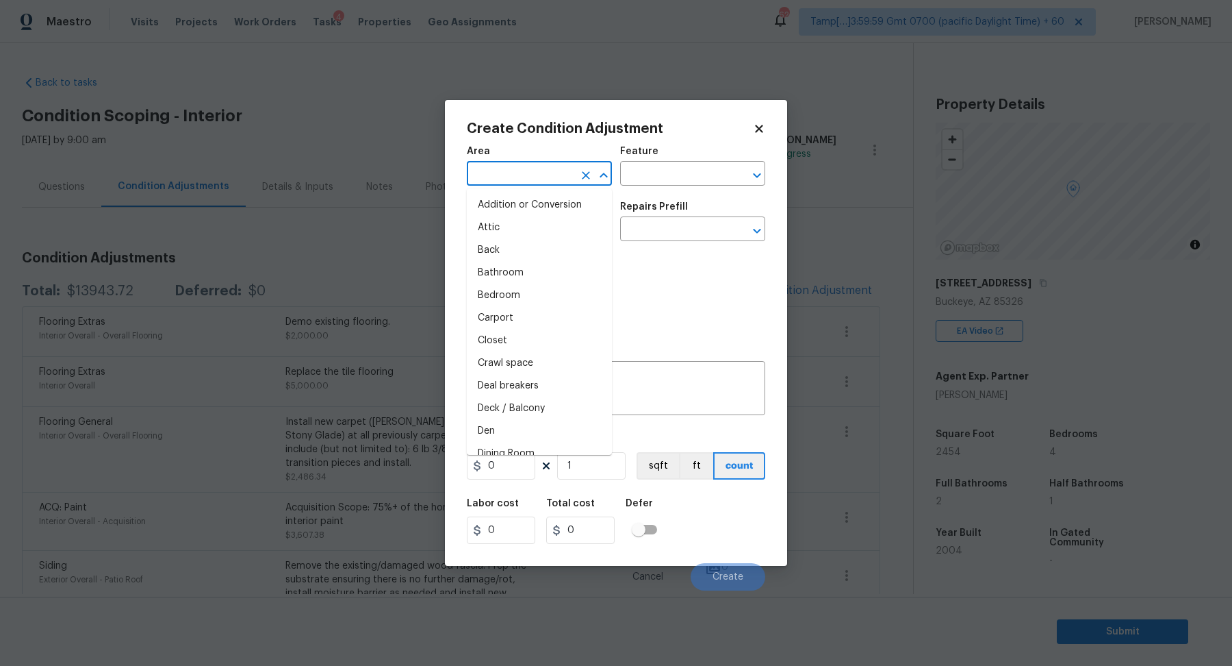
click at [518, 169] on input "text" at bounding box center [520, 174] width 107 height 21
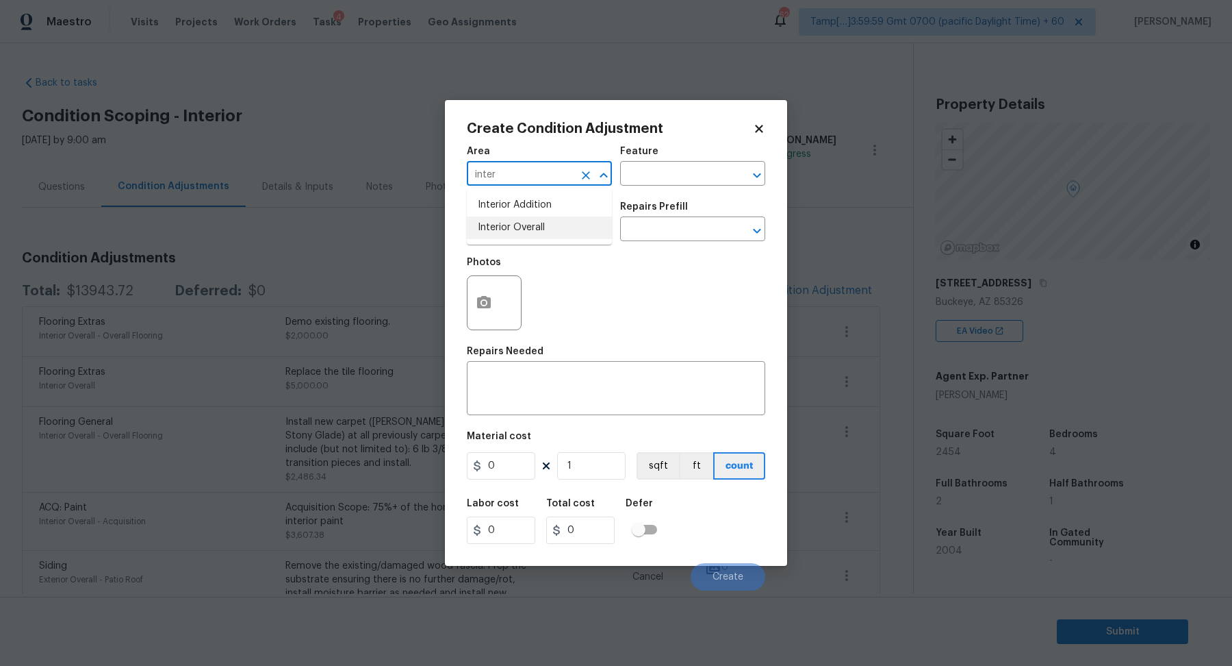
click at [544, 226] on li "Interior Overall" at bounding box center [539, 227] width 145 height 23
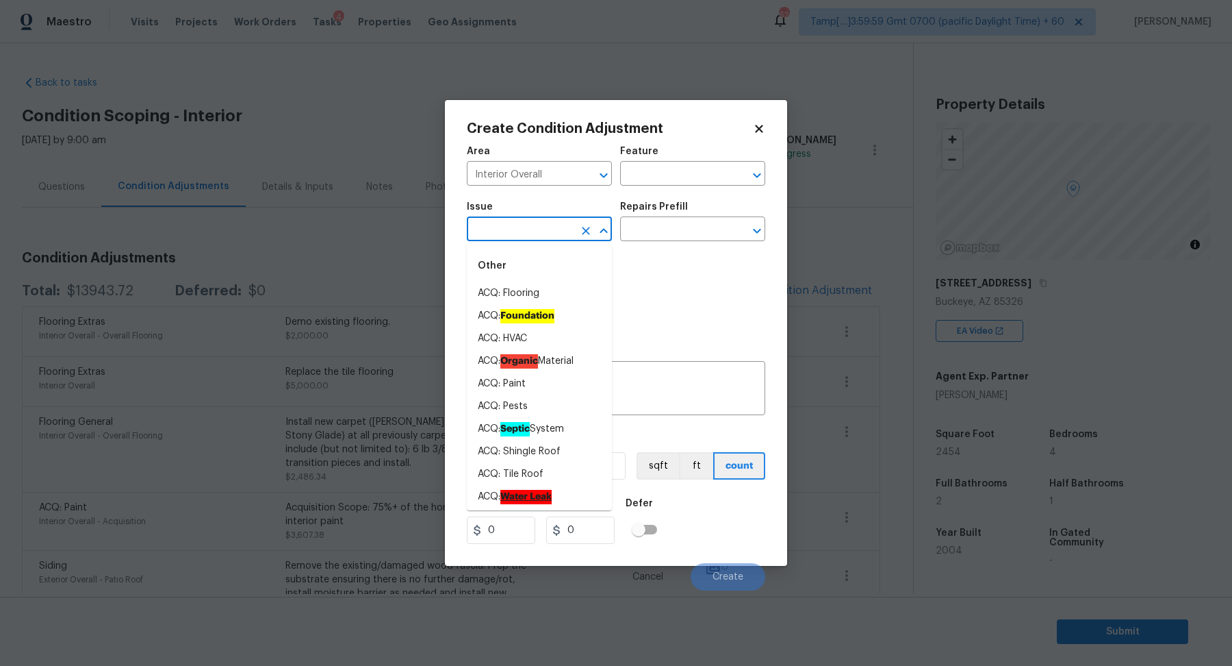
click at [544, 226] on input "text" at bounding box center [520, 230] width 107 height 21
click at [544, 172] on input "Interior Overall" at bounding box center [520, 174] width 107 height 21
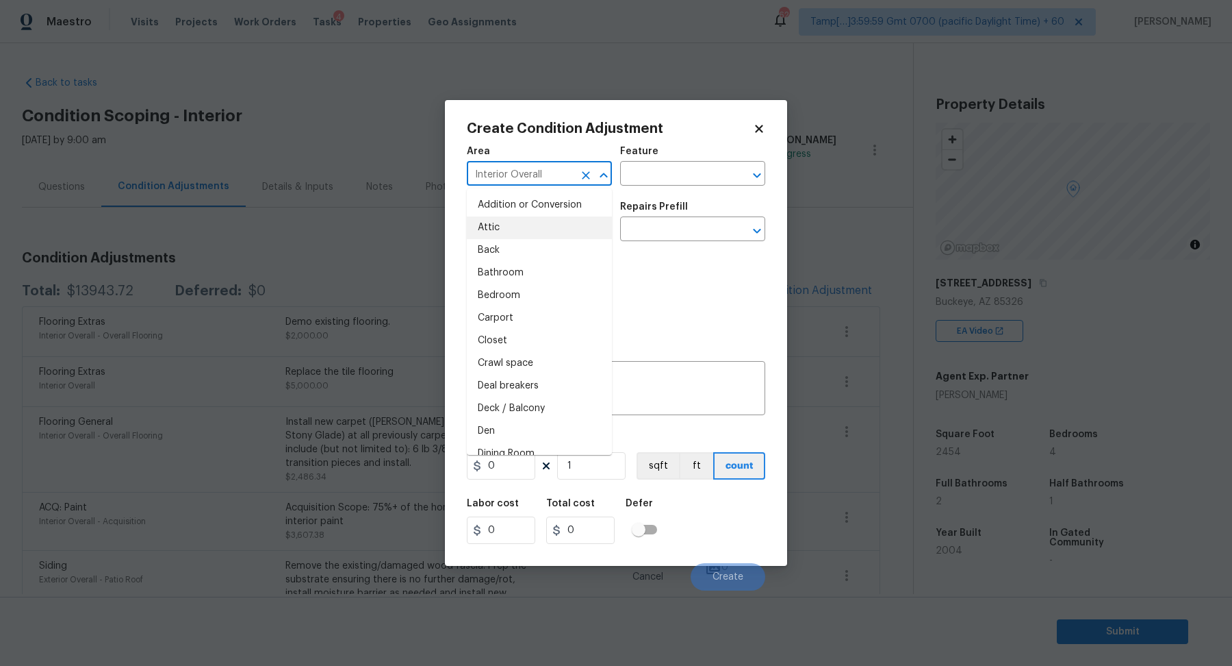
click at [544, 172] on input "Interior Overall" at bounding box center [520, 174] width 107 height 21
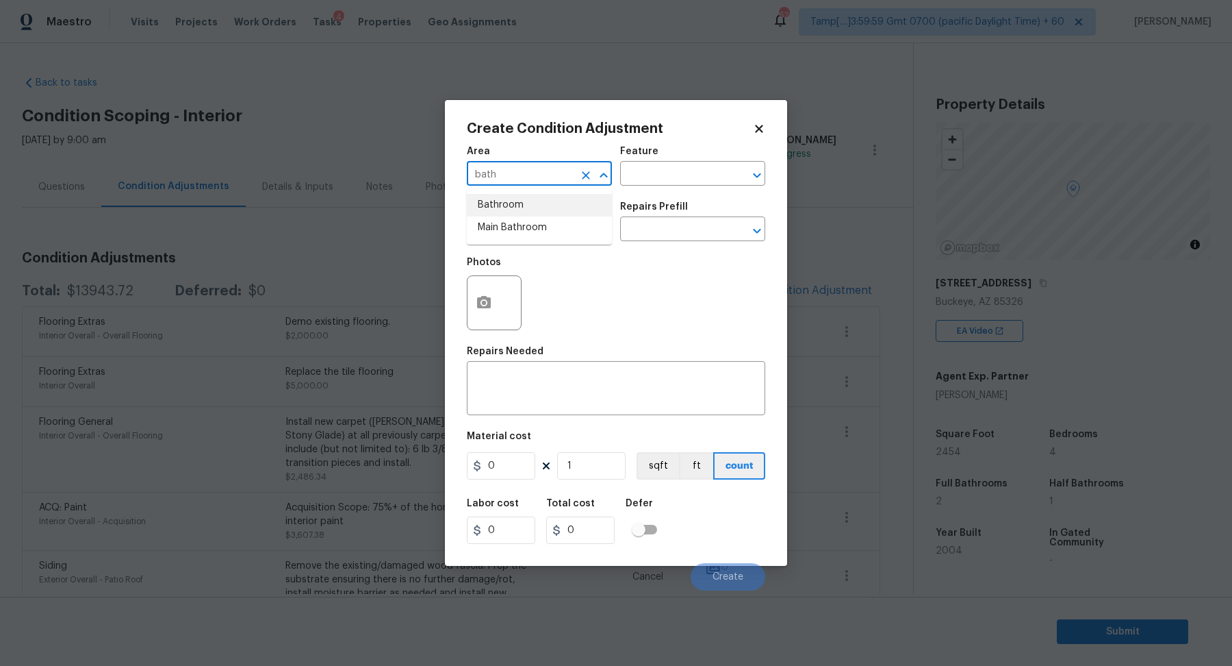
click at [542, 211] on ul "Bathroom Main Bathroom" at bounding box center [539, 216] width 145 height 56
click at [542, 214] on li "Bathroom" at bounding box center [539, 205] width 145 height 23
type input "Bathroom"
click at [537, 228] on input "text" at bounding box center [520, 230] width 107 height 21
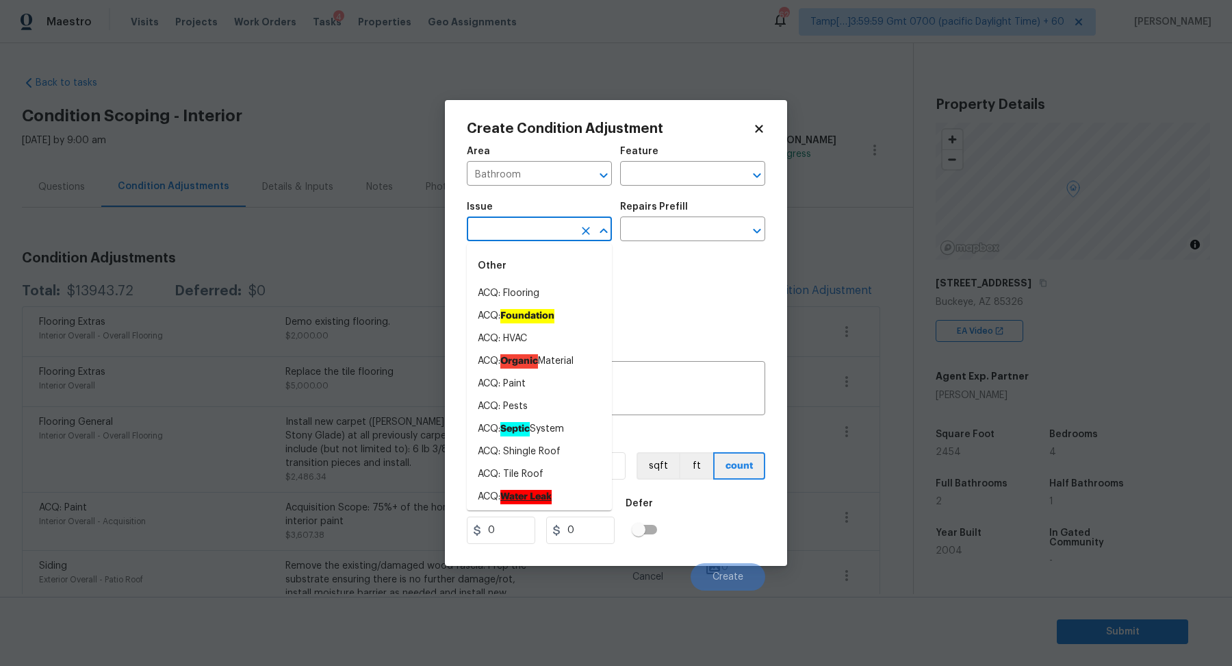
click at [506, 237] on input "text" at bounding box center [520, 230] width 107 height 21
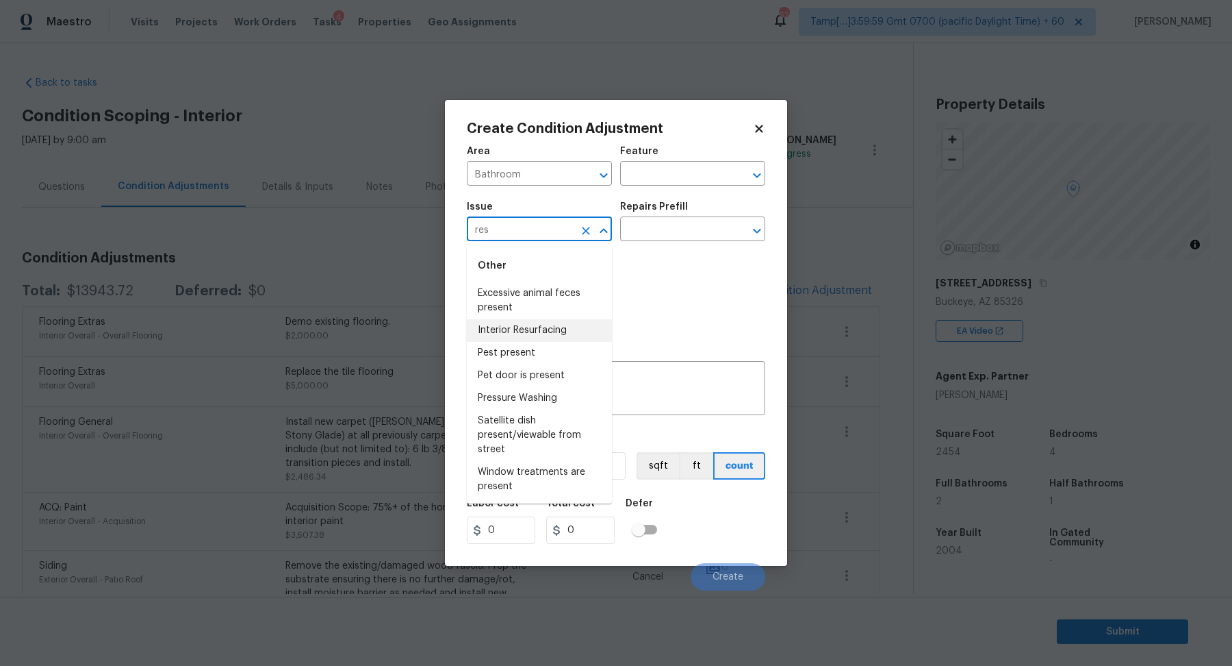
click at [529, 329] on li "Interior Resurfacing" at bounding box center [539, 330] width 145 height 23
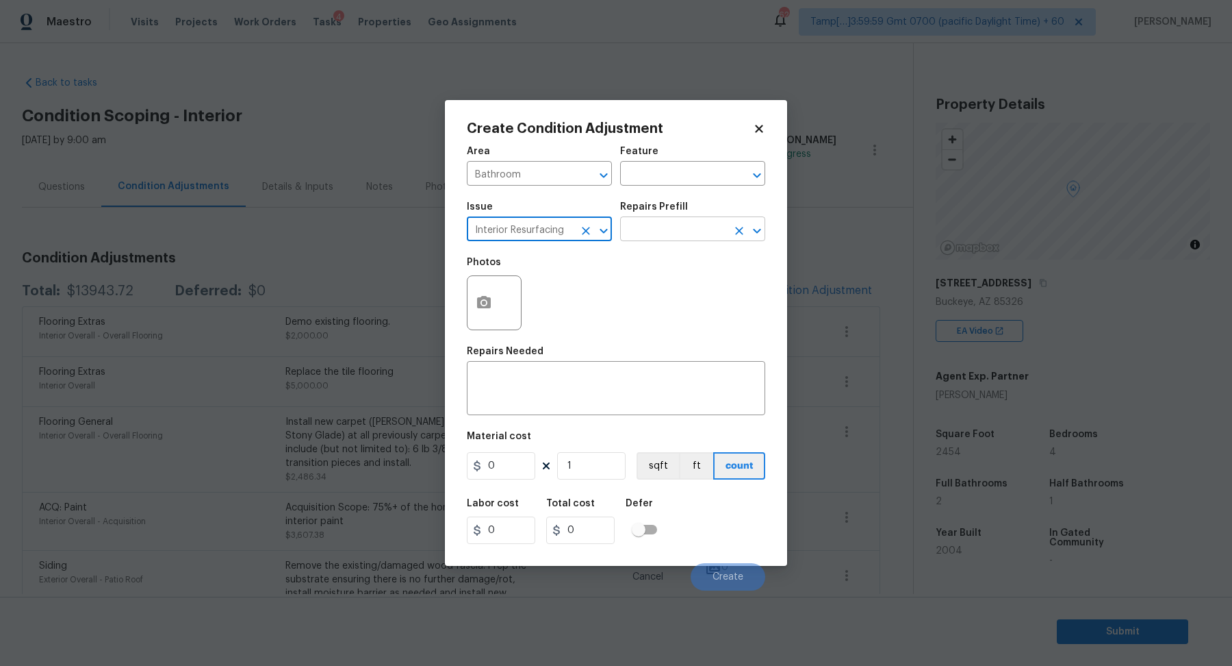
type input "Interior Resurfacing"
click at [698, 230] on input "text" at bounding box center [673, 230] width 107 height 21
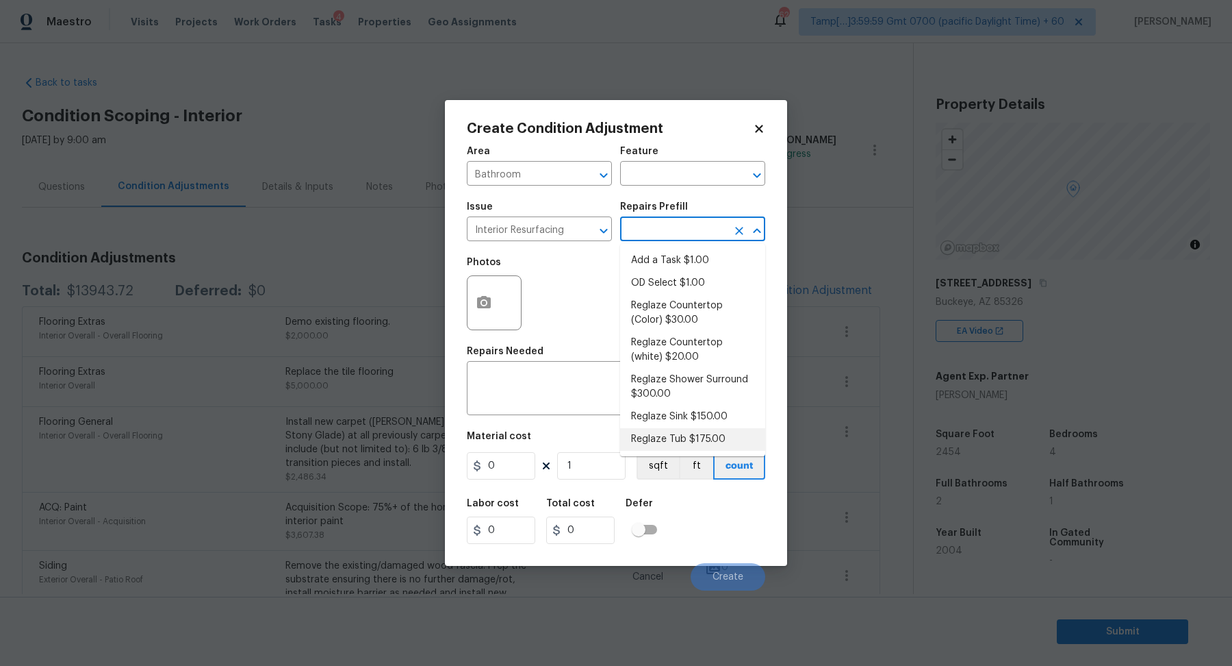
click at [671, 435] on li "Reglaze Tub $175.00" at bounding box center [692, 439] width 145 height 23
type textarea "Prep, mask, clean and reglaze the tub (white) both on the in and outer sides. H…"
type input "175"
click at [681, 238] on input "text" at bounding box center [673, 230] width 107 height 21
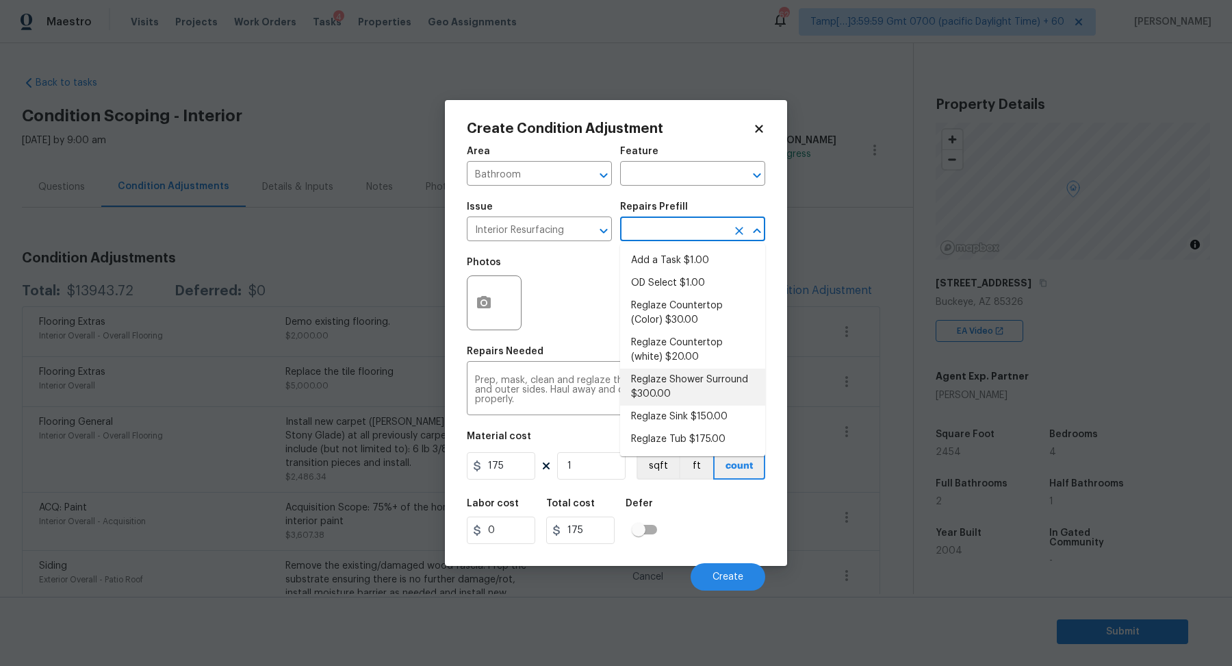
click at [690, 399] on li "Reglaze Shower Surround $300.00" at bounding box center [692, 386] width 145 height 37
type textarea "Prep, mask, clean and reglaze the fiberglass shower surround (white) both on th…"
type input "300"
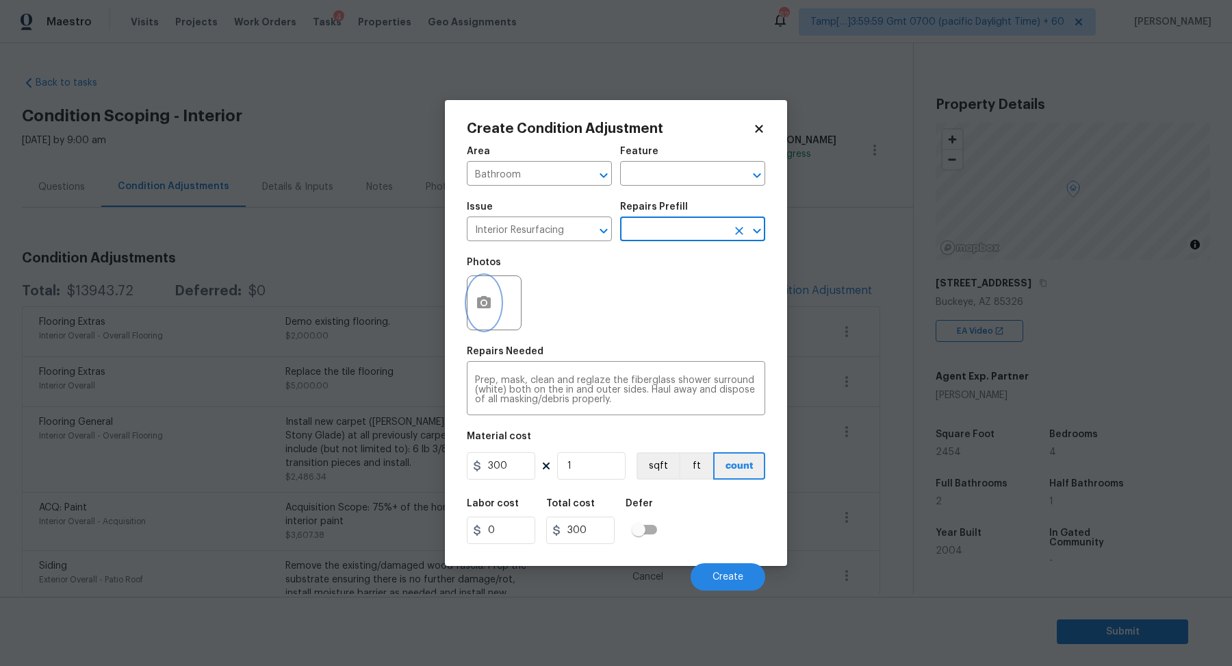
click at [478, 290] on button "button" at bounding box center [484, 302] width 33 height 53
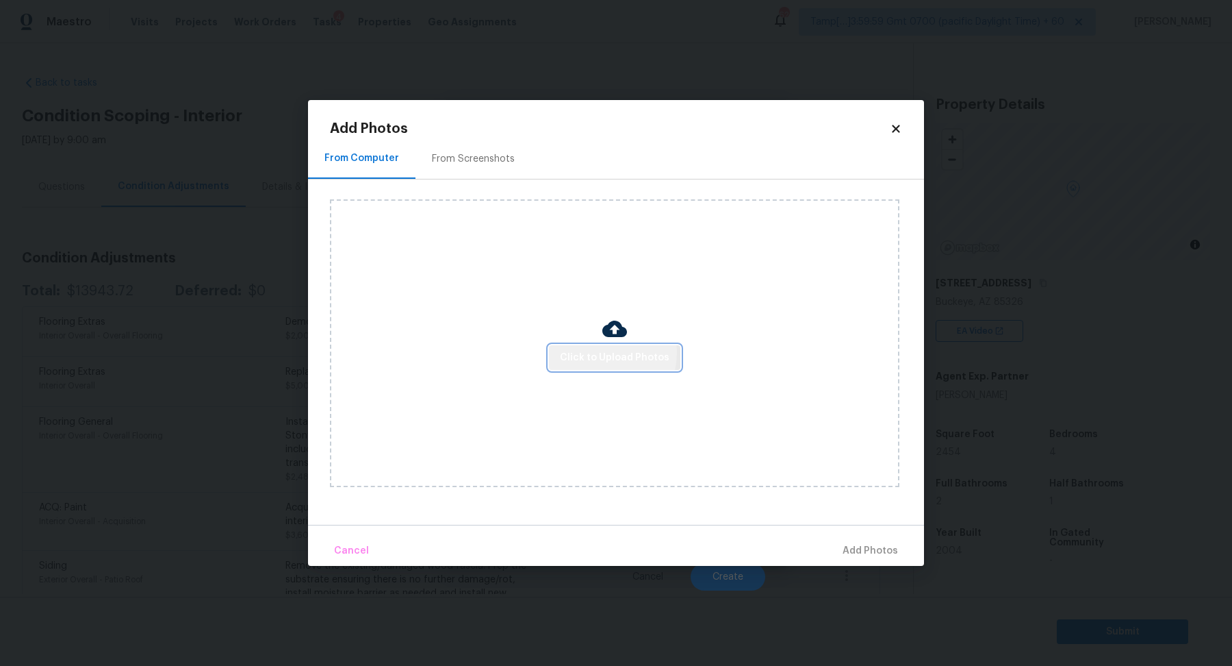
click at [603, 353] on span "Click to Upload Photos" at bounding box center [615, 357] width 110 height 17
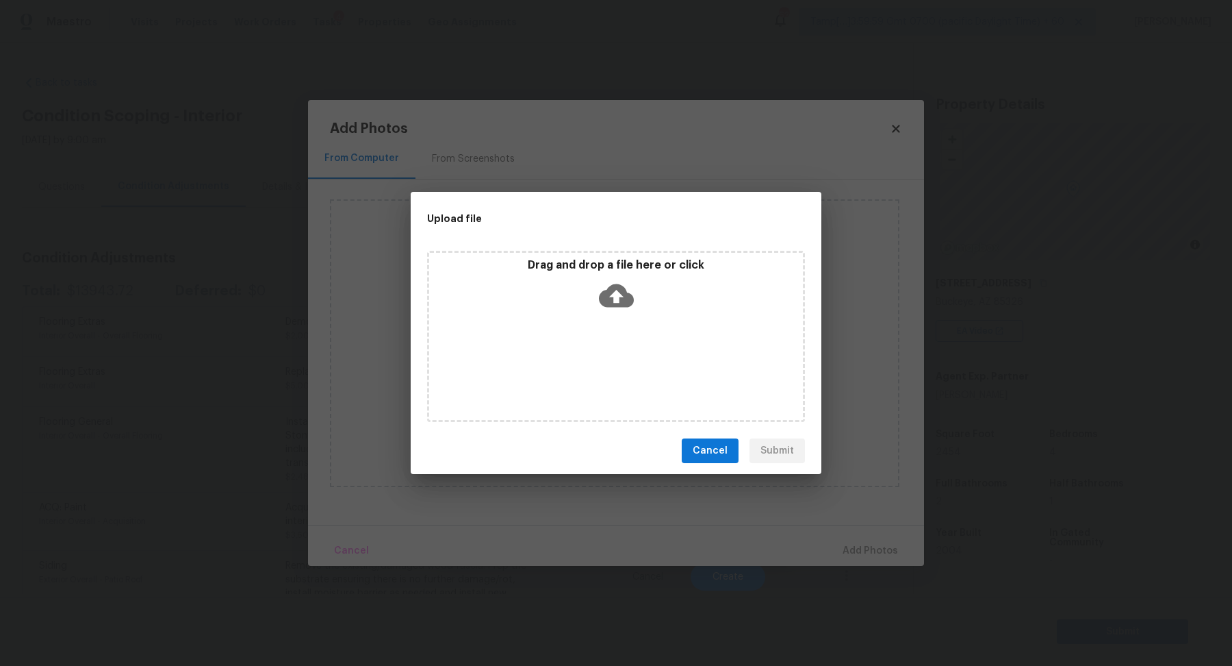
click at [648, 290] on div "Drag and drop a file here or click" at bounding box center [616, 287] width 374 height 59
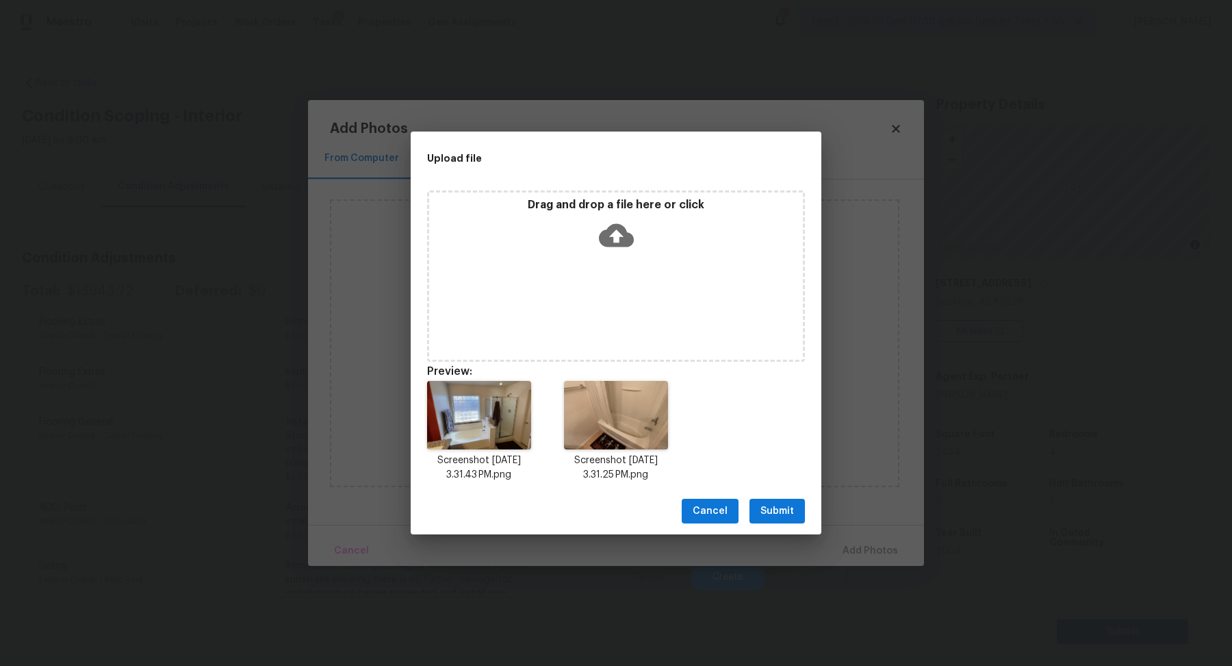
click at [792, 517] on span "Submit" at bounding box center [778, 511] width 34 height 17
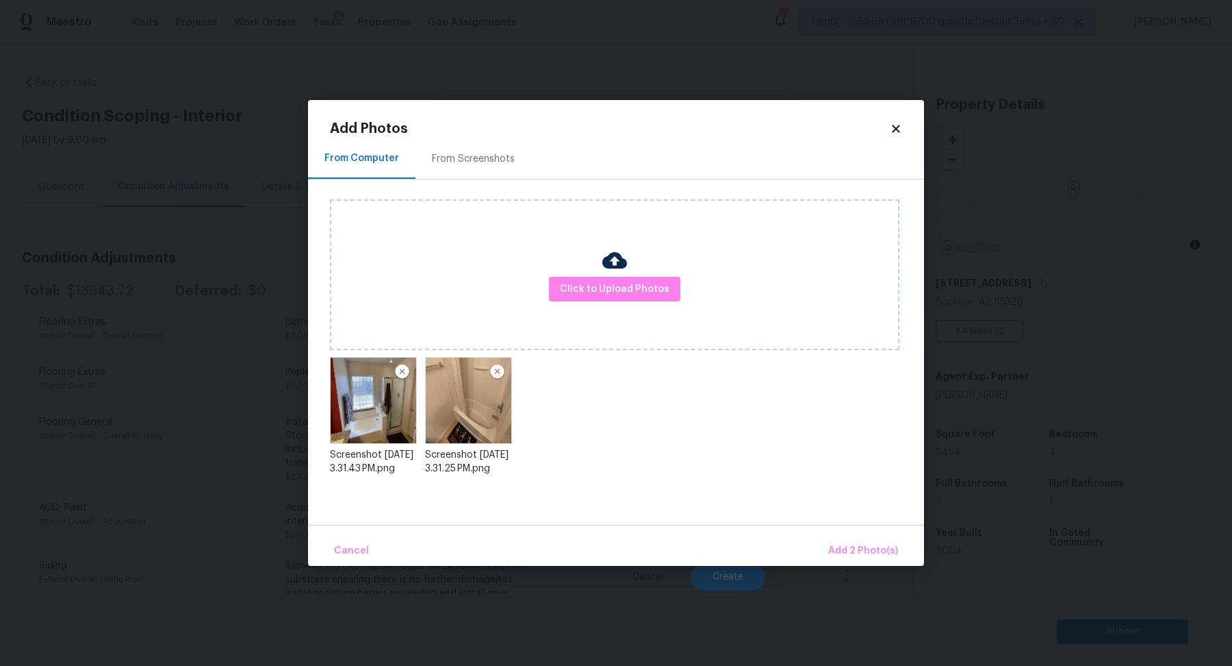
click at [862, 535] on div "Cancel Add 2 Photo(s)" at bounding box center [616, 544] width 616 height 41
click at [862, 536] on button "Add 2 Photo(s)" at bounding box center [863, 550] width 81 height 29
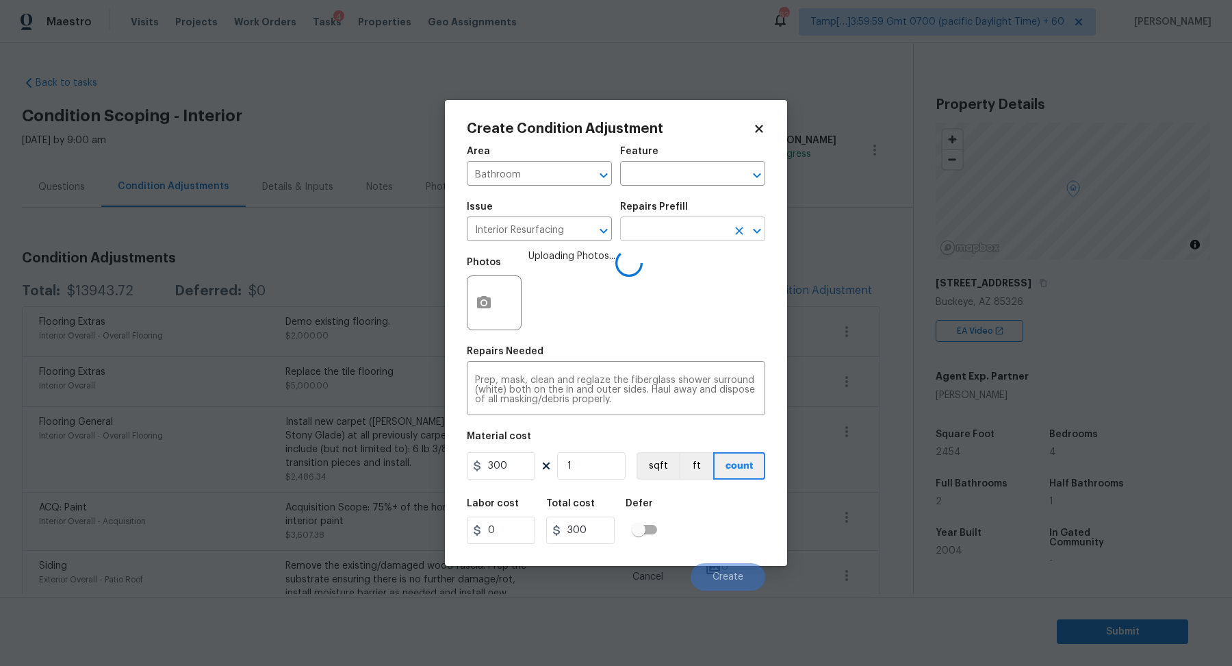
click at [642, 231] on input "text" at bounding box center [673, 230] width 107 height 21
click at [595, 468] on input "1" at bounding box center [591, 465] width 68 height 27
type input "2"
type input "600"
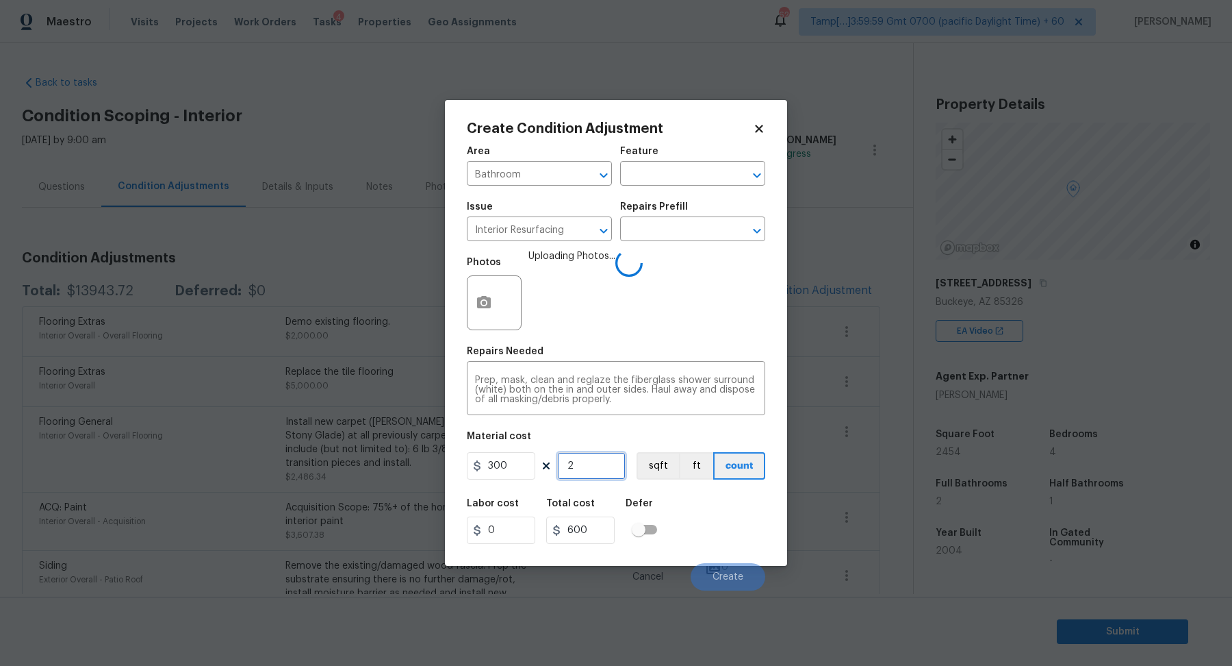
type input "2"
click at [685, 530] on div "Labor cost 0 Total cost 600 Defer" at bounding box center [616, 521] width 299 height 62
click at [720, 527] on div "Labor cost 0 Total cost 600 Defer" at bounding box center [616, 521] width 299 height 62
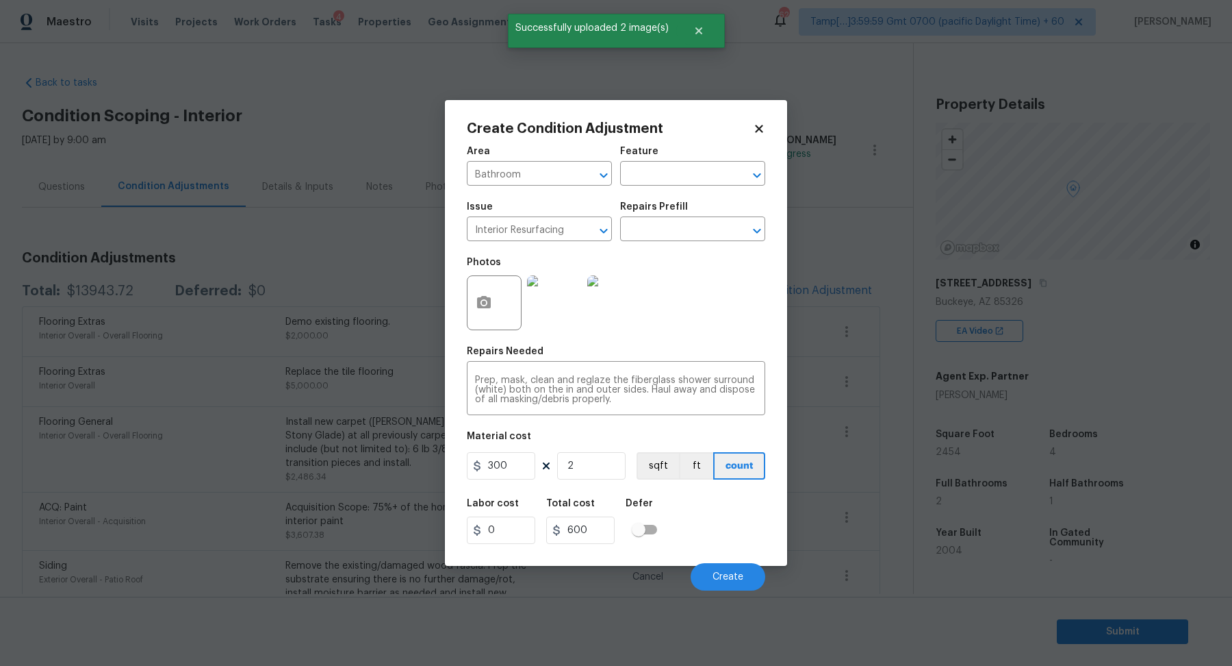
click at [717, 536] on div "Labor cost 0 Total cost 600 Defer" at bounding box center [616, 521] width 299 height 62
click at [723, 570] on button "Create" at bounding box center [728, 576] width 75 height 27
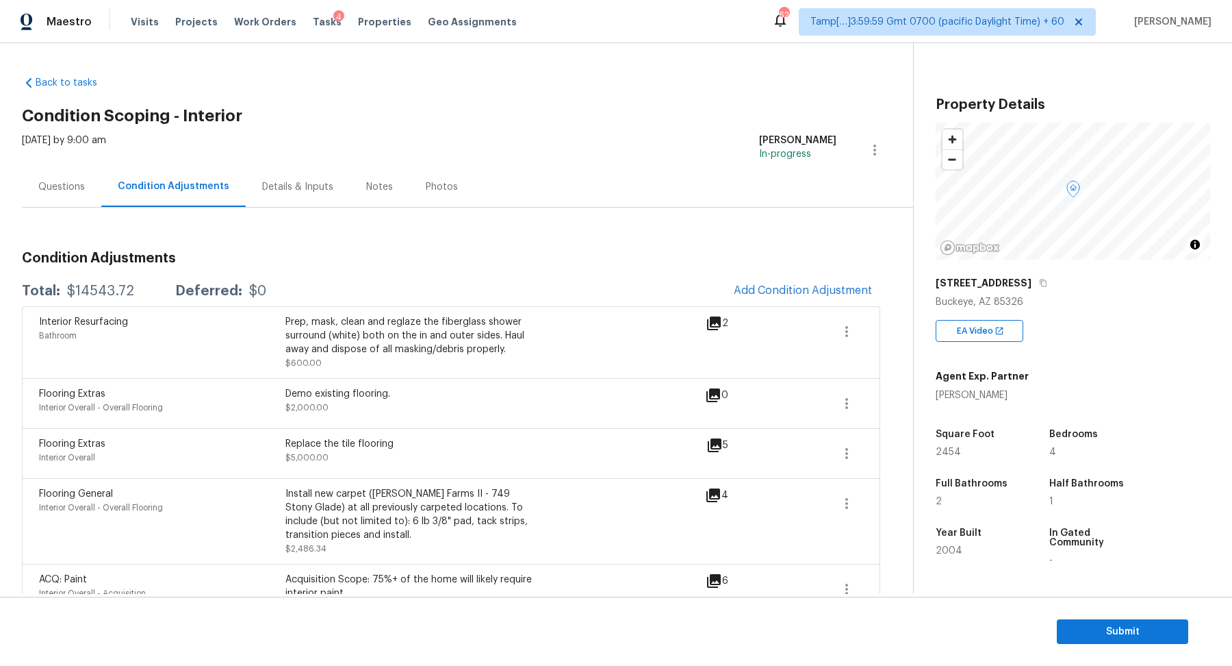
click at [97, 289] on div "$14543.72" at bounding box center [100, 291] width 67 height 14
copy div "$14543.72"
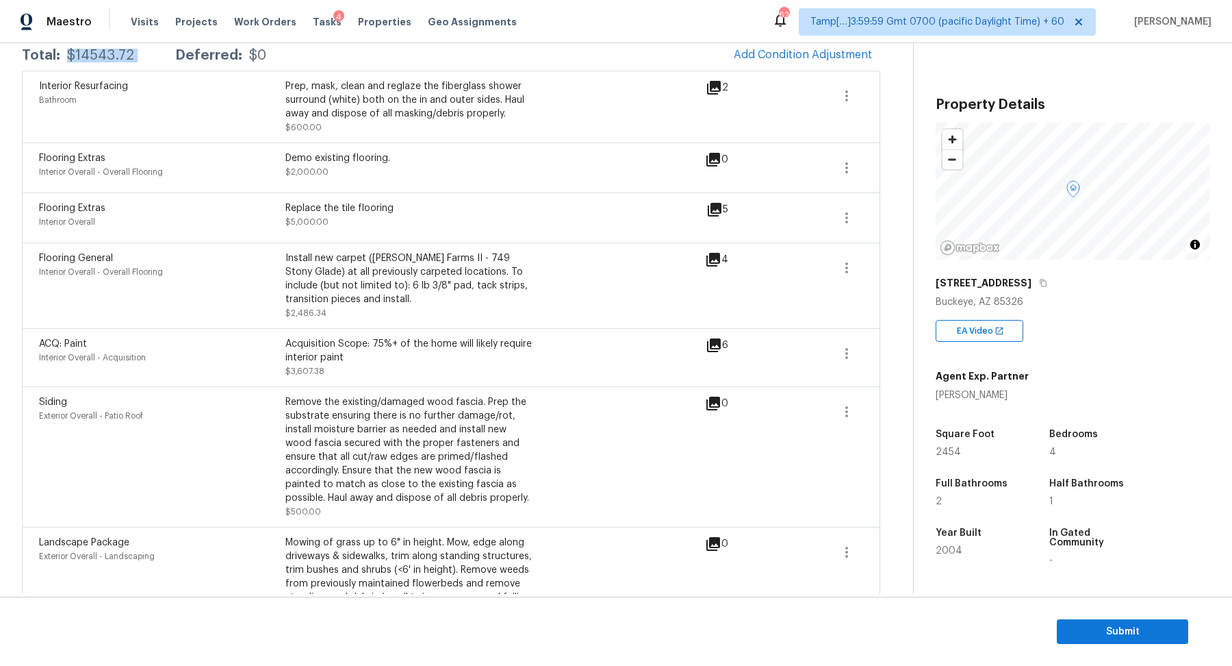
scroll to position [141, 0]
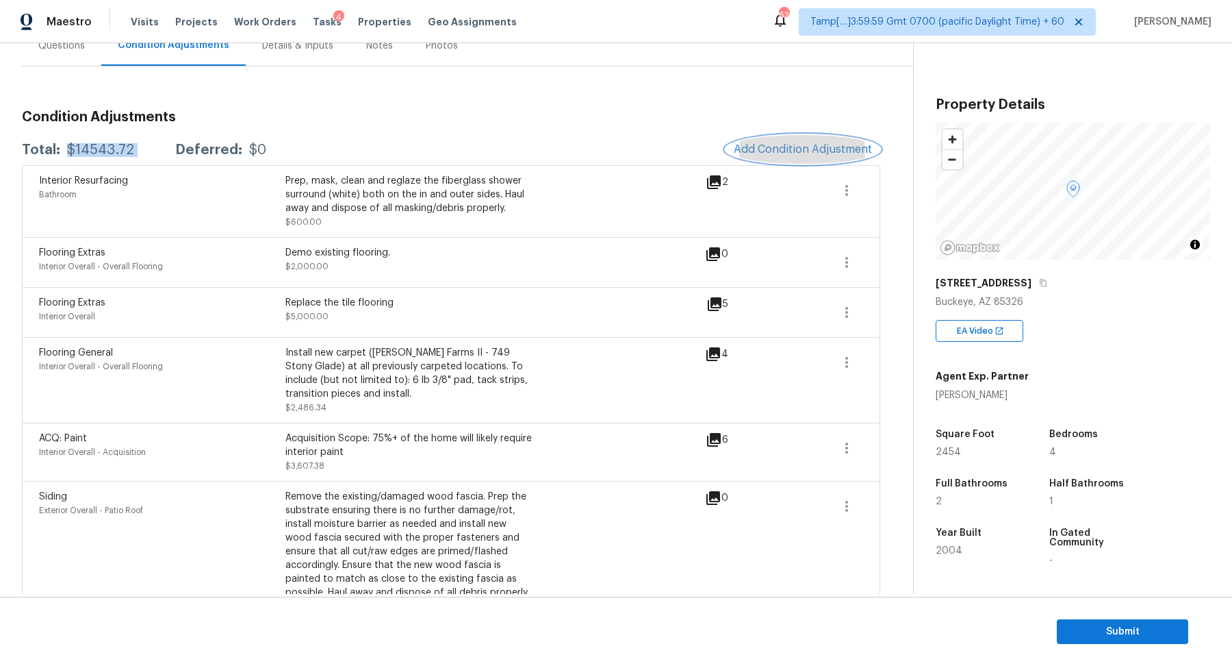
click at [773, 140] on button "Add Condition Adjustment" at bounding box center [803, 149] width 155 height 29
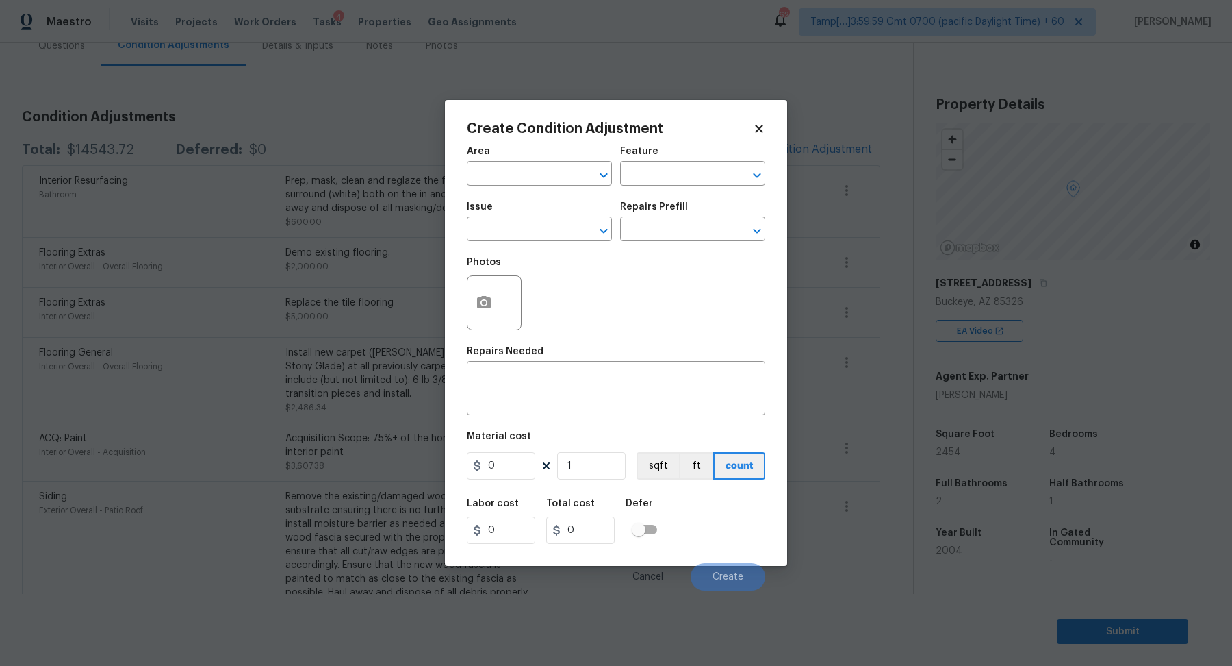
click at [542, 161] on div "Area" at bounding box center [539, 156] width 145 height 18
click at [542, 173] on input "text" at bounding box center [520, 174] width 107 height 21
click at [527, 224] on li "Interior Overall" at bounding box center [539, 227] width 145 height 23
type input "Interior Overall"
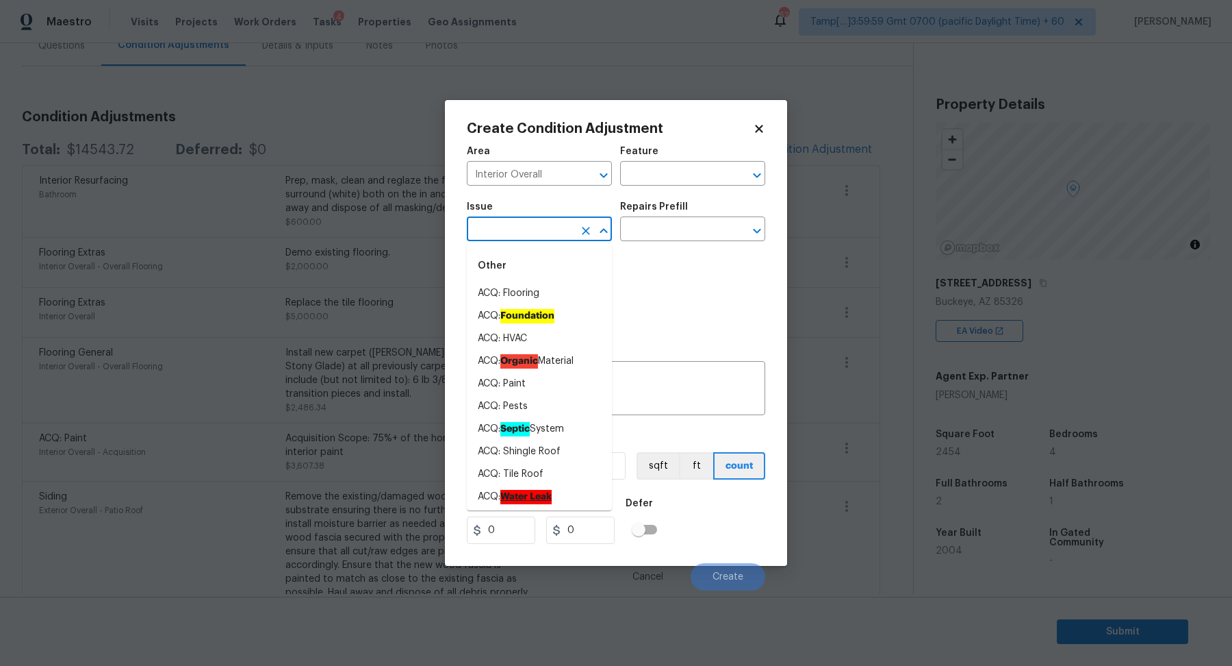
click at [527, 224] on input "text" at bounding box center [520, 230] width 107 height 21
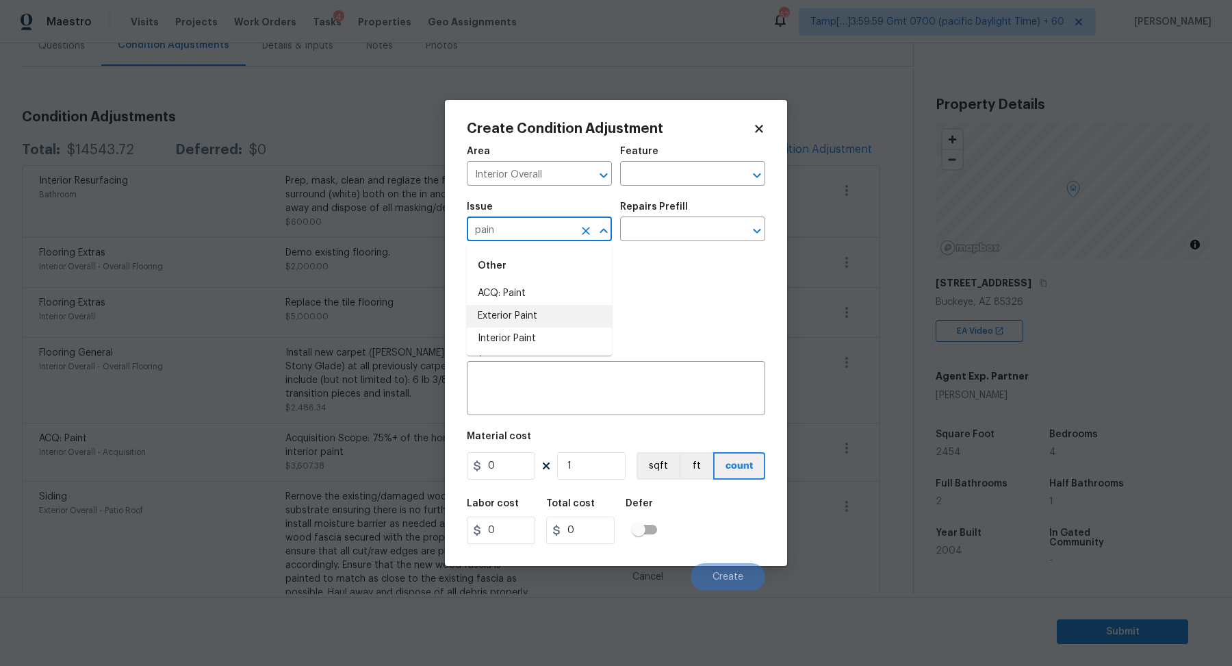
click at [535, 322] on li "Exterior Paint" at bounding box center [539, 316] width 145 height 23
click at [535, 322] on div "Photos" at bounding box center [616, 293] width 299 height 89
click at [551, 238] on input "Exterior Paint" at bounding box center [520, 230] width 107 height 21
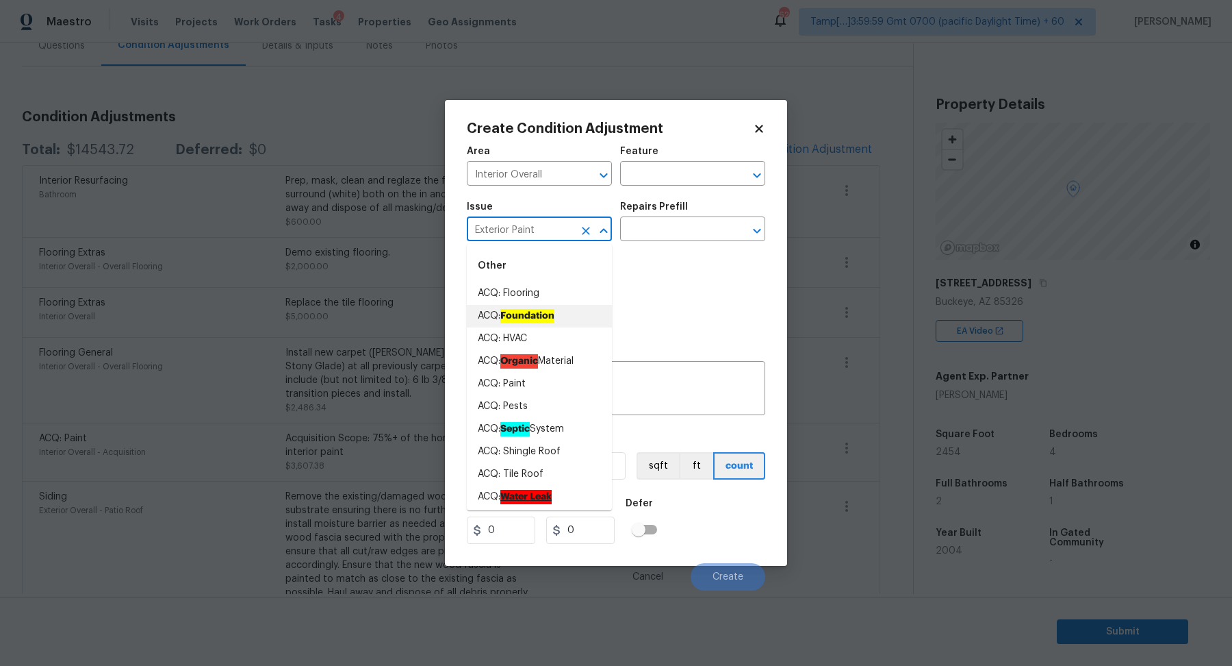
click at [551, 238] on input "Exterior Paint" at bounding box center [520, 230] width 107 height 21
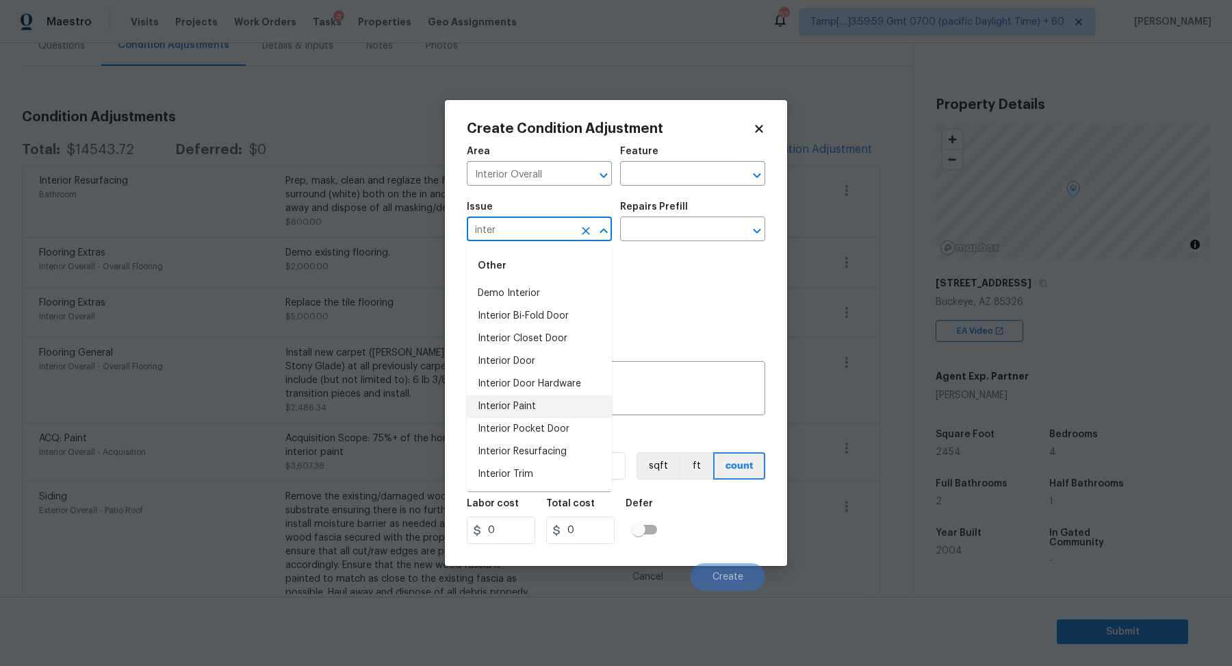
click at [514, 403] on li "Interior Paint" at bounding box center [539, 406] width 145 height 23
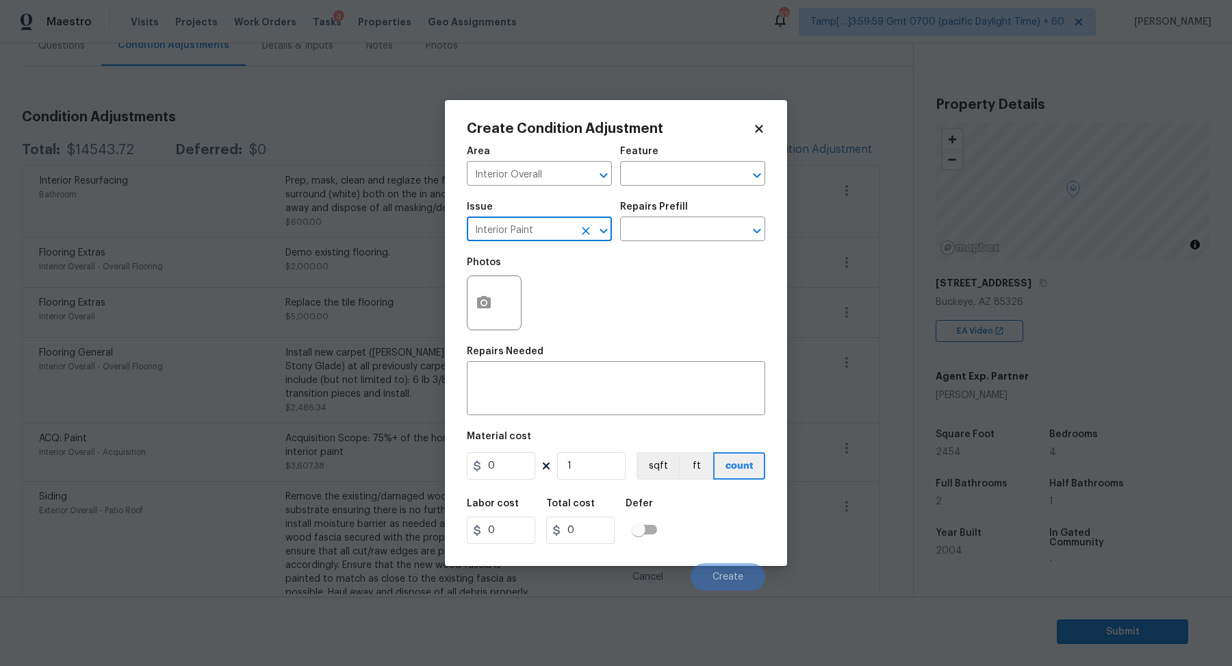
type input "Interior Paint"
click at [691, 218] on div "Repairs Prefill" at bounding box center [692, 211] width 145 height 18
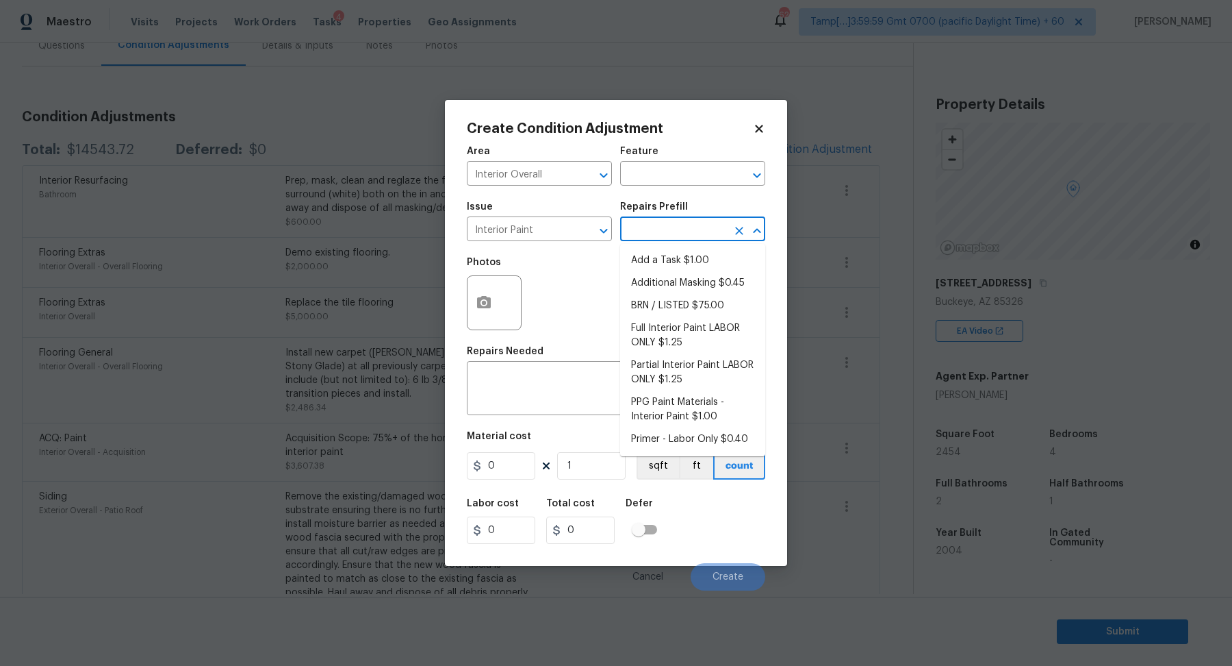
click at [689, 227] on input "text" at bounding box center [673, 230] width 107 height 21
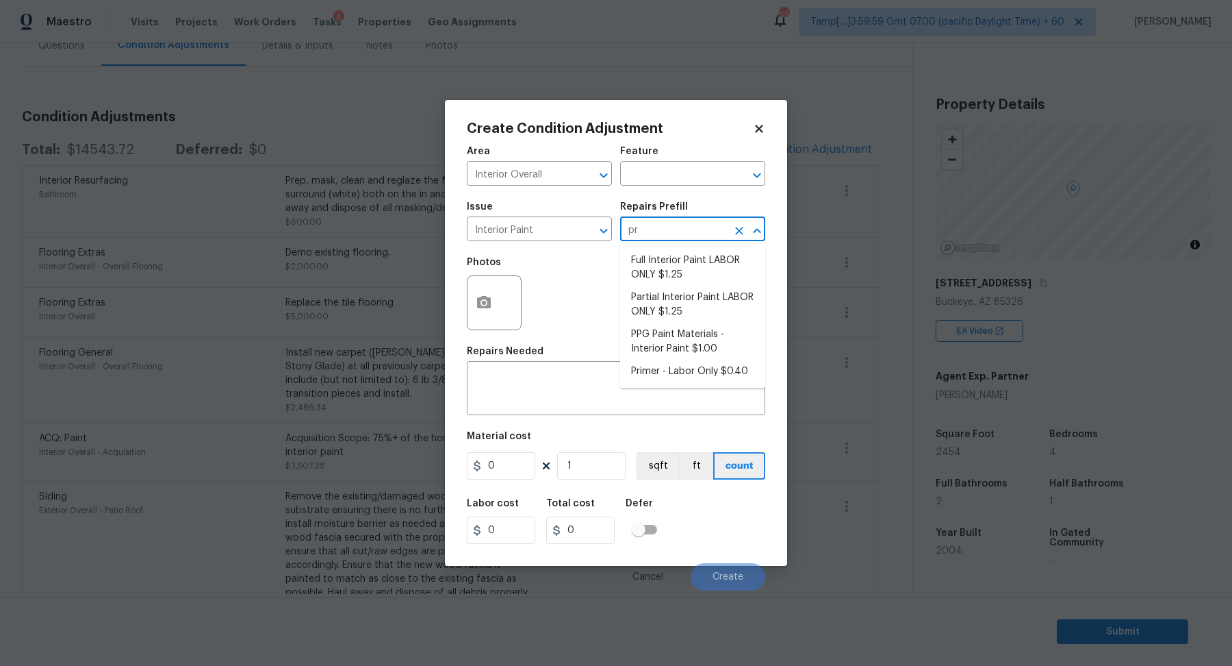
type input "pri"
click at [720, 257] on li "Primer - Labor Only $0.40" at bounding box center [692, 260] width 145 height 23
type input "Overall Paint"
type textarea "Interior primer - PRIMER PROVIDED BY OPENDOOR - All nails, screws, drywall anch…"
type input "0.4"
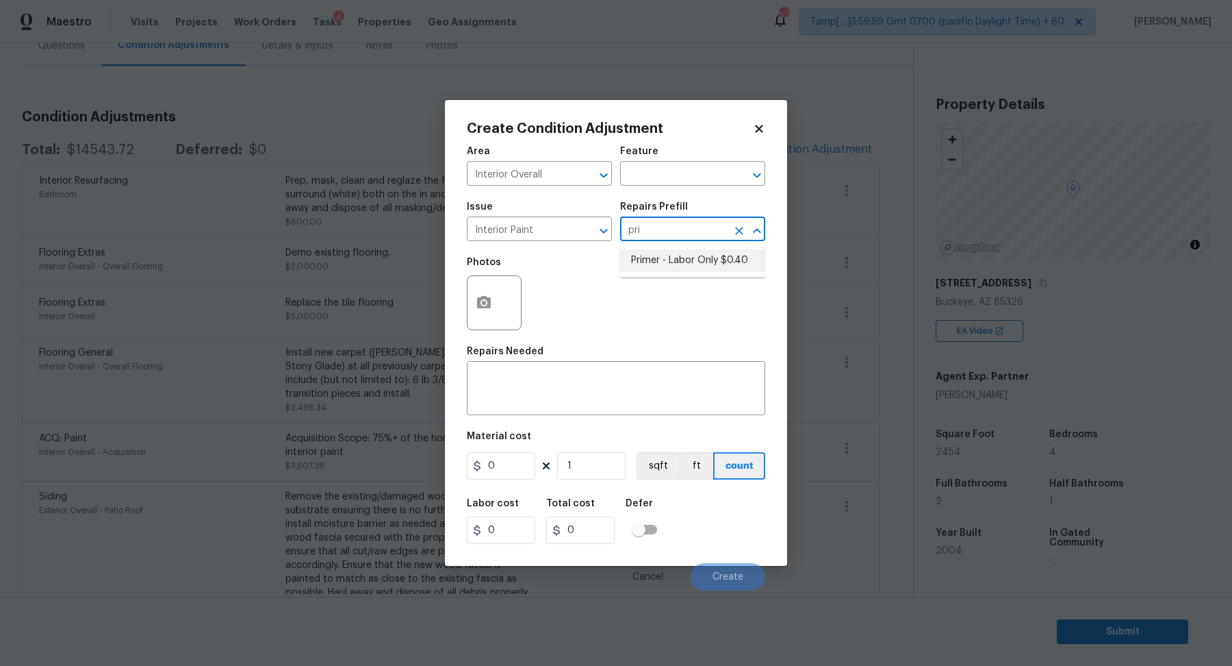
type input "0.4"
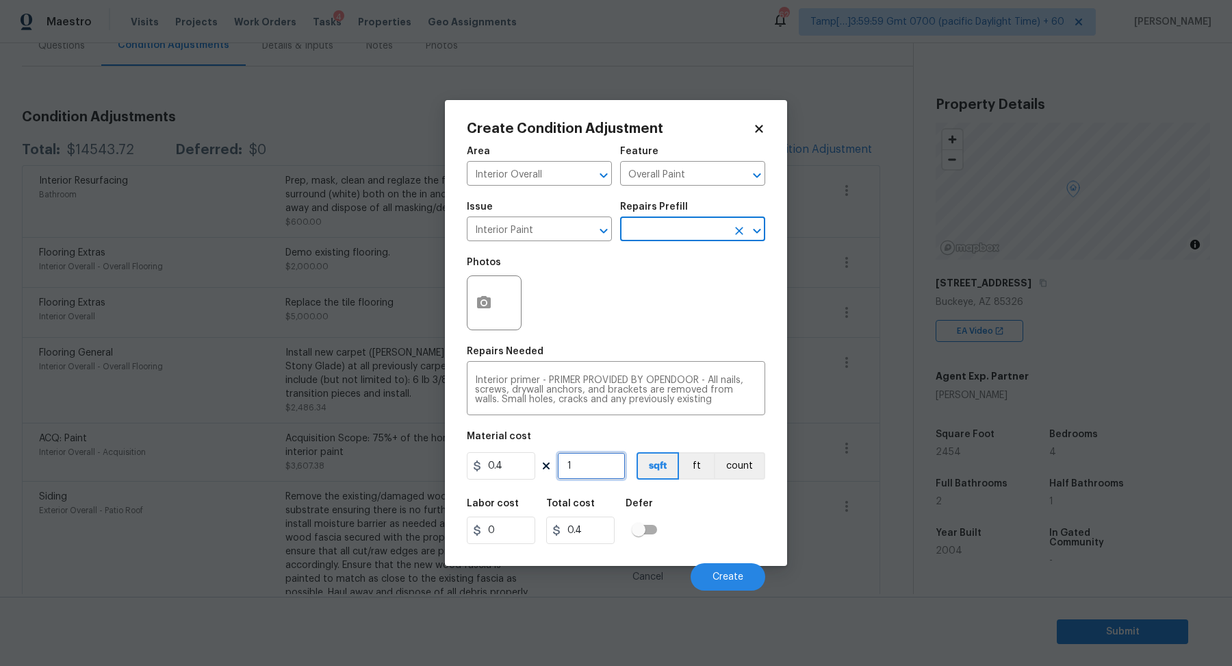
click at [605, 473] on input "1" at bounding box center [591, 465] width 68 height 27
type input "2"
type input "0.8"
type input "24"
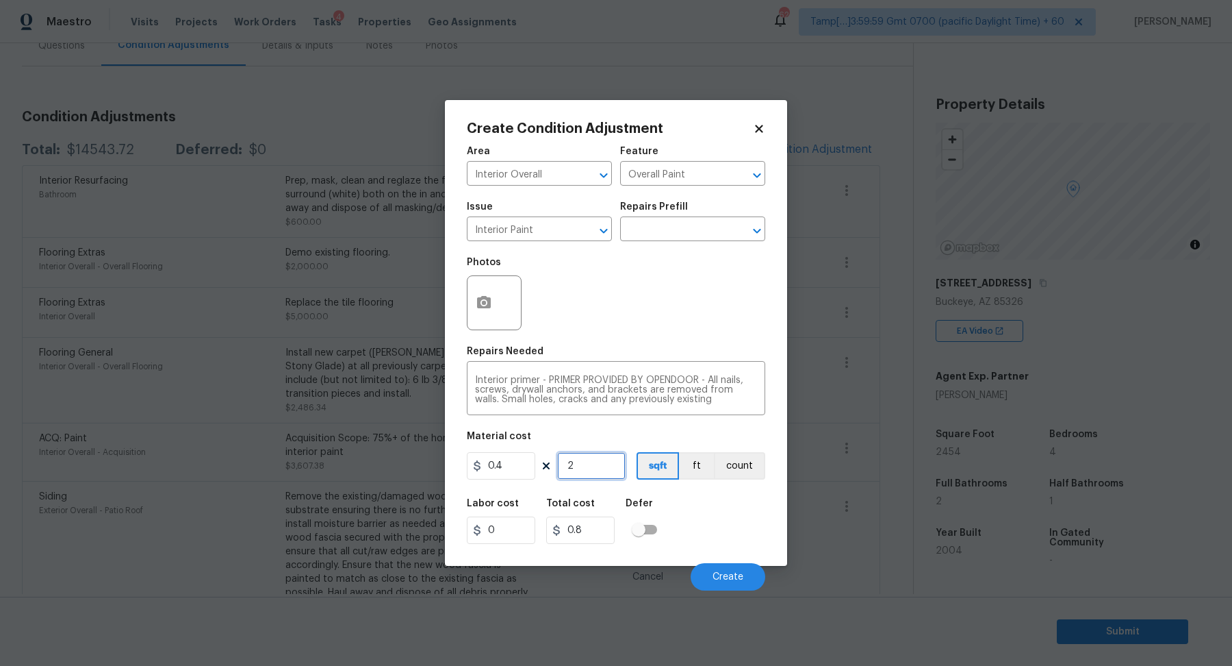
type input "9.6"
type input "245"
type input "98"
type input "2454"
type input "981.6"
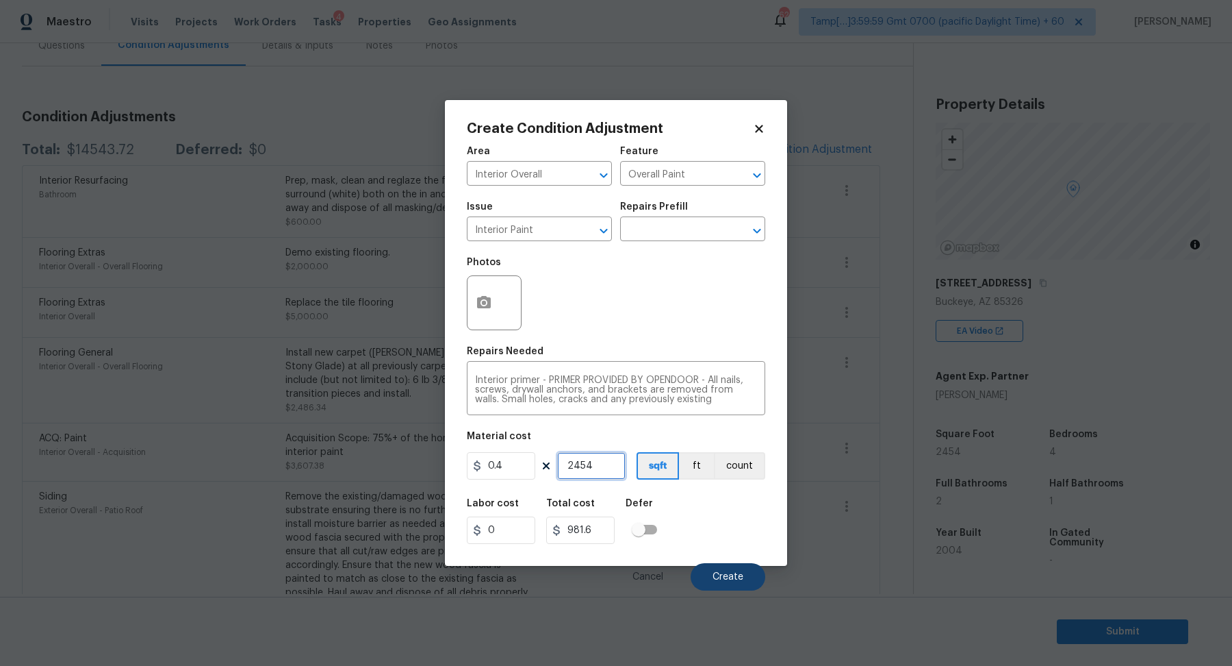
type input "2454"
click at [705, 575] on button "Create" at bounding box center [728, 576] width 75 height 27
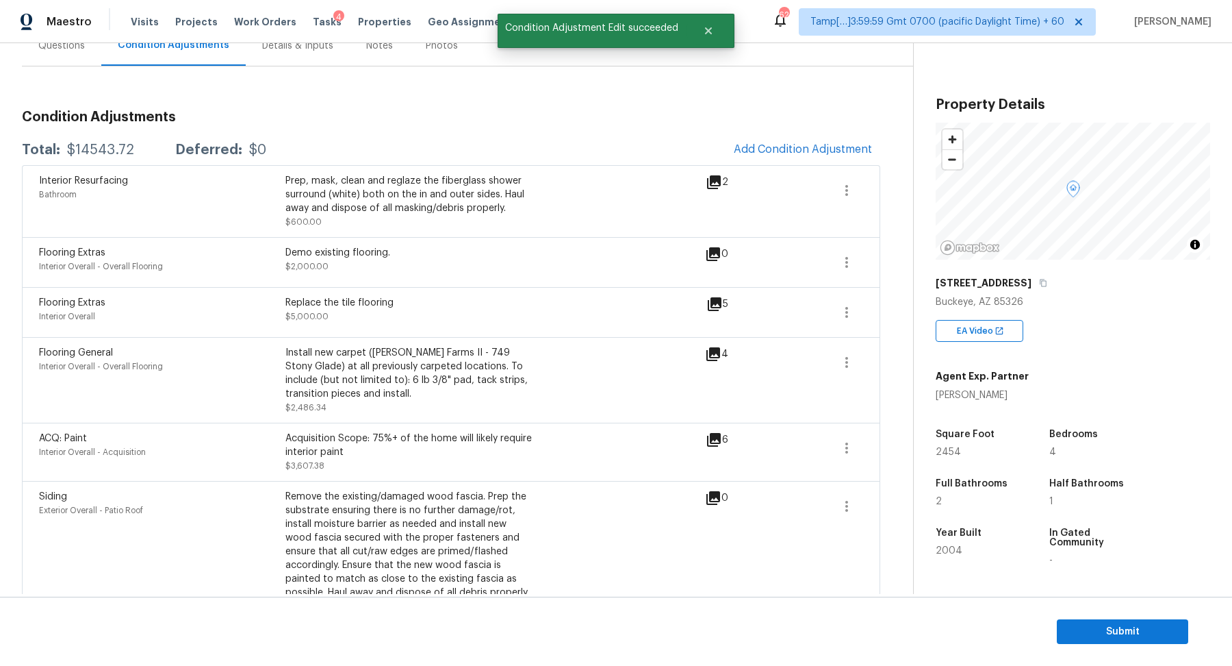
click at [96, 149] on div "$14543.72" at bounding box center [100, 150] width 67 height 14
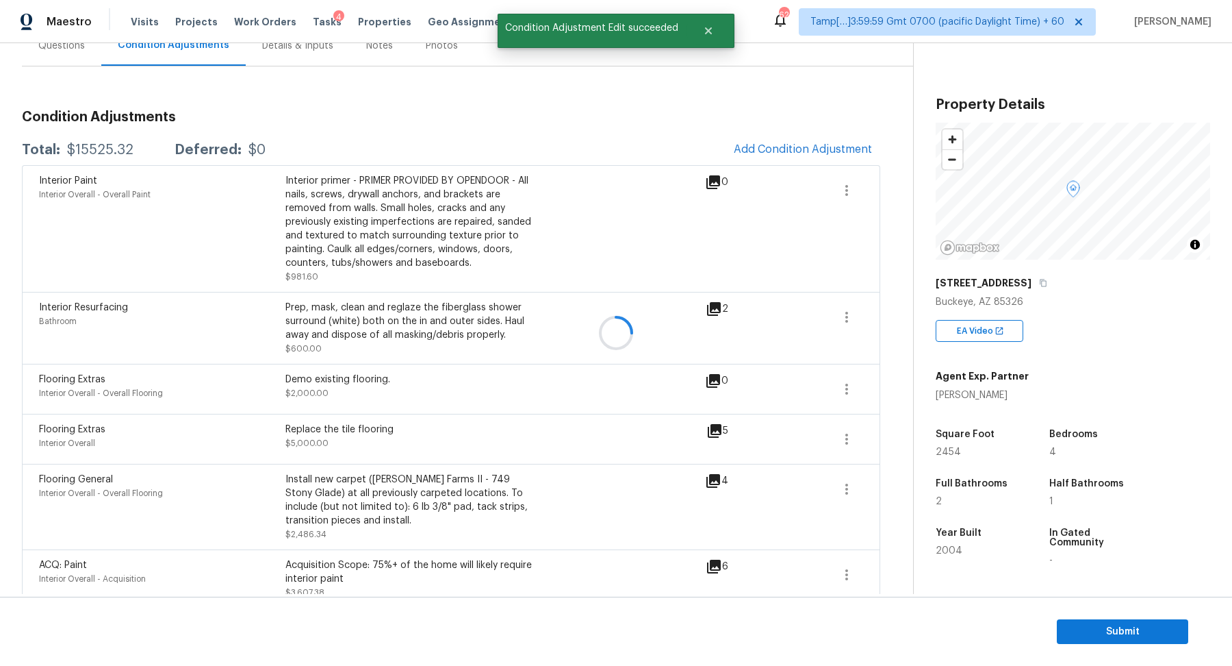
click at [96, 149] on div at bounding box center [616, 333] width 1232 height 666
click at [96, 149] on div "$15525.32" at bounding box center [100, 150] width 66 height 14
copy div "$15525.32"
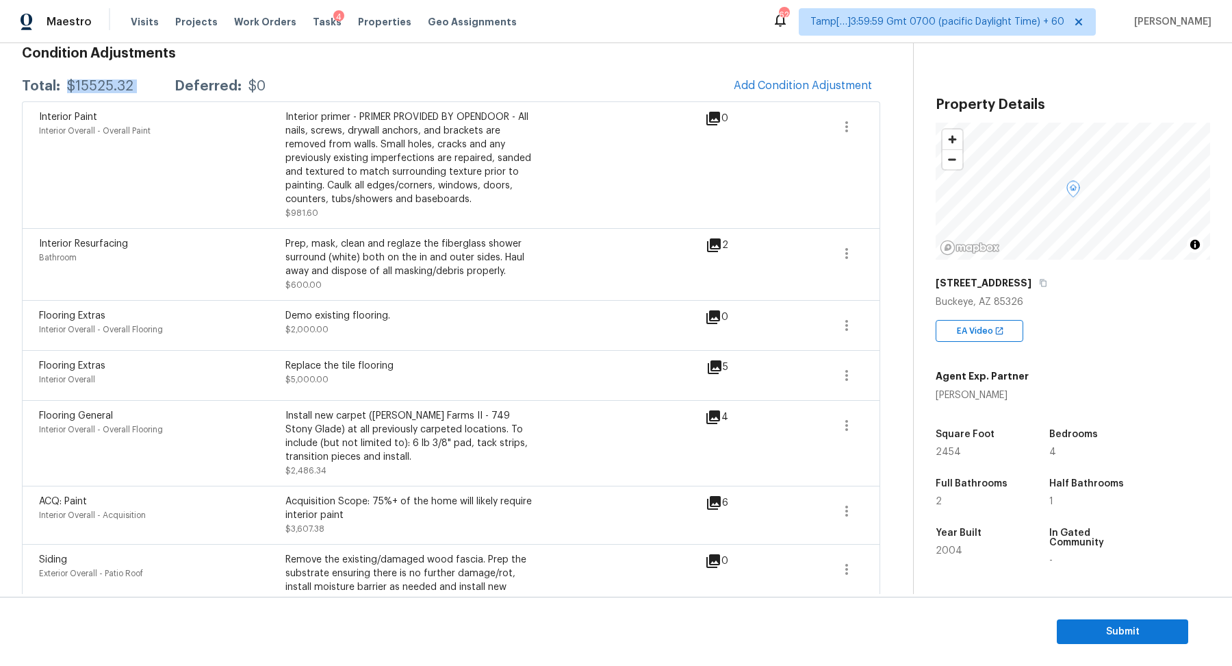
scroll to position [271, 0]
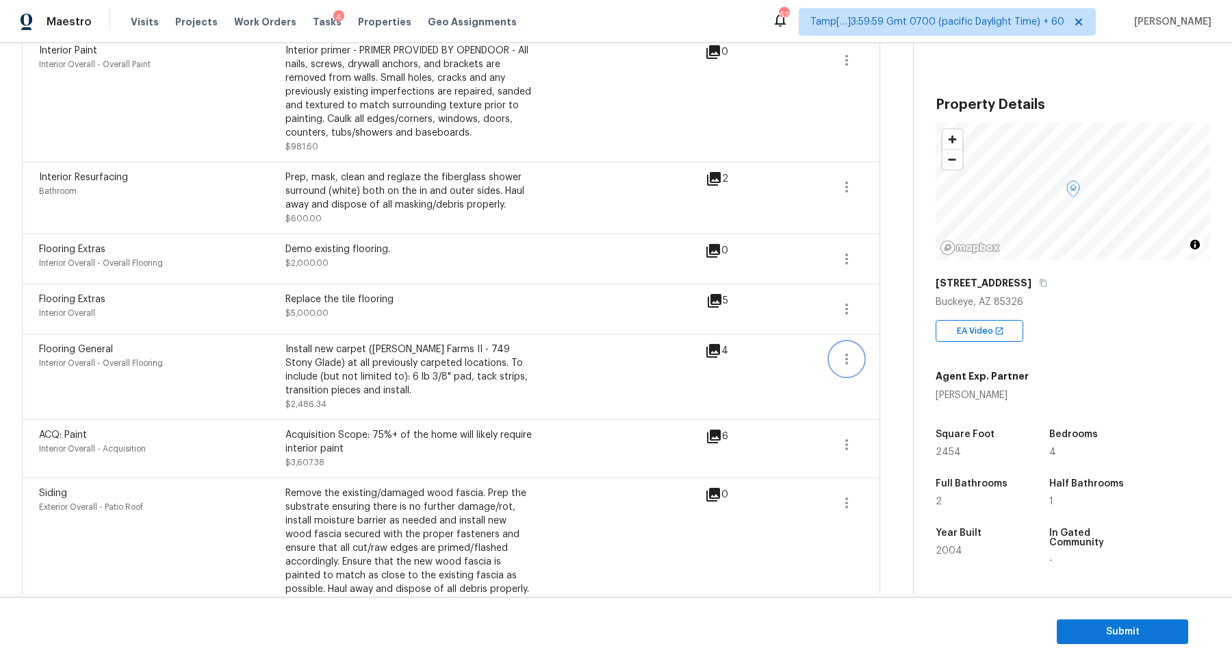
click at [843, 352] on icon "button" at bounding box center [847, 359] width 16 height 16
click at [881, 354] on div "Edit" at bounding box center [925, 355] width 107 height 14
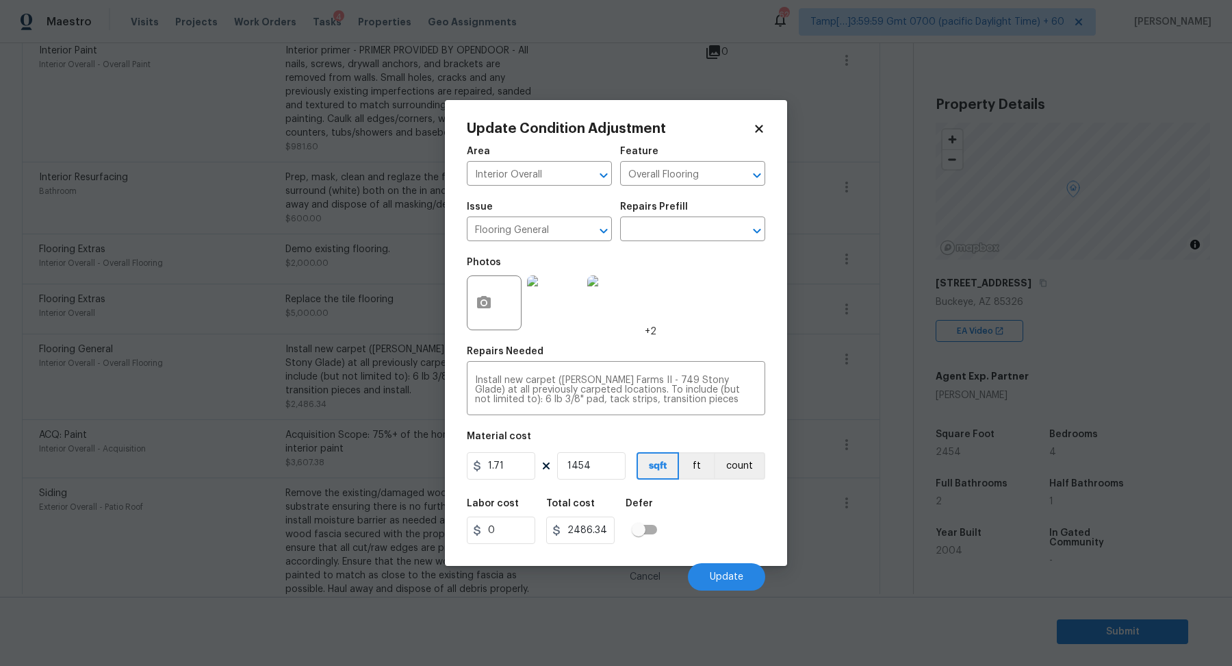
click at [881, 354] on body "Maestro Visits Projects Work Orders Tasks 4 Properties Geo Assignments 623 Tamp…" at bounding box center [616, 333] width 1232 height 666
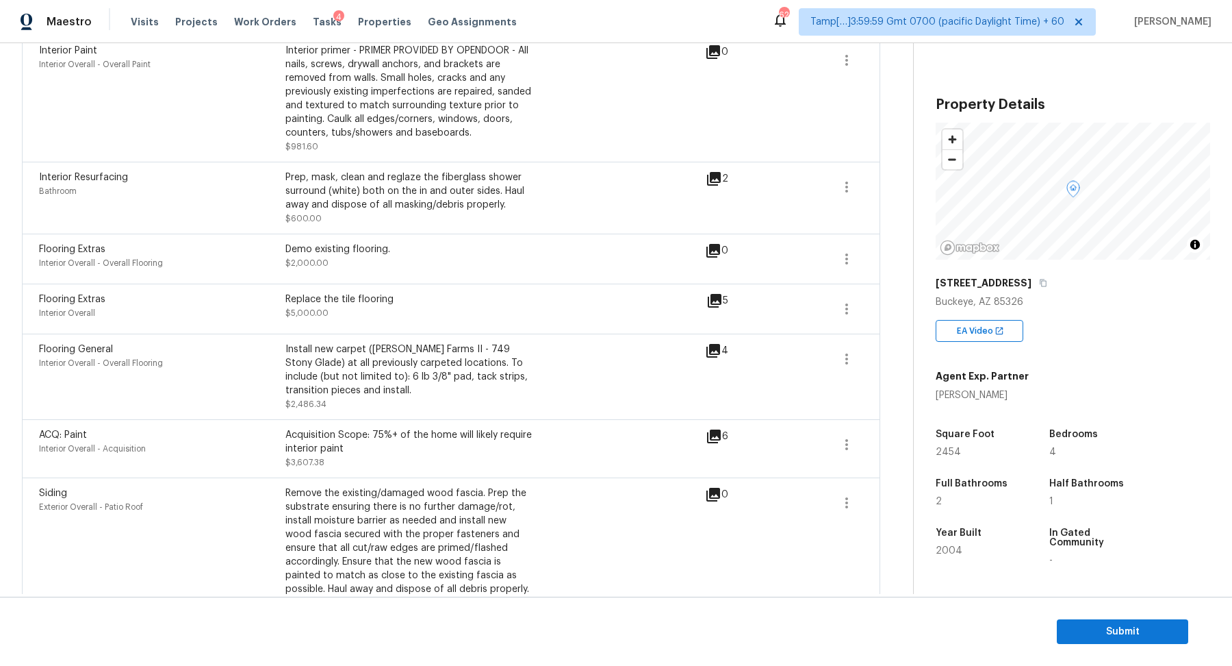
scroll to position [0, 0]
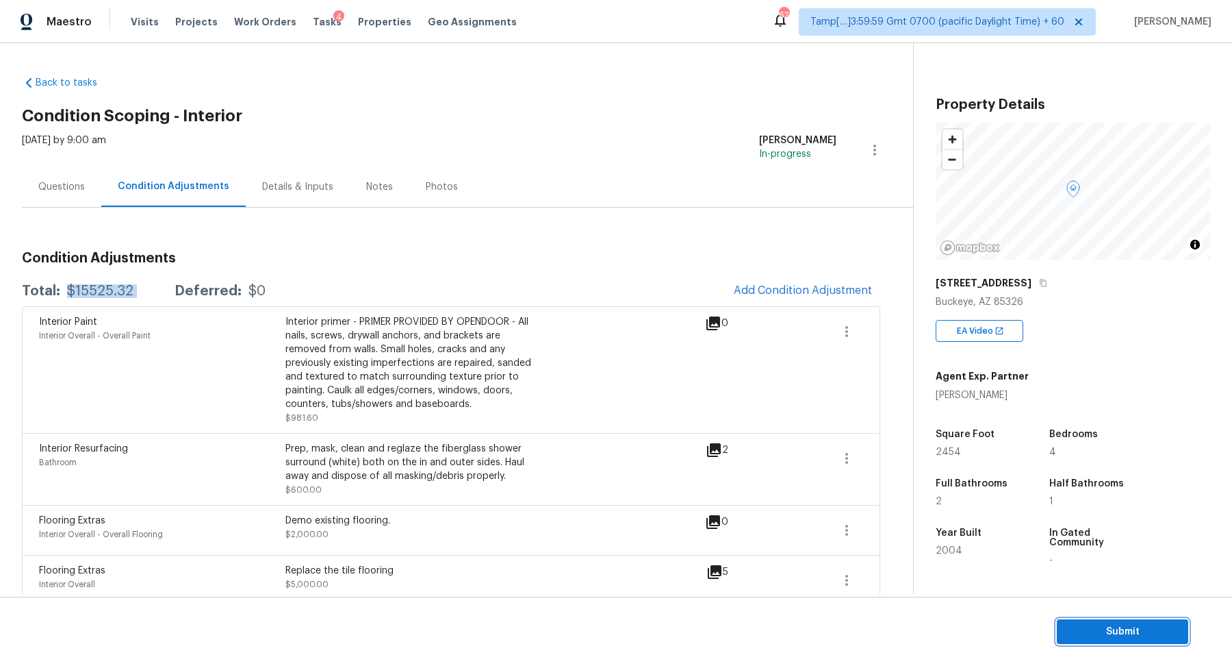
click at [1082, 637] on span "Submit" at bounding box center [1123, 631] width 110 height 17
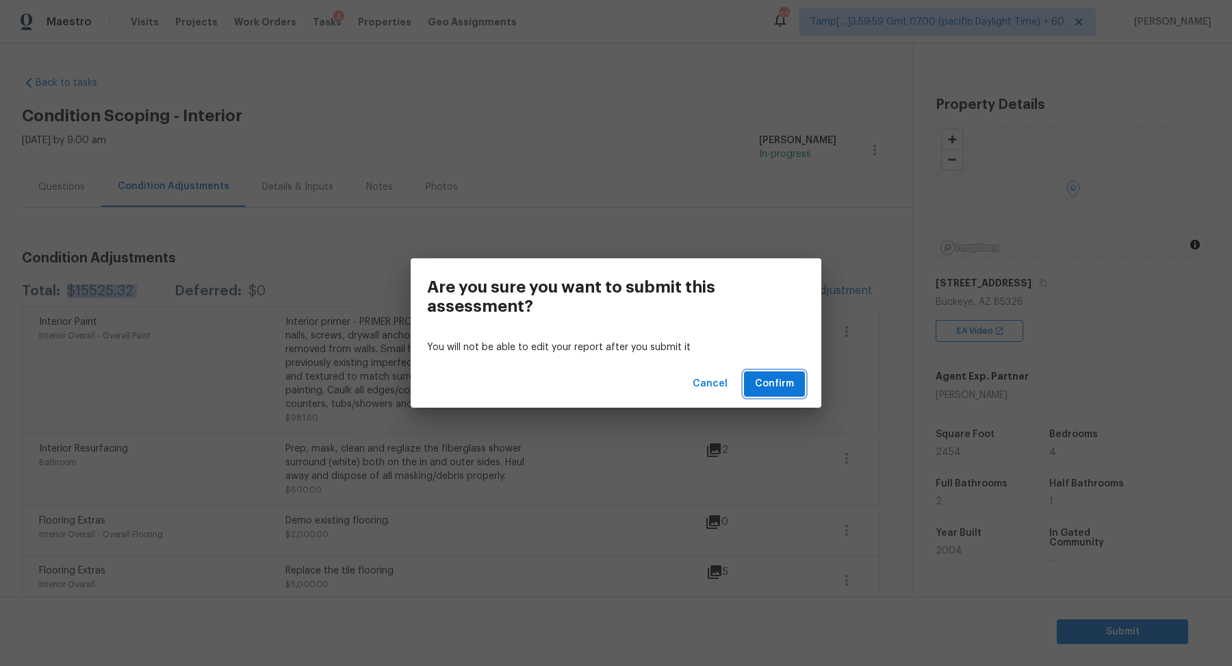
click at [766, 391] on span "Confirm" at bounding box center [774, 383] width 39 height 17
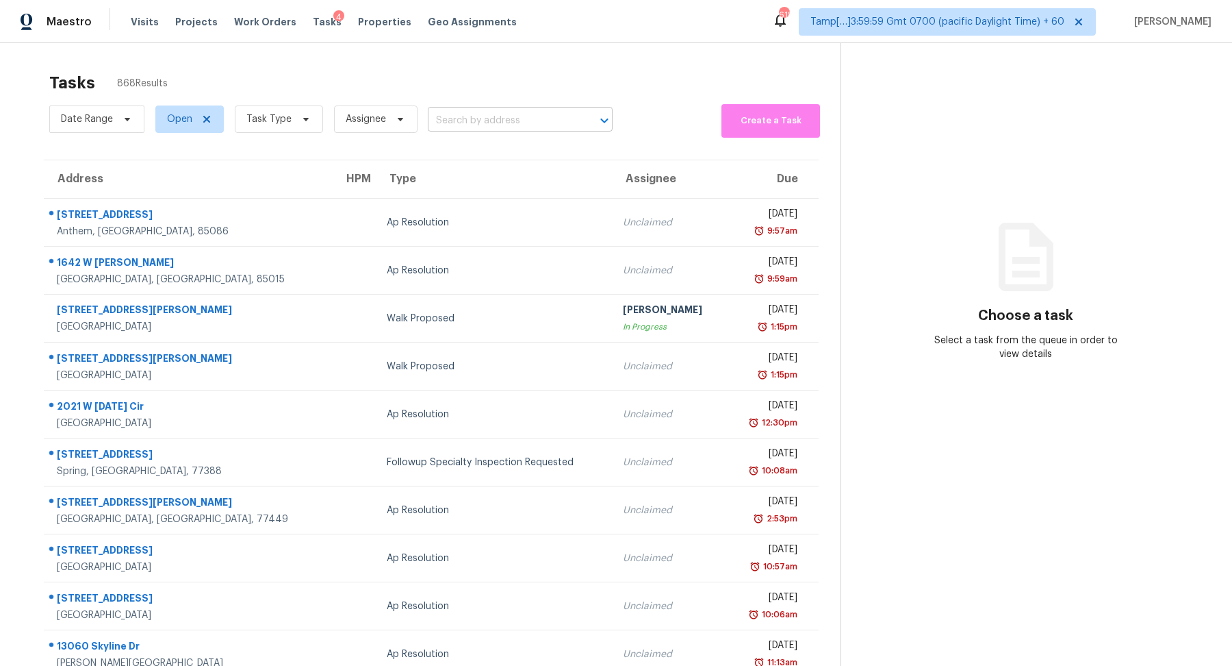
click at [438, 110] on input "text" at bounding box center [501, 120] width 147 height 21
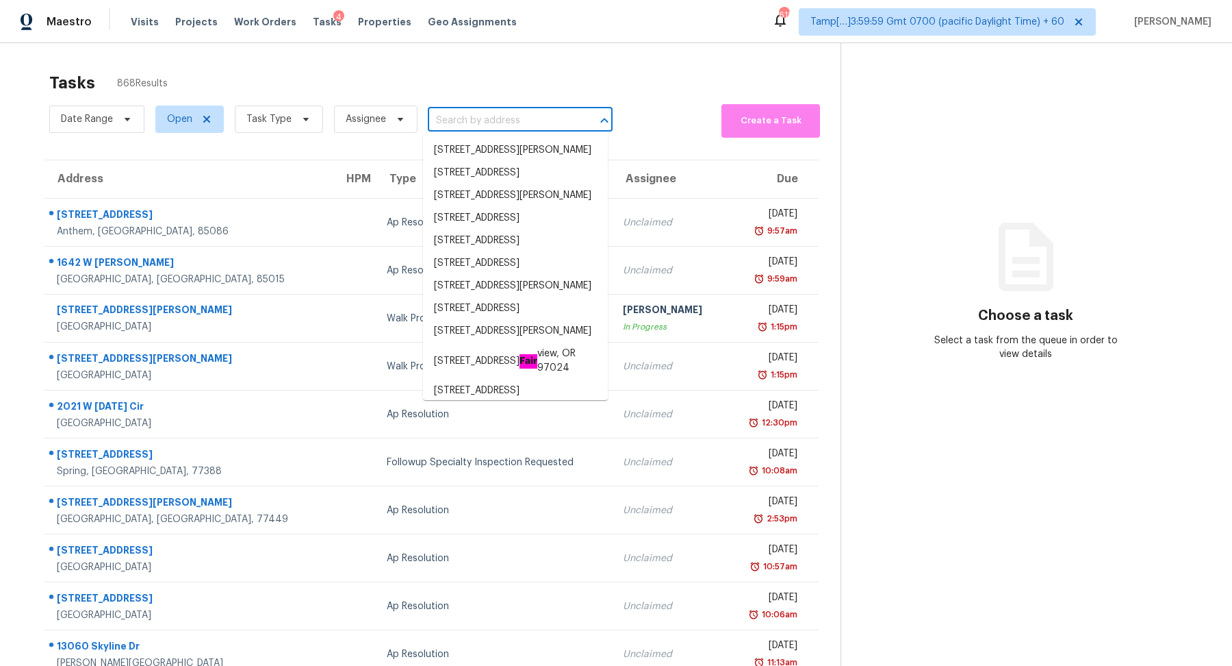
paste input "[STREET_ADDRESS]"
type input "[STREET_ADDRESS]"
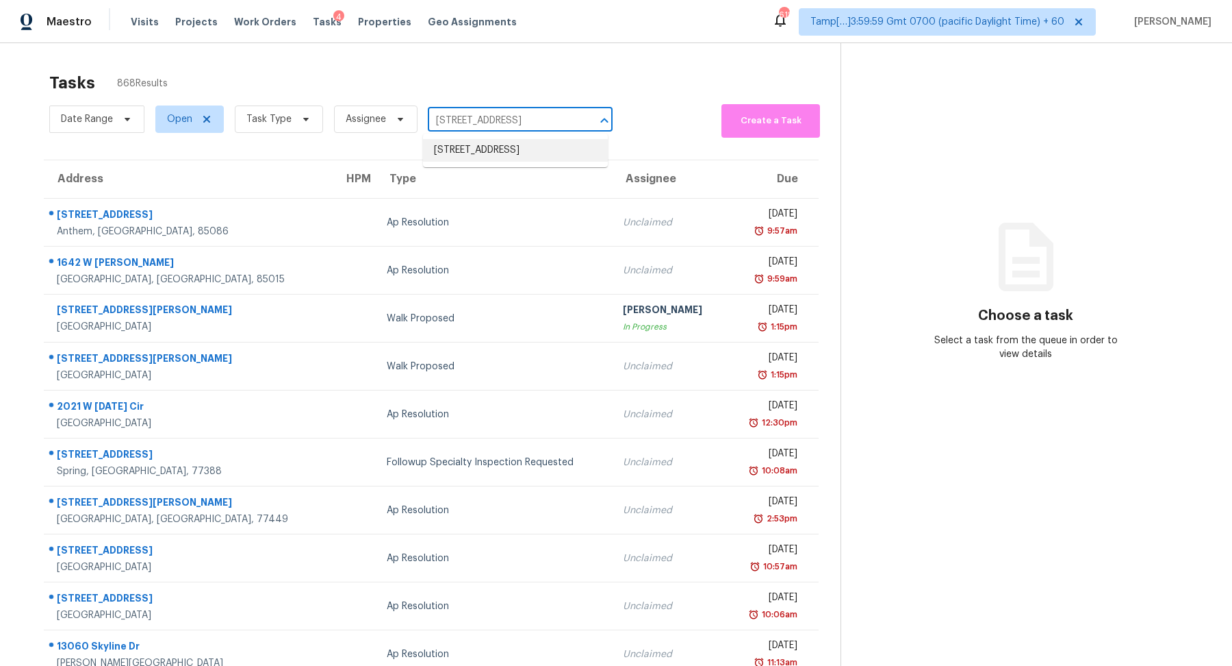
click at [508, 157] on li "[STREET_ADDRESS]" at bounding box center [515, 150] width 185 height 23
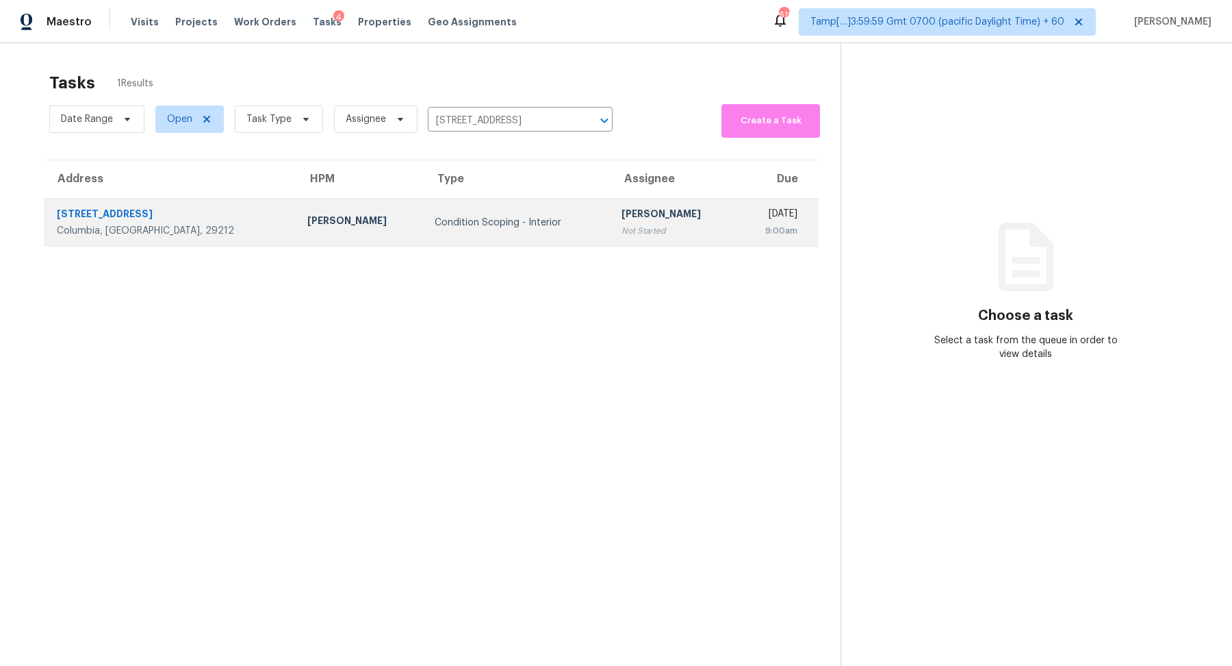
click at [484, 201] on td "Condition Scoping - Interior" at bounding box center [517, 223] width 187 height 48
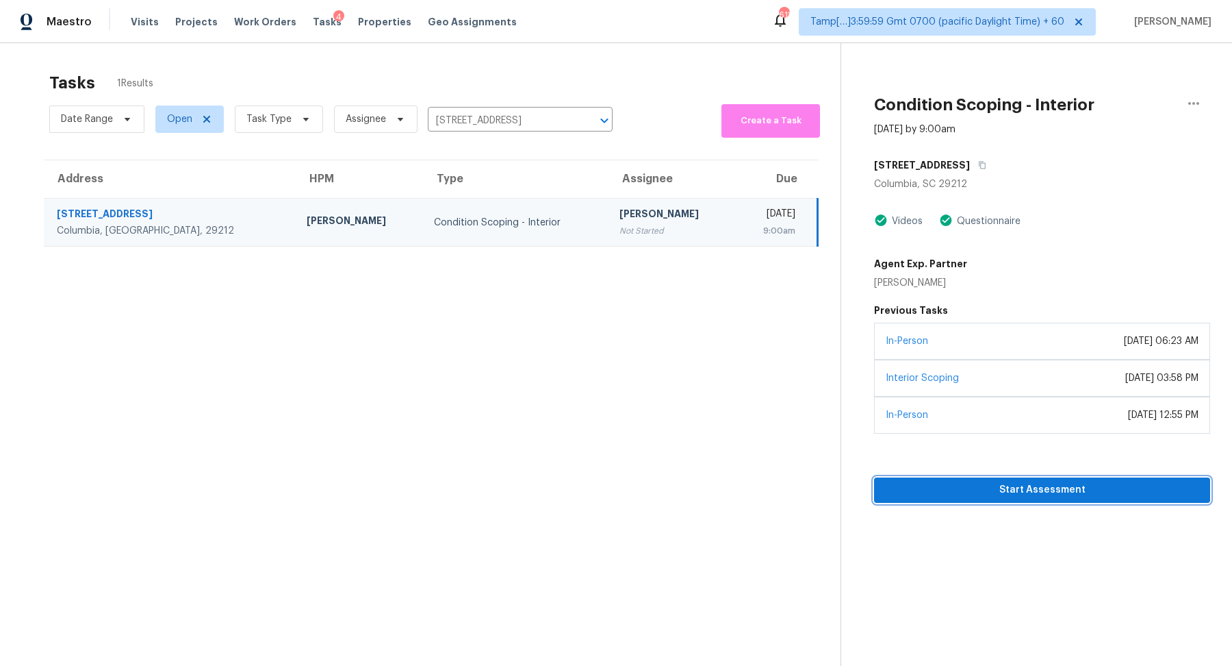
click at [975, 481] on span "Start Assessment" at bounding box center [1042, 489] width 314 height 17
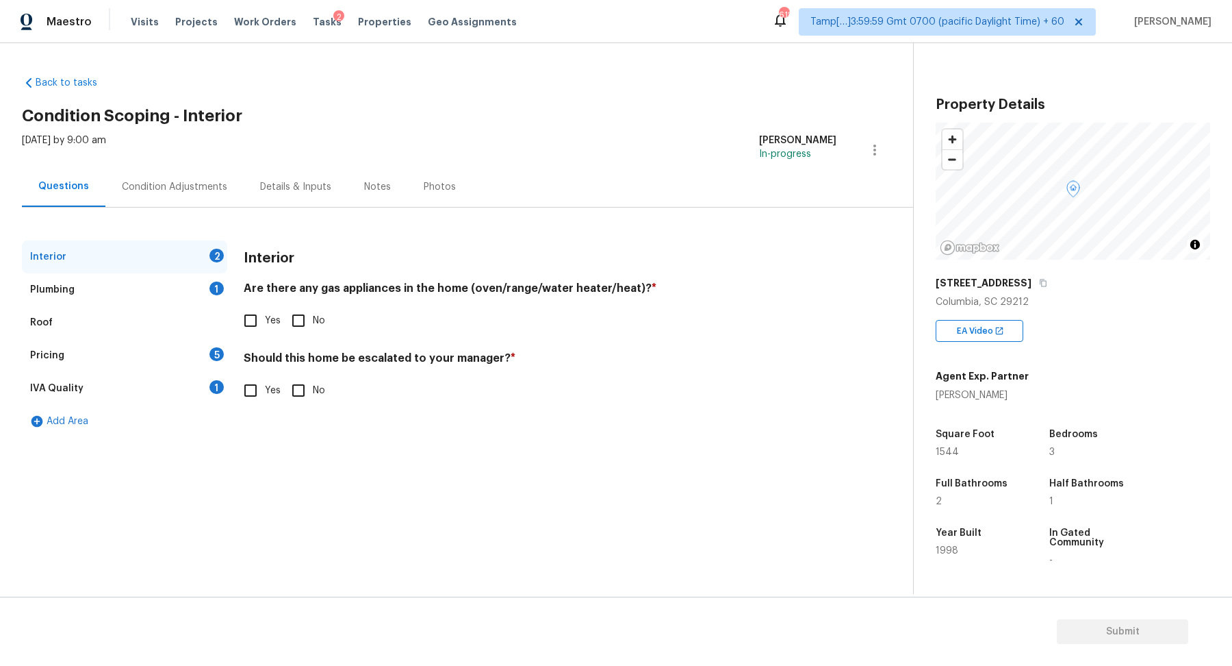
click at [207, 180] on div "Condition Adjustments" at bounding box center [174, 187] width 105 height 14
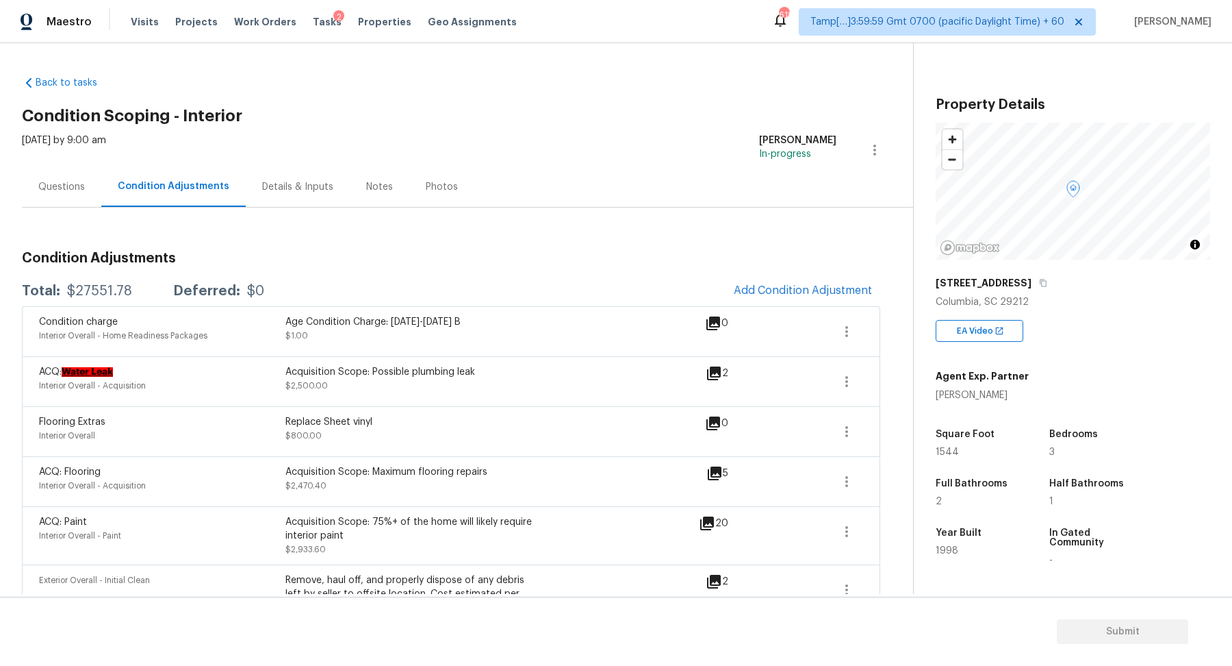
click at [720, 376] on icon at bounding box center [714, 373] width 14 height 14
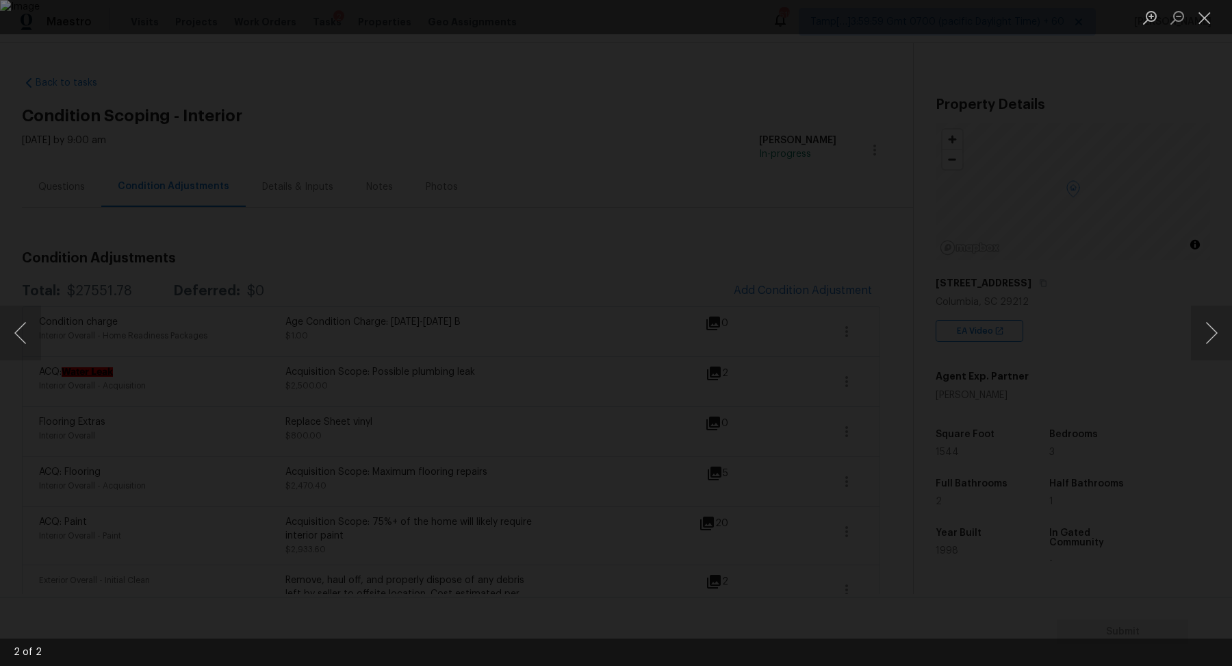
click at [938, 422] on img "Lightbox" at bounding box center [616, 333] width 1232 height 666
click at [876, 419] on img "Lightbox" at bounding box center [616, 333] width 1232 height 666
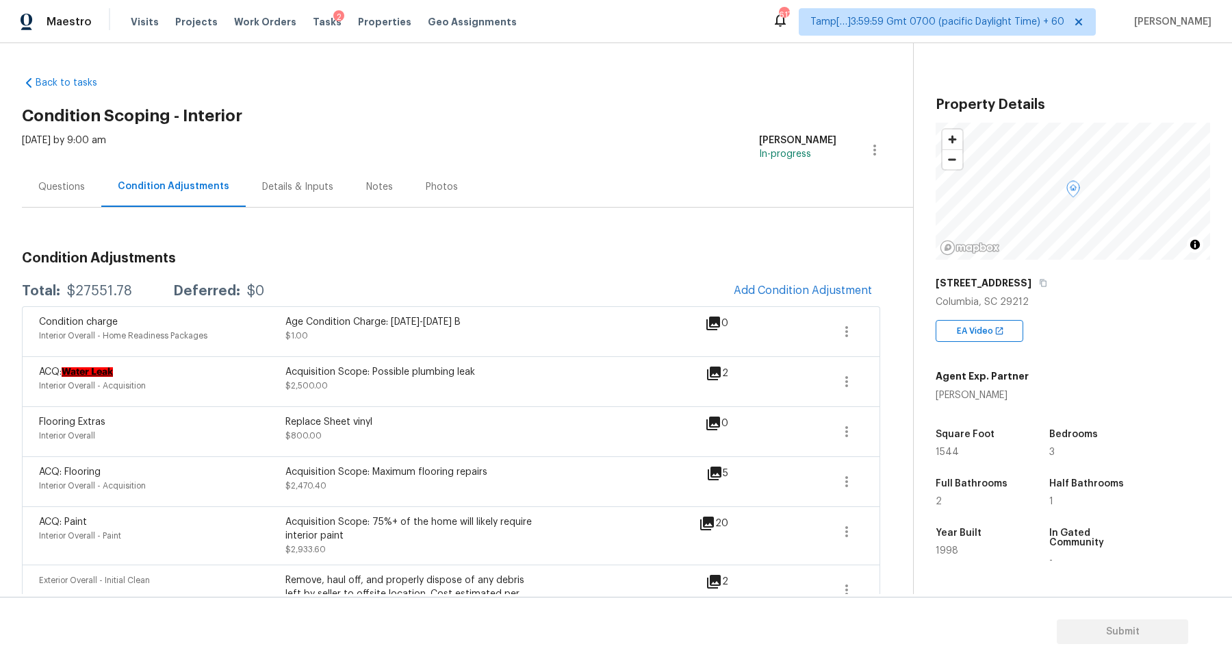
click at [84, 192] on div "Questions" at bounding box center [61, 187] width 47 height 14
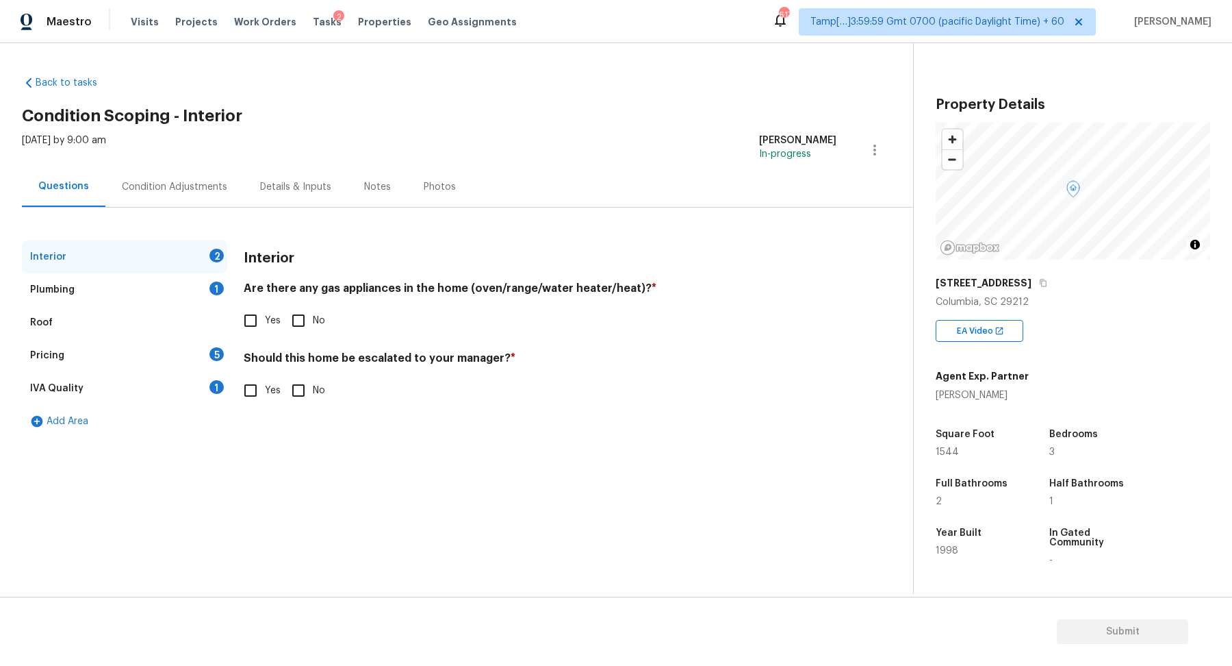
click at [273, 318] on span "Yes" at bounding box center [273, 321] width 16 height 14
click at [265, 318] on input "Yes" at bounding box center [250, 320] width 29 height 29
checkbox input "true"
click at [291, 394] on input "No" at bounding box center [298, 390] width 29 height 29
checkbox input "true"
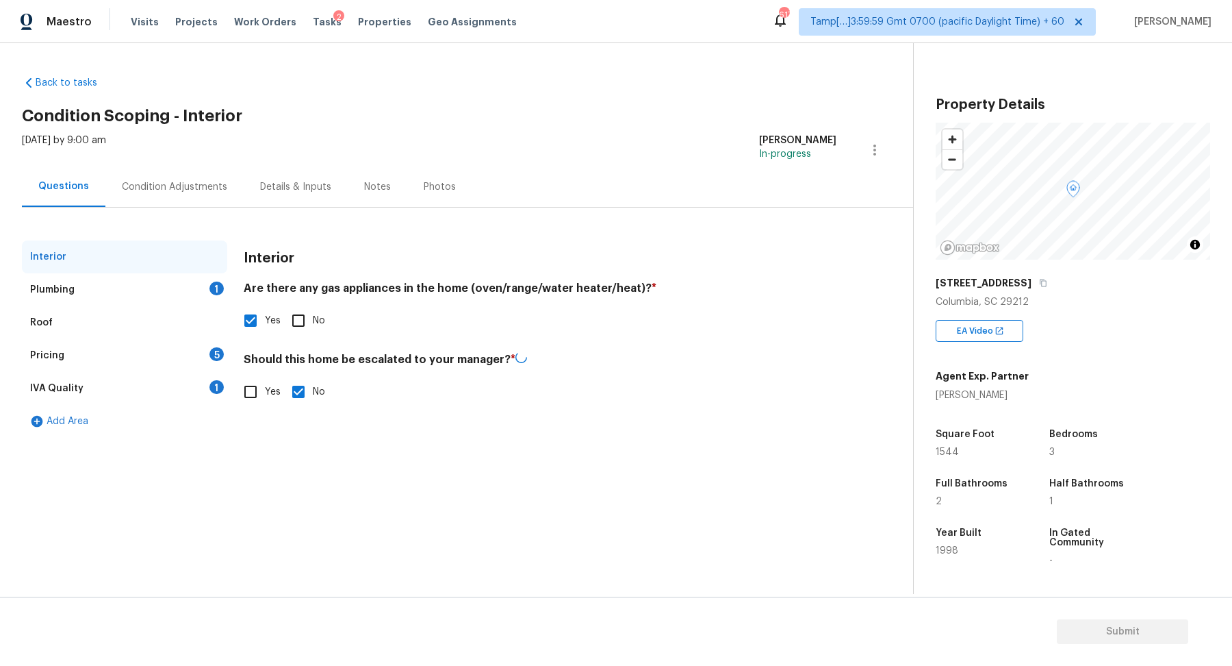
click at [179, 290] on div "Plumbing 1" at bounding box center [124, 289] width 205 height 33
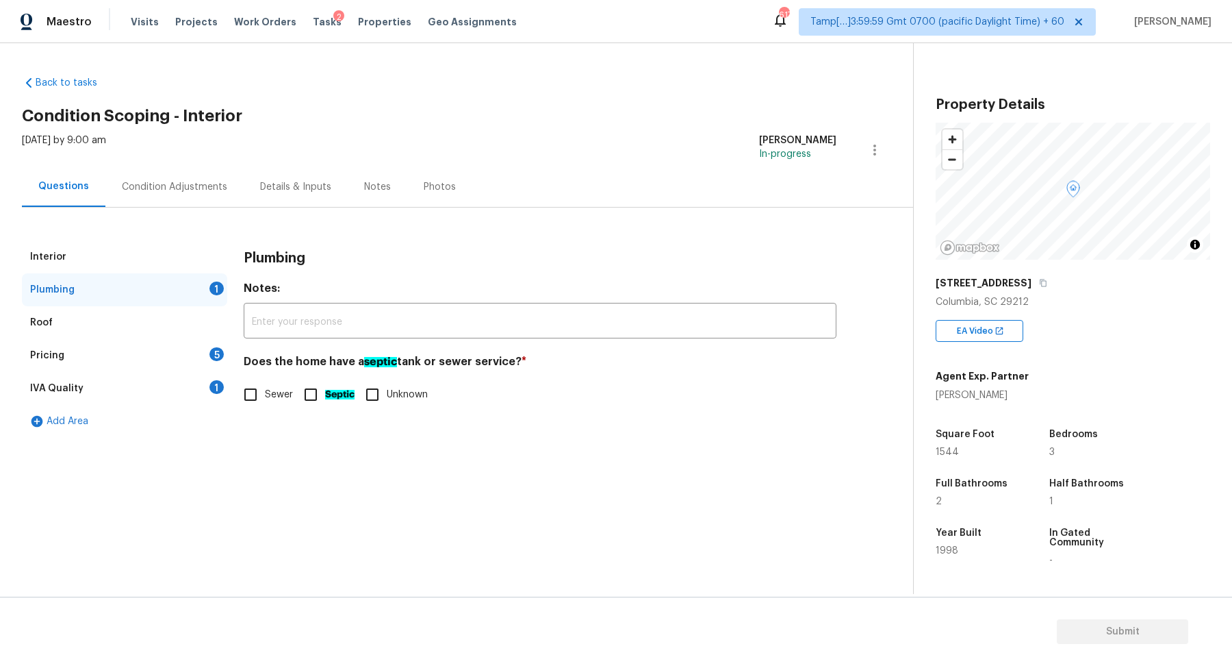
click at [263, 391] on input "Sewer" at bounding box center [250, 394] width 29 height 29
checkbox input "true"
click at [215, 368] on div "Pricing 5" at bounding box center [124, 355] width 205 height 33
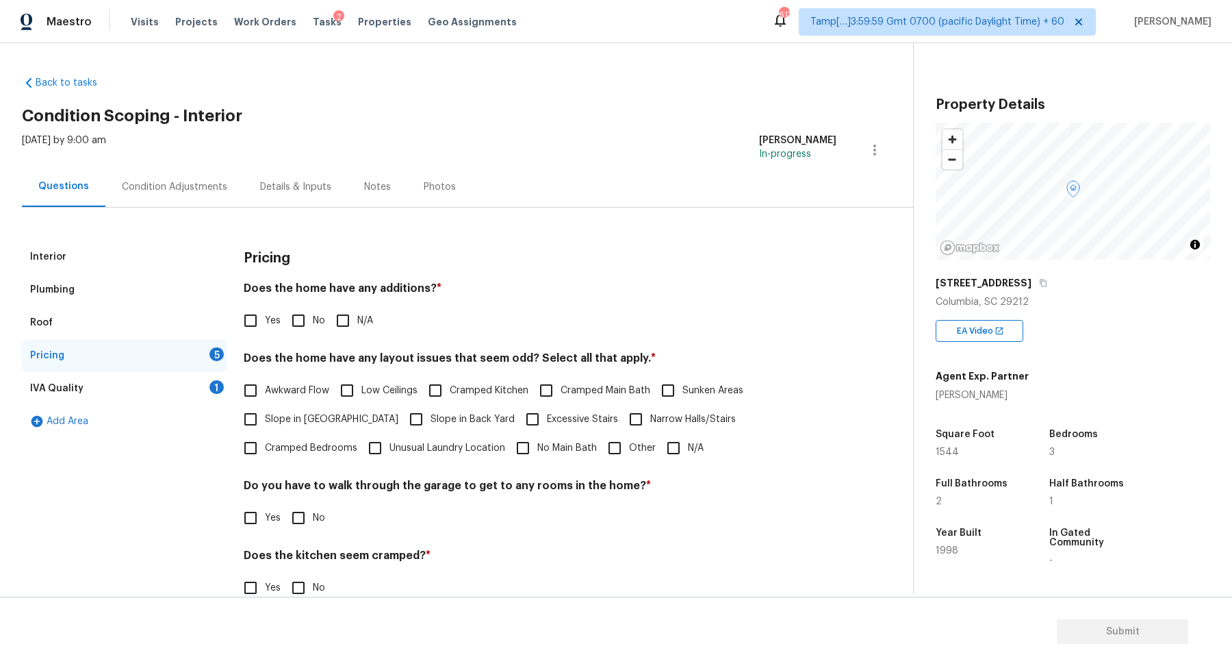
click at [309, 330] on input "No" at bounding box center [298, 320] width 29 height 29
checkbox input "true"
click at [280, 397] on label "Awkward Flow" at bounding box center [282, 391] width 93 height 29
click at [265, 397] on input "Awkward Flow" at bounding box center [250, 391] width 29 height 29
click at [280, 397] on label "Awkward Flow" at bounding box center [282, 391] width 93 height 29
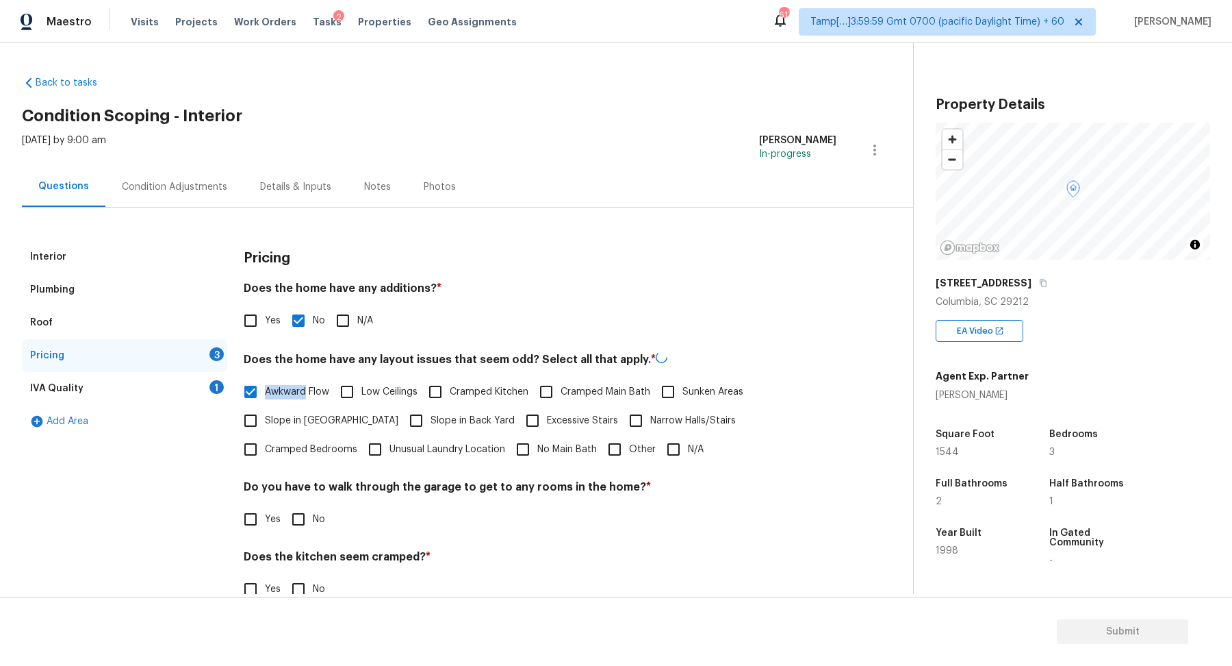
click at [265, 397] on input "Awkward Flow" at bounding box center [250, 391] width 29 height 29
checkbox input "false"
click at [280, 425] on span "Slope in [GEOGRAPHIC_DATA]" at bounding box center [332, 421] width 134 height 14
click at [265, 425] on input "Slope in [GEOGRAPHIC_DATA]" at bounding box center [250, 420] width 29 height 29
checkbox input "true"
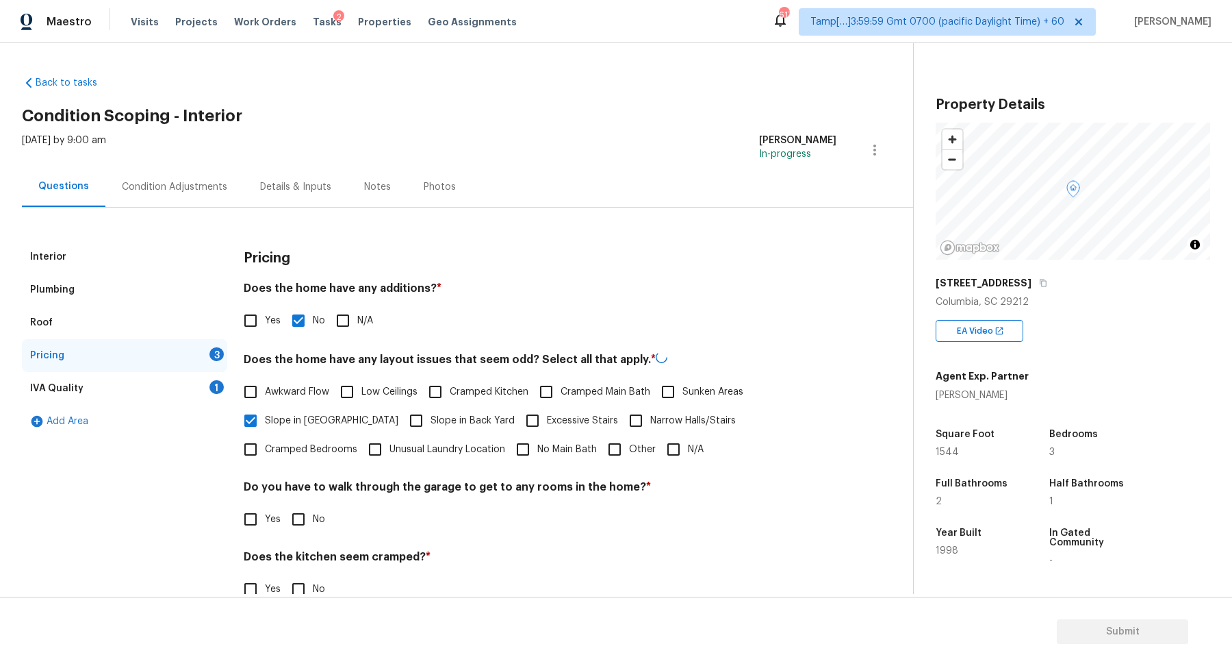
click at [431, 419] on span "Slope in Back Yard" at bounding box center [473, 421] width 84 height 14
click at [404, 419] on input "Slope in Back Yard" at bounding box center [416, 420] width 29 height 29
checkbox input "true"
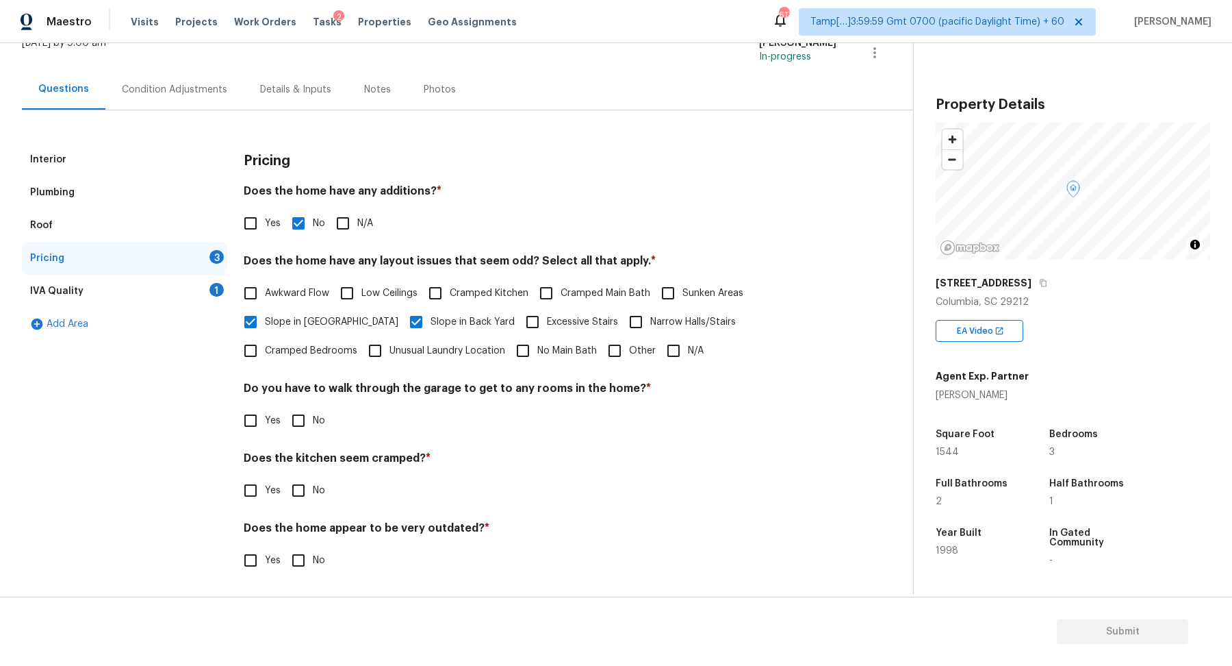
click at [312, 398] on h4 "Do you have to walk through the garage to get to any rooms in the home? *" at bounding box center [540, 390] width 593 height 19
click at [310, 433] on input "No" at bounding box center [298, 420] width 29 height 29
checkbox input "true"
click at [284, 476] on input "No" at bounding box center [298, 490] width 29 height 29
checkbox input "true"
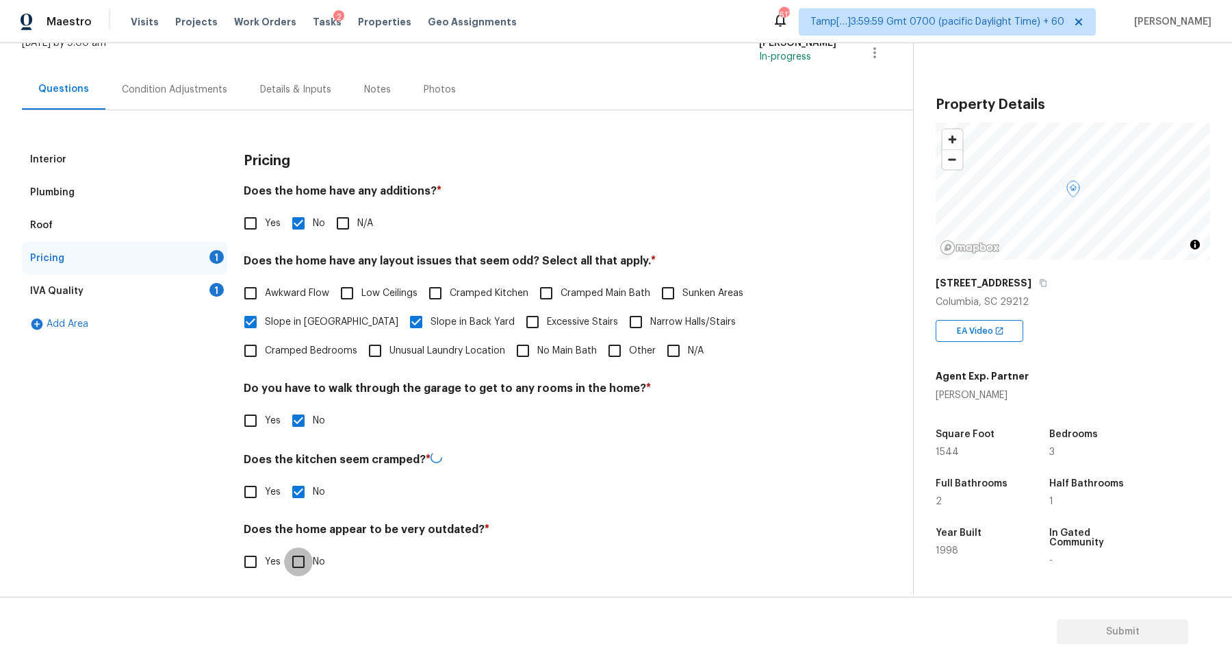
click at [284, 547] on input "No" at bounding box center [298, 561] width 29 height 29
checkbox input "true"
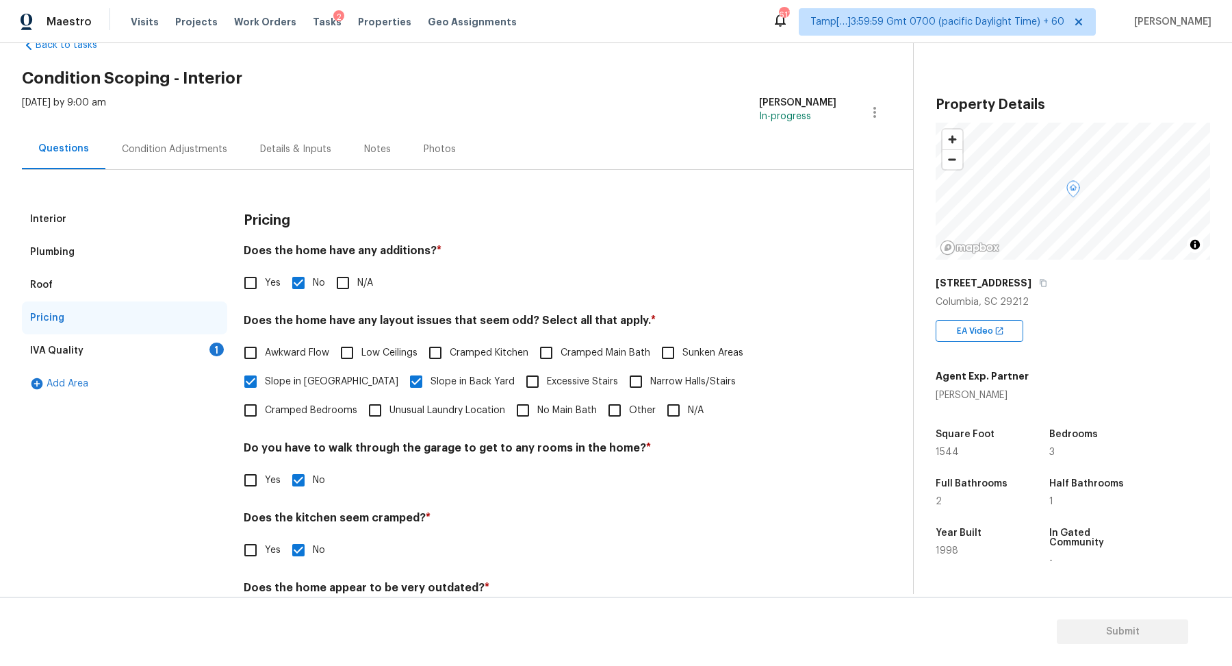
scroll to position [4, 0]
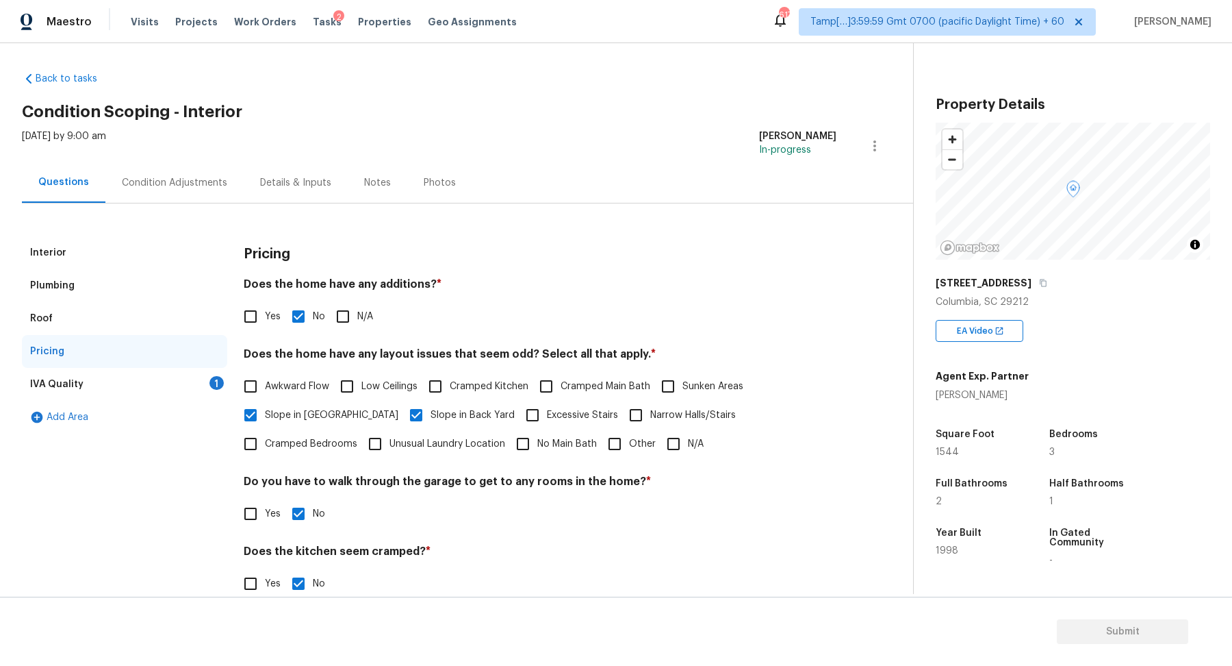
click at [195, 387] on div "IVA Quality 1" at bounding box center [124, 384] width 205 height 33
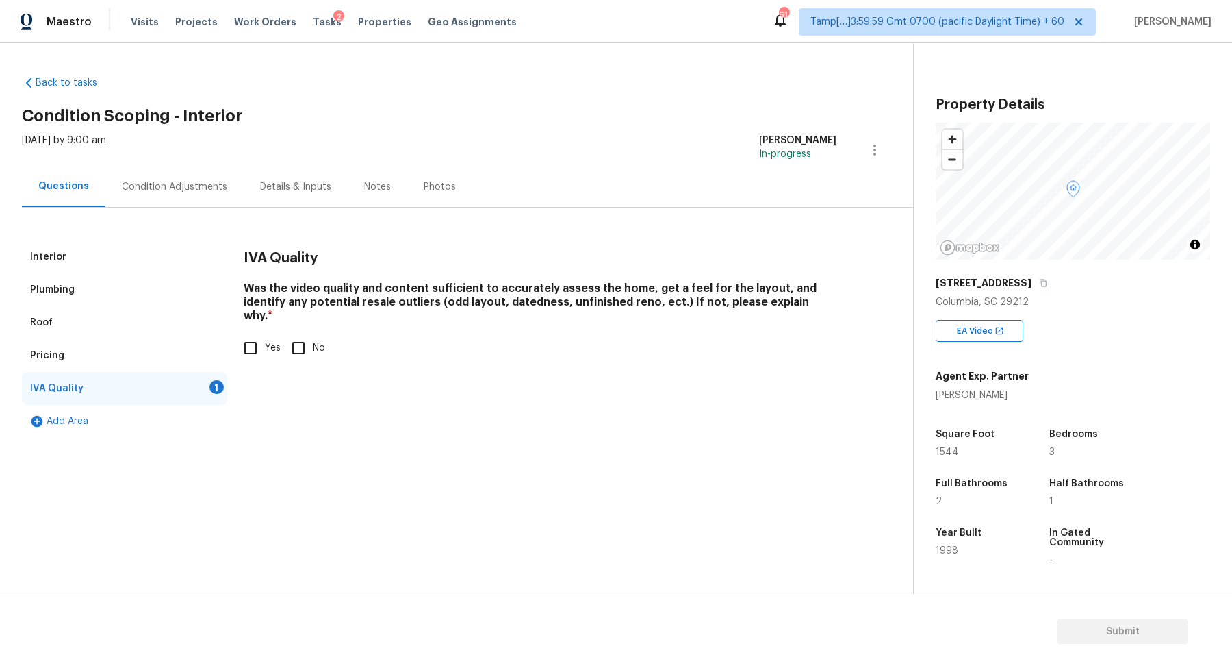
click at [253, 337] on input "Yes" at bounding box center [250, 347] width 29 height 29
checkbox input "true"
click at [179, 189] on div "Condition Adjustments" at bounding box center [174, 187] width 105 height 14
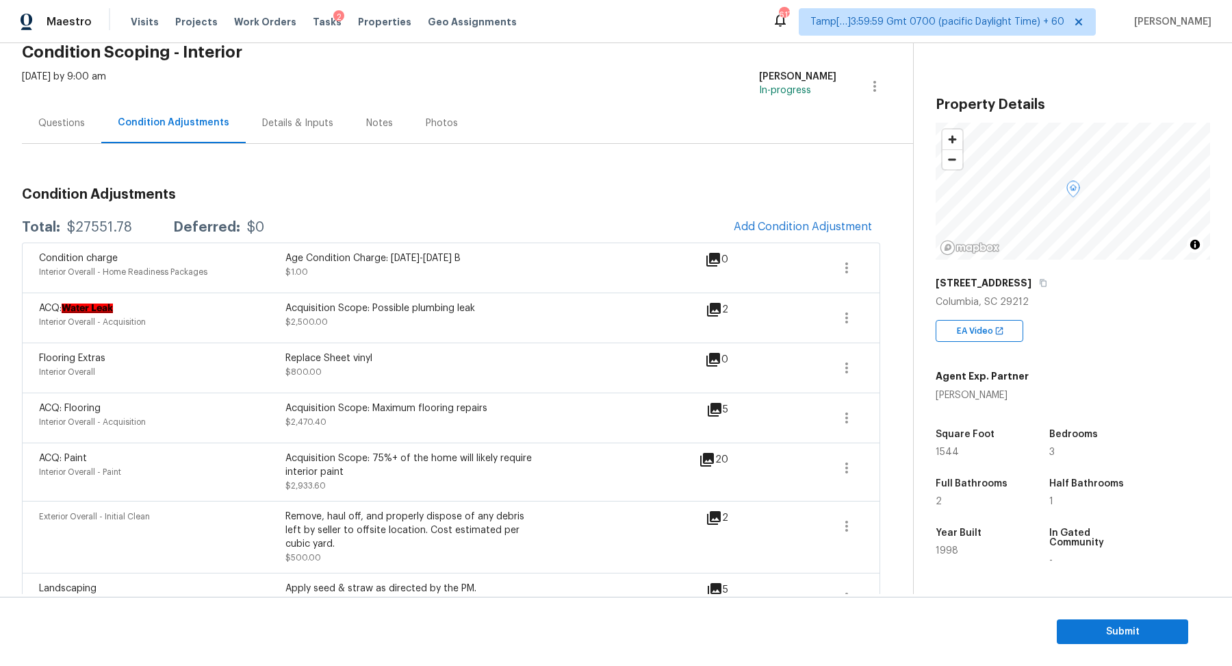
scroll to position [58, 0]
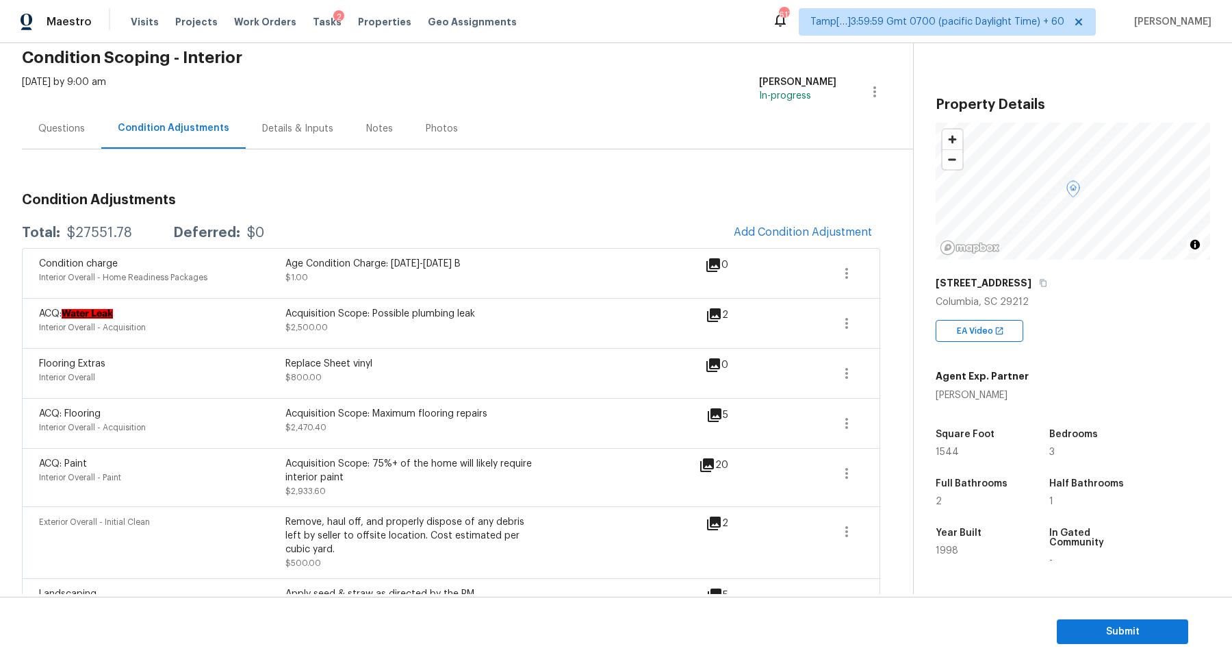
click at [91, 230] on div "$27551.78" at bounding box center [99, 233] width 65 height 14
copy div "$27551.78"
click at [65, 138] on div "Questions" at bounding box center [61, 128] width 79 height 40
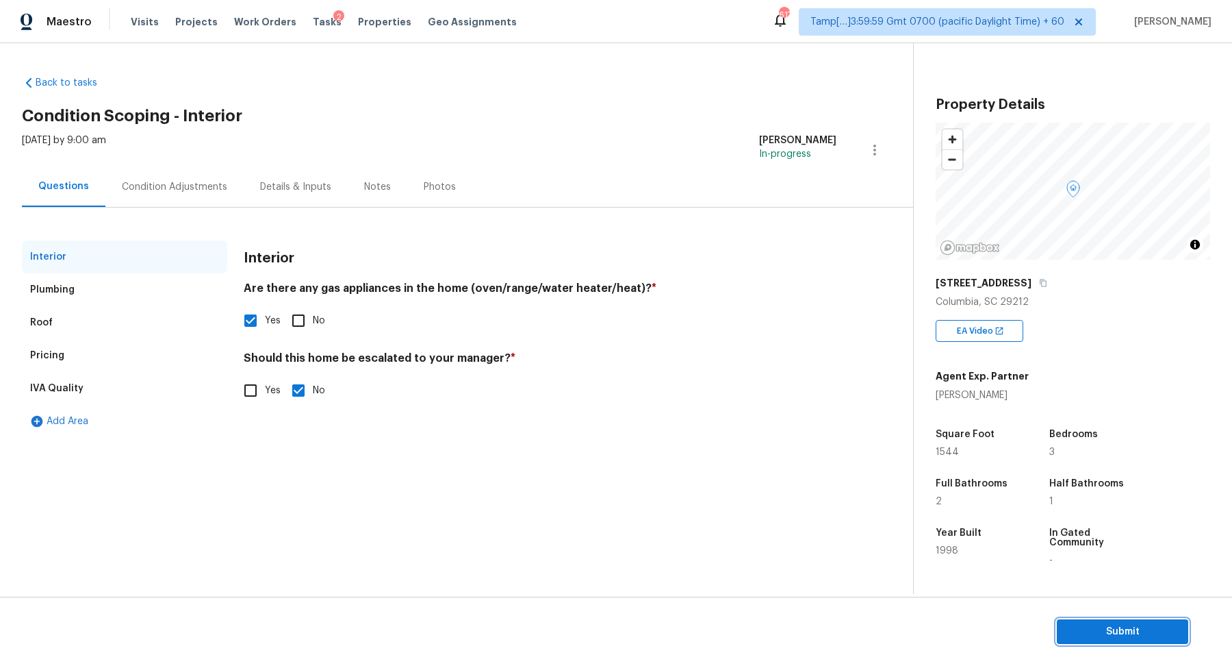
click at [1076, 642] on button "Submit" at bounding box center [1122, 631] width 131 height 25
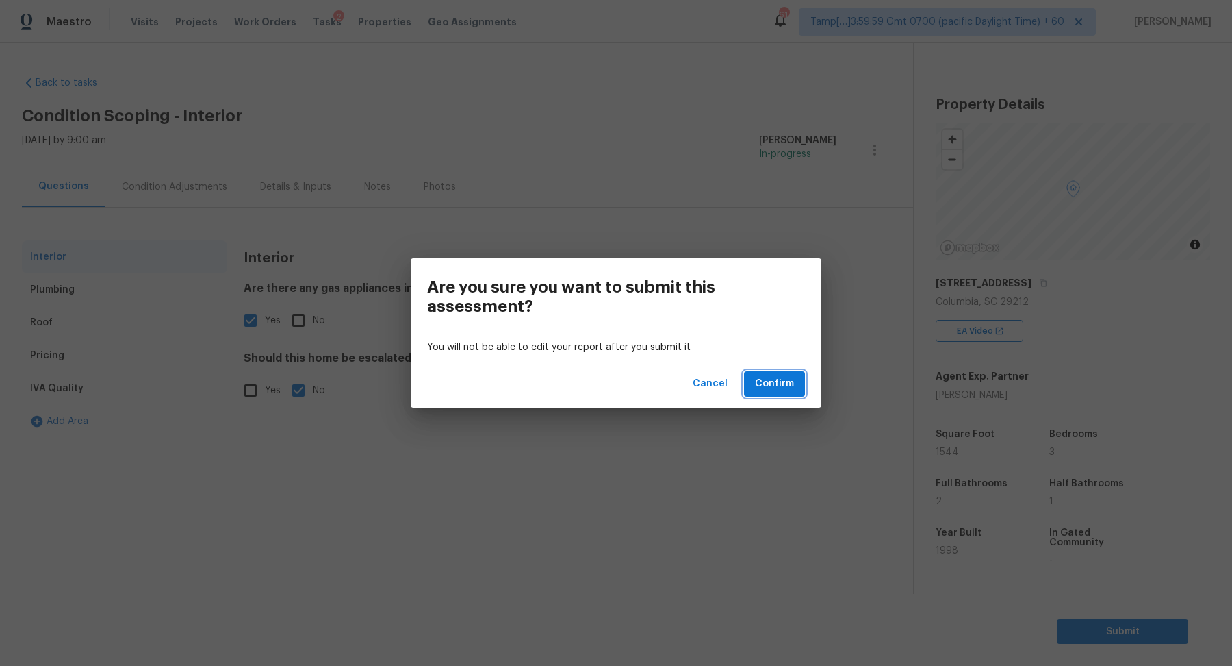
click at [759, 379] on span "Confirm" at bounding box center [774, 383] width 39 height 17
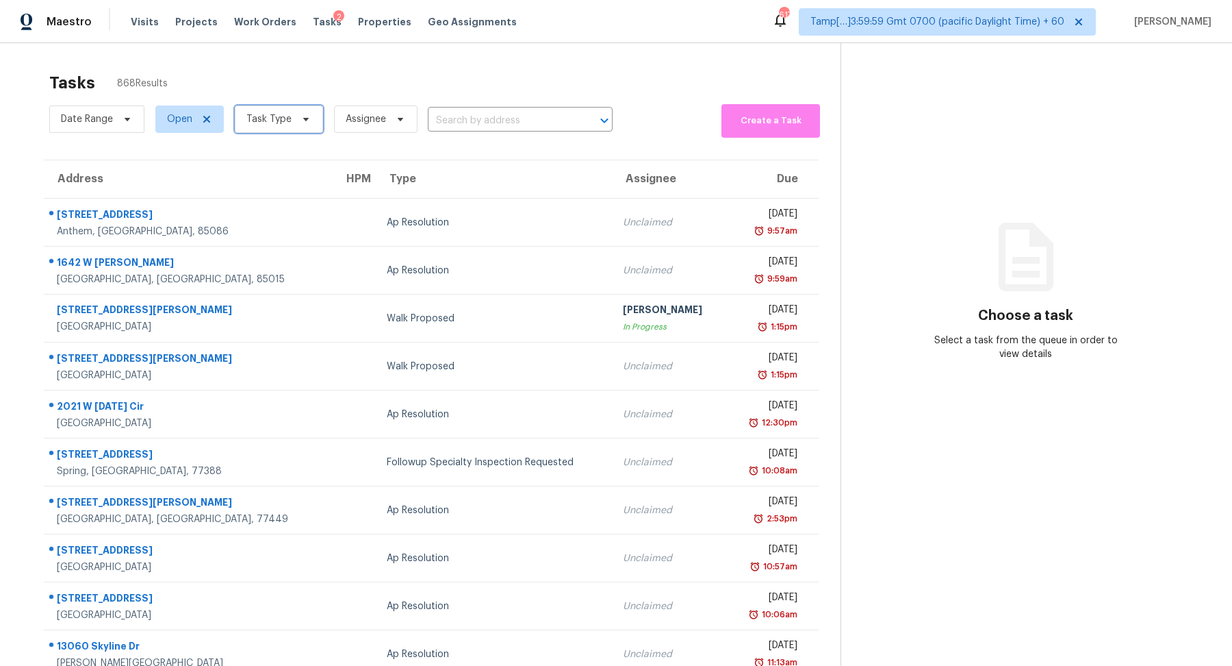
click at [283, 111] on span "Task Type" at bounding box center [279, 118] width 88 height 27
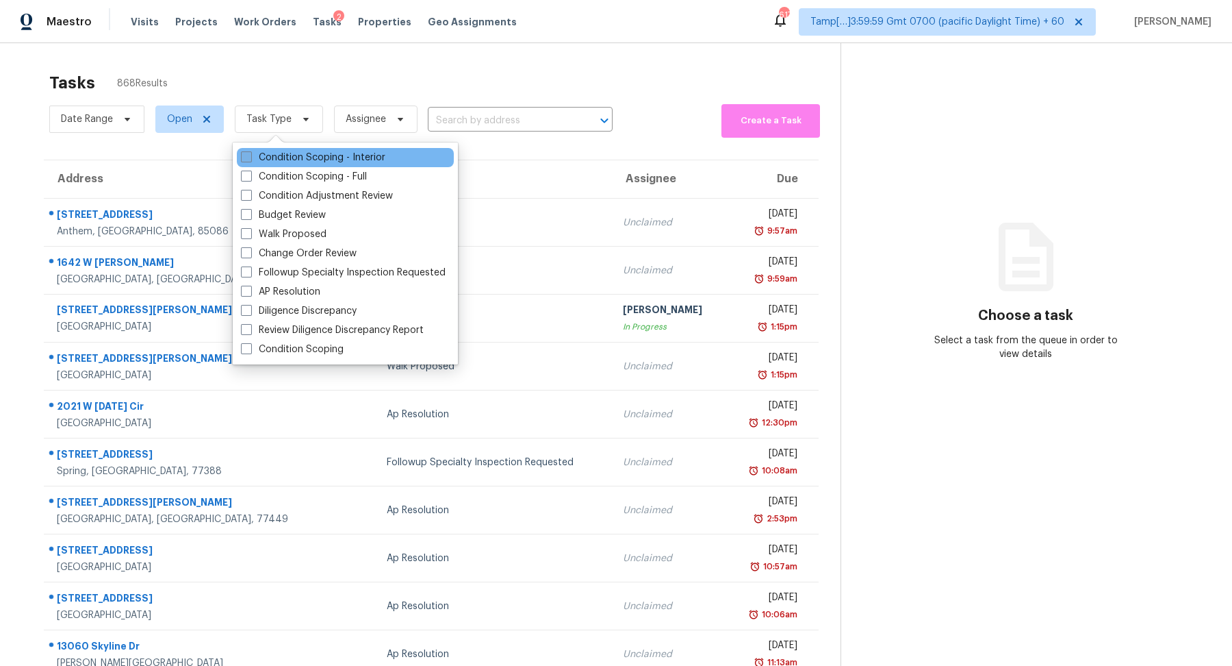
click at [294, 164] on label "Condition Scoping - Interior" at bounding box center [313, 158] width 144 height 14
click at [250, 160] on input "Condition Scoping - Interior" at bounding box center [245, 155] width 9 height 9
checkbox input "true"
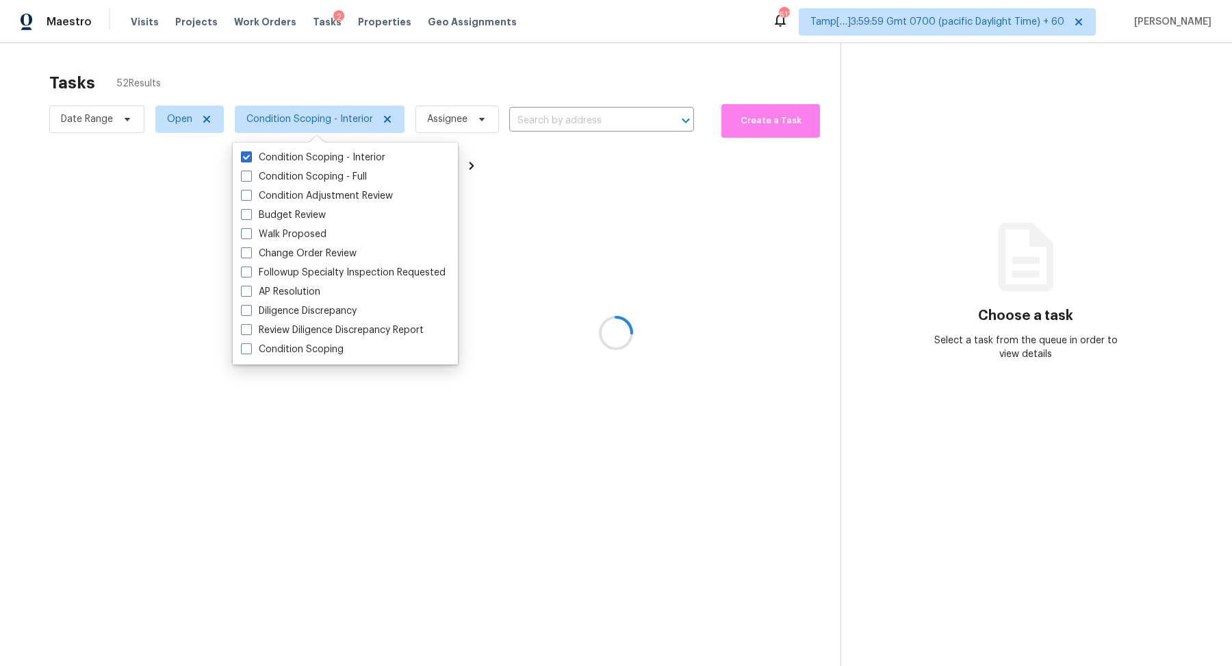
click at [420, 101] on div at bounding box center [616, 333] width 1232 height 666
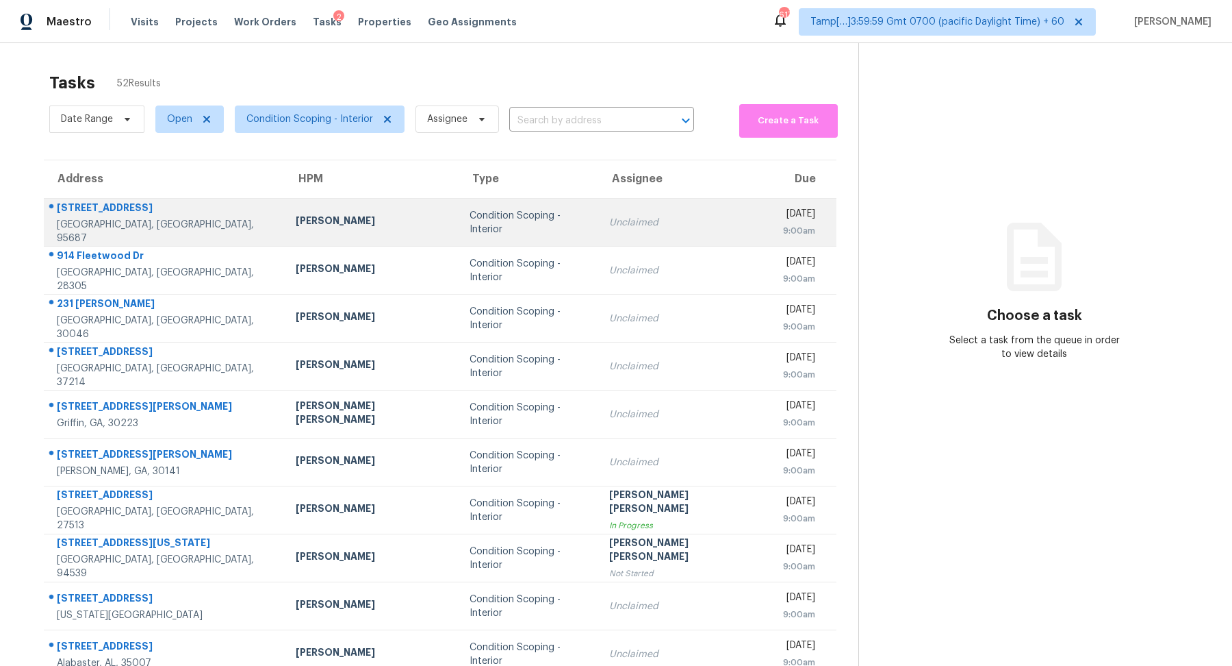
click at [609, 227] on div "Unclaimed" at bounding box center [685, 223] width 152 height 14
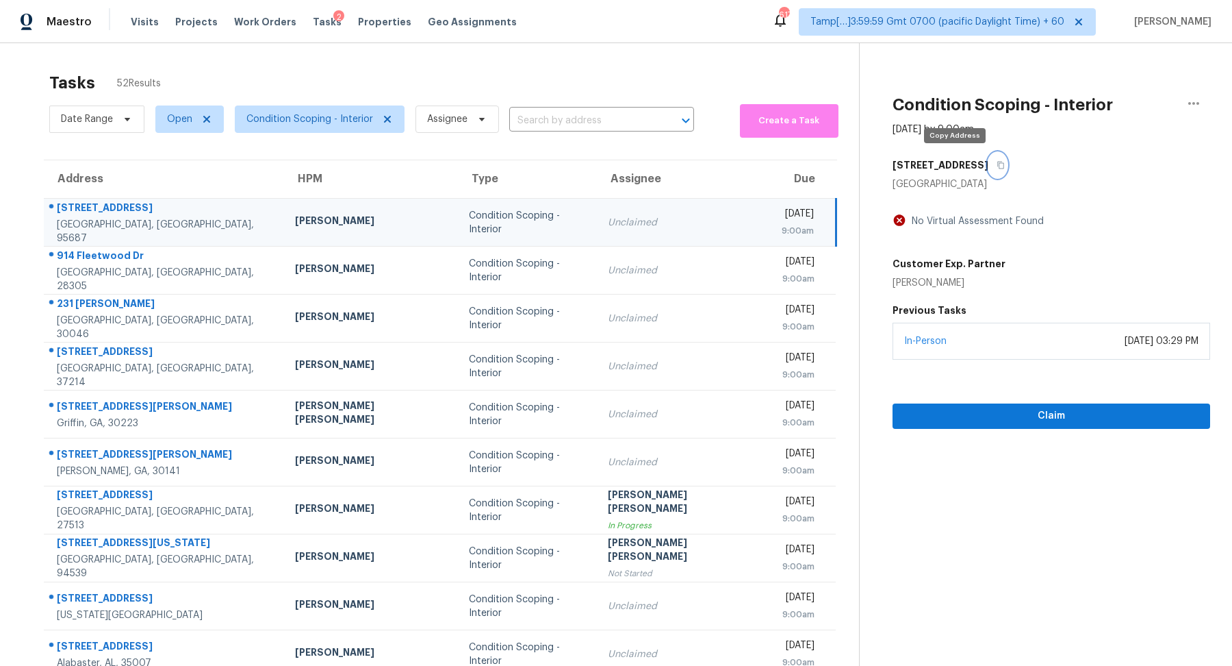
click at [989, 168] on button "button" at bounding box center [998, 165] width 18 height 25
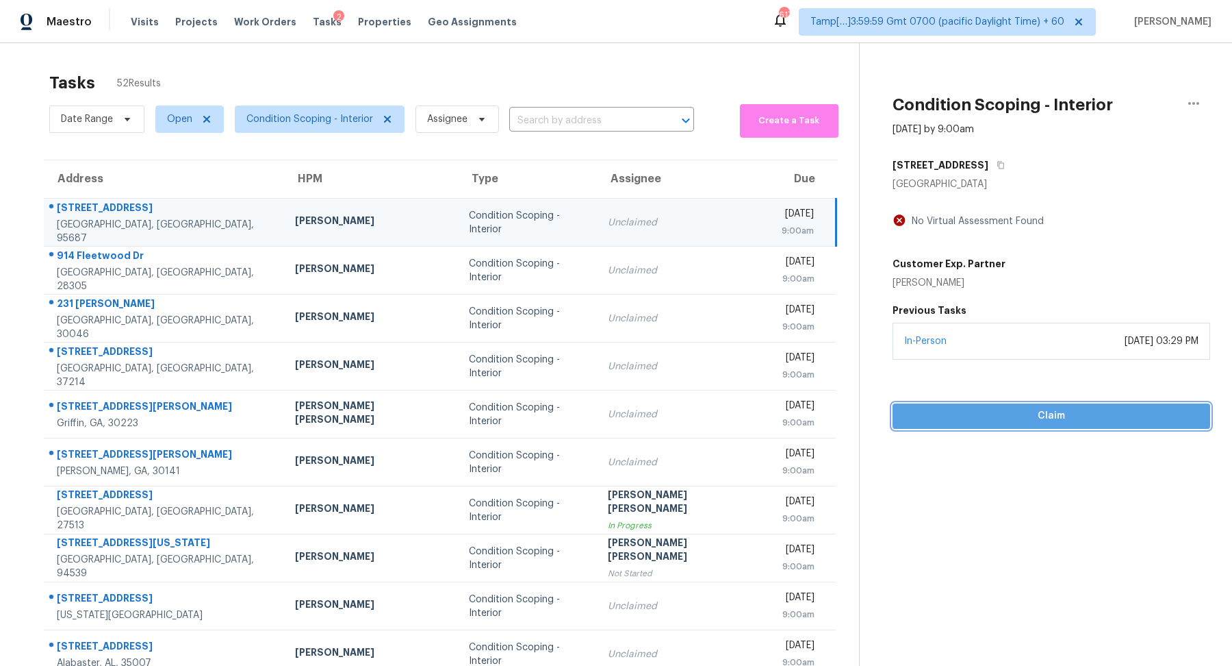
click at [1050, 422] on span "Claim" at bounding box center [1052, 415] width 296 height 17
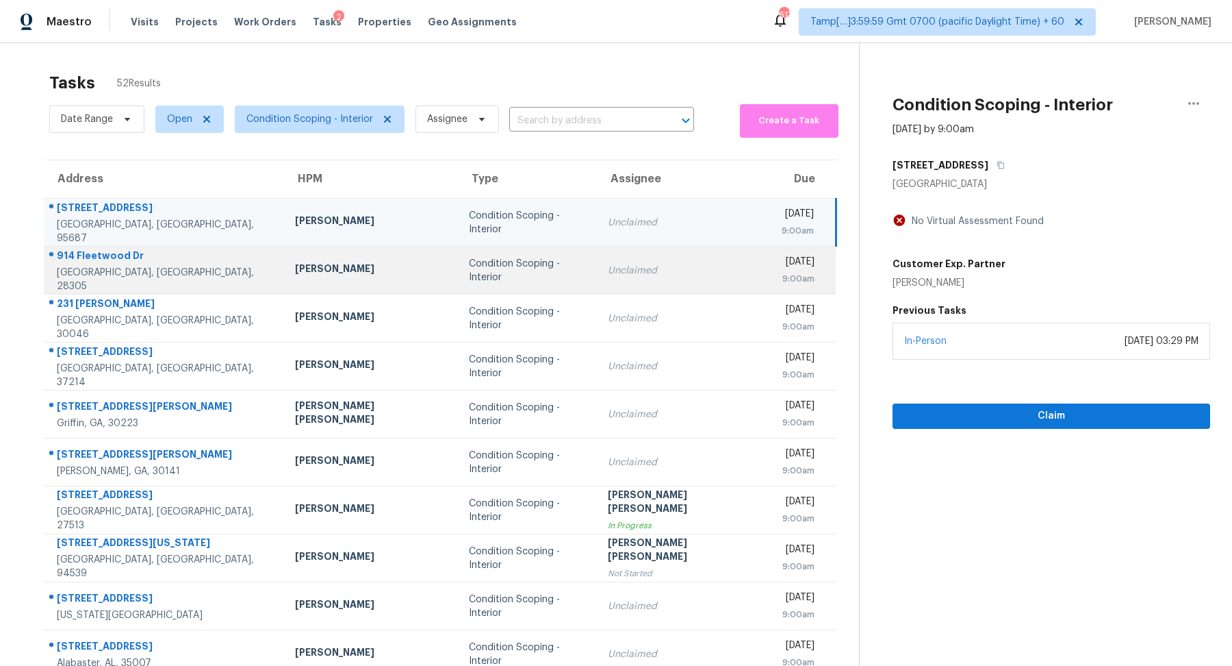
click at [555, 277] on td "Condition Scoping - Interior" at bounding box center [527, 270] width 139 height 48
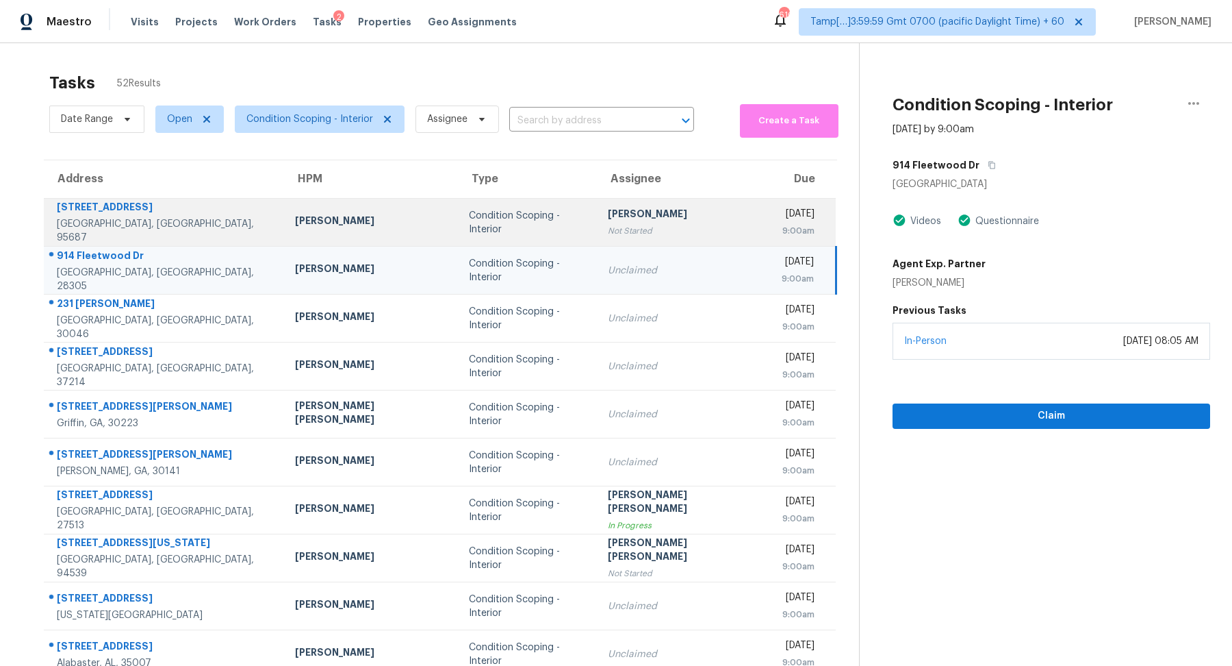
click at [524, 220] on div "Condition Scoping - Interior" at bounding box center [527, 222] width 117 height 27
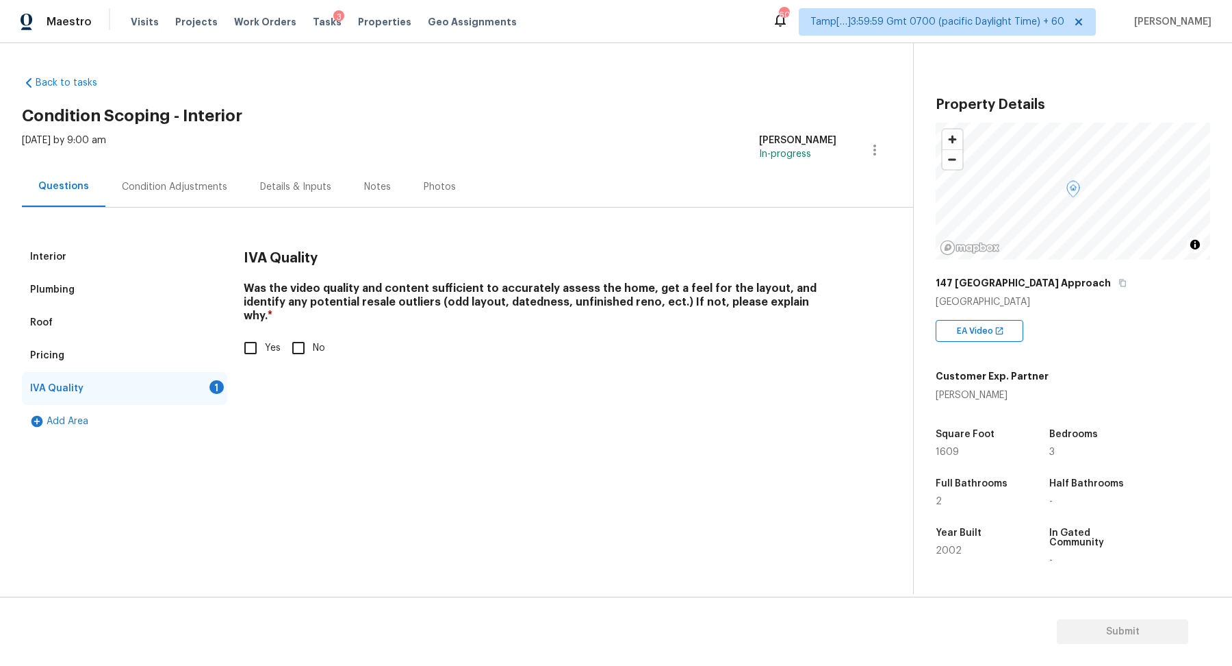
click at [262, 337] on input "Yes" at bounding box center [250, 347] width 29 height 29
checkbox input "true"
click at [208, 201] on div "Condition Adjustments" at bounding box center [174, 186] width 138 height 40
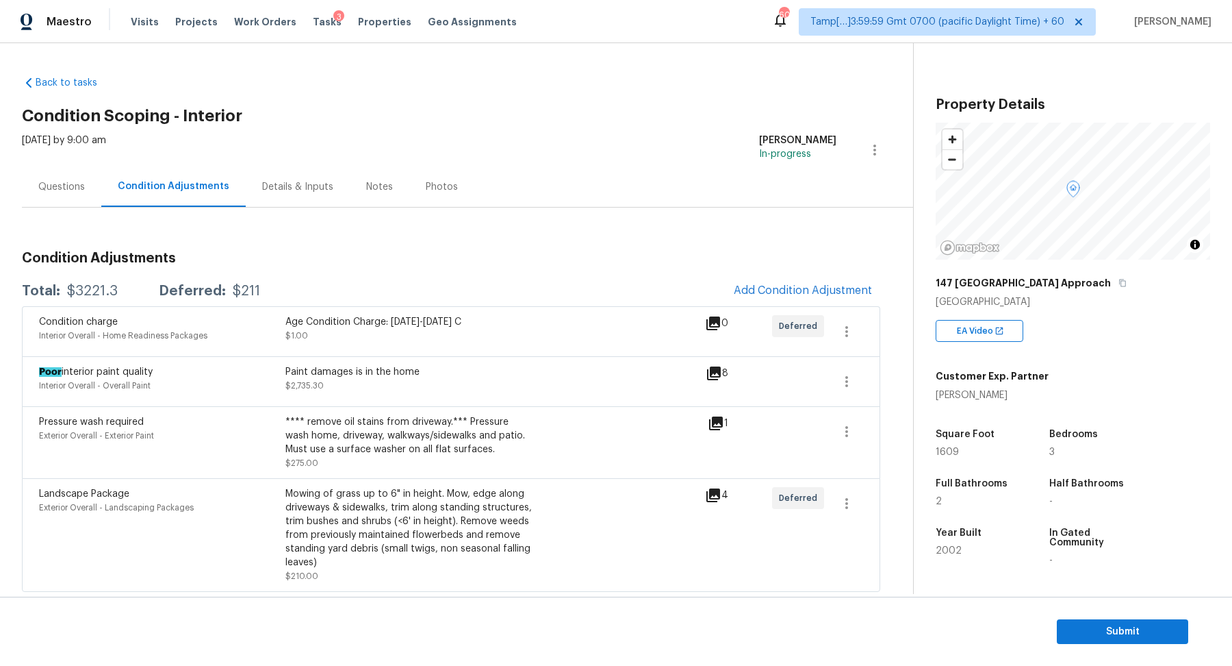
scroll to position [1, 0]
click at [844, 329] on icon "button" at bounding box center [847, 330] width 16 height 16
click at [896, 323] on div "Edit" at bounding box center [925, 327] width 107 height 14
click at [247, 276] on body "Maestro Visits Projects Work Orders Tasks 3 Properties Geo Assignments 605 Tamp…" at bounding box center [616, 333] width 1232 height 666
click at [793, 293] on span "Add Condition Adjustment" at bounding box center [803, 289] width 138 height 12
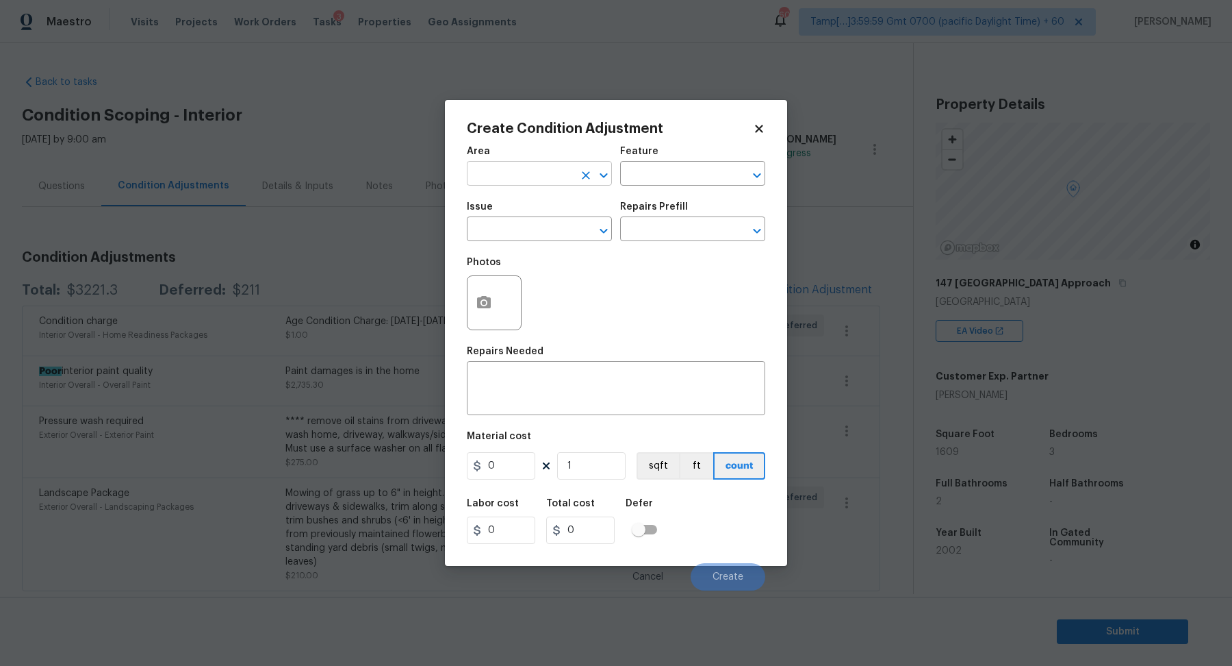
click at [553, 181] on input "text" at bounding box center [520, 174] width 107 height 21
click at [516, 225] on li "Interior Overall" at bounding box center [539, 227] width 145 height 23
type input "Interior Overall"
click at [516, 225] on input "text" at bounding box center [520, 230] width 107 height 21
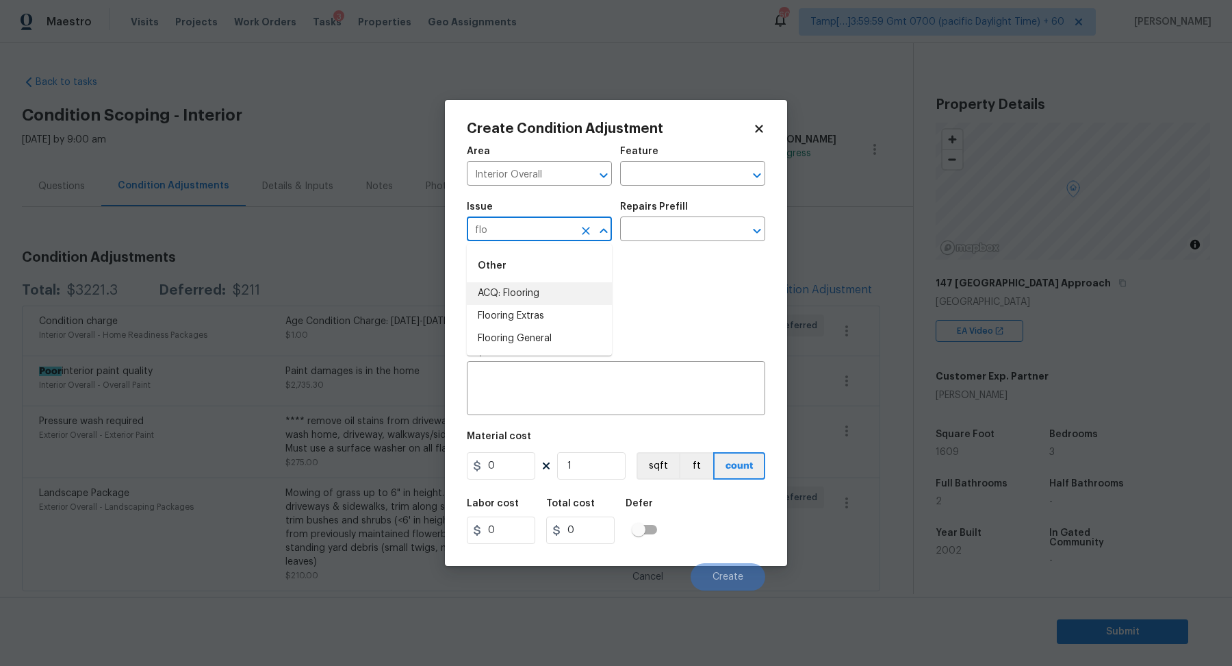
click at [574, 302] on li "ACQ: Flooring" at bounding box center [539, 293] width 145 height 23
type input "ACQ: Flooring"
click at [689, 216] on div "Repairs Prefill" at bounding box center [692, 211] width 145 height 18
click at [689, 228] on input "text" at bounding box center [673, 230] width 107 height 21
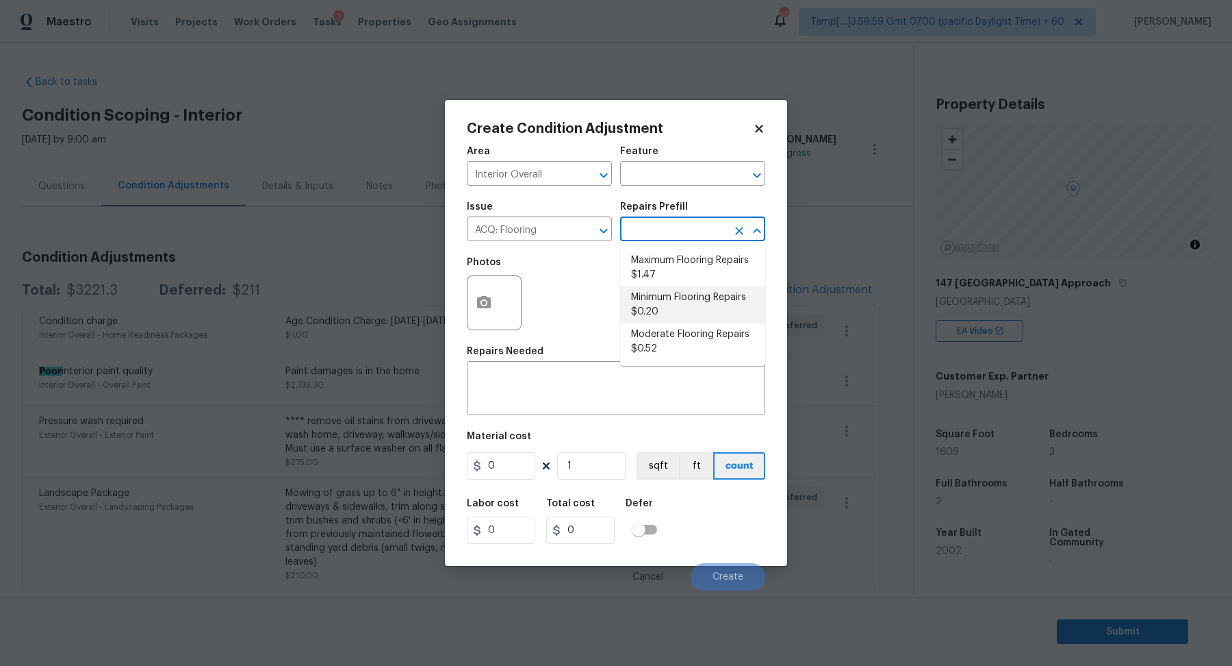
click at [686, 304] on li "Minimum Flooring Repairs $0.20" at bounding box center [692, 304] width 145 height 37
type input "Acquisition"
type textarea "Acquisition Scope: Minimum flooring repairs"
type input "0.2"
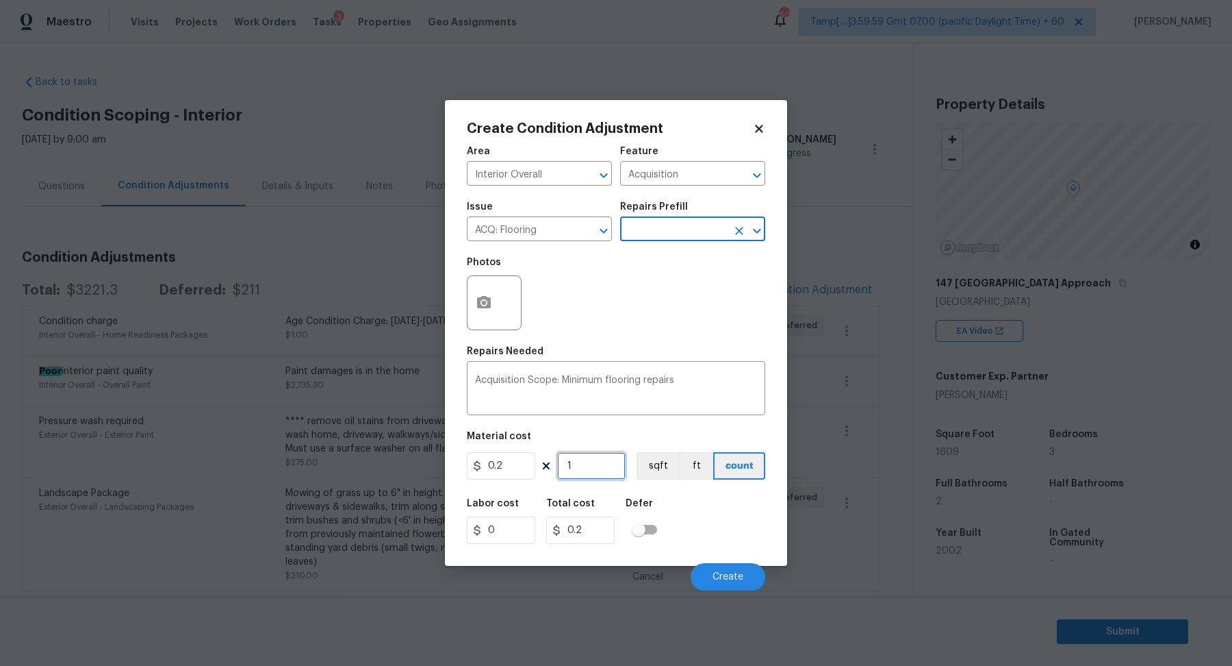
click at [611, 468] on input "1" at bounding box center [591, 465] width 68 height 27
type input "16"
type input "3.2"
type input "160"
type input "32"
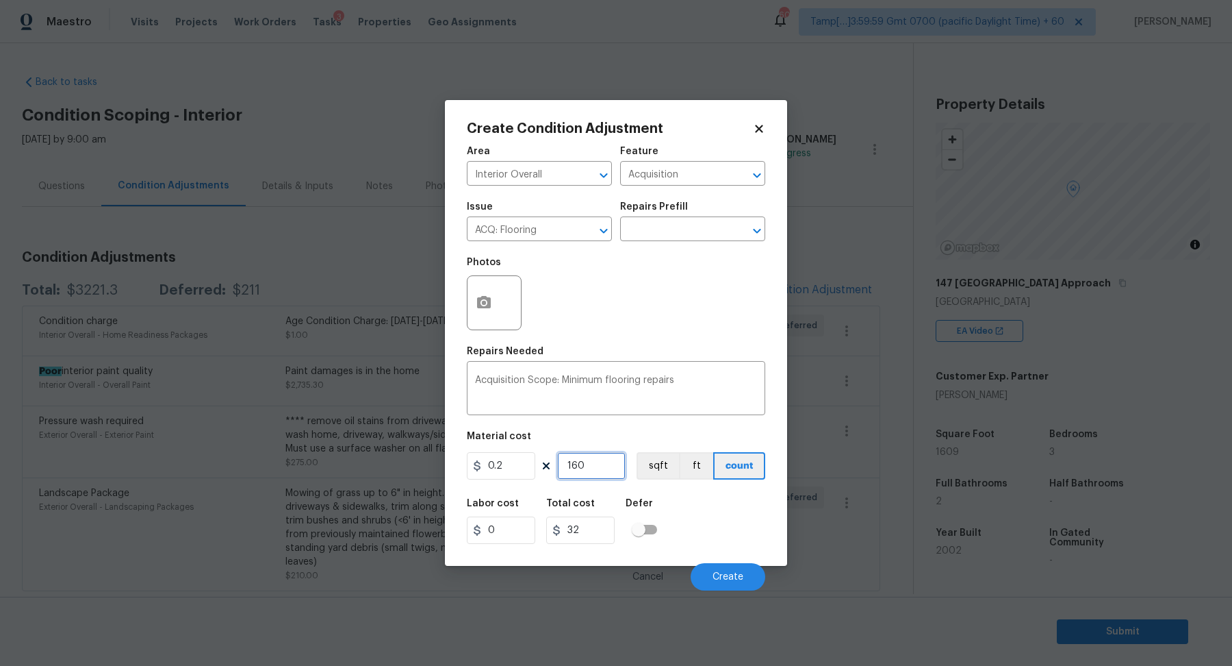
type input "1609"
type input "321.8"
type input "1609"
click at [731, 567] on button "Create" at bounding box center [728, 576] width 75 height 27
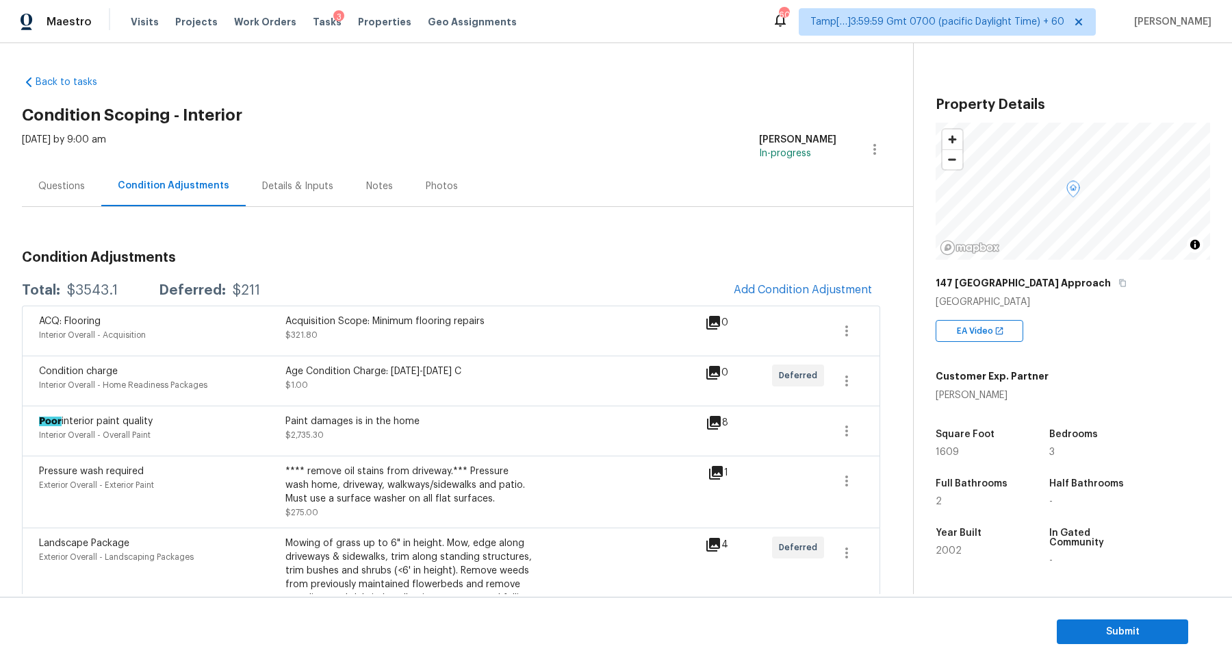
click at [100, 291] on div "$3543.1" at bounding box center [92, 290] width 51 height 14
copy div "$3543.1"
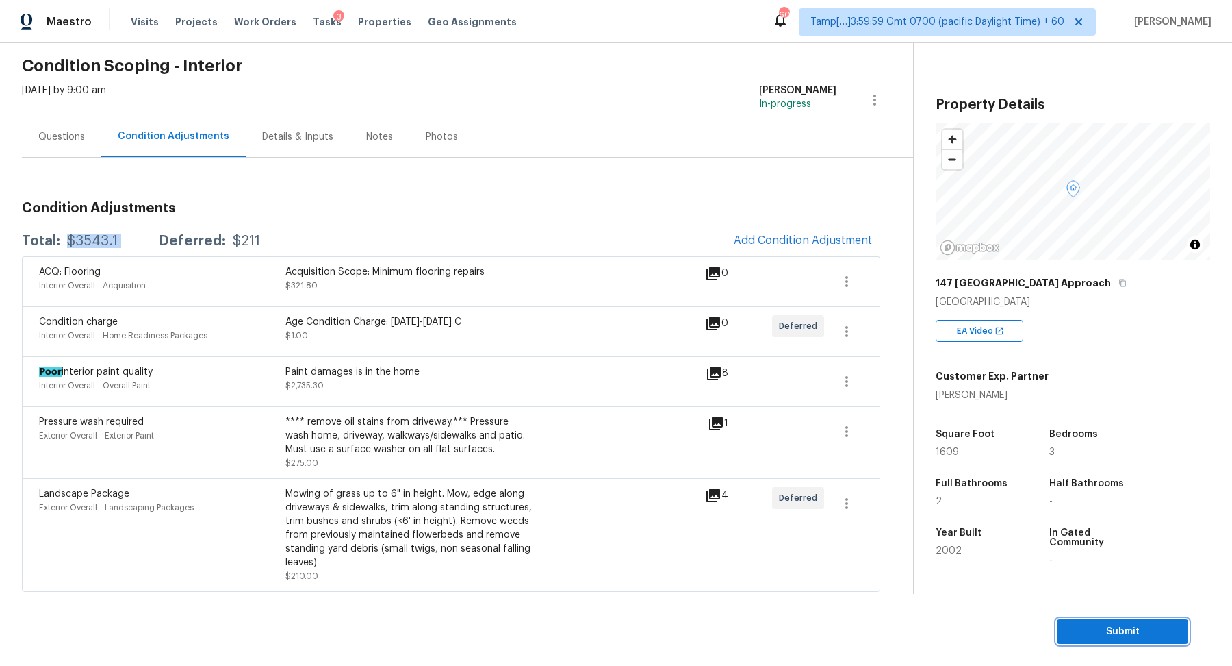
click at [1059, 619] on button "Submit" at bounding box center [1122, 631] width 131 height 25
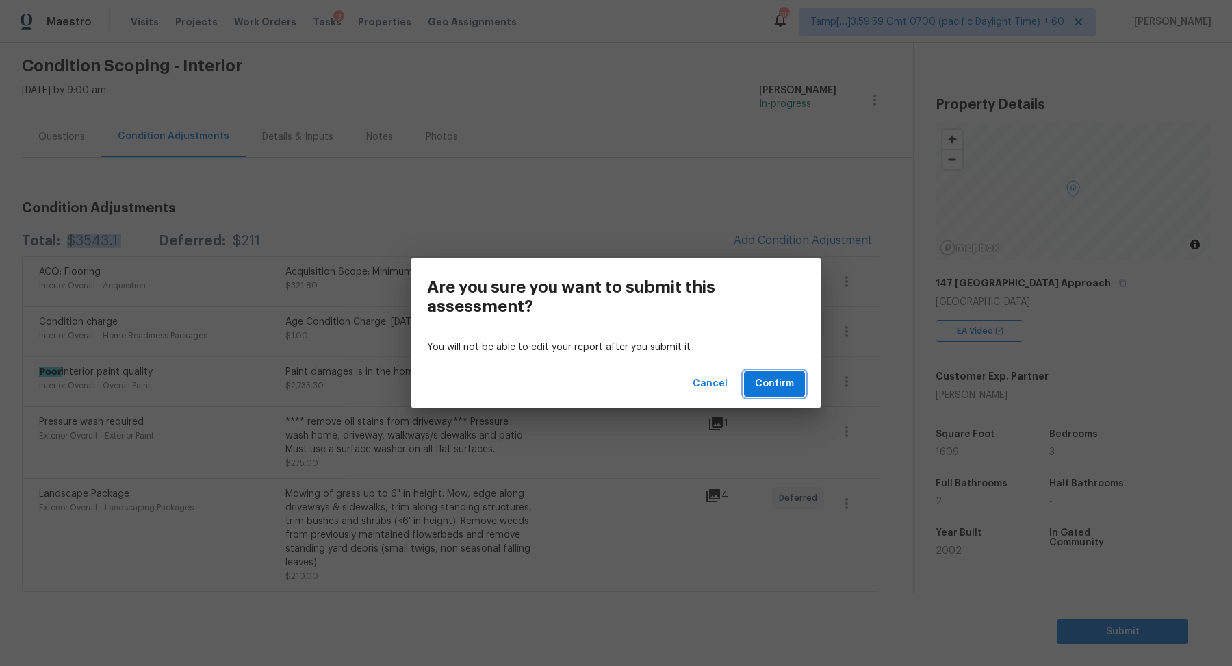
click at [759, 388] on span "Confirm" at bounding box center [774, 383] width 39 height 17
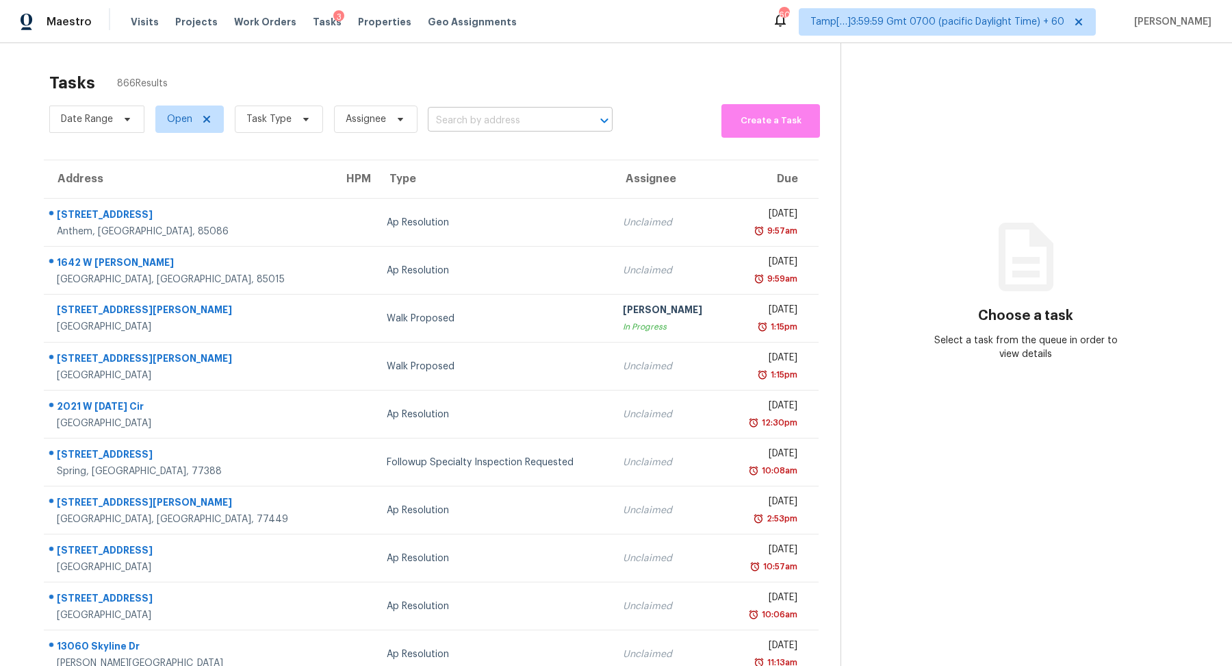
click at [450, 121] on input "text" at bounding box center [501, 120] width 147 height 21
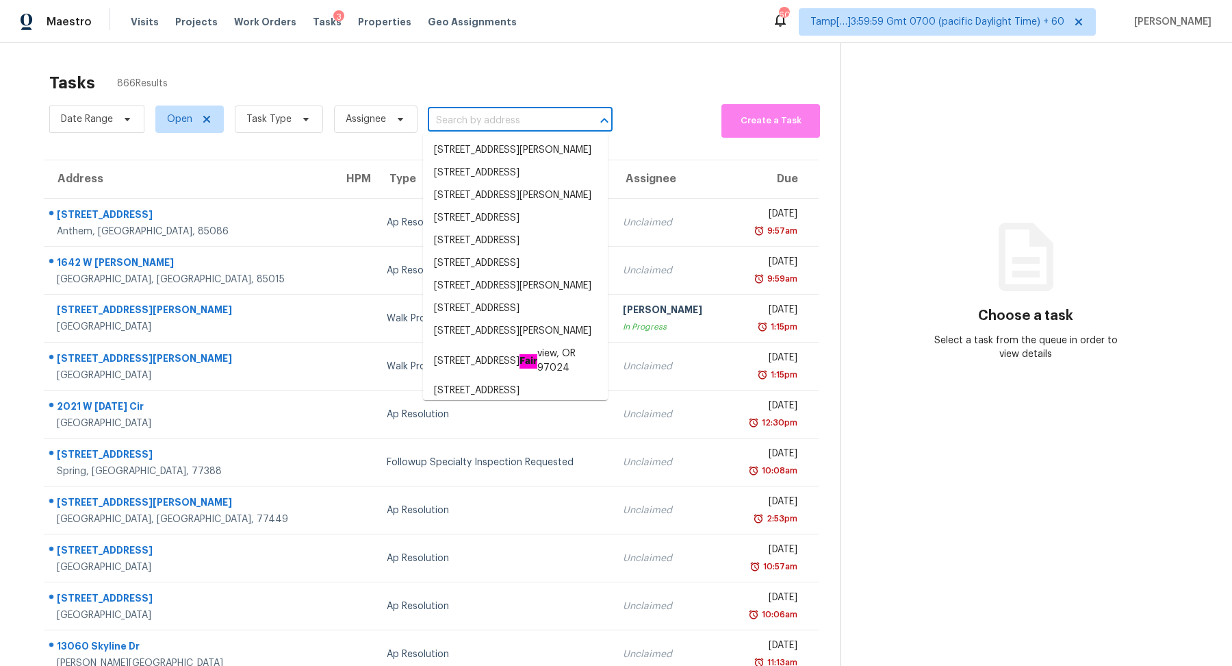
paste input "1040 Soledad Way, Lady Lake, FL 32159"
type input "1040 Soledad Way, Lady Lake, FL 32159"
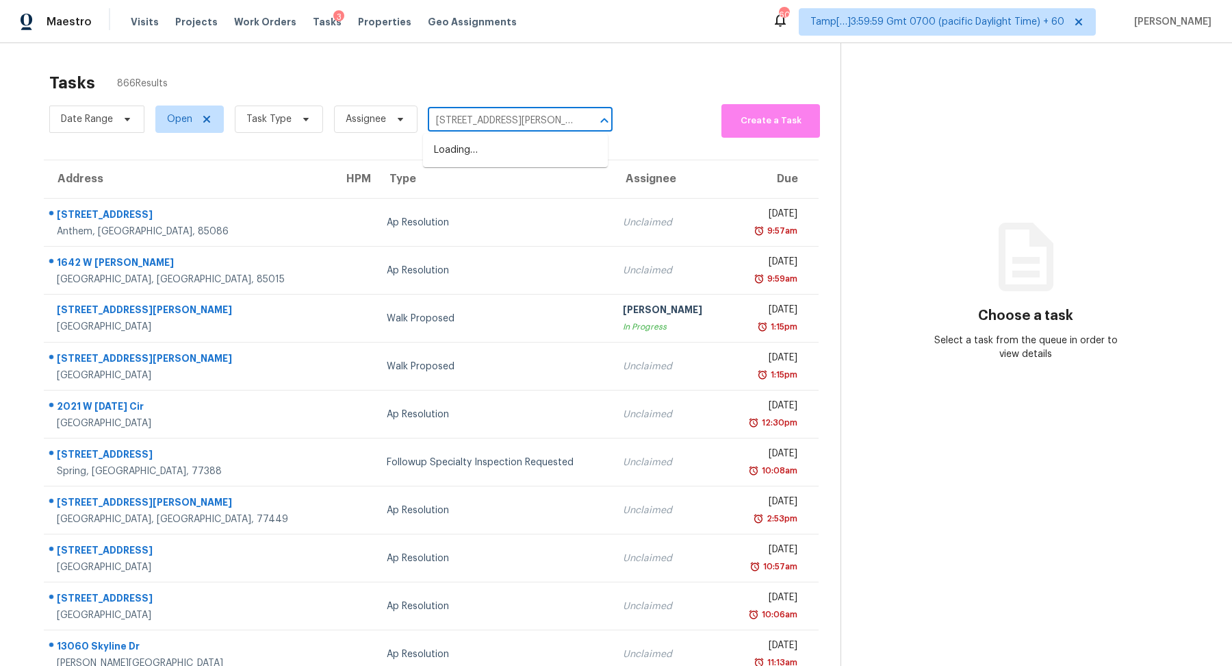
scroll to position [0, 38]
click at [515, 150] on li "1040 Soledad Way, Lady Lake, FL 32159" at bounding box center [515, 157] width 185 height 37
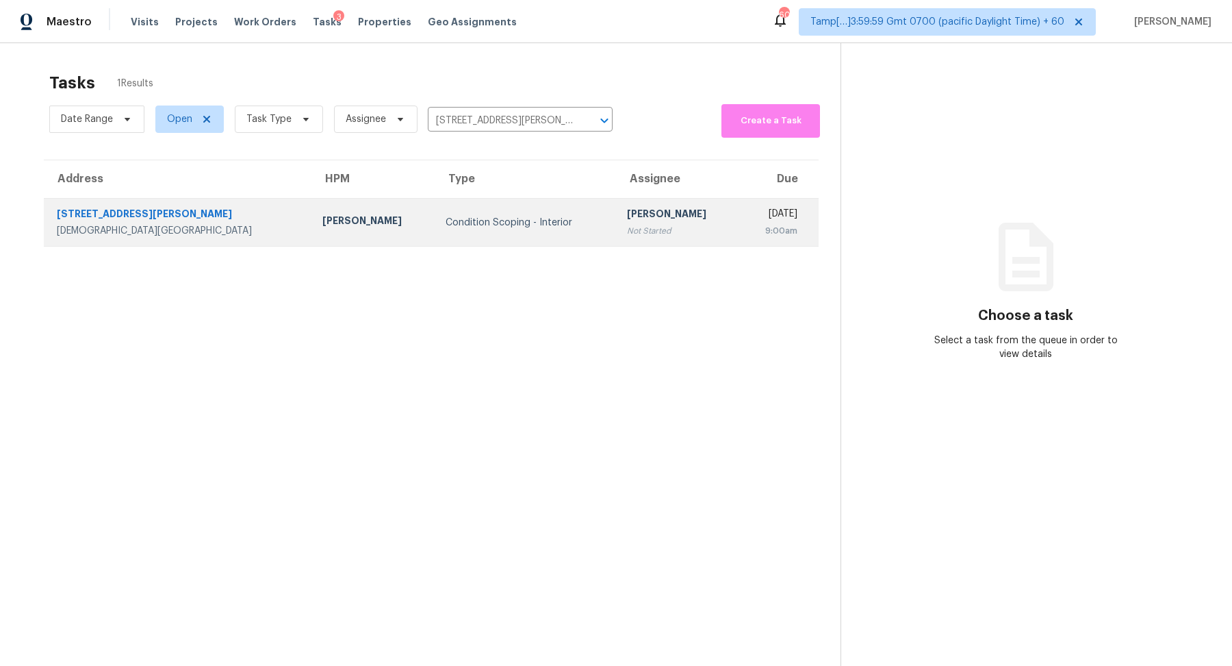
click at [509, 216] on div "Condition Scoping - Interior" at bounding box center [526, 223] width 160 height 14
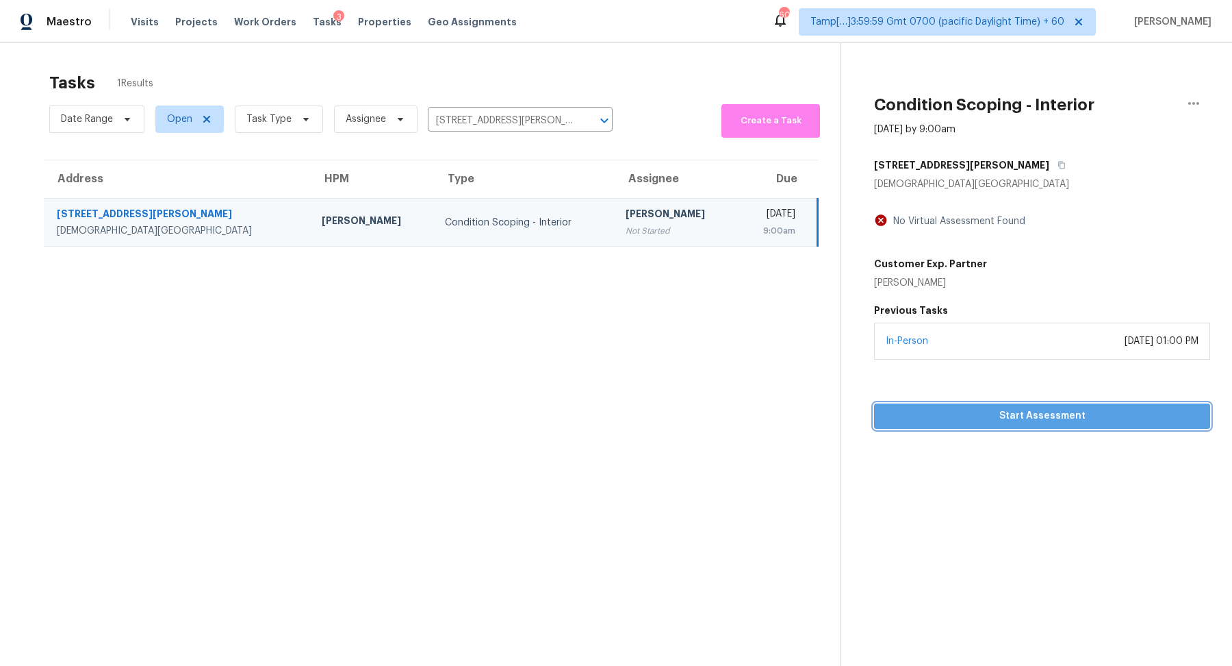
click at [923, 409] on span "Start Assessment" at bounding box center [1042, 415] width 314 height 17
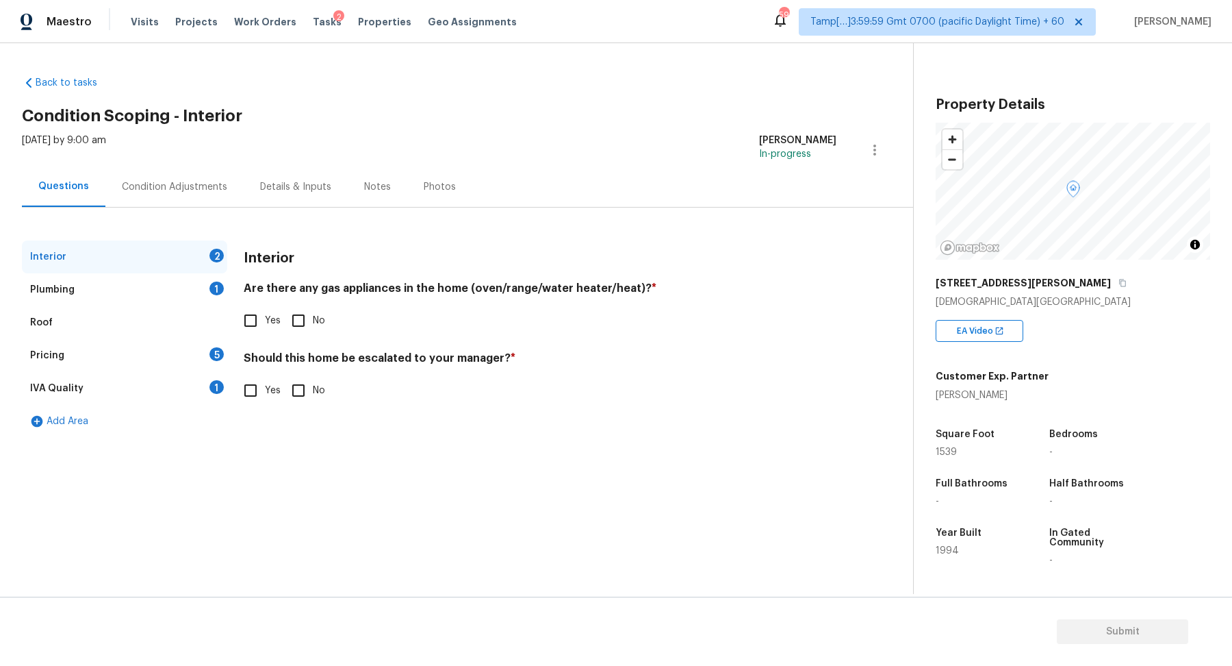
click at [1024, 284] on div "1040 Soledad Way" at bounding box center [1073, 282] width 275 height 25
click at [1117, 283] on button "button" at bounding box center [1123, 283] width 12 height 12
click at [279, 322] on span "Yes" at bounding box center [273, 321] width 16 height 14
click at [265, 322] on input "Yes" at bounding box center [250, 320] width 29 height 29
checkbox input "true"
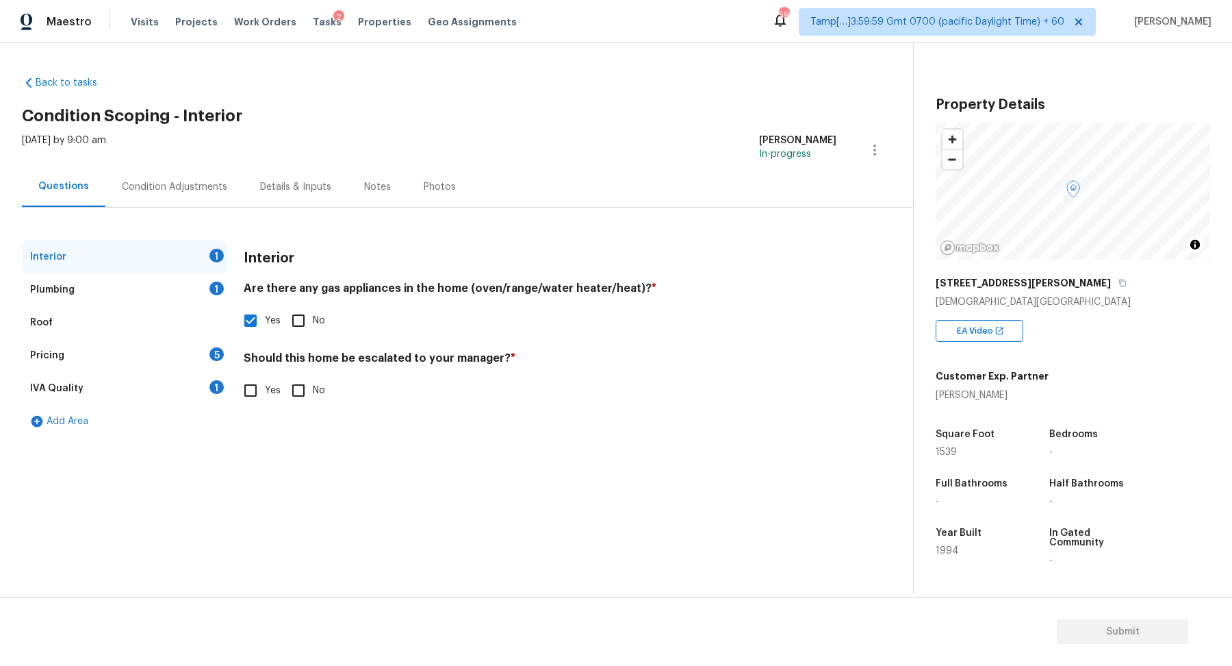
click at [283, 322] on div "Yes No" at bounding box center [540, 320] width 593 height 29
click at [318, 322] on span "No" at bounding box center [319, 321] width 12 height 14
click at [313, 322] on input "No" at bounding box center [298, 320] width 29 height 29
checkbox input "true"
checkbox input "false"
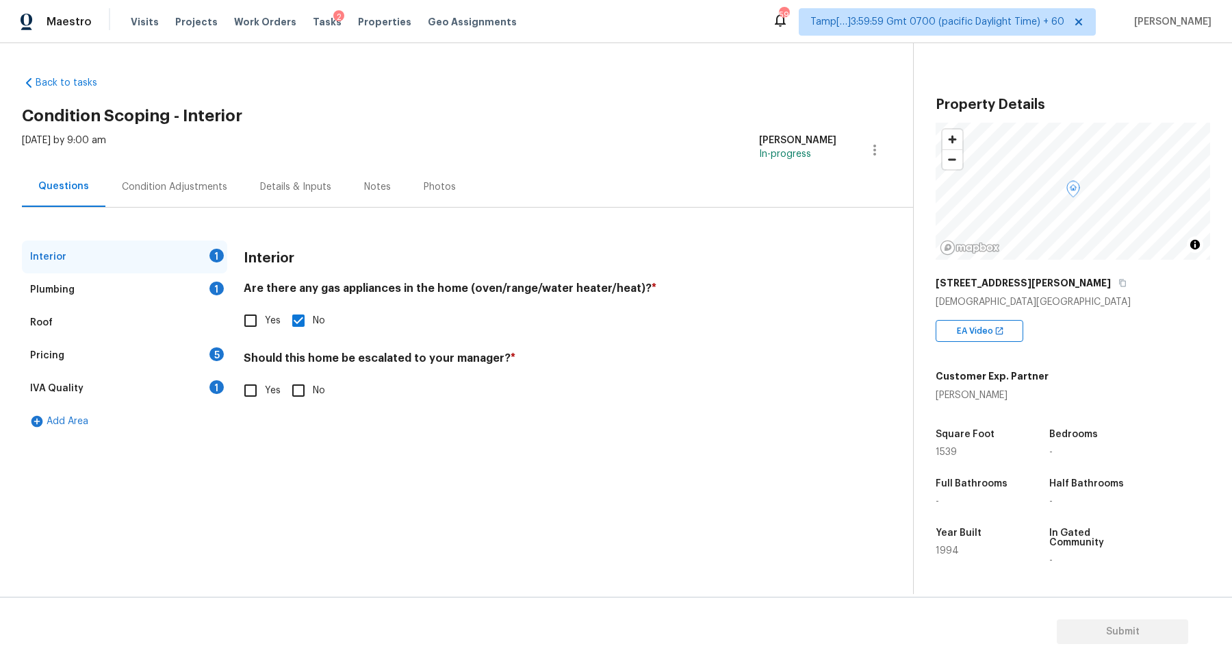
click at [1038, 289] on div "1040 Soledad Way" at bounding box center [1073, 282] width 275 height 25
click at [1117, 288] on button "button" at bounding box center [1123, 283] width 12 height 12
click at [304, 396] on input "No" at bounding box center [298, 390] width 29 height 29
checkbox input "true"
click at [207, 296] on div "Plumbing 1" at bounding box center [124, 289] width 205 height 33
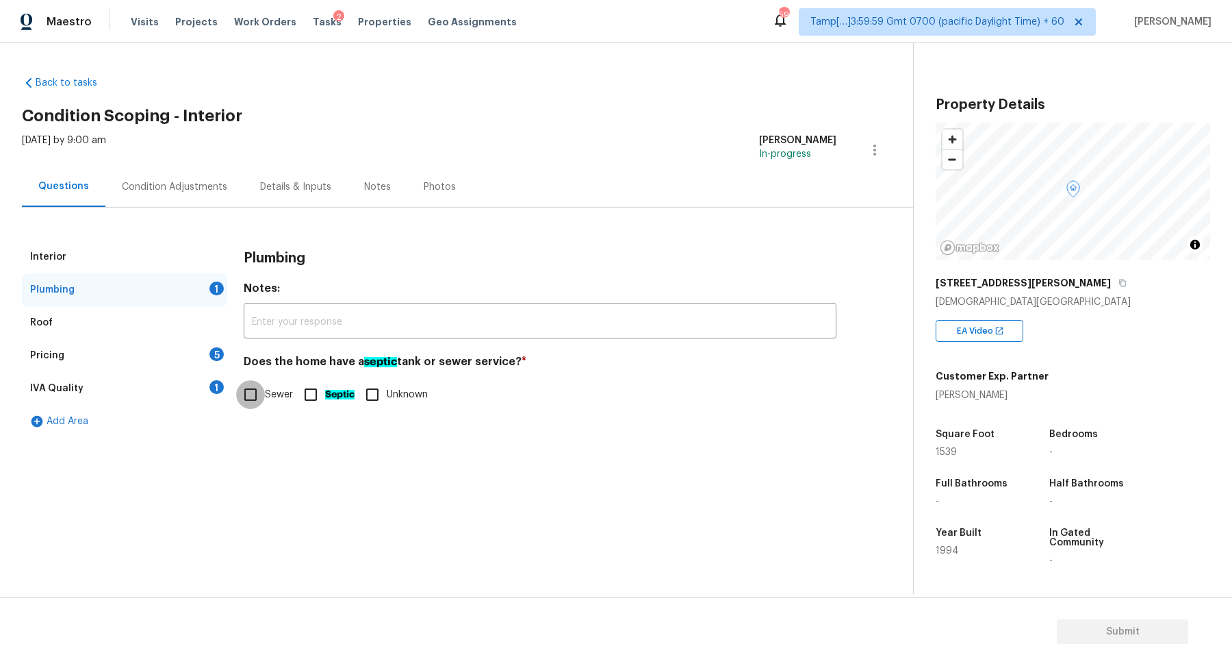
click at [251, 393] on input "Sewer" at bounding box center [250, 394] width 29 height 29
checkbox input "true"
click at [198, 353] on div "Pricing 5" at bounding box center [124, 355] width 205 height 33
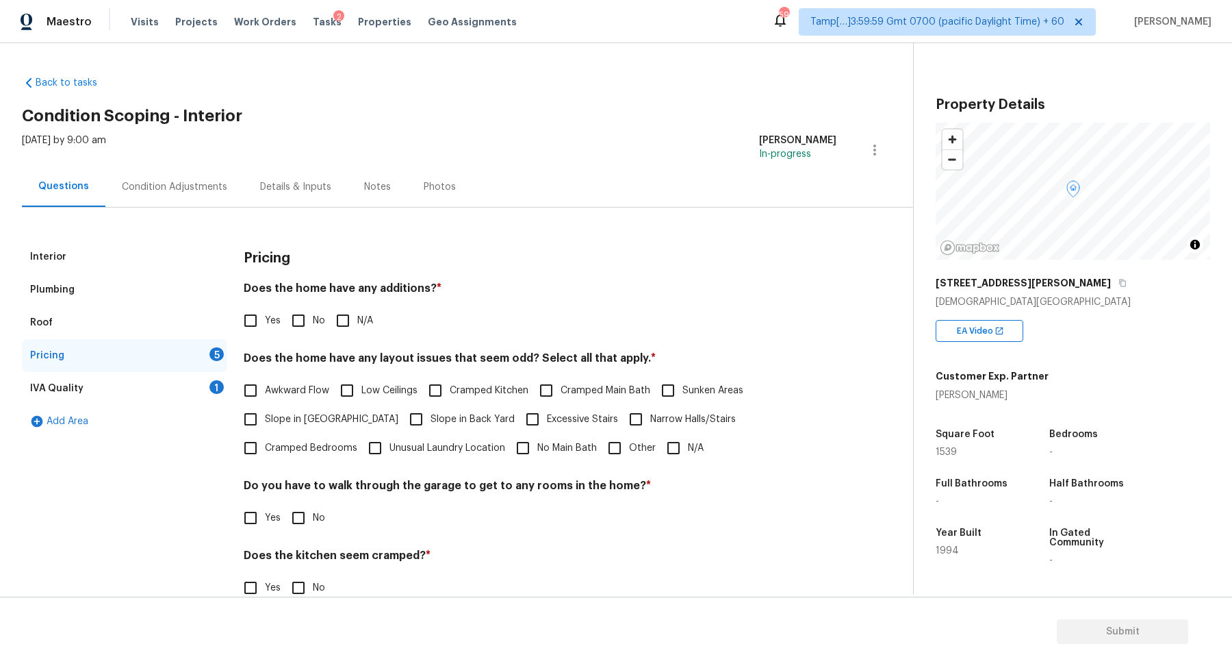
click at [299, 318] on input "No" at bounding box center [298, 320] width 29 height 29
checkbox input "true"
click at [270, 414] on span "Slope in Front Yard" at bounding box center [332, 419] width 134 height 14
click at [265, 414] on input "Slope in Front Yard" at bounding box center [250, 419] width 29 height 29
checkbox input "true"
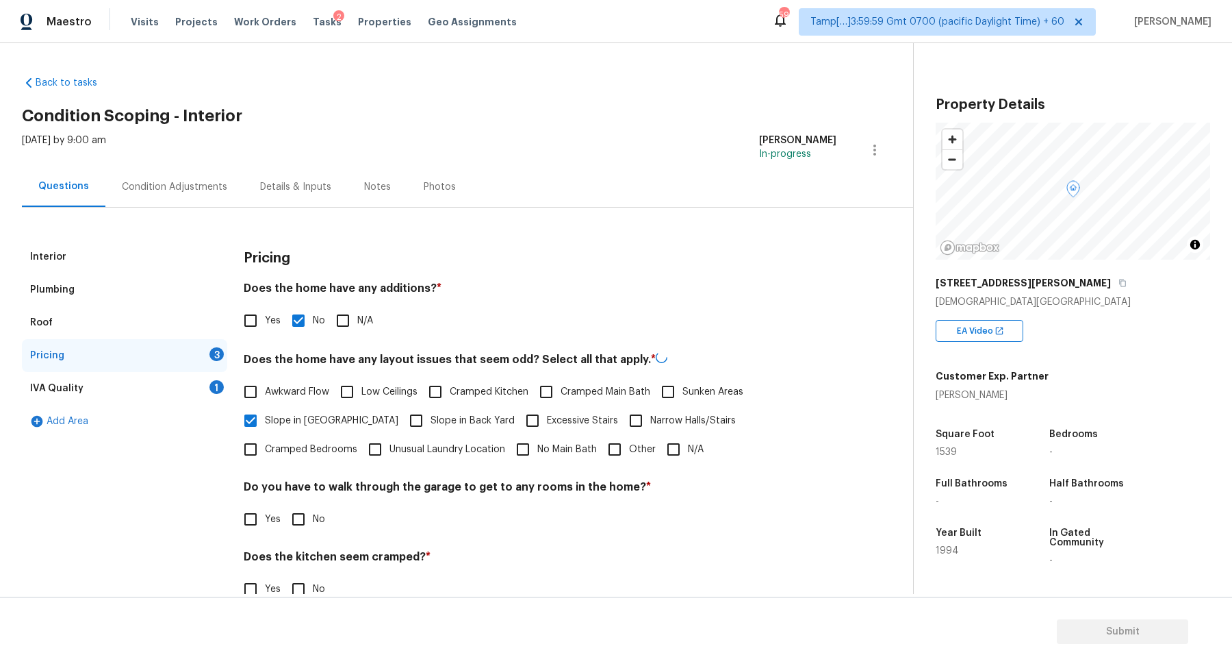
click at [431, 414] on span "Slope in Back Yard" at bounding box center [473, 421] width 84 height 14
click at [403, 414] on input "Slope in Back Yard" at bounding box center [416, 420] width 29 height 29
checkbox input "true"
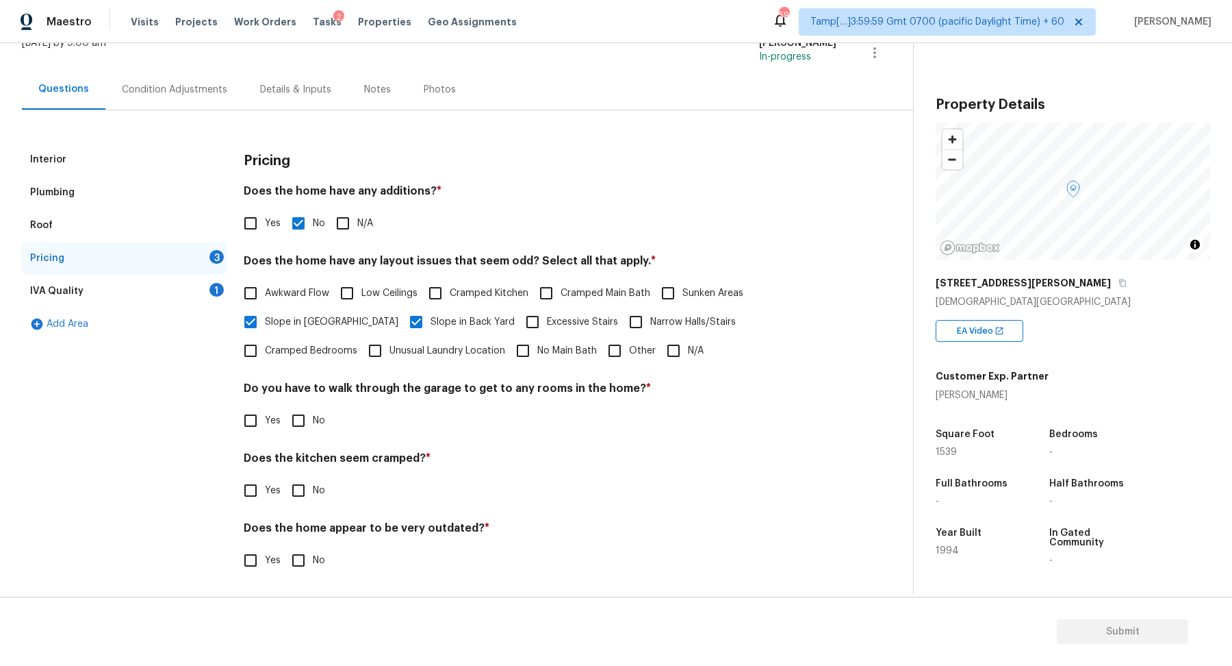
click at [301, 429] on input "No" at bounding box center [298, 420] width 29 height 29
checkbox input "true"
click at [284, 476] on input "No" at bounding box center [298, 490] width 29 height 29
checkbox input "true"
click at [284, 547] on input "No" at bounding box center [298, 561] width 29 height 29
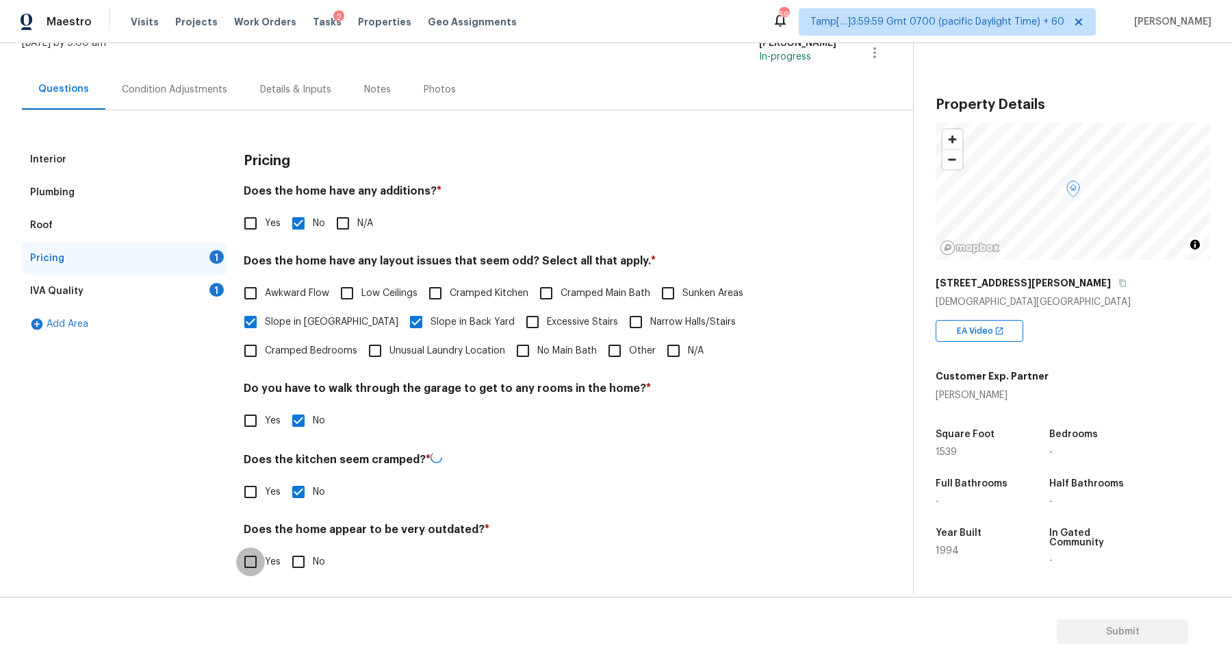
checkbox input "true"
click at [197, 286] on div "IVA Quality 1" at bounding box center [124, 291] width 205 height 33
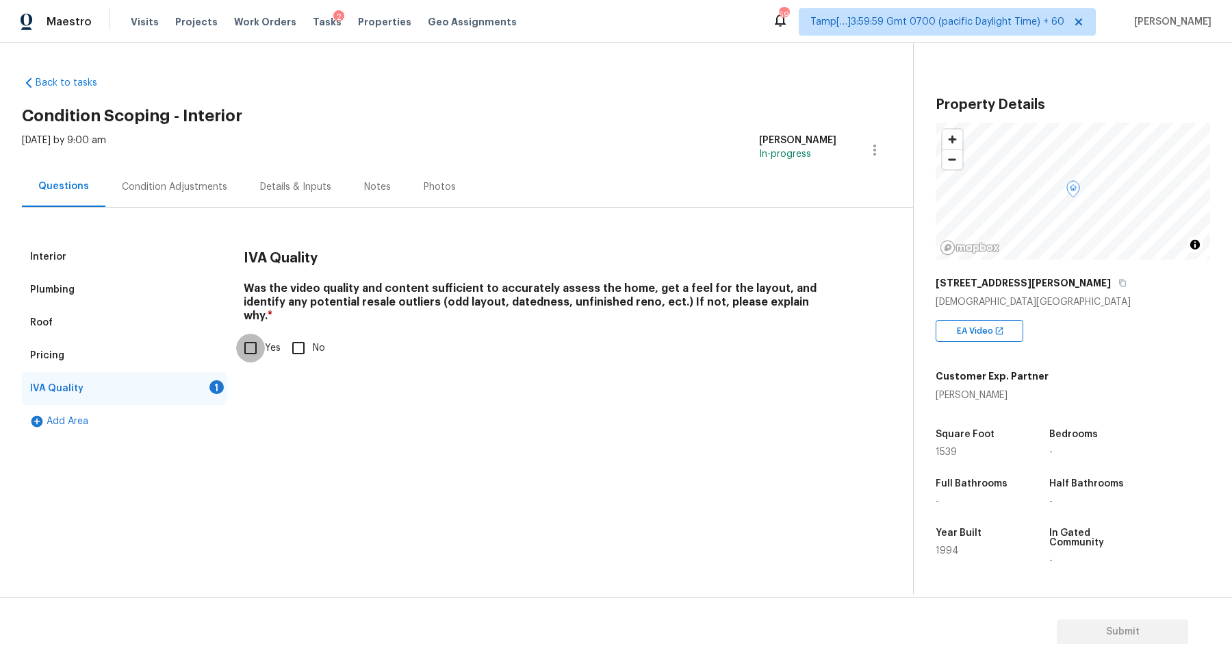
click at [254, 336] on input "Yes" at bounding box center [250, 347] width 29 height 29
checkbox input "true"
click at [167, 189] on div "Condition Adjustments" at bounding box center [174, 187] width 105 height 14
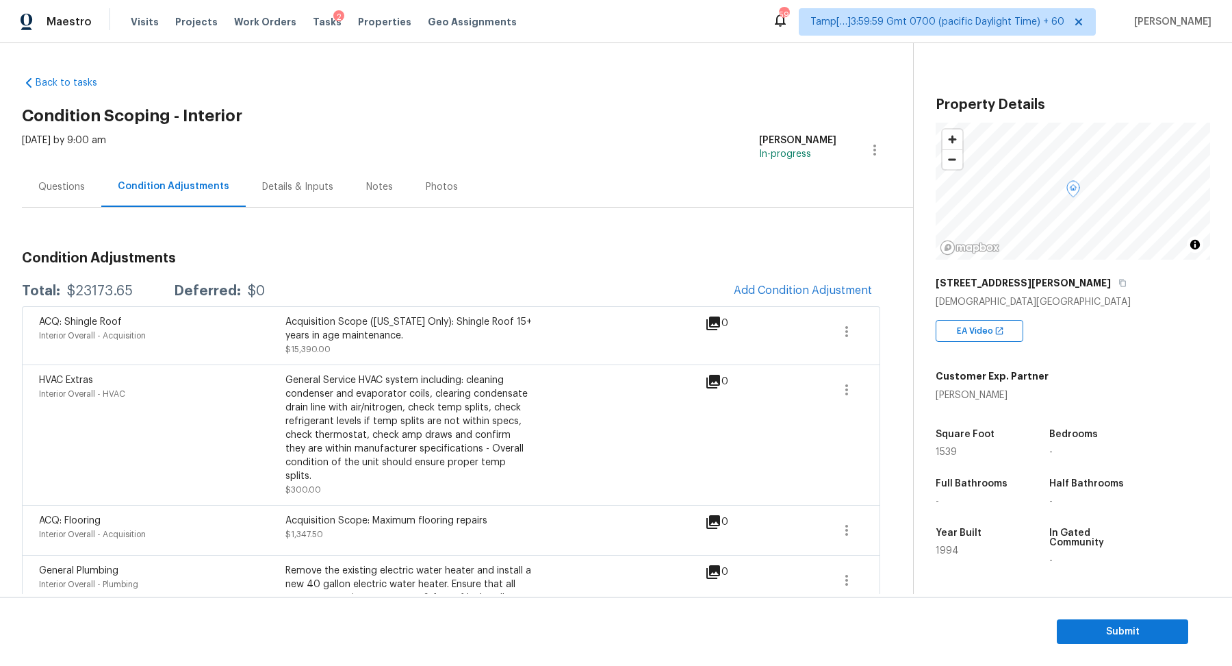
click at [54, 193] on div "Questions" at bounding box center [61, 186] width 79 height 40
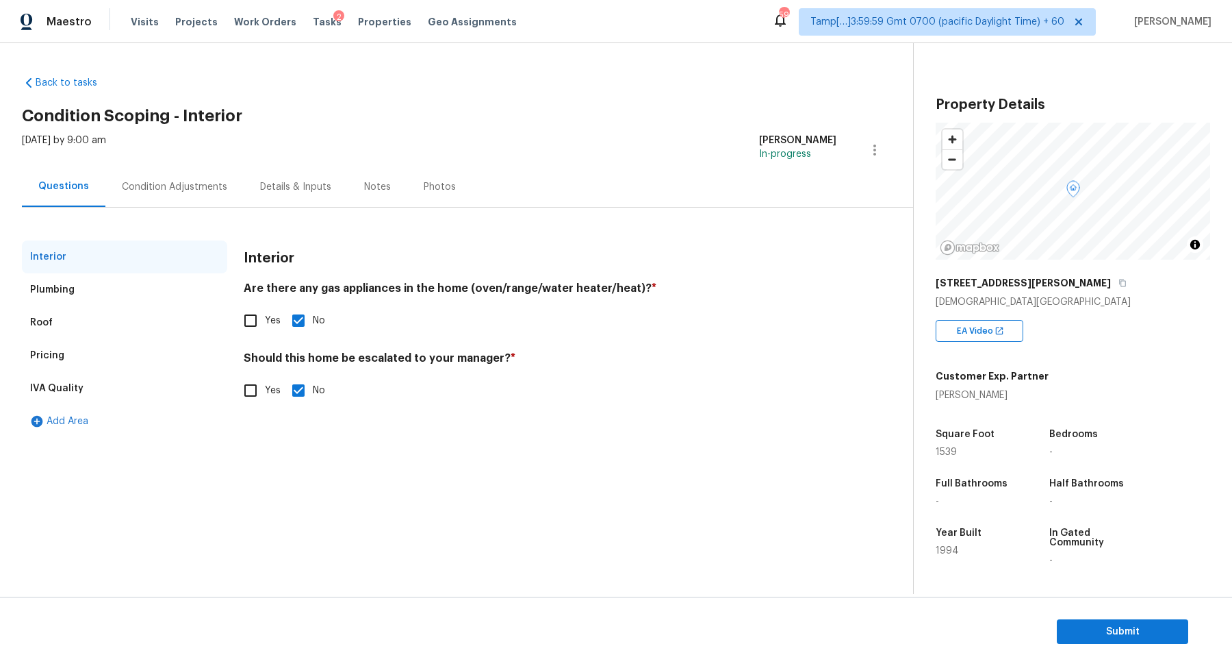
click at [192, 197] on div "Condition Adjustments" at bounding box center [174, 186] width 138 height 40
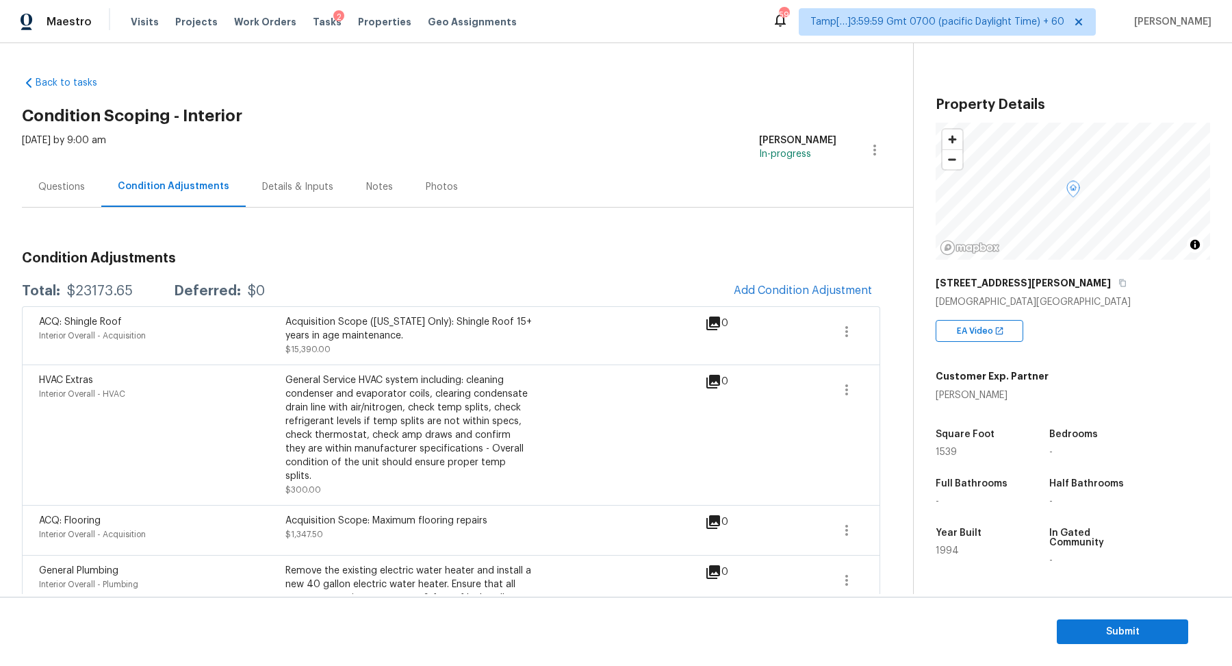
click at [100, 290] on div "$23173.65" at bounding box center [100, 291] width 66 height 14
copy div "$23173.65"
click at [81, 172] on div "Questions" at bounding box center [61, 186] width 79 height 40
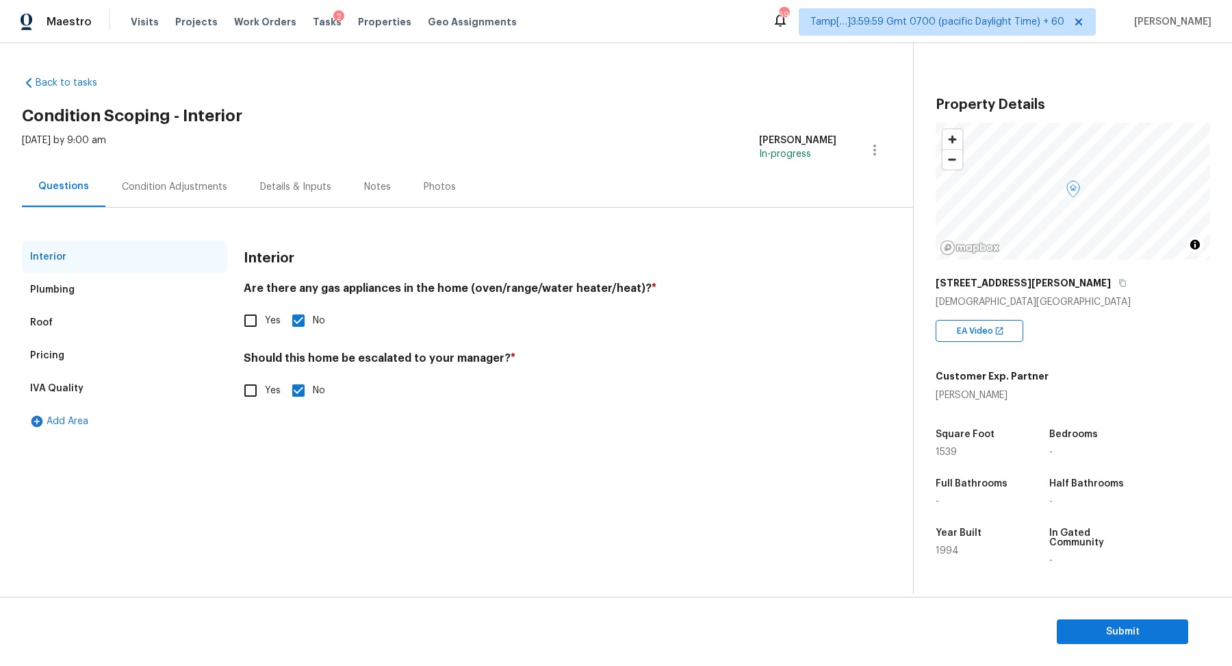
click at [87, 364] on div "Pricing" at bounding box center [124, 355] width 205 height 33
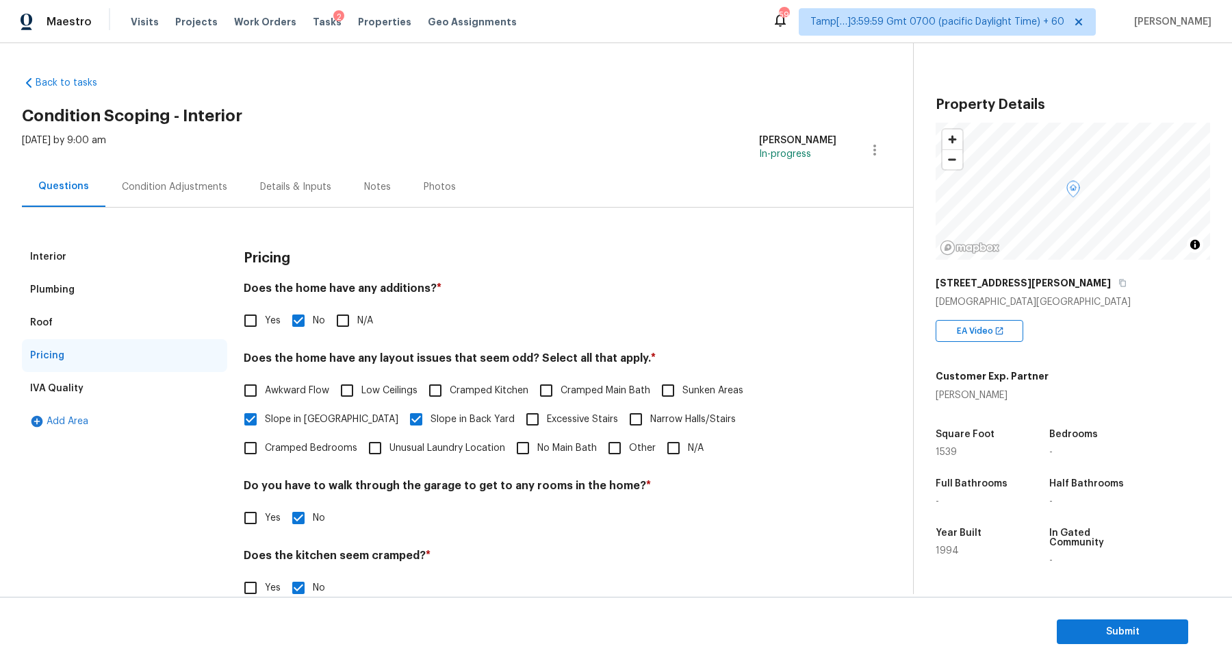
scroll to position [97, 0]
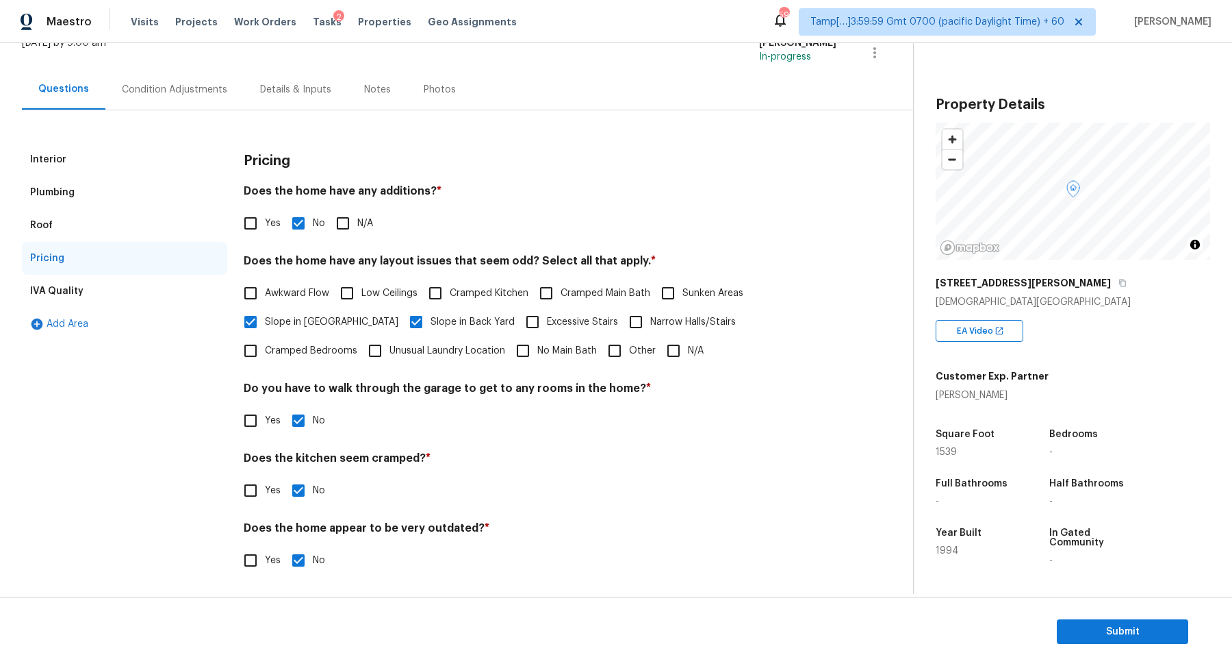
click at [244, 486] on input "Yes" at bounding box center [250, 490] width 29 height 29
checkbox input "true"
checkbox input "false"
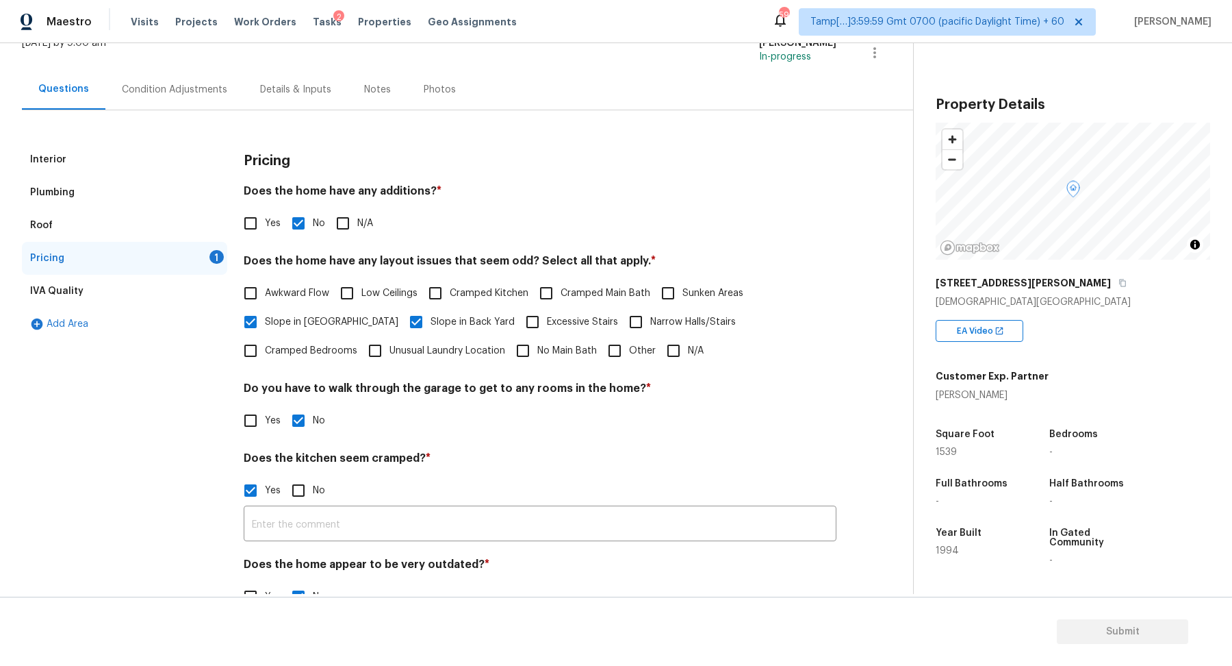
click at [244, 486] on input "Yes" at bounding box center [250, 490] width 29 height 29
checkbox input "false"
click at [290, 486] on input "No" at bounding box center [298, 491] width 29 height 29
checkbox input "true"
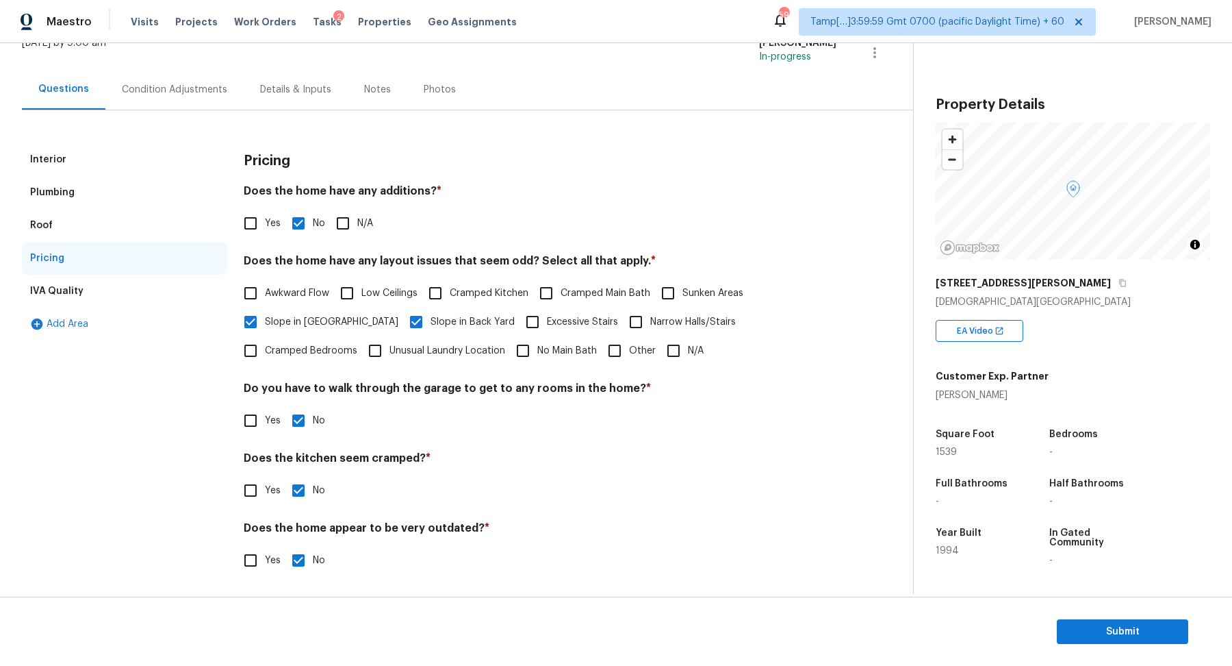
click at [255, 223] on input "Yes" at bounding box center [250, 223] width 29 height 29
checkbox input "true"
checkbox input "false"
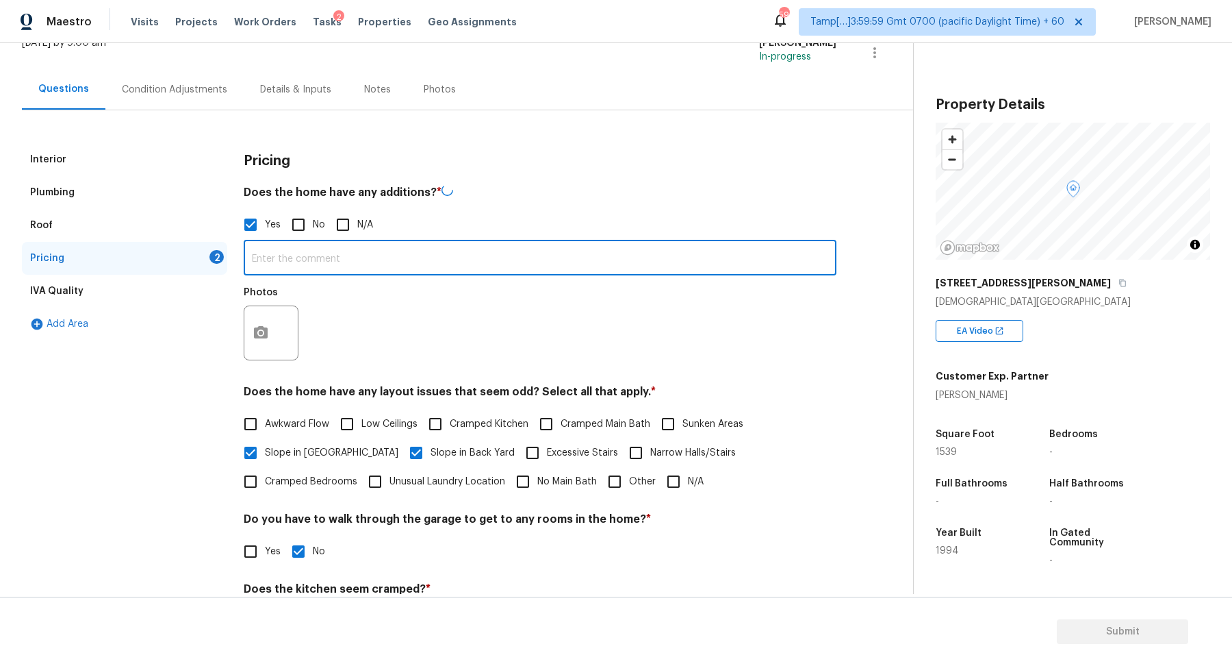
click at [285, 248] on input "text" at bounding box center [540, 259] width 593 height 32
type input "Screened porch"
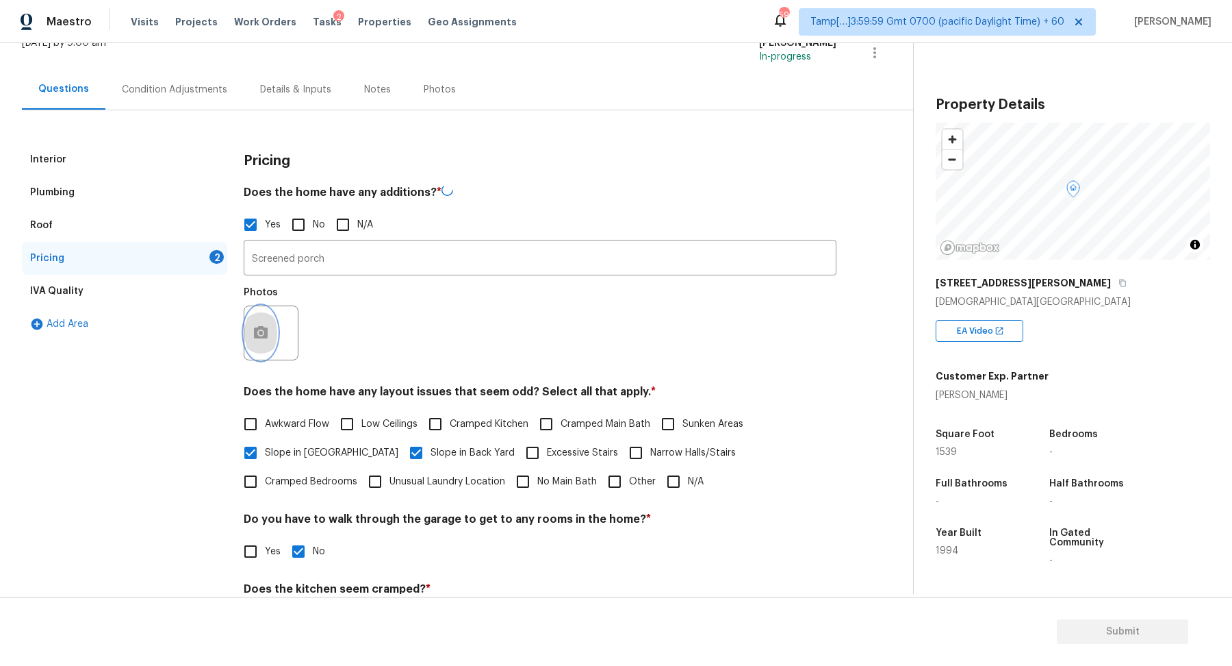
click at [255, 341] on button "button" at bounding box center [260, 332] width 33 height 53
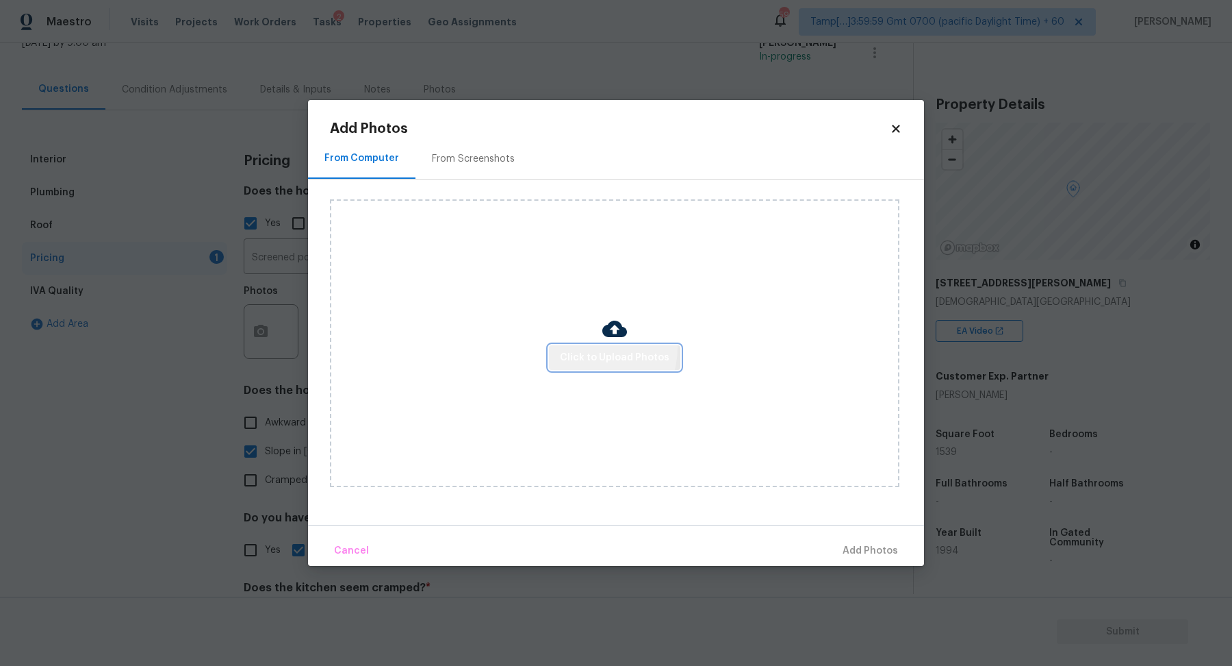
click at [592, 348] on button "Click to Upload Photos" at bounding box center [614, 357] width 131 height 25
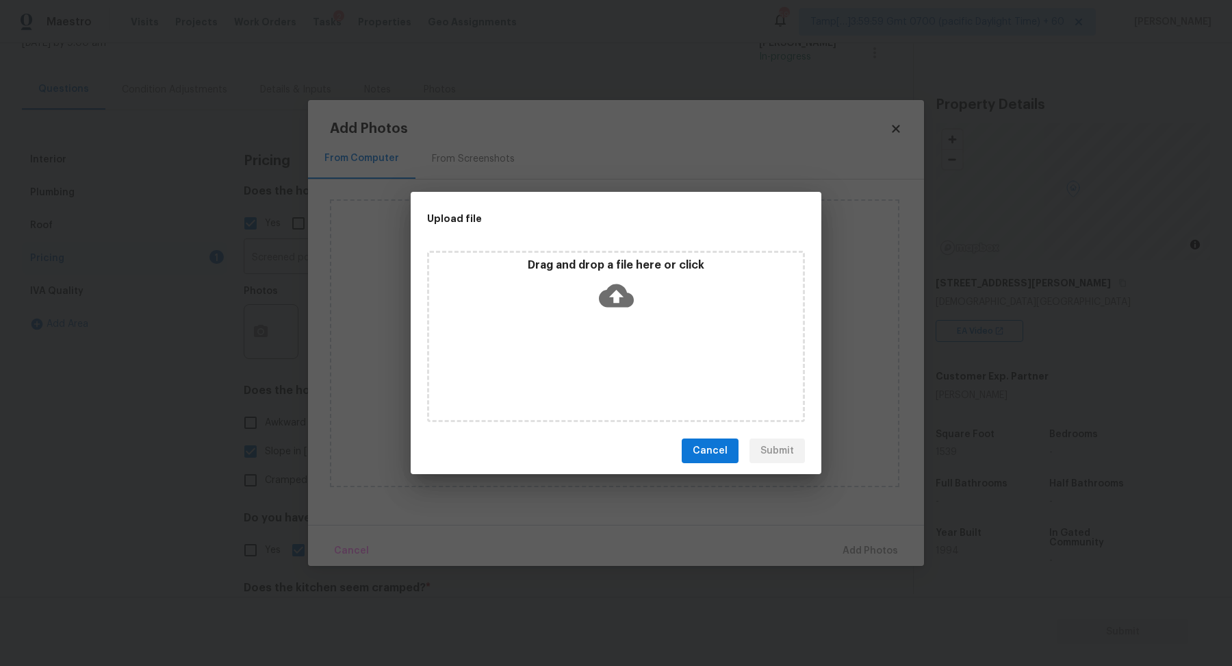
click at [613, 325] on div "Drag and drop a file here or click" at bounding box center [616, 336] width 378 height 171
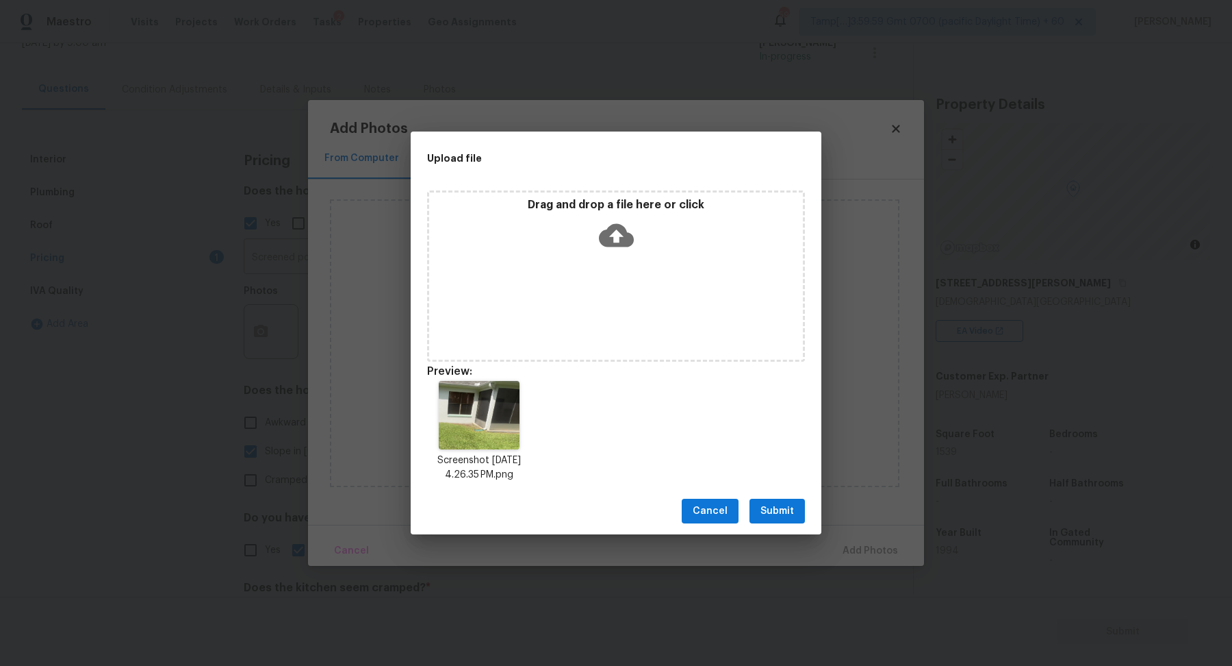
click at [773, 510] on span "Submit" at bounding box center [778, 511] width 34 height 17
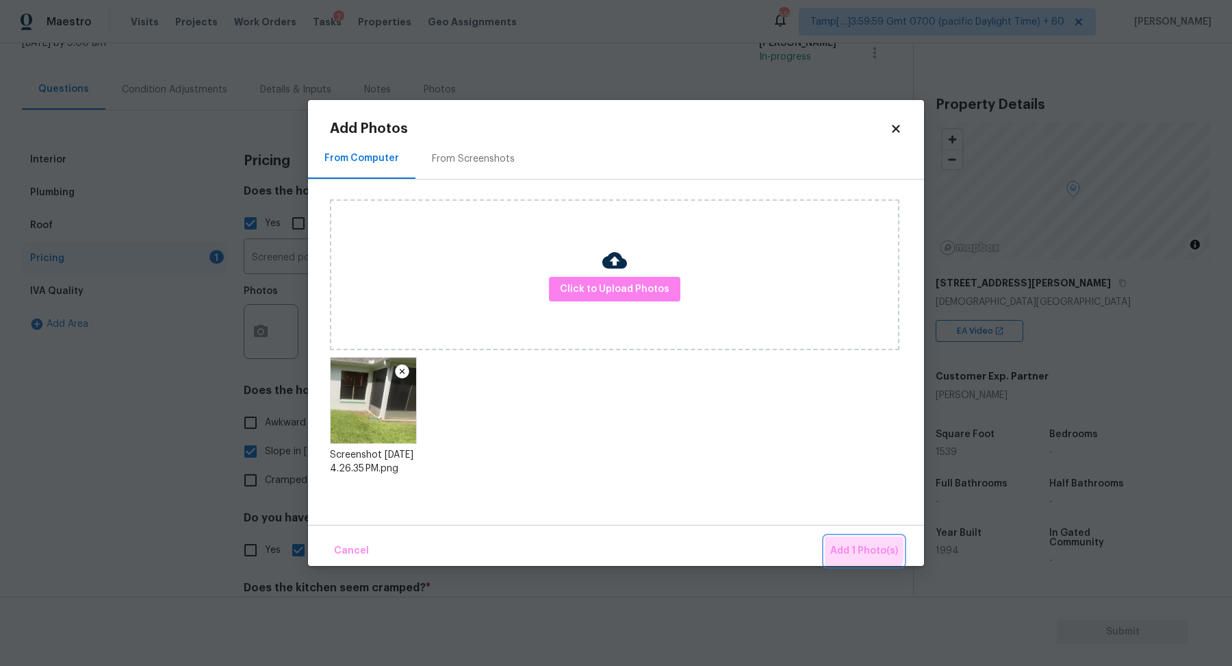
click at [828, 537] on button "Add 1 Photo(s)" at bounding box center [864, 550] width 79 height 29
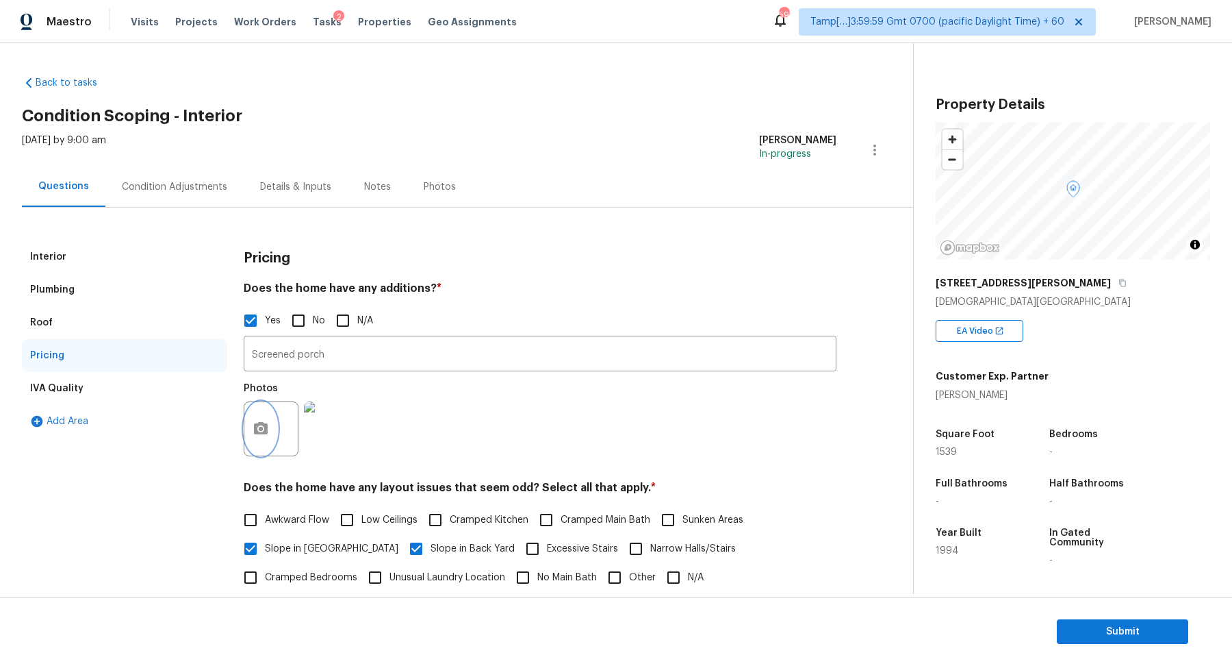
scroll to position [227, 0]
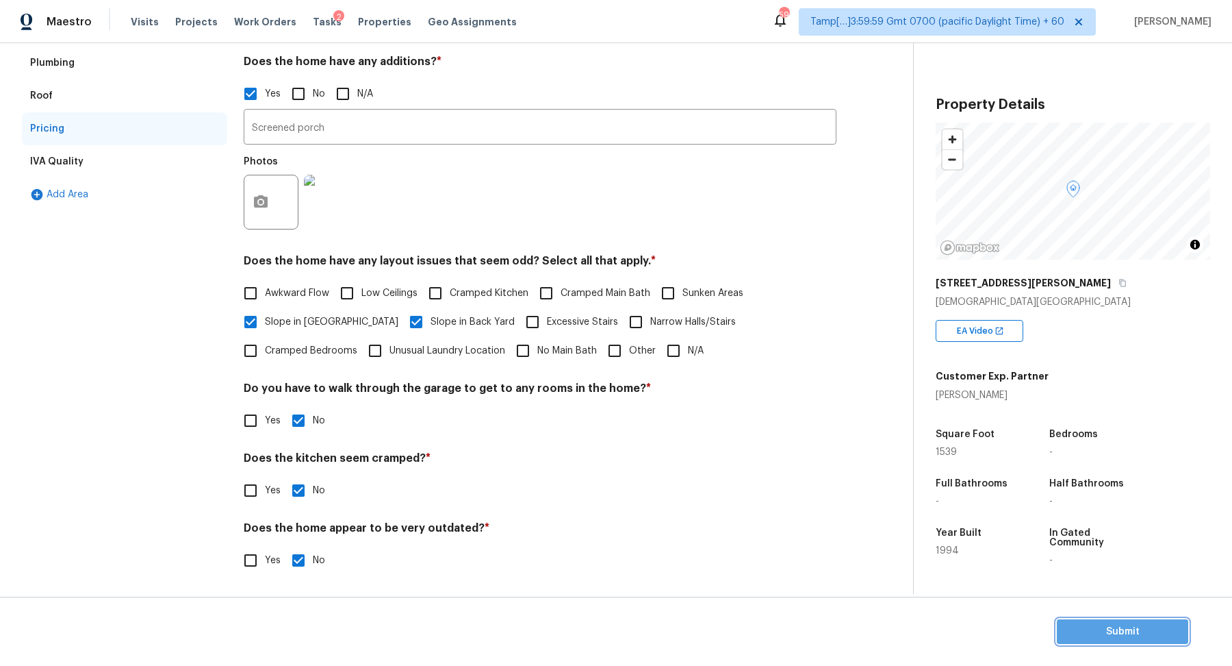
click at [1091, 628] on span "Submit" at bounding box center [1123, 631] width 110 height 17
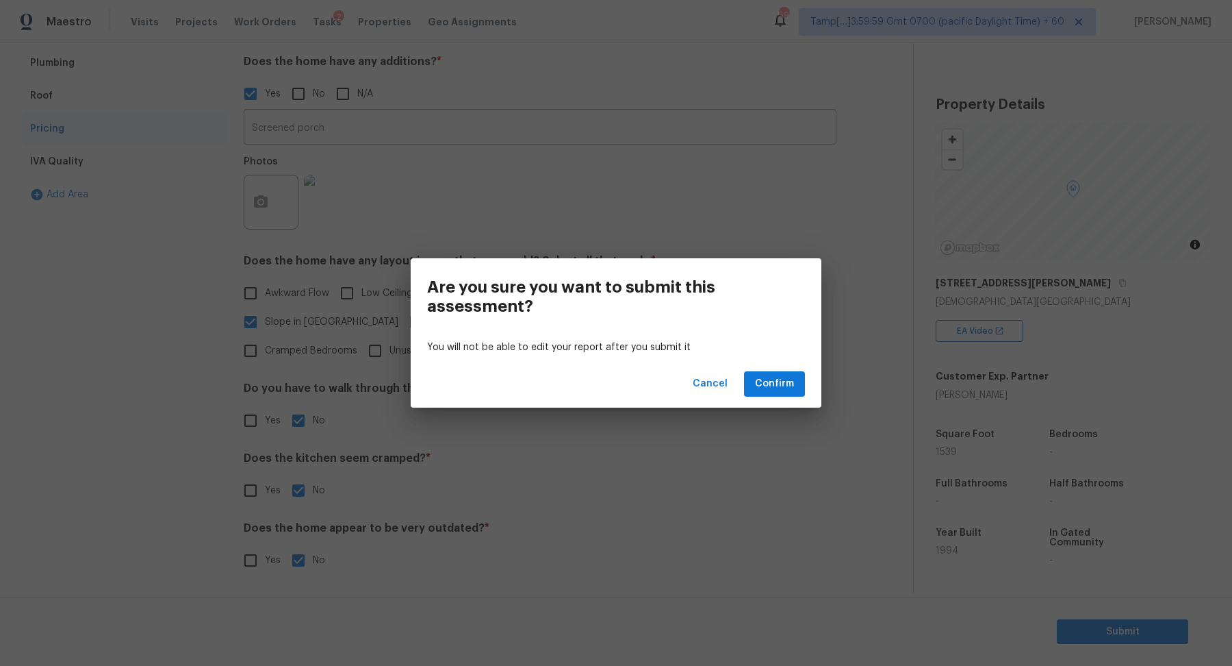
click at [786, 398] on div "Cancel Confirm" at bounding box center [616, 383] width 411 height 47
click at [779, 390] on span "Confirm" at bounding box center [774, 383] width 39 height 17
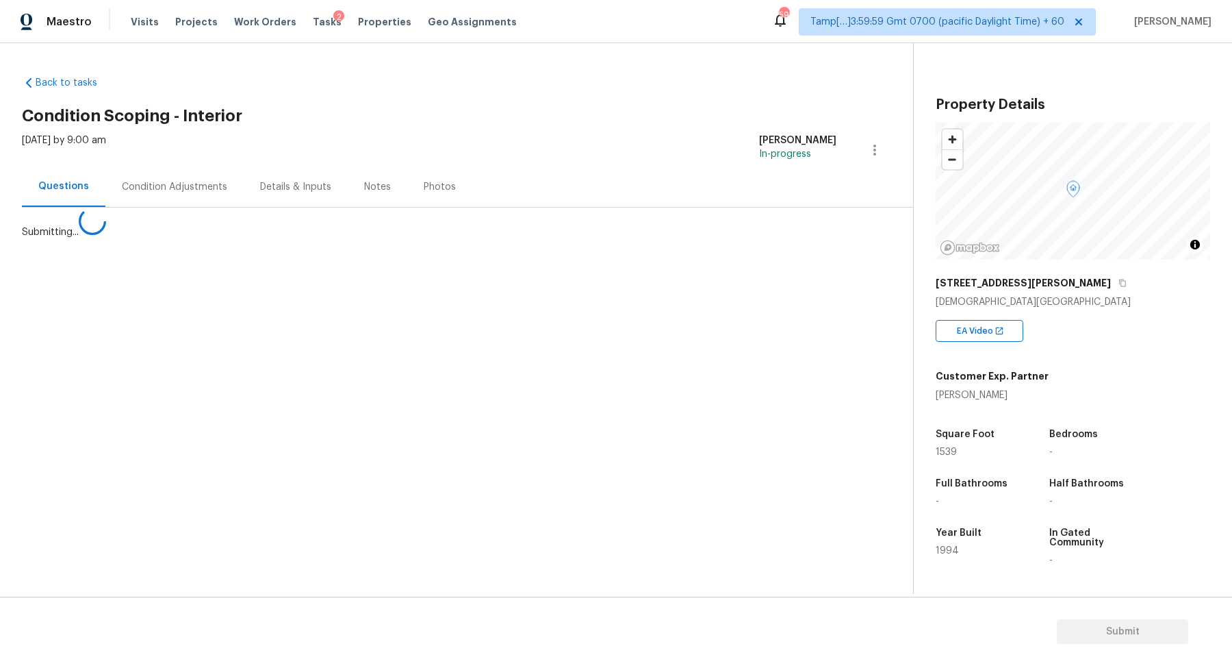
scroll to position [0, 0]
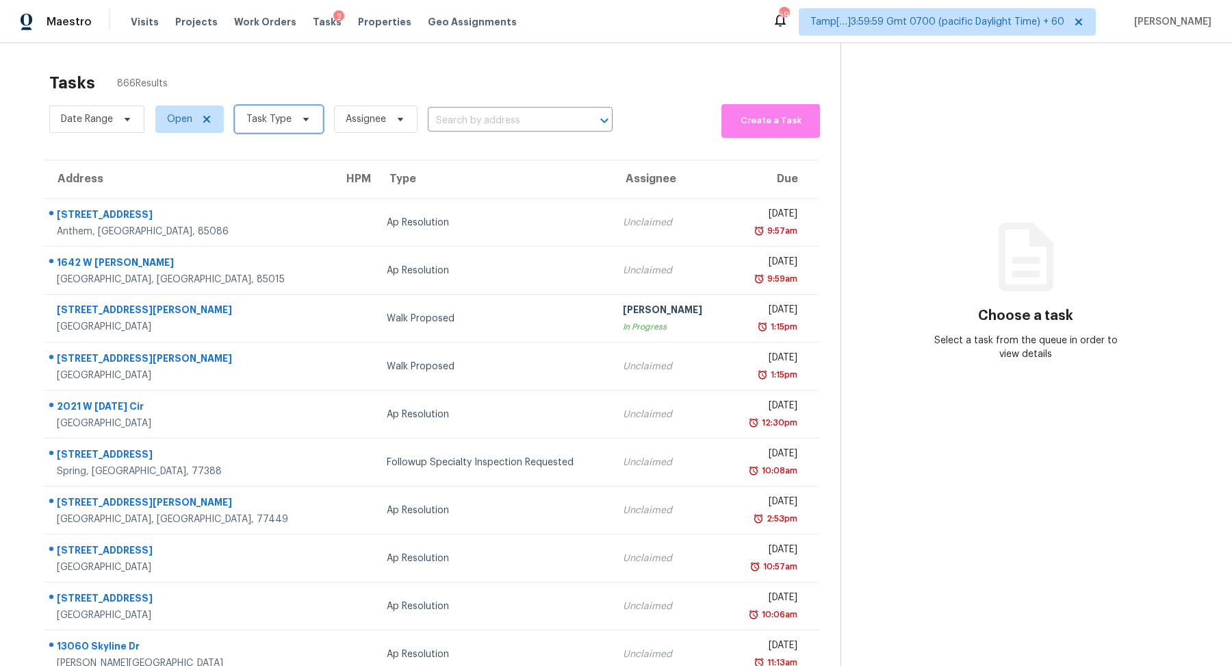
click at [289, 119] on span "Task Type" at bounding box center [279, 118] width 88 height 27
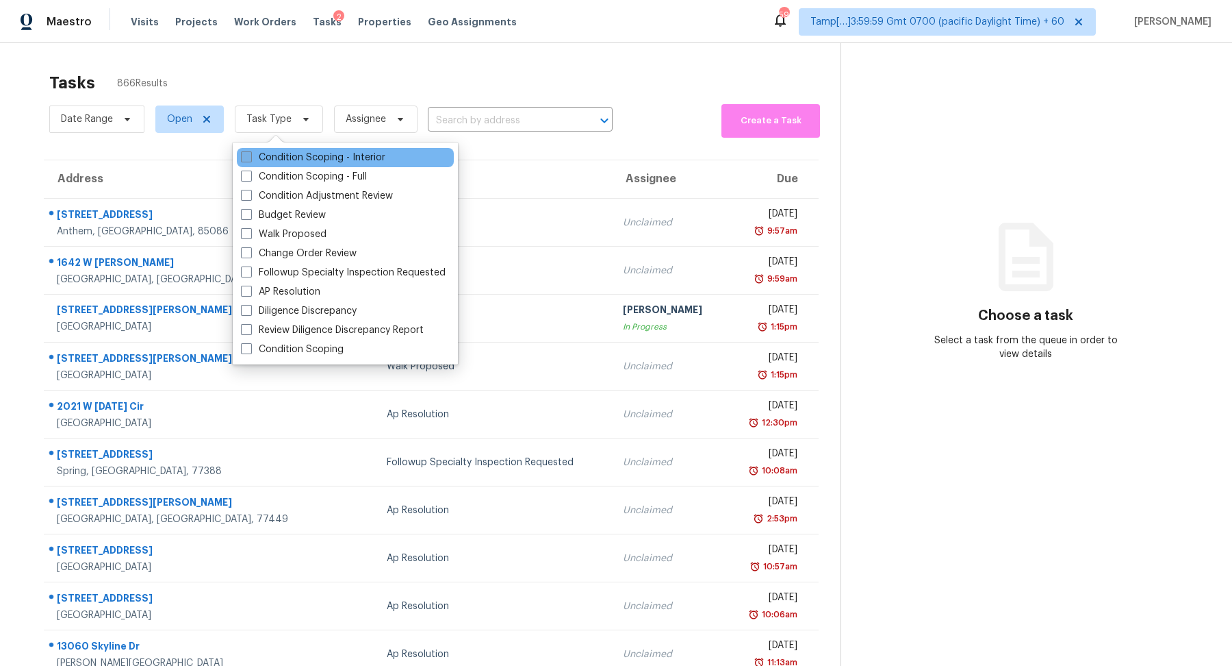
click at [290, 152] on label "Condition Scoping - Interior" at bounding box center [313, 158] width 144 height 14
click at [385, 164] on div "Condition Scoping - Interior" at bounding box center [345, 157] width 217 height 19
click at [364, 158] on label "Condition Scoping - Interior" at bounding box center [313, 158] width 144 height 14
click at [250, 158] on input "Condition Scoping - Interior" at bounding box center [245, 155] width 9 height 9
checkbox input "true"
